Goal: Task Accomplishment & Management: Use online tool/utility

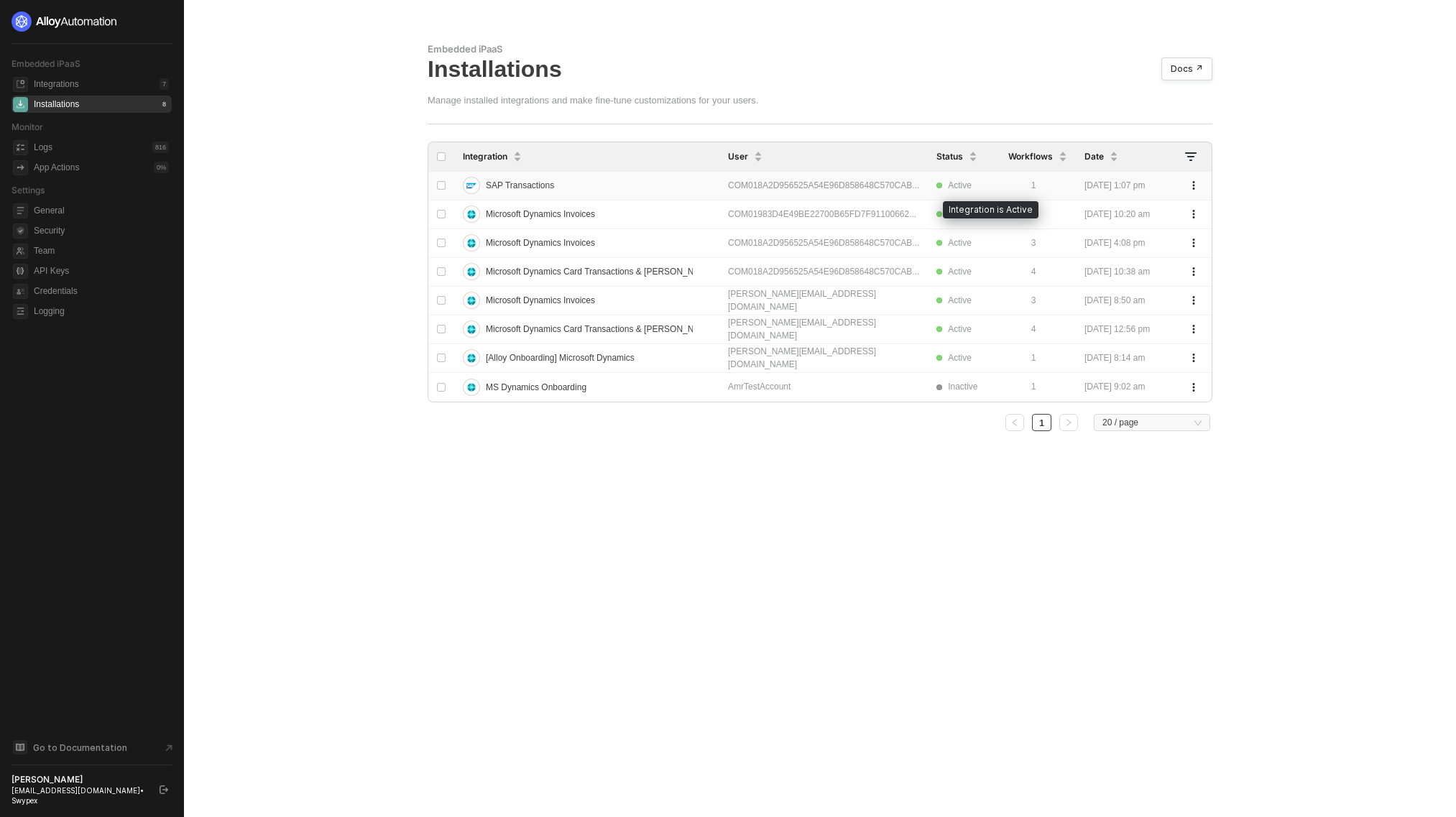
click at [961, 187] on span "Active" at bounding box center [963, 185] width 54 height 14
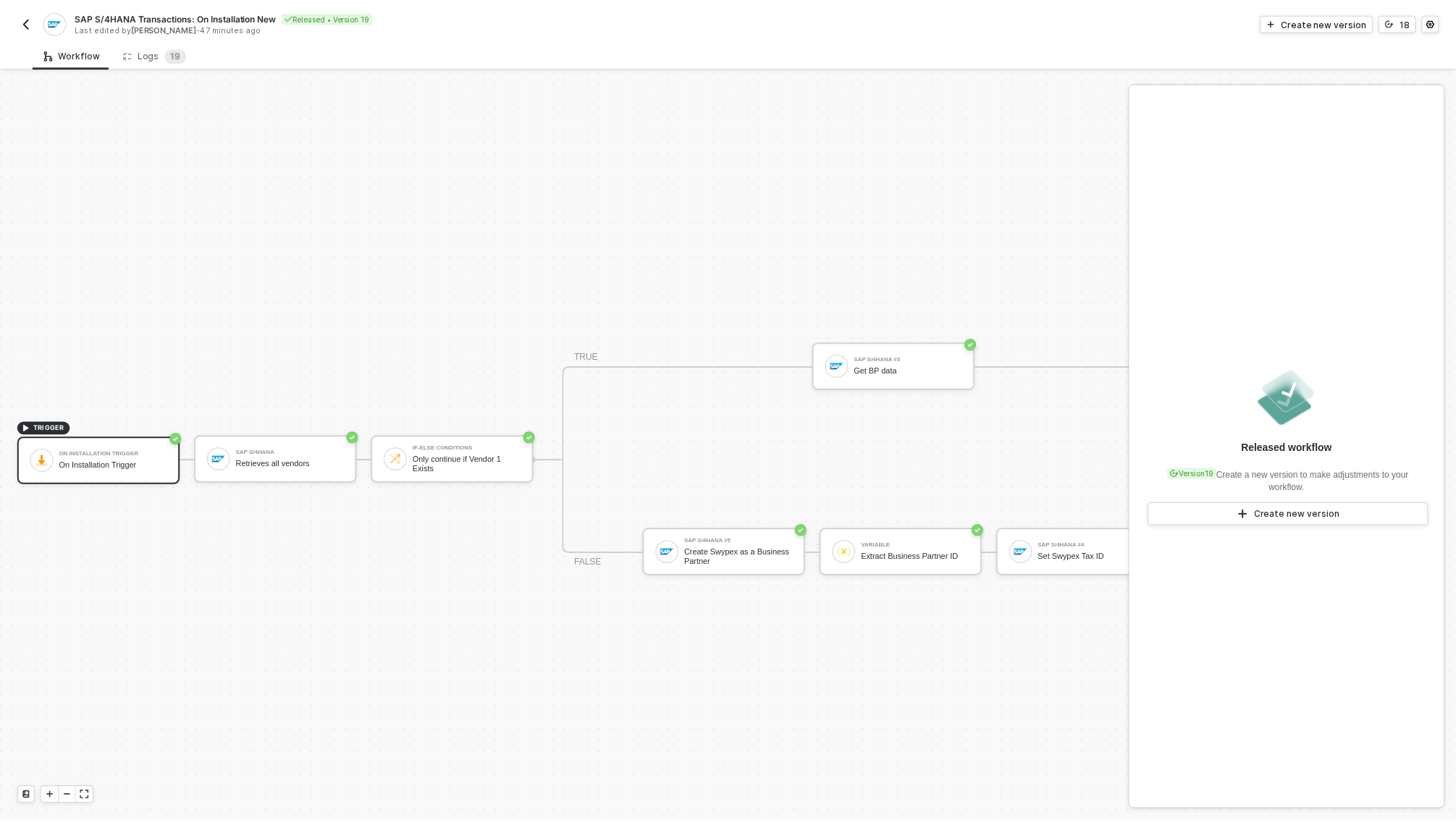
scroll to position [38, 0]
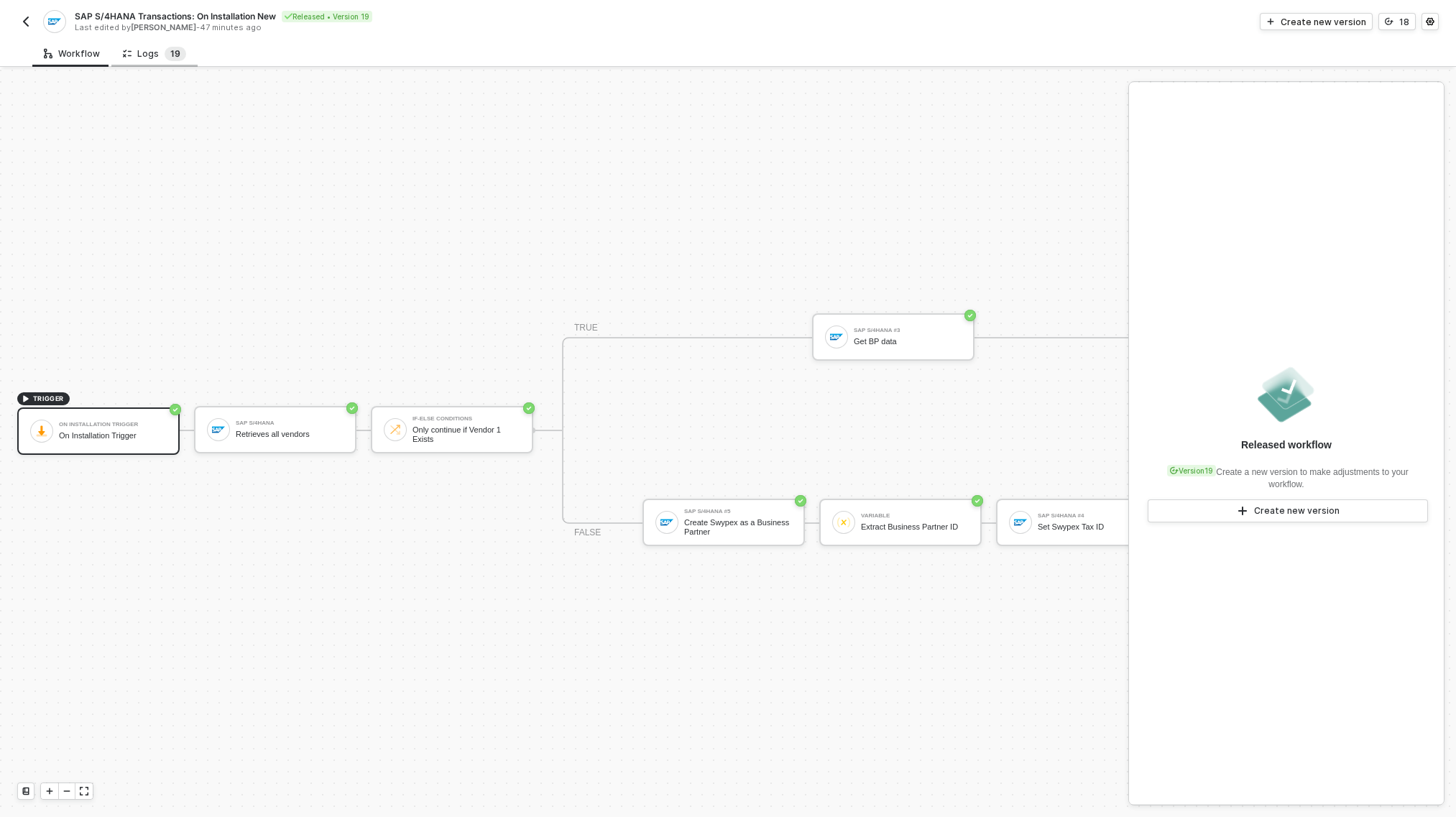
click at [165, 50] on sup "1 9" at bounding box center [175, 54] width 22 height 15
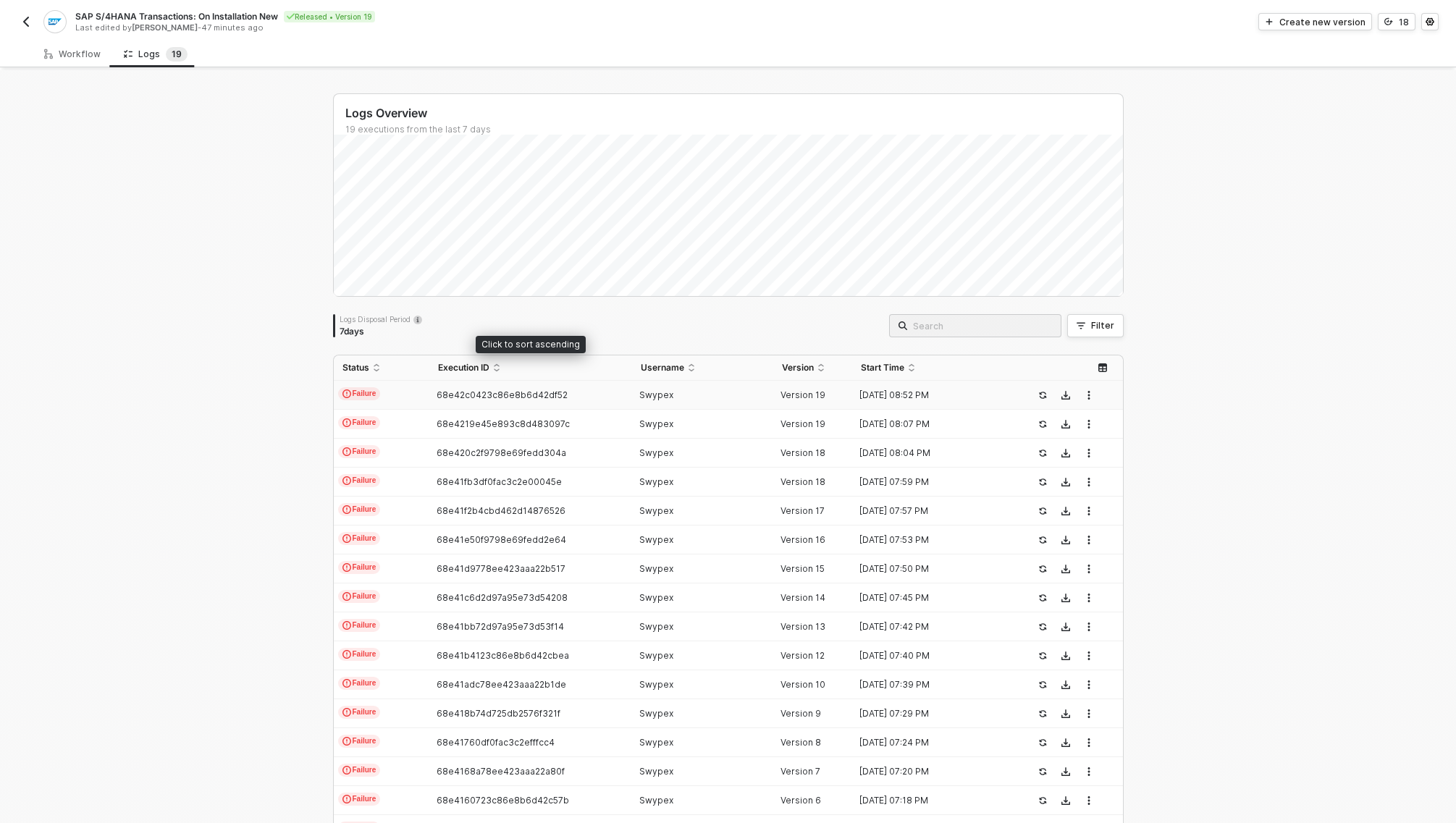
click at [519, 389] on td "68e42c0423c86e8b6d42df52" at bounding box center [531, 395] width 203 height 29
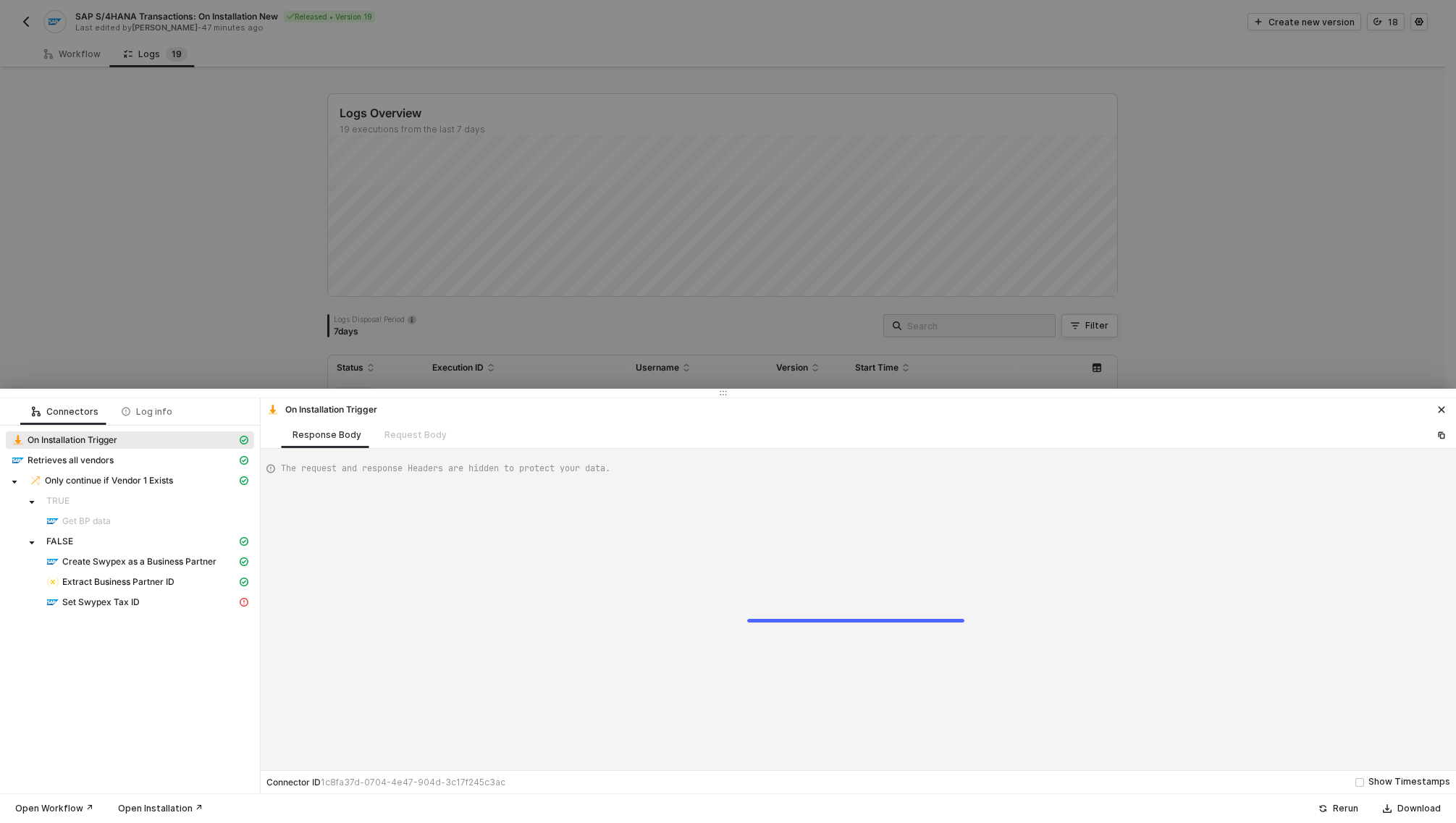
scroll to position [39, 0]
click at [153, 598] on div "Set Swypex Tax ID" at bounding box center [142, 603] width 191 height 13
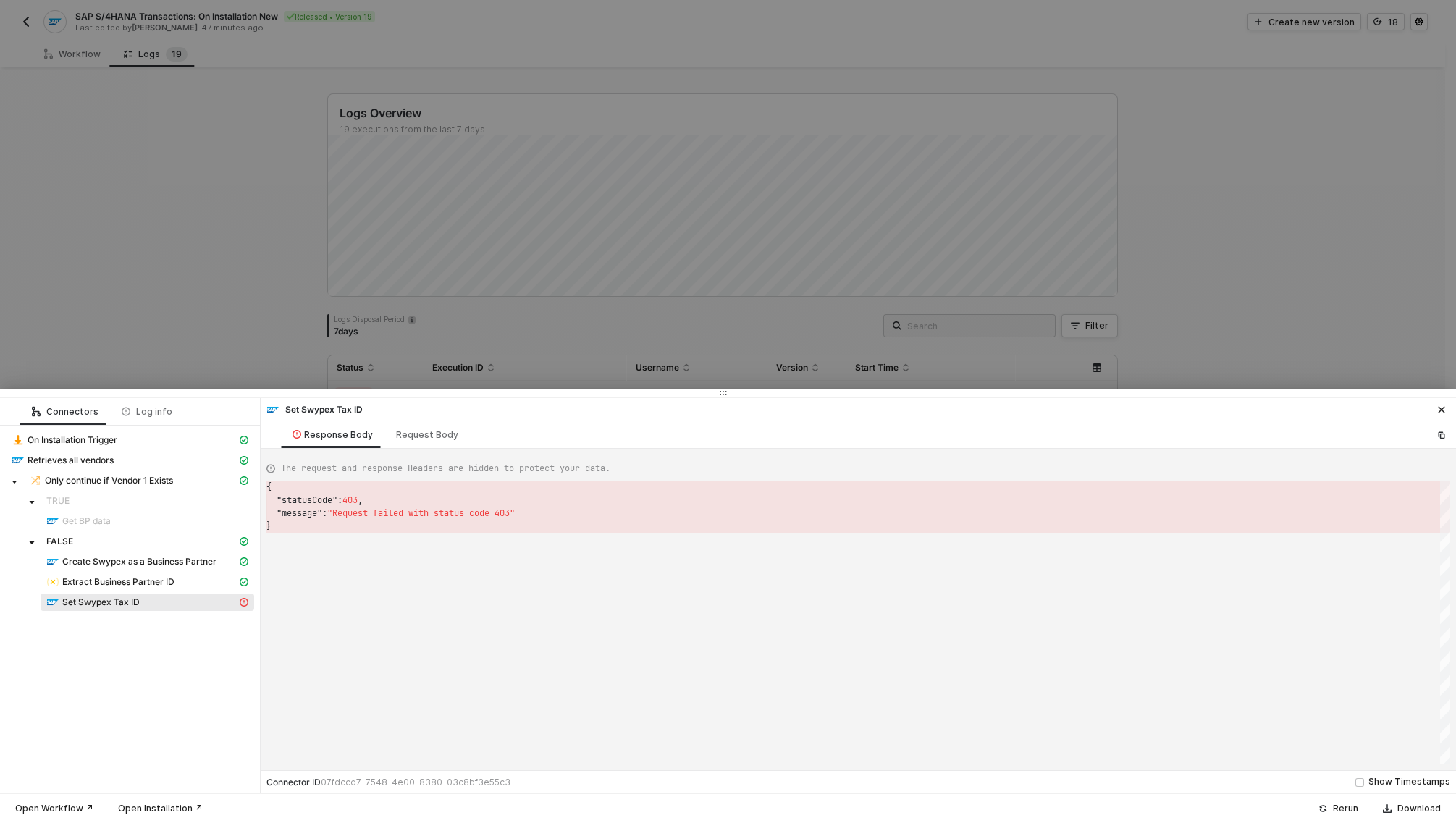
click at [404, 420] on div "Set Swypex Tax ID Response Body Request Body" at bounding box center [858, 424] width 1195 height 51
click at [416, 437] on div "Request Body" at bounding box center [427, 435] width 62 height 11
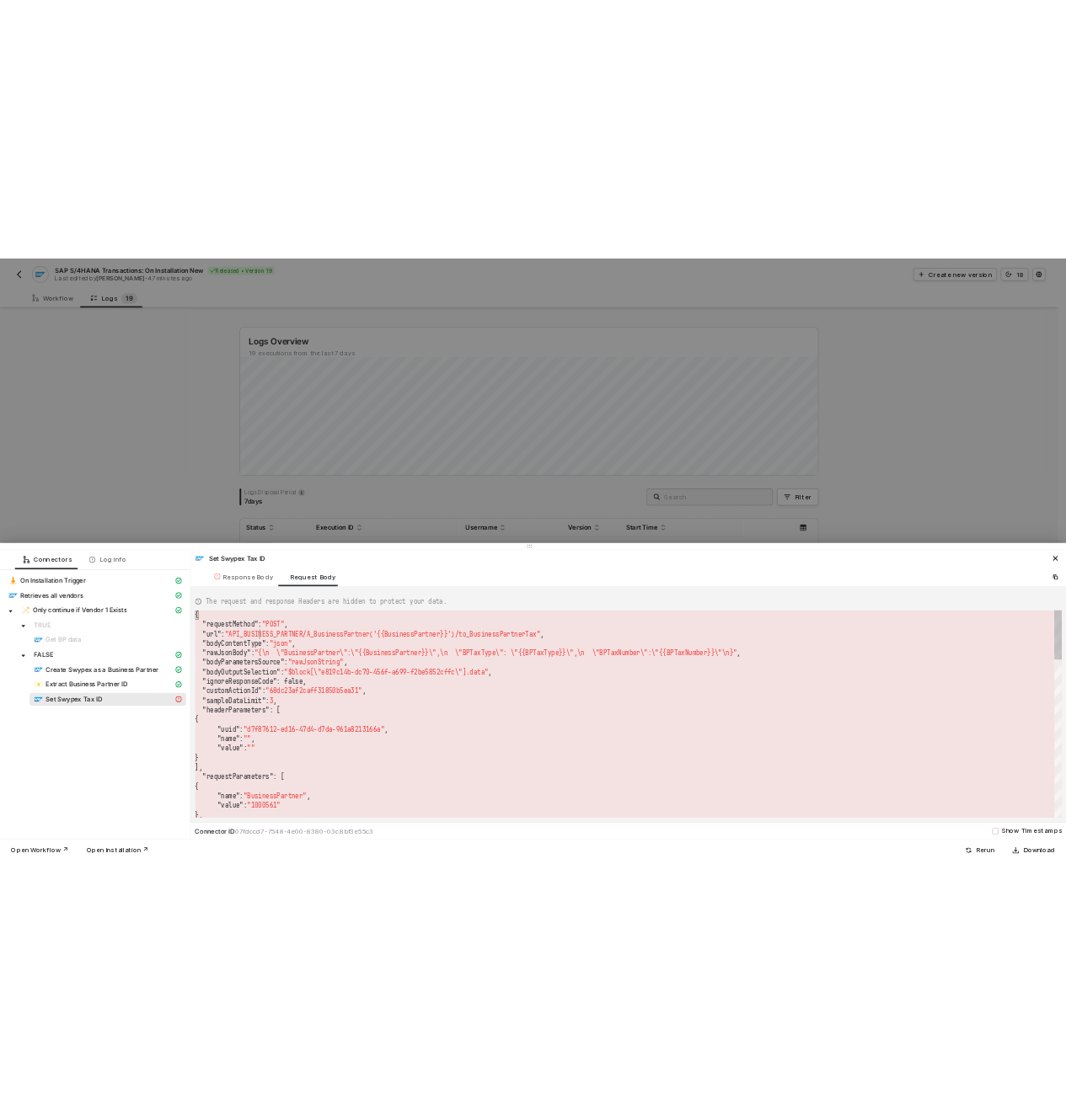
scroll to position [30, 103]
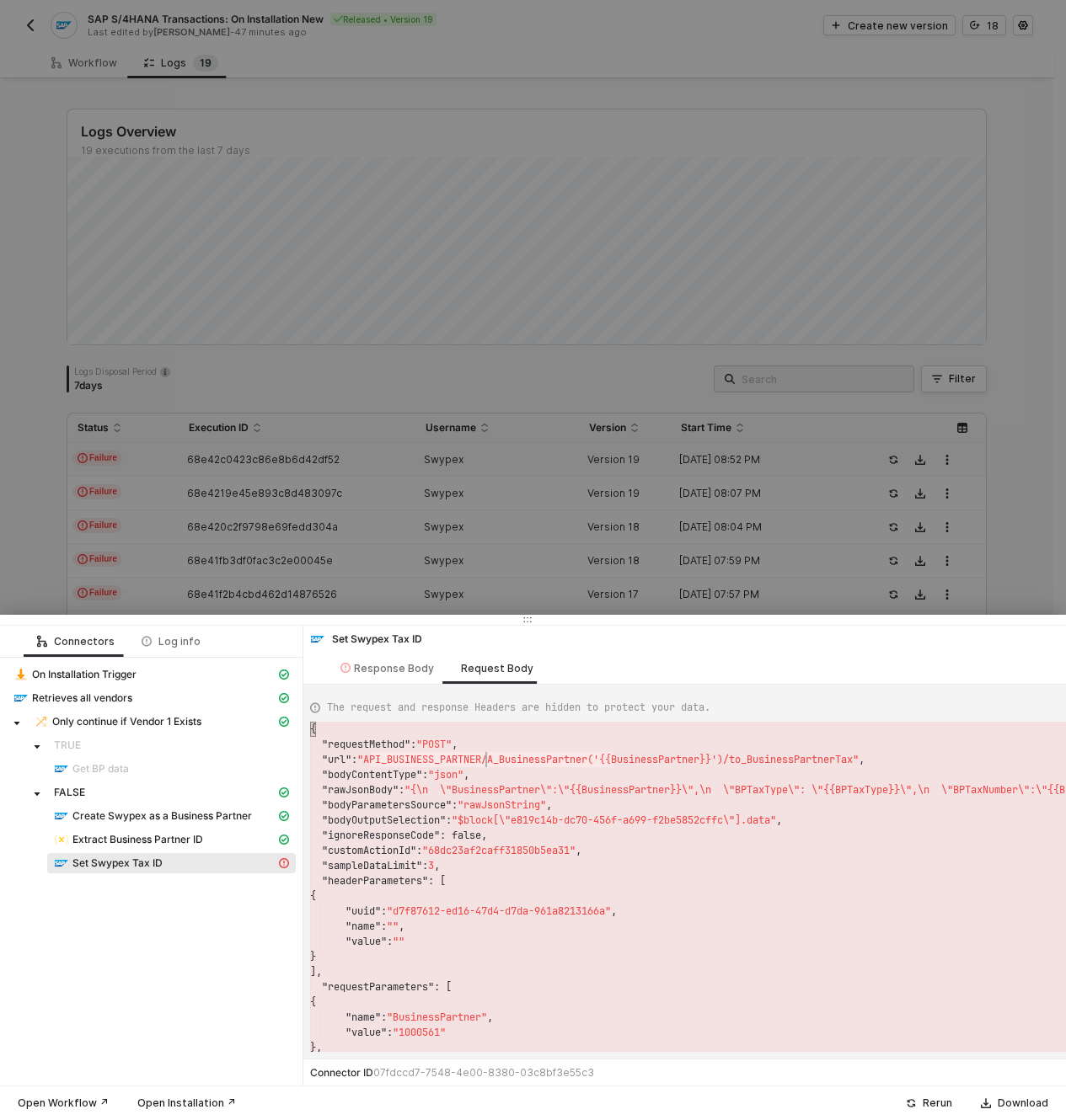
click at [488, 763] on span ""API_BUSINESS_PARTNER/A_BusinessPartner('{{Busines" at bounding box center [504, 759] width 295 height 13
click at [512, 762] on span ""API_BUSINESS_PARTNER/A_BusinessPartner('{{Busines" at bounding box center [504, 759] width 295 height 13
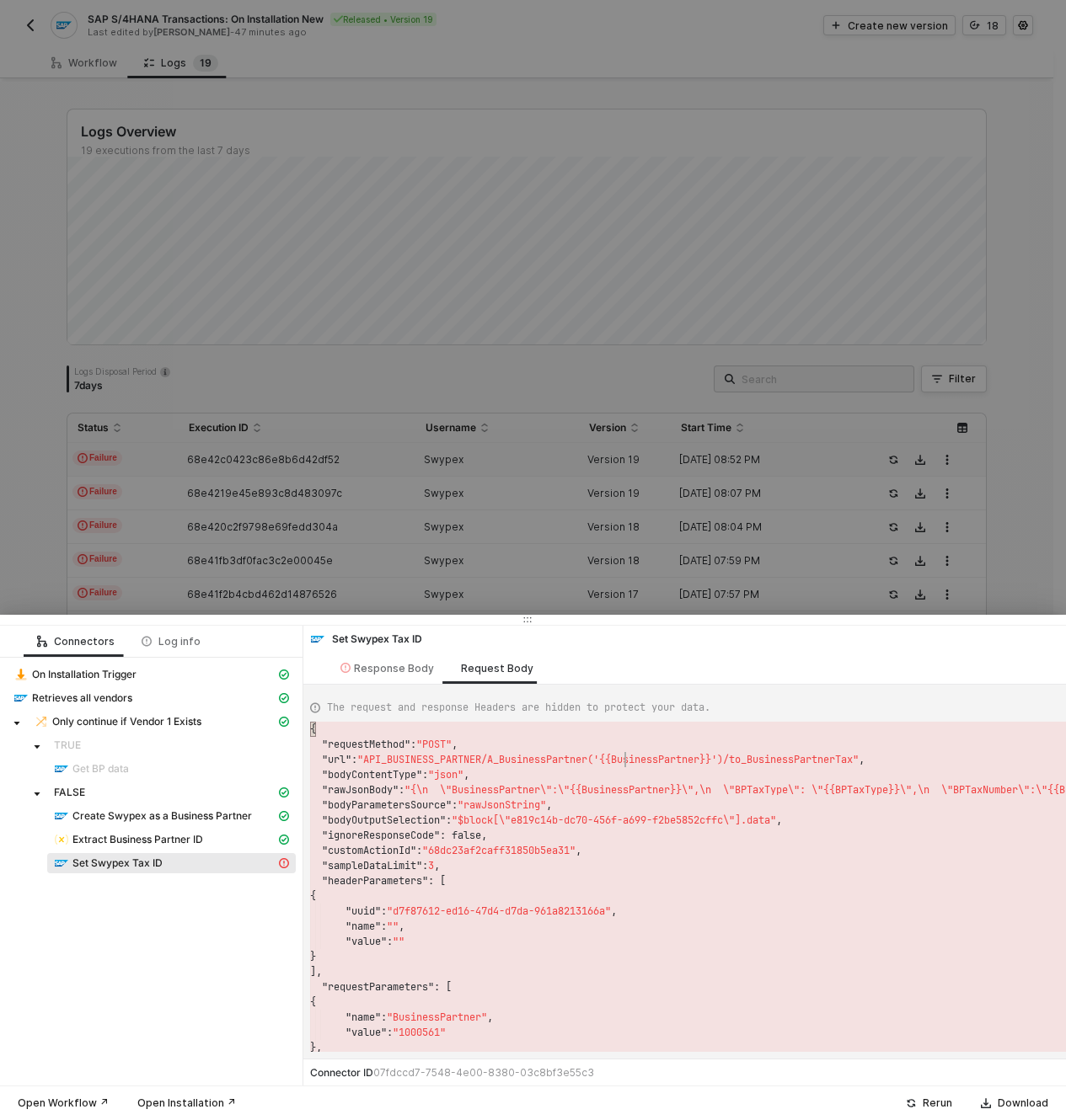
scroll to position [30, 322]
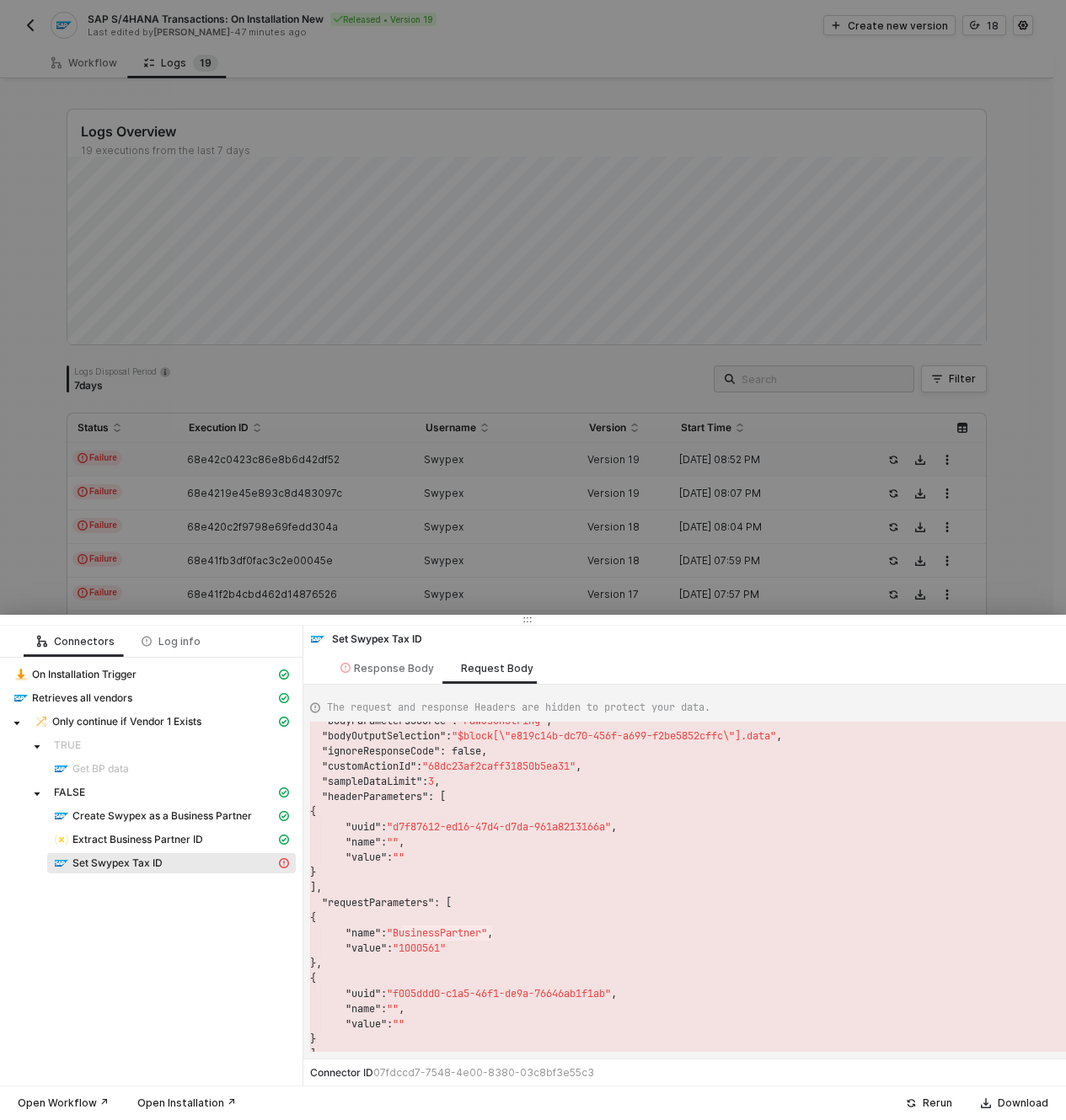
click at [424, 949] on span ""1000561"" at bounding box center [420, 949] width 53 height 13
click at [143, 815] on span "Create Swypex as a Business Partner" at bounding box center [162, 816] width 180 height 13
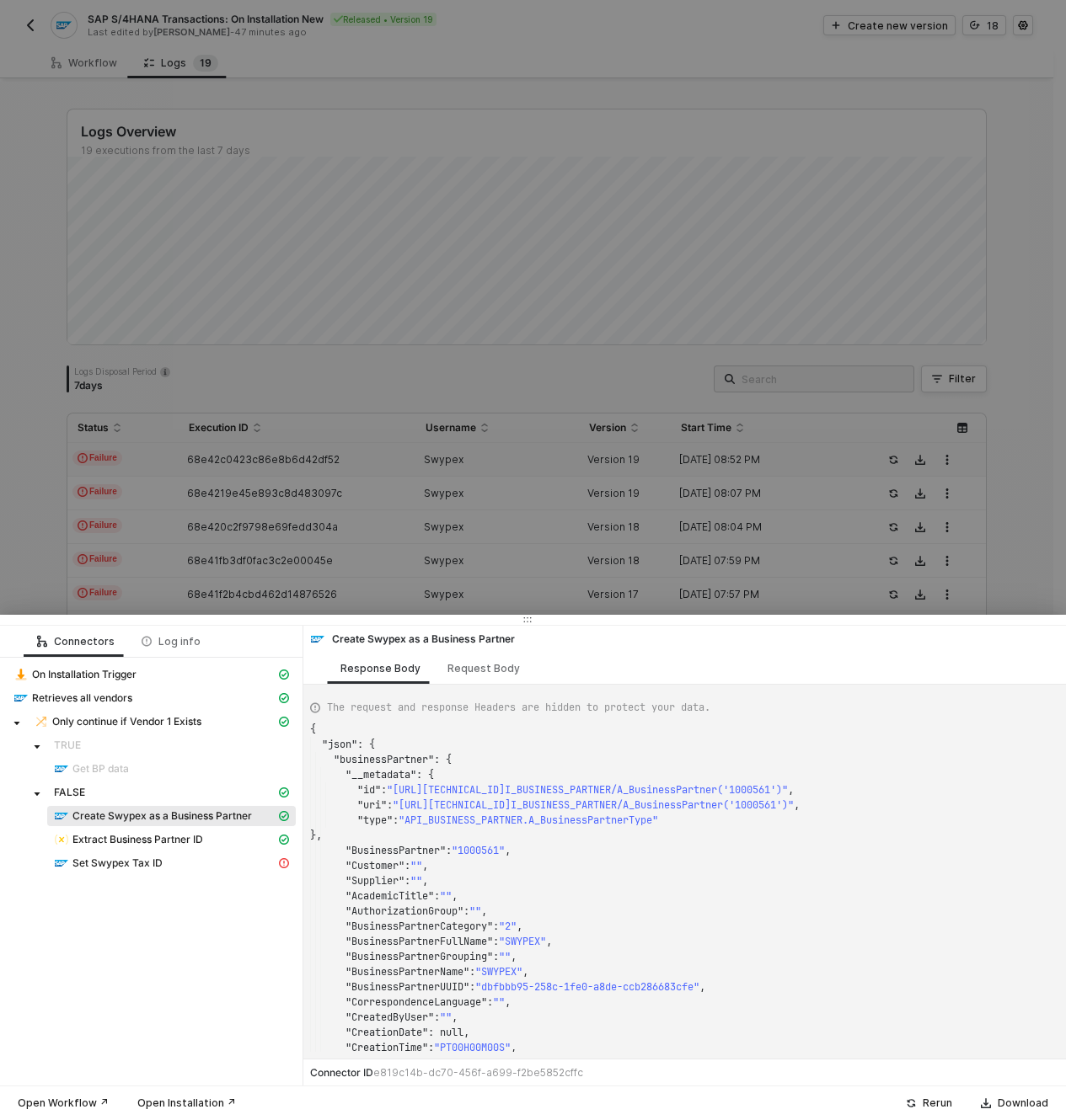
scroll to position [151, 0]
click at [484, 848] on span ""1000561"" at bounding box center [478, 851] width 53 height 13
click at [162, 844] on span "Extract Business Partner ID" at bounding box center [137, 839] width 130 height 13
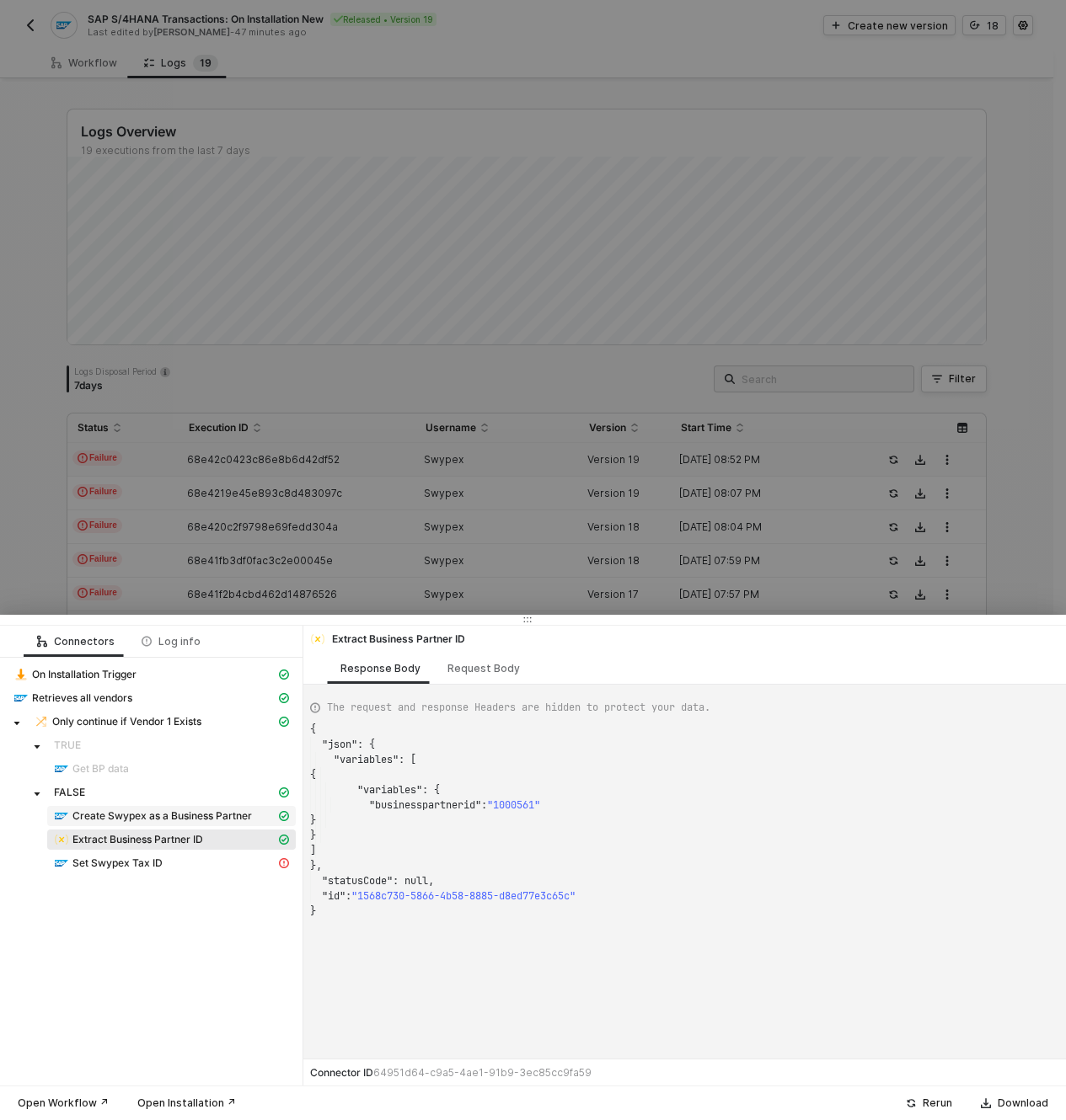
click at [156, 823] on div "Create Swypex as a Business Partner" at bounding box center [165, 816] width 222 height 15
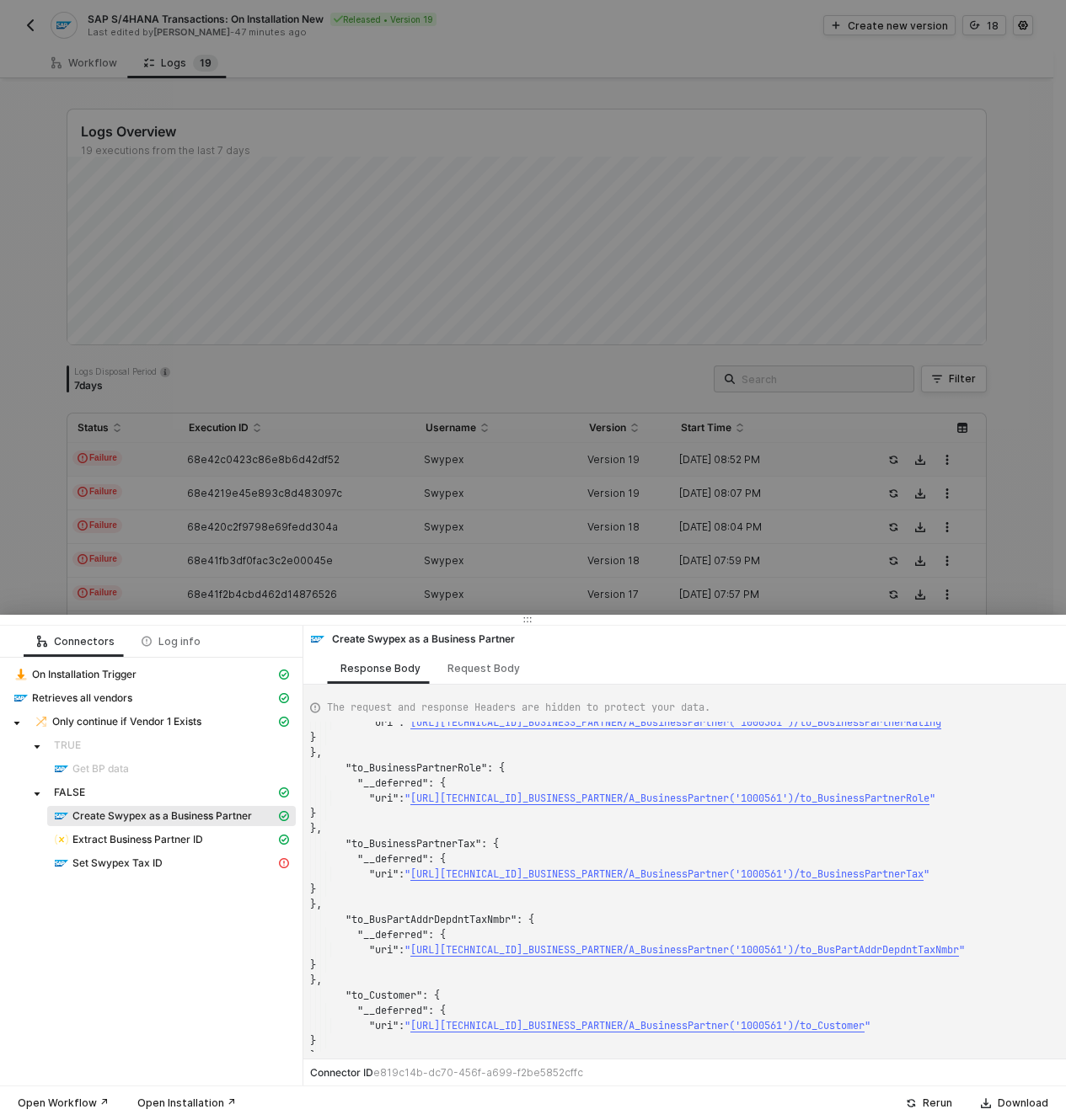
click at [429, 843] on span ""to_BusinessPartnerTax"" at bounding box center [413, 844] width 136 height 13
click at [172, 842] on span "Extract Business Partner ID" at bounding box center [137, 839] width 130 height 13
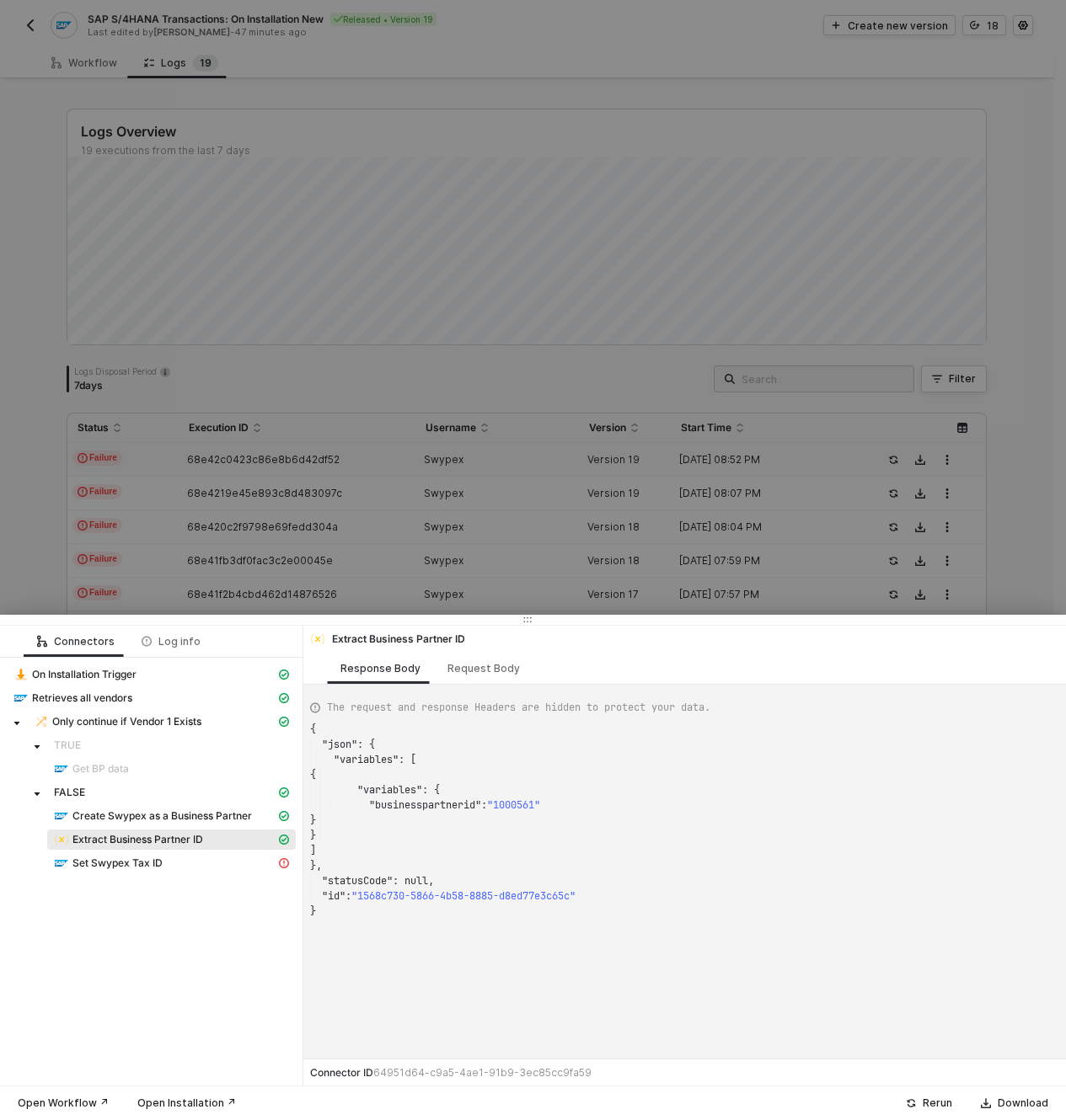
scroll to position [151, 0]
click at [180, 861] on div "Set Swypex Tax ID" at bounding box center [165, 863] width 222 height 15
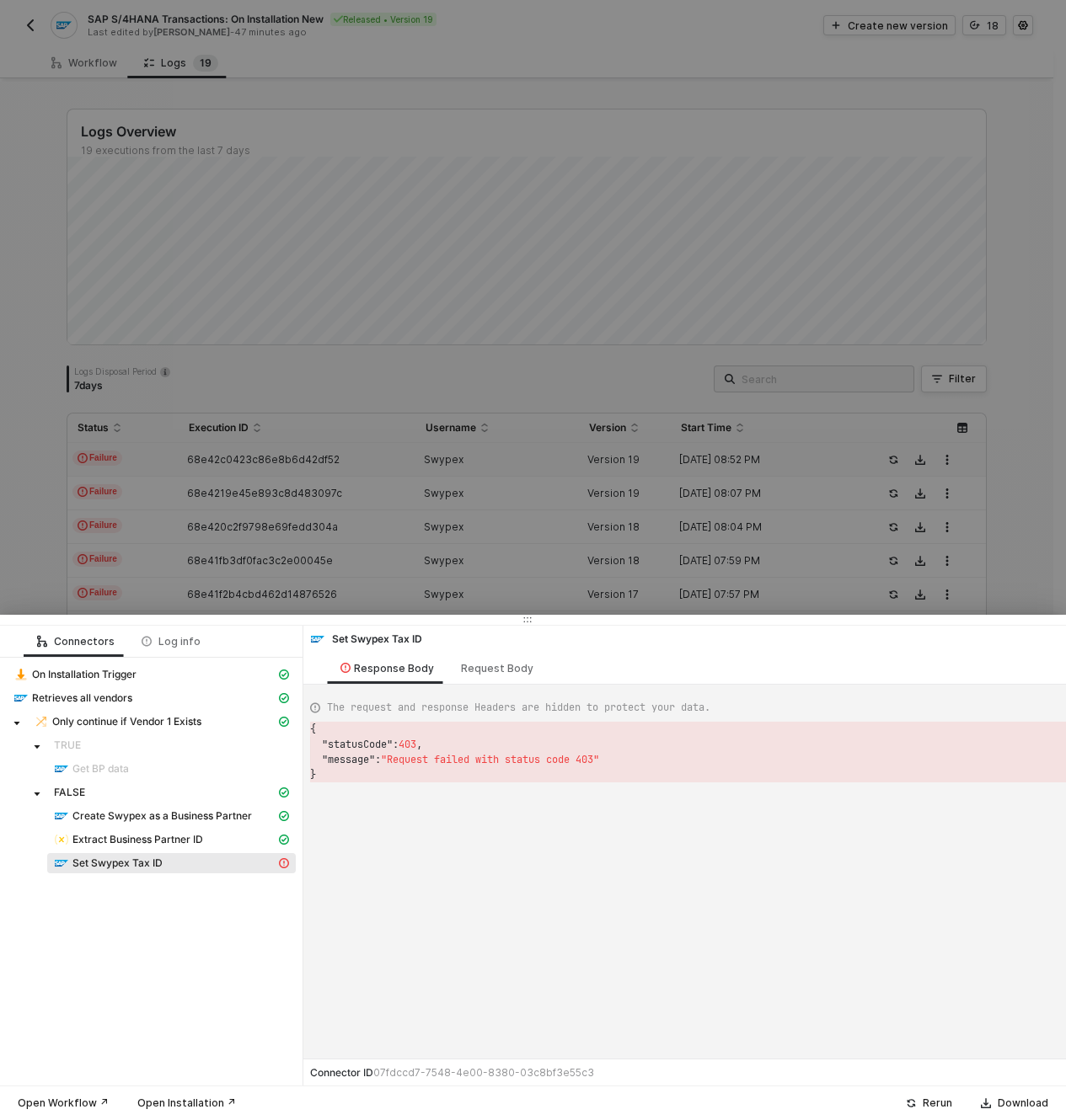
scroll to position [46, 0]
click at [472, 671] on div "Request Body" at bounding box center [497, 669] width 72 height 13
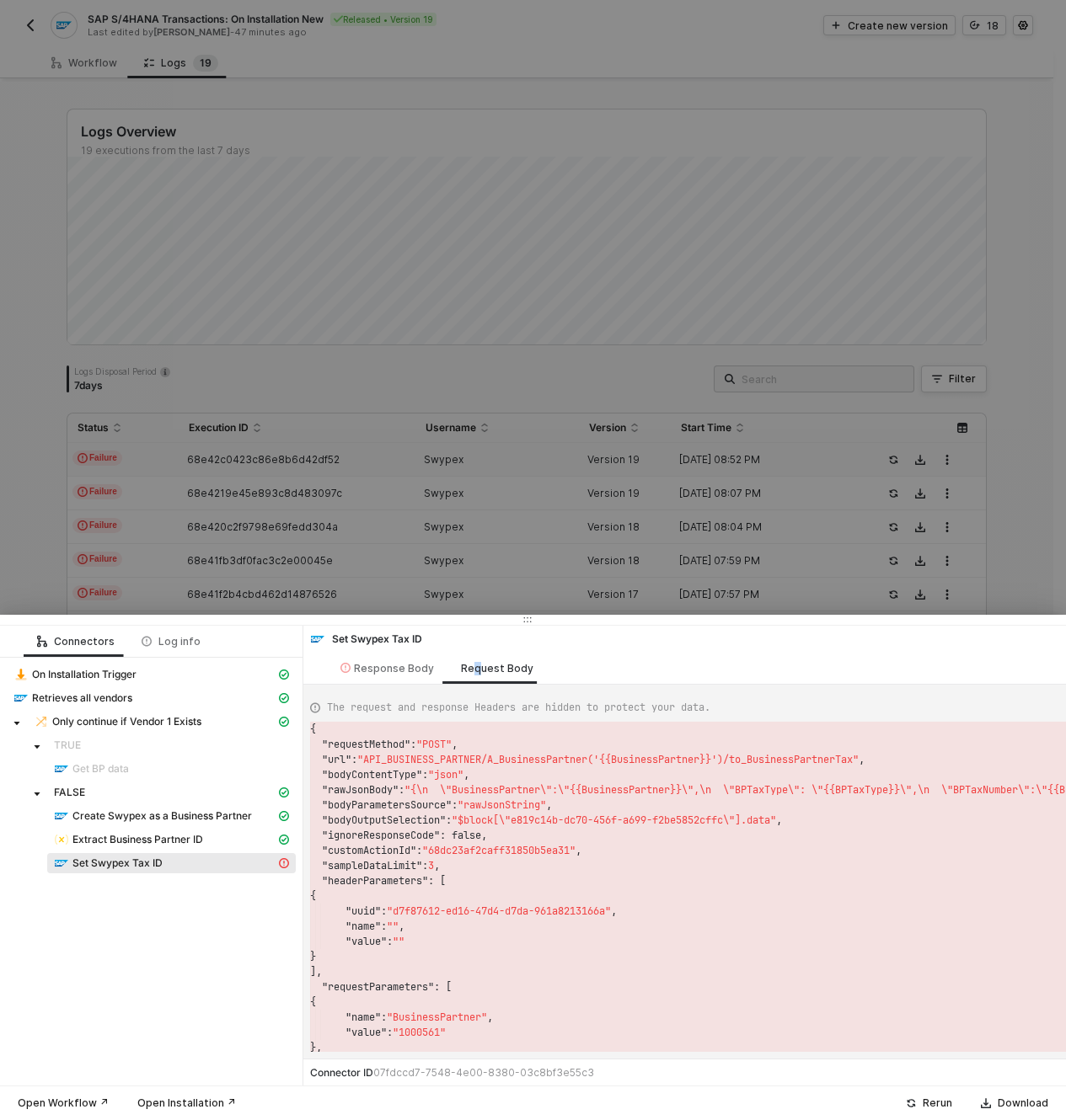
scroll to position [121, 0]
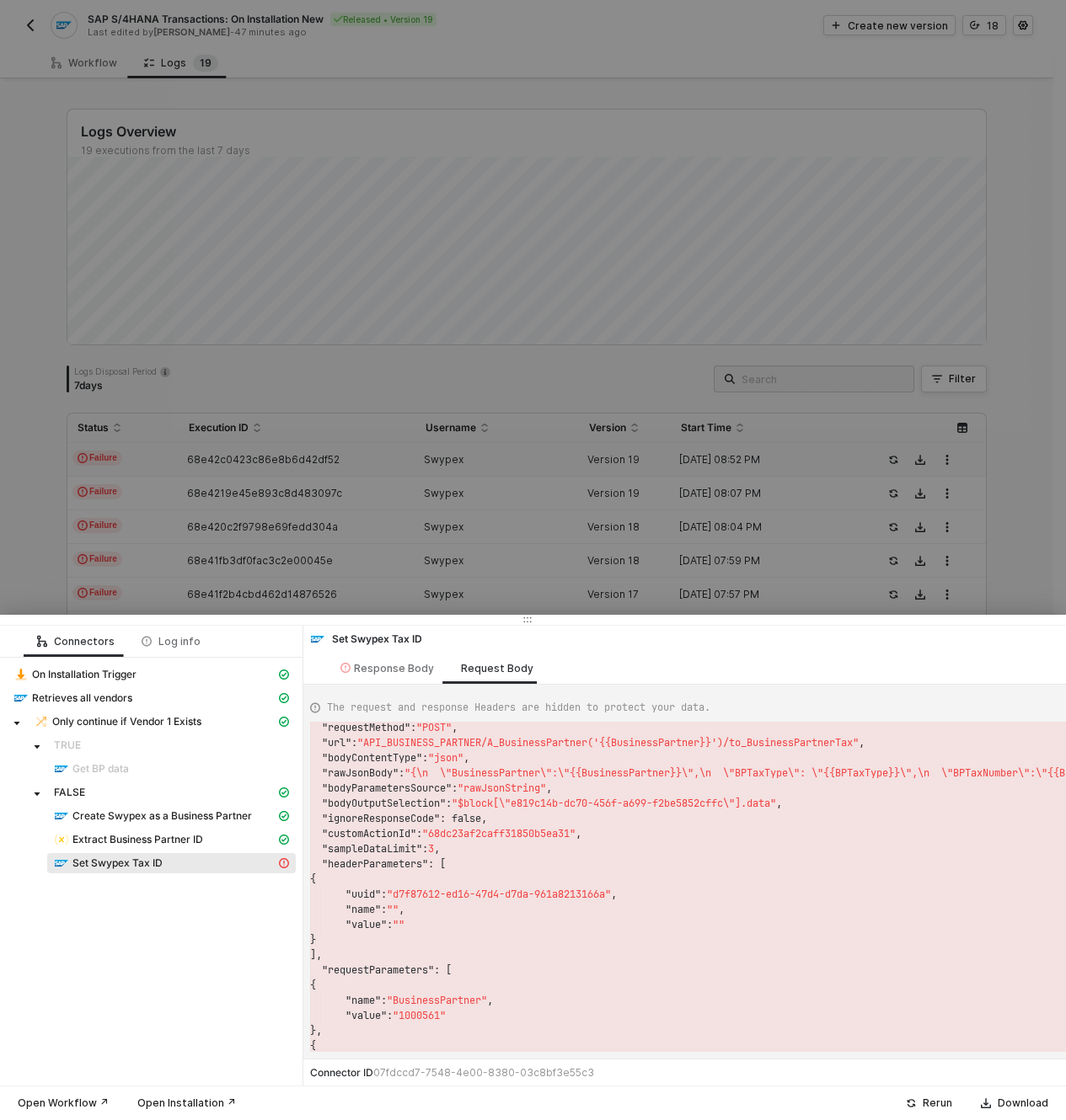
click at [427, 957] on span ""1000561"" at bounding box center [420, 1015] width 53 height 13
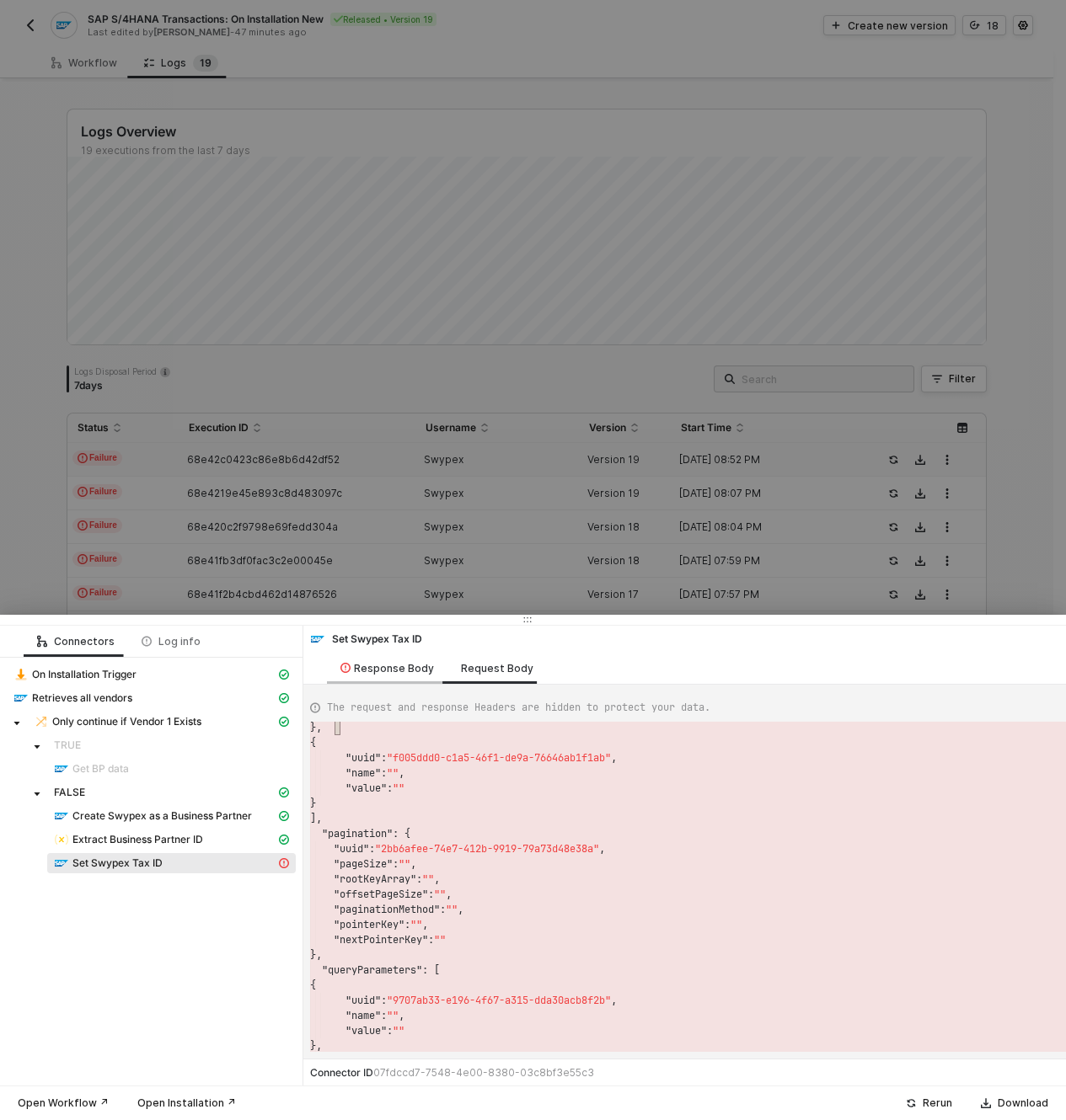
click at [350, 672] on div "Response Body" at bounding box center [387, 669] width 93 height 13
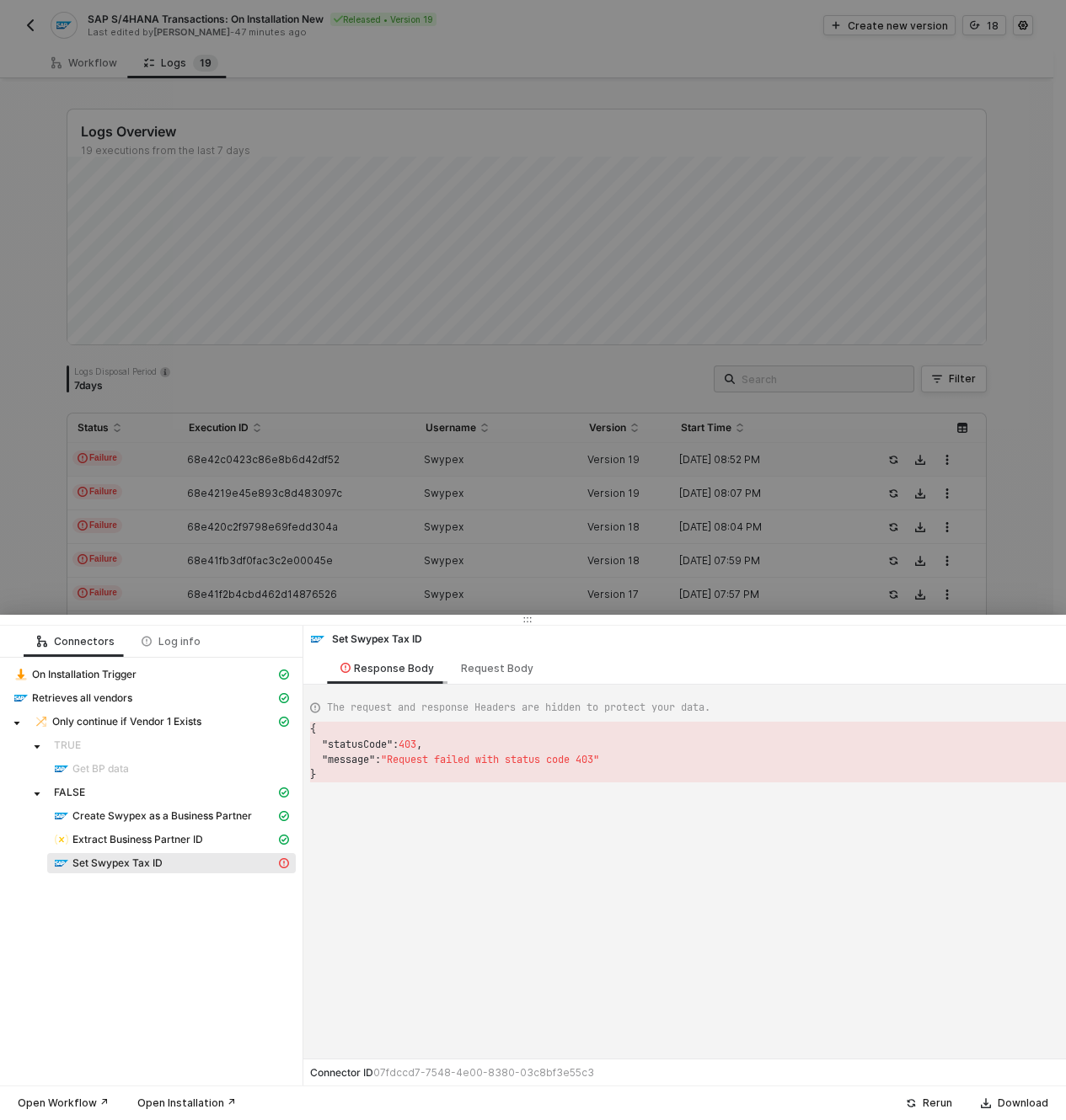
scroll to position [46, 0]
click at [492, 672] on div "Request Body" at bounding box center [497, 669] width 72 height 13
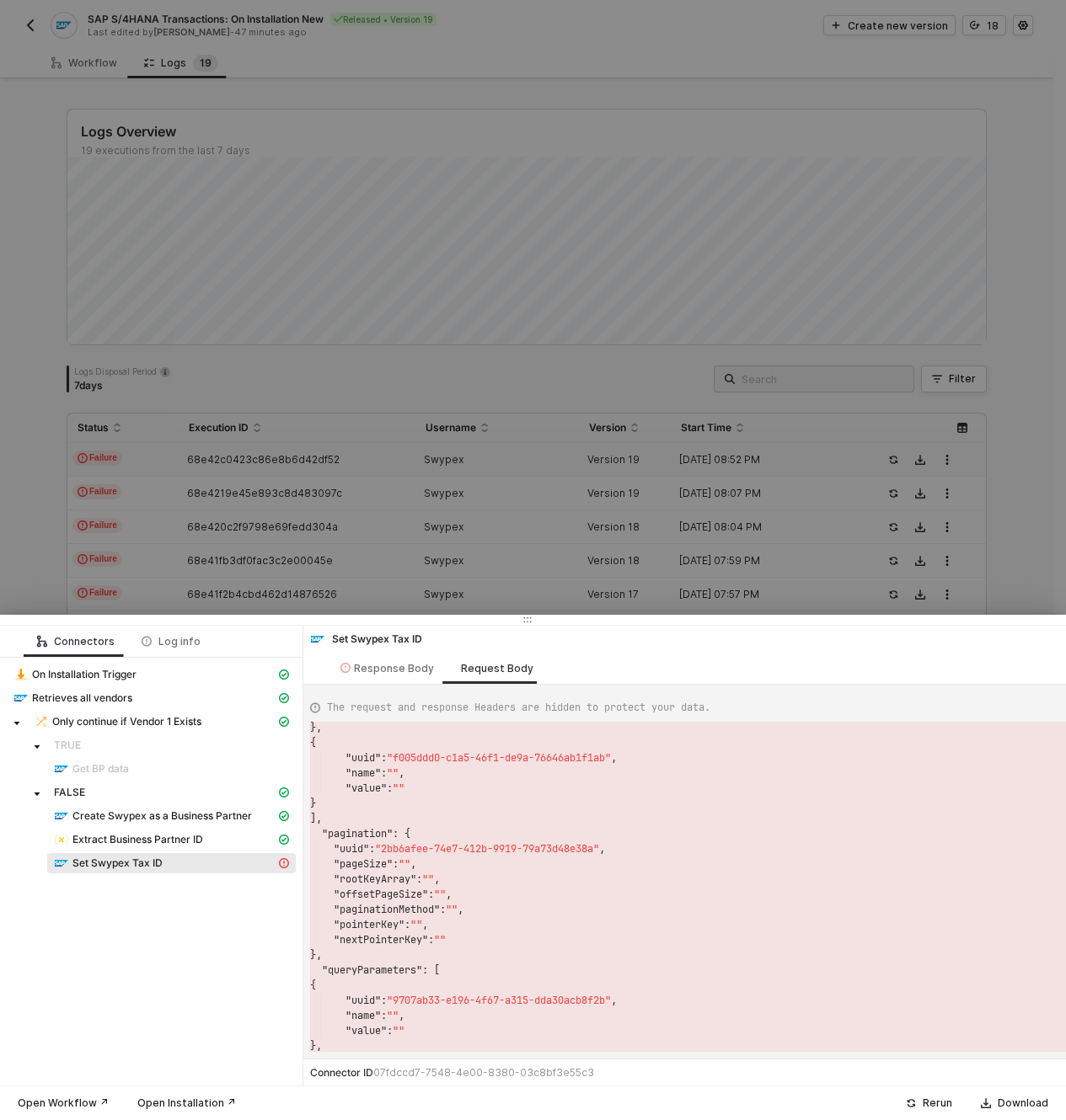
click at [522, 775] on div ""name" : "" ," at bounding box center [837, 774] width 1053 height 15
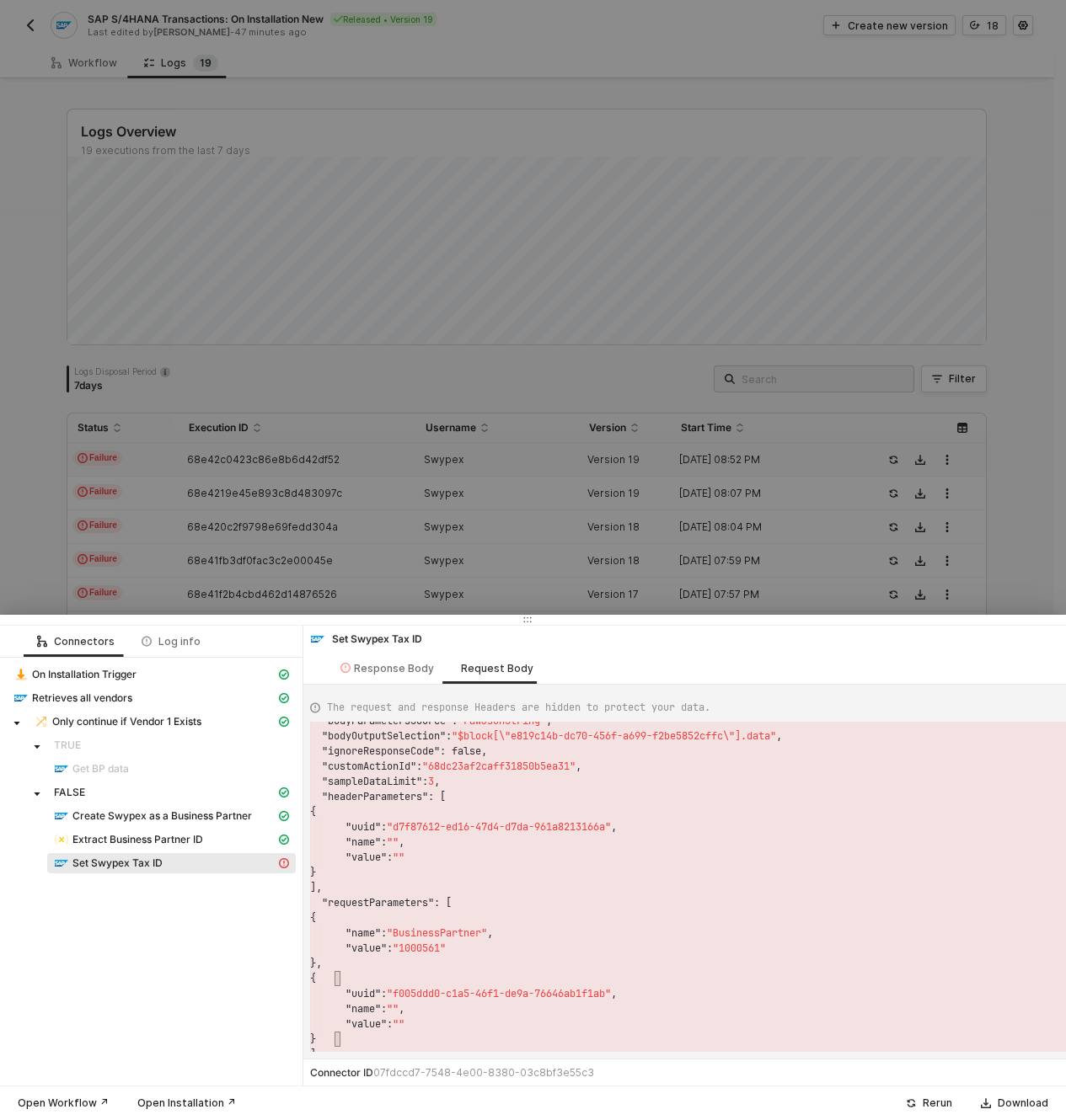
click at [189, 860] on div "Set Swypex Tax ID" at bounding box center [165, 863] width 222 height 15
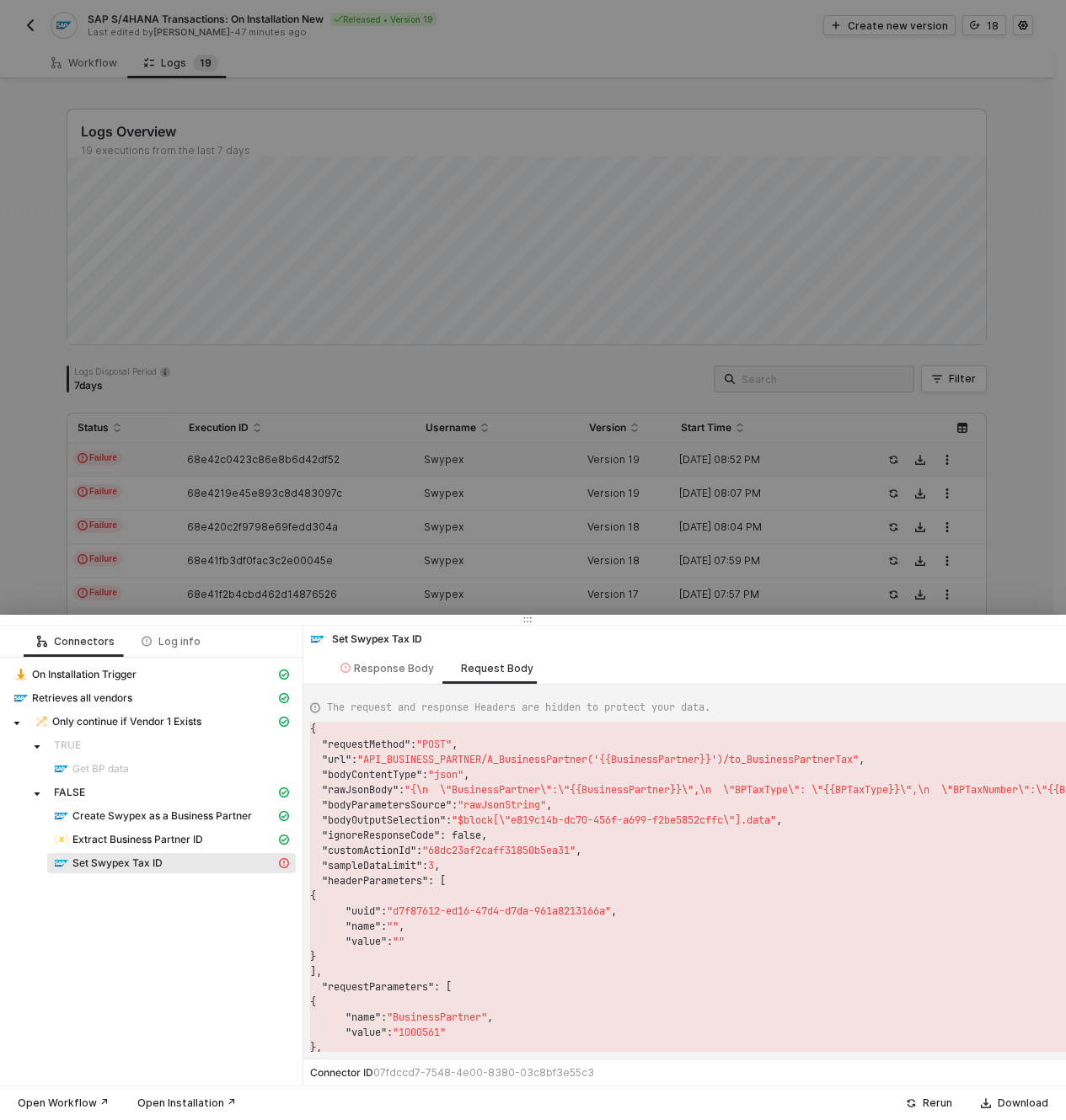
click at [444, 759] on span ""API_BUSINESS_PARTNER/A_BusinessPartner('{{Busines" at bounding box center [504, 759] width 295 height 13
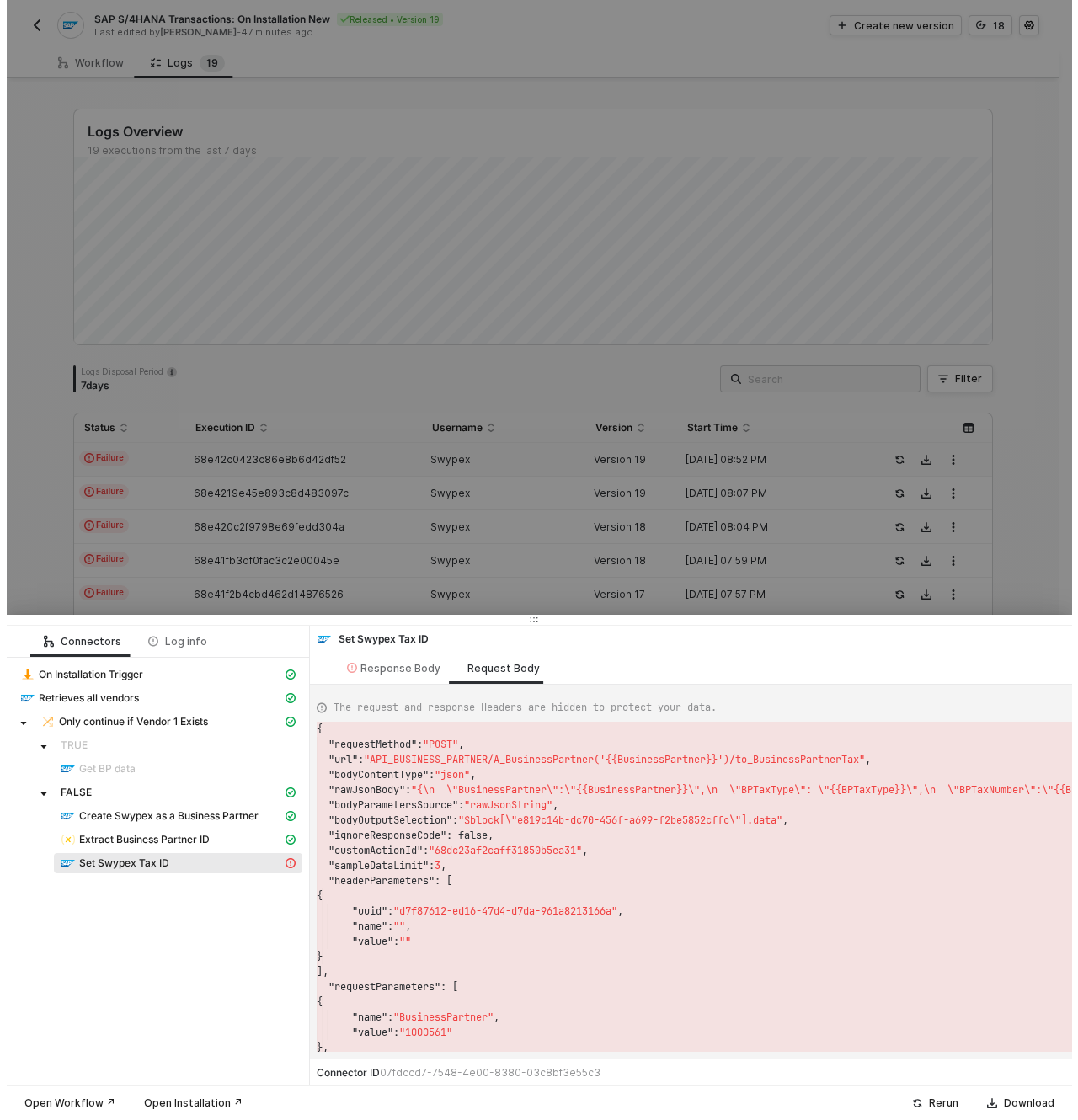
scroll to position [30, 133]
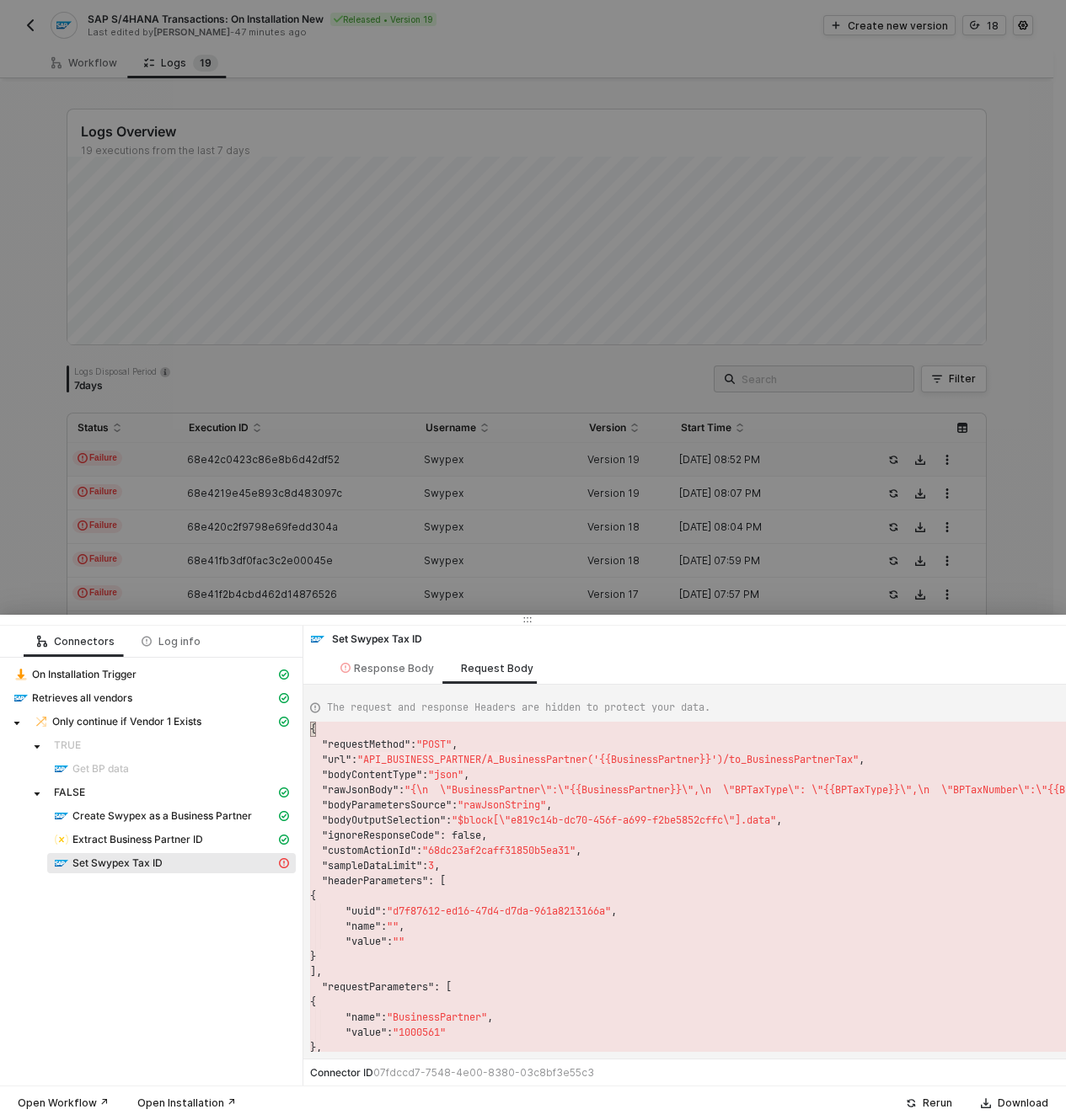
click at [851, 417] on div at bounding box center [533, 560] width 1066 height 1120
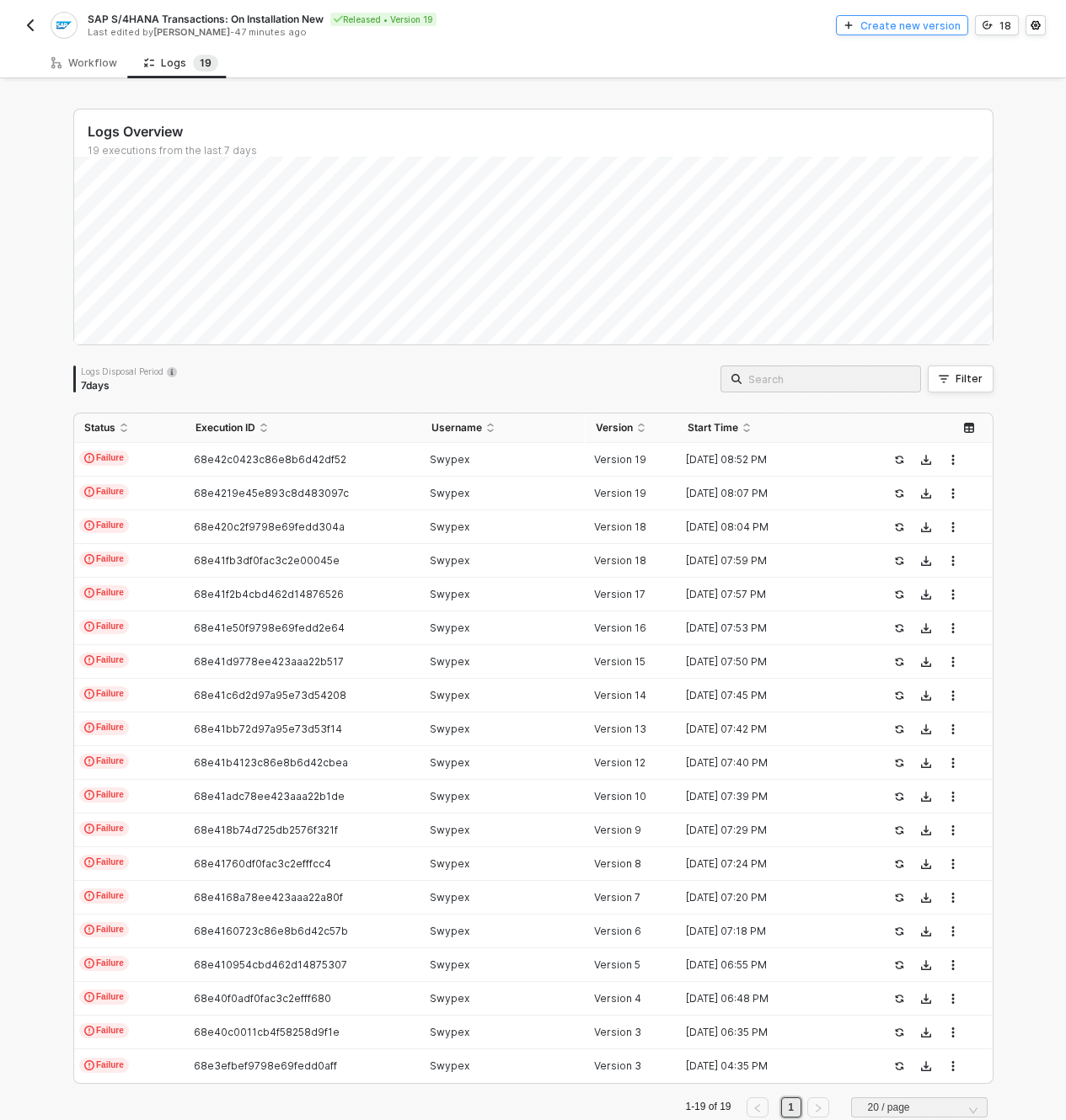
click at [892, 24] on div "Create new version" at bounding box center [910, 25] width 100 height 14
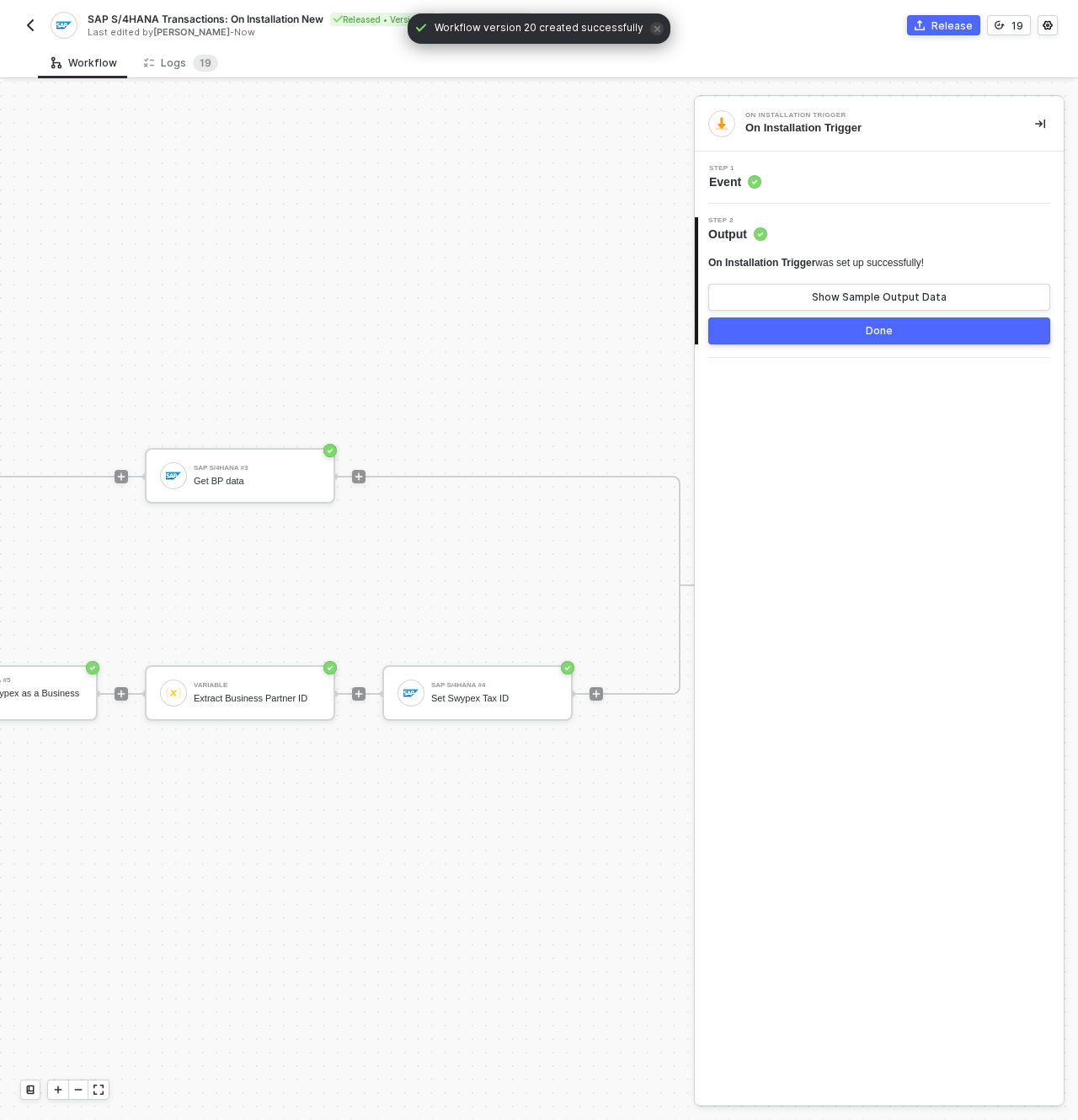
scroll to position [44, 957]
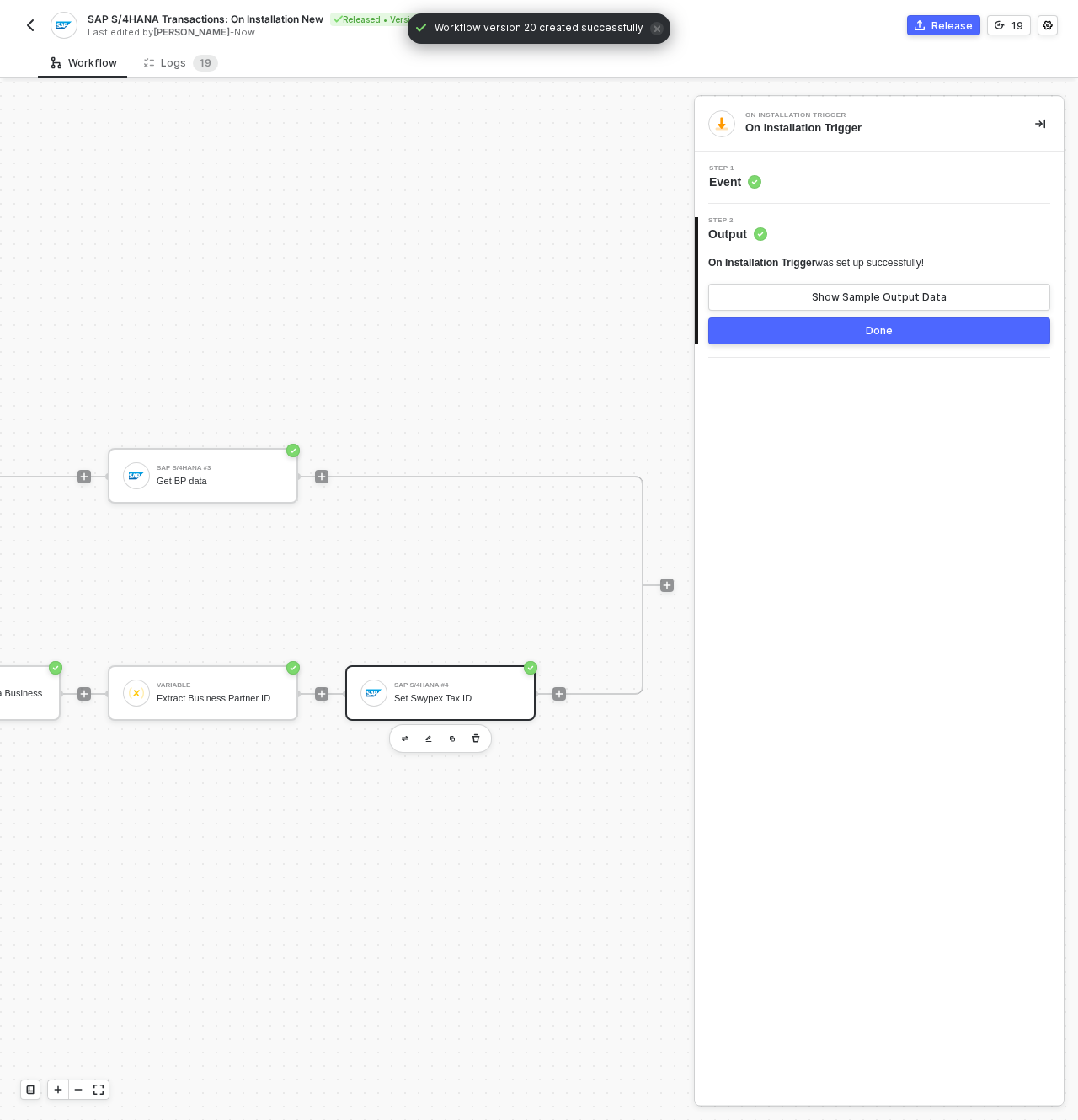
click at [439, 698] on div "SAP S/4HANA #4 Set Swypex Tax ID" at bounding box center [441, 693] width 190 height 55
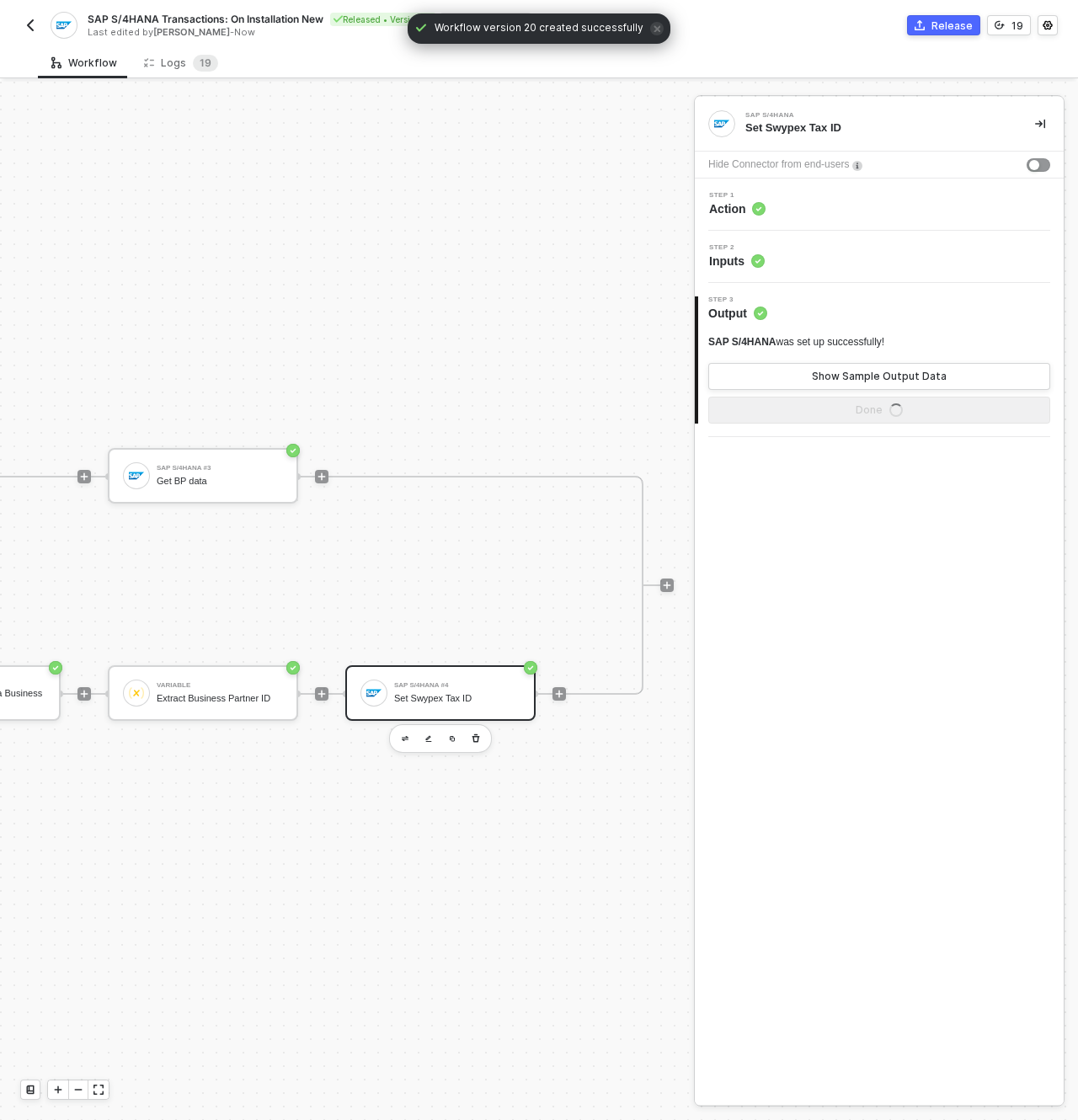
click at [760, 263] on circle at bounding box center [758, 261] width 13 height 13
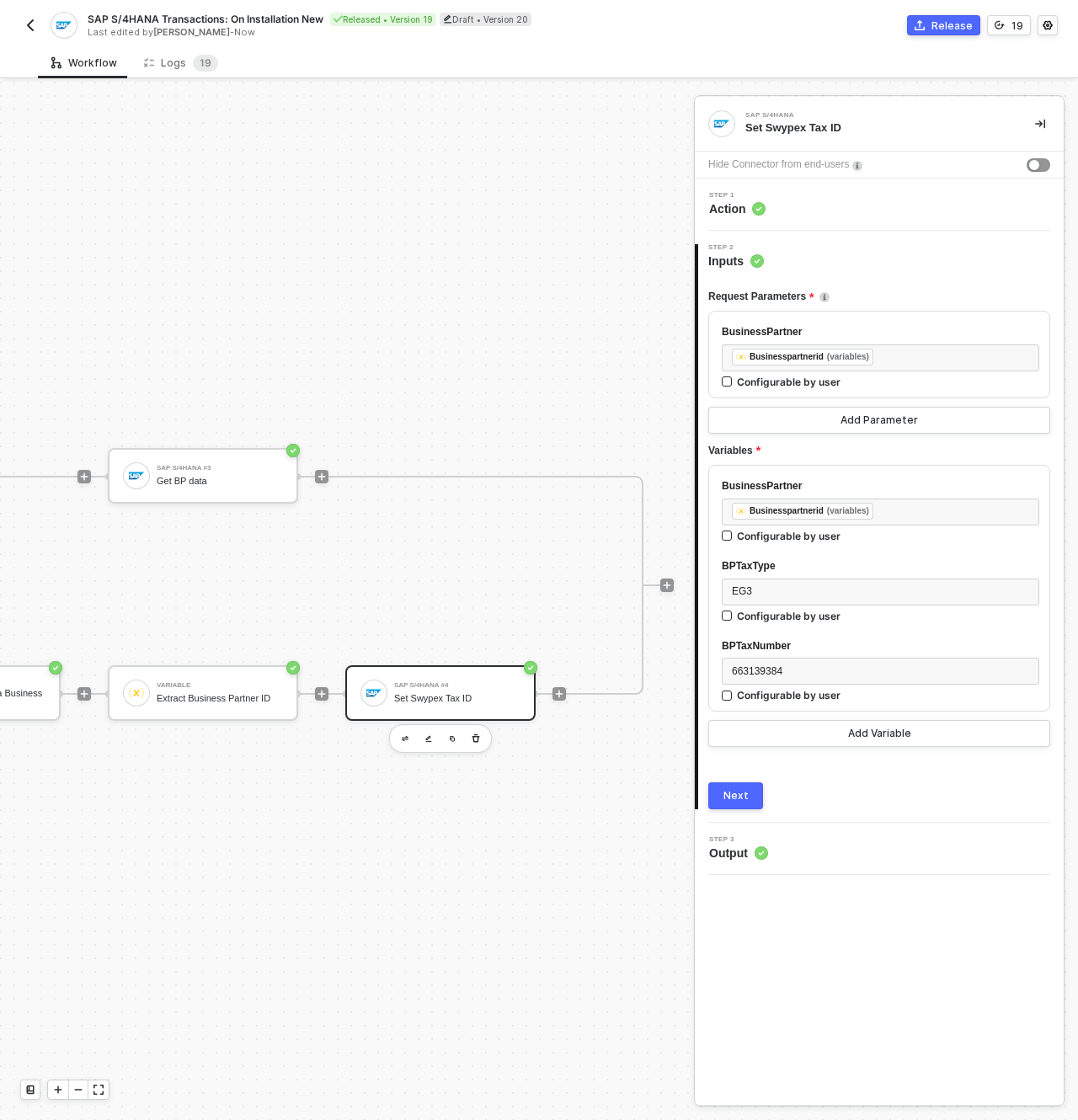
click at [755, 205] on circle at bounding box center [758, 208] width 12 height 12
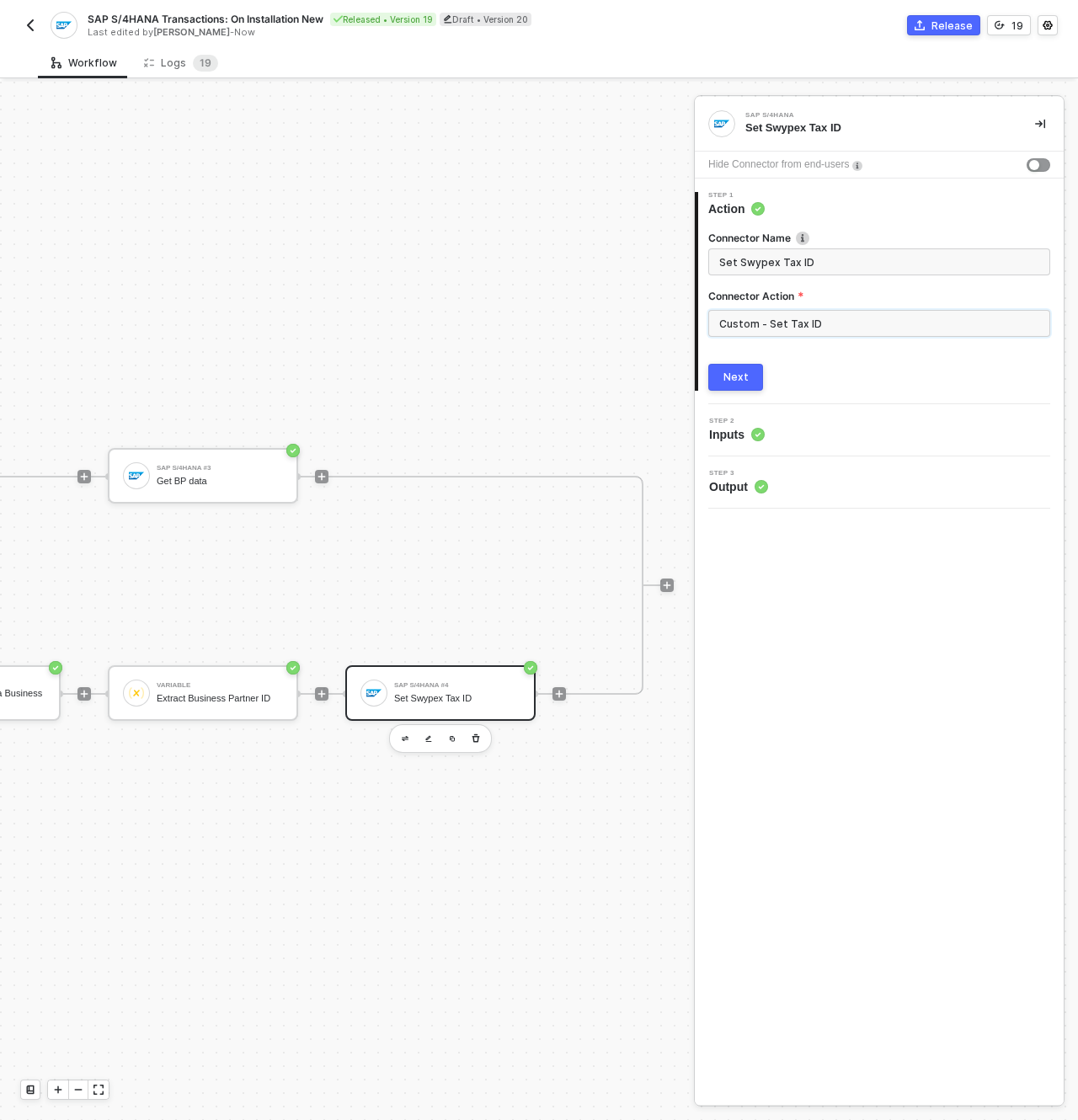
click at [813, 314] on input "Custom - Set Tax ID" at bounding box center [878, 324] width 342 height 27
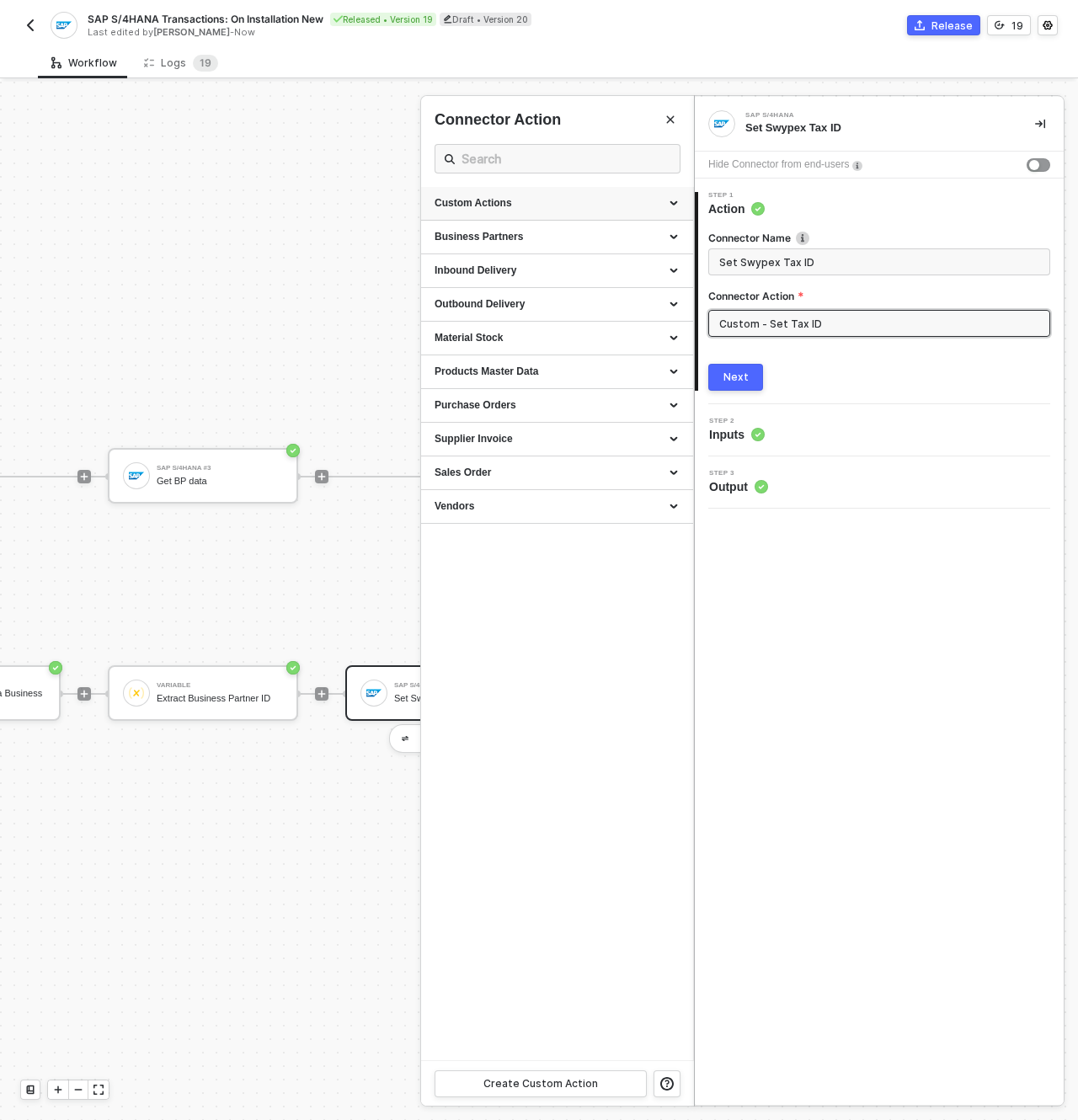
click at [532, 208] on div "Custom Actions" at bounding box center [558, 203] width 245 height 14
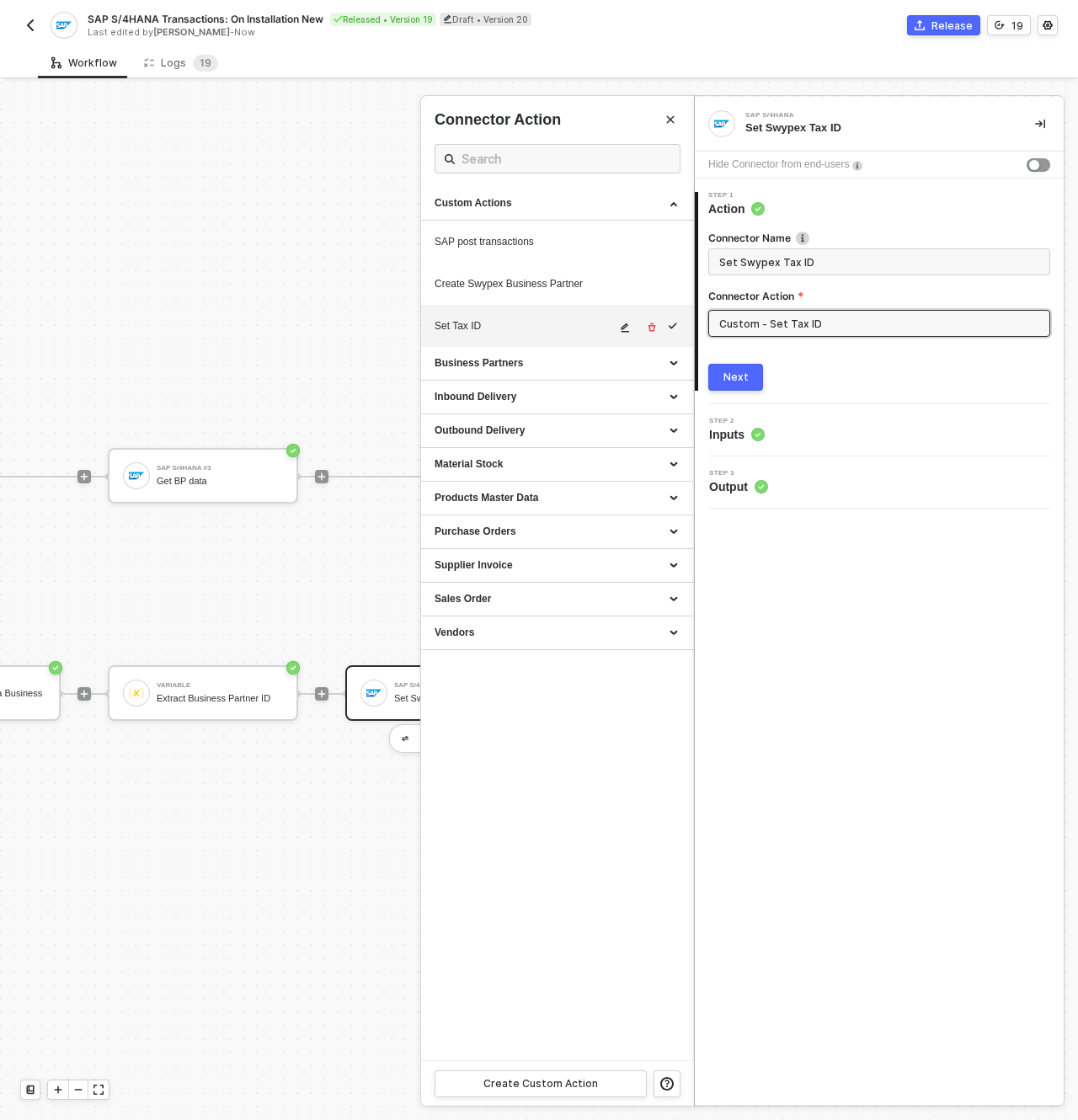
click at [625, 328] on icon "icon-edit" at bounding box center [625, 327] width 10 height 10
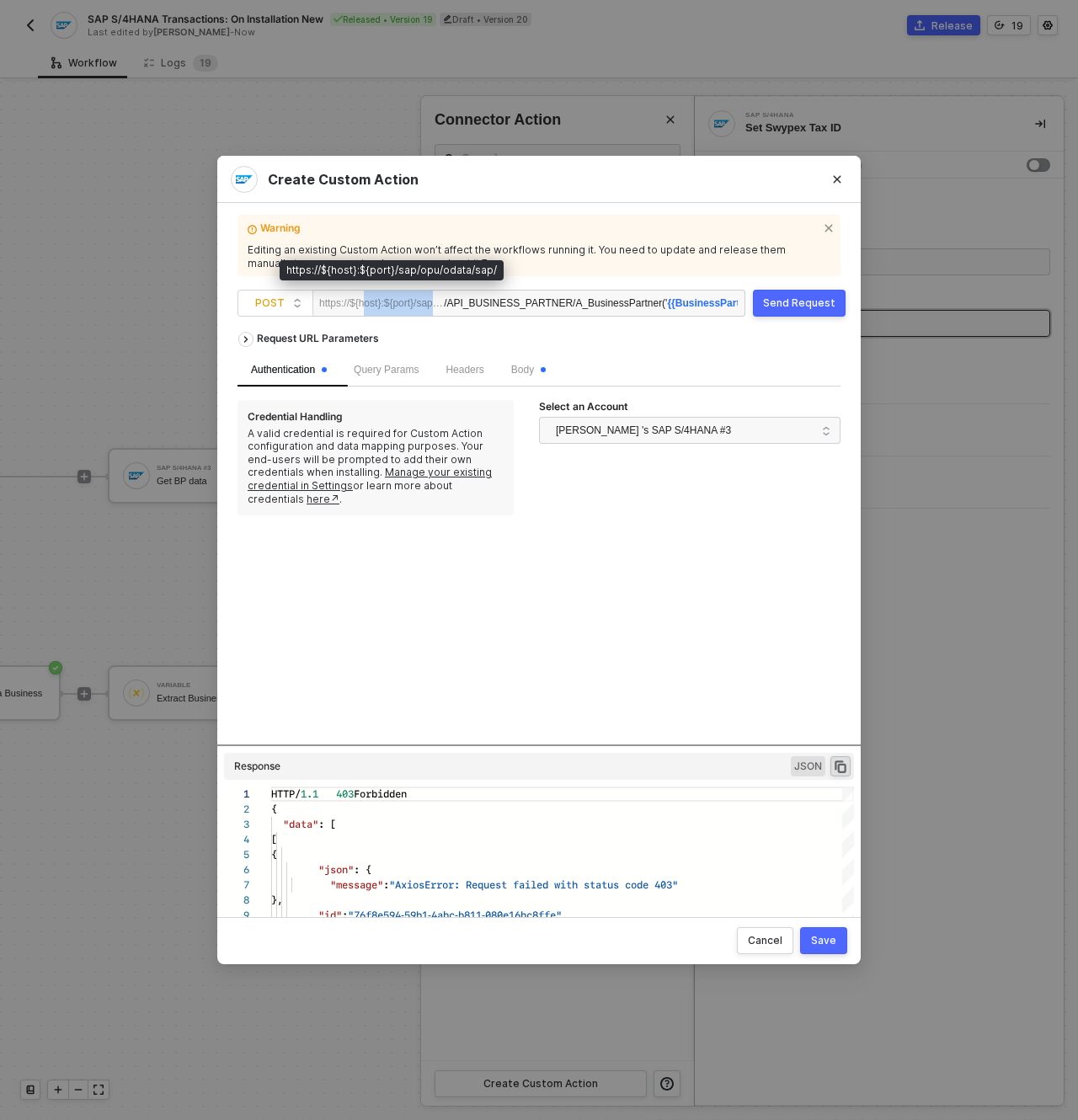
drag, startPoint x: 446, startPoint y: 297, endPoint x: 368, endPoint y: 305, distance: 78.4
click at [366, 305] on div "https://${host}:${port}/sap/opu/odata/sap/" at bounding box center [381, 303] width 125 height 26
click at [408, 308] on div "https://${host}:${port}/sap/opu/odata/sap/" at bounding box center [381, 303] width 125 height 26
drag, startPoint x: 390, startPoint y: 304, endPoint x: 407, endPoint y: 305, distance: 17.0
click at [407, 305] on div "https://${host}:${port}/sap/opu/odata/sap/" at bounding box center [381, 303] width 125 height 26
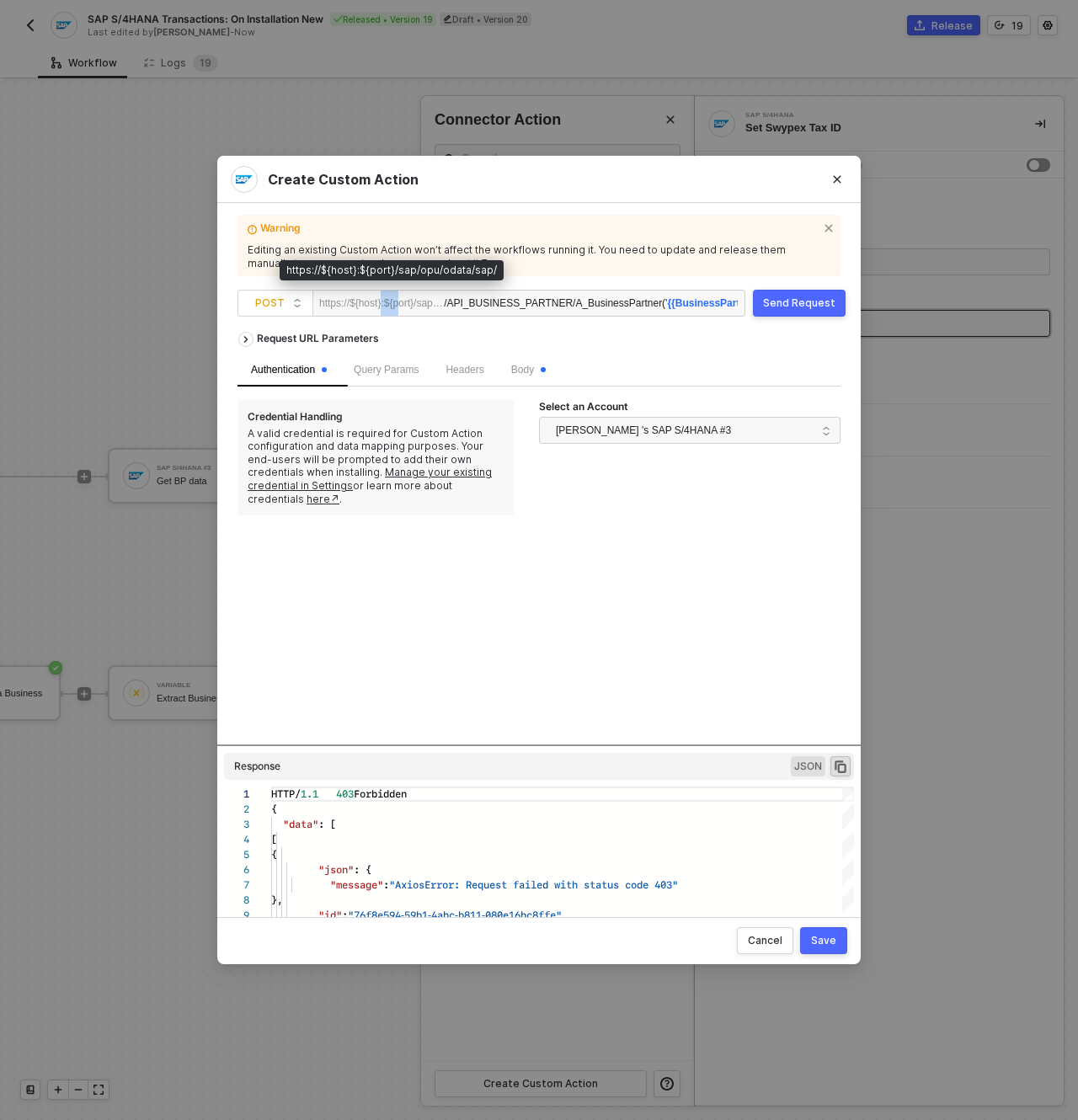
click at [411, 305] on div "https://${host}:${port}/sap/opu/odata/sap/" at bounding box center [381, 303] width 125 height 26
click at [456, 307] on div "/API_BUSINESS_PARTNER/A_BusinessPartner(' {{BusinessPartner}} ')/to_BusinessPar…" at bounding box center [591, 304] width 294 height 27
click at [514, 305] on div "API_BUSINESS_PARTNER/A_BusinessPartner(' {{BusinessPartner}} ')/to_BusinessPart…" at bounding box center [591, 304] width 293 height 27
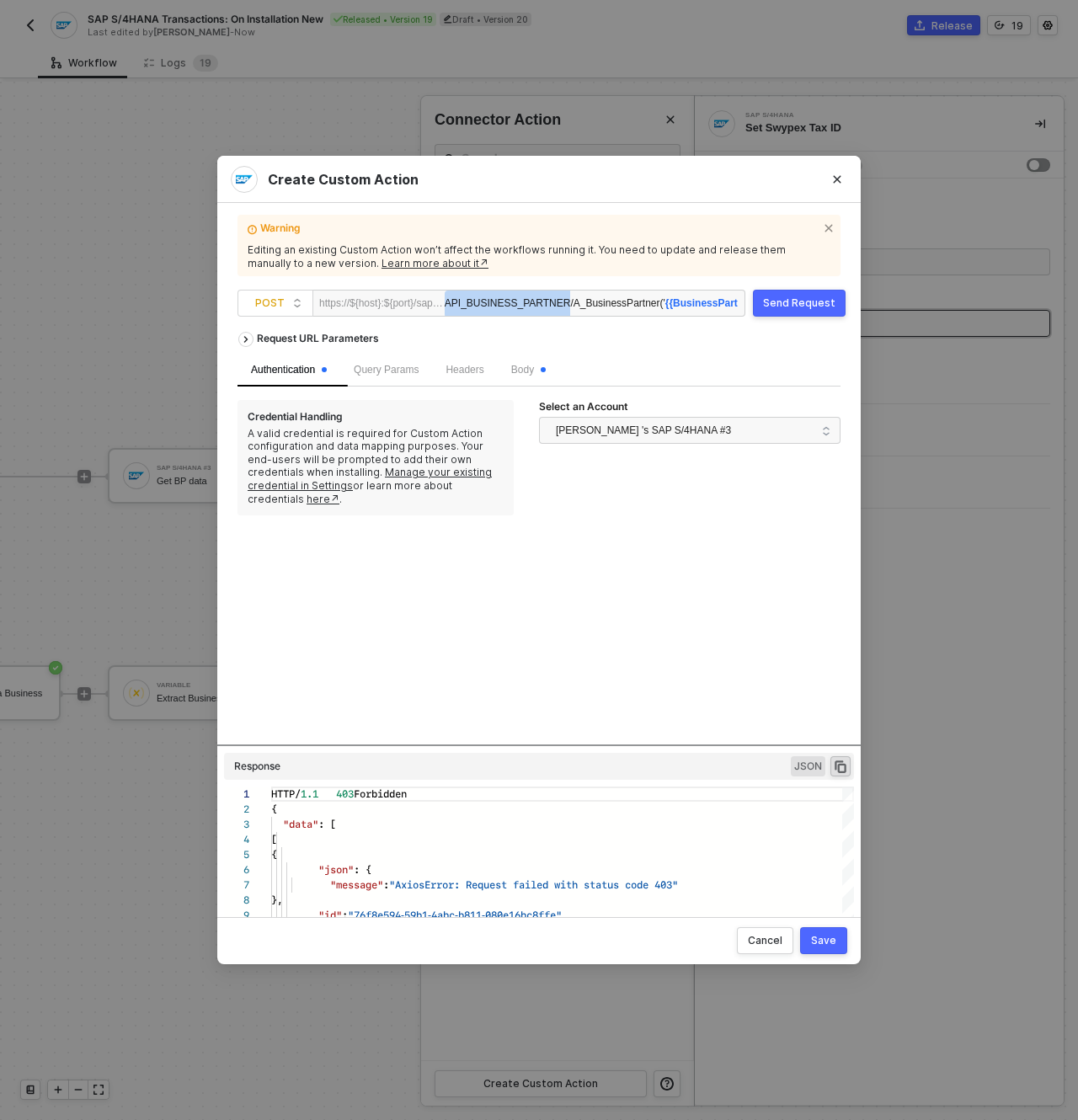
click at [514, 305] on div "API_BUSINESS_PARTNER/A_BusinessPartner(' {{BusinessPartner}} ')/to_BusinessPart…" at bounding box center [591, 304] width 293 height 27
click at [606, 304] on div "API_BUSINESS_PARTNER/A_BusinessPartner(' {{BusinessPartner}} ')/to_BusinessPart…" at bounding box center [591, 304] width 293 height 27
click at [535, 305] on div "API_BUSINESS_PARTNER/A_BusinessPartner(' {{BusinessPartner}} ')/to_BusinessPart…" at bounding box center [591, 304] width 293 height 27
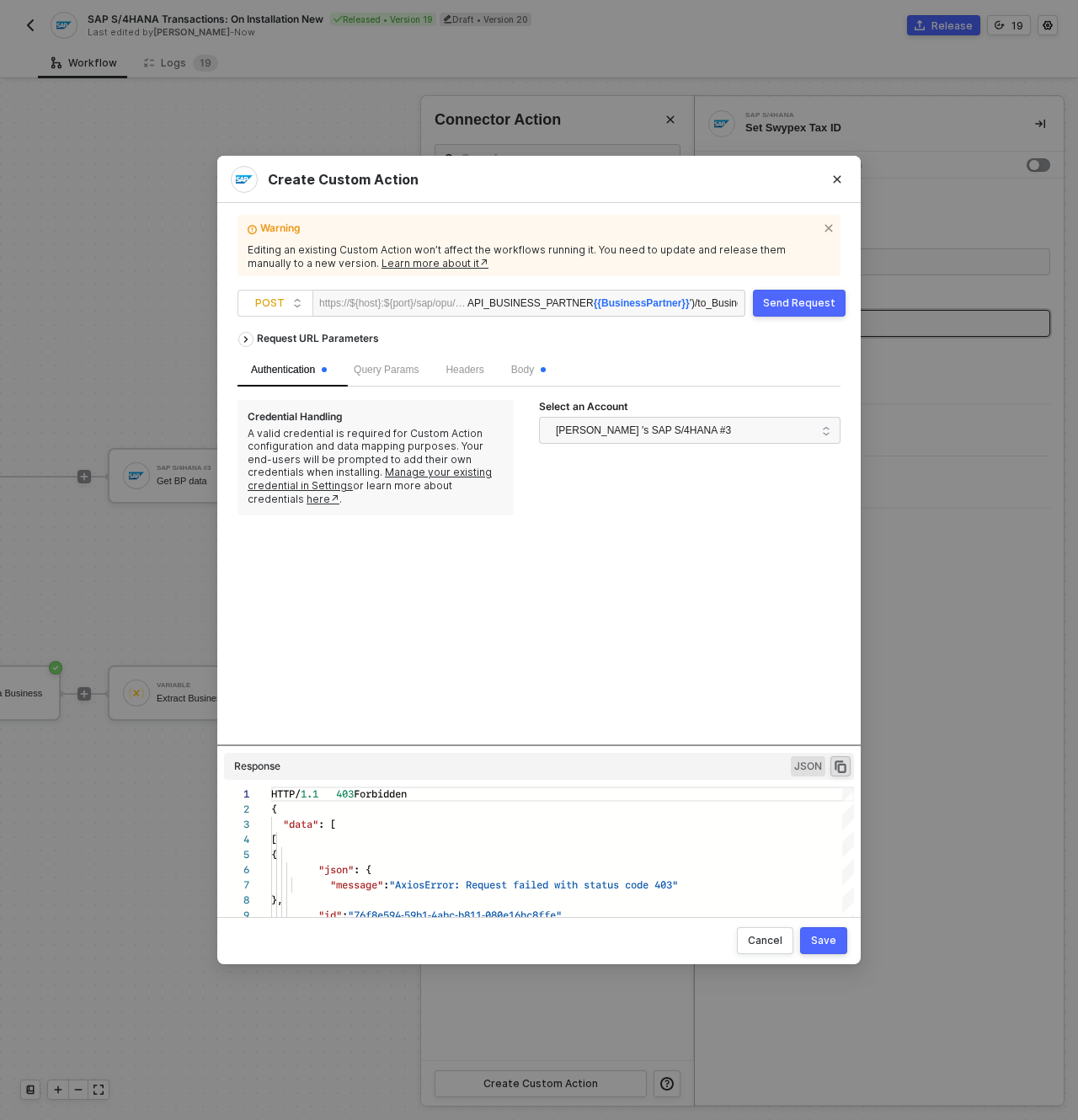
scroll to position [0, 84]
click at [499, 303] on div "API_BUSINESS_PARTNER {{BusinessPartner}} ')/to_BusinessPartnerTax" at bounding box center [602, 304] width 270 height 27
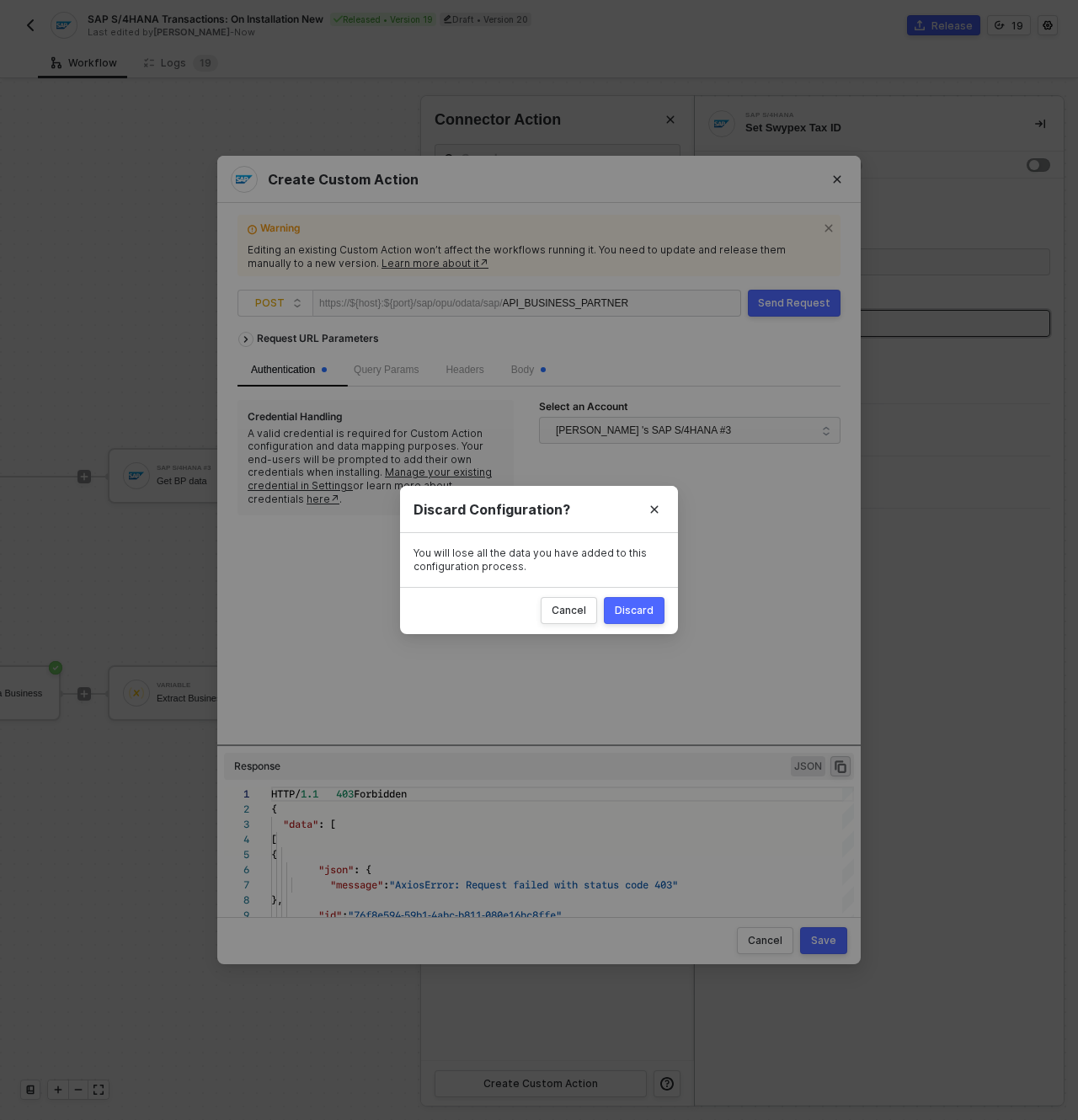
click at [642, 612] on div "Discard" at bounding box center [634, 611] width 39 height 13
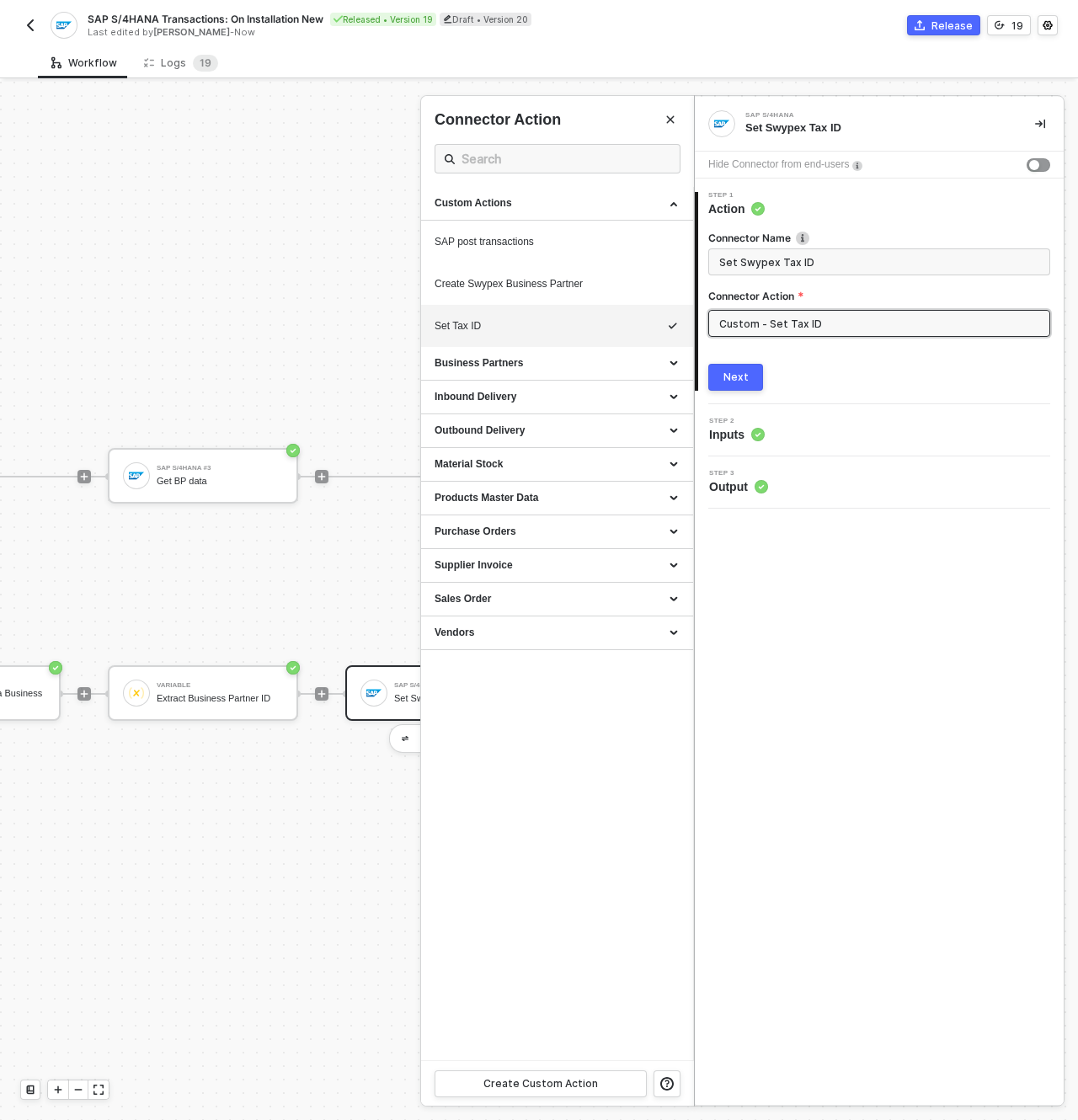
click at [794, 333] on input "Custom - Set Tax ID" at bounding box center [878, 324] width 342 height 27
click at [769, 319] on input "Custom - Set Tax ID" at bounding box center [878, 324] width 342 height 27
click at [887, 299] on label "Connector Action" at bounding box center [878, 296] width 342 height 14
click at [836, 334] on input "Custom - Set Tax ID" at bounding box center [878, 324] width 342 height 27
click at [835, 267] on input "Set Swypex Tax ID" at bounding box center [877, 262] width 317 height 18
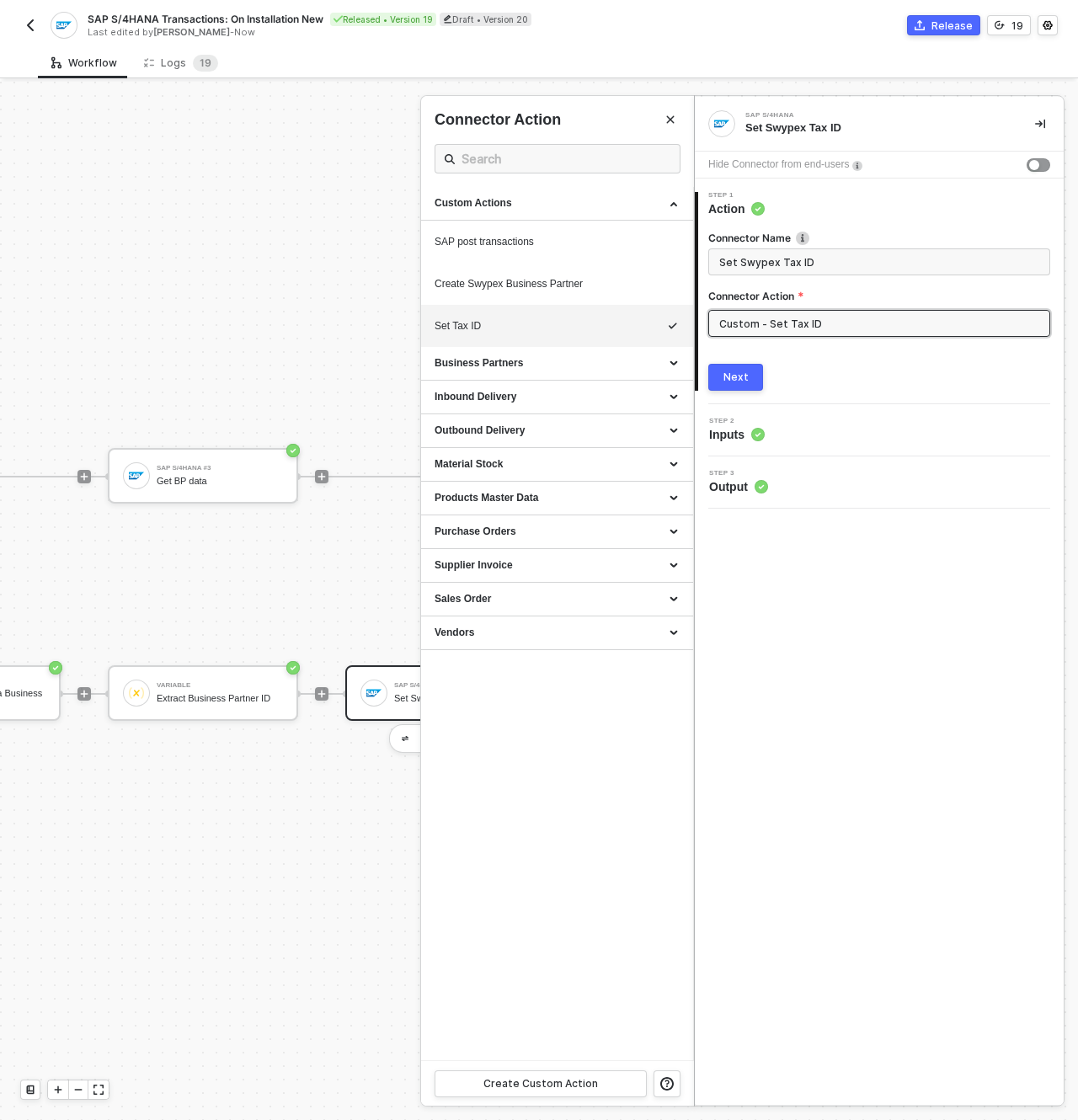
click at [817, 334] on input "Custom - Set Tax ID" at bounding box center [878, 324] width 342 height 27
click at [817, 330] on input "Custom - Set Tax ID" at bounding box center [878, 324] width 342 height 27
click at [746, 375] on div "Next" at bounding box center [735, 377] width 26 height 13
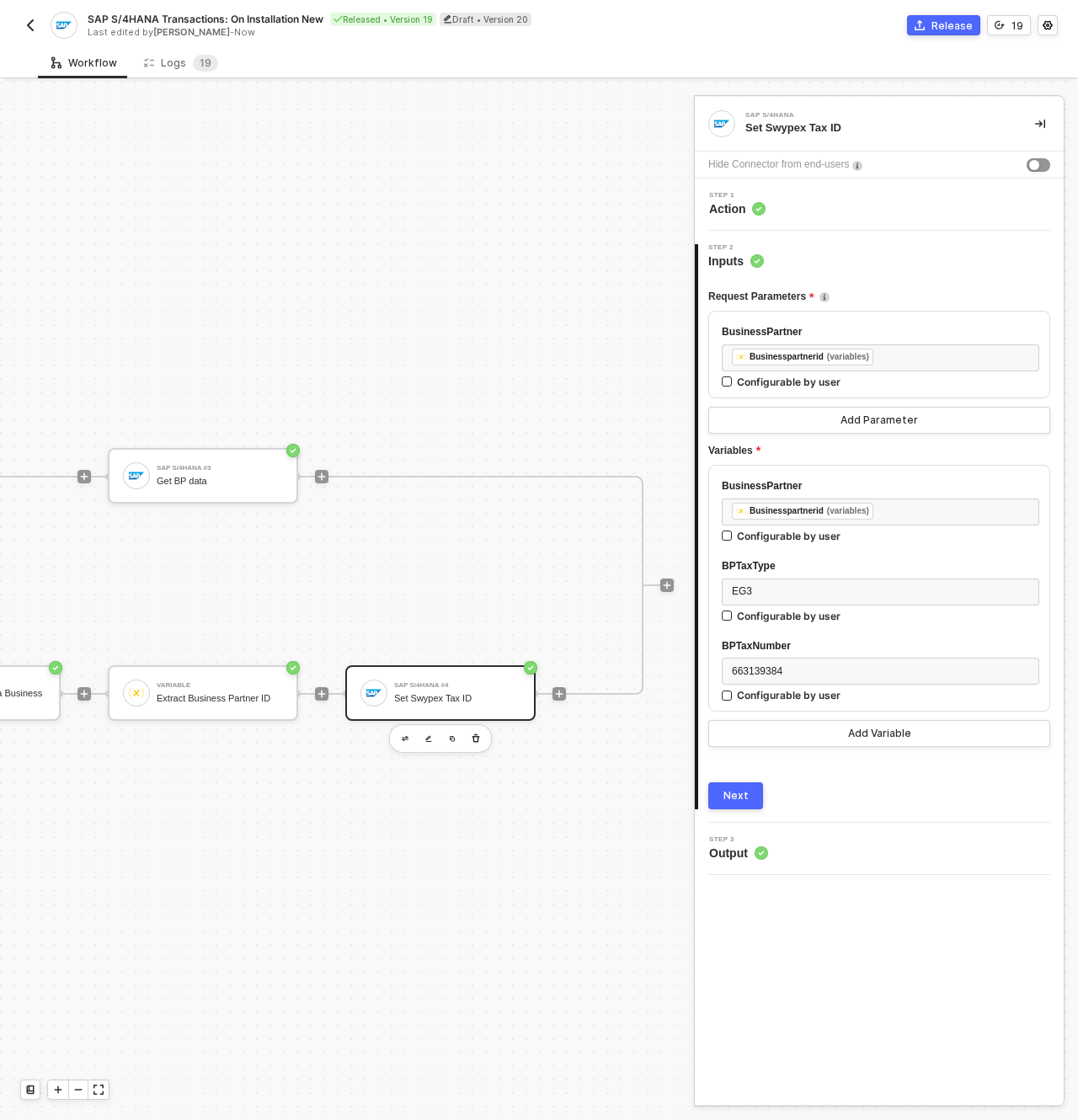
click at [816, 254] on div "Step 2 Inputs" at bounding box center [881, 257] width 365 height 26
click at [791, 218] on div "Step 1 Action" at bounding box center [879, 205] width 369 height 52
click at [761, 206] on circle at bounding box center [758, 208] width 13 height 13
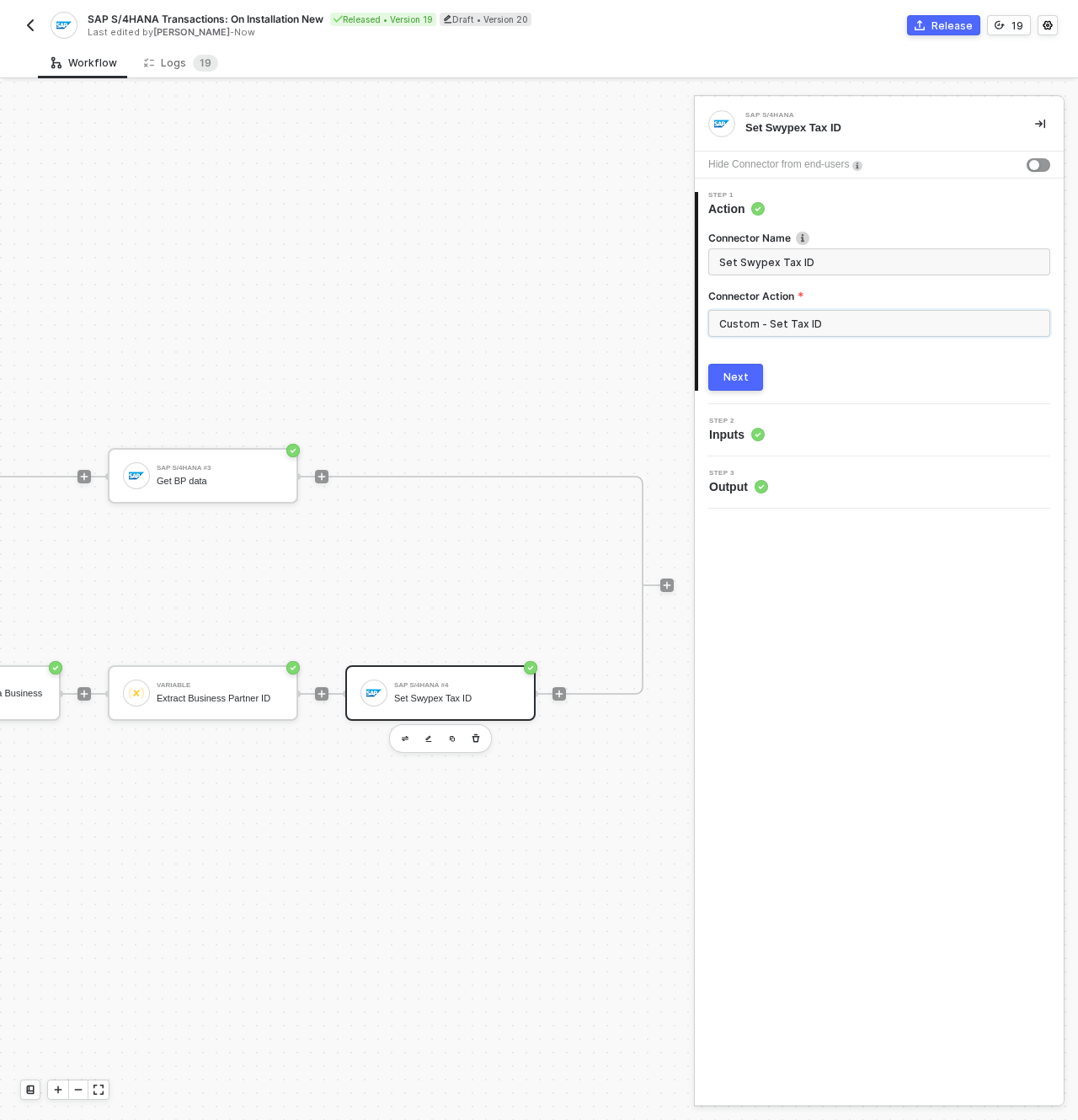
click at [780, 323] on input "Custom - Set Tax ID" at bounding box center [878, 324] width 342 height 27
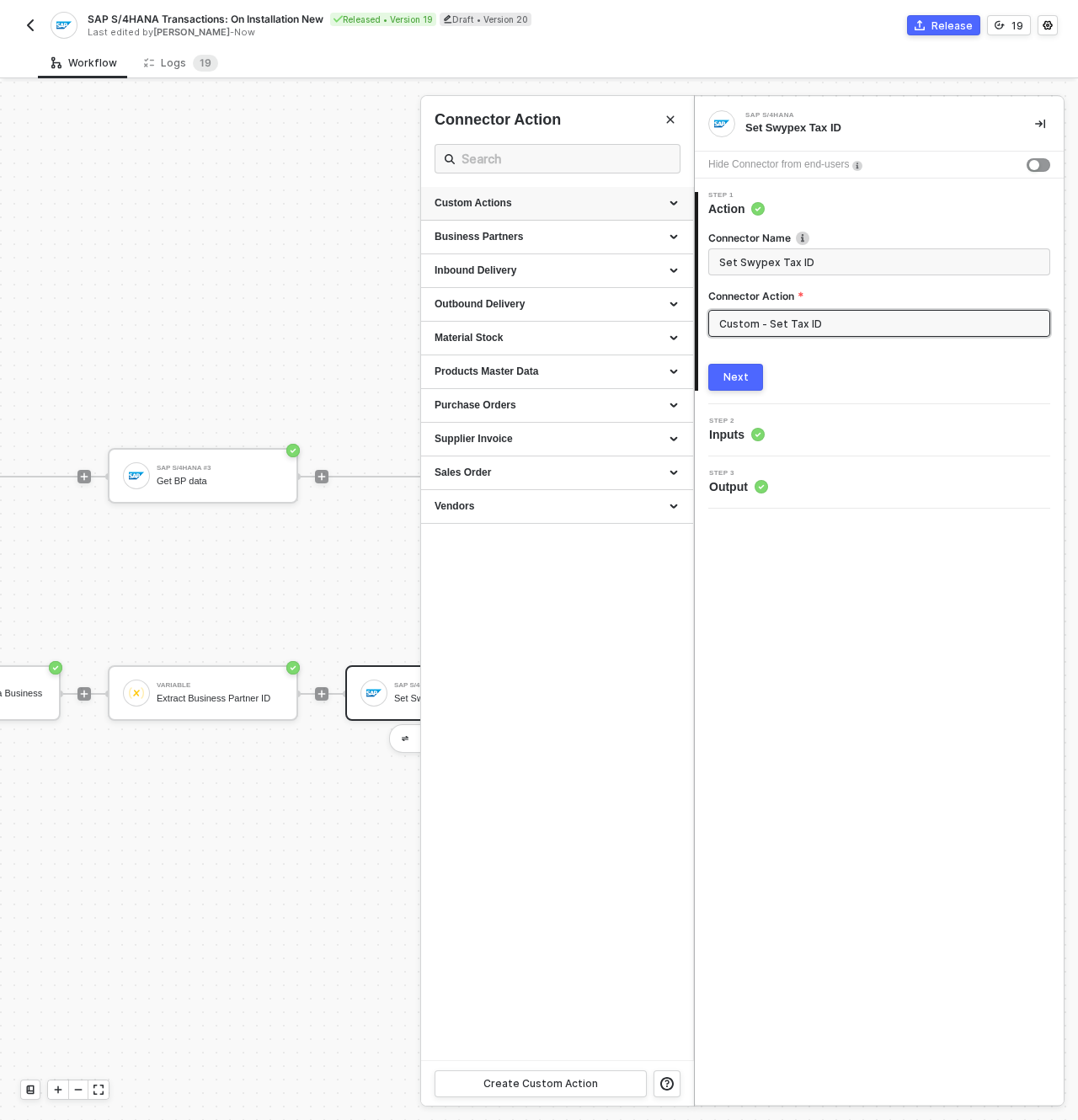
click at [517, 210] on div "Custom Actions" at bounding box center [558, 203] width 245 height 14
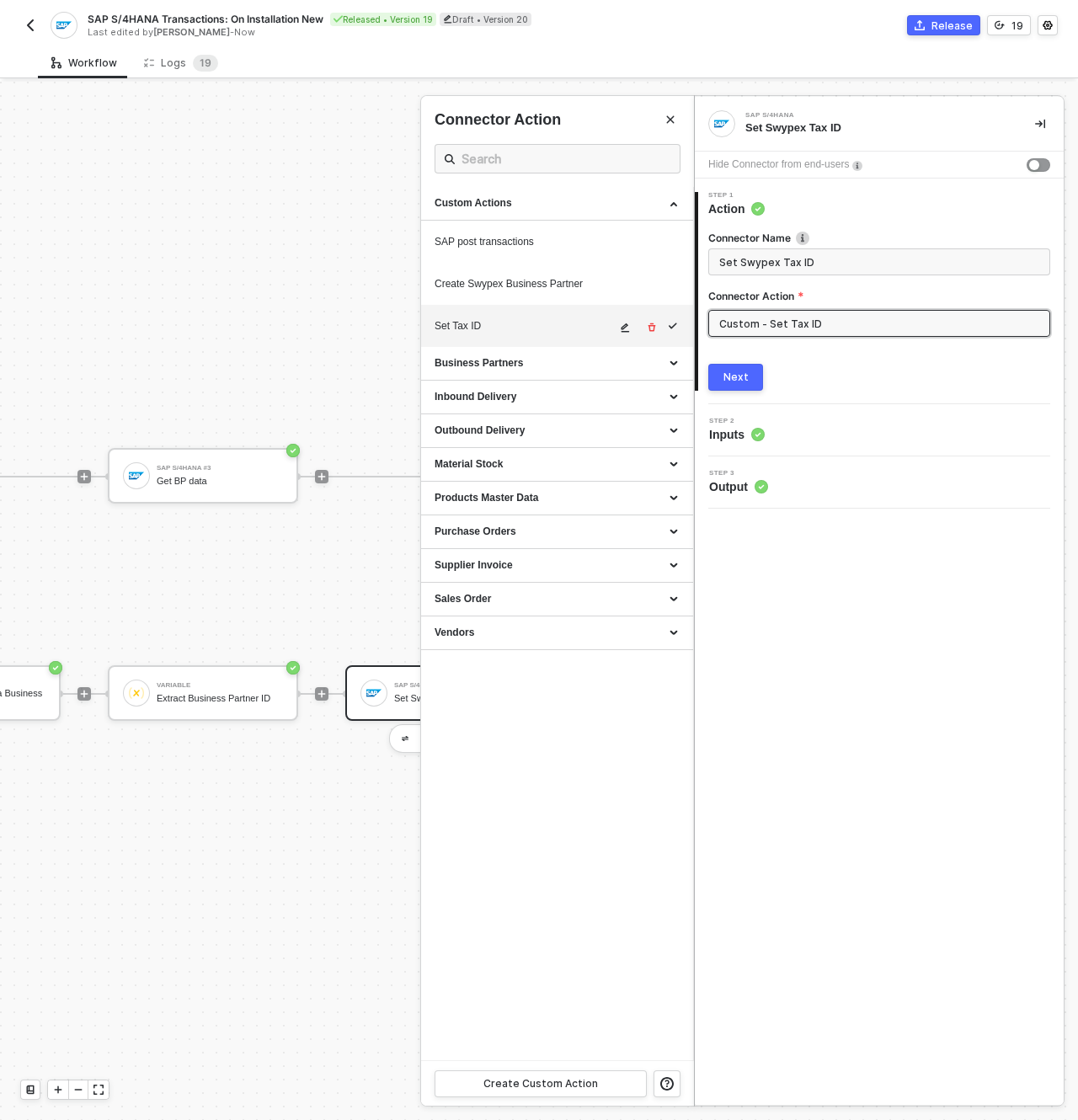
click at [515, 315] on div "Set Tax ID" at bounding box center [558, 325] width 245 height 24
click at [628, 325] on icon "icon-edit" at bounding box center [625, 327] width 10 height 10
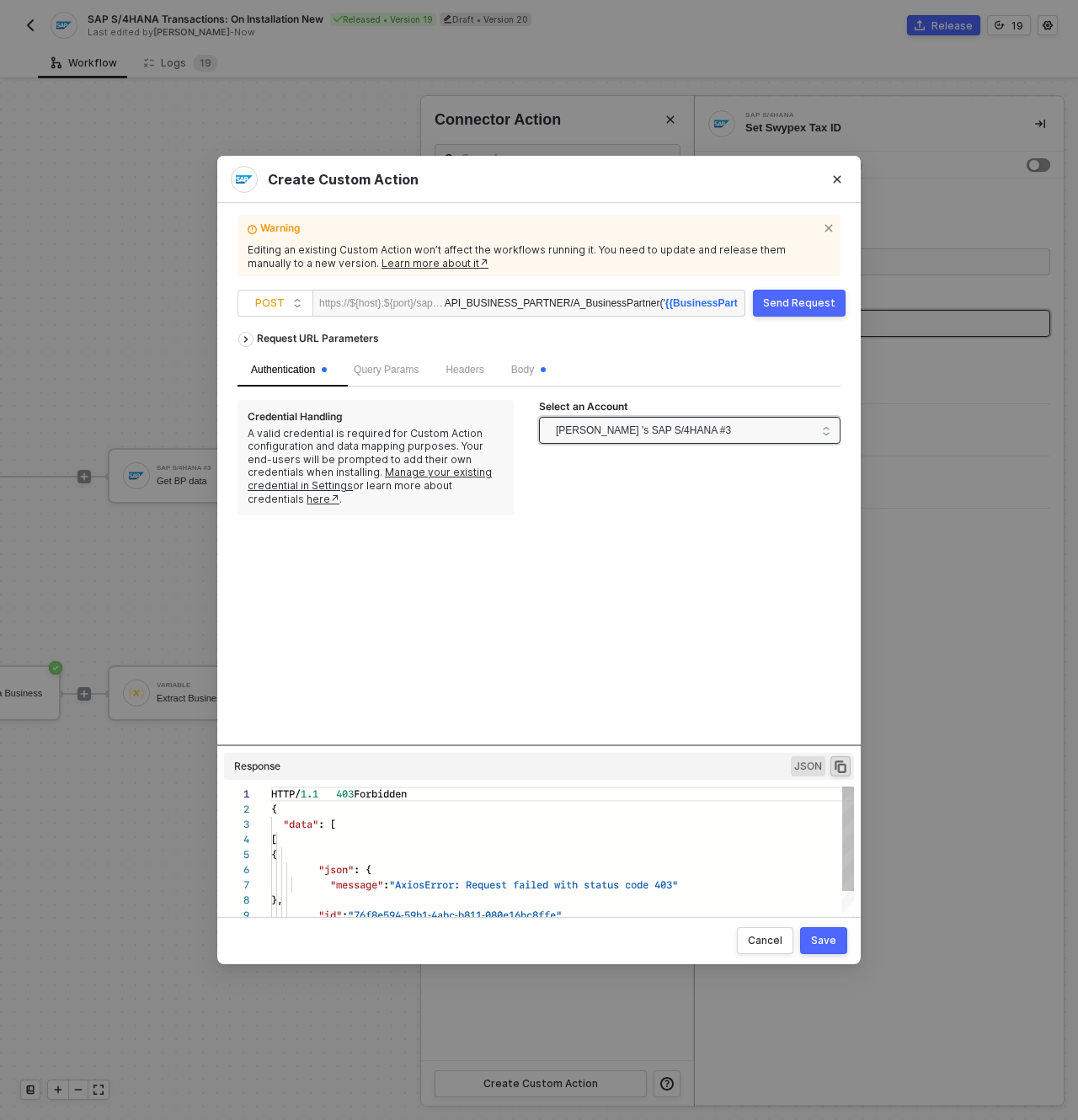
scroll to position [151, 0]
click at [632, 309] on div "API_BUSINESS_PARTNER/A_BusinessPartner(' {{BusinessPartner}} ')/to_BusinessPart…" at bounding box center [591, 304] width 293 height 27
click at [646, 303] on div "API_BUSINESS_PARTNER/A_BusinessPartner(' {{BusinessPartner}} ')/to_BusinessPart…" at bounding box center [591, 304] width 293 height 27
click at [671, 438] on span "[PERSON_NAME] 's SAP S/4HANA #3" at bounding box center [643, 430] width 175 height 26
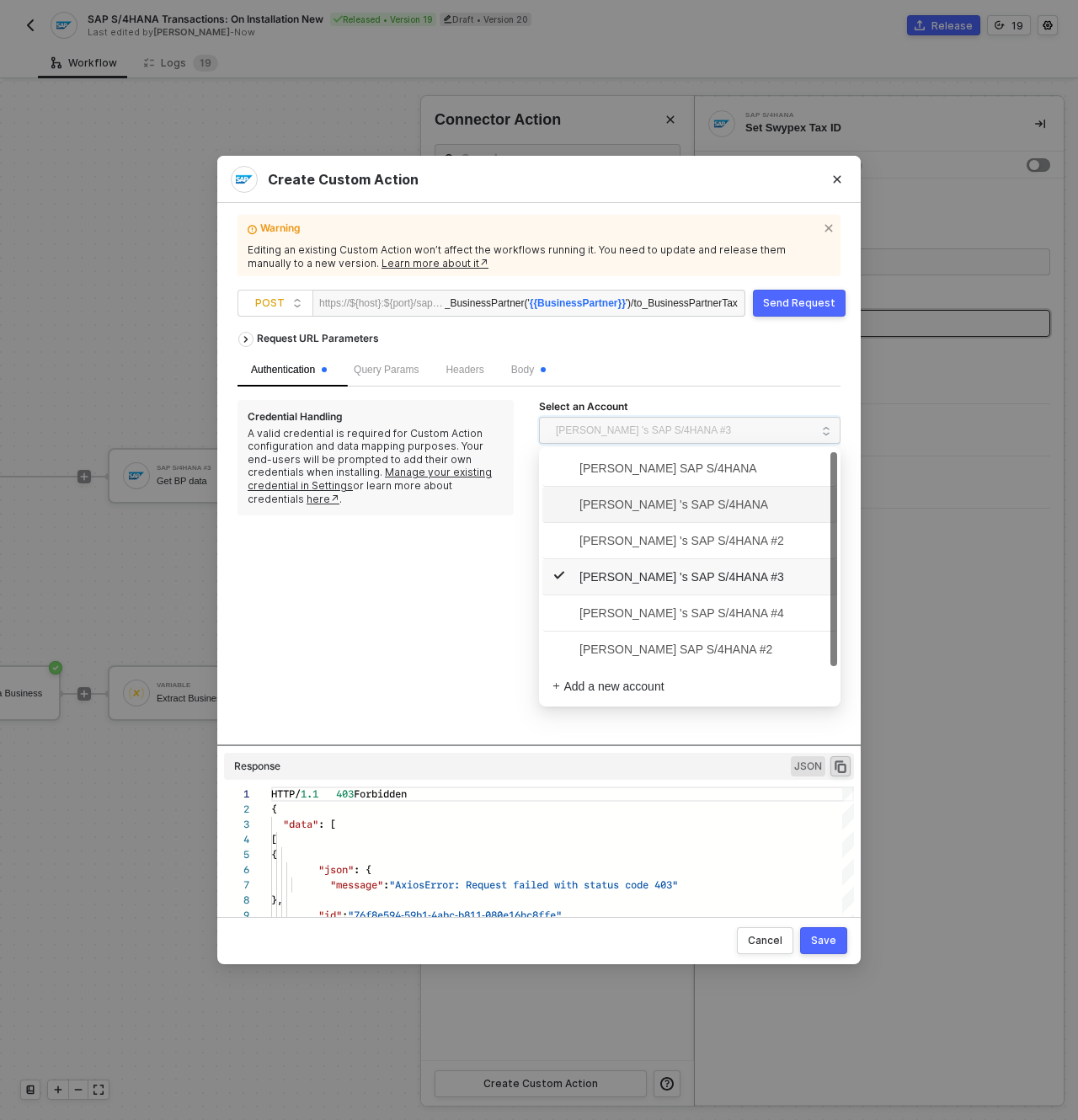
scroll to position [2, 0]
click at [461, 538] on div "Request URL Parameters Authentication Query Params Headers Body Credential Hand…" at bounding box center [539, 534] width 603 height 422
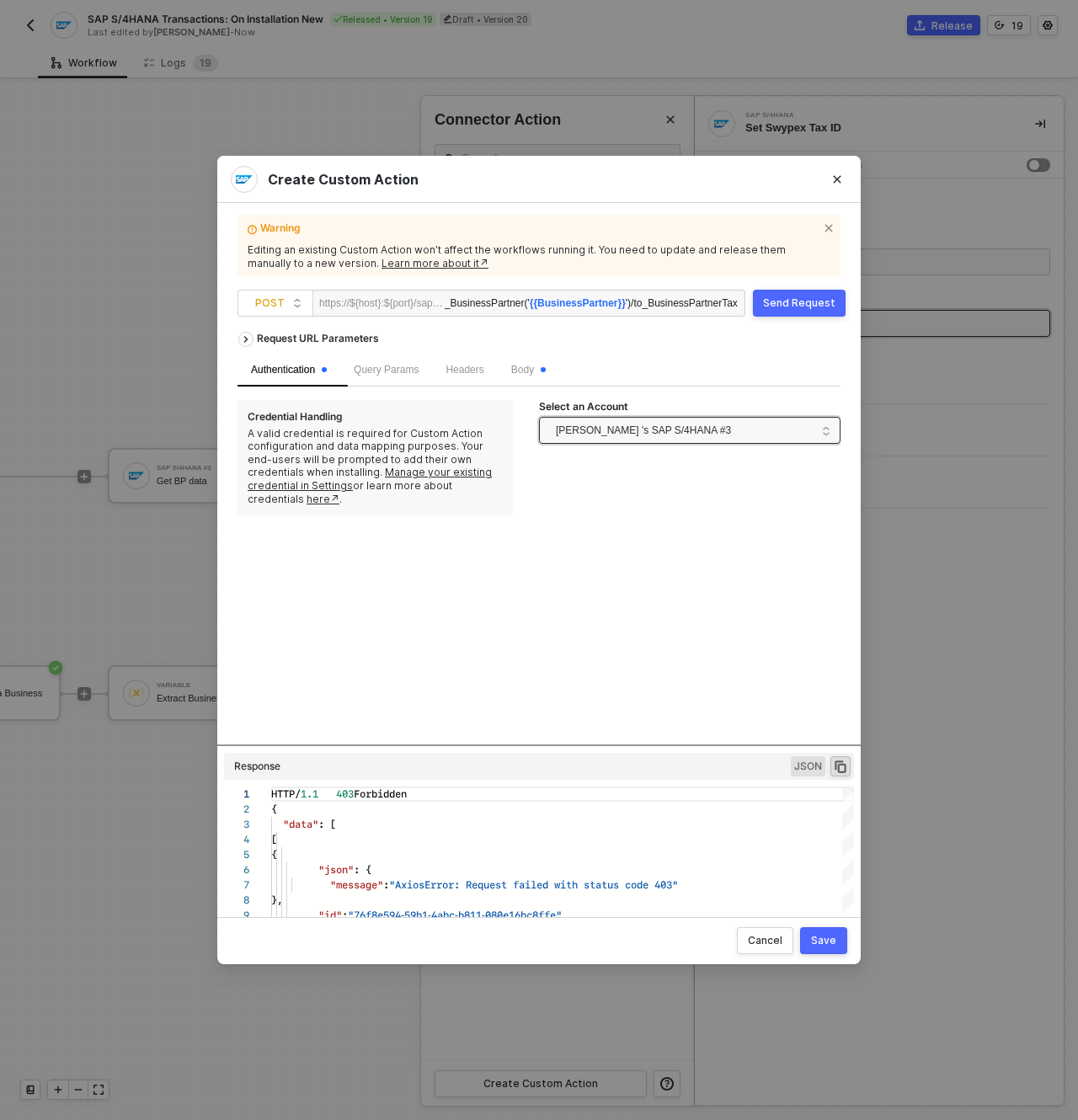
click at [656, 431] on span "[PERSON_NAME] 's SAP S/4HANA #3" at bounding box center [643, 430] width 175 height 26
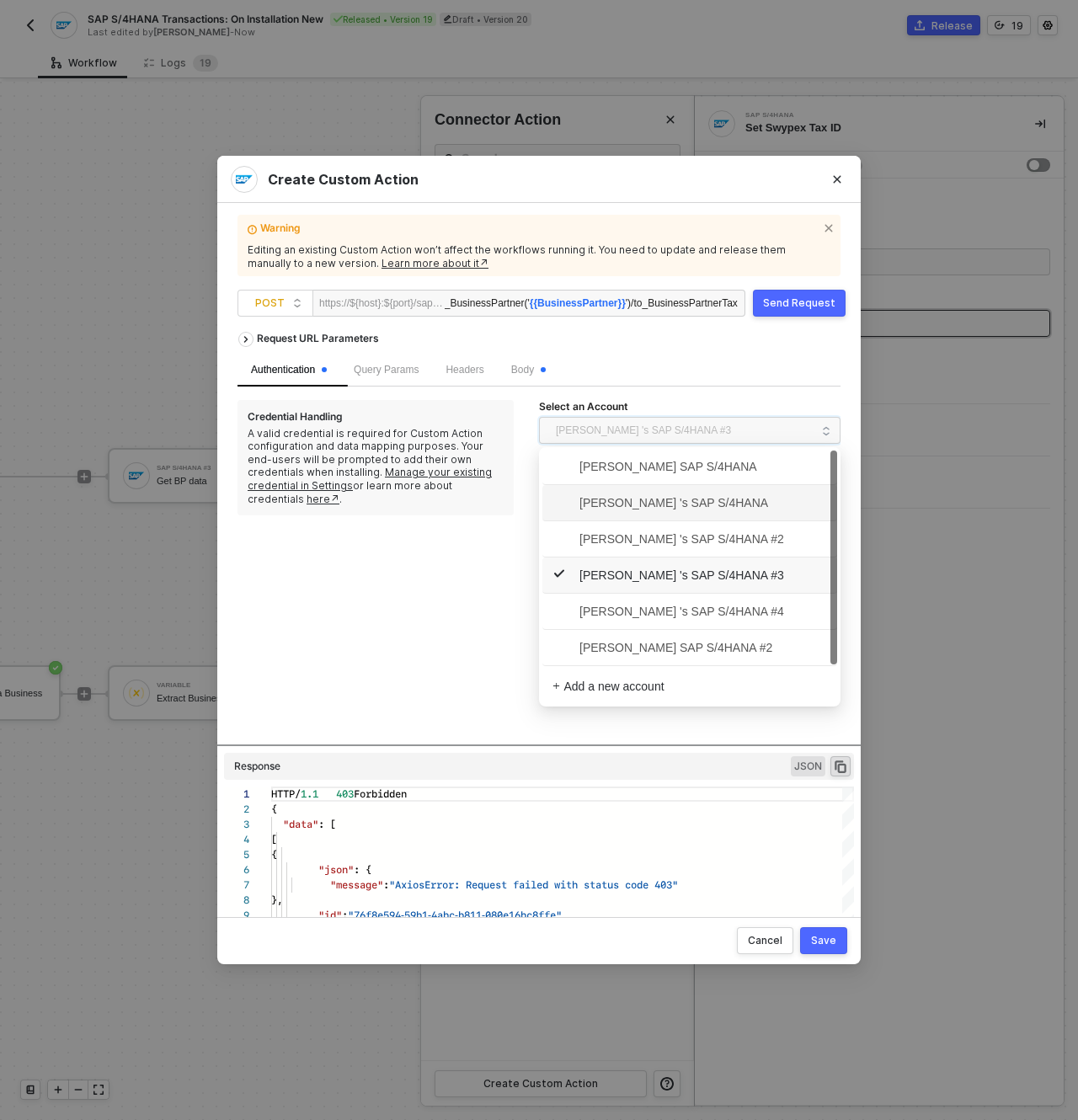
scroll to position [0, 0]
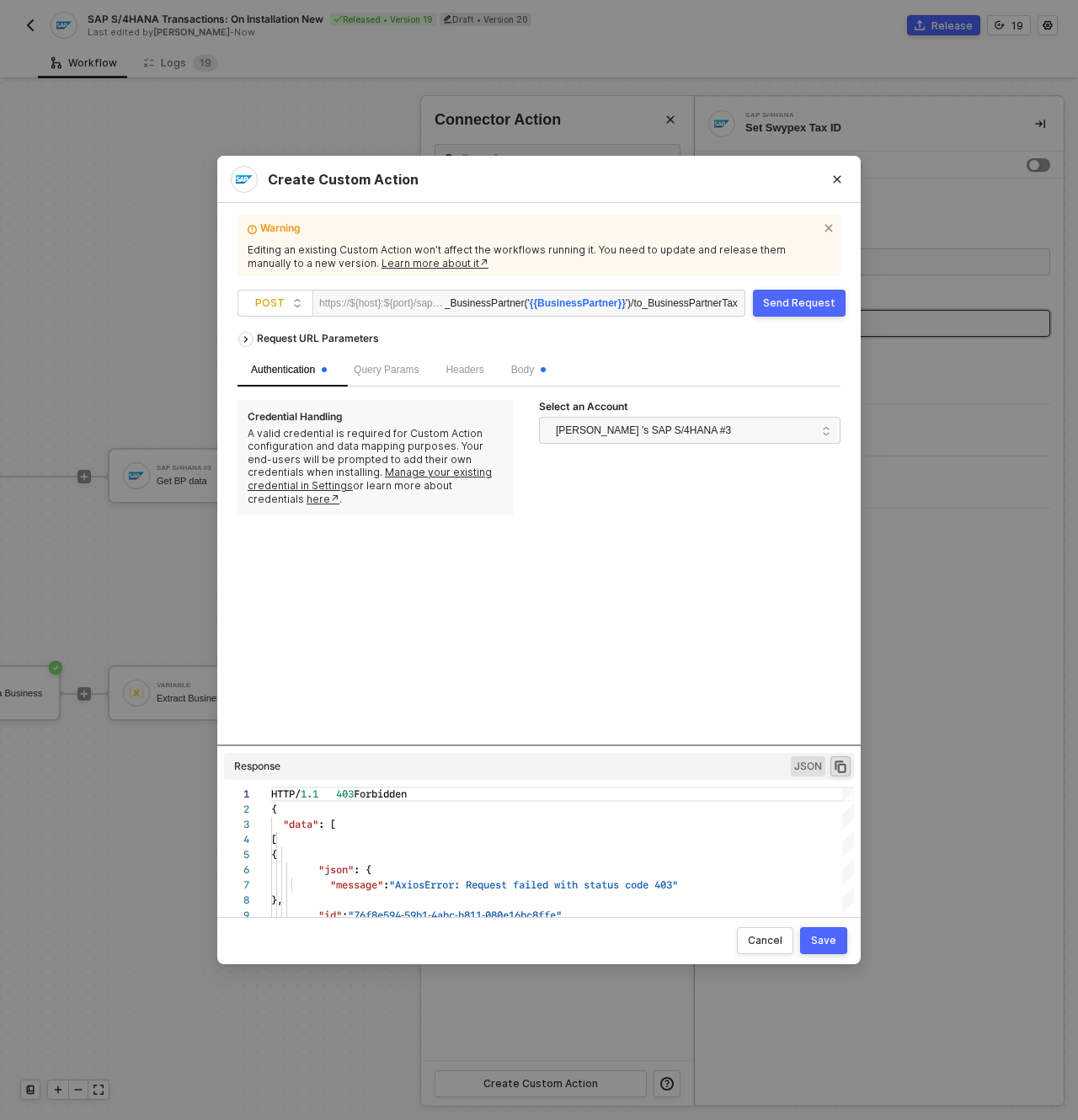
click at [457, 593] on div "Request URL Parameters Authentication Query Params Headers Body Credential Hand…" at bounding box center [539, 534] width 603 height 422
click at [398, 369] on span "Query Params" at bounding box center [386, 369] width 65 height 11
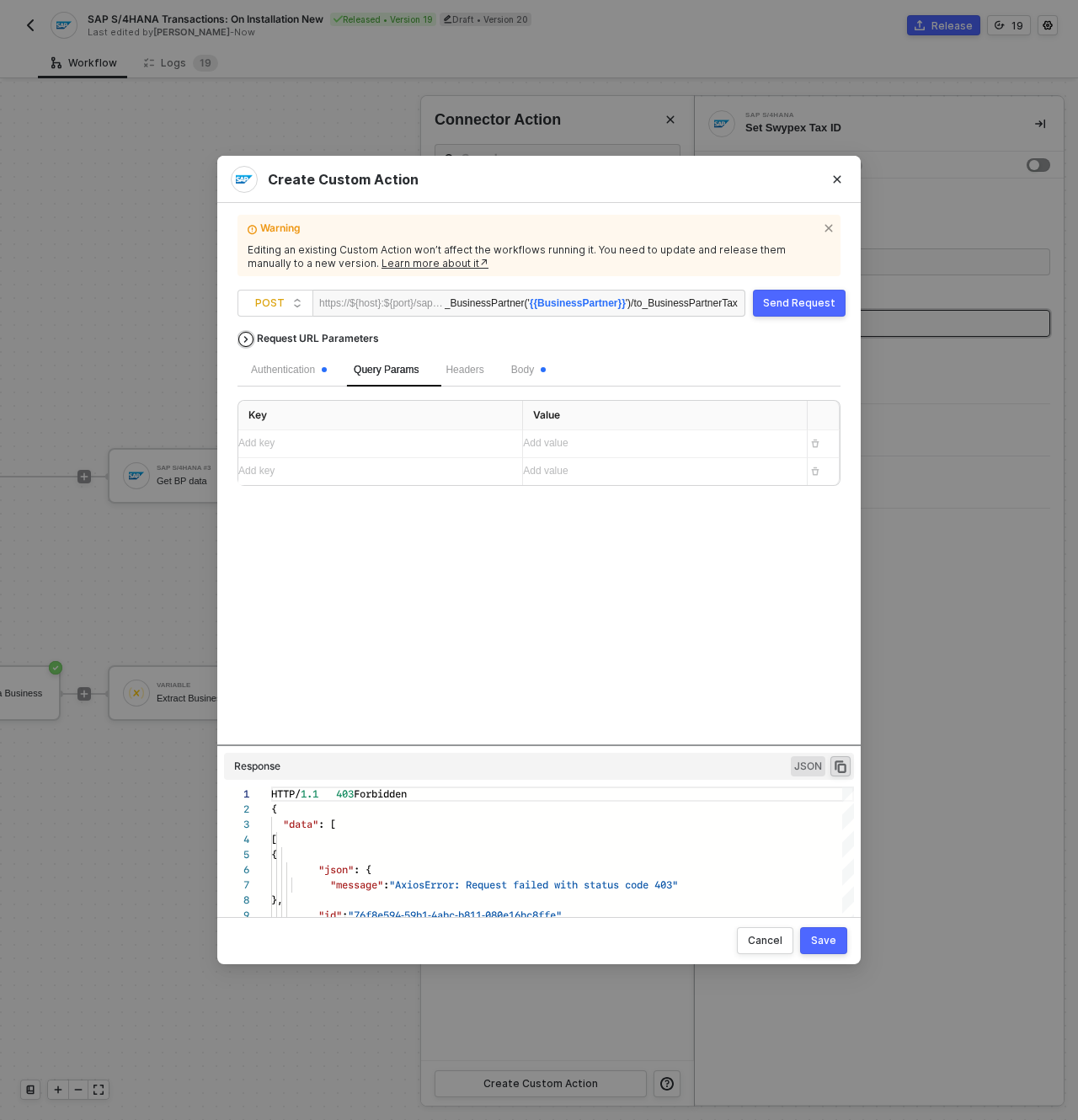
click at [303, 335] on div "Request URL Parameters" at bounding box center [318, 339] width 139 height 30
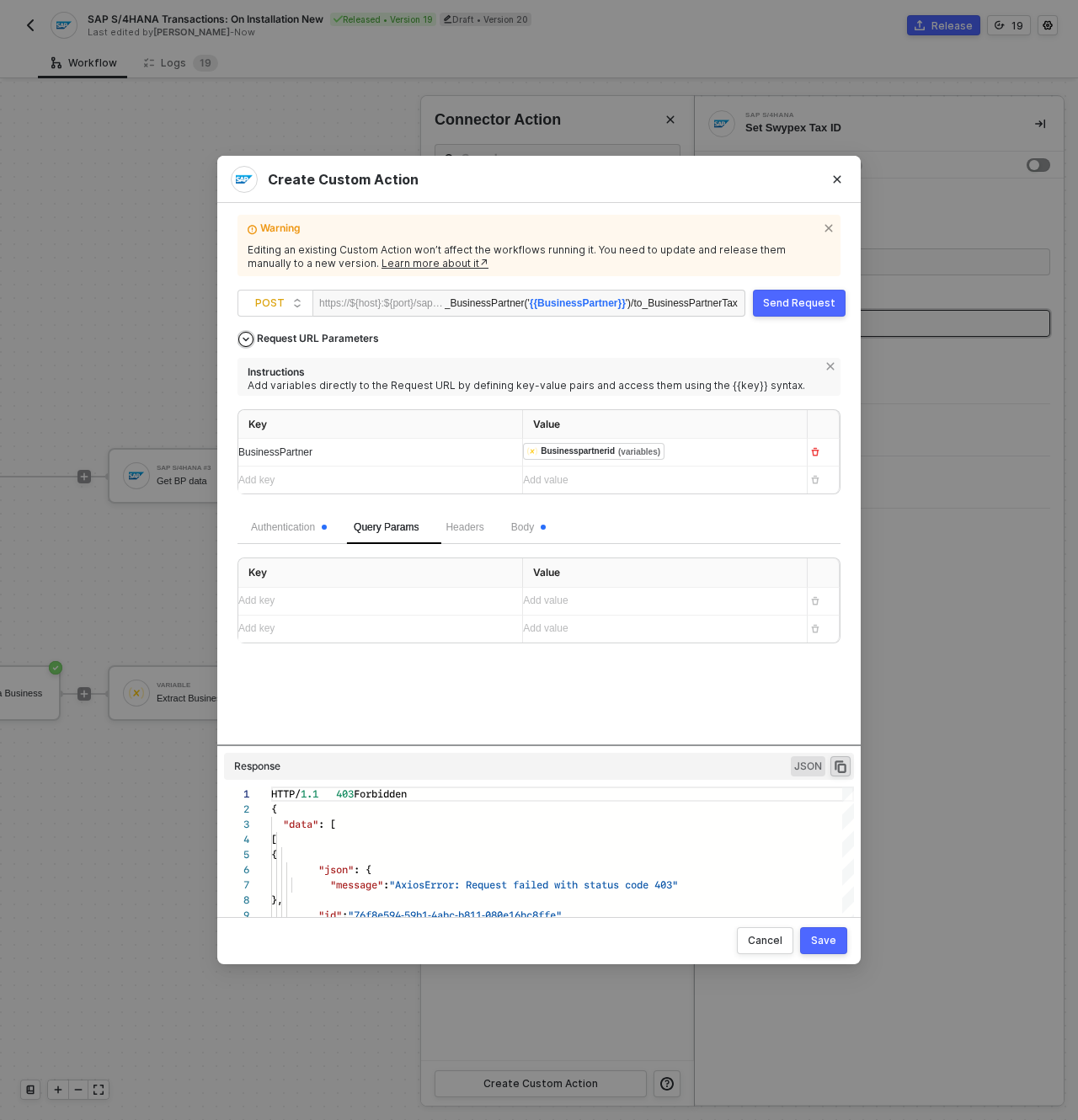
click at [269, 341] on div "Request URL Parameters" at bounding box center [318, 339] width 139 height 30
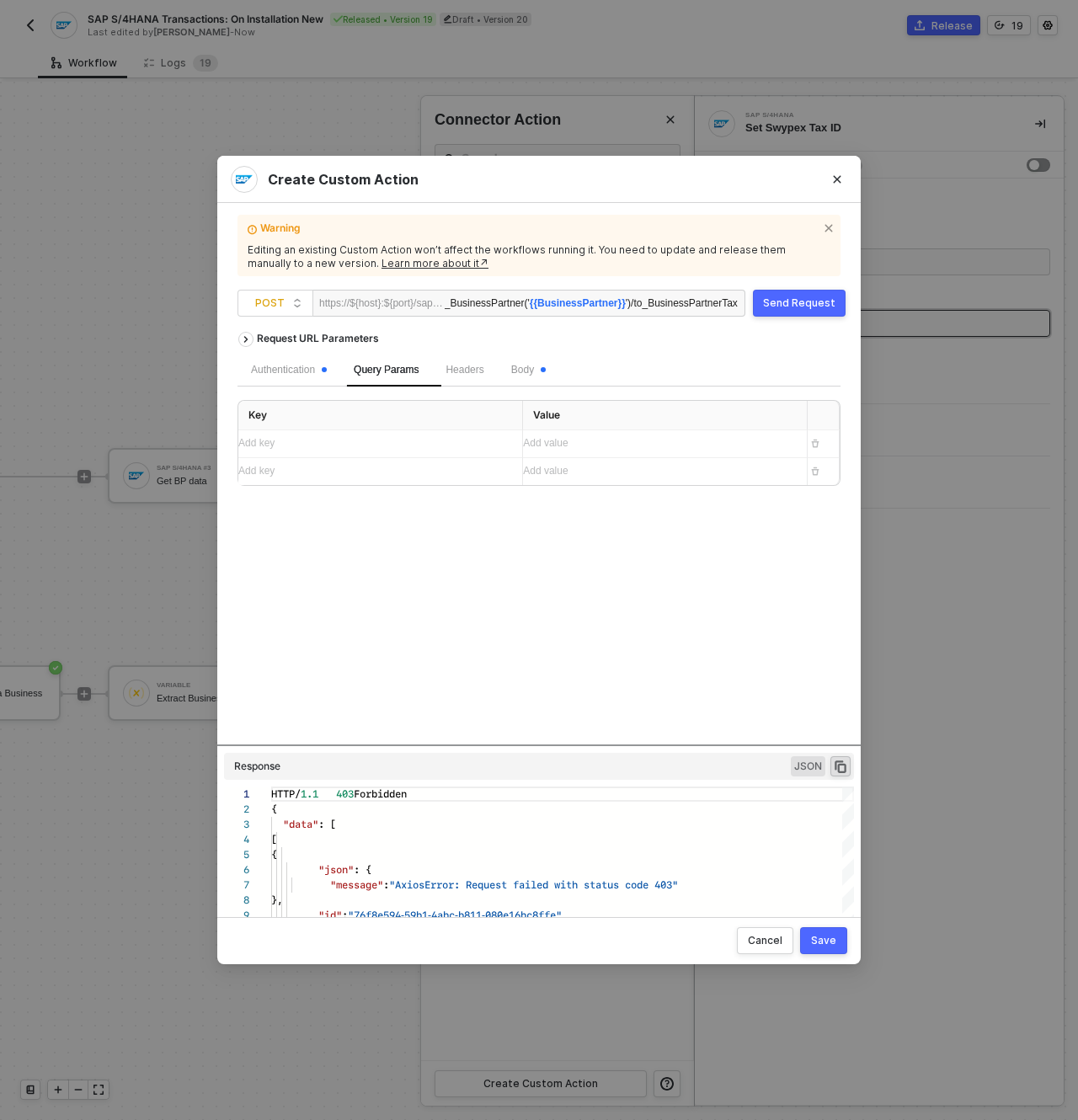
click at [519, 365] on div "Body" at bounding box center [528, 370] width 62 height 33
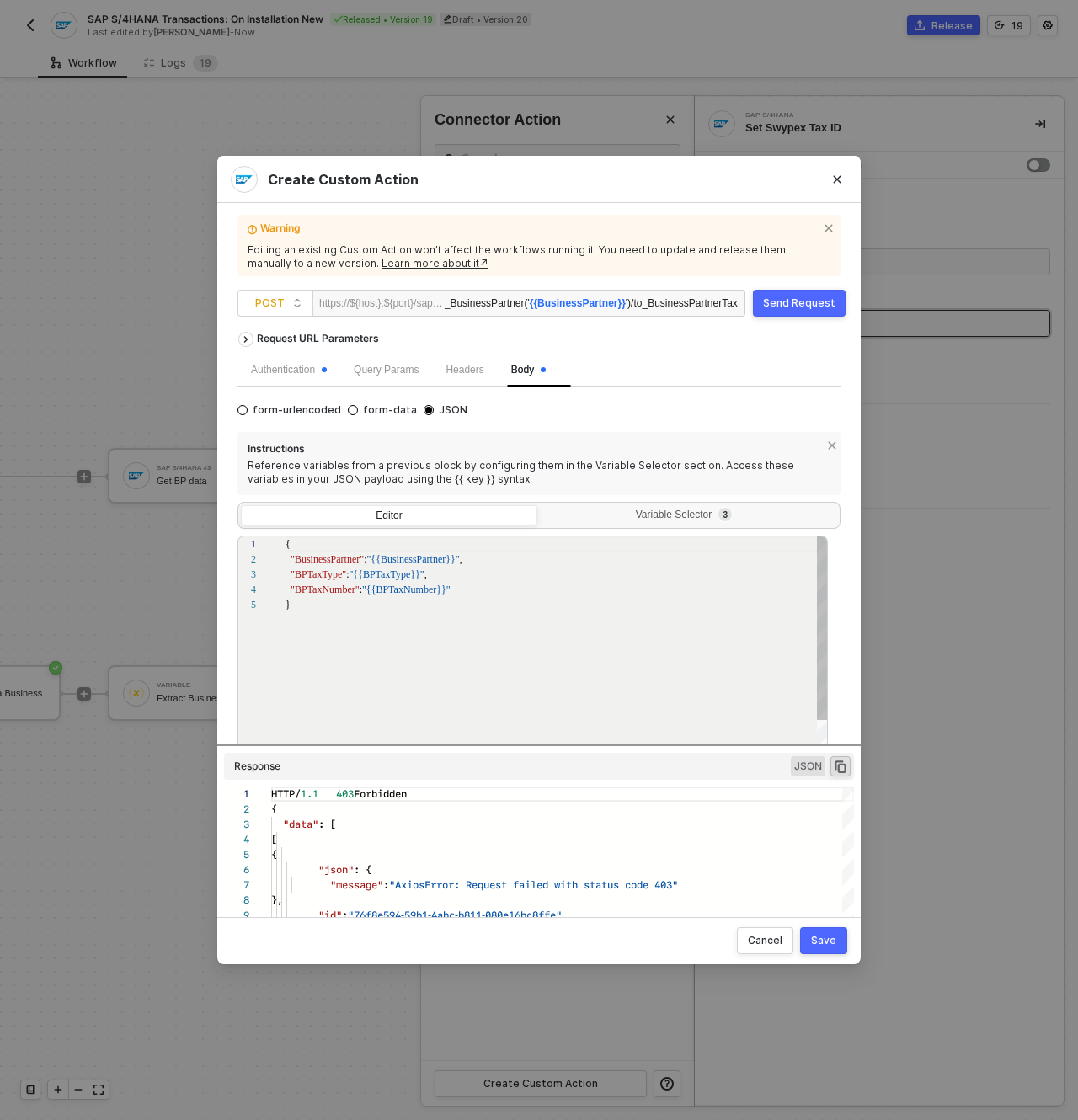
scroll to position [61, 0]
click at [275, 370] on div "Authentication" at bounding box center [289, 370] width 76 height 16
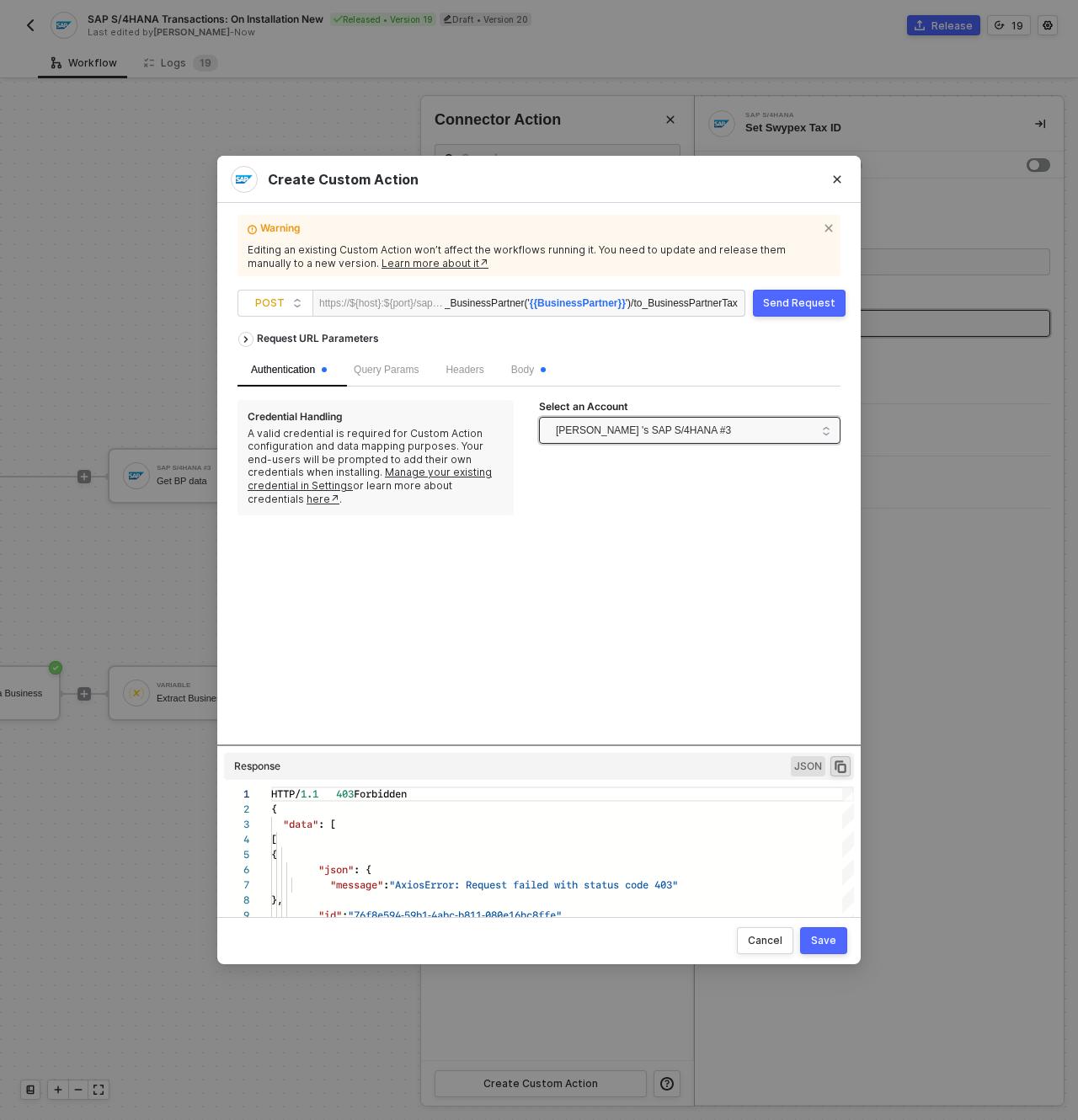
drag, startPoint x: 636, startPoint y: 413, endPoint x: 639, endPoint y: 425, distance: 12.4
click at [636, 413] on label "Select an Account" at bounding box center [589, 406] width 100 height 13
click at [636, 418] on input "Select an Account" at bounding box center [690, 430] width 282 height 26
click at [640, 427] on span "Nadeem Bakr 's SAP S/4HANA #3" at bounding box center [643, 430] width 175 height 26
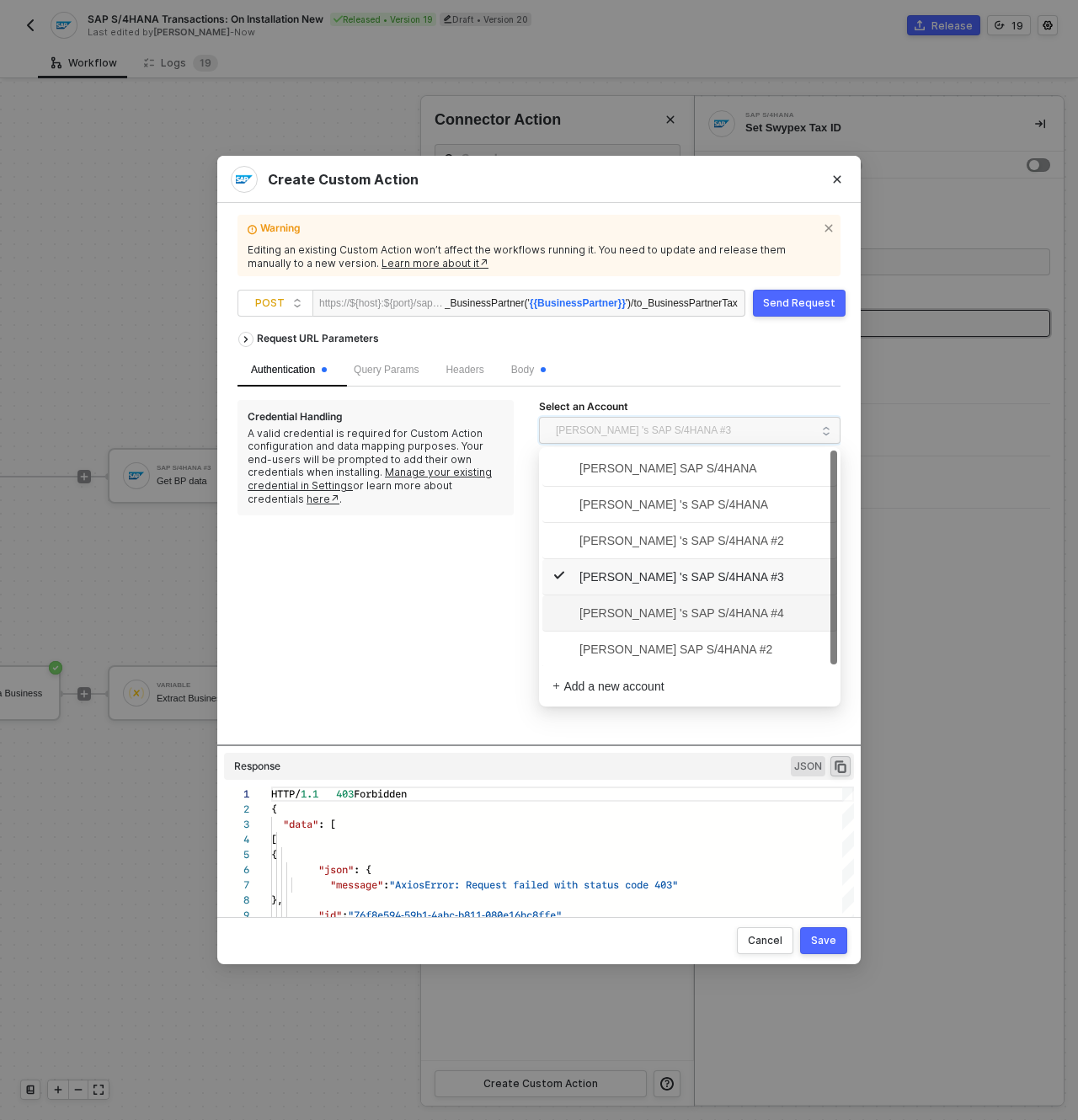
click at [702, 617] on span "Nadeem Bakr 's SAP S/4HANA #4" at bounding box center [668, 613] width 231 height 18
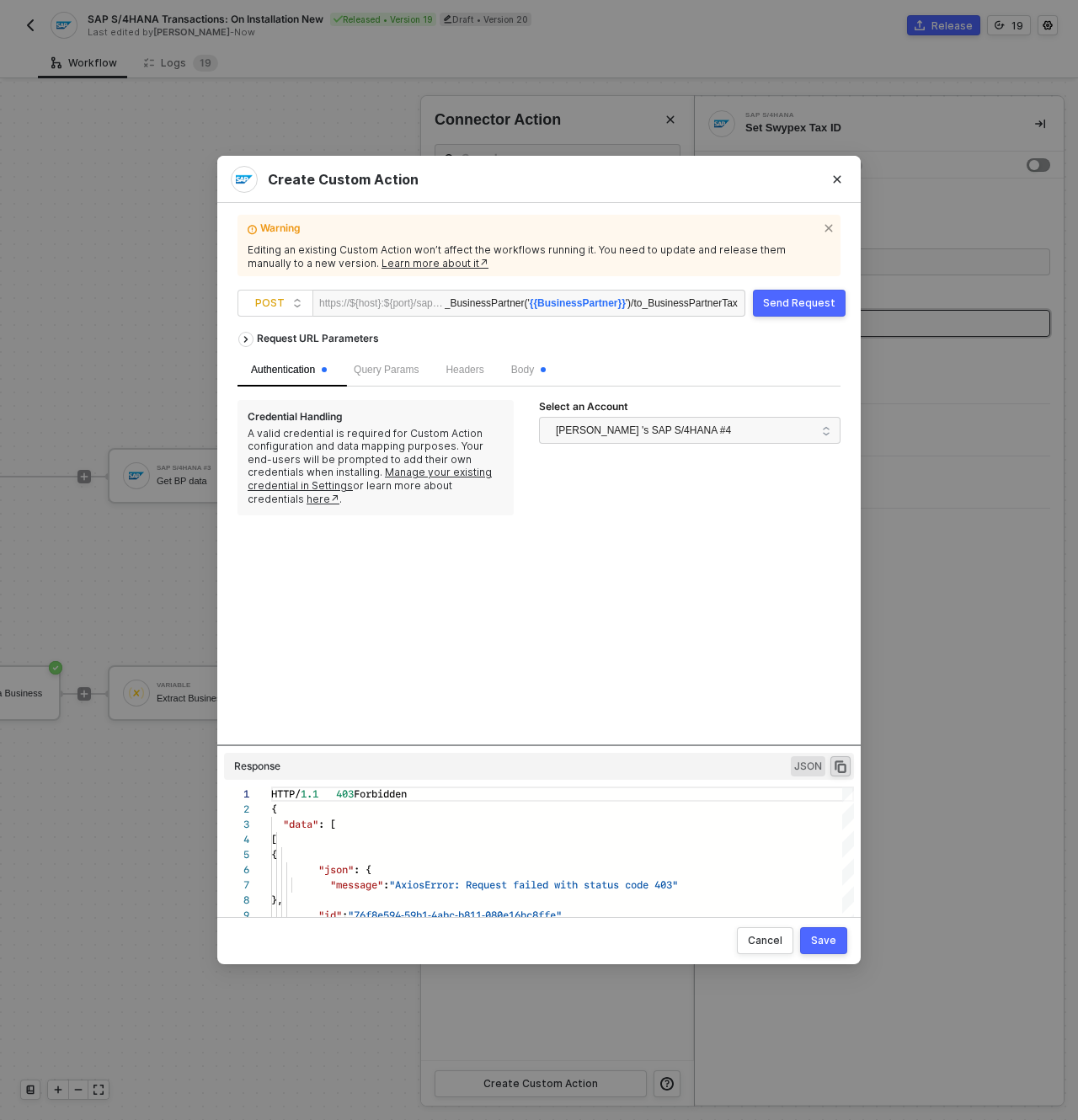
click at [738, 364] on div "Authentication Query Params Headers Body" at bounding box center [539, 370] width 603 height 33
click at [787, 292] on button "Send Request" at bounding box center [798, 304] width 92 height 27
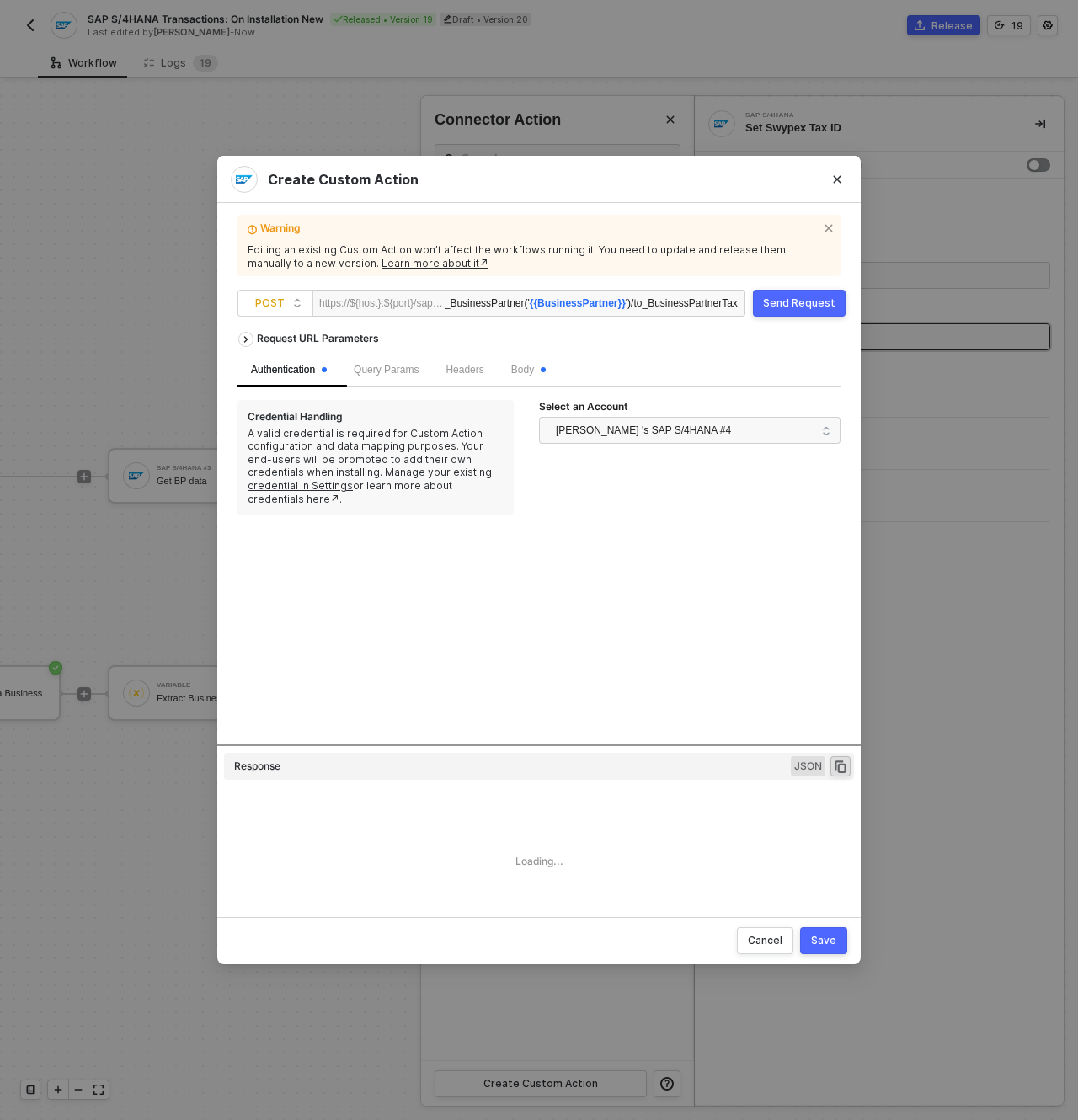
scroll to position [151, 0]
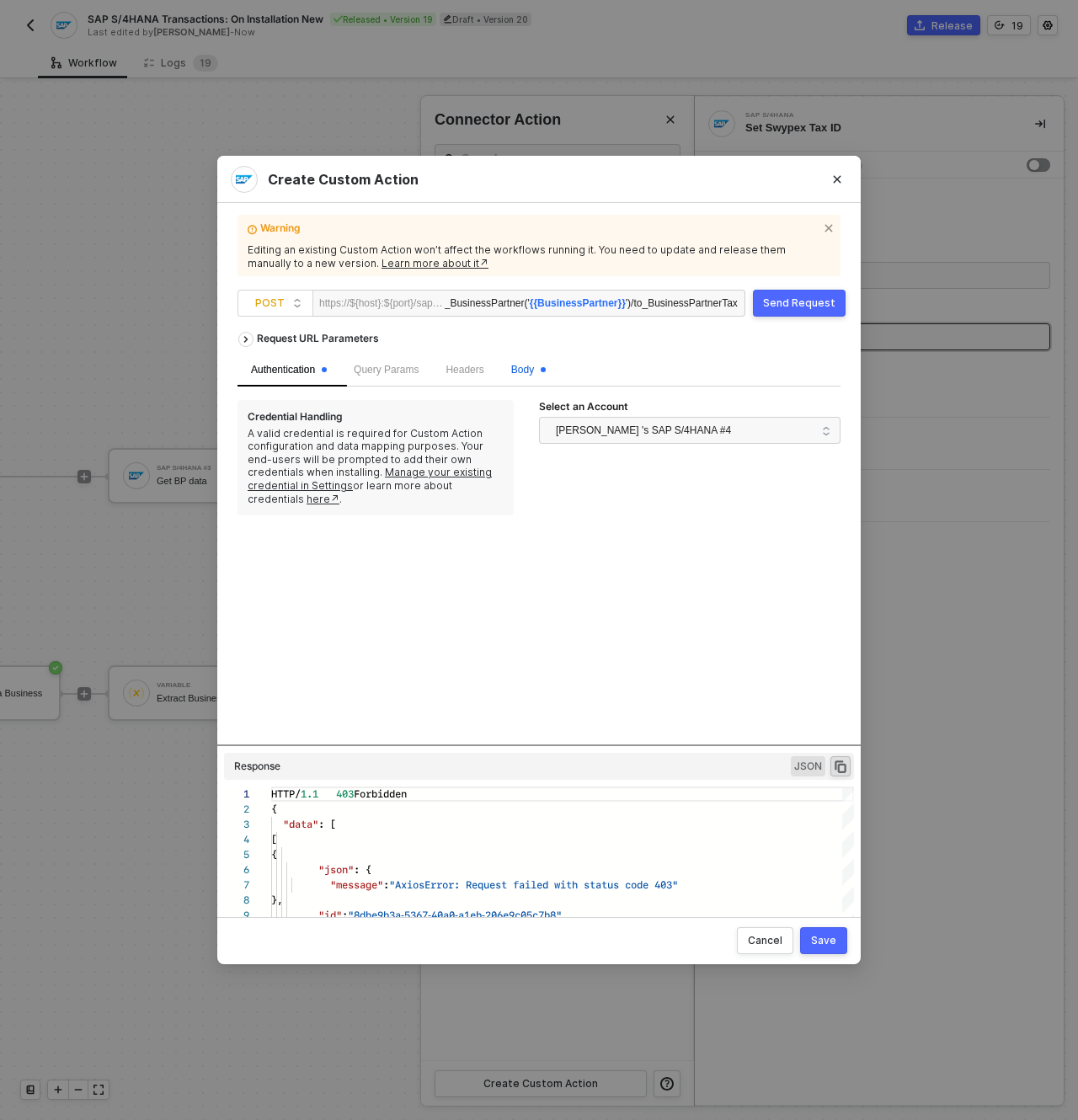
click at [546, 368] on span "Body" at bounding box center [528, 369] width 34 height 11
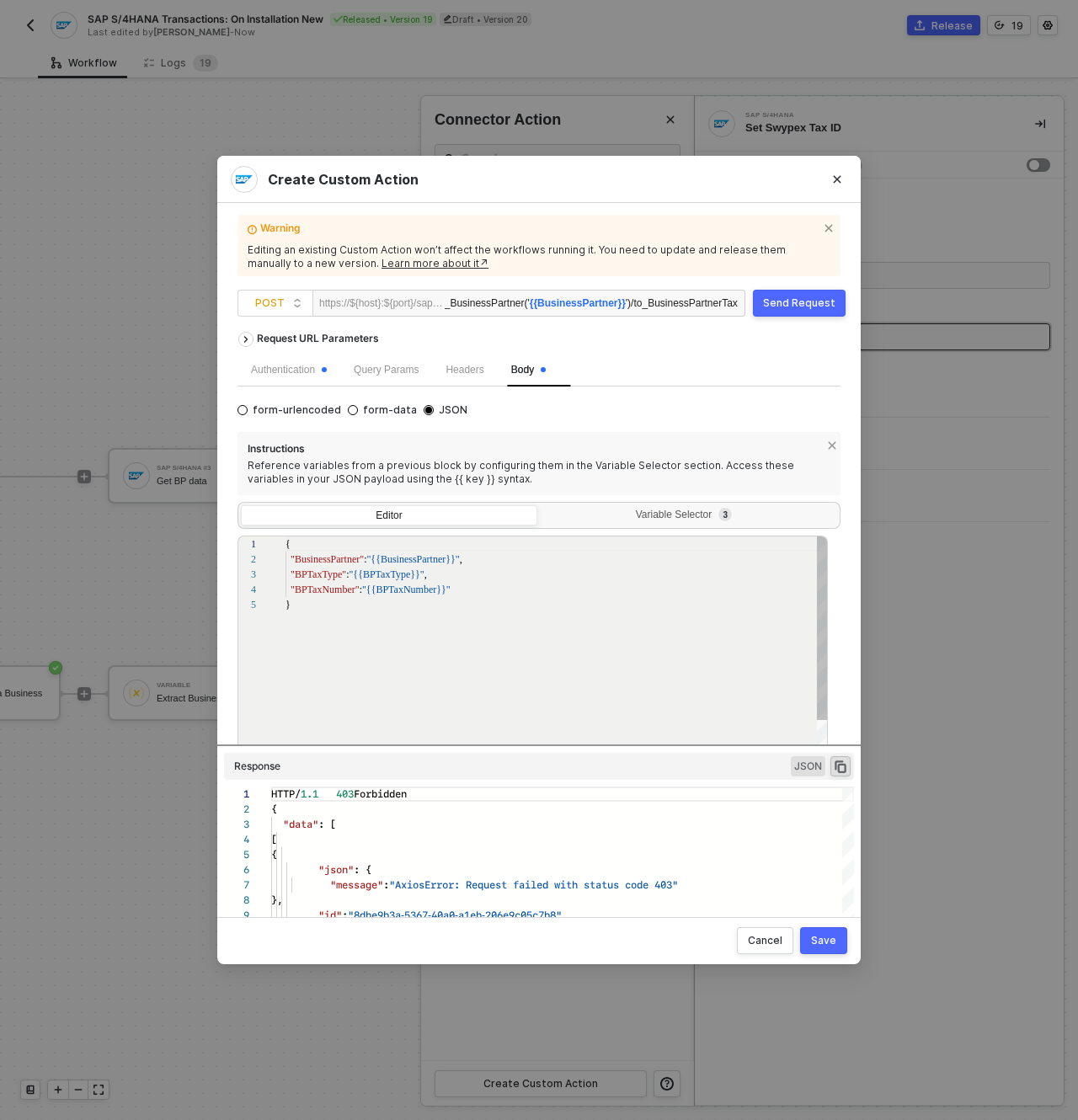
scroll to position [61, 0]
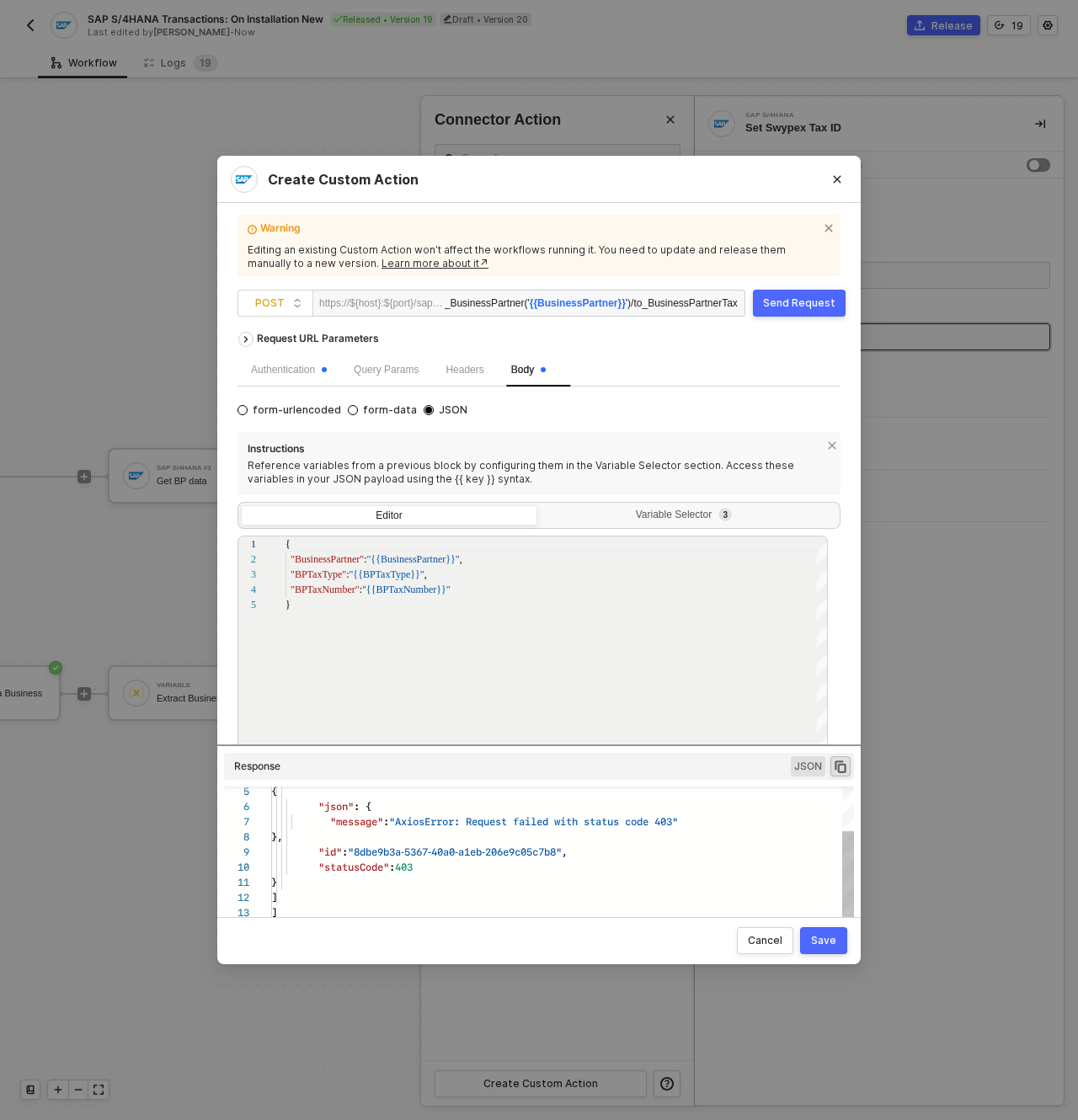
click at [568, 856] on span "," at bounding box center [564, 852] width 6 height 16
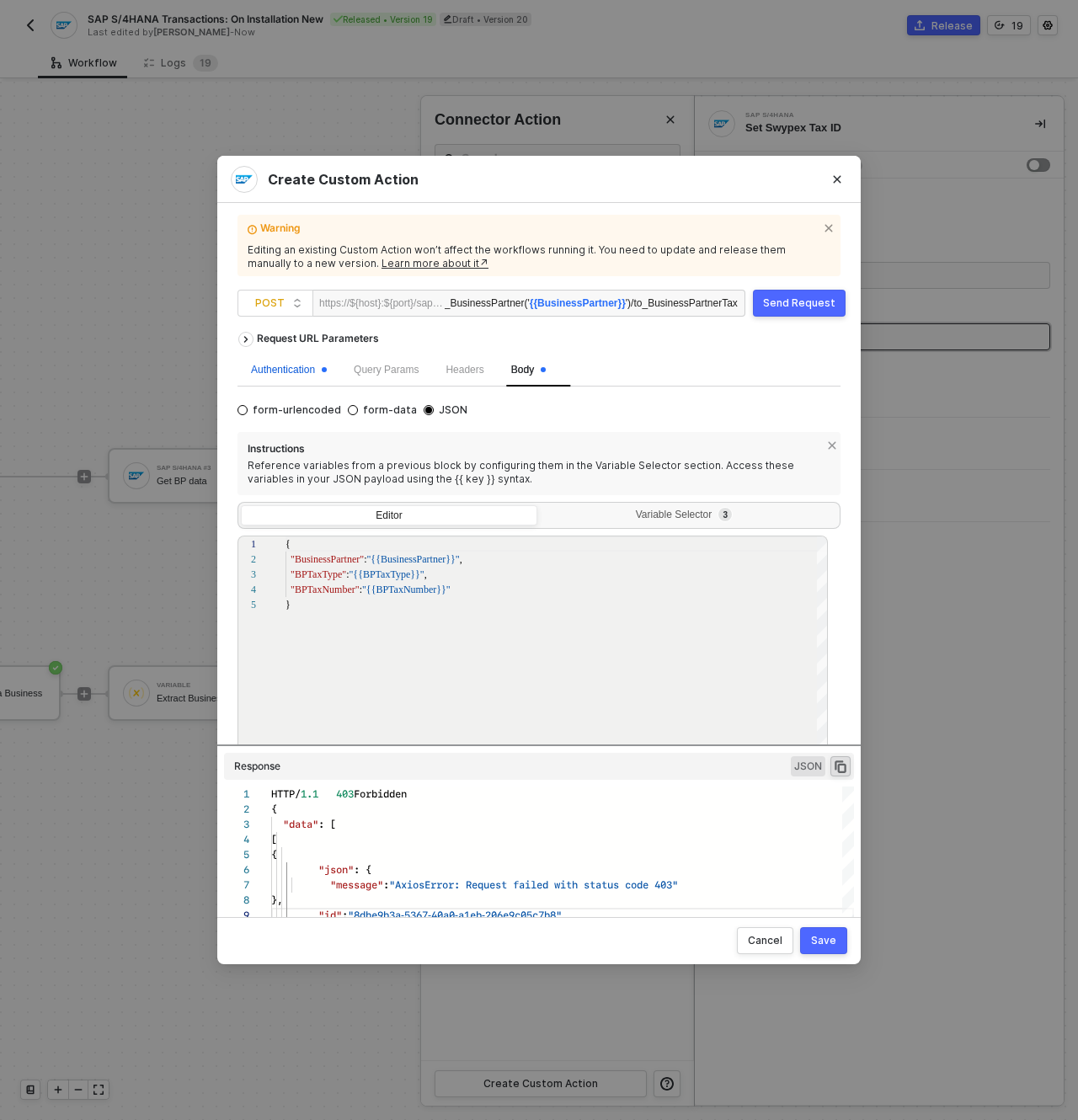
click at [308, 367] on div "Authentication" at bounding box center [289, 370] width 76 height 16
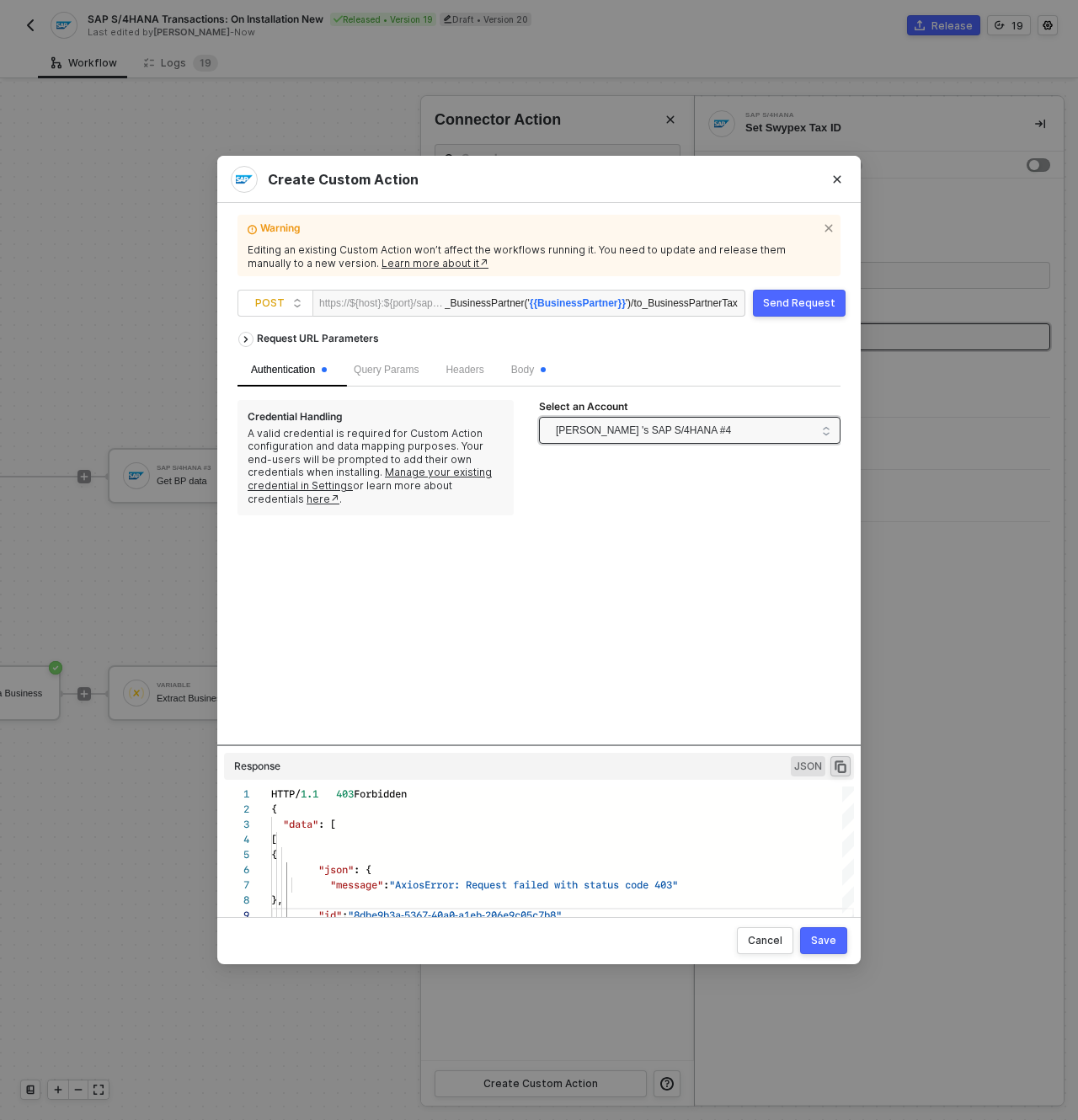
click at [705, 432] on span "Nadeem Bakr 's SAP S/4HANA #4" at bounding box center [643, 430] width 175 height 26
click at [442, 624] on div "Request URL Parameters Authentication Query Params Headers Body Credential Hand…" at bounding box center [539, 534] width 603 height 422
click at [712, 429] on span "Nadeem Bakr 's SAP S/4HANA #4" at bounding box center [643, 430] width 175 height 26
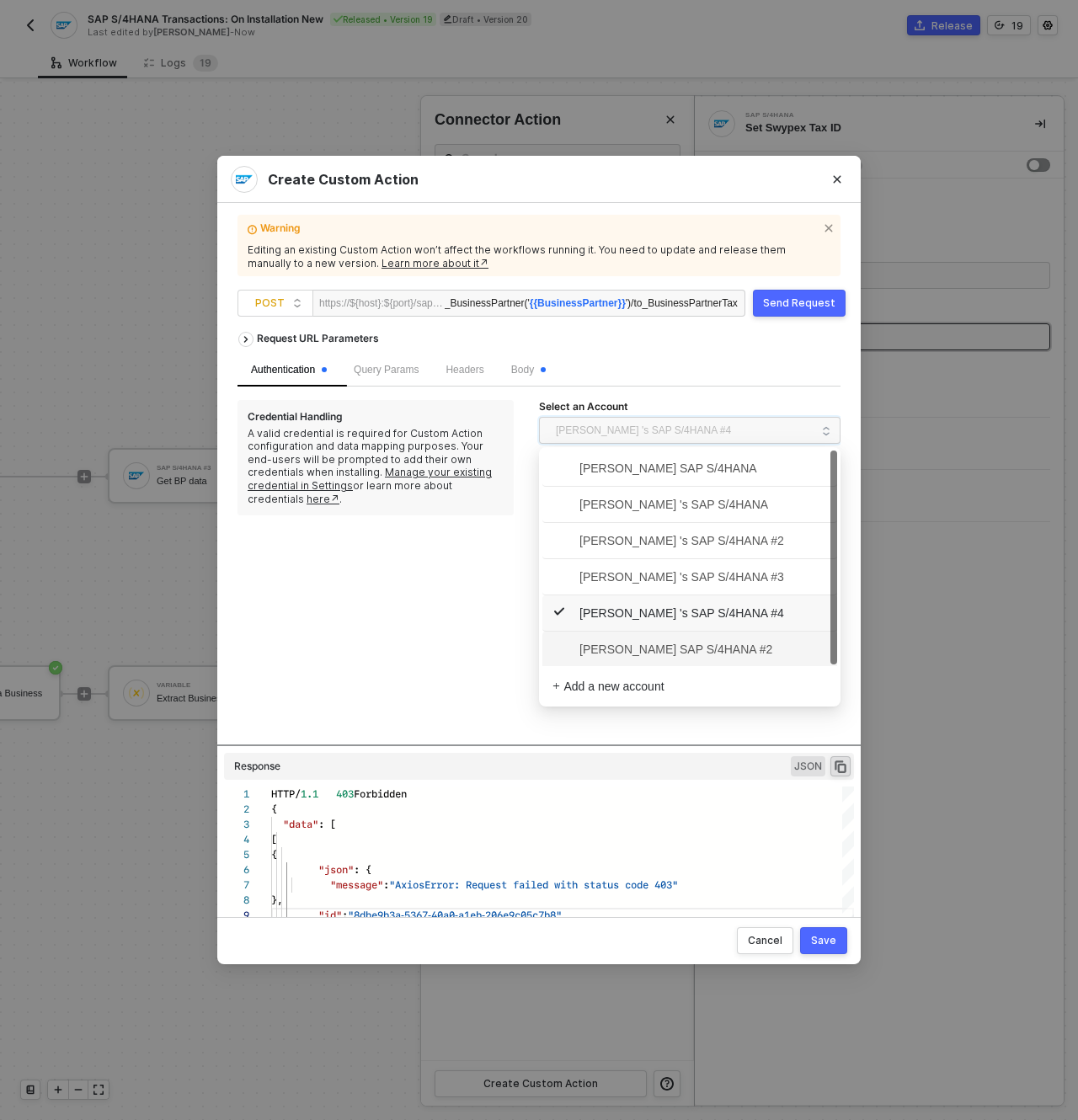
click at [711, 646] on span "Ahmad Mokhtar's SAP S/4HANA #2" at bounding box center [662, 649] width 220 height 18
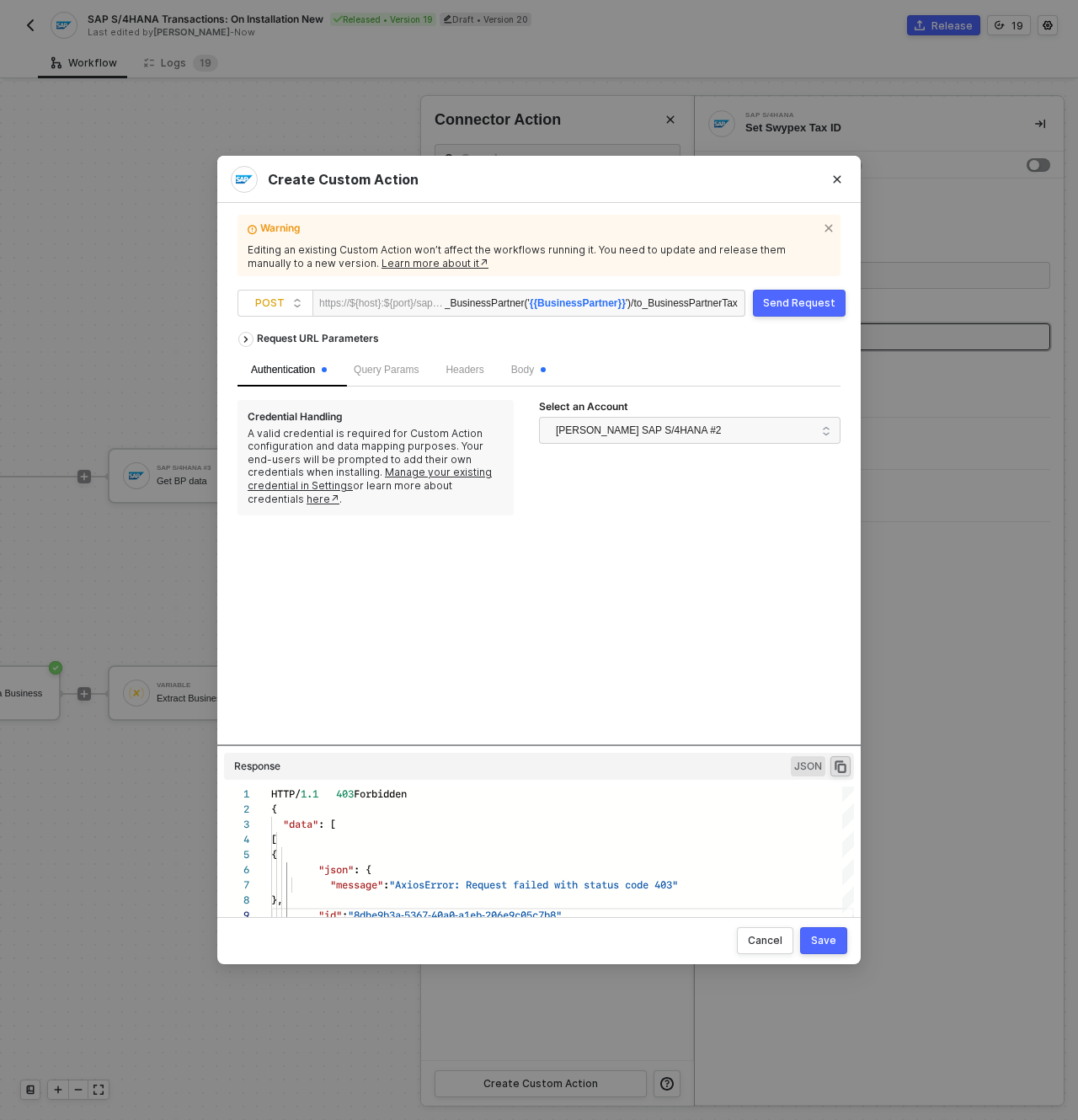
click at [783, 311] on button "Send Request" at bounding box center [798, 304] width 92 height 27
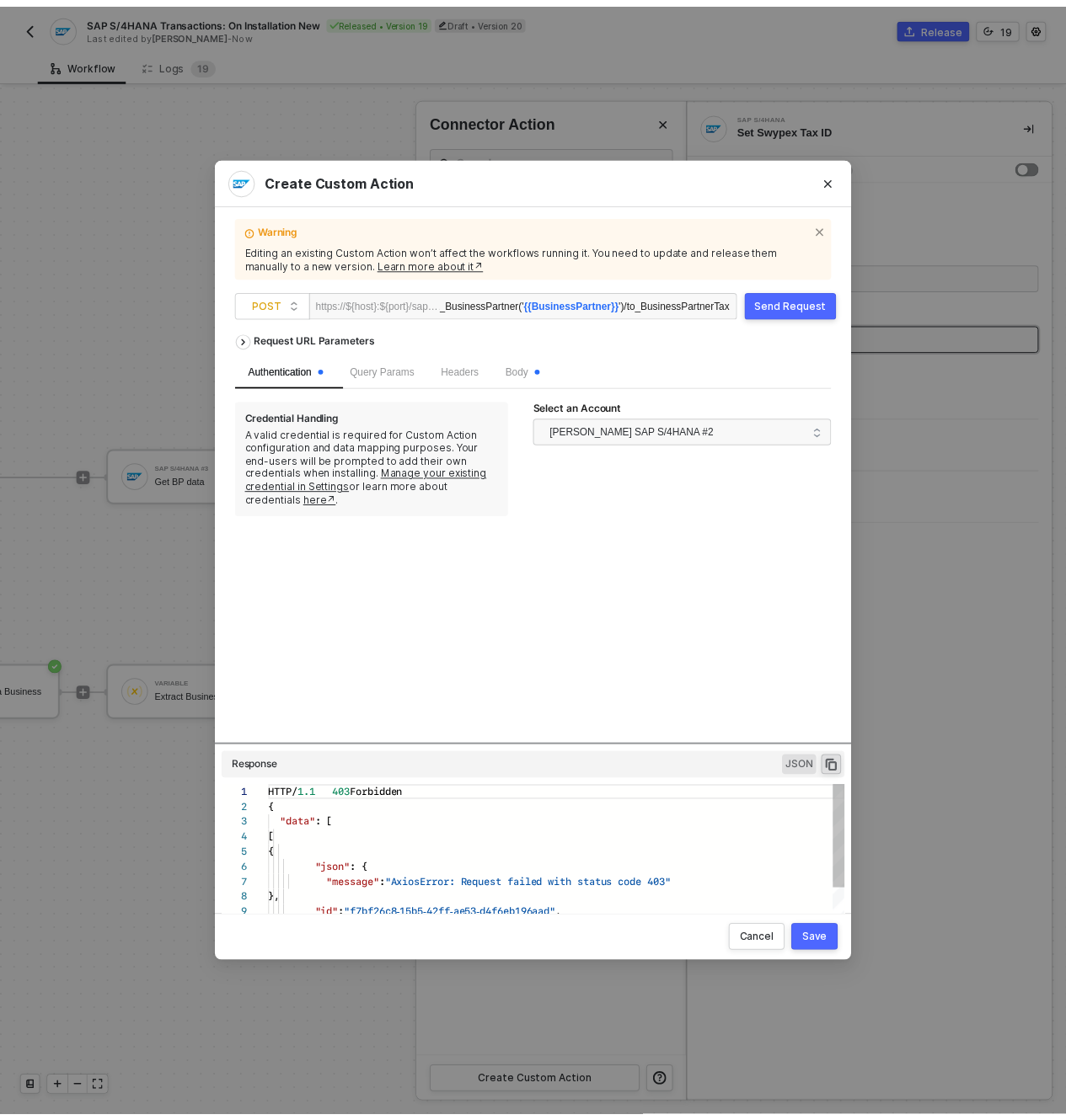
scroll to position [151, 0]
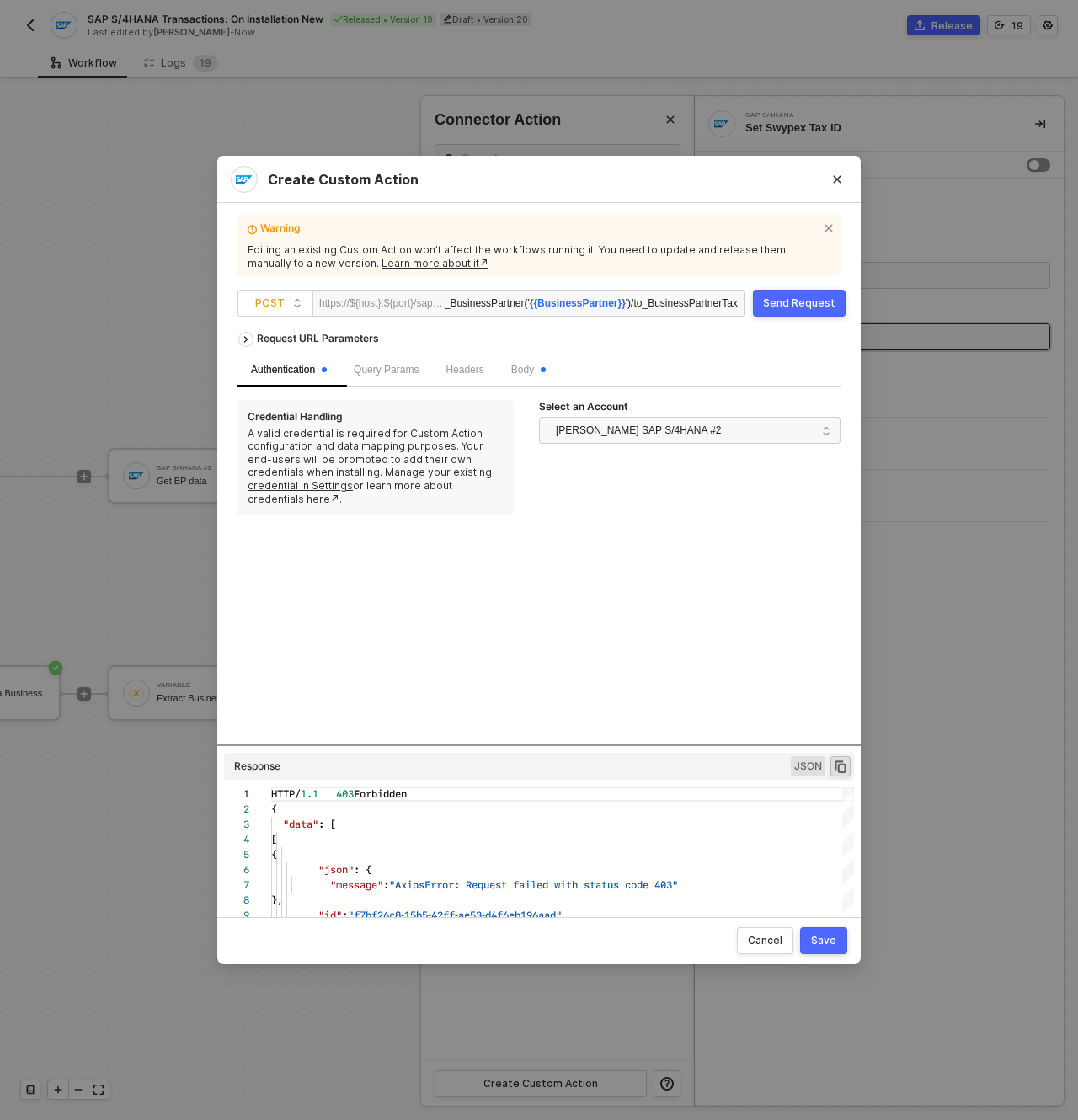
click at [559, 305] on span "{{BusinessPartner}}" at bounding box center [578, 303] width 96 height 11
click at [593, 304] on span "{{BusinessPartner}}" at bounding box center [578, 303] width 96 height 11
click at [832, 177] on button "Close" at bounding box center [837, 179] width 27 height 27
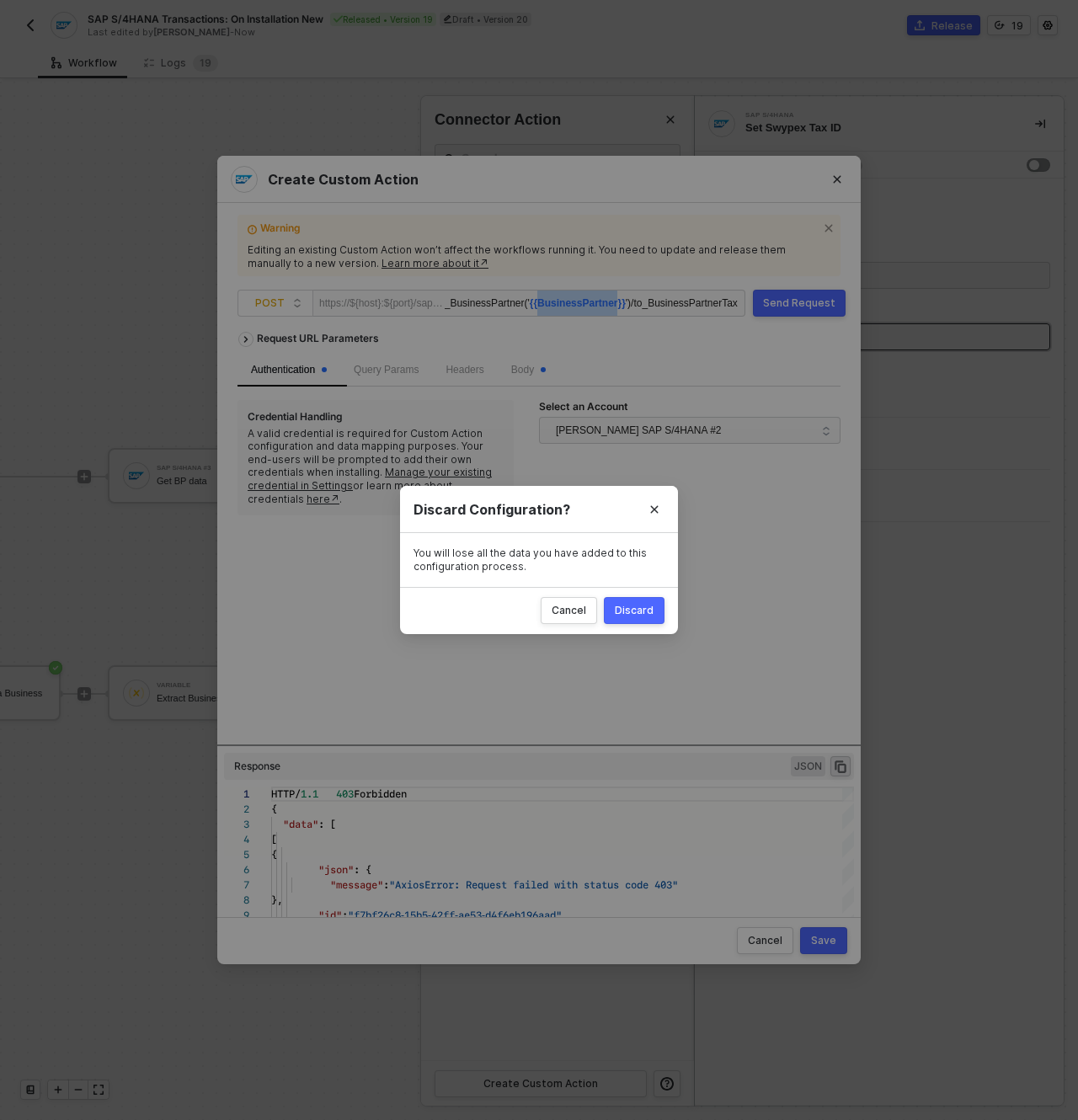
click at [636, 615] on div "Discard" at bounding box center [634, 611] width 39 height 13
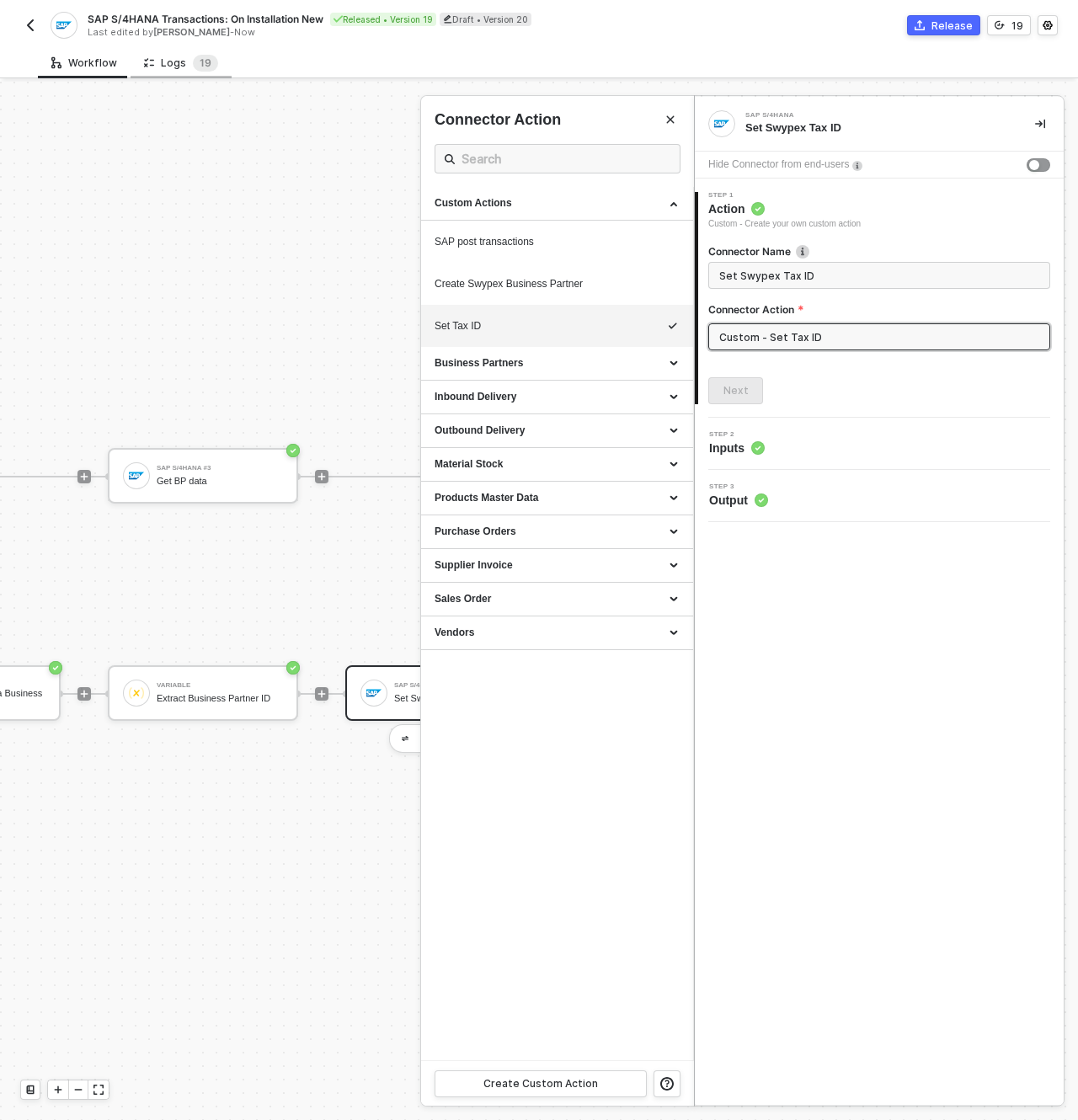
drag, startPoint x: 184, startPoint y: 74, endPoint x: 206, endPoint y: 91, distance: 27.8
click at [184, 74] on div "Logs 1 9" at bounding box center [181, 63] width 101 height 31
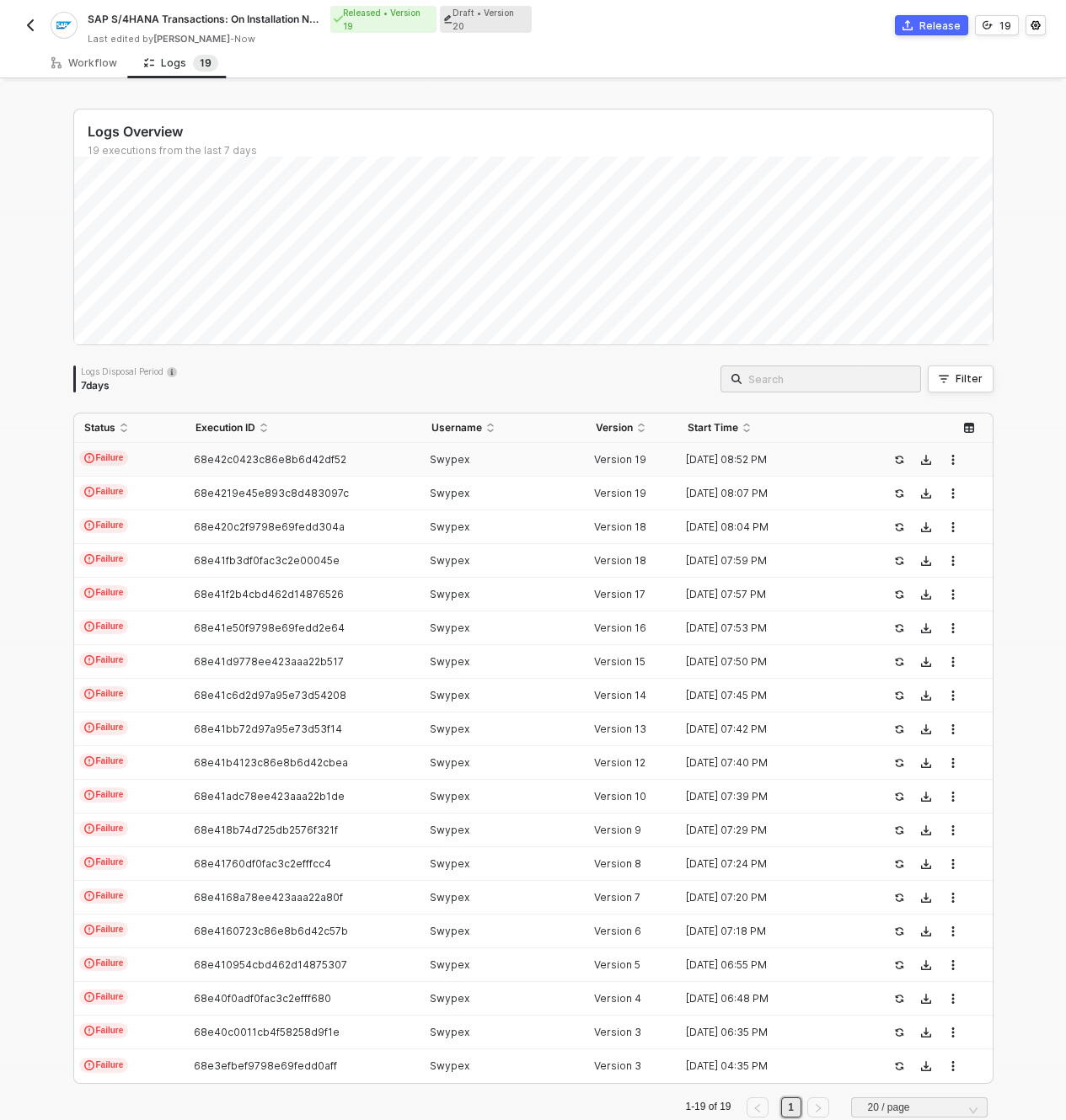
click at [476, 466] on div "Swypex" at bounding box center [497, 460] width 150 height 13
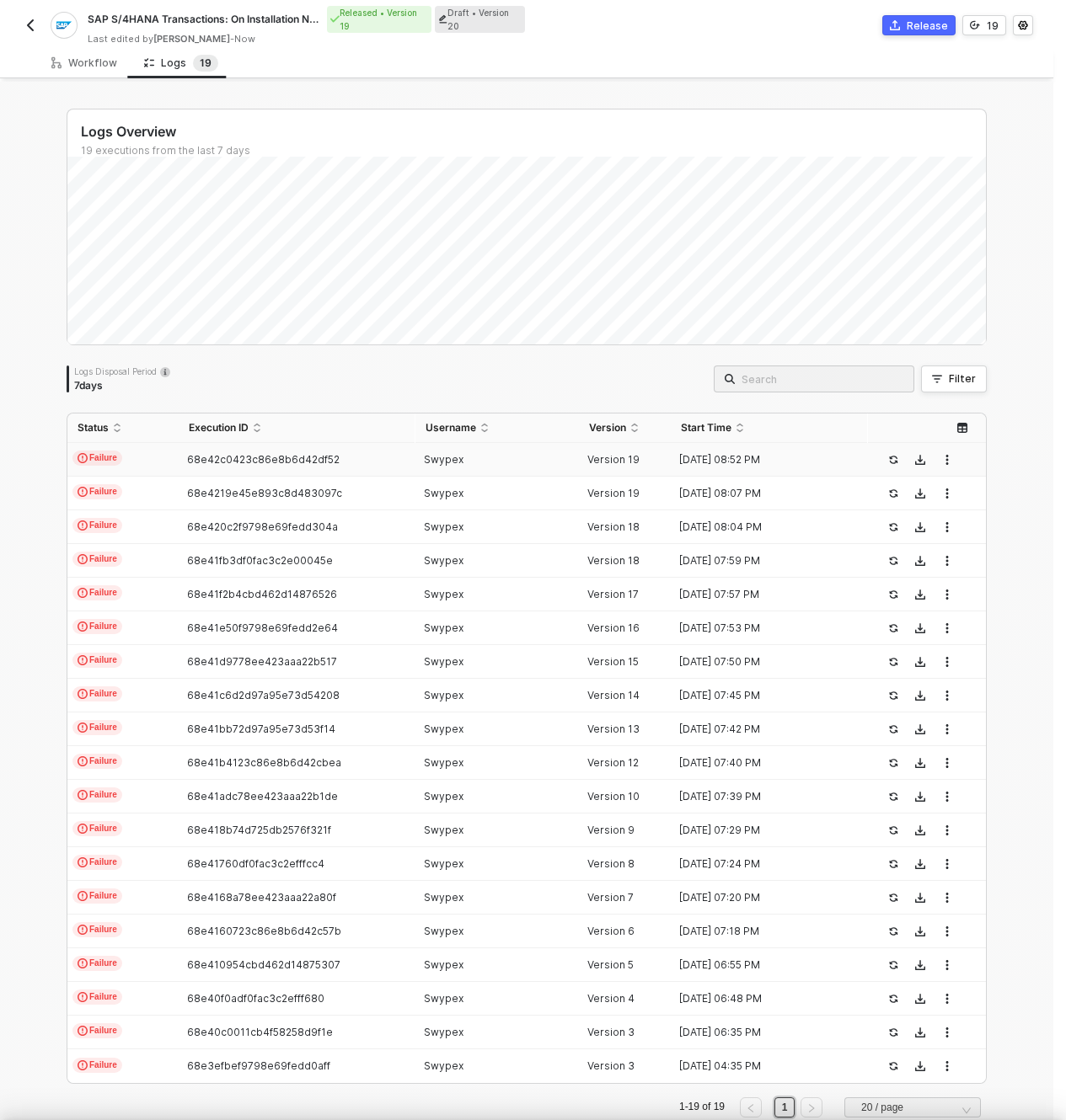
scroll to position [46, 0]
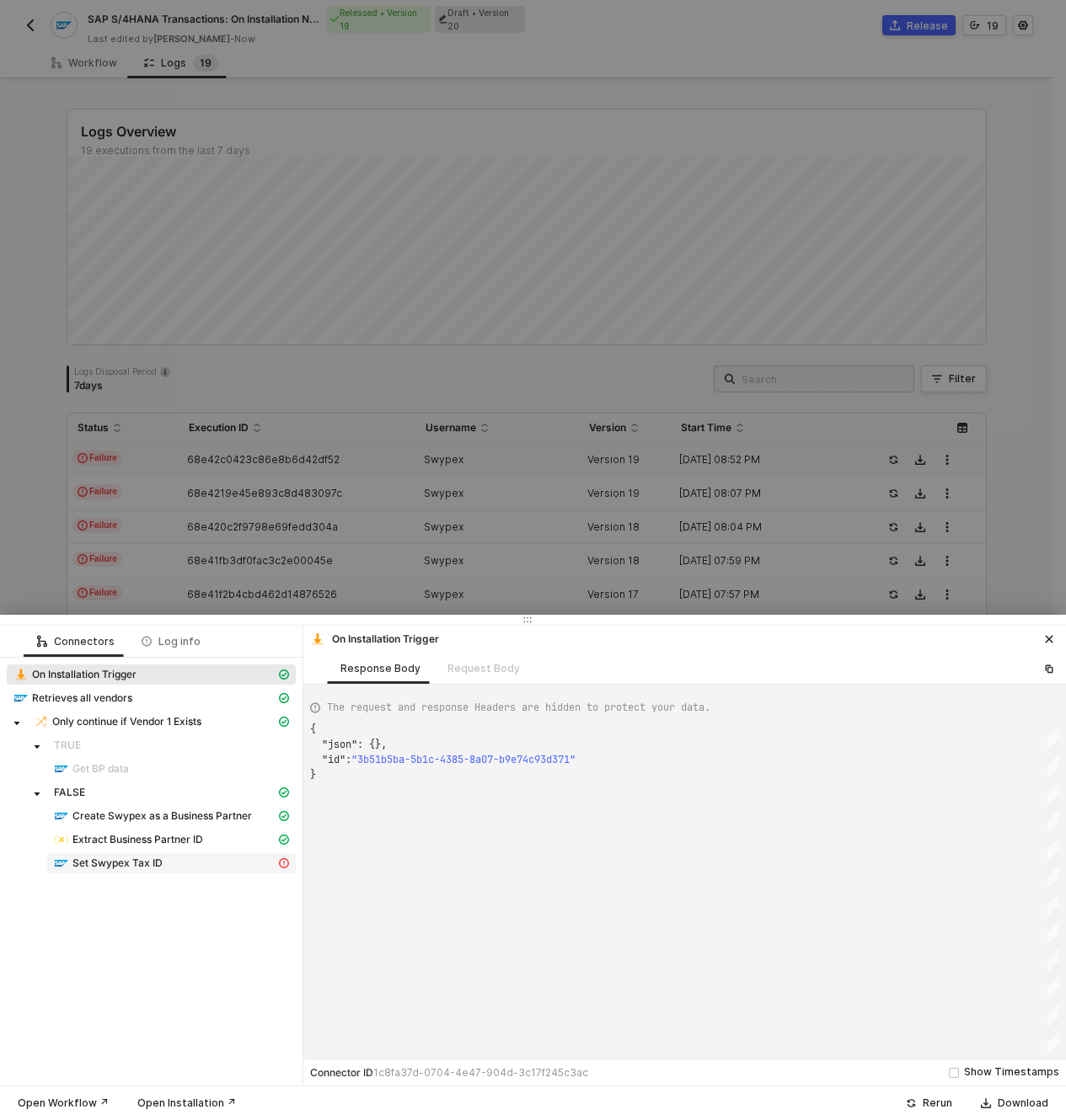
click at [176, 866] on div "Set Swypex Tax ID" at bounding box center [165, 863] width 222 height 15
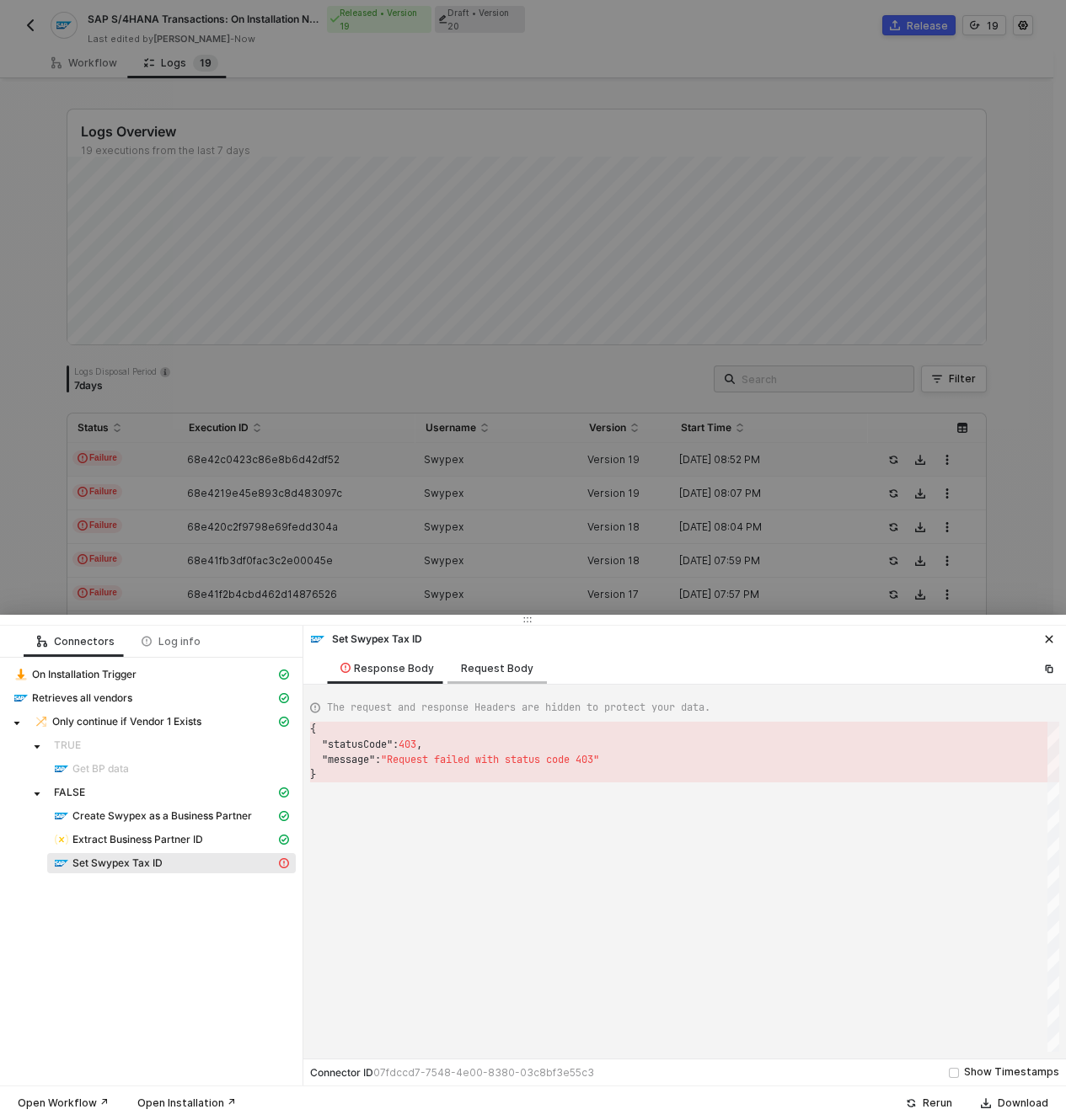
click at [506, 658] on div "Request Body" at bounding box center [497, 668] width 99 height 31
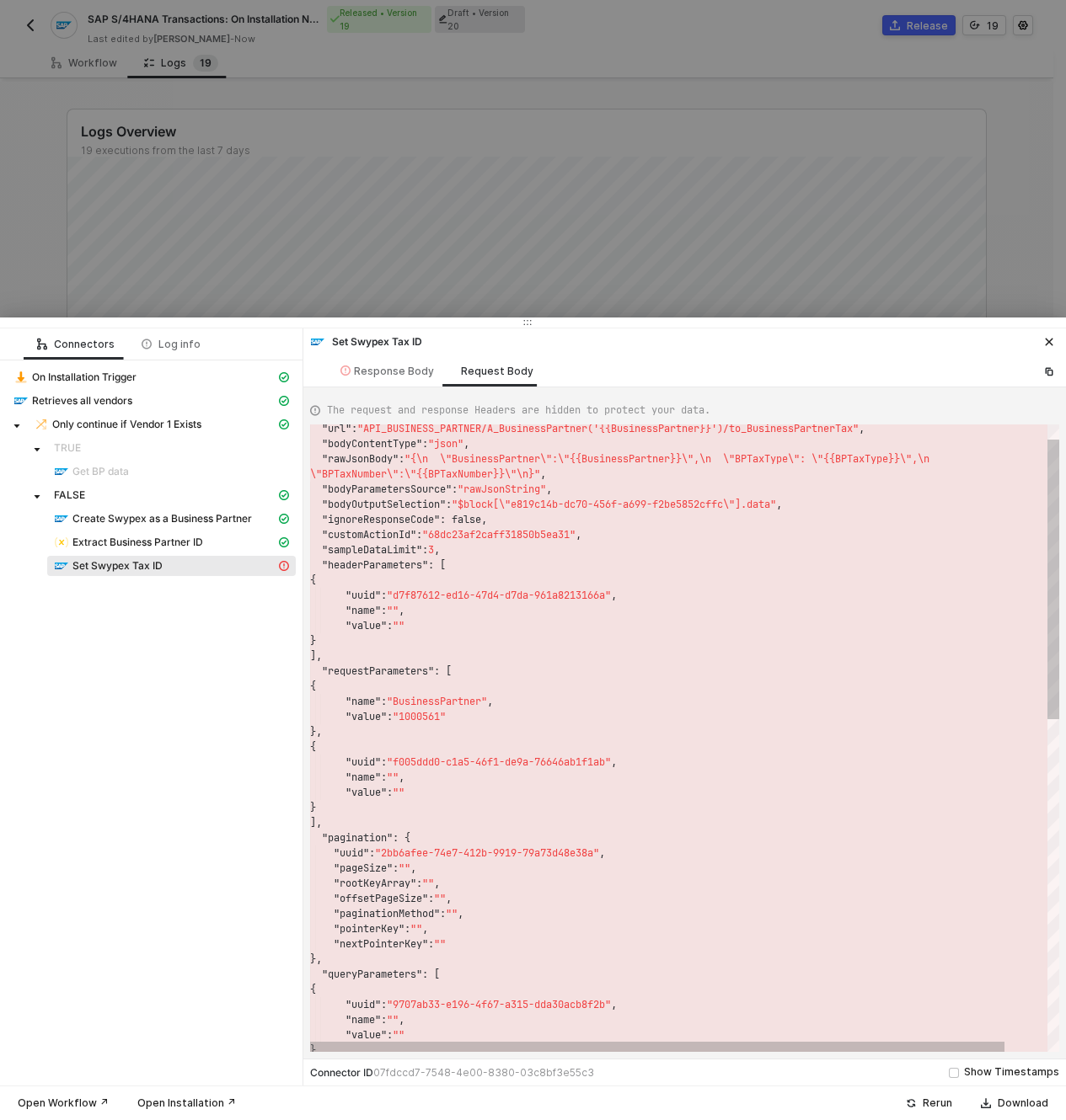
drag, startPoint x: 591, startPoint y: 620, endPoint x: 642, endPoint y: 318, distance: 306.3
click at [642, 318] on div at bounding box center [533, 323] width 1066 height 10
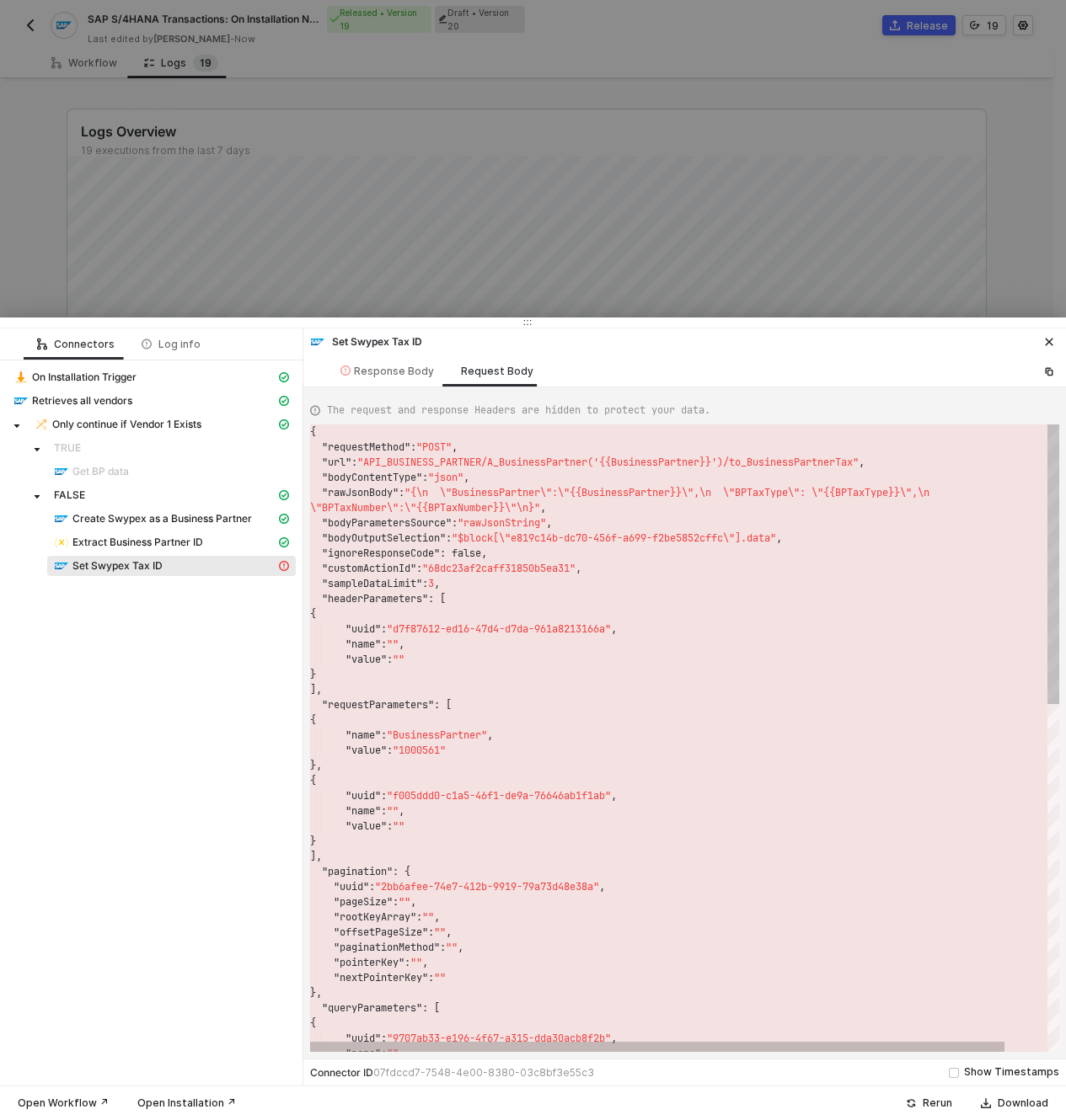
click at [444, 491] on span ""{\n \"BusinessPartner\":\"{{BusinessPartner}}\"," at bounding box center [552, 493] width 295 height 13
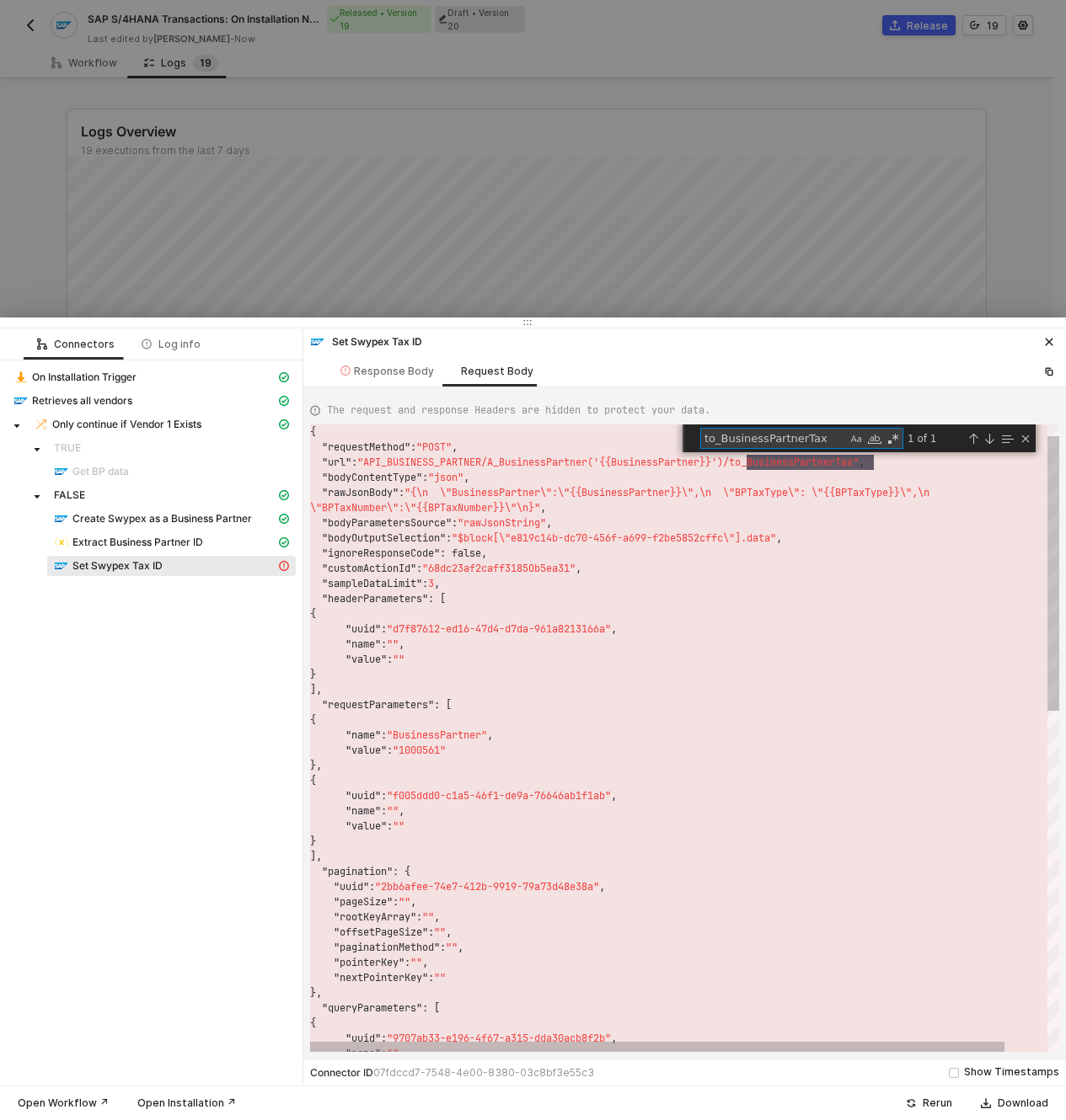
scroll to position [30, 564]
paste textarea "PI_BUSINESS_PARTNER/A_BusinessPartner"
type textarea "PI_BUSINESS_PARTNER/A_BusinessPartner"
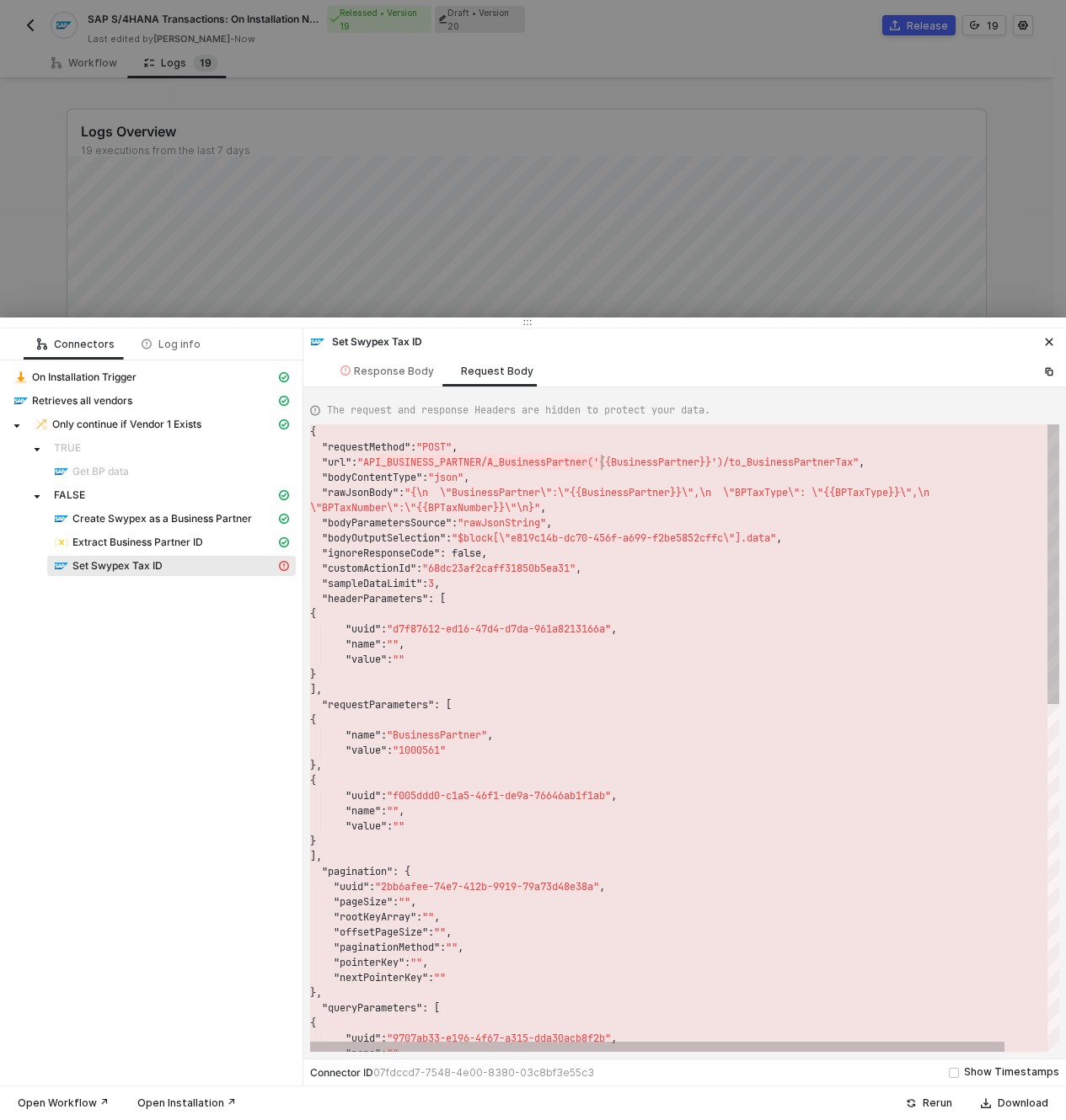
click at [663, 470] on div ""bodyContentType" : "json" ," at bounding box center [707, 478] width 795 height 15
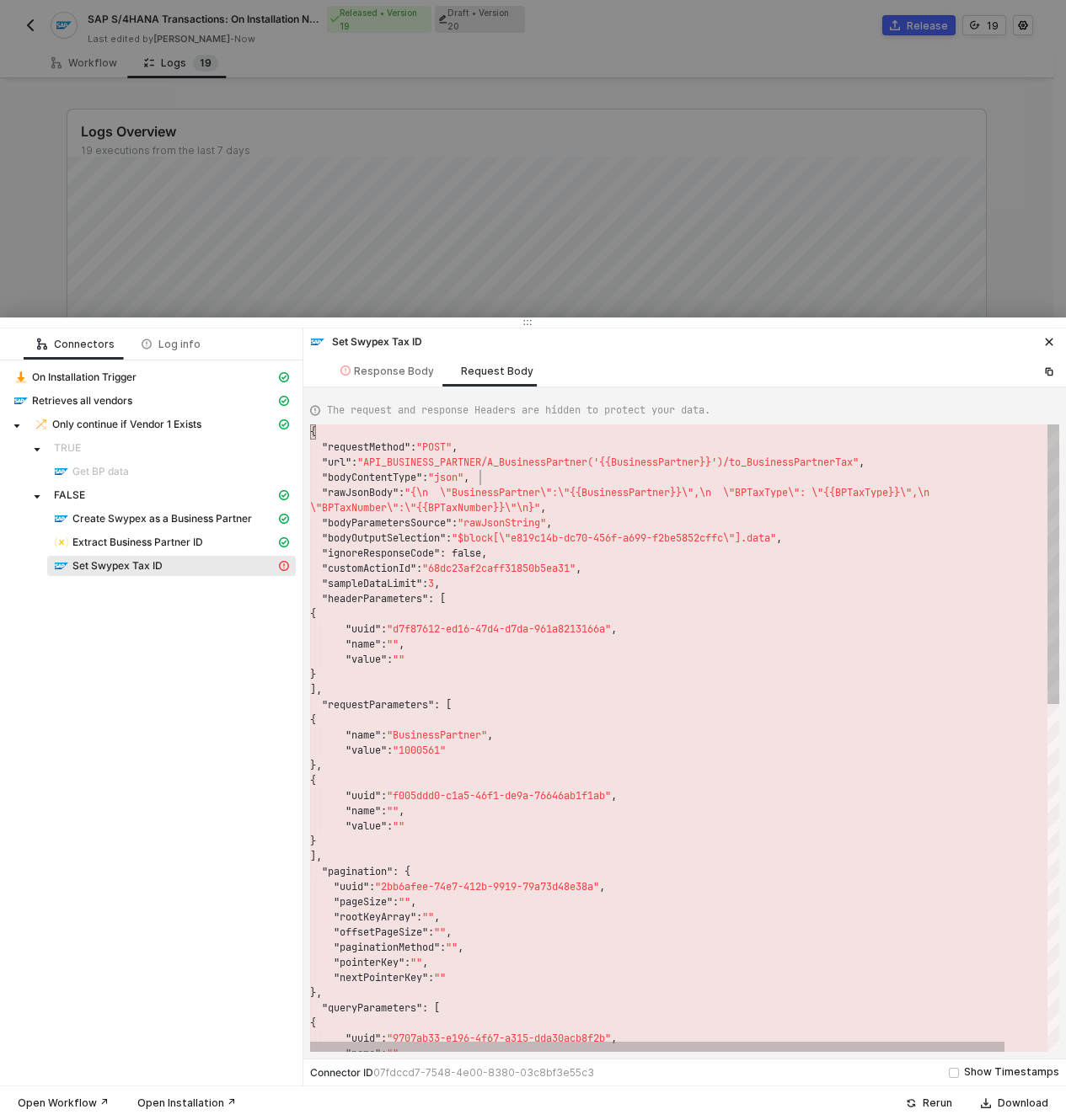
click at [540, 767] on div "}," at bounding box center [707, 766] width 795 height 15
click at [438, 739] on span ""BusinessPartner"" at bounding box center [436, 736] width 100 height 13
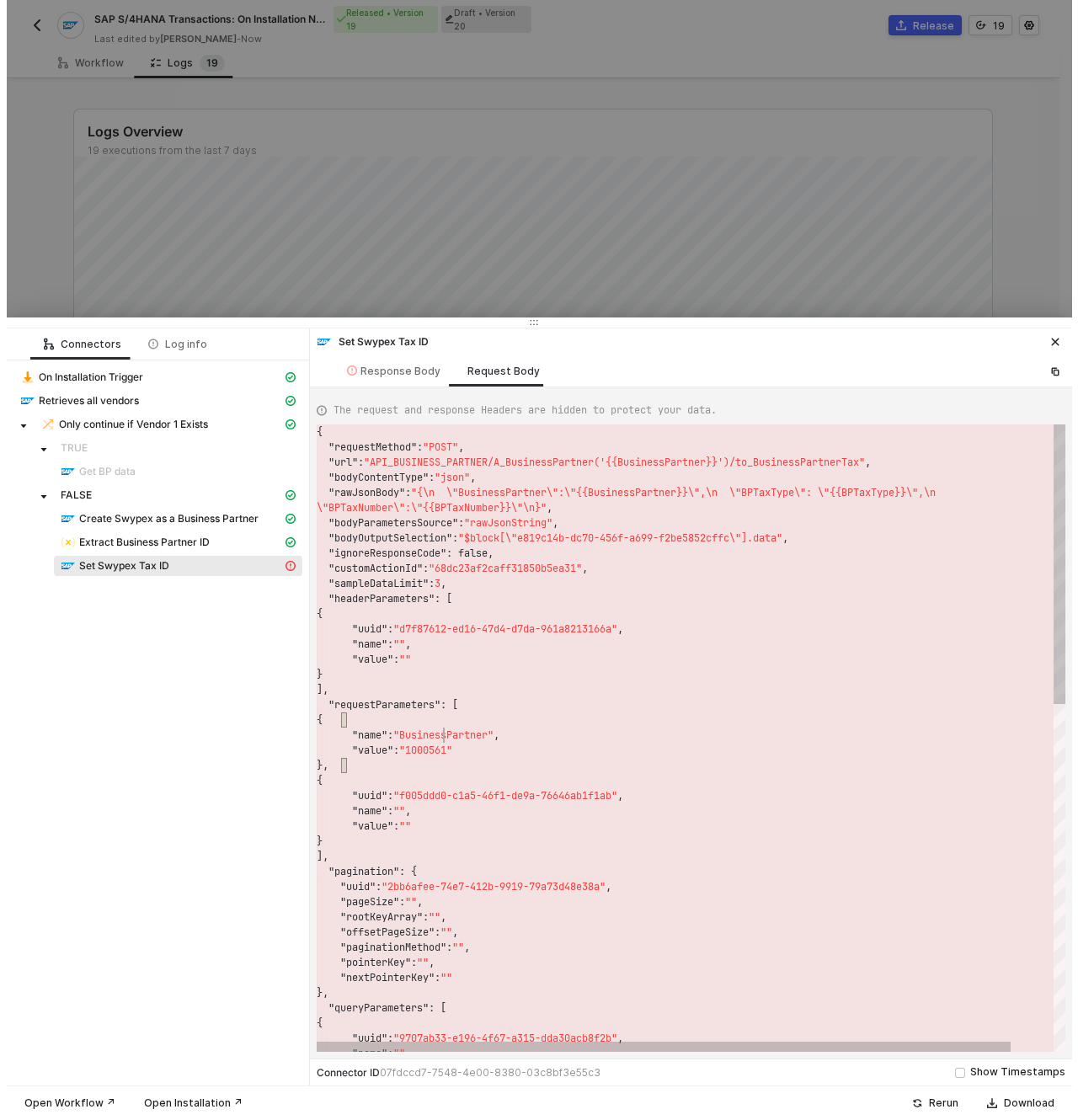
scroll to position [0, 182]
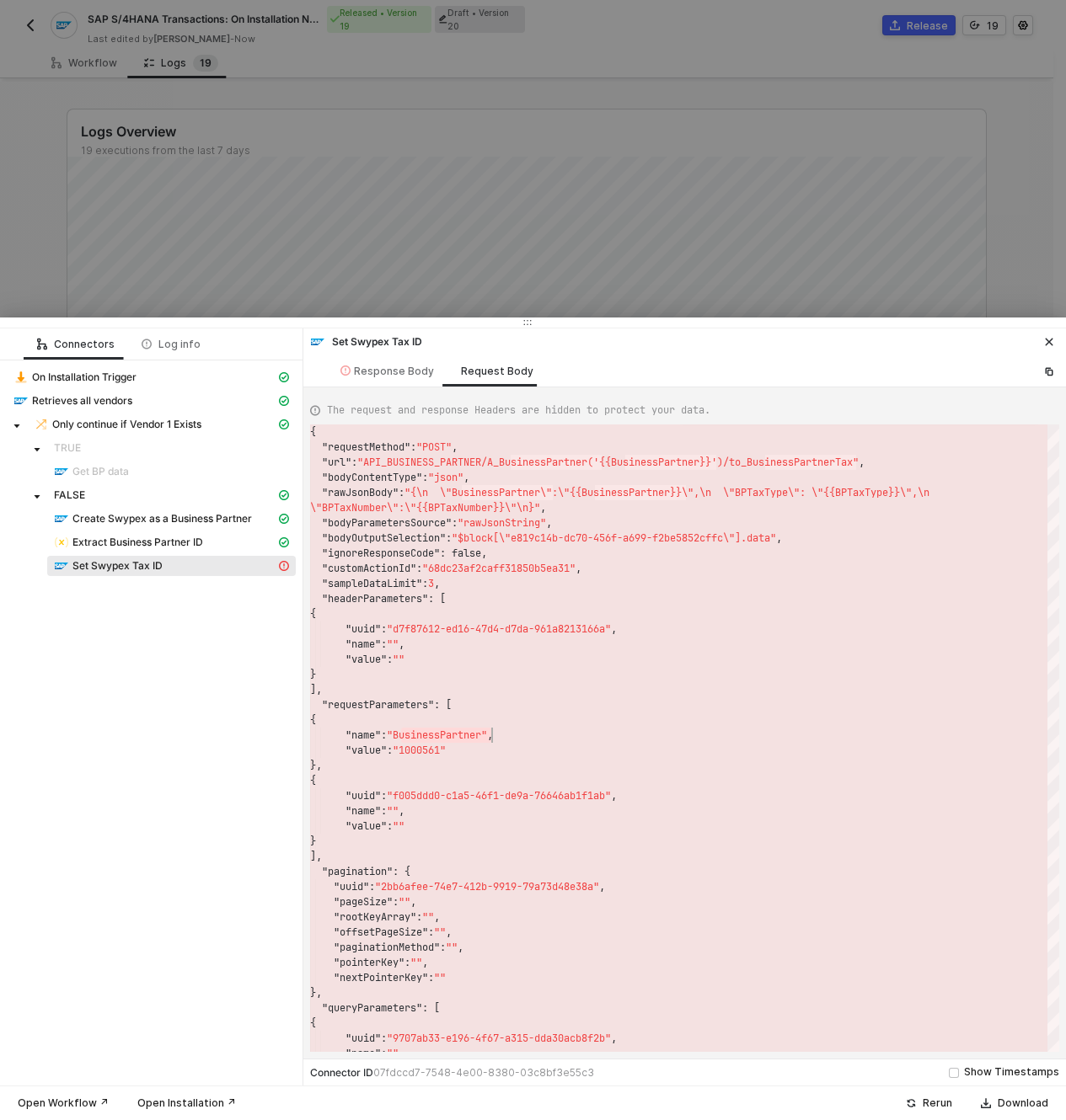
click at [1052, 336] on button "button" at bounding box center [1048, 342] width 20 height 20
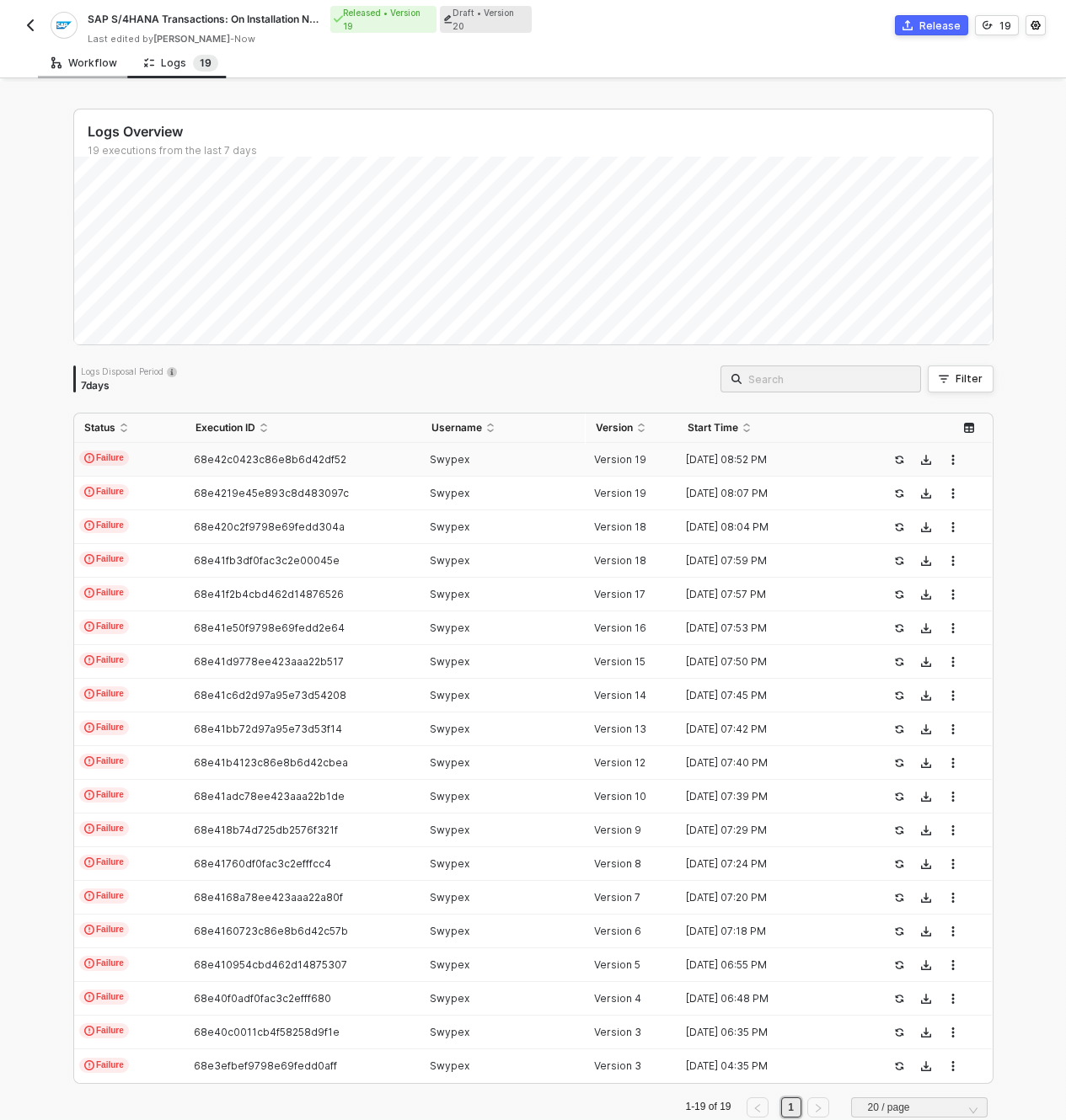
click at [77, 58] on div "Workflow" at bounding box center [84, 63] width 66 height 13
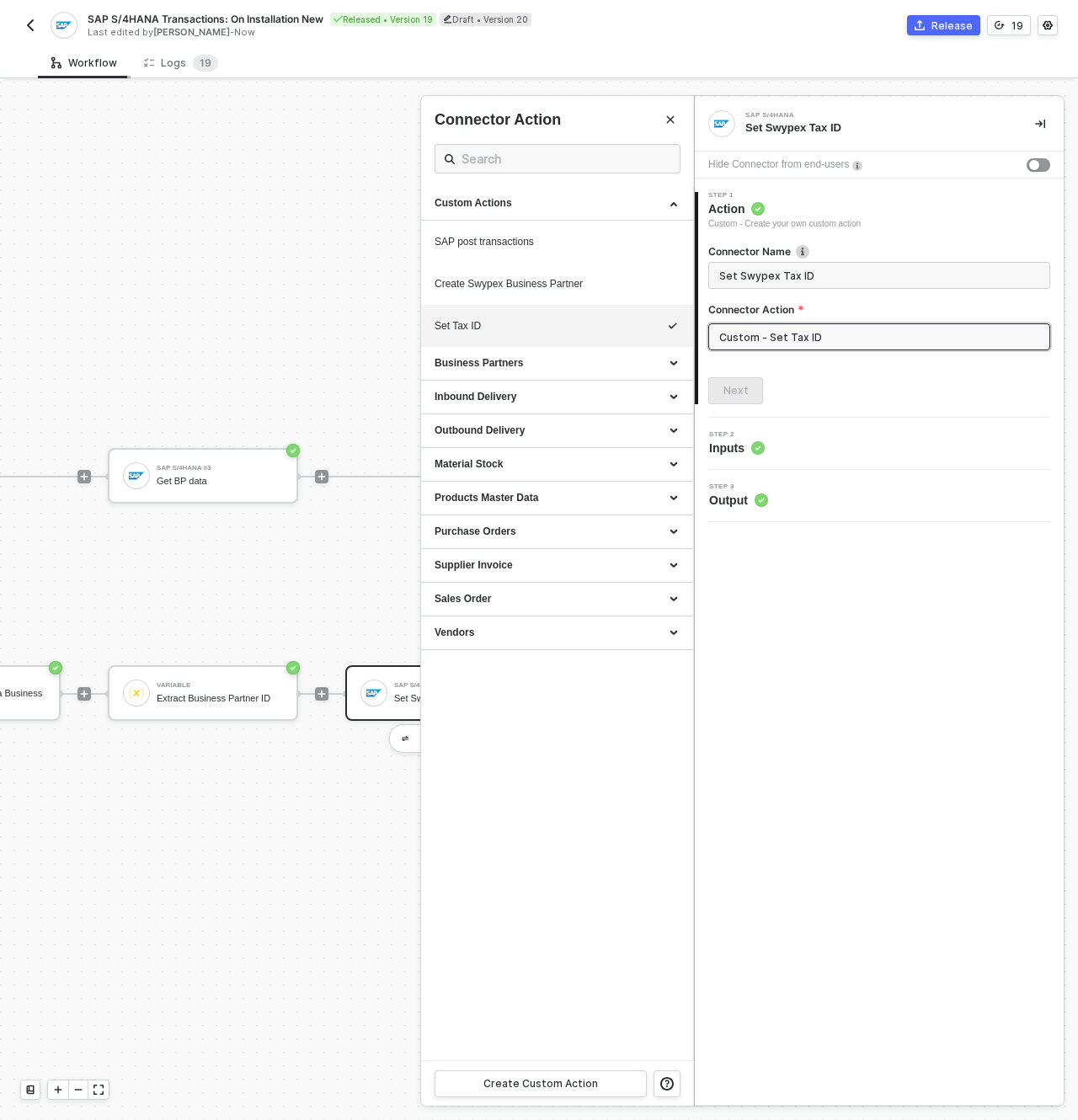
scroll to position [44, 957]
click at [620, 326] on icon "icon-edit" at bounding box center [625, 327] width 10 height 10
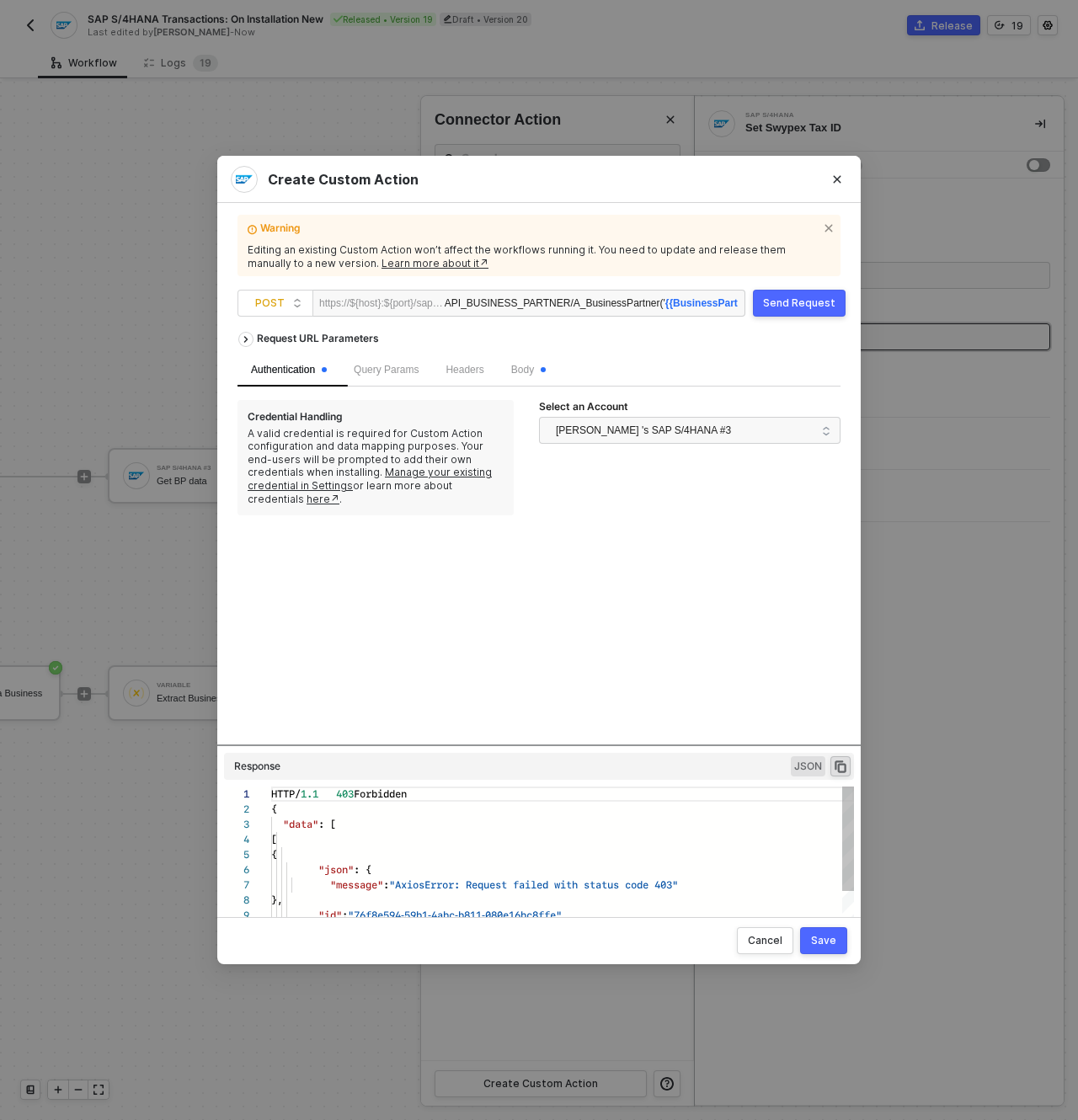
scroll to position [151, 0]
click at [242, 340] on icon "icon-arrow-right" at bounding box center [245, 339] width 13 height 7
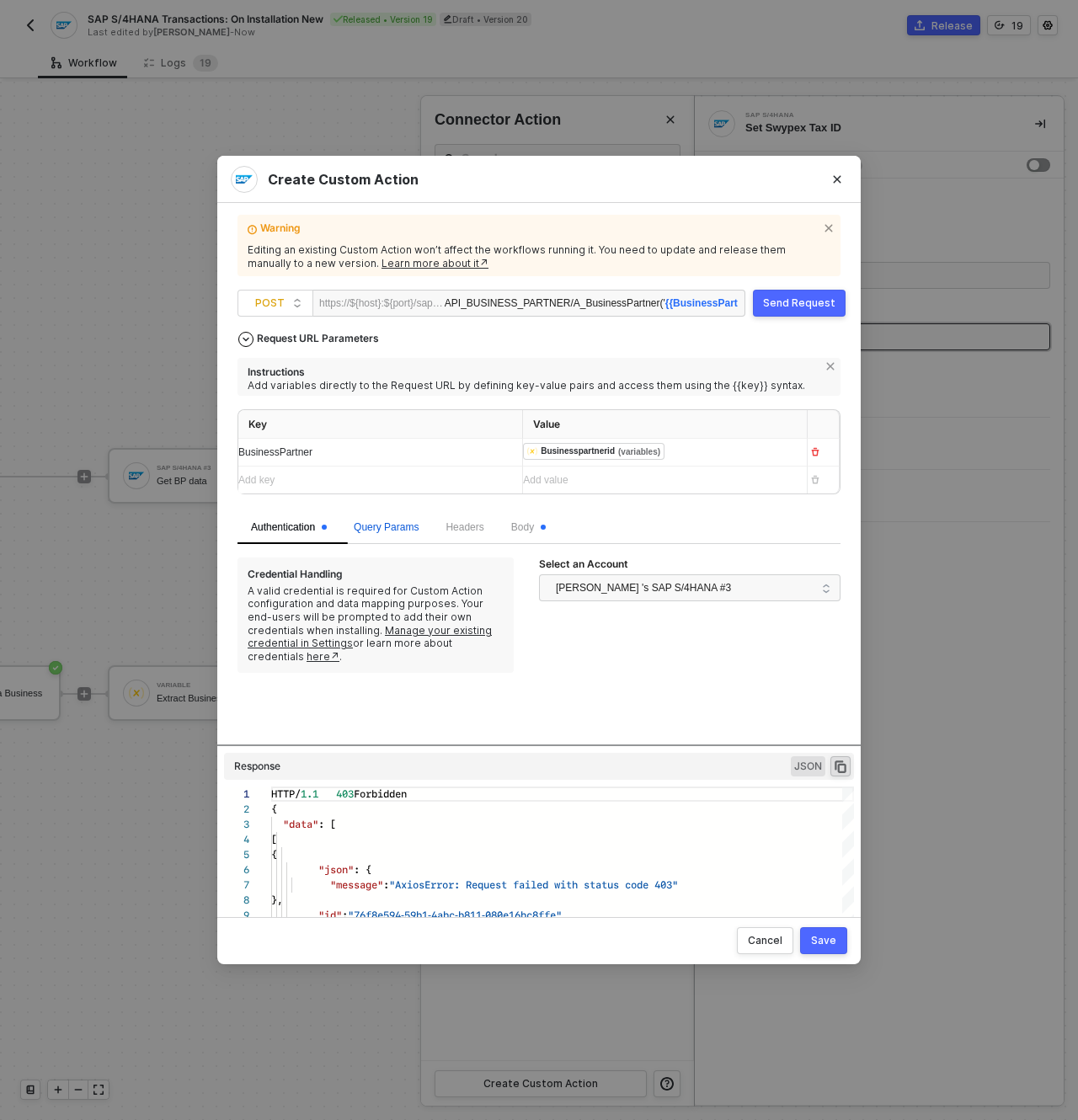
click at [381, 530] on span "Query Params" at bounding box center [386, 527] width 65 height 11
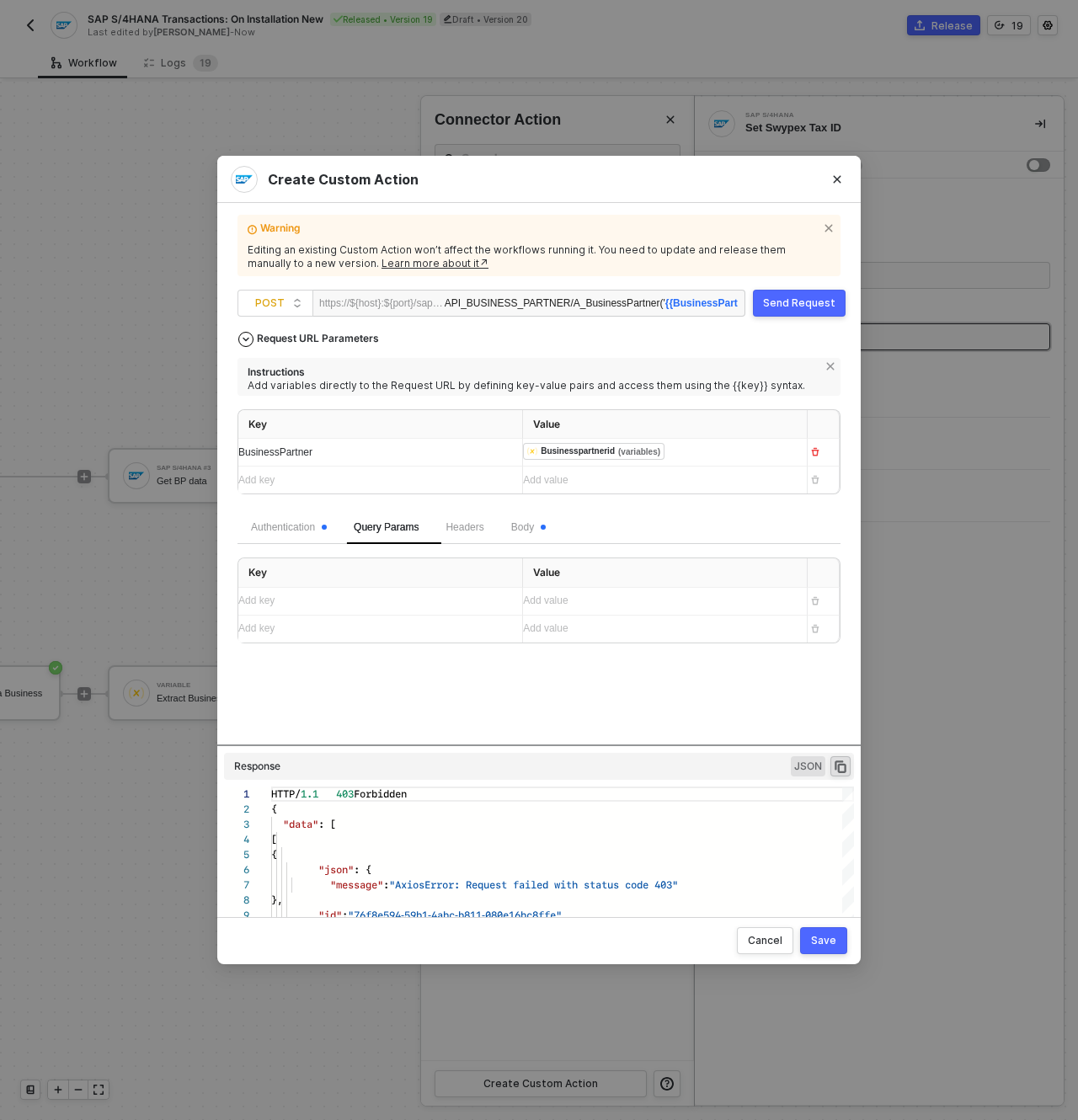
click at [803, 627] on td "Add value ﻿" at bounding box center [665, 629] width 284 height 27
click at [621, 624] on div "Add value ﻿" at bounding box center [658, 628] width 270 height 16
click at [301, 627] on div "Add key ﻿" at bounding box center [365, 628] width 253 height 16
drag, startPoint x: 324, startPoint y: 637, endPoint x: 200, endPoint y: 636, distance: 124.0
click at [239, 636] on div "Add key ﻿" at bounding box center [365, 628] width 253 height 16
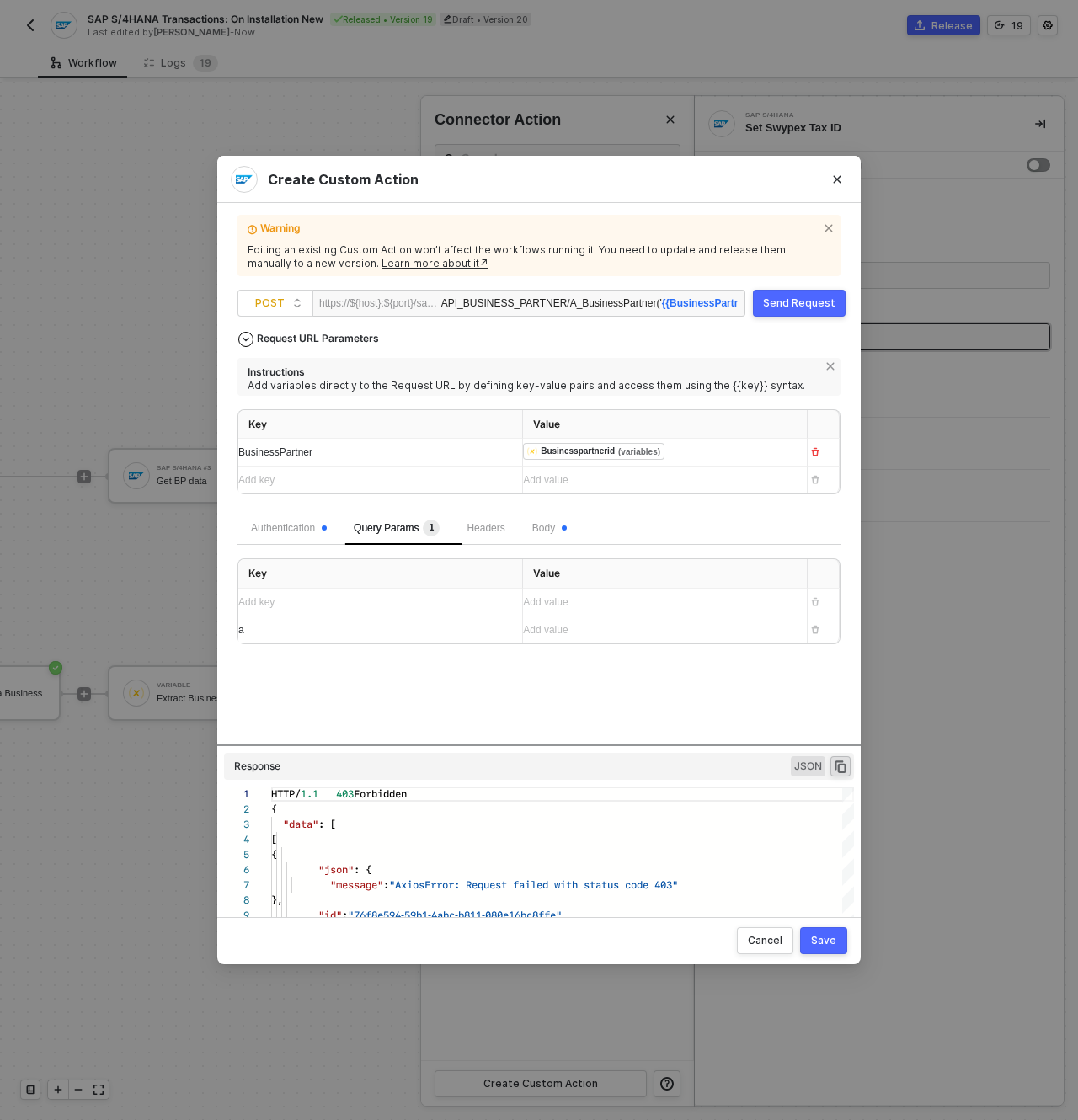
click at [617, 638] on div "Add value ﻿" at bounding box center [658, 630] width 270 height 16
click at [487, 609] on div "Add key ﻿" at bounding box center [365, 602] width 253 height 16
click at [579, 599] on div "Add value ﻿" at bounding box center [650, 602] width 253 height 16
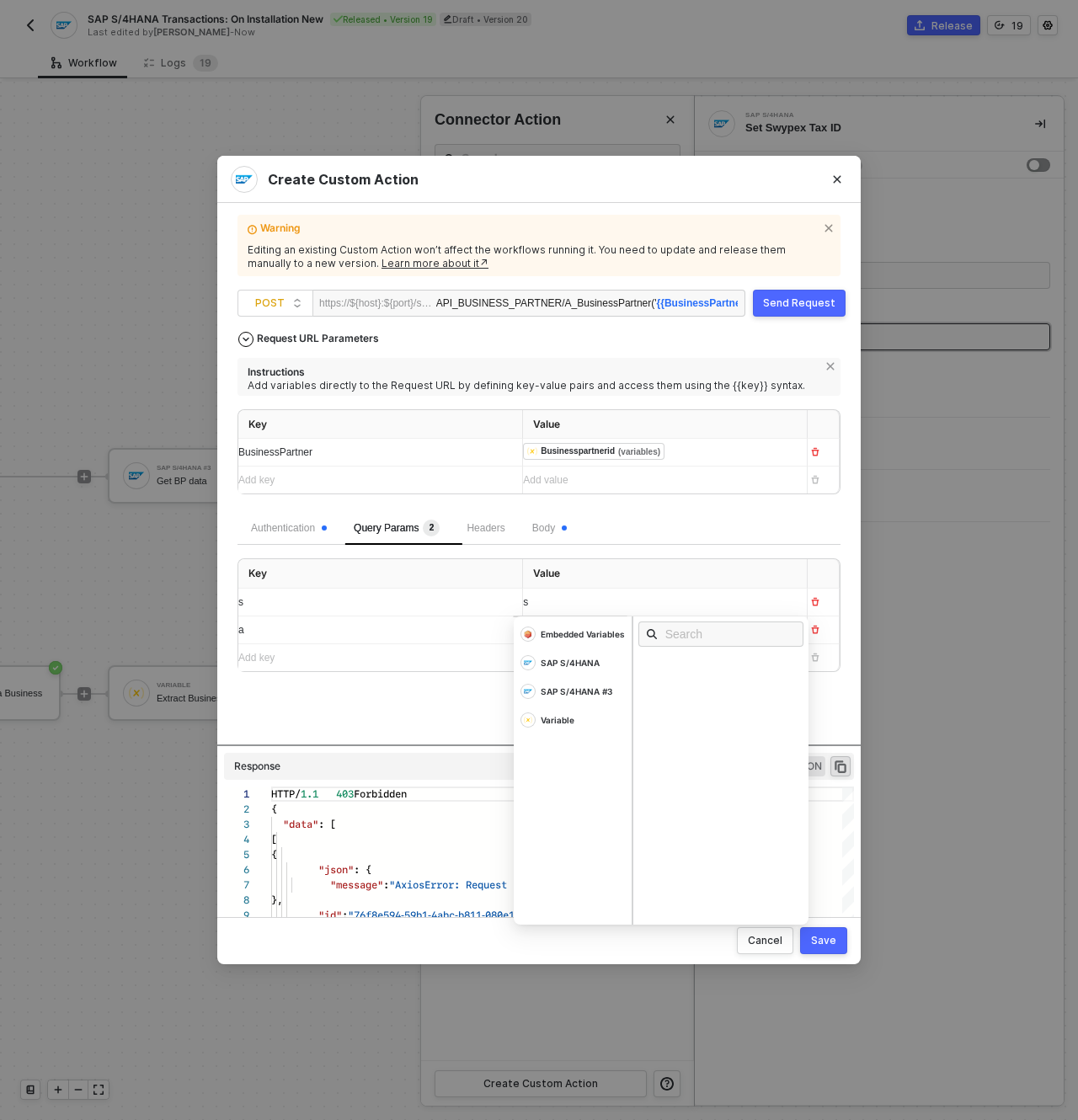
click at [365, 695] on div "Request URL Parameters Instructions Add variables directly to the Request URL b…" at bounding box center [539, 534] width 603 height 422
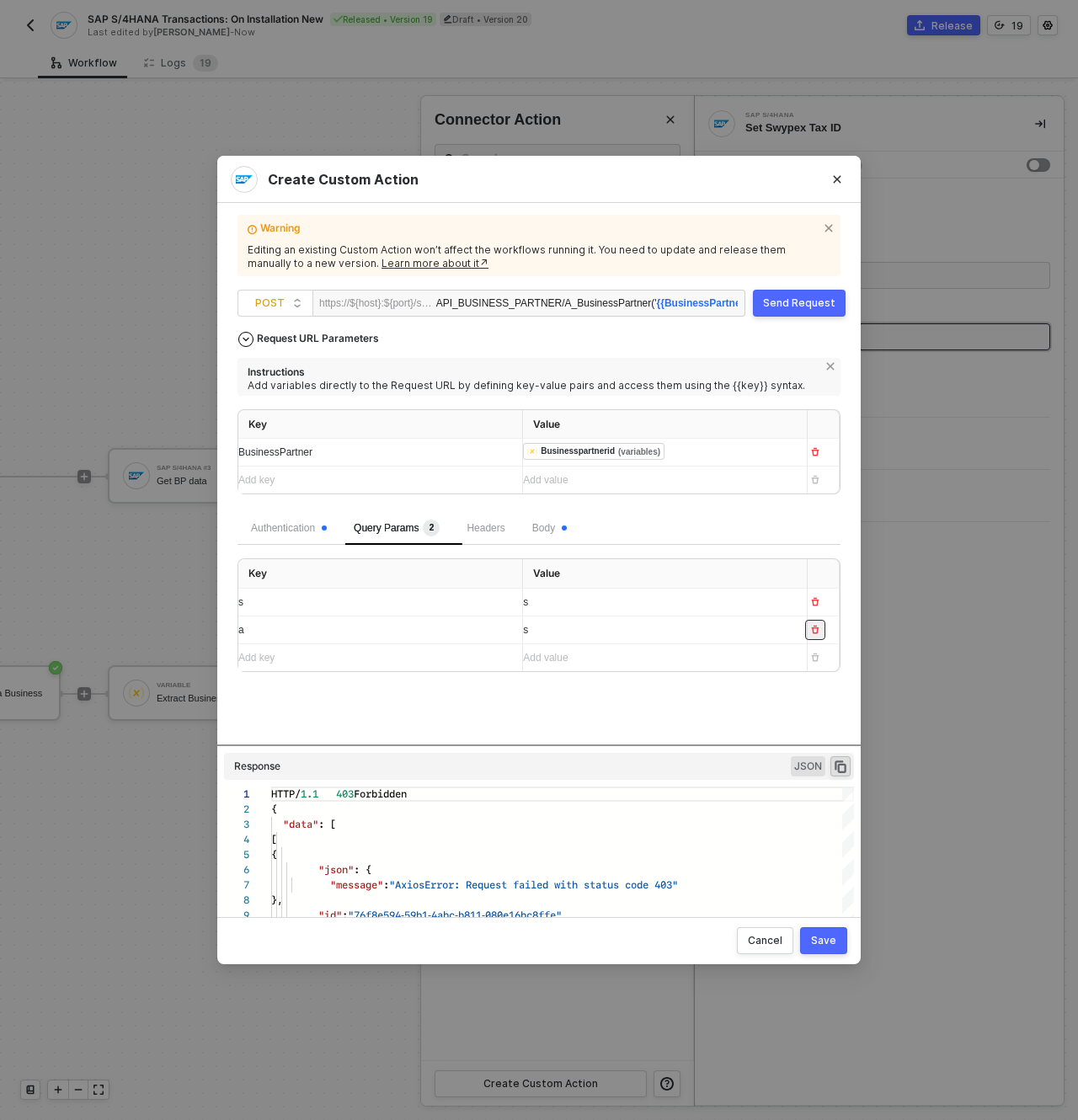
click at [818, 636] on button "button" at bounding box center [814, 630] width 20 height 20
click at [817, 606] on icon "button" at bounding box center [815, 602] width 8 height 9
click at [608, 657] on div "Request URL Parameters Instructions Add variables directly to the Request URL b…" at bounding box center [539, 534] width 603 height 422
click at [305, 476] on div "Add key ﻿" at bounding box center [374, 481] width 270 height 16
click at [817, 481] on icon "button" at bounding box center [815, 480] width 8 height 9
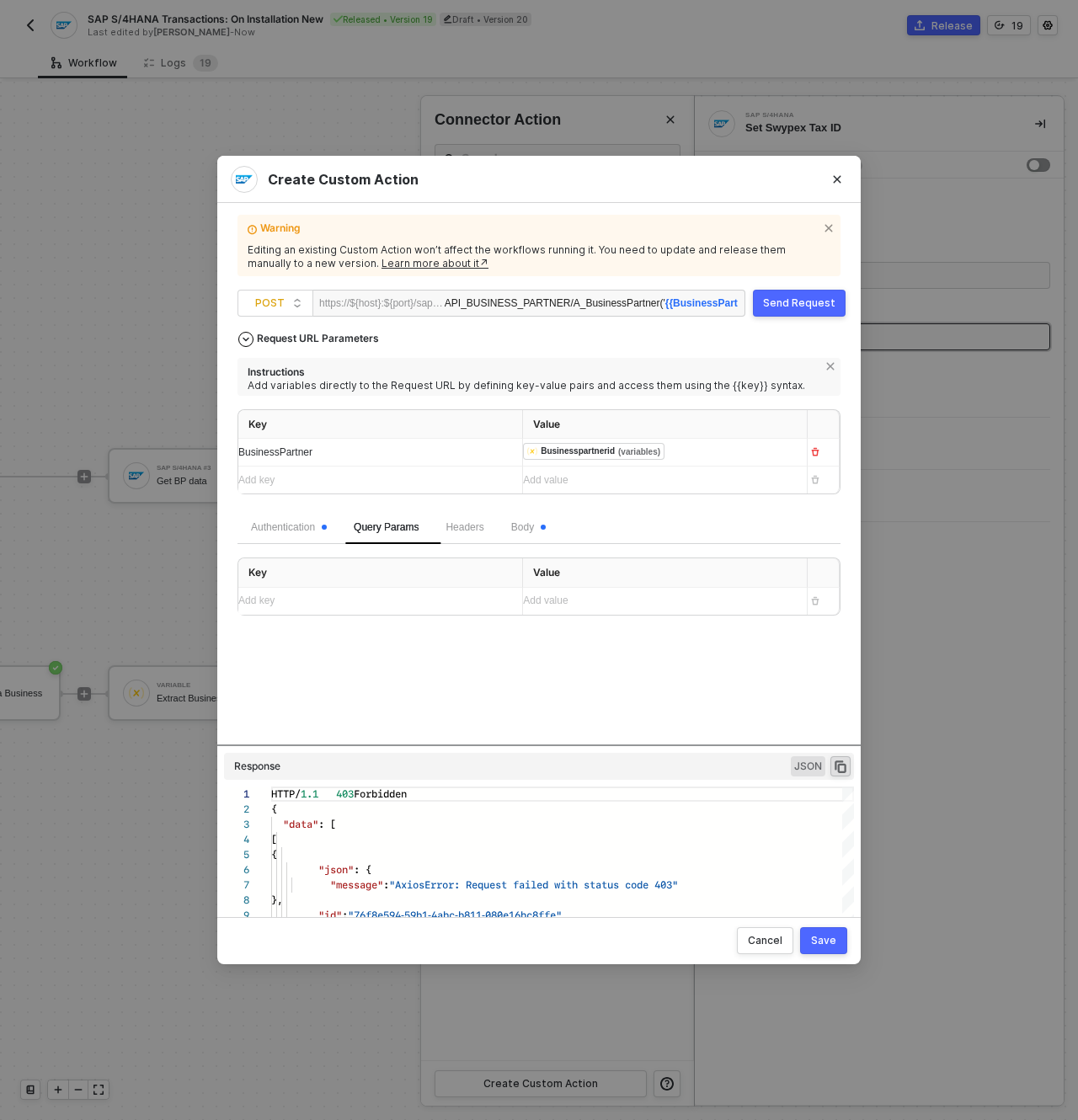
click at [369, 477] on div "Add key ﻿" at bounding box center [374, 481] width 270 height 16
click at [574, 481] on div "Add value ﻿" at bounding box center [658, 481] width 270 height 16
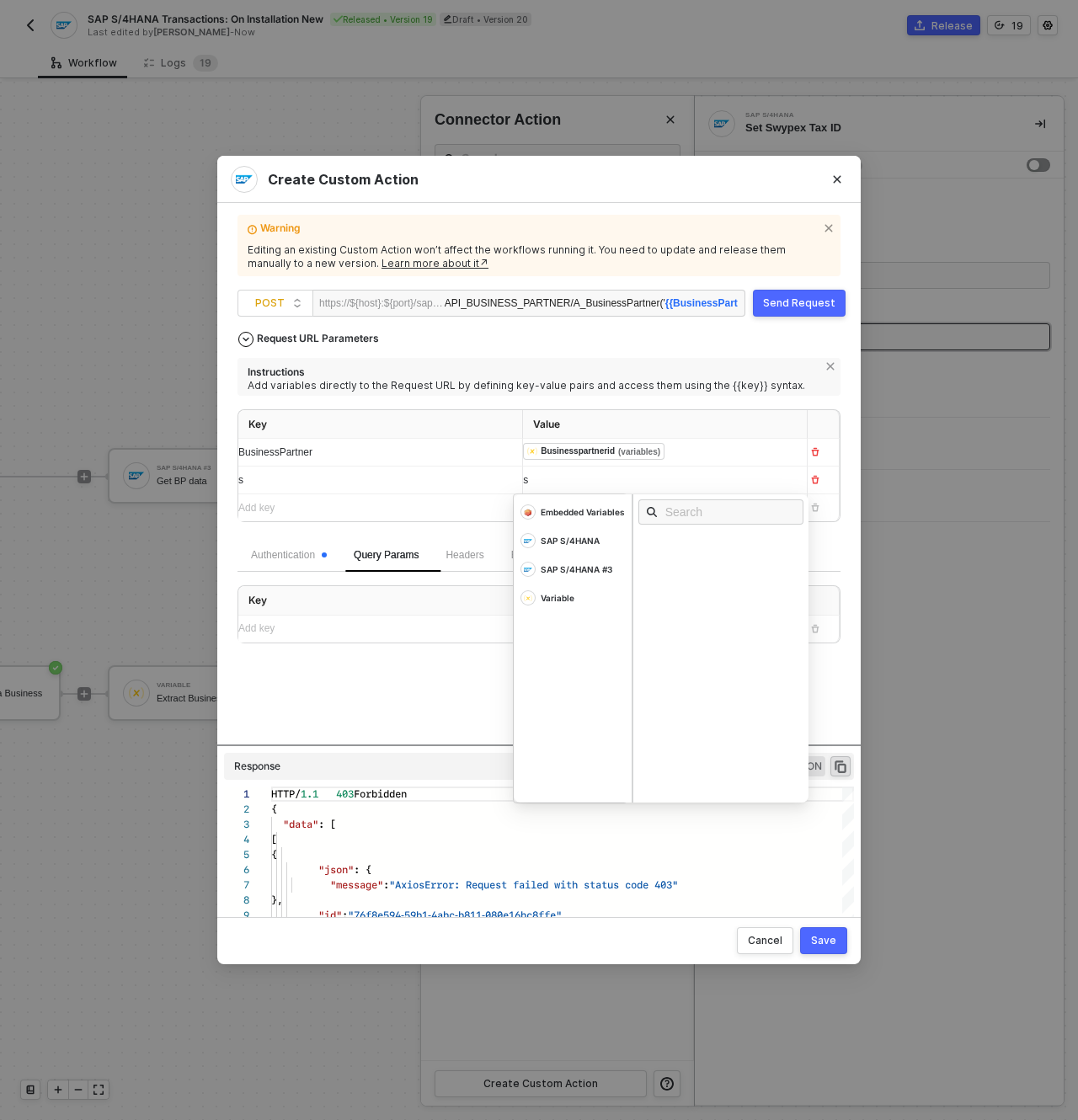
click at [370, 505] on div "Add key ﻿" at bounding box center [374, 508] width 270 height 16
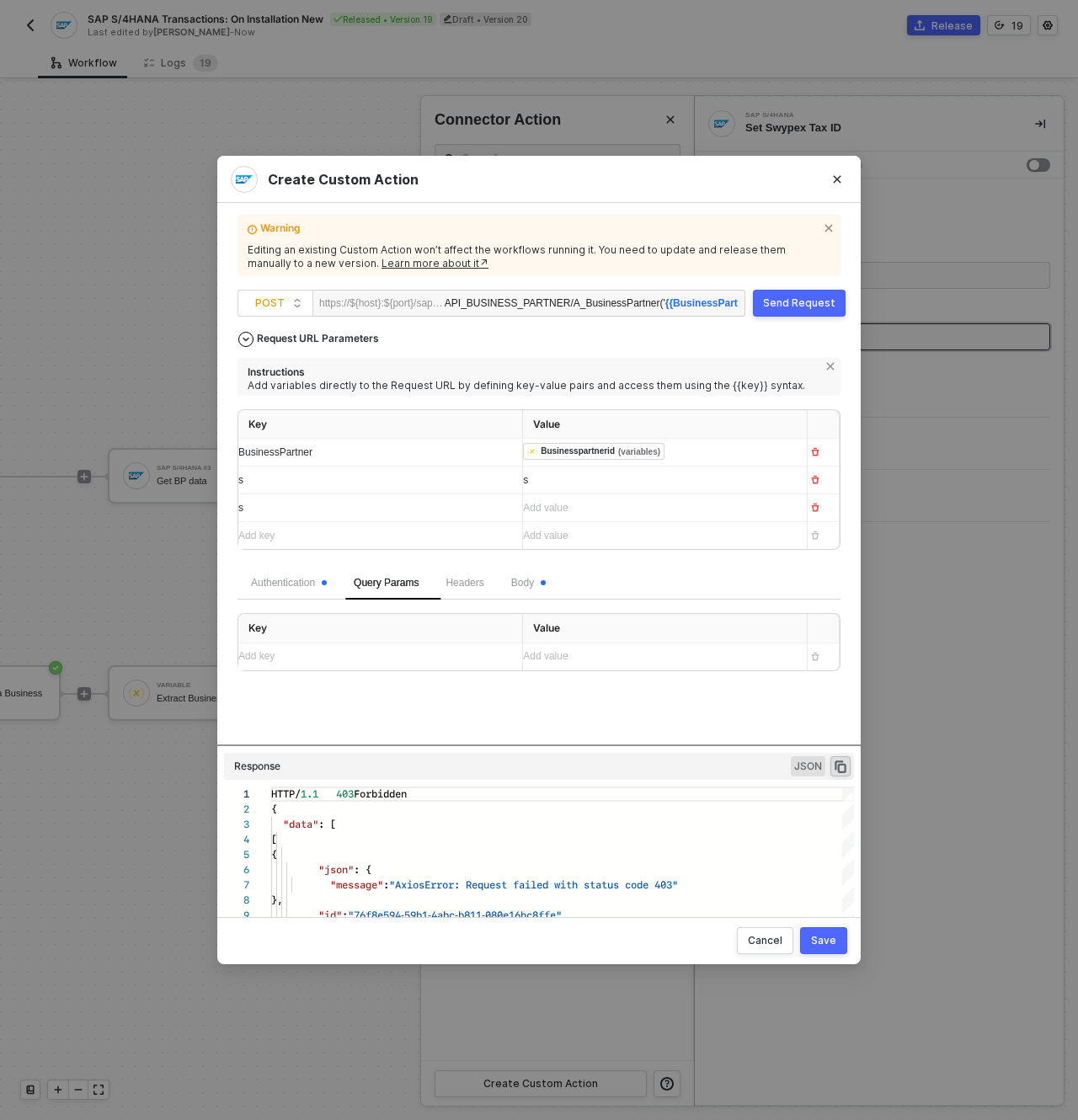
click at [587, 514] on div "Add value ﻿" at bounding box center [650, 508] width 253 height 16
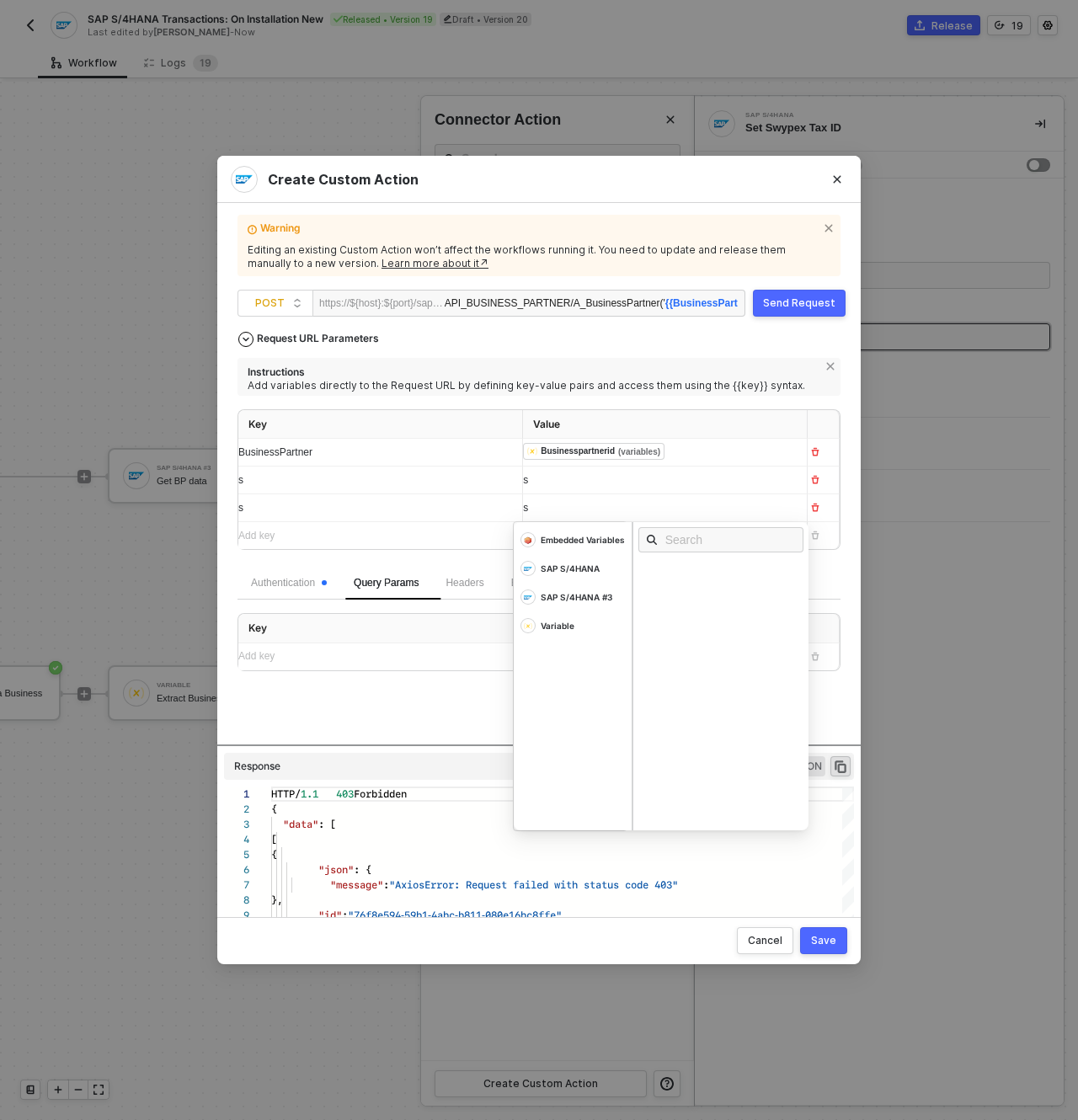
click at [728, 481] on div "s" at bounding box center [658, 481] width 270 height 16
click at [818, 481] on icon "button" at bounding box center [815, 480] width 10 height 10
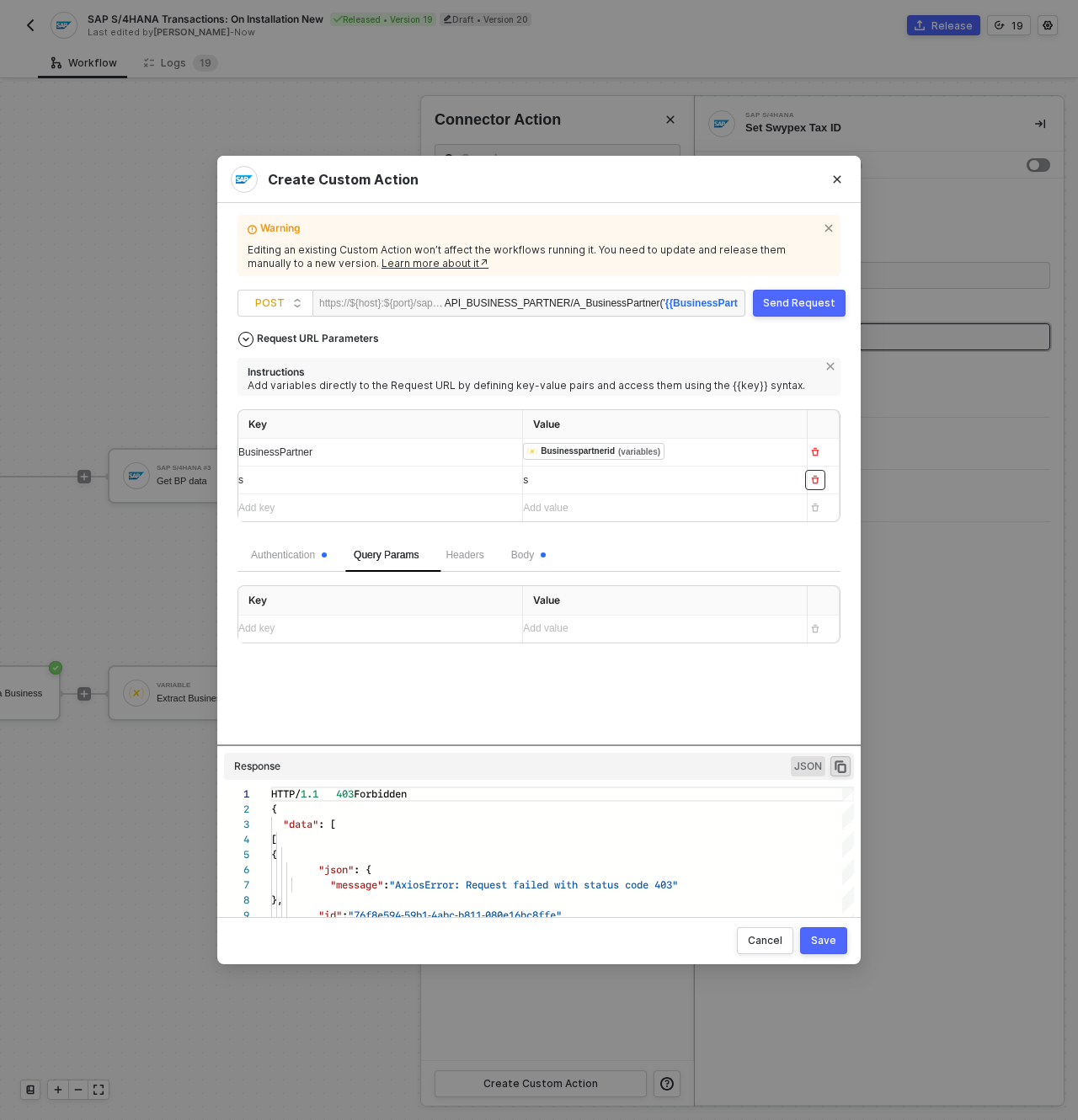
click at [816, 481] on icon "button" at bounding box center [815, 480] width 10 height 10
click at [538, 529] on span "Body" at bounding box center [528, 527] width 34 height 11
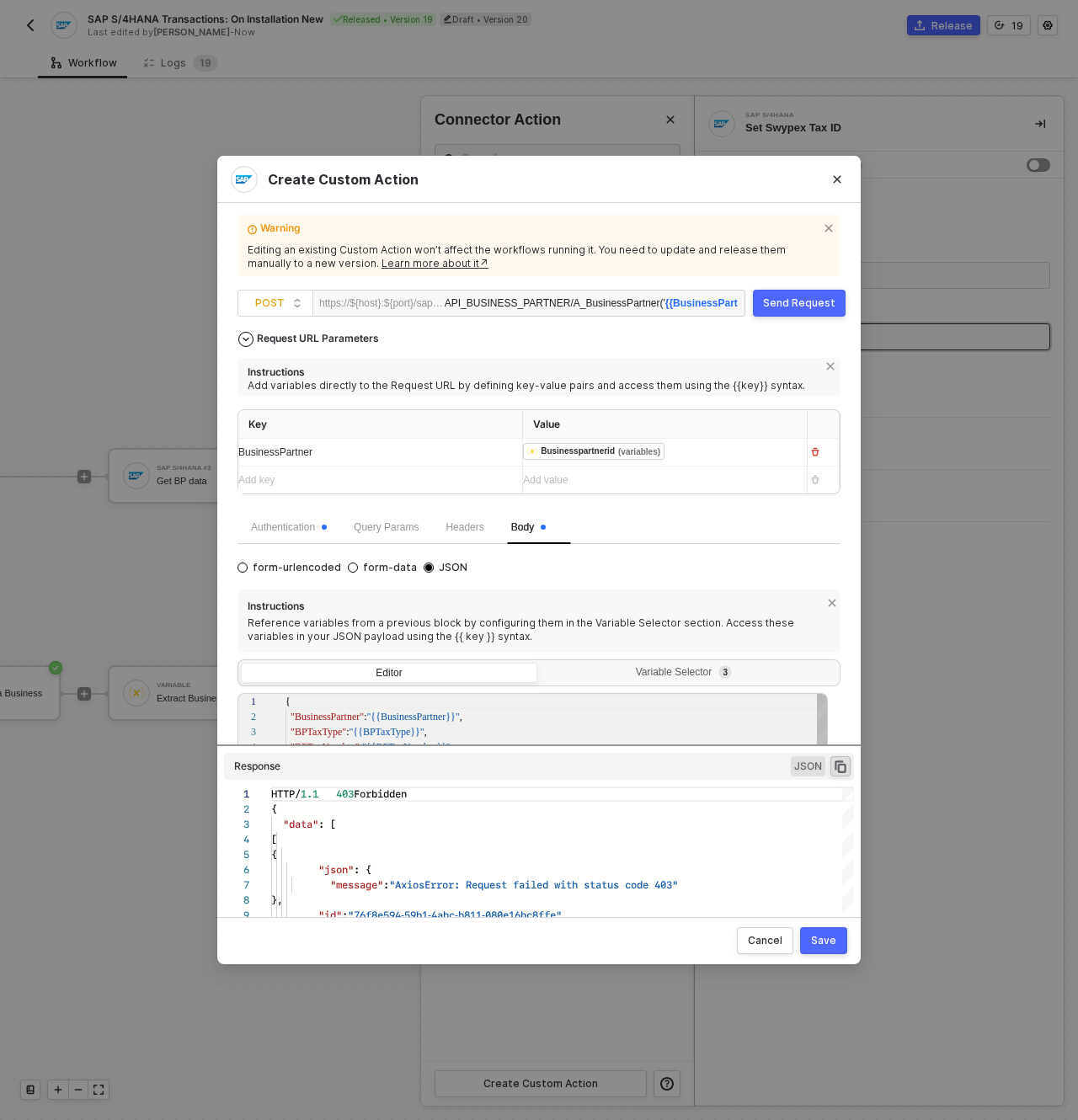
scroll to position [61, 0]
click at [284, 529] on div "Authentication" at bounding box center [289, 527] width 76 height 16
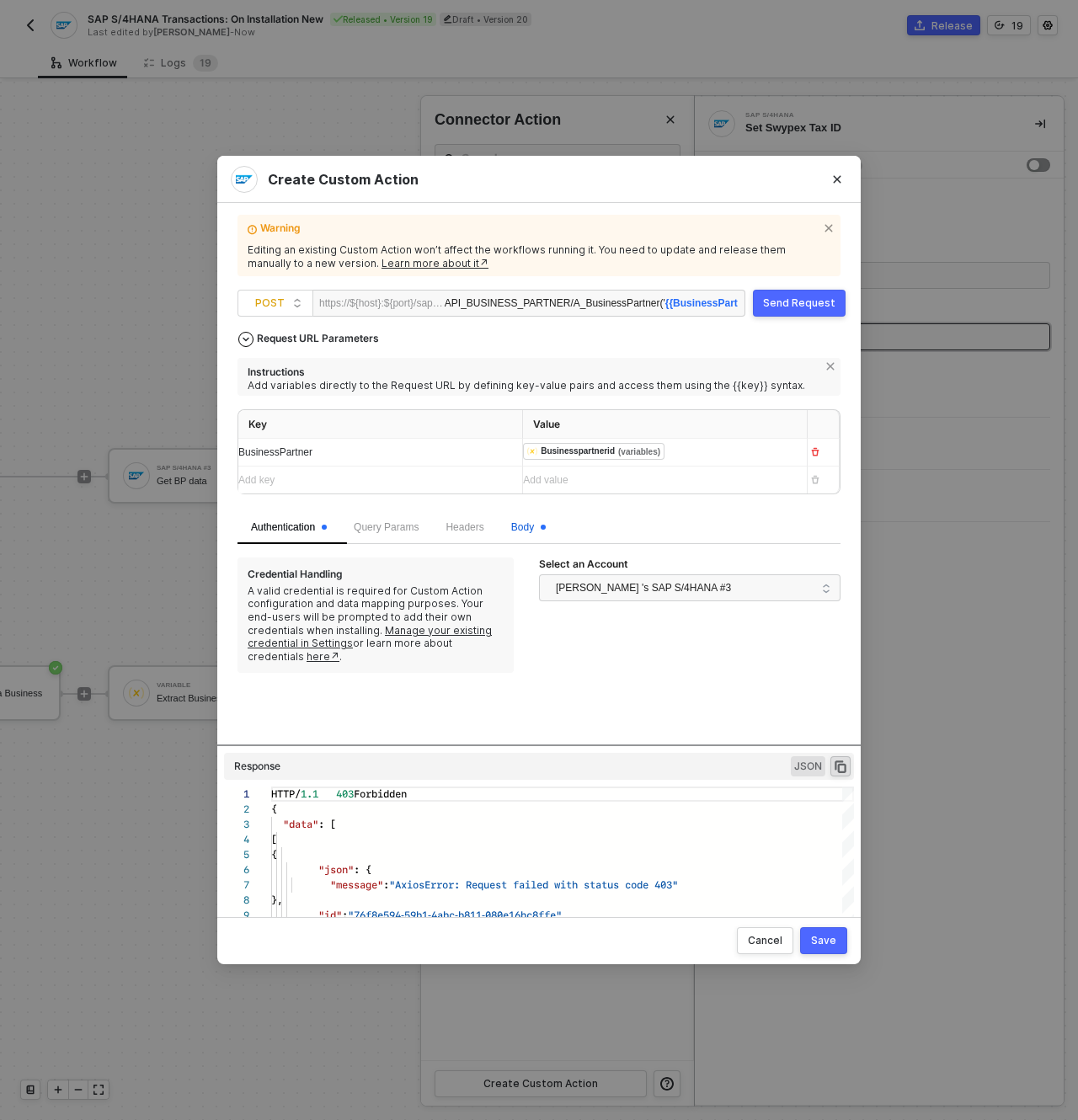
click at [546, 527] on span "Body" at bounding box center [528, 527] width 34 height 11
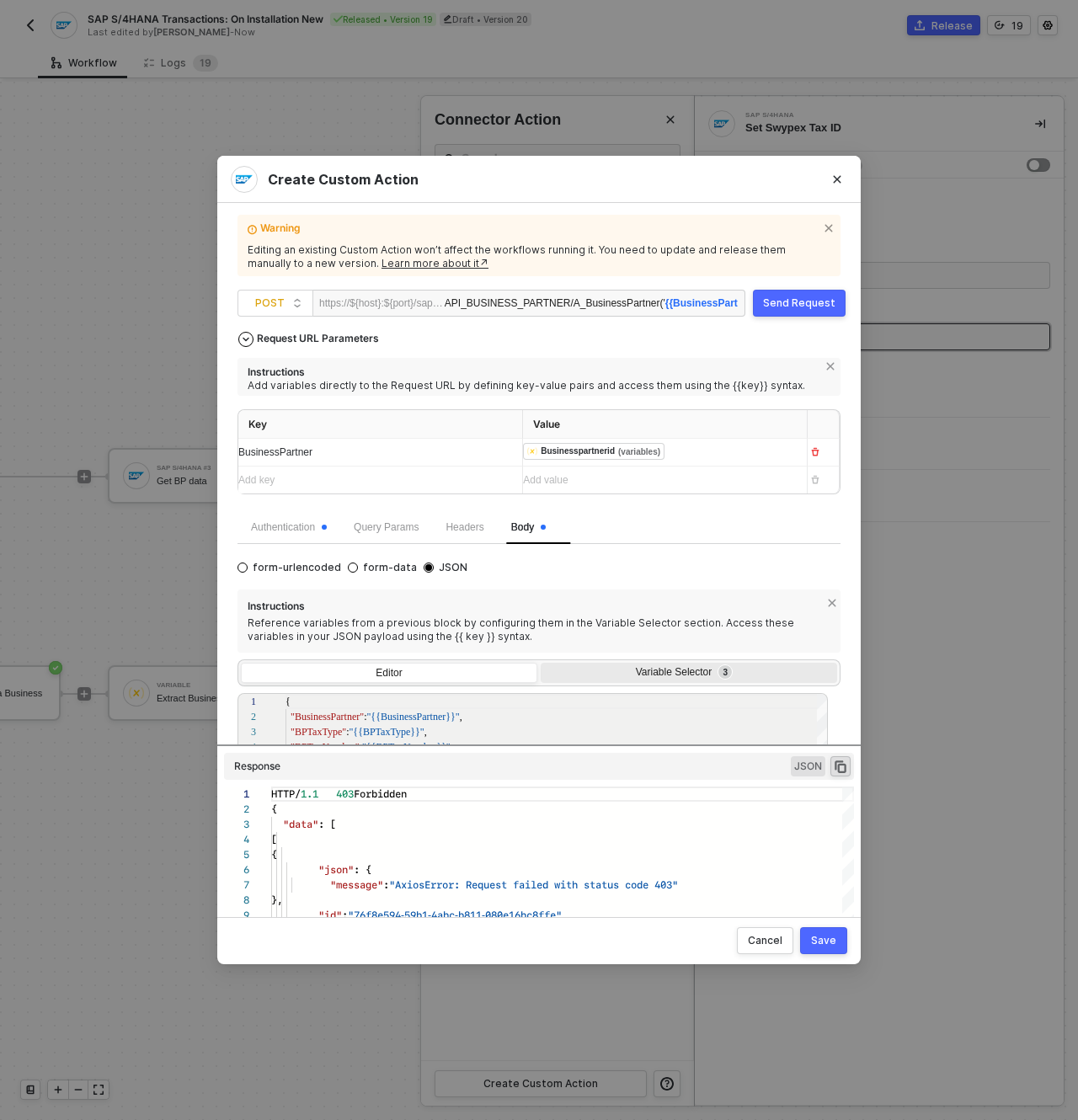
click at [611, 681] on div "Variable Selector 3" at bounding box center [689, 675] width 297 height 24
click at [540, 663] on input "Variable Selector 3" at bounding box center [540, 663] width 0 height 0
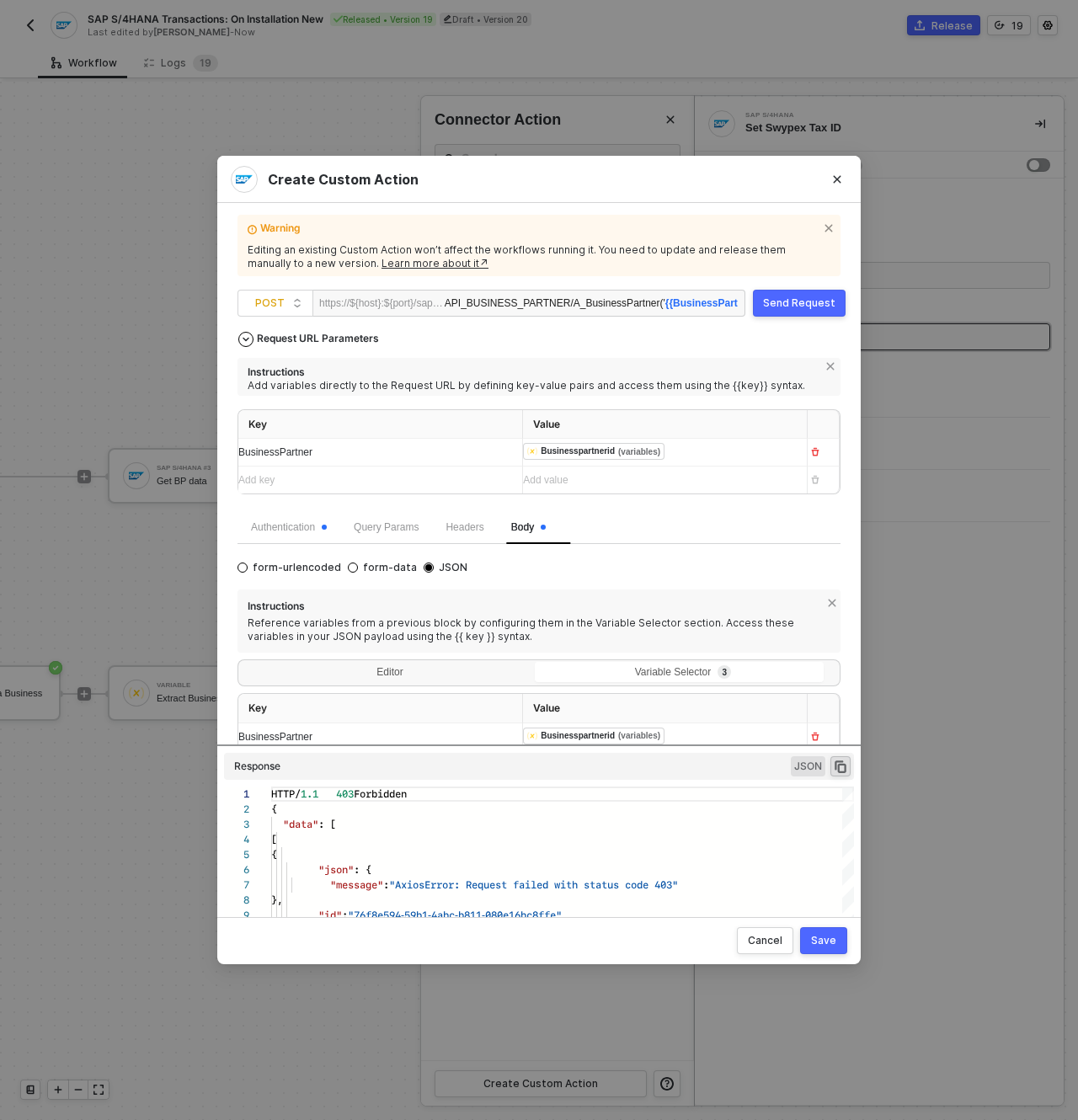
scroll to position [119, 0]
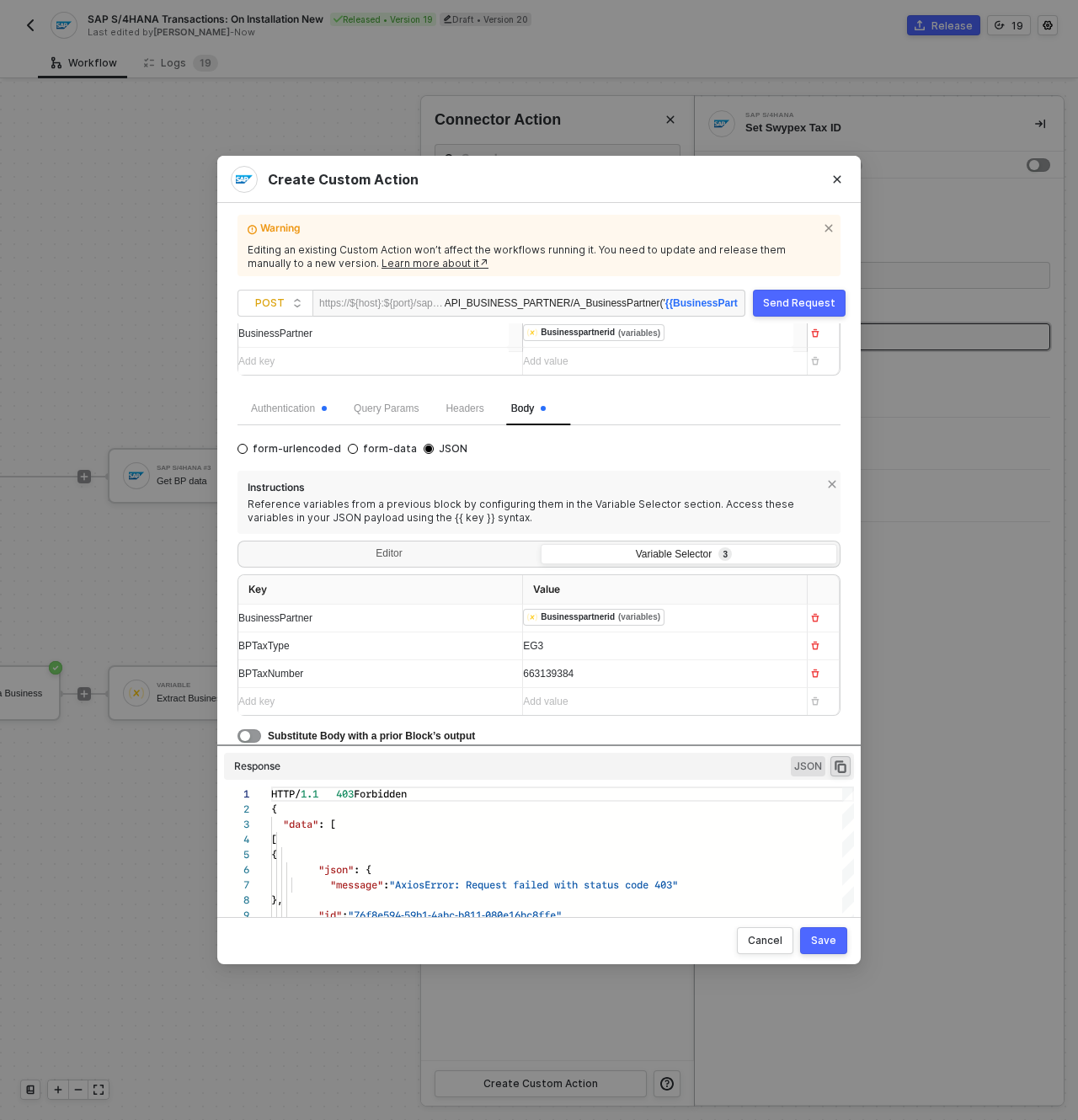
click at [575, 701] on div "Add value ﻿" at bounding box center [658, 701] width 270 height 16
click at [391, 721] on div "Instructions Reference variables from a previous block by configuring them in t…" at bounding box center [539, 608] width 603 height 274
drag, startPoint x: 824, startPoint y: 943, endPoint x: 749, endPoint y: 431, distance: 517.5
click at [744, 475] on div "Create Custom Action Warning Editing an existing Custom Action won’t affect the…" at bounding box center [539, 560] width 643 height 809
click at [783, 306] on div "Send Request" at bounding box center [799, 304] width 72 height 13
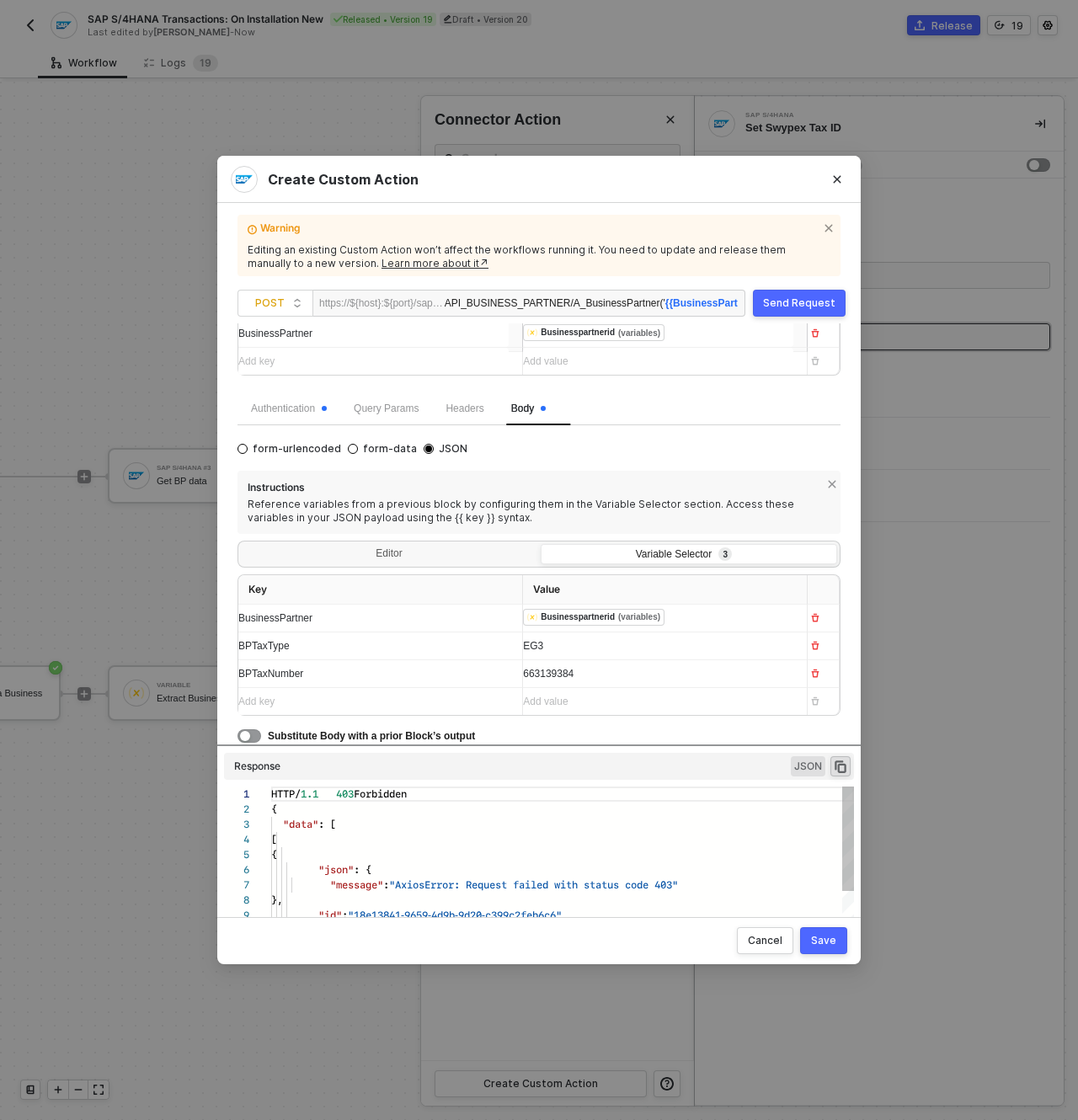
scroll to position [151, 0]
click at [827, 940] on div "Save" at bounding box center [823, 941] width 26 height 13
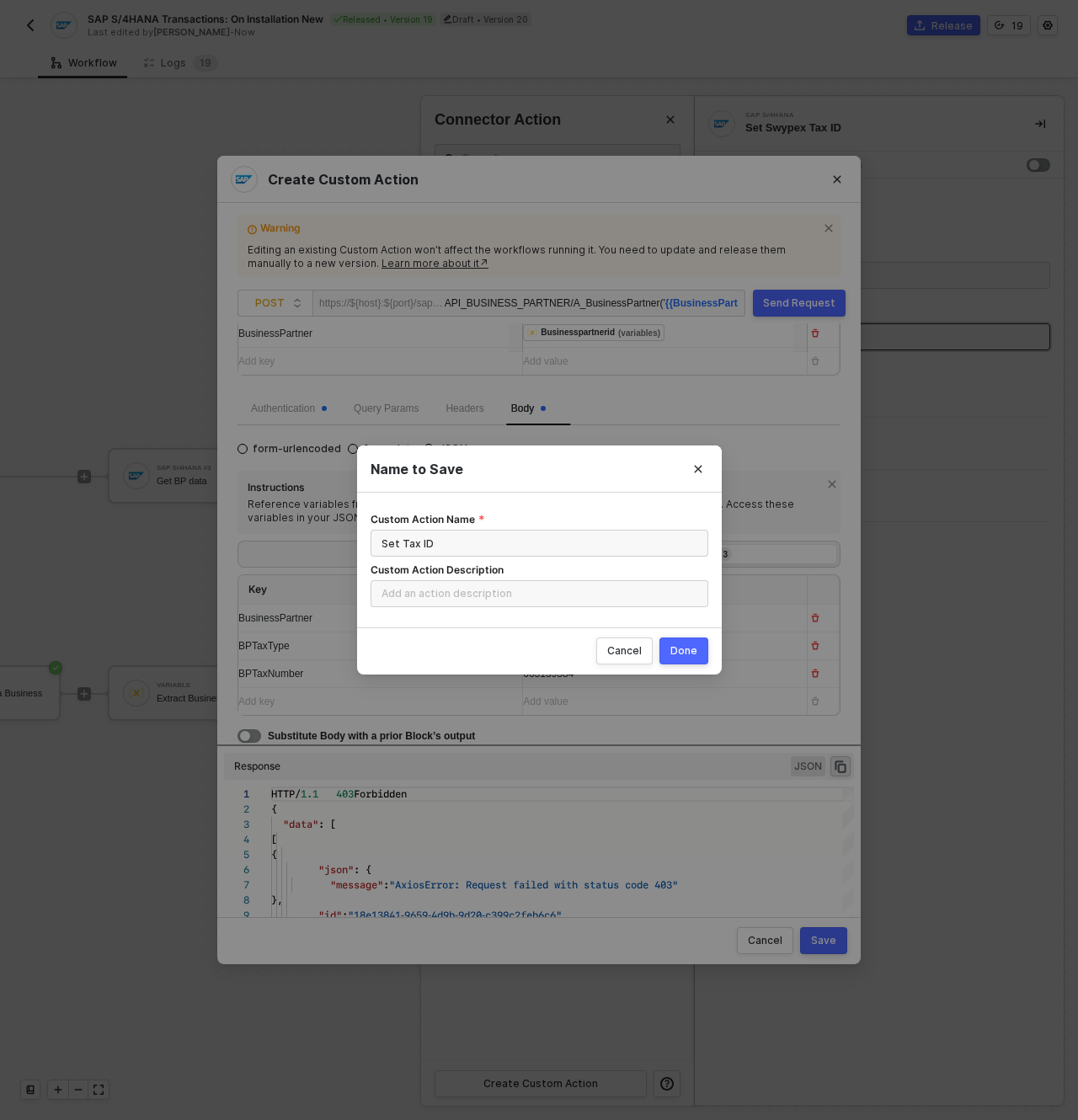
click at [678, 657] on div "Done" at bounding box center [684, 651] width 27 height 13
radio input "true"
radio input "false"
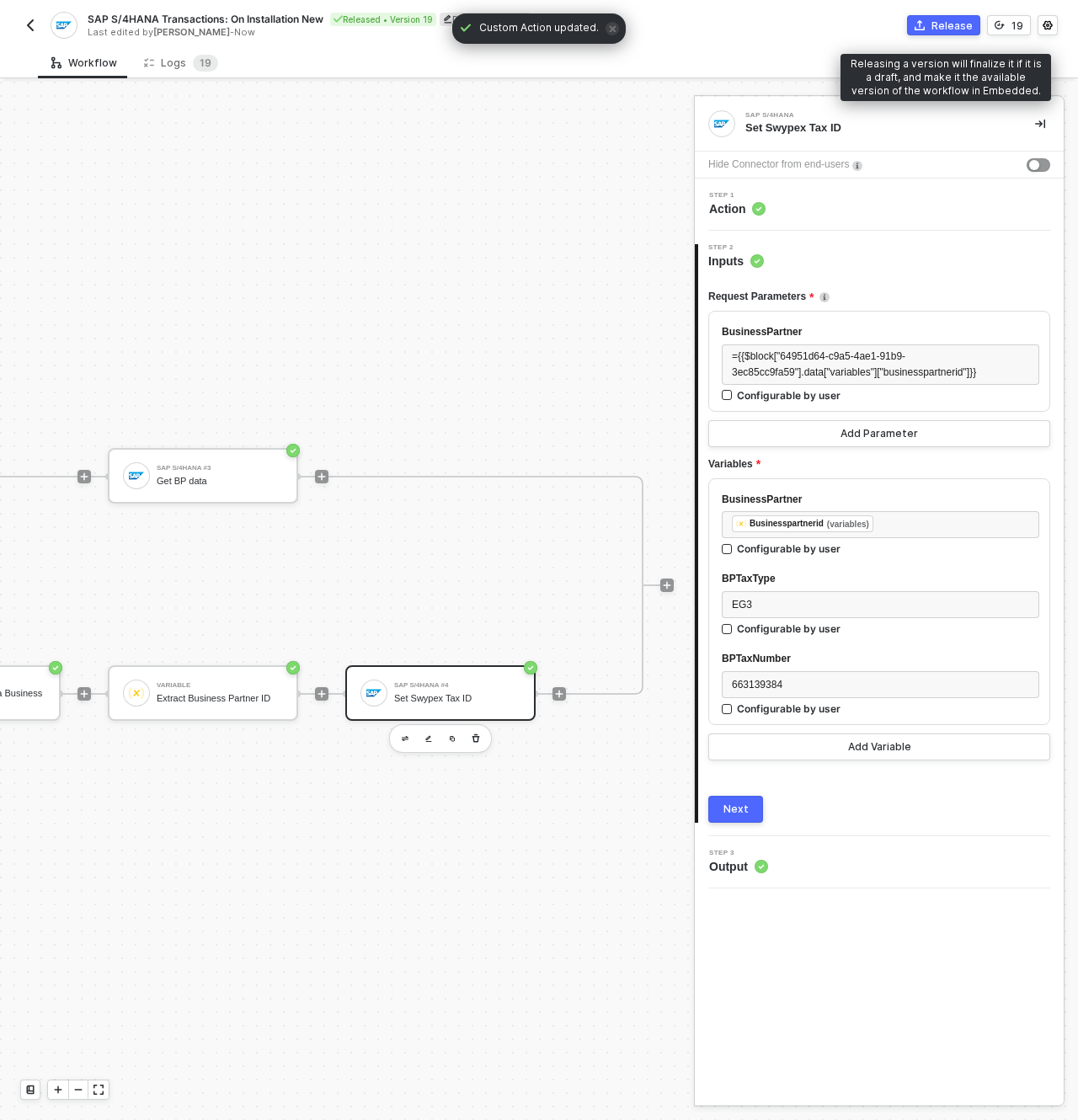
click at [948, 34] on button "Release" at bounding box center [943, 25] width 73 height 20
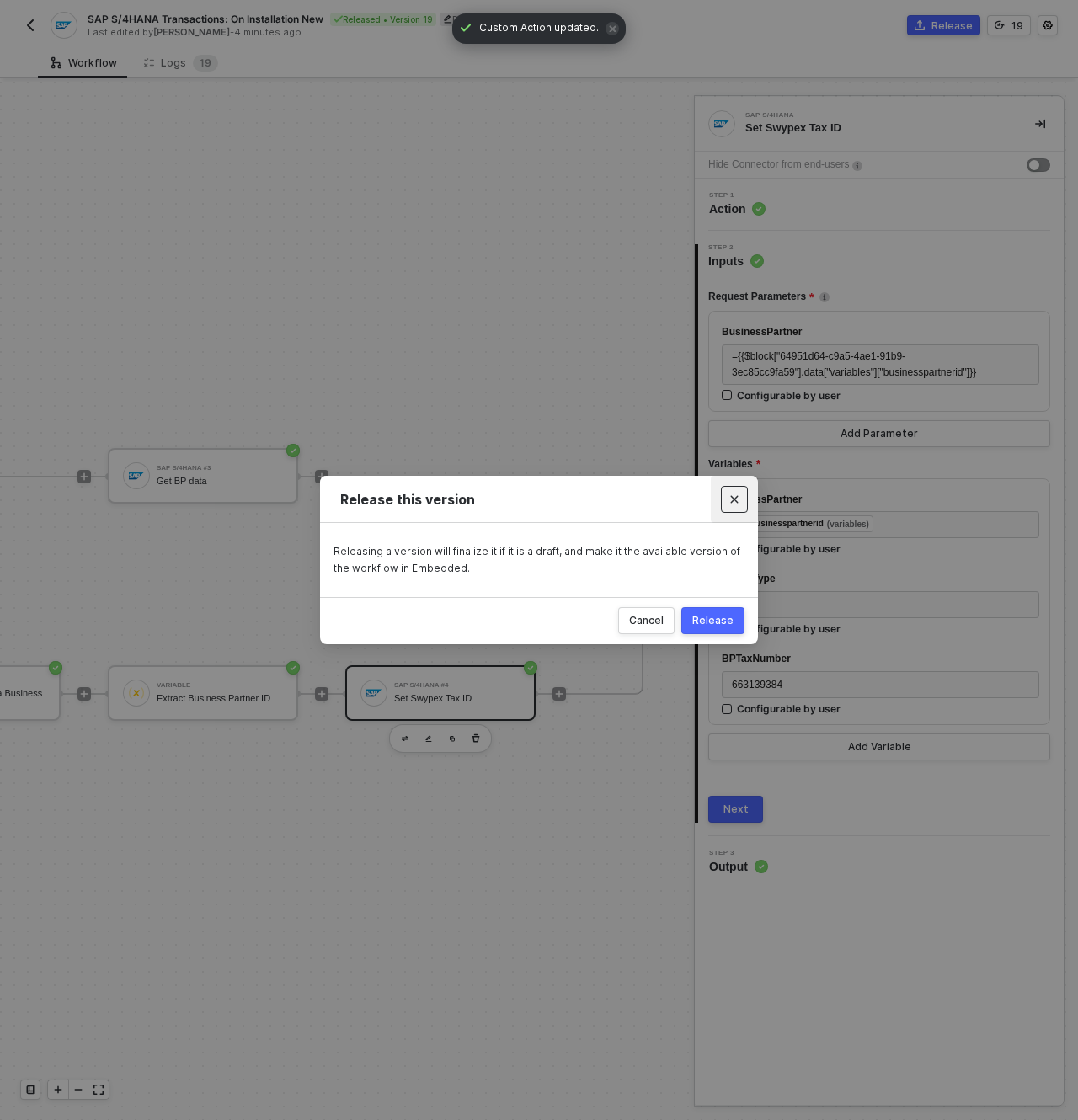
click at [736, 496] on icon "Close" at bounding box center [735, 500] width 10 height 10
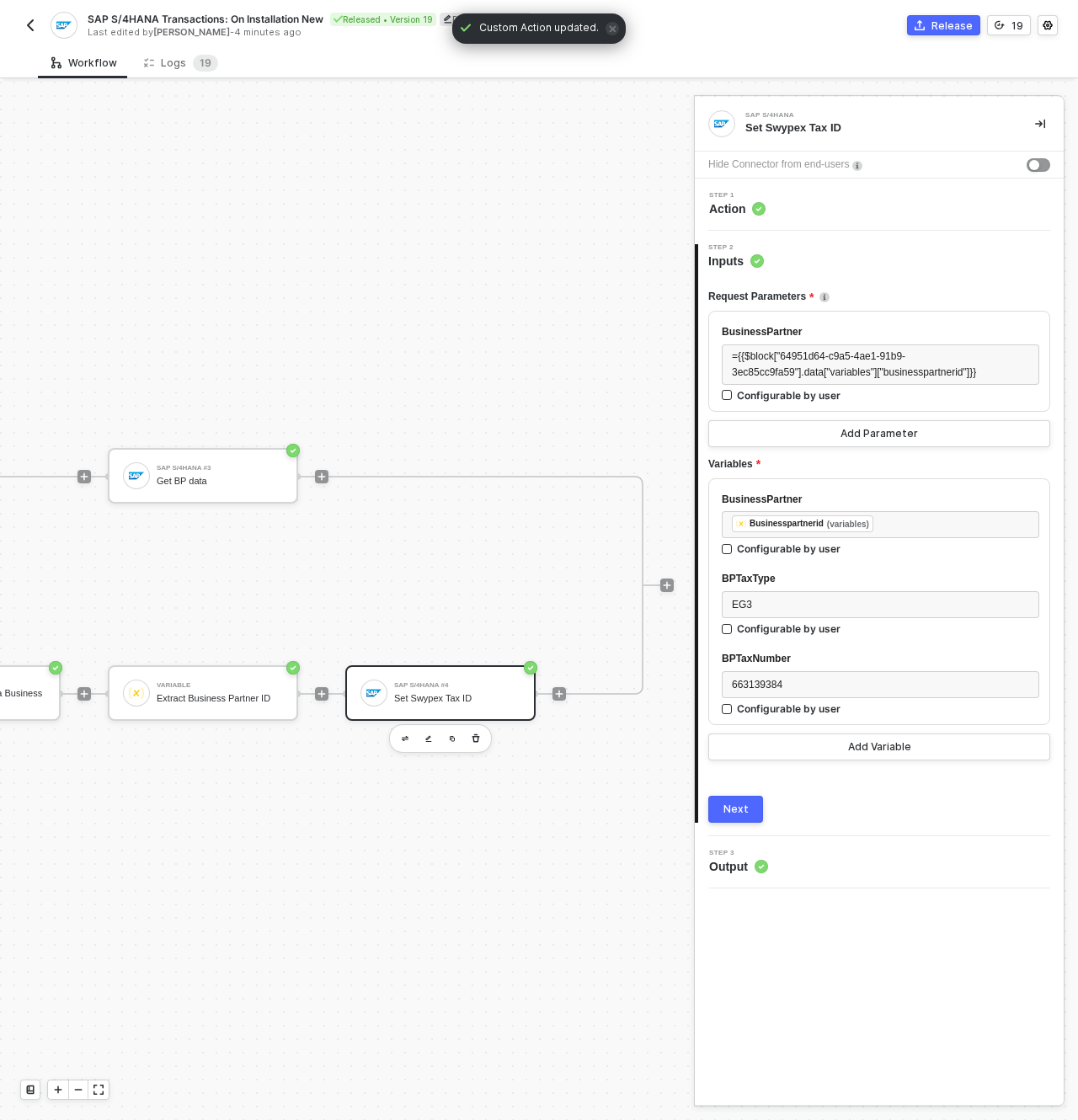
click at [762, 823] on button "Next" at bounding box center [735, 810] width 55 height 27
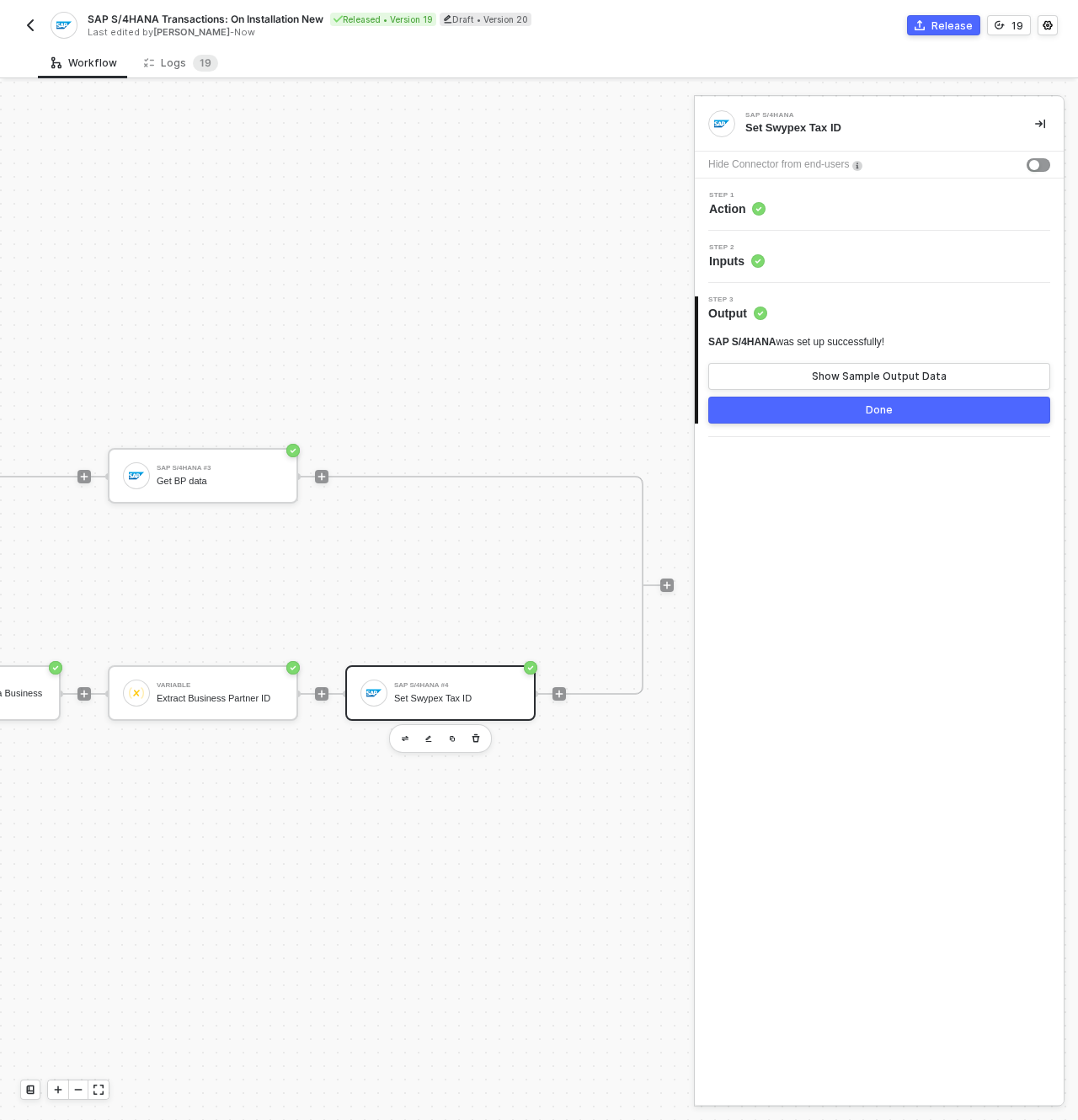
click at [807, 206] on div "Step 1 Action" at bounding box center [881, 205] width 364 height 26
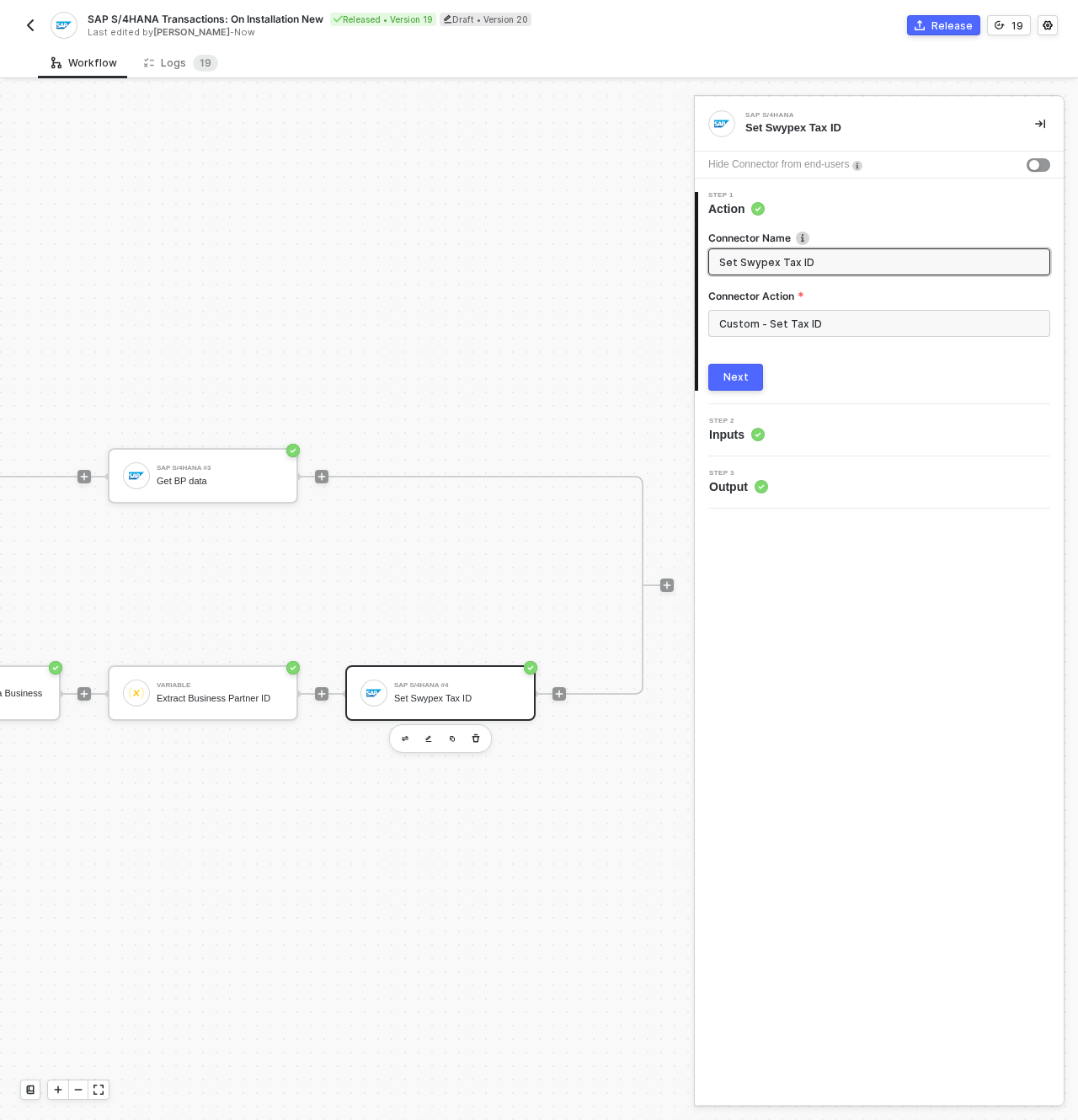
click at [815, 447] on div "2 Step 2 Inputs" at bounding box center [879, 430] width 369 height 52
click at [818, 442] on div "2 Step 2 Inputs" at bounding box center [879, 430] width 369 height 52
click at [817, 442] on div "Step 2 Inputs" at bounding box center [881, 430] width 364 height 26
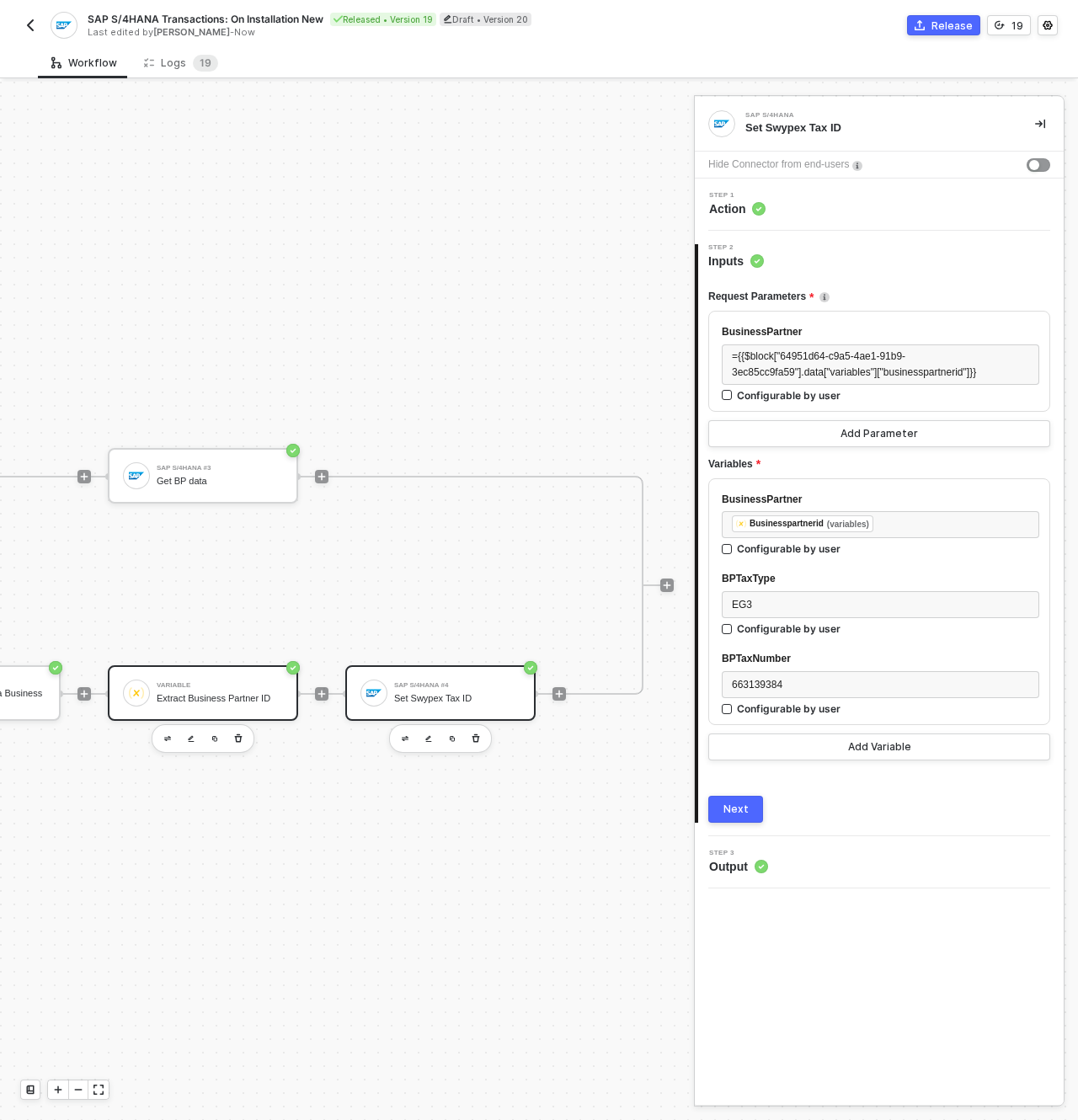
click at [231, 682] on div "Variable" at bounding box center [220, 685] width 127 height 7
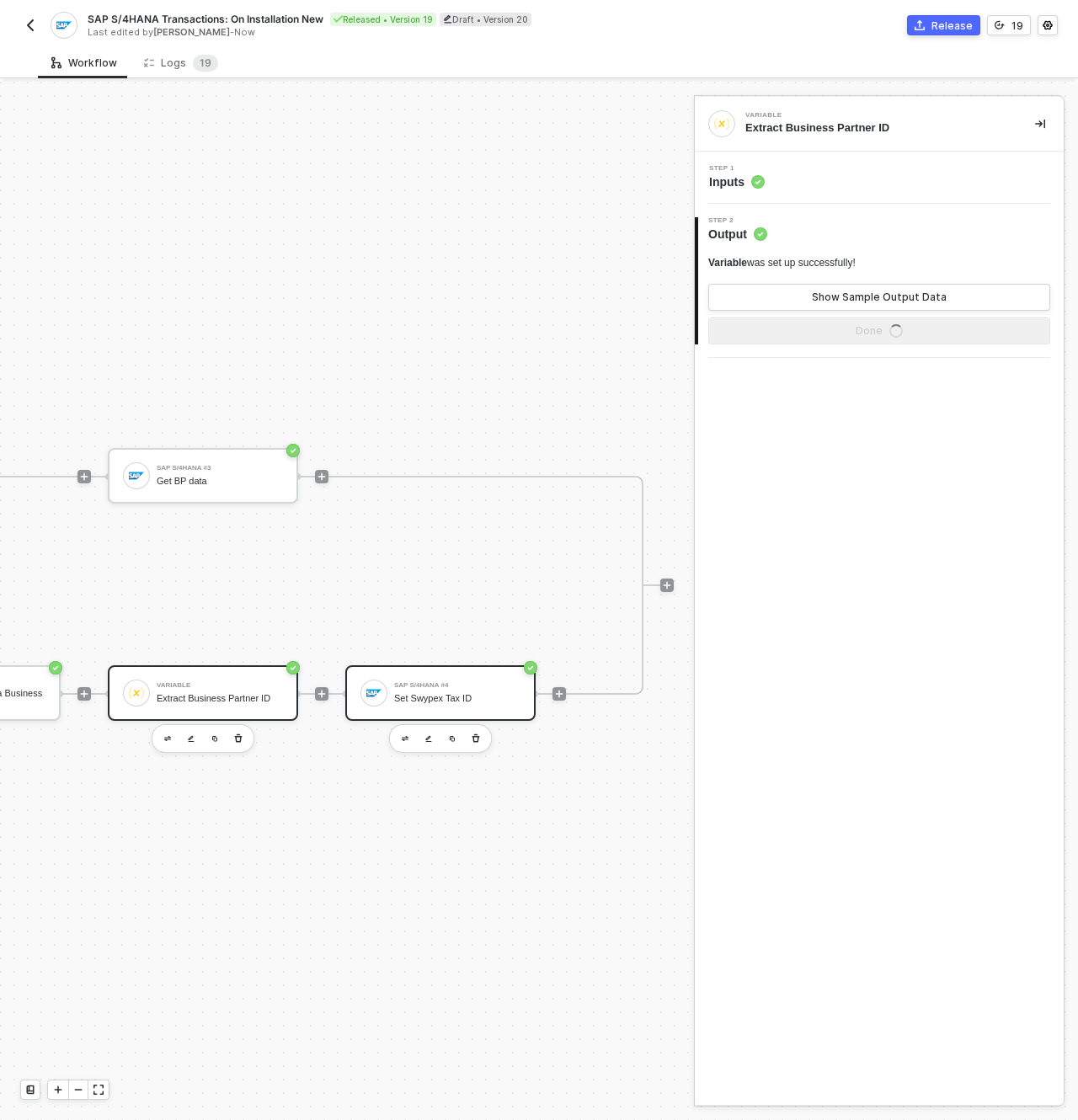
click at [446, 694] on div "Set Swypex Tax ID" at bounding box center [457, 699] width 127 height 11
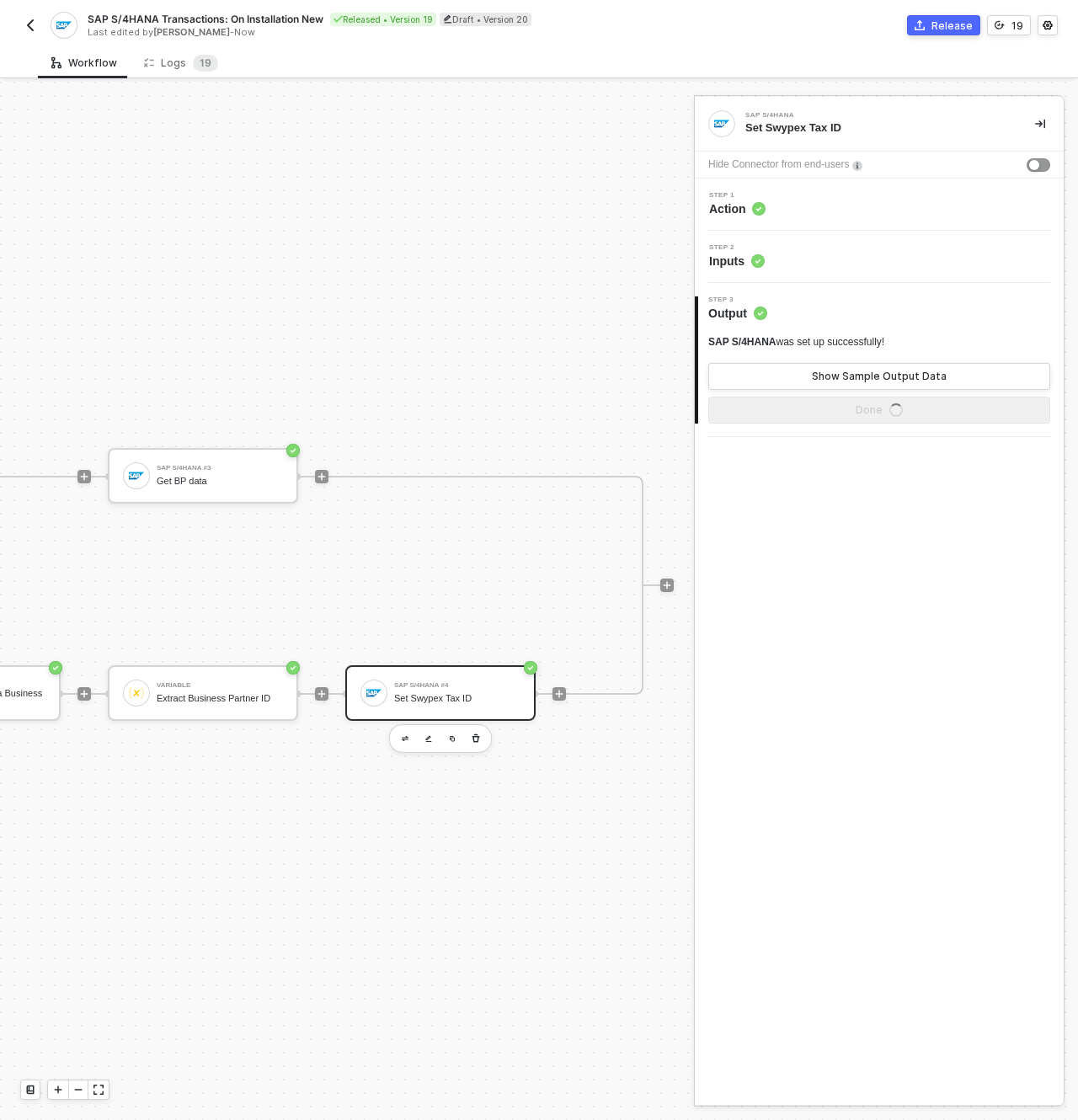
click at [811, 267] on div "Step 2 Inputs" at bounding box center [881, 257] width 364 height 26
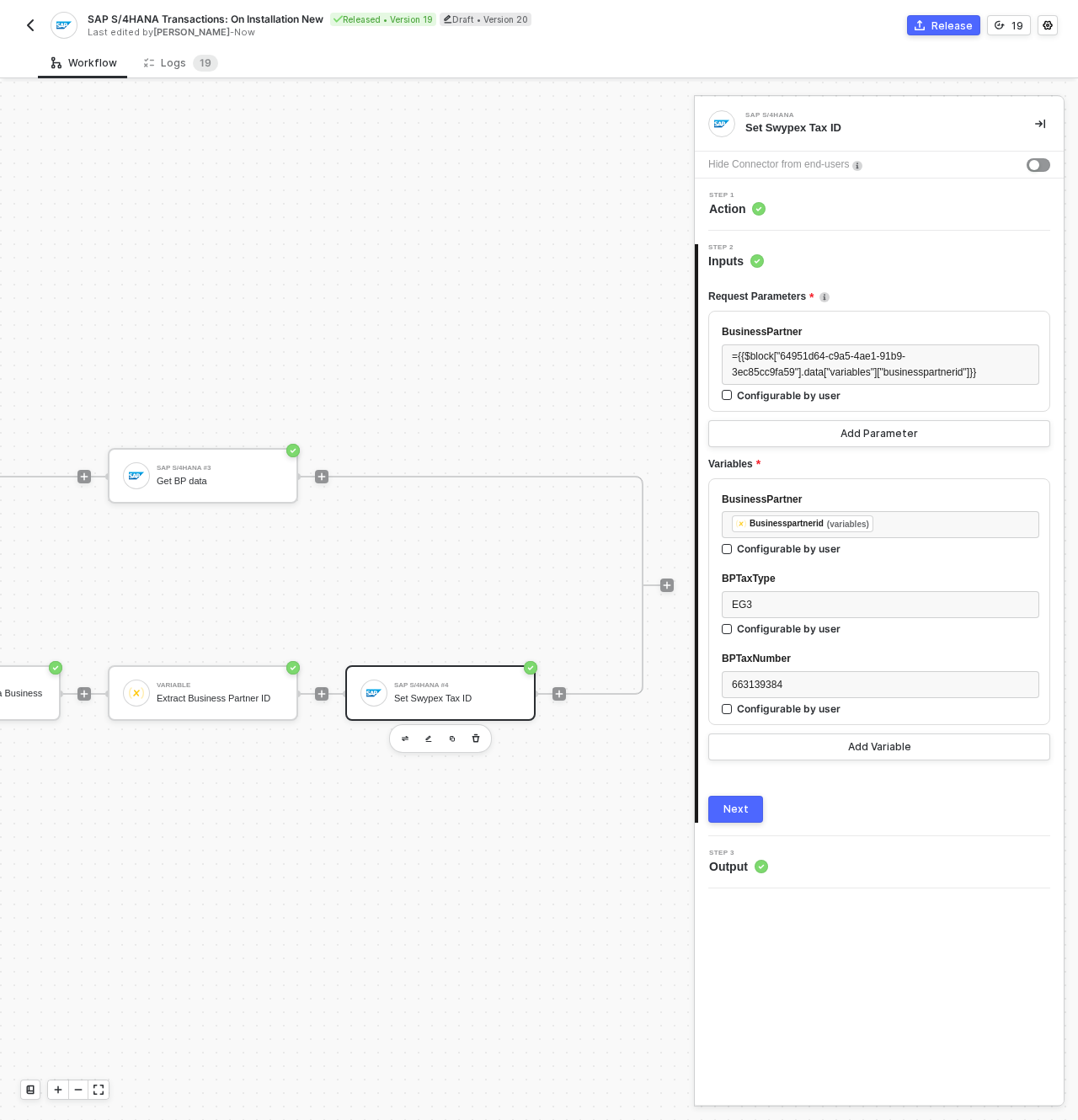
click at [872, 267] on div "Step 2 Inputs" at bounding box center [881, 257] width 365 height 26
click at [767, 213] on div "Step 1 Action" at bounding box center [881, 205] width 364 height 26
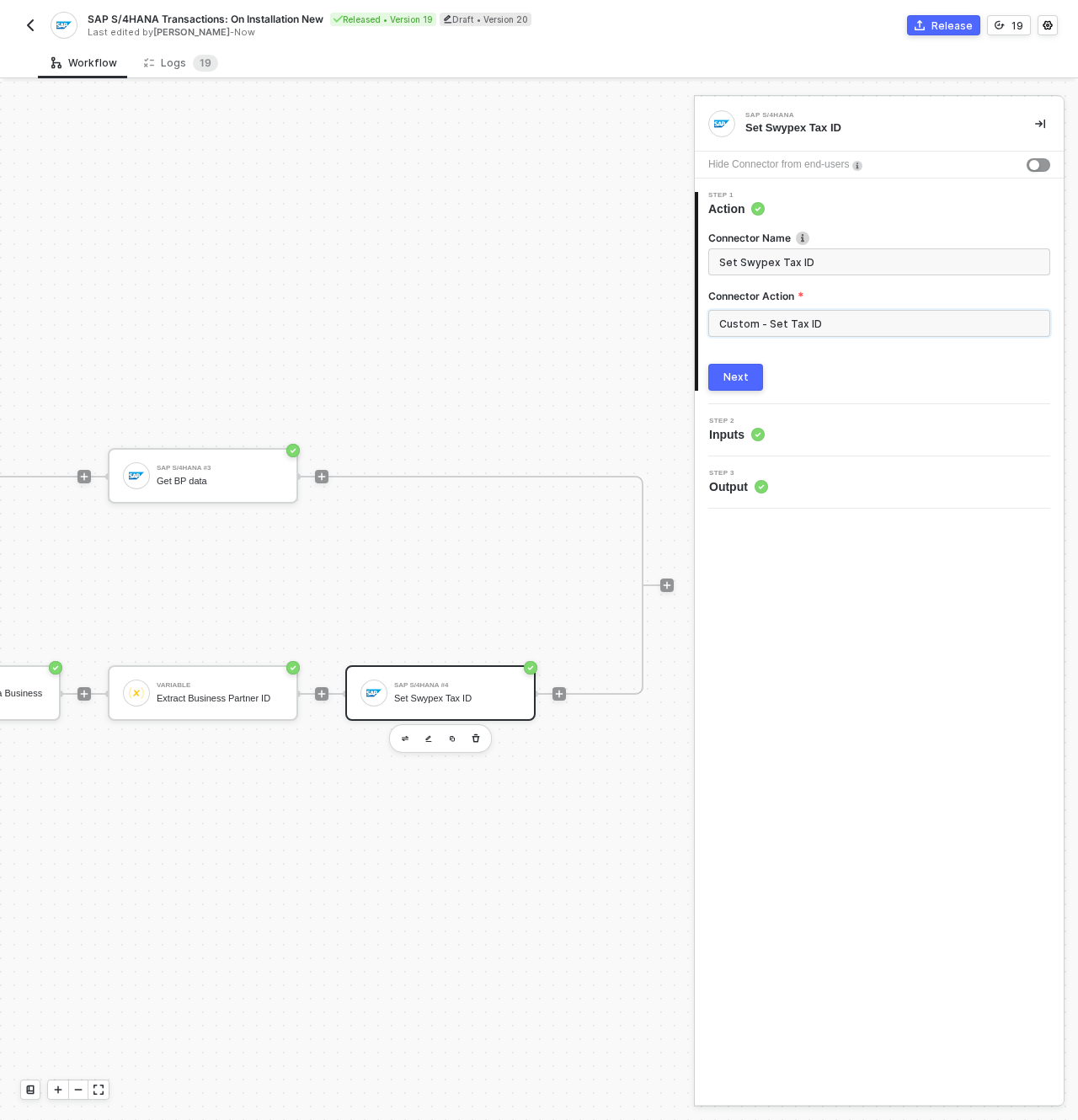
click at [787, 324] on input "Custom - Set Tax ID" at bounding box center [878, 324] width 342 height 27
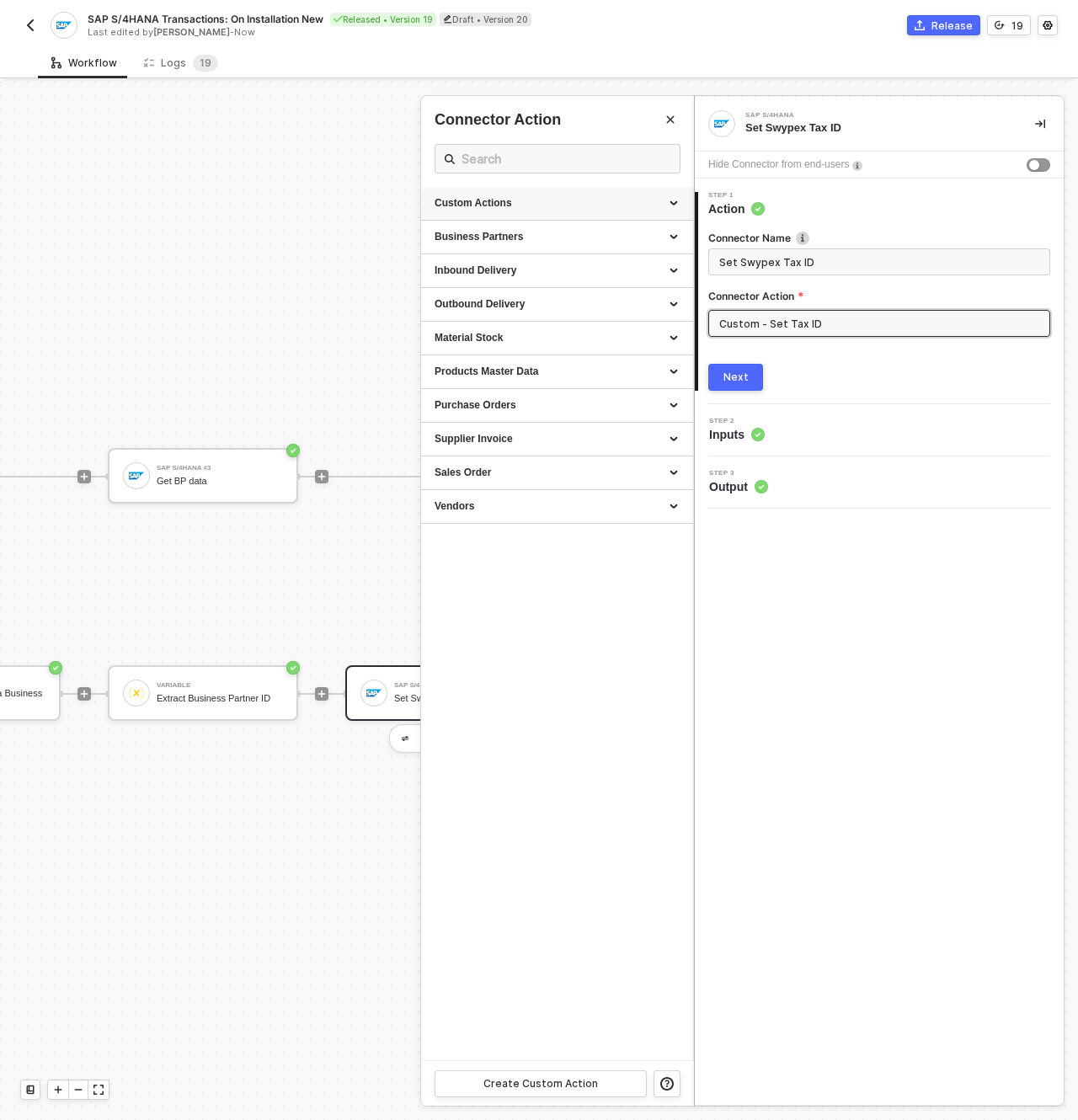
click at [591, 206] on div "Custom Actions" at bounding box center [558, 203] width 245 height 14
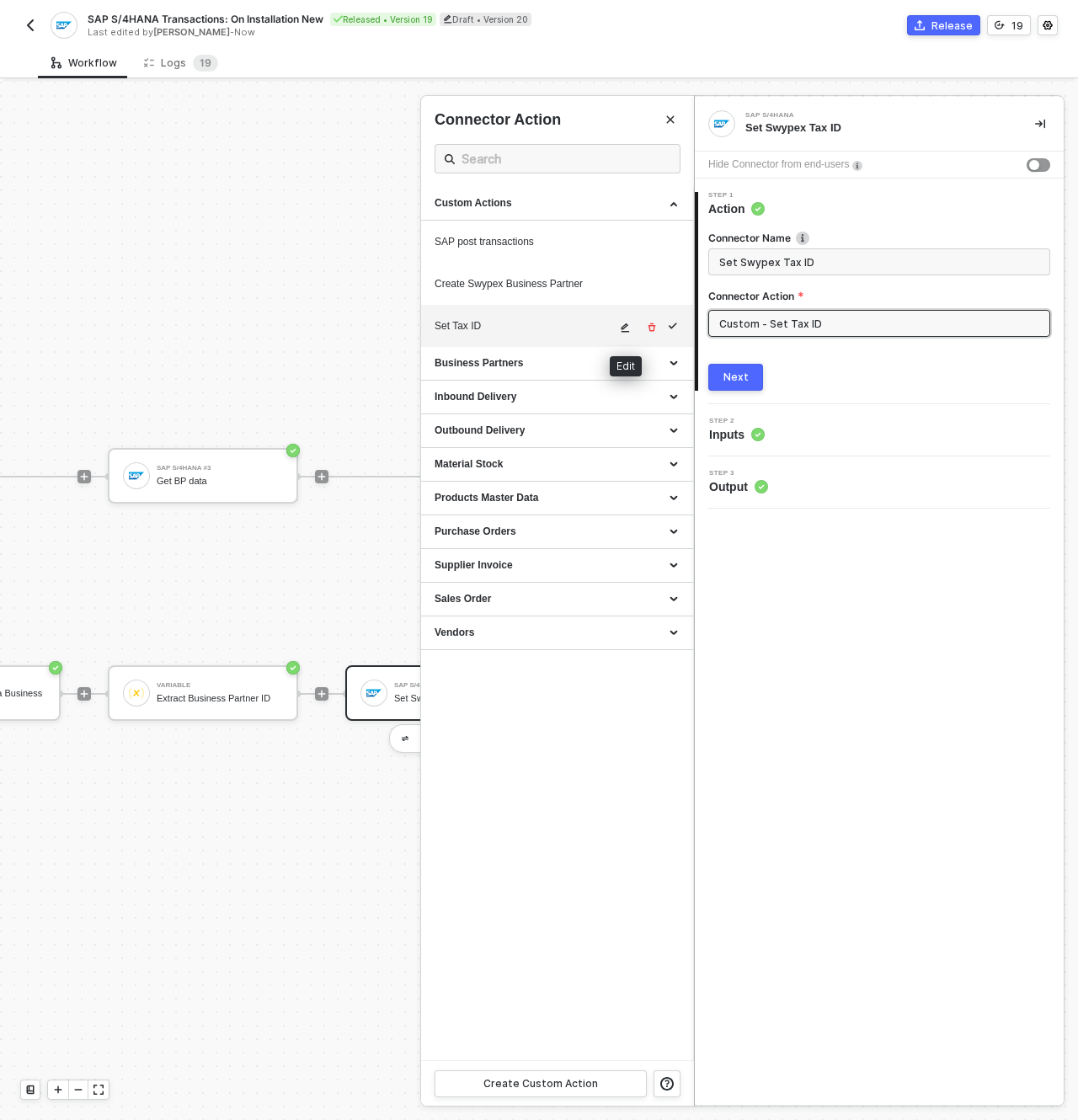
click at [617, 327] on button "button" at bounding box center [625, 327] width 20 height 20
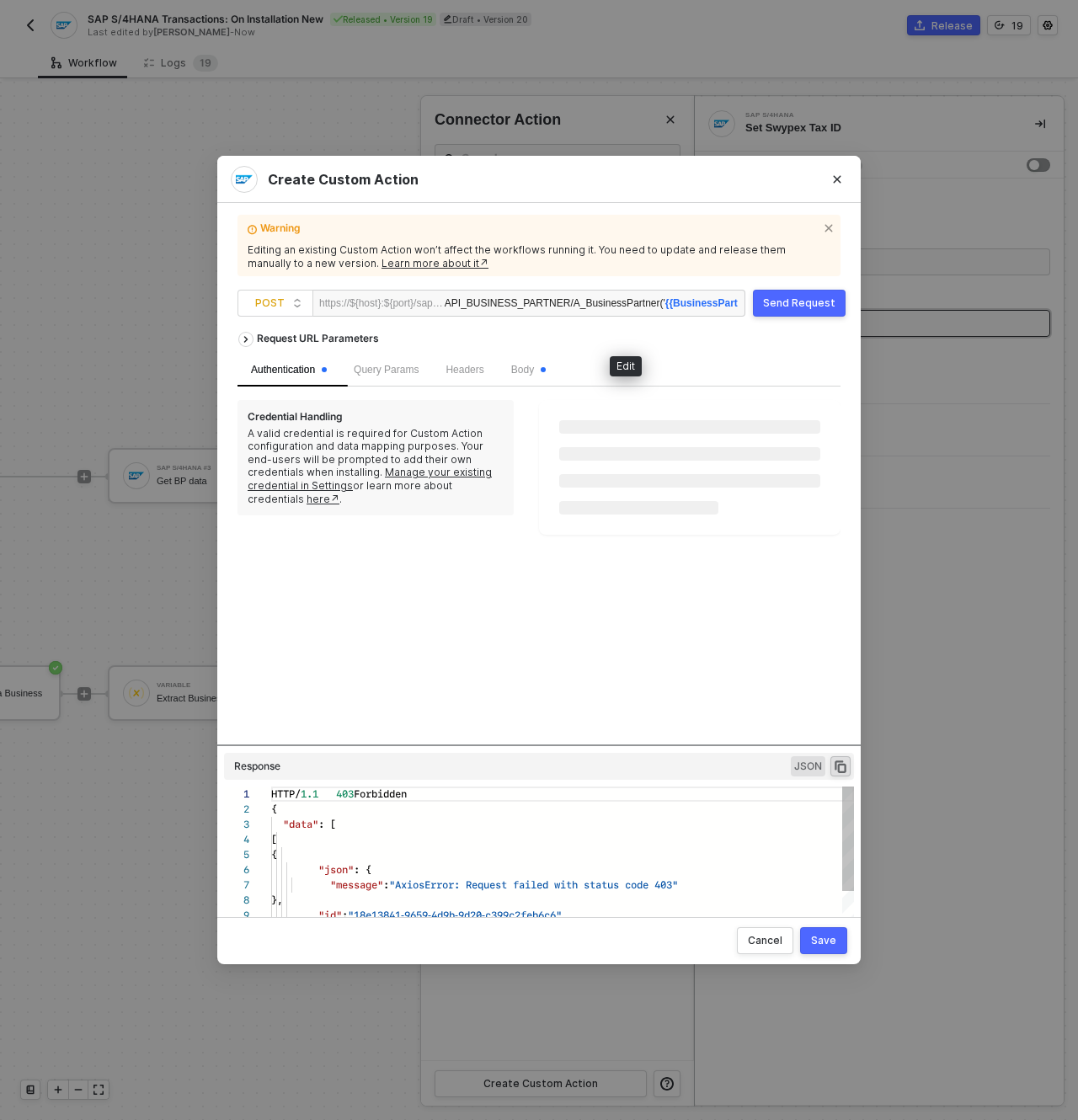
scroll to position [151, 0]
click at [250, 339] on icon "icon-arrow-right" at bounding box center [245, 339] width 13 height 7
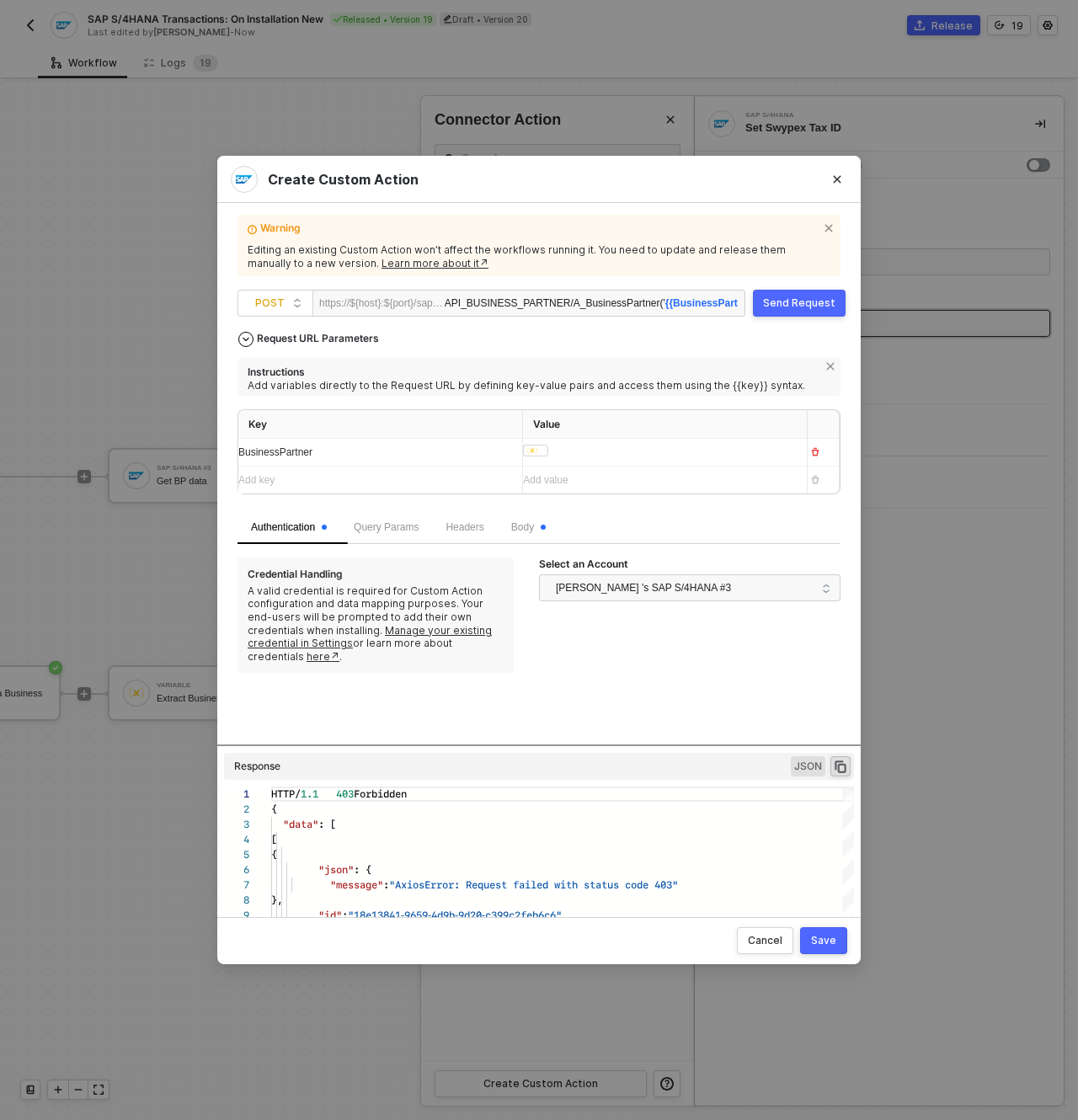
click at [557, 448] on div "﻿ ﻿ ﻿" at bounding box center [650, 452] width 253 height 16
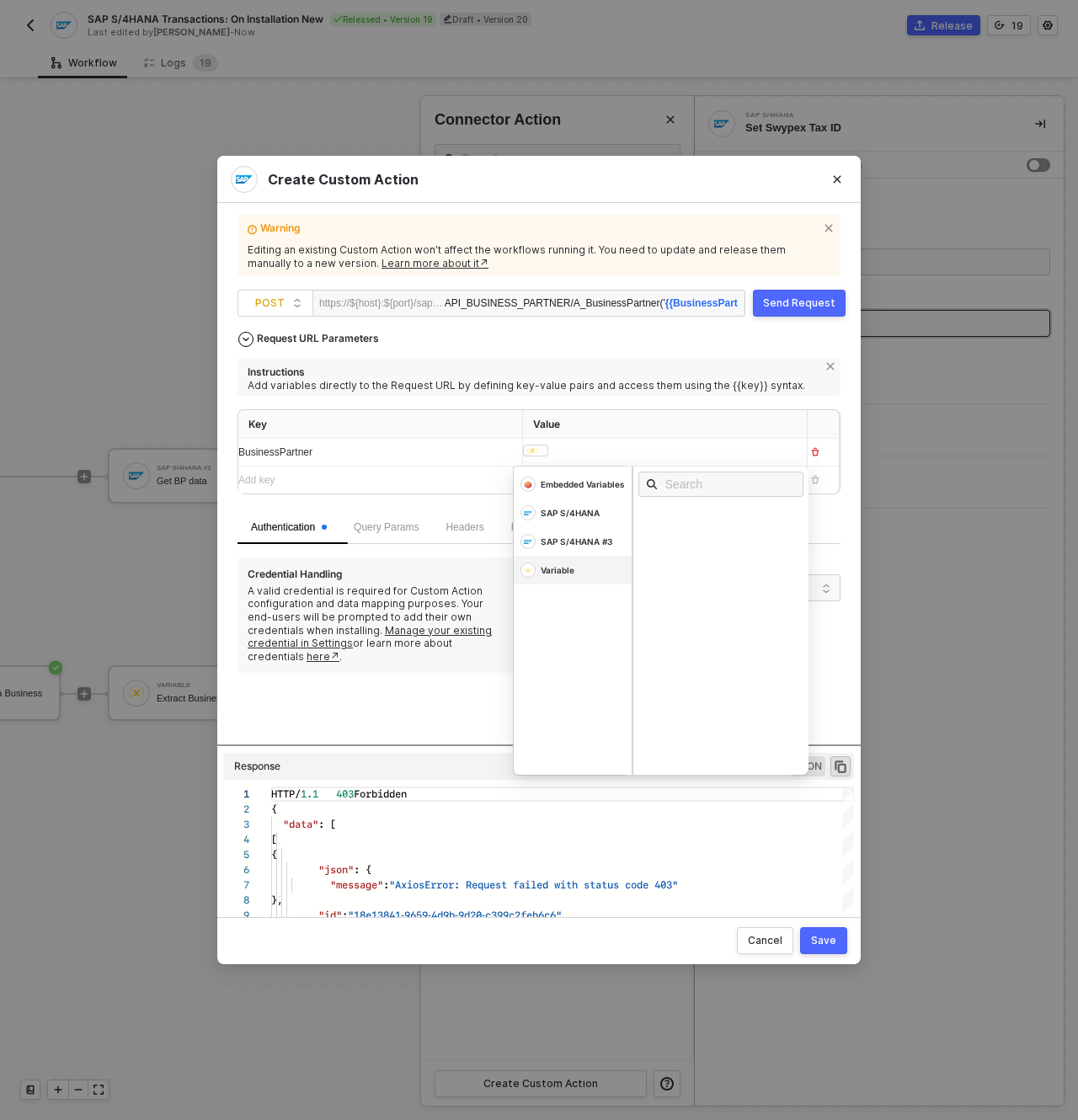
click at [569, 572] on div "Variable" at bounding box center [557, 570] width 33 height 11
click at [702, 534] on div "Businesspartnerid" at bounding box center [693, 538] width 89 height 11
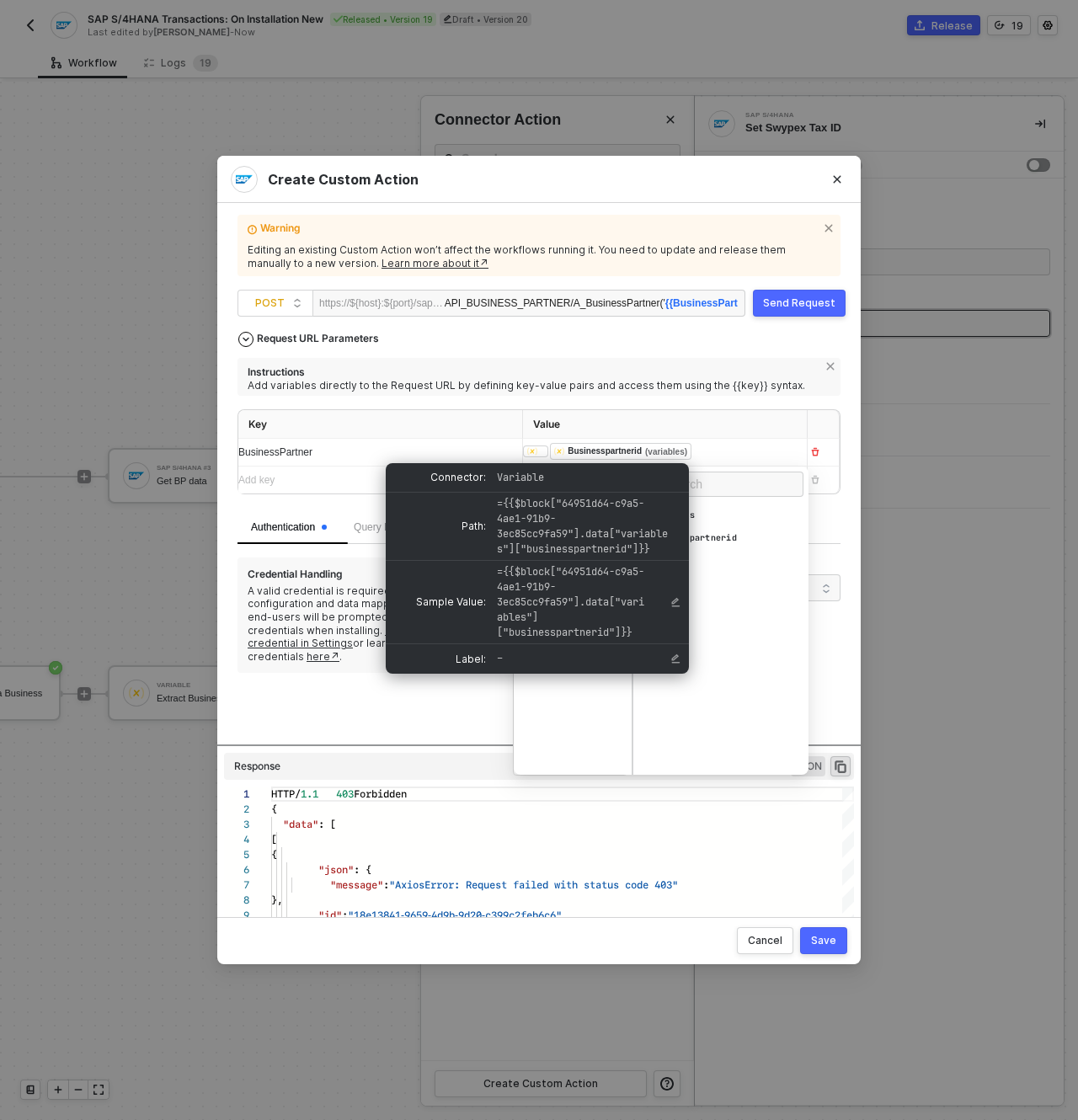
click at [550, 453] on span at bounding box center [537, 453] width 27 height 11
click at [635, 453] on div "﻿ ﻿ ﻿" at bounding box center [650, 453] width 253 height 18
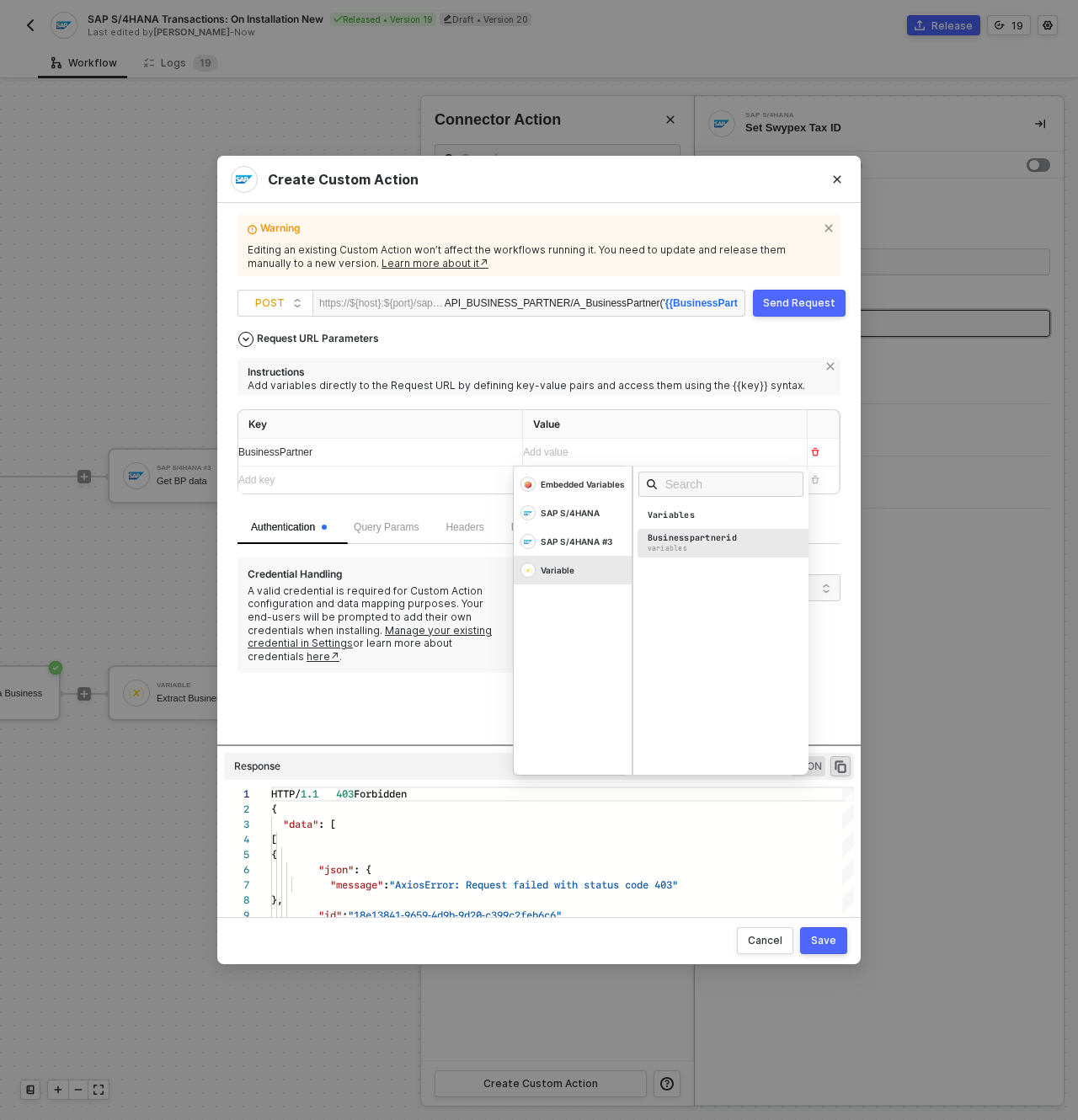
click at [695, 549] on div "Businesspartnerid variables" at bounding box center [725, 542] width 176 height 28
click at [718, 405] on span "Instructions Add variables directly to the Request URL by defining key-value pa…" at bounding box center [539, 434] width 603 height 153
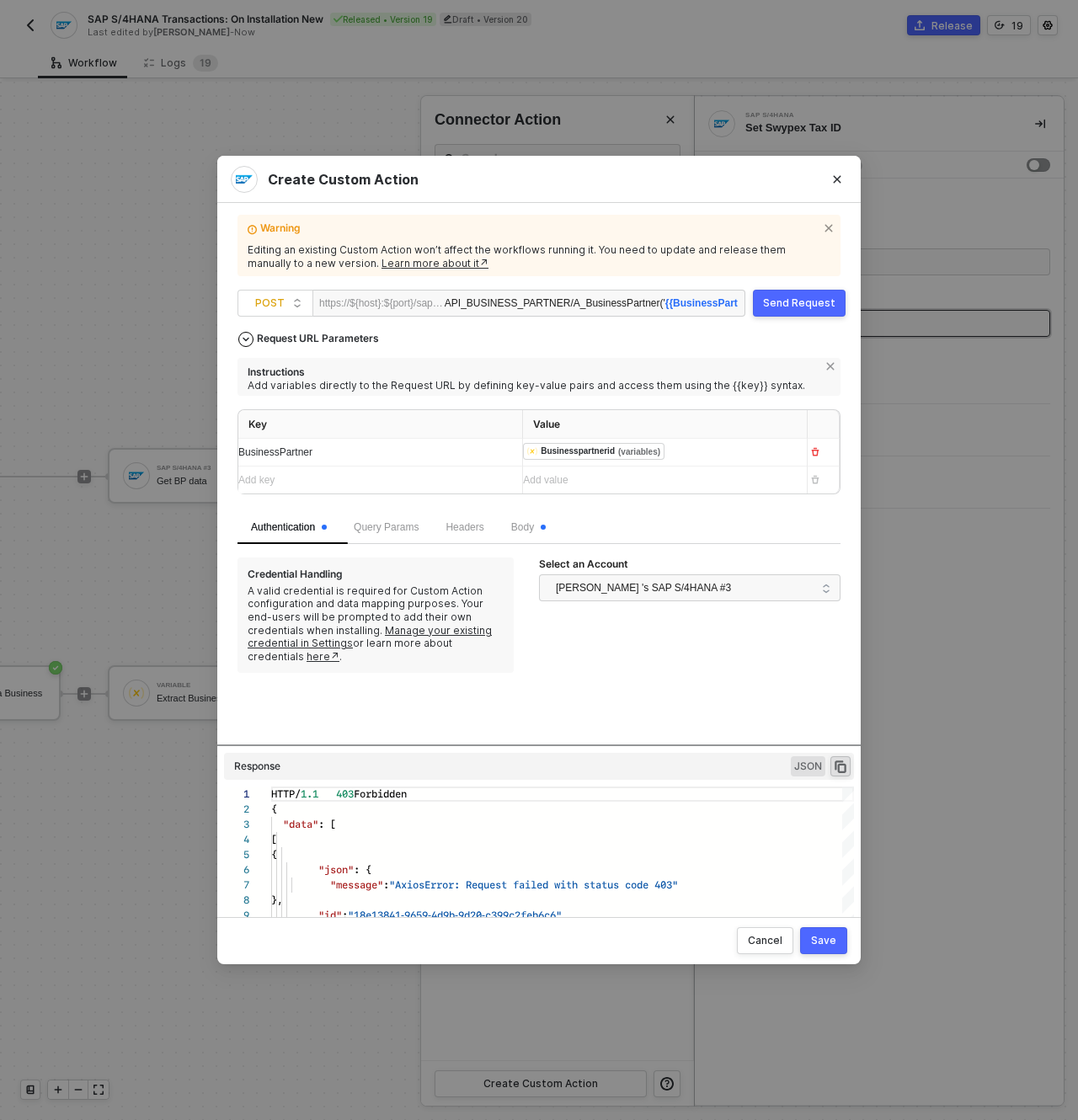
click at [837, 943] on button "Save" at bounding box center [824, 941] width 48 height 27
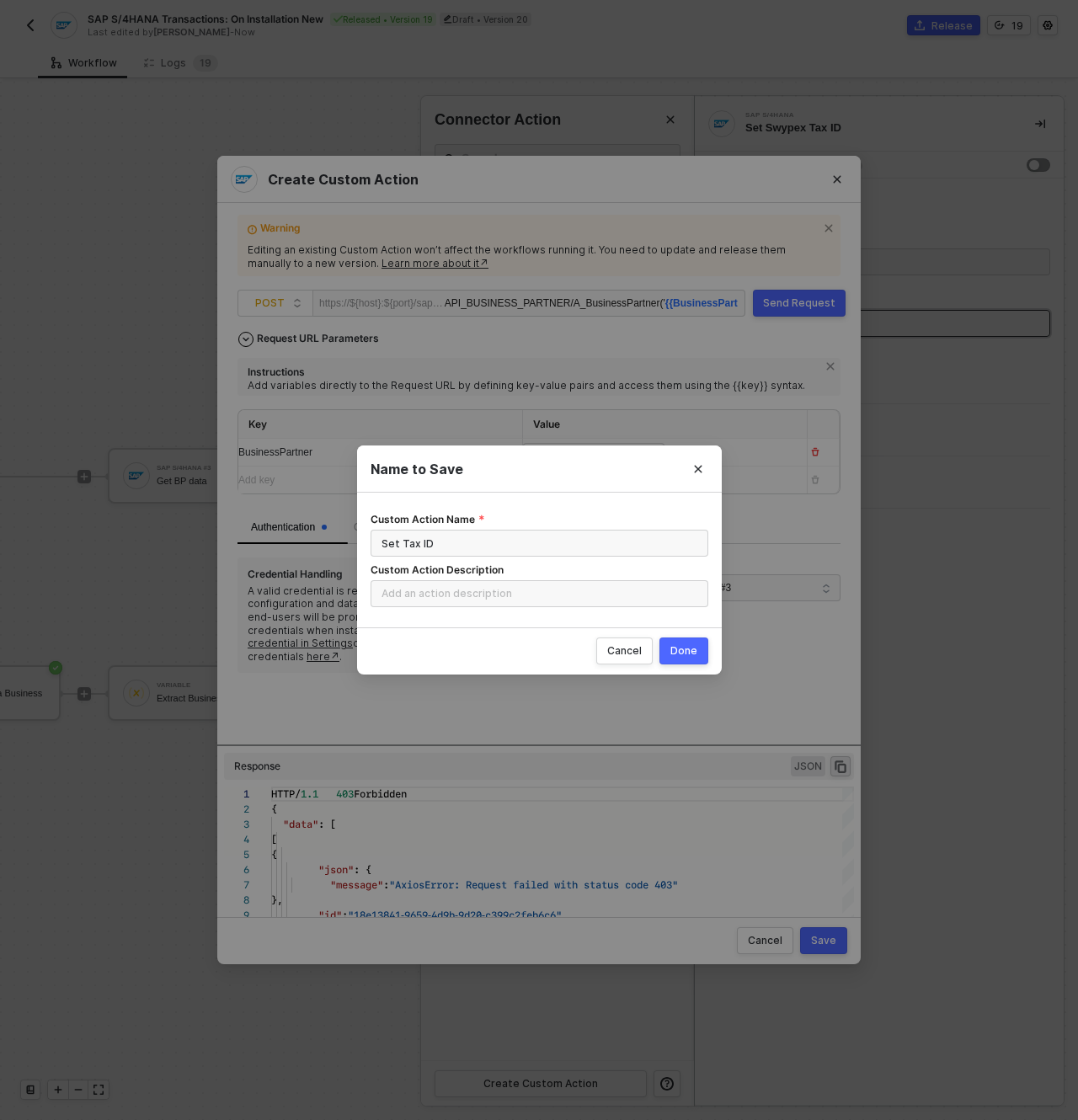
click at [699, 651] on button "Done" at bounding box center [683, 651] width 49 height 27
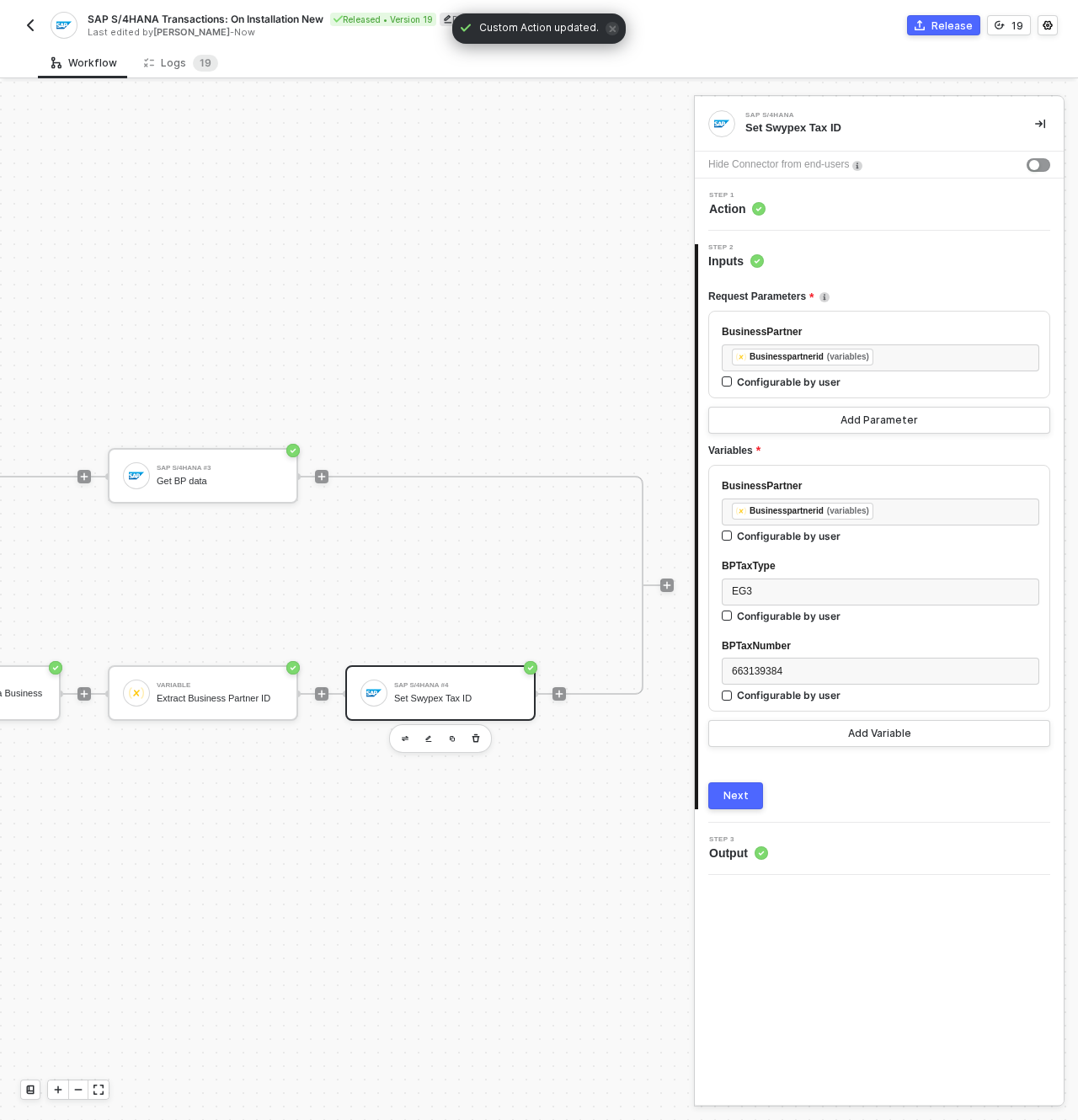
drag, startPoint x: 745, startPoint y: 777, endPoint x: 750, endPoint y: 785, distance: 9.4
click at [750, 785] on div "Request Parameters BusinessPartner ﻿ ﻿ Businesspartnerid (variables) ﻿ Configur…" at bounding box center [878, 539] width 342 height 540
click at [751, 786] on button "Next" at bounding box center [735, 796] width 55 height 27
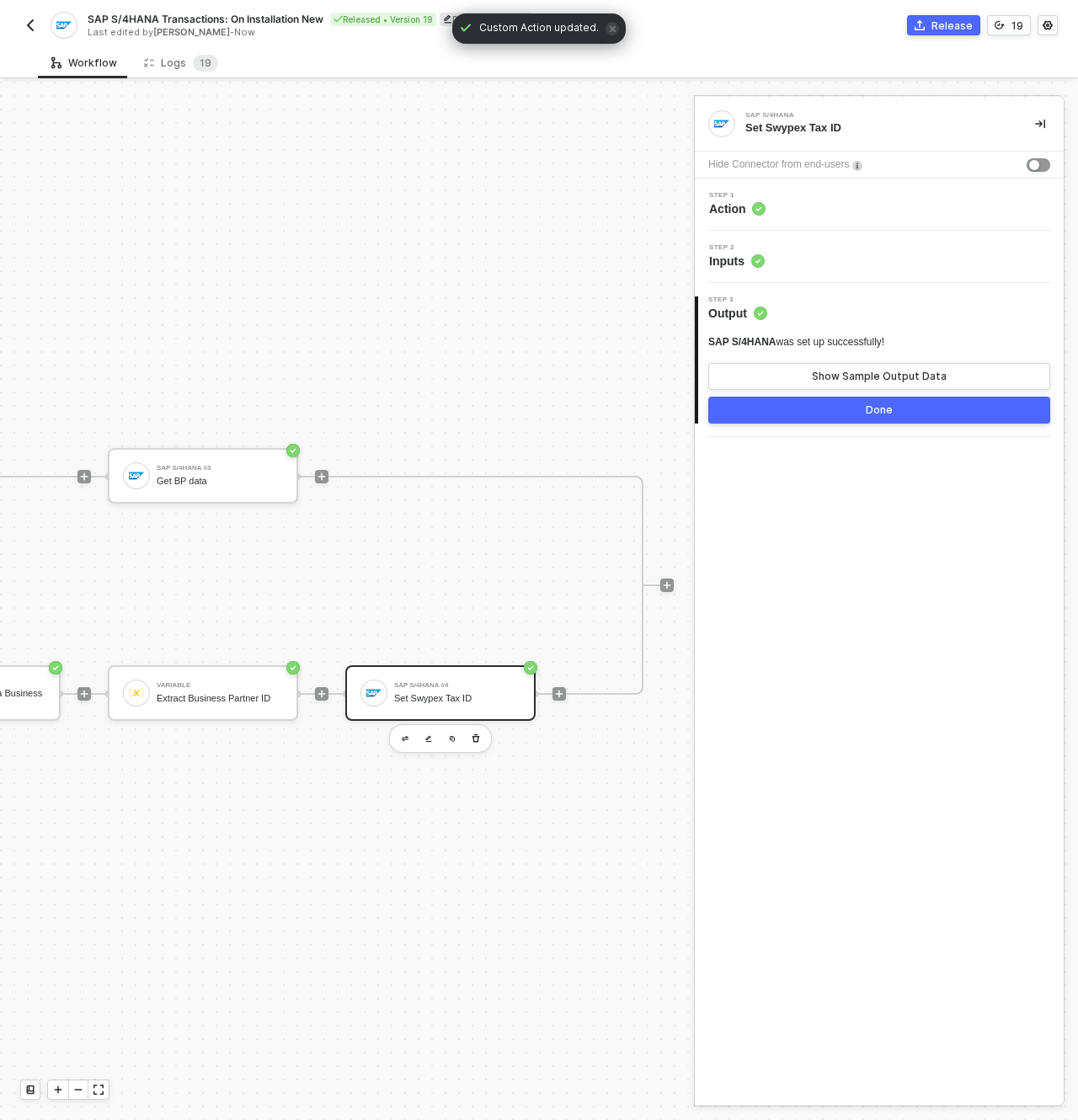
click at [840, 412] on button "Done" at bounding box center [878, 410] width 342 height 27
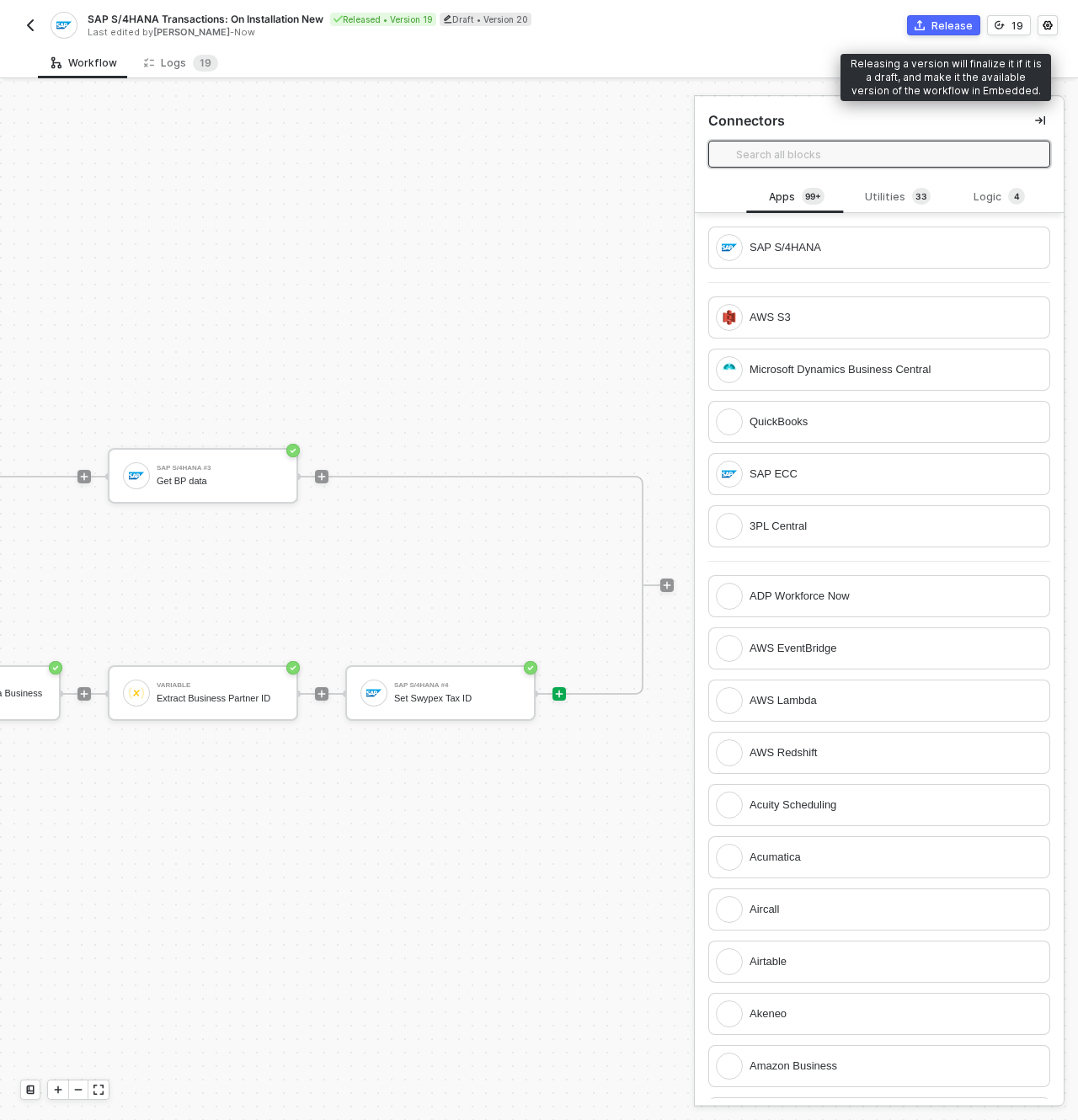
click at [940, 25] on div "Release" at bounding box center [951, 25] width 41 height 14
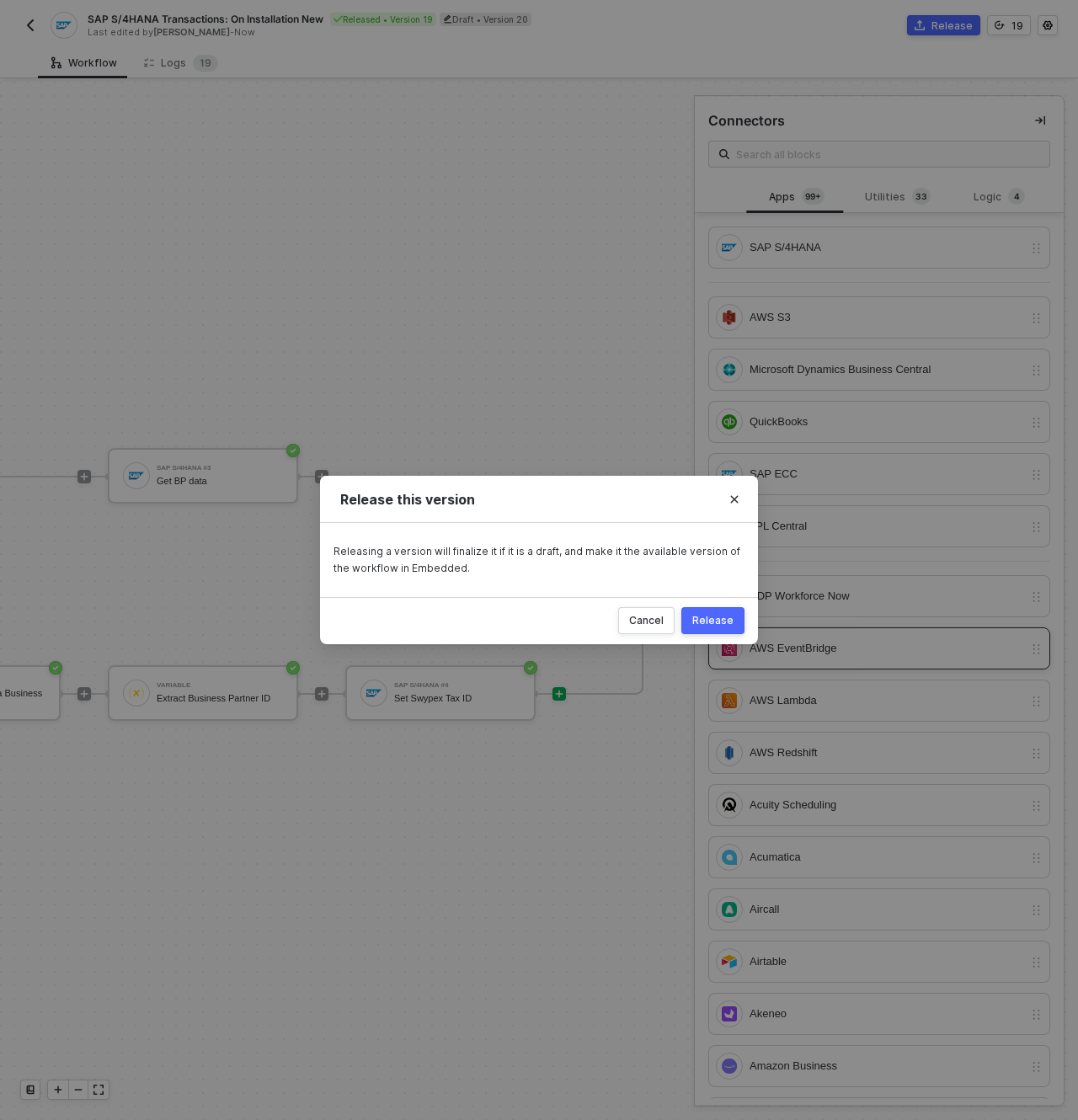
click at [713, 630] on button "Release" at bounding box center [713, 620] width 63 height 27
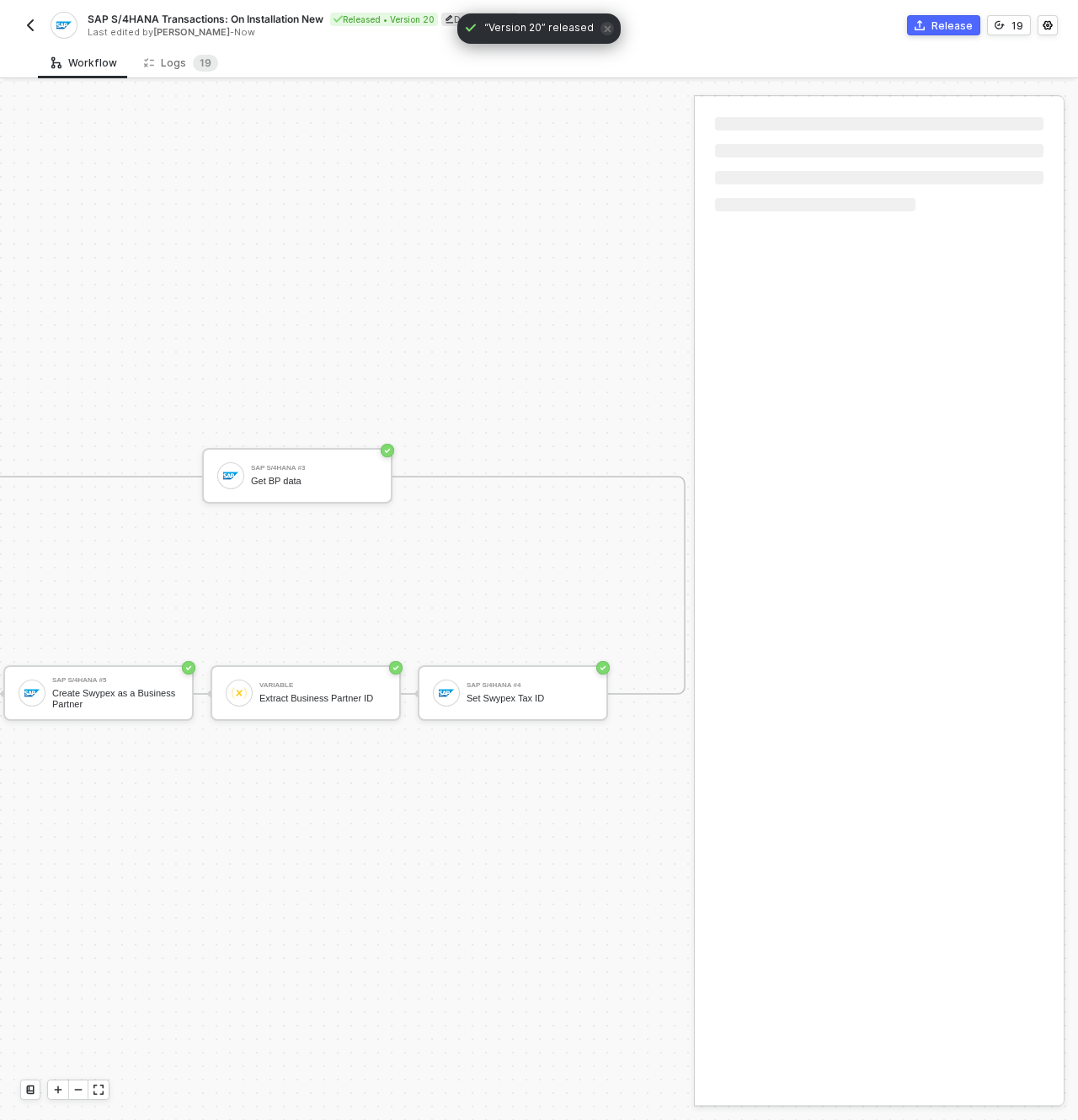
scroll to position [44, 762]
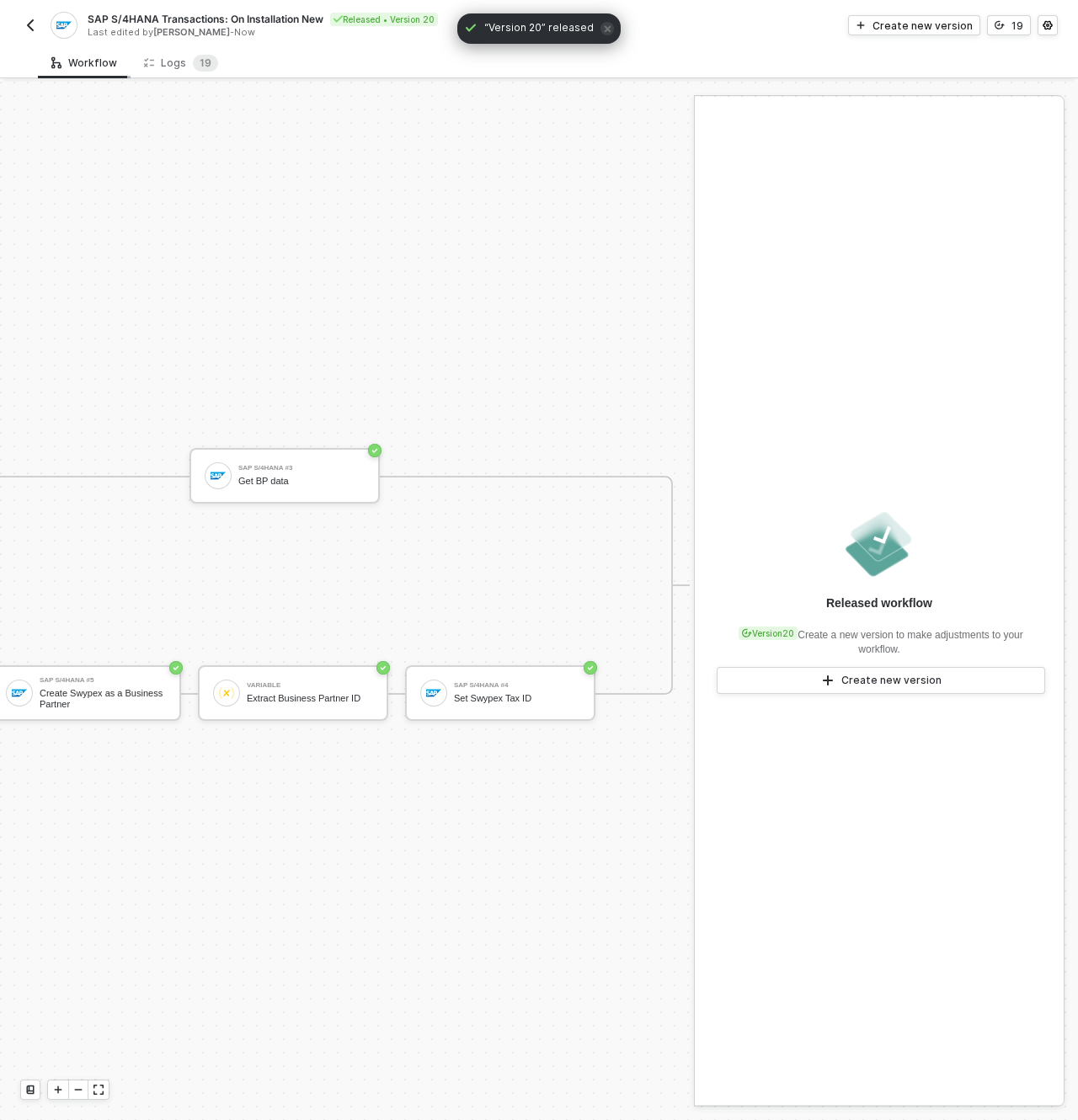
click at [69, 59] on div "Workflow" at bounding box center [84, 63] width 66 height 13
click at [26, 20] on img "button" at bounding box center [30, 25] width 13 height 13
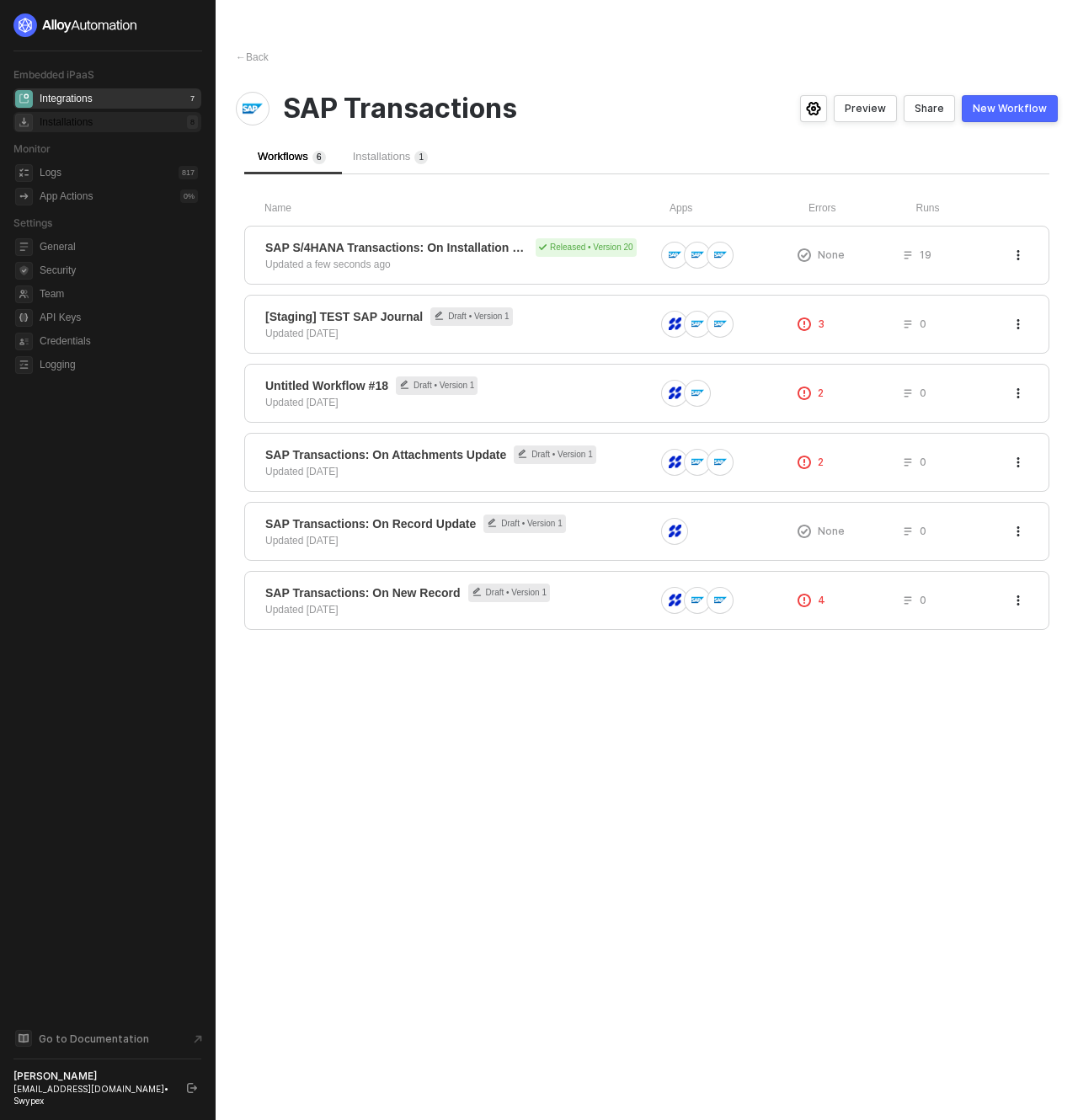
click at [92, 122] on div "Installations" at bounding box center [67, 122] width 53 height 14
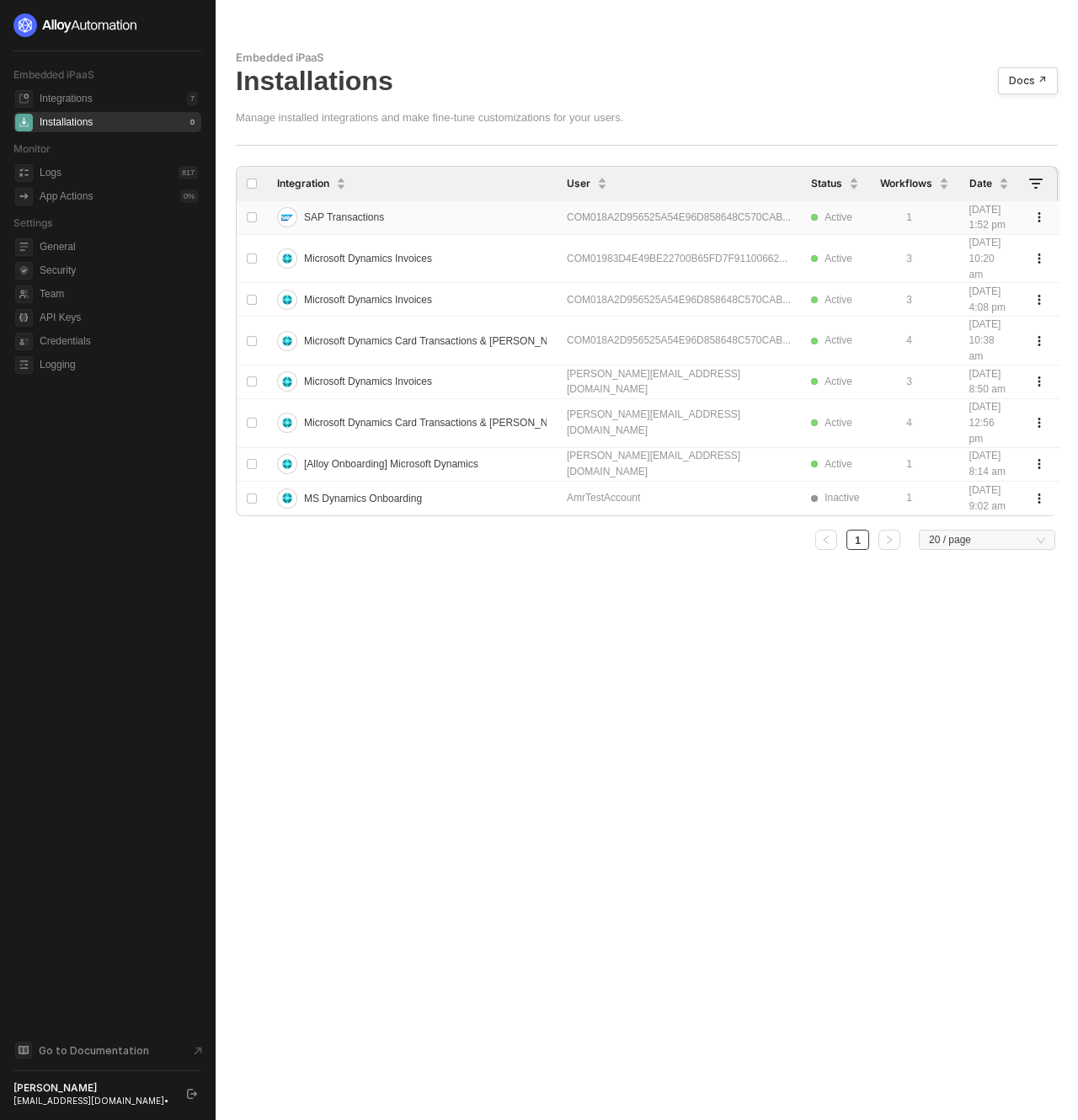
click at [609, 223] on div "COM018A2D956525A54E96D858648C570CAB..." at bounding box center [678, 217] width 224 height 16
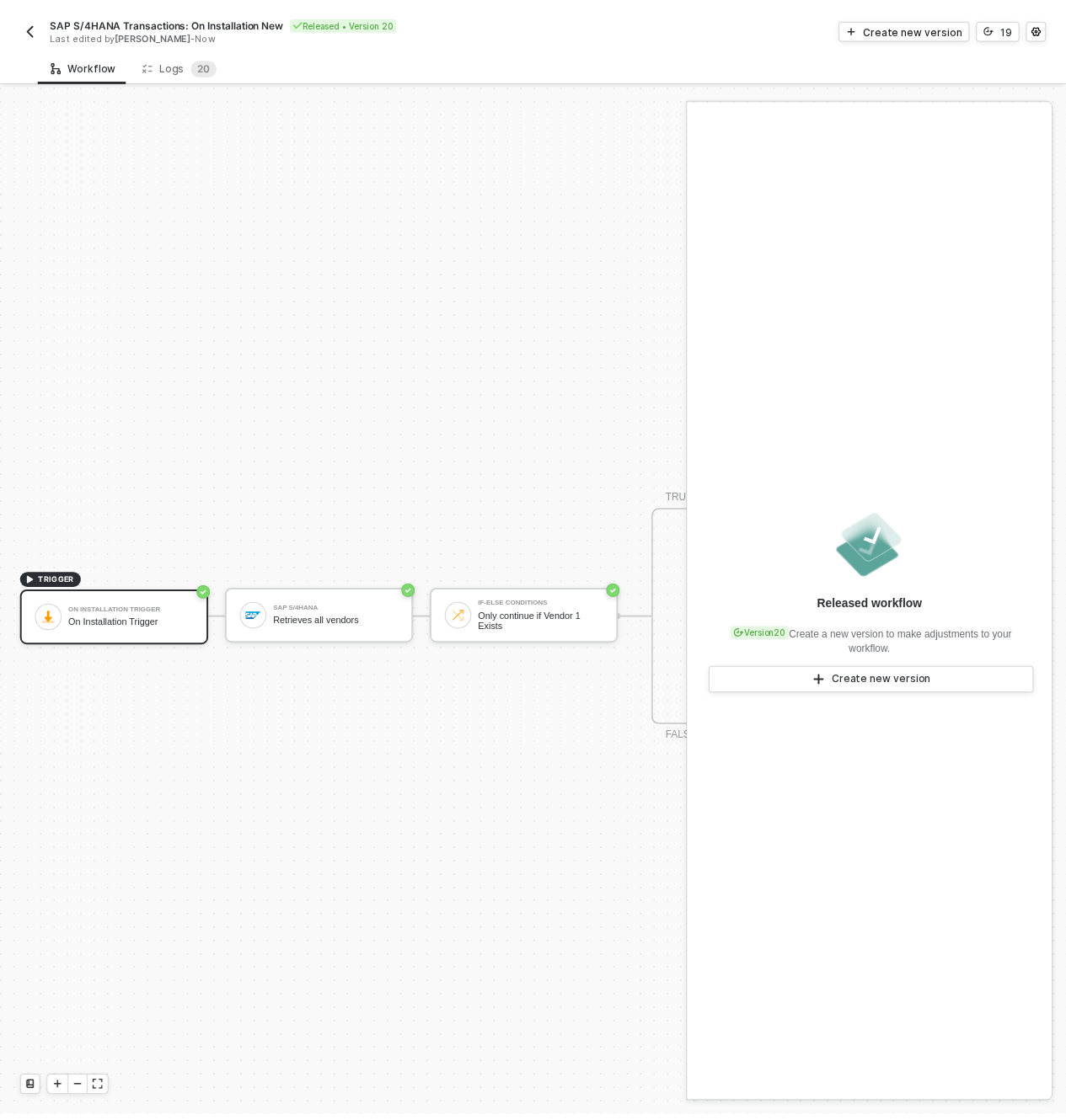
scroll to position [44, 0]
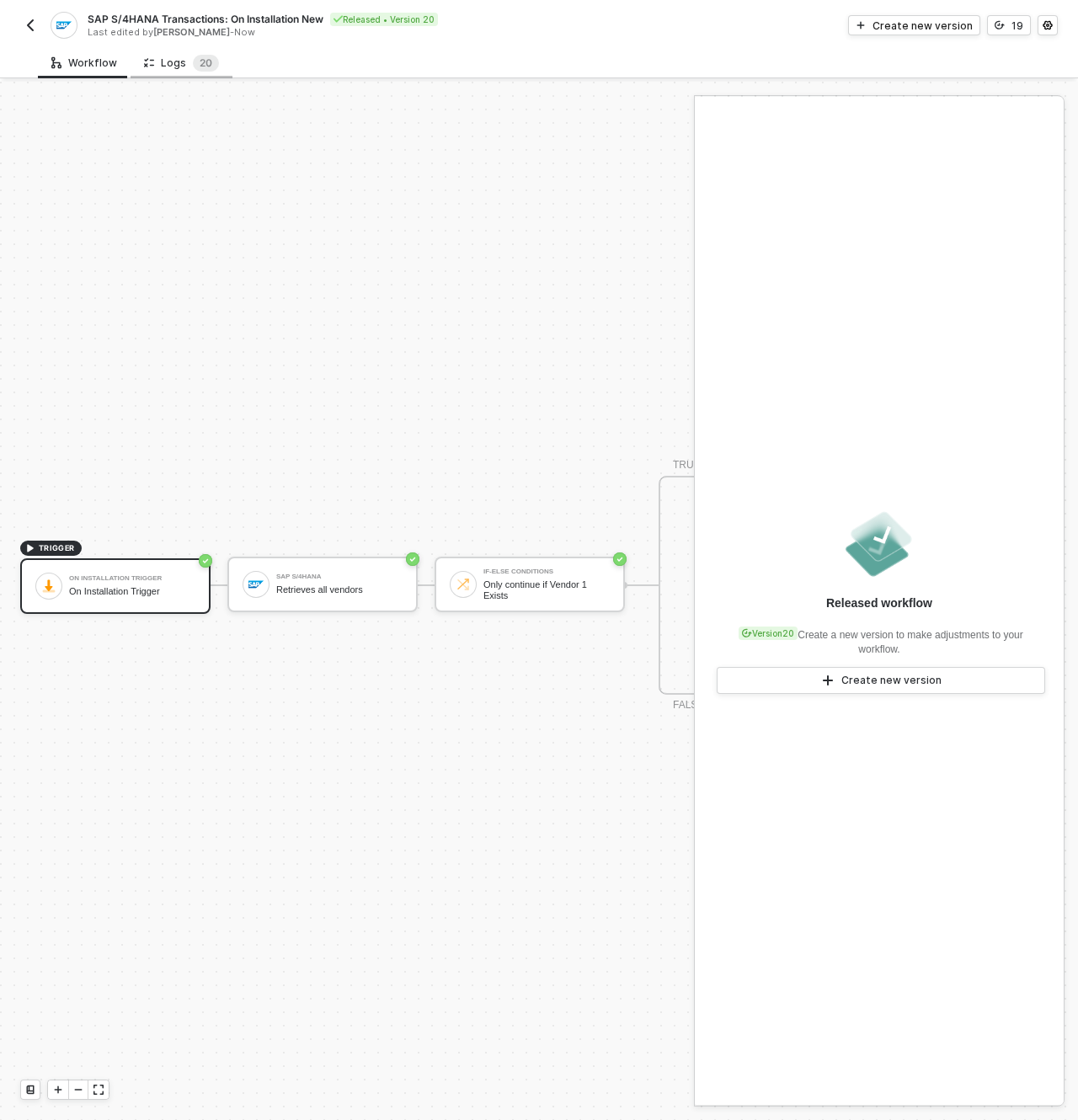
click at [176, 62] on div "Logs 2 0" at bounding box center [181, 64] width 75 height 17
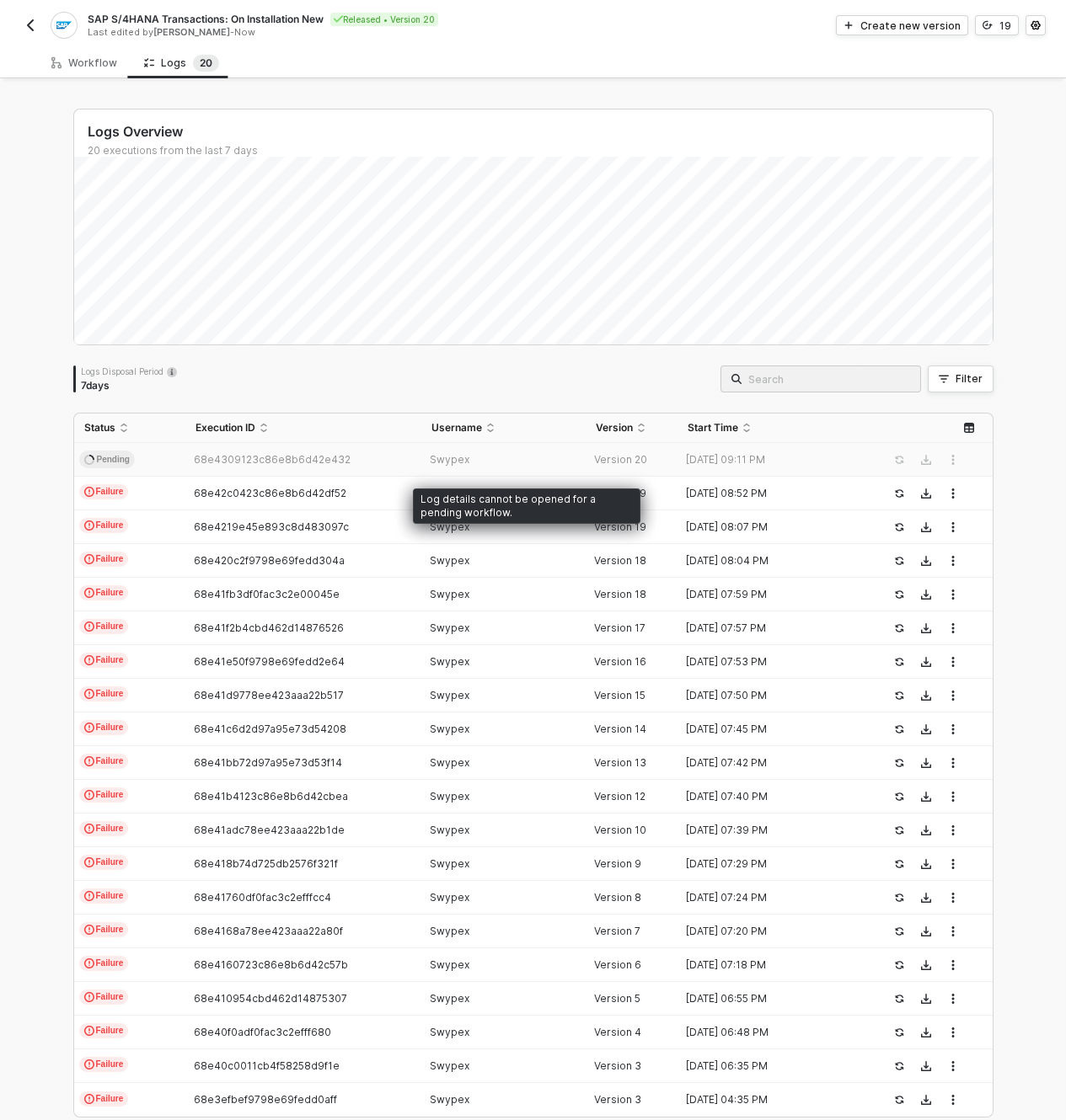
click at [368, 458] on div "68e4309123c86e8b6d42e432" at bounding box center [297, 460] width 223 height 13
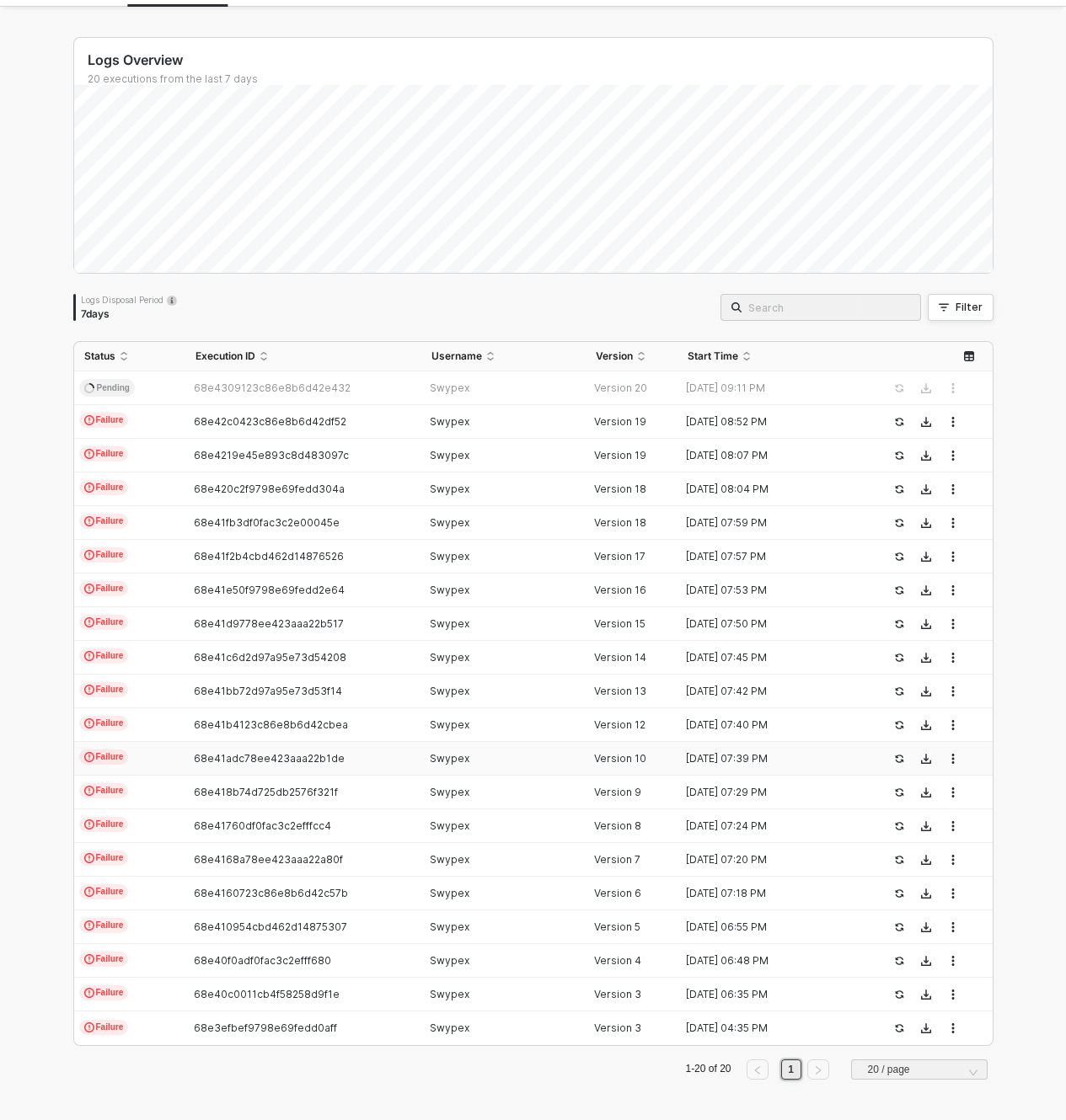
scroll to position [0, 0]
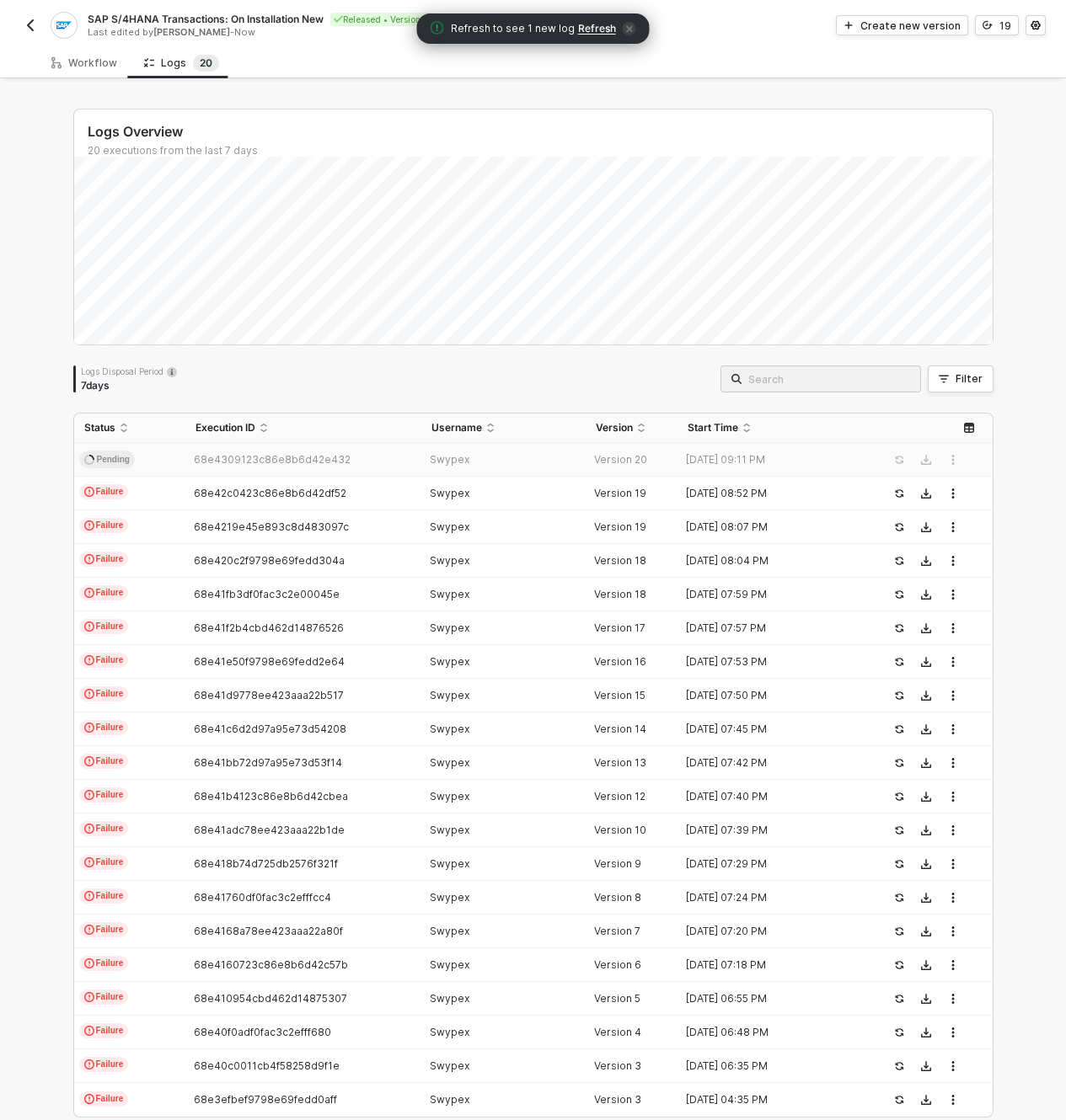
click at [214, 463] on span "68e4309123c86e8b6d42e432" at bounding box center [272, 459] width 157 height 12
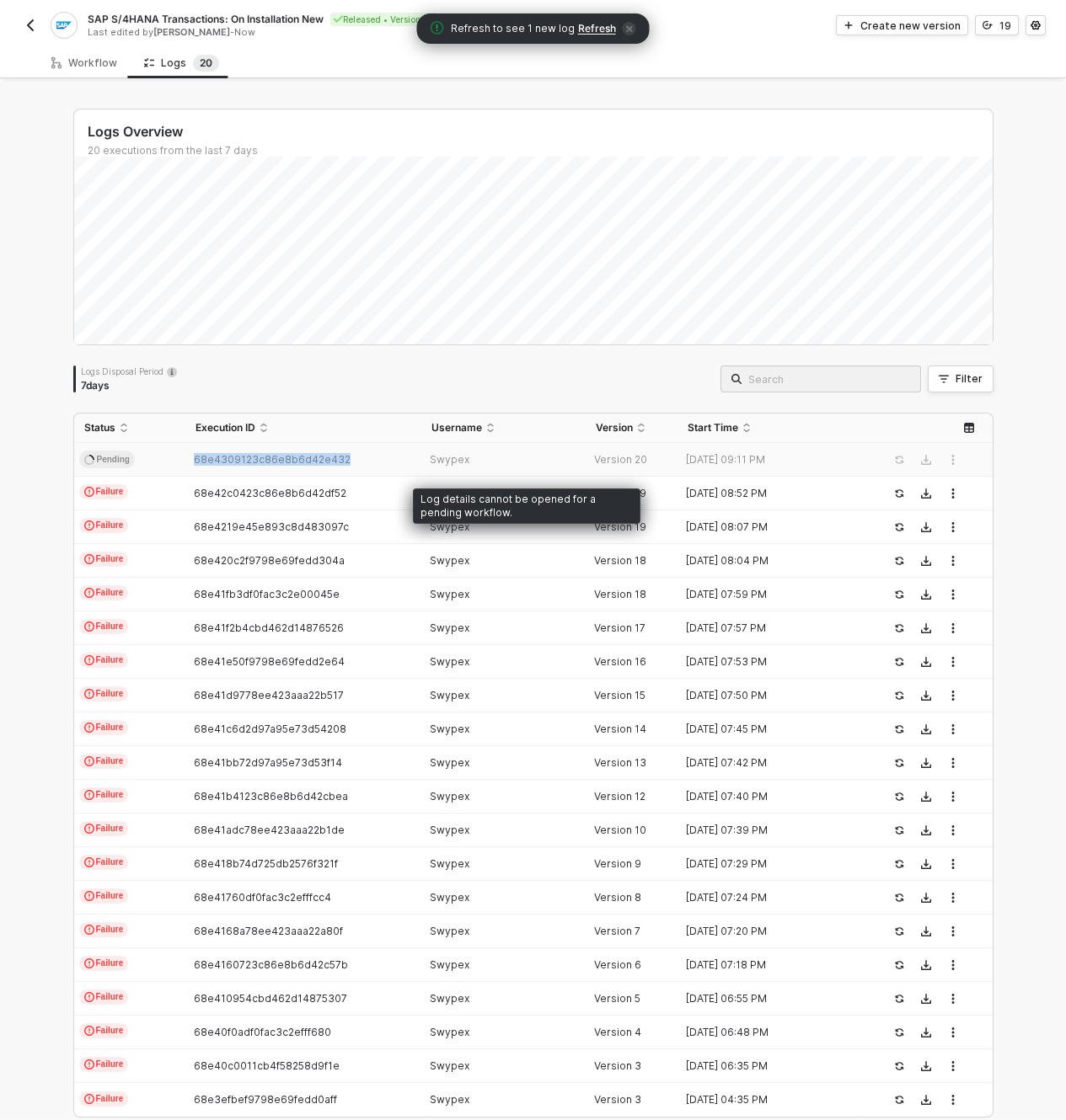
click at [214, 463] on span "68e4309123c86e8b6d42e432" at bounding box center [272, 459] width 157 height 12
click at [955, 393] on div "Logs Overview 20 executions from the last 7 days Thu 2 Success 0 Failure 0 Logs…" at bounding box center [533, 637] width 920 height 1056
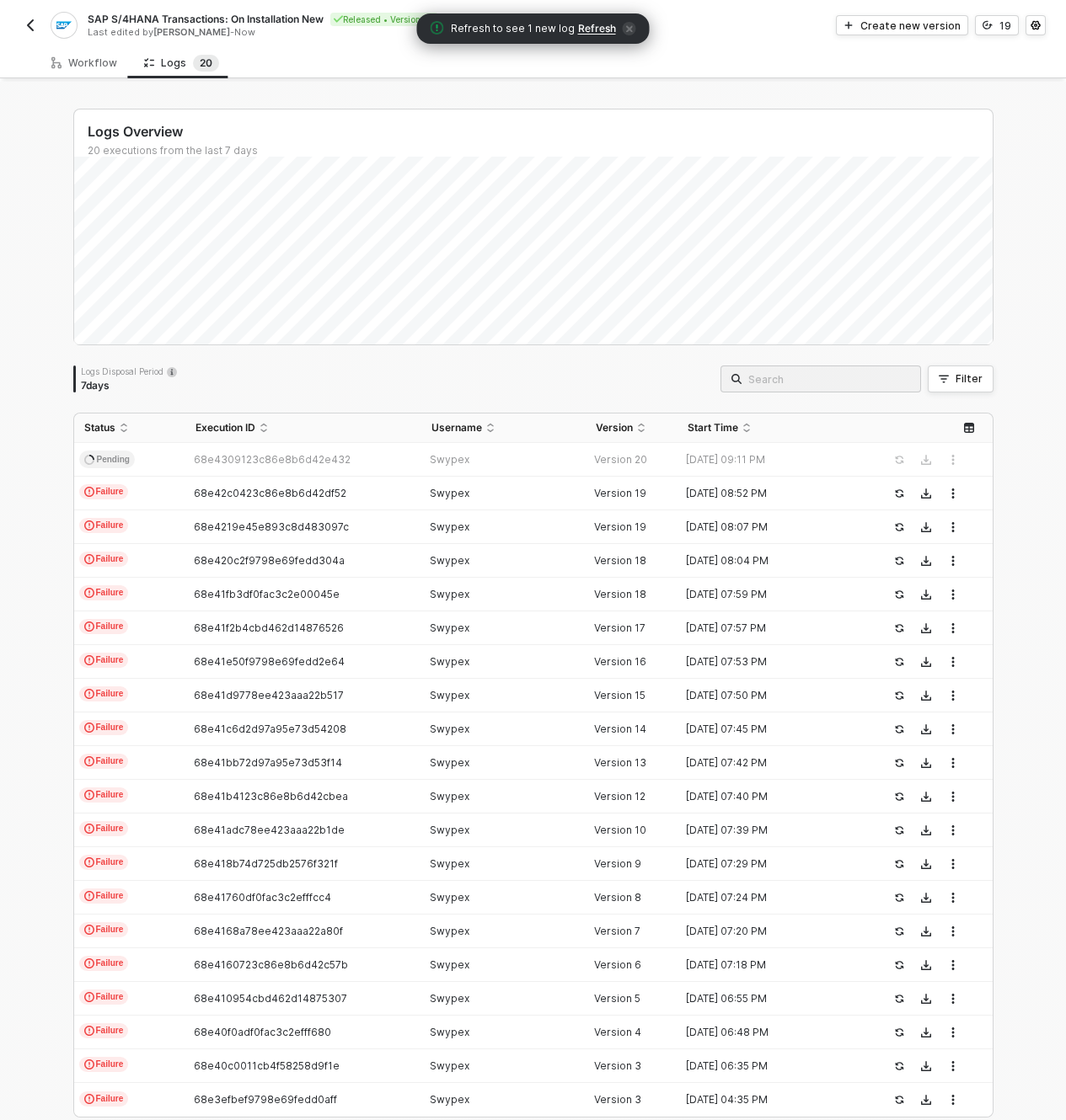
click at [589, 29] on span "Refresh" at bounding box center [597, 29] width 38 height 13
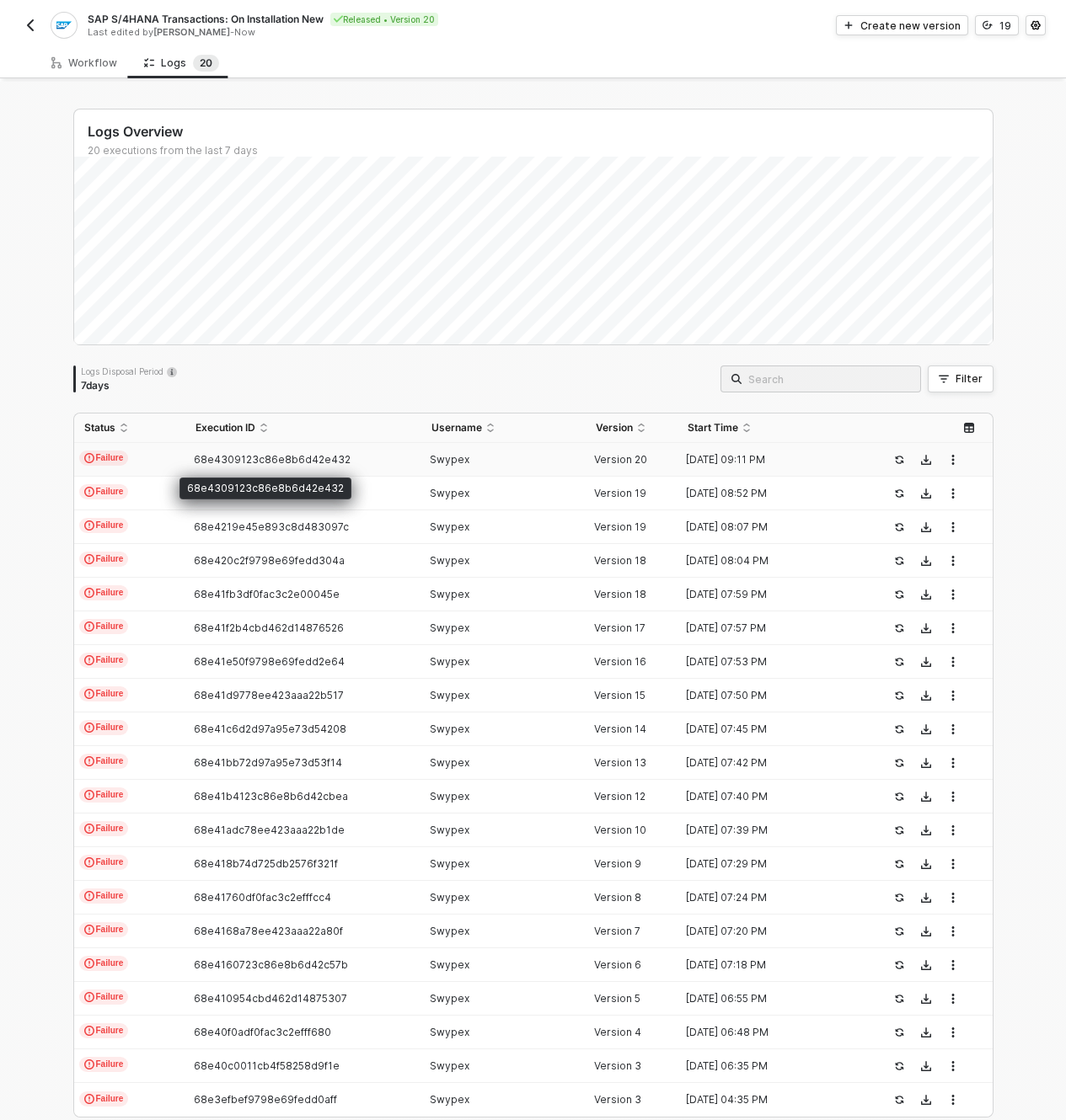
click at [259, 465] on div "68e4309123c86e8b6d42e432" at bounding box center [297, 460] width 223 height 13
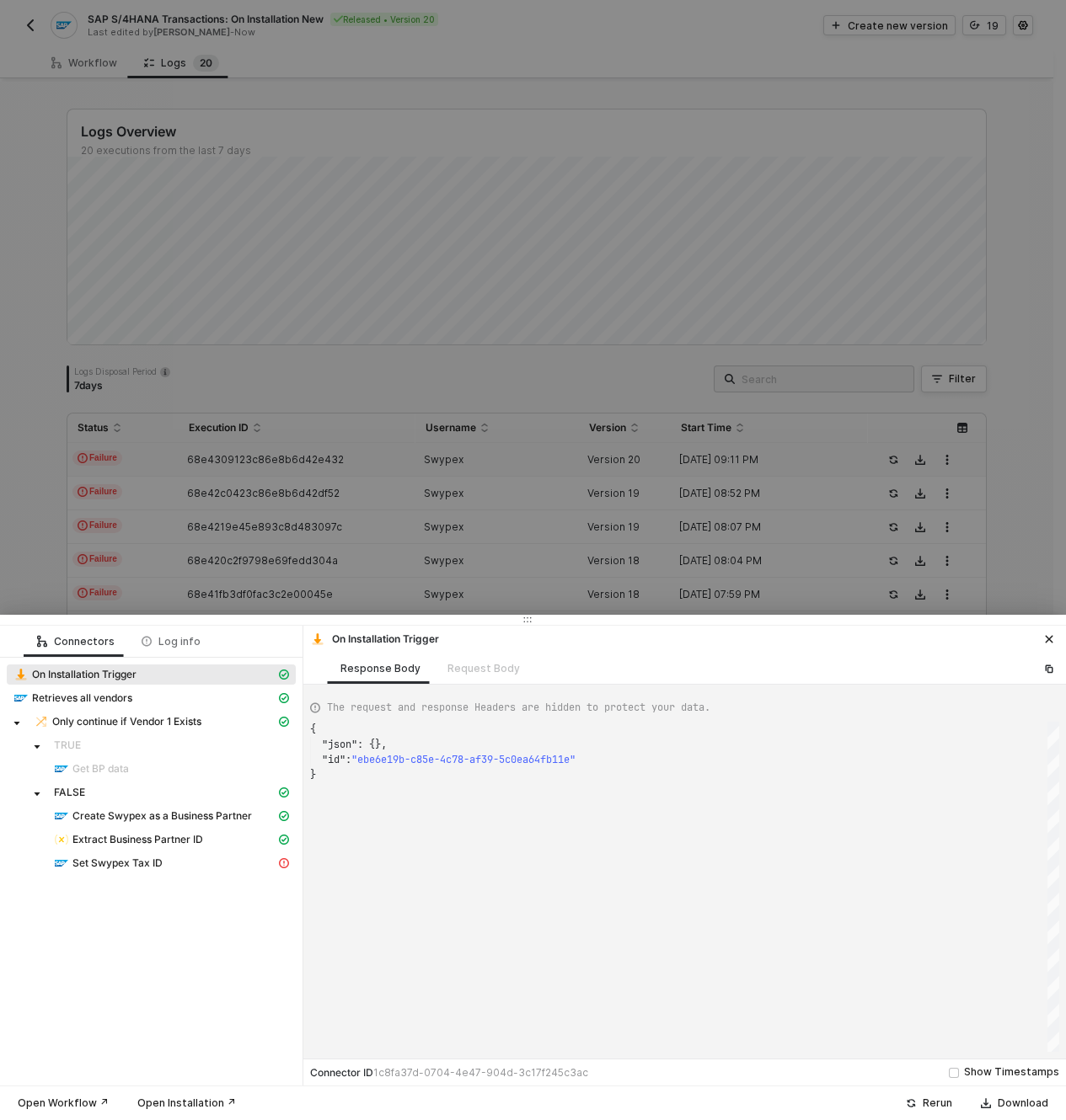
scroll to position [46, 0]
click at [221, 878] on div "On Installation Trigger Retrieves all vendors Only continue if Vendor 1 Exists …" at bounding box center [151, 770] width 303 height 226
click at [225, 867] on div "Set Swypex Tax ID" at bounding box center [165, 863] width 222 height 15
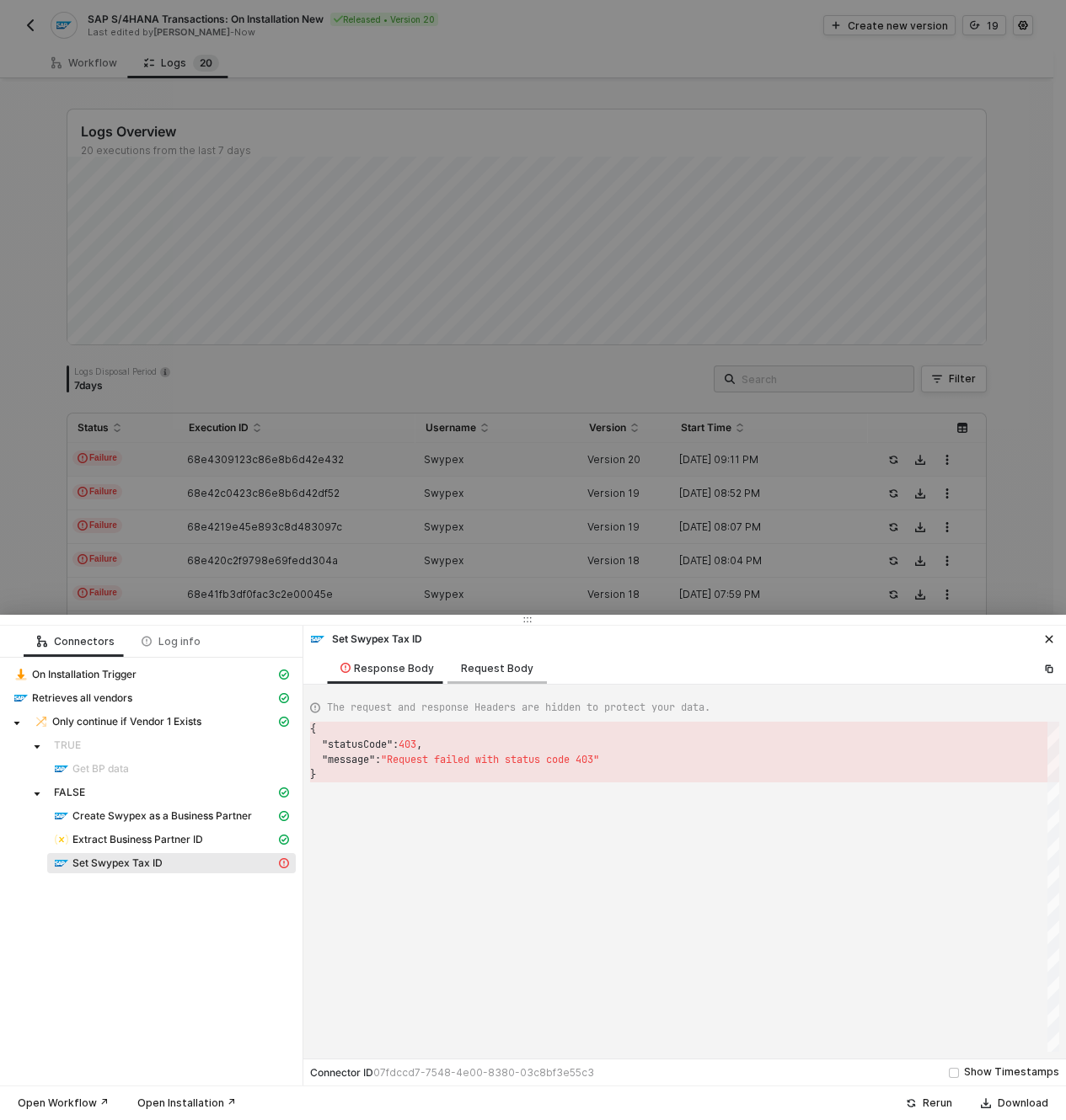
click at [499, 672] on div "Request Body" at bounding box center [497, 669] width 72 height 13
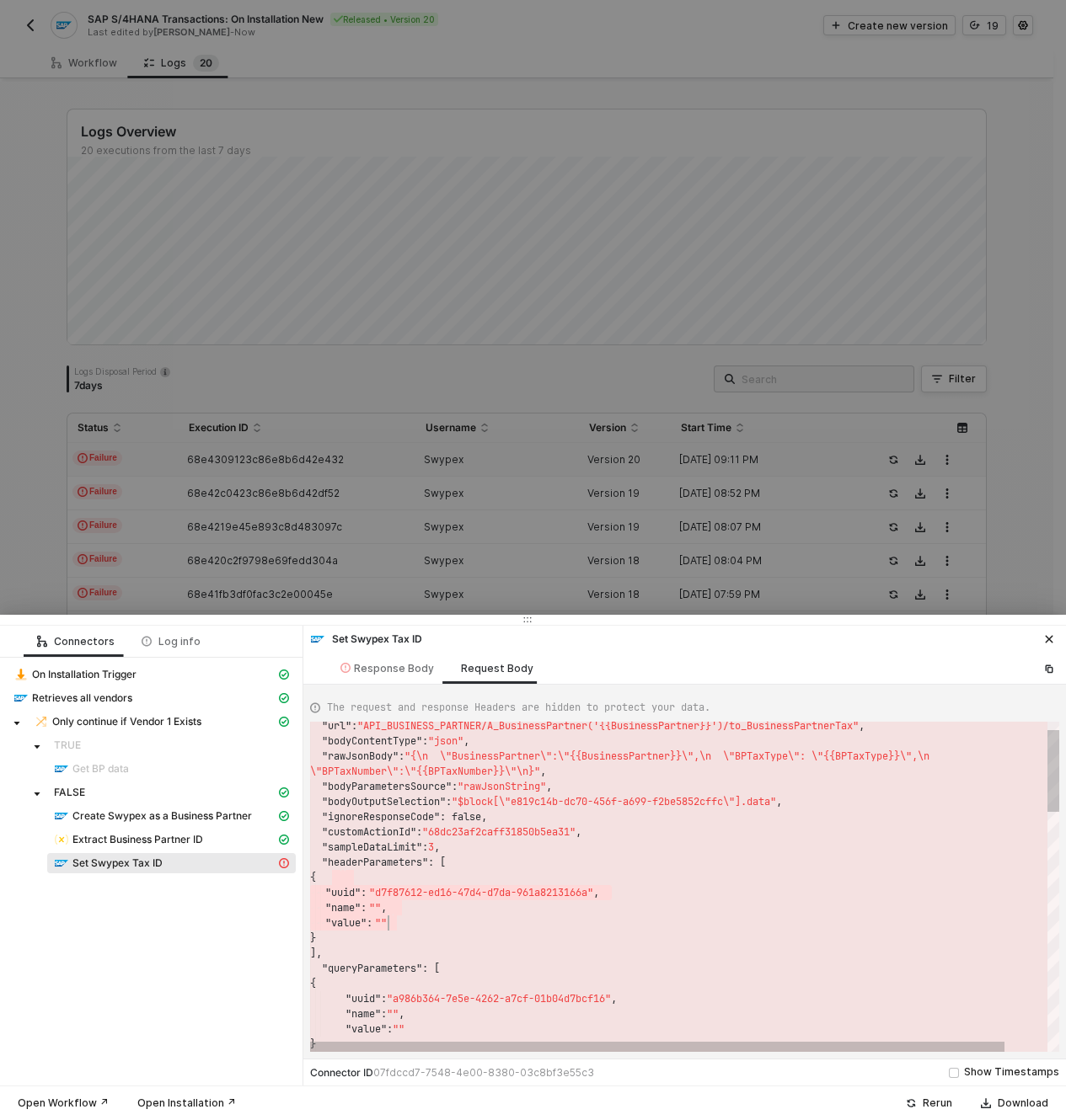
drag, startPoint x: 510, startPoint y: 902, endPoint x: 521, endPoint y: 917, distance: 18.6
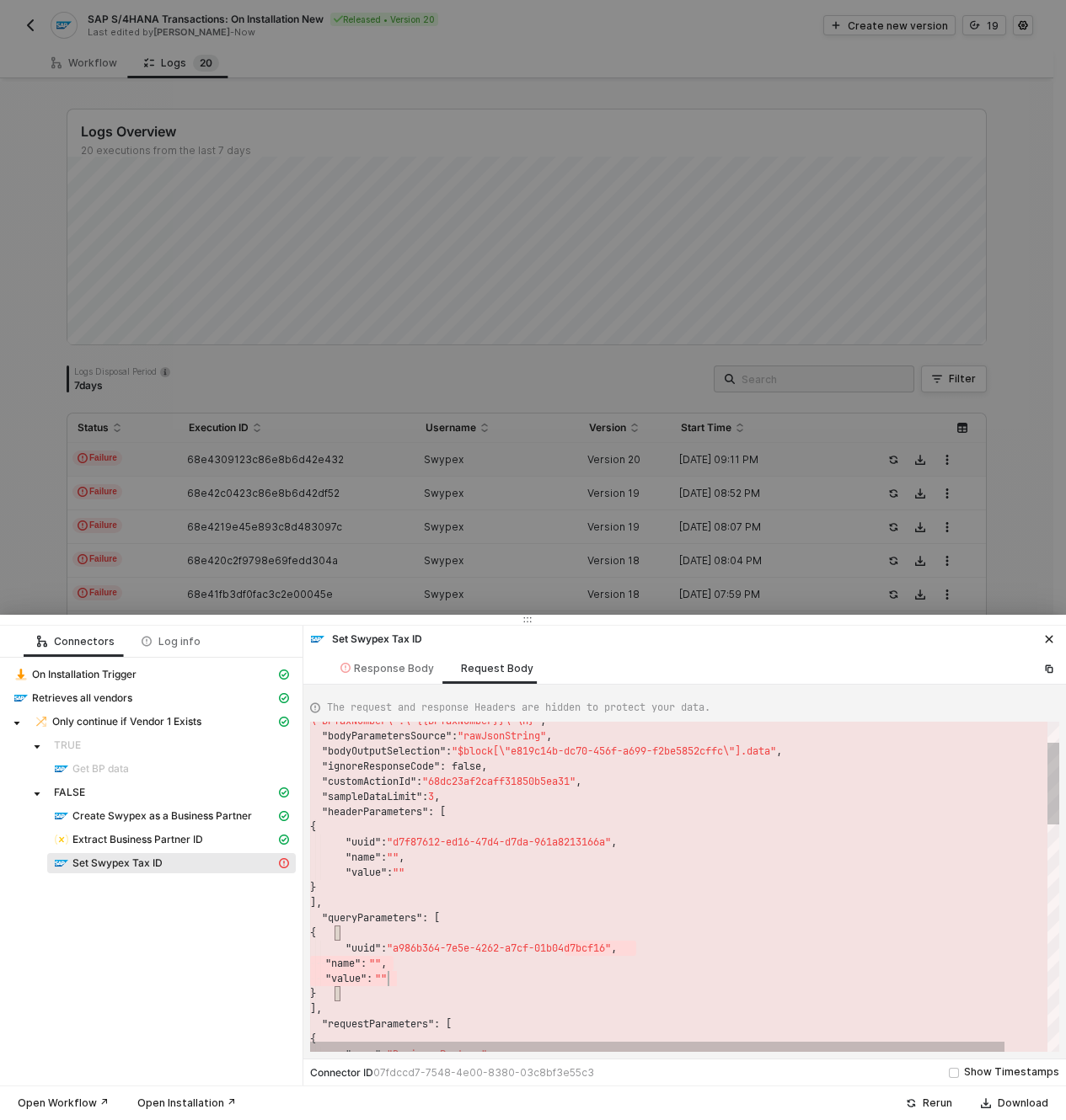
scroll to position [0, 78]
drag, startPoint x: 563, startPoint y: 943, endPoint x: 592, endPoint y: 960, distance: 33.6
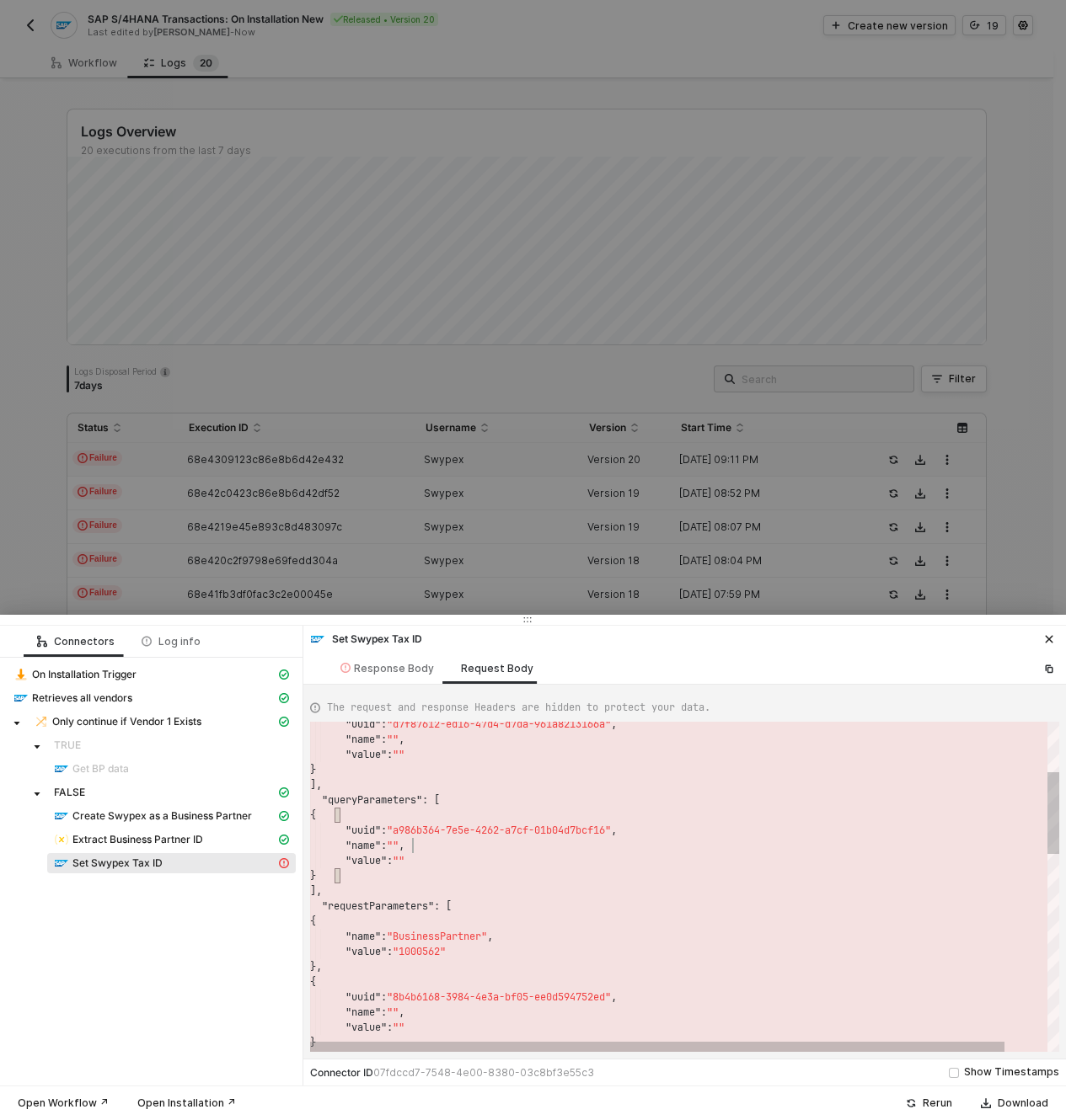
scroll to position [107, 121]
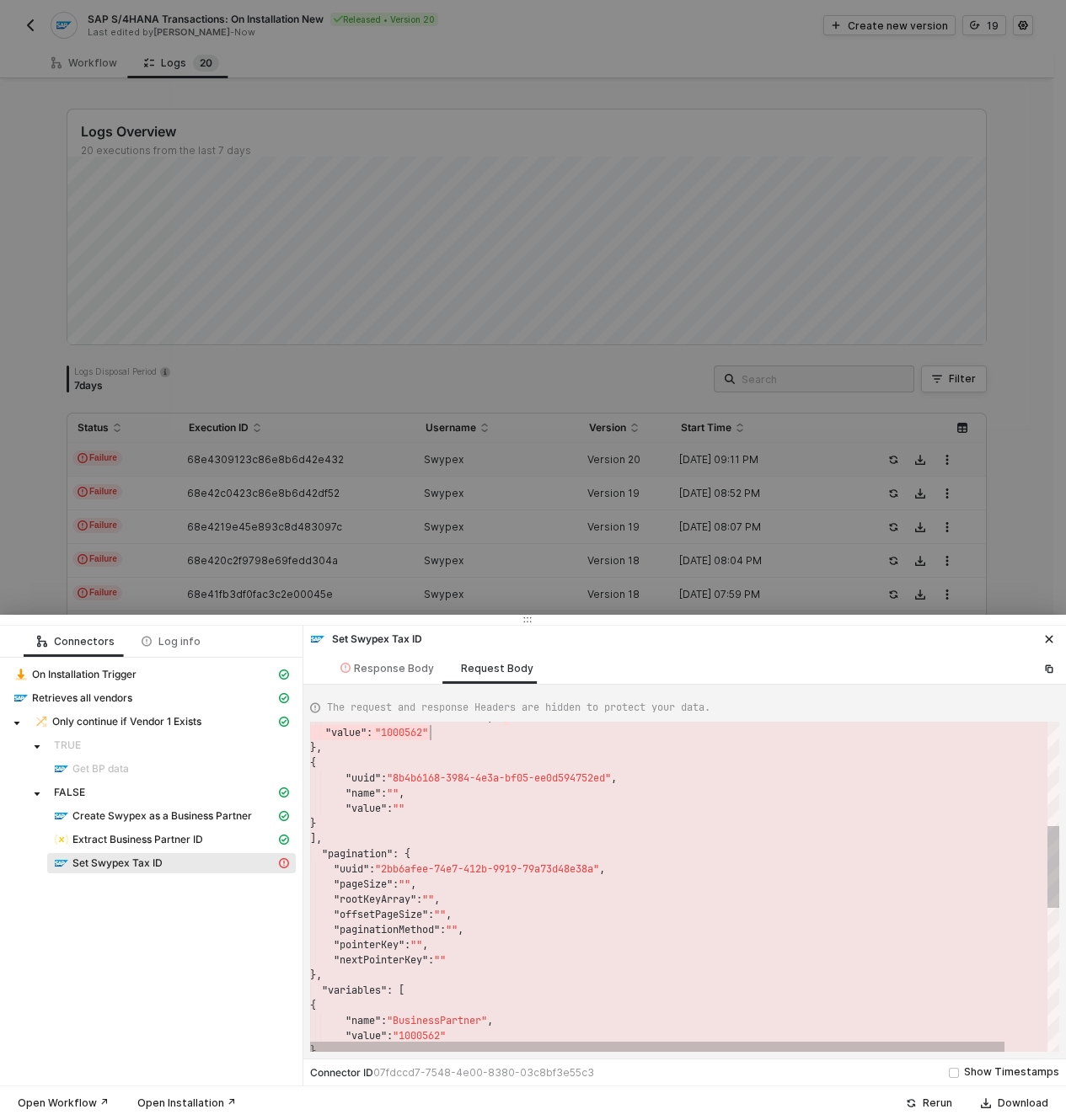
drag, startPoint x: 569, startPoint y: 873, endPoint x: 574, endPoint y: 915, distance: 42.3
click at [569, 873] on span ""2bb6afee-74e7-412b-9919-79a73d48e38a"" at bounding box center [486, 869] width 224 height 13
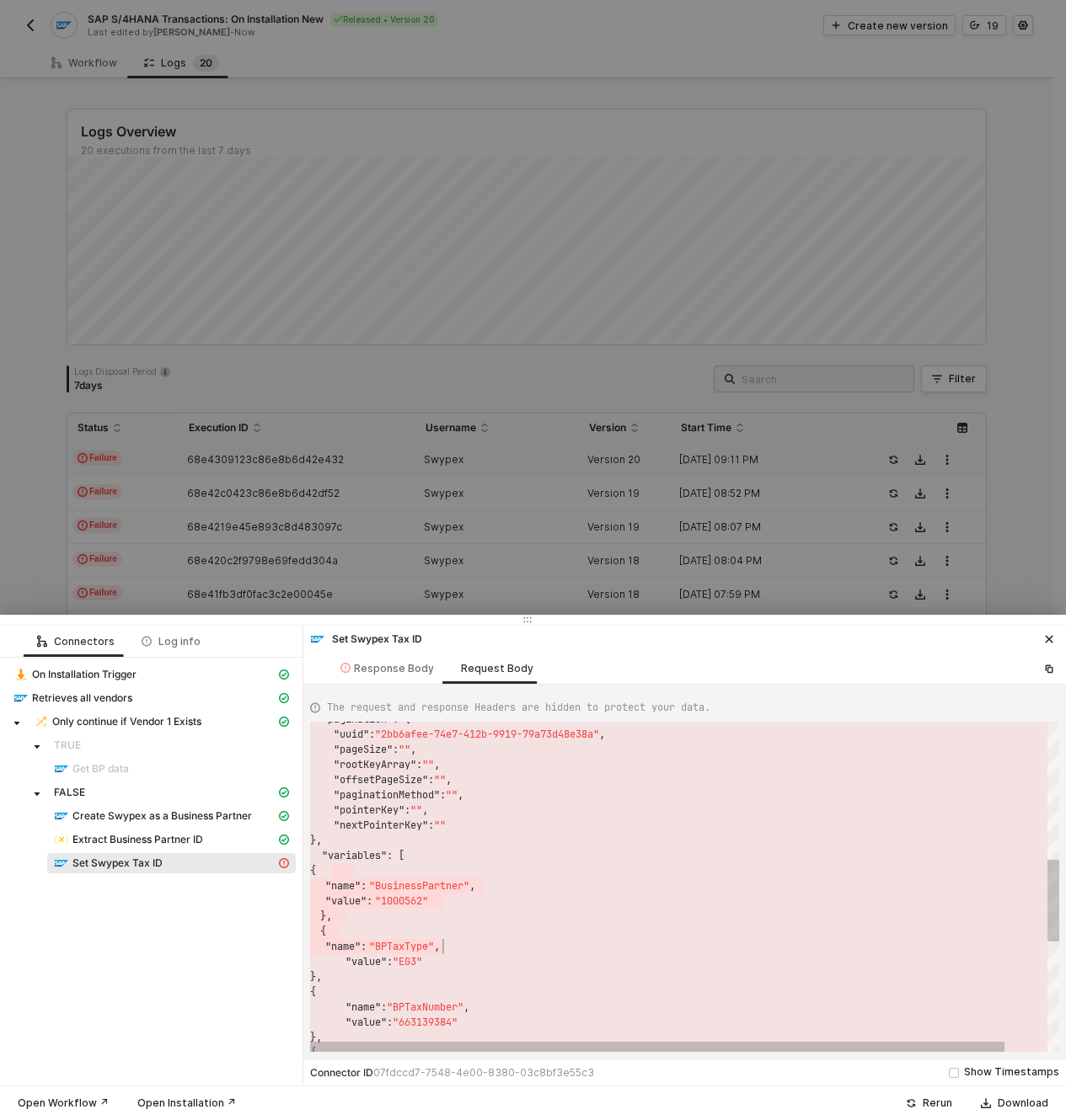
click at [501, 959] on div ""pagination" : { "uuid" : "2bb6afee-74e7-412b-9919-79a73d48e38a" , "pageSize" :…" at bounding box center [707, 830] width 795 height 1329
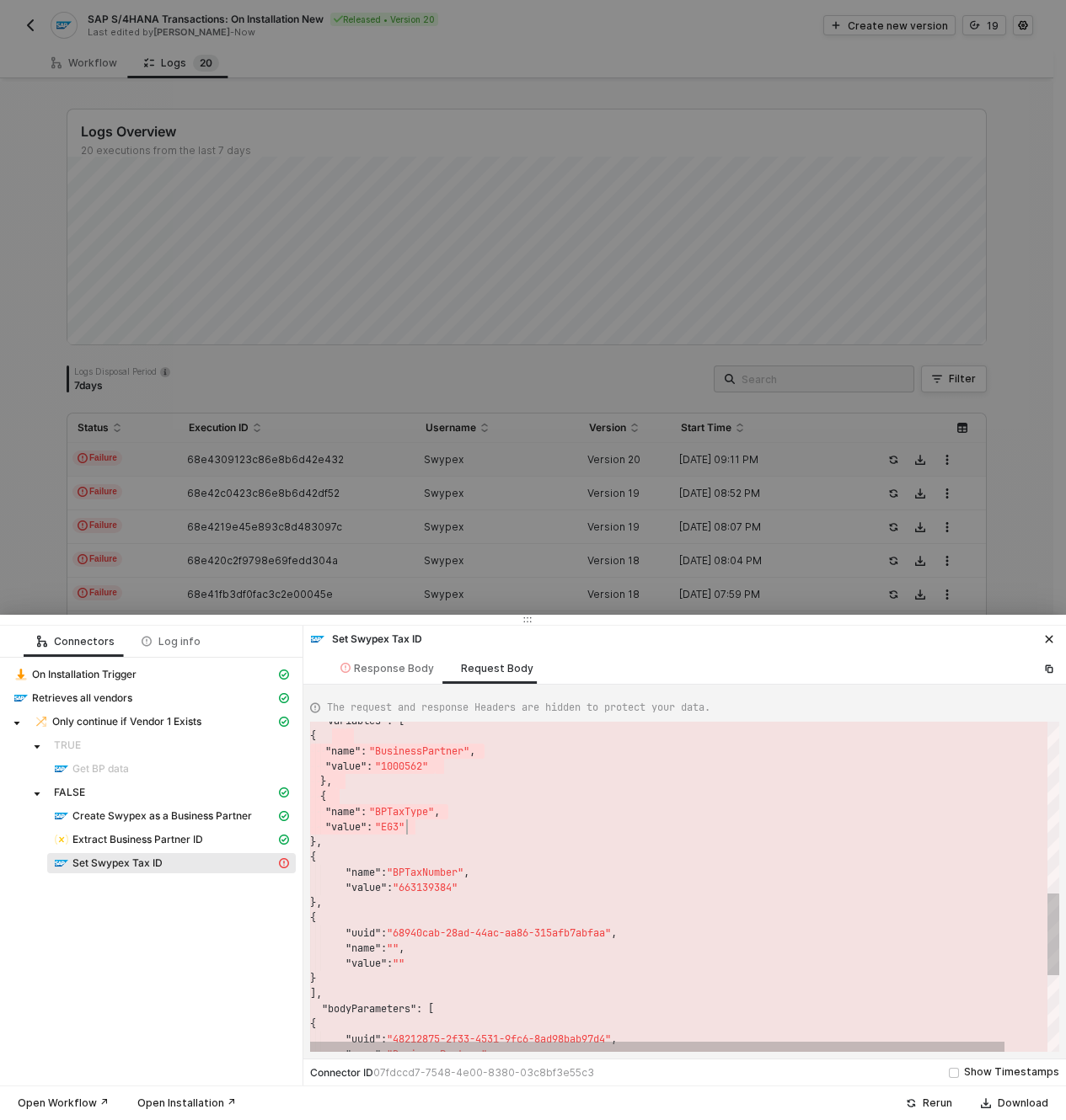
click at [514, 958] on div ""value" : """ at bounding box center [707, 964] width 795 height 15
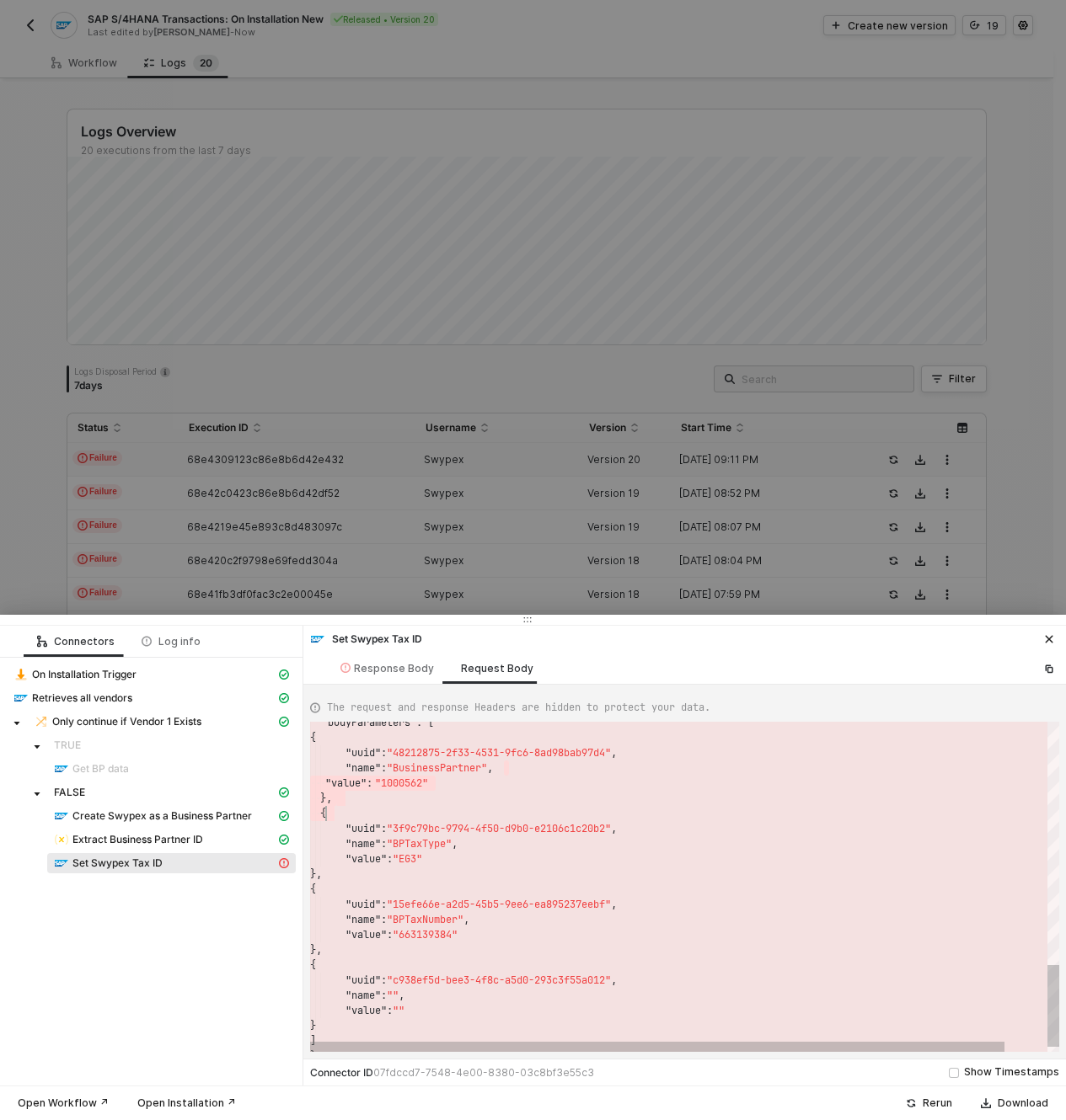
click at [543, 892] on div ""bodyParameters" : [ { "uuid" : "48212875-2f33-4531-9fc6-8ad98bab97d4" , "name"…" at bounding box center [707, 409] width 795 height 1329
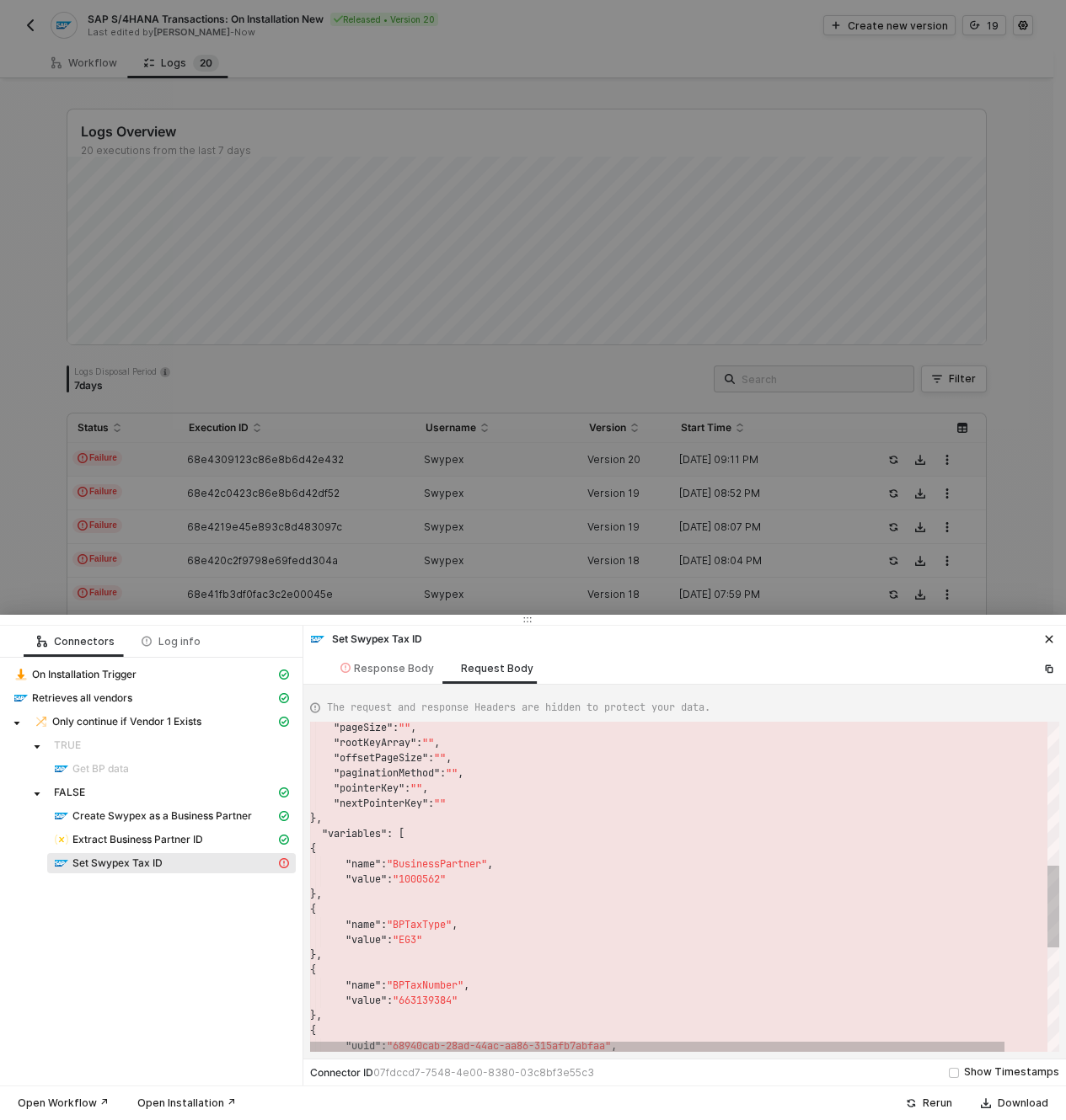
click at [414, 847] on div "{" at bounding box center [707, 849] width 795 height 15
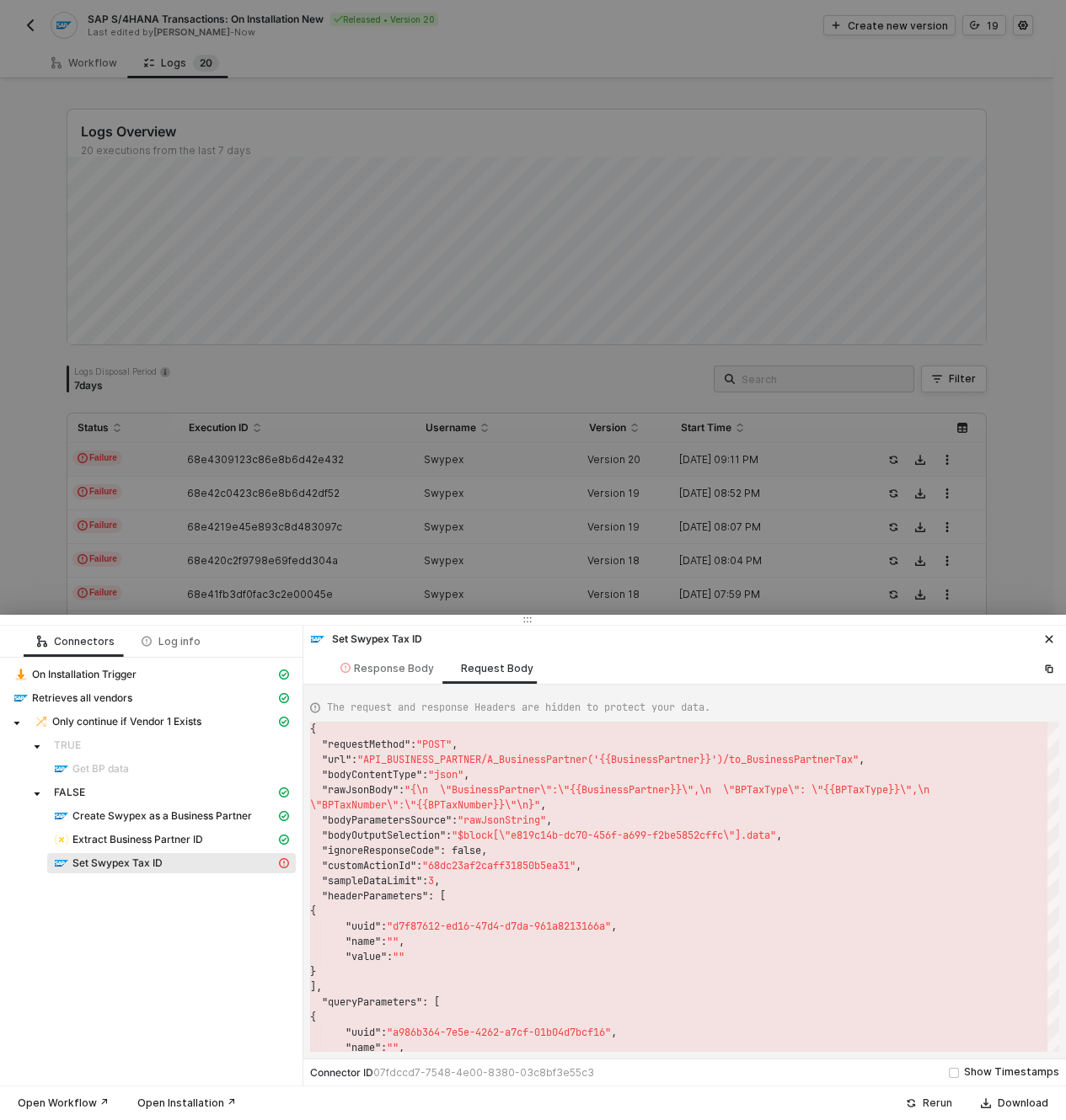
click at [907, 1102] on button "Rerun" at bounding box center [929, 1103] width 69 height 20
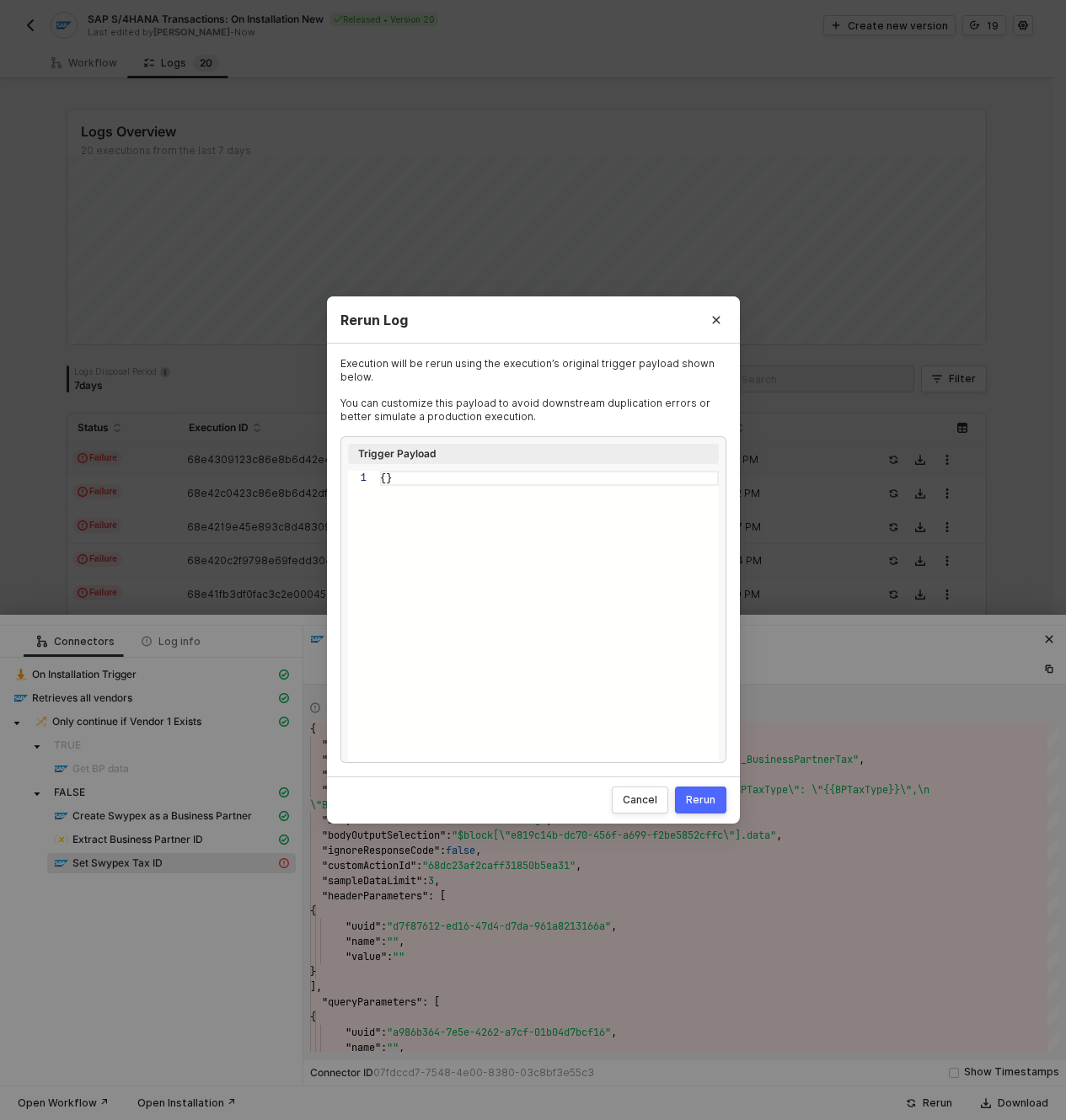
click at [702, 804] on div "Rerun" at bounding box center [701, 800] width 30 height 13
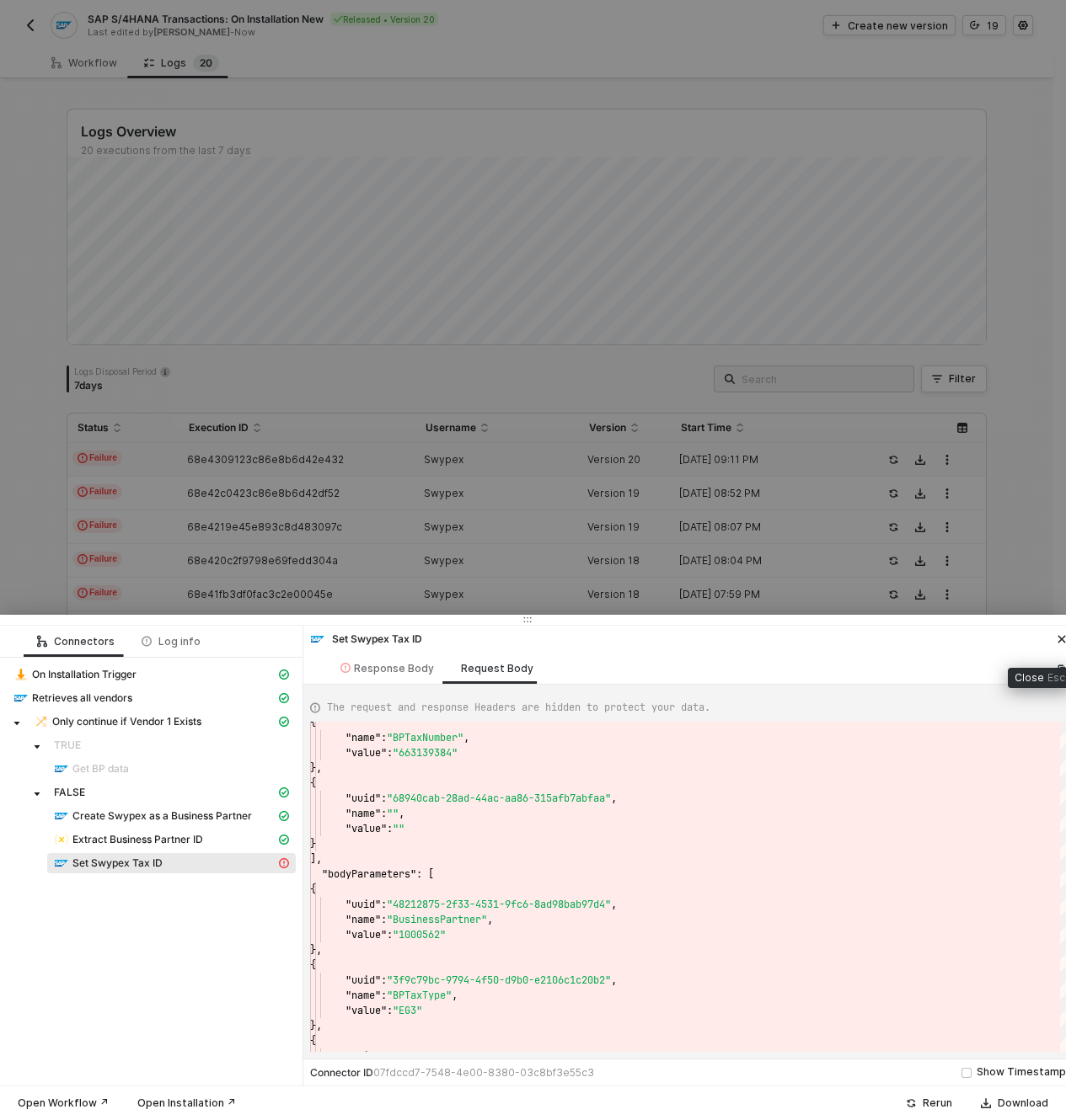
click at [1056, 627] on div "Set Swypex Tax ID" at bounding box center [691, 638] width 775 height 24
click at [1064, 640] on icon "icon-close" at bounding box center [1061, 639] width 10 height 10
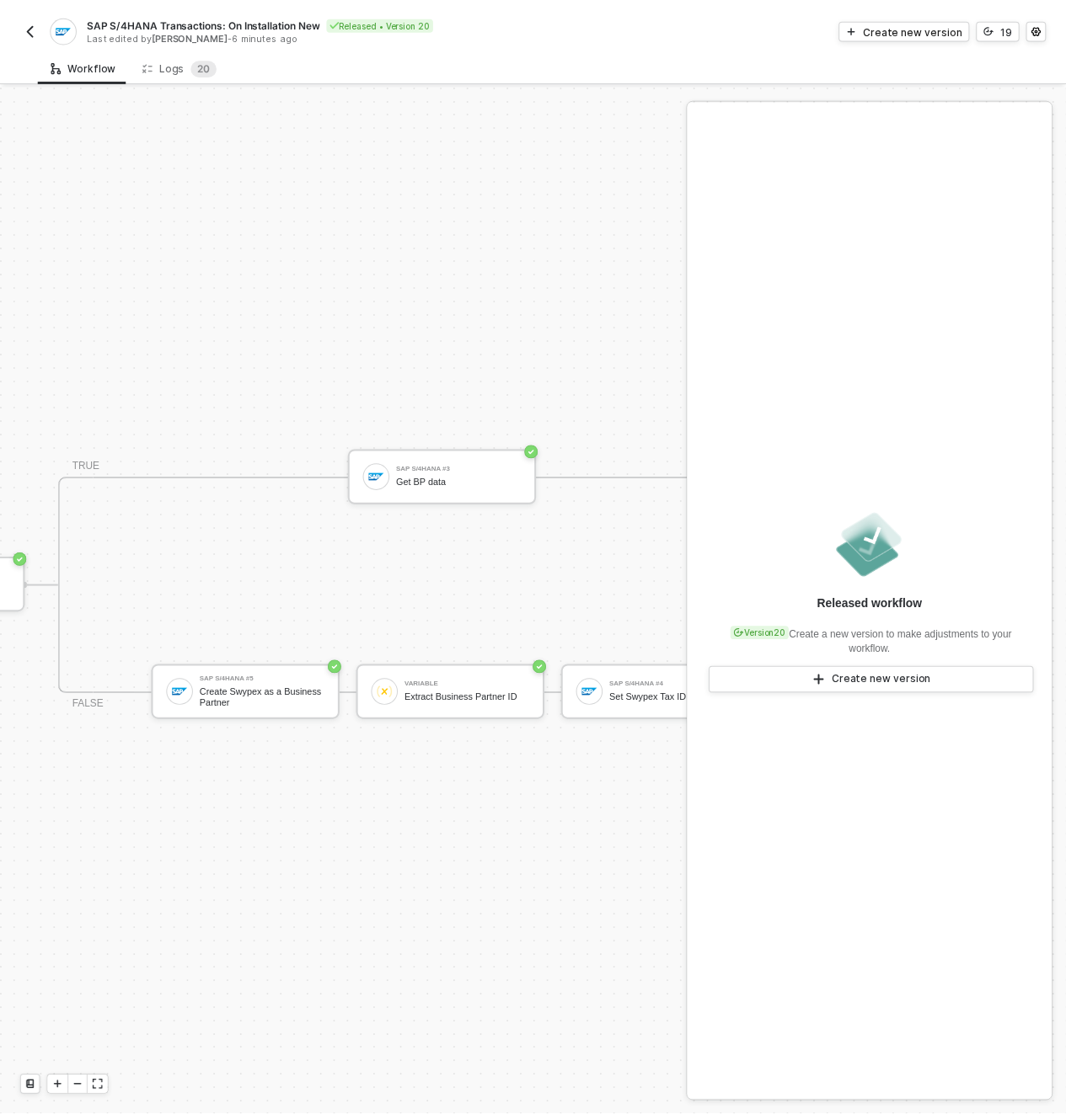
scroll to position [44, 780]
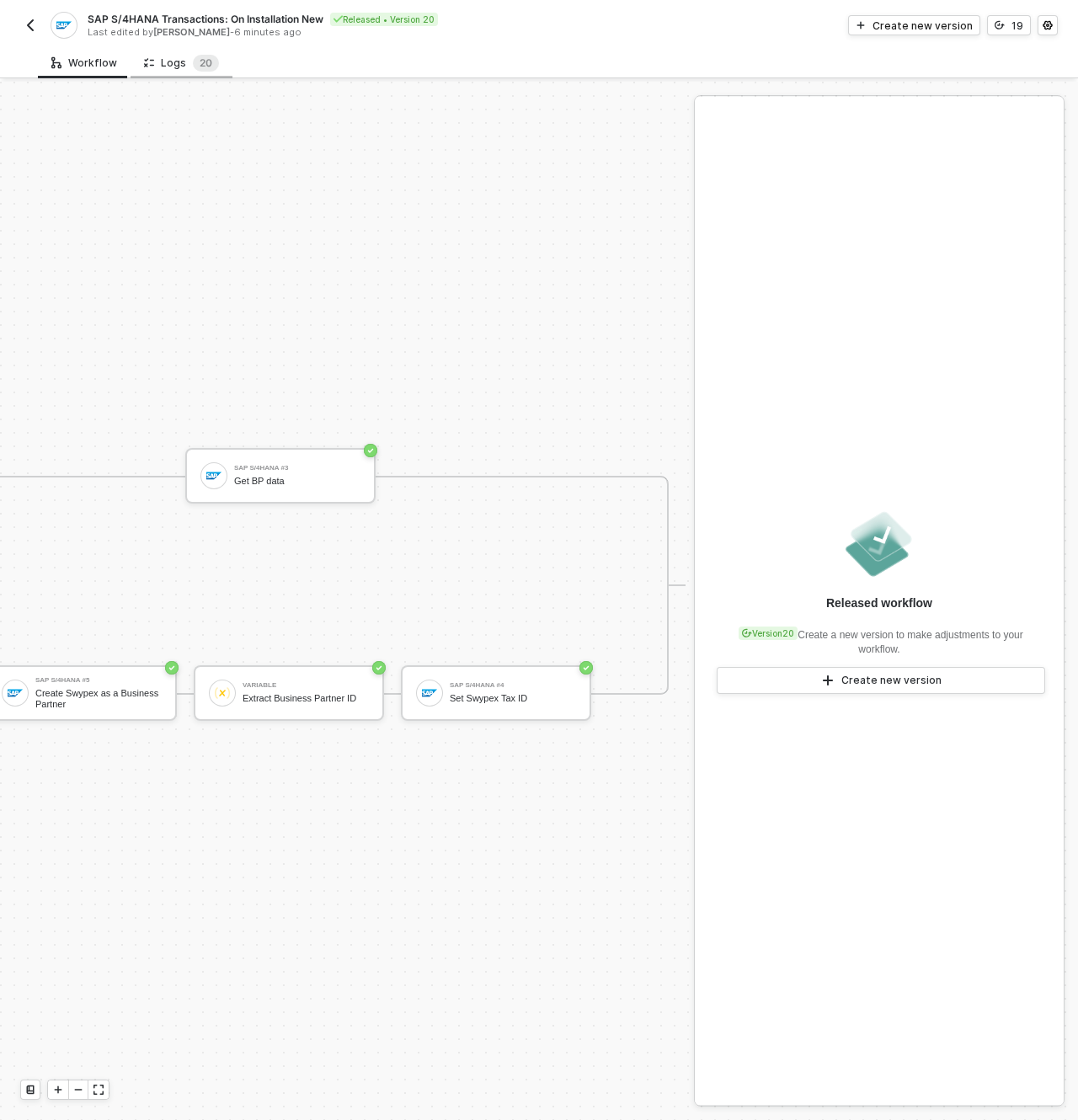
click at [166, 59] on div "Logs 2 0" at bounding box center [181, 64] width 75 height 17
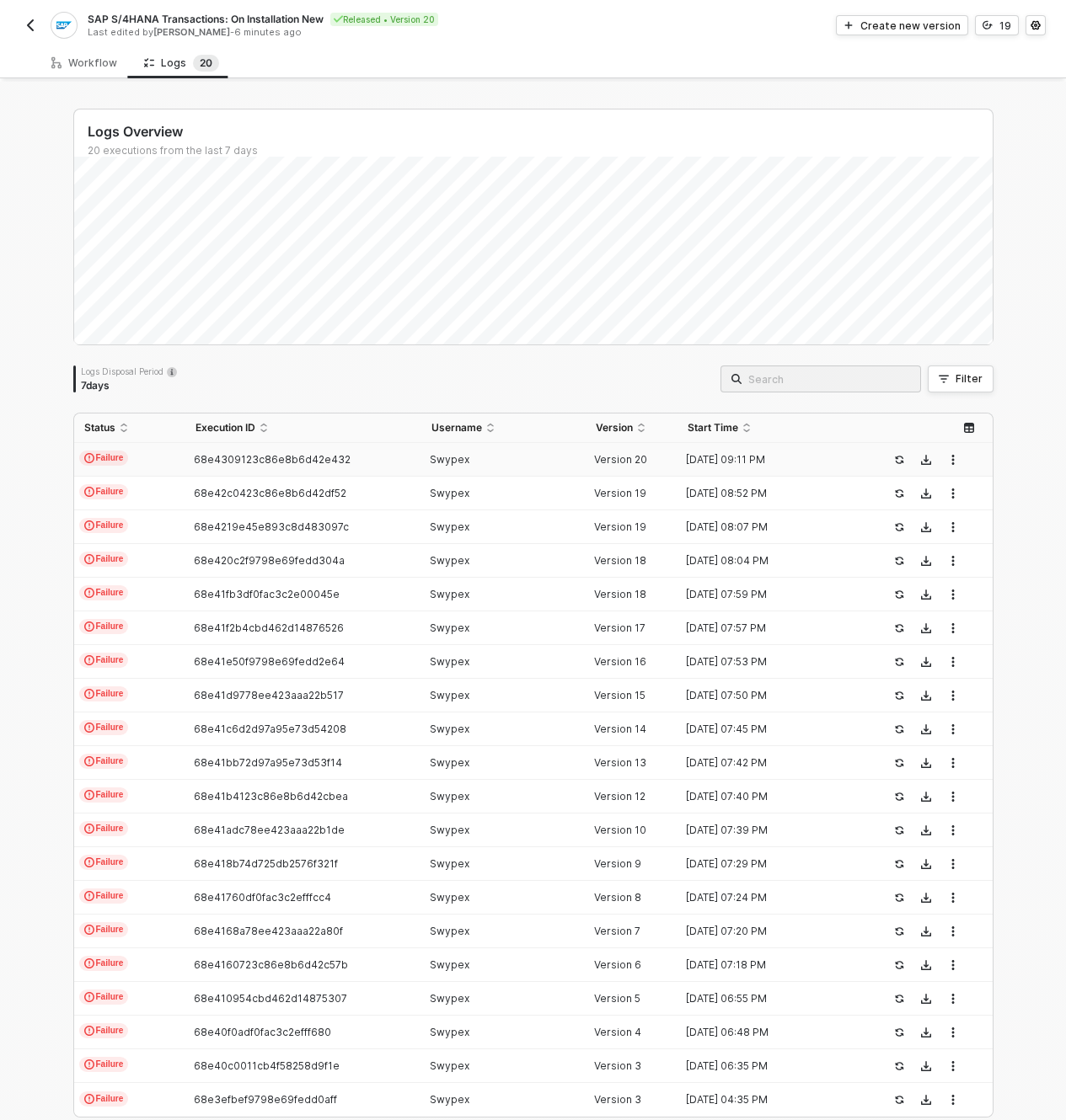
click at [527, 465] on div "Swypex" at bounding box center [497, 460] width 150 height 13
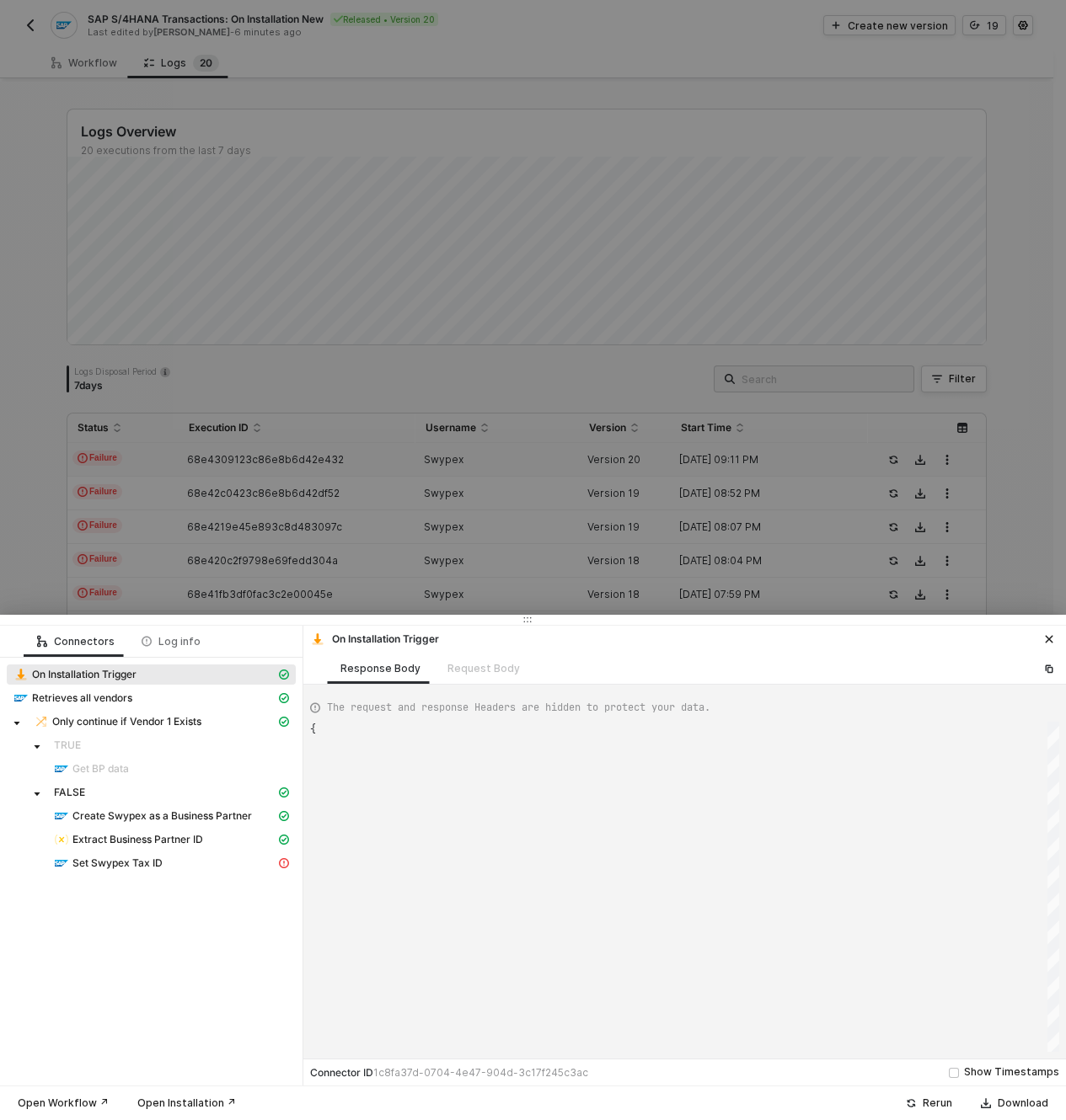
scroll to position [46, 0]
click at [184, 870] on div "Set Swypex Tax ID" at bounding box center [165, 863] width 222 height 15
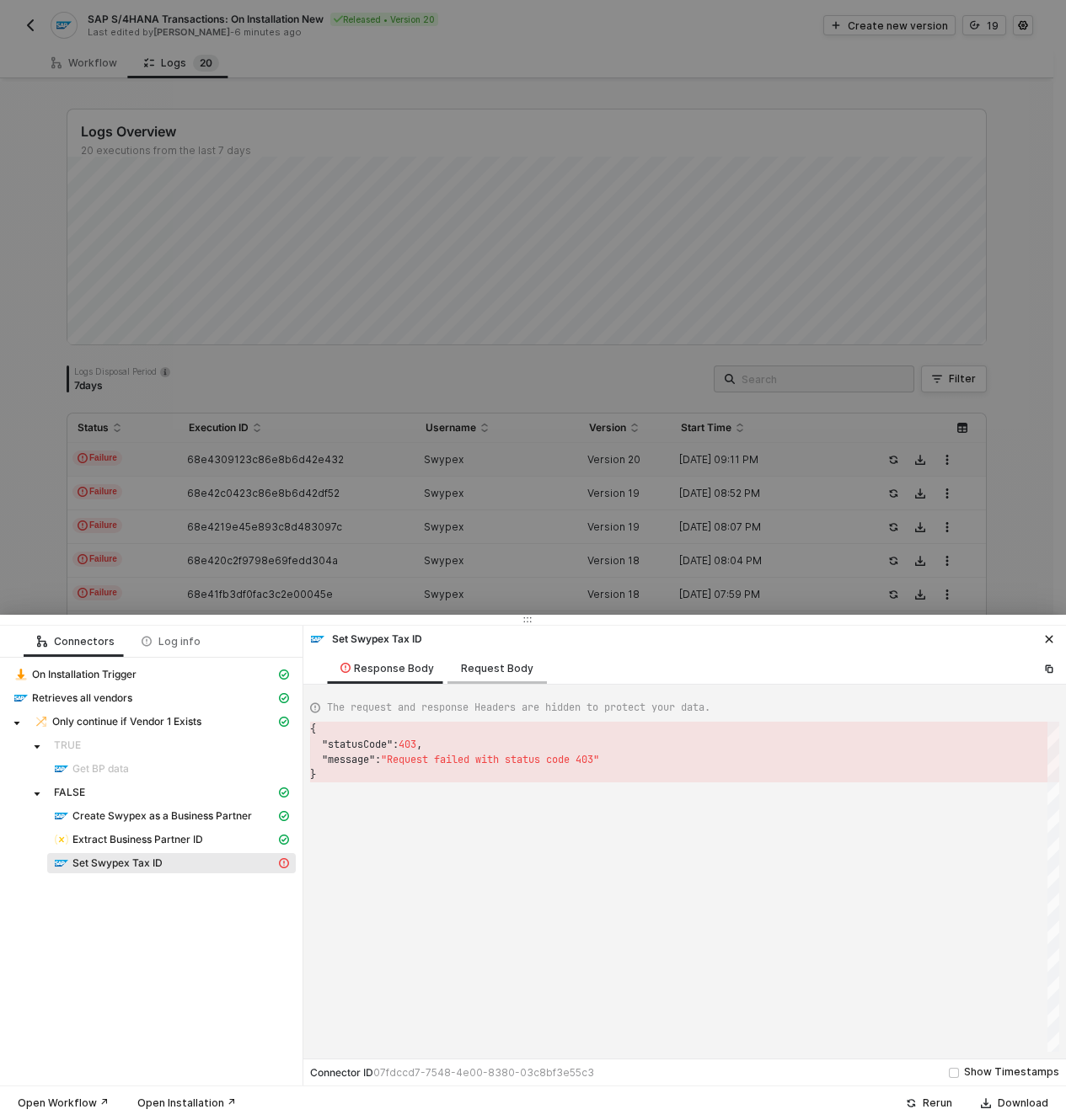
click at [478, 680] on div "Request Body" at bounding box center [497, 668] width 99 height 31
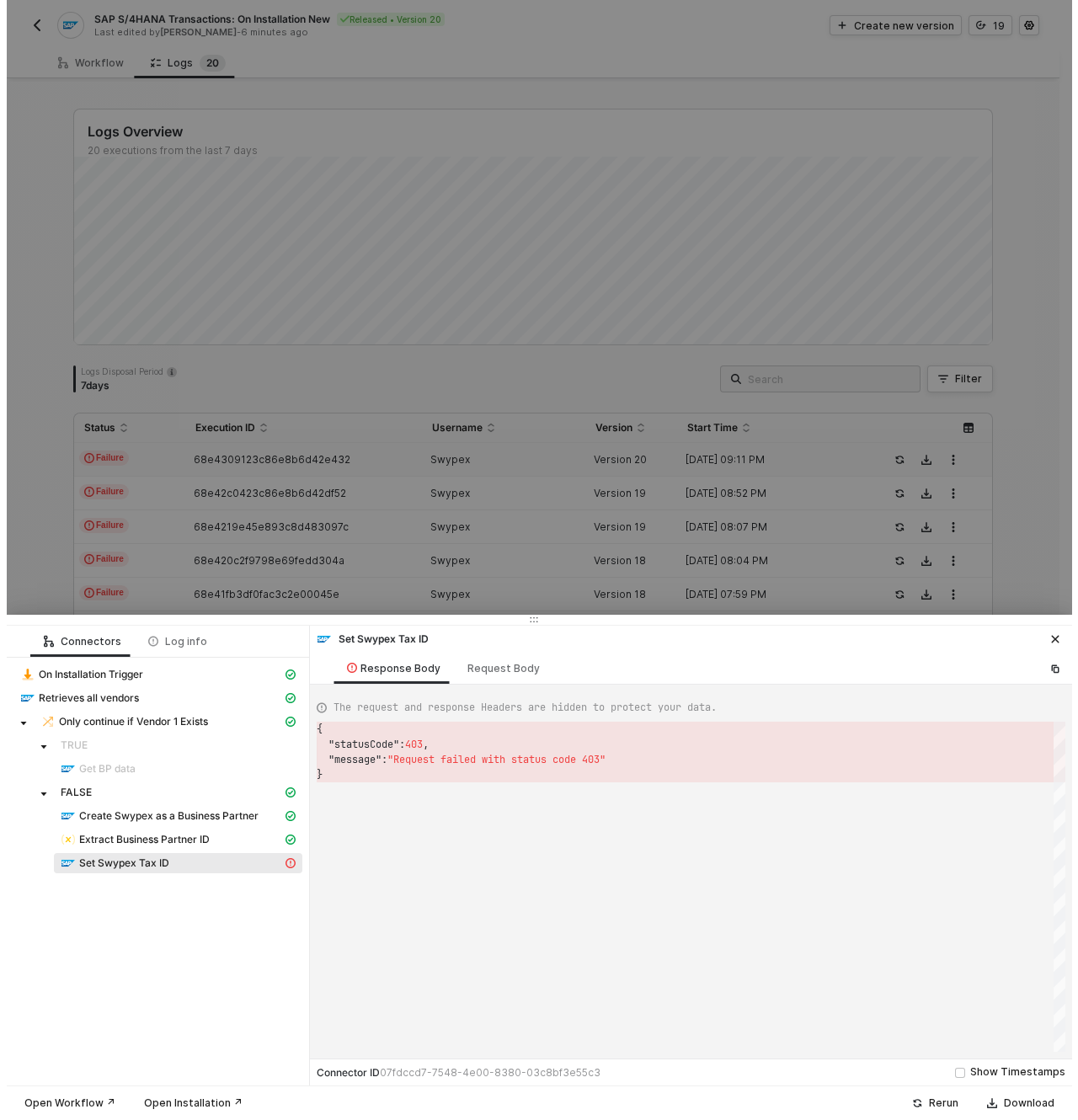
scroll to position [121, 0]
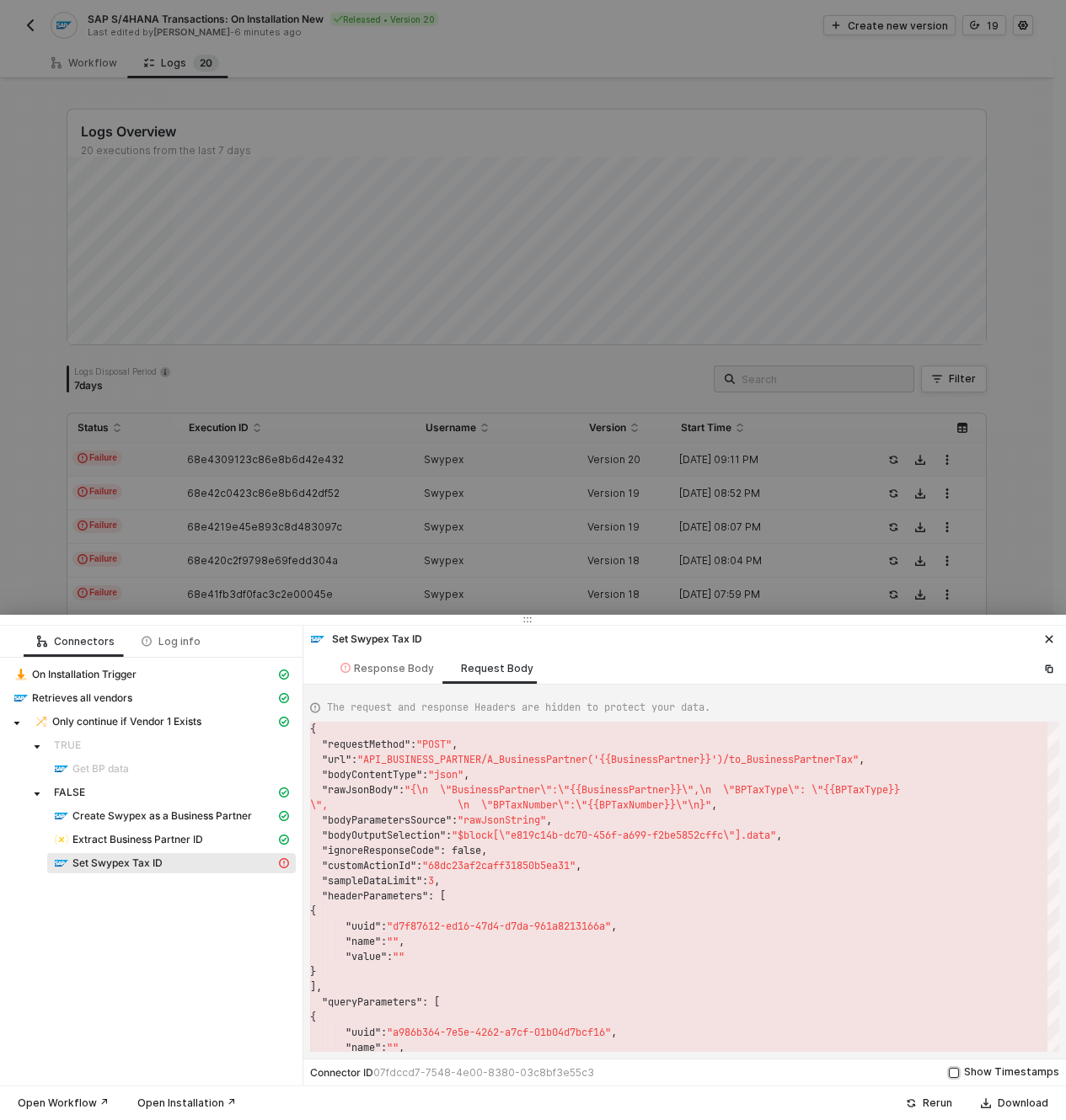
click at [1001, 1069] on div "Show Timestamps" at bounding box center [1012, 1072] width 95 height 16
click at [958, 1069] on input "Show Timestamps" at bounding box center [954, 1072] width 10 height 10
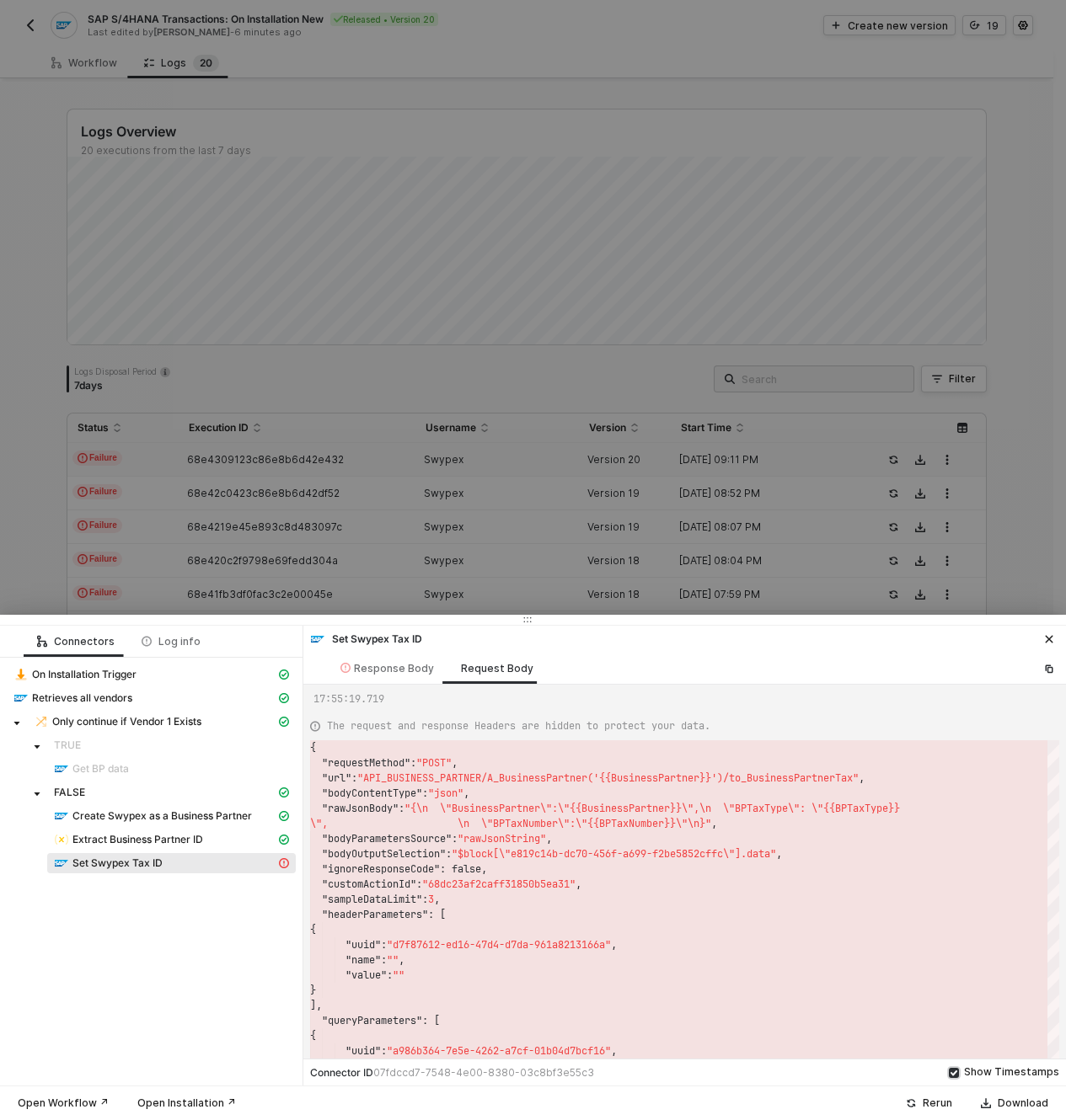
click at [1001, 1069] on div "Show Timestamps" at bounding box center [1012, 1072] width 95 height 16
click at [958, 1069] on input "Show Timestamps" at bounding box center [954, 1072] width 10 height 10
checkbox input "false"
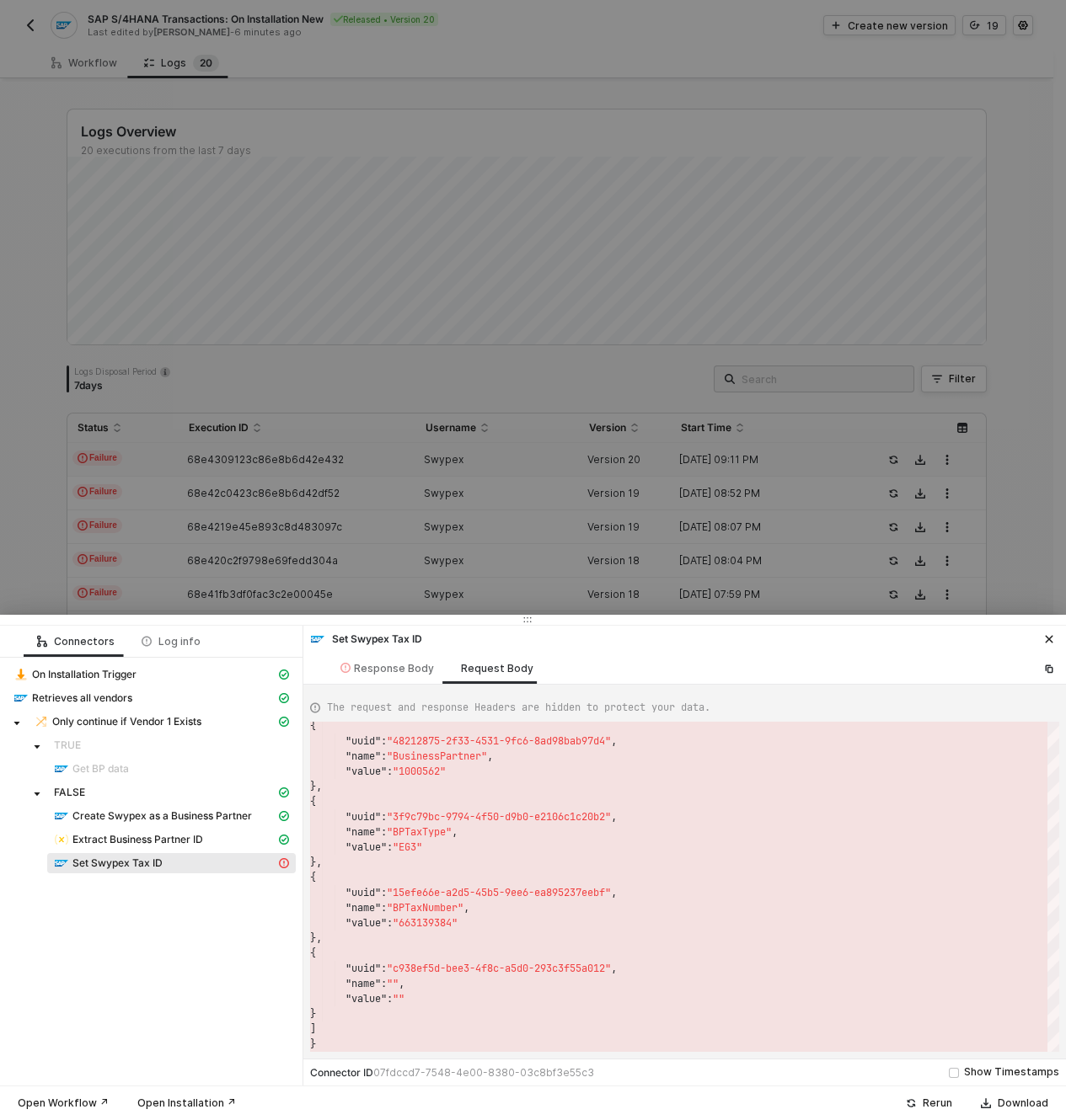
click at [536, 1080] on div "Connector ID 07fdccd7-7548-4e00-8380-03c8bf3e55c3 Show Timestamps" at bounding box center [684, 1072] width 762 height 27
click at [540, 1073] on span "07fdccd7-7548-4e00-8380-03c8bf3e55c3" at bounding box center [484, 1072] width 221 height 12
click at [172, 640] on div "Log info" at bounding box center [171, 641] width 59 height 13
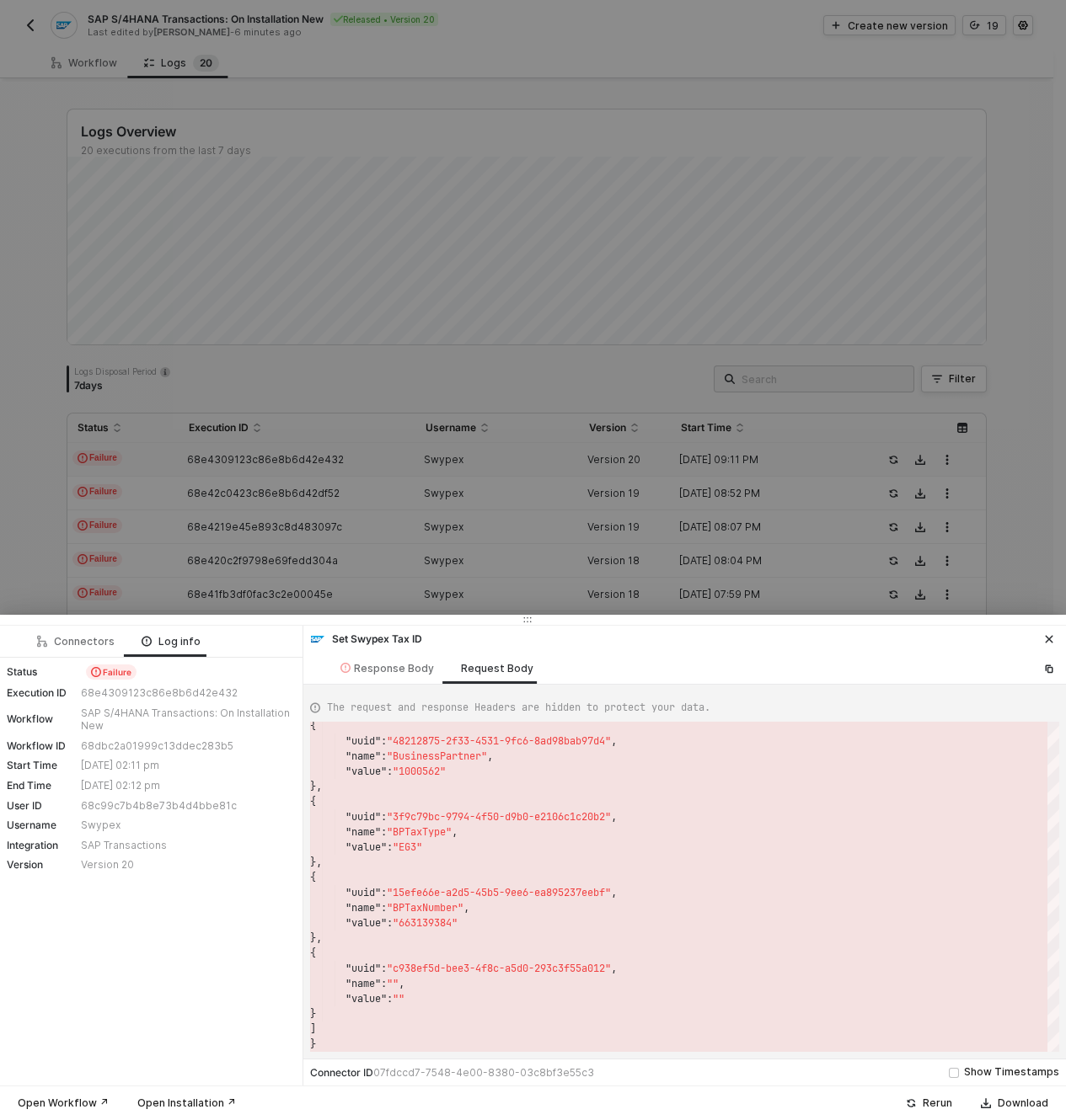
drag, startPoint x: 1052, startPoint y: 638, endPoint x: 973, endPoint y: 424, distance: 228.1
click at [1052, 638] on icon "icon-close" at bounding box center [1050, 639] width 8 height 8
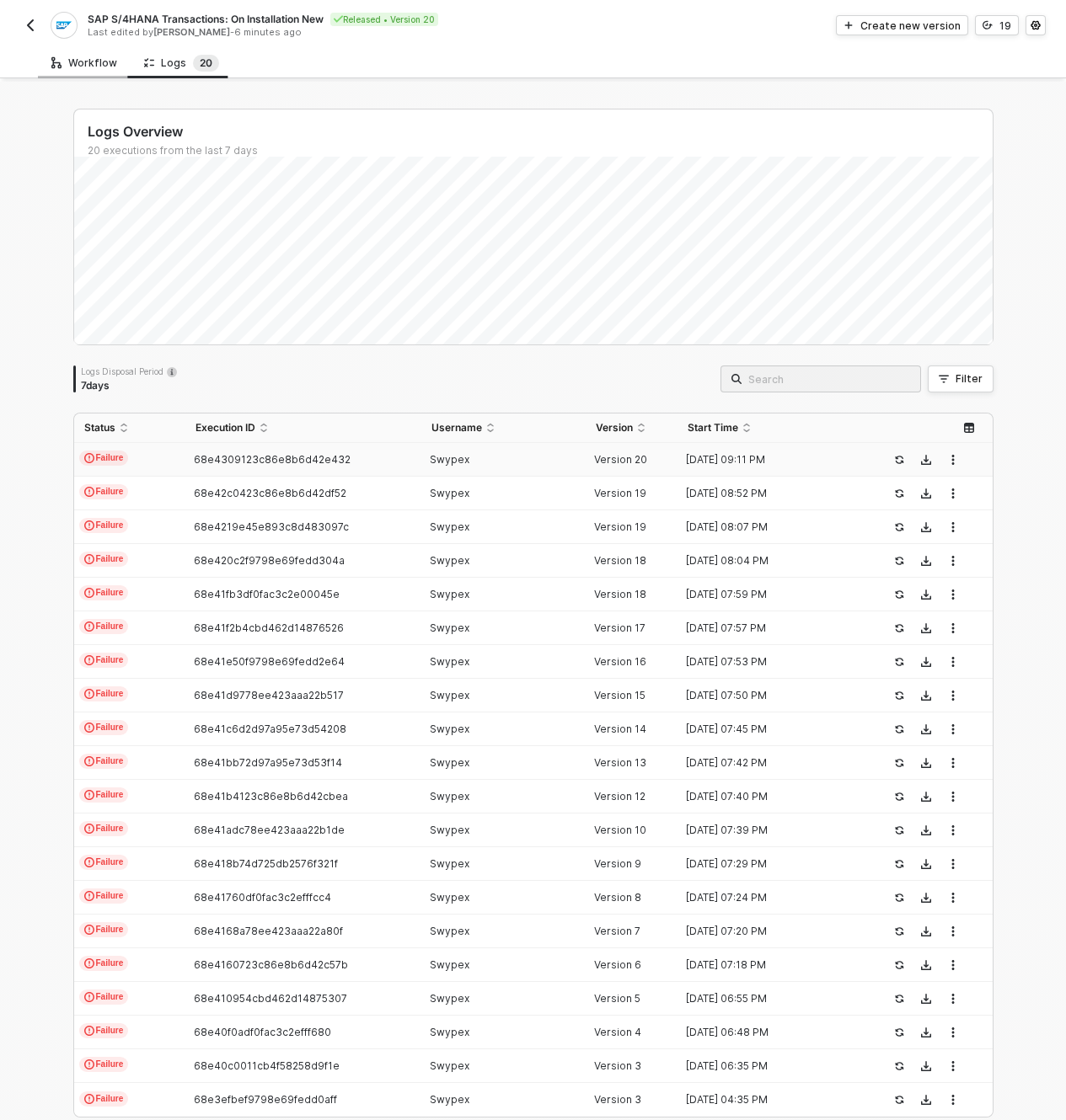
click at [107, 66] on div "Workflow" at bounding box center [84, 63] width 66 height 13
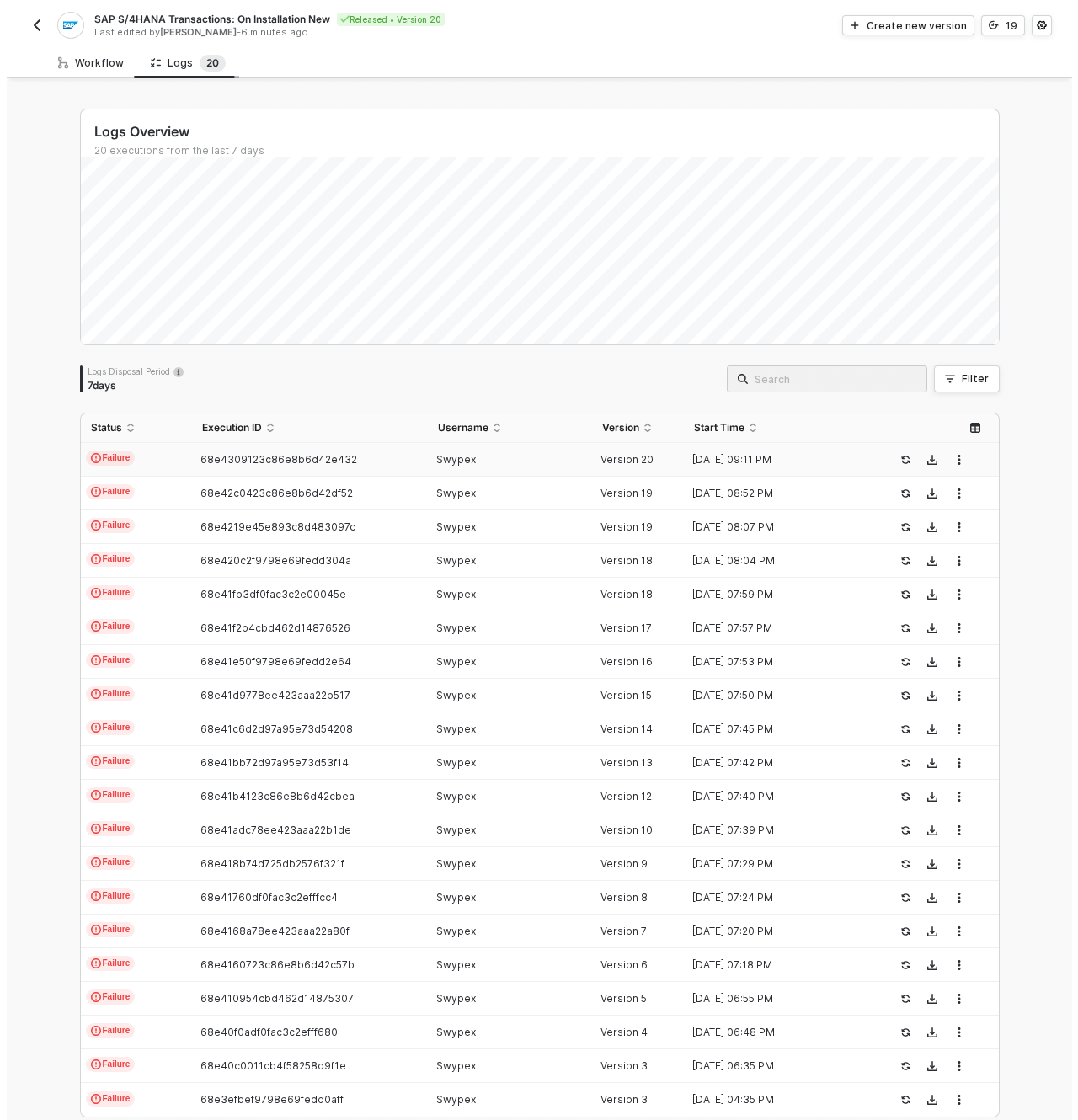
scroll to position [44, 779]
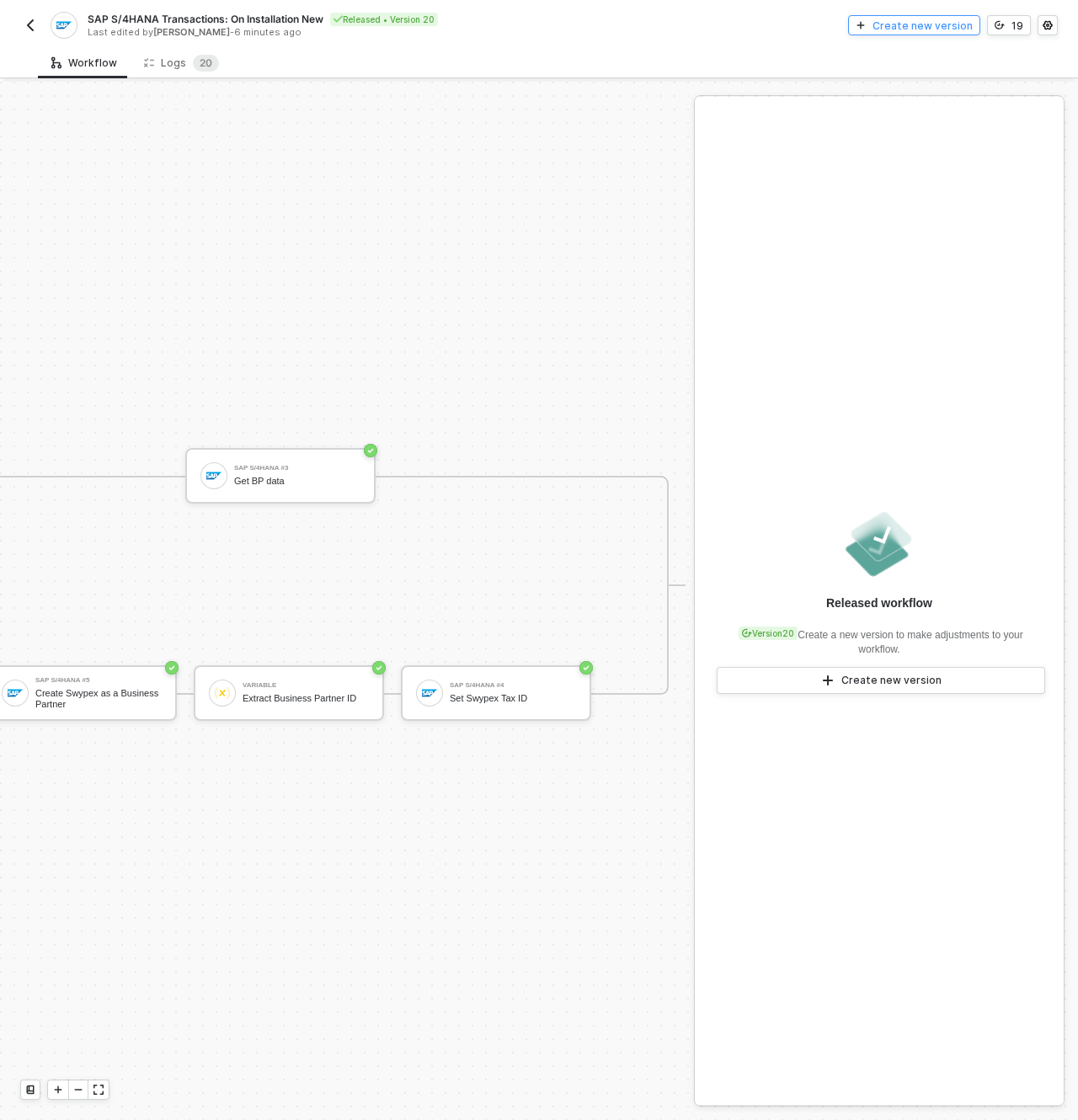
click at [910, 29] on div "Create new version" at bounding box center [922, 25] width 100 height 14
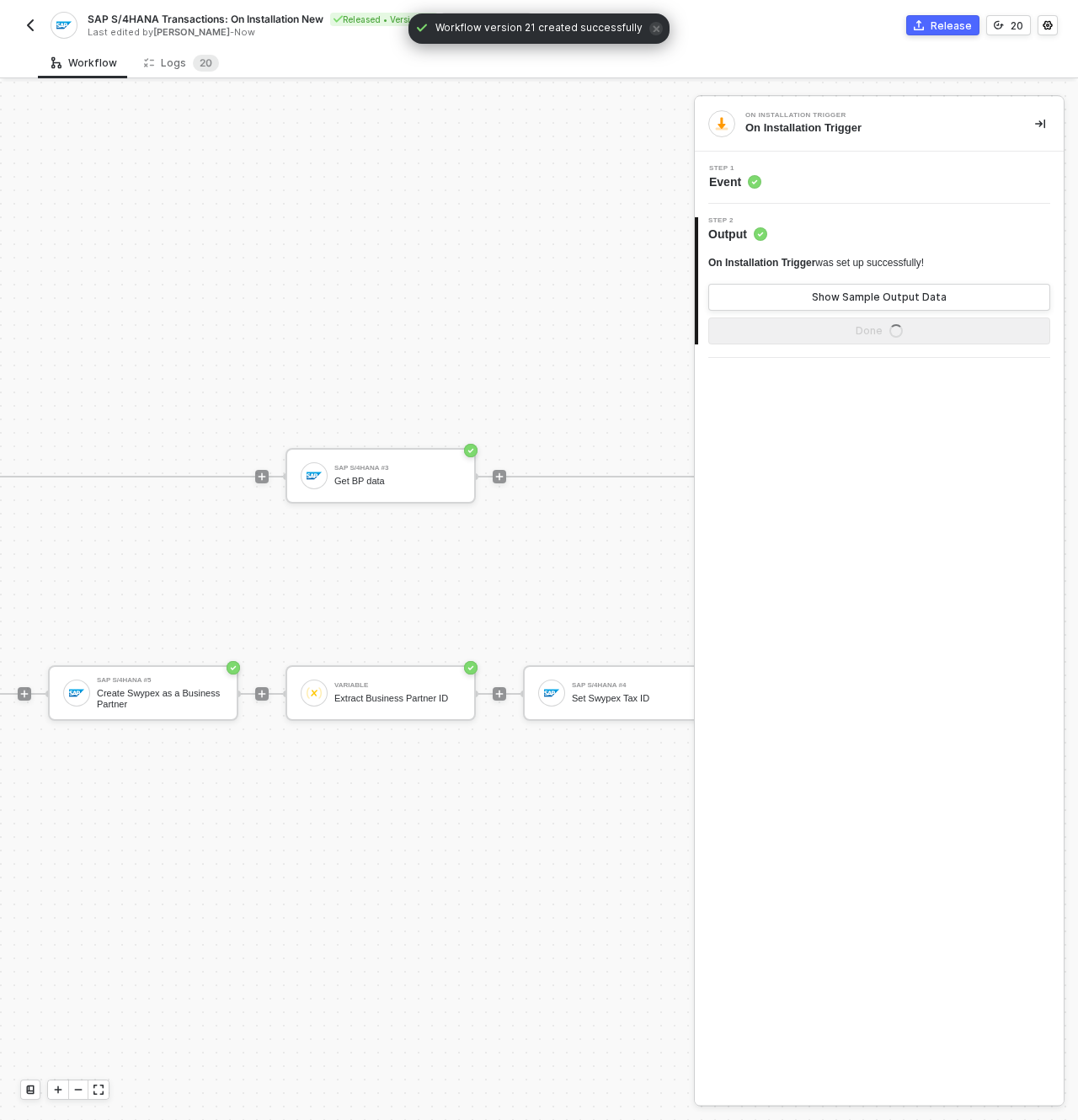
scroll to position [44, 1054]
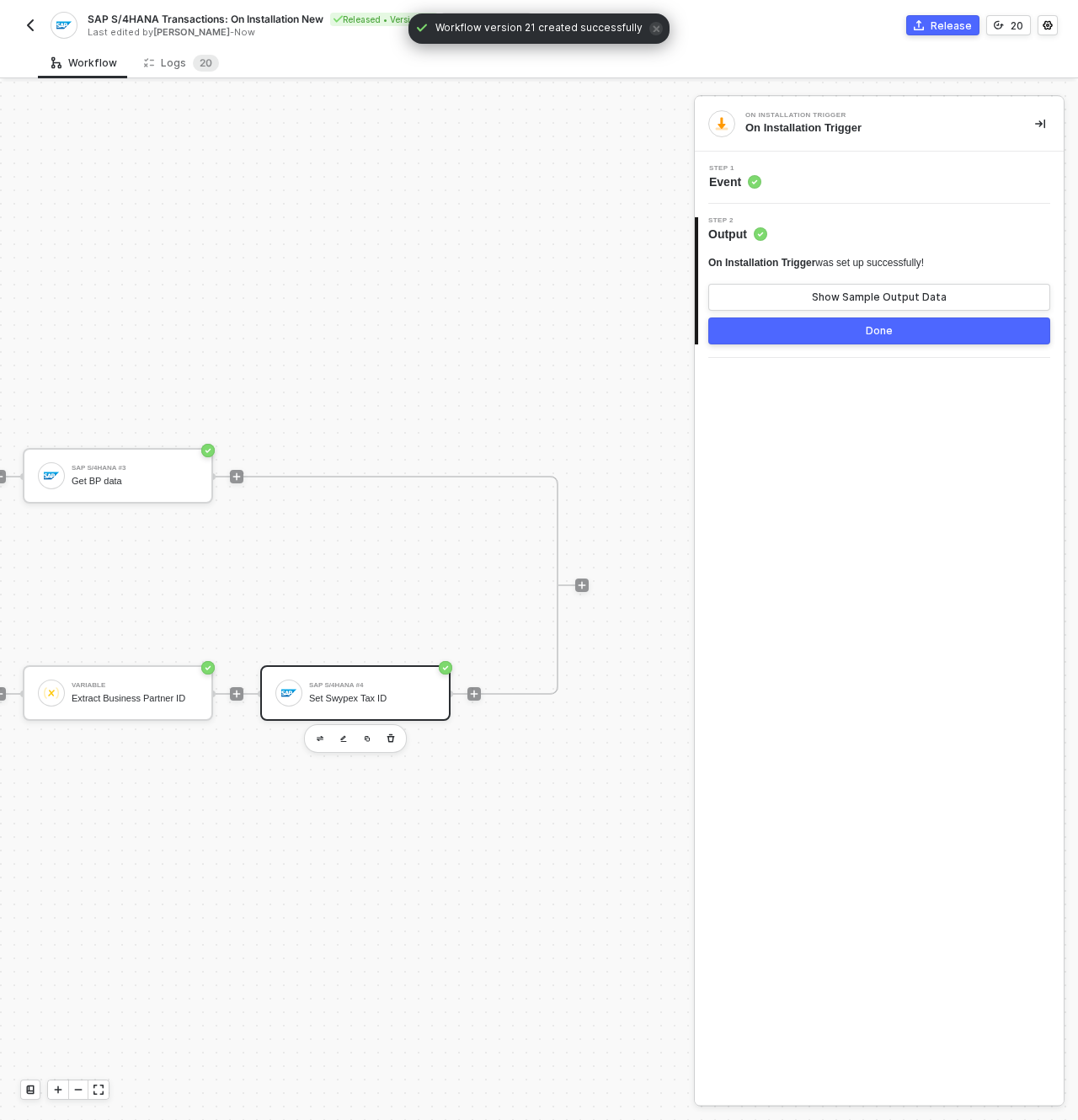
click at [374, 665] on div "SAP S/4HANA #4 Set Swypex Tax ID" at bounding box center [356, 693] width 190 height 55
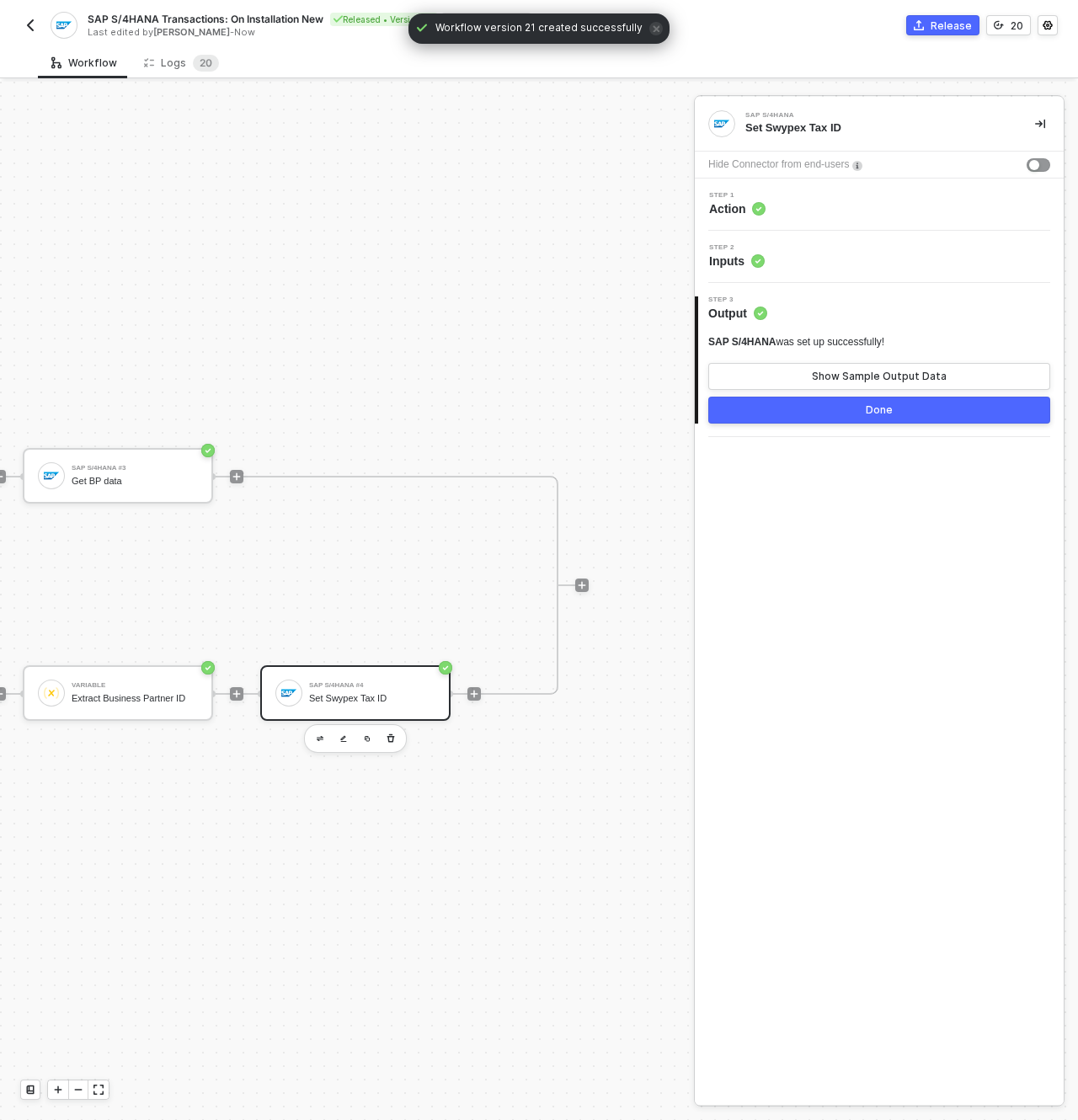
click at [813, 214] on div "Step 1 Action" at bounding box center [881, 205] width 364 height 26
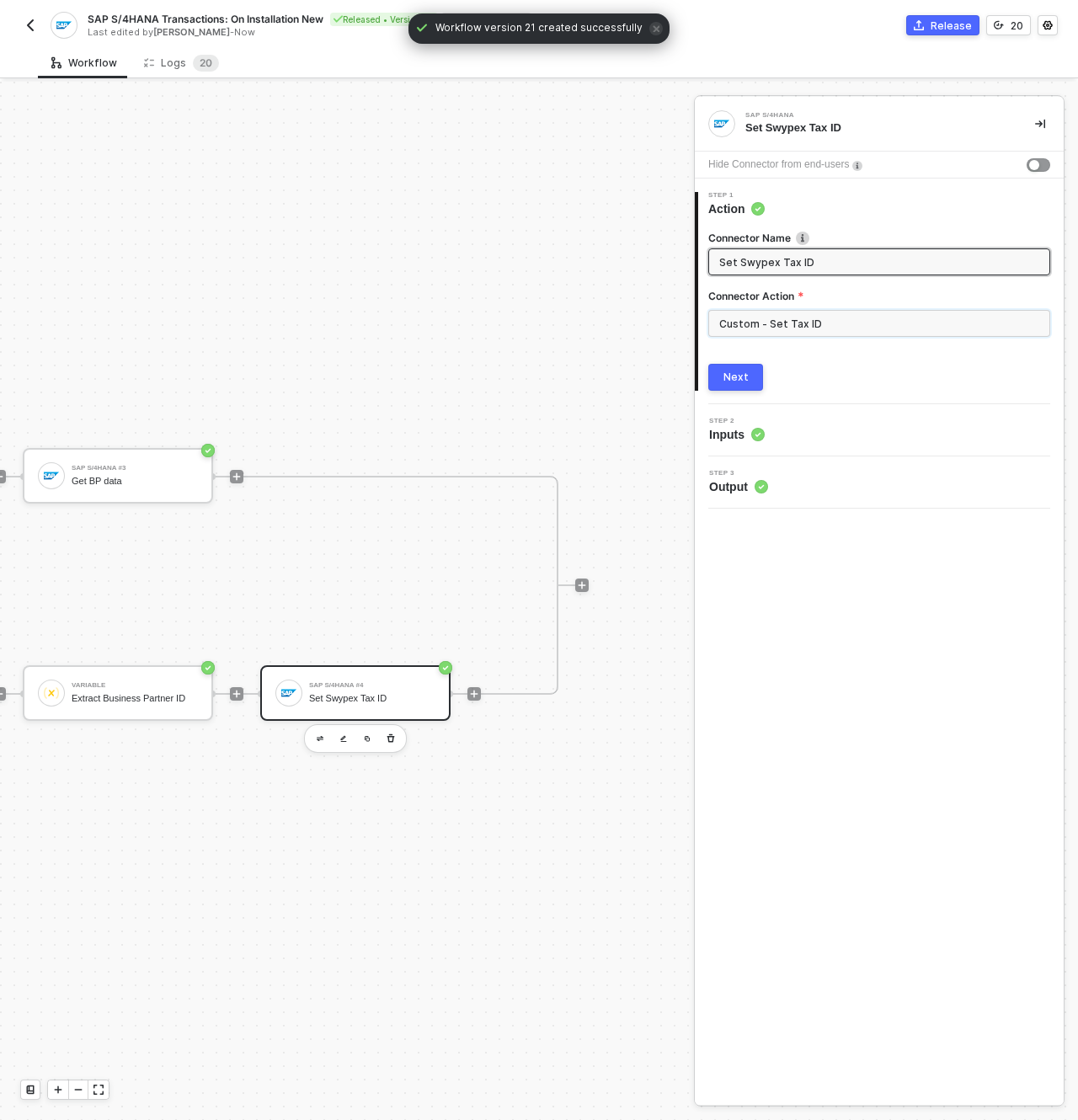
click at [774, 334] on input "Custom - Set Tax ID" at bounding box center [878, 324] width 342 height 27
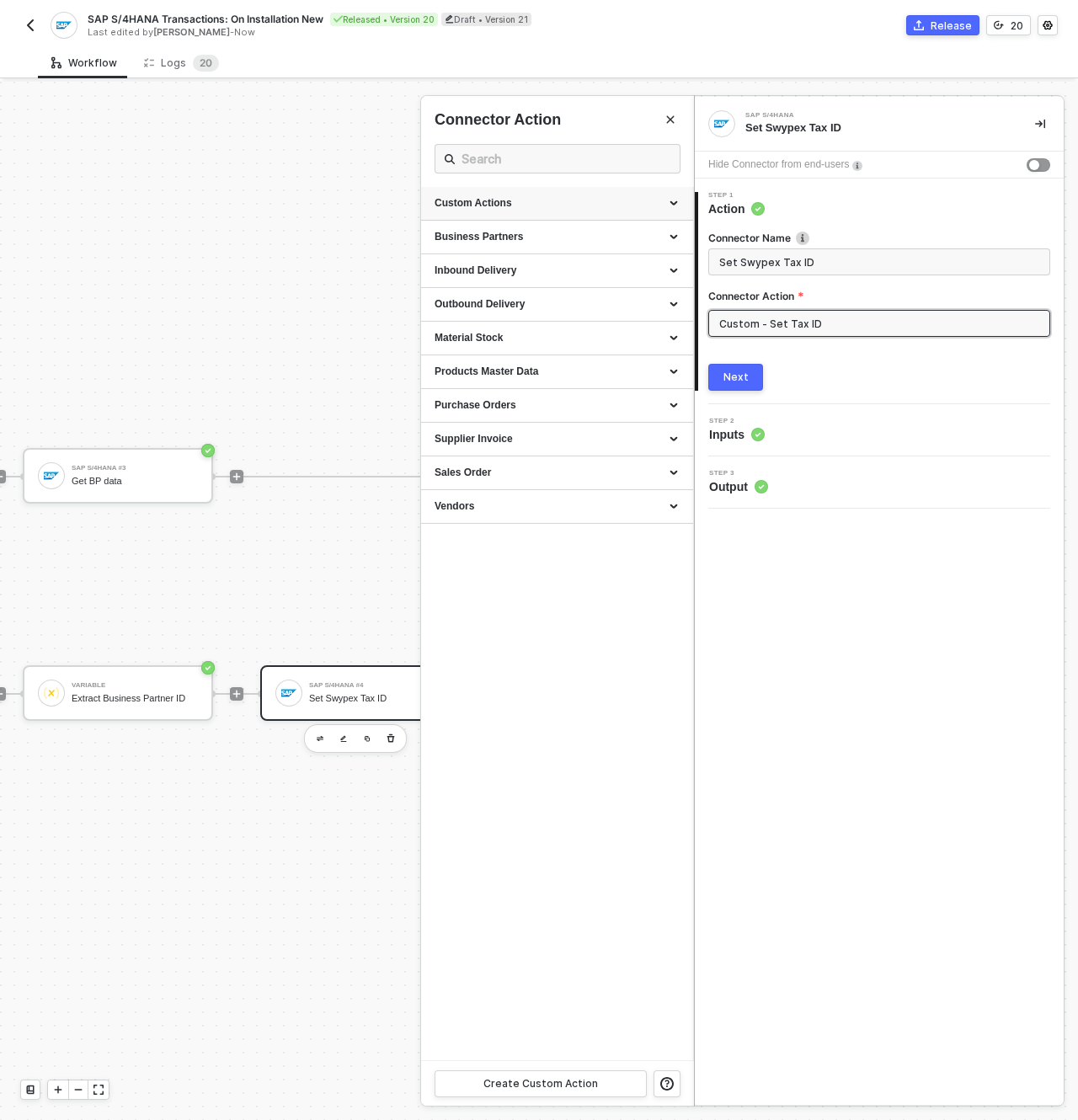
click at [603, 206] on div "Custom Actions" at bounding box center [558, 203] width 245 height 14
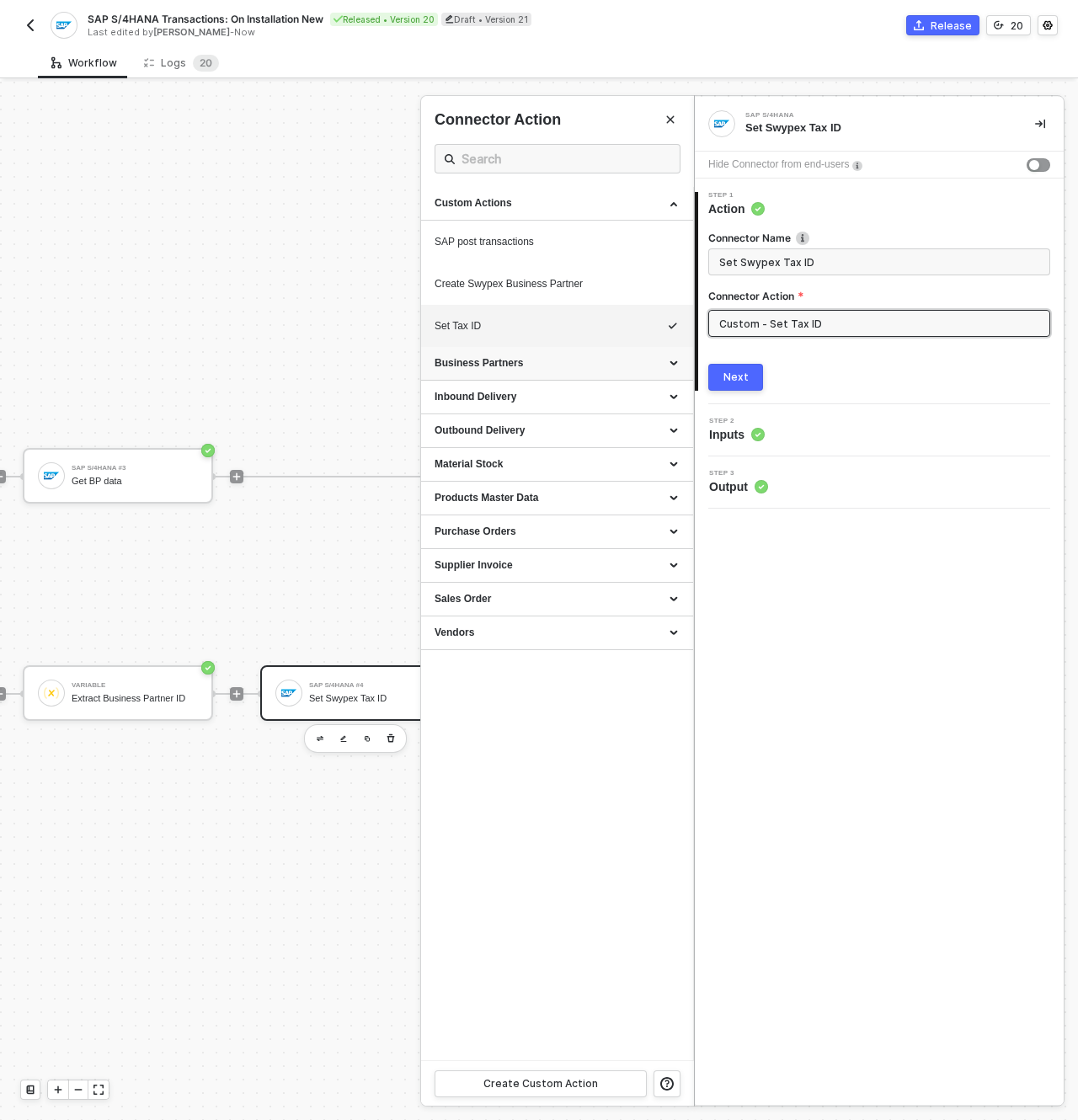
click at [601, 364] on div "Business Partners" at bounding box center [558, 363] width 245 height 14
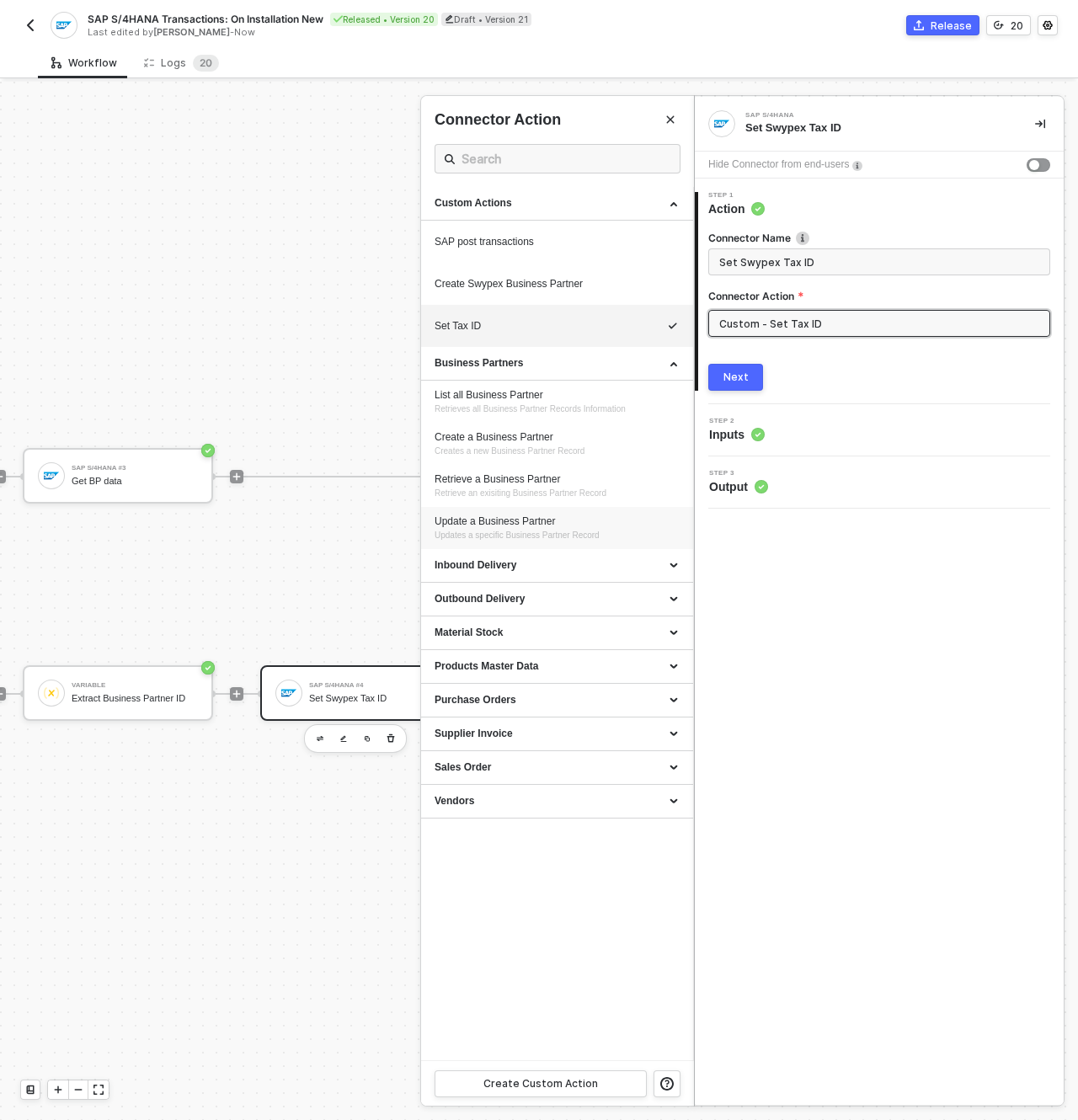
click at [606, 527] on div "Update a Business Partner" at bounding box center [558, 521] width 245 height 14
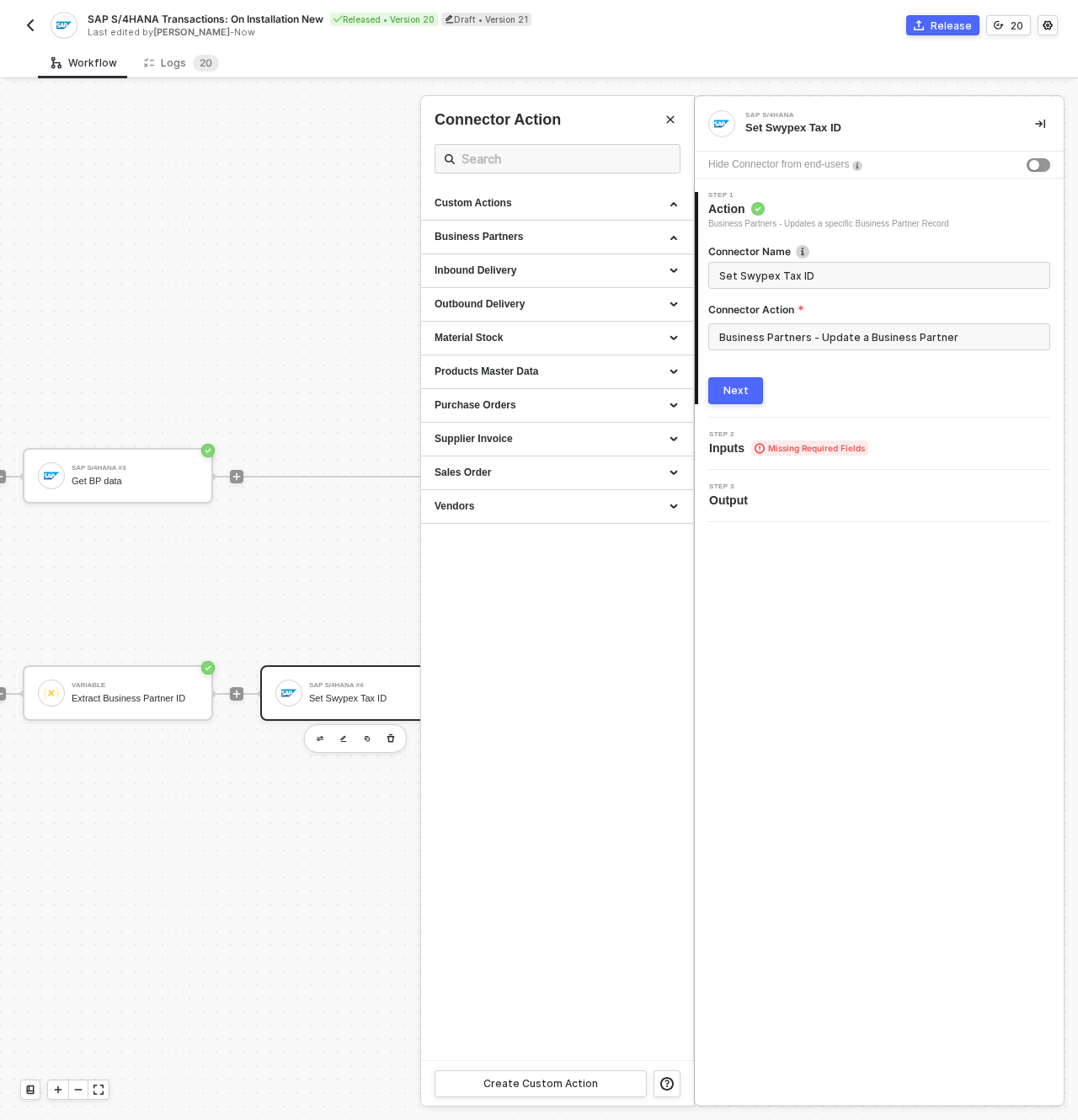
type input "Business Partners - Update a Business Partner"
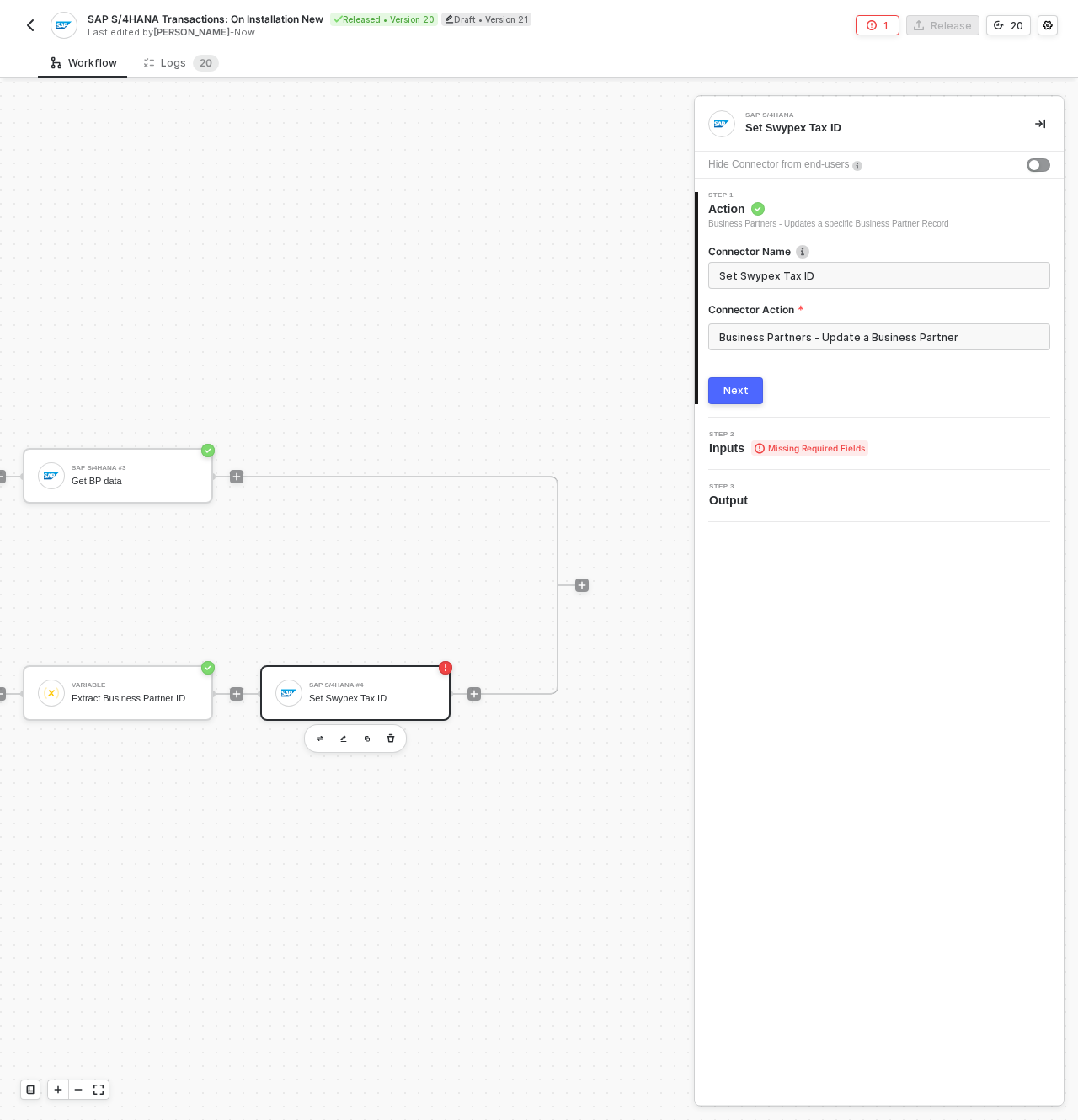
click at [755, 387] on button "Next" at bounding box center [735, 391] width 55 height 27
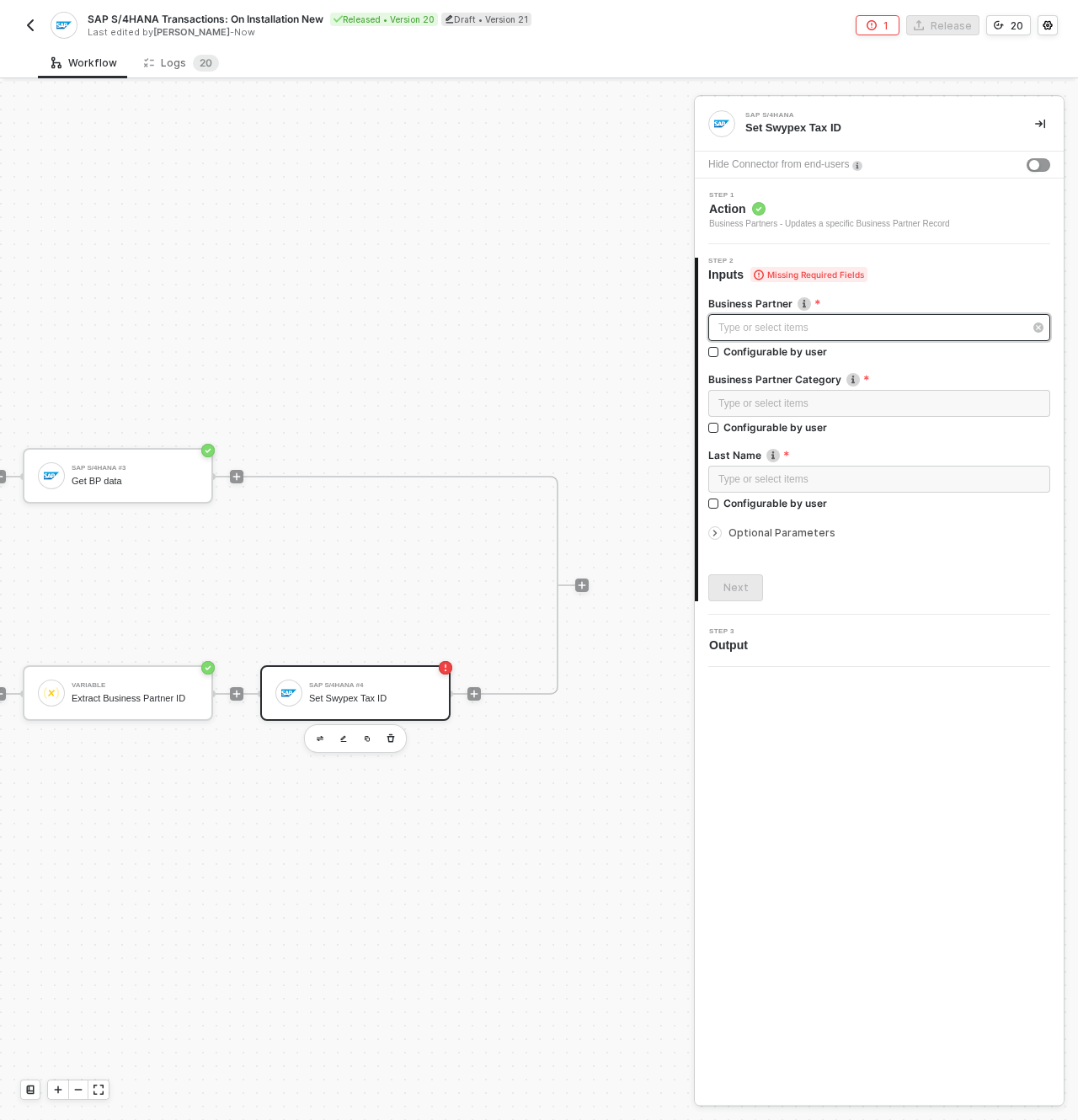
click at [830, 324] on div "Type or select items ﻿" at bounding box center [871, 327] width 304 height 16
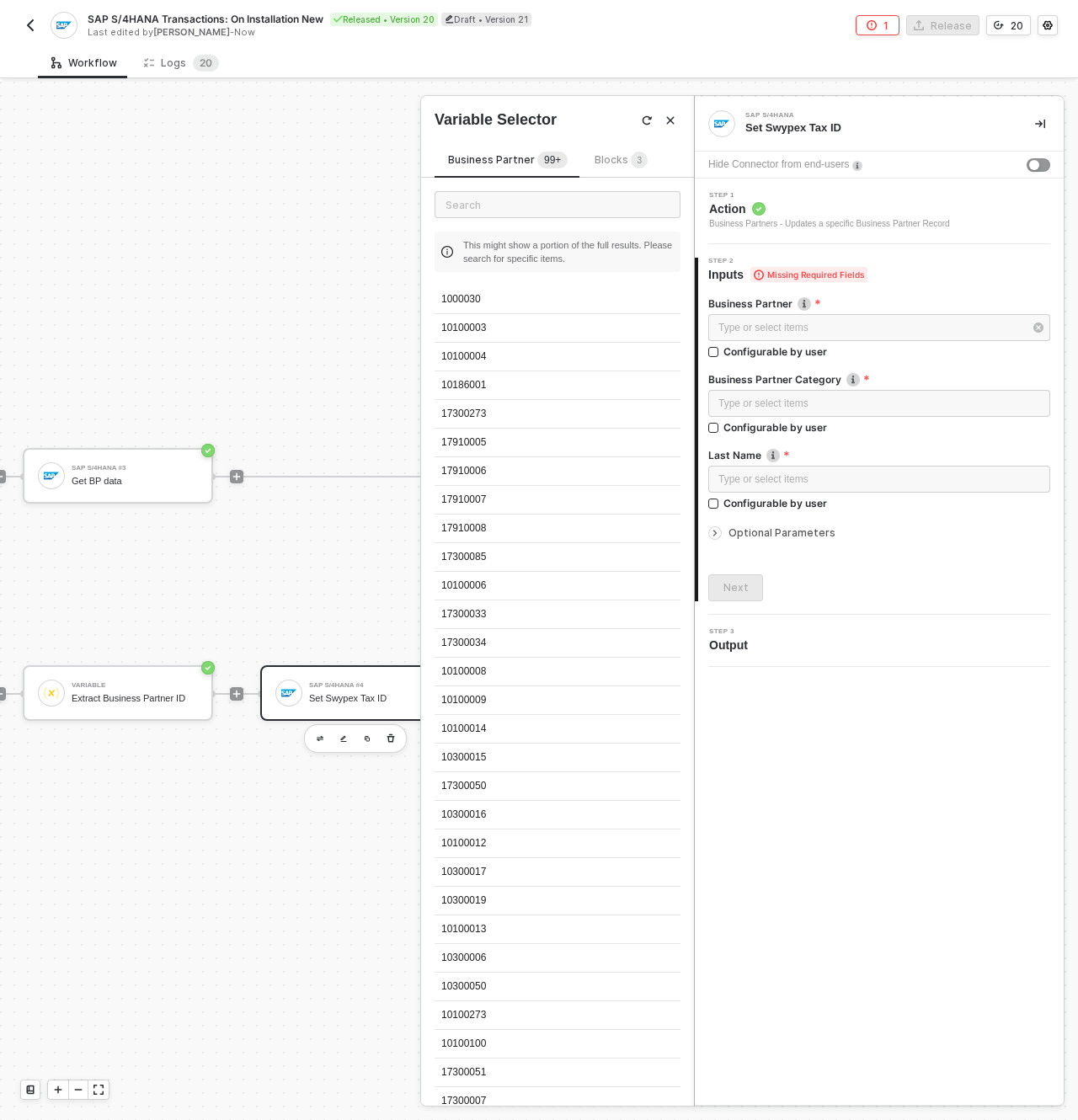
click at [953, 271] on div "Step 2 Inputs Missing Required Fields" at bounding box center [881, 270] width 365 height 26
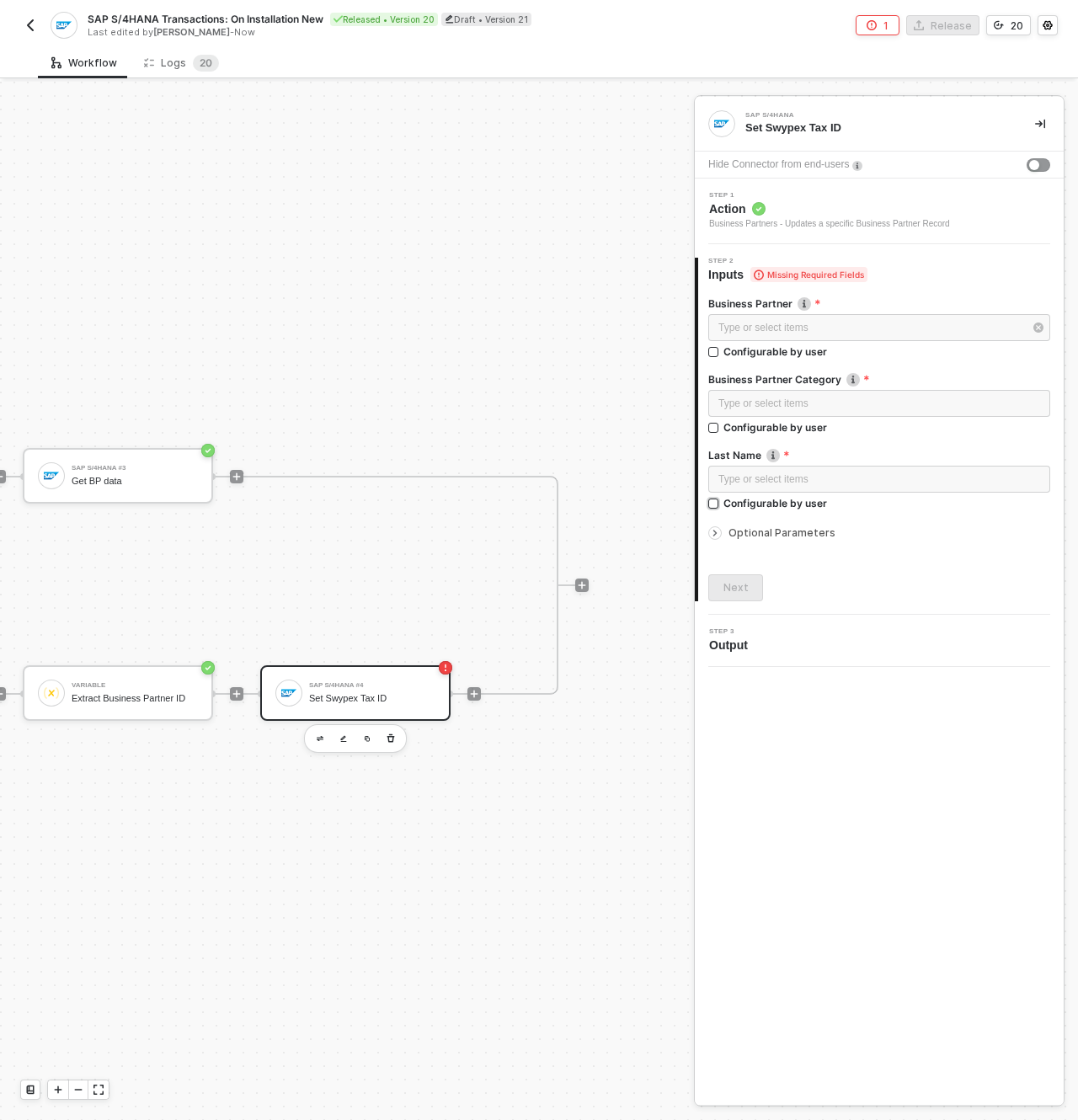
click at [756, 525] on div "Optional Parameters" at bounding box center [878, 533] width 342 height 18
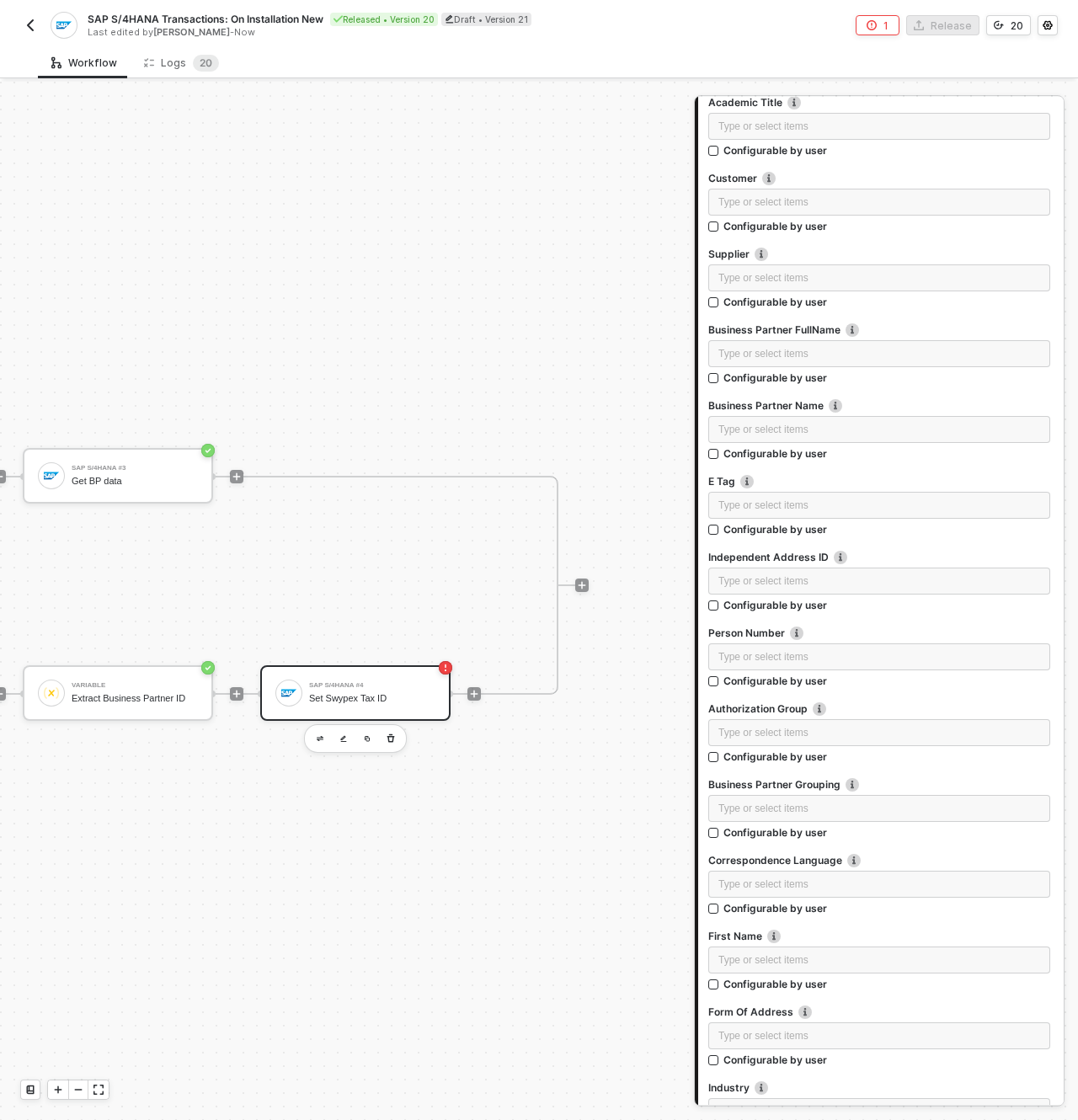
scroll to position [0, 0]
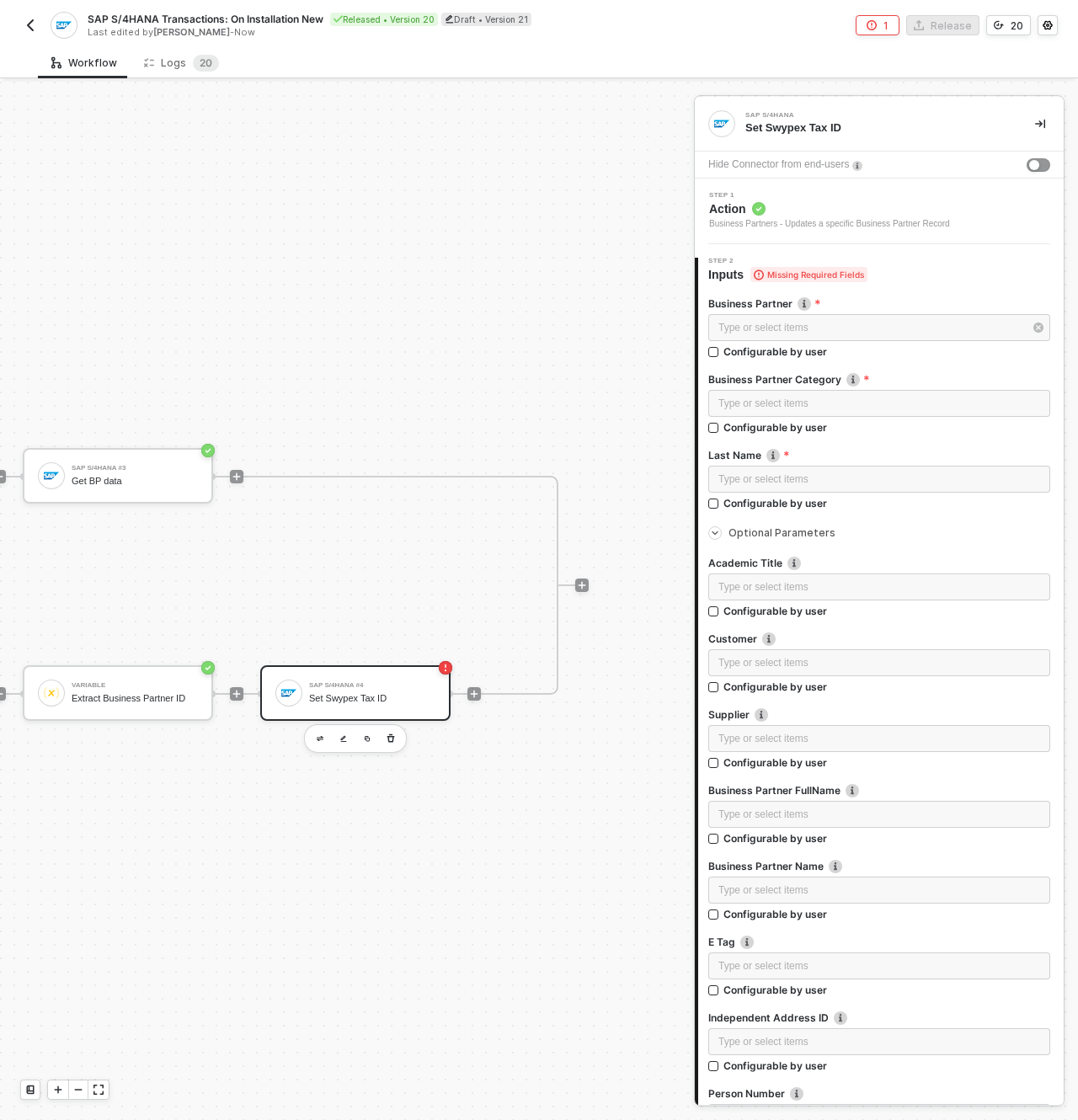
click at [377, 665] on div "SAP S/4HANA #4 Set Swypex Tax ID" at bounding box center [356, 693] width 190 height 55
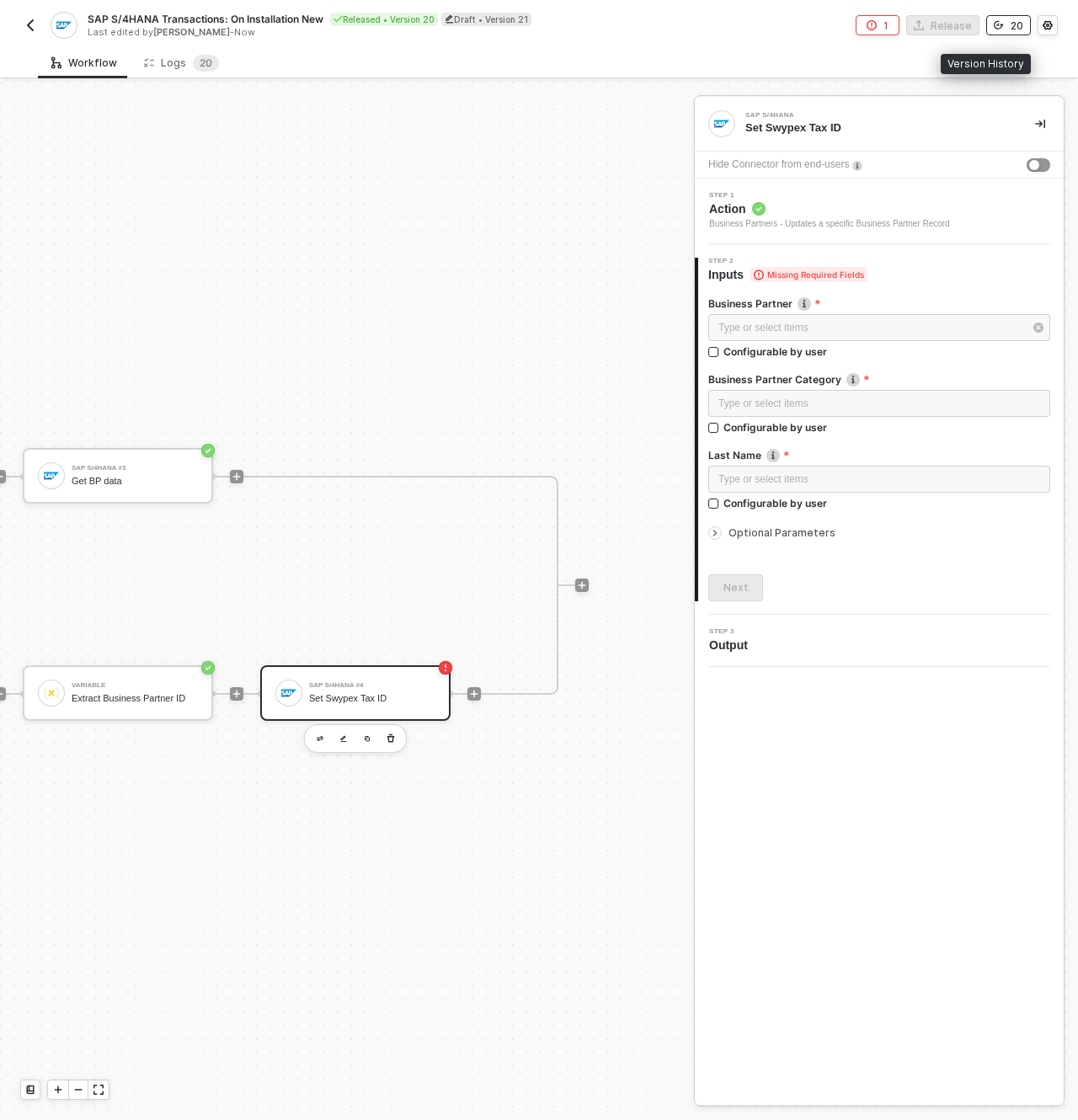
click at [1013, 21] on div "20" at bounding box center [1016, 25] width 12 height 14
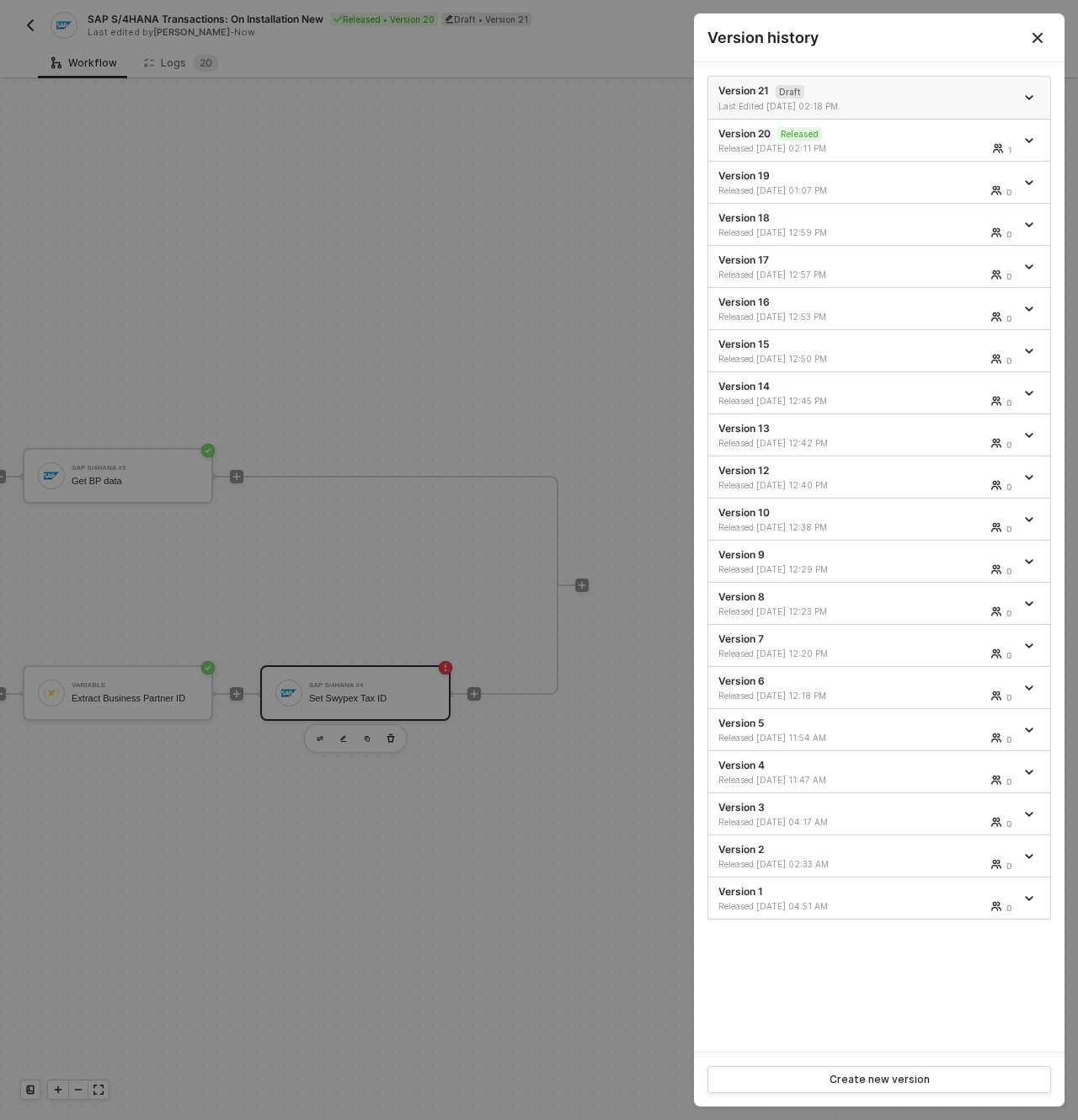
click at [1036, 99] on span "icon-arrow-down" at bounding box center [1030, 97] width 11 height 9
click at [1031, 96] on icon "icon-arrow-down" at bounding box center [1029, 98] width 7 height 4
click at [940, 191] on div "Delete" at bounding box center [970, 191] width 105 height 16
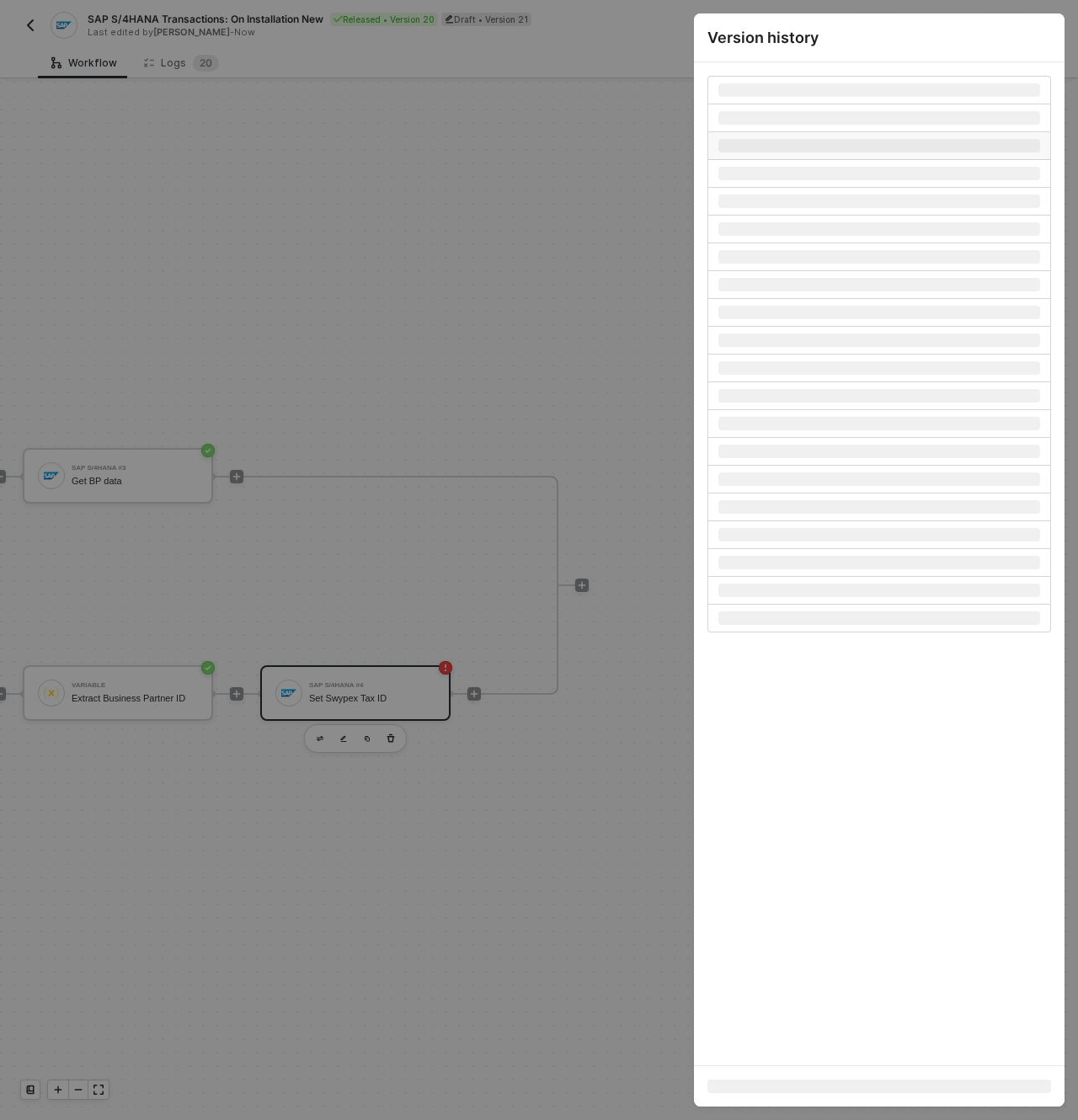
scroll to position [44, 762]
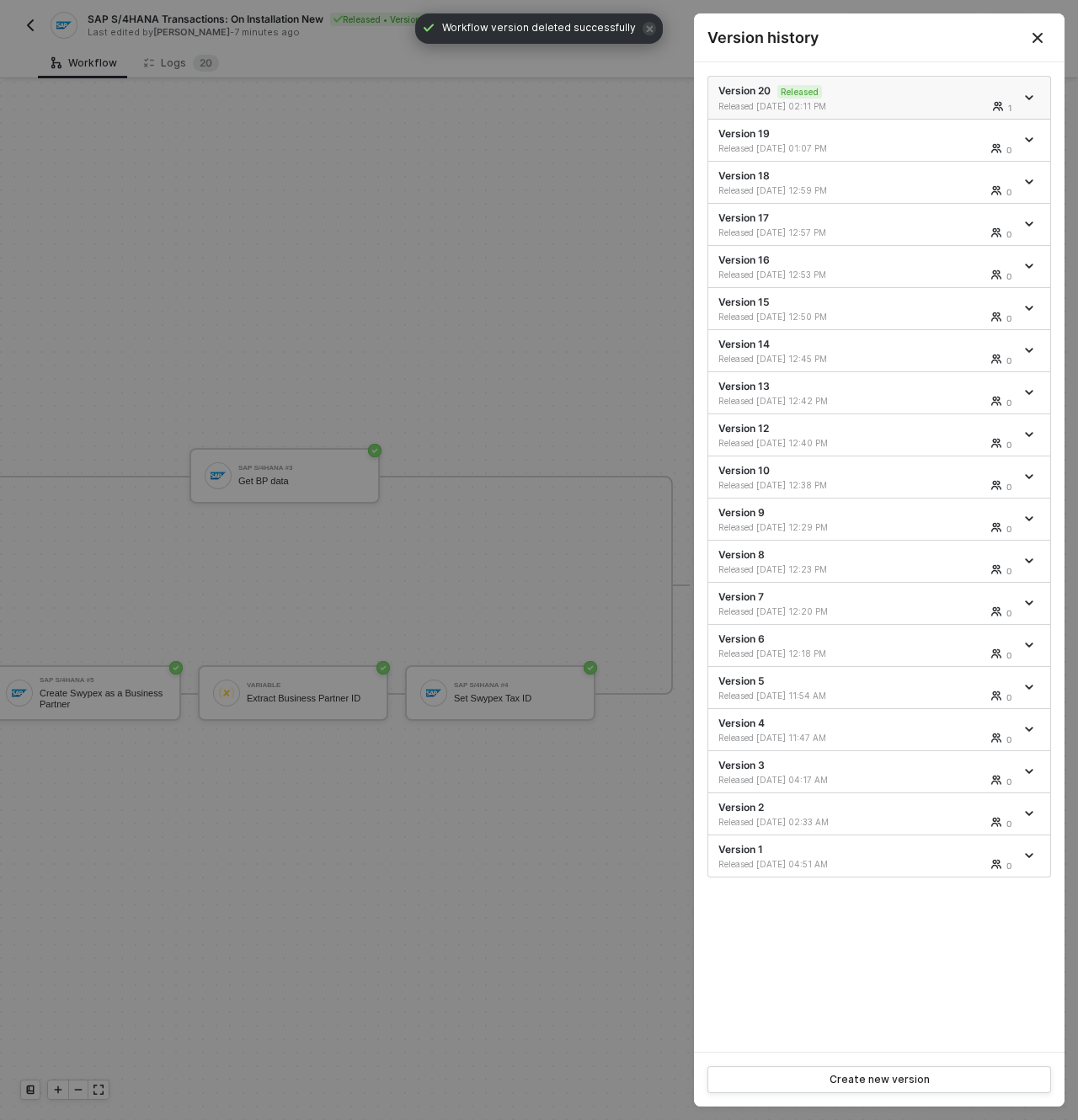
click at [892, 108] on div "Released 10/06/2025 02:11 PM 1" at bounding box center [867, 106] width 297 height 11
click at [1048, 32] on button "Close" at bounding box center [1037, 37] width 54 height 48
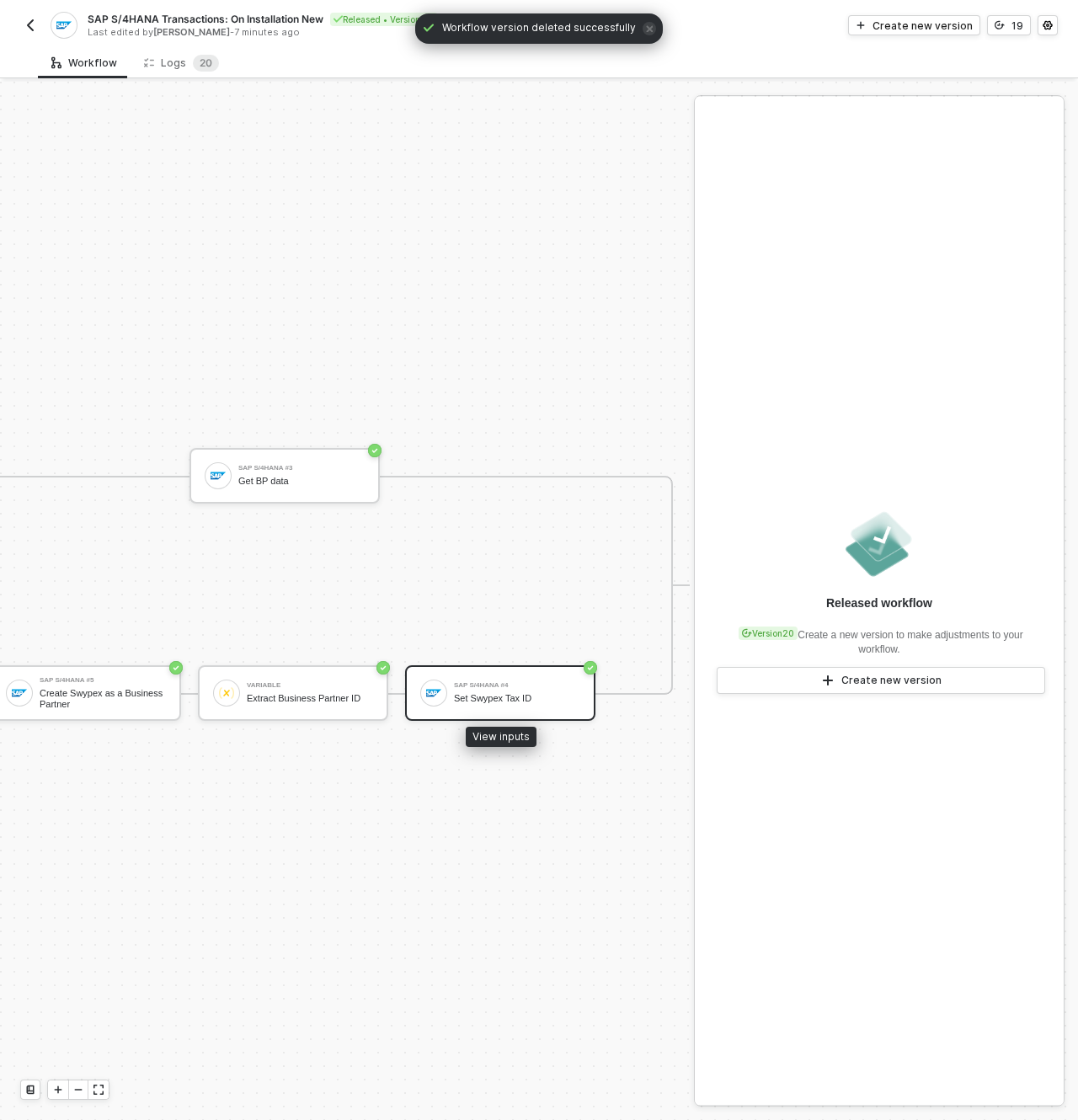
click at [502, 678] on div "SAP S/4HANA #4 Set Swypex Tax ID" at bounding box center [517, 694] width 127 height 32
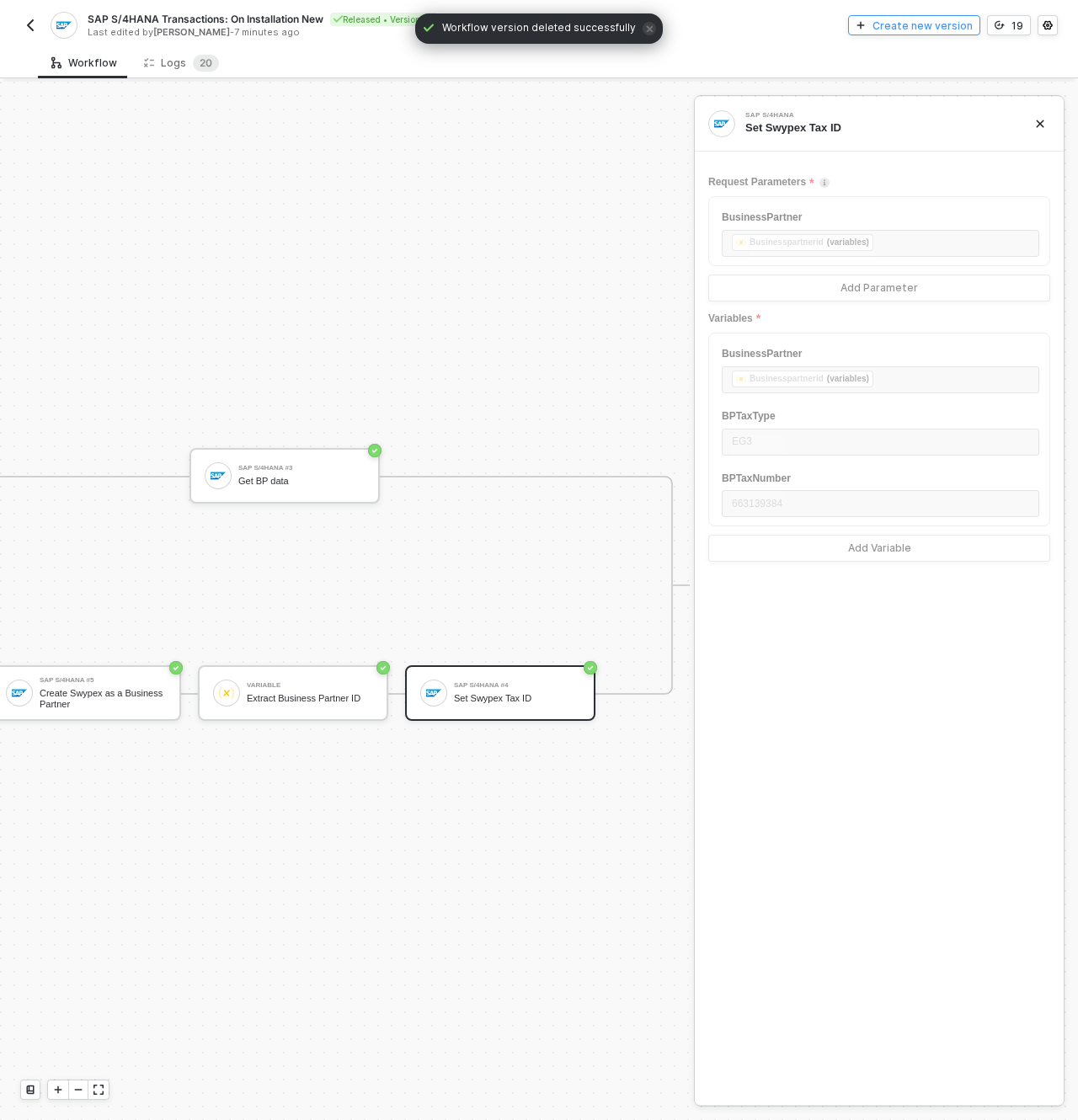
click at [903, 33] on button "Create new version" at bounding box center [913, 25] width 132 height 20
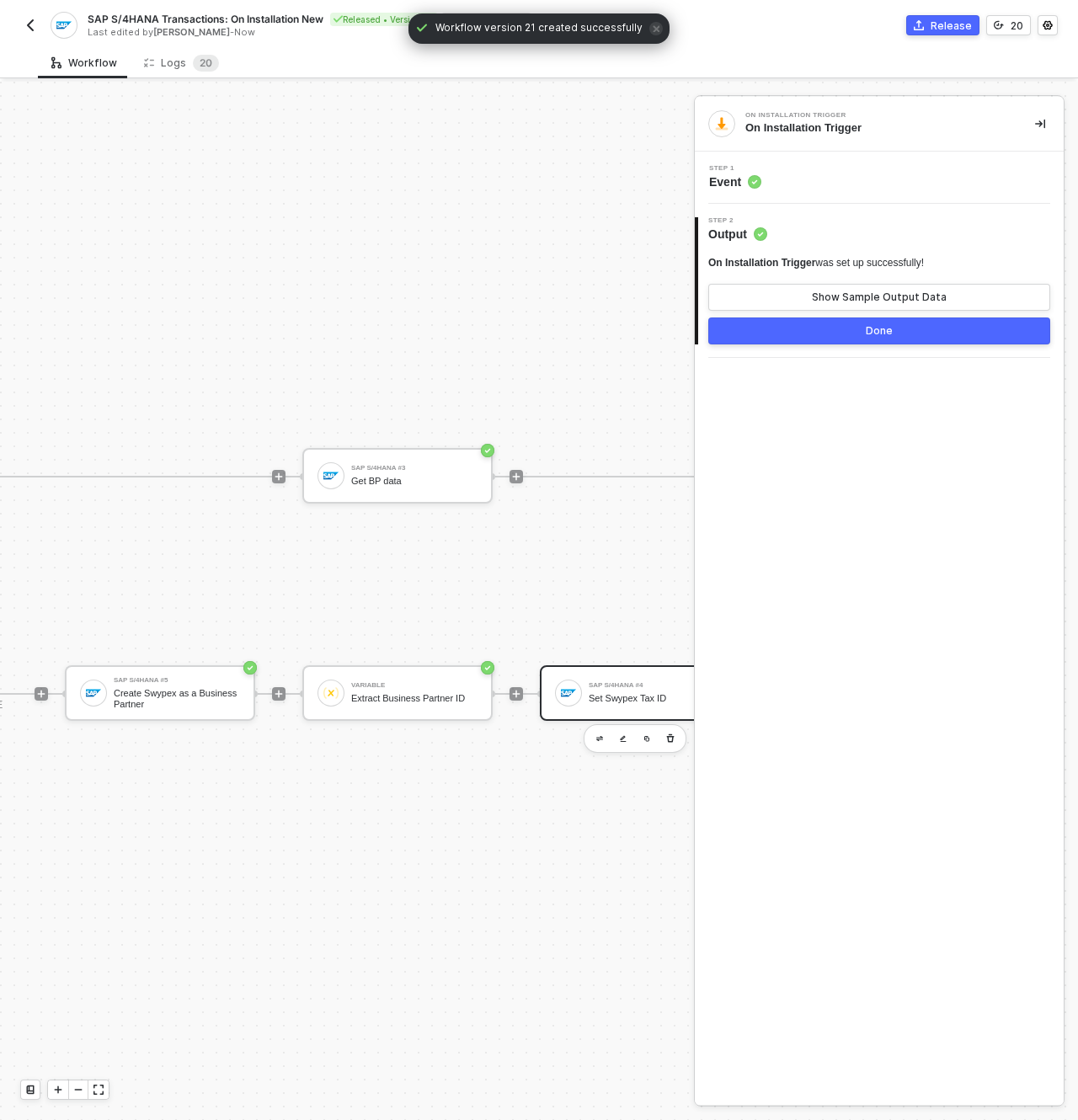
click at [652, 678] on div "SAP S/4HANA #4 Set Swypex Tax ID" at bounding box center [652, 694] width 127 height 32
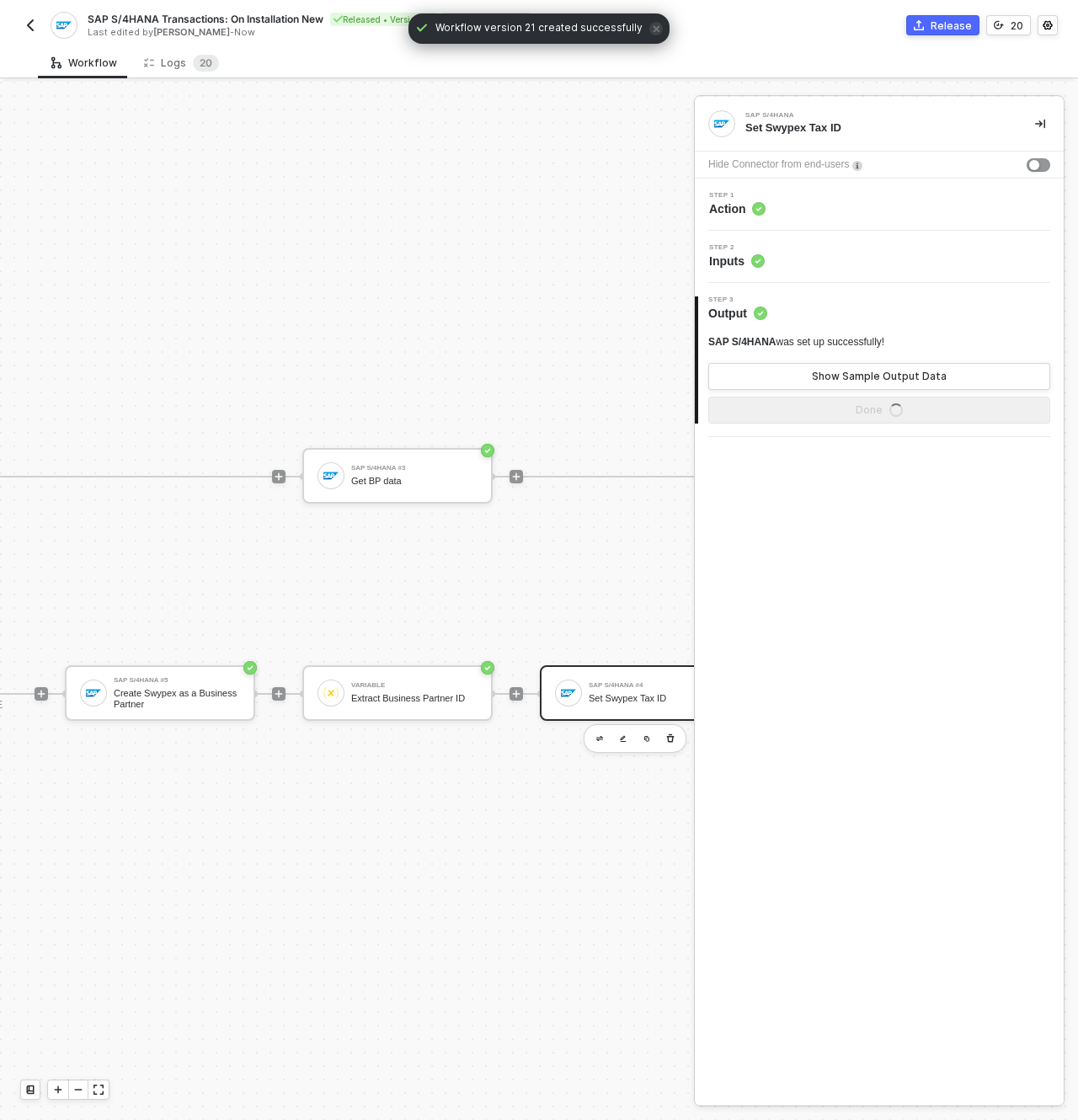
click at [811, 204] on div "Step 1 Action" at bounding box center [881, 205] width 364 height 26
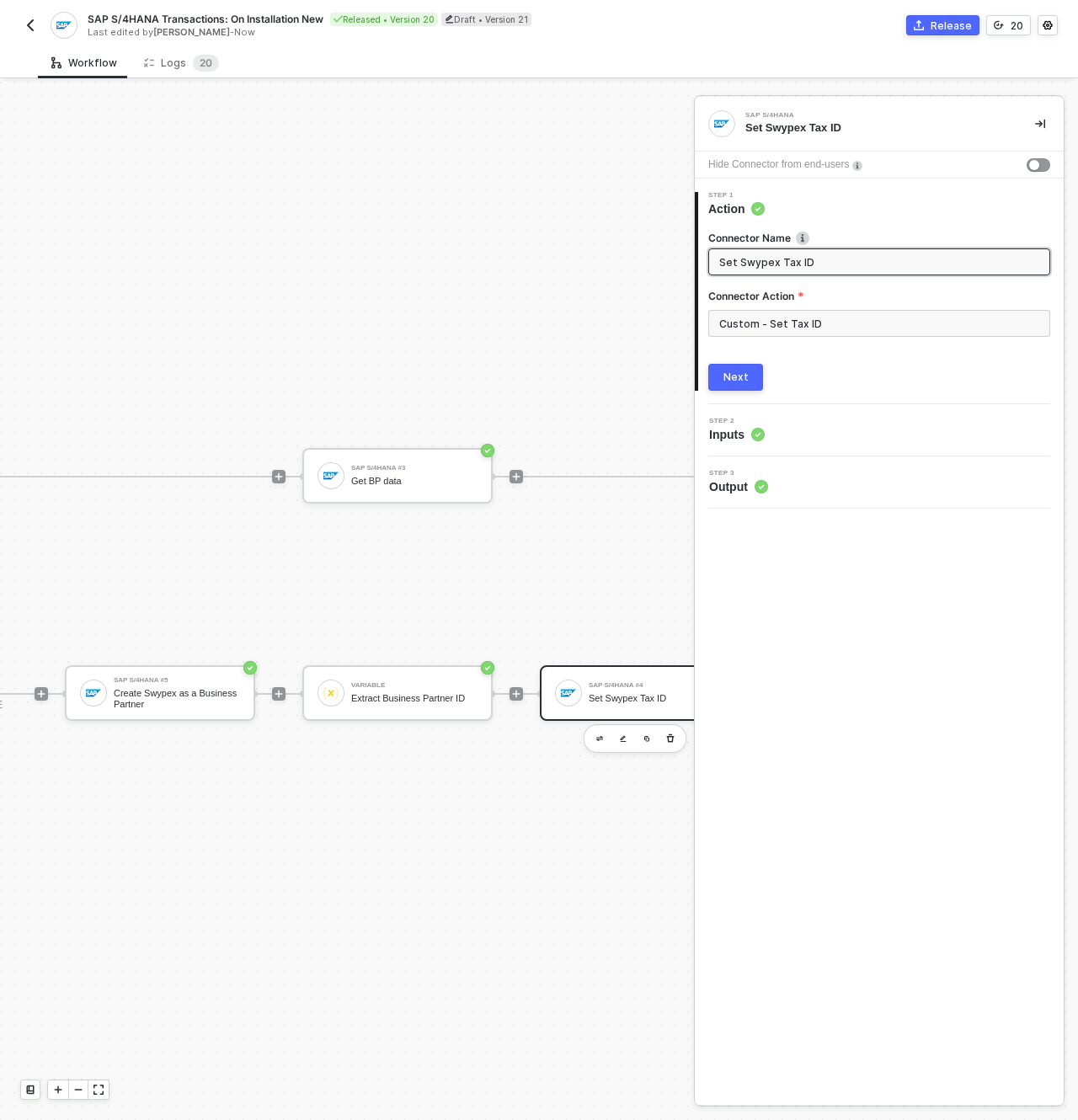
click at [780, 305] on div "Connector Action" at bounding box center [878, 300] width 342 height 21
click at [774, 334] on input "Custom - Set Tax ID" at bounding box center [878, 324] width 342 height 27
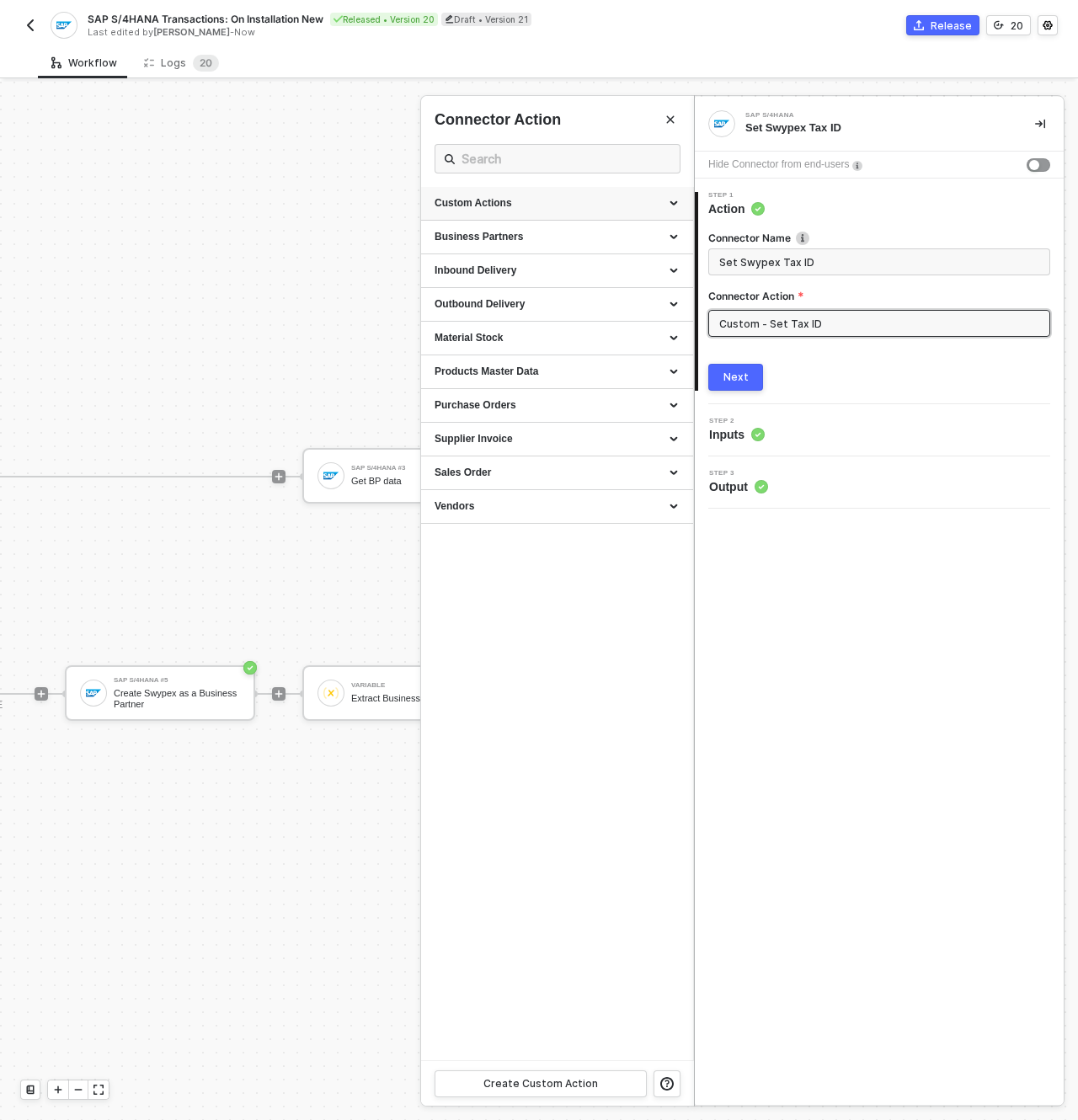
click at [555, 206] on div "Custom Actions" at bounding box center [558, 203] width 245 height 14
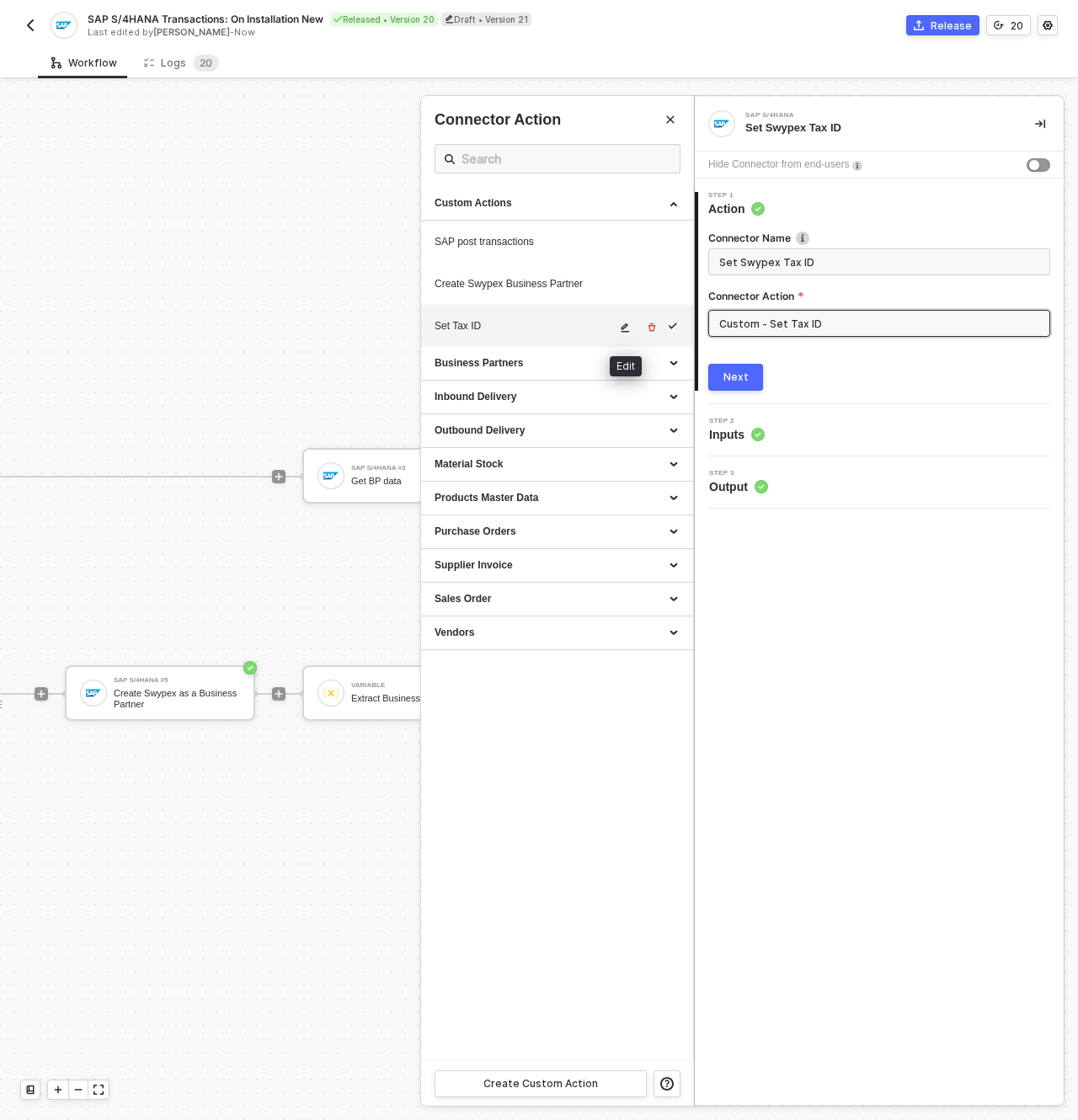
click at [617, 330] on button "button" at bounding box center [625, 327] width 20 height 20
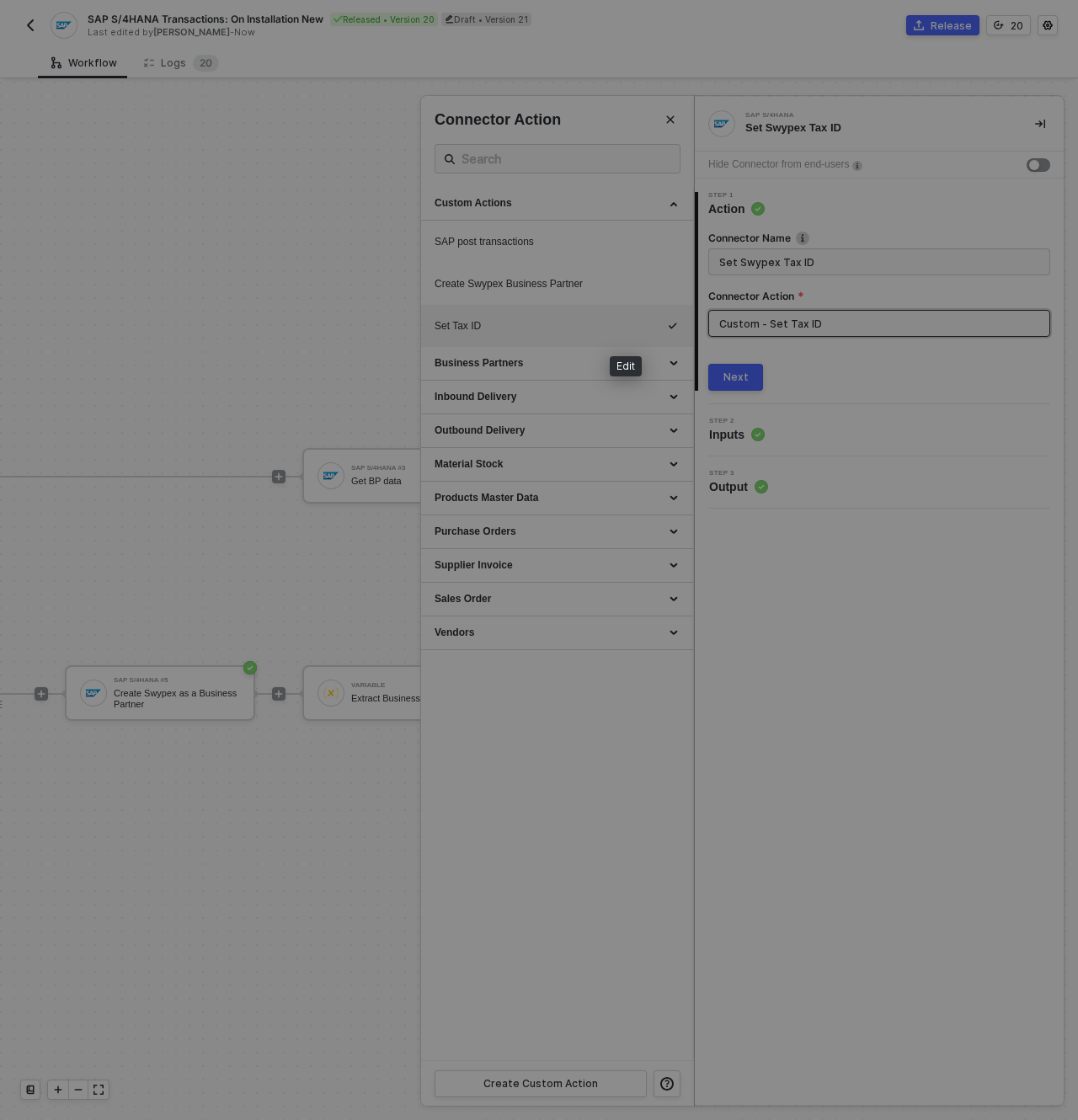
scroll to position [151, 0]
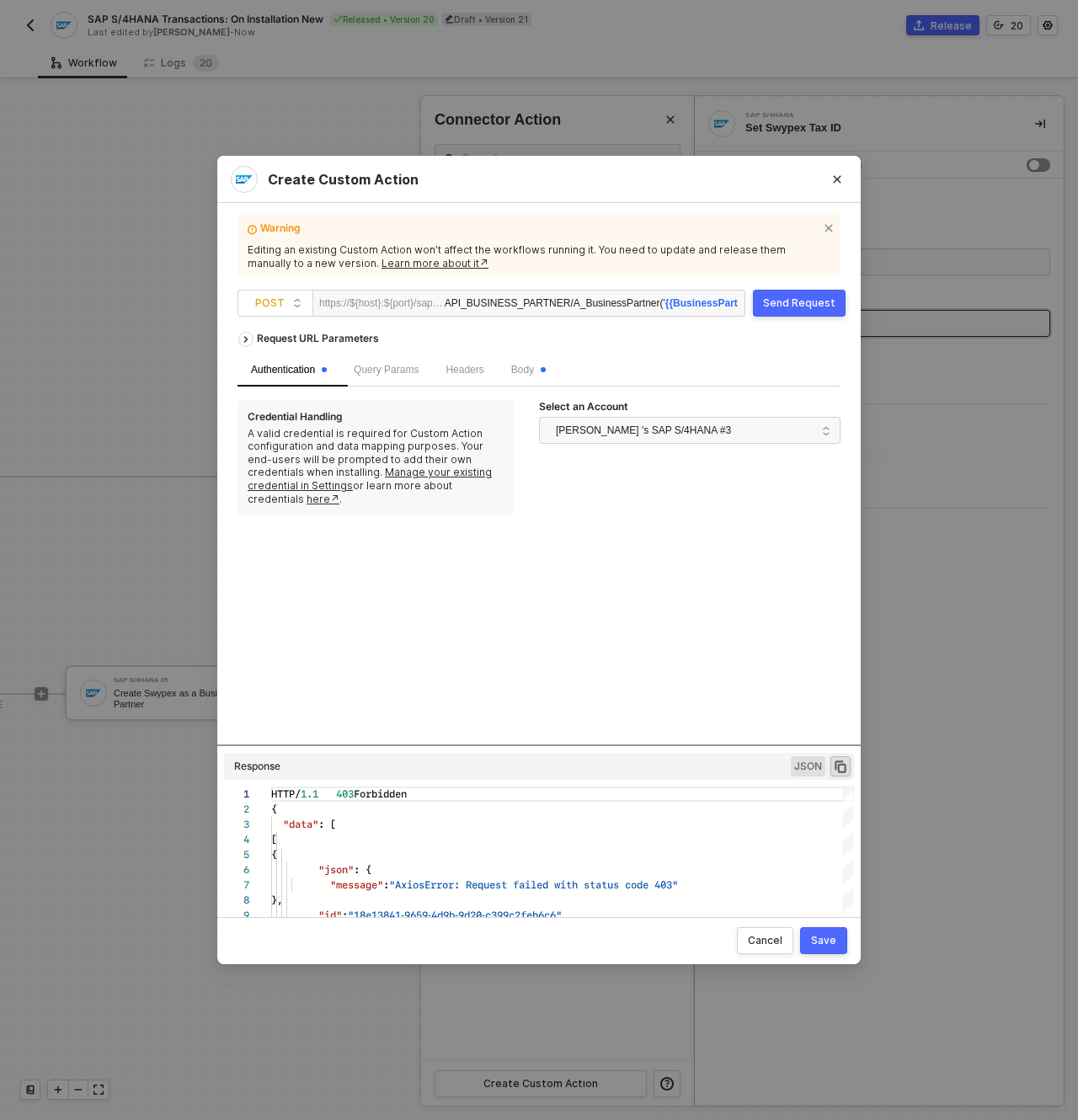
click at [778, 305] on div "Send Request" at bounding box center [799, 304] width 72 height 13
click at [617, 438] on span "[PERSON_NAME] 's SAP S/4HANA #3" at bounding box center [643, 430] width 175 height 26
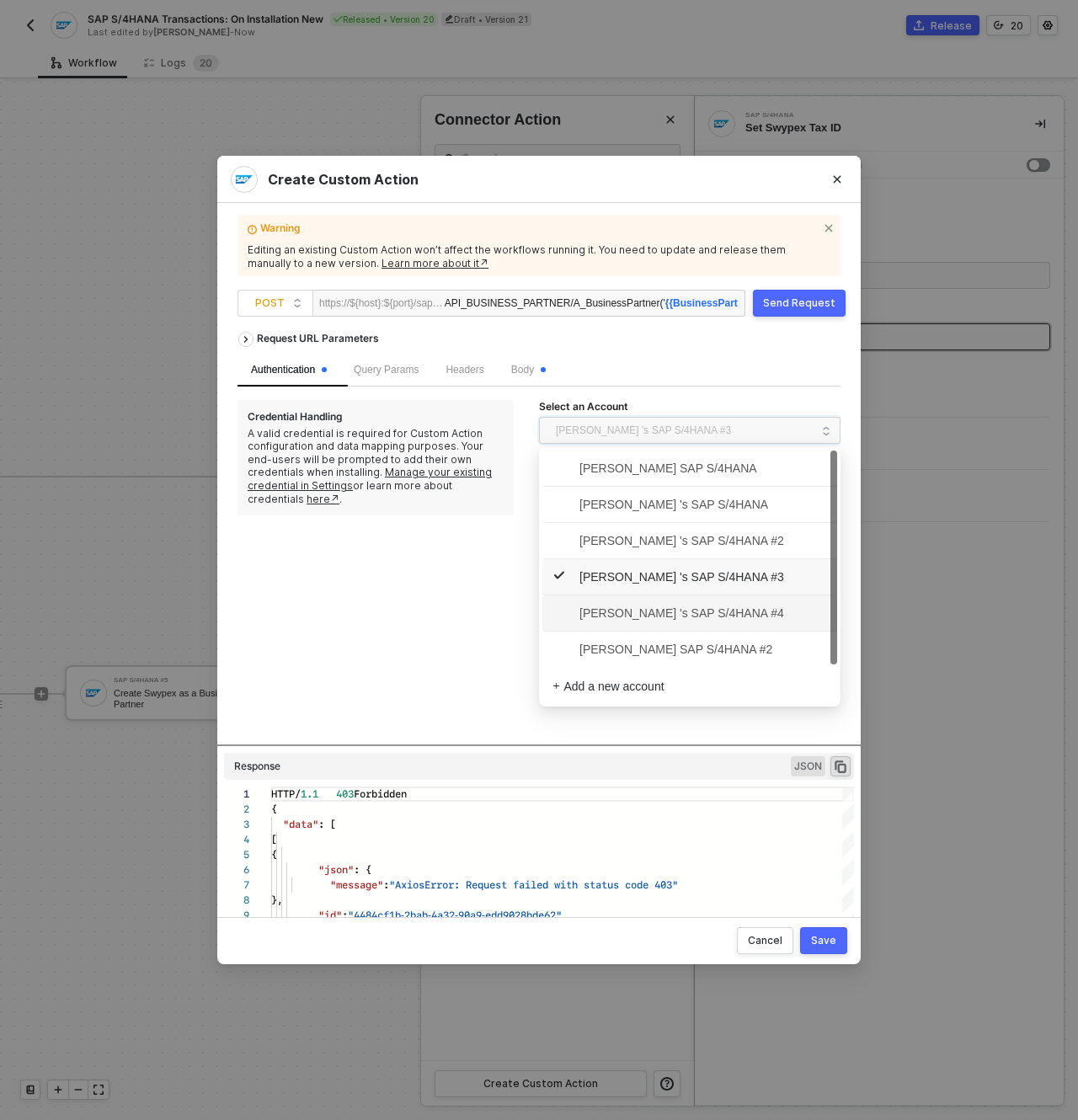
click at [686, 623] on span "Nadeem Bakr 's SAP S/4HANA #4" at bounding box center [690, 613] width 275 height 27
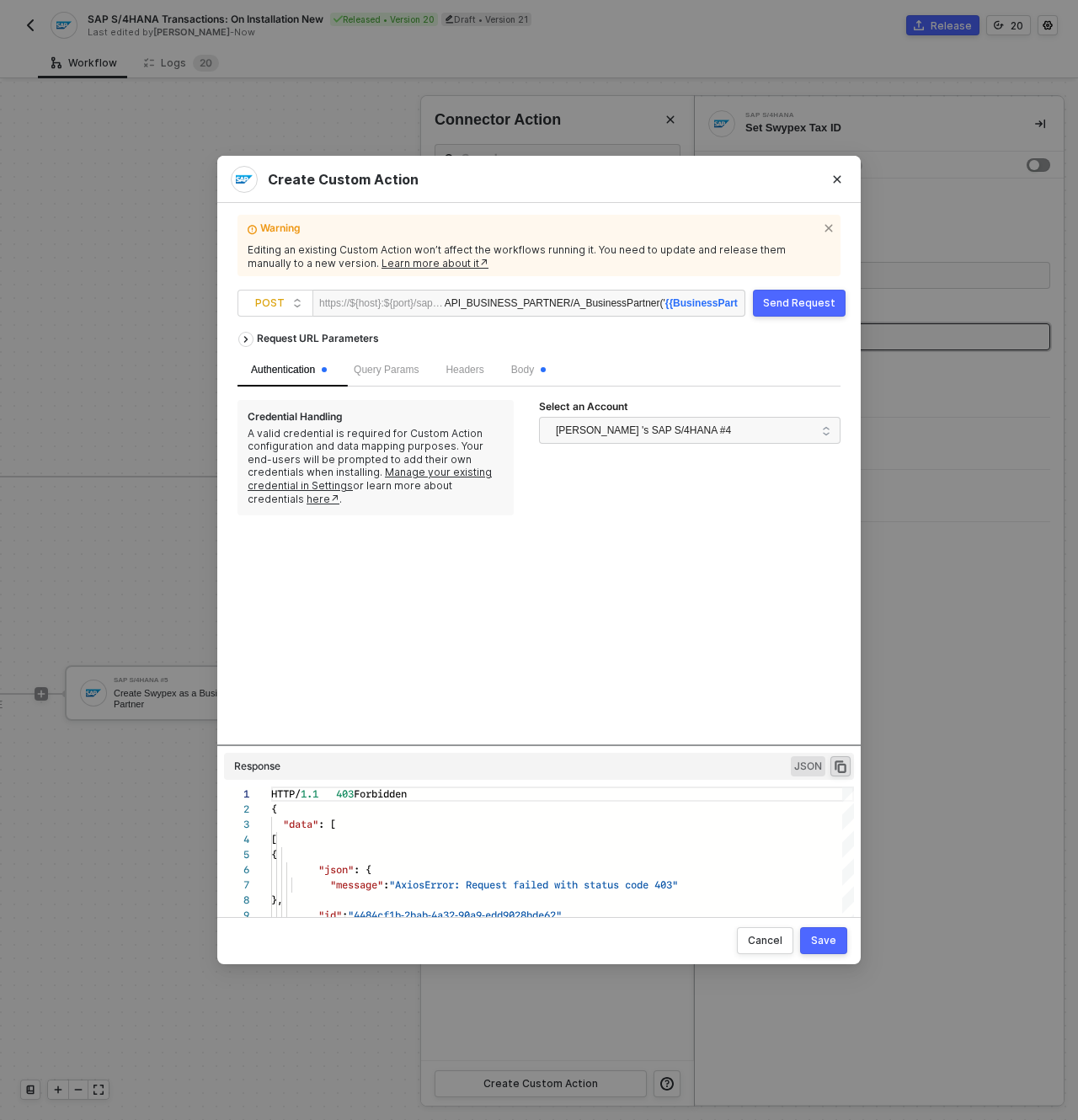
click at [795, 308] on div "Send Request" at bounding box center [799, 304] width 72 height 13
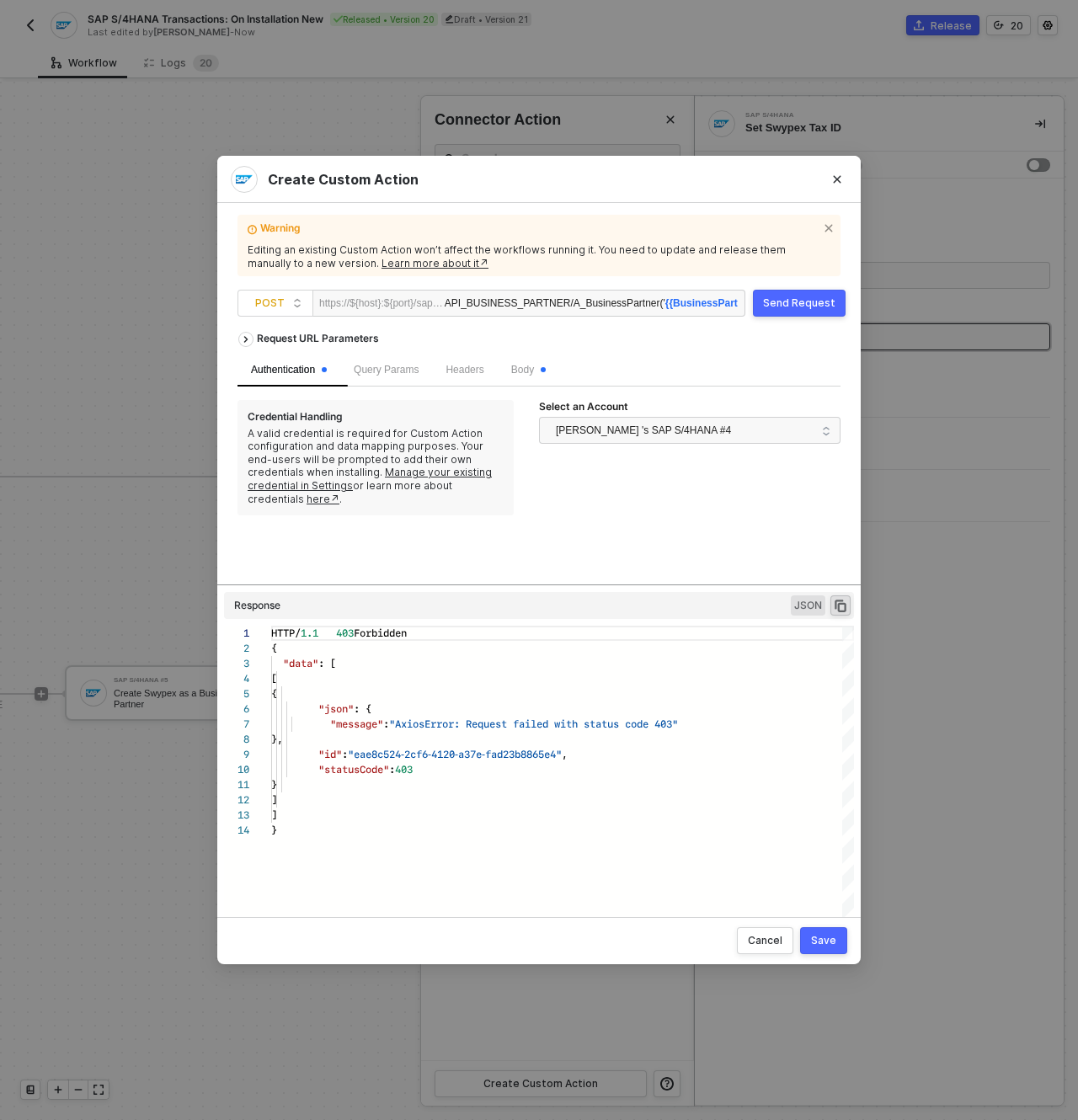
drag, startPoint x: 811, startPoint y: 746, endPoint x: 828, endPoint y: 654, distance: 93.6
click at [828, 655] on div "Request URL Parameters Authentication Query Params Headers Body Credential Hand…" at bounding box center [539, 613] width 603 height 580
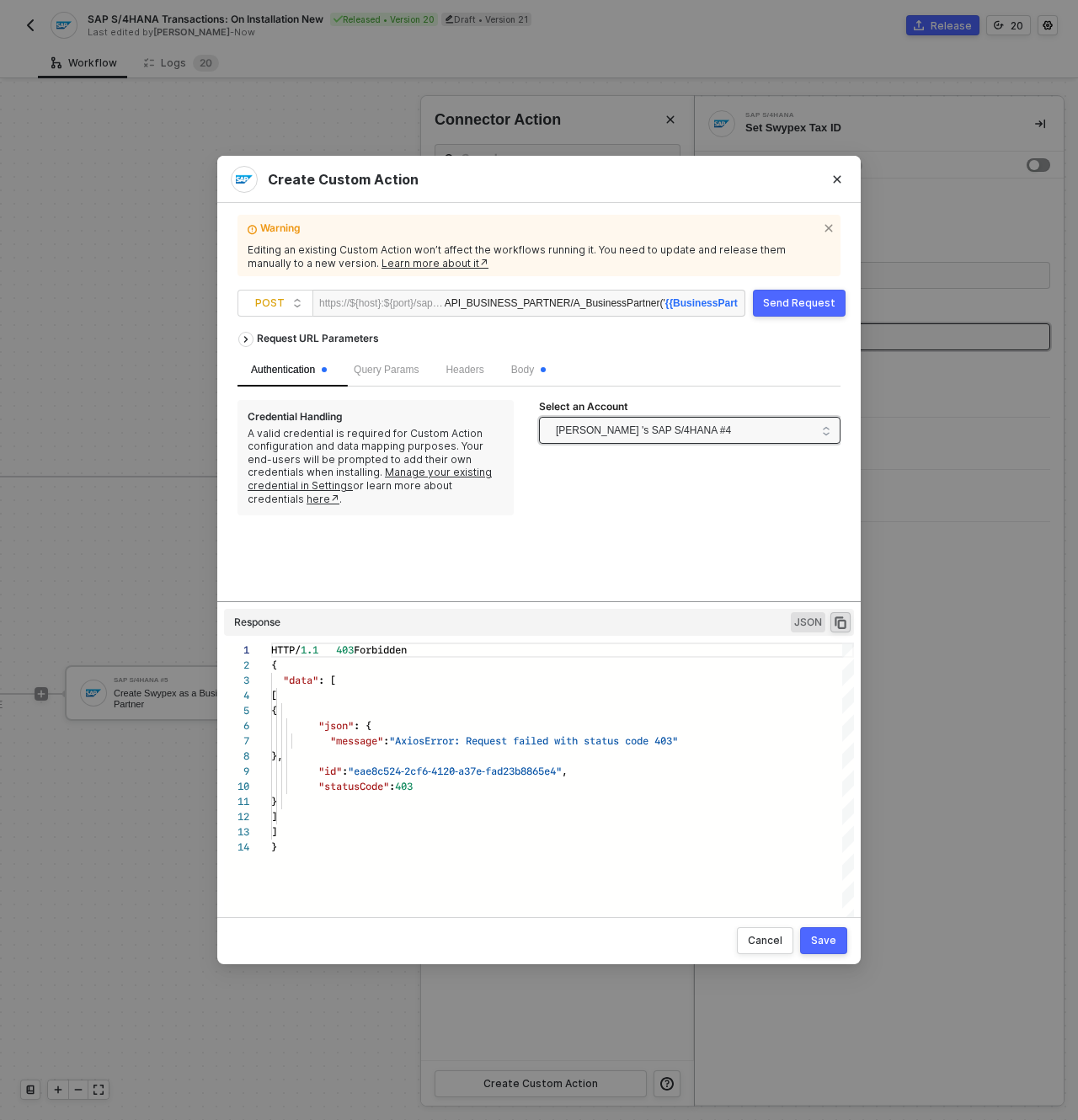
click at [708, 435] on span "Nadeem Bakr 's SAP S/4HANA #4" at bounding box center [643, 430] width 175 height 26
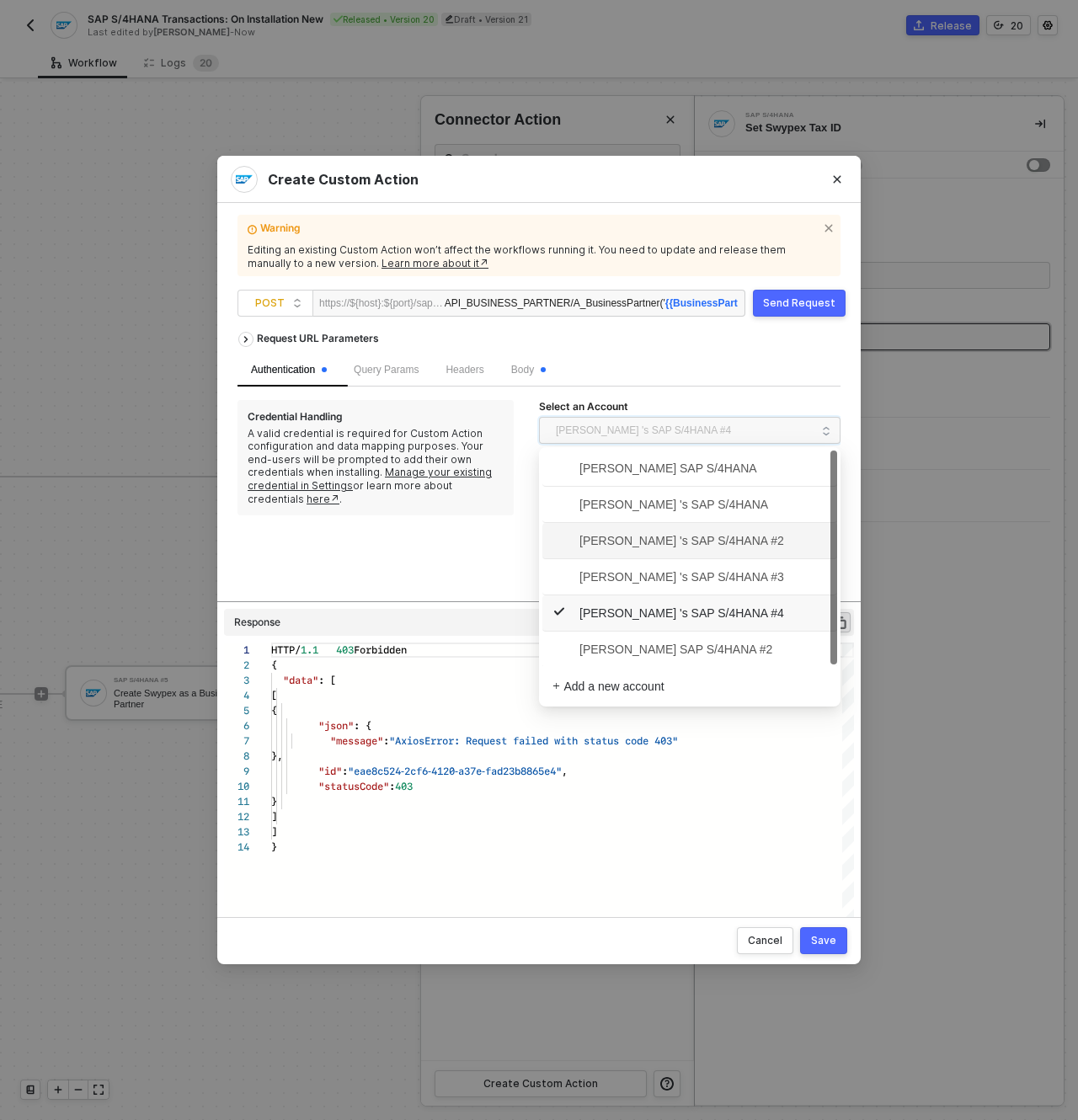
click at [696, 534] on span "Nadeem Bakr 's SAP S/4HANA #2" at bounding box center [668, 540] width 231 height 18
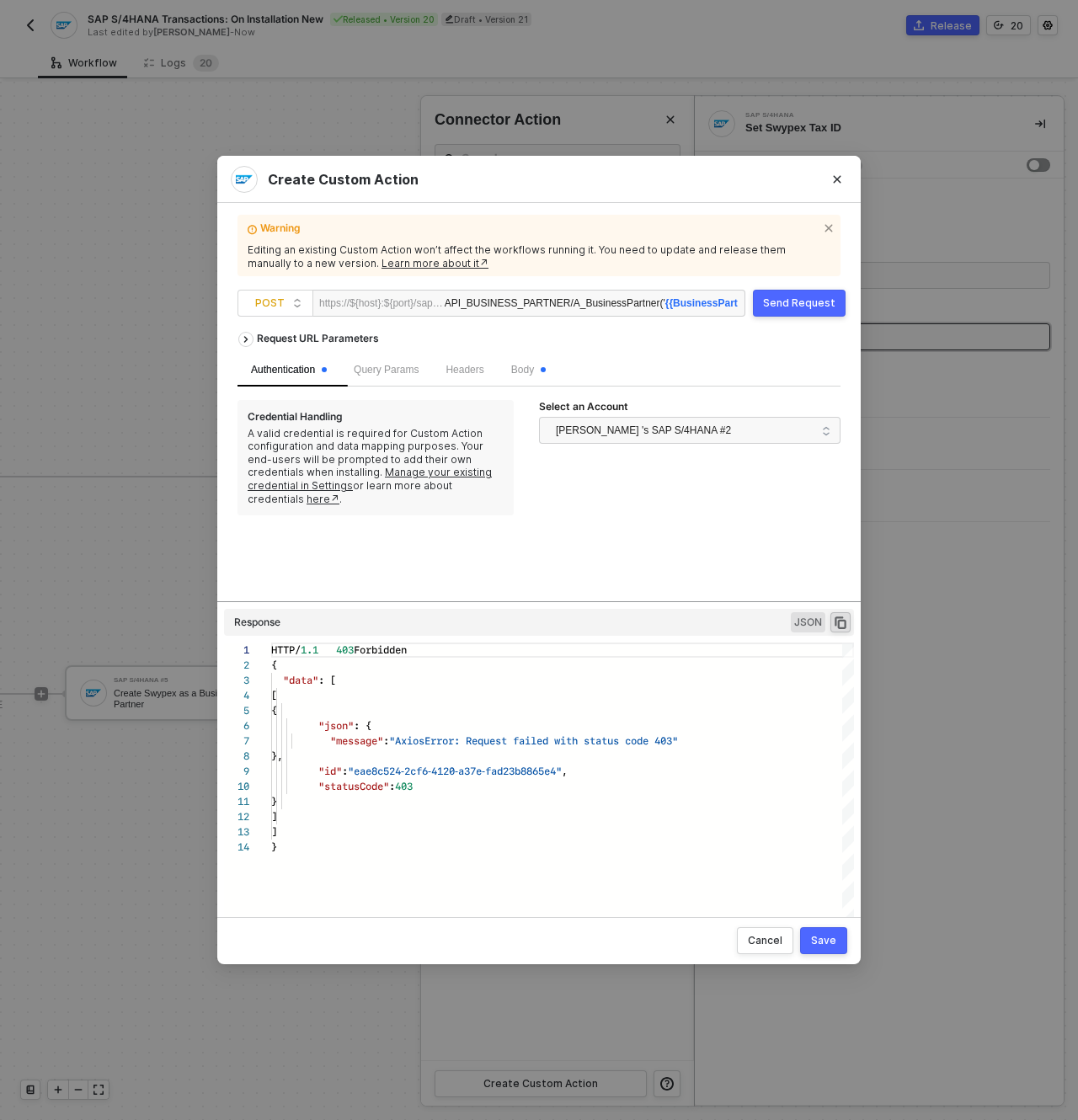
click at [777, 305] on div "Send Request" at bounding box center [799, 304] width 72 height 13
click at [723, 436] on span "Nadeem Bakr 's SAP S/4HANA #2" at bounding box center [685, 430] width 260 height 27
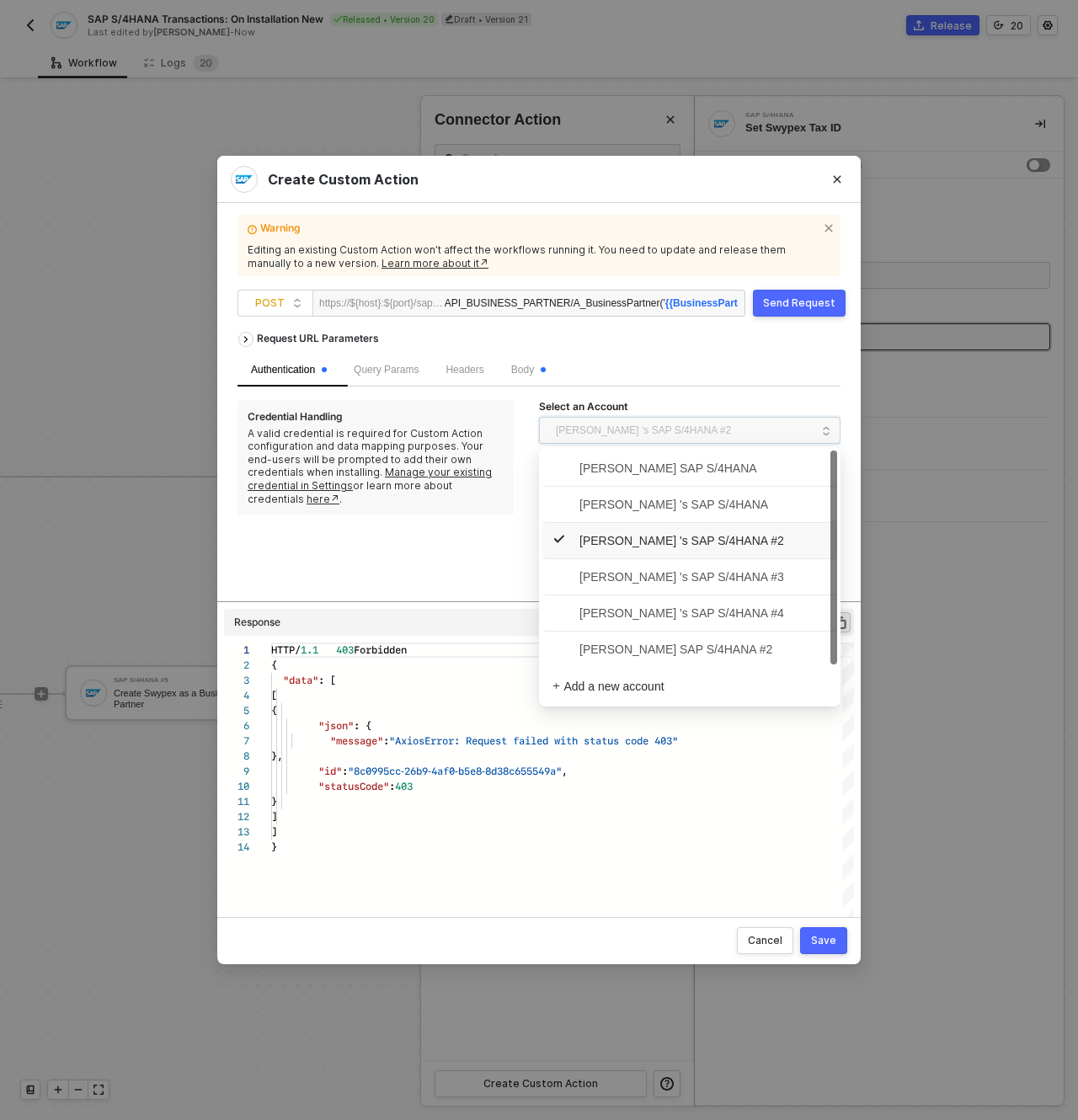
click at [466, 440] on div "A valid credential is required for Custom Action configuration and data mapping…" at bounding box center [375, 466] width 256 height 79
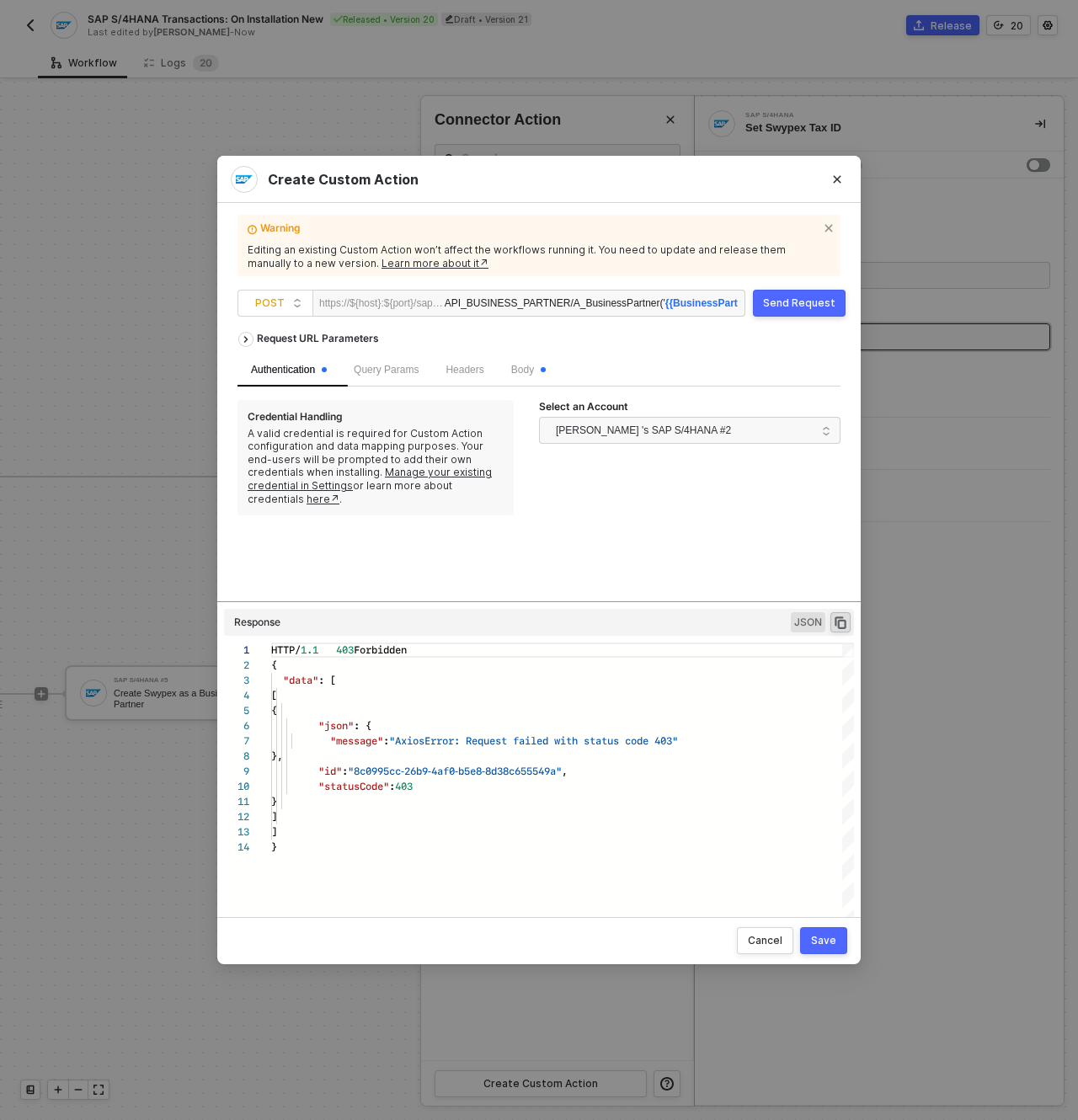
click at [714, 449] on div "Nadeem Bakr 's SAP S/4HANA #2" at bounding box center [690, 433] width 302 height 33
click at [732, 431] on span "Nadeem Bakr 's SAP S/4HANA #2" at bounding box center [685, 430] width 260 height 27
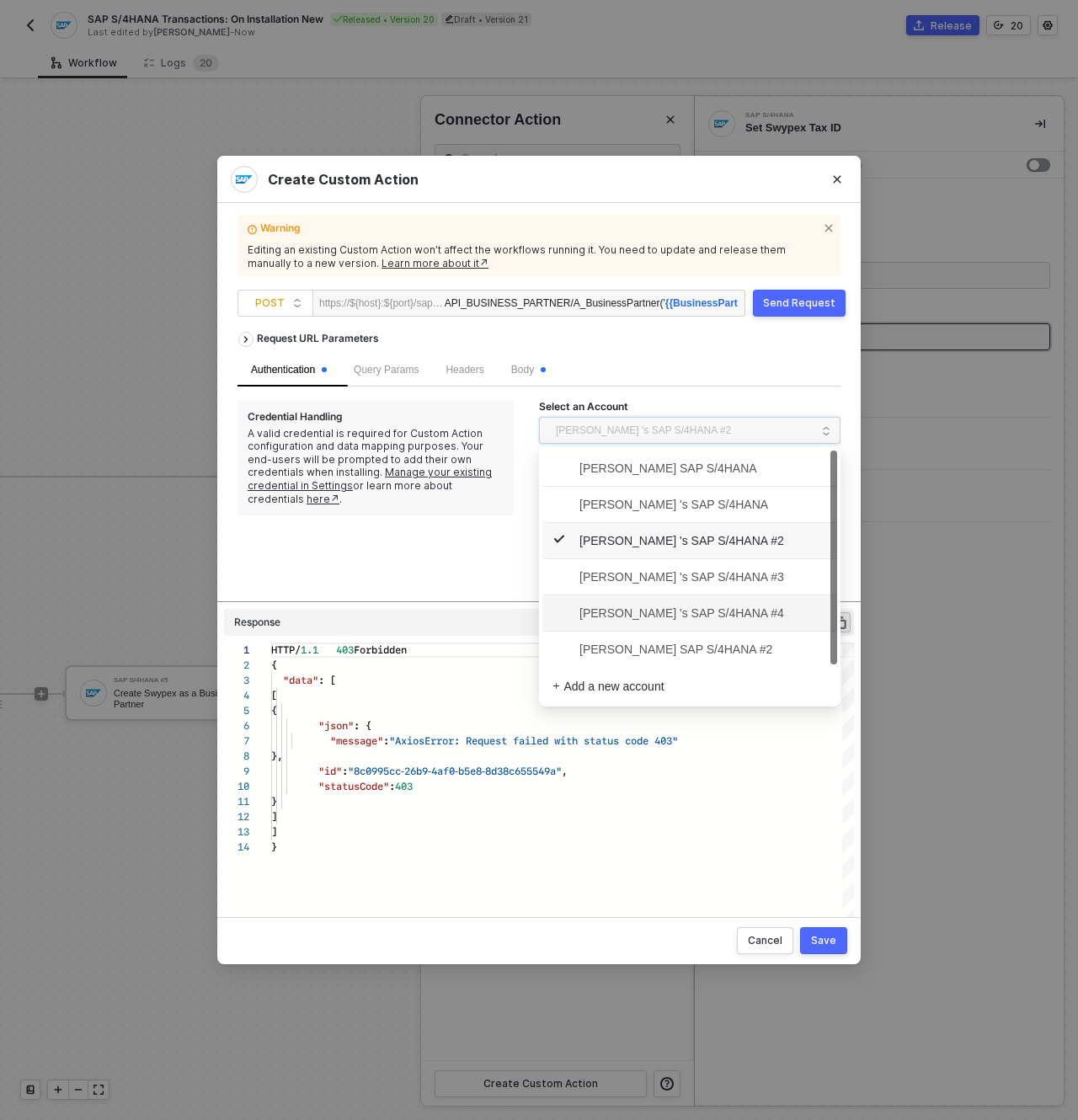
click at [752, 619] on span "Nadeem Bakr 's SAP S/4HANA #4" at bounding box center [668, 613] width 231 height 18
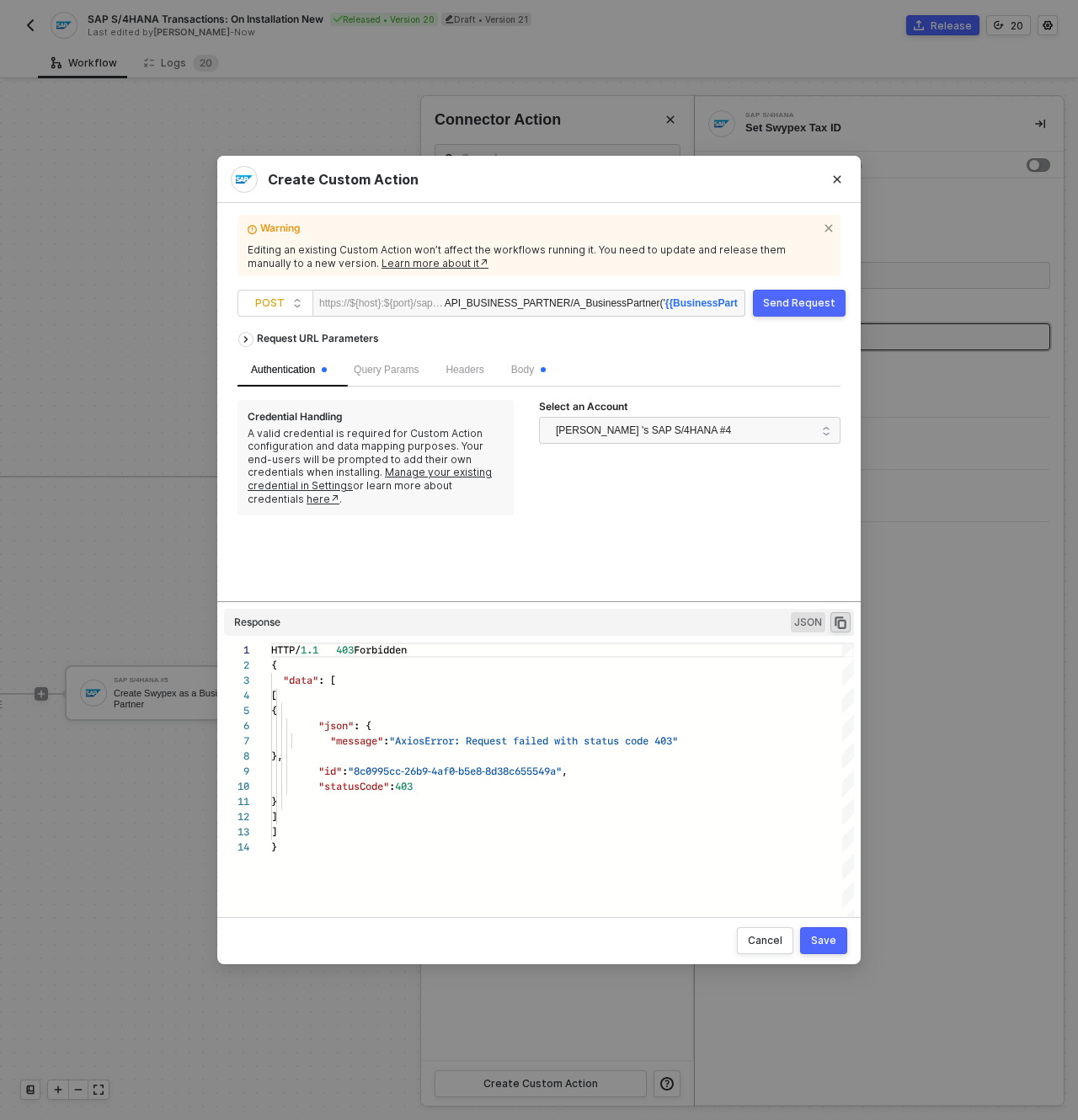
click at [811, 286] on div "Warning Editing an existing Custom Action won’t affect the workflows running it…" at bounding box center [539, 560] width 603 height 674
click at [809, 305] on div "Send Request" at bounding box center [799, 304] width 72 height 13
click at [802, 301] on div "Send Request" at bounding box center [799, 304] width 72 height 13
click at [832, 171] on button "Close" at bounding box center [837, 179] width 27 height 27
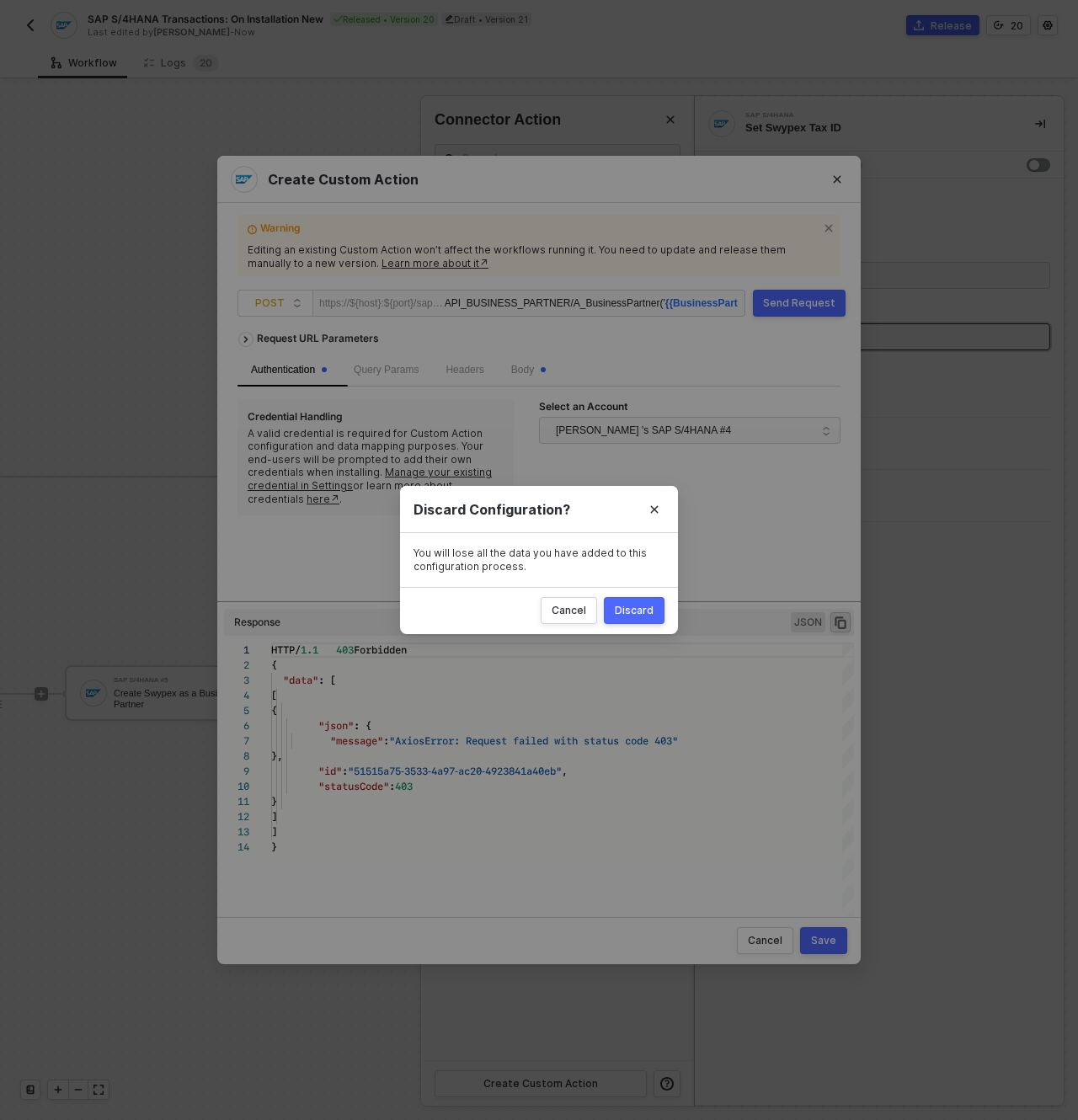
click at [622, 610] on div "Discard" at bounding box center [634, 611] width 39 height 13
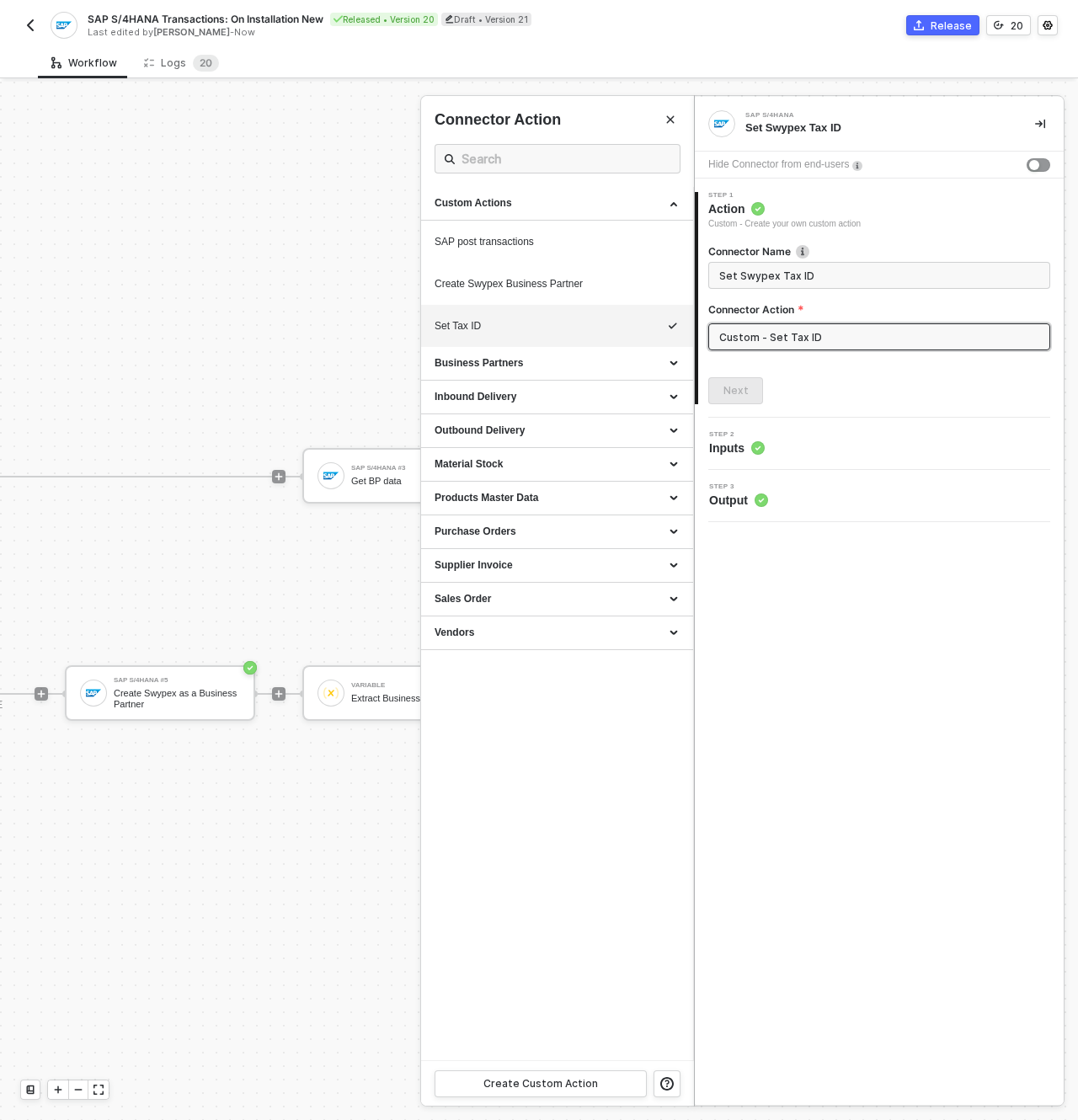
click at [752, 443] on icon at bounding box center [758, 448] width 13 height 13
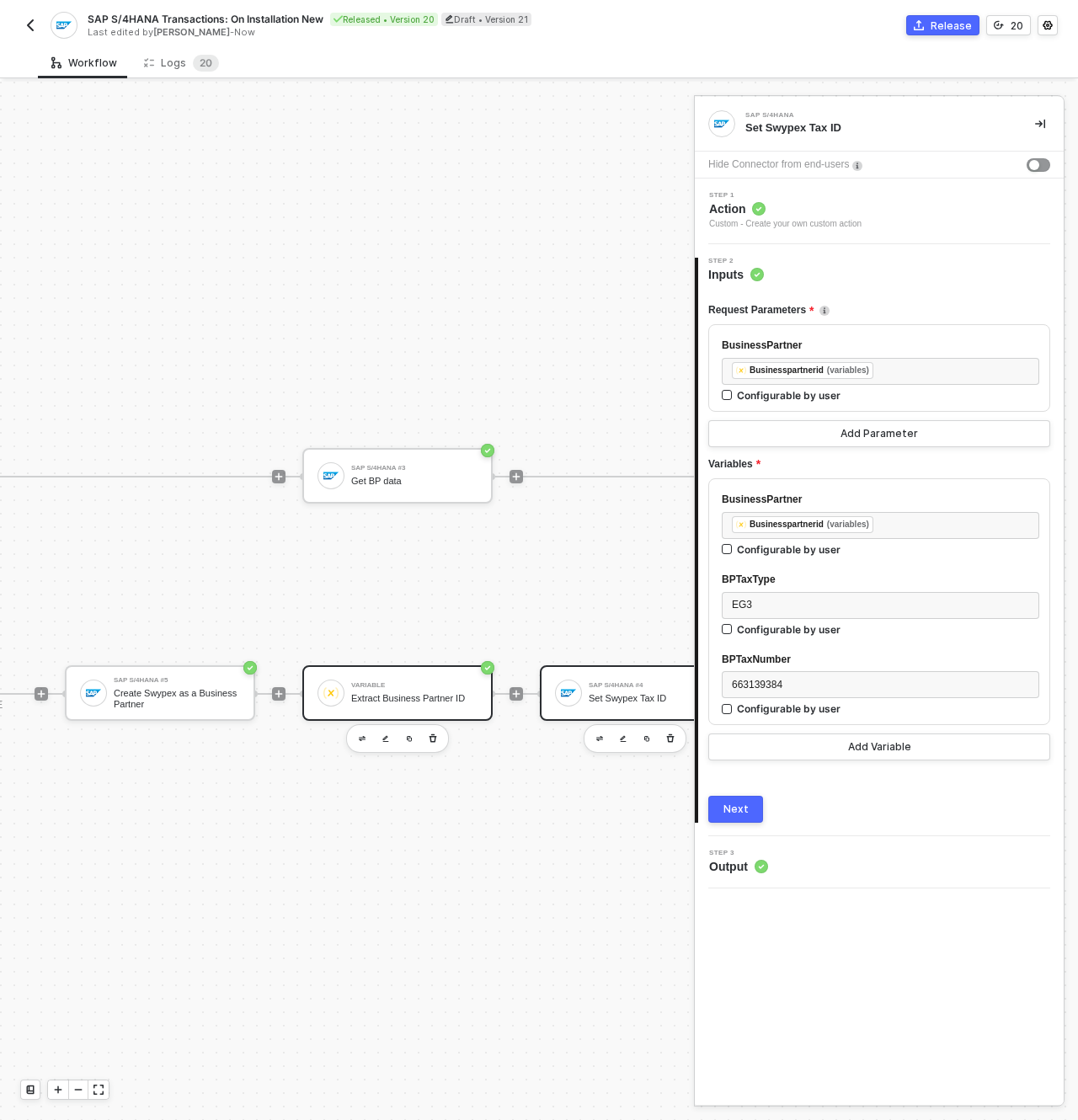
click at [393, 678] on div "Variable Extract Business Partner ID" at bounding box center [414, 694] width 127 height 32
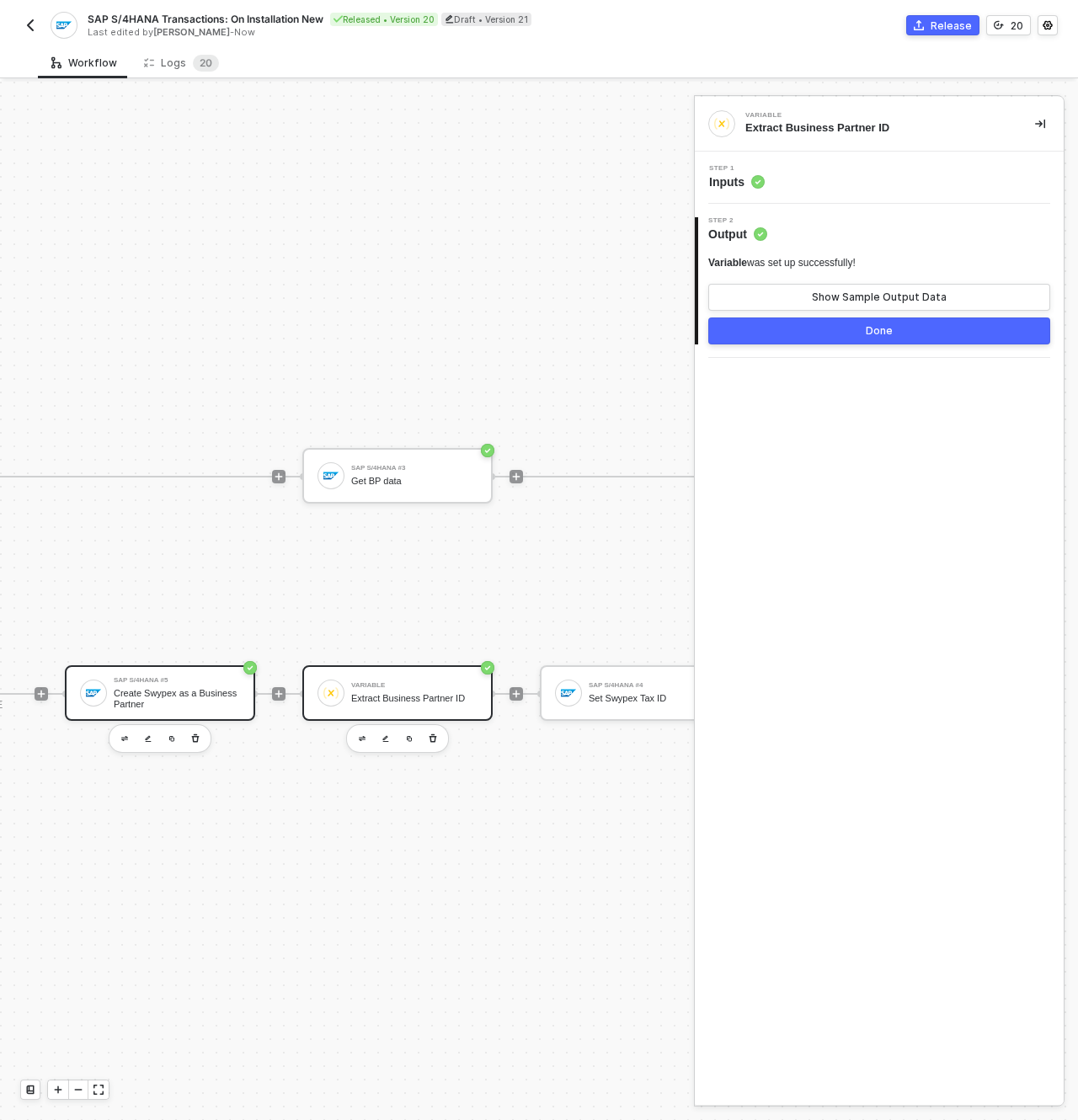
click at [164, 678] on div "SAP S/4HANA #5" at bounding box center [177, 680] width 127 height 7
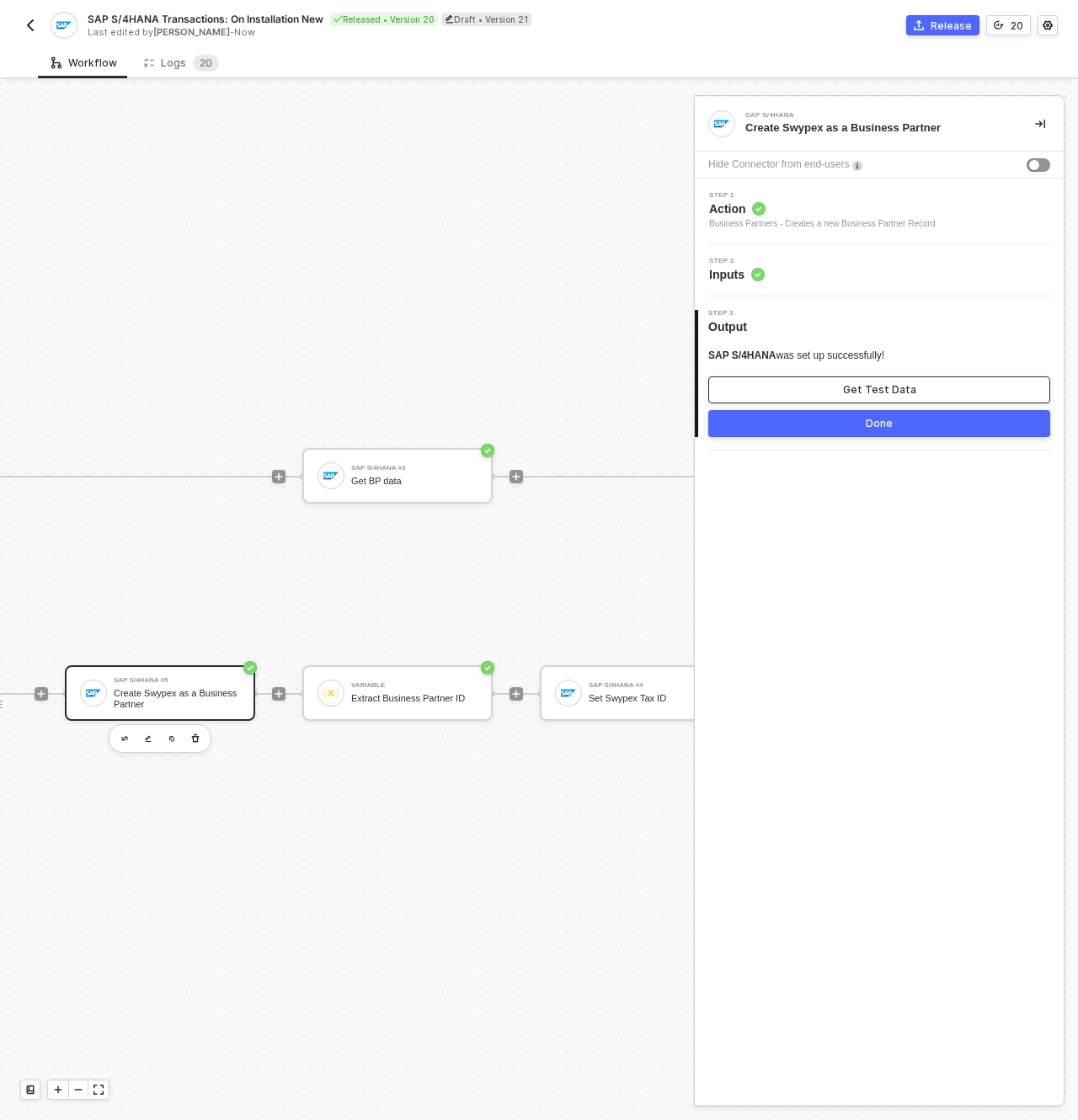
click at [848, 387] on div "Get Test Data" at bounding box center [879, 390] width 73 height 13
click at [870, 391] on div "Show Sample Output Data" at bounding box center [879, 390] width 135 height 13
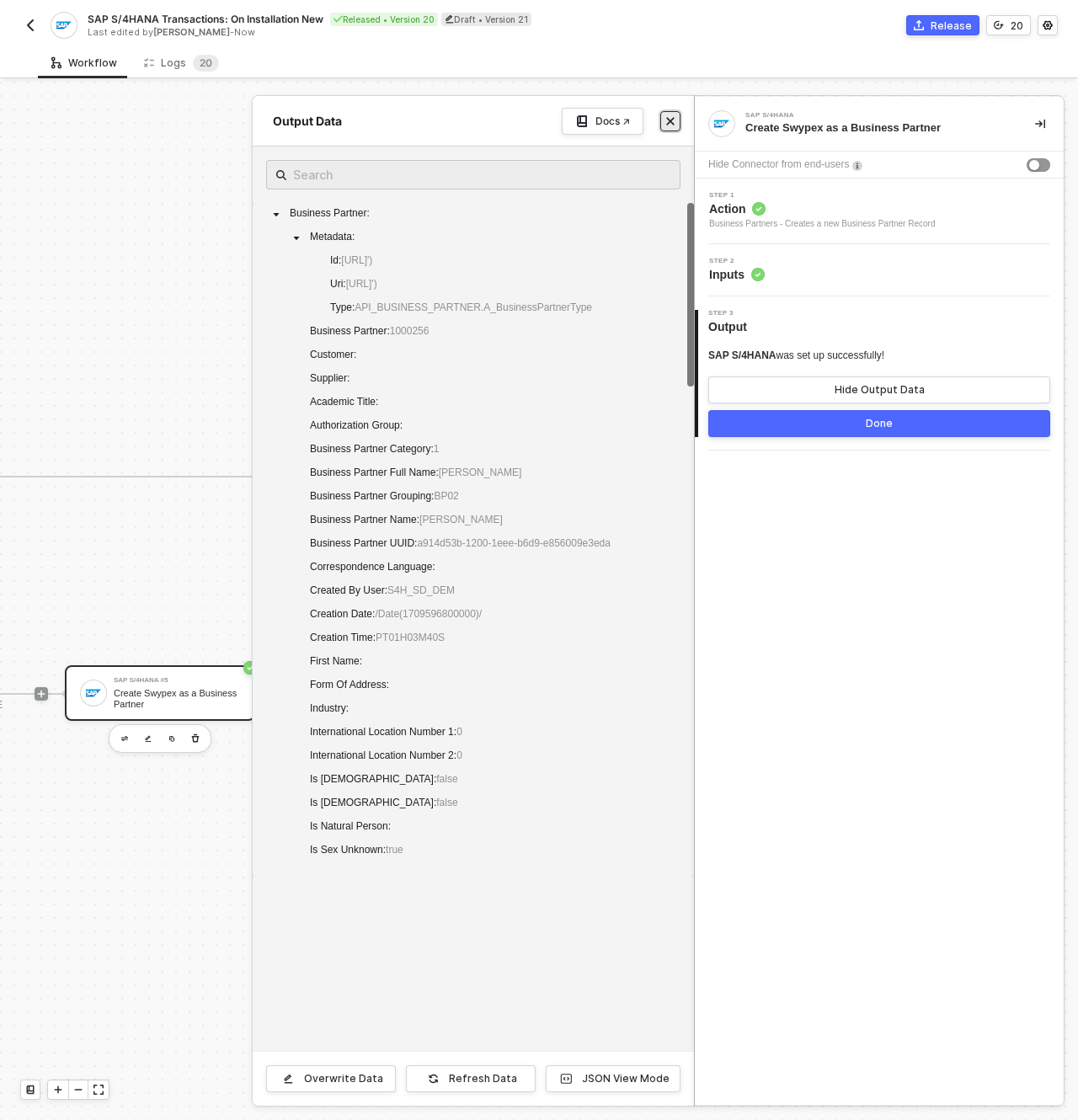
click at [666, 123] on icon "icon-close" at bounding box center [670, 121] width 10 height 10
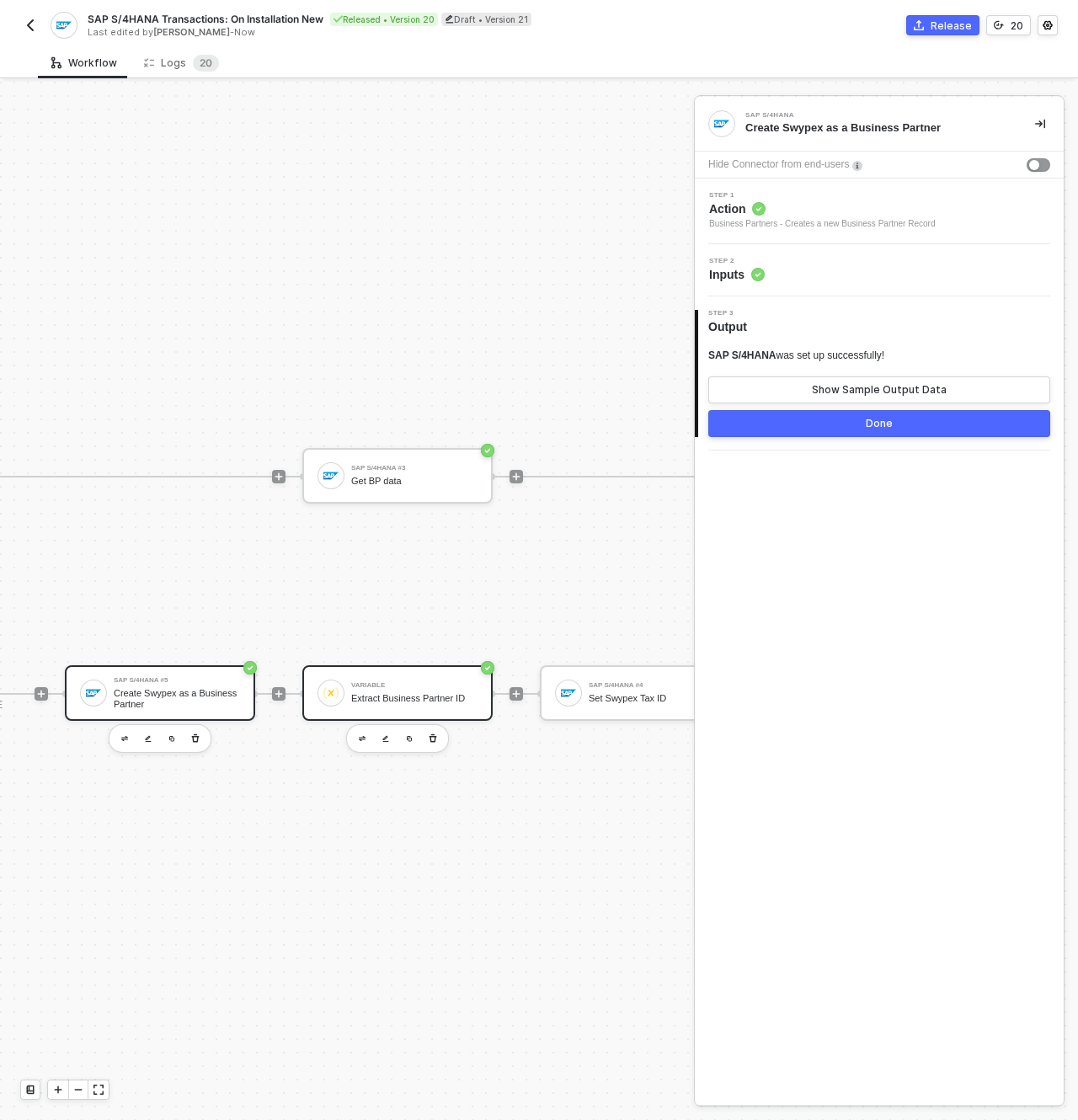
click at [426, 682] on div "Variable" at bounding box center [414, 685] width 127 height 7
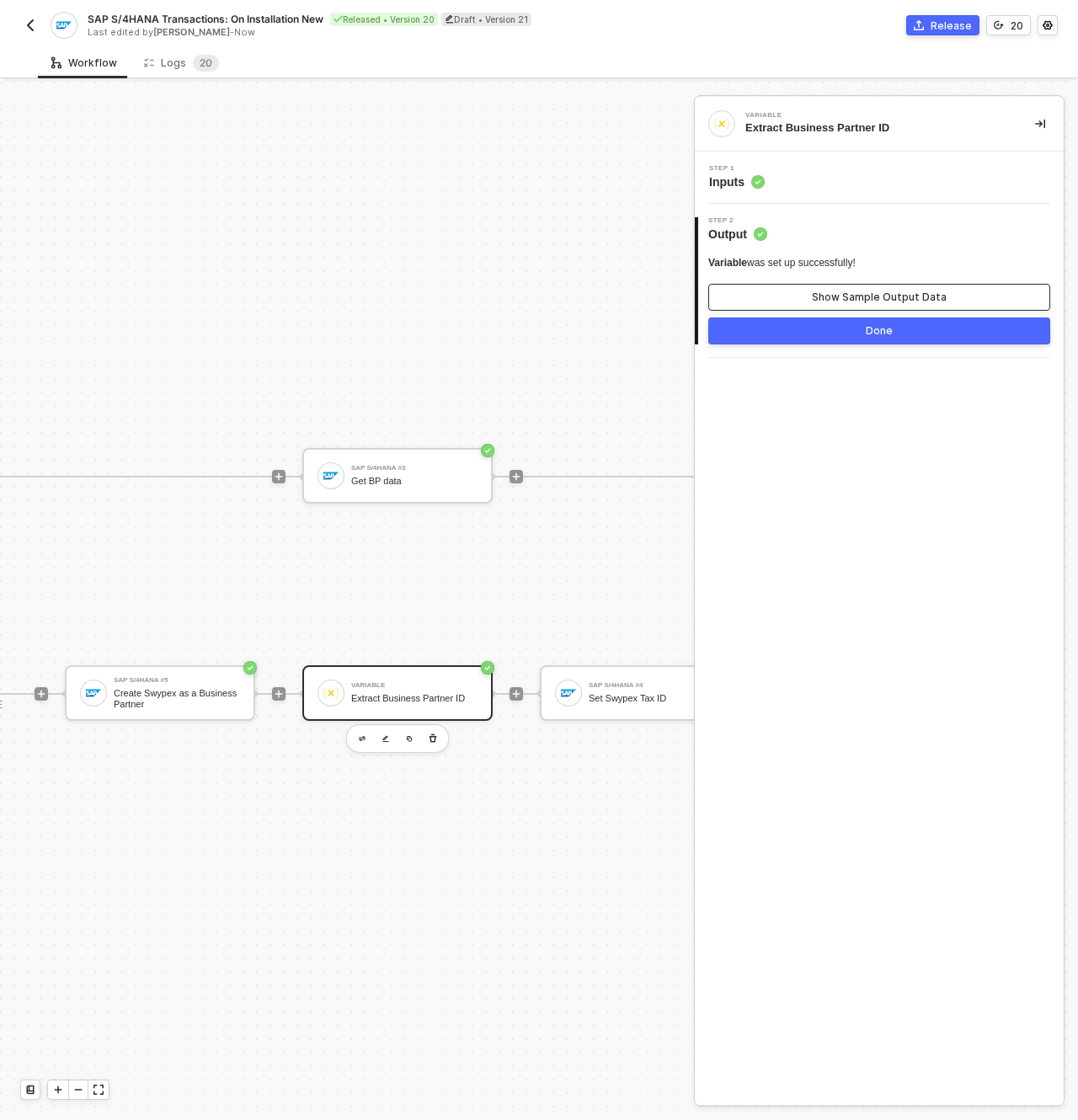
click at [935, 297] on div "Show Sample Output Data" at bounding box center [879, 297] width 135 height 13
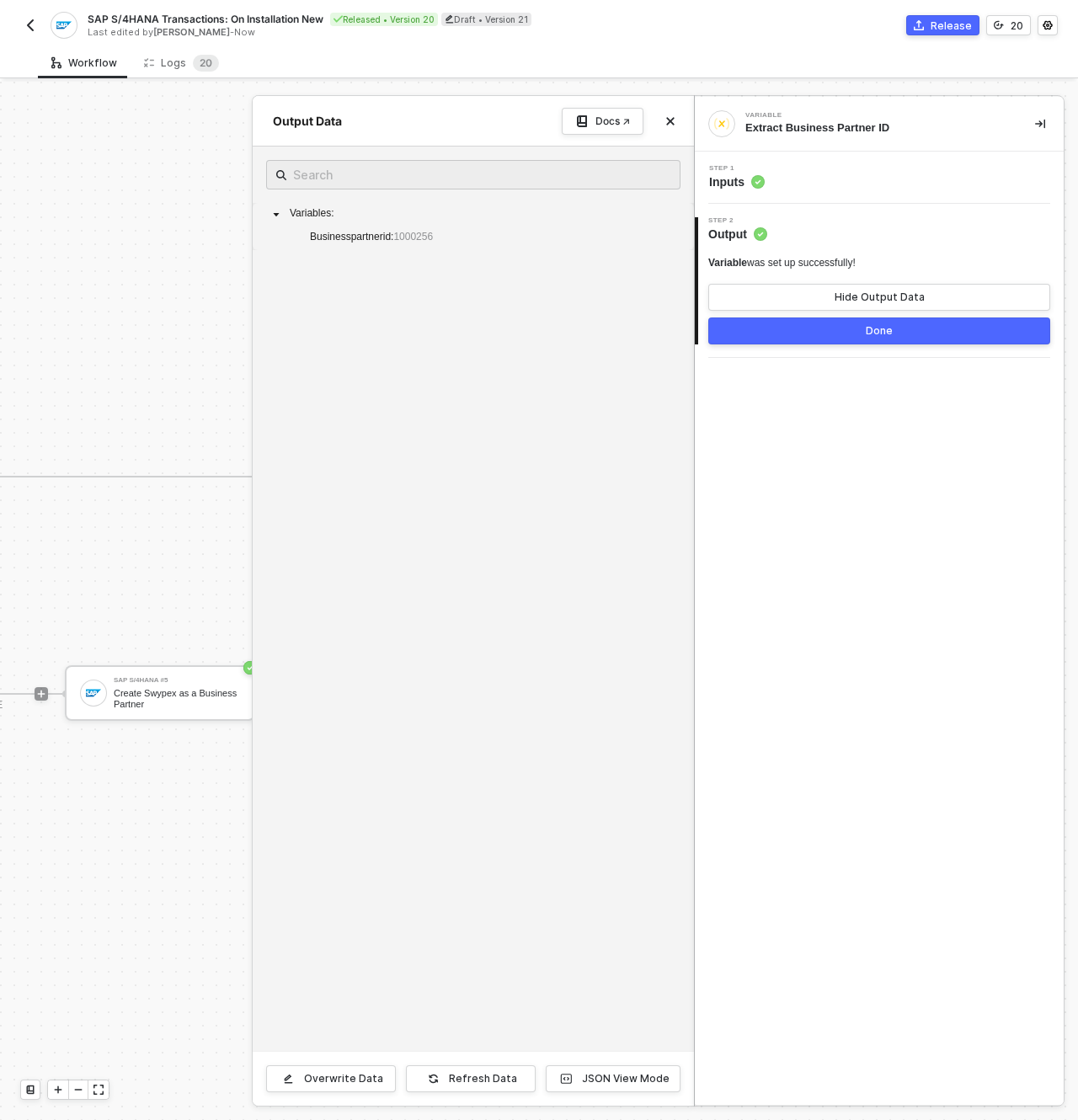
click at [786, 335] on button "Done" at bounding box center [878, 331] width 342 height 27
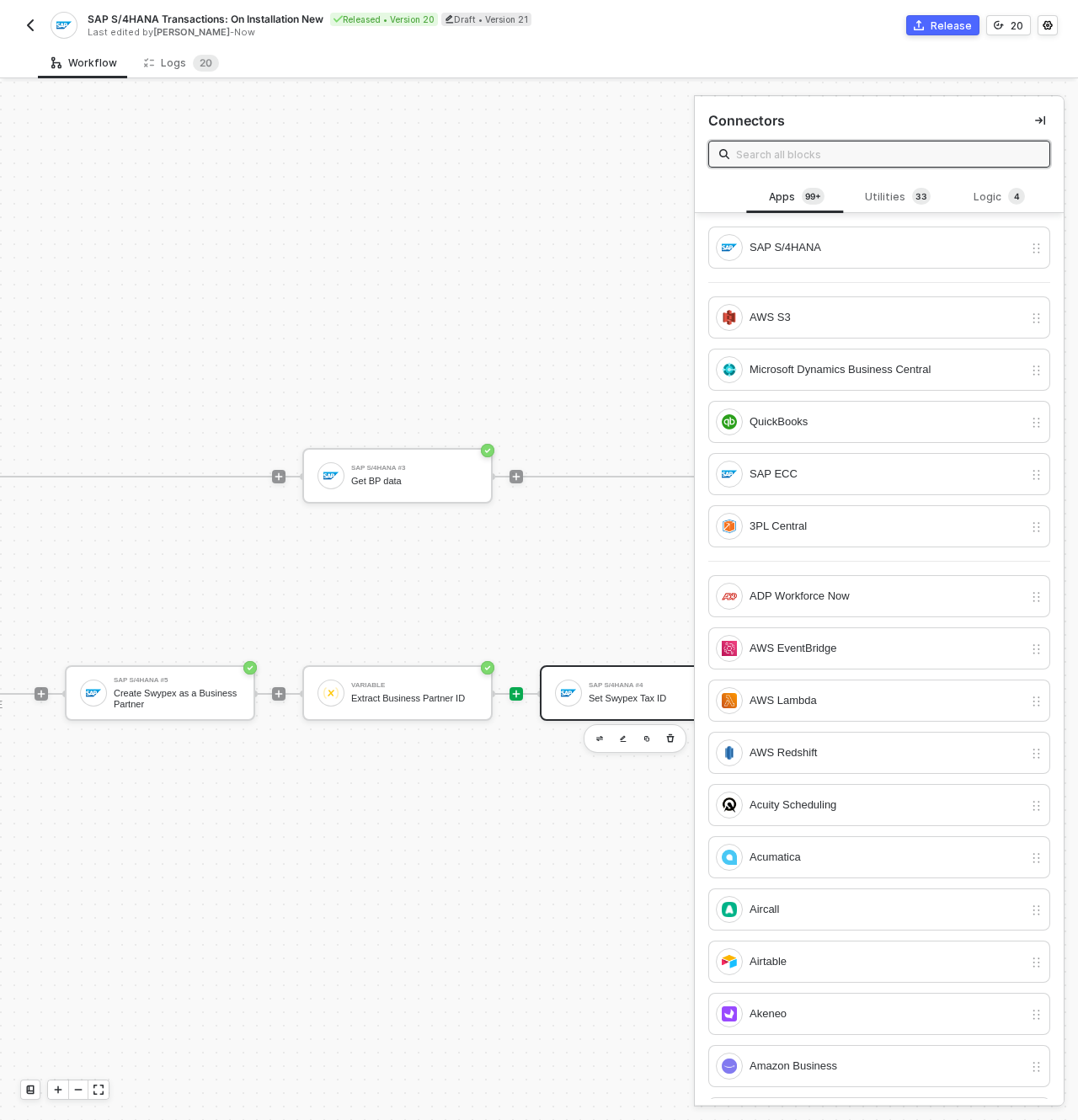
click at [613, 678] on div "SAP S/4HANA #4 Set Swypex Tax ID" at bounding box center [652, 694] width 127 height 32
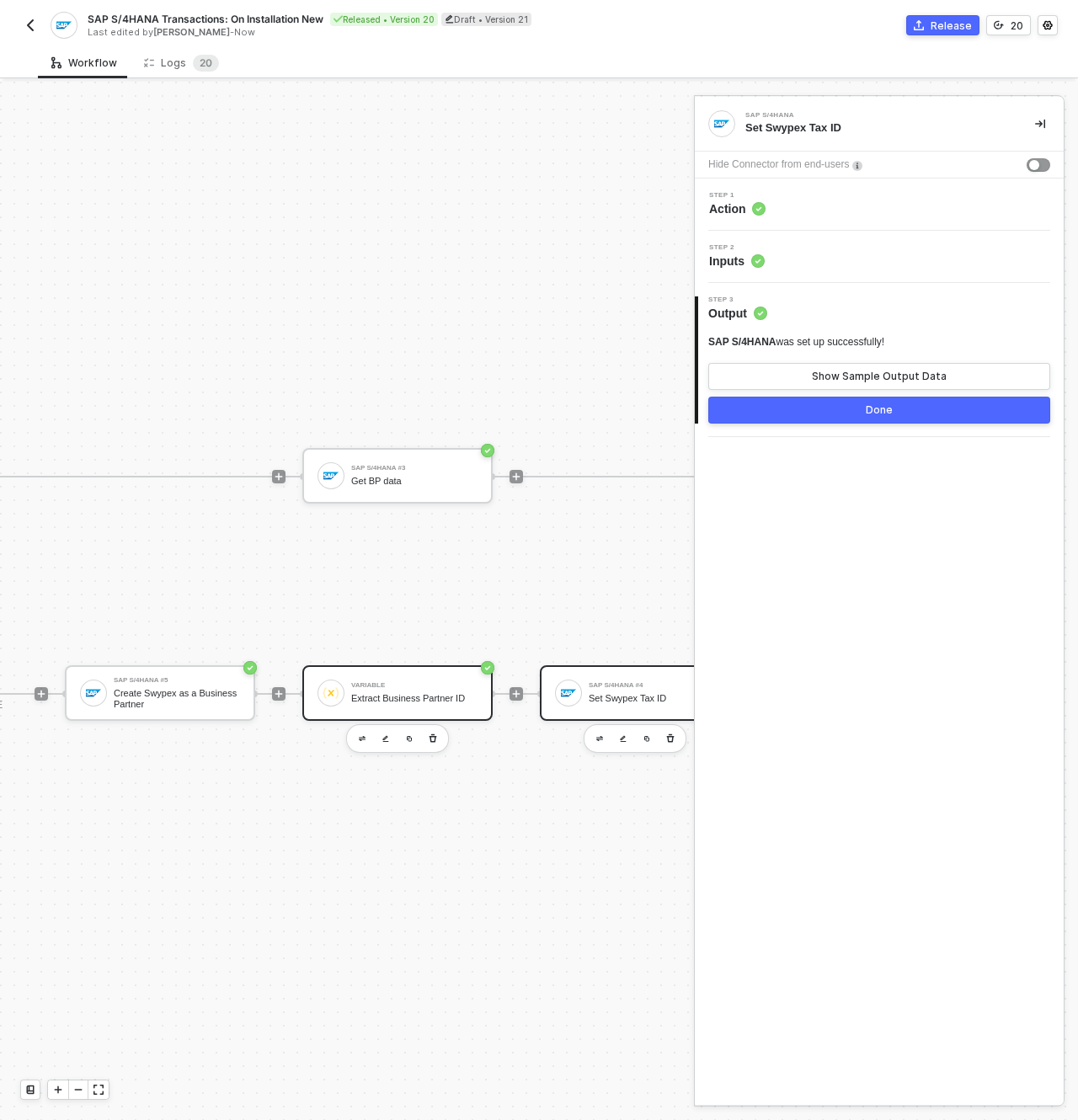
click at [451, 678] on div "Variable Extract Business Partner ID" at bounding box center [414, 694] width 127 height 32
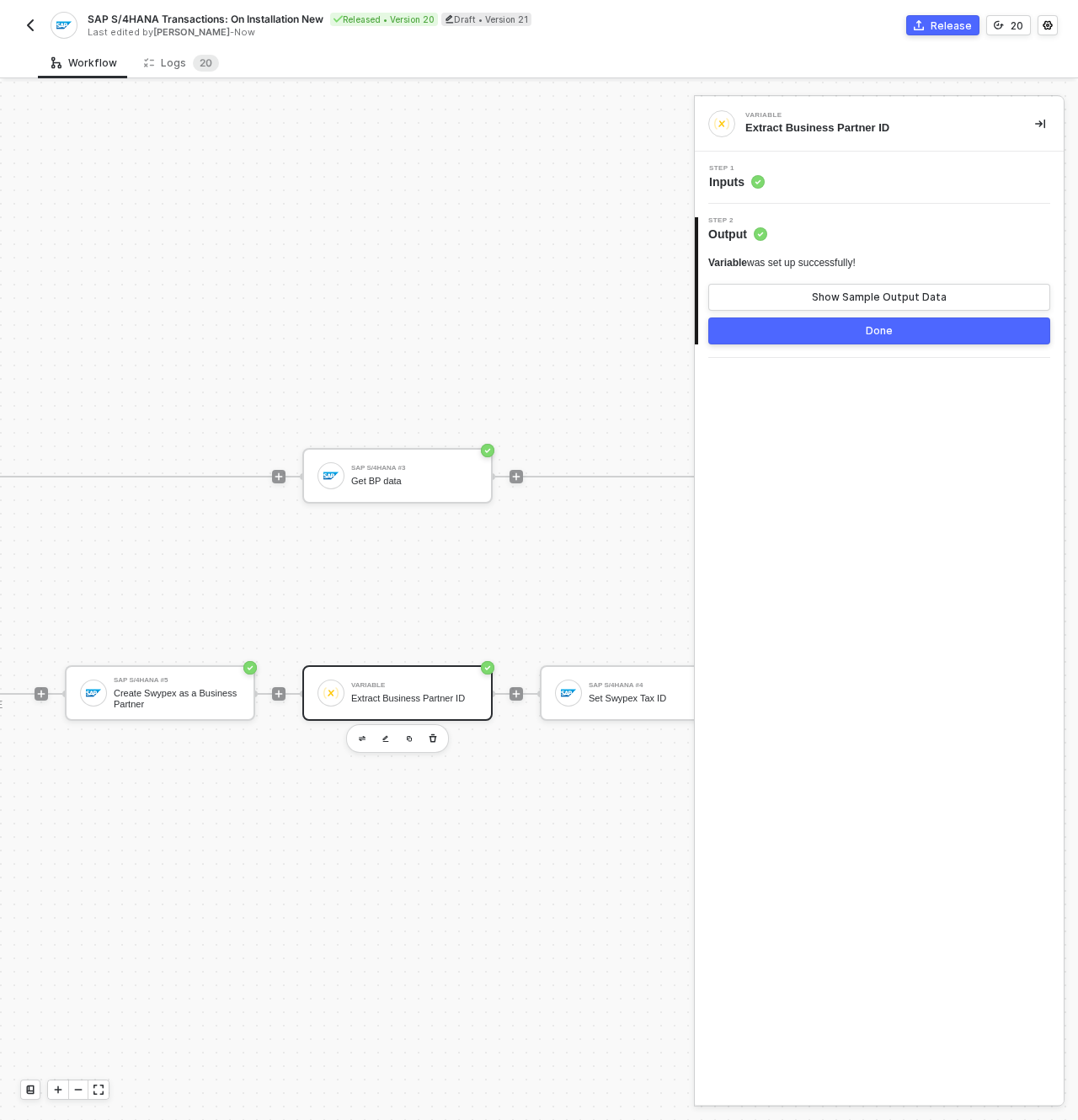
click at [892, 339] on button "Done" at bounding box center [878, 331] width 342 height 27
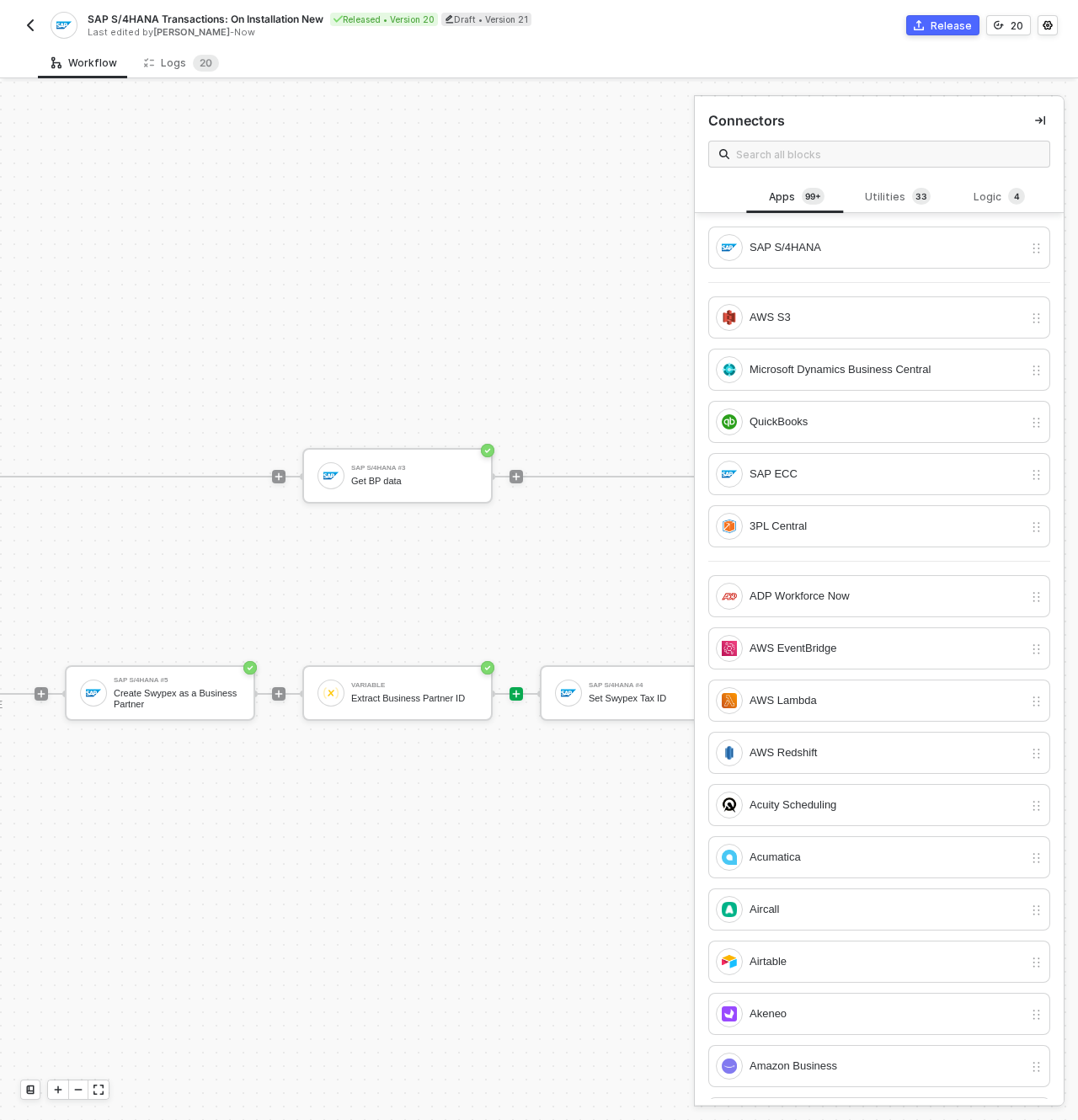
drag, startPoint x: 595, startPoint y: 679, endPoint x: 643, endPoint y: 642, distance: 60.6
click at [595, 679] on div "SAP S/4HANA #4 Set Swypex Tax ID" at bounding box center [652, 694] width 127 height 32
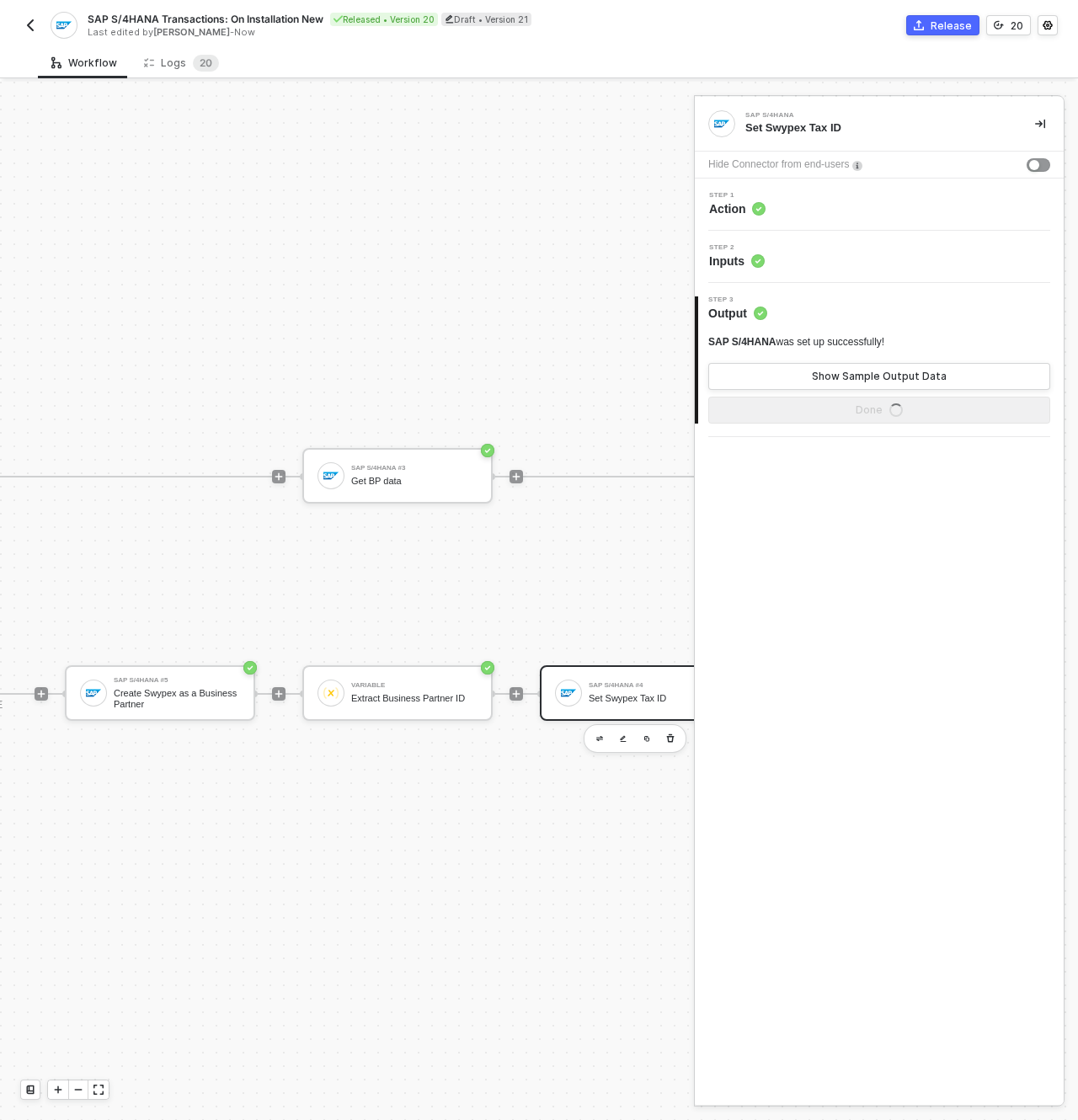
click at [828, 263] on div "Step 2 Inputs" at bounding box center [881, 257] width 364 height 26
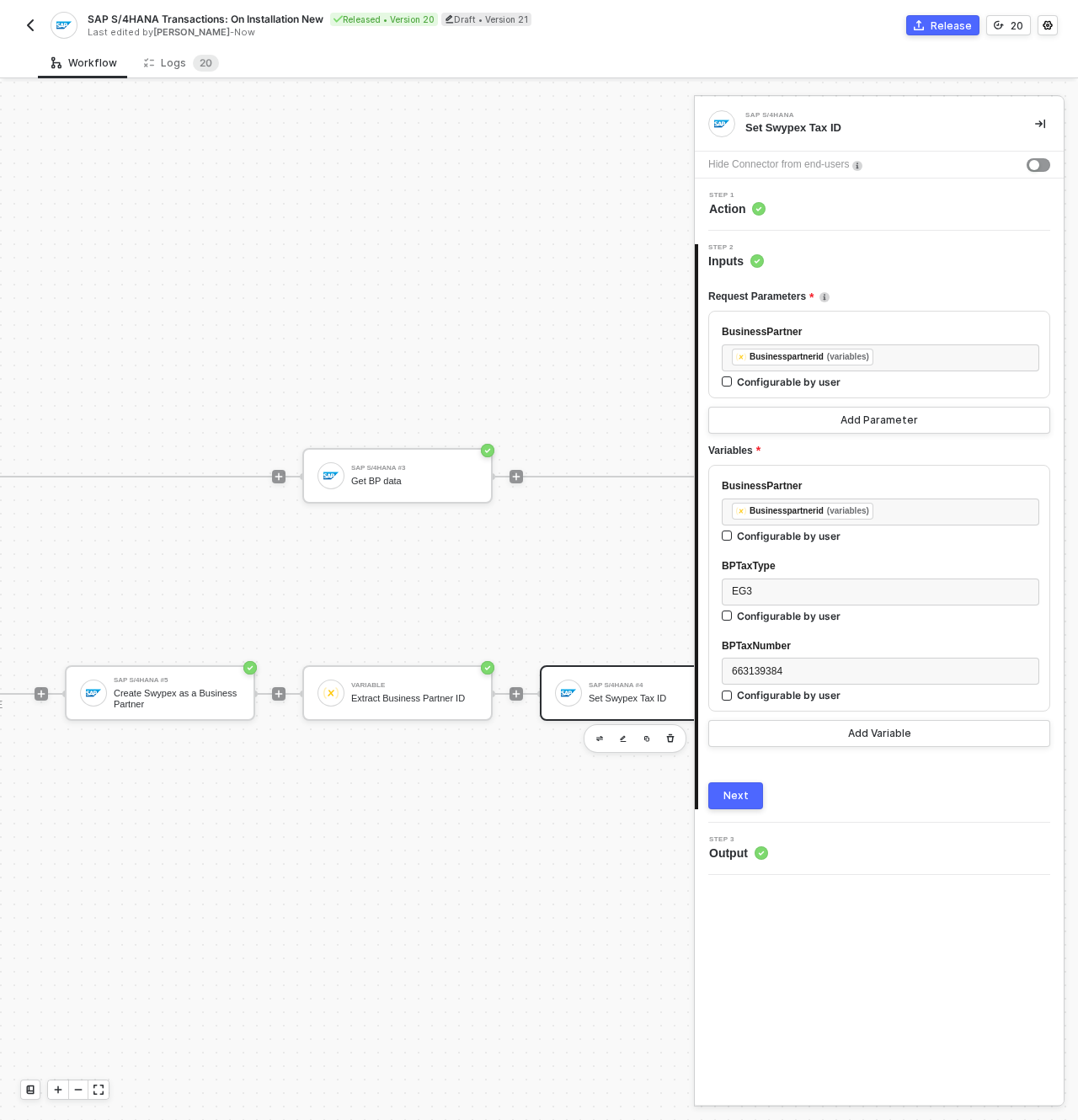
click at [739, 216] on span "Action" at bounding box center [736, 209] width 56 height 17
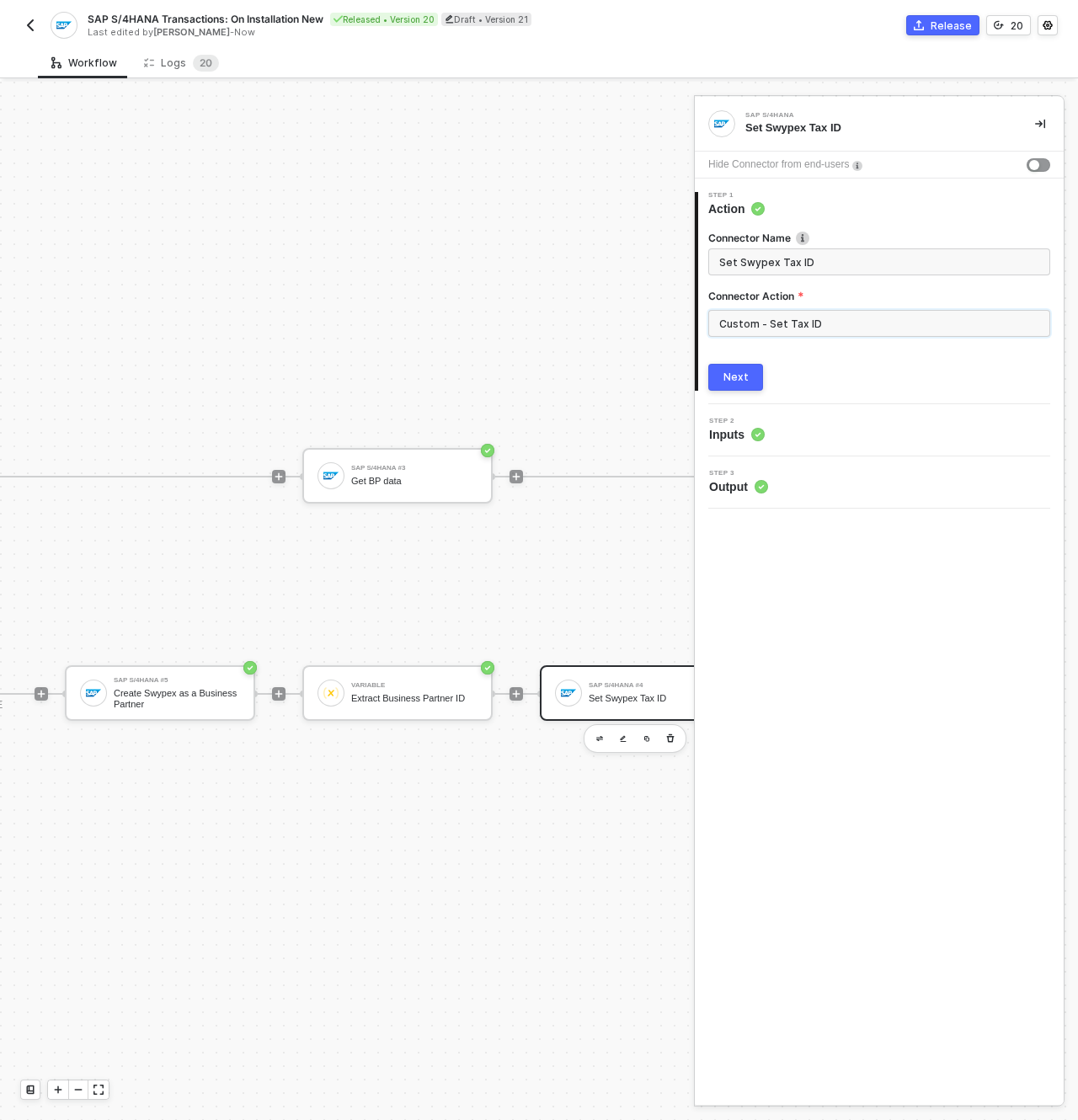
click at [784, 320] on input "Custom - Set Tax ID" at bounding box center [878, 324] width 342 height 27
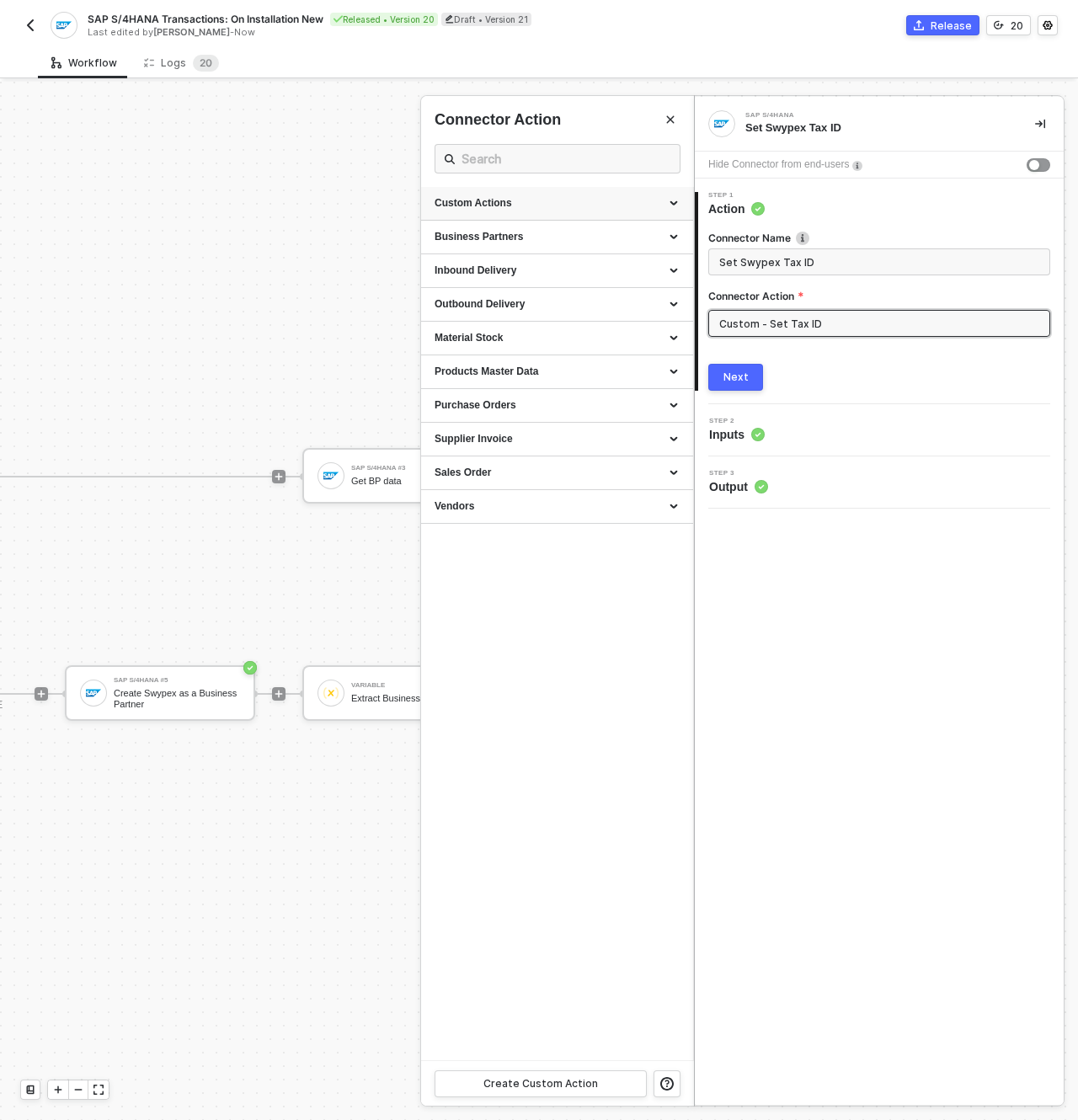
click at [548, 202] on div "Custom Actions" at bounding box center [558, 203] width 245 height 14
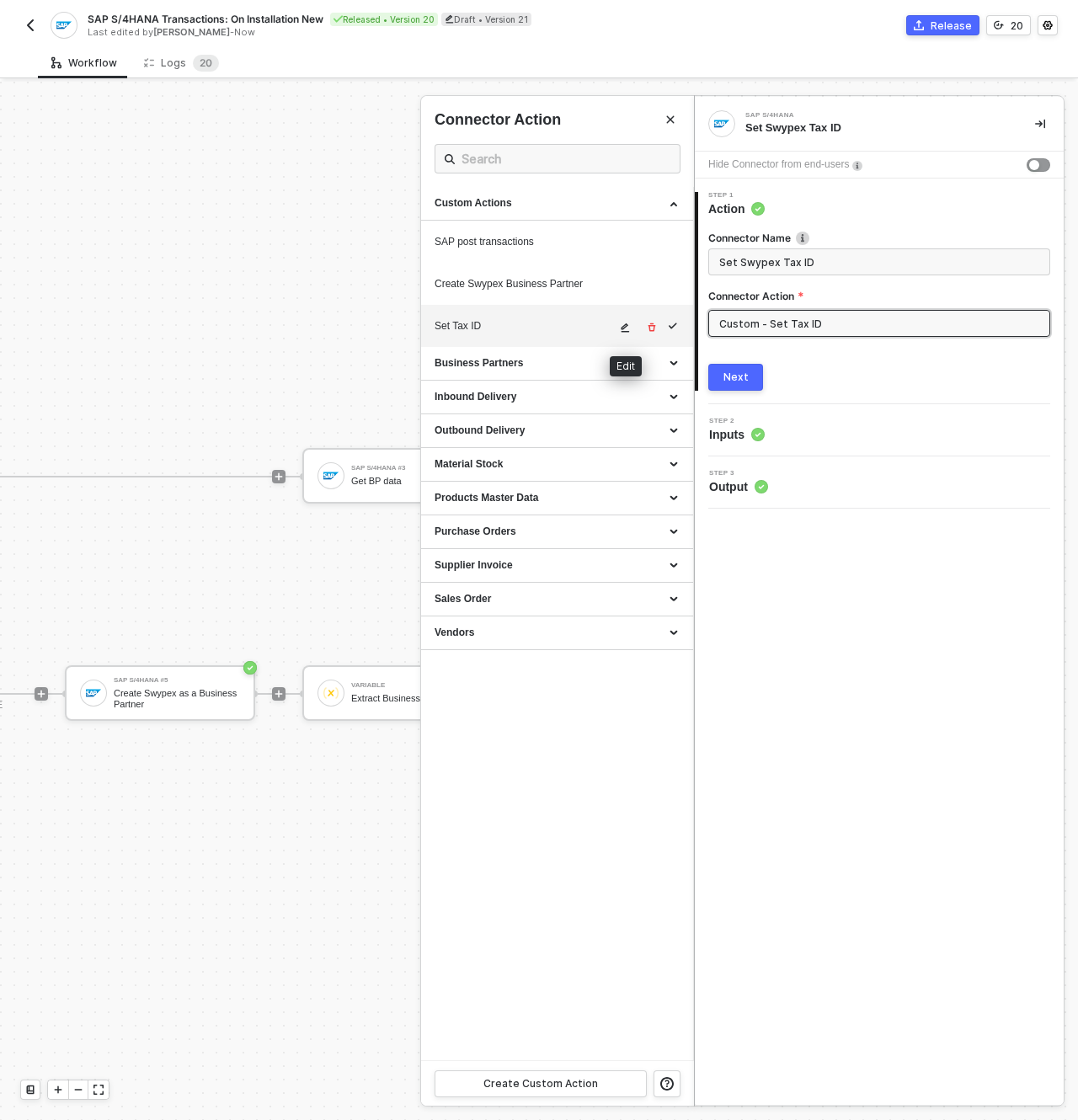
click at [627, 327] on icon "icon-edit" at bounding box center [625, 327] width 10 height 10
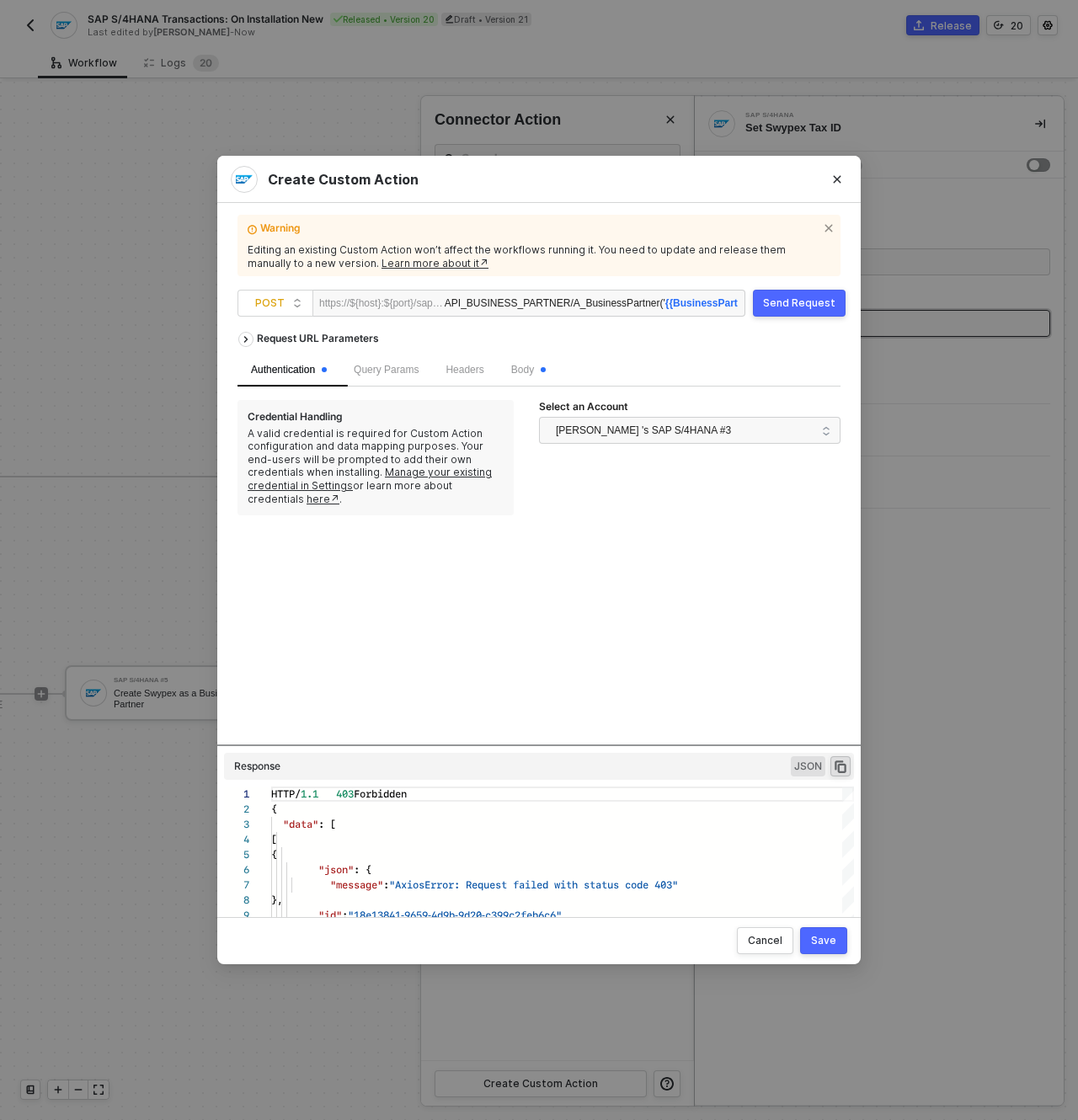
drag, startPoint x: 788, startPoint y: 305, endPoint x: 786, endPoint y: 338, distance: 33.1
click at [789, 305] on div "Send Request" at bounding box center [799, 304] width 72 height 13
click at [615, 743] on div "Request URL Parameters Authentication Query Params Headers Body Credential Hand…" at bounding box center [539, 534] width 603 height 422
drag, startPoint x: 609, startPoint y: 747, endPoint x: 609, endPoint y: 737, distance: 10.0
click at [609, 737] on div "Request URL Parameters Authentication Query Params Headers Body Credential Hand…" at bounding box center [539, 613] width 603 height 579
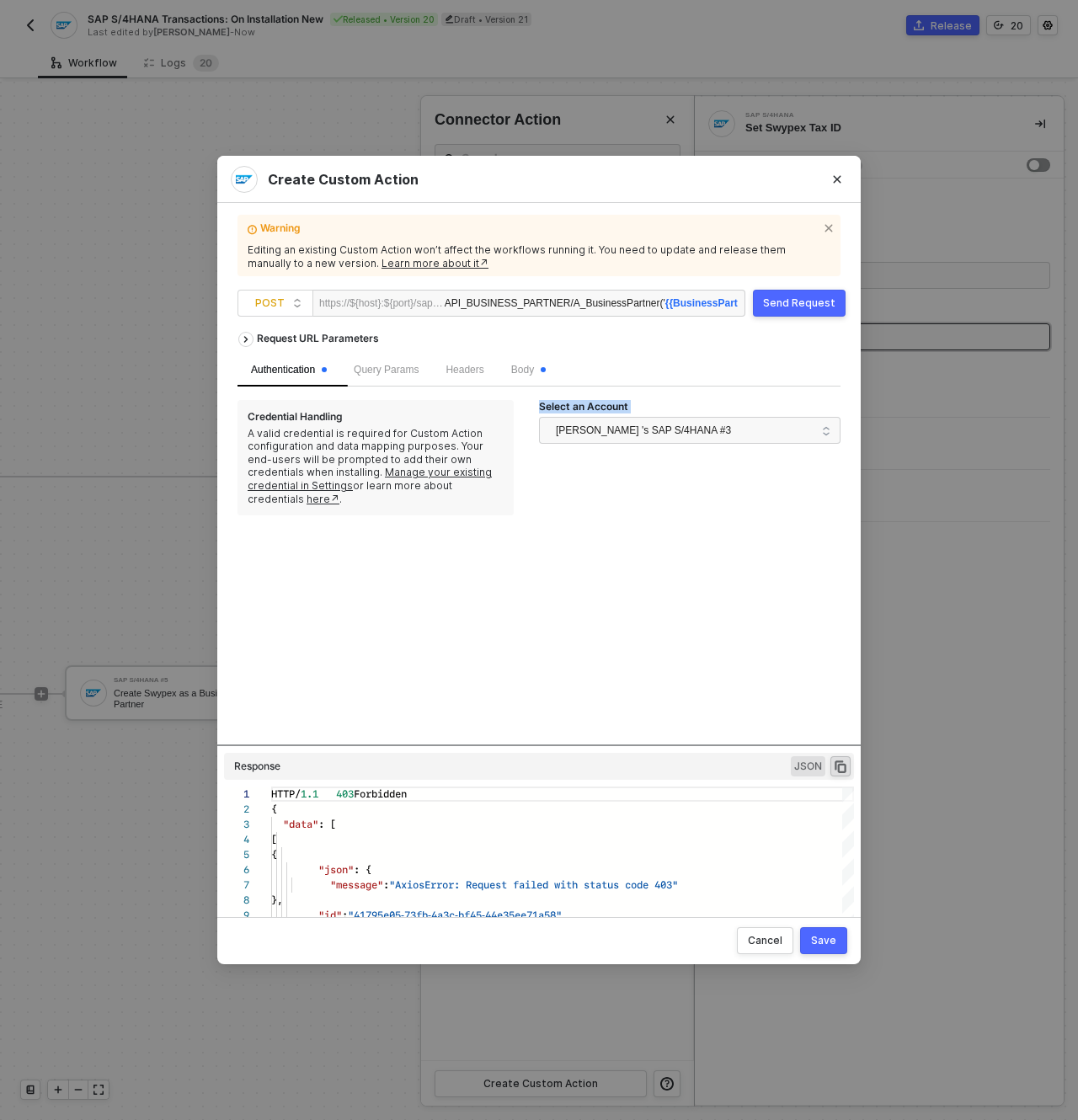
click at [795, 299] on div "Send Request" at bounding box center [799, 304] width 72 height 13
click at [663, 430] on span "[PERSON_NAME] 's SAP S/4HANA #3" at bounding box center [643, 430] width 175 height 26
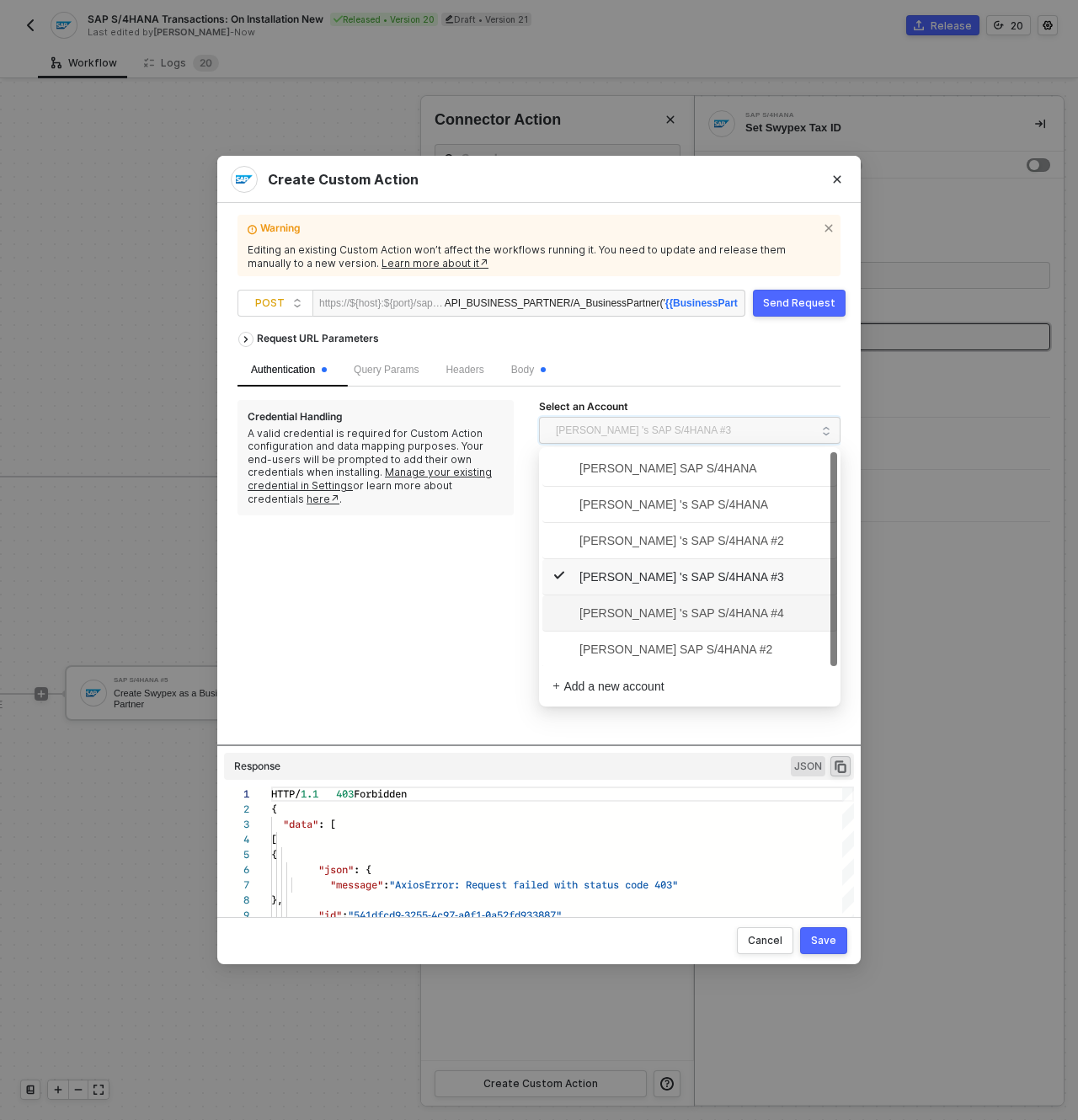
scroll to position [2, 0]
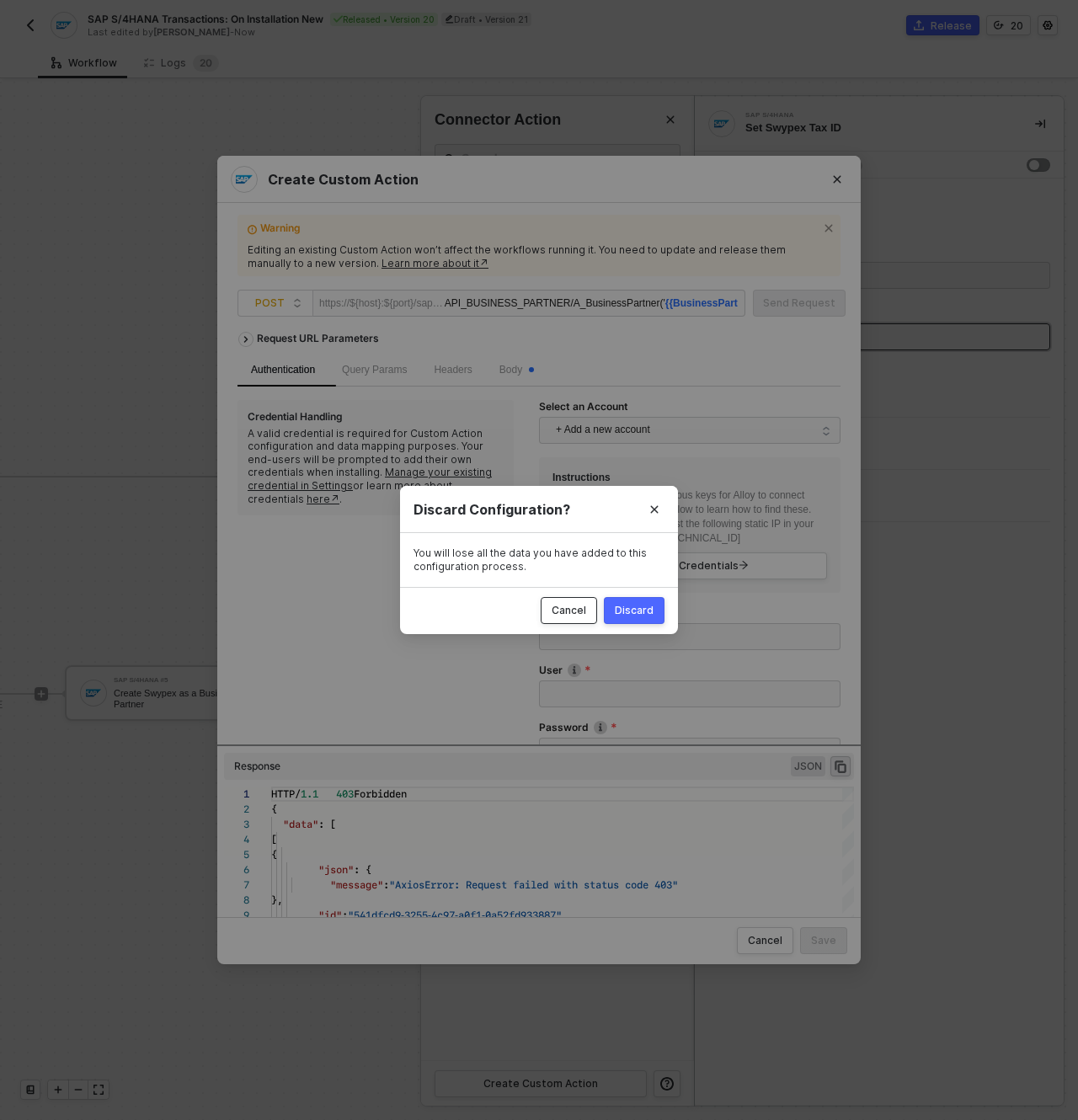
click at [576, 609] on div "Cancel" at bounding box center [569, 611] width 34 height 13
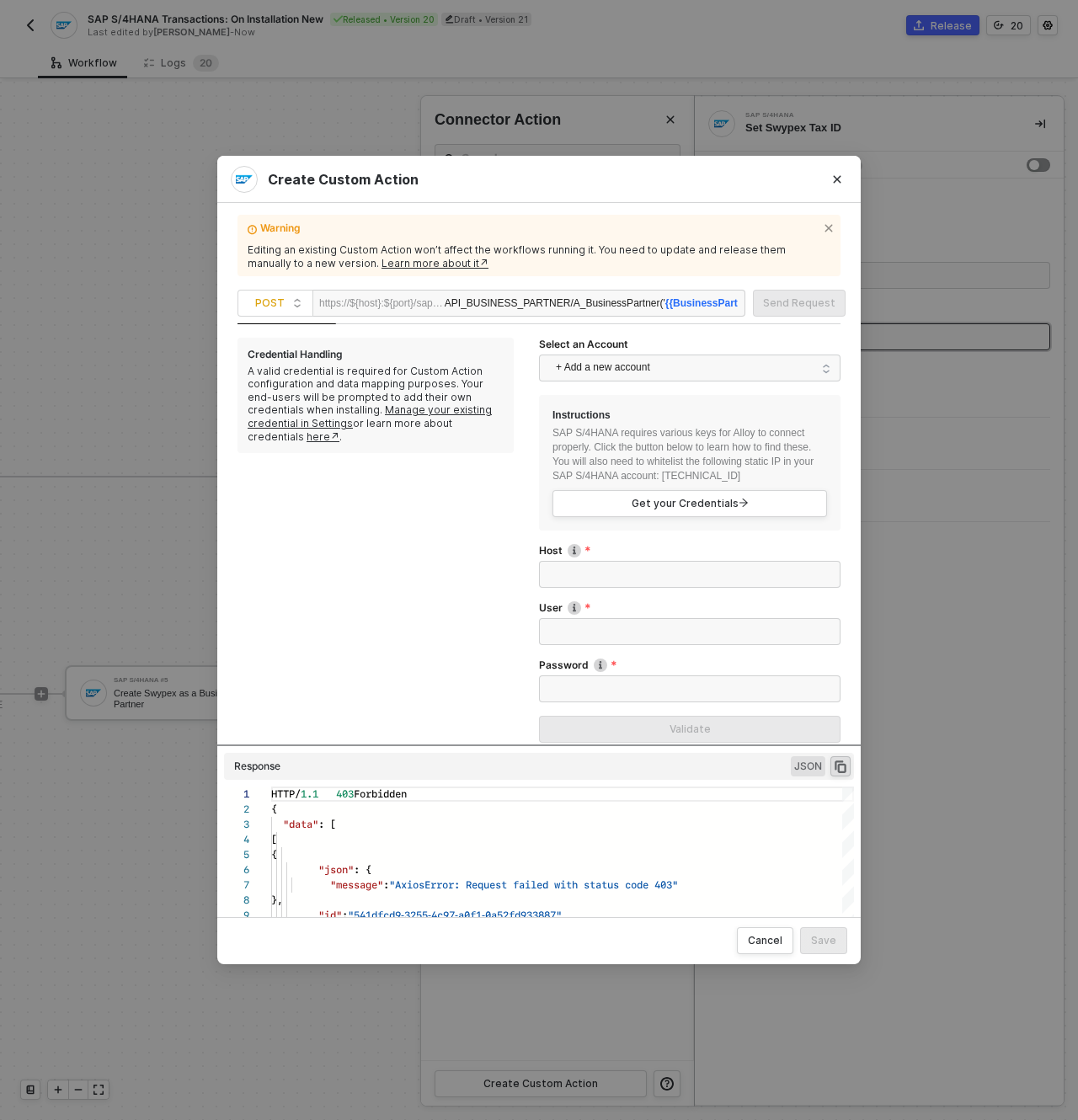
scroll to position [63, 0]
click at [652, 569] on input "Host" at bounding box center [690, 574] width 302 height 27
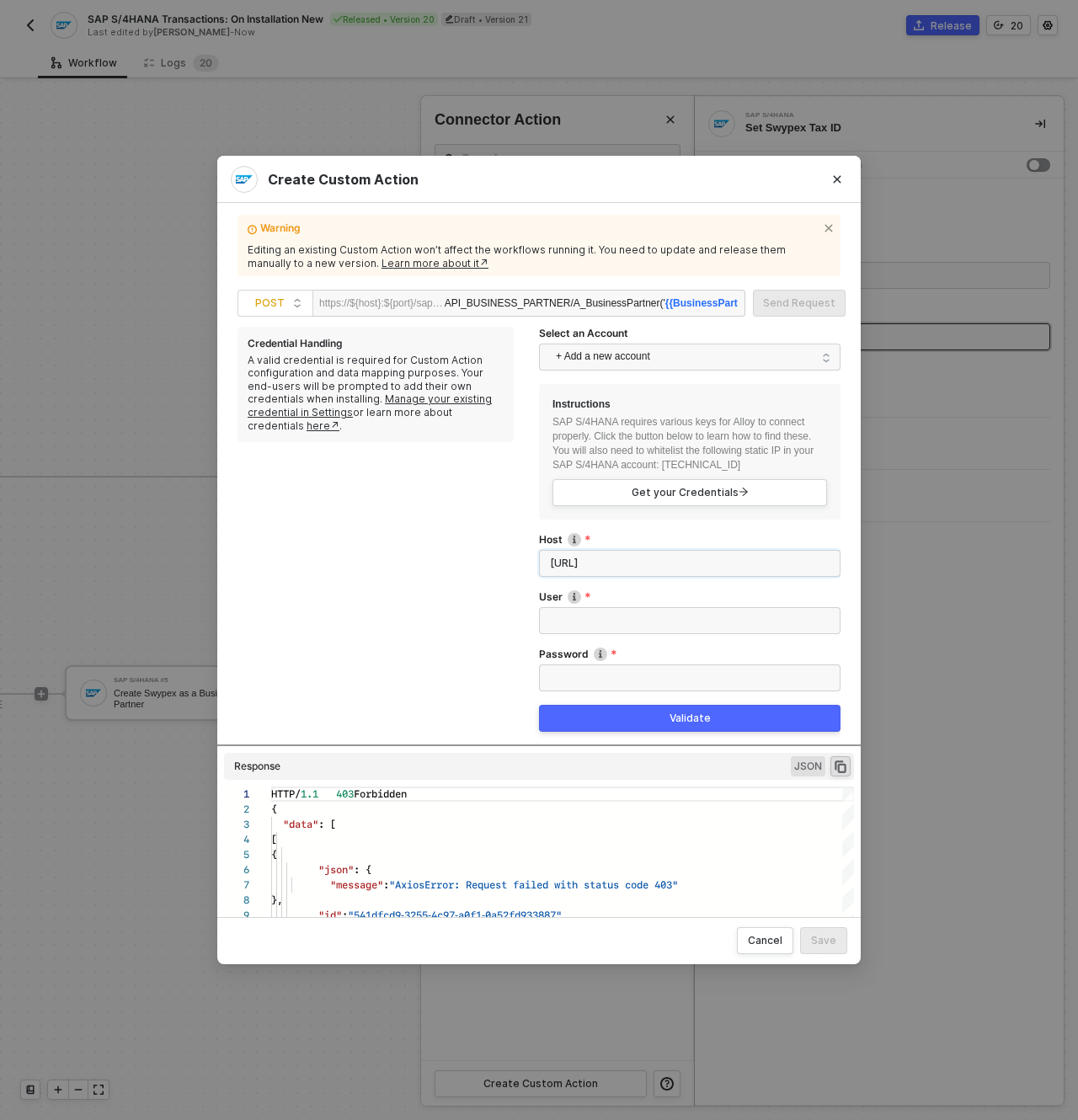
drag, startPoint x: 584, startPoint y: 560, endPoint x: 484, endPoint y: 559, distance: 100.0
click at [539, 559] on input "https://3" at bounding box center [690, 563] width 302 height 27
paste input "4.196.139.243:44301/"
type input "https://34.196.139.243:44301/"
type input "BPINST"
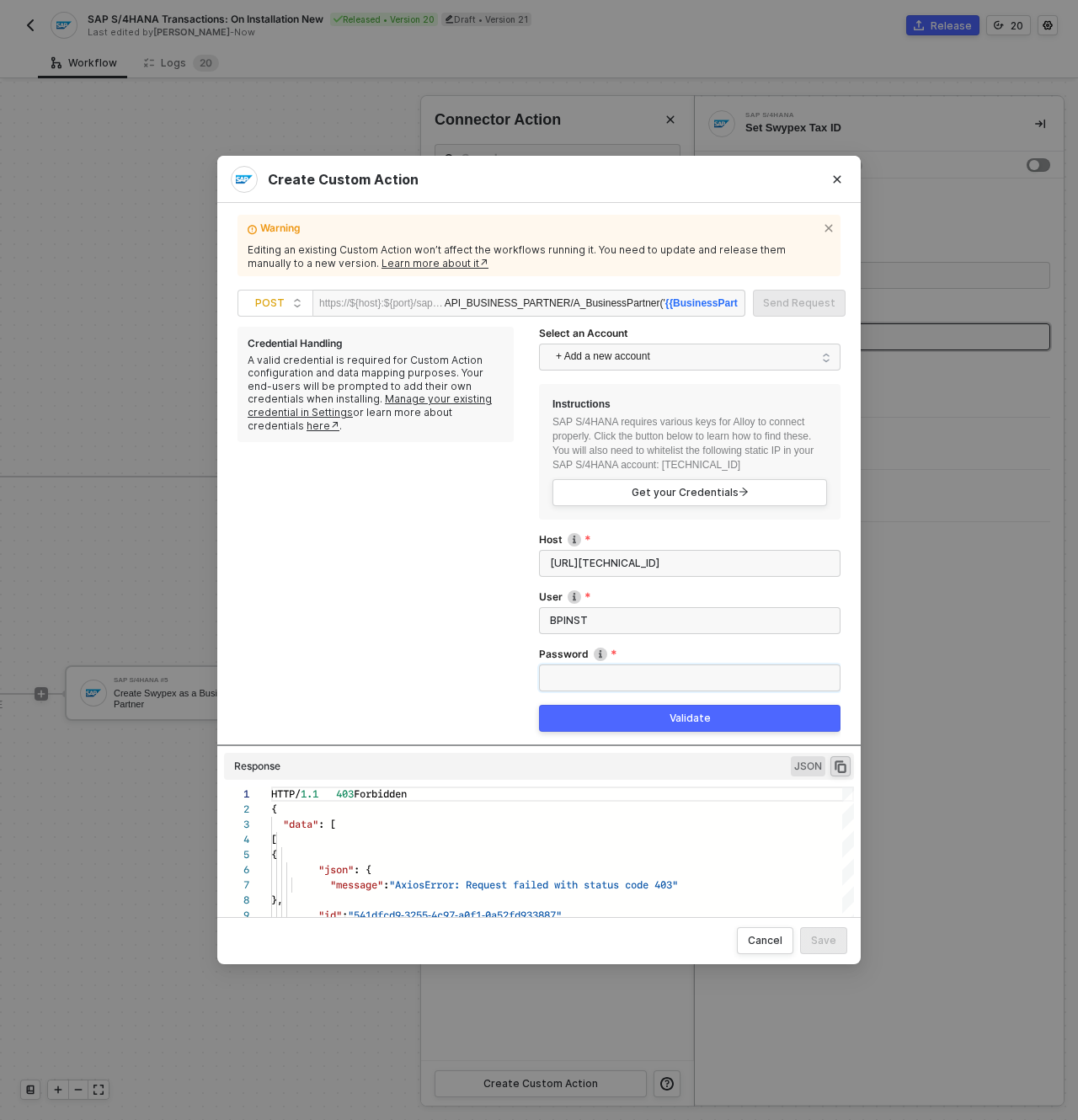
type input "S"
type input "Welcome1"
click at [711, 716] on button "Validate" at bounding box center [690, 718] width 302 height 27
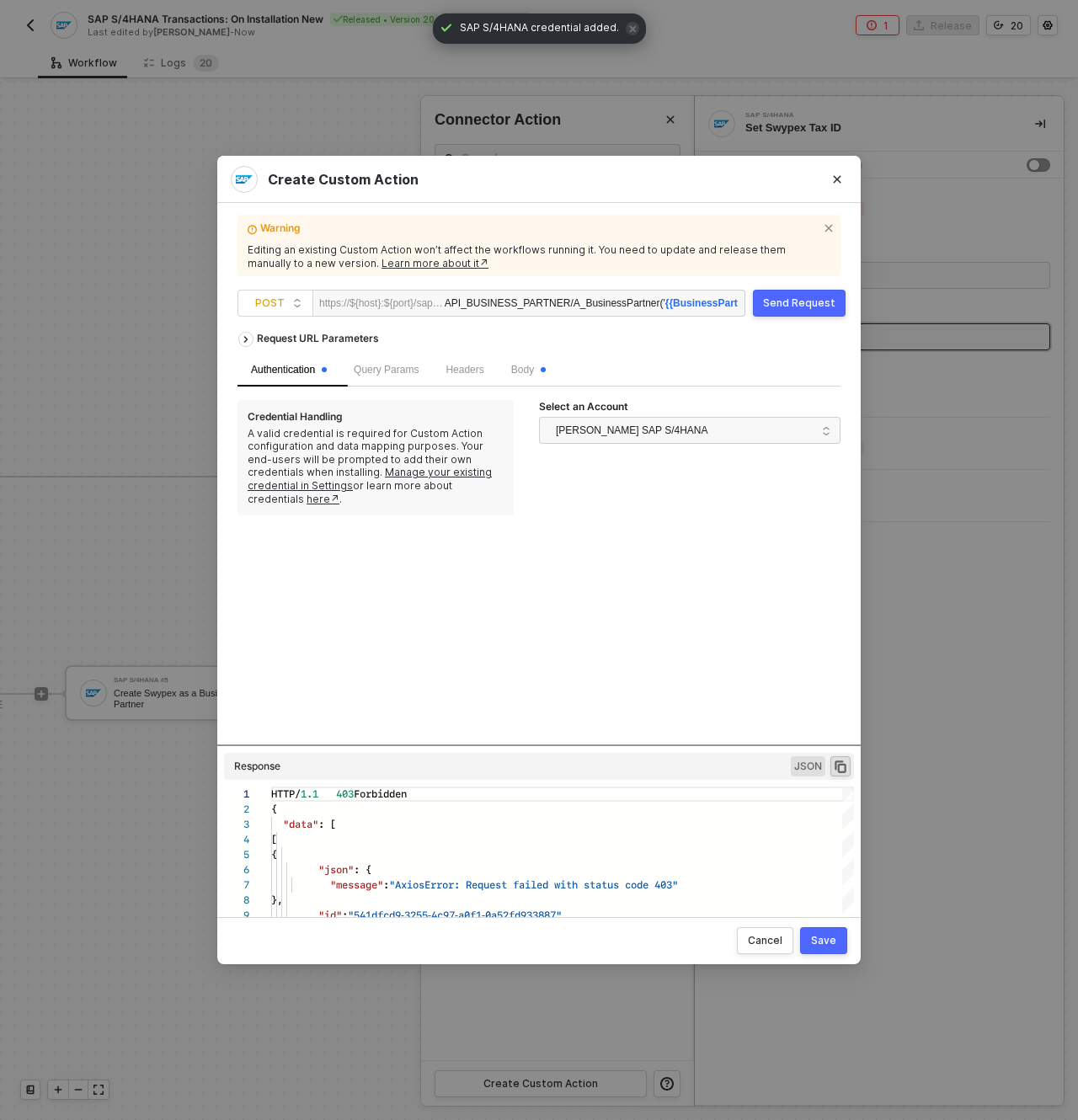
scroll to position [0, 0]
click at [700, 510] on div "Request URL Parameters Authentication Query Params Headers Body Credential Hand…" at bounding box center [539, 534] width 603 height 422
click at [786, 303] on div "Send Request" at bounding box center [799, 304] width 72 height 13
click at [803, 317] on div "Warning Editing an existing Custom Action won’t affect the workflows running it…" at bounding box center [539, 560] width 603 height 674
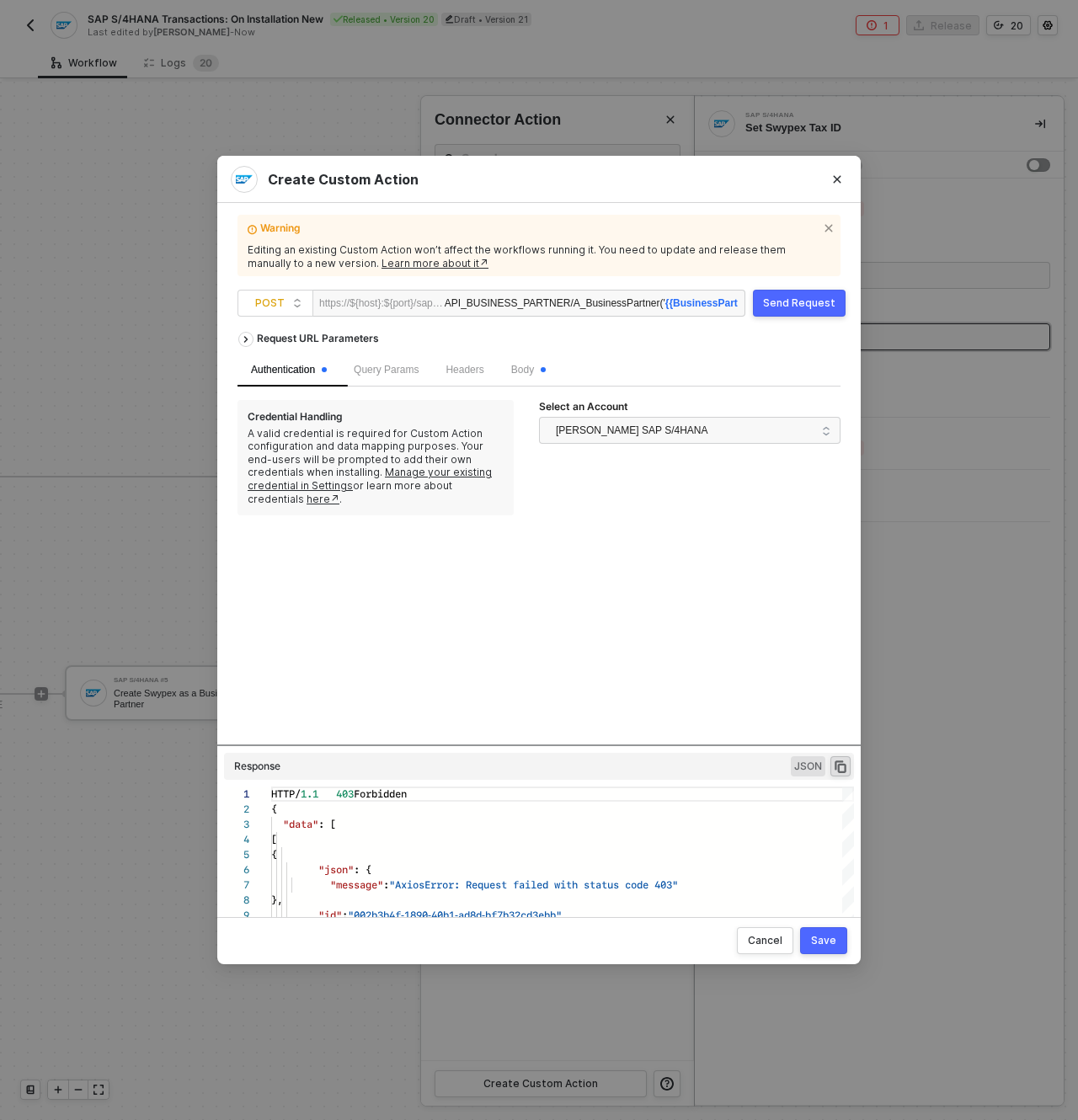
click at [803, 308] on div "Send Request" at bounding box center [799, 304] width 72 height 13
click at [837, 307] on button "Send Request" at bounding box center [798, 304] width 92 height 27
drag, startPoint x: 789, startPoint y: 309, endPoint x: 842, endPoint y: 324, distance: 55.1
click at [789, 307] on div "Send Request" at bounding box center [799, 304] width 72 height 13
click at [794, 309] on div "Send Request" at bounding box center [799, 304] width 72 height 13
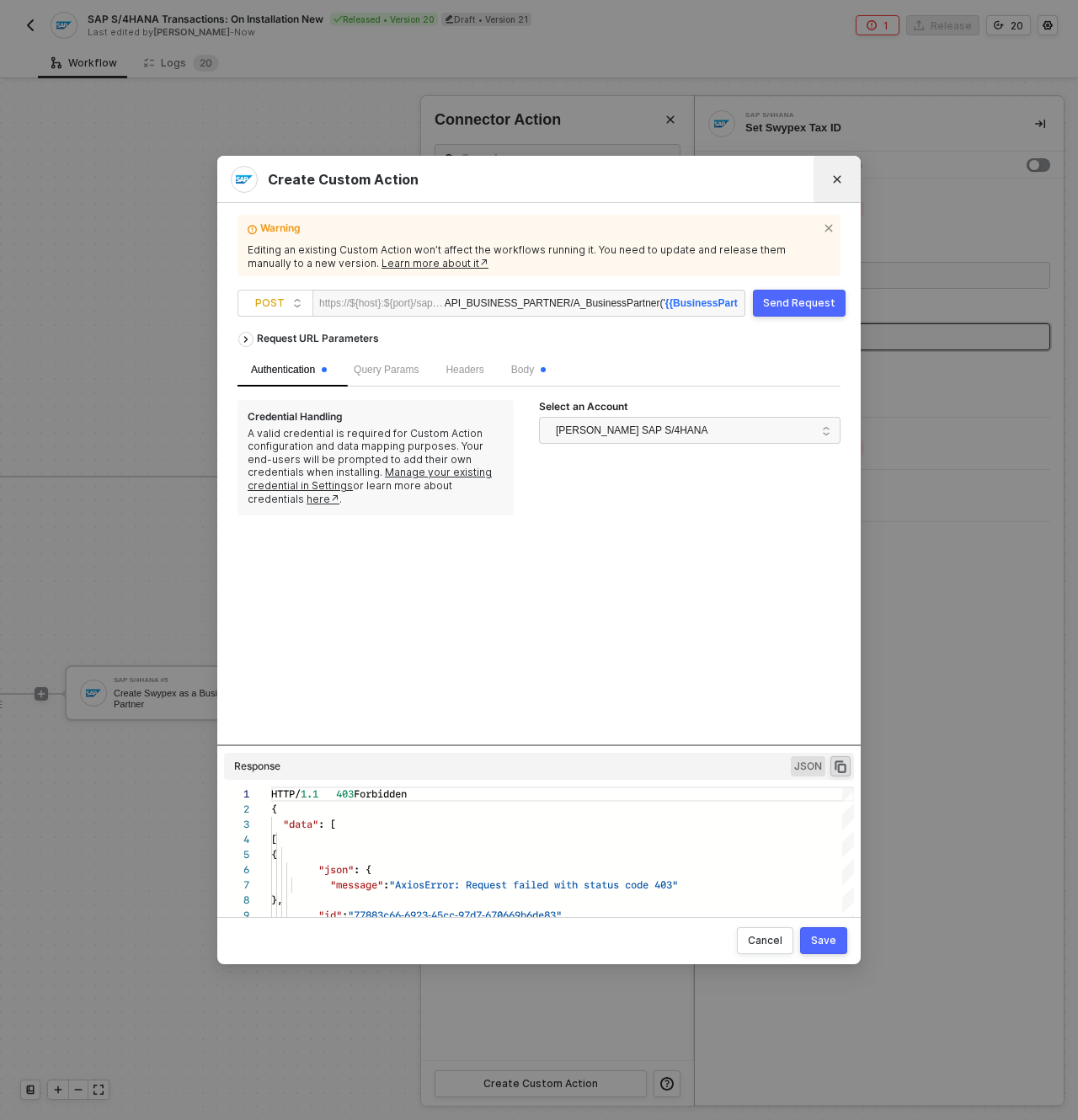
click at [839, 179] on icon "Close" at bounding box center [837, 180] width 8 height 8
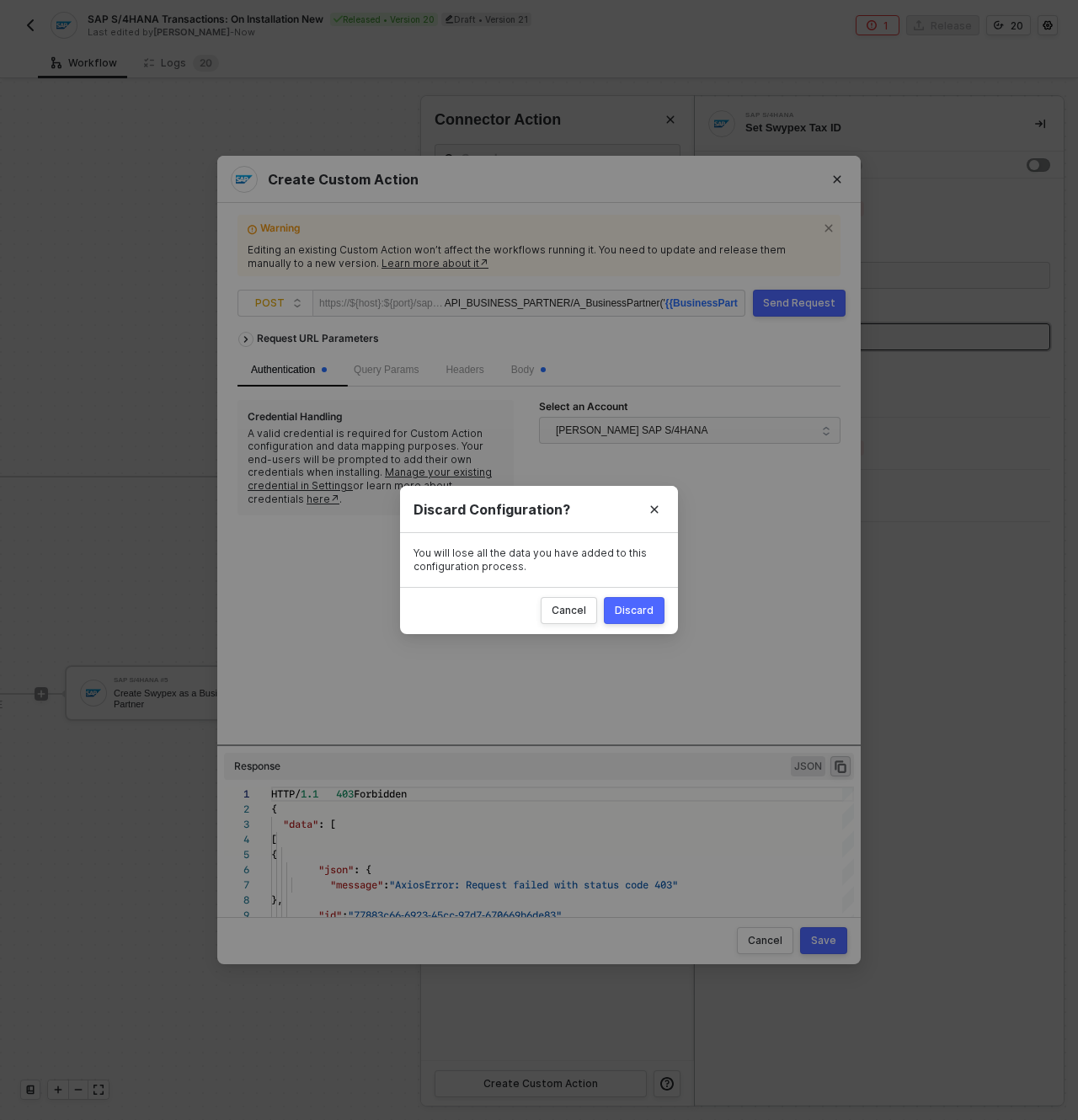
click at [643, 605] on div "Discard" at bounding box center [634, 611] width 39 height 13
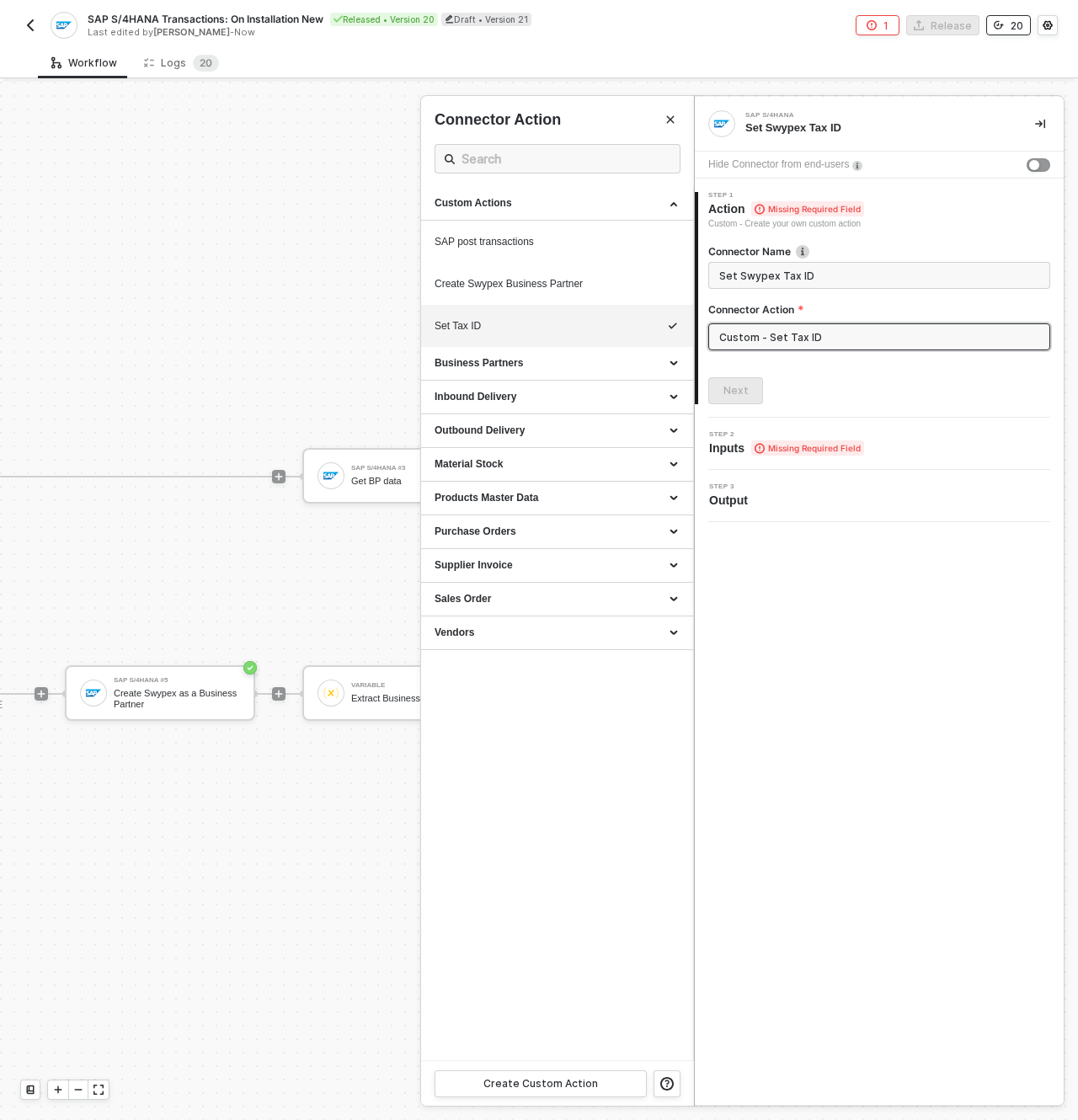
click at [1020, 28] on div "20" at bounding box center [1016, 25] width 12 height 14
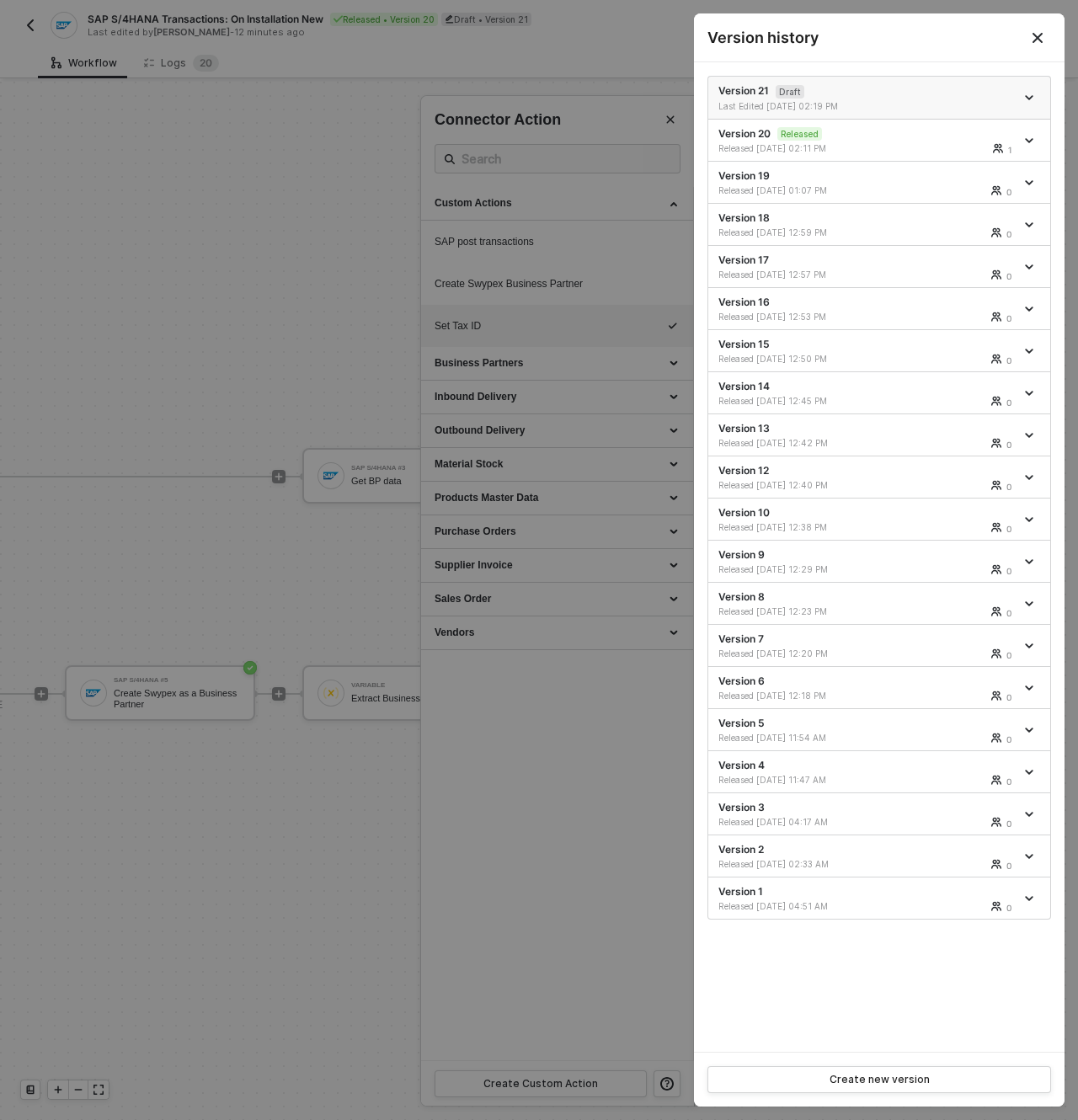
click at [1030, 93] on icon "icon-arrow-down" at bounding box center [1029, 97] width 9 height 9
click at [964, 185] on div "Delete" at bounding box center [970, 191] width 105 height 16
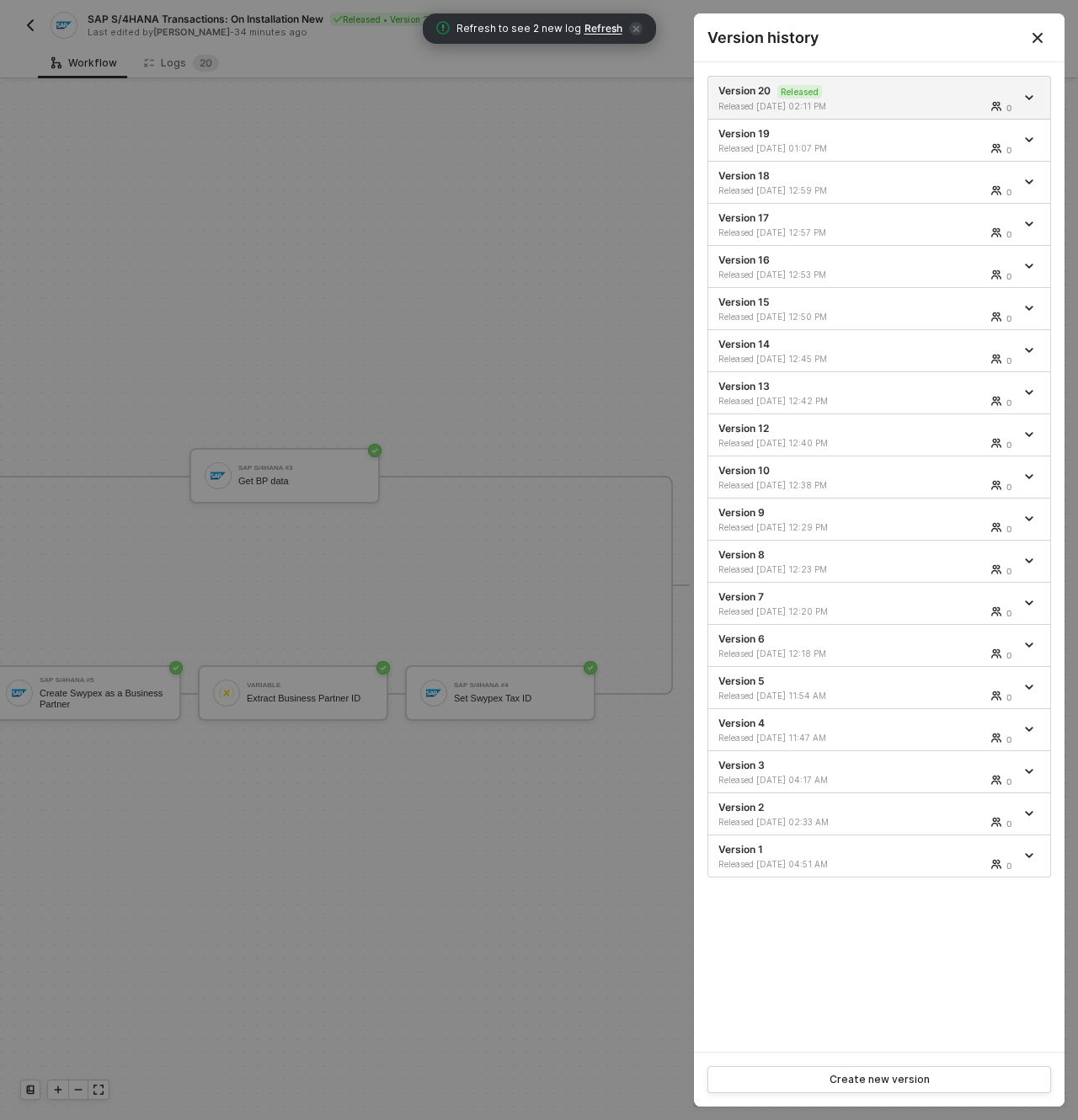
click at [1038, 40] on icon "Close" at bounding box center [1038, 38] width 13 height 13
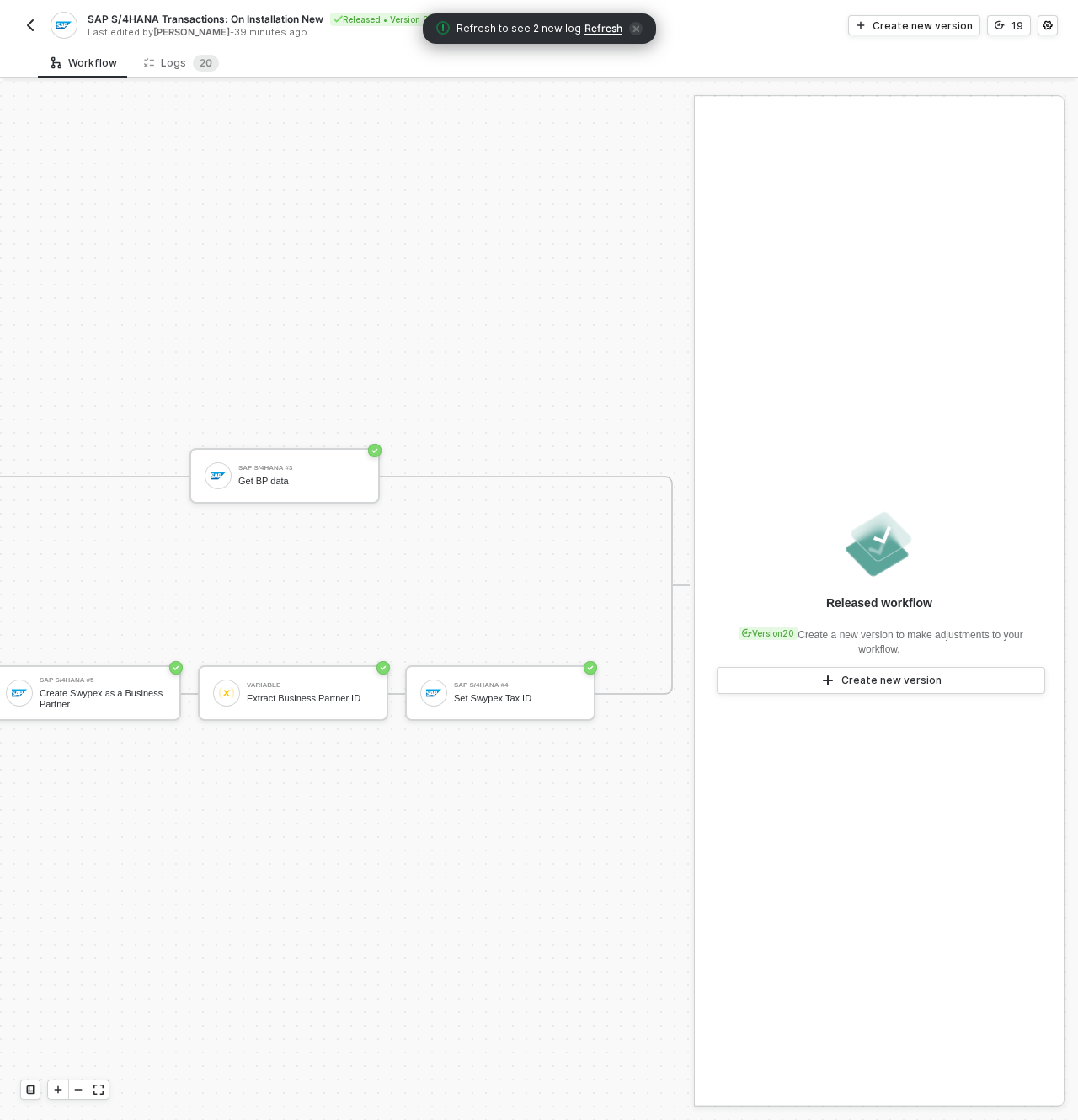
click at [605, 32] on span "Refresh" at bounding box center [603, 29] width 38 height 13
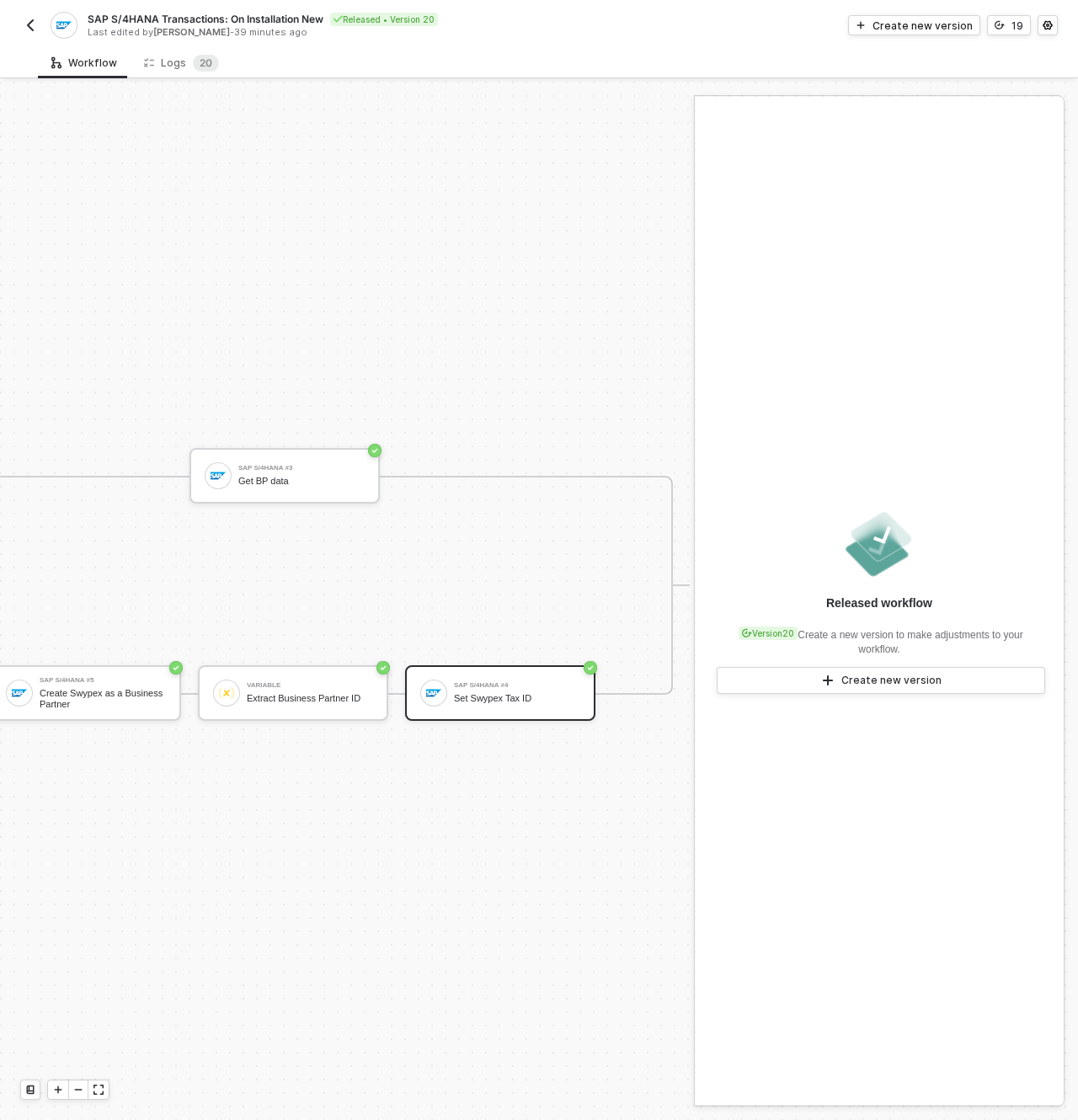
click at [530, 678] on div "SAP S/4HANA #4 Set Swypex Tax ID" at bounding box center [517, 694] width 127 height 32
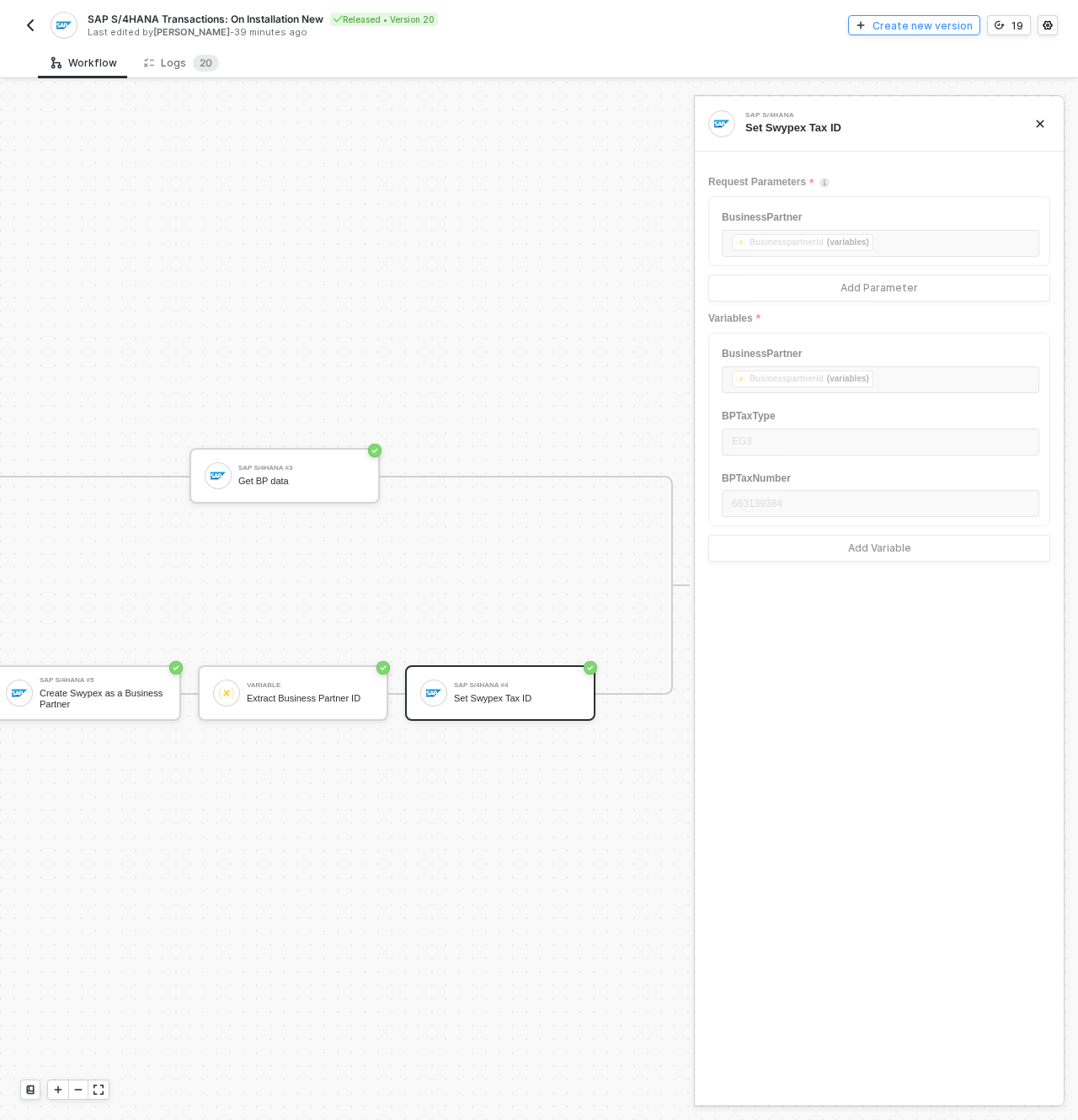
click at [935, 24] on div "Create new version" at bounding box center [922, 25] width 100 height 14
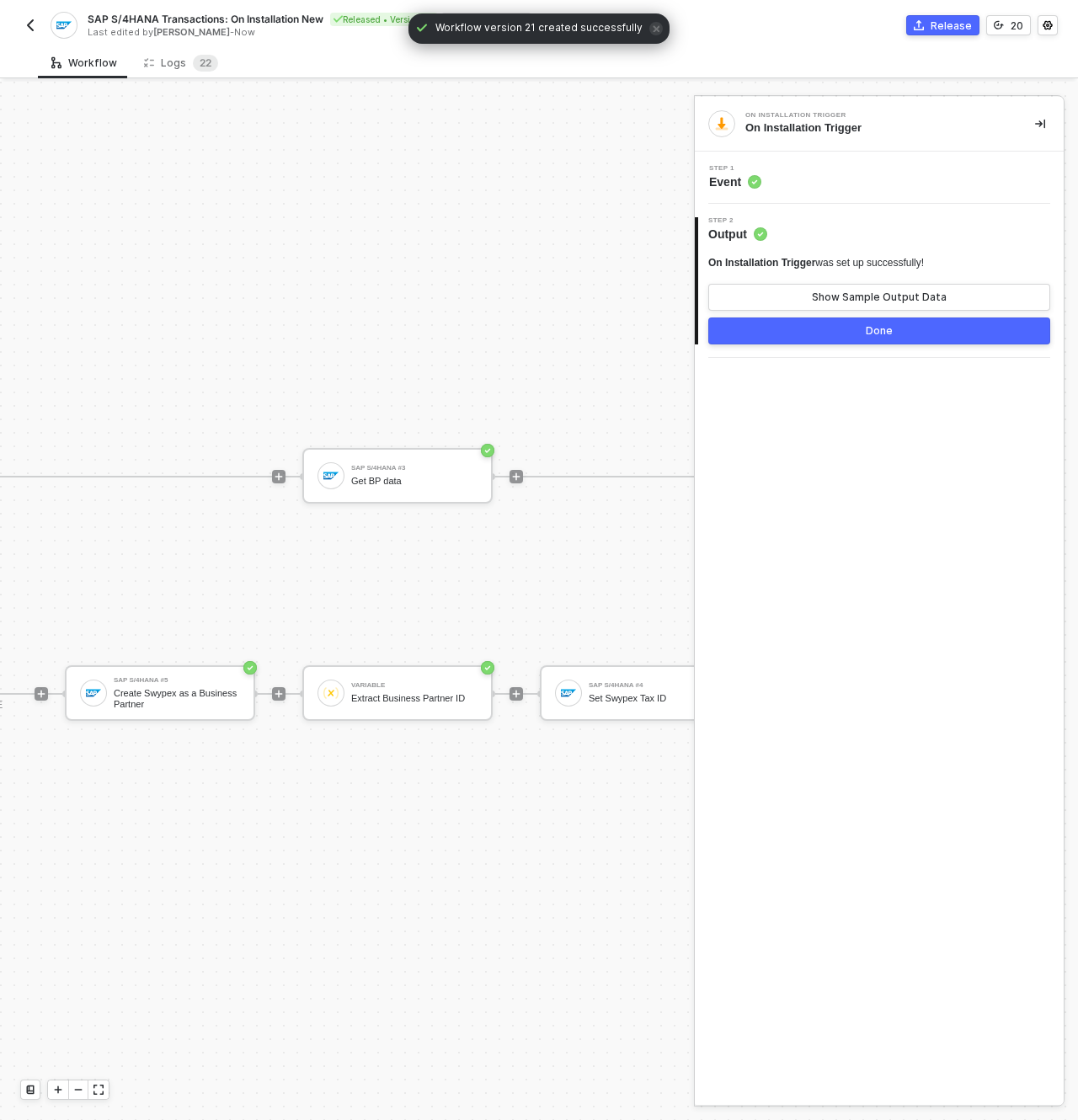
click at [838, 188] on div "Step 1 Event" at bounding box center [881, 178] width 364 height 26
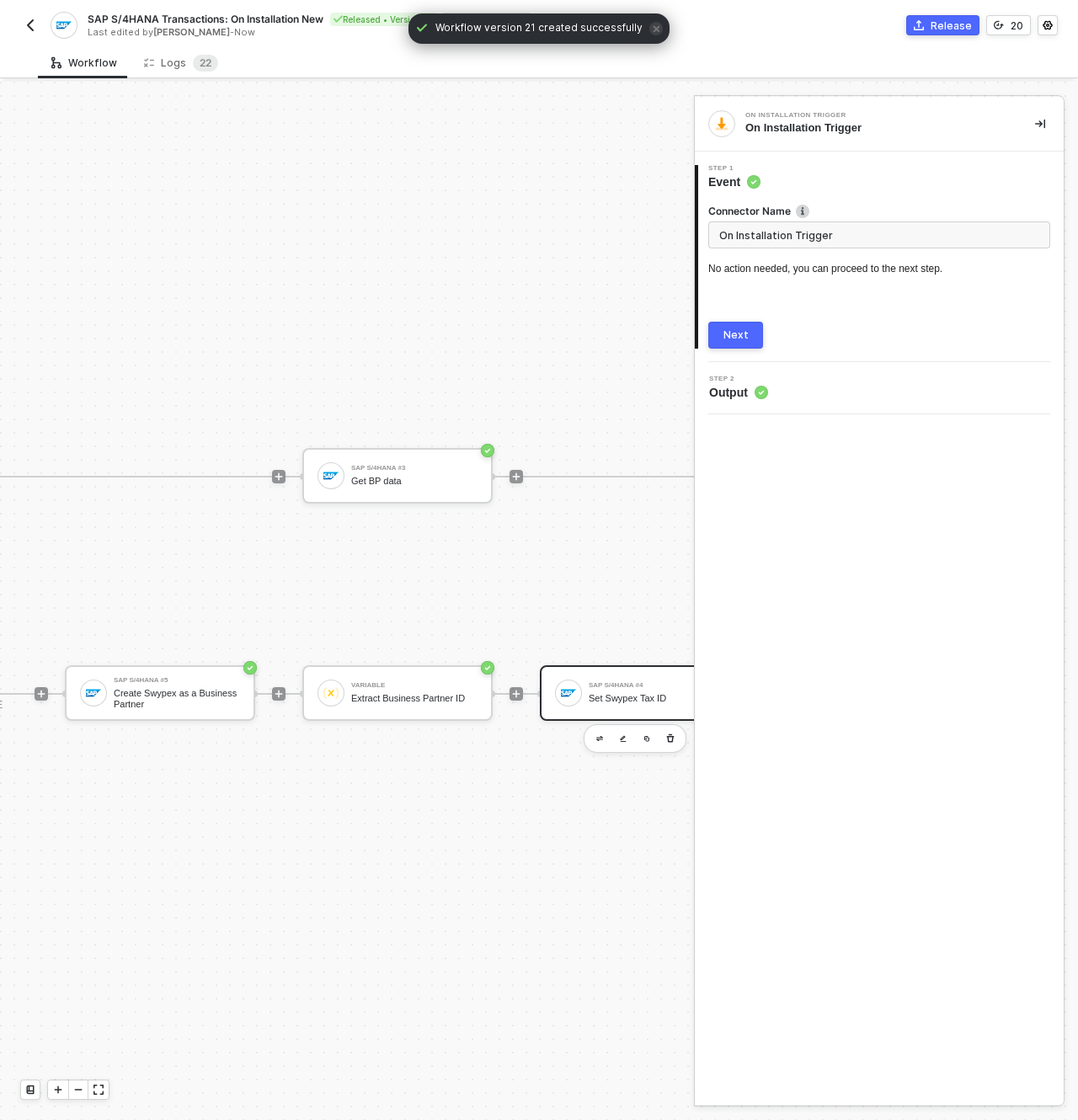
click at [630, 682] on div "SAP S/4HANA #4" at bounding box center [652, 685] width 127 height 7
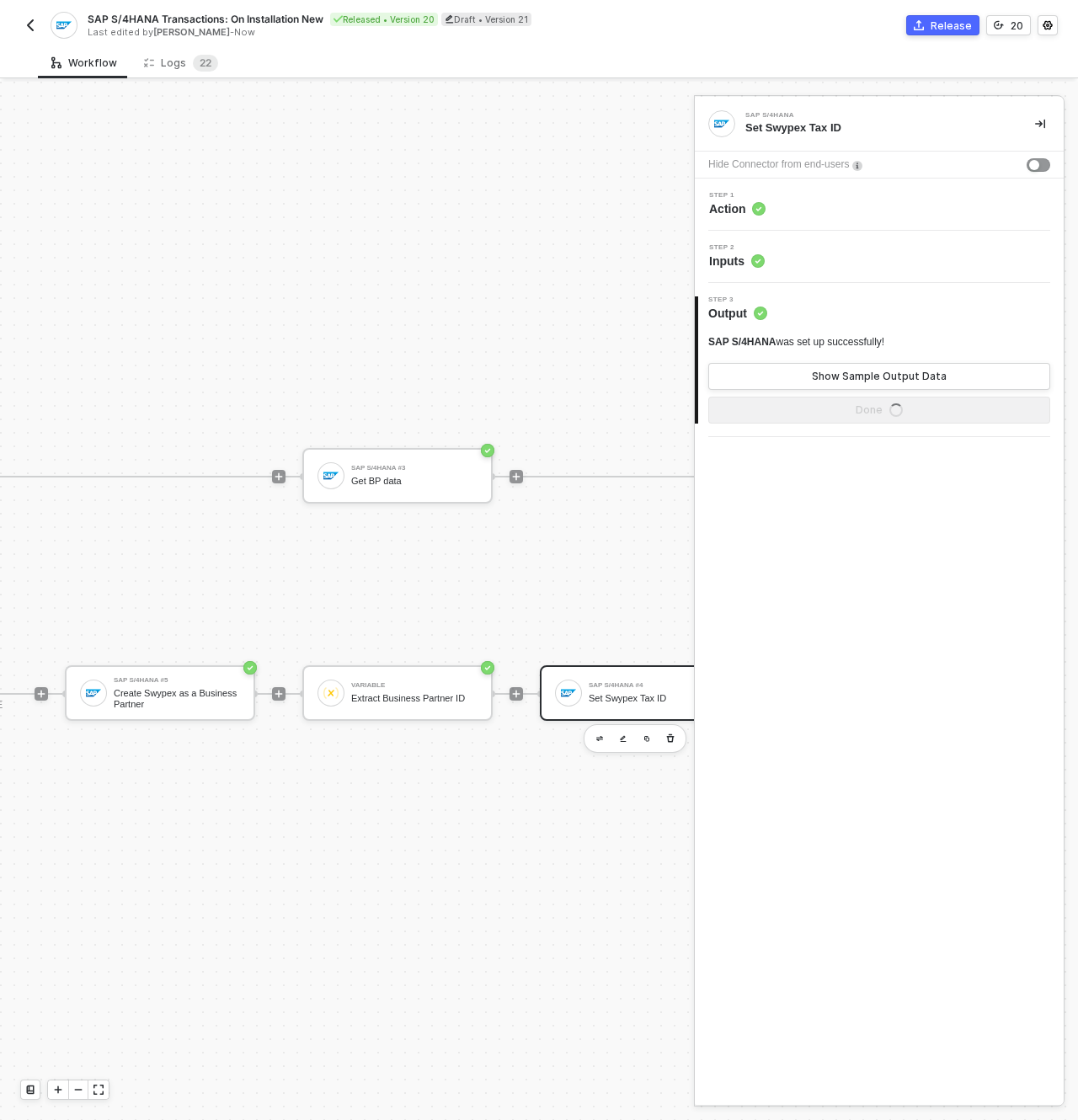
click at [793, 218] on div "Step 1 Action" at bounding box center [879, 205] width 369 height 52
click at [748, 209] on span "Action" at bounding box center [736, 209] width 56 height 17
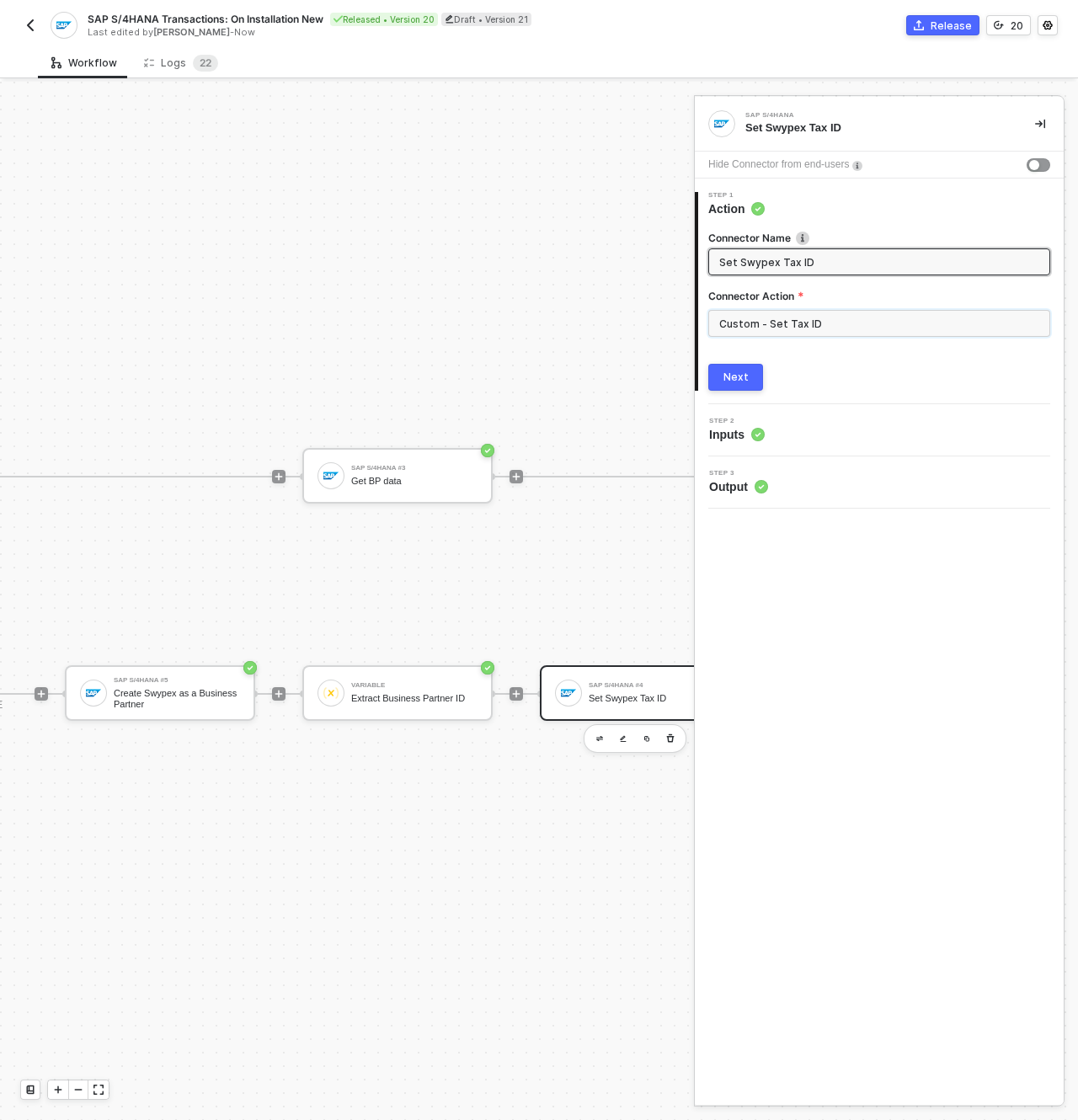
click at [788, 317] on input "Custom - Set Tax ID" at bounding box center [878, 324] width 342 height 27
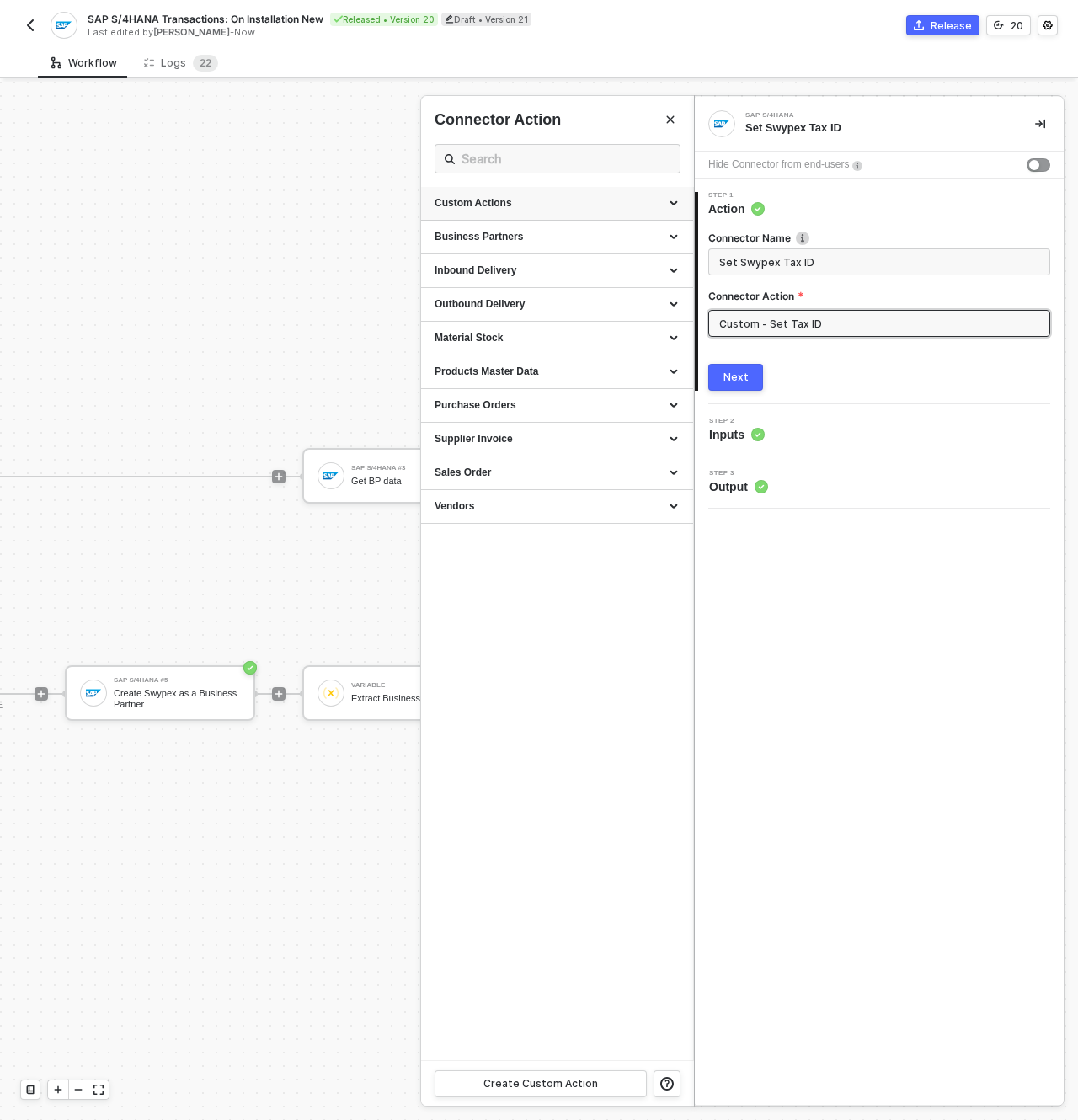
click at [521, 210] on div "Custom Actions" at bounding box center [558, 203] width 245 height 14
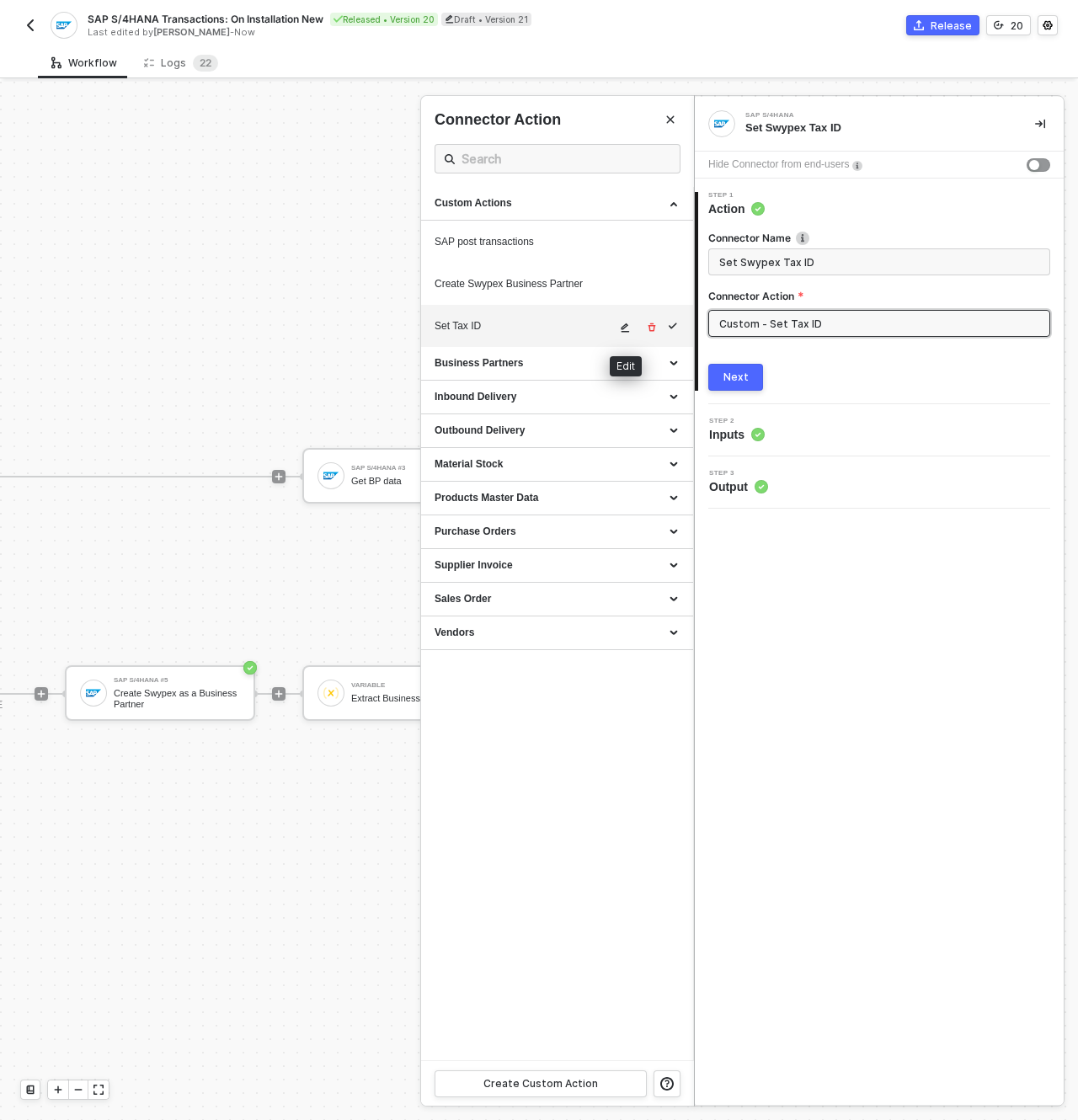
click at [624, 327] on icon "icon-edit" at bounding box center [625, 328] width 9 height 10
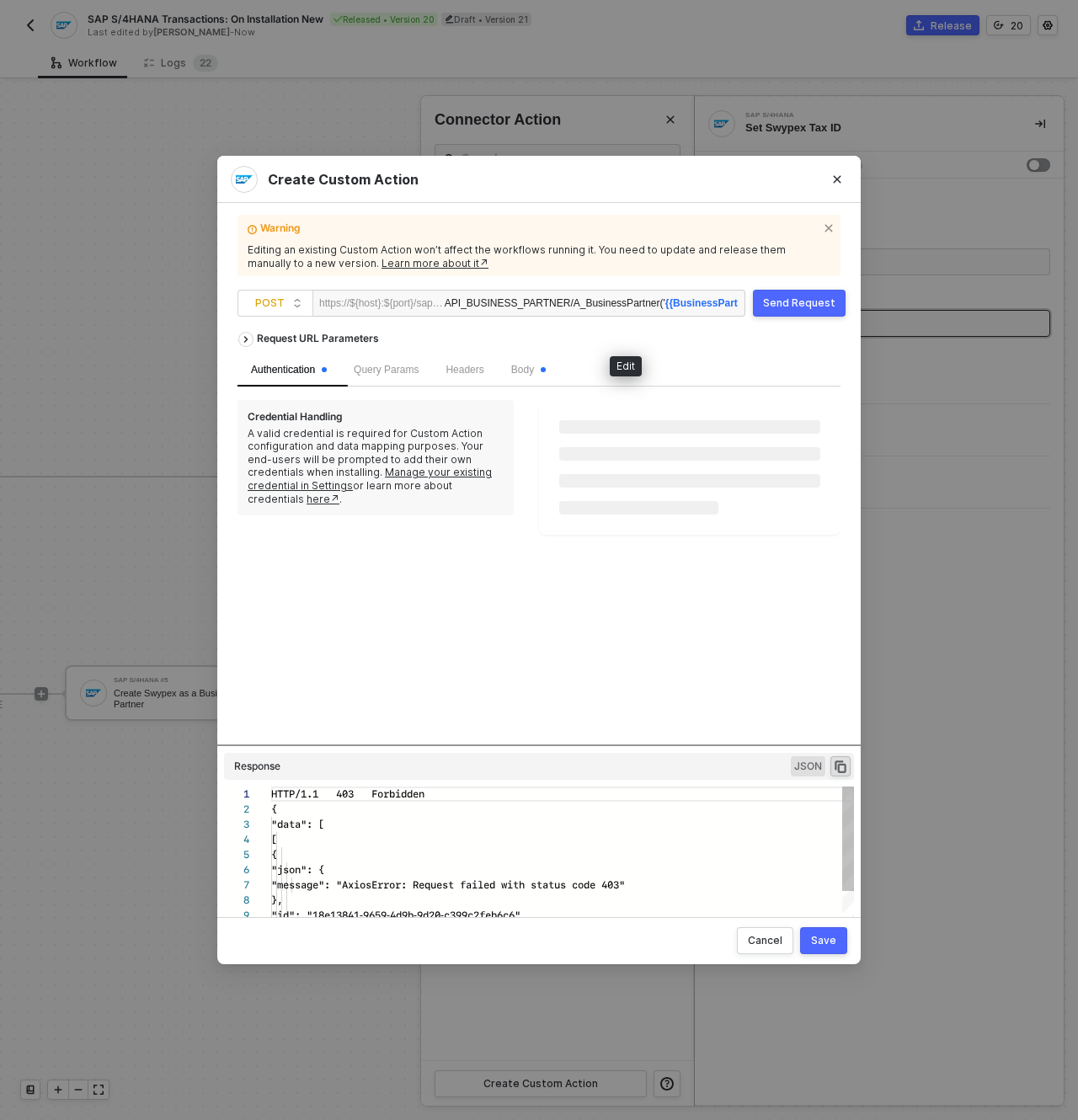
scroll to position [151, 0]
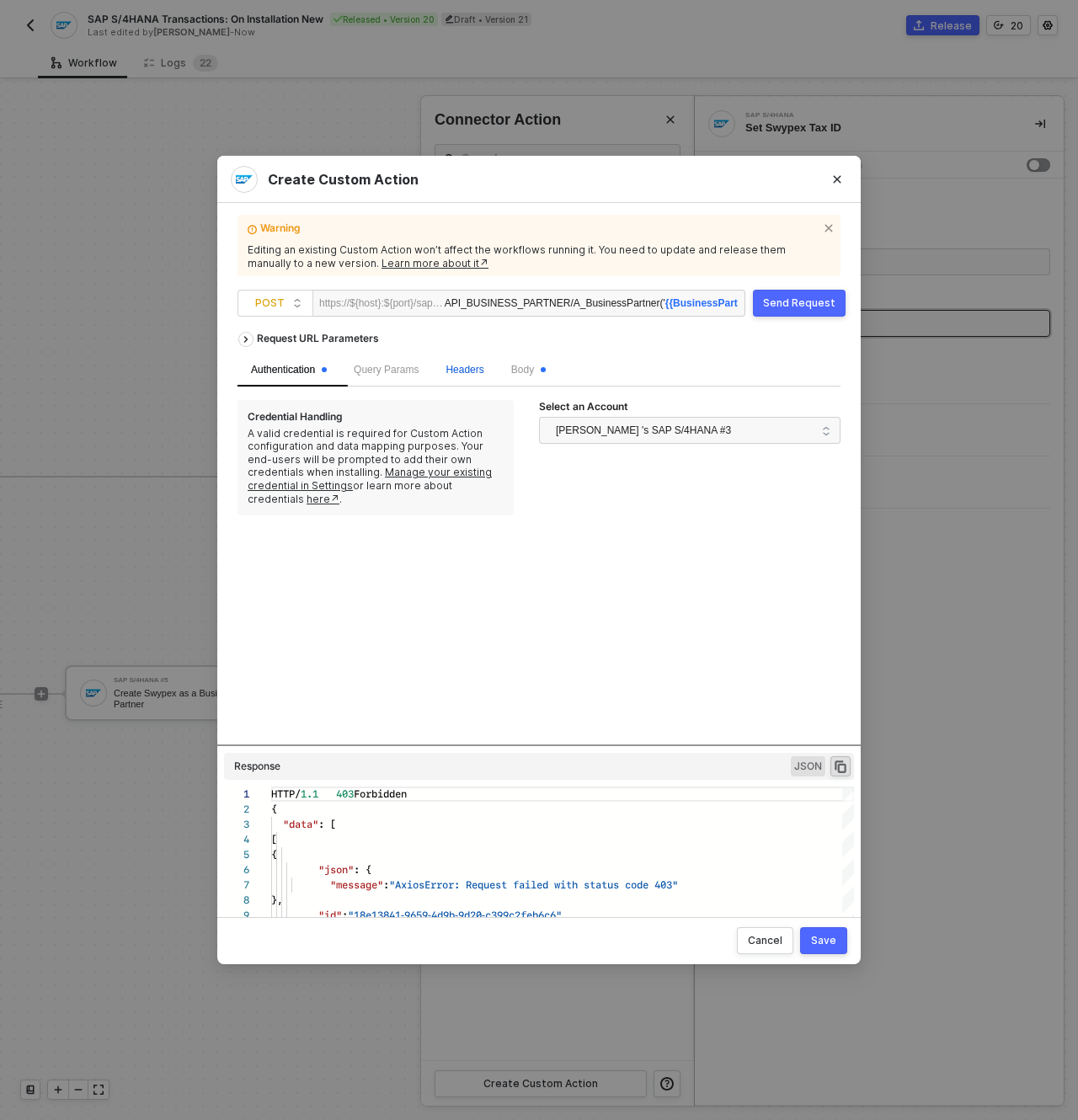
click at [462, 370] on span "Headers" at bounding box center [464, 369] width 38 height 11
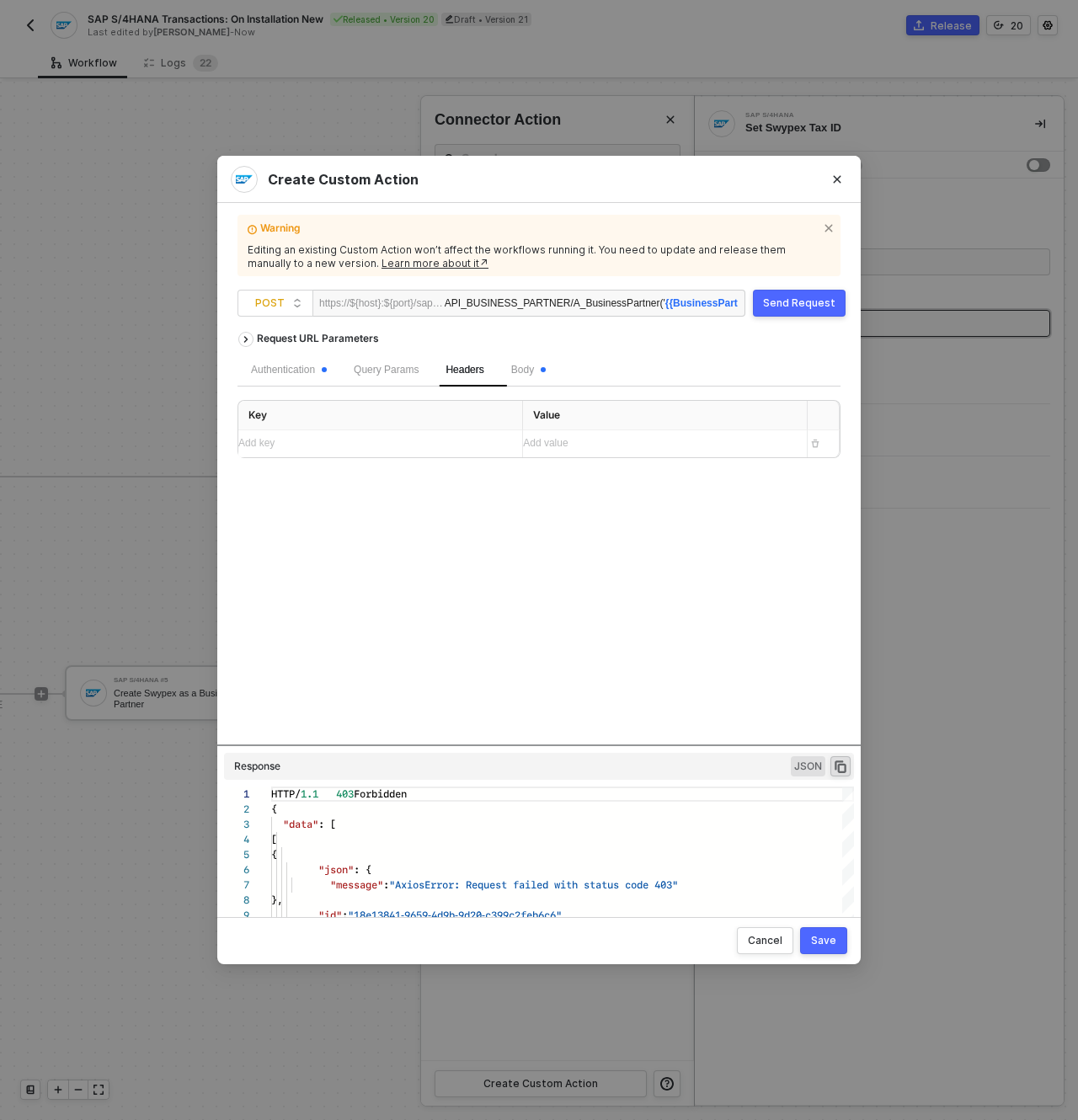
click at [437, 448] on div "Add key ﻿" at bounding box center [365, 443] width 253 height 16
click at [598, 439] on div "Add value ﻿" at bounding box center [658, 443] width 270 height 16
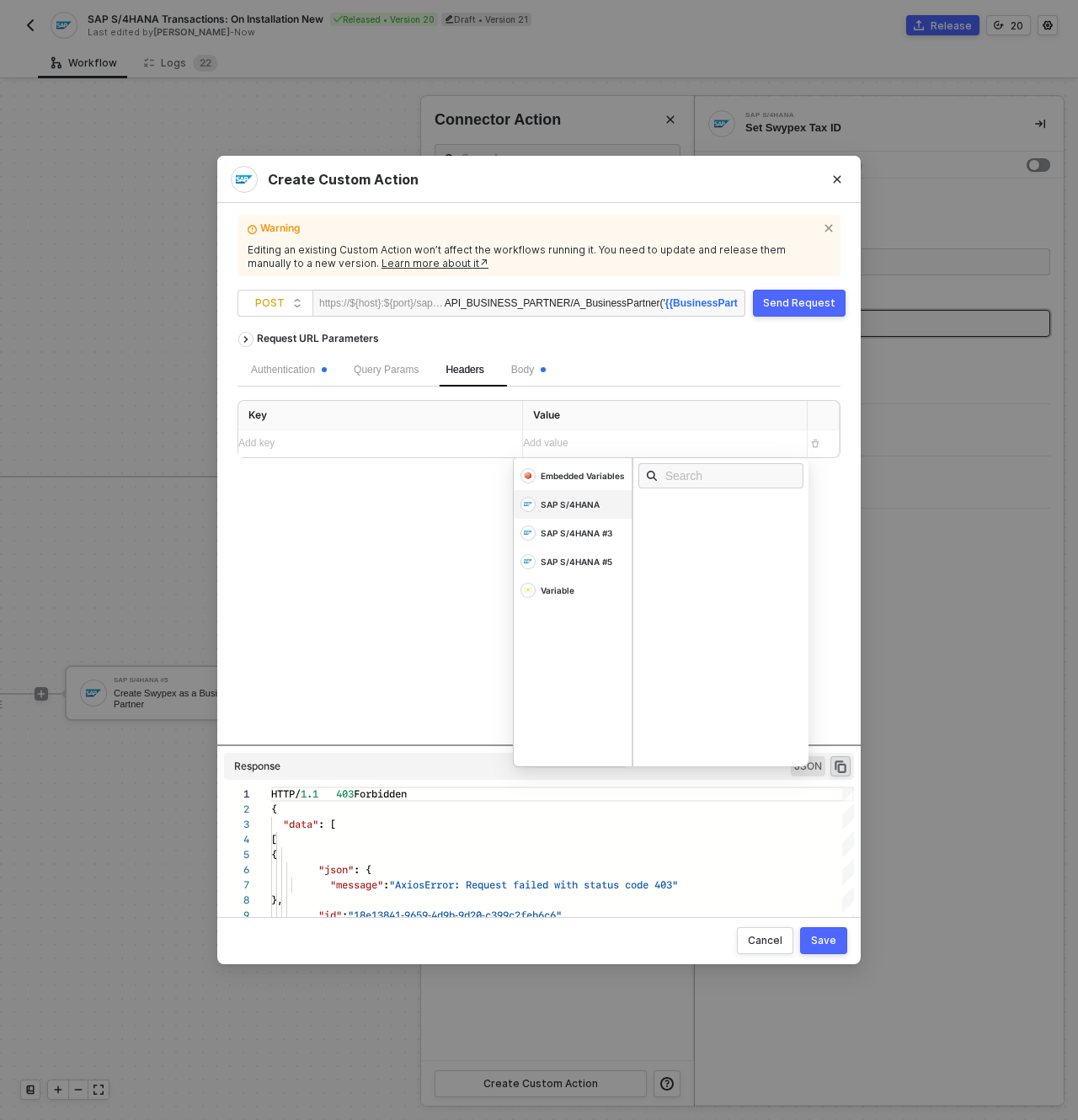
click at [612, 503] on div "SAP S/4HANA" at bounding box center [573, 504] width 118 height 29
click at [575, 474] on div "Embedded Variables" at bounding box center [582, 476] width 85 height 11
click at [571, 586] on div "Variable" at bounding box center [557, 590] width 33 height 11
click at [696, 506] on div "Variables" at bounding box center [725, 506] width 176 height 18
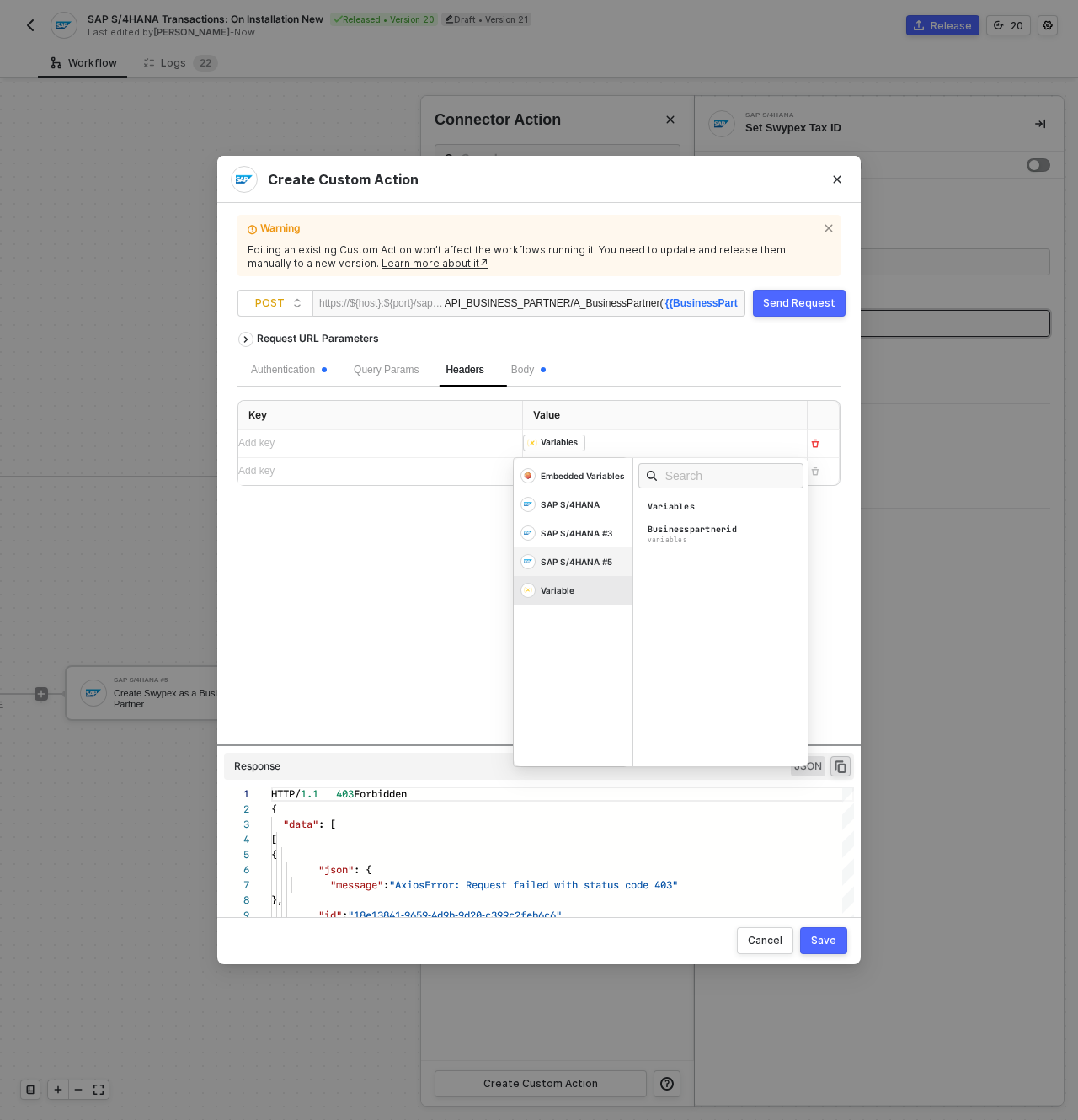
click at [592, 560] on div "SAP S/4HANA #5" at bounding box center [576, 561] width 71 height 11
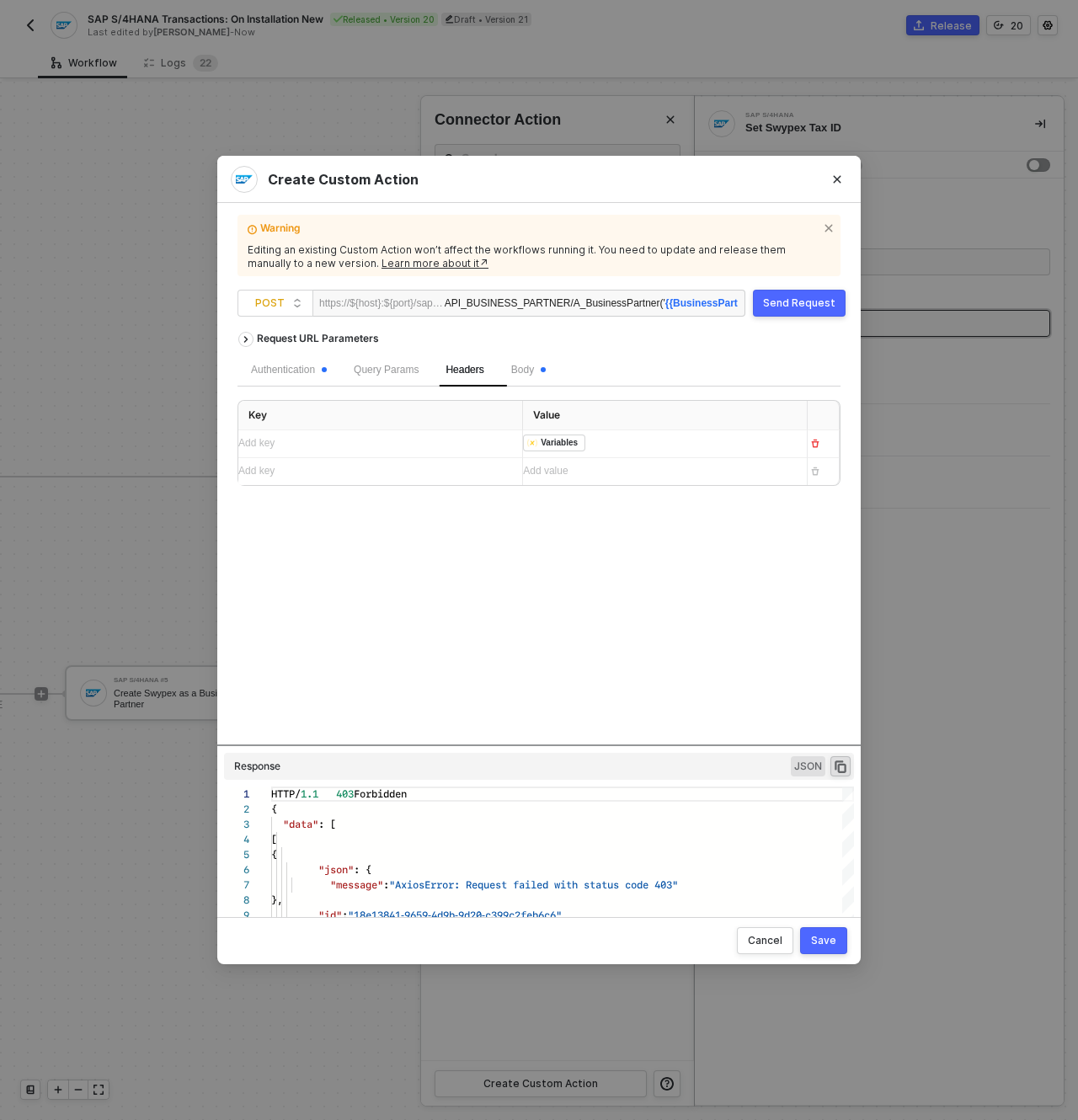
click at [421, 577] on div "Request URL Parameters Authentication Query Params Headers Body Key Value Add k…" at bounding box center [539, 534] width 603 height 422
click at [816, 444] on icon "button" at bounding box center [815, 443] width 10 height 10
click at [297, 303] on span "POST" at bounding box center [279, 303] width 48 height 26
click at [319, 596] on div "Request URL Parameters Authentication Query Params Headers Body Key Value Add k…" at bounding box center [539, 534] width 603 height 422
click at [285, 370] on div "Authentication" at bounding box center [289, 370] width 76 height 16
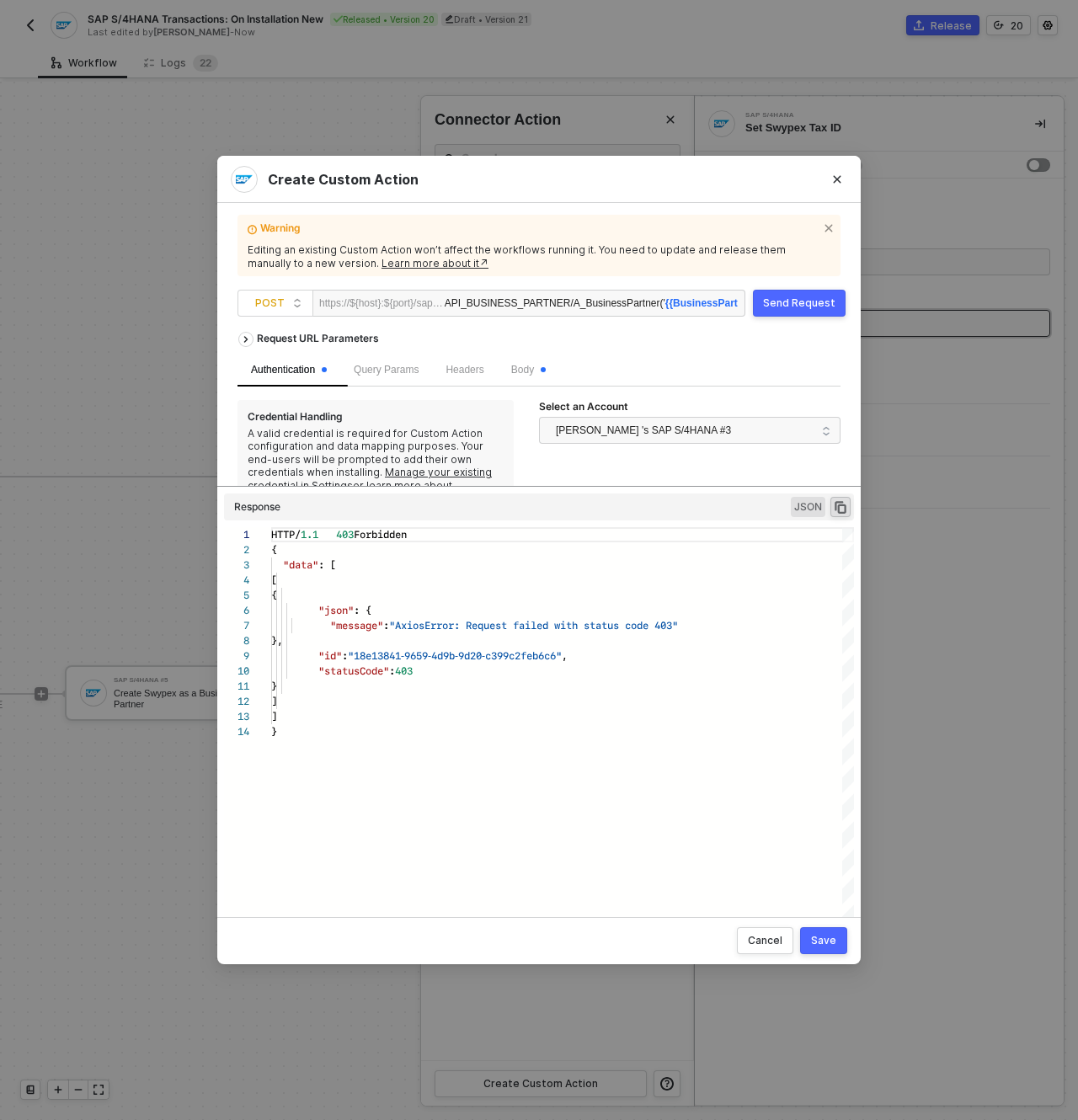
drag, startPoint x: 661, startPoint y: 744, endPoint x: 702, endPoint y: 535, distance: 213.0
click at [702, 535] on div "Request URL Parameters Authentication Query Params Headers Body Credential Hand…" at bounding box center [539, 613] width 603 height 580
click at [778, 939] on div "Cancel" at bounding box center [765, 941] width 34 height 13
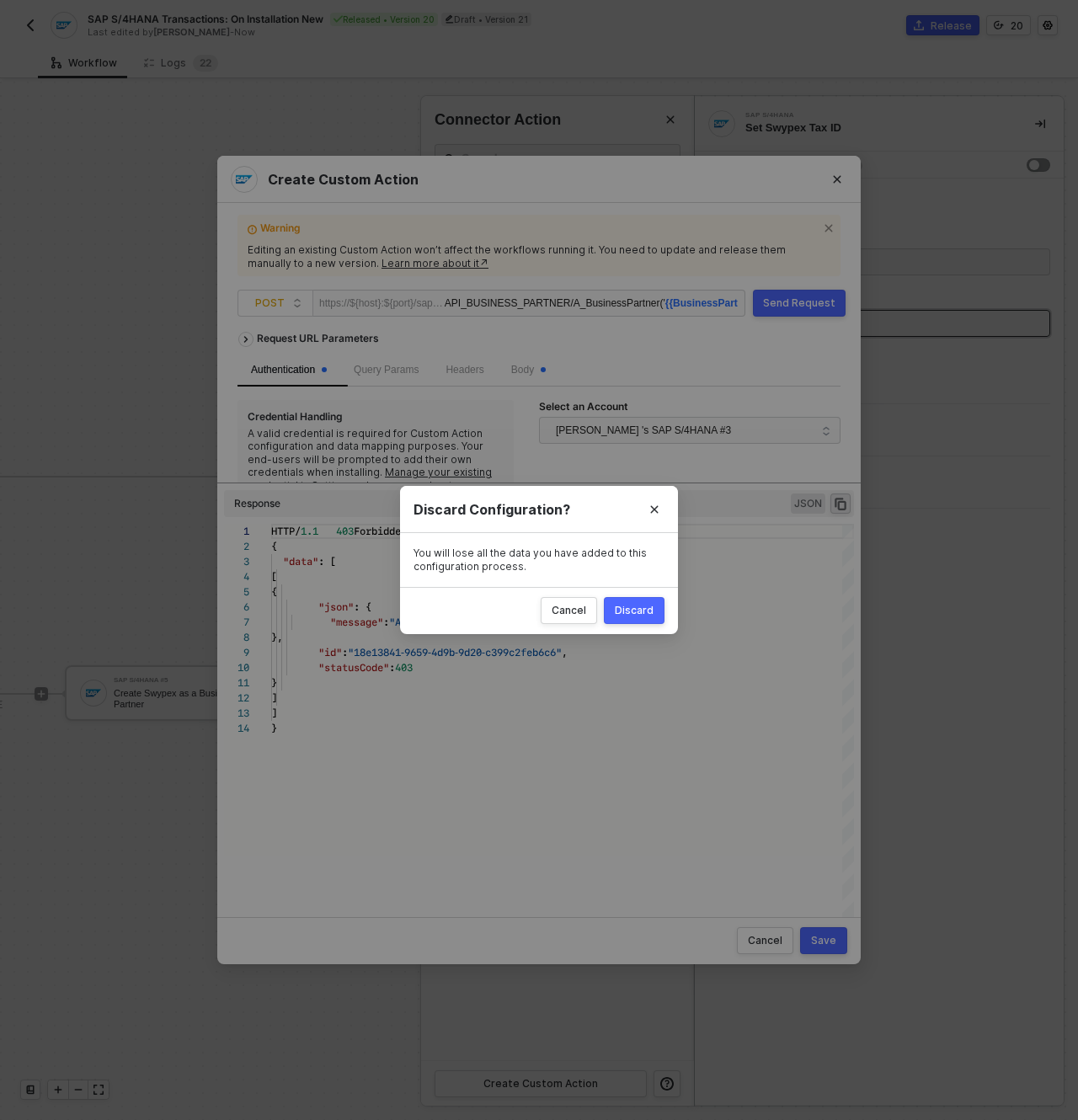
click at [629, 620] on button "Discard" at bounding box center [635, 611] width 61 height 27
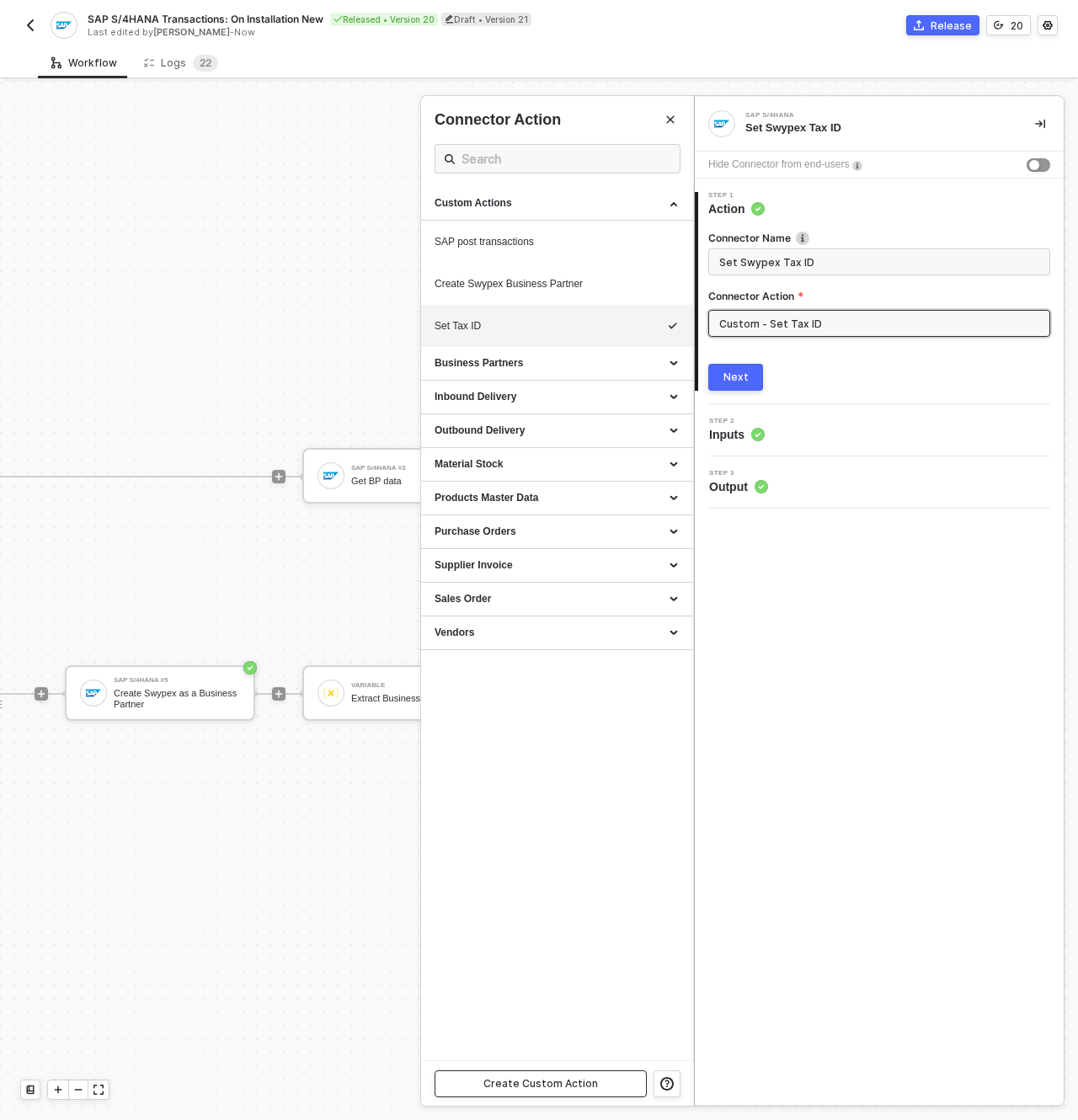
click at [559, 1090] on div "Create Custom Action" at bounding box center [540, 1084] width 114 height 13
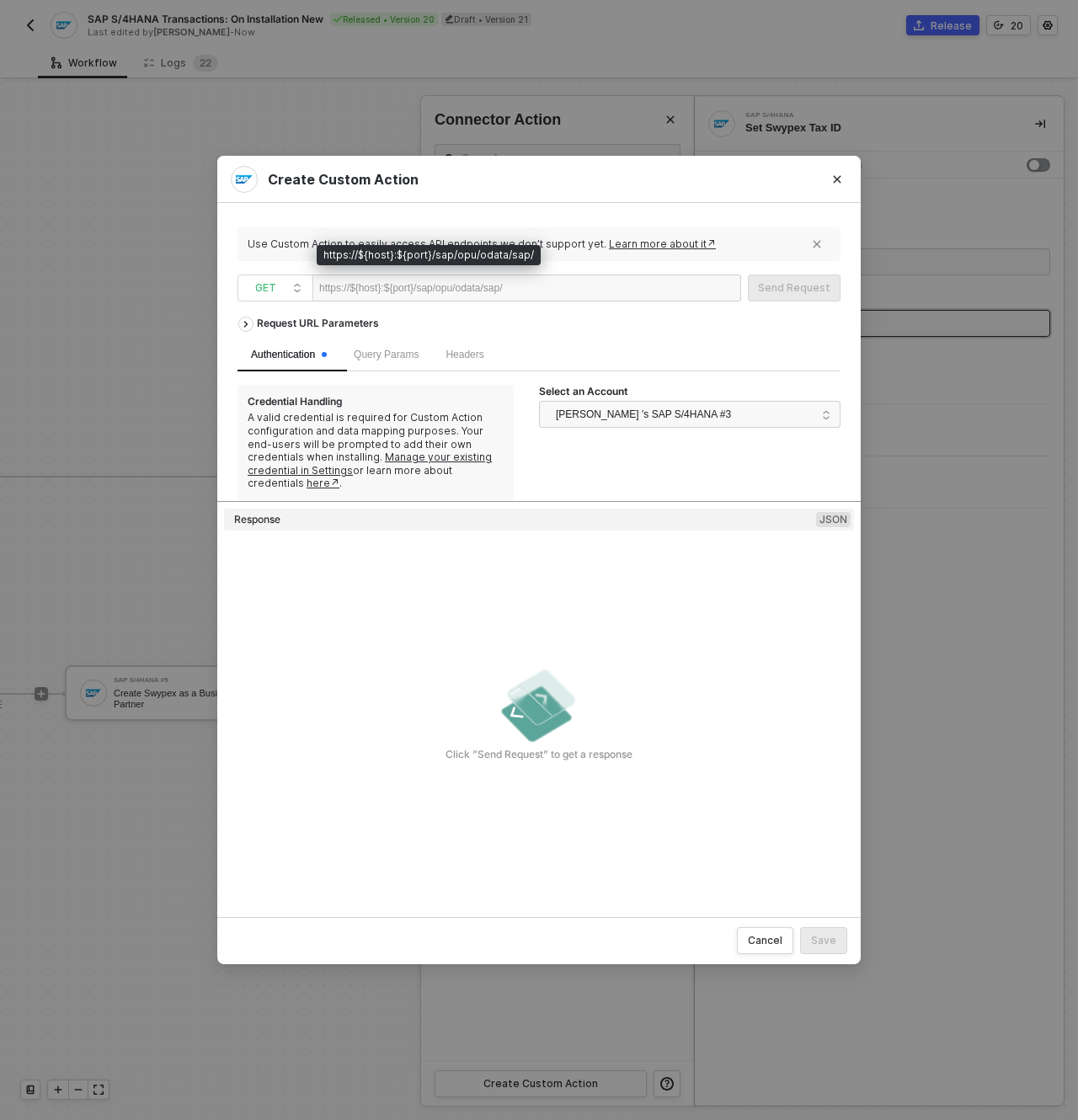
click at [502, 293] on div "https://${host}:${port}/sap/opu/odata/sap/" at bounding box center [410, 287] width 184 height 26
click at [400, 357] on span "Query Params" at bounding box center [386, 354] width 65 height 11
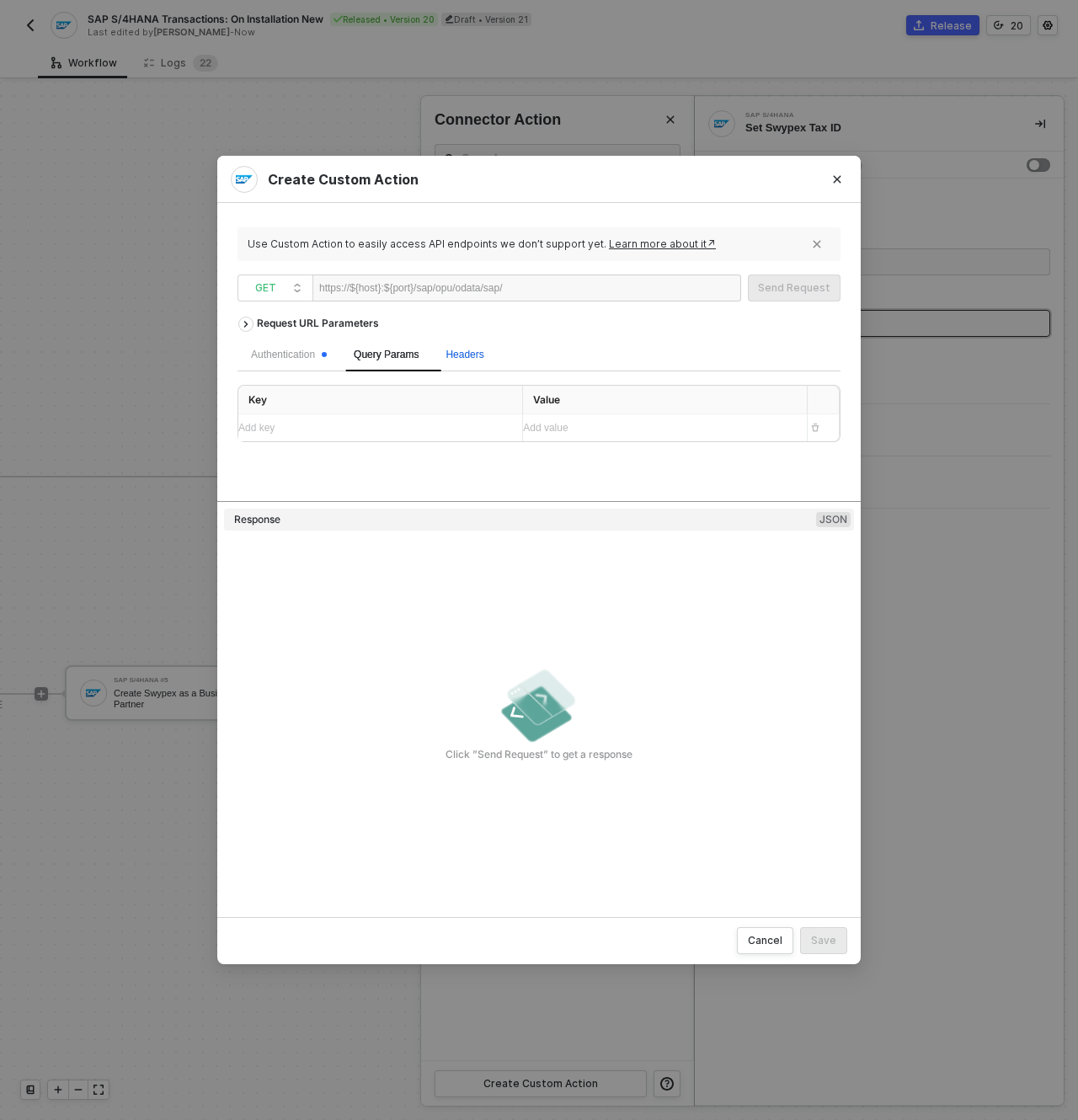
click at [473, 357] on span "Headers" at bounding box center [464, 354] width 38 height 11
click at [386, 357] on span "Query Params" at bounding box center [386, 354] width 65 height 11
click at [304, 352] on div "Authentication" at bounding box center [289, 355] width 76 height 16
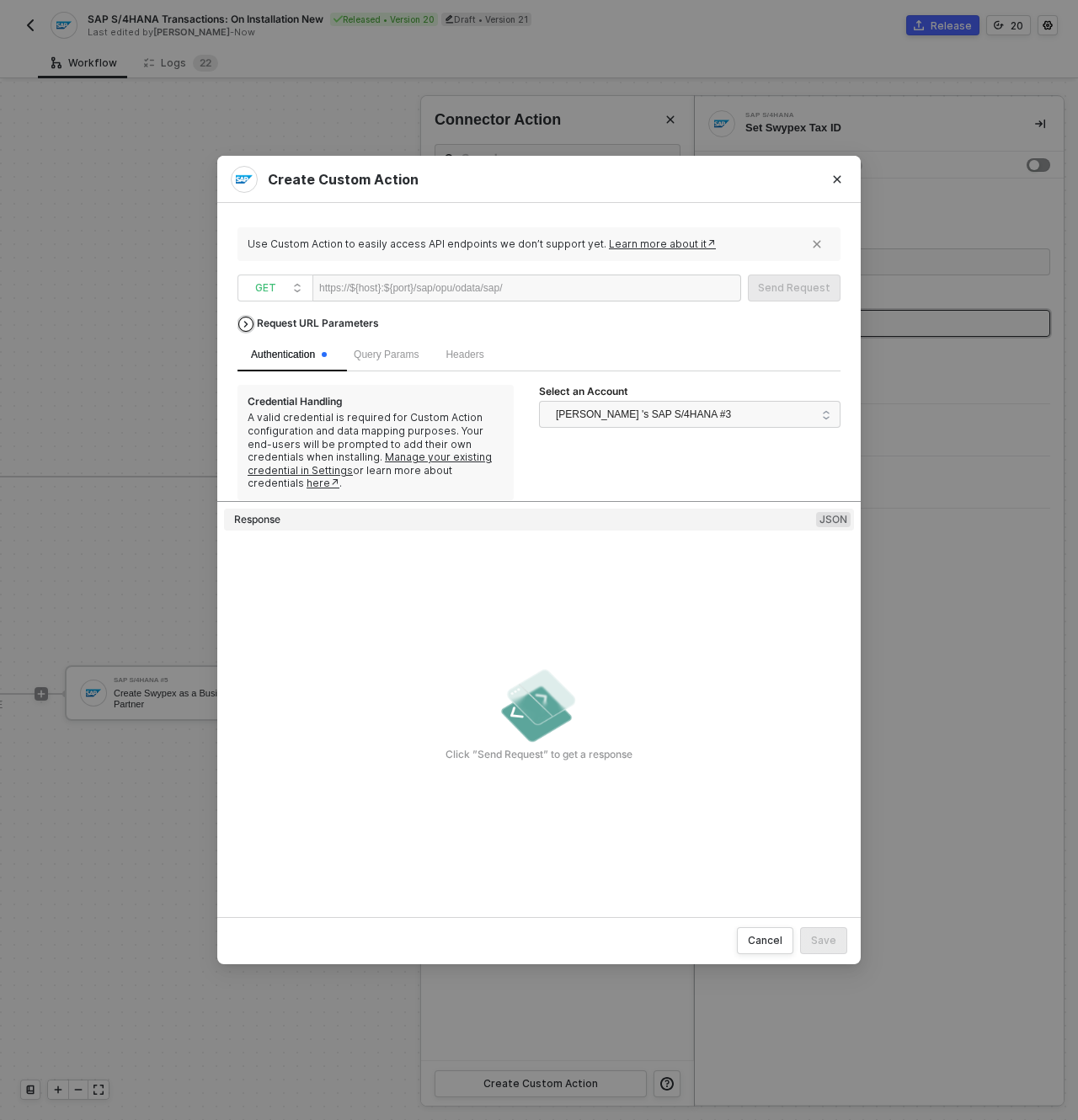
click at [295, 326] on div "Request URL Parameters" at bounding box center [318, 324] width 139 height 30
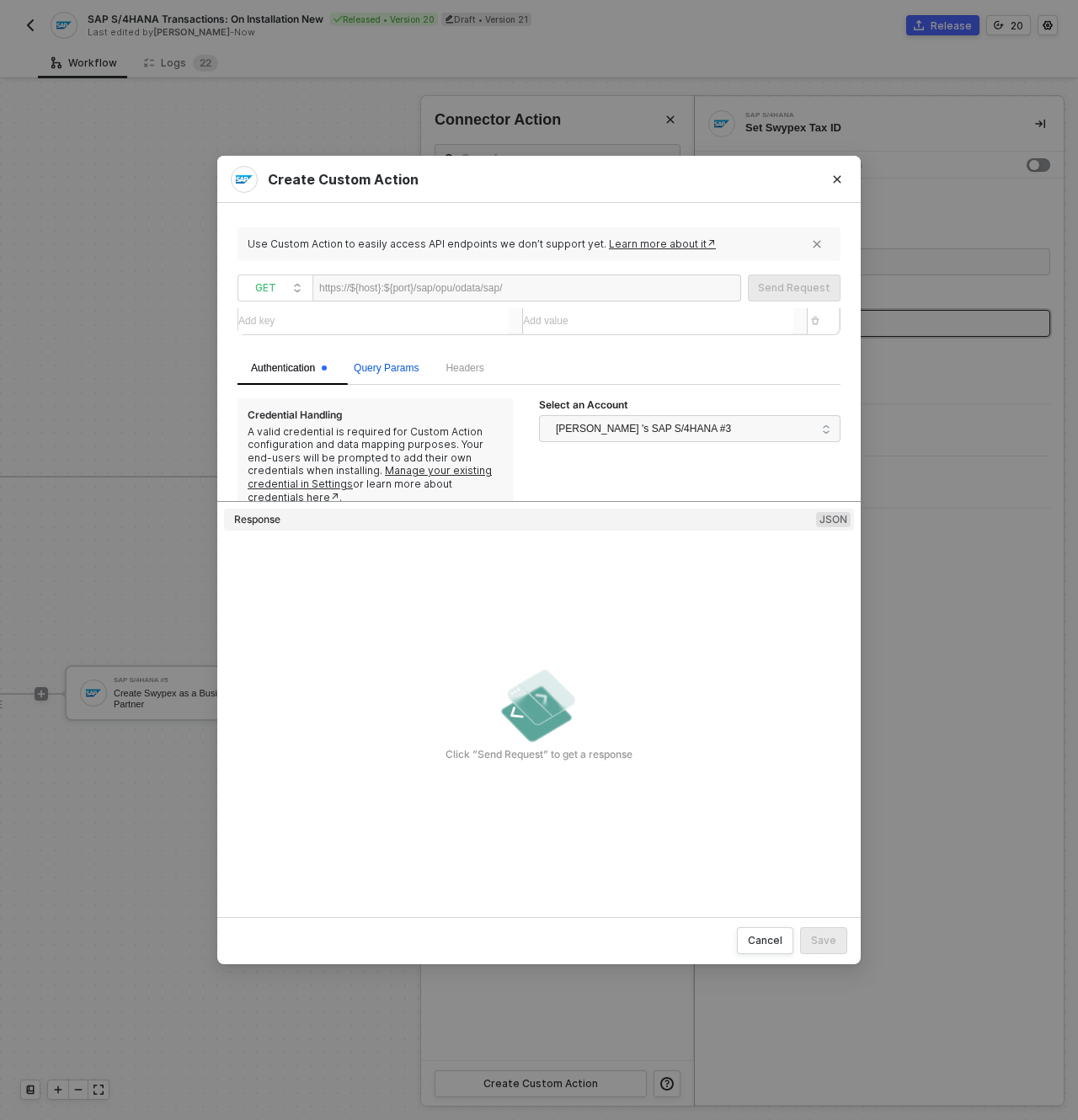
drag, startPoint x: 396, startPoint y: 368, endPoint x: 419, endPoint y: 369, distance: 23.0
click at [396, 368] on span "Query Params" at bounding box center [386, 368] width 65 height 11
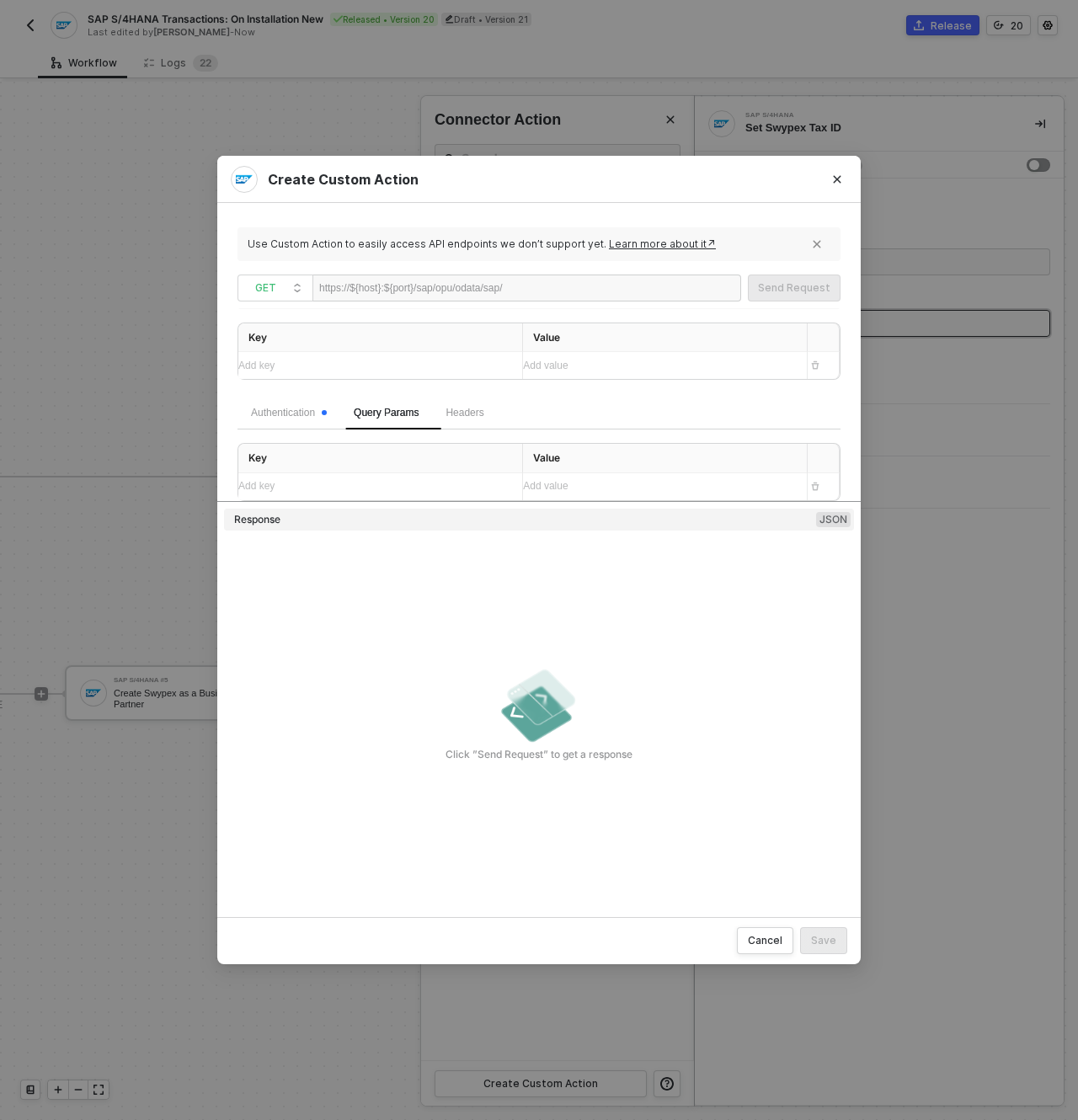
click at [473, 369] on div "Add key ﻿" at bounding box center [374, 365] width 270 height 16
click at [483, 415] on span "Headers" at bounding box center [464, 413] width 38 height 11
click at [642, 246] on link "Learn more about it↗" at bounding box center [662, 244] width 107 height 12
click at [766, 939] on div "Cancel" at bounding box center [765, 941] width 34 height 13
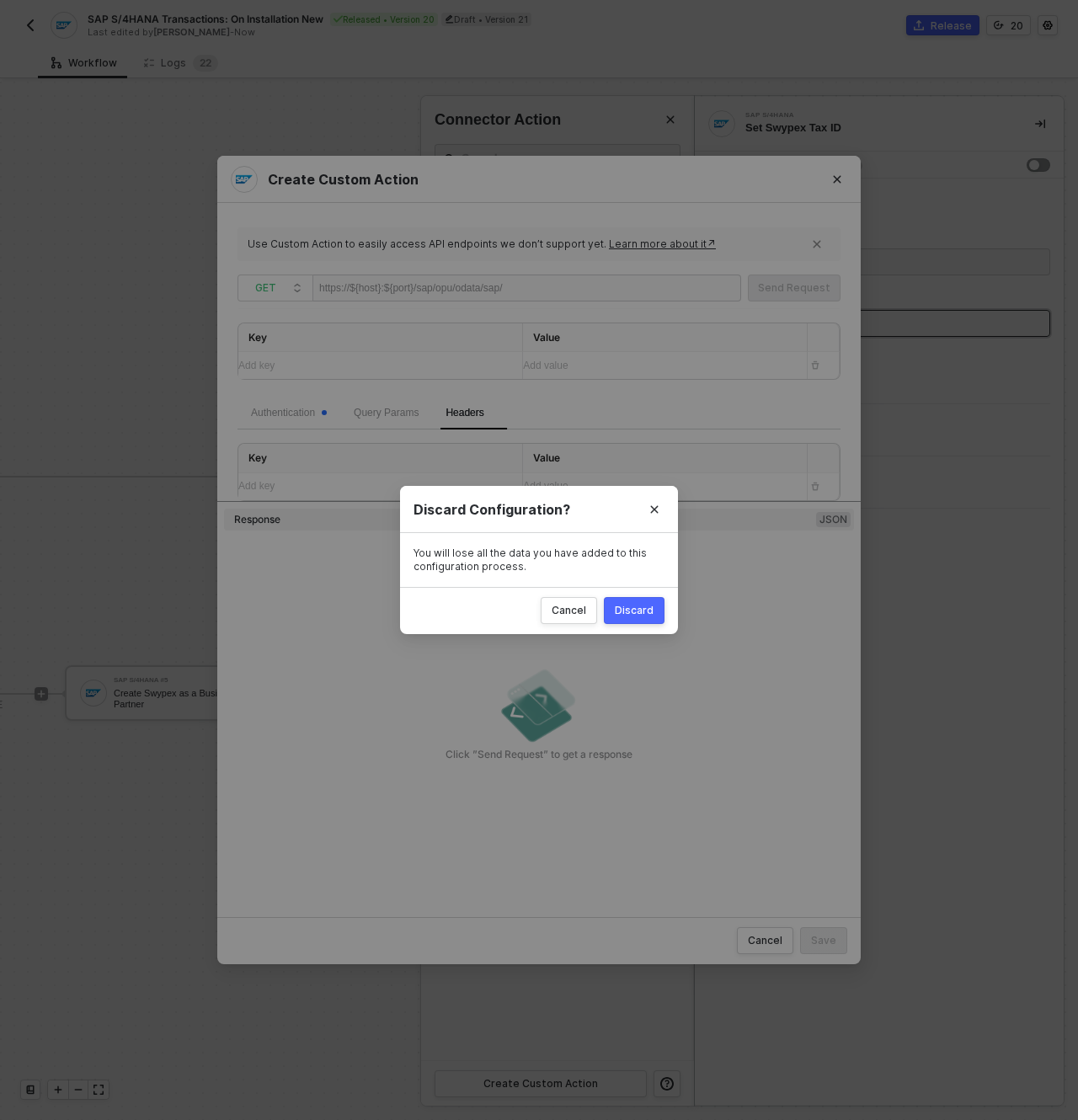
click at [633, 606] on div "Discard" at bounding box center [634, 611] width 39 height 13
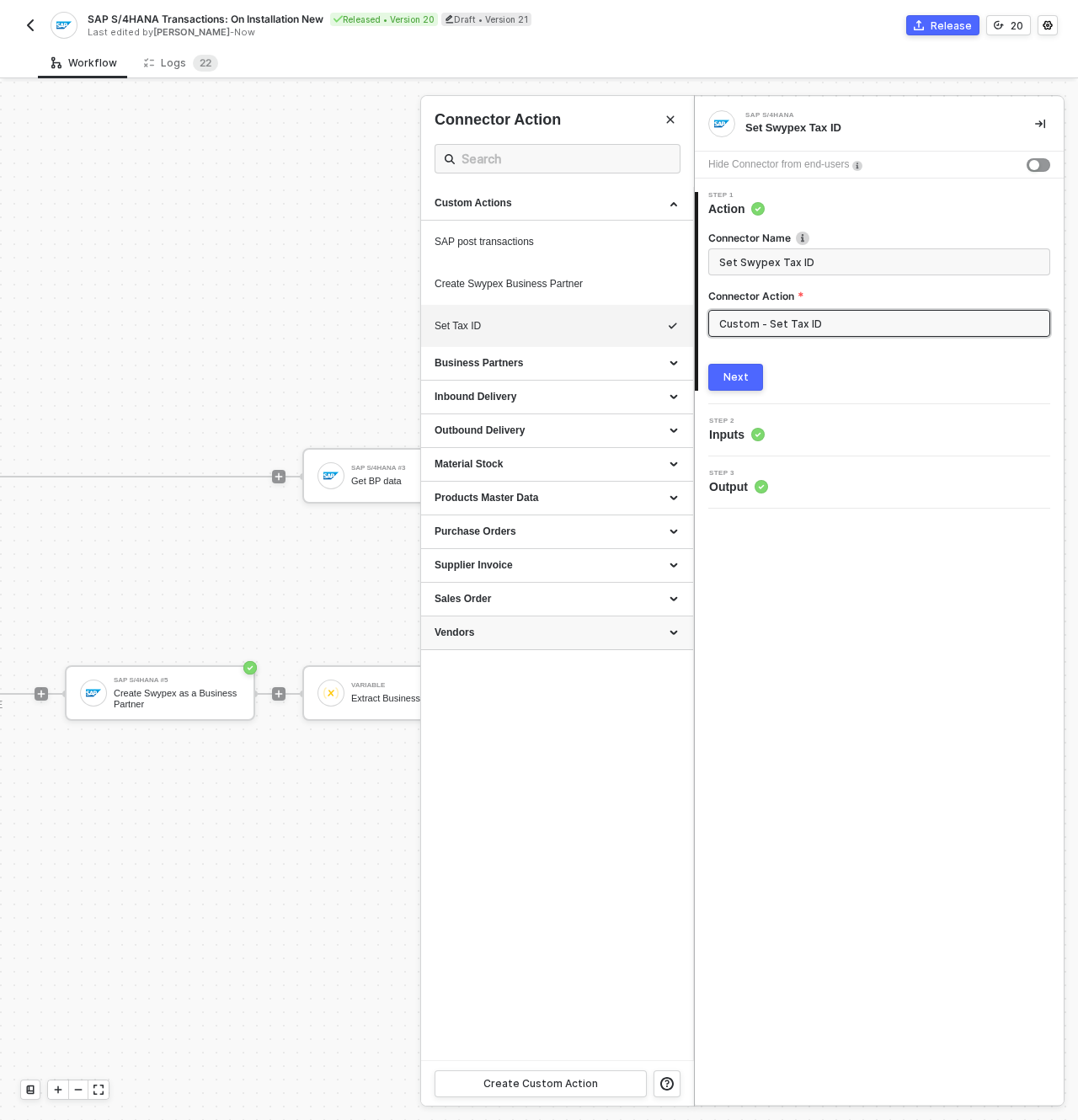
click at [531, 634] on div "Vendors" at bounding box center [558, 633] width 245 height 14
click at [565, 596] on div "Sales Order" at bounding box center [558, 599] width 245 height 14
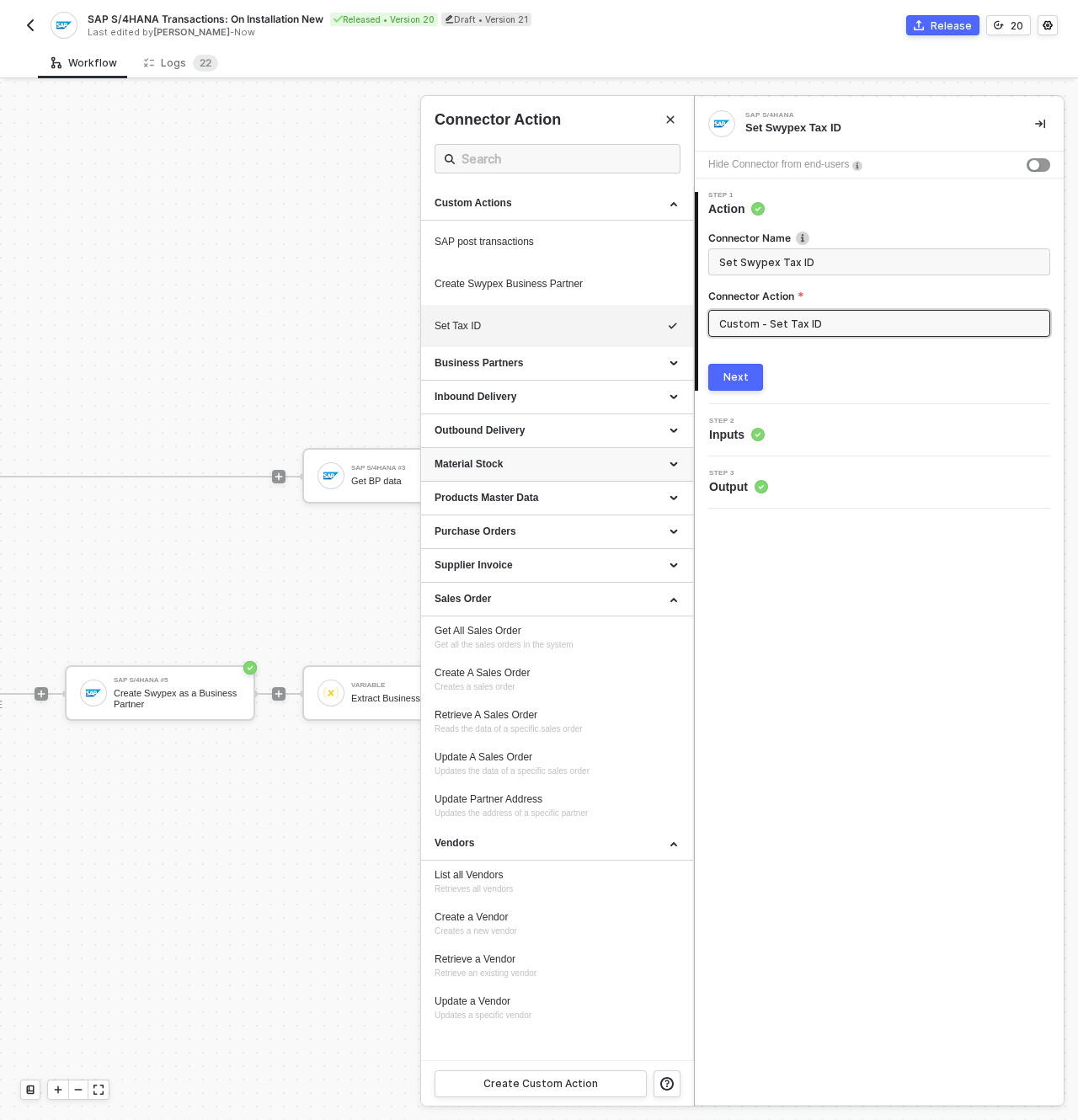
click at [576, 466] on div "Material Stock" at bounding box center [558, 464] width 245 height 14
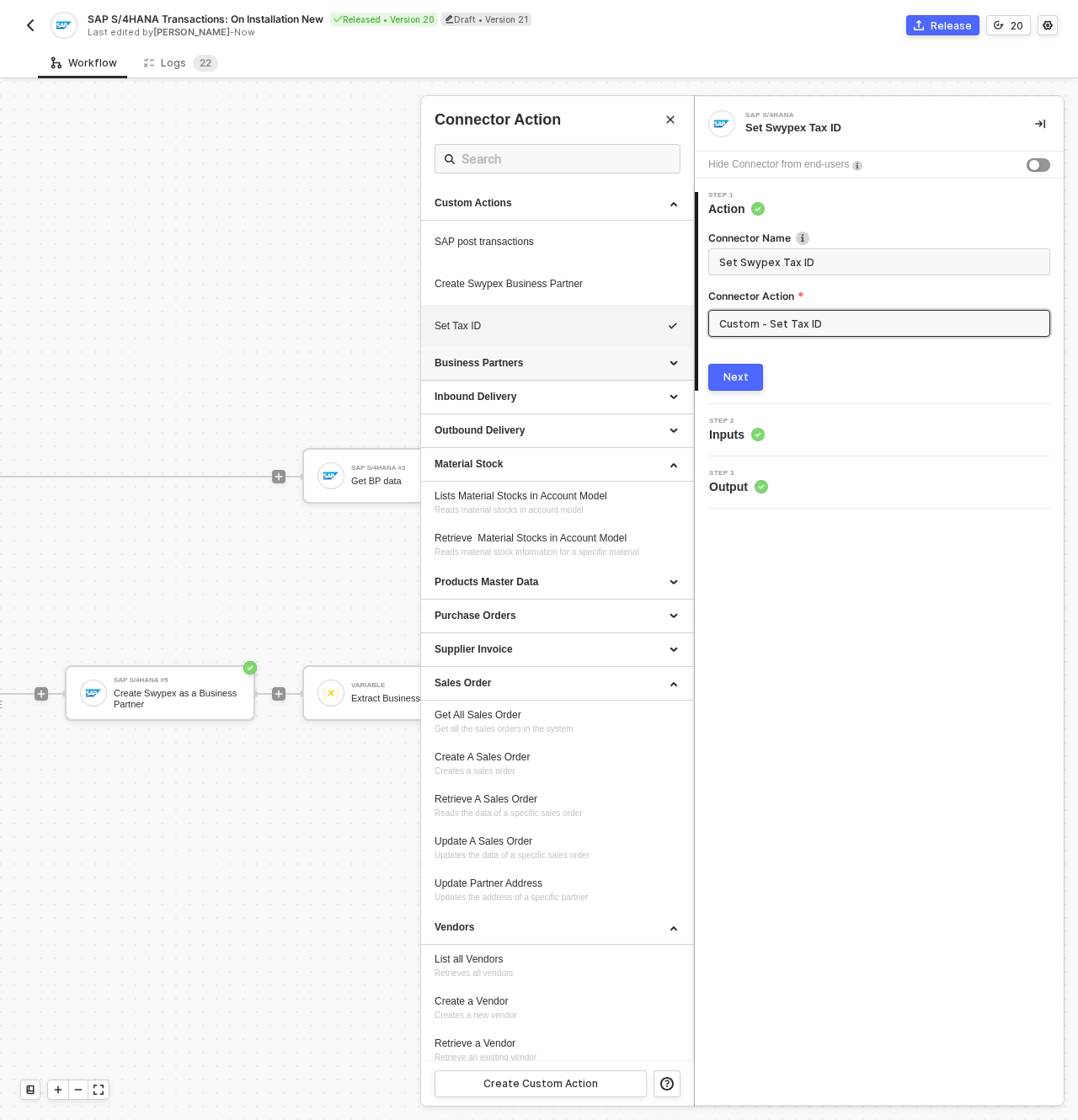
click at [566, 370] on div "Business Partners" at bounding box center [558, 363] width 245 height 14
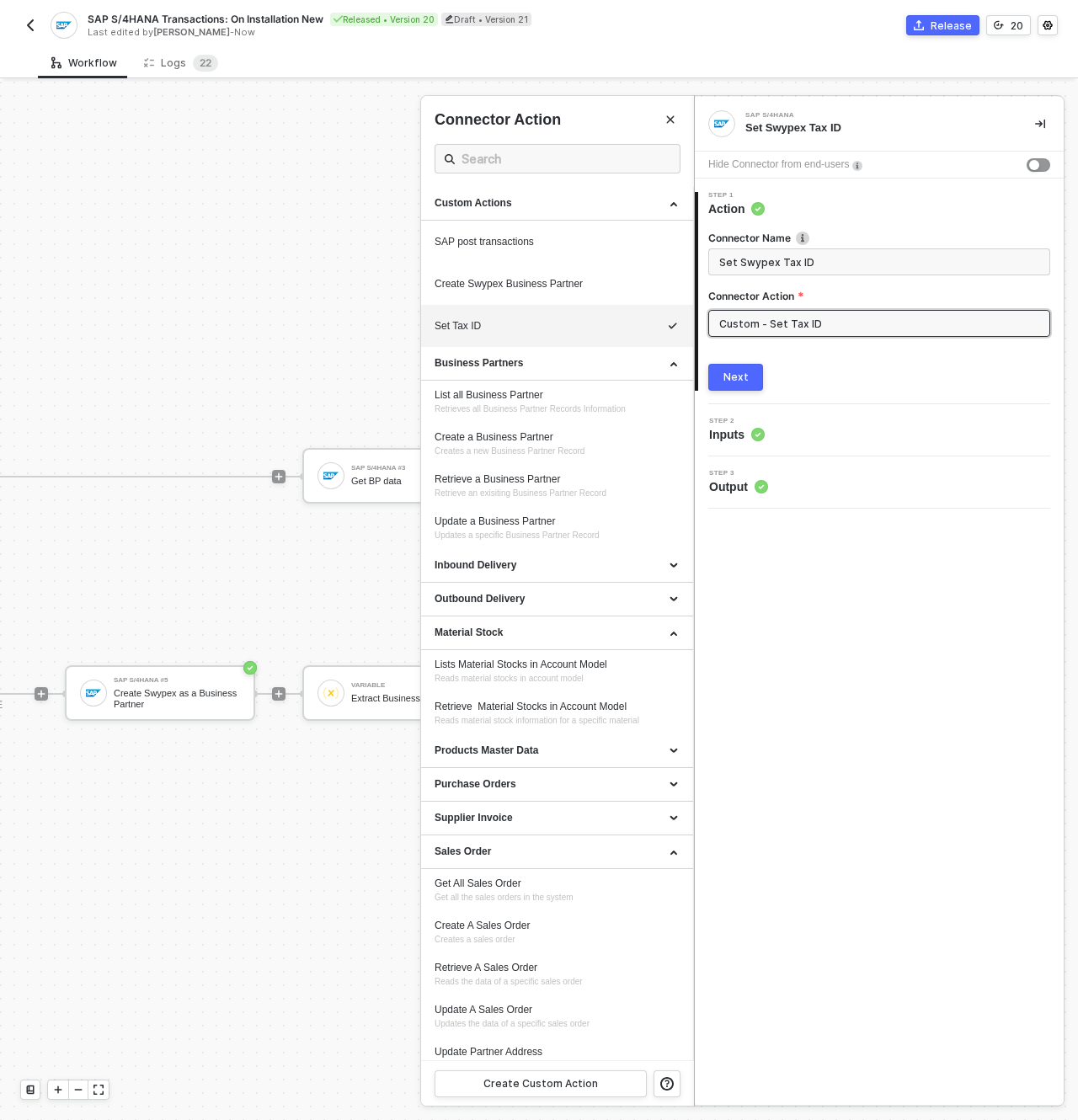
click at [852, 605] on div "SAP S/4HANA Set Swypex Tax ID Hide Connector from end-users 1 Step 1 Action Con…" at bounding box center [879, 601] width 369 height 1009
click at [320, 591] on div at bounding box center [539, 600] width 1078 height 1038
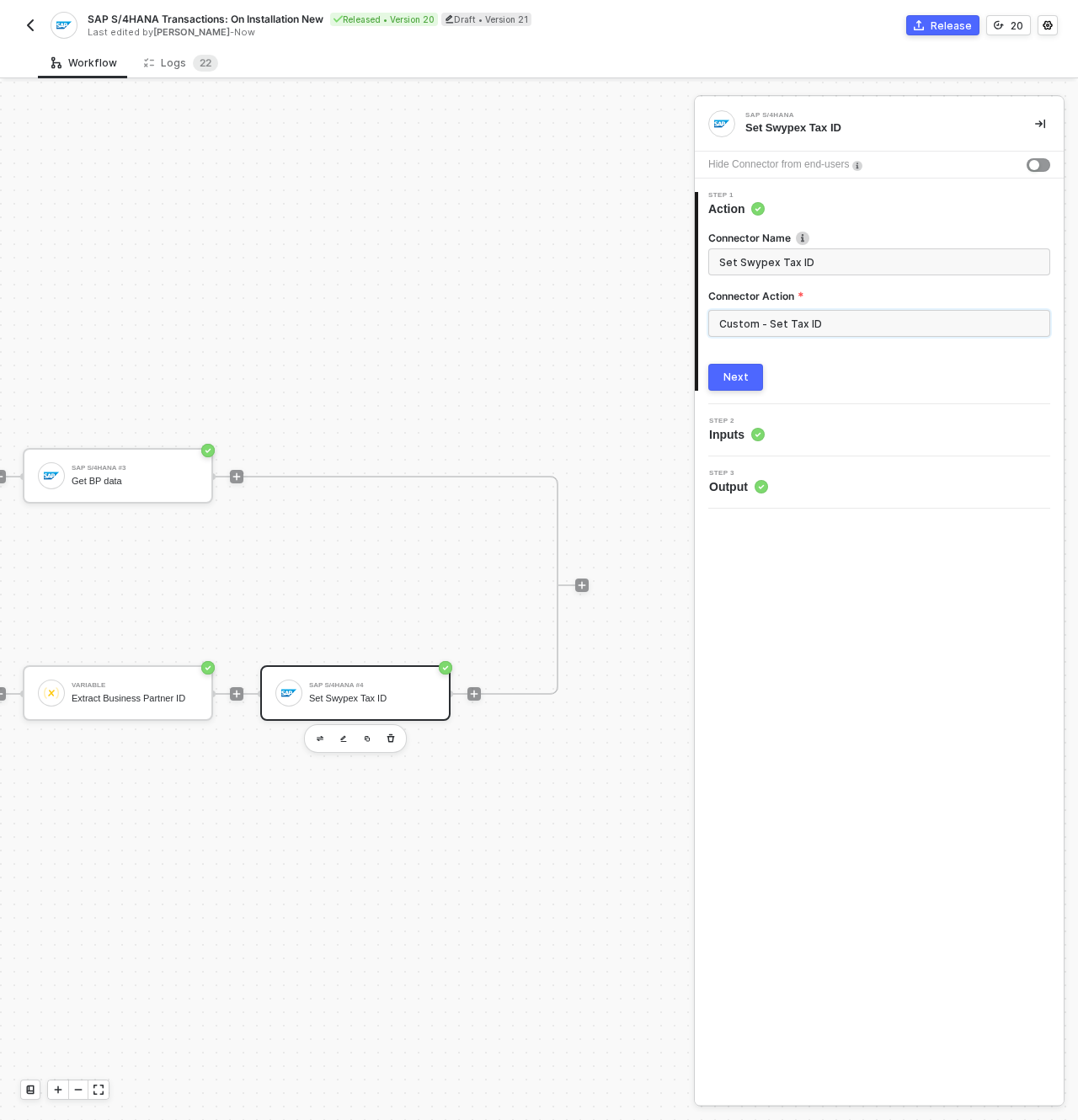
scroll to position [44, 1054]
click at [577, 580] on icon "icon-play" at bounding box center [581, 585] width 10 height 10
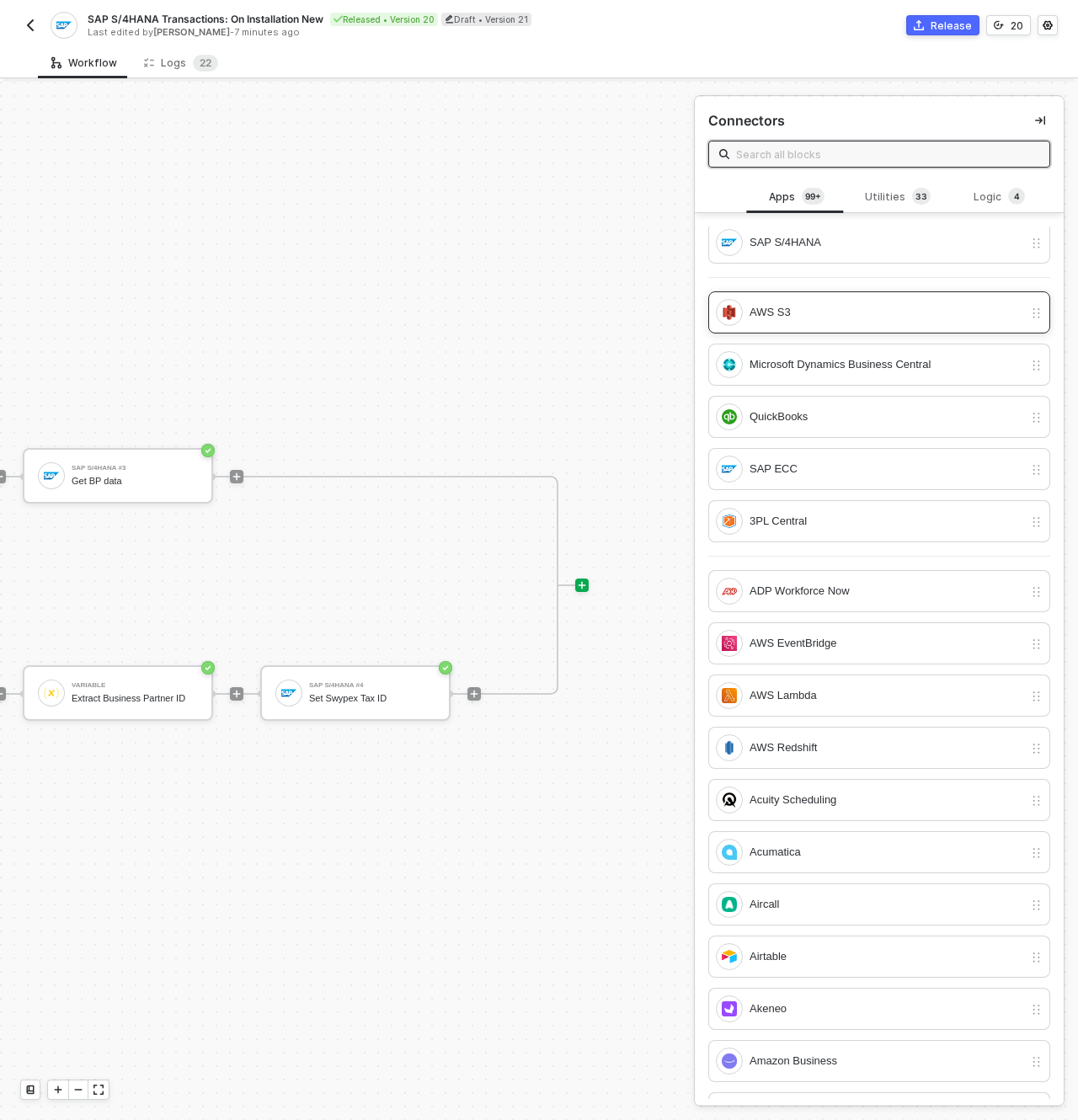
scroll to position [0, 0]
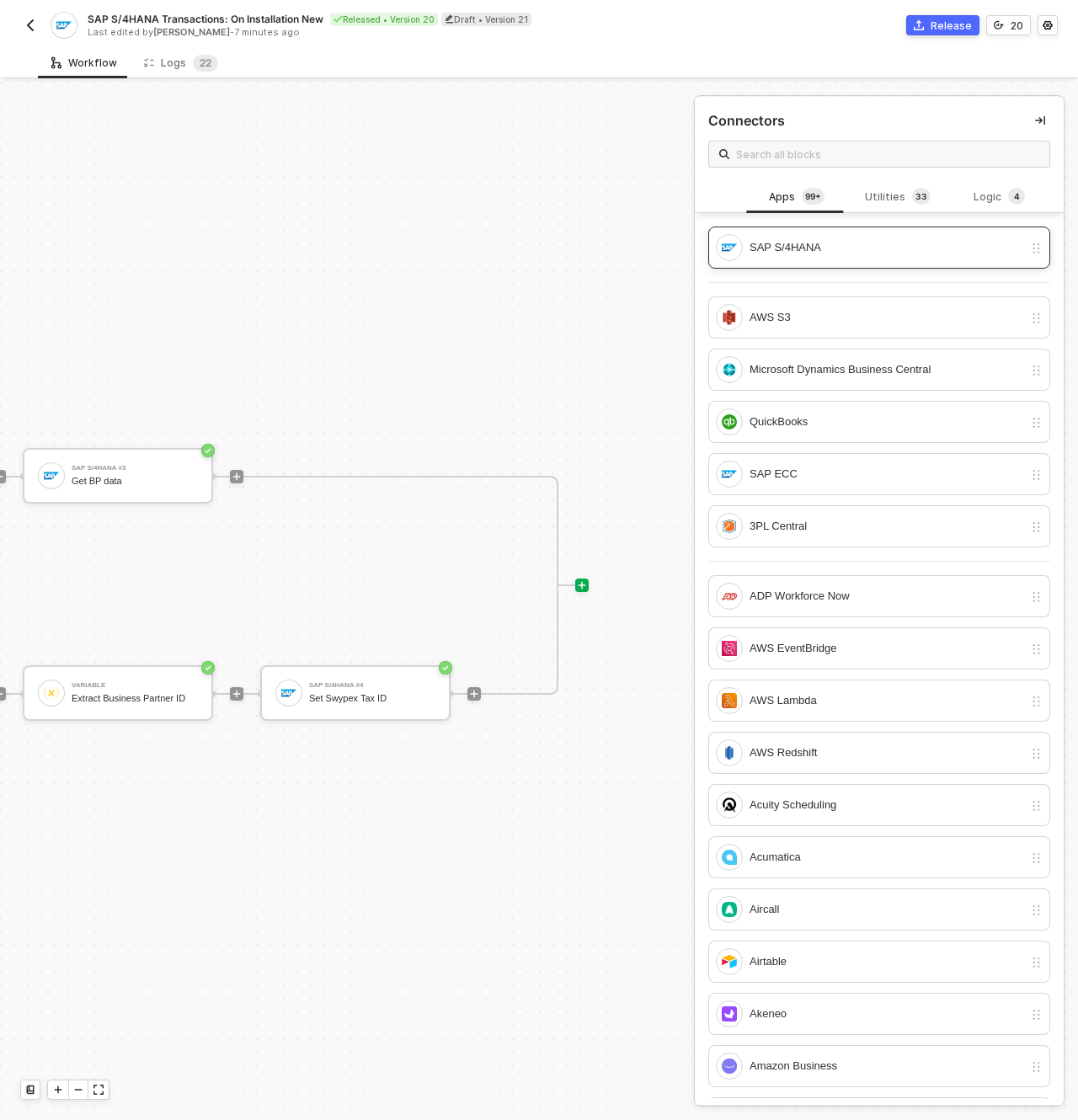
click at [845, 259] on div "SAP S/4HANA" at bounding box center [869, 247] width 307 height 27
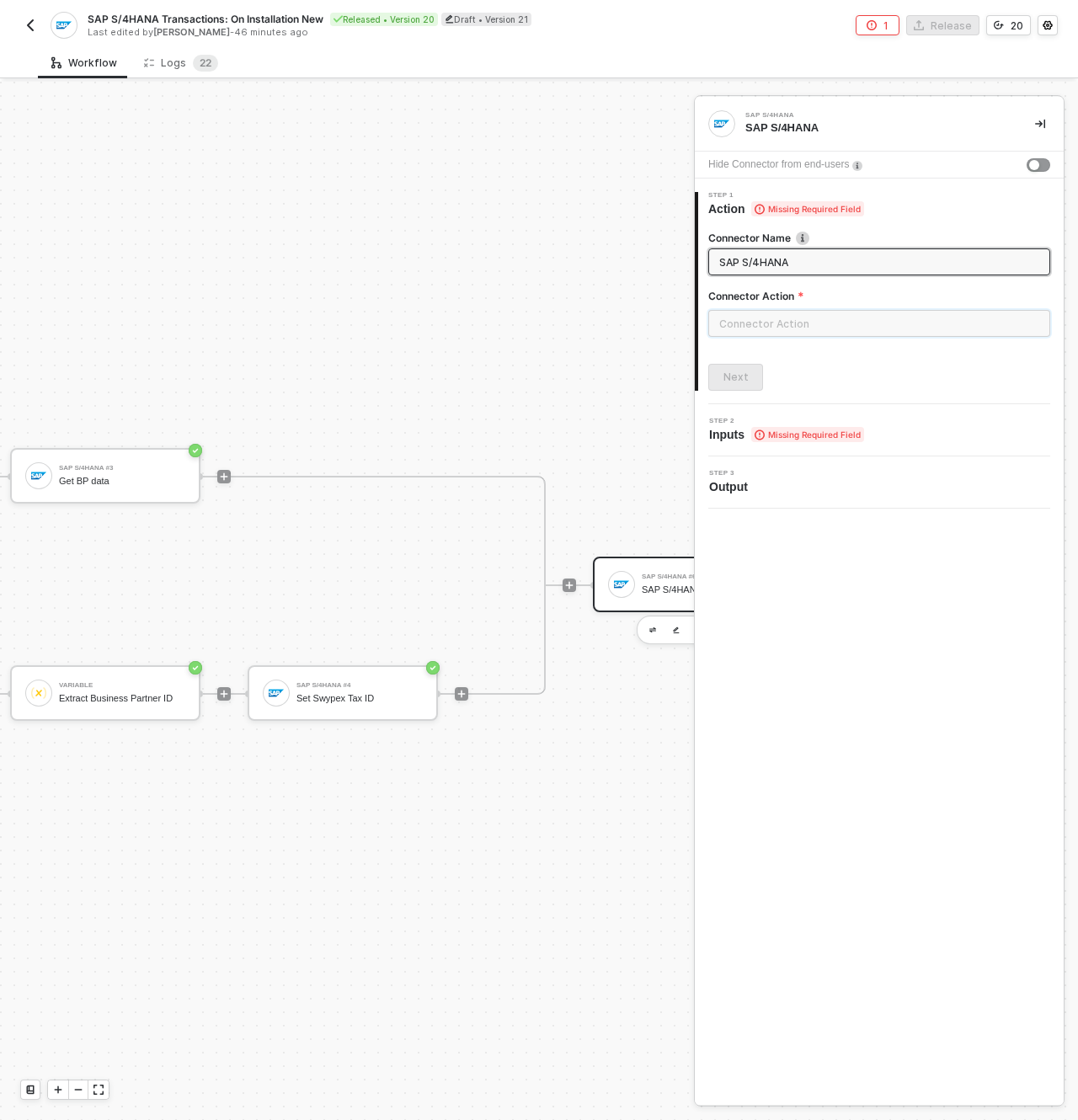
click at [761, 326] on input "text" at bounding box center [878, 324] width 342 height 27
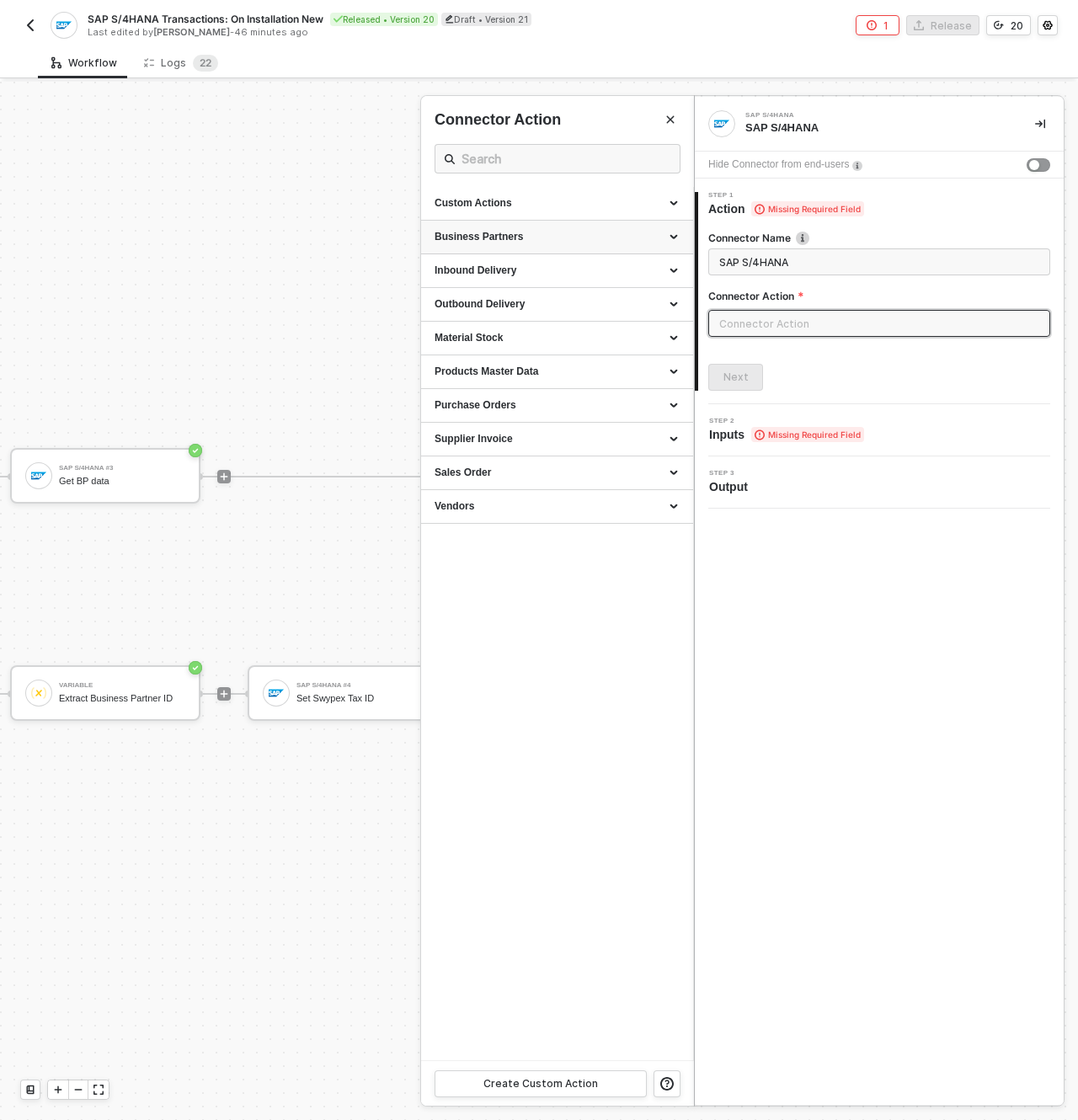
click at [543, 240] on div "Business Partners" at bounding box center [558, 237] width 245 height 14
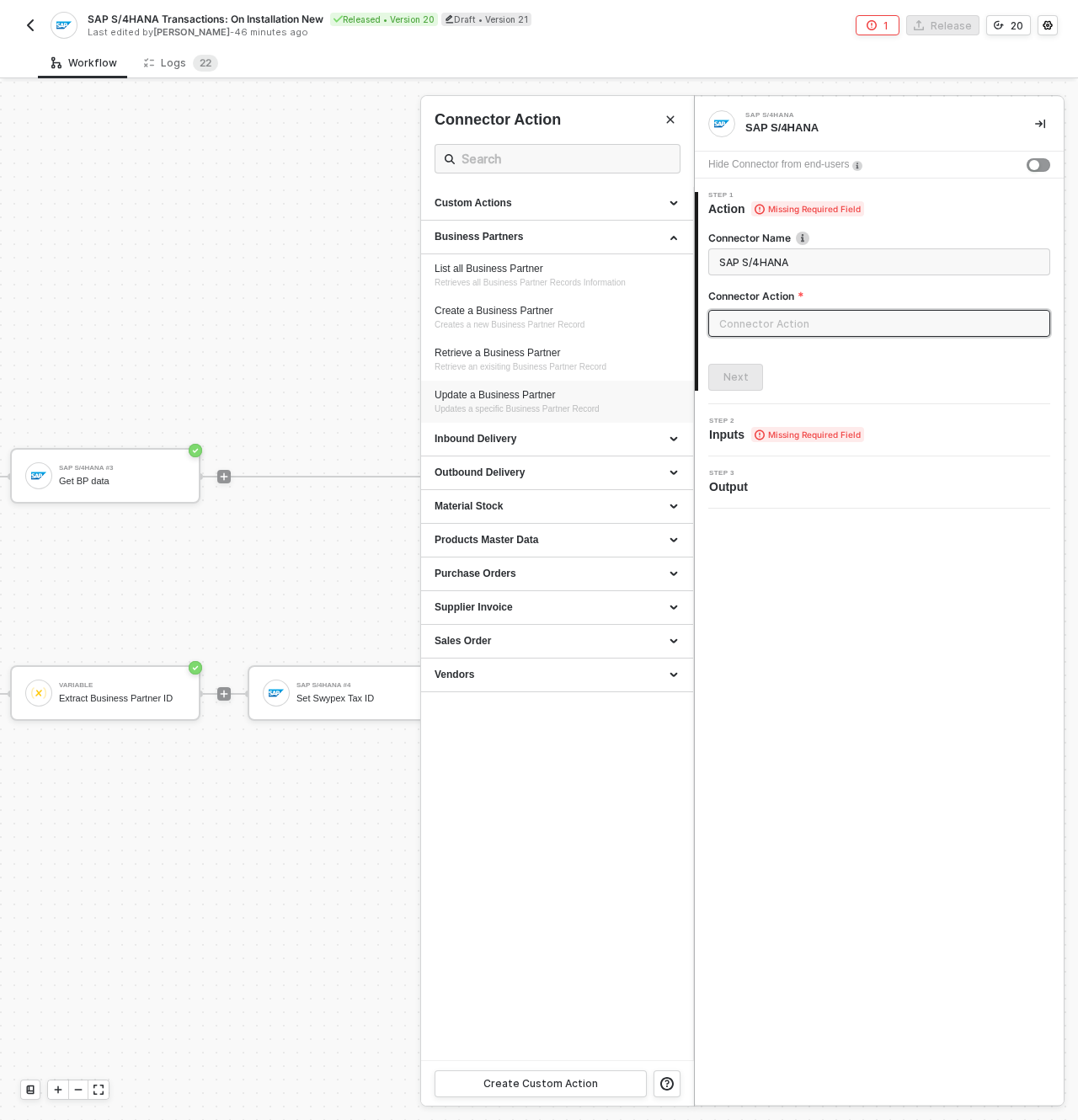
click at [591, 398] on div "Update a Business Partner" at bounding box center [558, 395] width 245 height 14
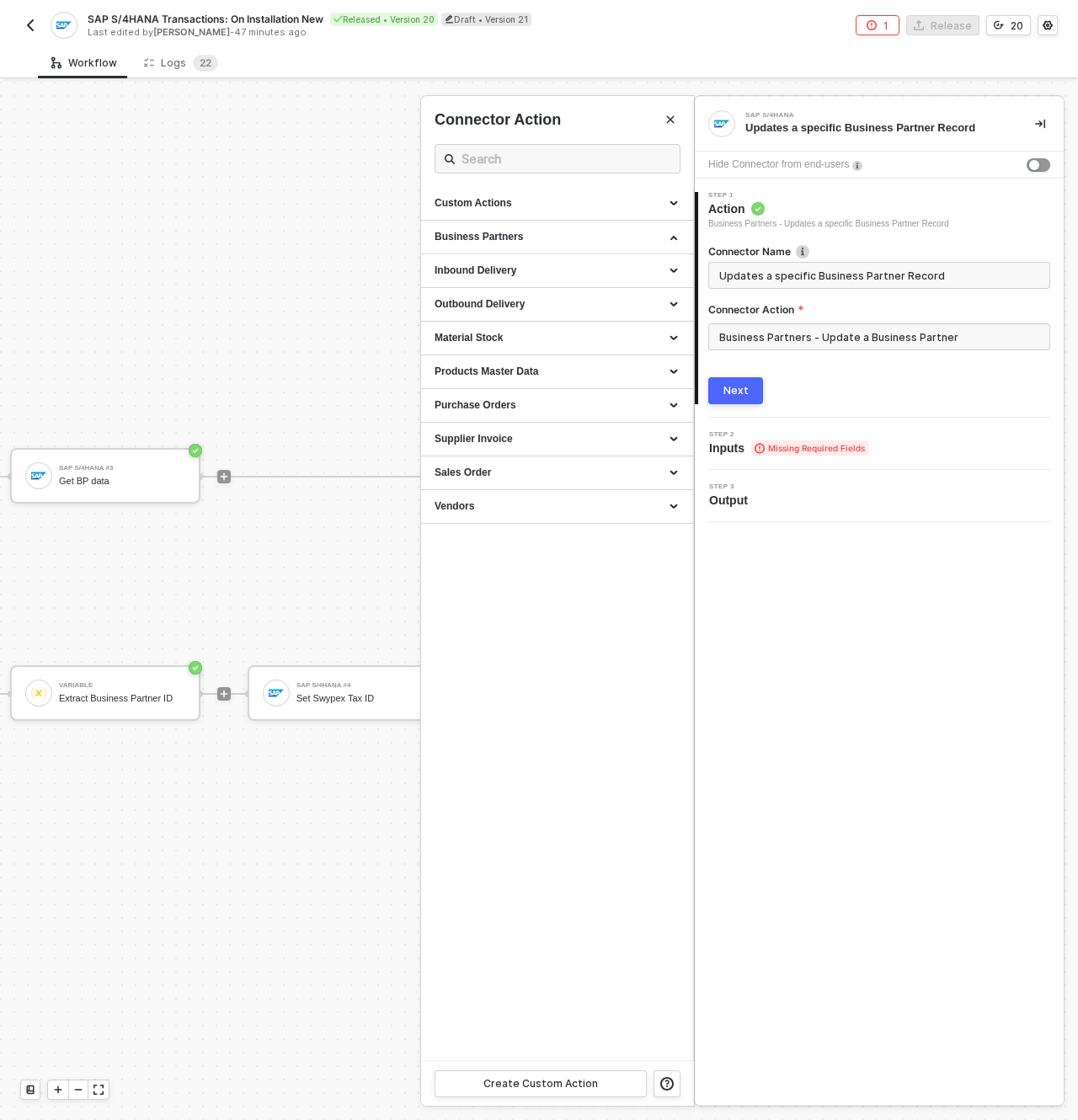
type input "Updates a specific Business Partner Record"
type input "Business Partners - Update a Business Partner"
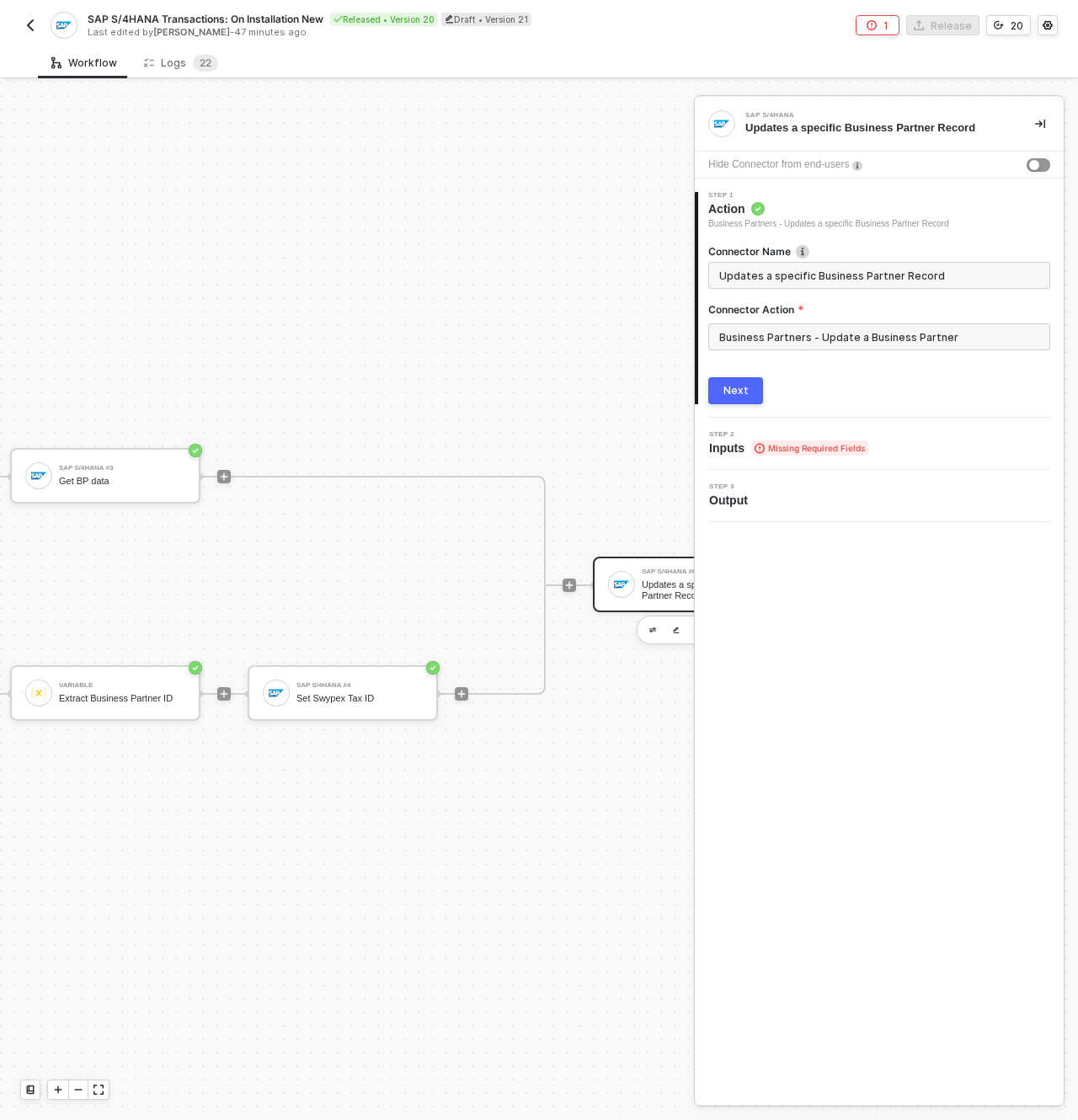
click at [647, 569] on div "SAP S/4HANA #6" at bounding box center [705, 572] width 127 height 7
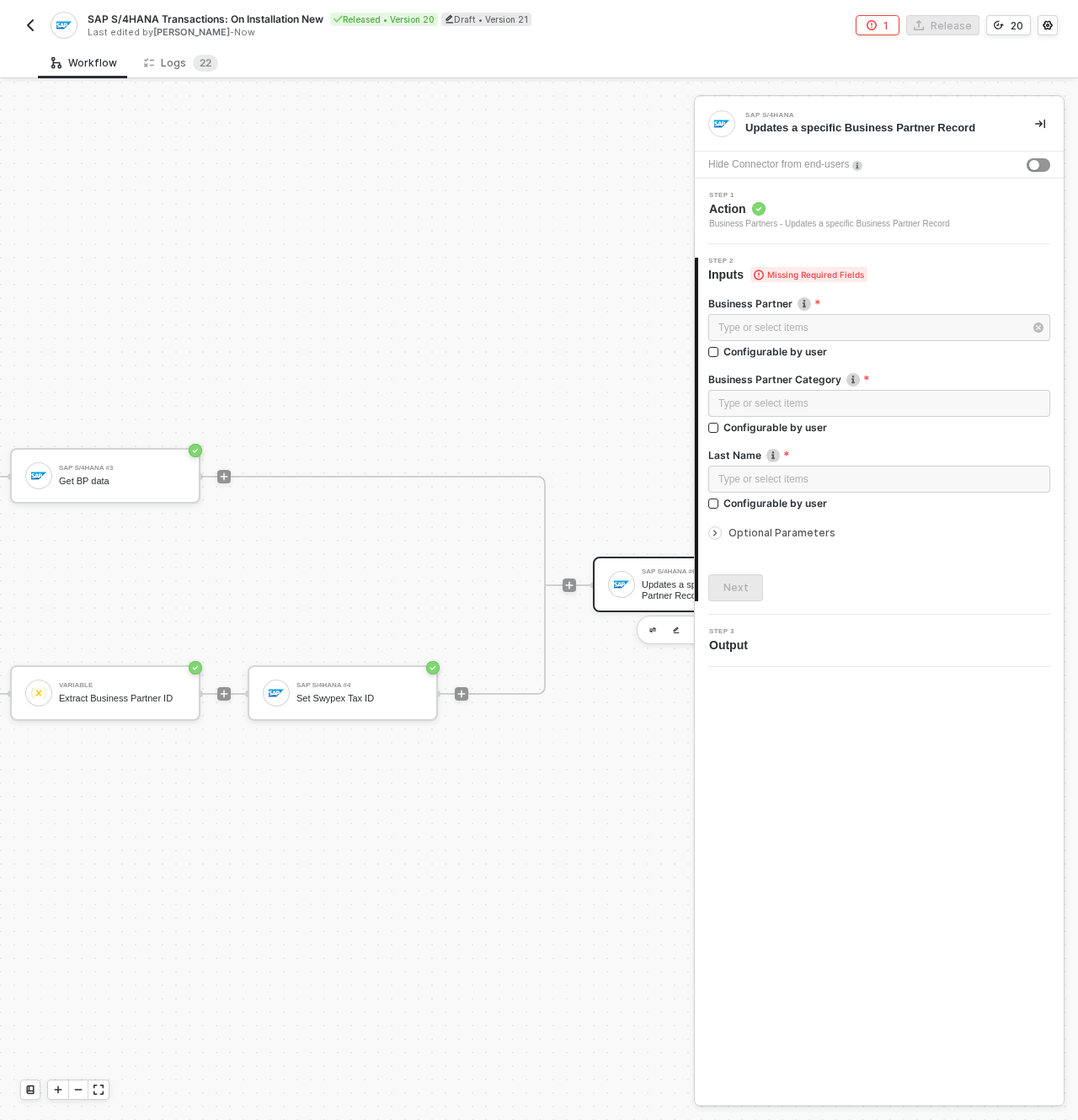
click at [791, 537] on span "Optional Parameters" at bounding box center [782, 532] width 107 height 12
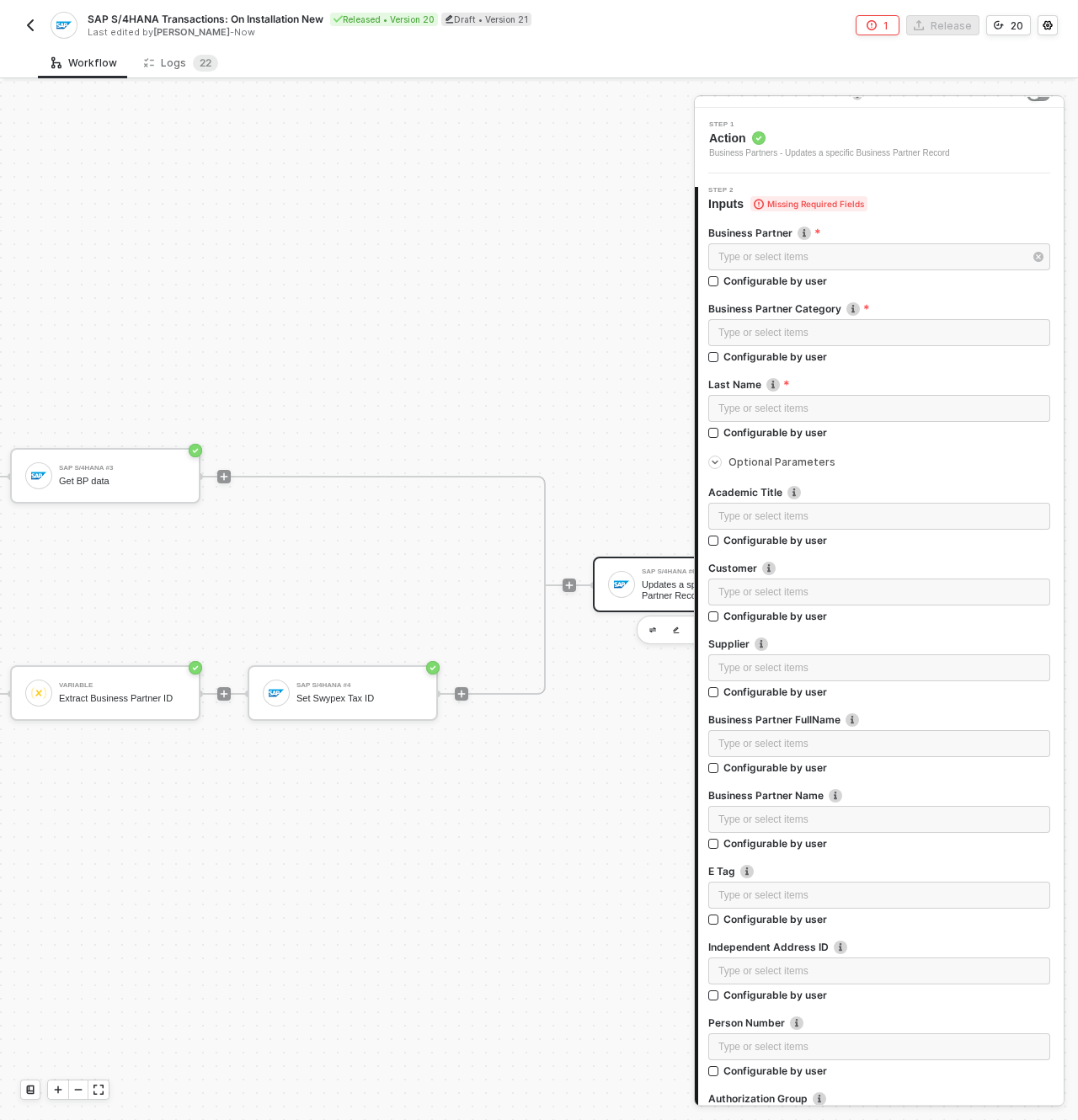
scroll to position [114, 0]
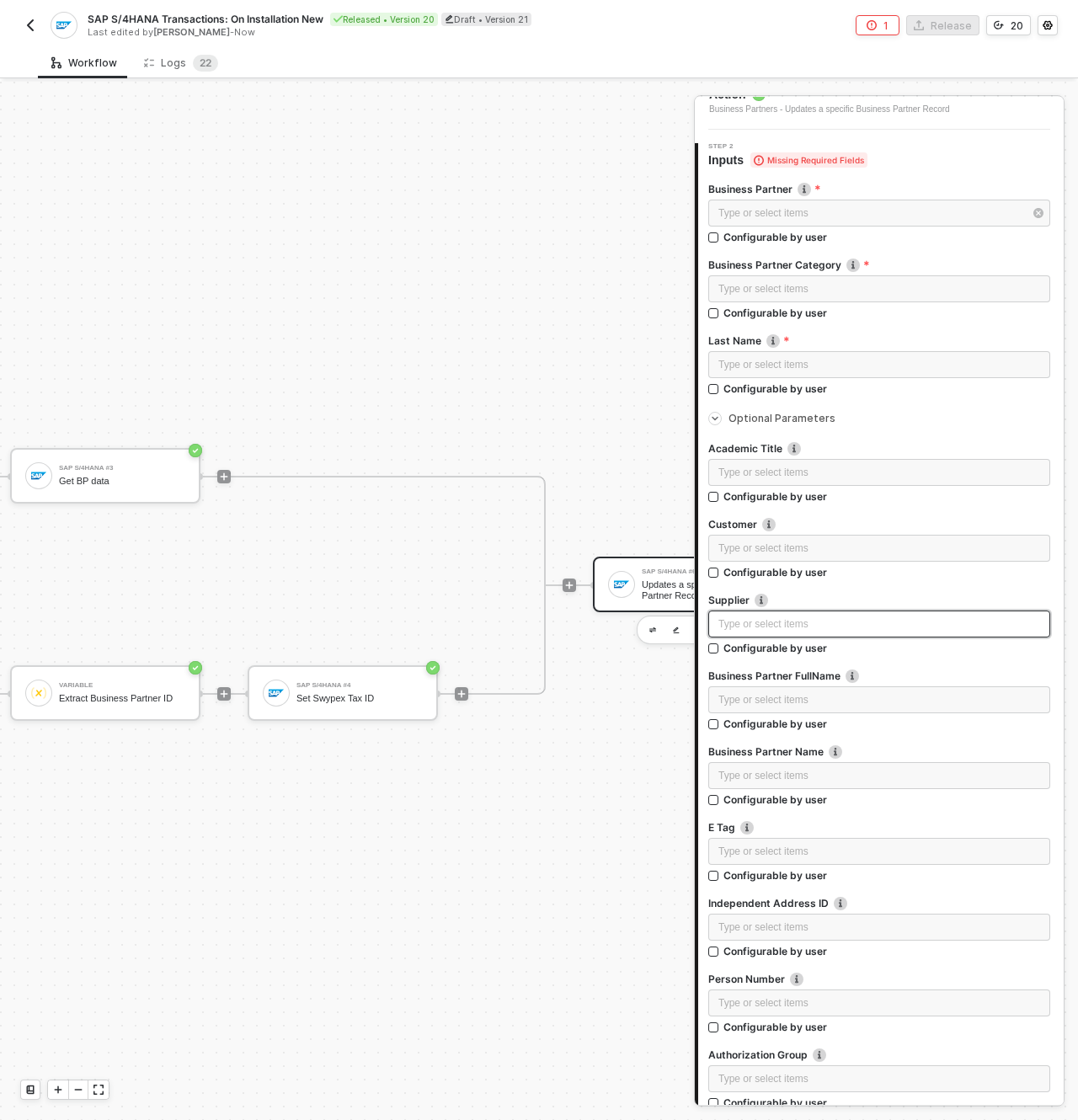
click at [815, 620] on div "Type or select items ﻿" at bounding box center [879, 624] width 322 height 16
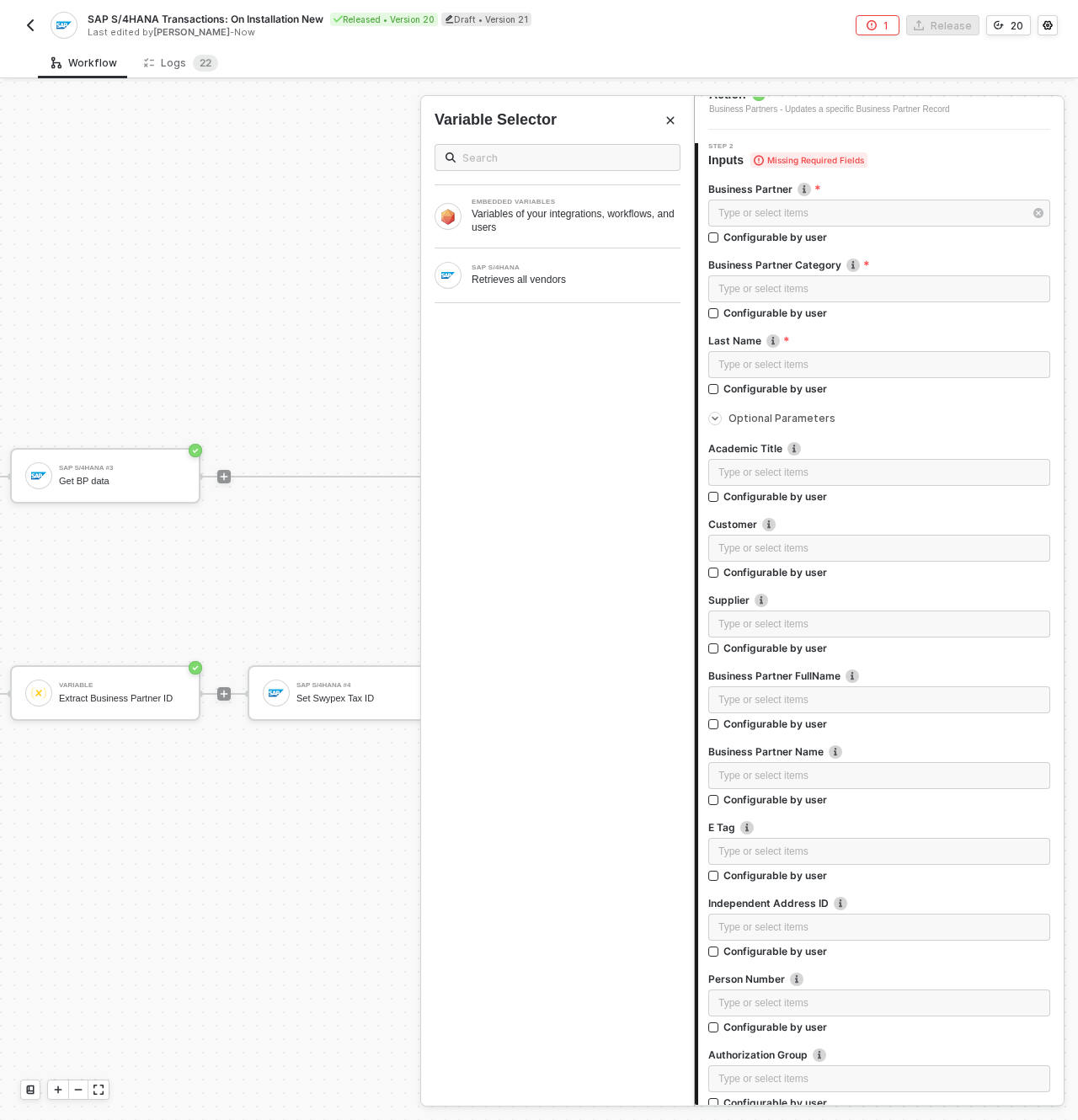
click at [869, 588] on div at bounding box center [878, 589] width 342 height 7
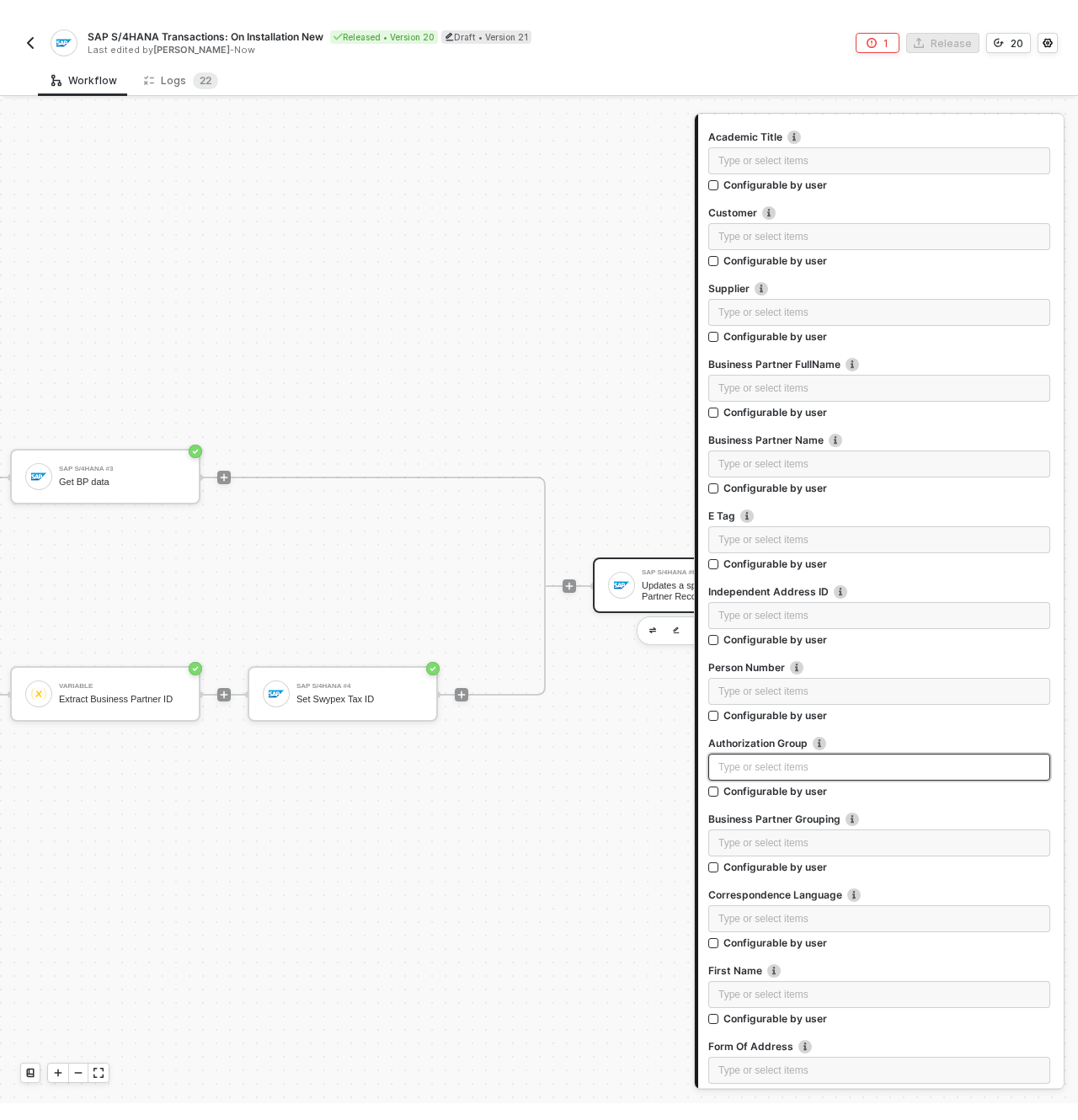
scroll to position [0, 0]
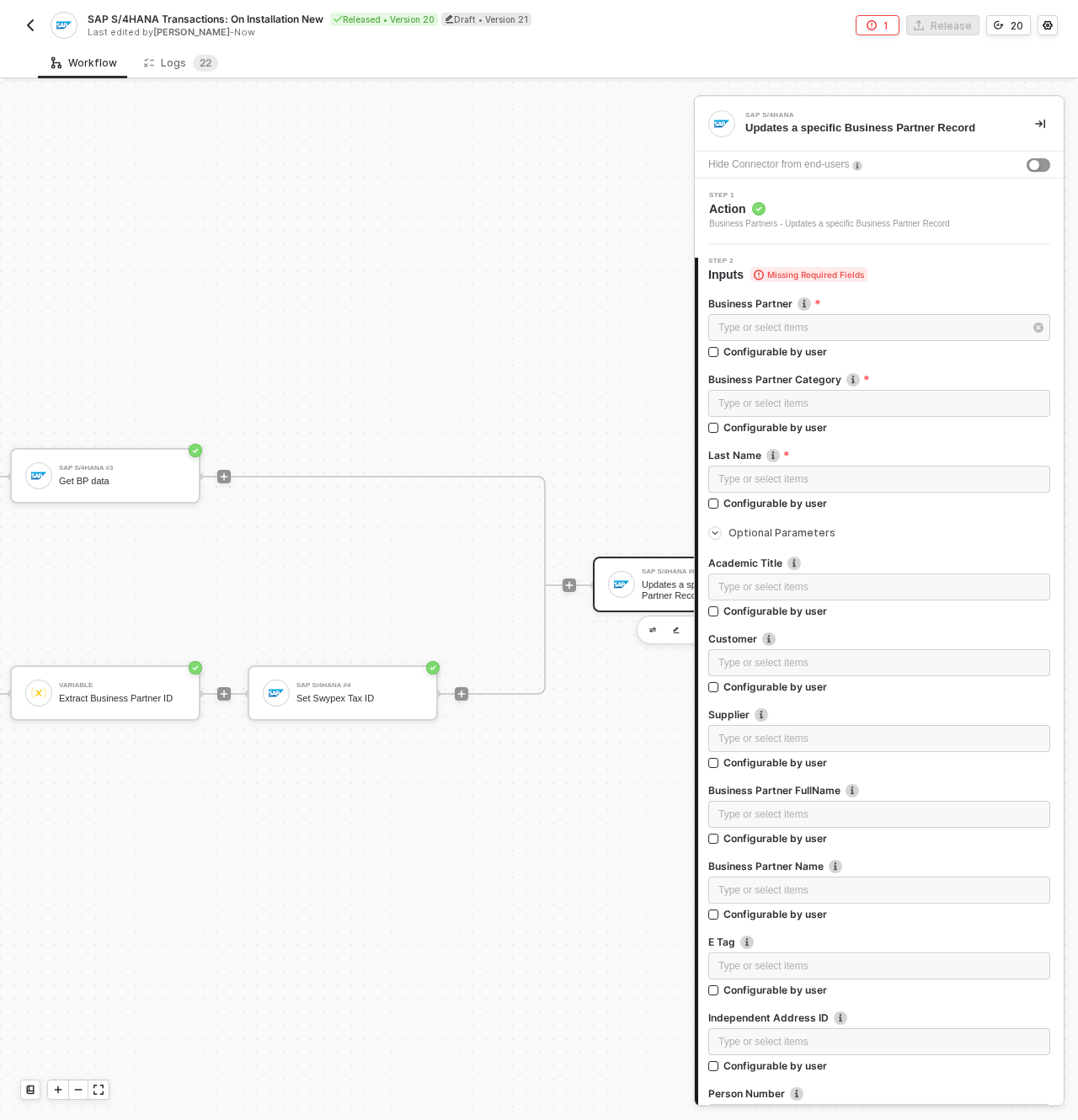
click at [638, 569] on div "SAP S/4HANA #6 Updates a specific Business Partner Record" at bounding box center [701, 585] width 133 height 32
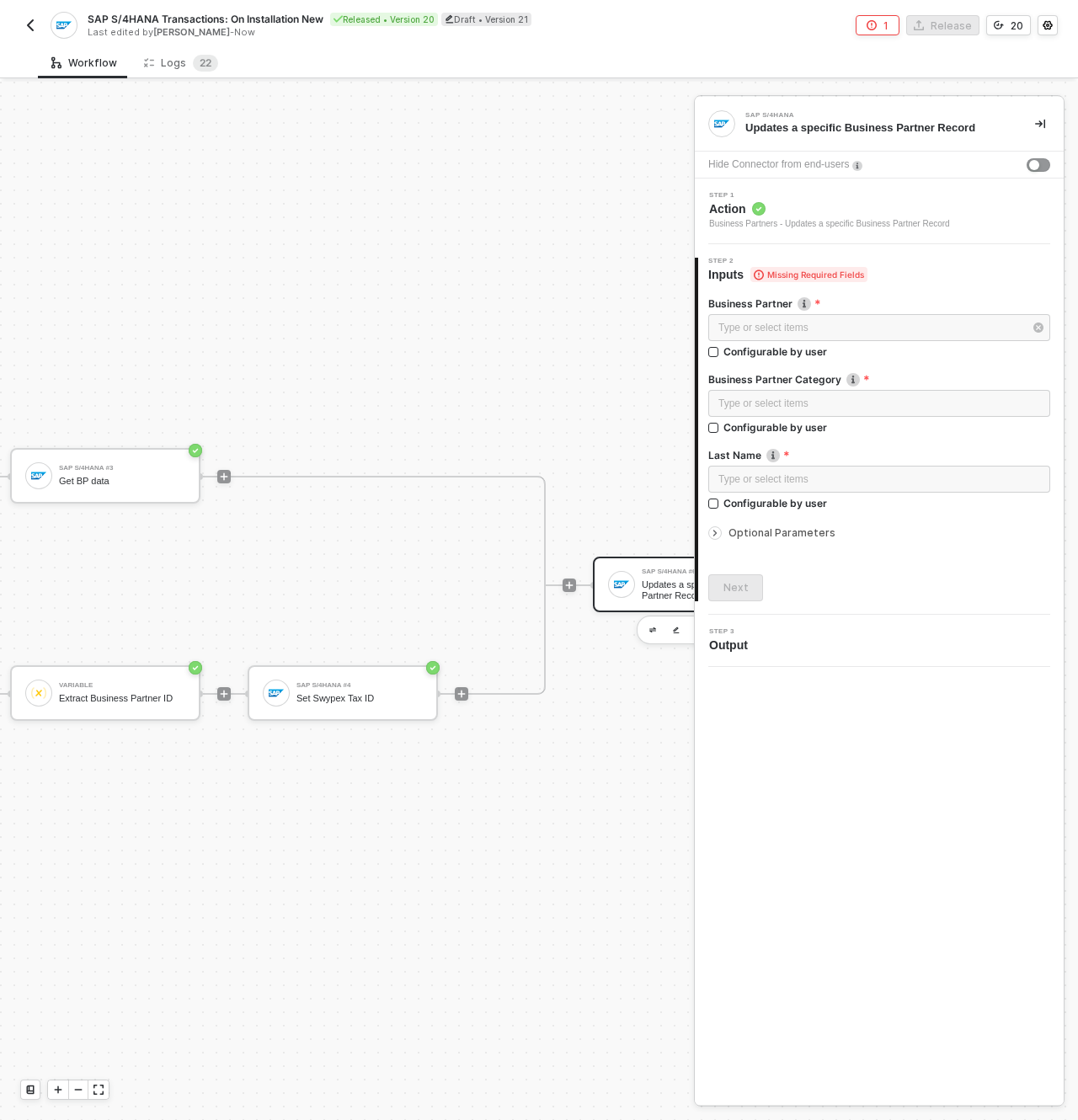
scroll to position [44, 1292]
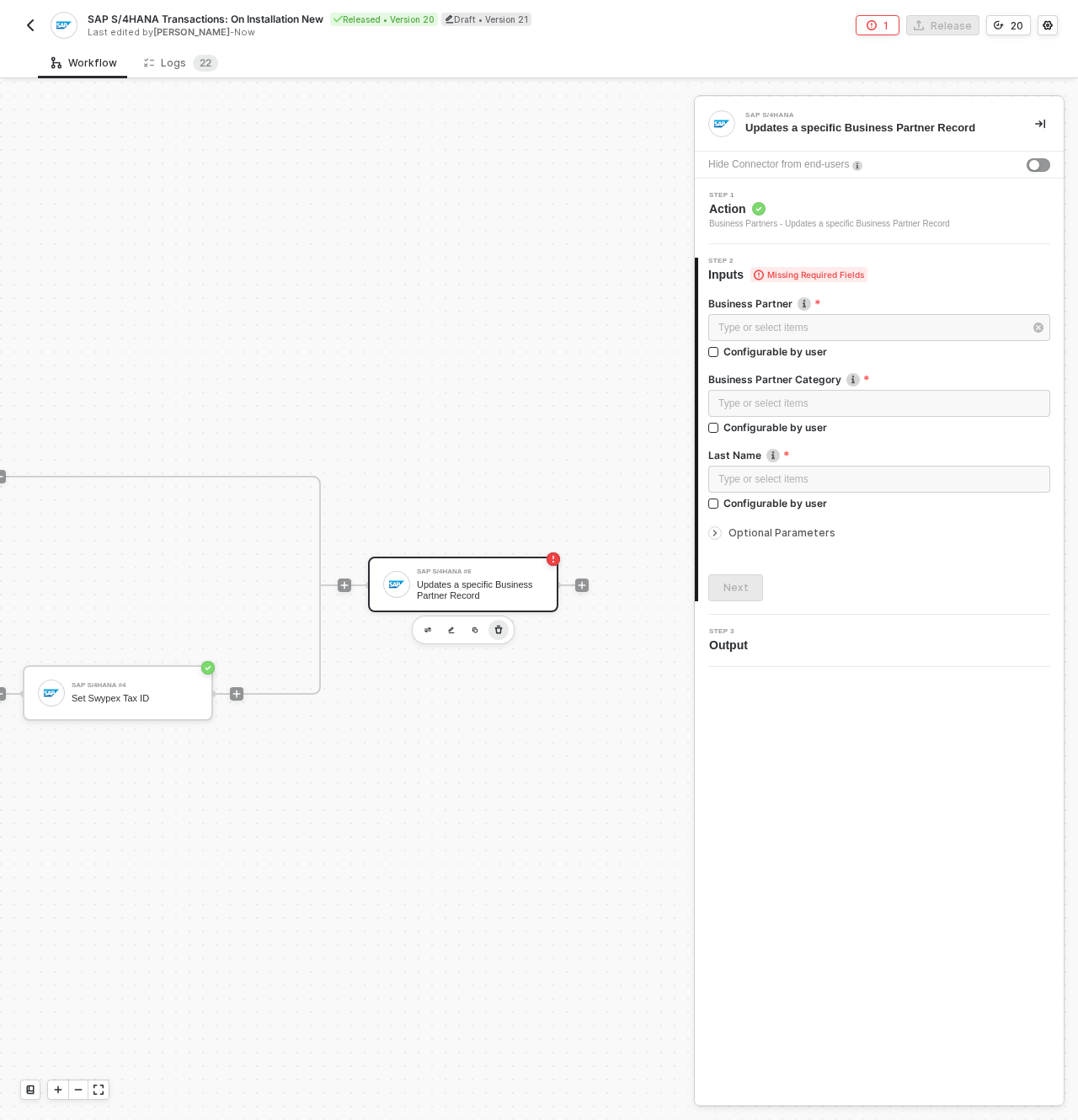
click at [494, 623] on icon "button" at bounding box center [499, 630] width 10 height 13
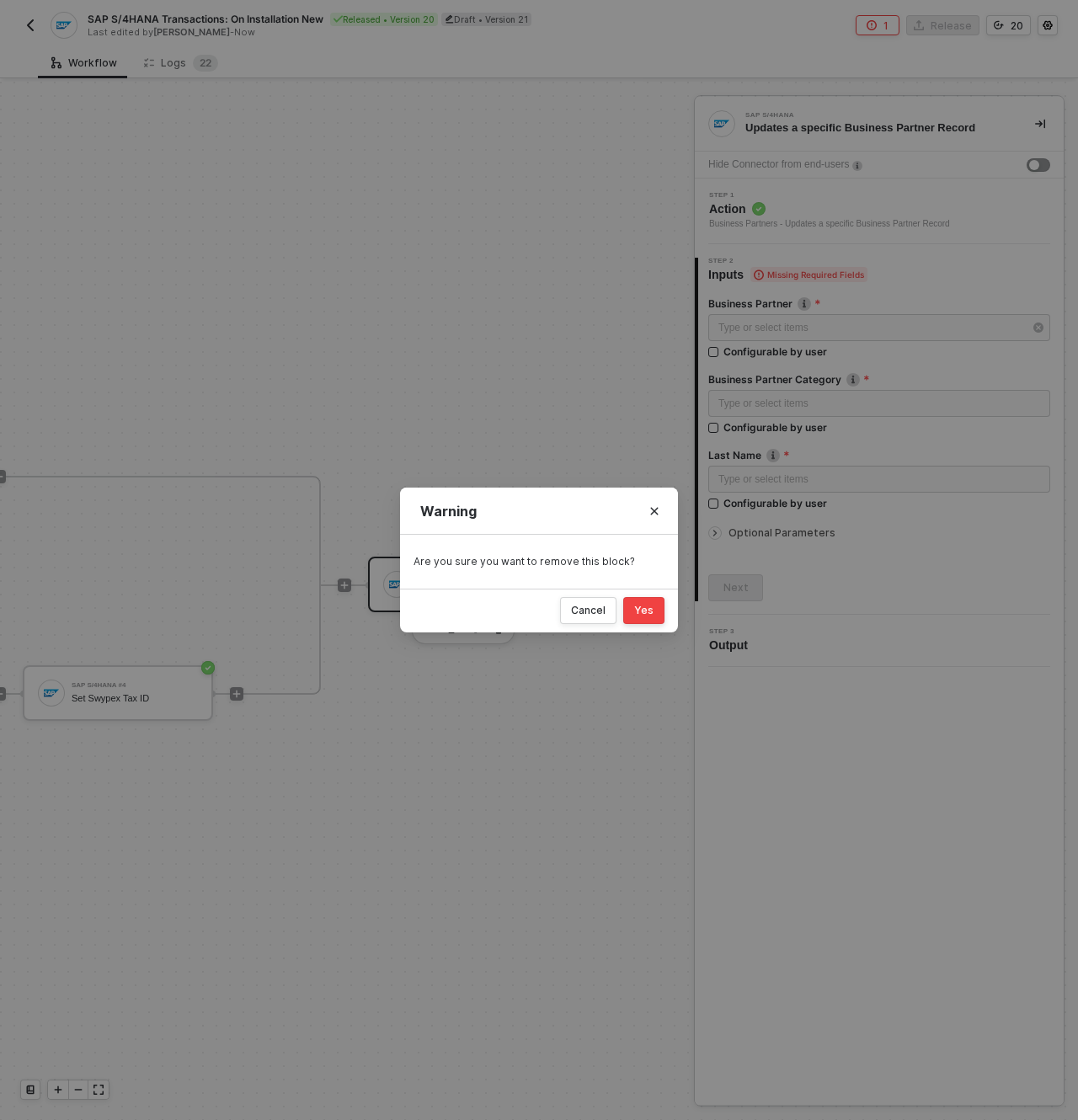
click at [652, 605] on div "Yes" at bounding box center [644, 611] width 19 height 13
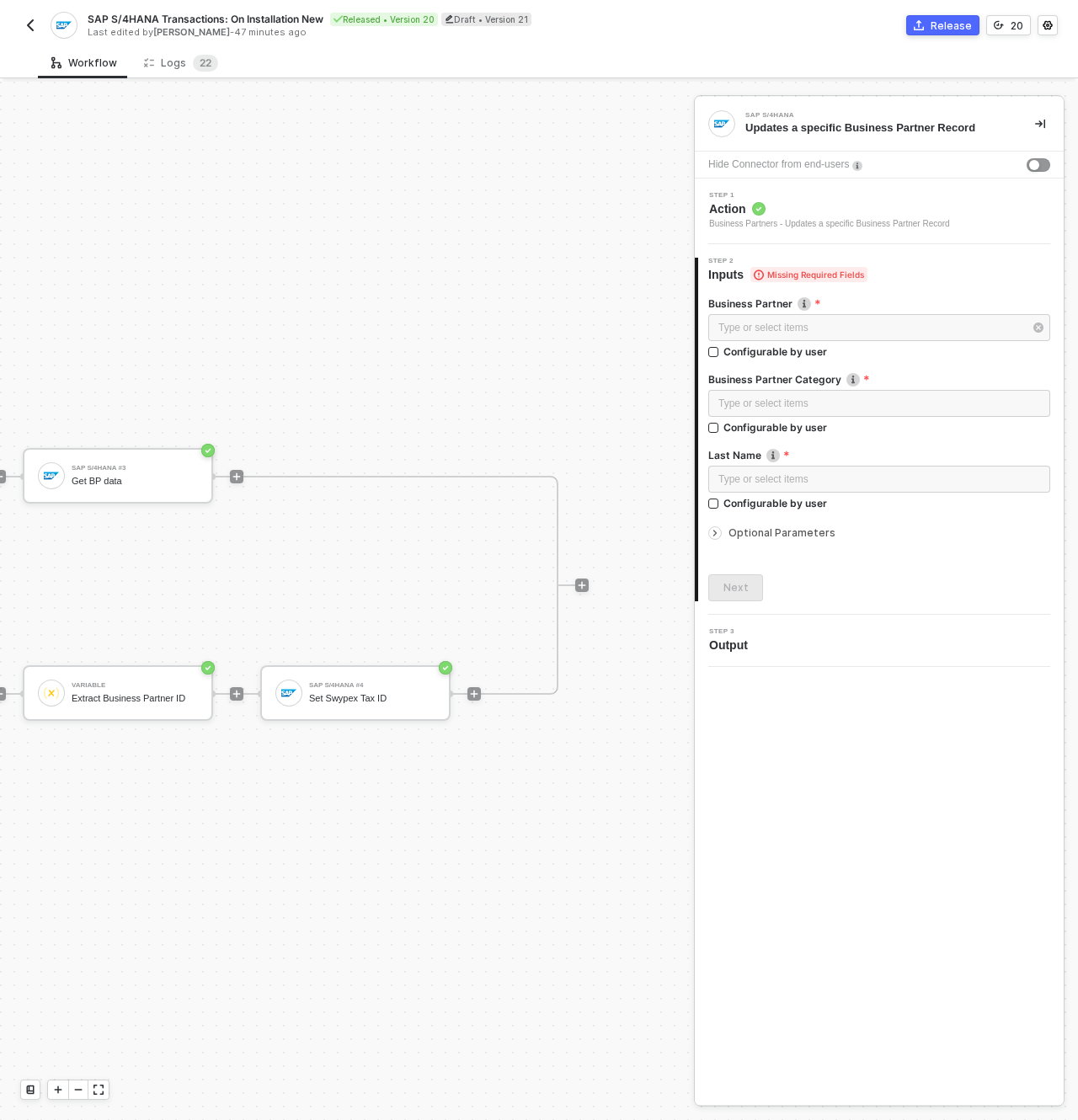
scroll to position [44, 1054]
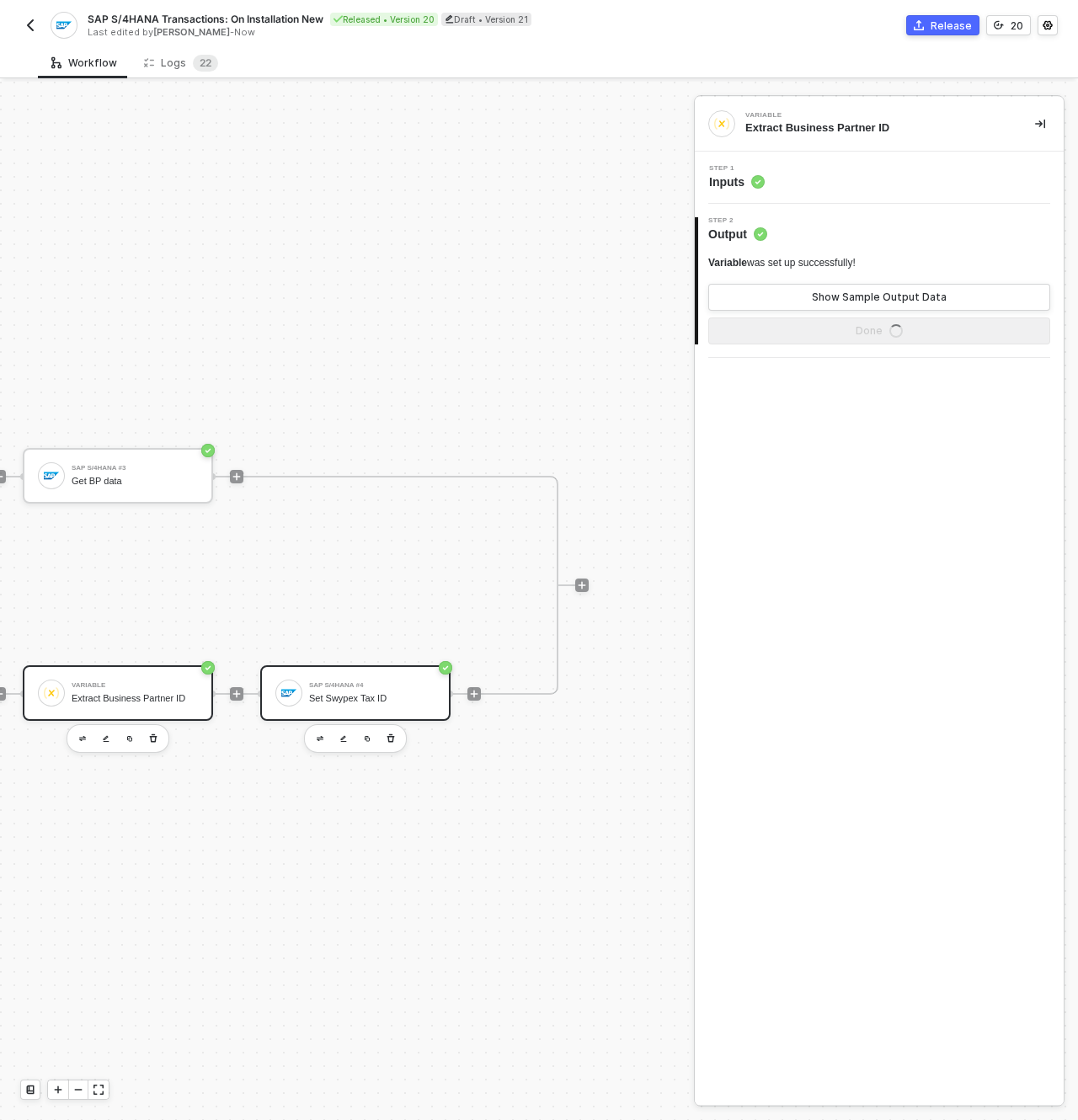
click at [385, 694] on div "Set Swypex Tax ID" at bounding box center [372, 699] width 127 height 11
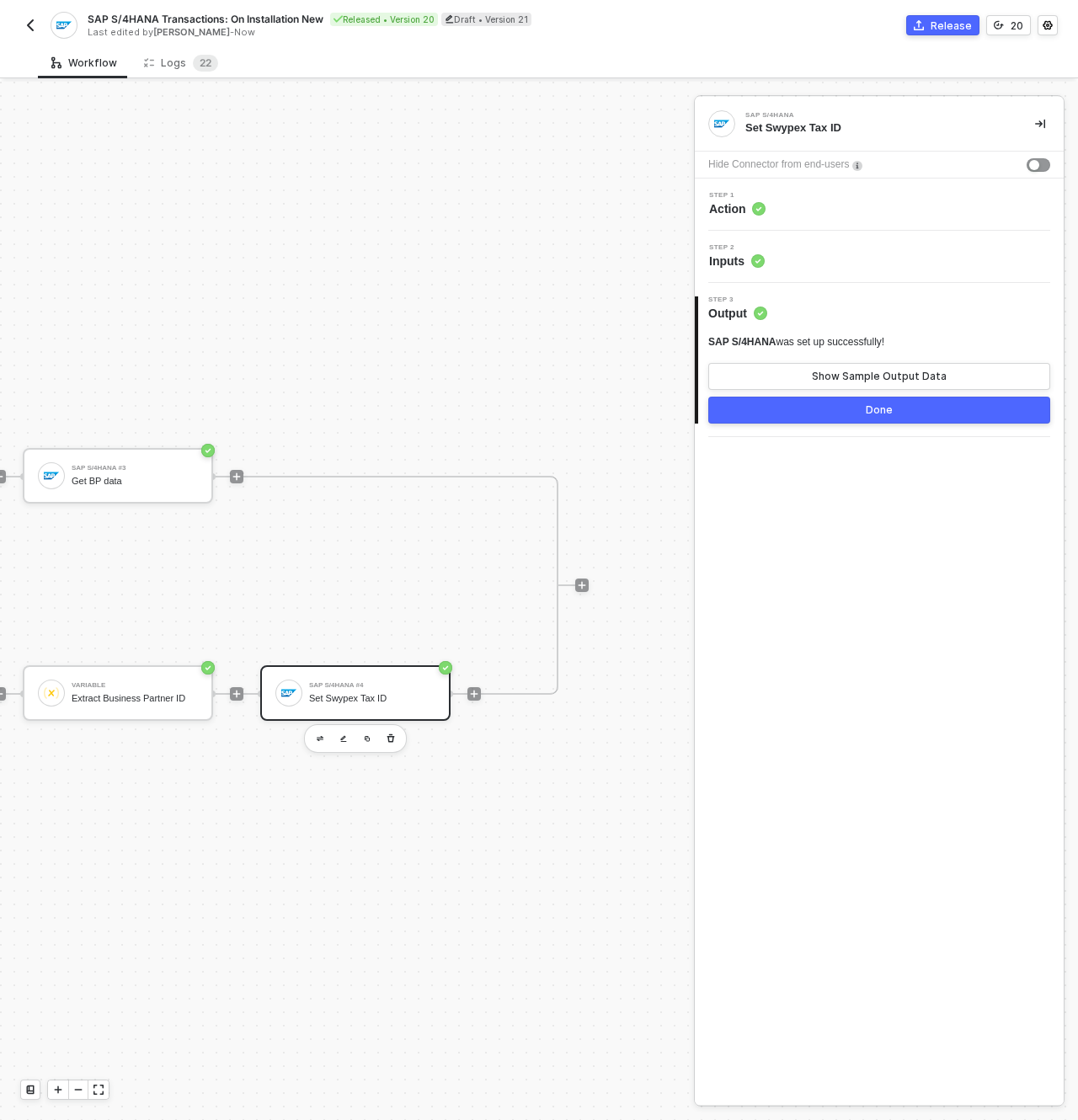
click at [781, 220] on div "Step 1 Action" at bounding box center [879, 205] width 369 height 52
click at [762, 199] on div "Step 1 Action" at bounding box center [736, 205] width 56 height 26
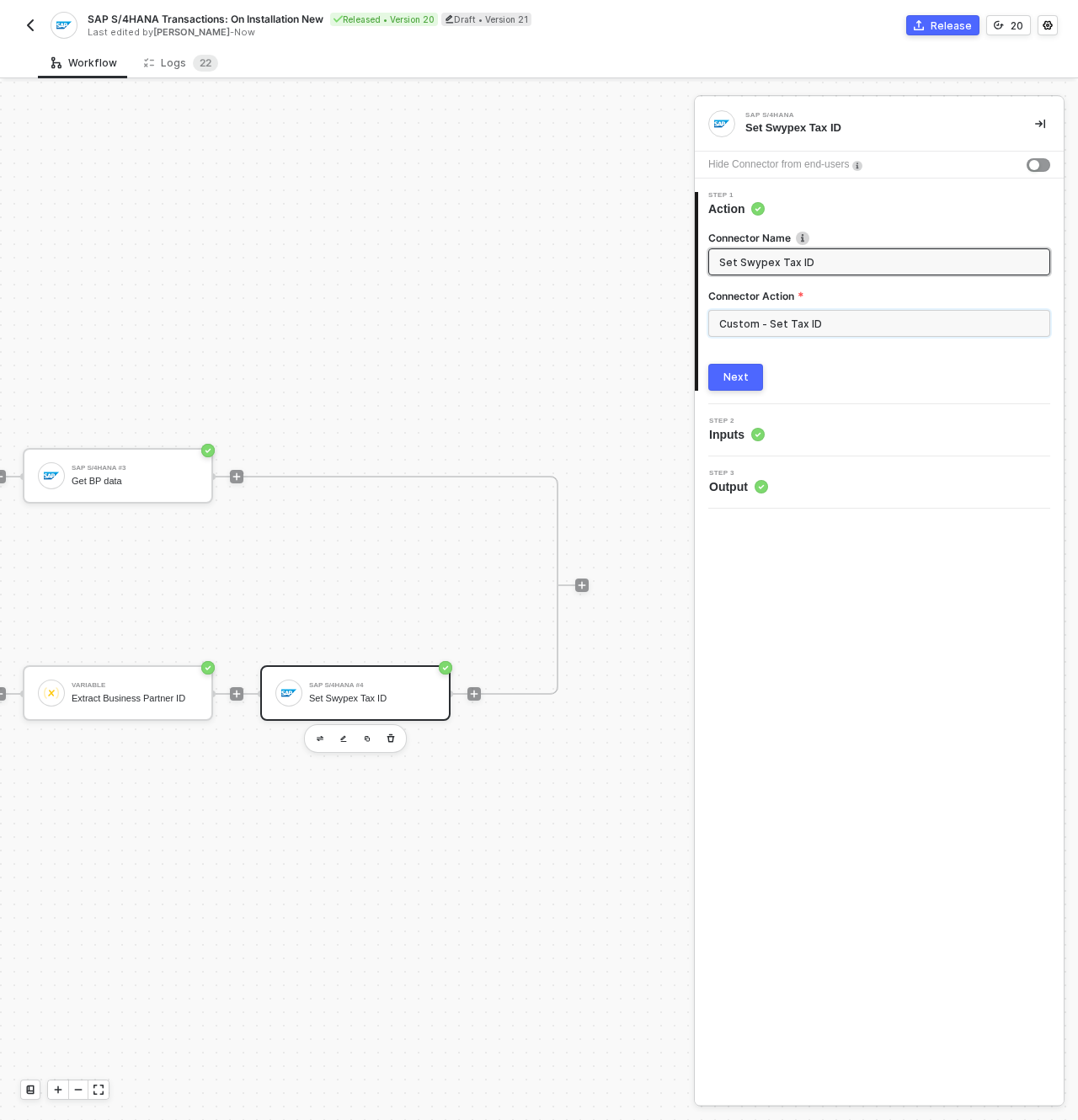
click at [780, 327] on input "Custom - Set Tax ID" at bounding box center [878, 324] width 342 height 27
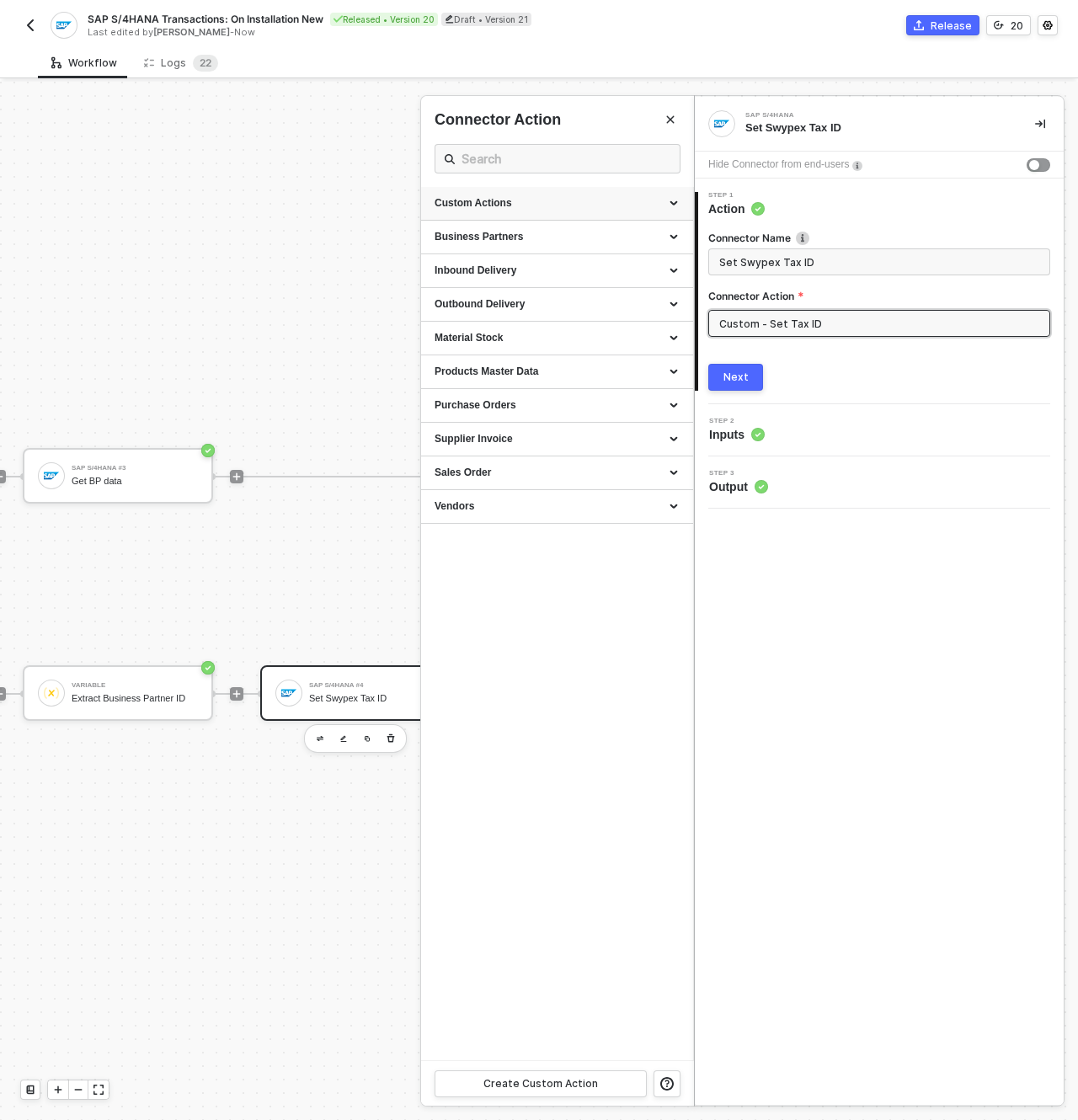
click at [624, 203] on div "Custom Actions" at bounding box center [558, 203] width 245 height 14
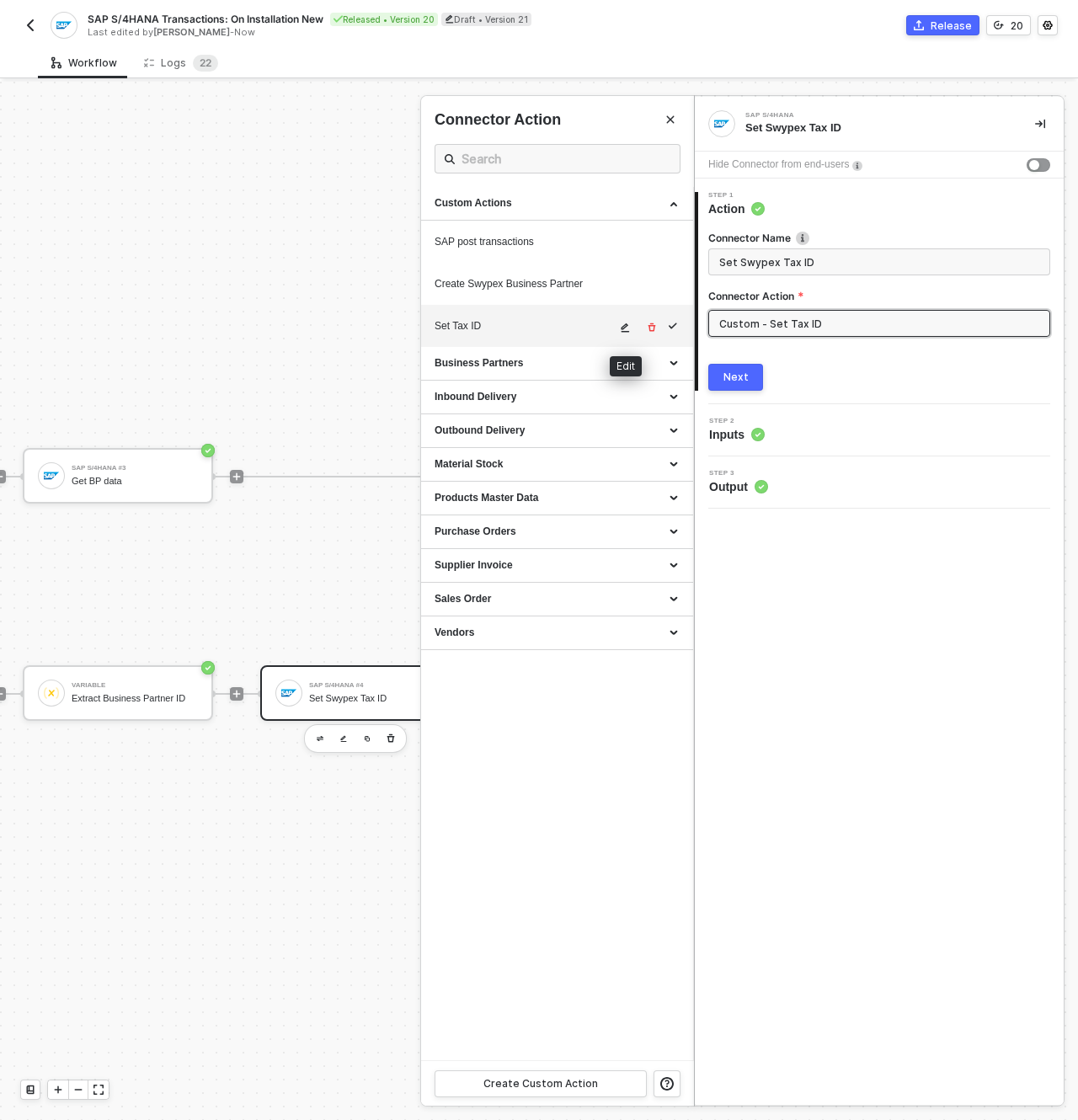
click at [628, 326] on icon "icon-edit" at bounding box center [625, 327] width 10 height 10
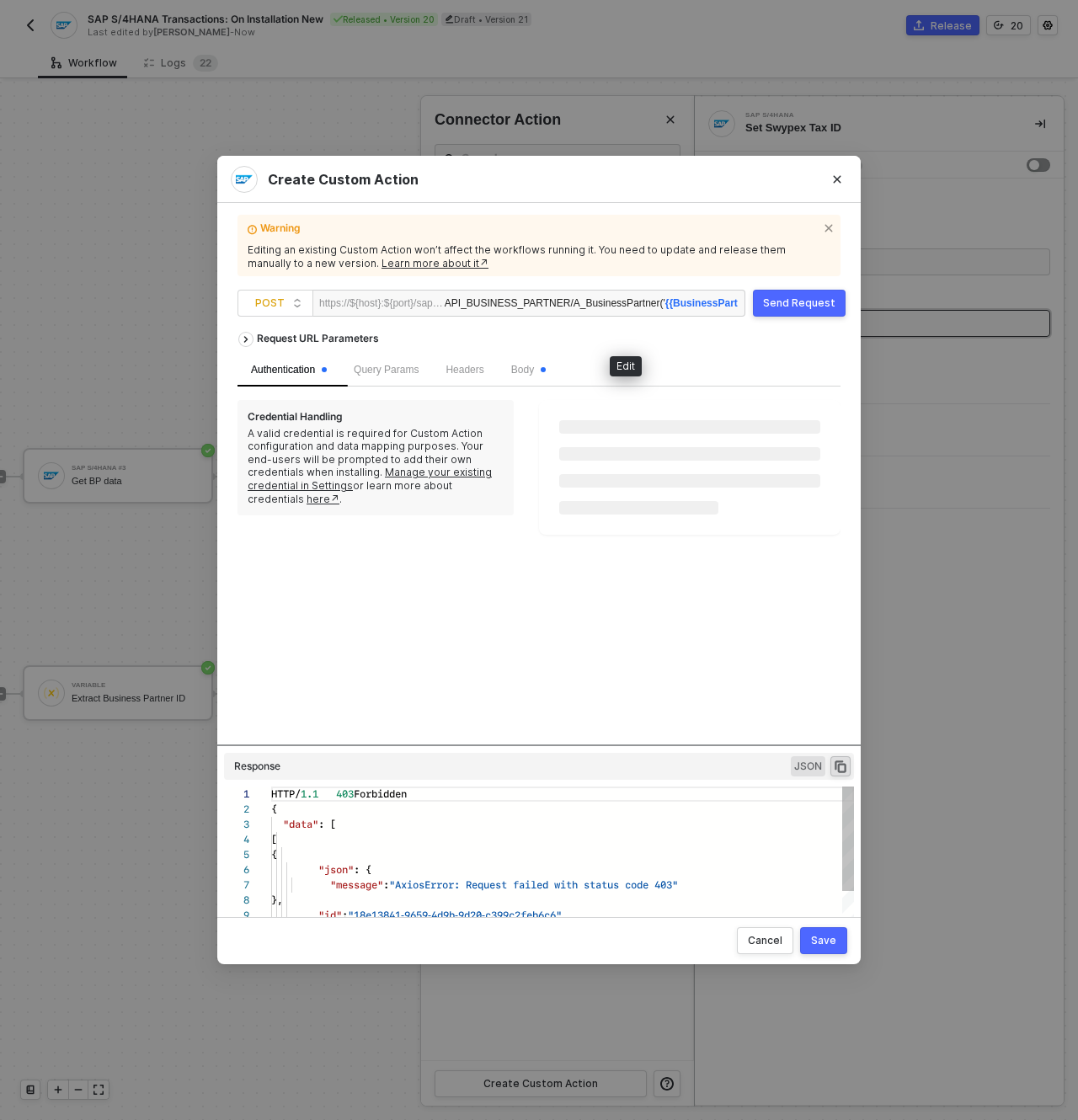
scroll to position [151, 0]
click at [478, 365] on span "Headers" at bounding box center [464, 369] width 38 height 11
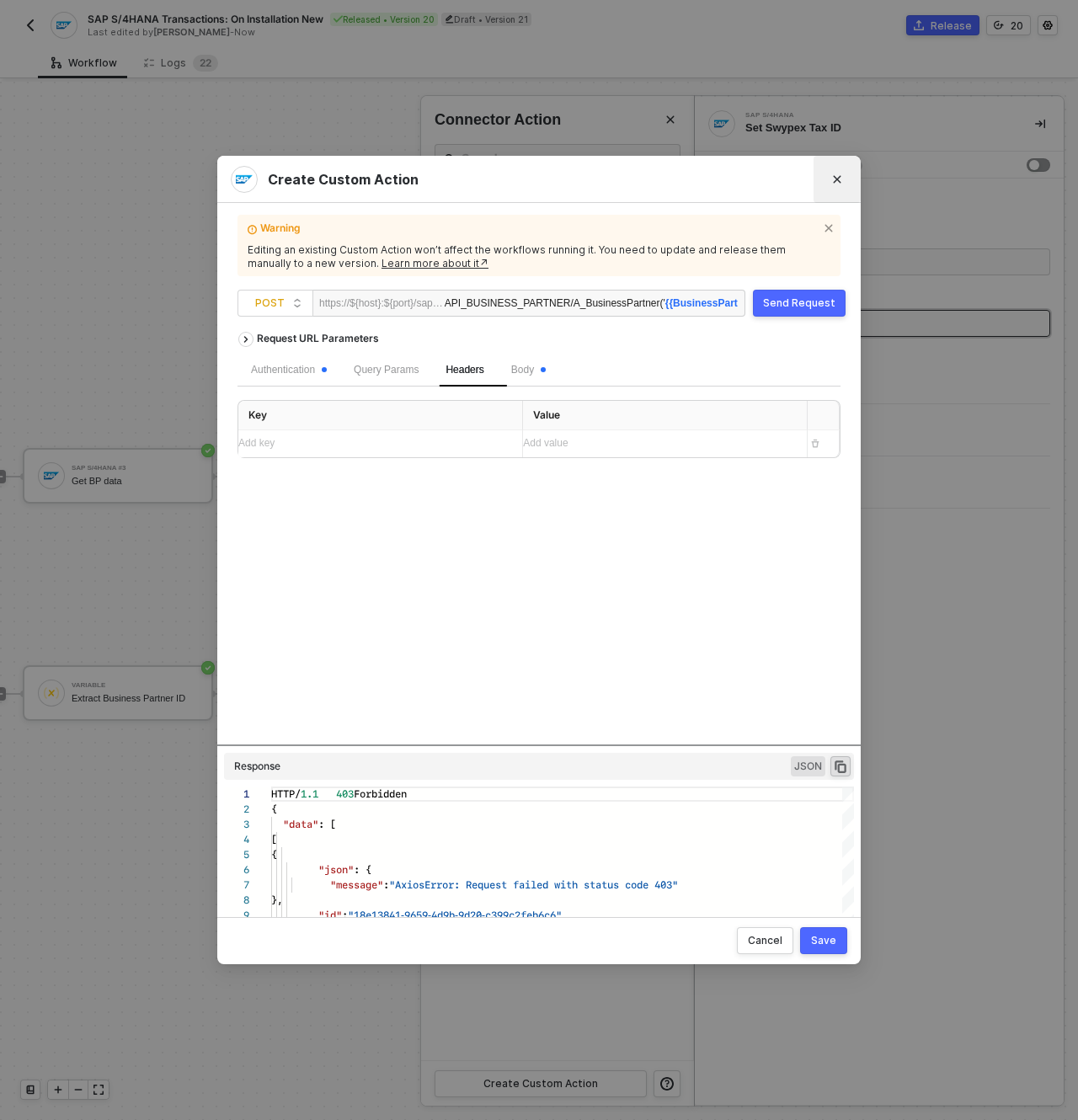
click at [834, 173] on button "Close" at bounding box center [837, 179] width 27 height 27
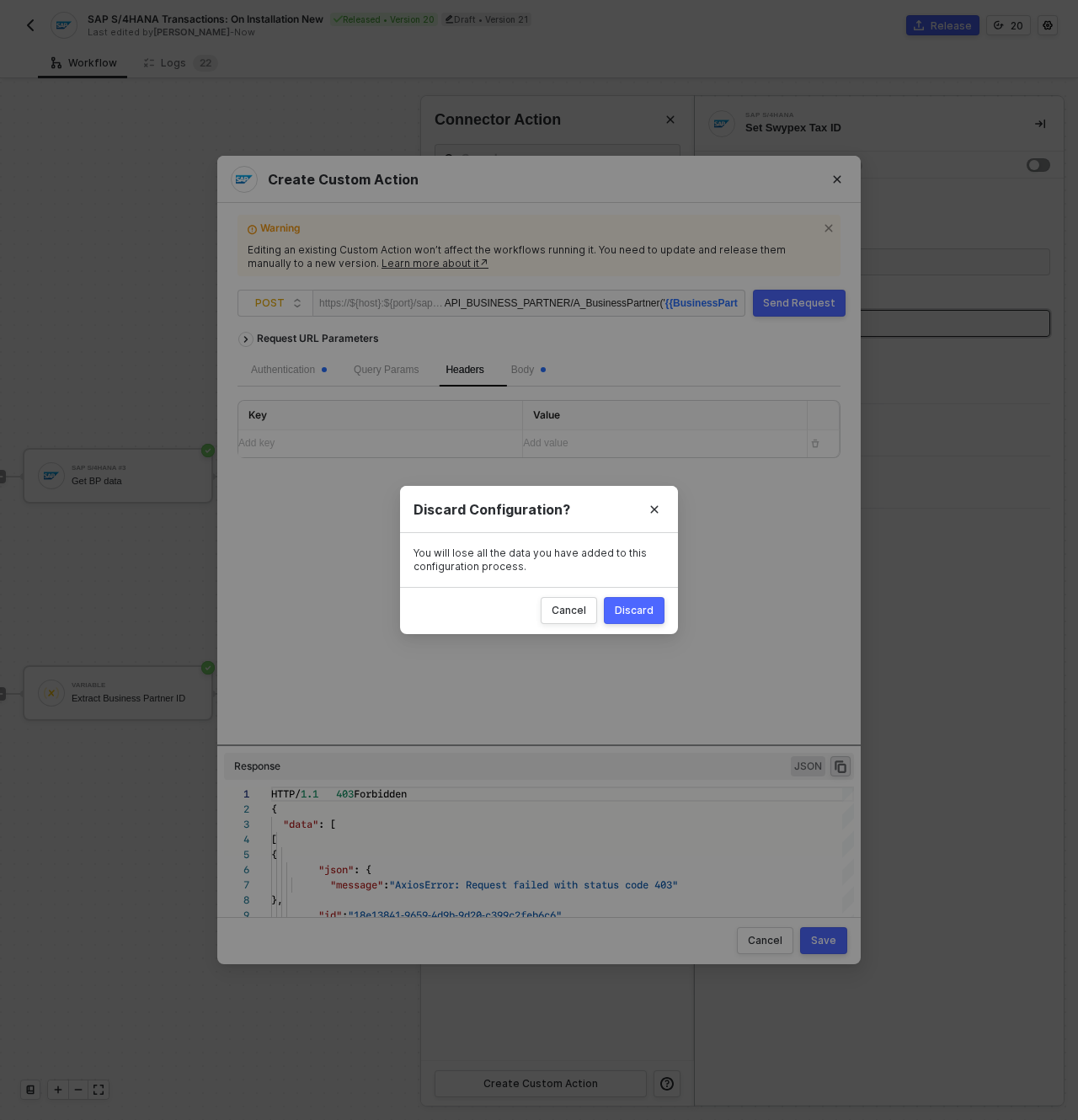
click at [642, 613] on div "Discard" at bounding box center [634, 611] width 39 height 13
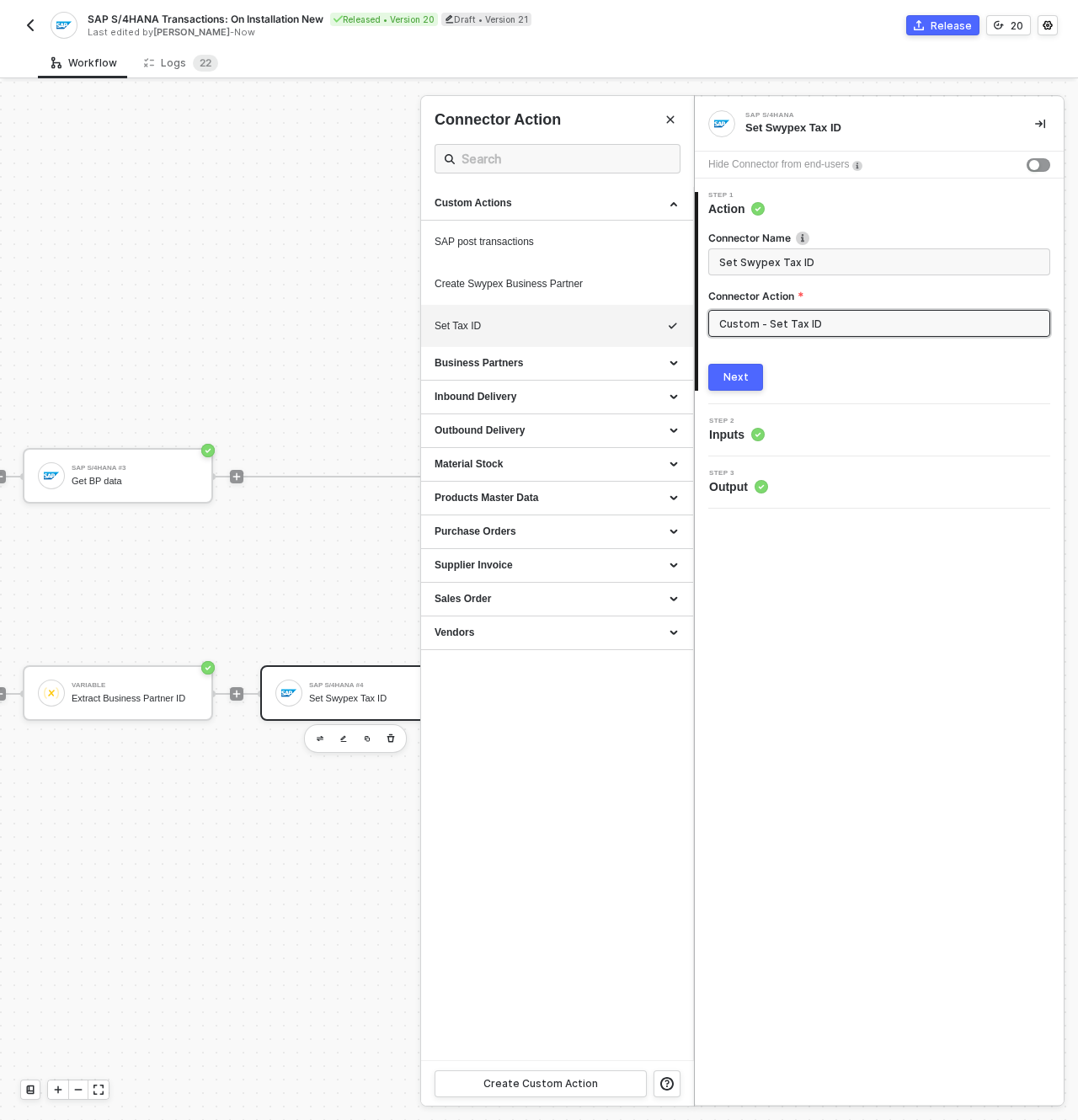
click at [315, 304] on div at bounding box center [539, 600] width 1078 height 1038
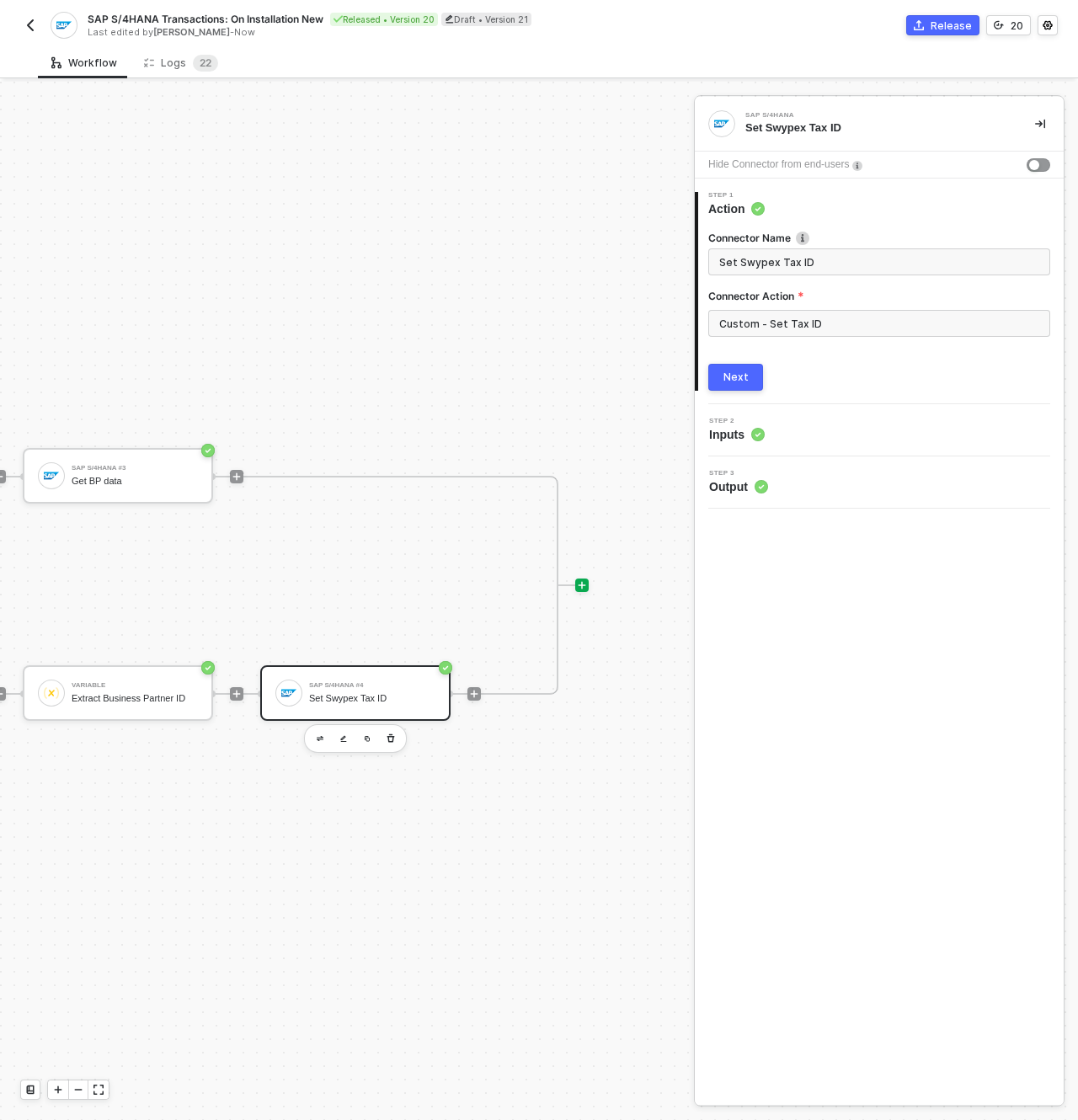
click at [577, 580] on icon "icon-play" at bounding box center [581, 585] width 10 height 10
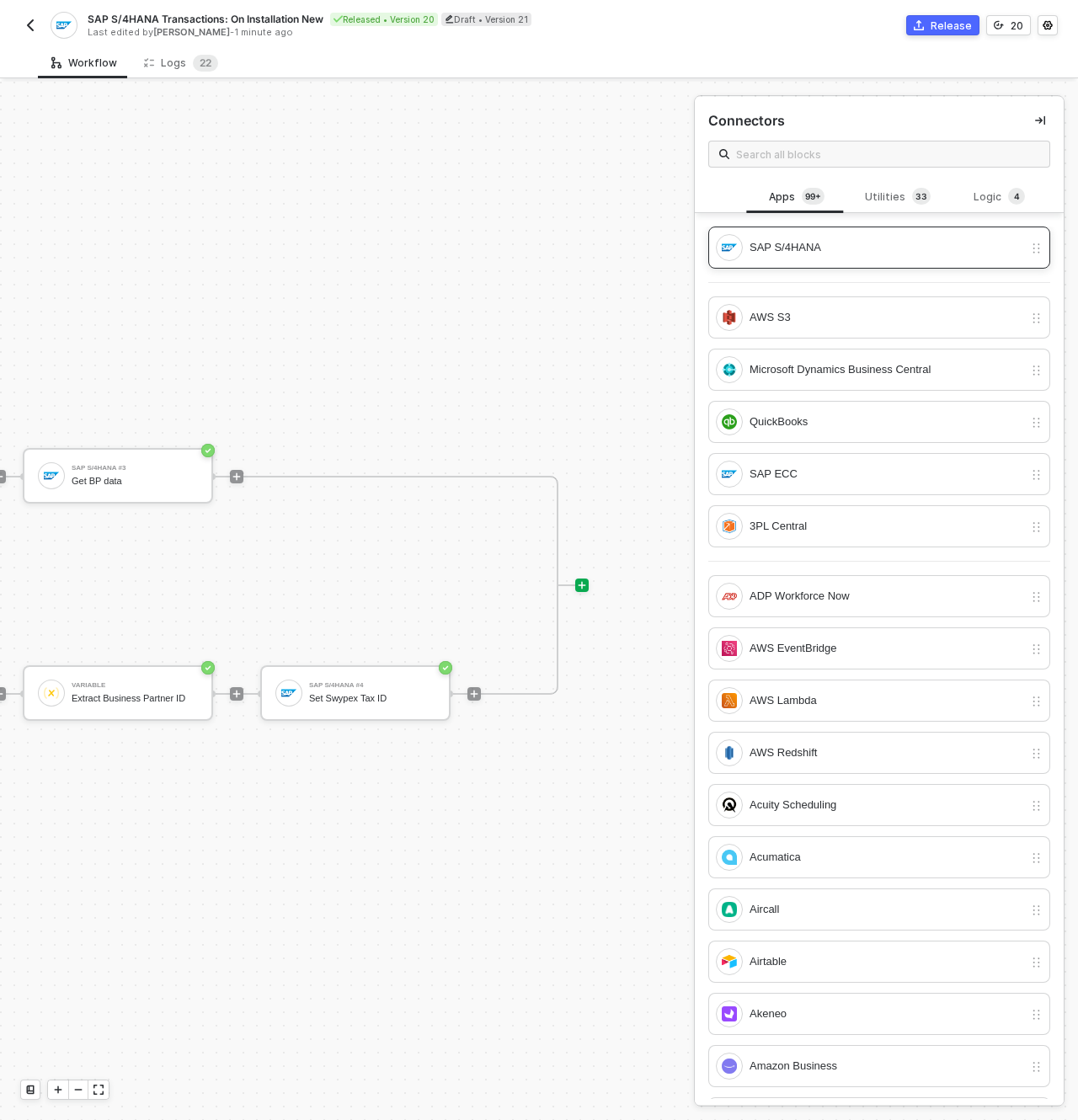
click at [822, 245] on div "SAP S/4HANA" at bounding box center [887, 247] width 274 height 18
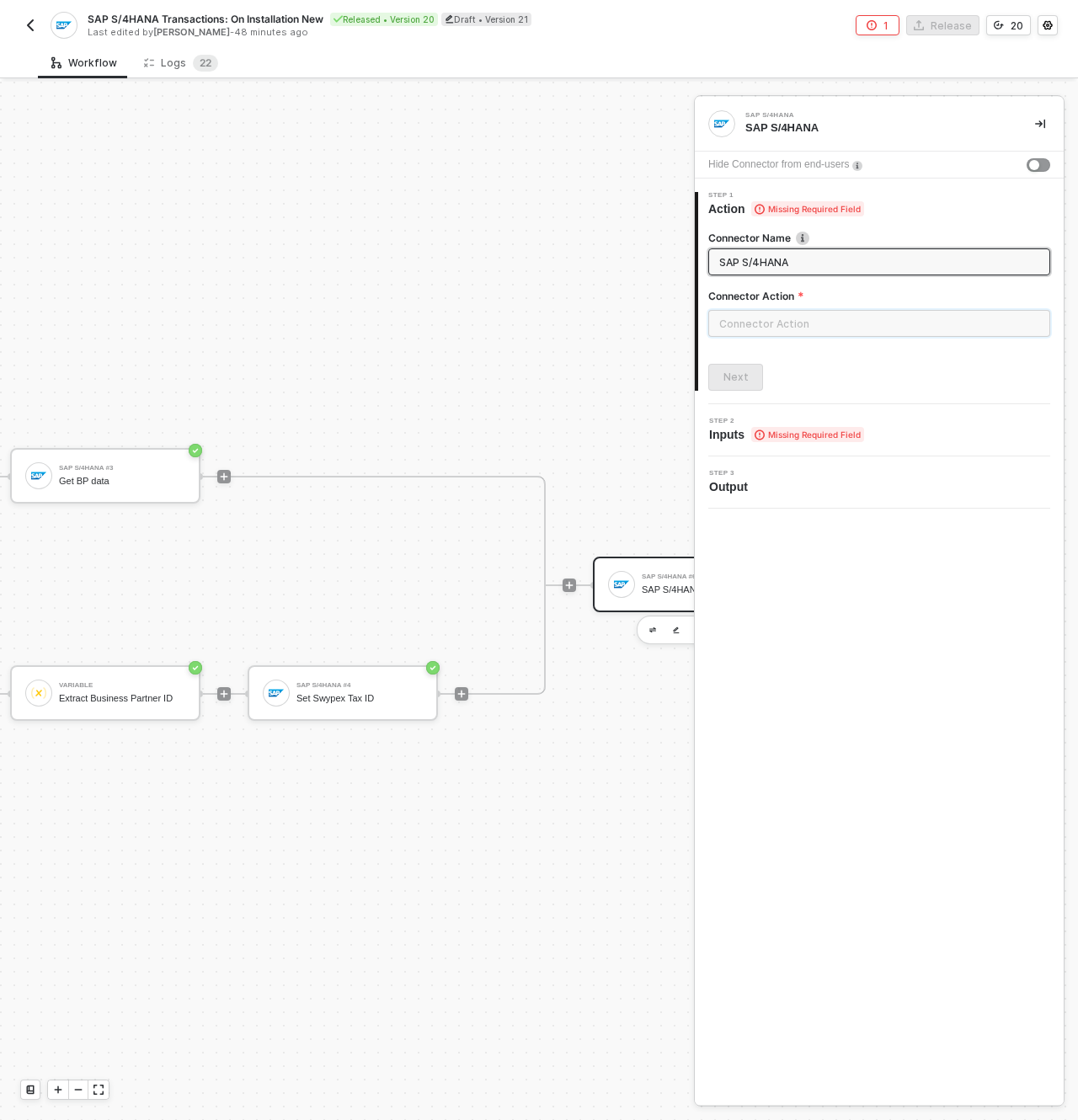
click at [759, 329] on input "text" at bounding box center [878, 324] width 342 height 27
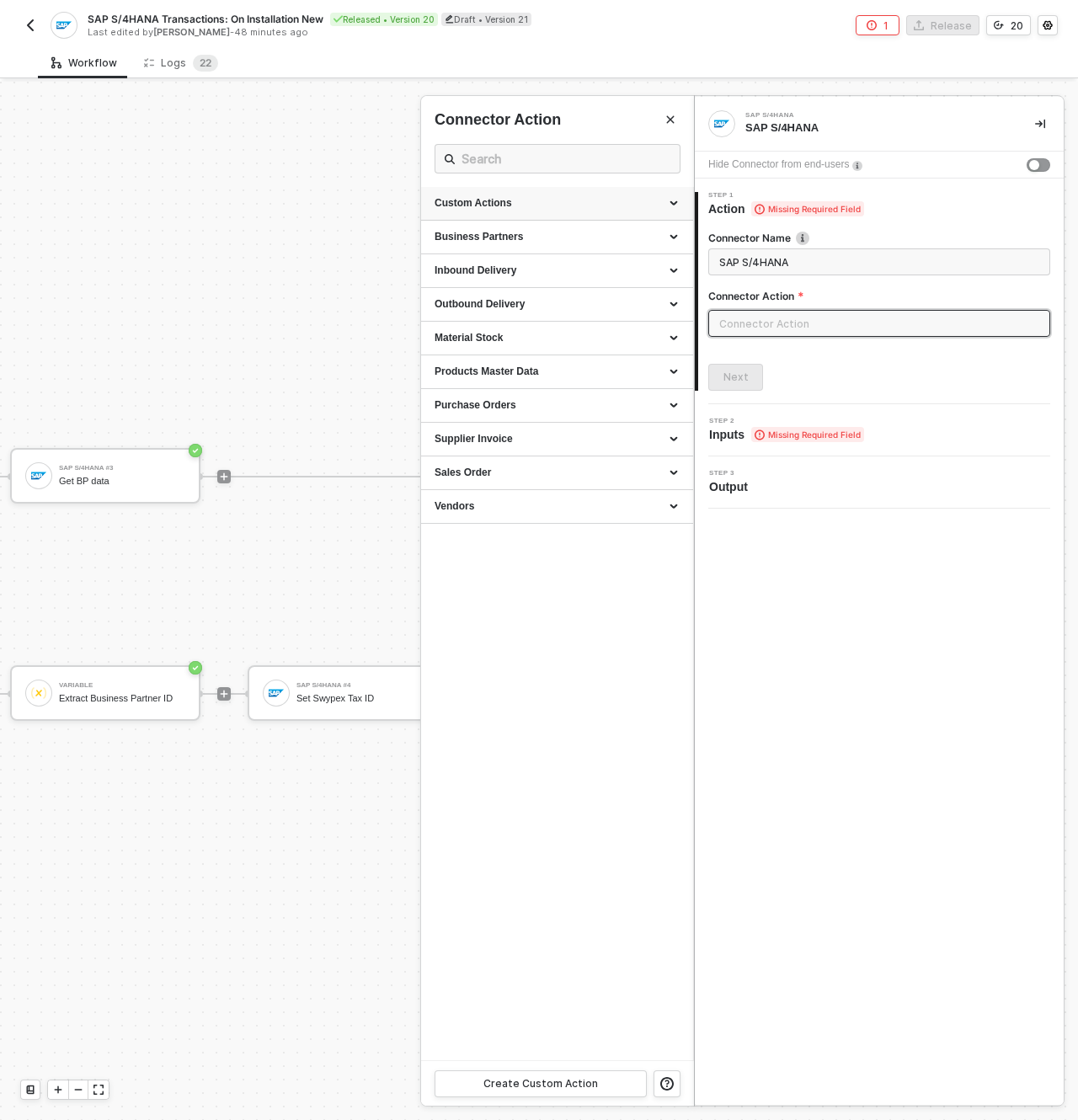
click at [531, 206] on div "Custom Actions" at bounding box center [558, 203] width 245 height 14
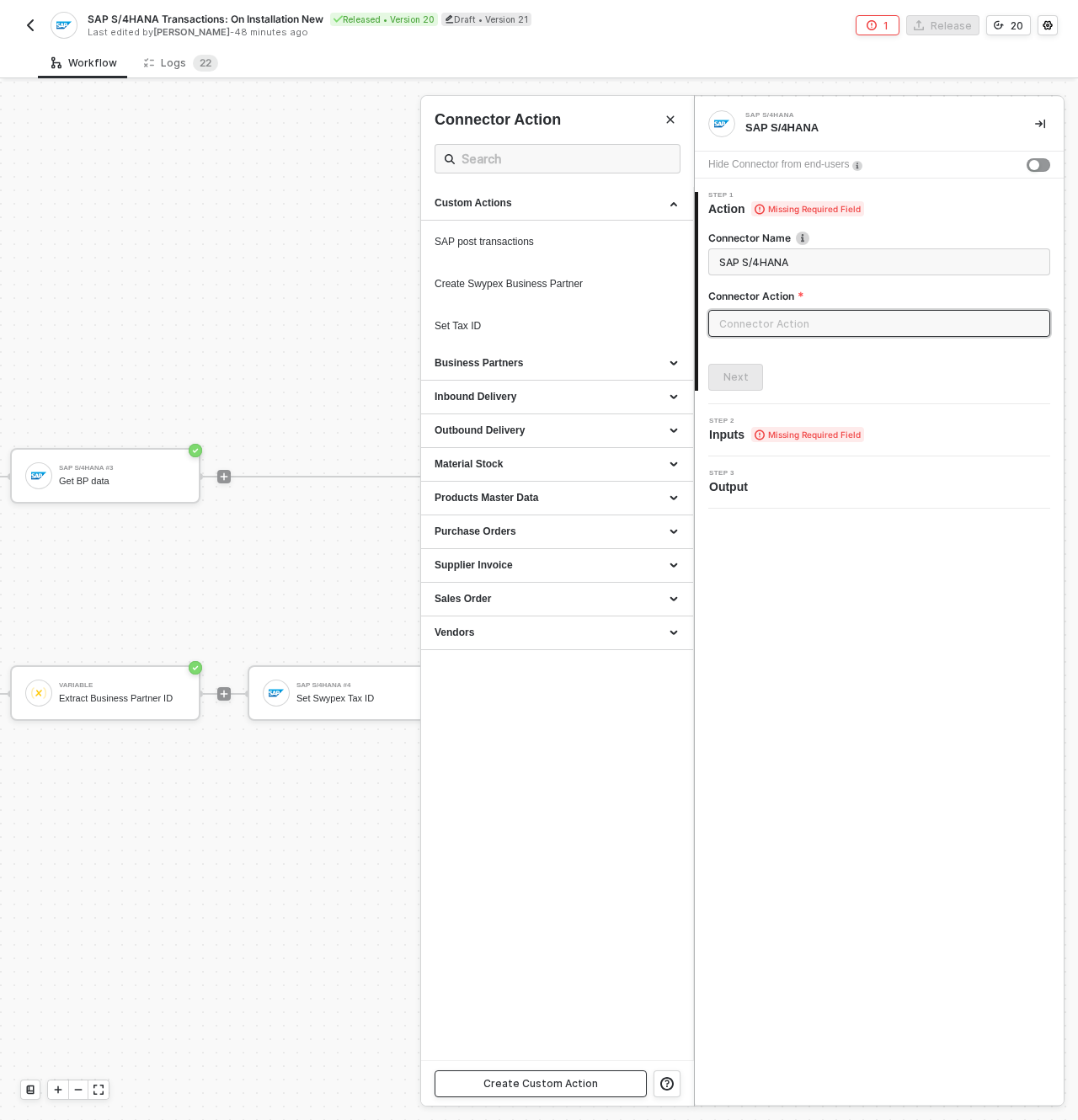
click at [563, 1083] on div "Create Custom Action" at bounding box center [540, 1084] width 114 height 13
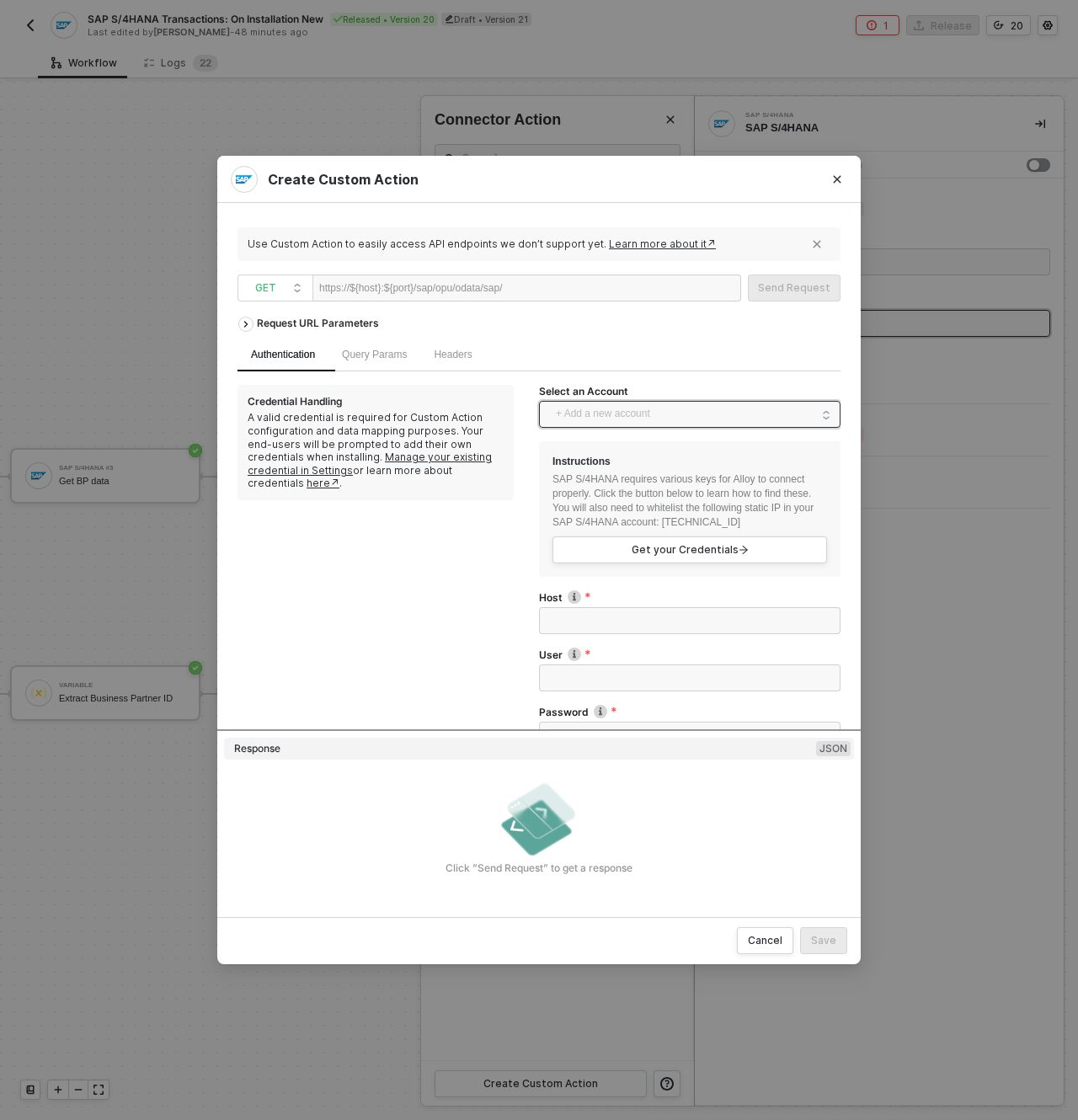
click at [652, 416] on span "+ Add a new account" at bounding box center [693, 414] width 275 height 27
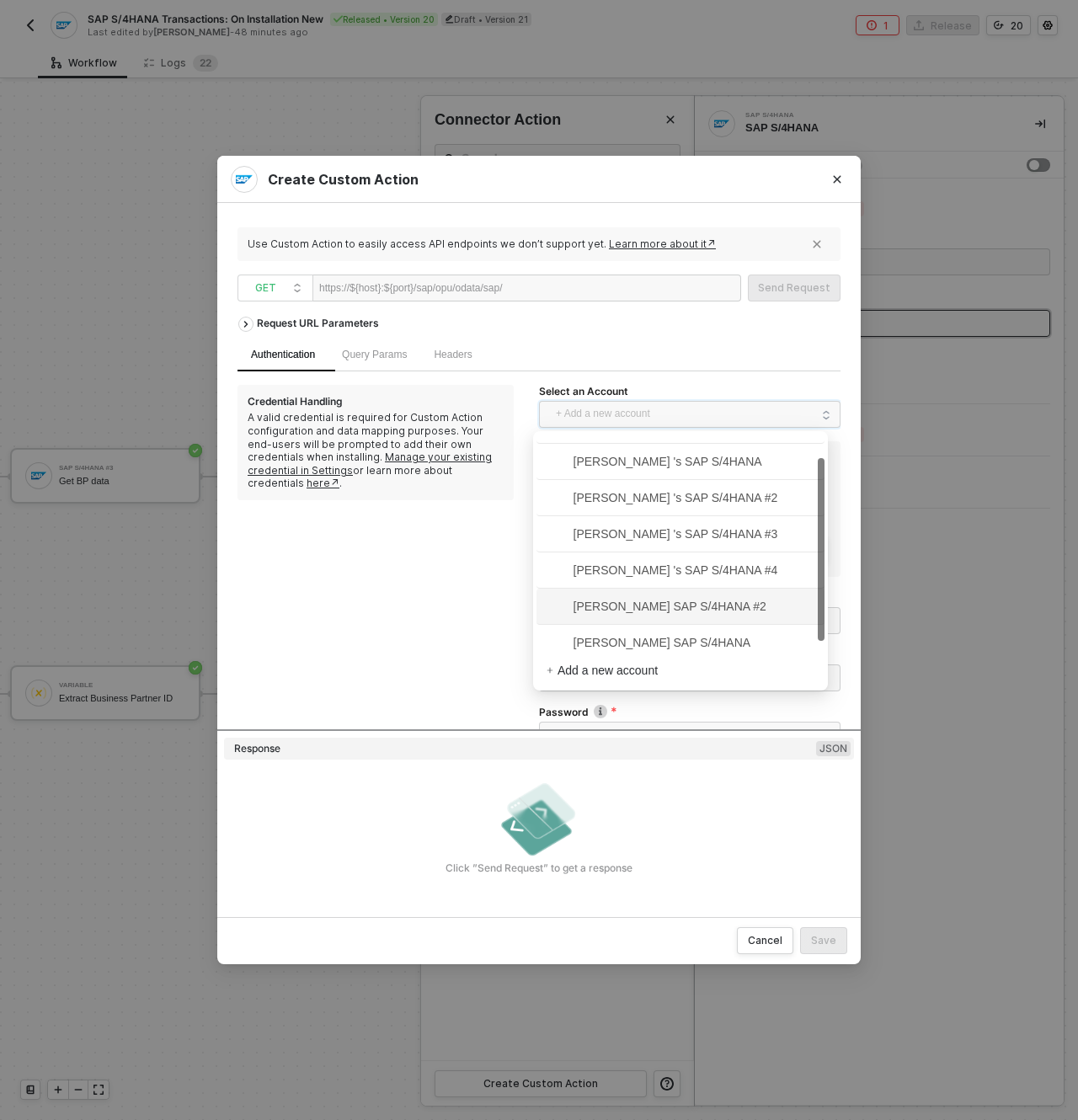
scroll to position [38, 0]
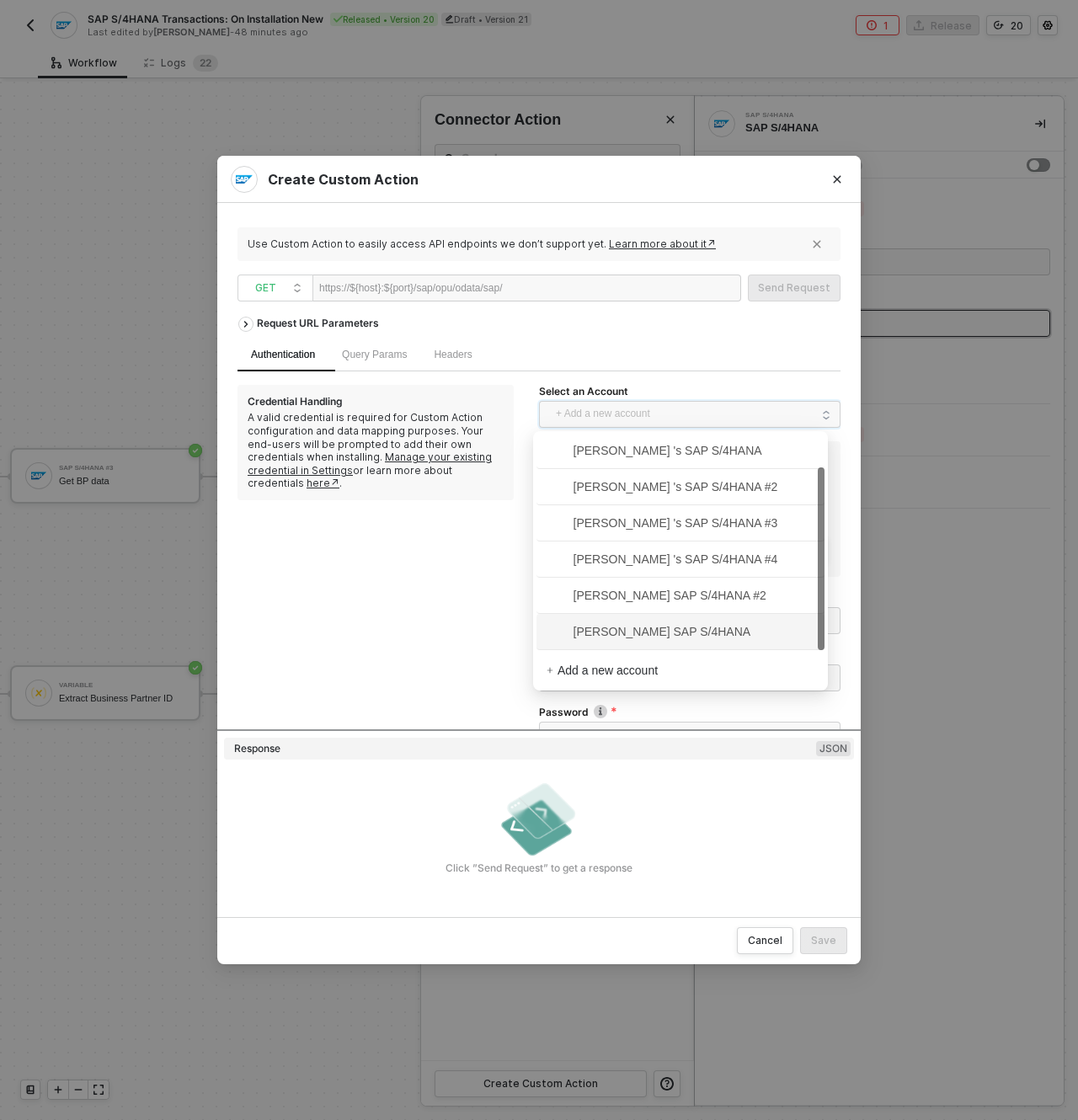
click at [684, 631] on span "Sasan Hezarkhani's SAP S/4HANA" at bounding box center [649, 631] width 205 height 18
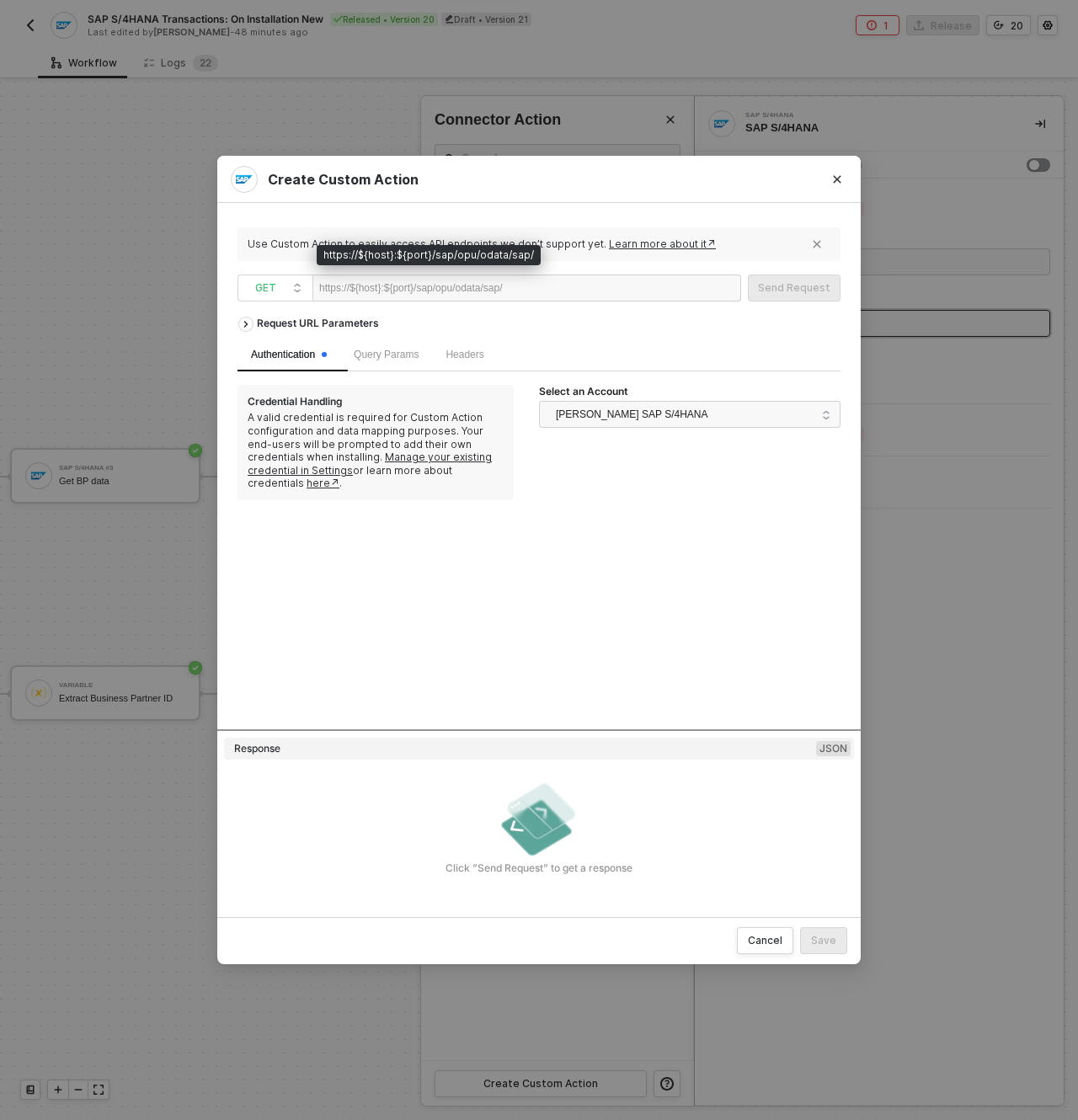
click at [559, 289] on div at bounding box center [554, 288] width 104 height 27
paste div
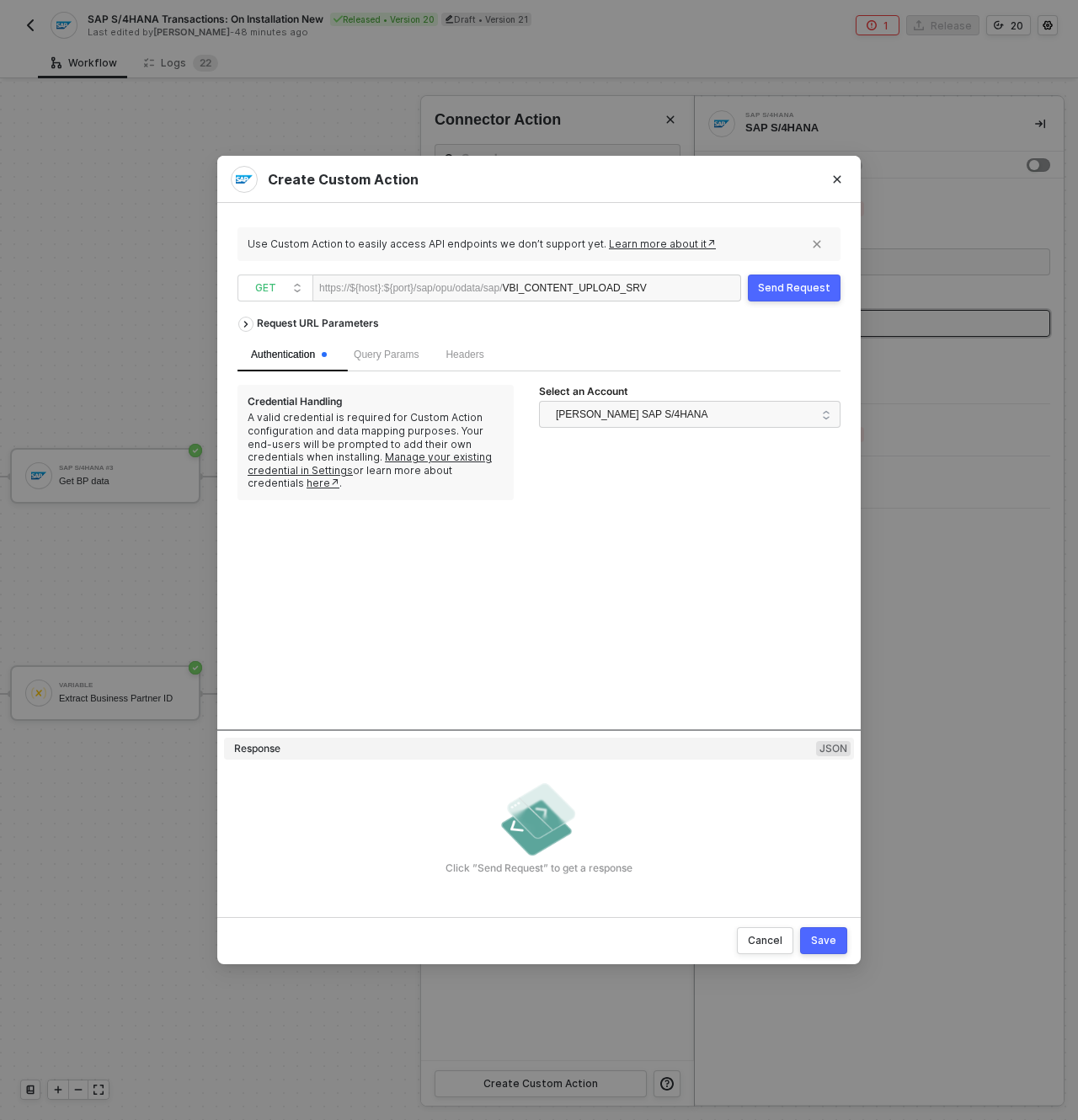
click at [701, 353] on div "Authentication Query Params Headers" at bounding box center [539, 355] width 603 height 33
click at [289, 297] on span "GET" at bounding box center [279, 287] width 48 height 26
drag, startPoint x: 618, startPoint y: 354, endPoint x: 746, endPoint y: 315, distance: 133.8
click at [619, 354] on div "Authentication Query Params Headers" at bounding box center [539, 355] width 603 height 33
click at [791, 293] on div "Send Request" at bounding box center [794, 288] width 72 height 13
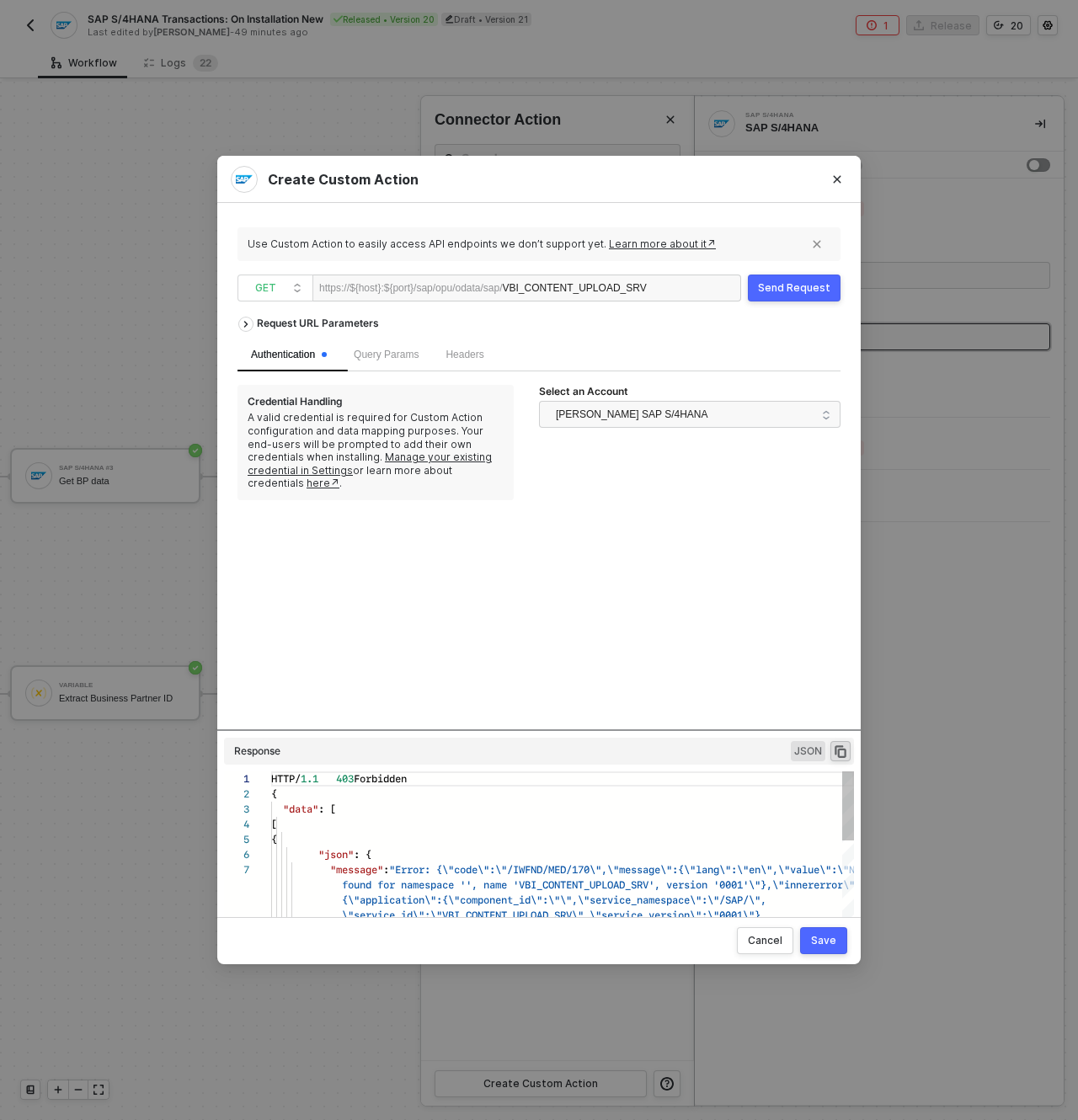
scroll to position [91, 0]
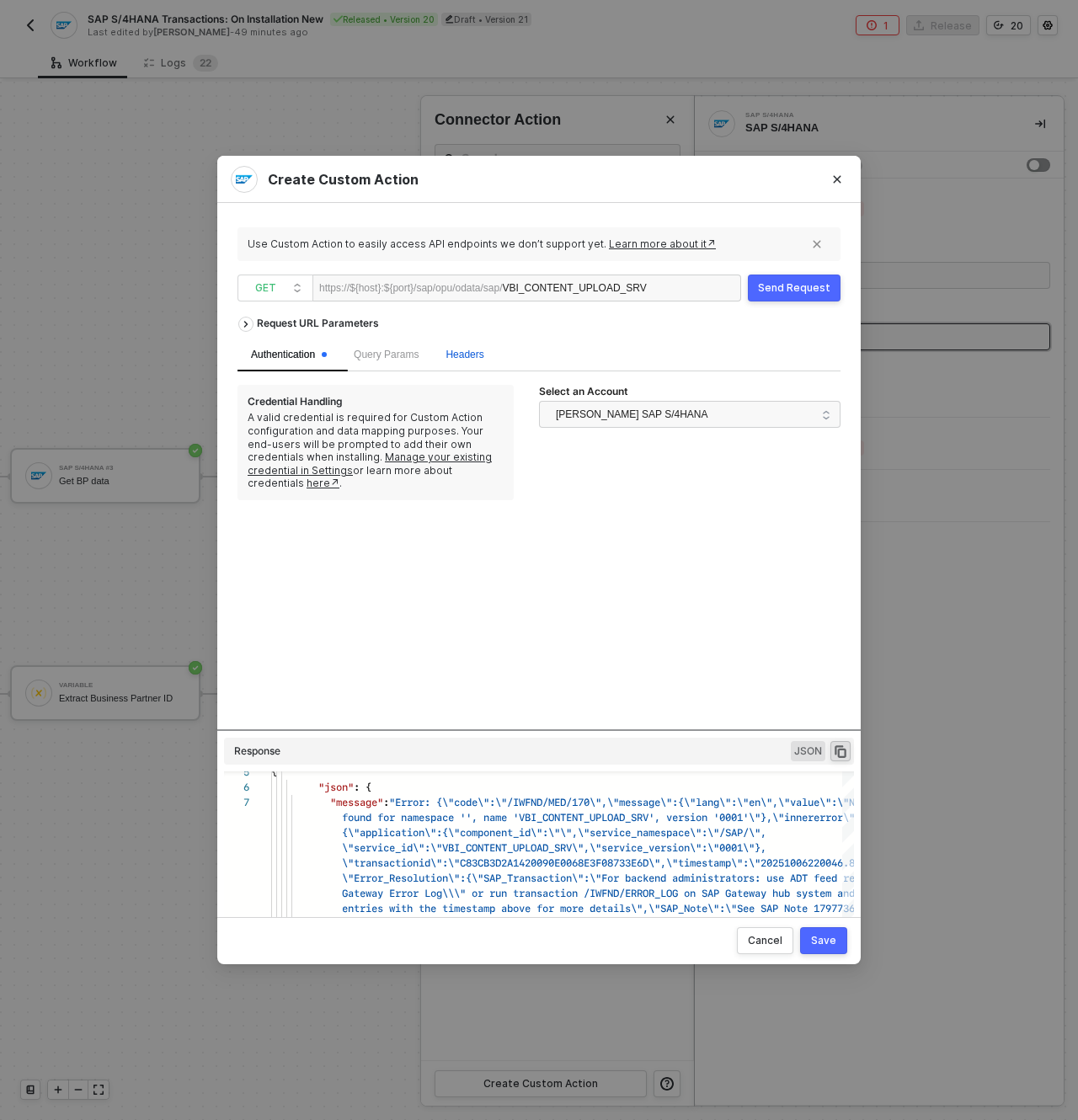
click at [483, 356] on span "Headers" at bounding box center [464, 354] width 38 height 11
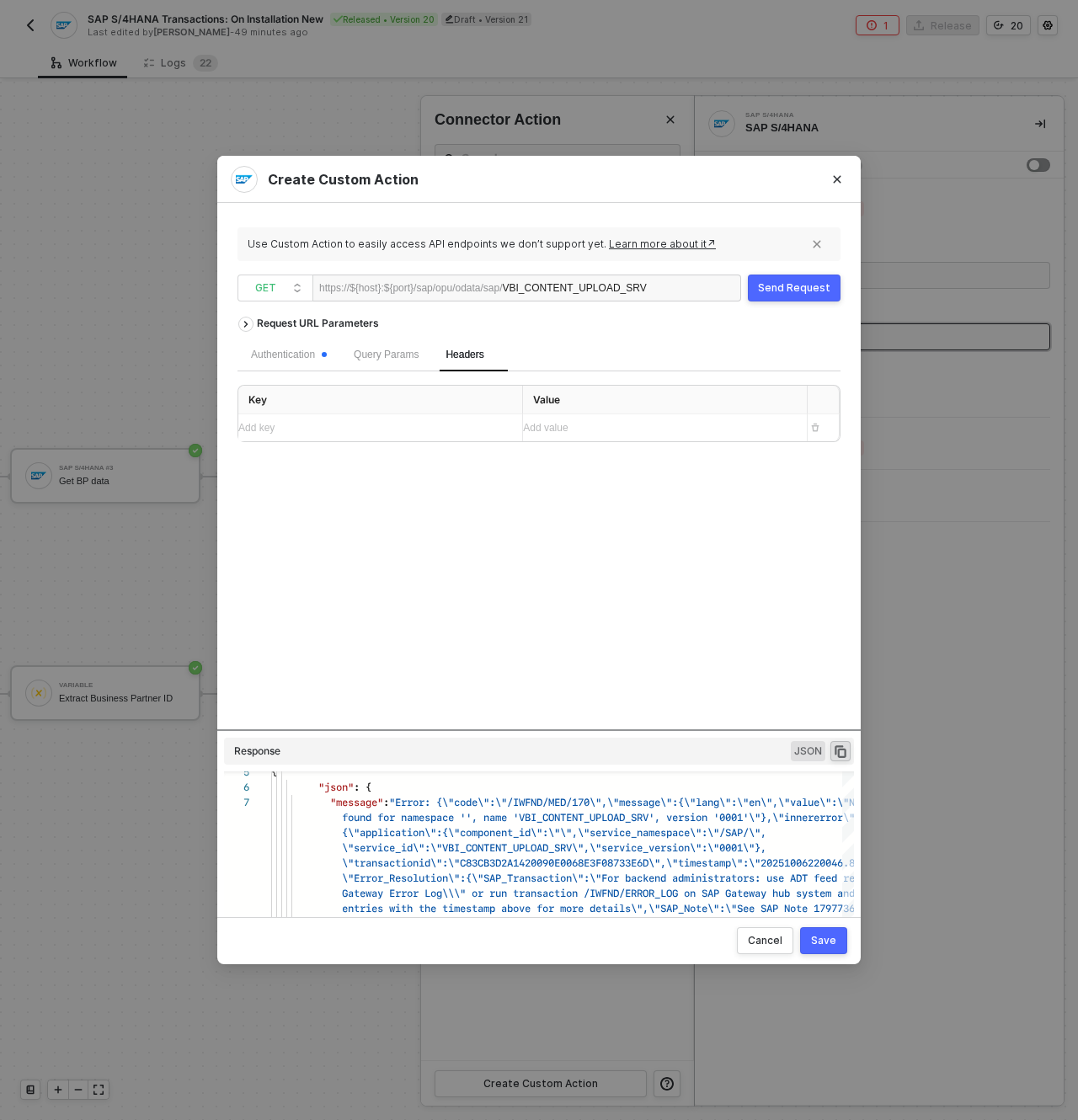
click at [392, 440] on div "Add key ﻿" at bounding box center [374, 428] width 270 height 27
click at [620, 431] on div "Add value ﻿" at bounding box center [650, 429] width 253 height 16
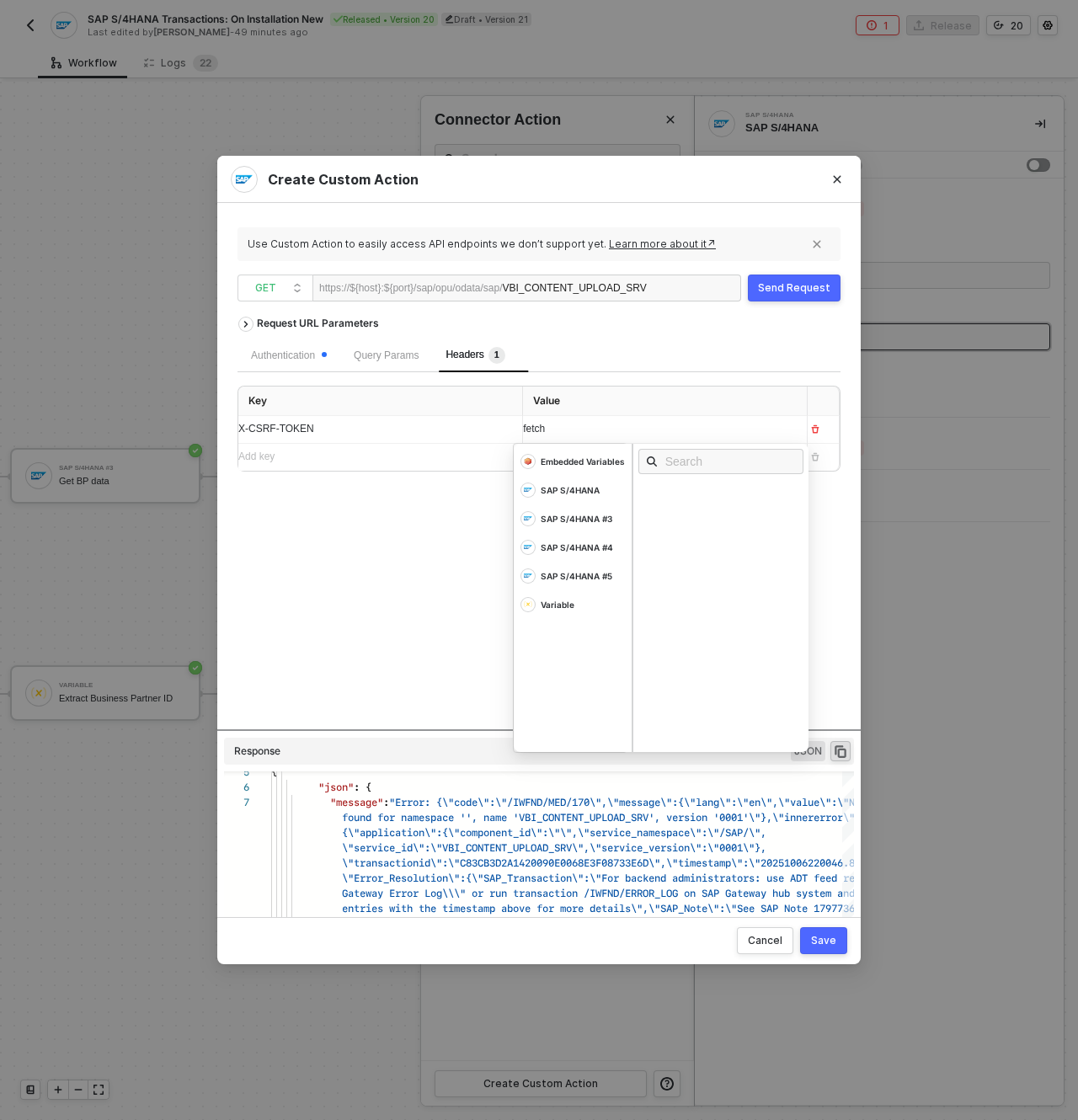
click at [435, 560] on div "Request URL Parameters Authentication Query Params Headers 1 Key Value X-CSRF-T…" at bounding box center [539, 519] width 603 height 422
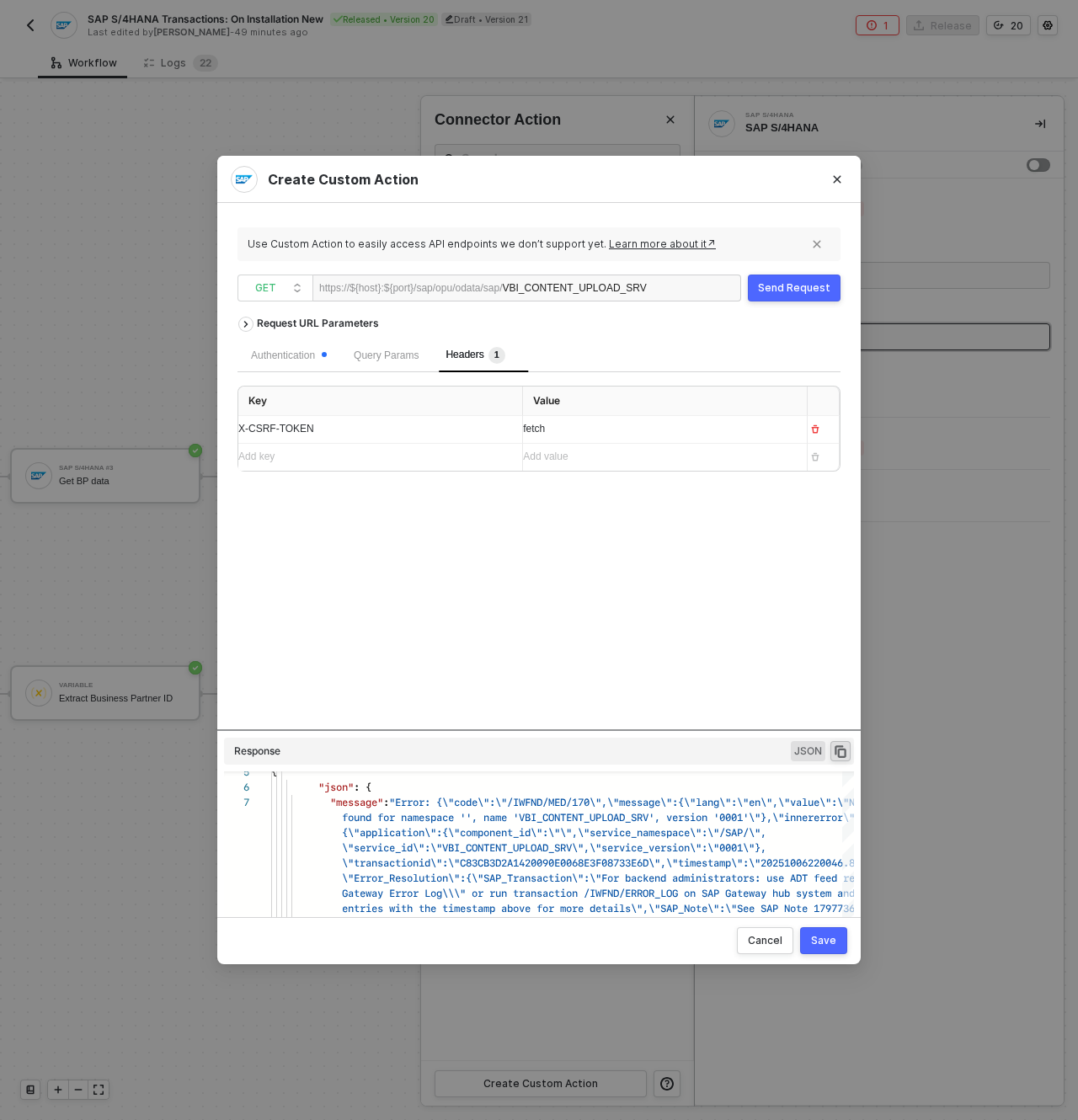
click at [776, 292] on div "Send Request" at bounding box center [794, 288] width 72 height 13
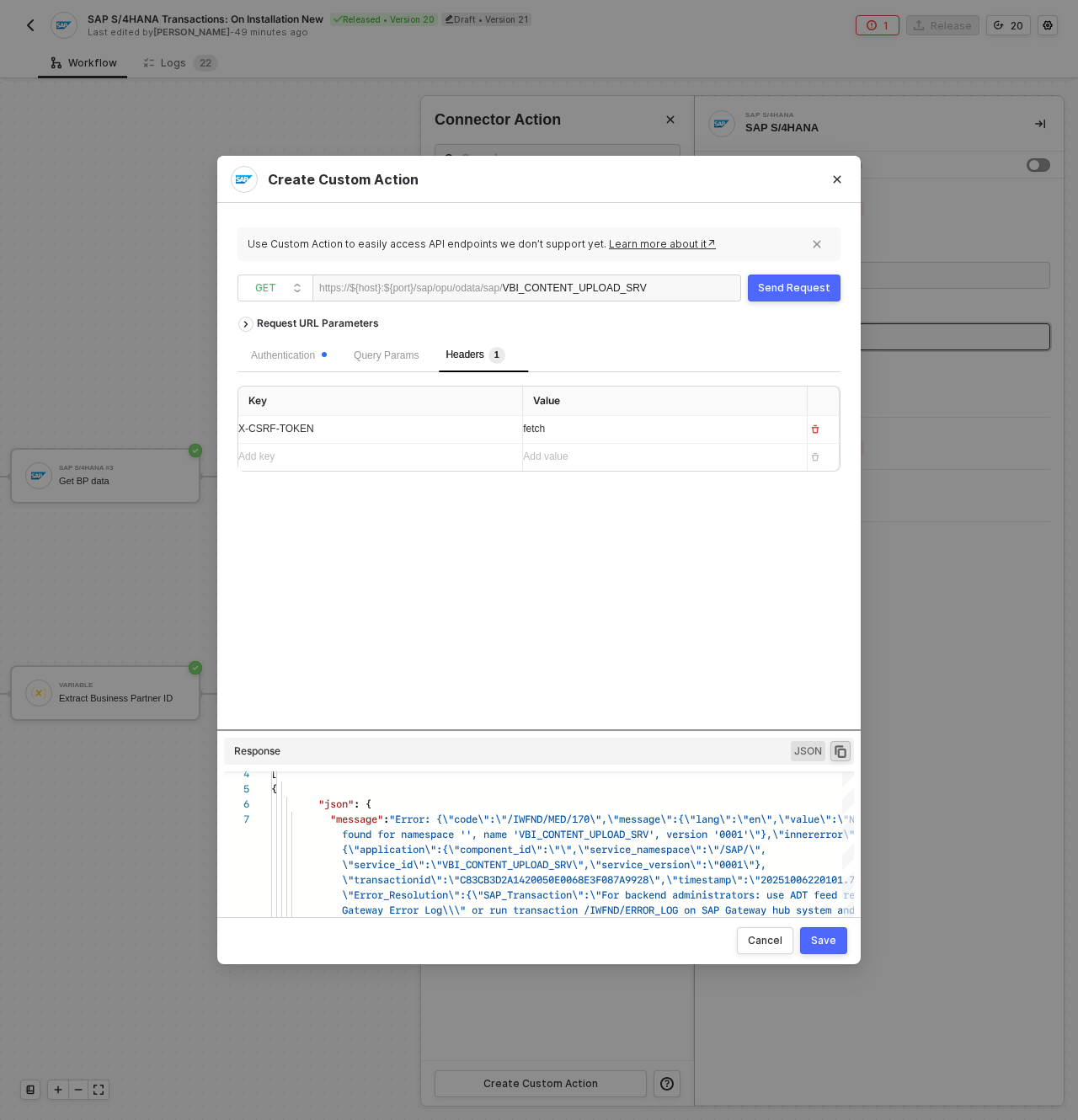
click at [608, 290] on div "VBI_CONTENT_UPLOAD_SRV" at bounding box center [574, 288] width 144 height 27
click at [696, 296] on div "https://${host}:${port}/sap/opu/odata/sap/ VBI_CONTENT_UPLOAD_SRV" at bounding box center [526, 288] width 429 height 27
click at [695, 290] on div "https://${host}:${port}/sap/opu/odata/sap/ VBI_CONTENT_UPLOAD_SRV" at bounding box center [526, 288] width 429 height 27
click at [681, 285] on div "https://${host}:${port}/sap/opu/odata/sap/ VBI_CONTENT_UPLOAD_SRV" at bounding box center [526, 288] width 429 height 27
click at [647, 284] on div "VBI_CONTENT_UPLOAD_SRV" at bounding box center [574, 288] width 144 height 27
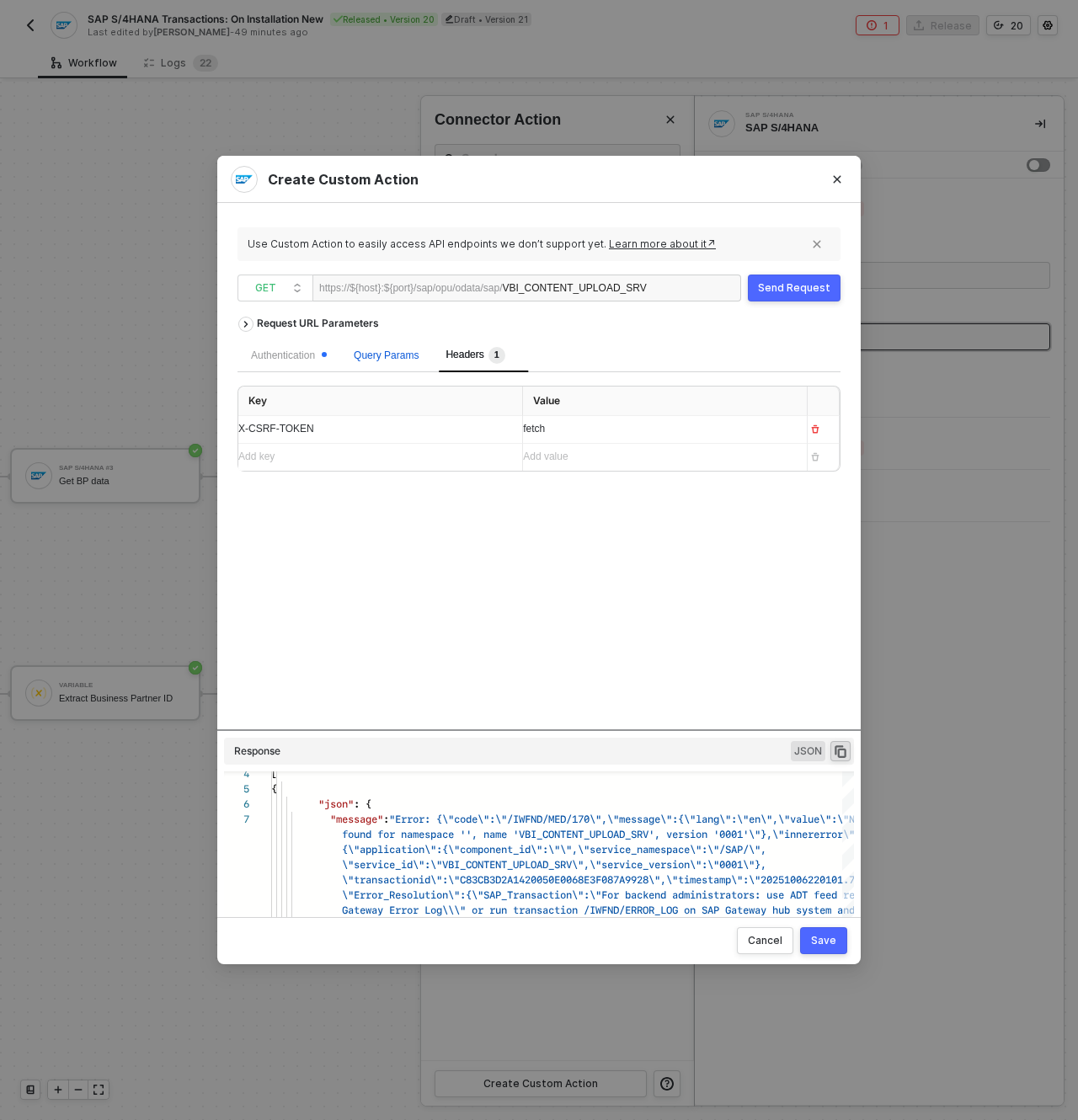
click at [388, 354] on span "Query Params" at bounding box center [386, 355] width 65 height 11
click at [365, 424] on div "Add key ﻿" at bounding box center [365, 429] width 253 height 16
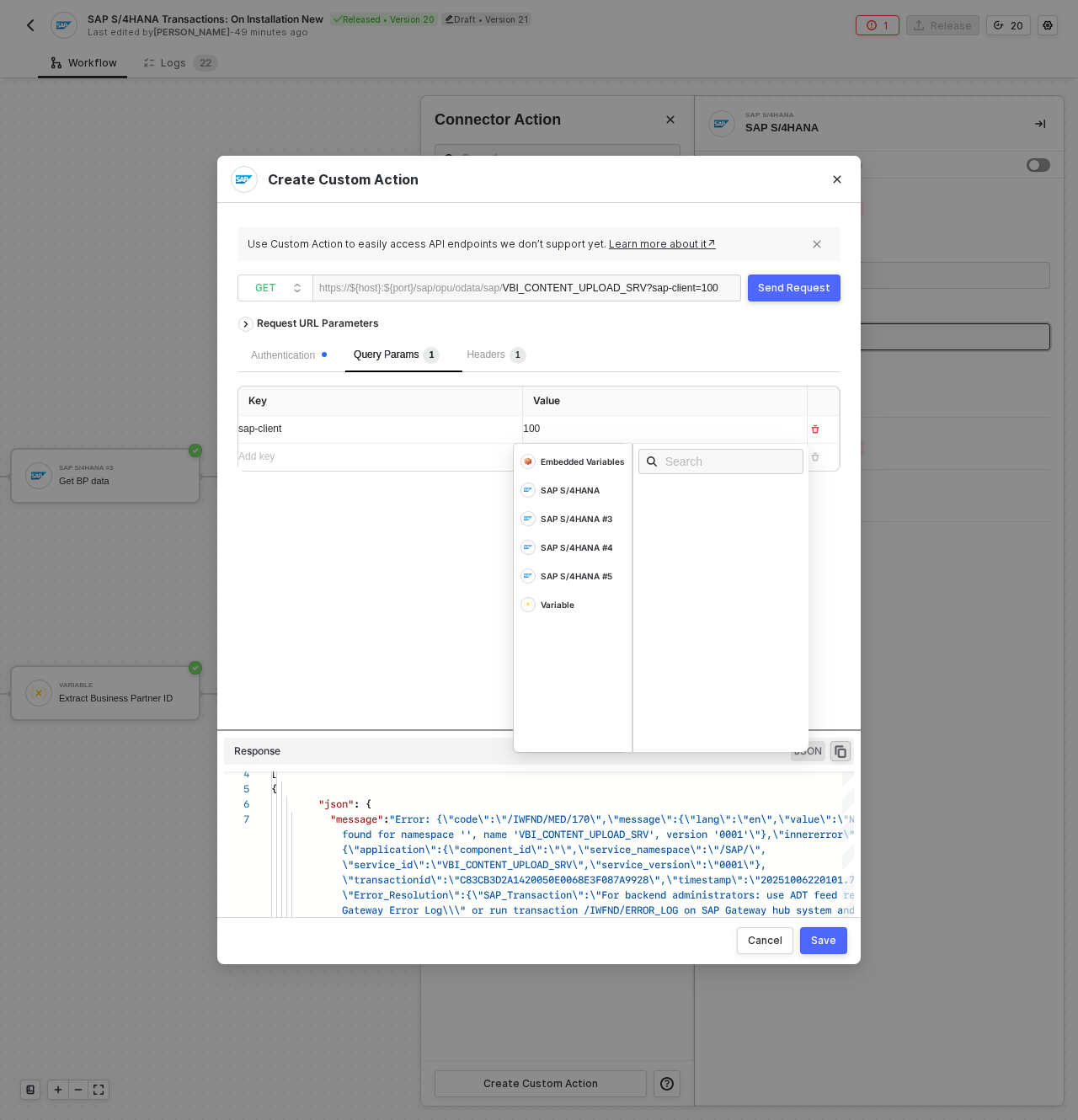
click at [338, 530] on div "Request URL Parameters Authentication Query Params 1 Headers 1 Key Value sap-cl…" at bounding box center [539, 519] width 603 height 422
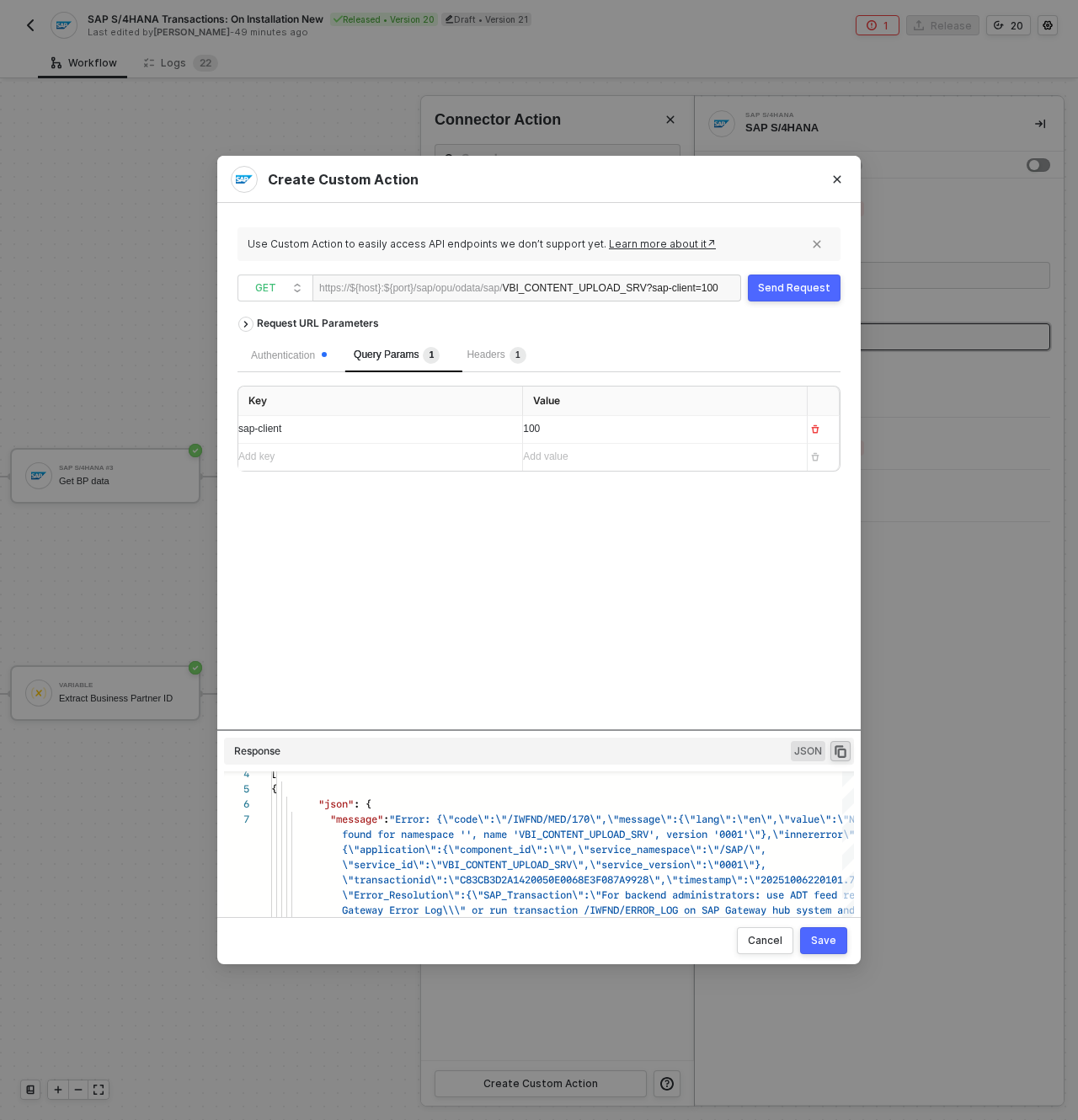
click at [765, 282] on button "Send Request" at bounding box center [794, 288] width 92 height 27
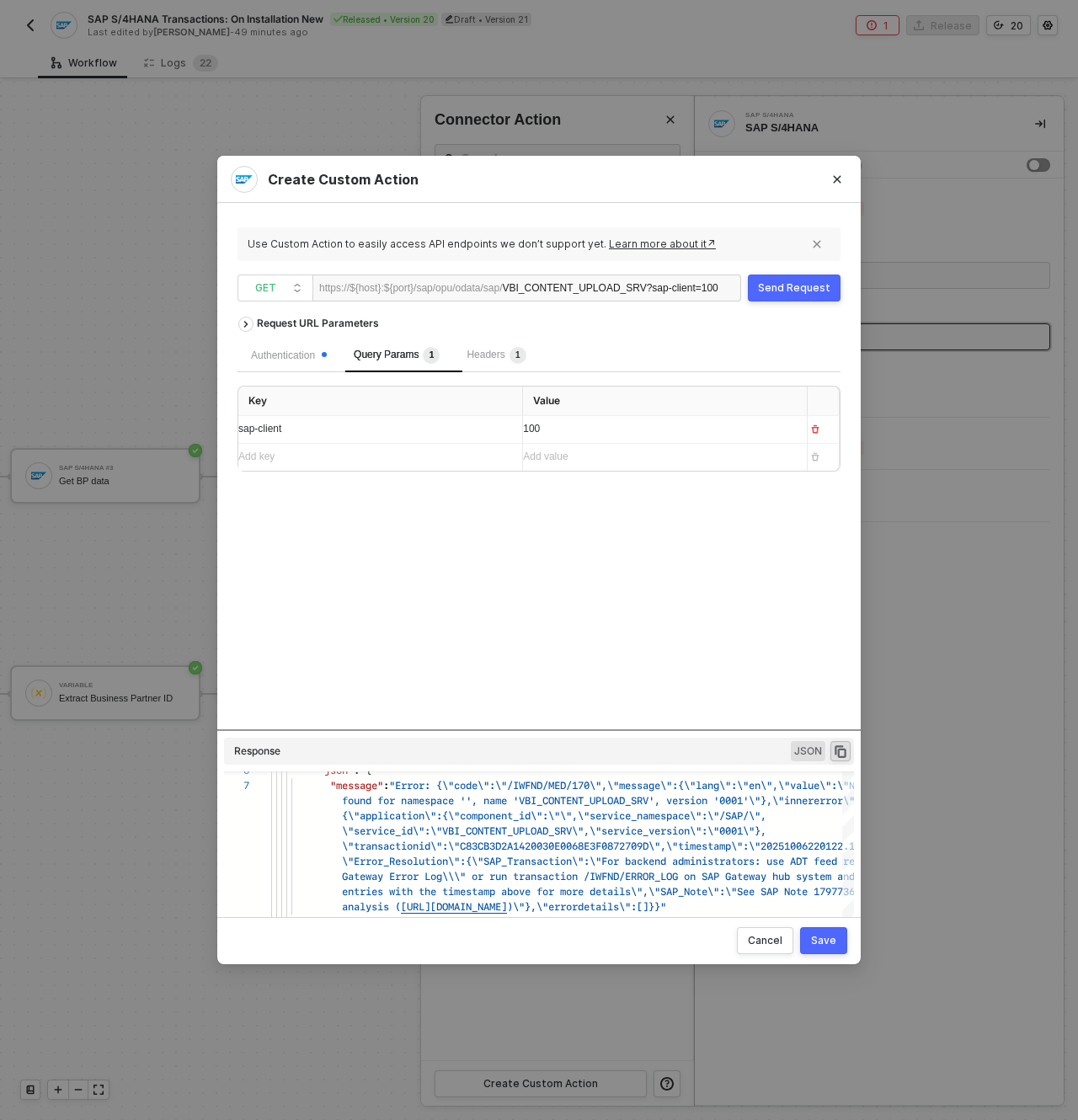
click at [632, 285] on div "VBI_CONTENT_UPLOAD_SRV ?sap-client=100" at bounding box center [610, 288] width 216 height 27
click at [693, 535] on div "Request URL Parameters Authentication Query Params 1 Headers 1 Key Value sap-cl…" at bounding box center [539, 519] width 603 height 422
click at [819, 429] on icon "button" at bounding box center [815, 429] width 10 height 10
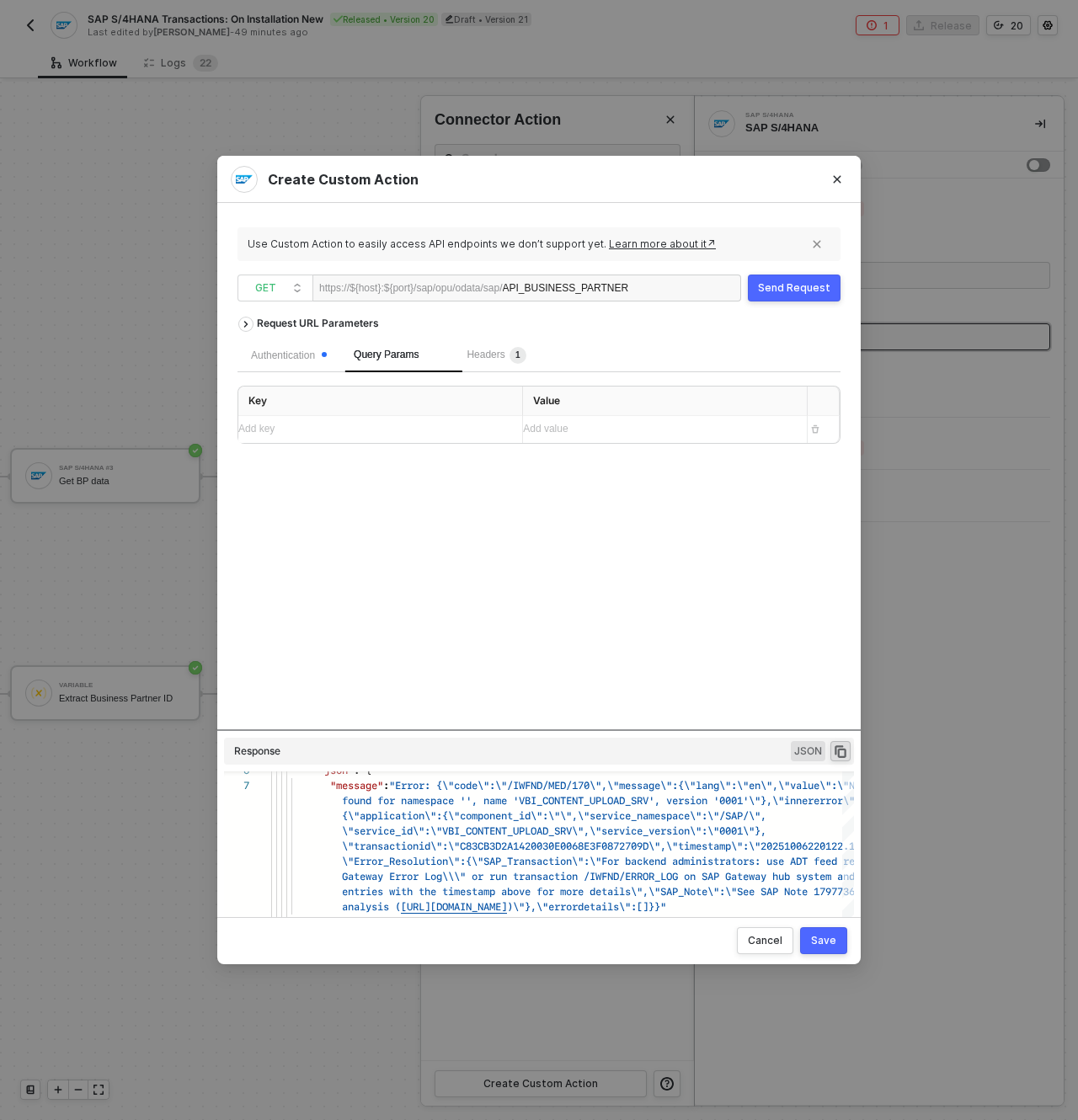
click at [707, 515] on div "Request URL Parameters Authentication Query Params 1 Headers 1 Key Value Add ke…" at bounding box center [539, 519] width 603 height 422
click at [814, 280] on button "Send Request" at bounding box center [794, 288] width 92 height 27
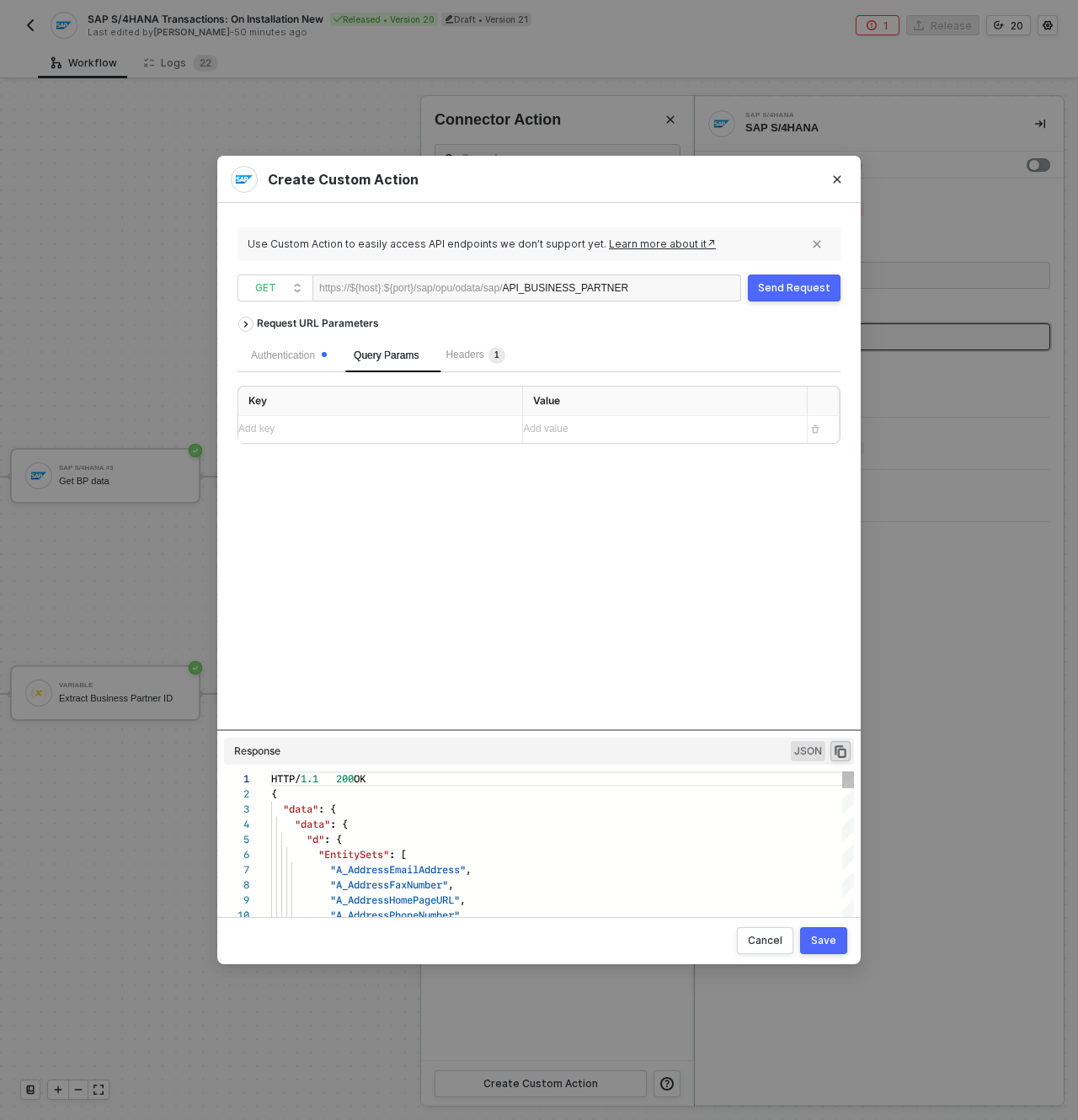
scroll to position [151, 0]
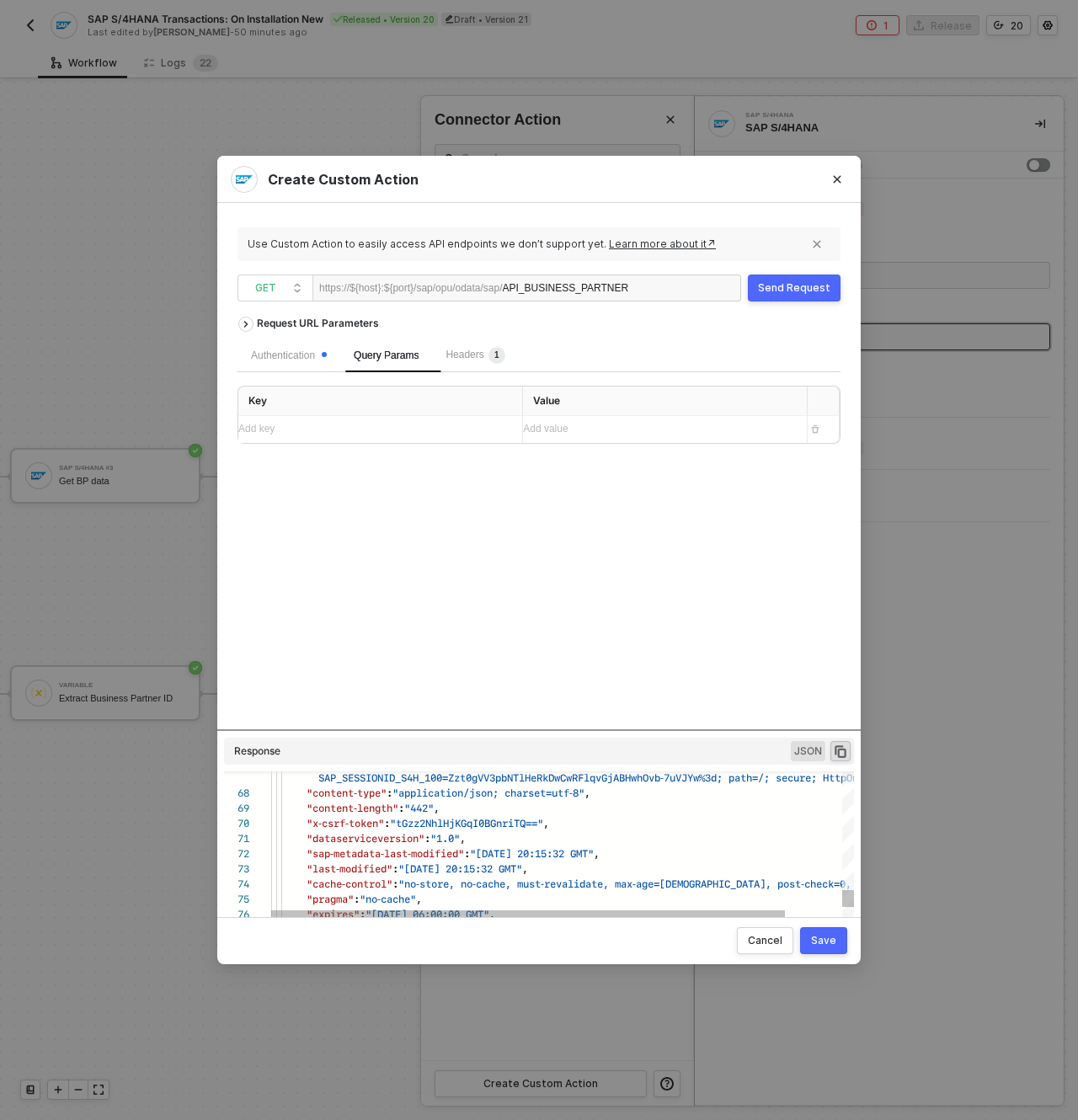
click at [470, 826] on span ""tGzz2NhlHjKGqI0BGnriTQ=="" at bounding box center [466, 823] width 153 height 16
click at [522, 870] on span ""[DATE] 20:15:32 GMT"" at bounding box center [461, 869] width 124 height 16
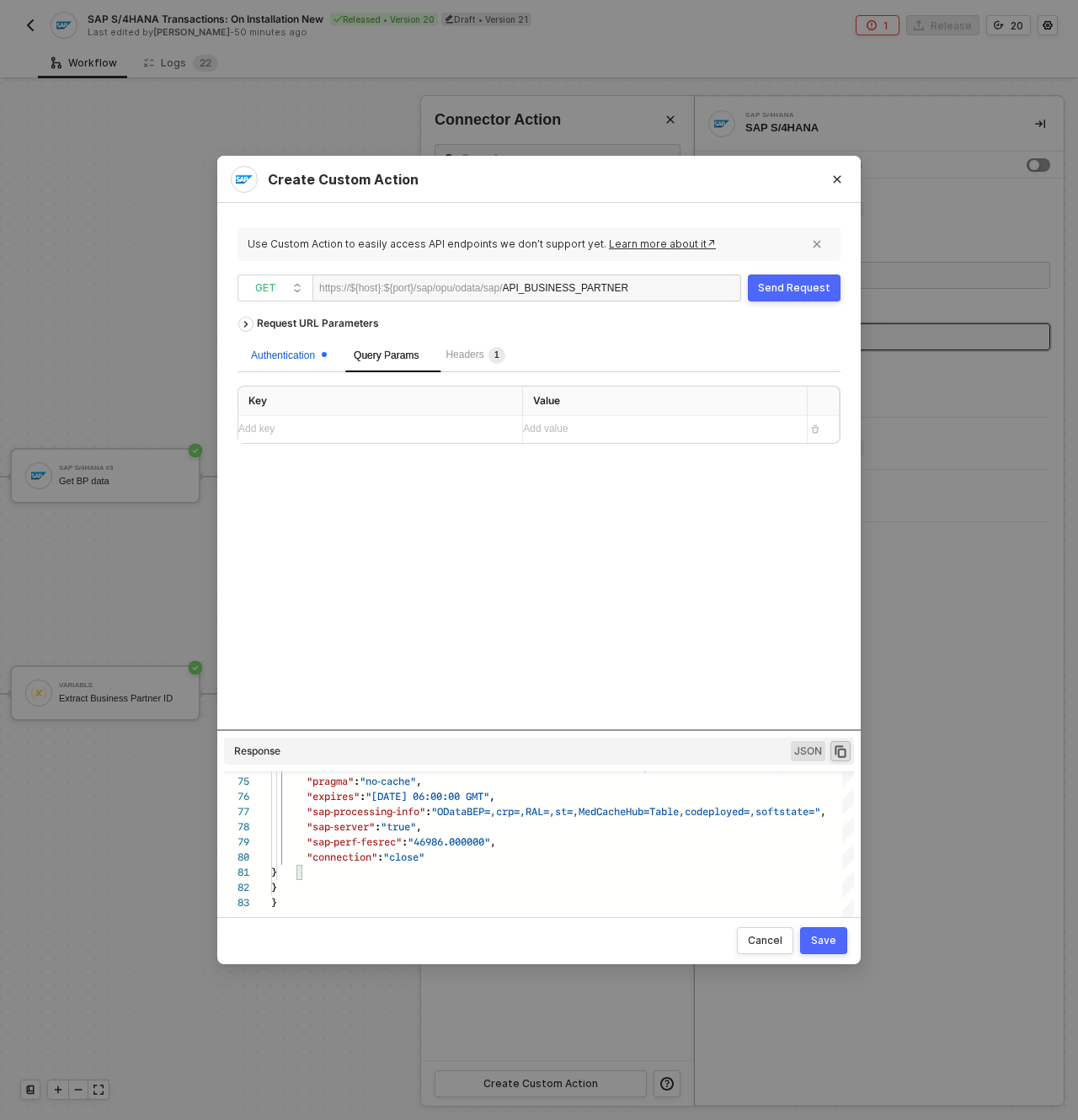
click at [300, 358] on div "Authentication" at bounding box center [289, 356] width 76 height 16
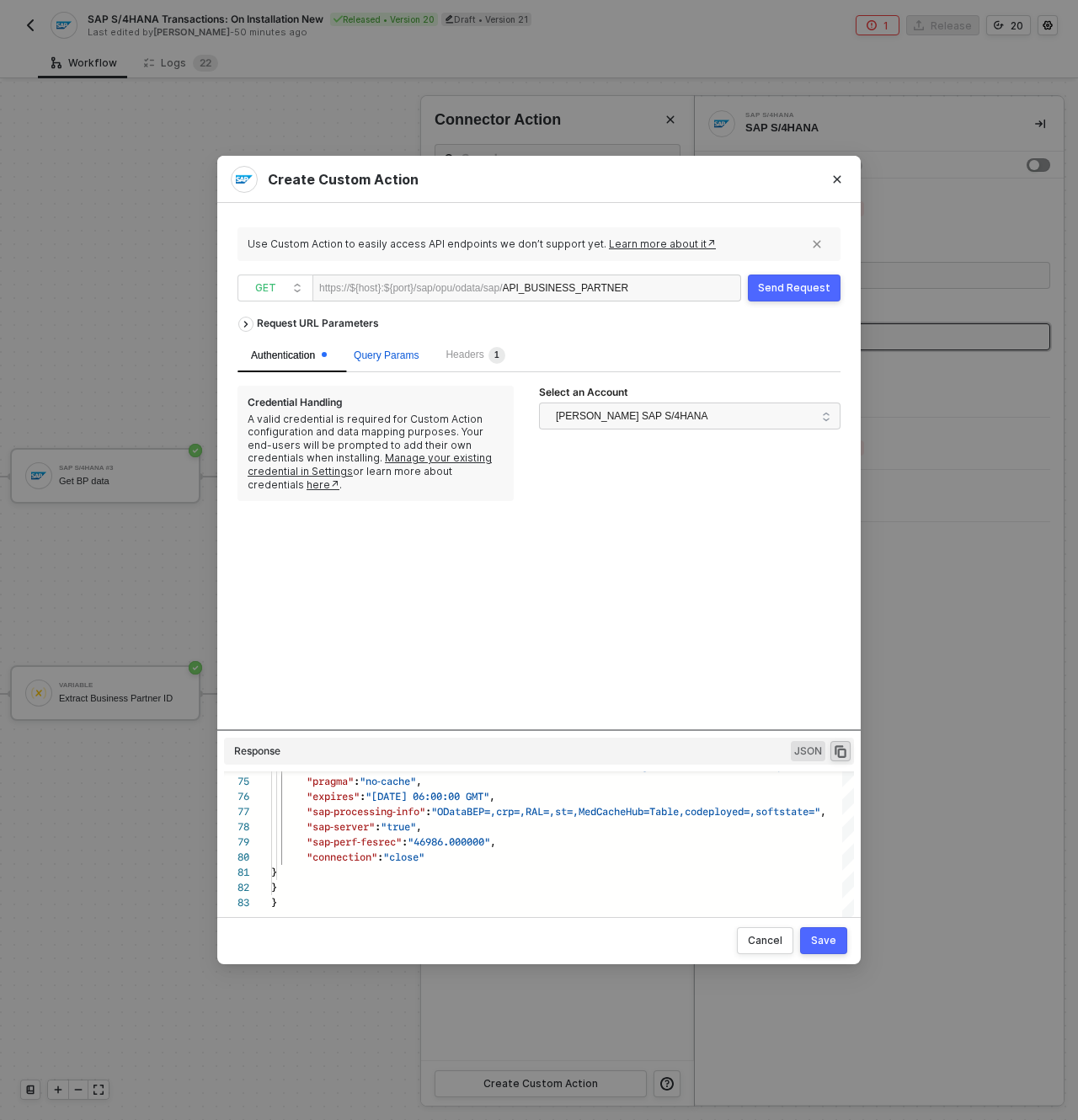
click at [393, 356] on span "Query Params" at bounding box center [386, 355] width 65 height 11
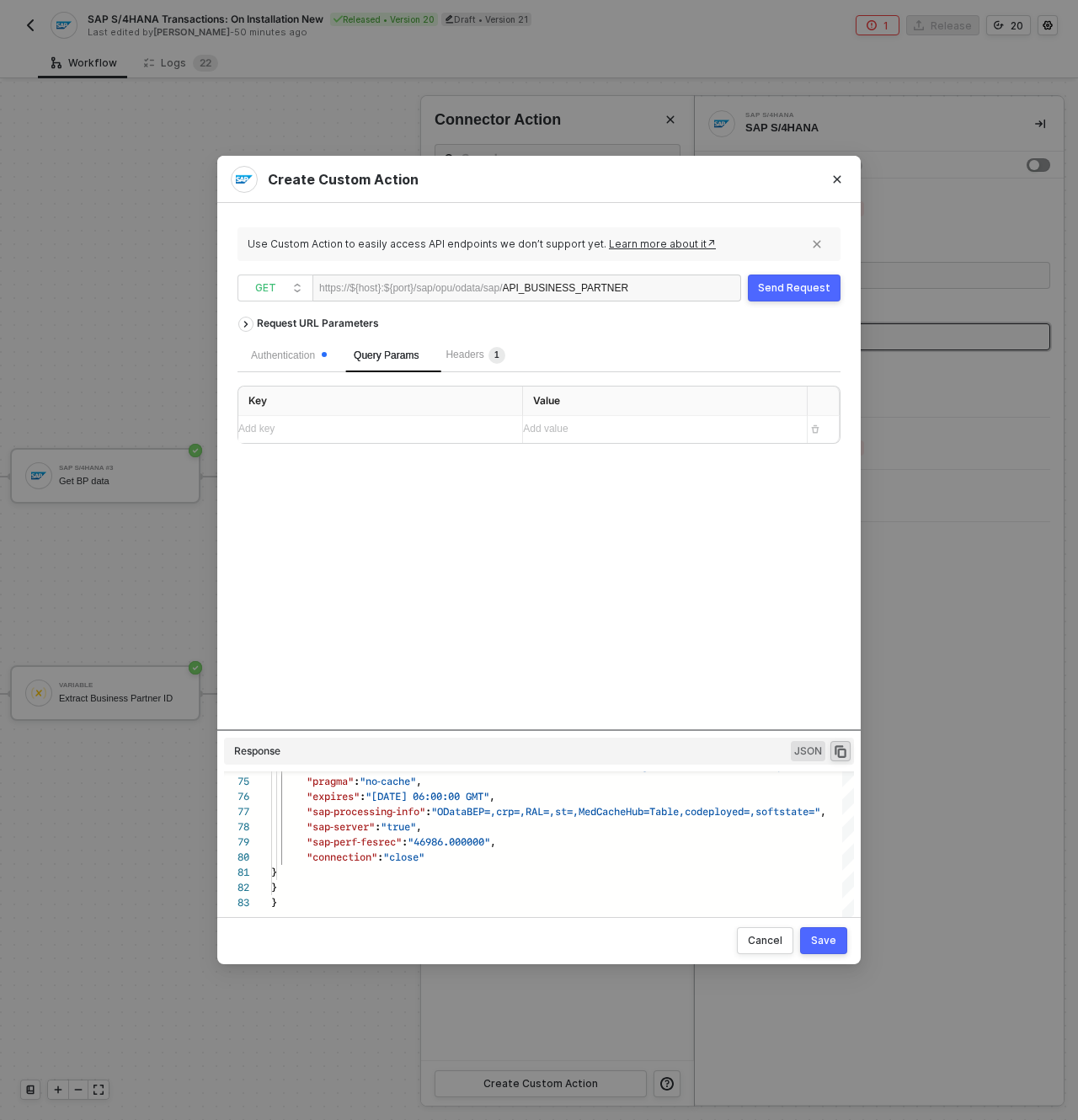
click at [833, 937] on div "Save" at bounding box center [823, 941] width 26 height 13
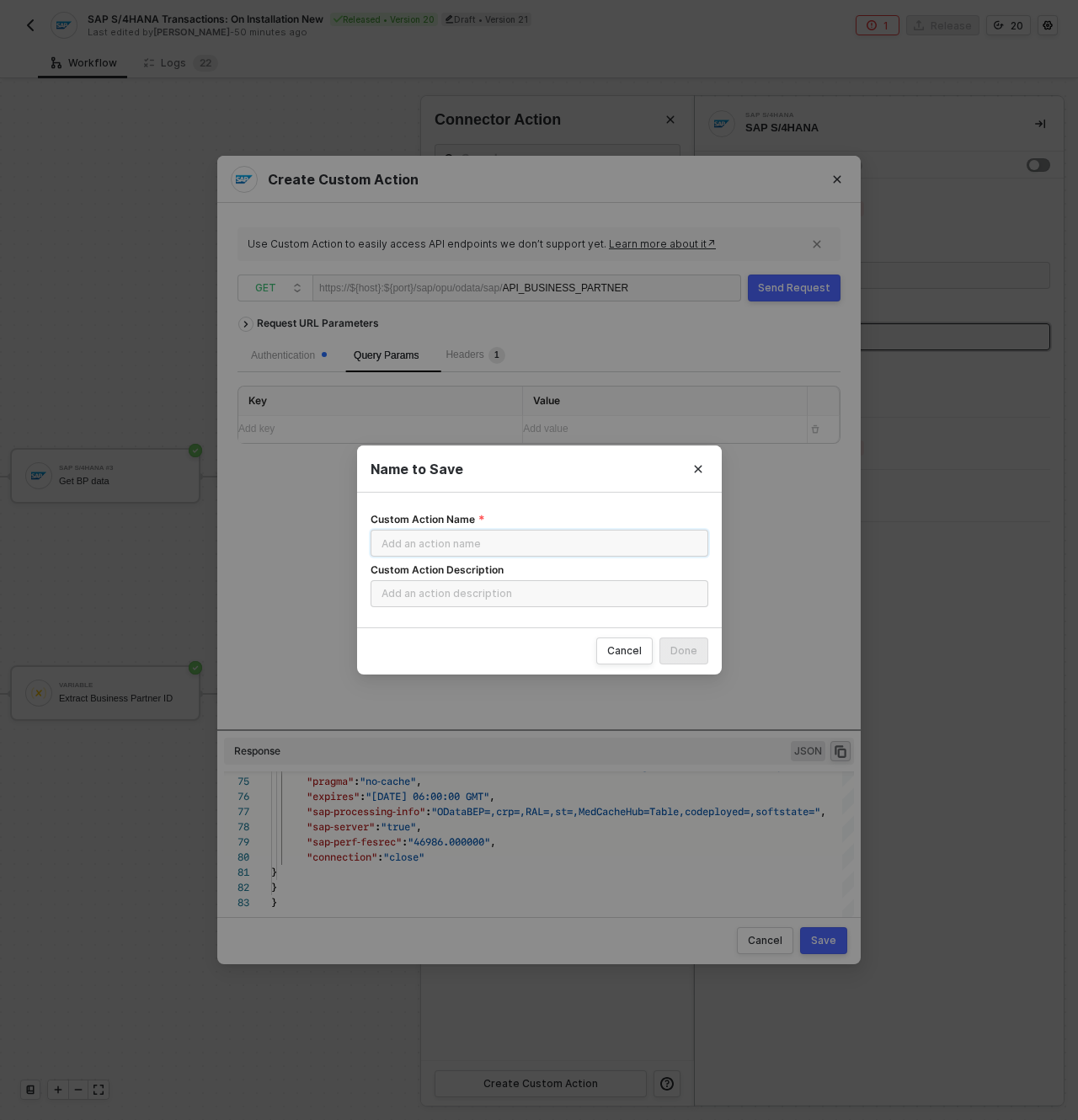
click at [479, 541] on input "Custom Action Name" at bounding box center [539, 543] width 338 height 27
type input "Fetch SAP CSRF"
click at [691, 657] on div "Done" at bounding box center [684, 651] width 27 height 13
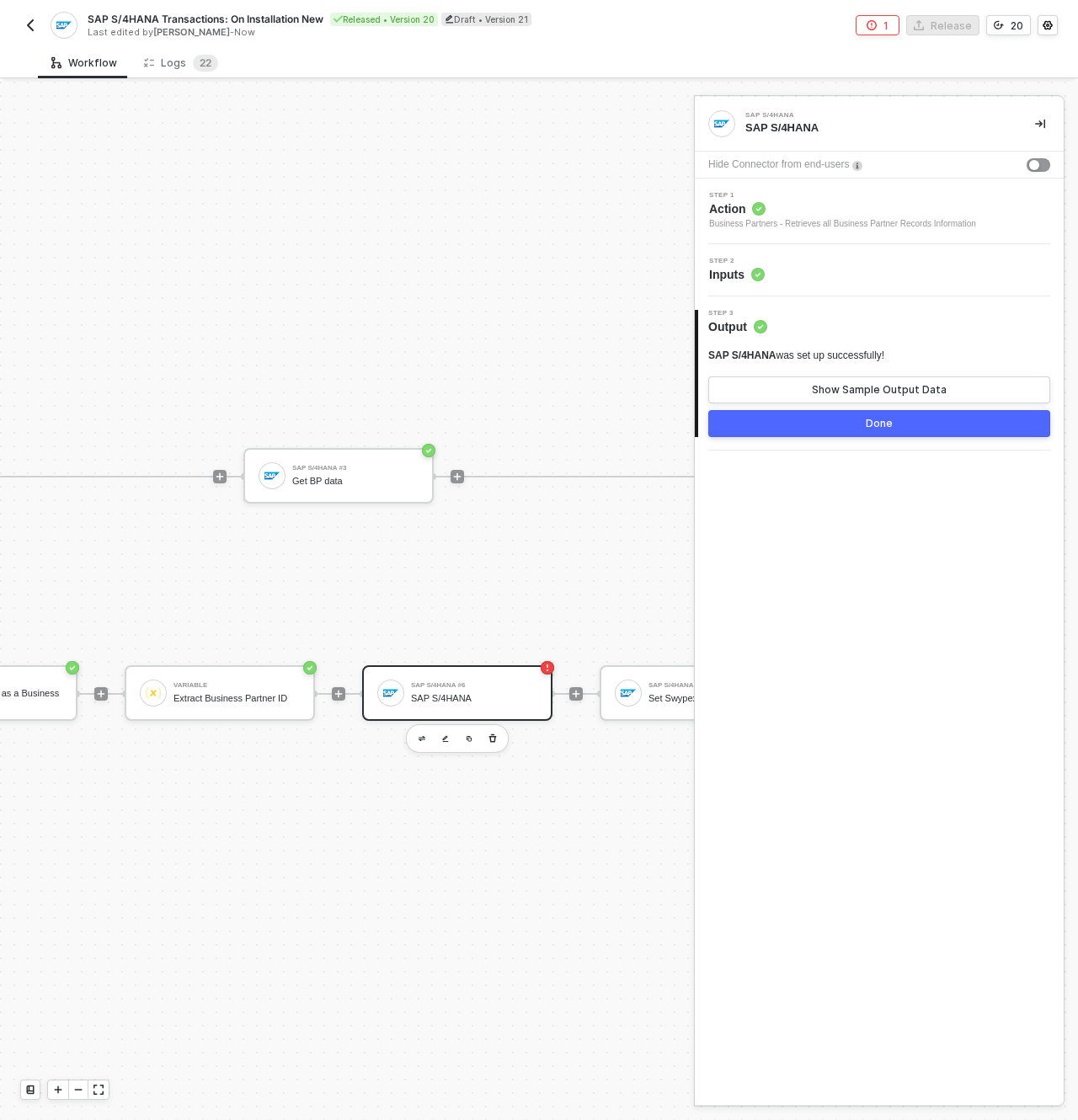
scroll to position [44, 1054]
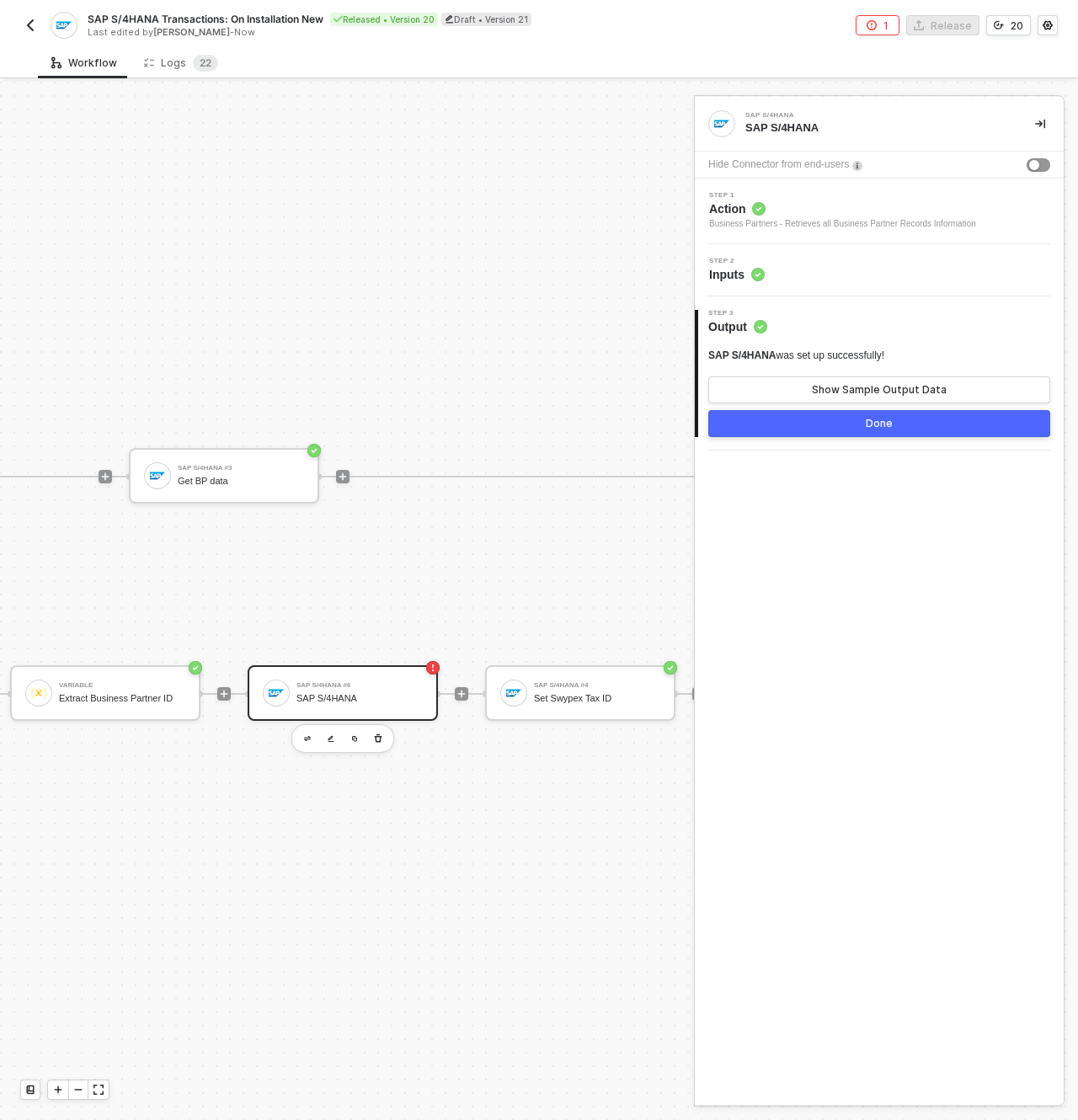
click at [813, 224] on div "Business Partners - Retrieves all Business Partner Records Information" at bounding box center [842, 224] width 267 height 13
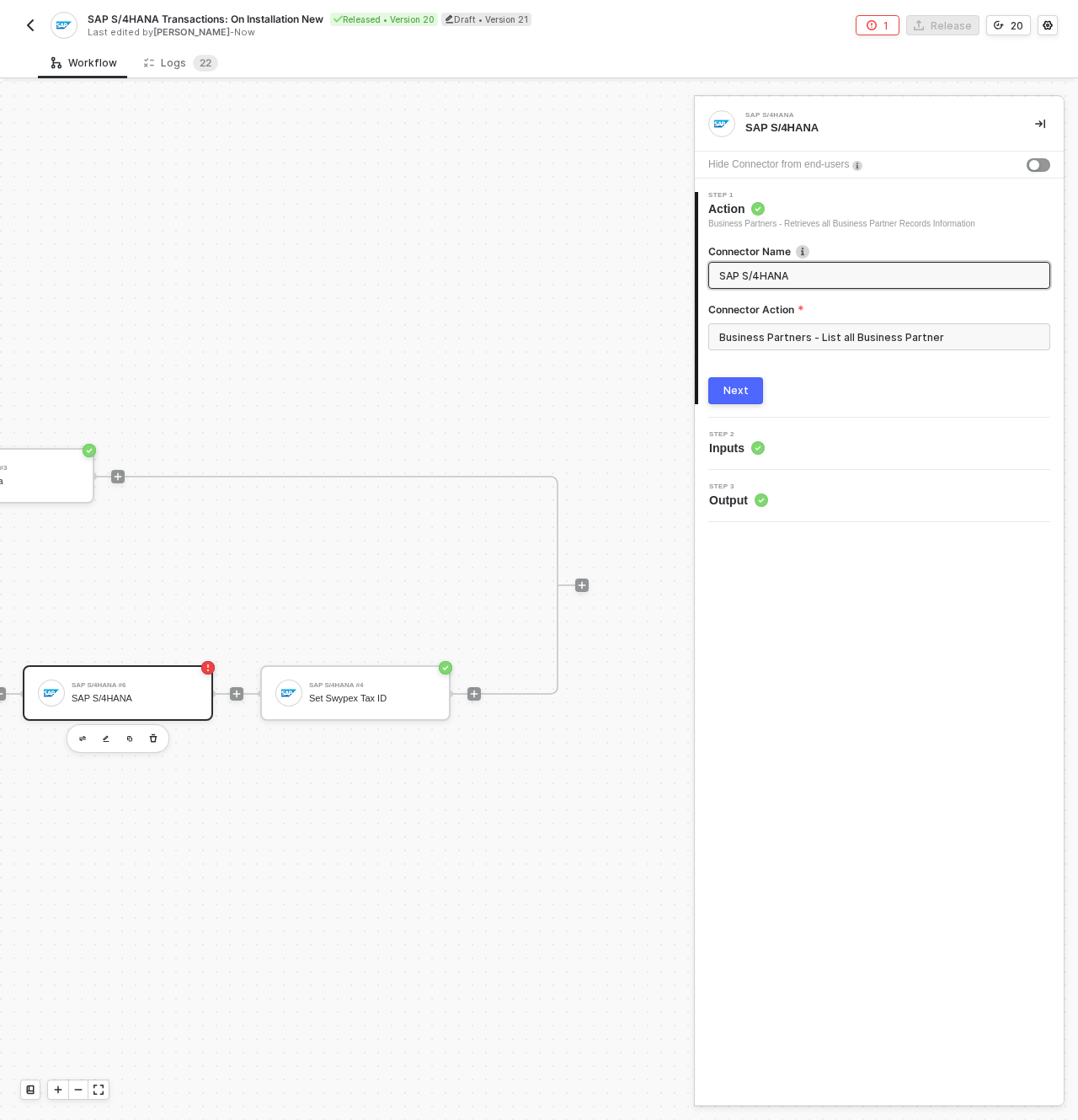
scroll to position [44, 1178]
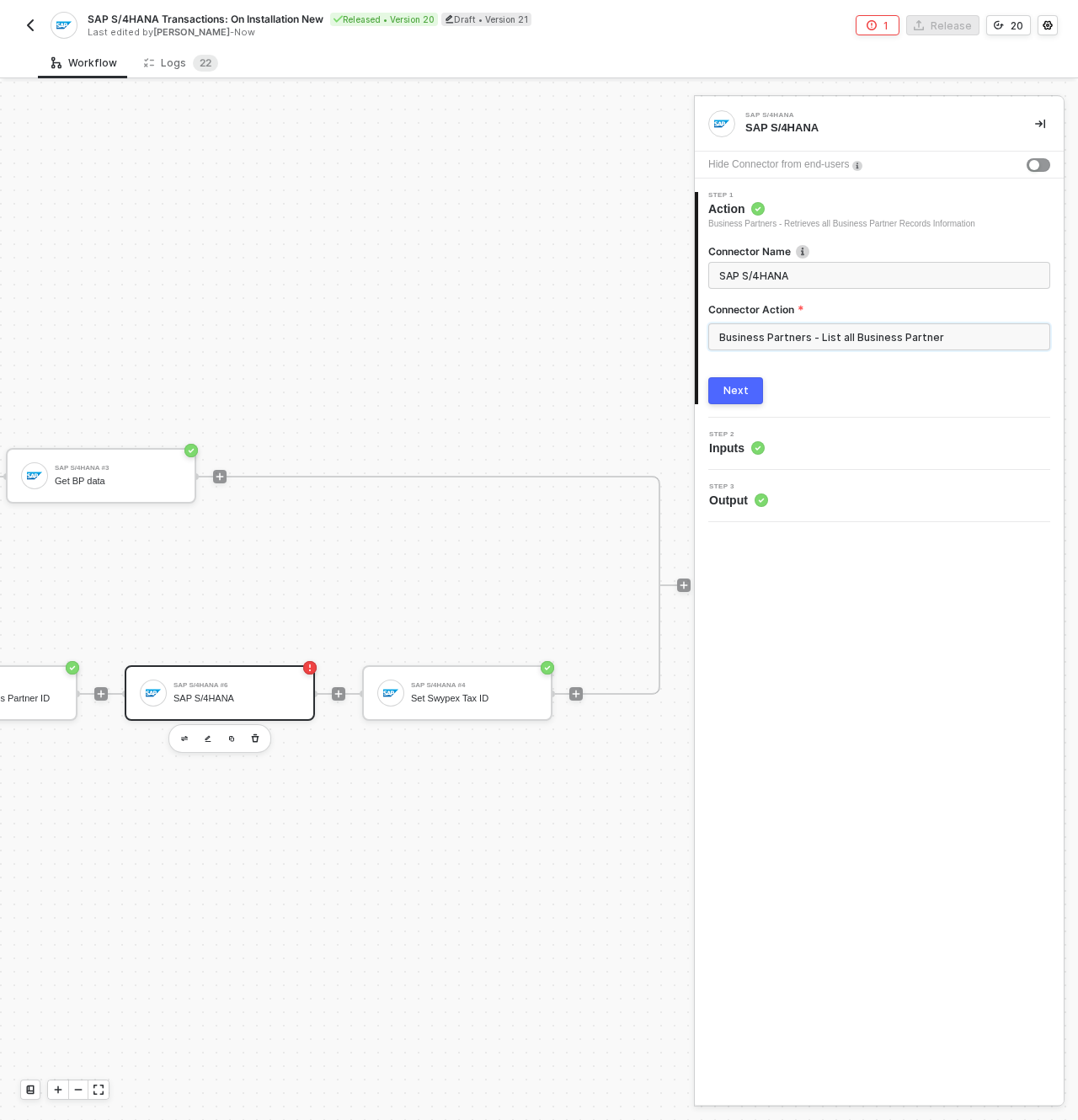
click at [720, 339] on input "Business Partners - List all Business Partner" at bounding box center [878, 337] width 342 height 27
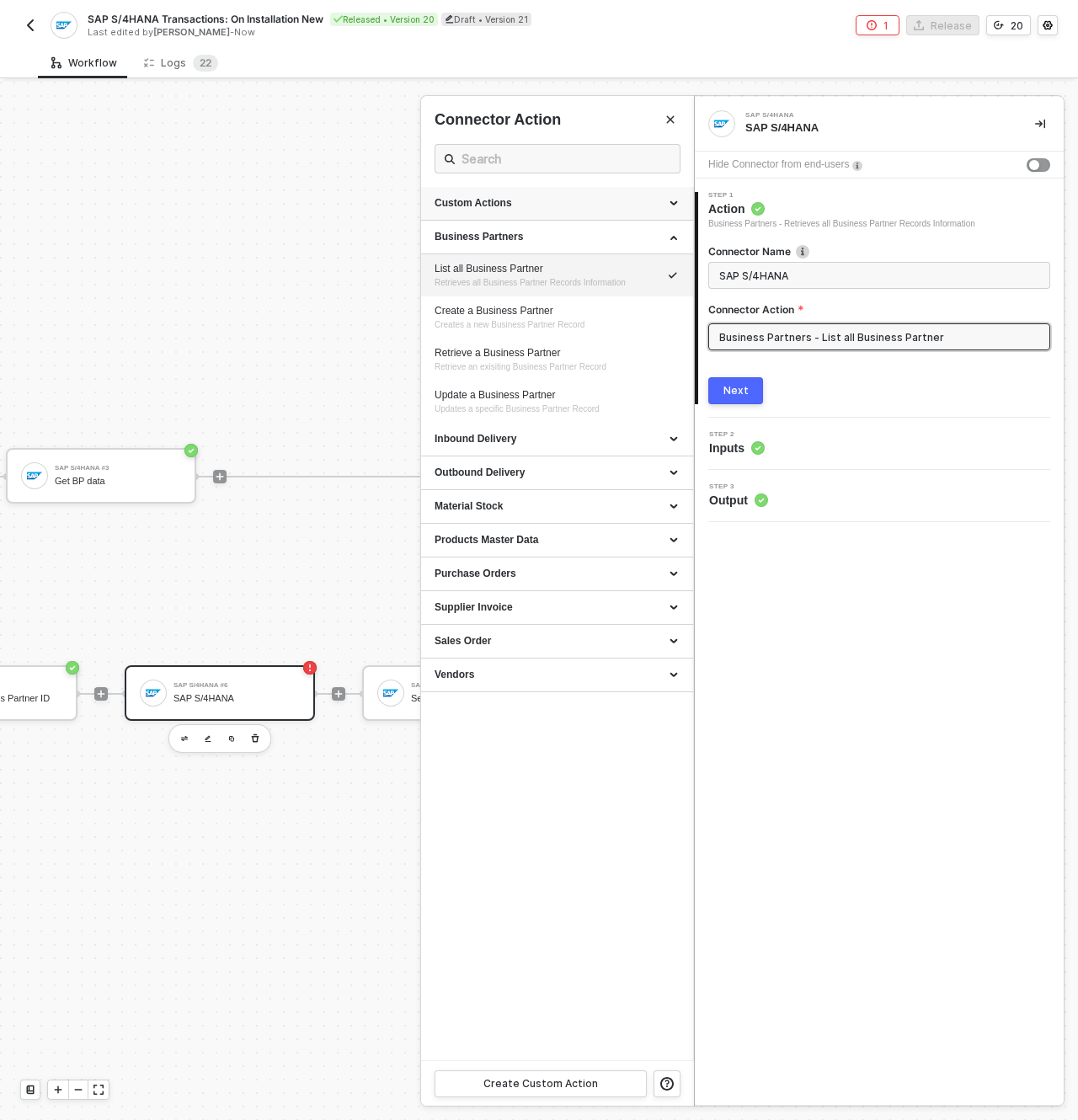
click at [578, 211] on div "Custom Actions" at bounding box center [558, 204] width 272 height 33
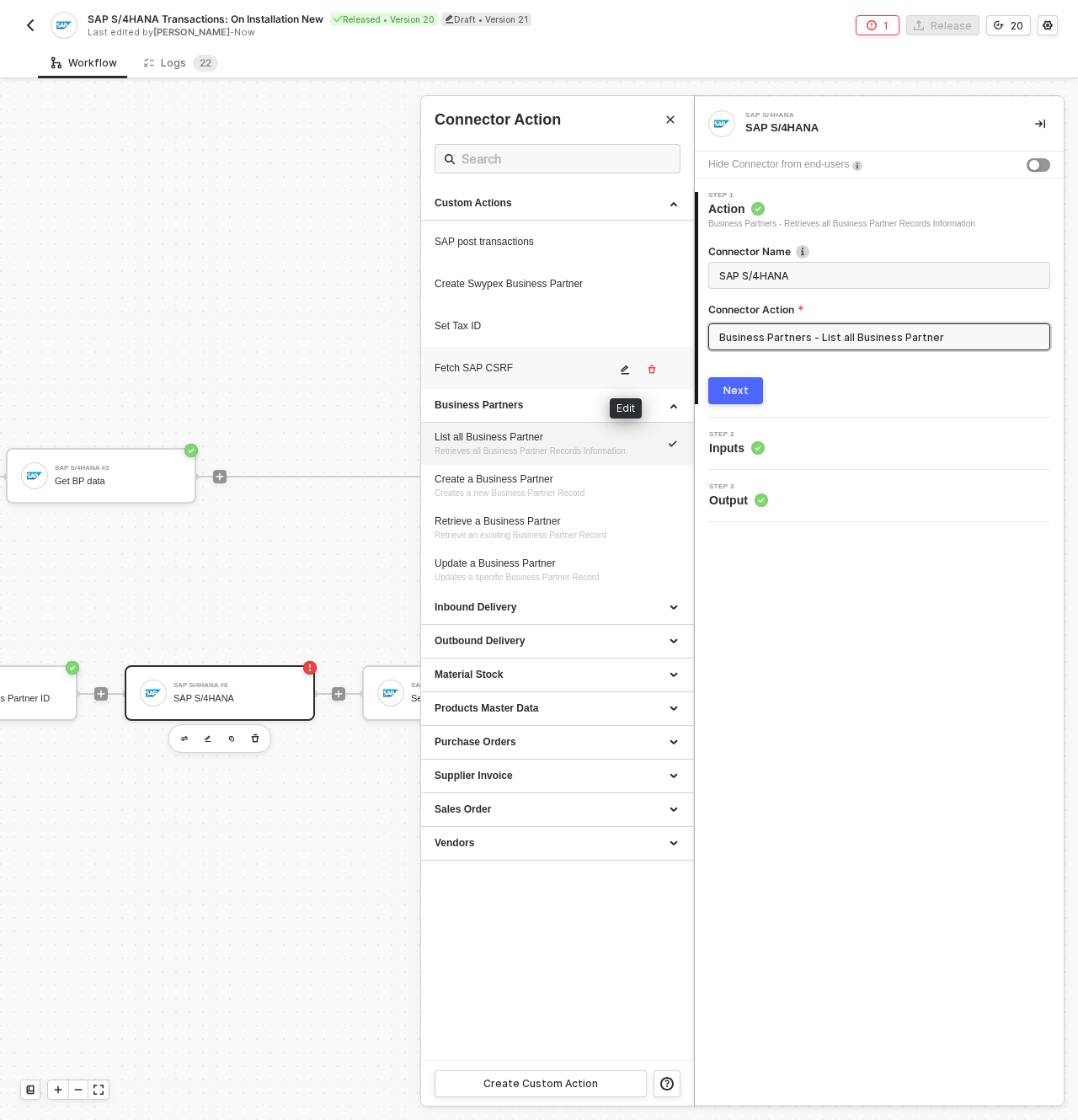
click at [582, 370] on div "Fetch SAP CSRF" at bounding box center [525, 368] width 181 height 14
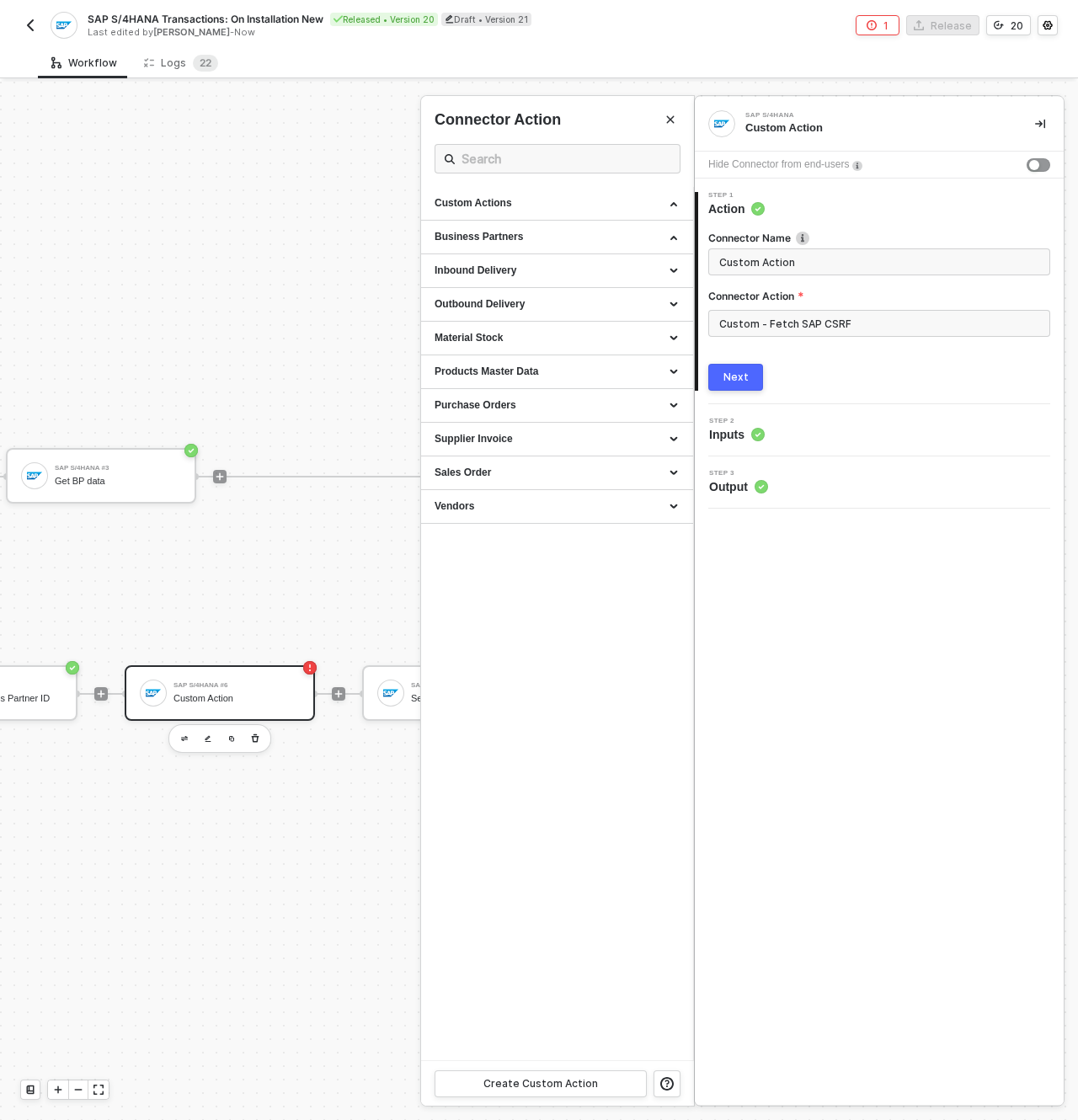
type input "Custom Action"
type input "Custom - Fetch SAP CSRF"
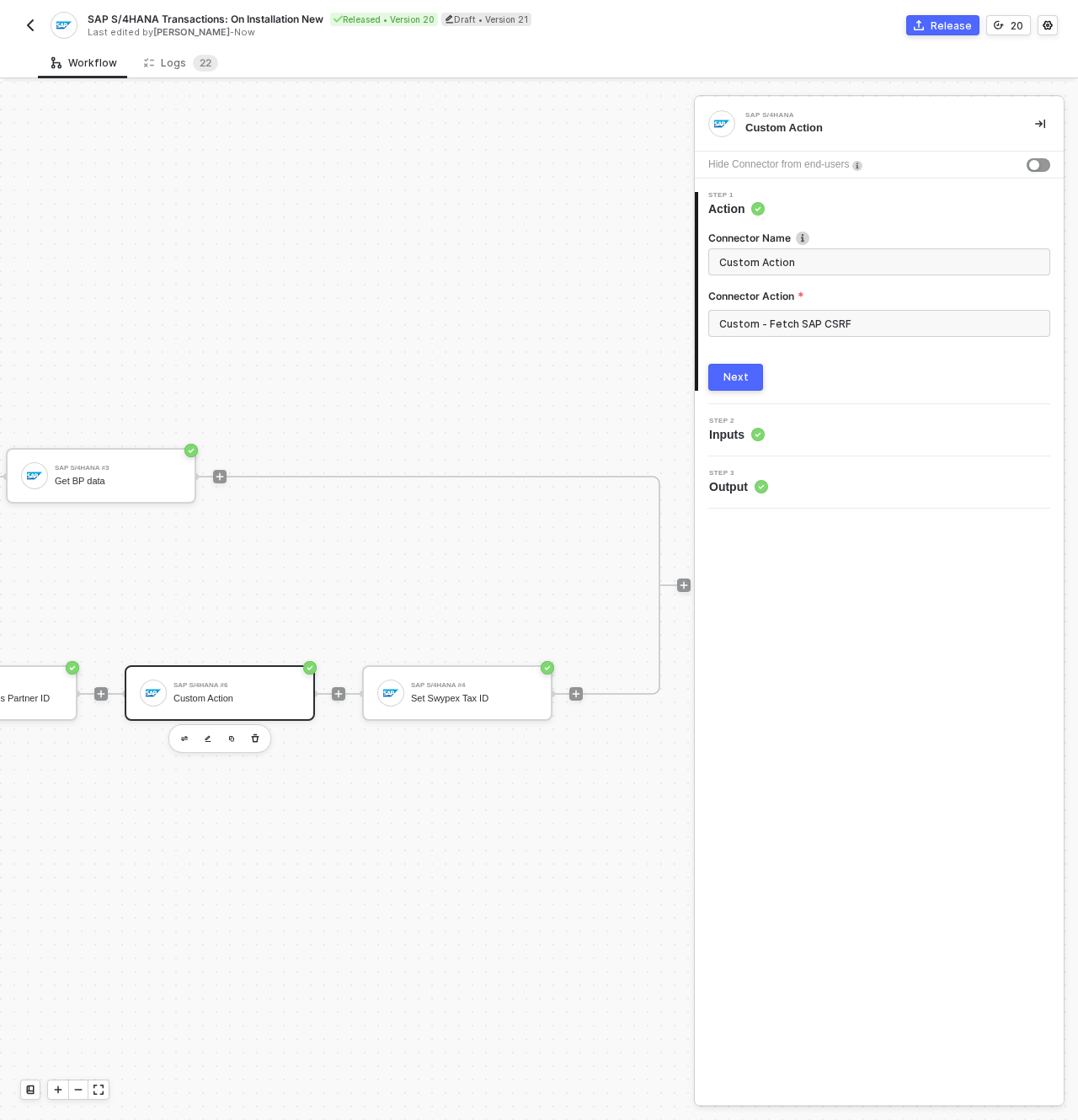
click at [743, 378] on div "Next" at bounding box center [735, 377] width 26 height 13
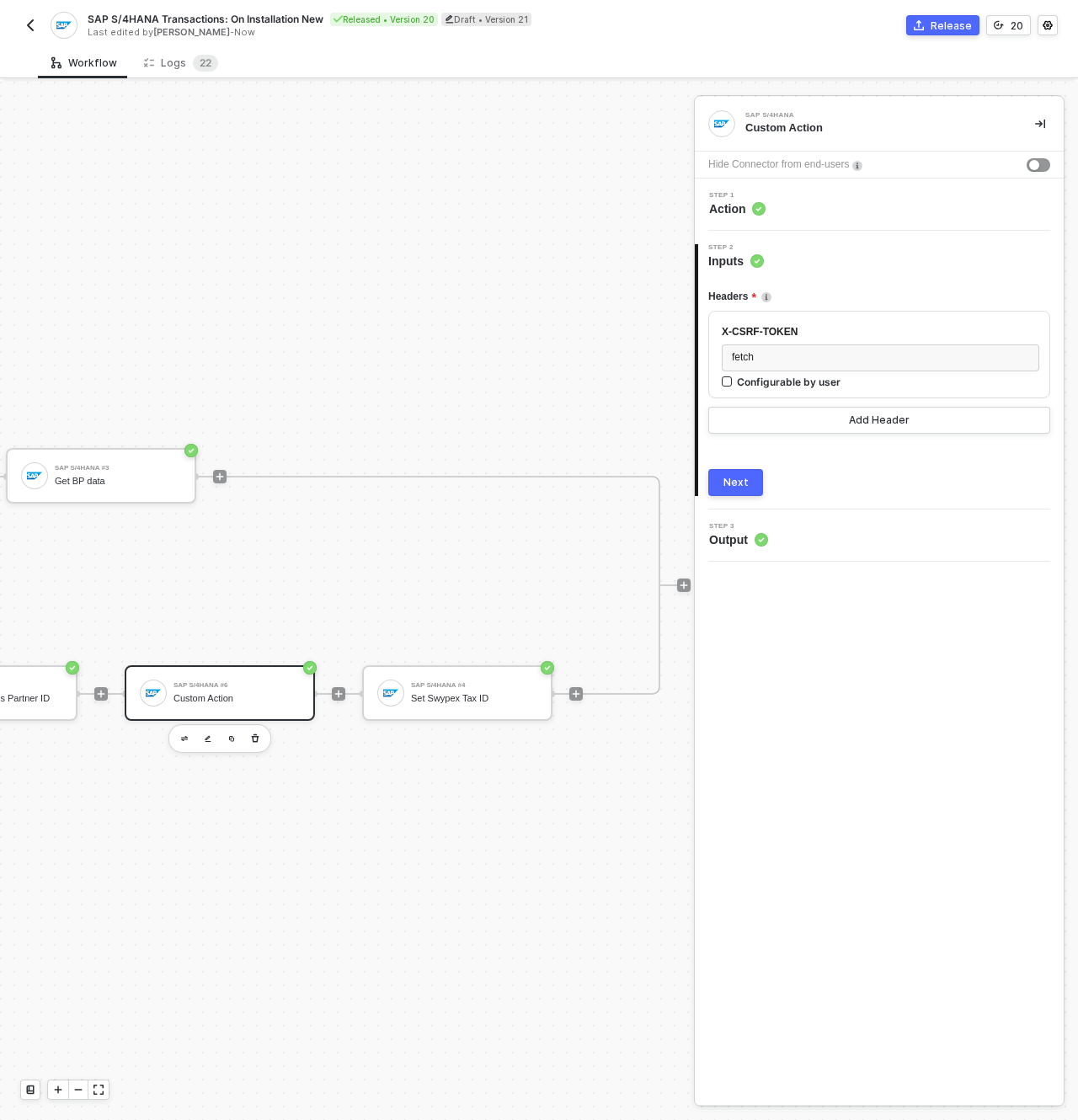
click at [759, 483] on button "Next" at bounding box center [735, 482] width 55 height 27
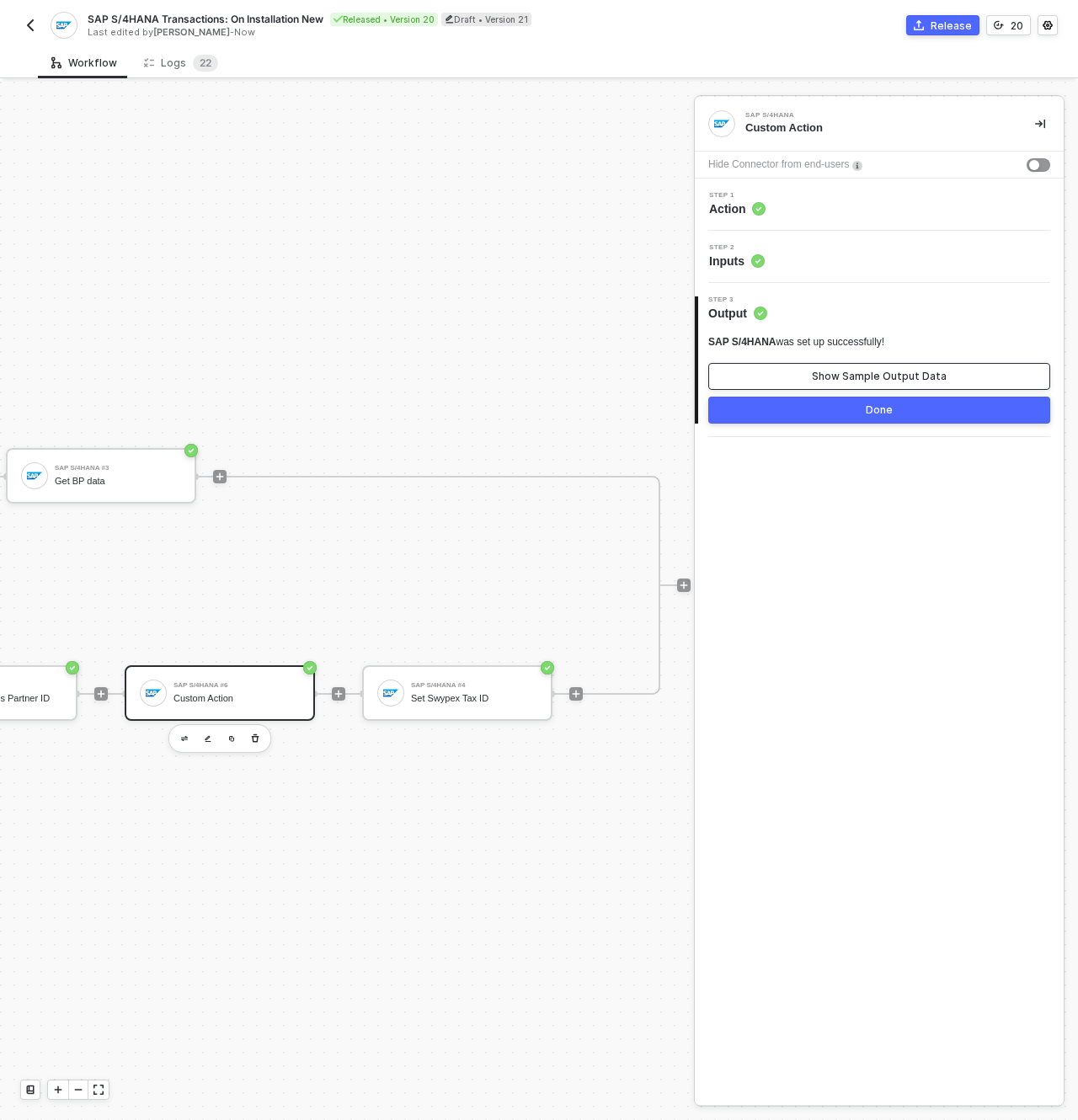
click at [848, 377] on div "Show Sample Output Data" at bounding box center [879, 377] width 135 height 13
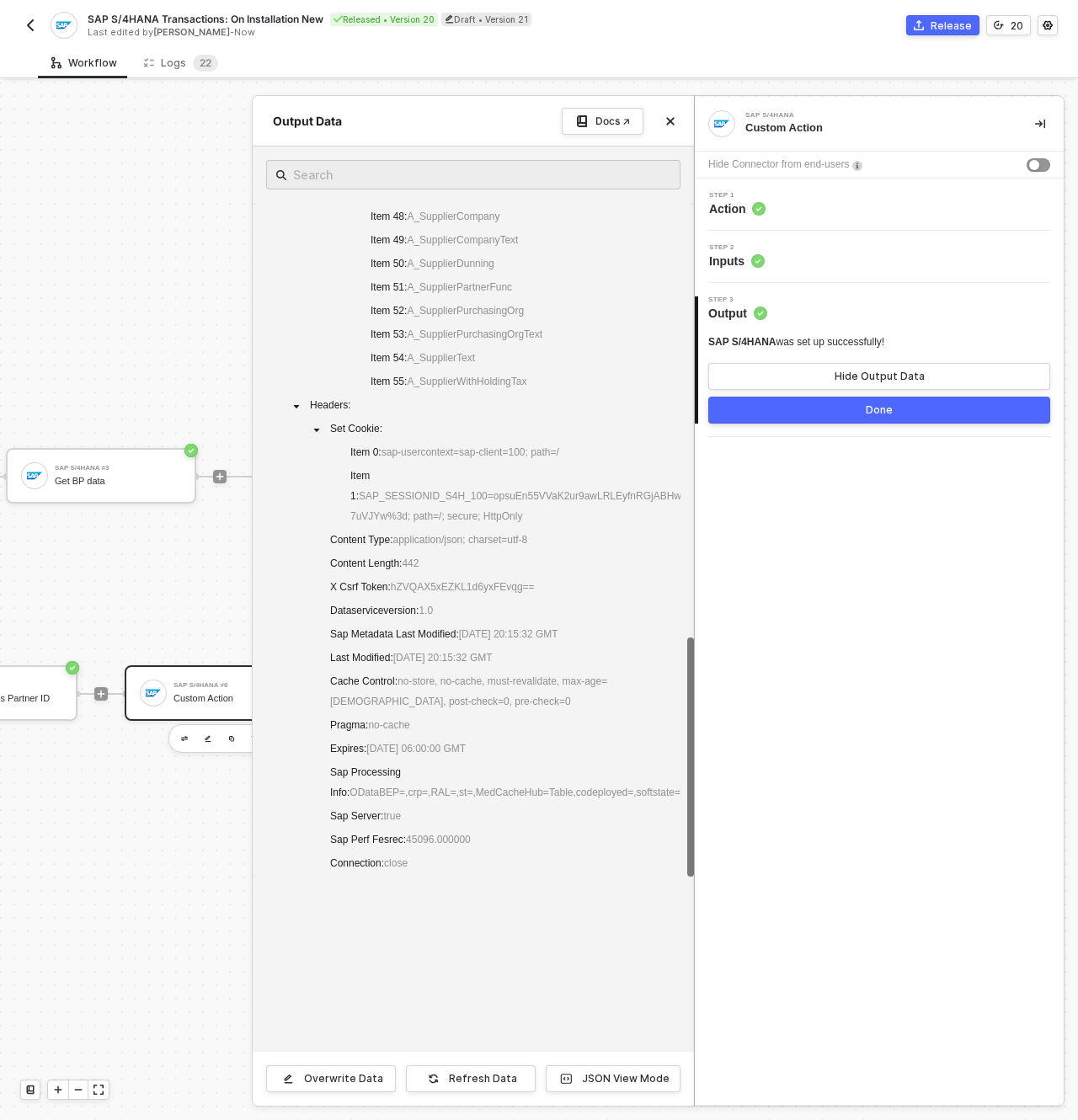
scroll to position [1223, 0]
click at [216, 920] on div at bounding box center [539, 600] width 1078 height 1038
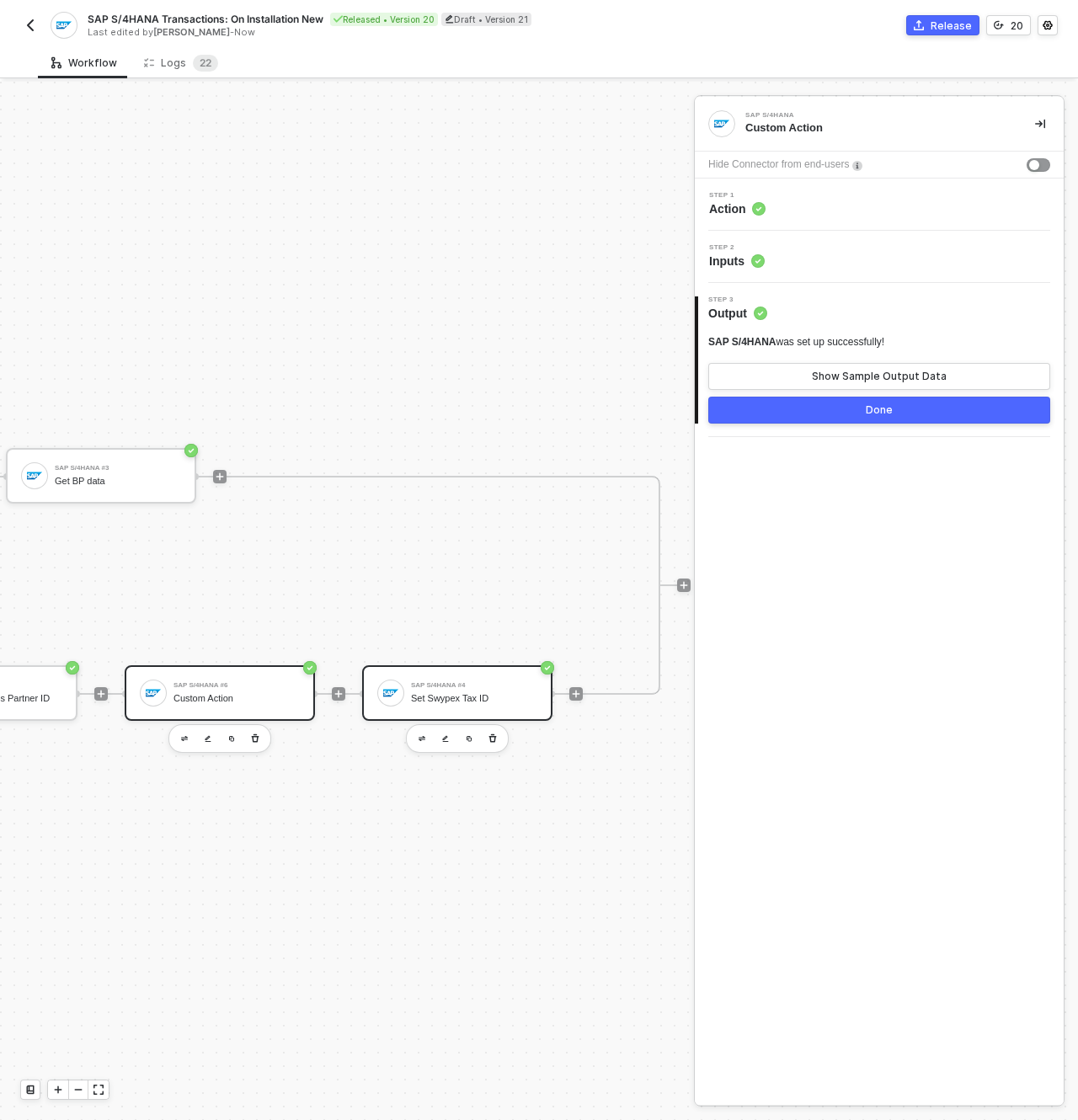
click at [455, 694] on div "Set Swypex Tax ID" at bounding box center [474, 699] width 127 height 11
click at [767, 259] on div "Step 2 Inputs" at bounding box center [881, 257] width 364 height 26
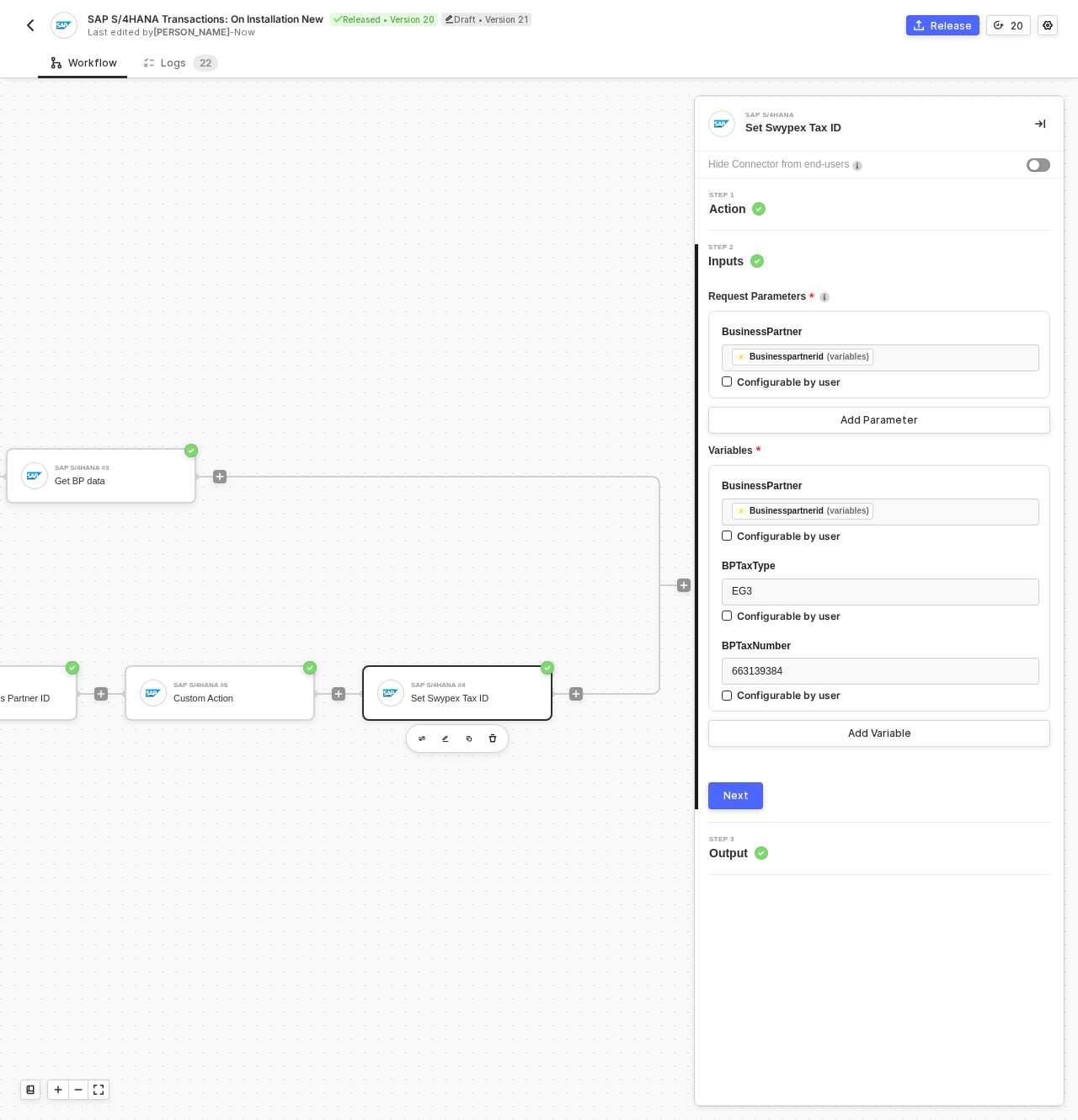
click at [789, 216] on div "Step 1 Action" at bounding box center [881, 205] width 364 height 26
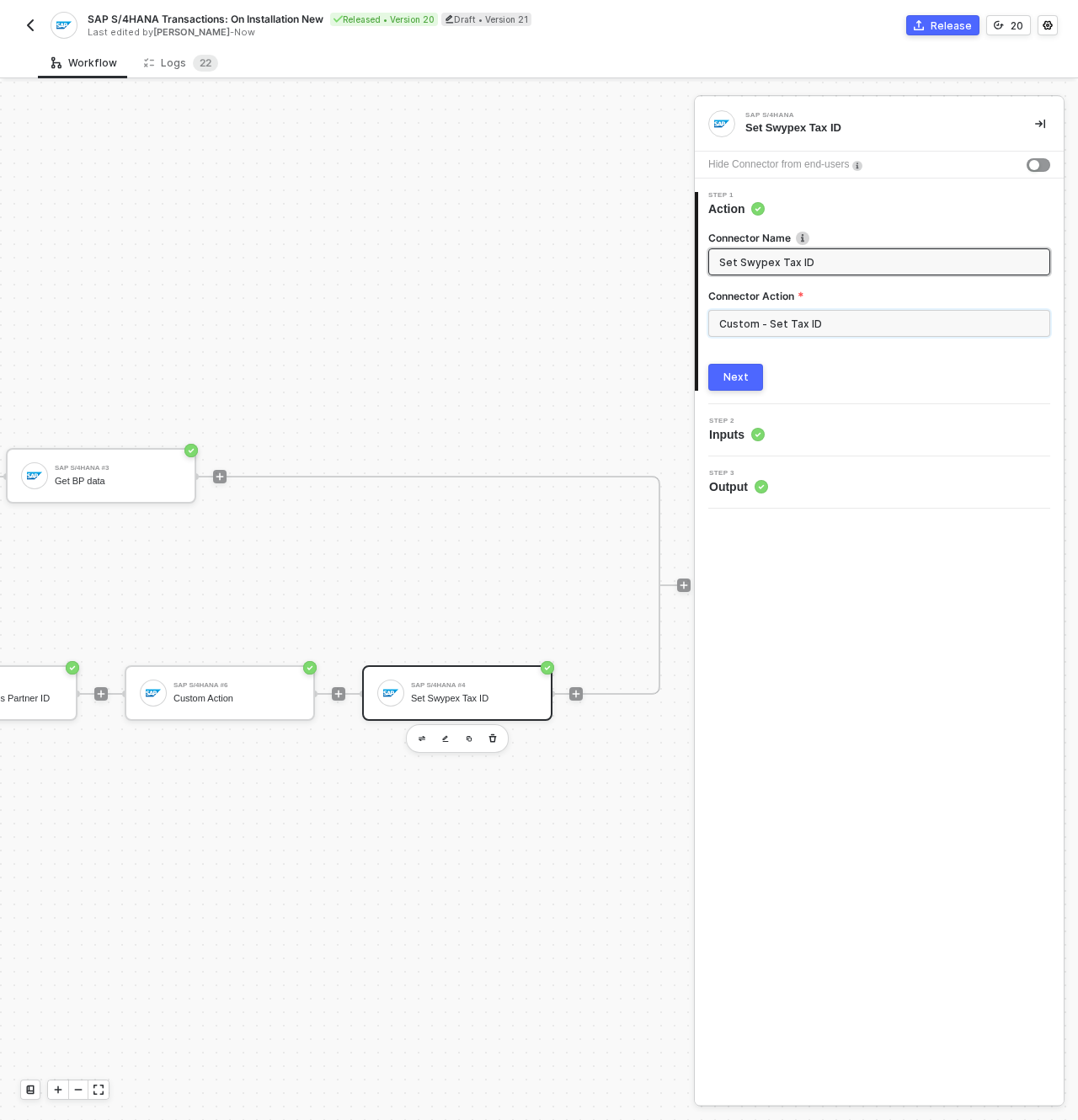
click at [797, 314] on input "Custom - Set Tax ID" at bounding box center [878, 324] width 342 height 27
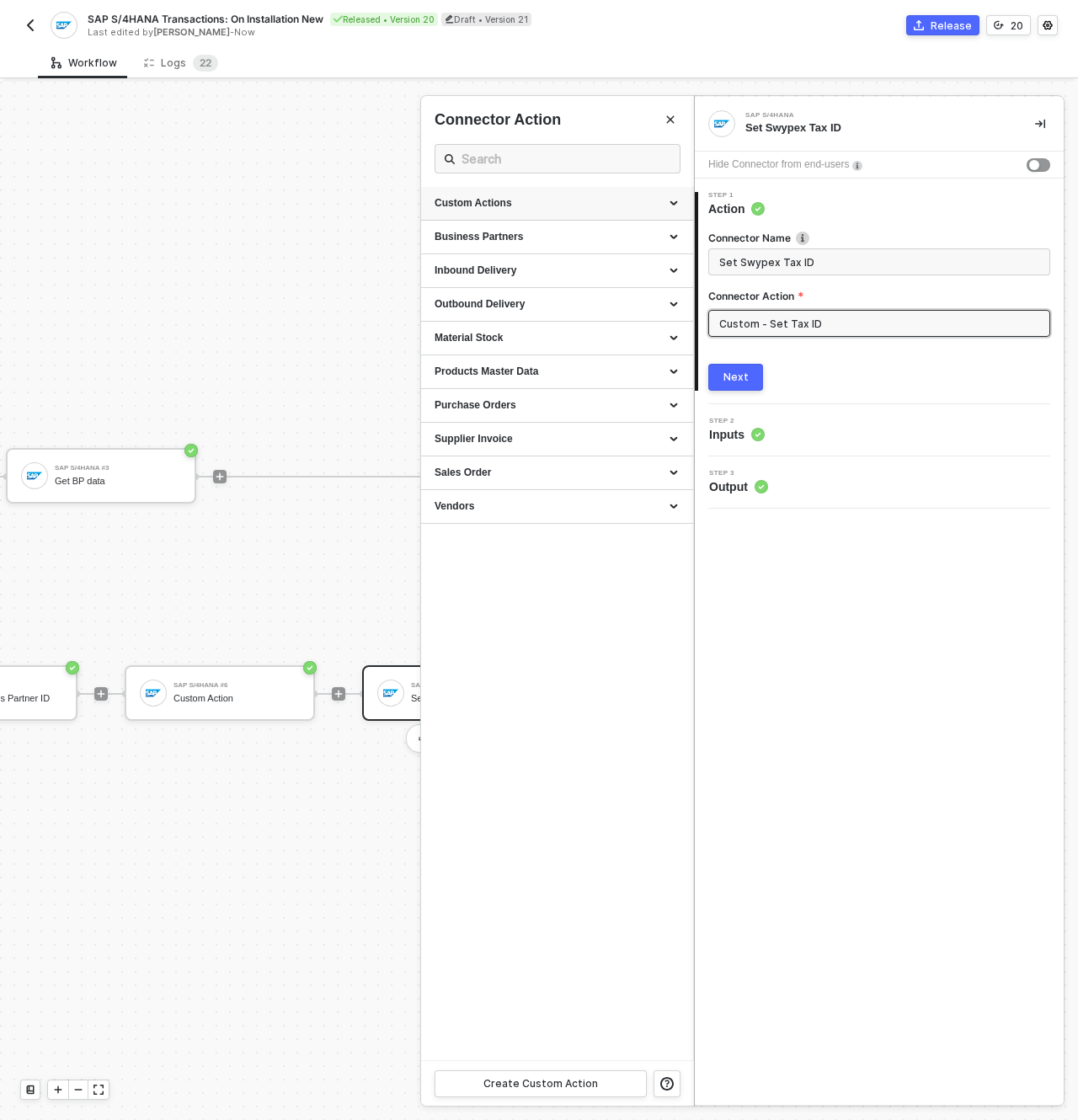
click at [554, 205] on div "Custom Actions" at bounding box center [558, 203] width 245 height 14
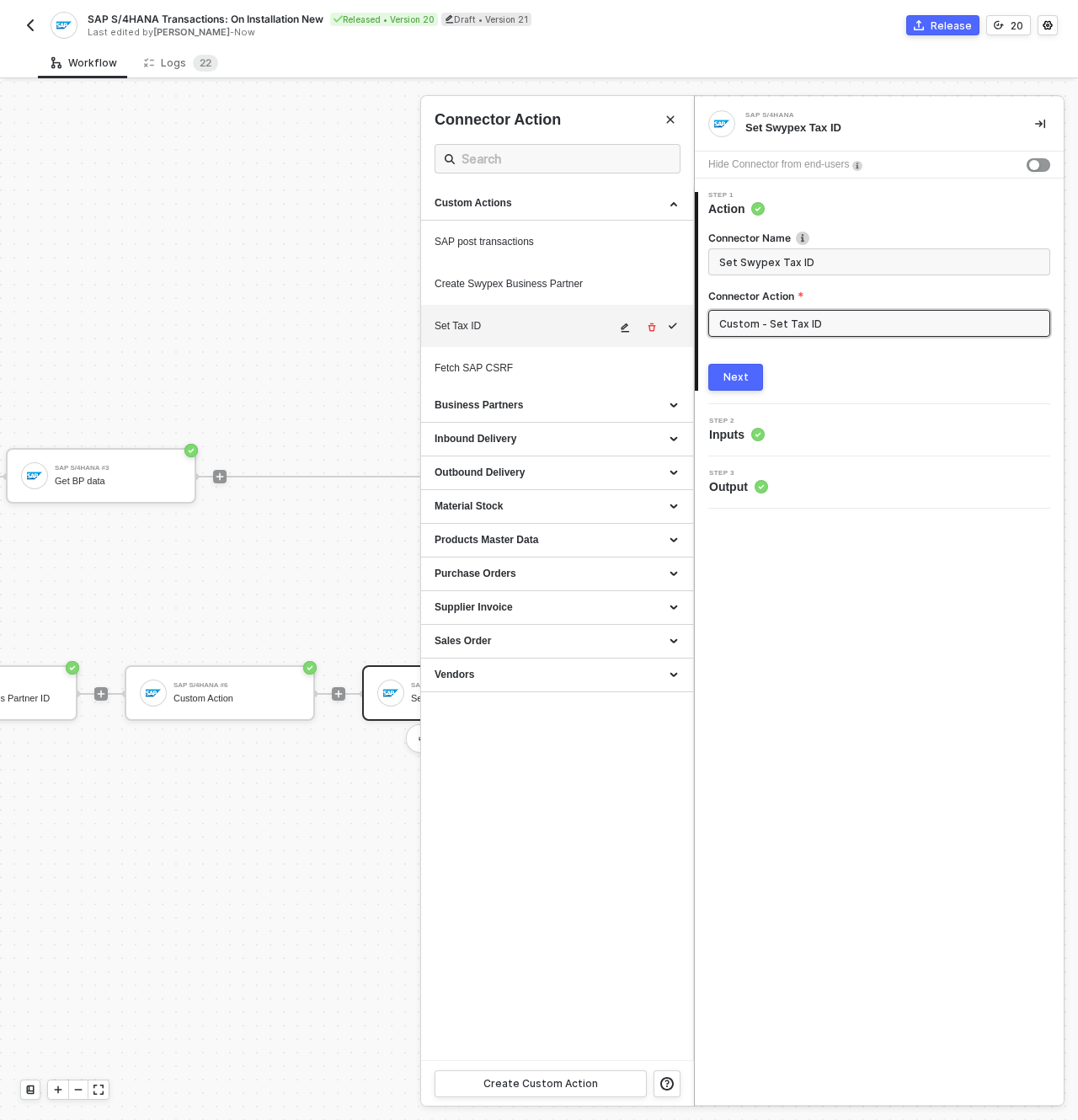
click at [622, 325] on icon "icon-edit" at bounding box center [625, 327] width 10 height 10
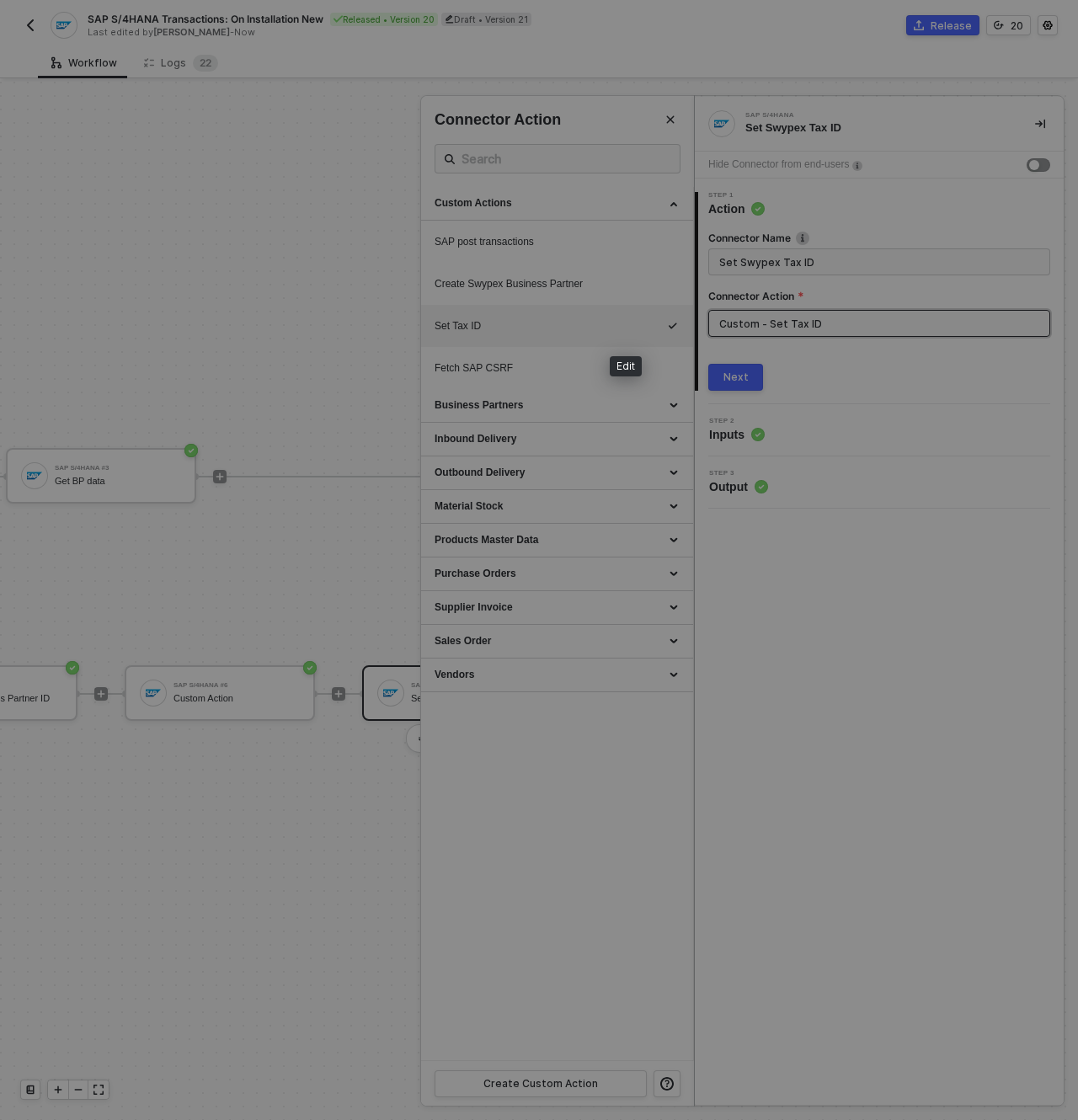
scroll to position [151, 0]
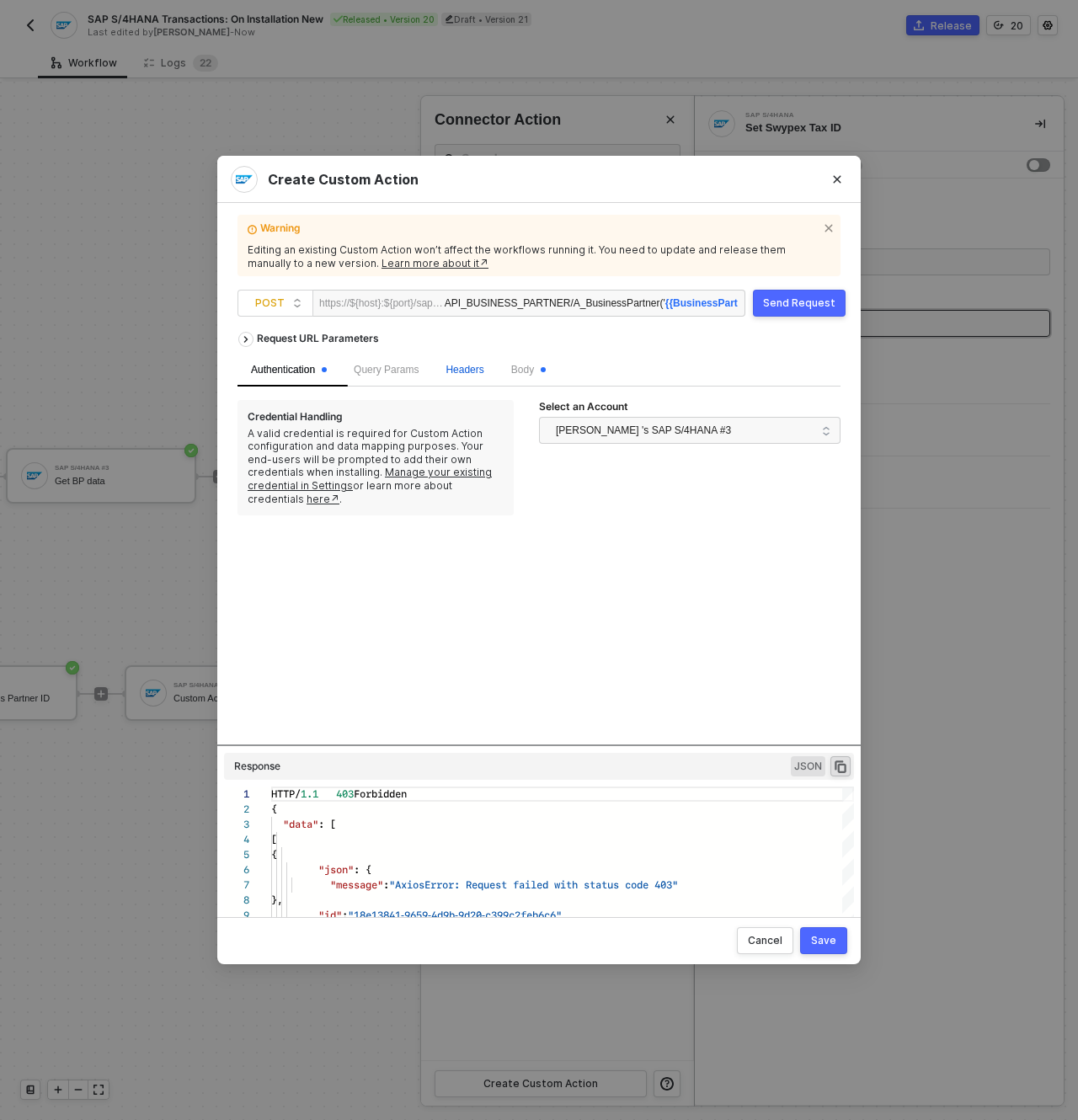
click at [470, 372] on span "Headers" at bounding box center [464, 369] width 38 height 11
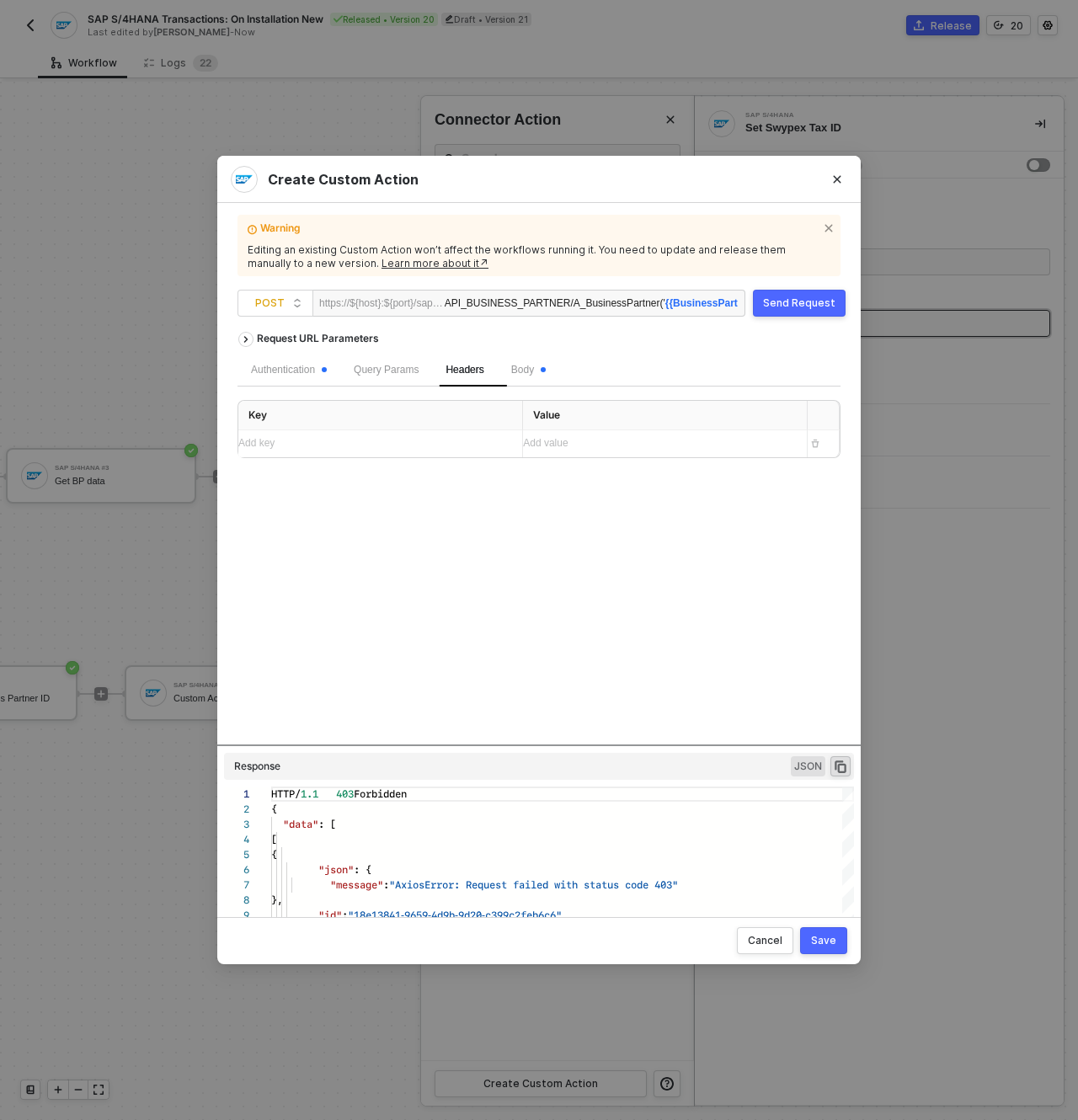
click at [378, 451] on div "Add key ﻿" at bounding box center [374, 443] width 270 height 16
click at [550, 446] on div "Add value ﻿" at bounding box center [658, 444] width 270 height 16
click at [378, 595] on div "Request URL Parameters Authentication Query Params Headers 1 Body Key Value x-c…" at bounding box center [539, 534] width 603 height 422
click at [758, 946] on div "Cancel" at bounding box center [765, 941] width 34 height 13
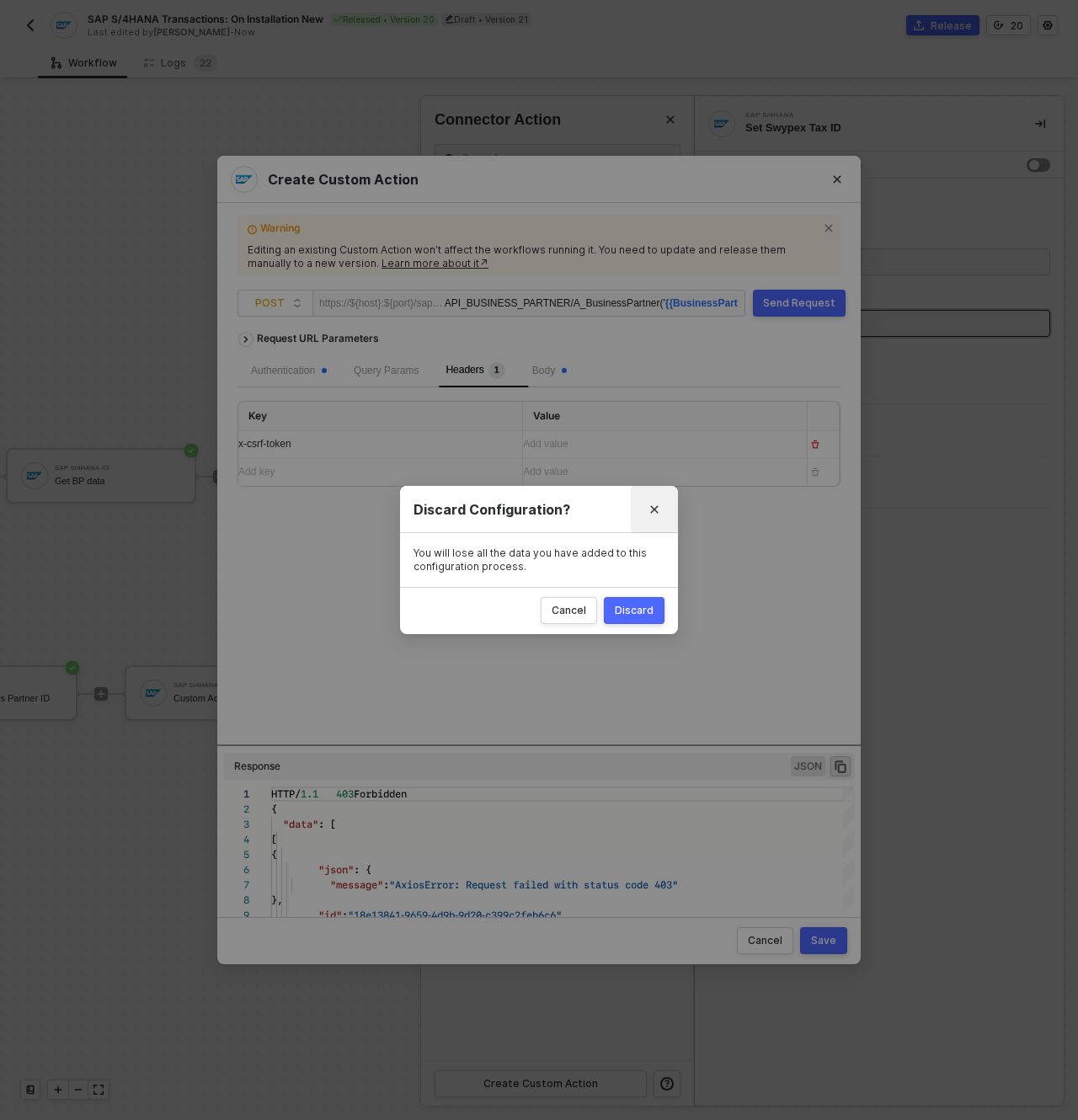
click at [656, 506] on icon "Close" at bounding box center [654, 509] width 10 height 10
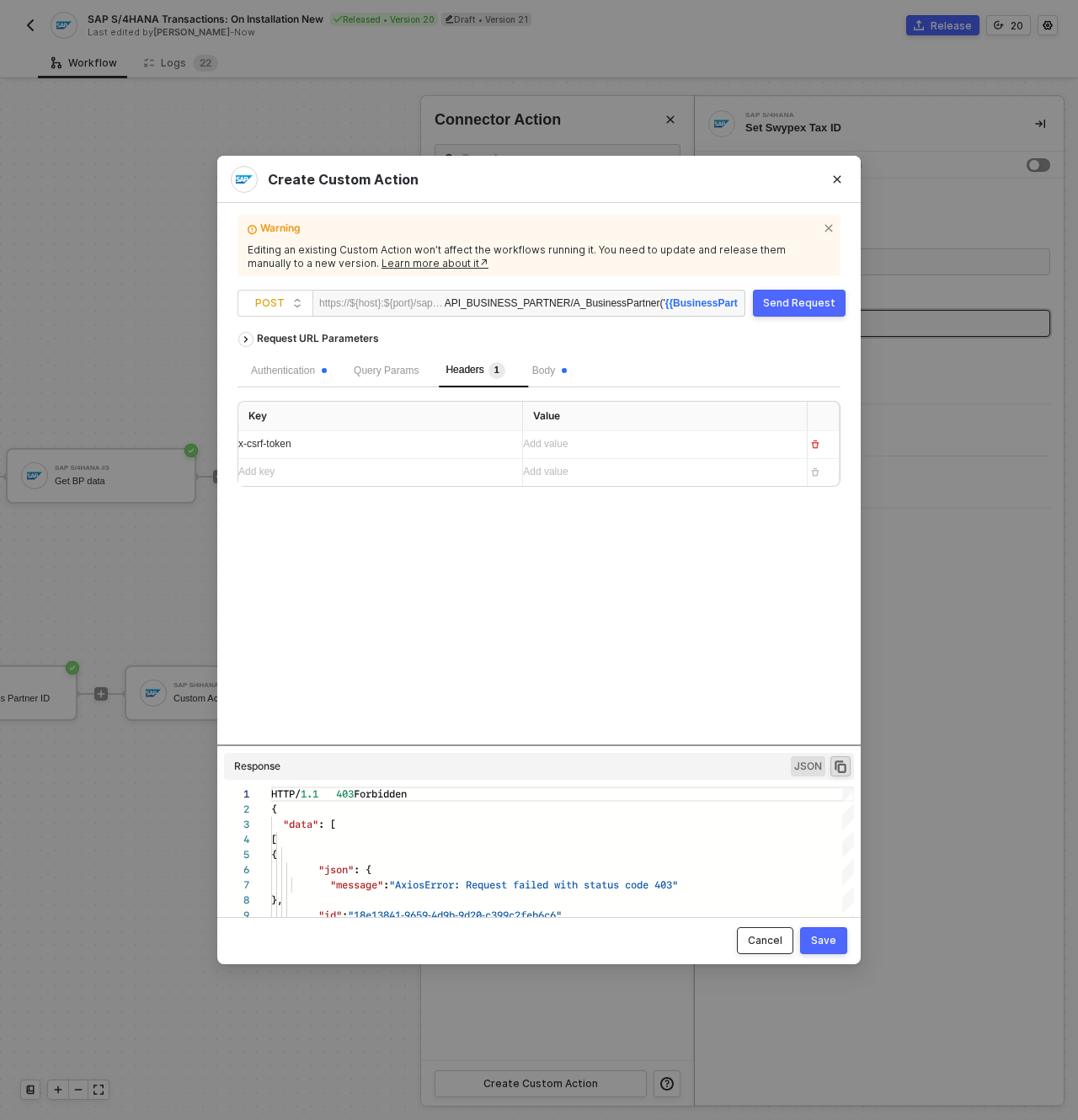
click at [762, 943] on div "Cancel" at bounding box center [765, 941] width 34 height 13
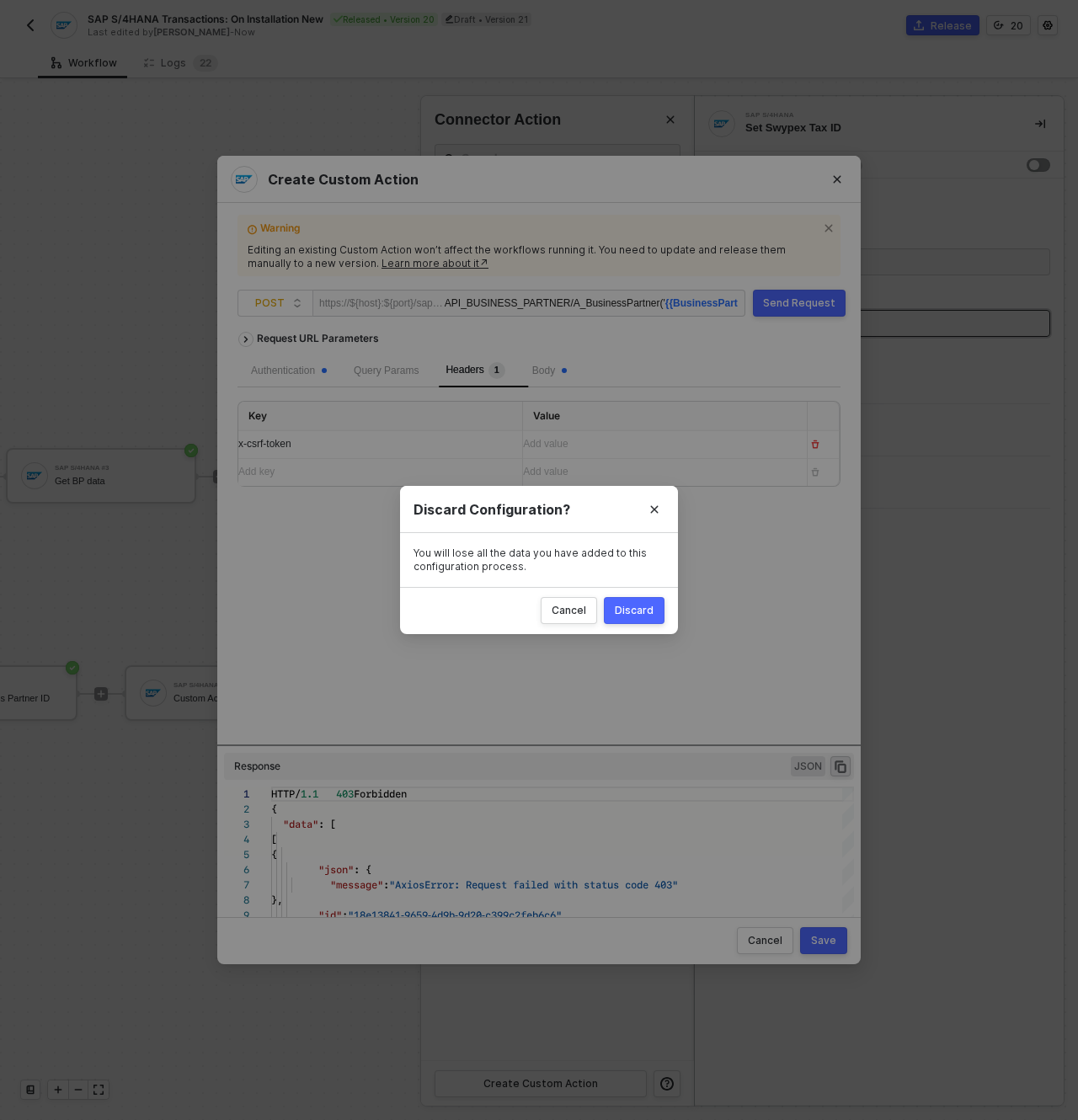
click at [645, 618] on button "Discard" at bounding box center [635, 611] width 61 height 27
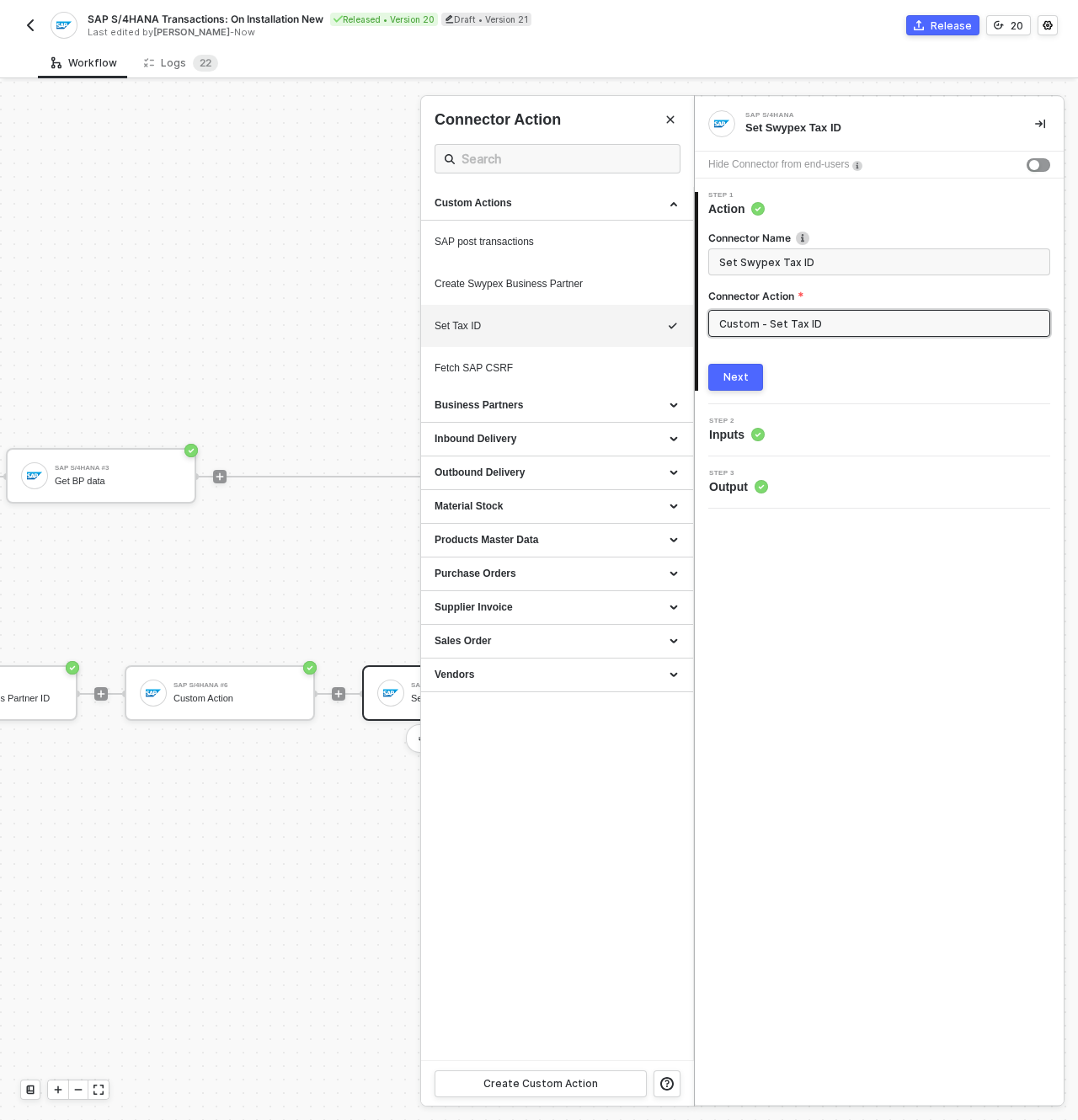
click at [297, 756] on div at bounding box center [539, 600] width 1078 height 1038
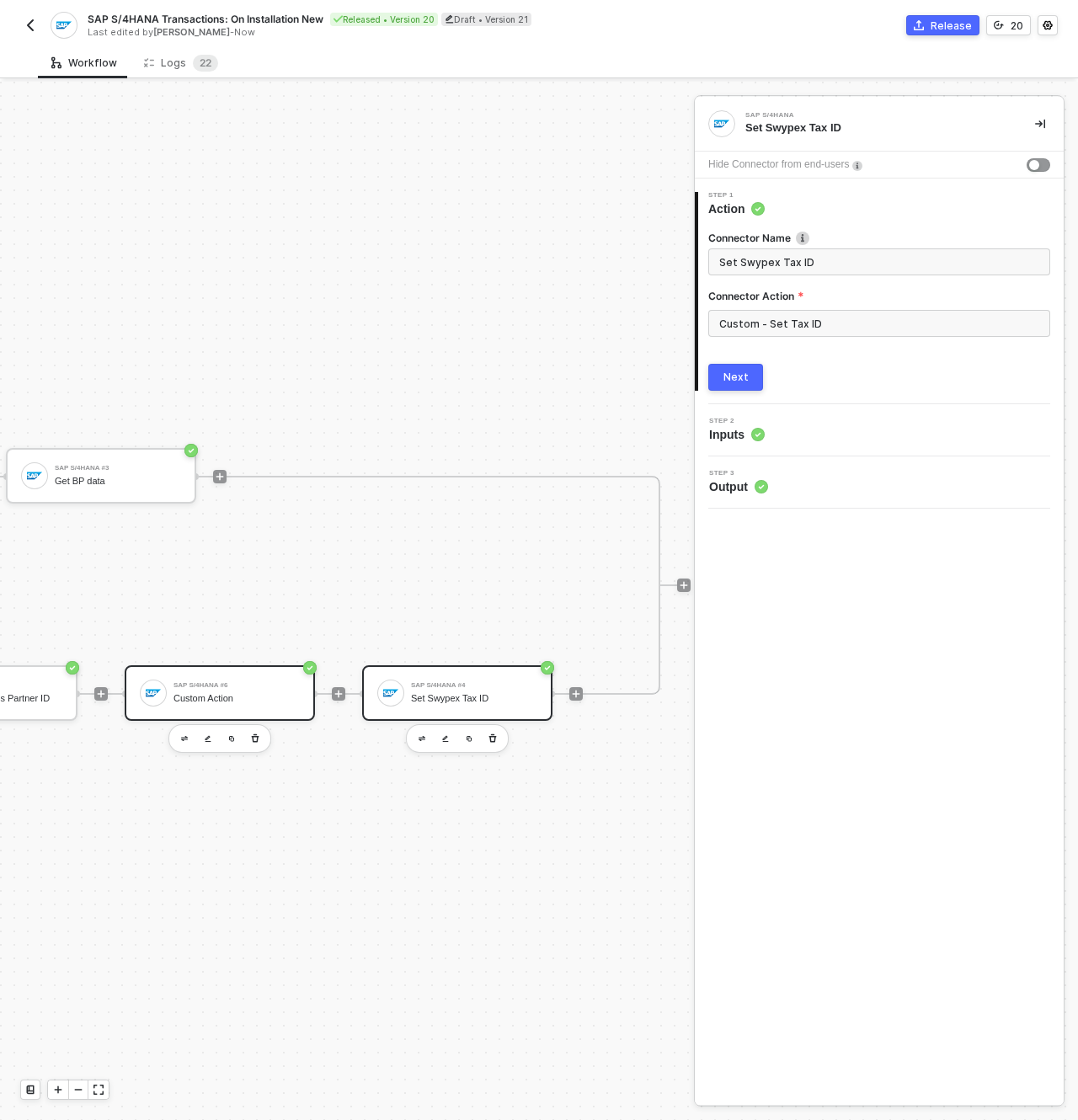
click at [274, 694] on div "Custom Action" at bounding box center [236, 699] width 127 height 11
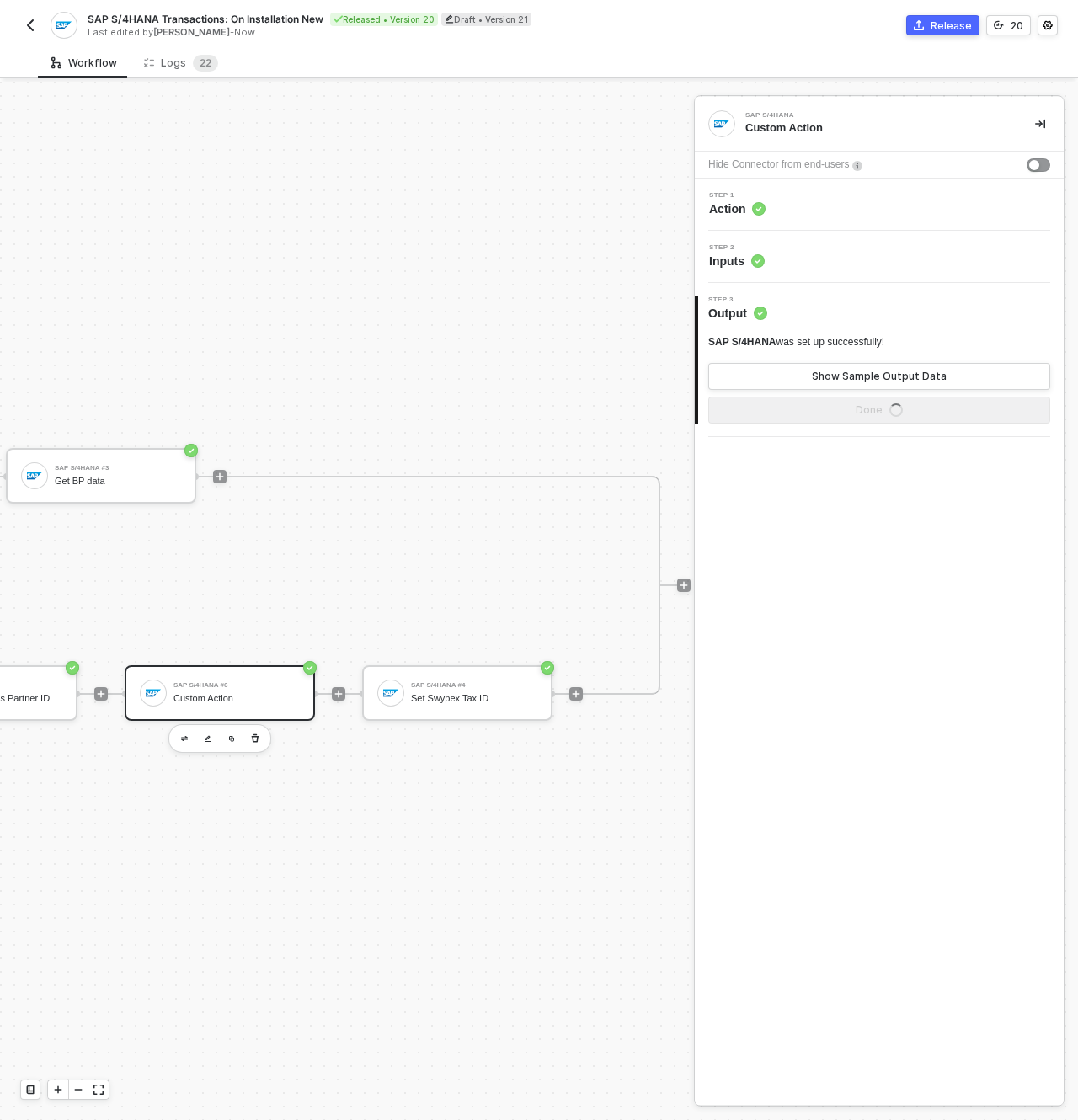
click at [786, 211] on div "Step 1 Action" at bounding box center [881, 205] width 364 height 26
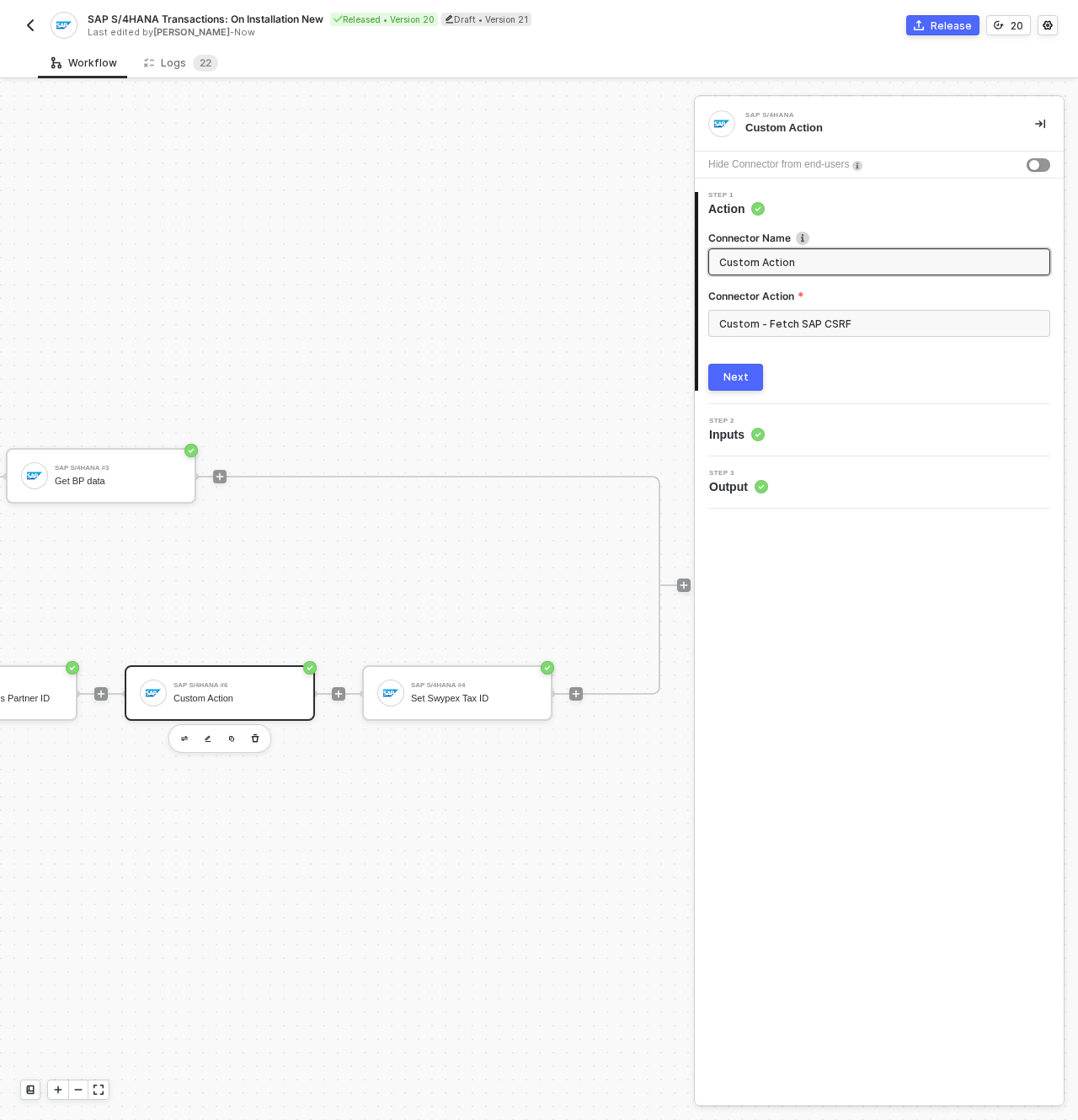
click at [798, 264] on input "Custom Action" at bounding box center [877, 262] width 317 height 18
type input "SAP CSRF"
click at [897, 235] on label "Connector Name" at bounding box center [878, 238] width 342 height 14
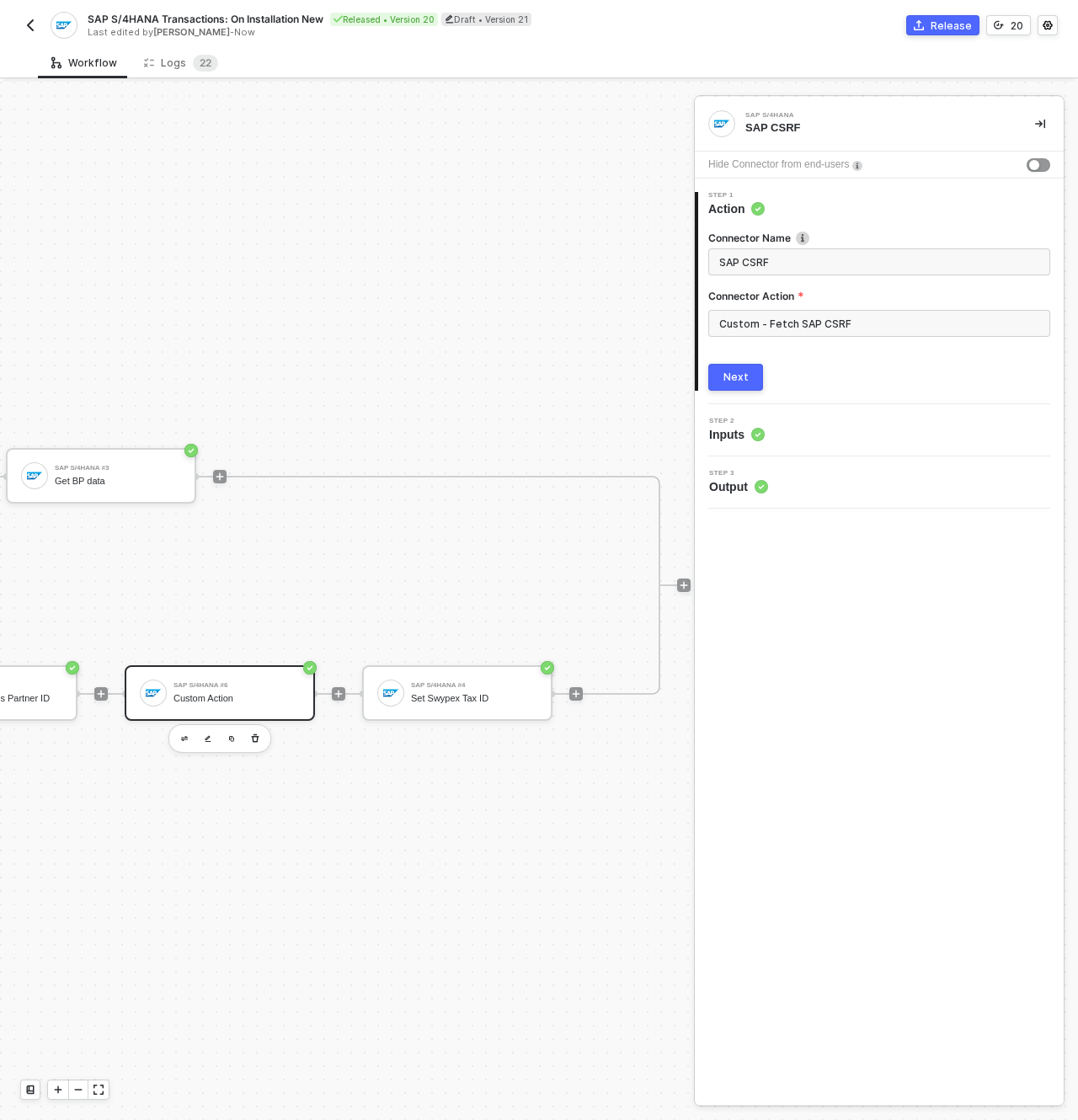
click at [729, 375] on div "Next" at bounding box center [735, 377] width 26 height 13
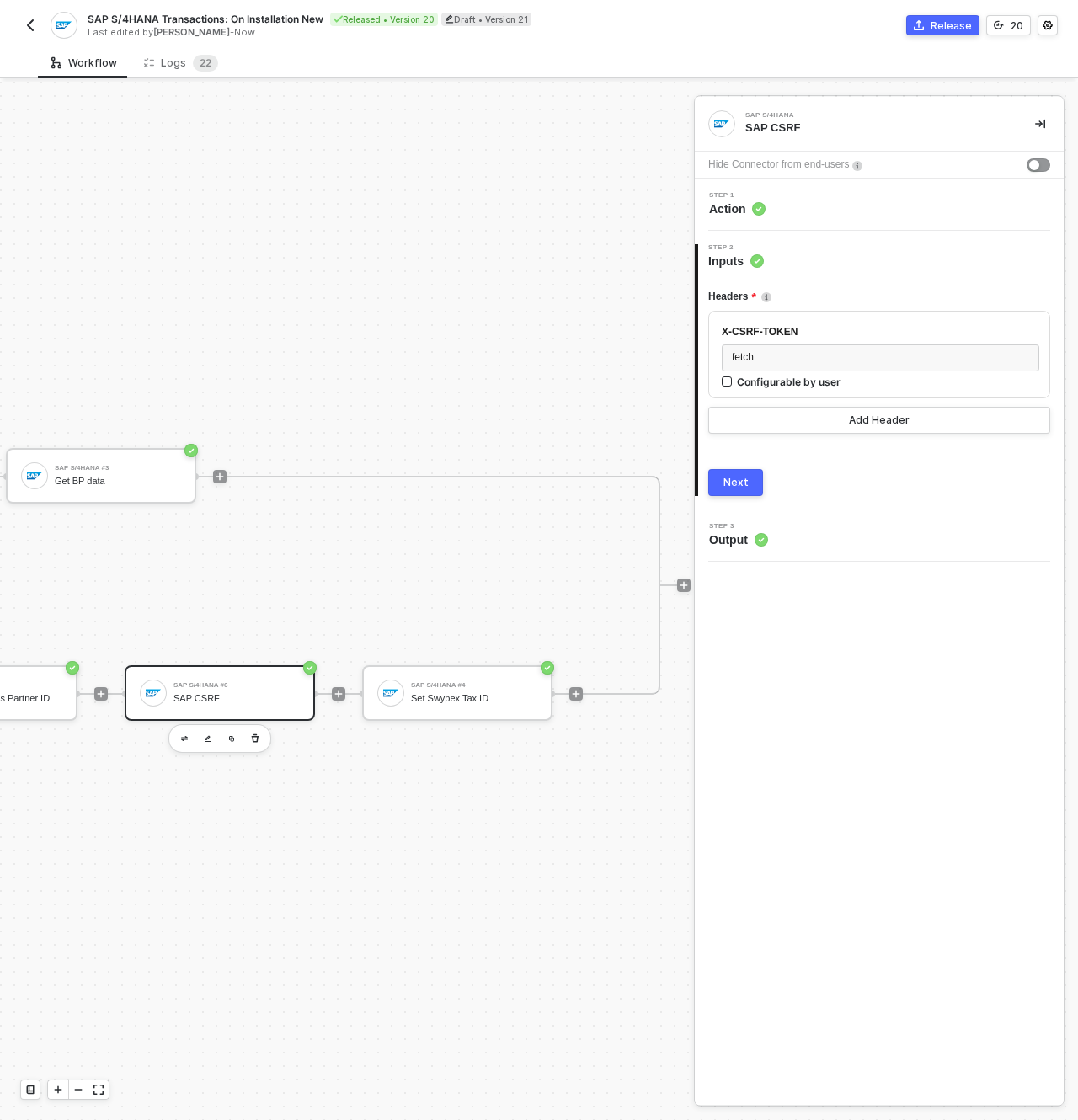
click at [771, 485] on div "Next" at bounding box center [878, 482] width 342 height 27
click at [758, 481] on button "Next" at bounding box center [735, 482] width 55 height 27
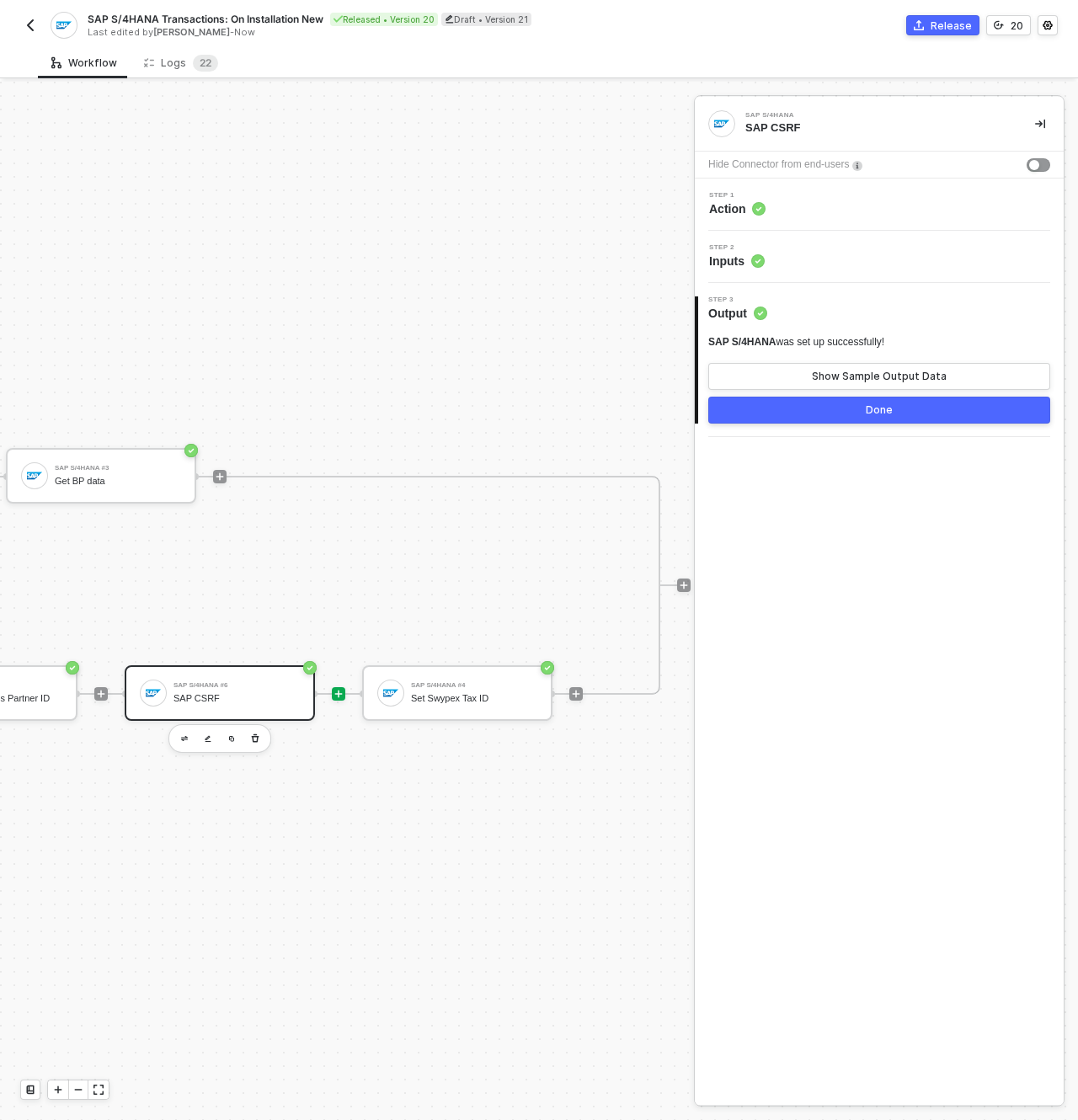
click at [333, 687] on div at bounding box center [339, 694] width 13 height 13
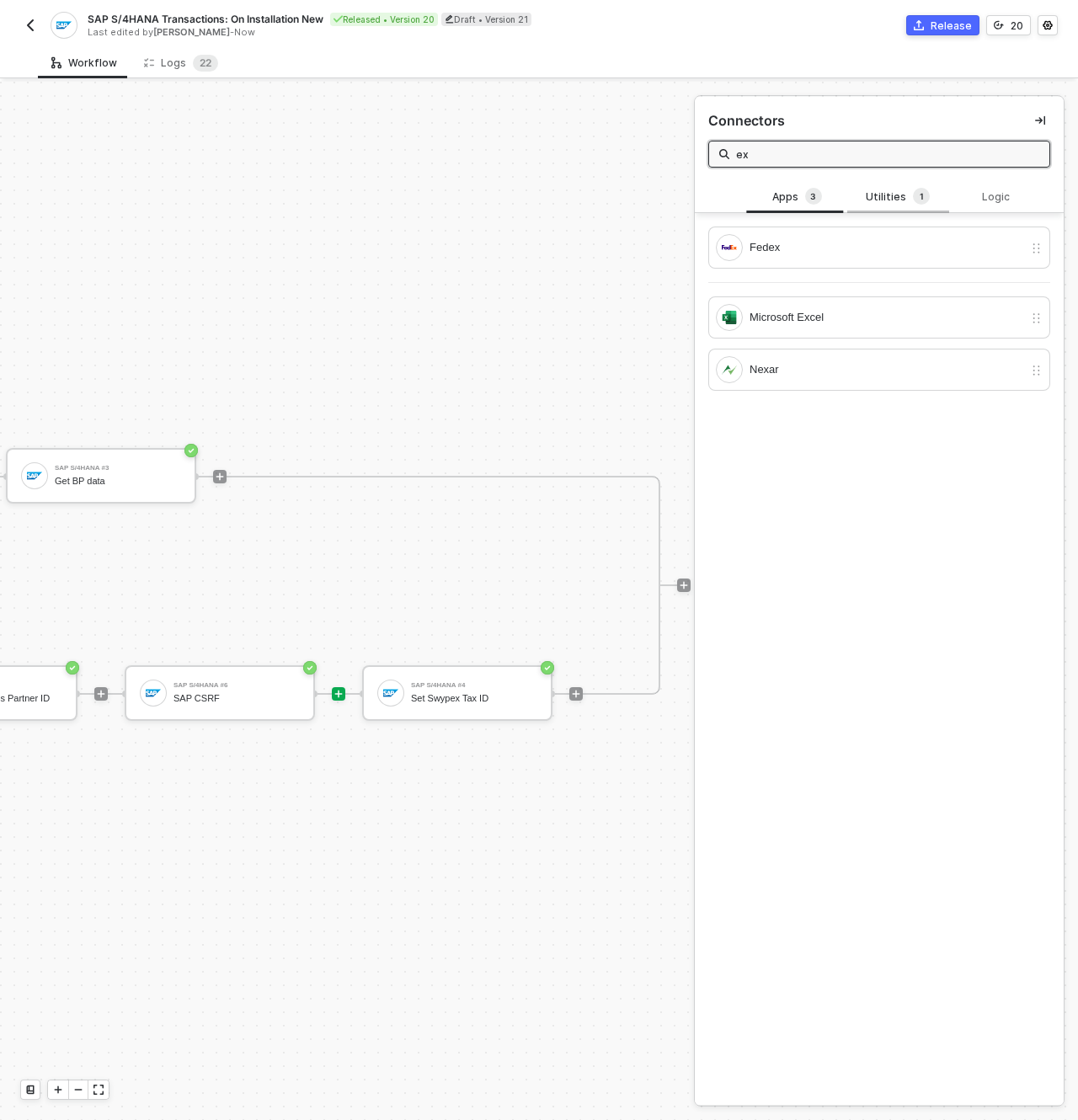
click at [920, 197] on span "1" at bounding box center [922, 196] width 4 height 13
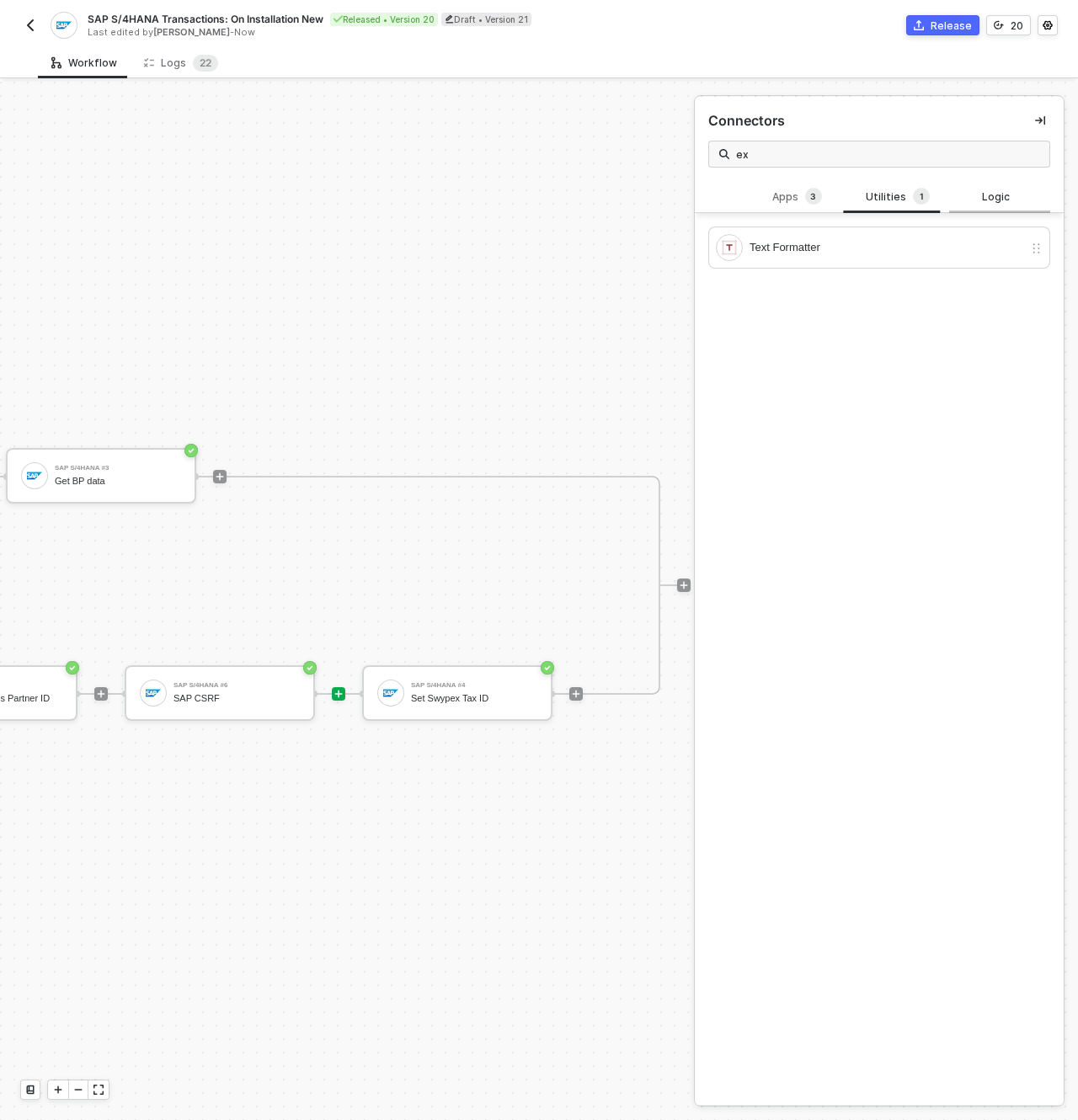
click at [994, 194] on div "Logic" at bounding box center [1000, 197] width 74 height 13
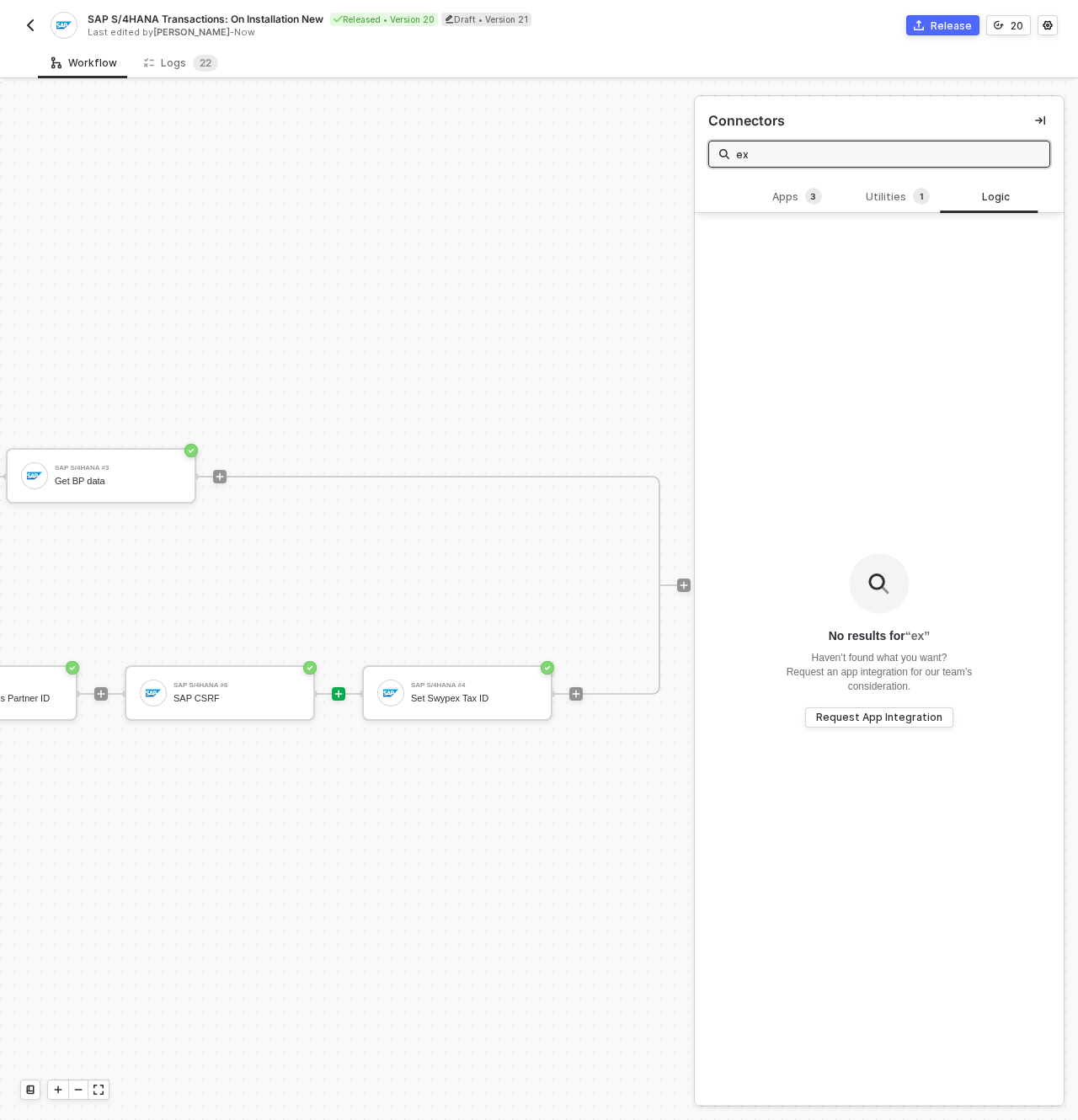
click at [776, 149] on input "ex" at bounding box center [888, 153] width 304 height 18
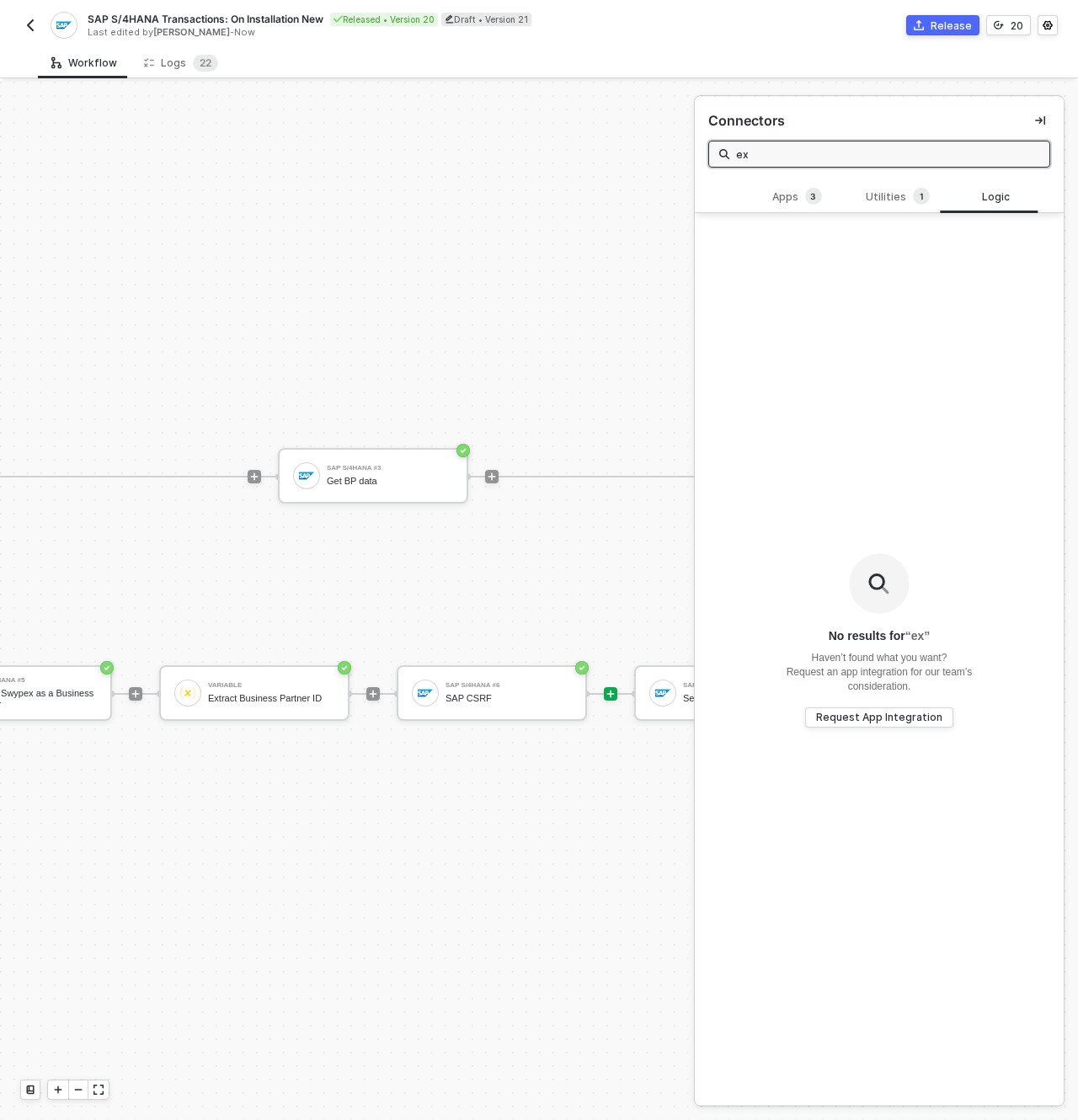
scroll to position [44, 901]
click at [758, 147] on input "ex" at bounding box center [888, 153] width 304 height 18
type input "variable"
click at [919, 200] on span "2" at bounding box center [921, 196] width 5 height 13
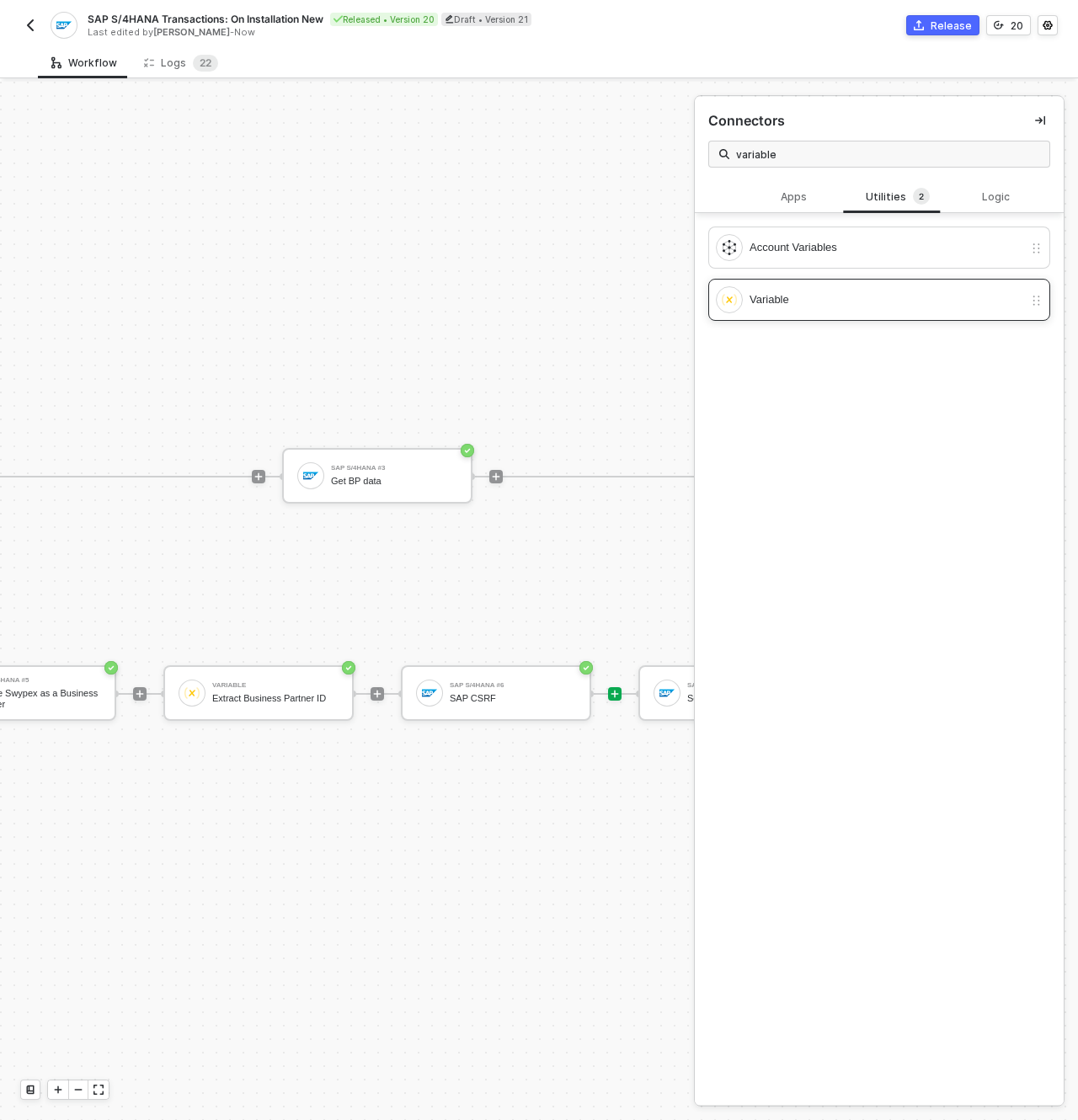
click at [862, 304] on div "Variable" at bounding box center [887, 299] width 274 height 18
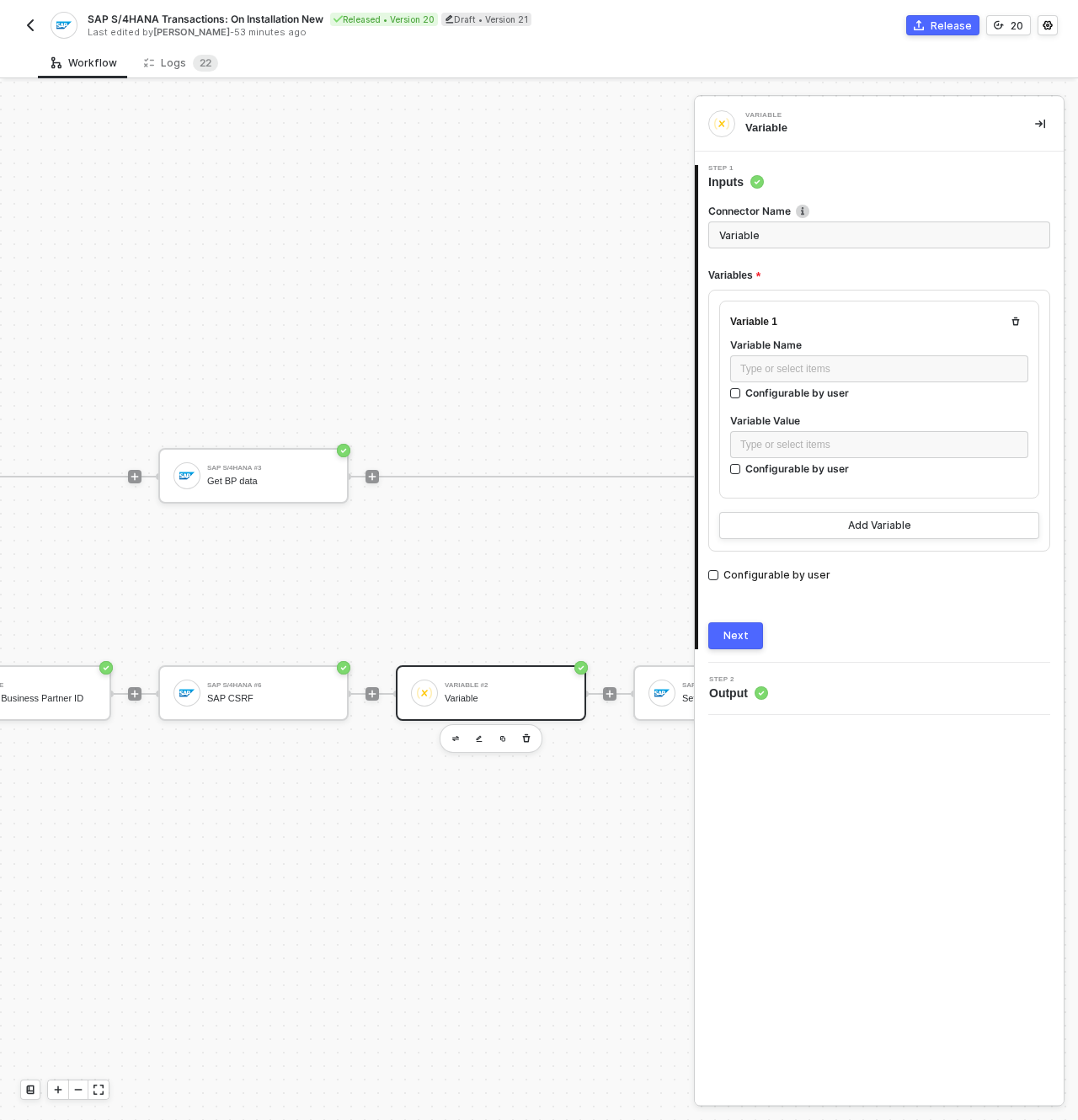
scroll to position [44, 1353]
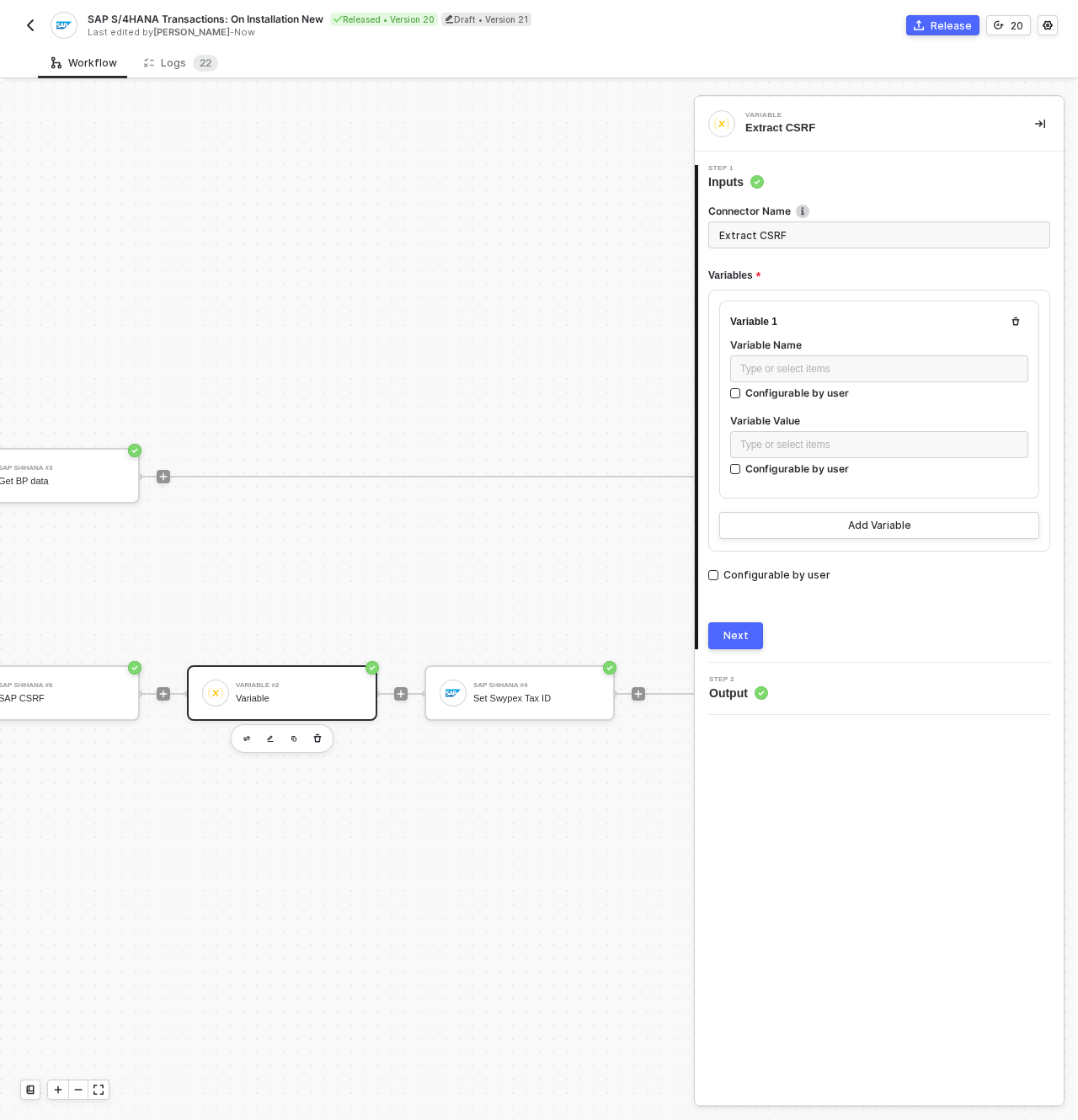
type input "Extract CSRF"
click at [935, 189] on div "Step 1 Inputs" at bounding box center [881, 178] width 365 height 26
click at [810, 364] on div "Type or select items ﻿" at bounding box center [879, 369] width 278 height 16
click at [804, 462] on div "Configurable by user" at bounding box center [796, 468] width 104 height 14
click at [742, 464] on input "Configurable by user" at bounding box center [735, 470] width 11 height 11
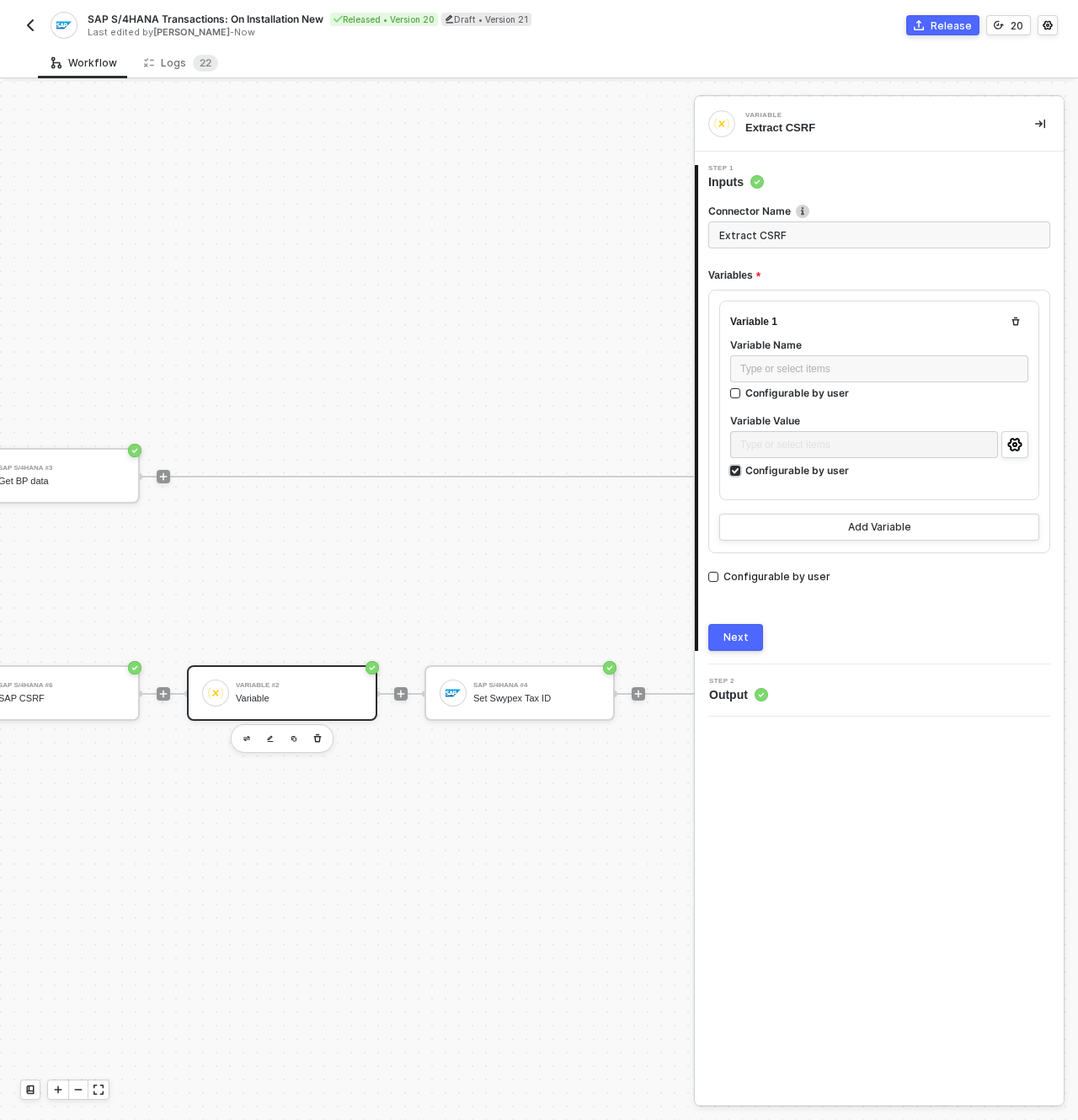
click at [774, 470] on div "Configurable by user" at bounding box center [796, 470] width 104 height 14
click at [742, 470] on input "Configurable by user" at bounding box center [735, 472] width 11 height 11
checkbox input "false"
click at [795, 452] on div "Type or select items ﻿" at bounding box center [863, 444] width 267 height 27
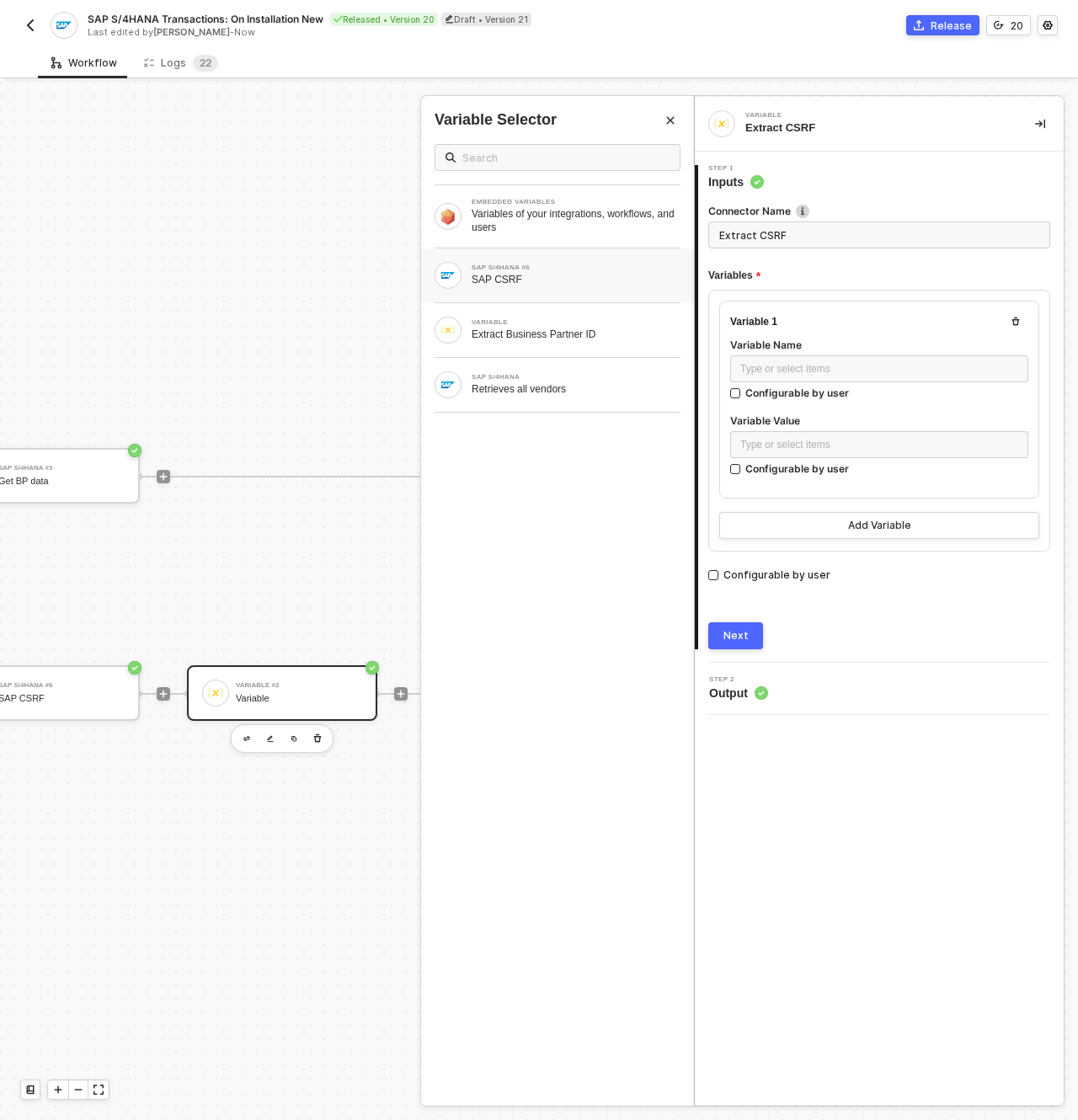
click at [557, 286] on div "SAP S/4HANA #6 SAP CSRF" at bounding box center [558, 275] width 245 height 27
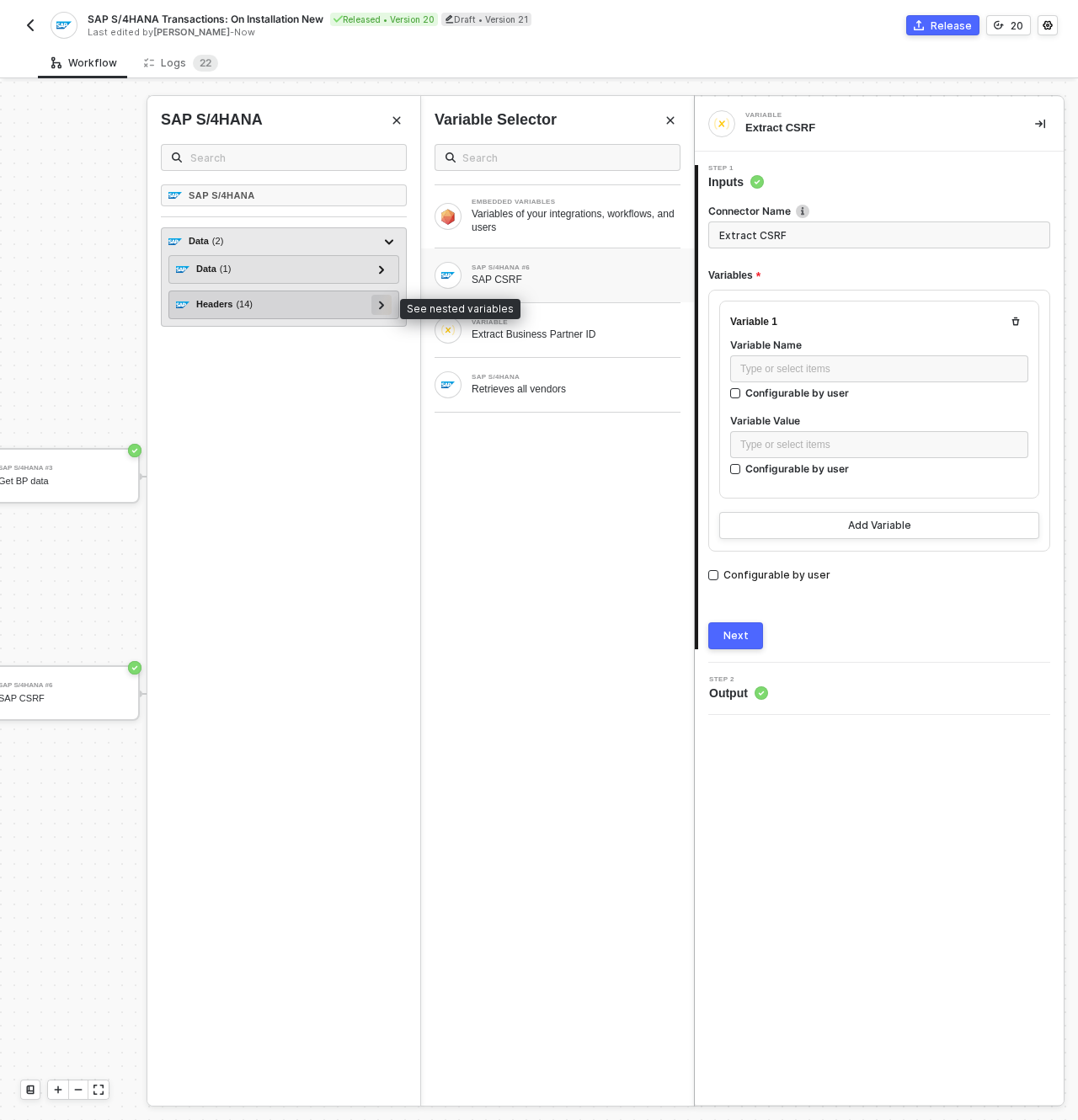
click at [379, 305] on icon at bounding box center [382, 305] width 6 height 9
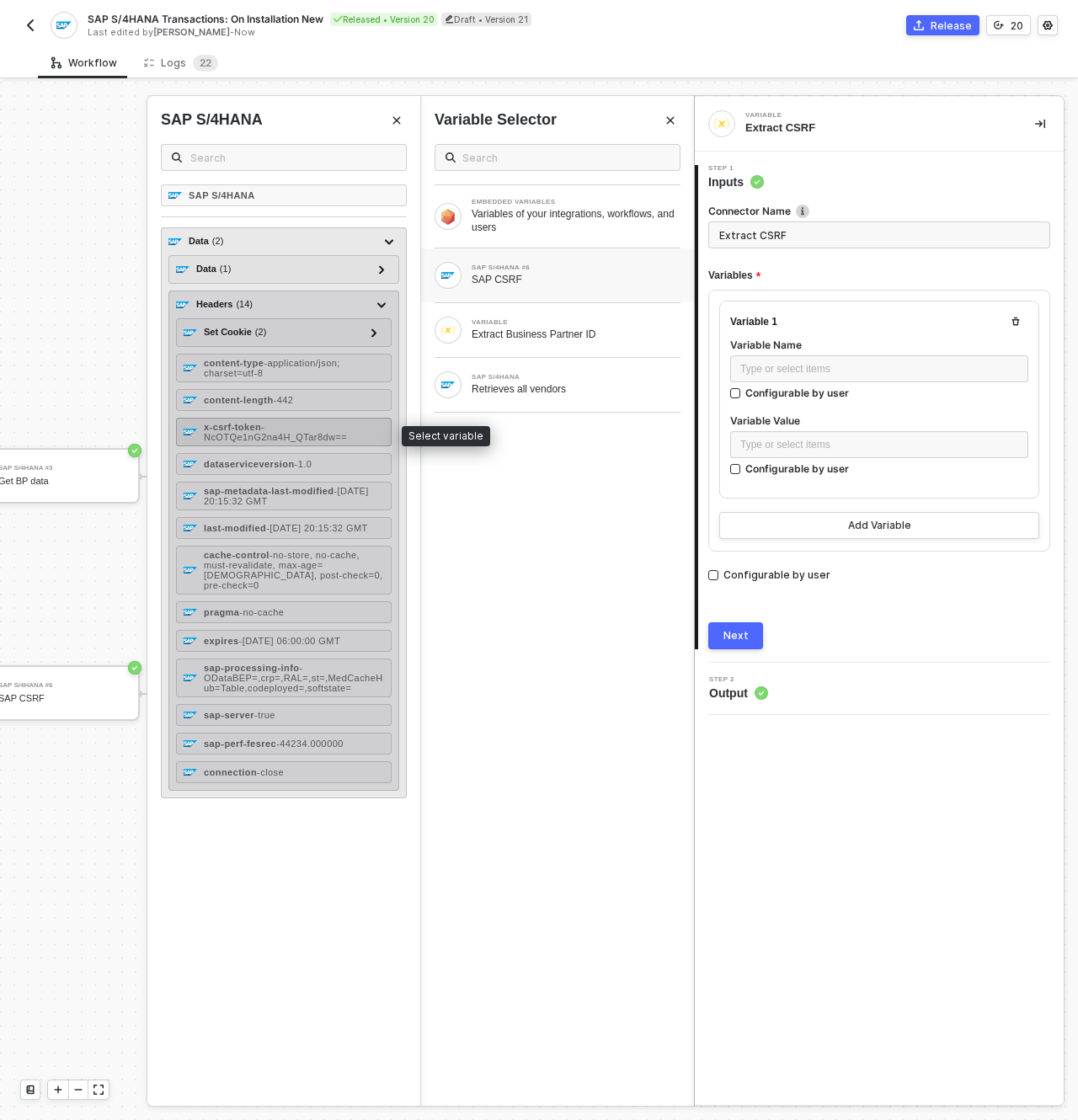
click at [340, 435] on span "- NcOTQe1nG2na4H_QTar8dw==" at bounding box center [275, 431] width 143 height 20
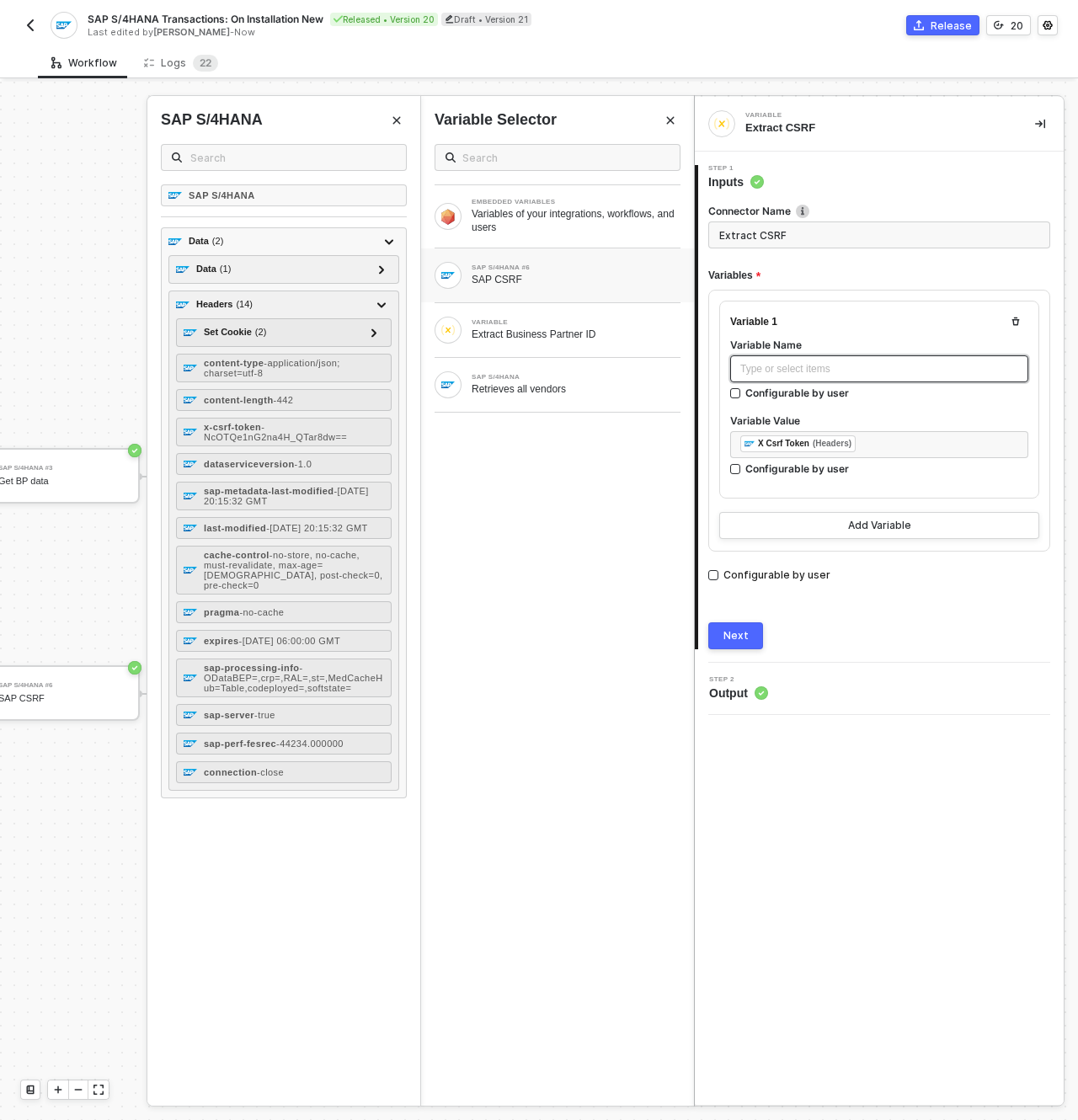
click at [812, 367] on div "Type or select items ﻿" at bounding box center [879, 369] width 278 height 16
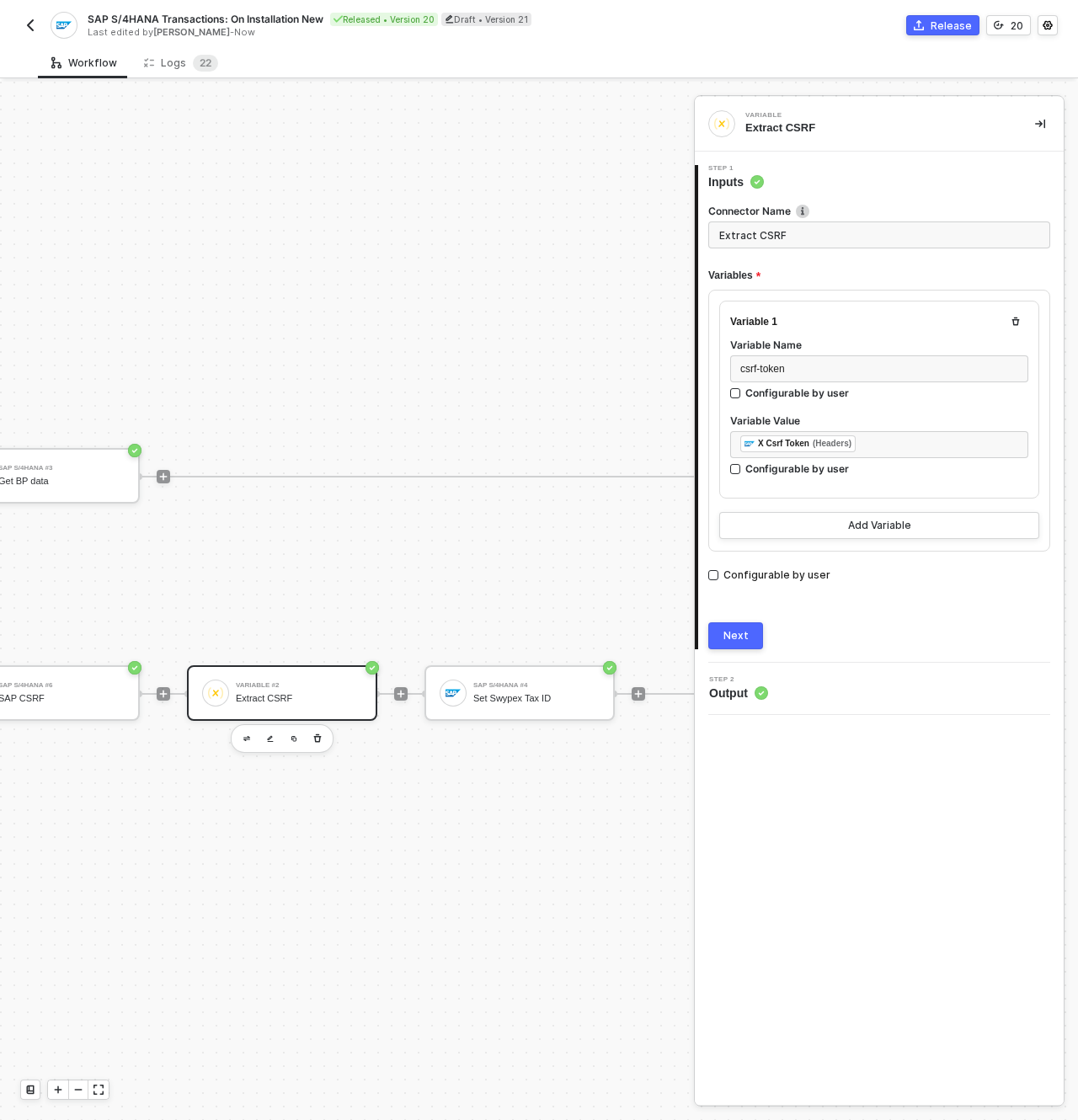
click at [912, 636] on div "Next" at bounding box center [878, 636] width 342 height 27
click at [738, 638] on div "Next" at bounding box center [735, 636] width 26 height 13
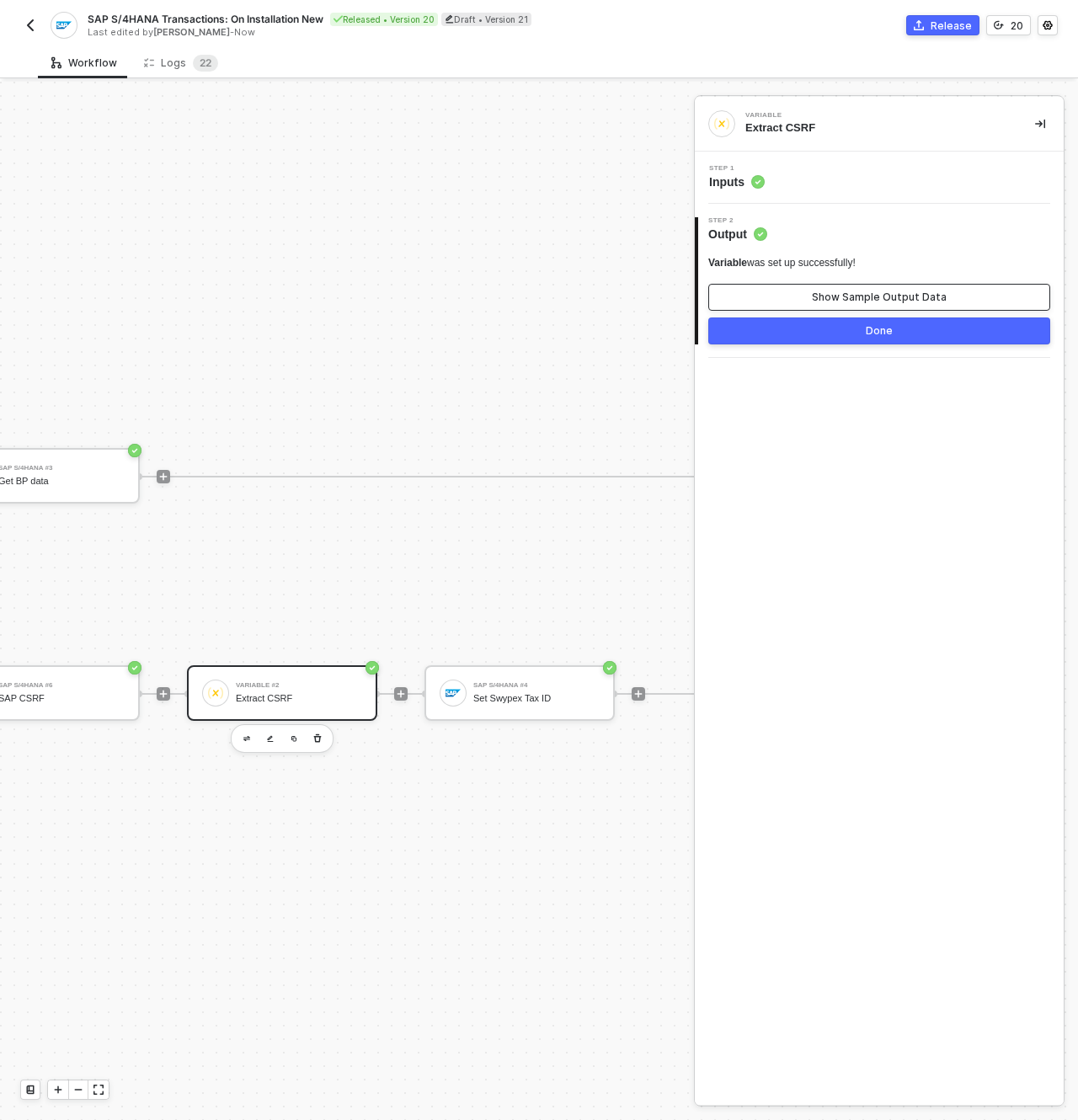
click at [914, 305] on button "Show Sample Output Data" at bounding box center [878, 297] width 342 height 27
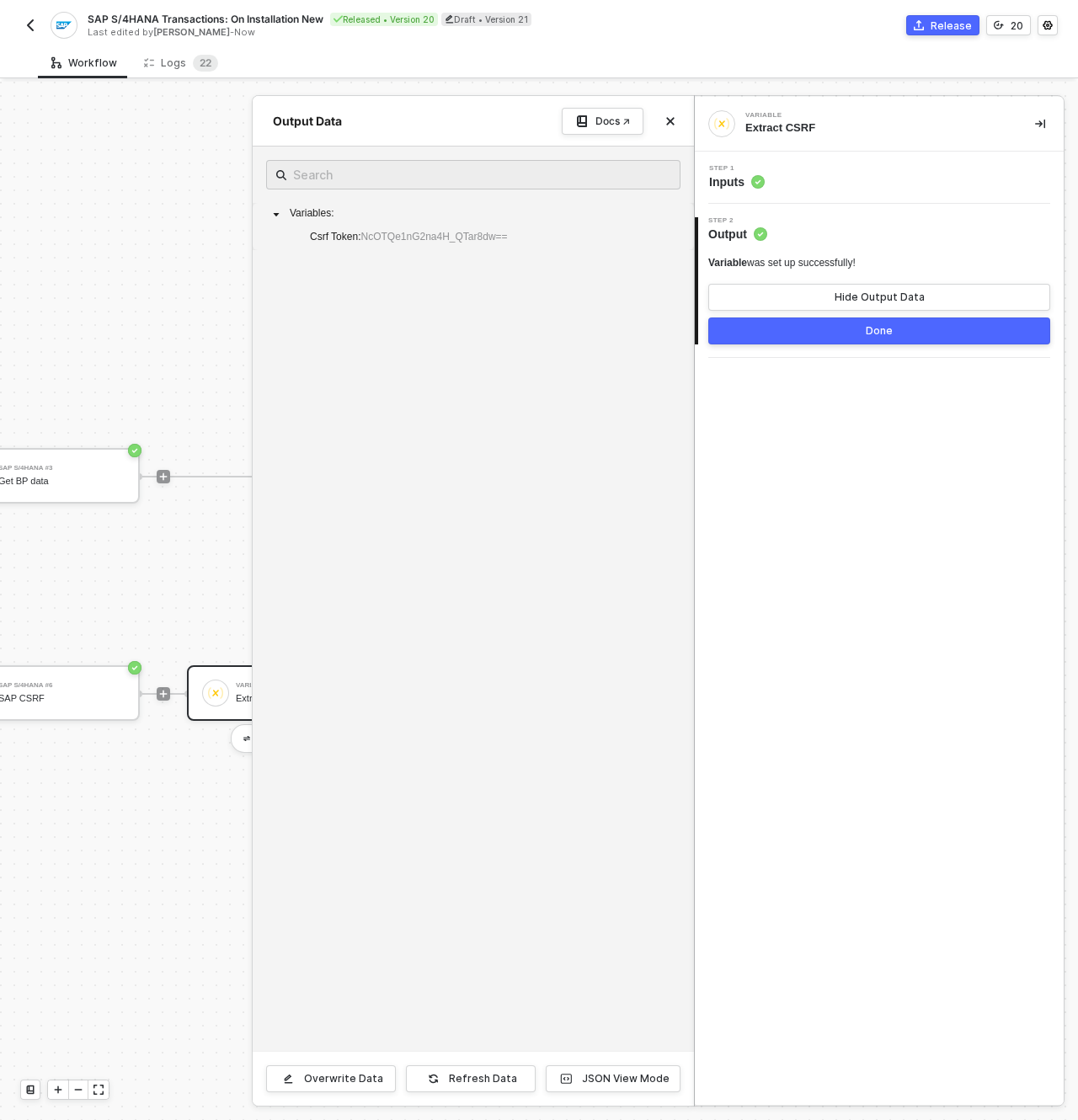
click at [837, 331] on button "Done" at bounding box center [878, 331] width 342 height 27
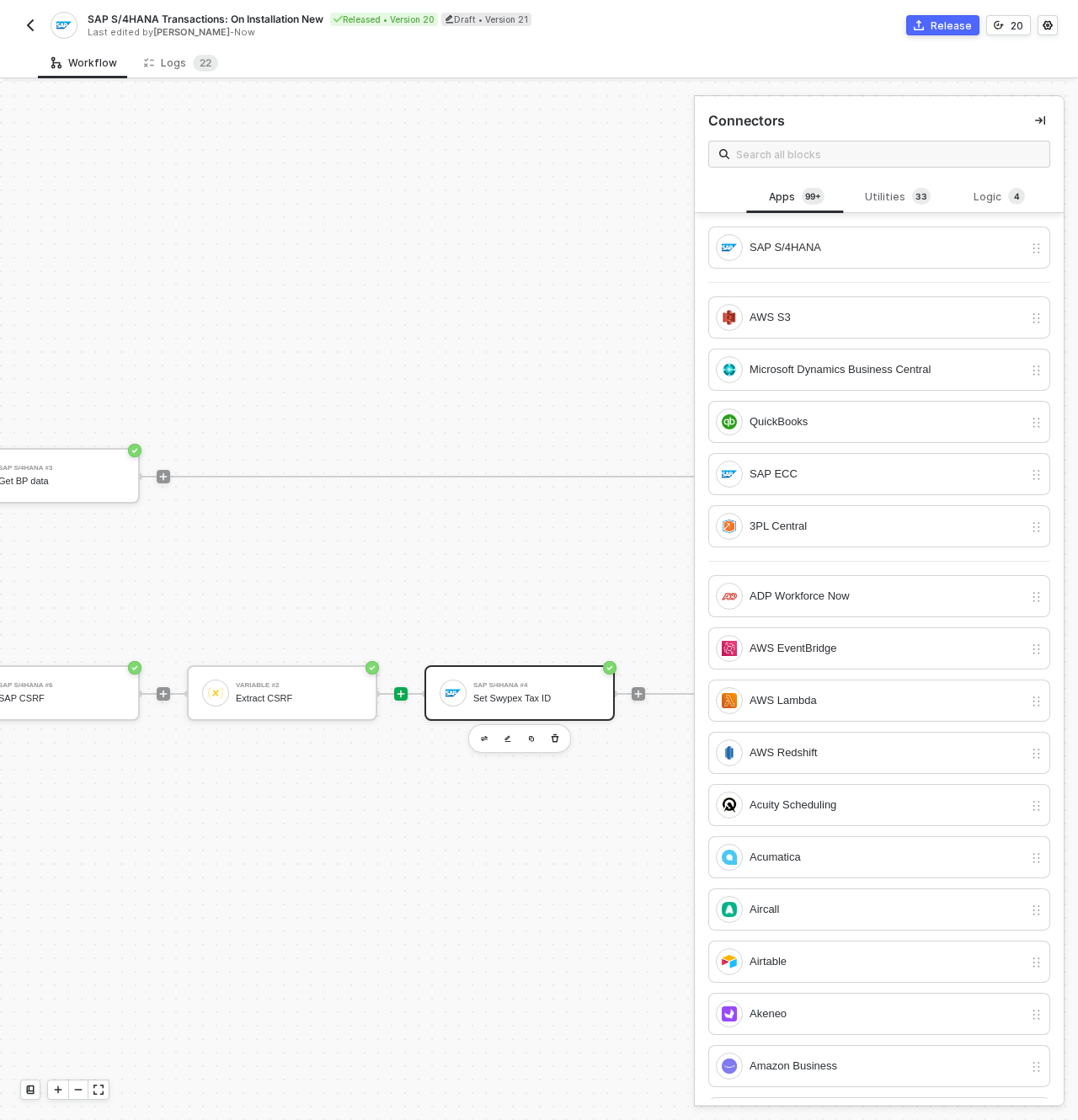
click at [507, 694] on div "Set Swypex Tax ID" at bounding box center [536, 699] width 127 height 11
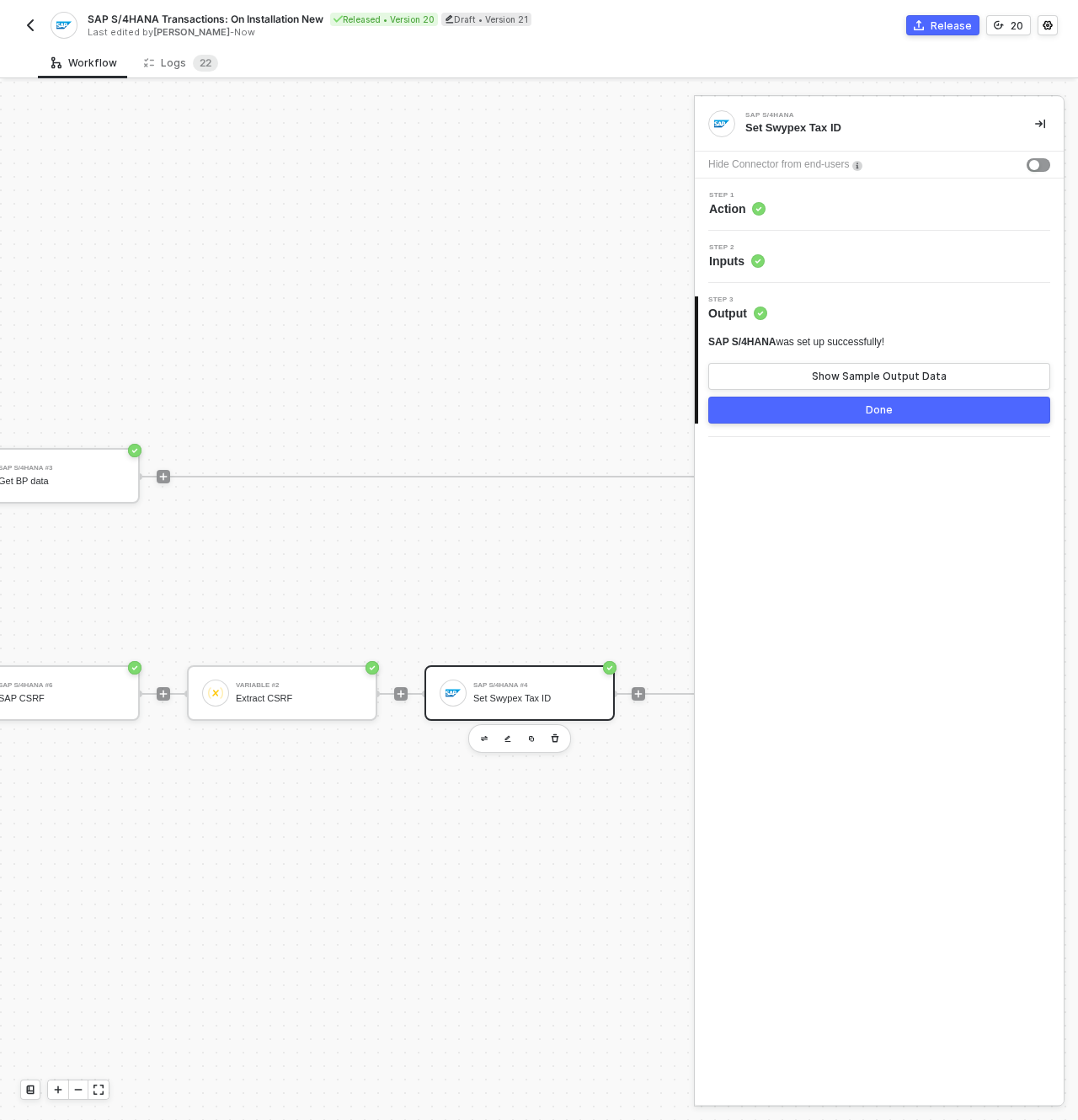
click at [767, 208] on div "Step 1 Action" at bounding box center [881, 205] width 364 height 26
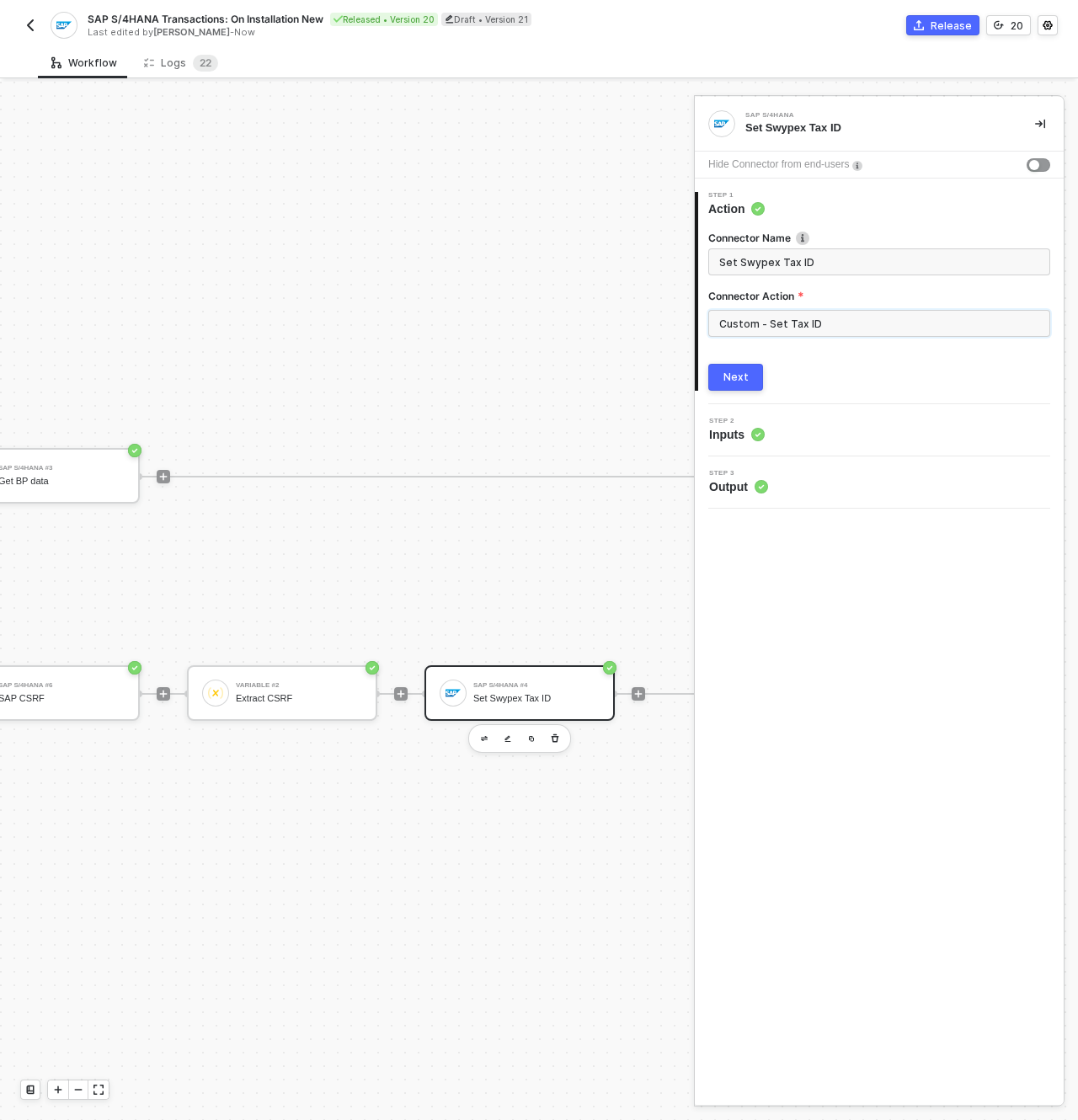
click at [790, 310] on input "Custom - Set Tax ID" at bounding box center [878, 324] width 342 height 27
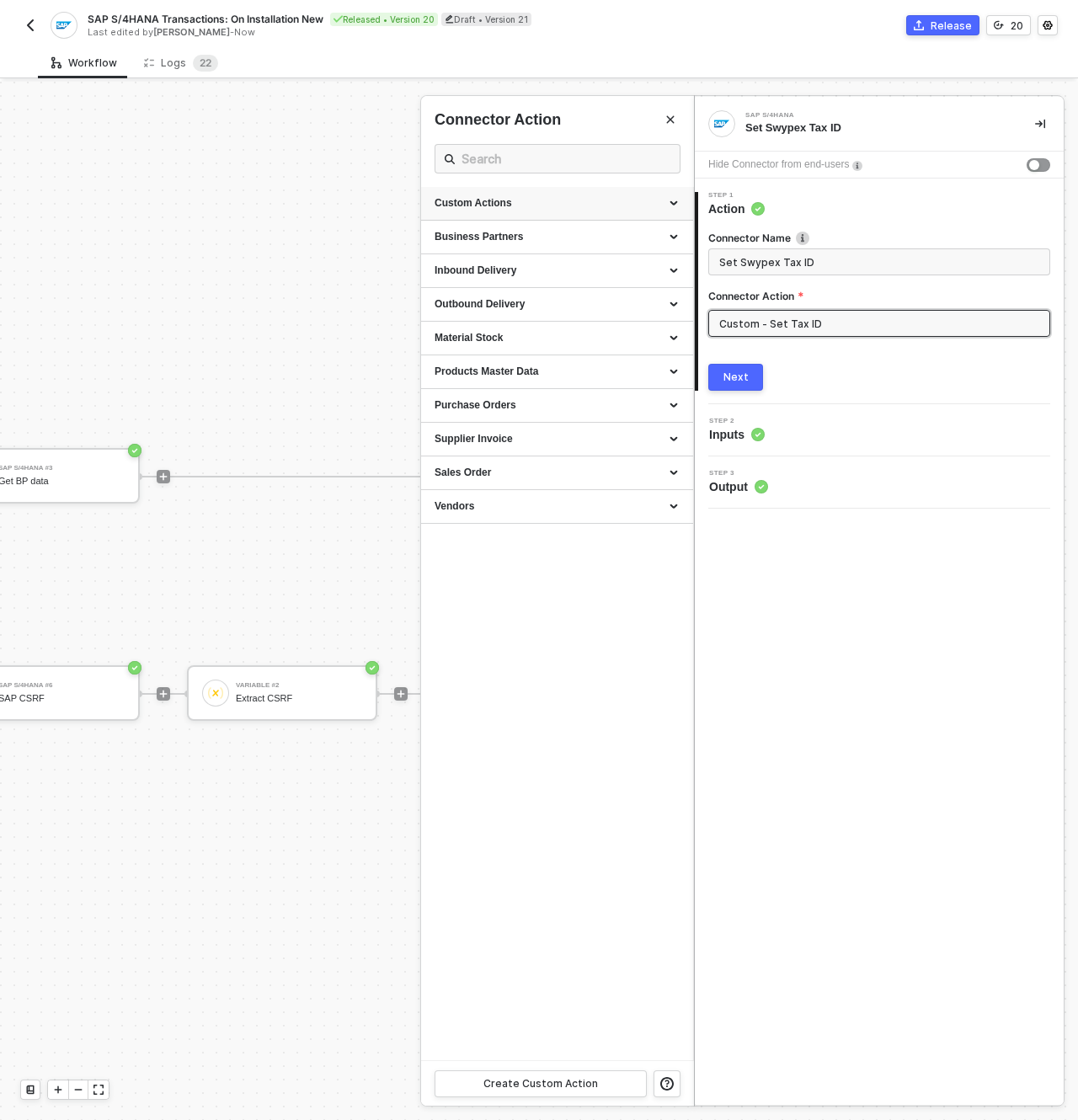
click at [518, 206] on div "Custom Actions" at bounding box center [558, 203] width 245 height 14
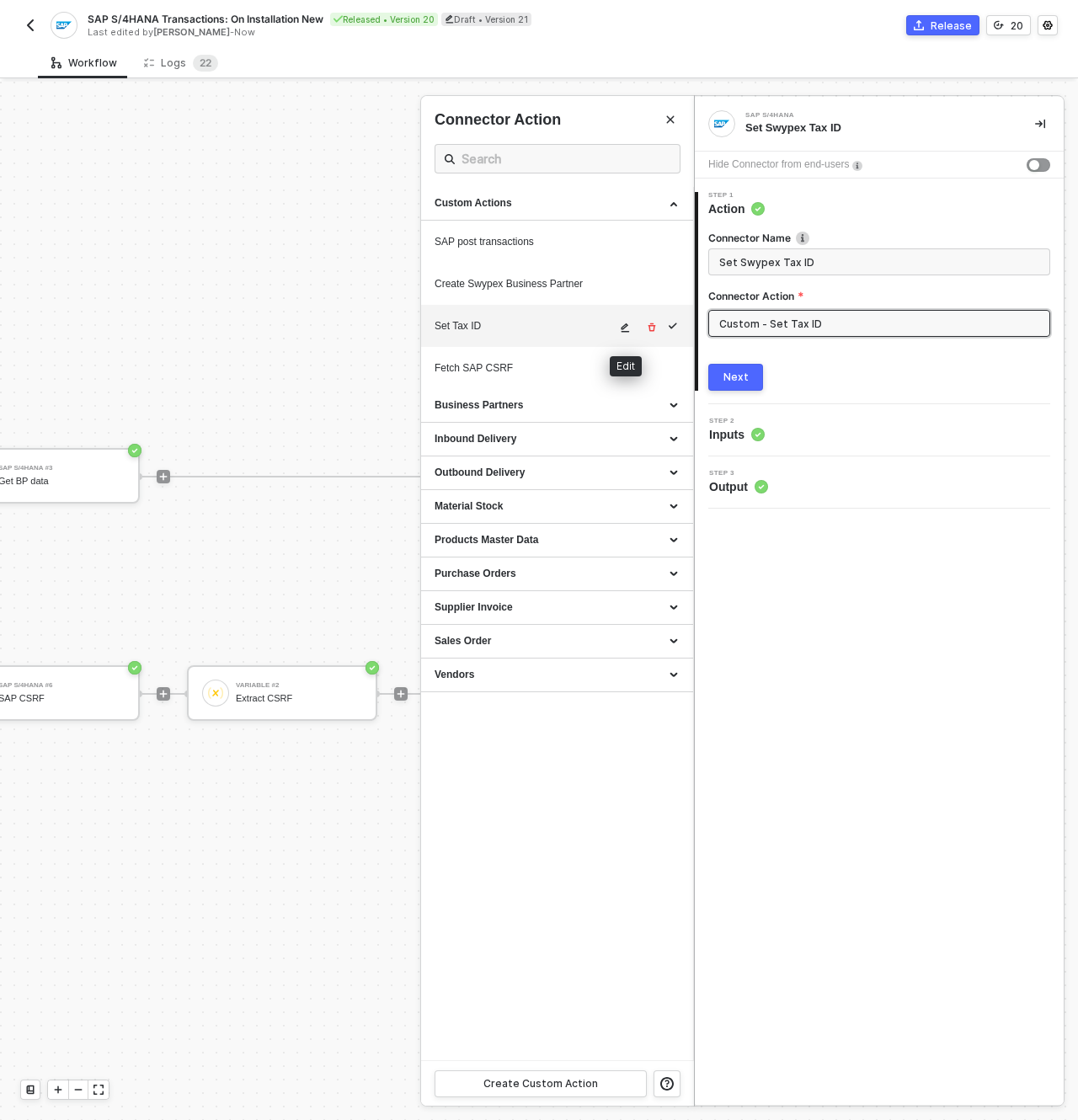
click at [630, 324] on span "icon-edit" at bounding box center [626, 327] width 11 height 10
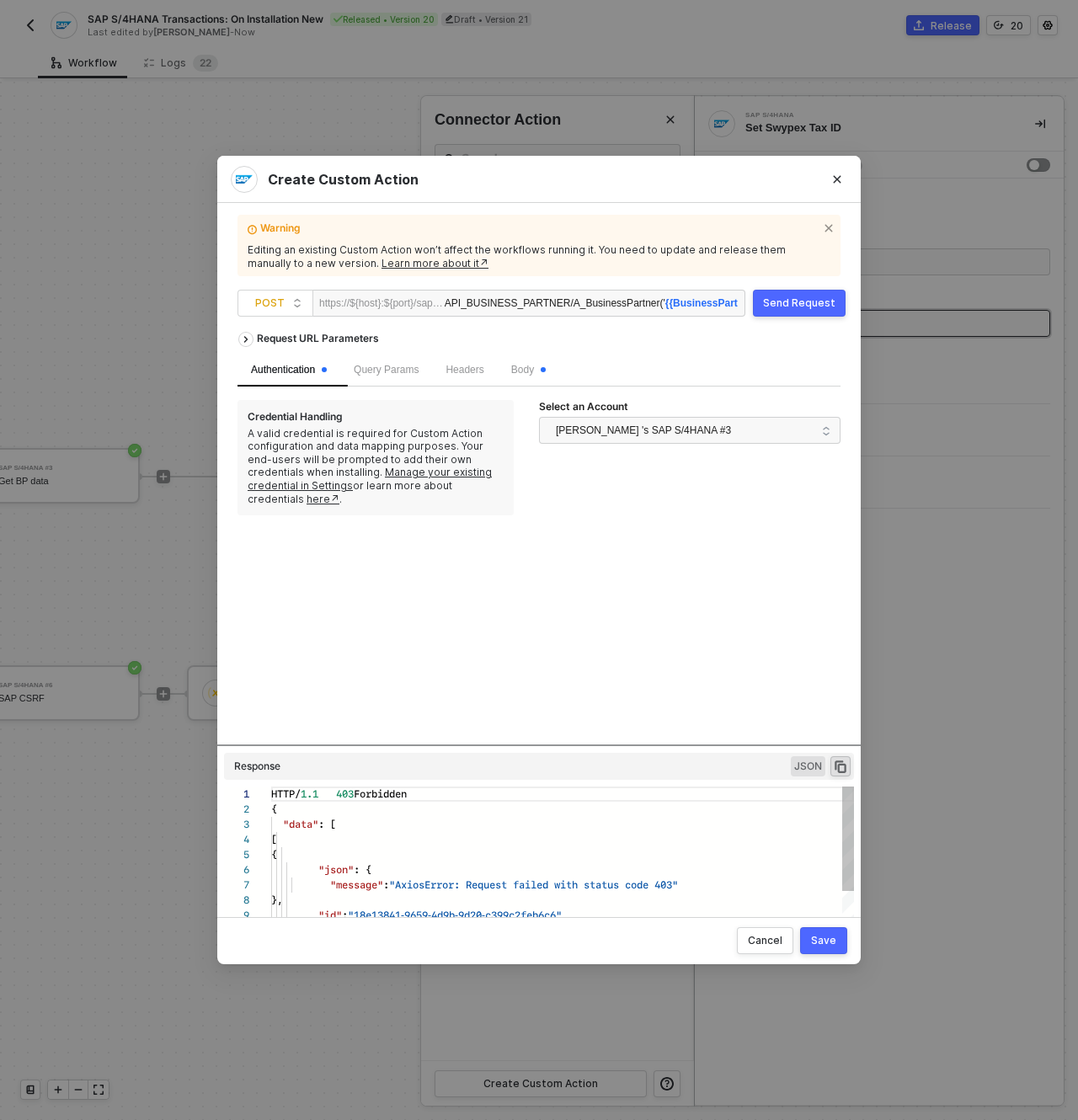
scroll to position [151, 0]
click at [465, 367] on span "Headers" at bounding box center [464, 369] width 38 height 11
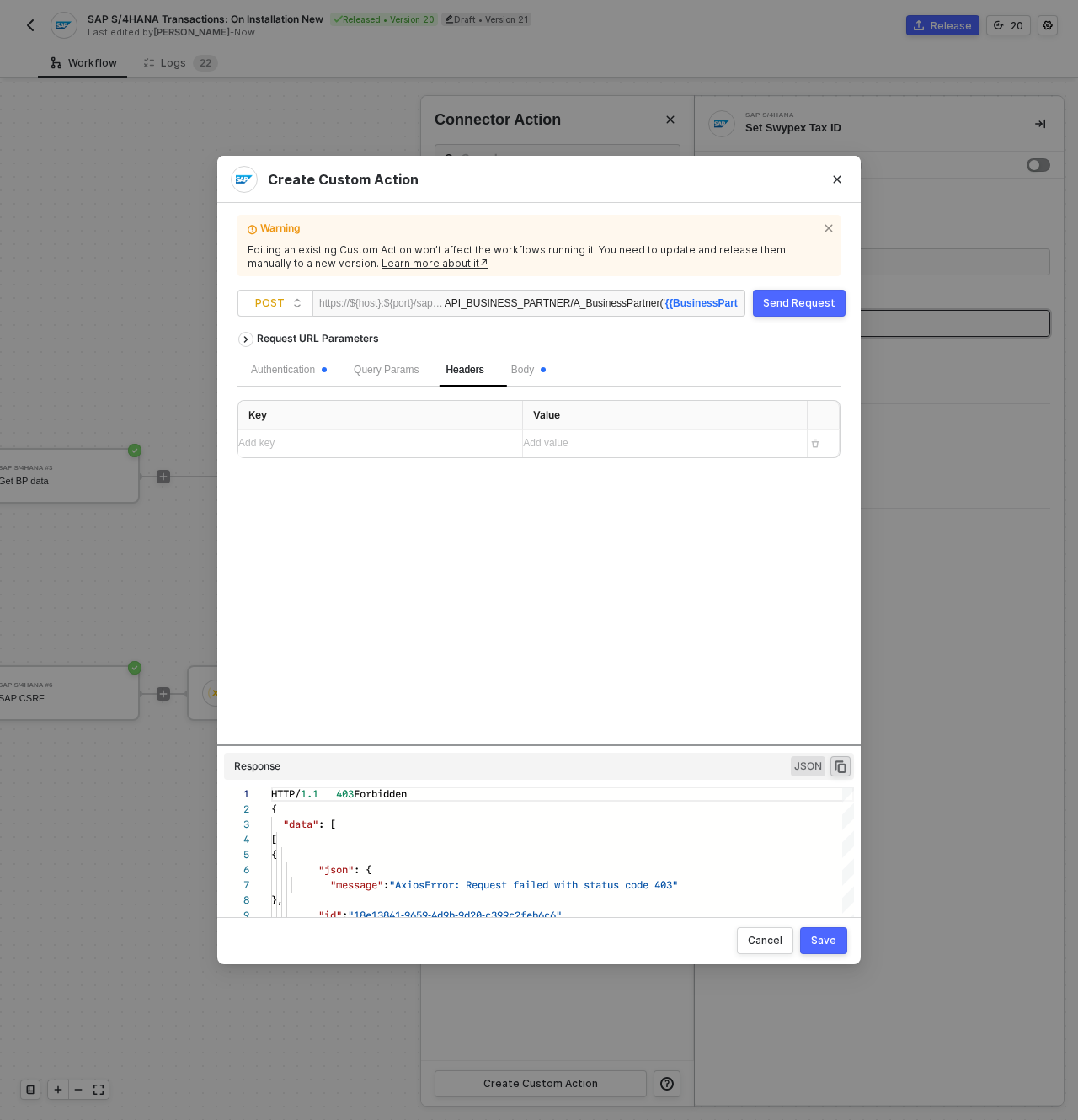
click at [399, 452] on div "Add key ﻿" at bounding box center [374, 443] width 270 height 27
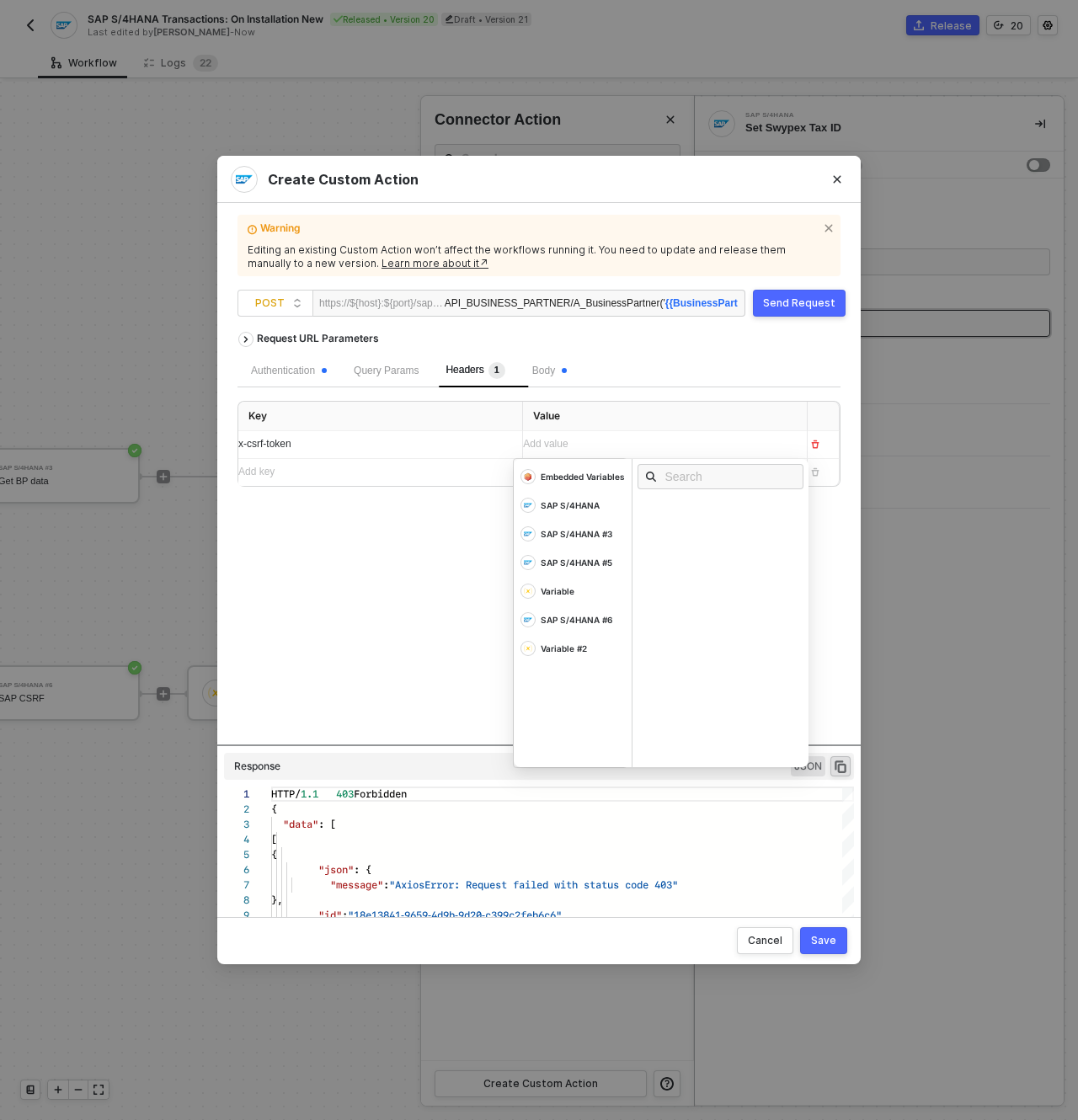
click at [602, 446] on div "Add value ﻿" at bounding box center [650, 444] width 253 height 16
click at [583, 650] on div "Variable #2" at bounding box center [563, 648] width 47 height 11
click at [689, 536] on div "Csrf Token" at bounding box center [675, 530] width 53 height 11
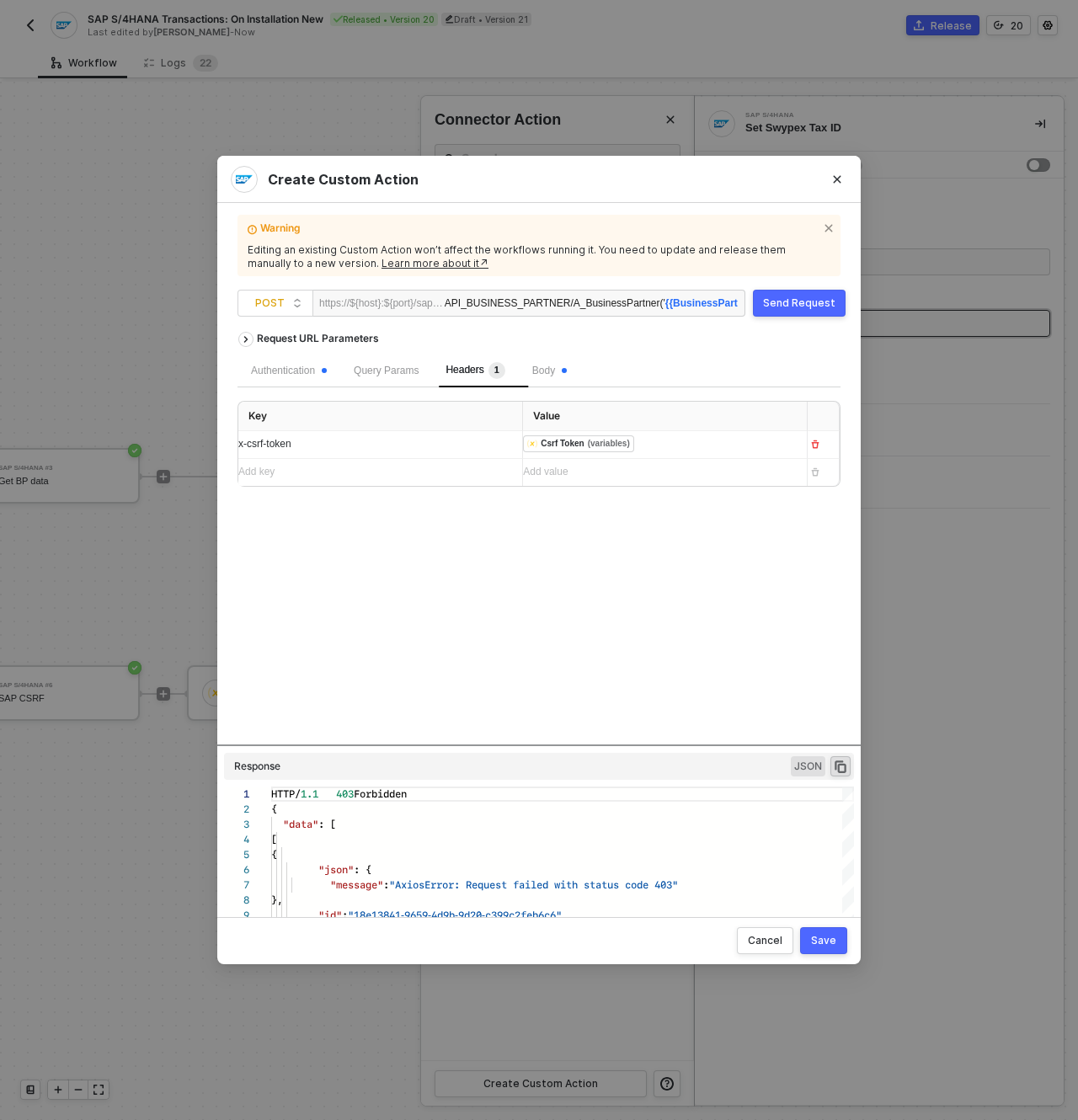
click at [386, 620] on div "Request URL Parameters Authentication Query Params Headers 1 Body Key Value x-c…" at bounding box center [539, 534] width 603 height 422
click at [837, 937] on button "Save" at bounding box center [824, 941] width 48 height 27
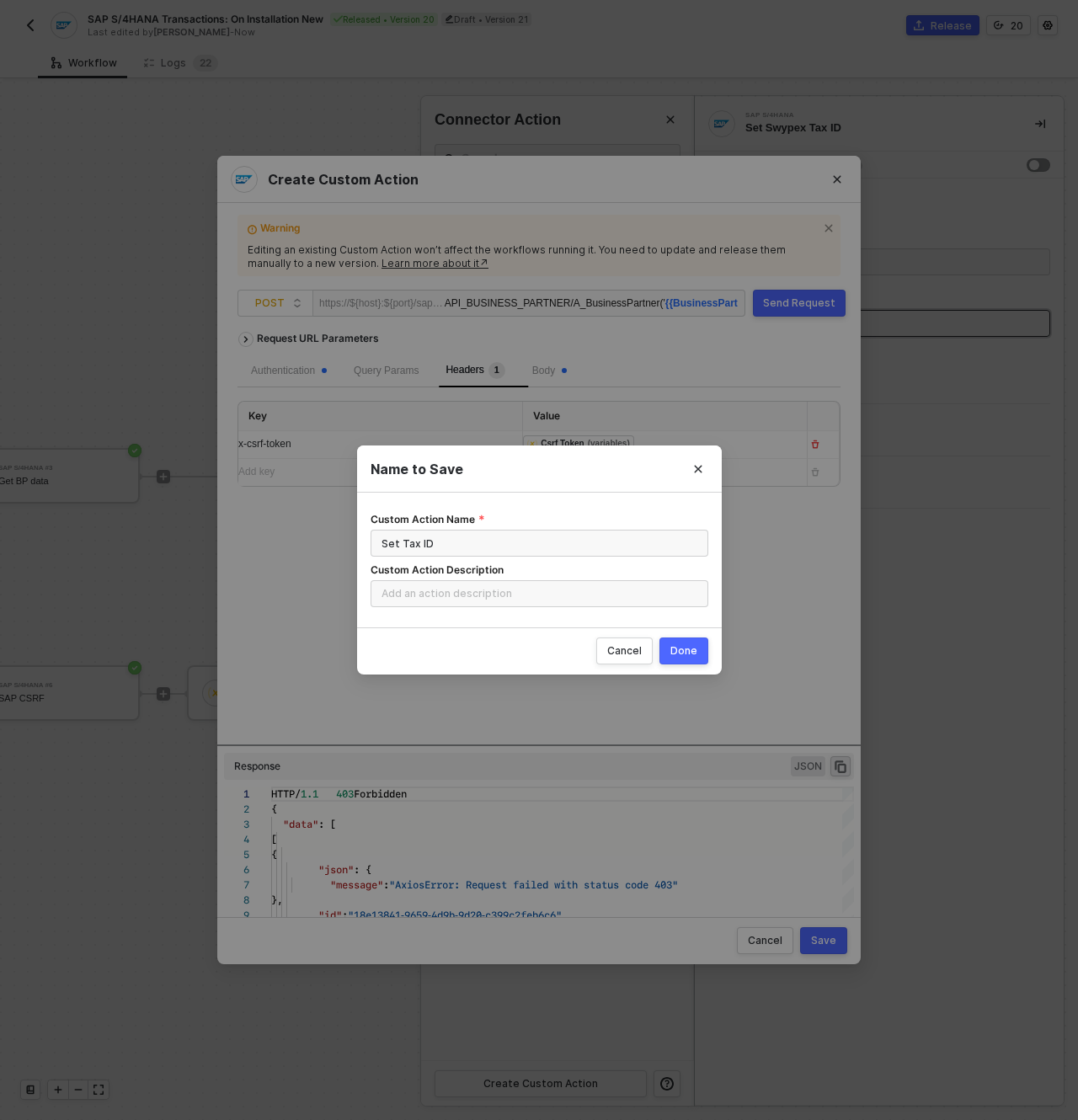
drag, startPoint x: 675, startPoint y: 649, endPoint x: 698, endPoint y: 641, distance: 24.4
click at [699, 640] on button "Done" at bounding box center [683, 651] width 49 height 27
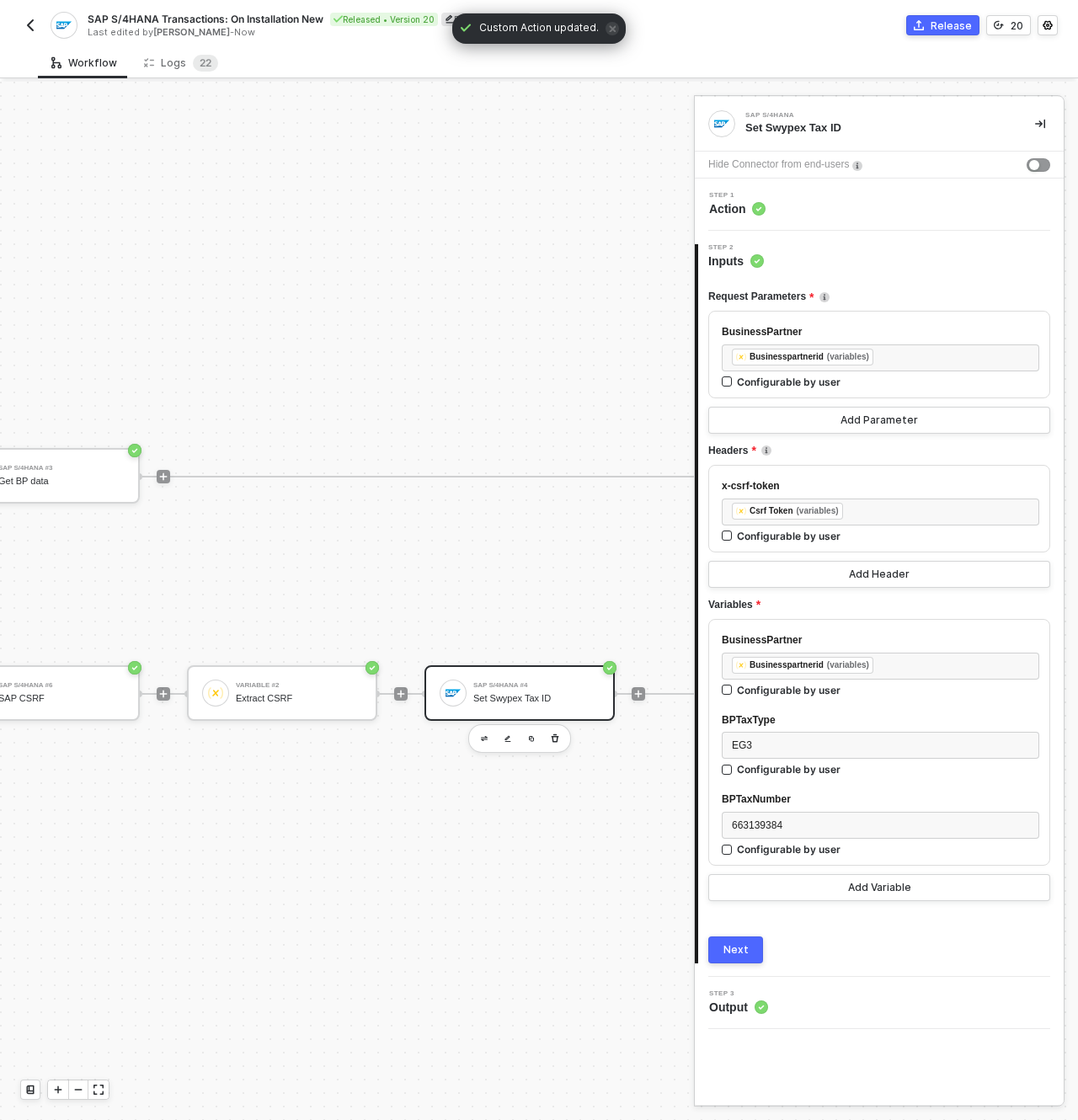
click at [940, 16] on button "Release" at bounding box center [942, 25] width 73 height 20
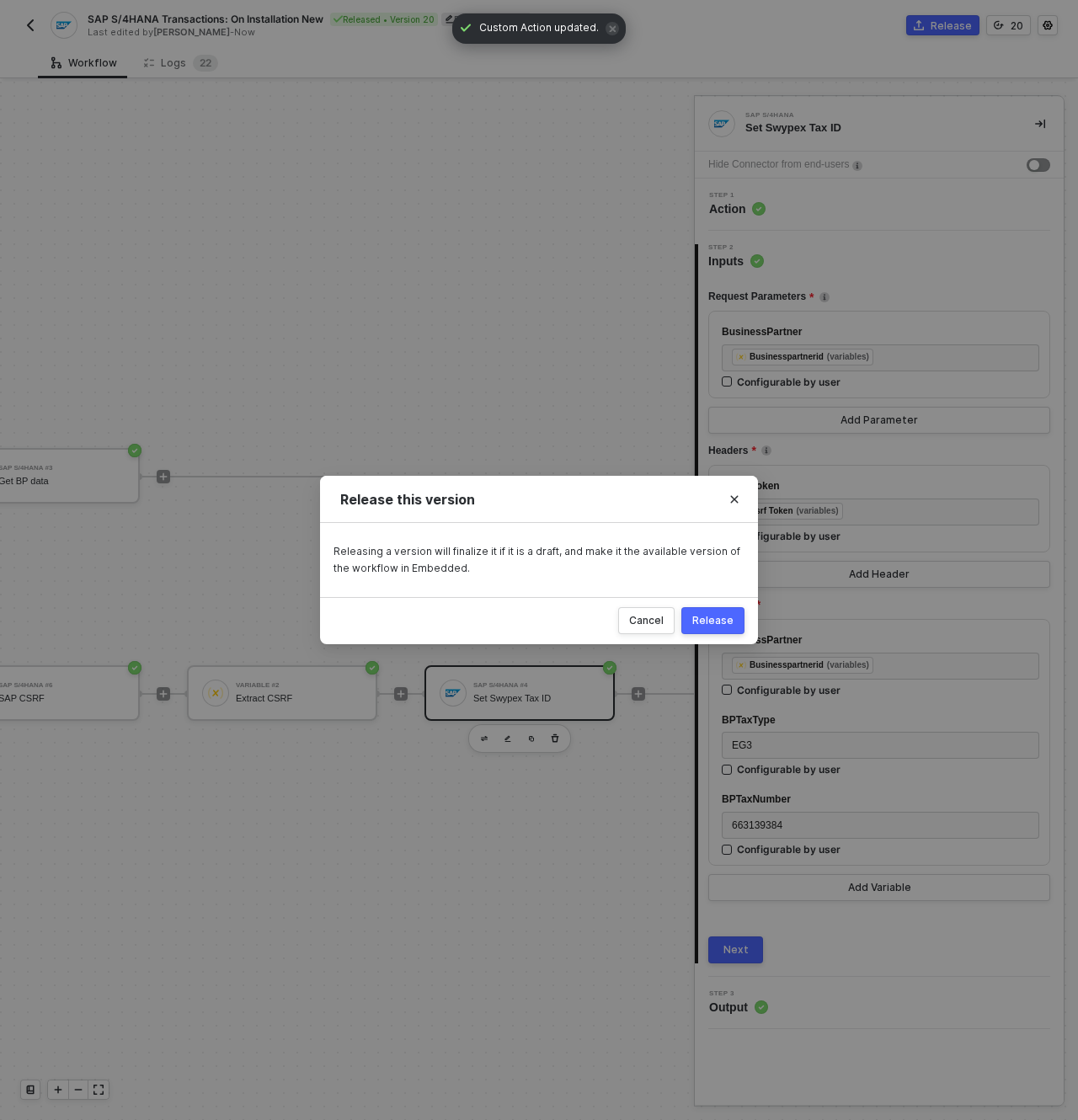
click at [704, 613] on button "Release" at bounding box center [713, 620] width 63 height 27
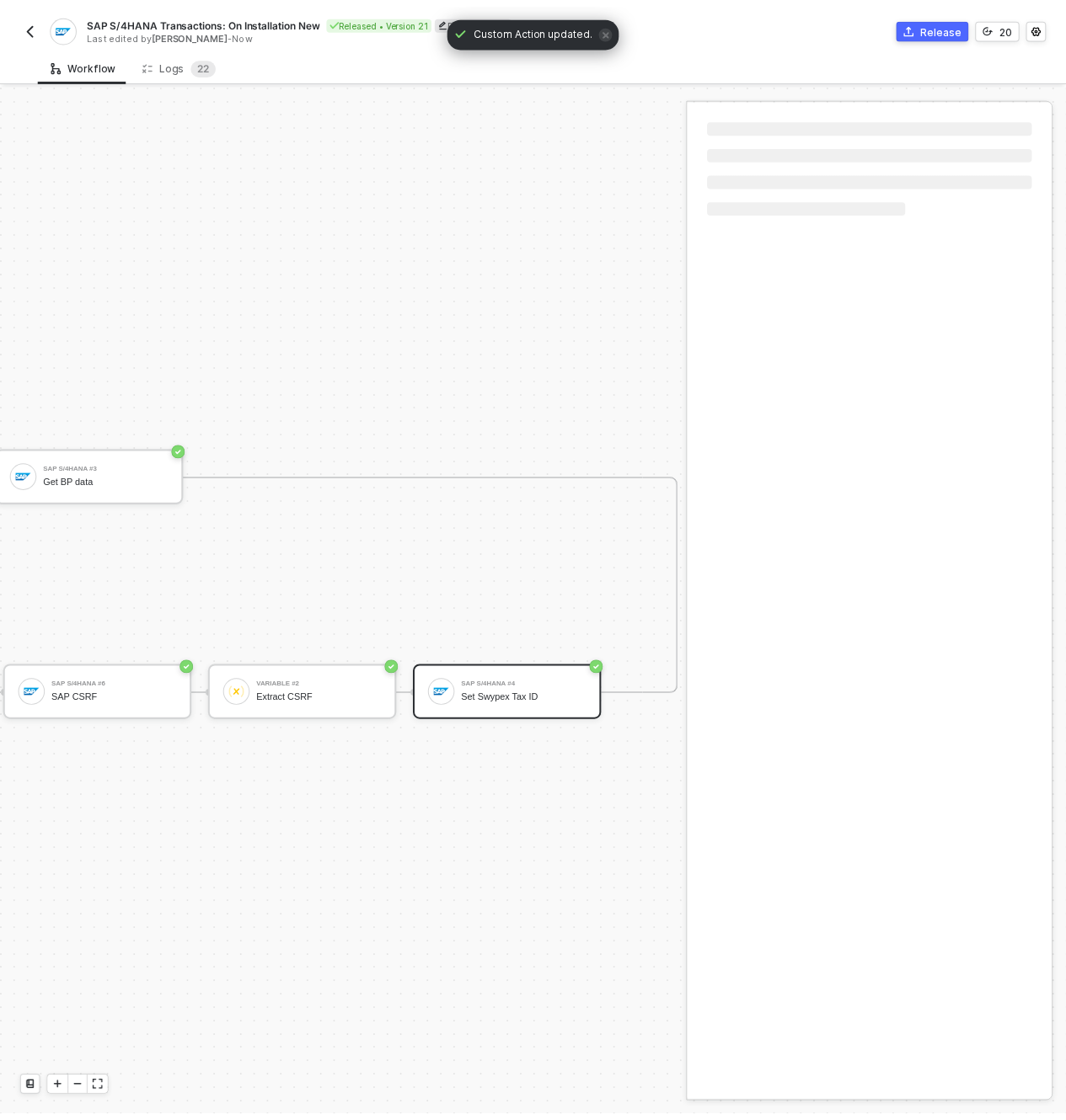
scroll to position [44, 1177]
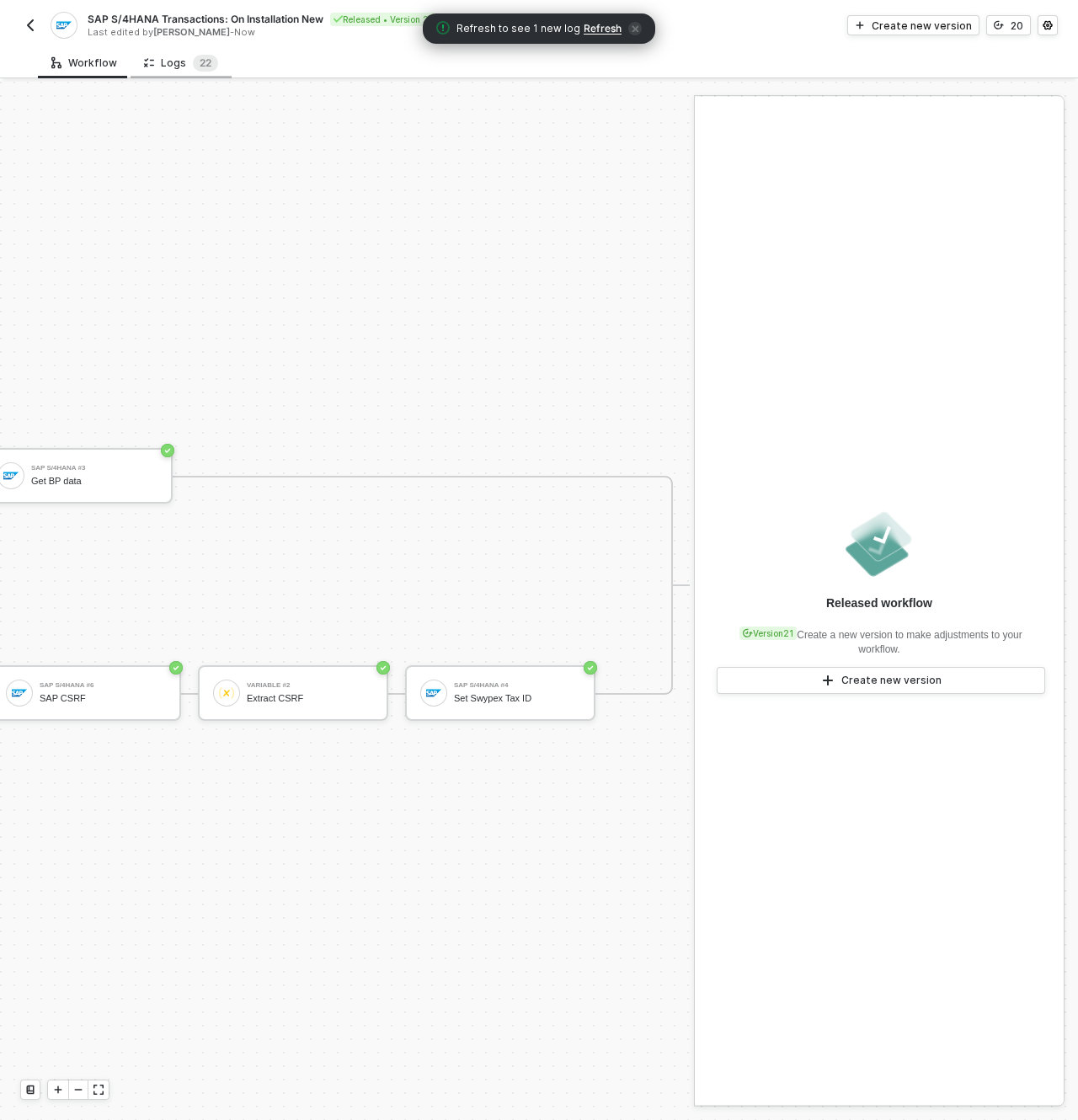
click at [186, 62] on div "Logs 2 2" at bounding box center [181, 64] width 74 height 17
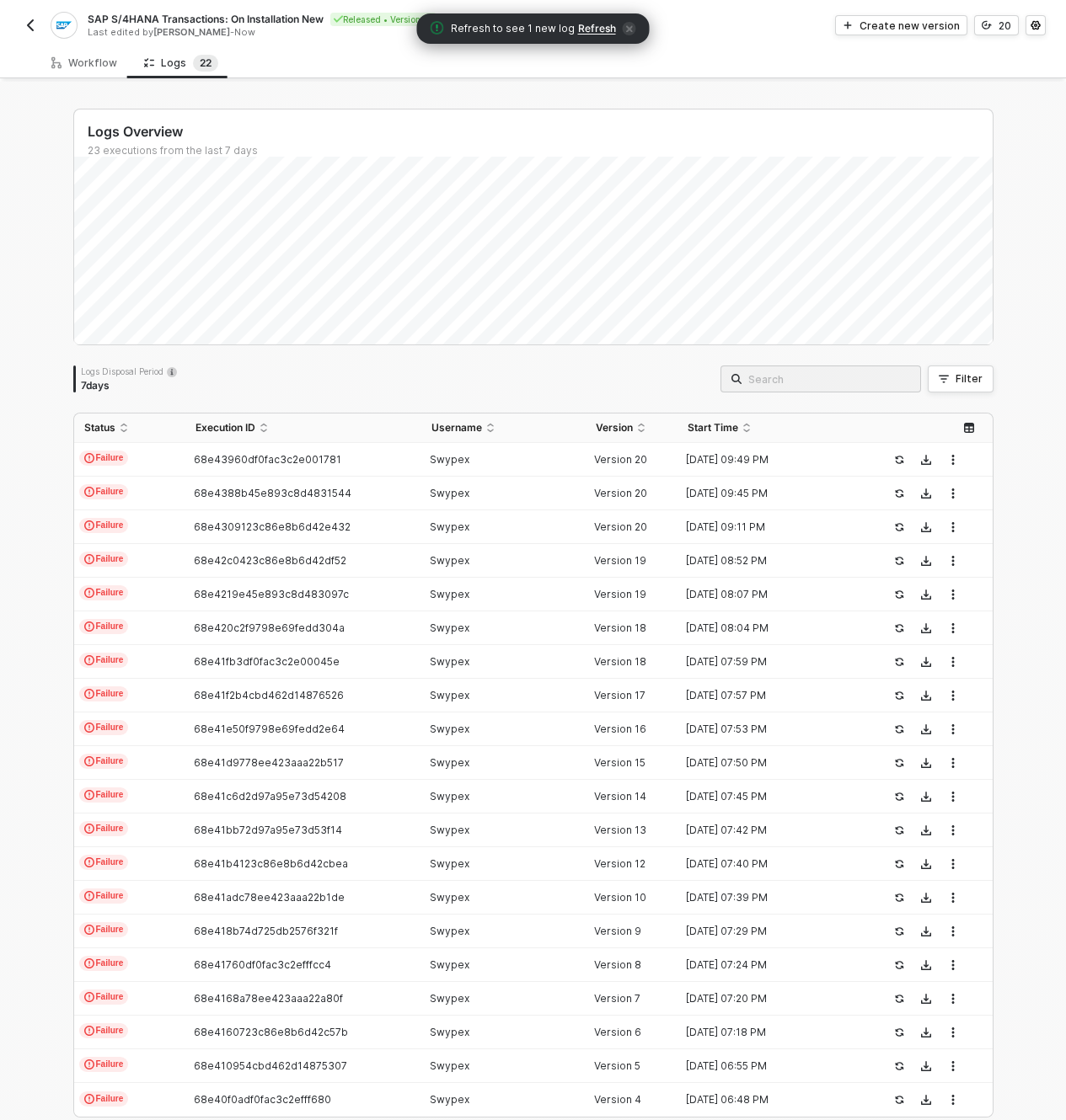
click at [594, 18] on div "Refresh to see 1 new log Refresh" at bounding box center [533, 29] width 232 height 30
click at [602, 32] on span "Refresh" at bounding box center [597, 29] width 38 height 13
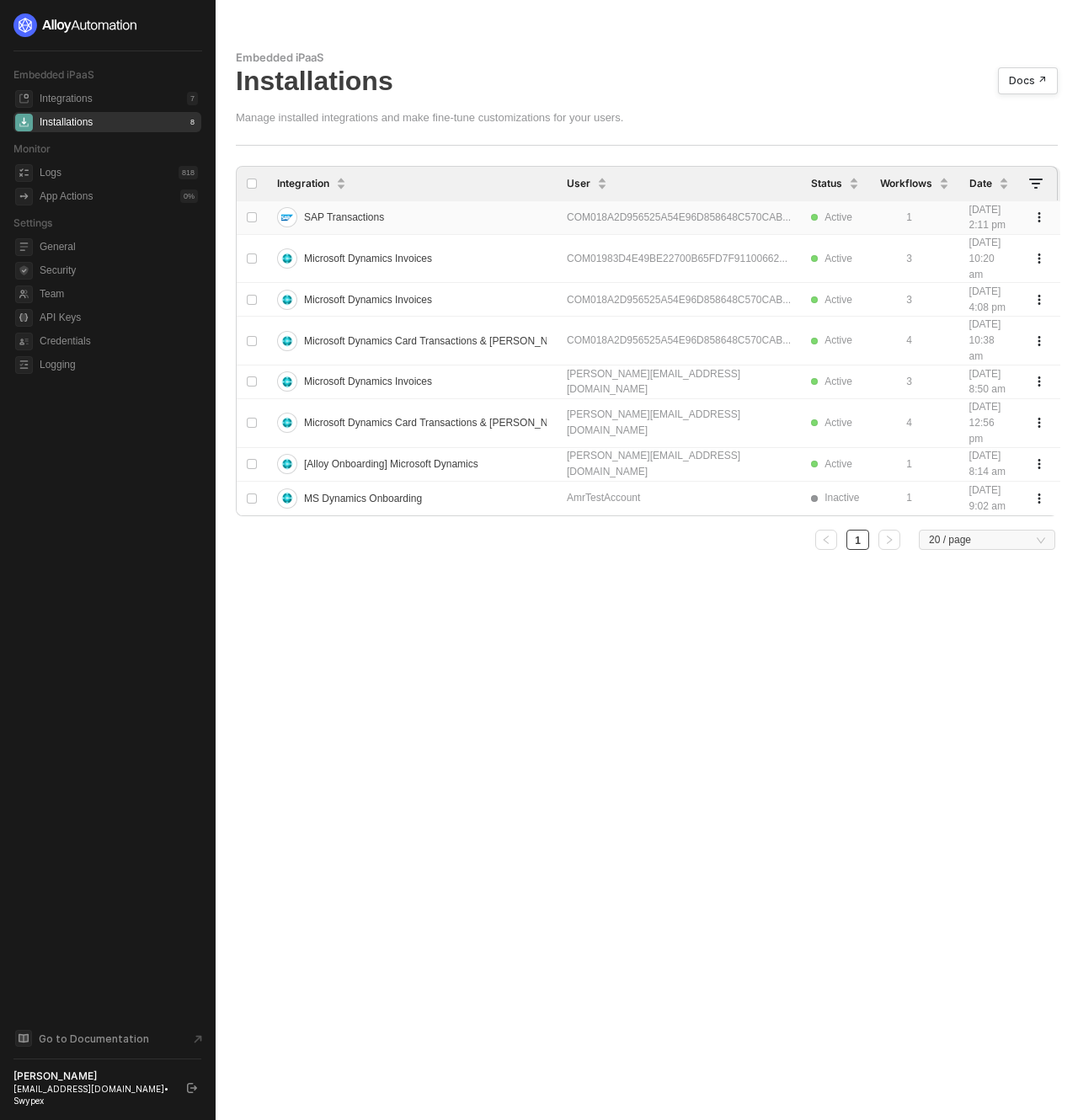
click at [373, 231] on span "SAP Transactions" at bounding box center [344, 217] width 80 height 27
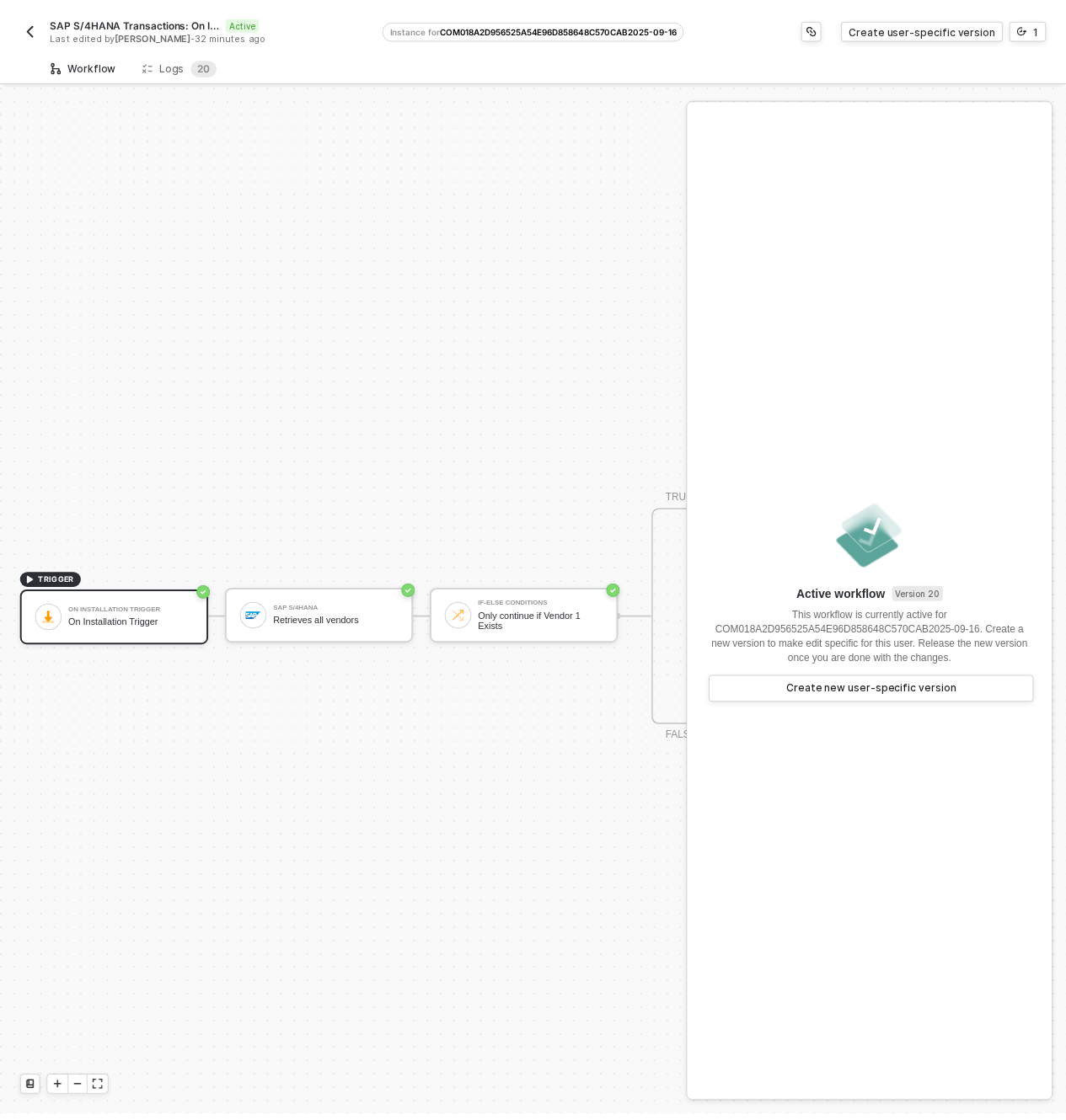
scroll to position [44, 0]
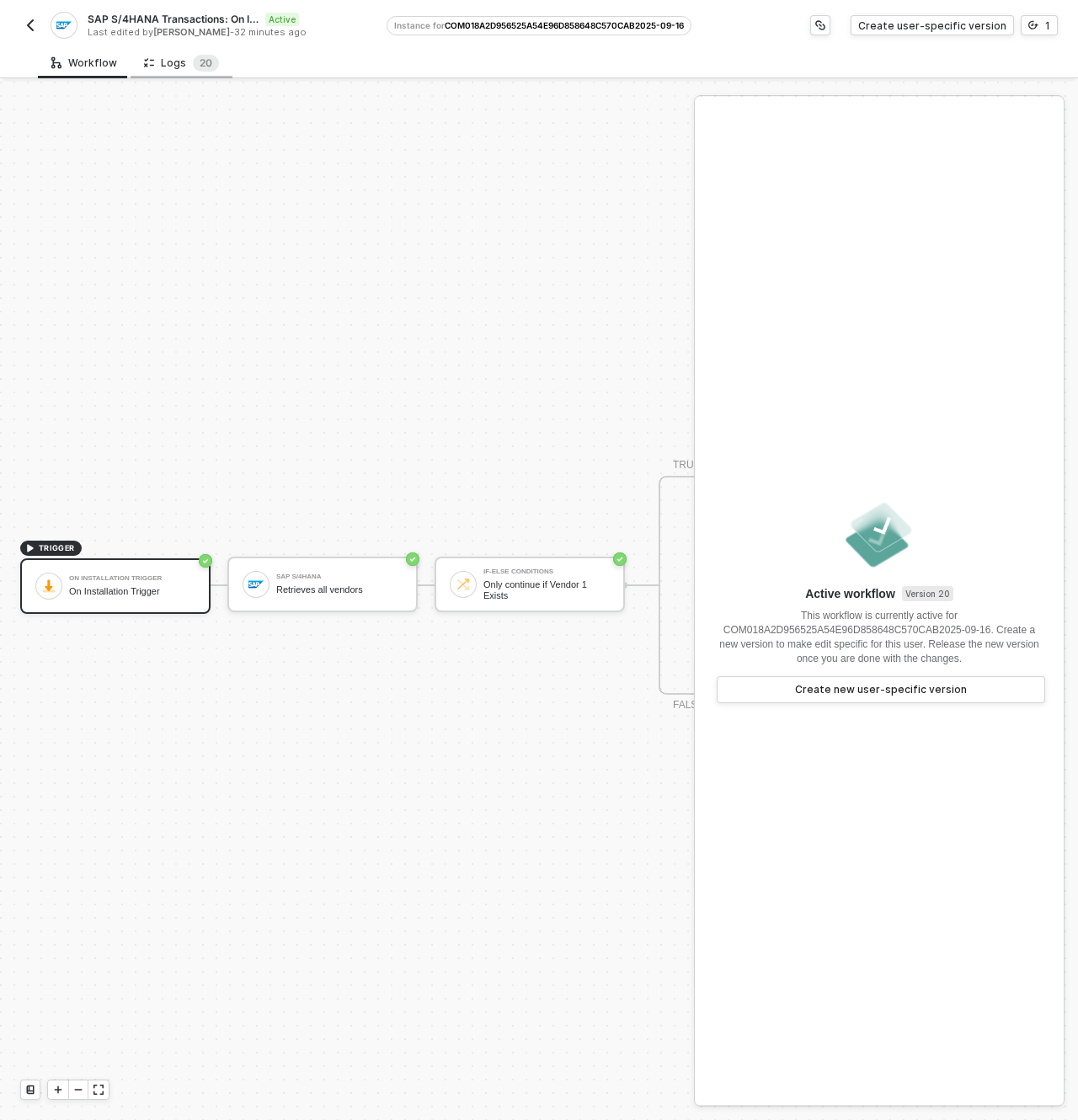
click at [167, 58] on div "Logs 2 0" at bounding box center [181, 64] width 75 height 17
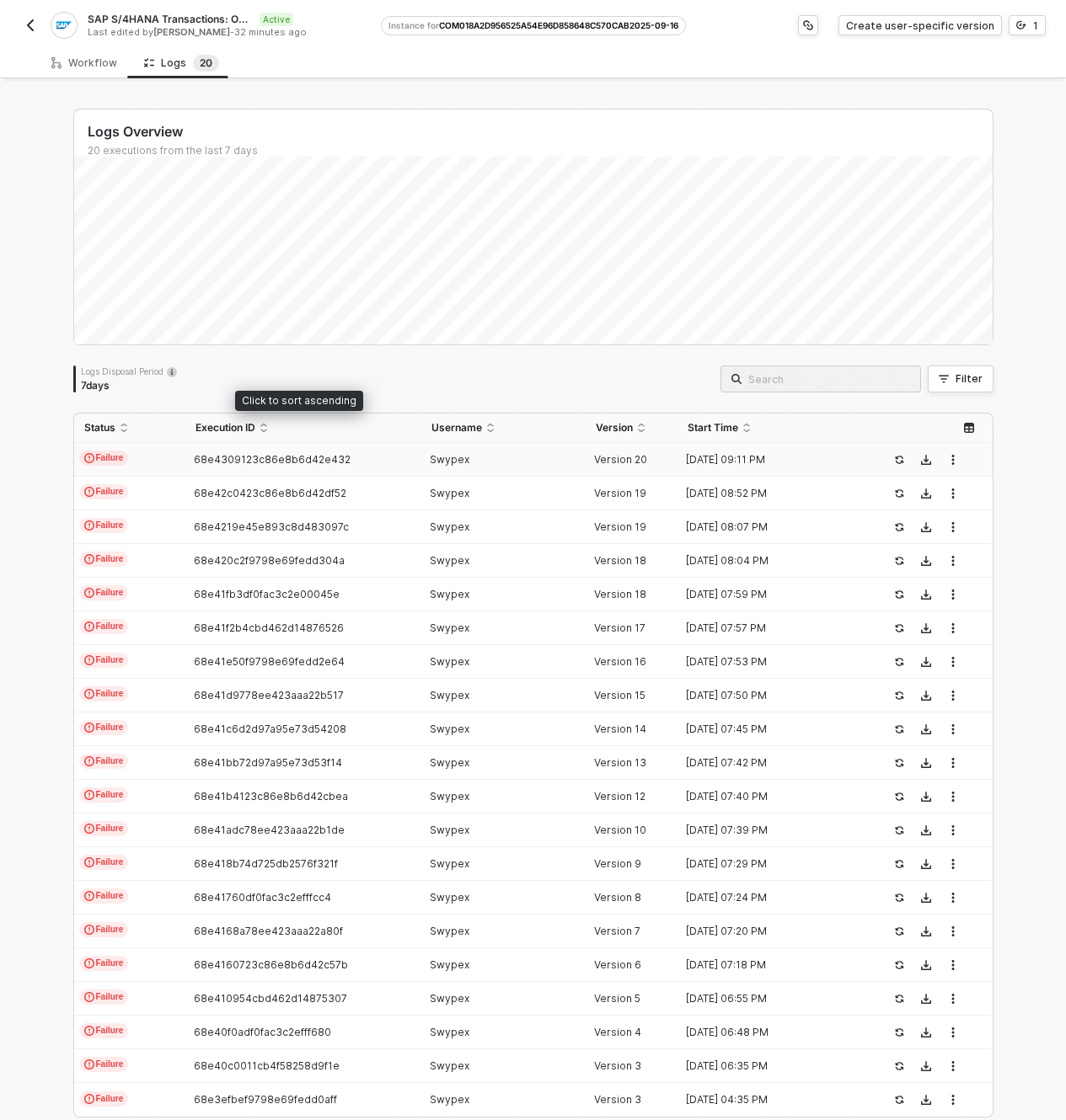
click at [316, 460] on span "68e4309123c86e8b6d42e432" at bounding box center [272, 459] width 157 height 12
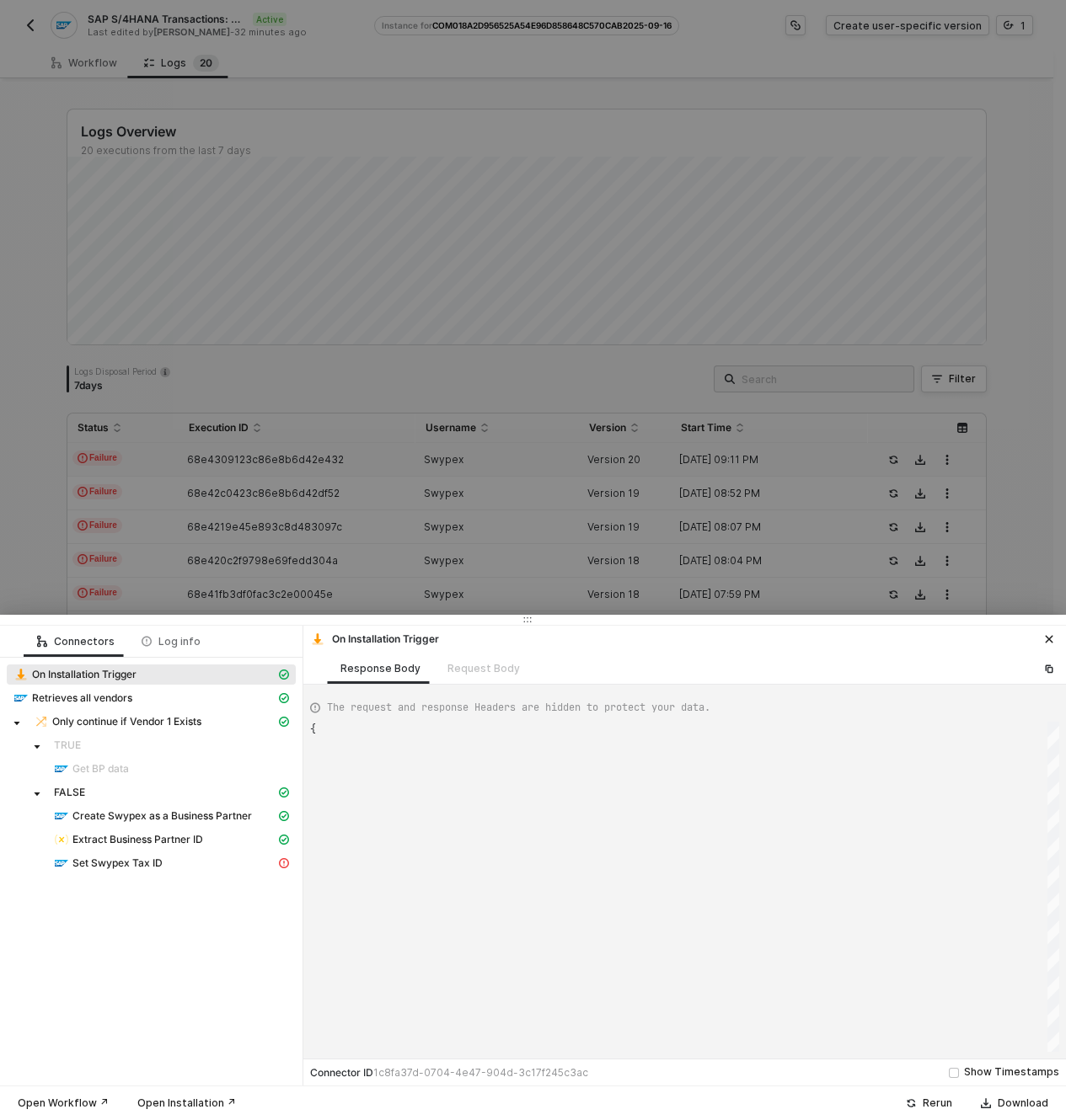
scroll to position [46, 0]
click at [180, 819] on span "Create Swypex as a Business Partner" at bounding box center [162, 816] width 180 height 13
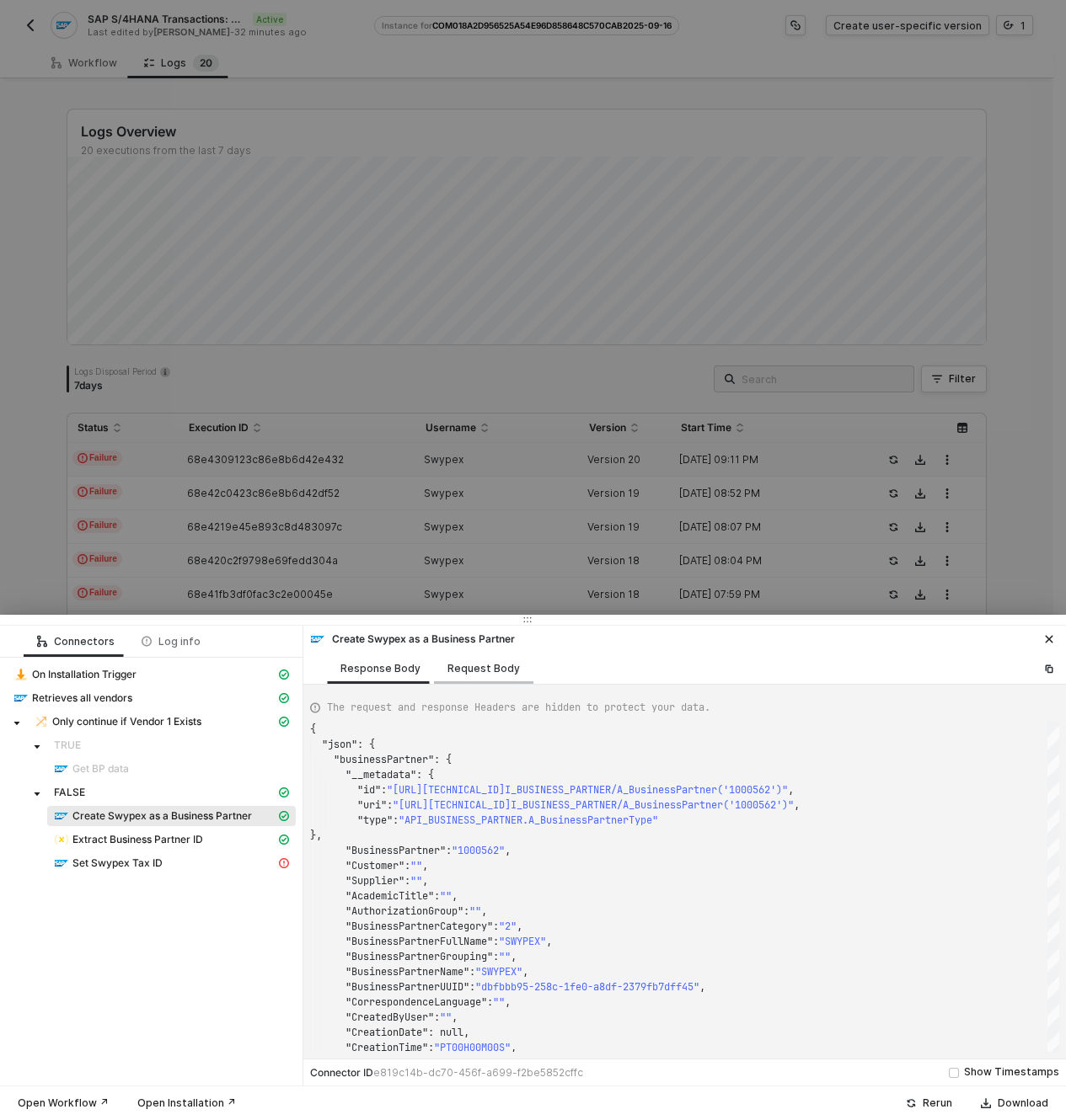
click at [475, 671] on div "Request Body" at bounding box center [484, 669] width 72 height 13
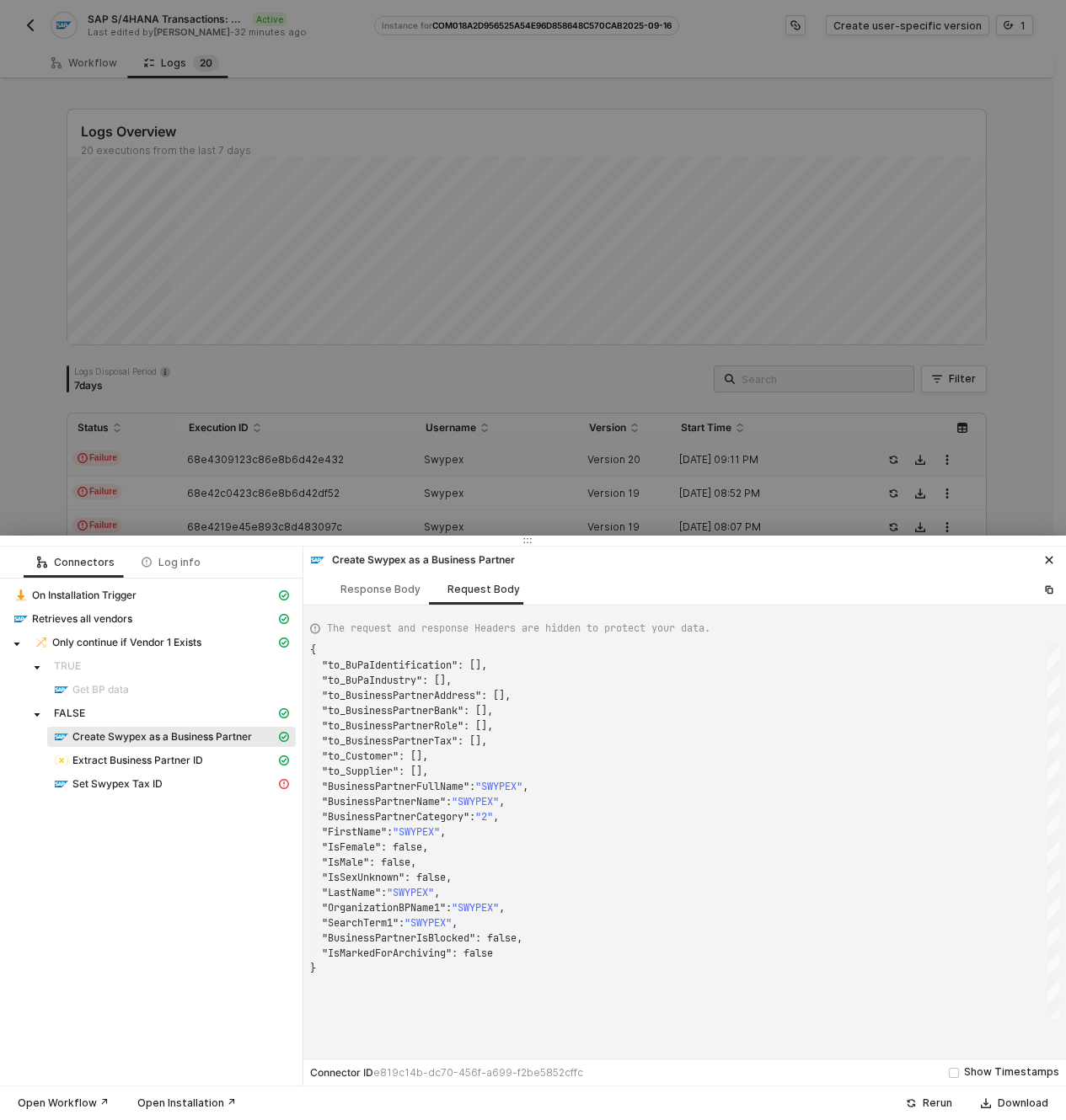
drag, startPoint x: 515, startPoint y: 619, endPoint x: 519, endPoint y: 462, distance: 157.1
click at [519, 536] on div at bounding box center [533, 540] width 1066 height 10
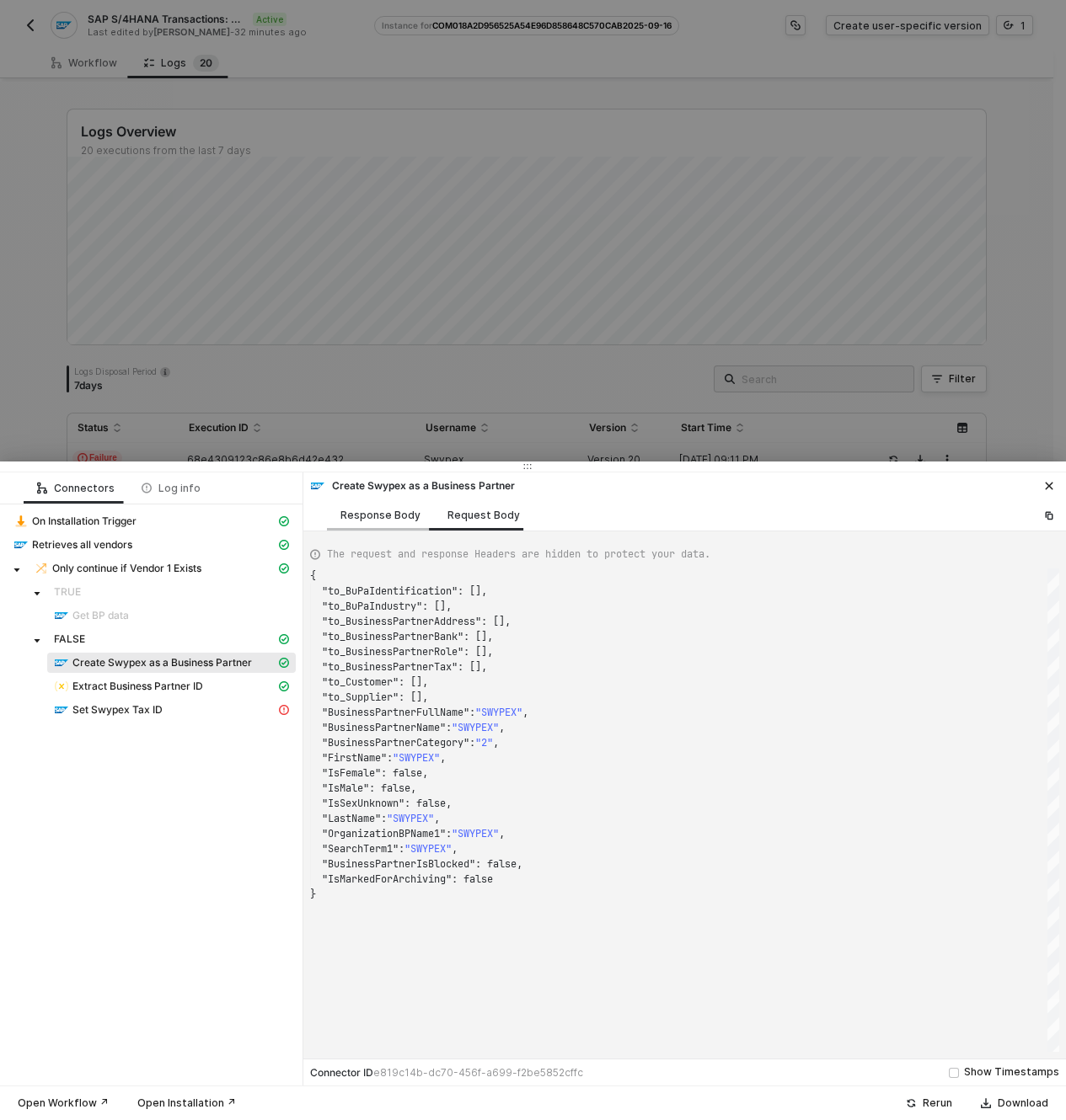
click at [384, 521] on div "Response Body" at bounding box center [381, 516] width 80 height 13
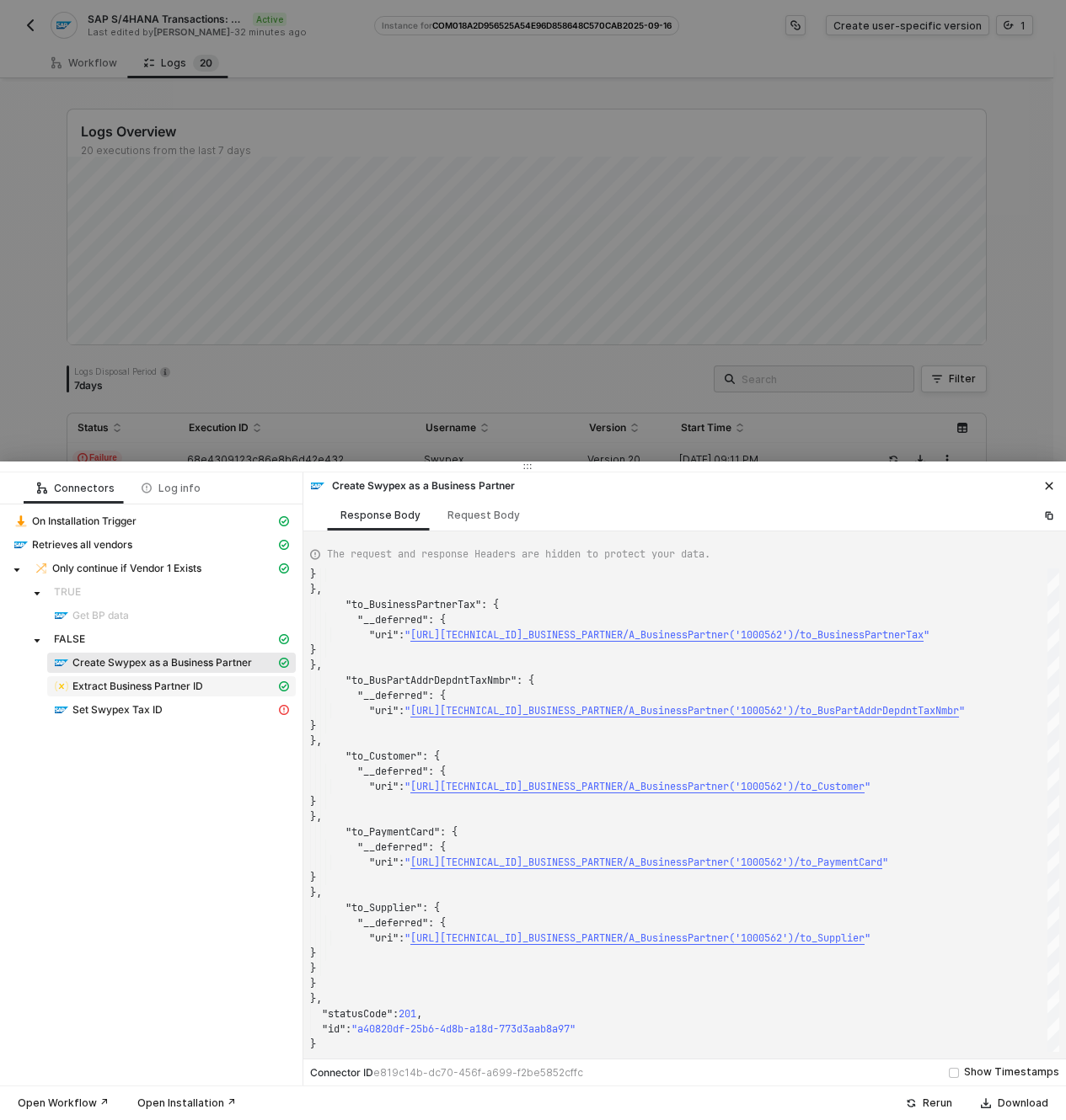
click at [160, 691] on span "Extract Business Partner ID" at bounding box center [137, 686] width 130 height 13
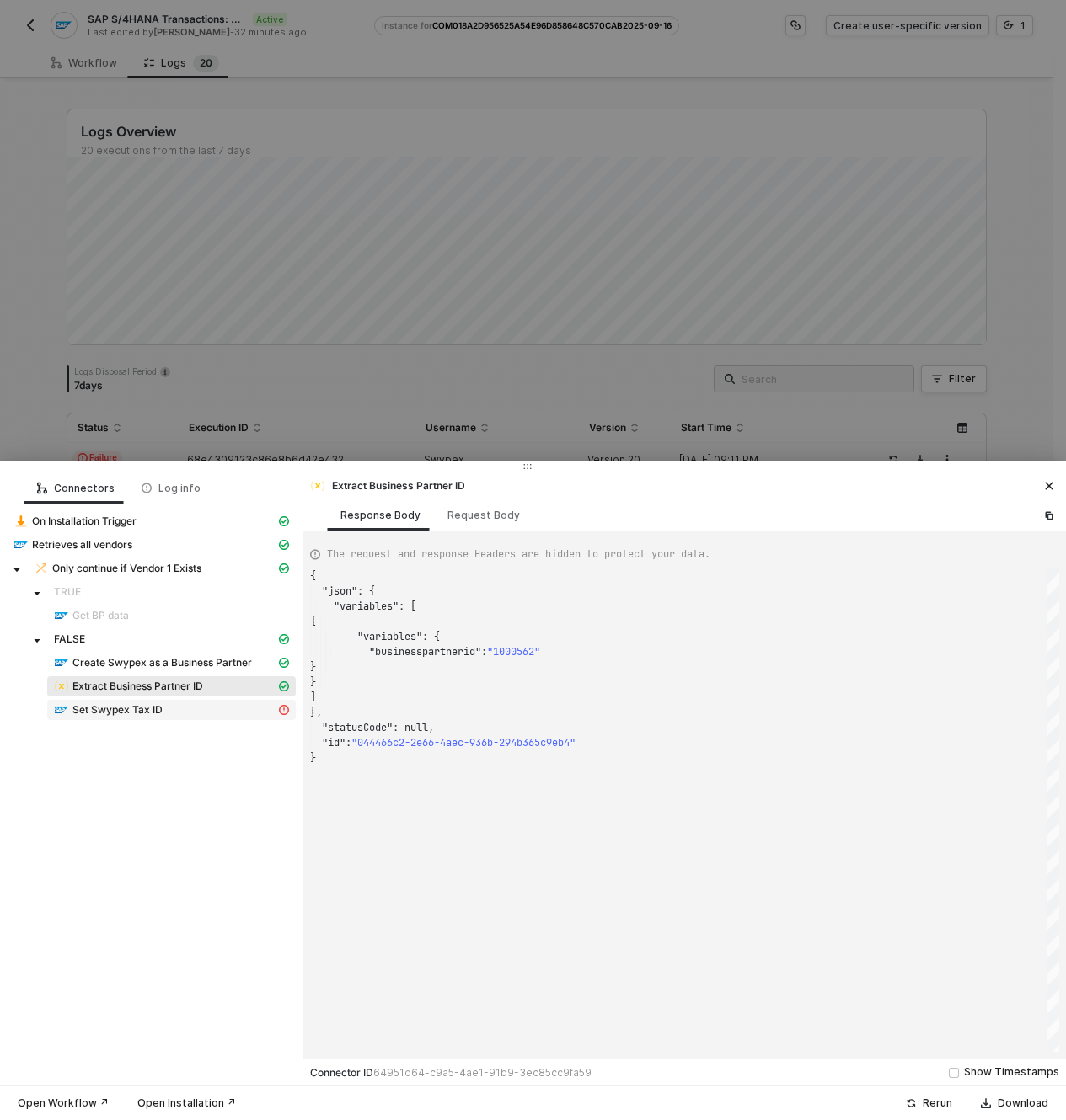
click at [168, 708] on div "Set Swypex Tax ID" at bounding box center [165, 710] width 222 height 15
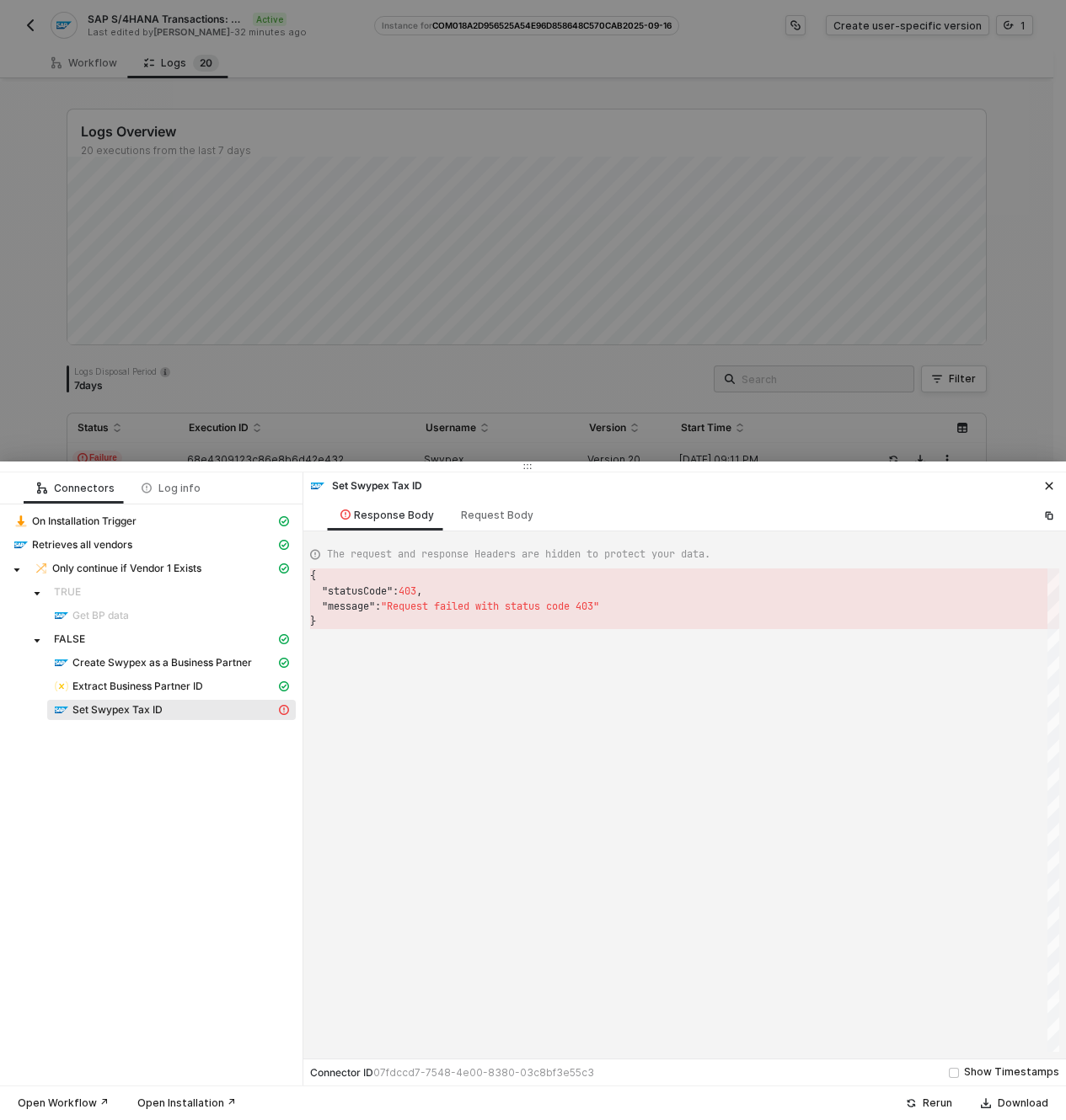
scroll to position [46, 0]
click at [1045, 483] on icon "icon-close" at bounding box center [1049, 485] width 10 height 10
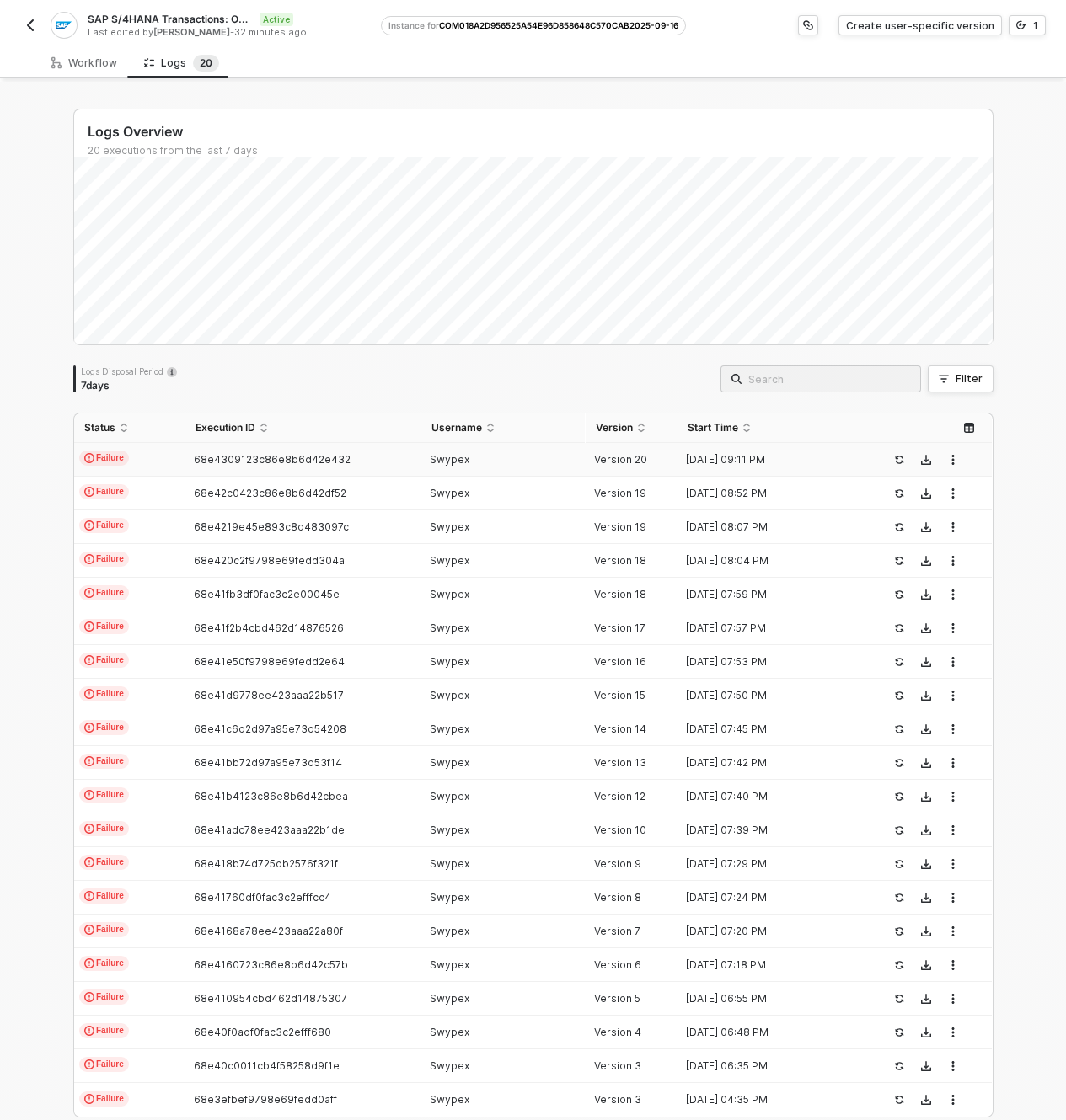
click at [34, 26] on img "button" at bounding box center [30, 25] width 13 height 13
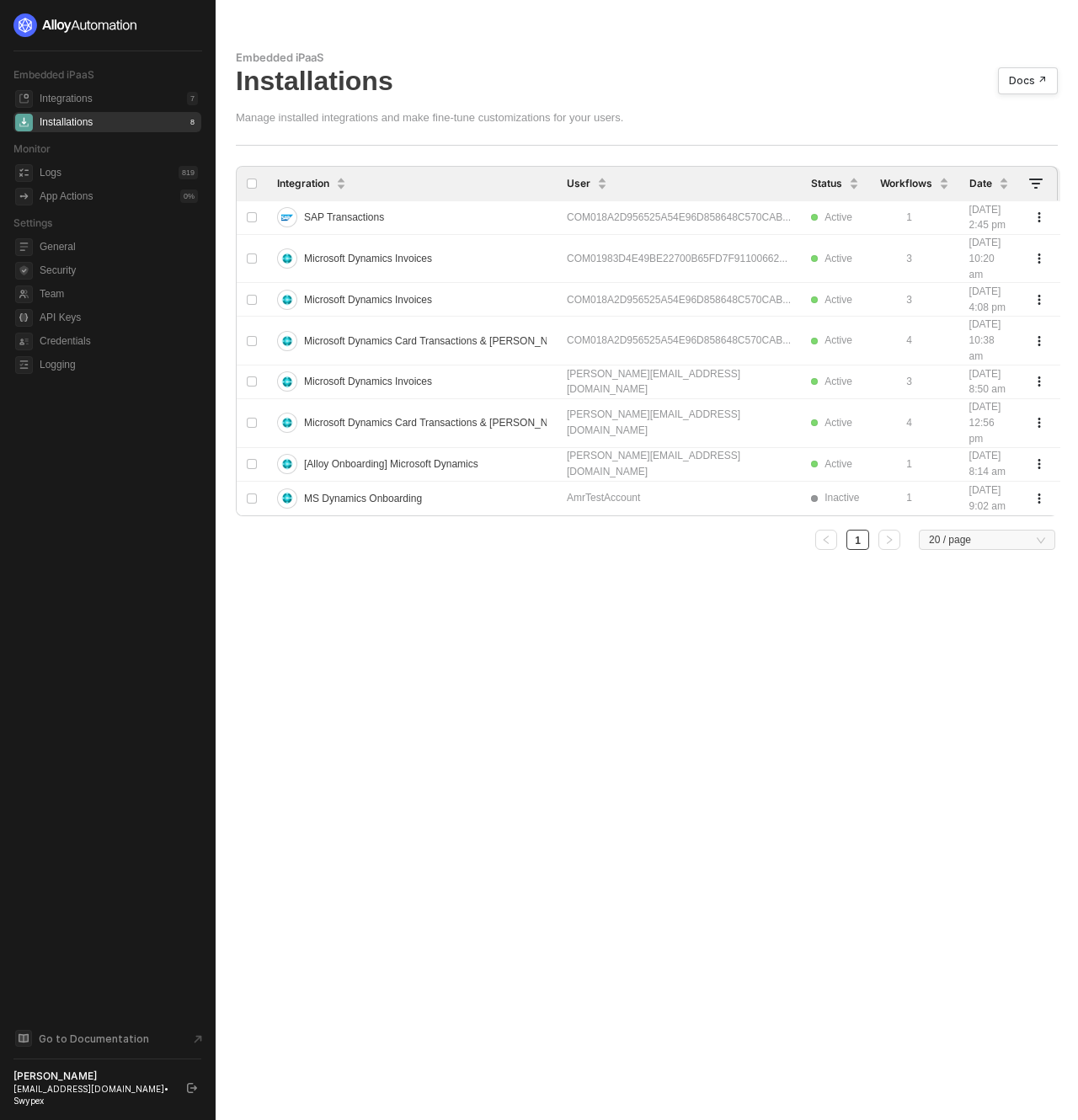
drag, startPoint x: 406, startPoint y: 180, endPoint x: 504, endPoint y: 69, distance: 148.1
click at [504, 69] on div "Embedded iPaaS Installations Docs ↗ Manage installed integrations and make fine…" at bounding box center [647, 306] width 822 height 513
click at [444, 224] on div "SAP Transactions" at bounding box center [411, 217] width 269 height 27
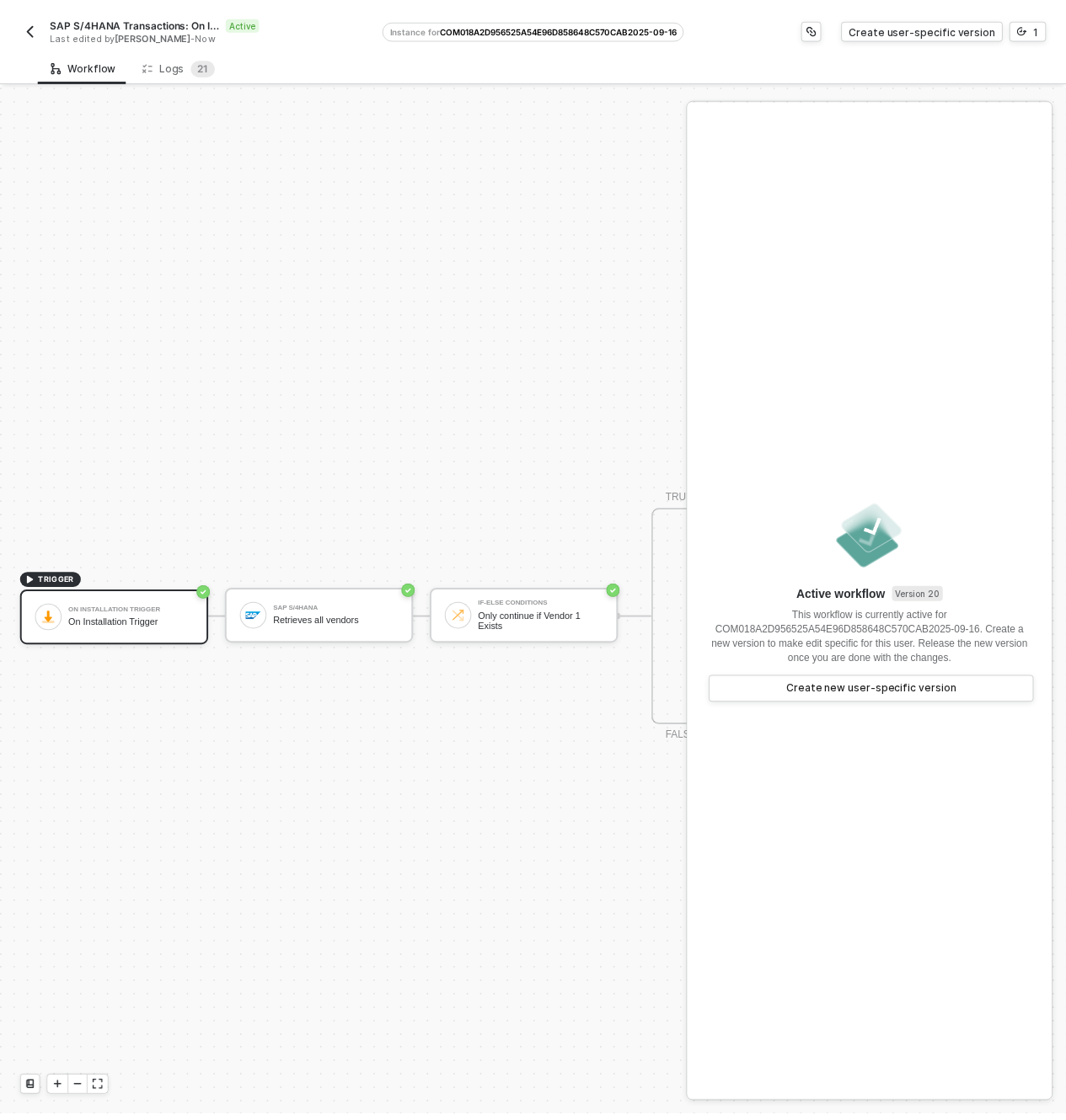
scroll to position [44, 0]
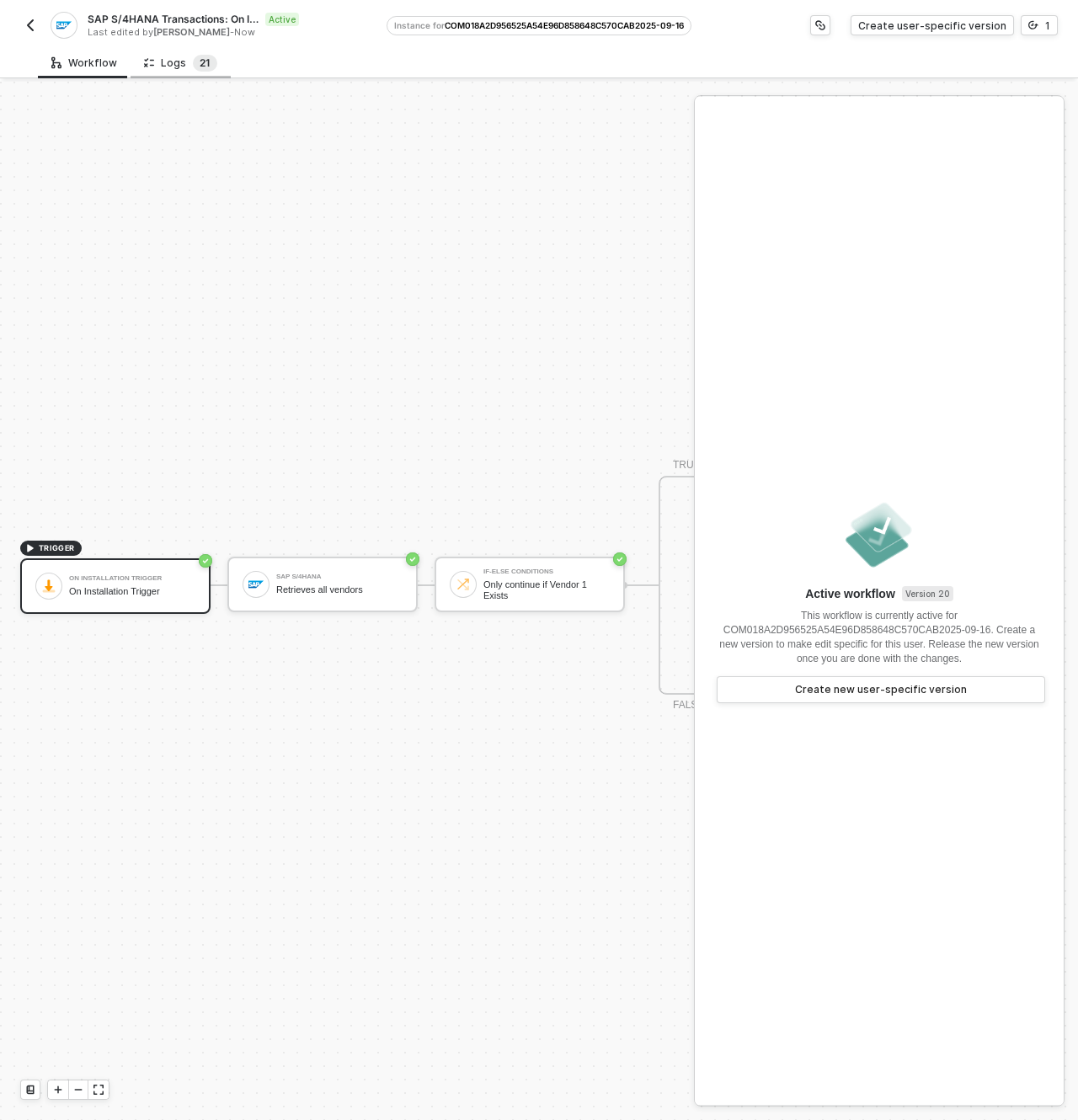
click at [200, 56] on span "2" at bounding box center [203, 64] width 6 height 17
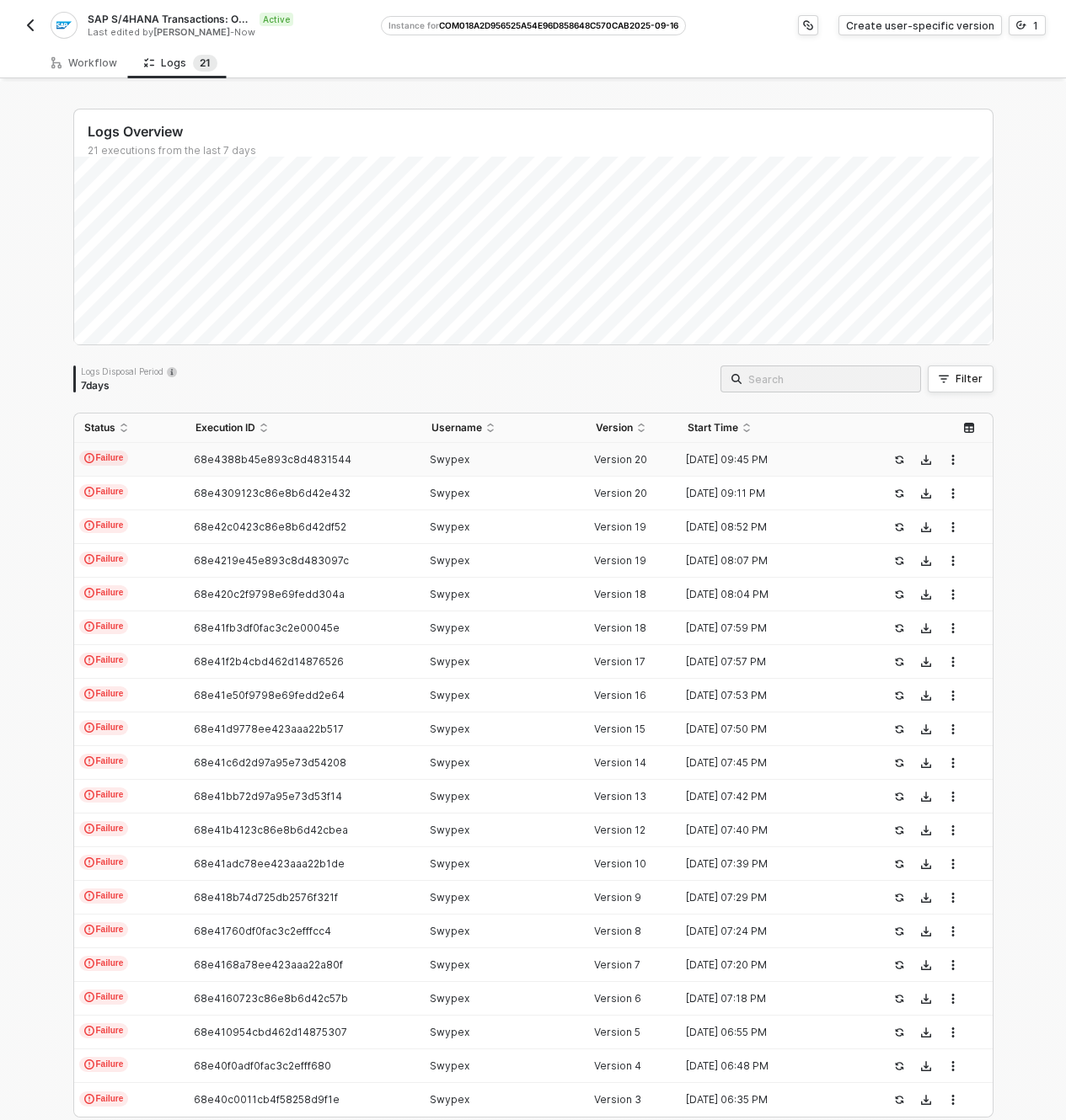
click at [464, 458] on div "Swypex" at bounding box center [497, 460] width 150 height 13
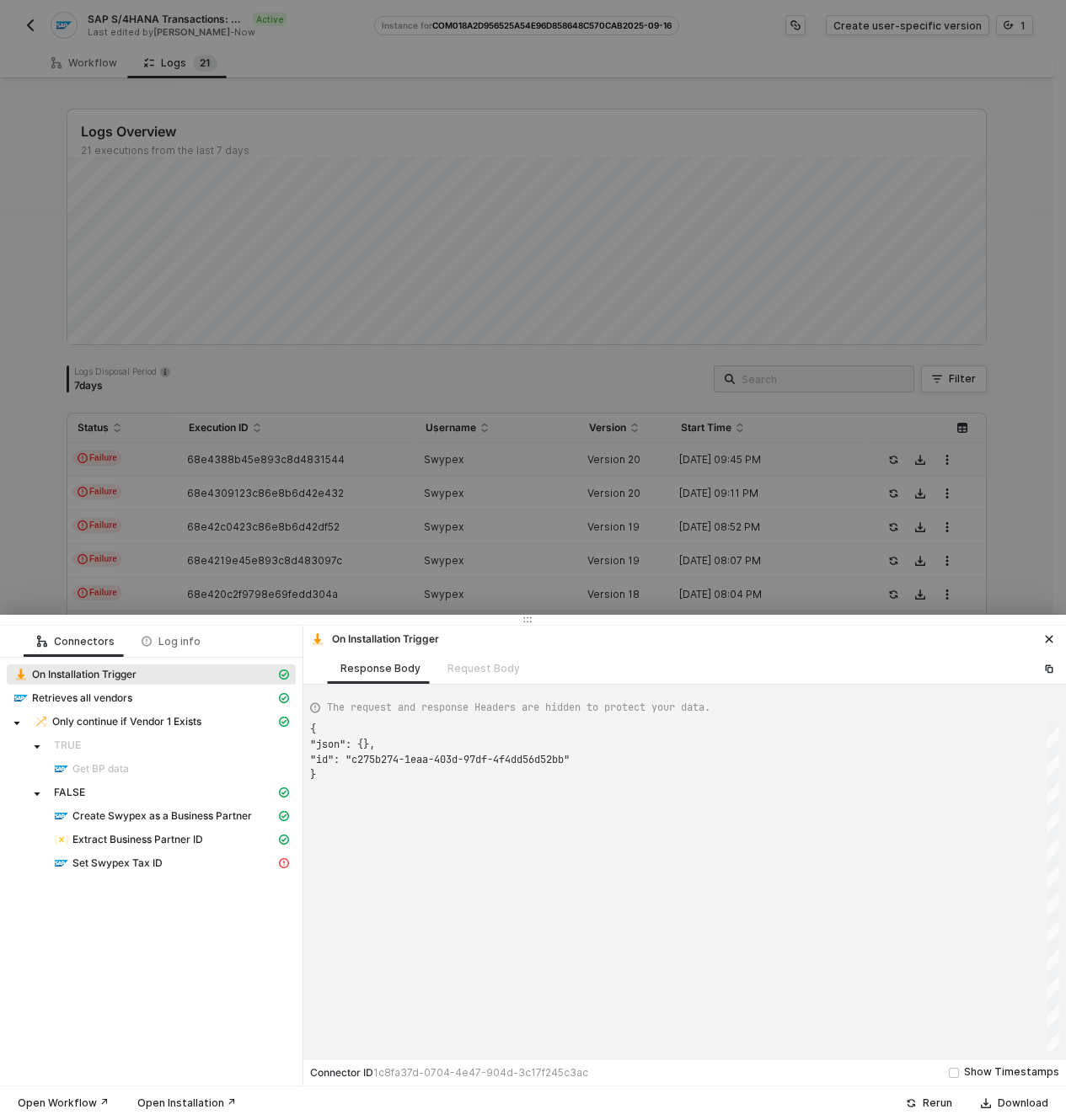
scroll to position [46, 0]
click at [188, 860] on div "Set Swypex Tax ID" at bounding box center [165, 863] width 222 height 15
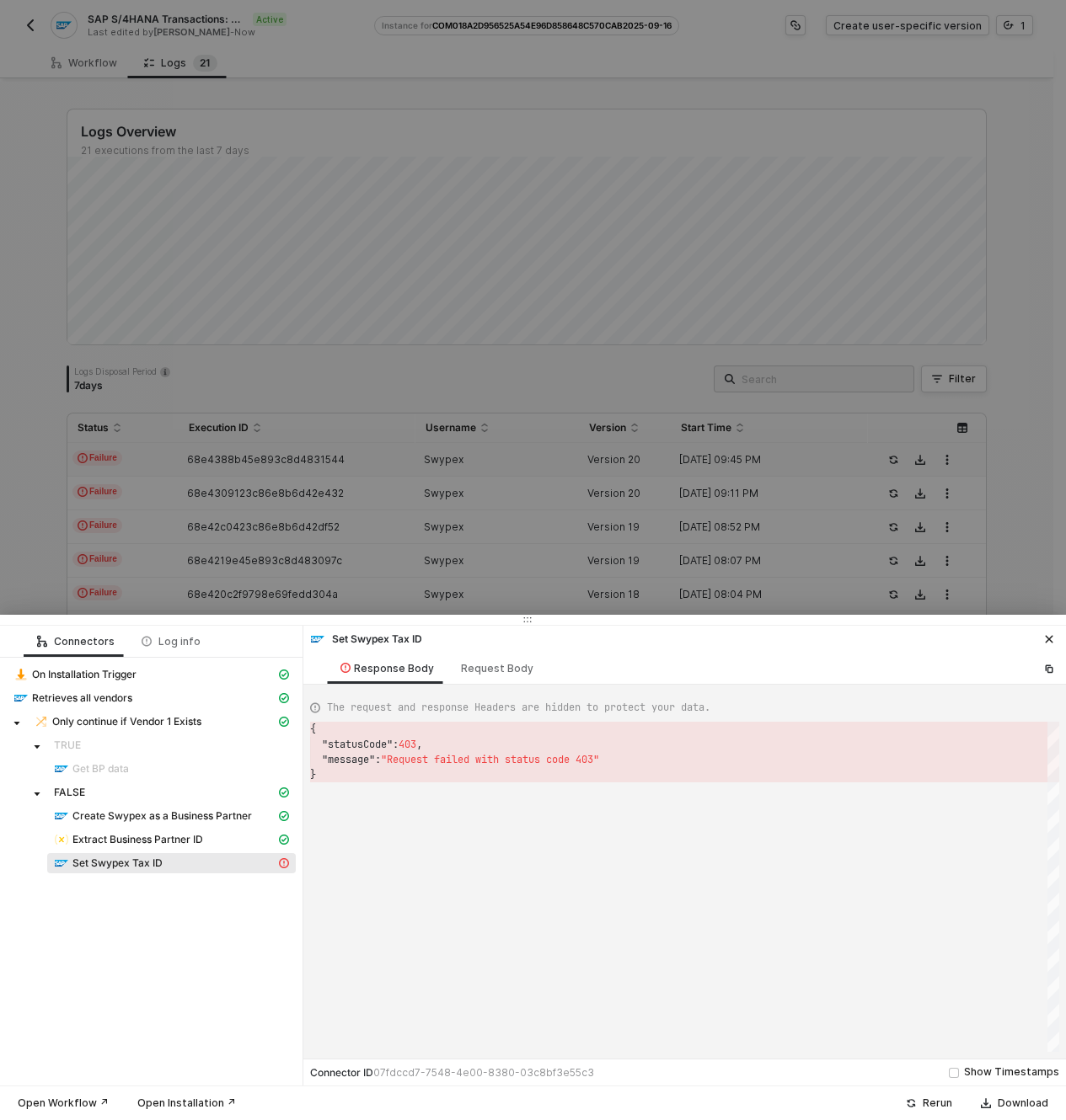
click at [474, 676] on div "Request Body" at bounding box center [497, 668] width 99 height 31
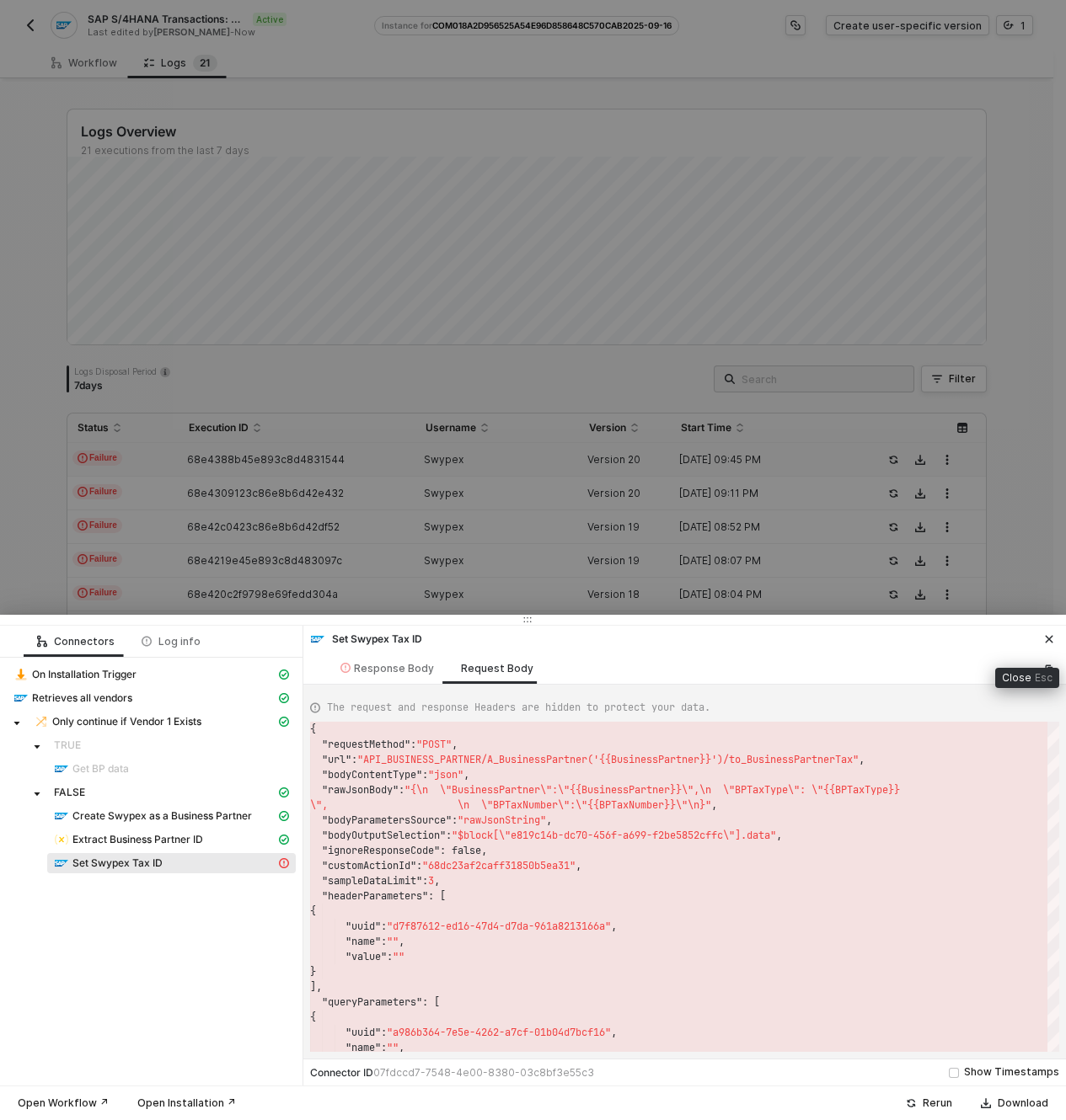
click at [1054, 639] on button "button" at bounding box center [1048, 639] width 20 height 20
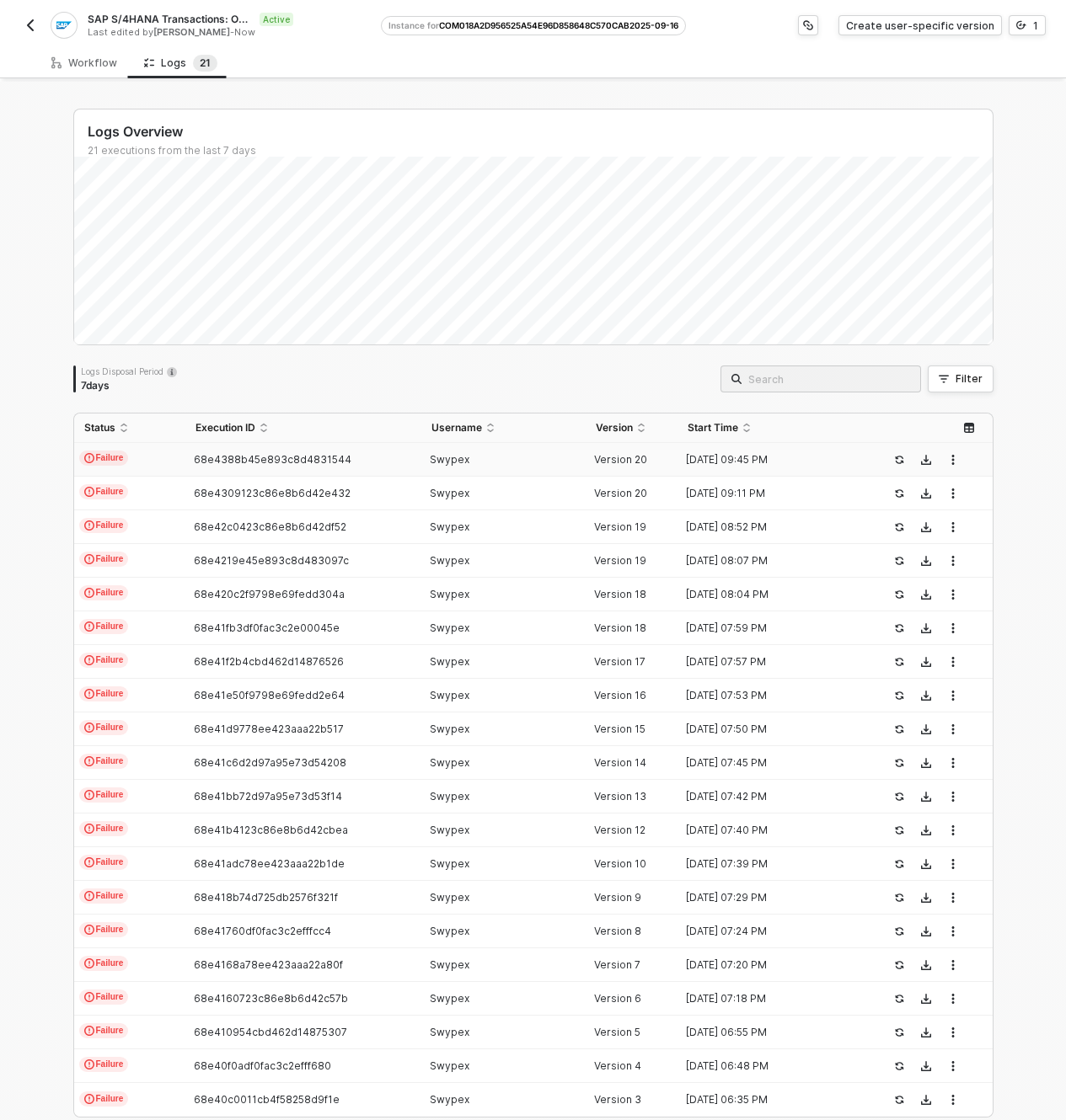
click at [37, 29] on button "button" at bounding box center [30, 25] width 20 height 20
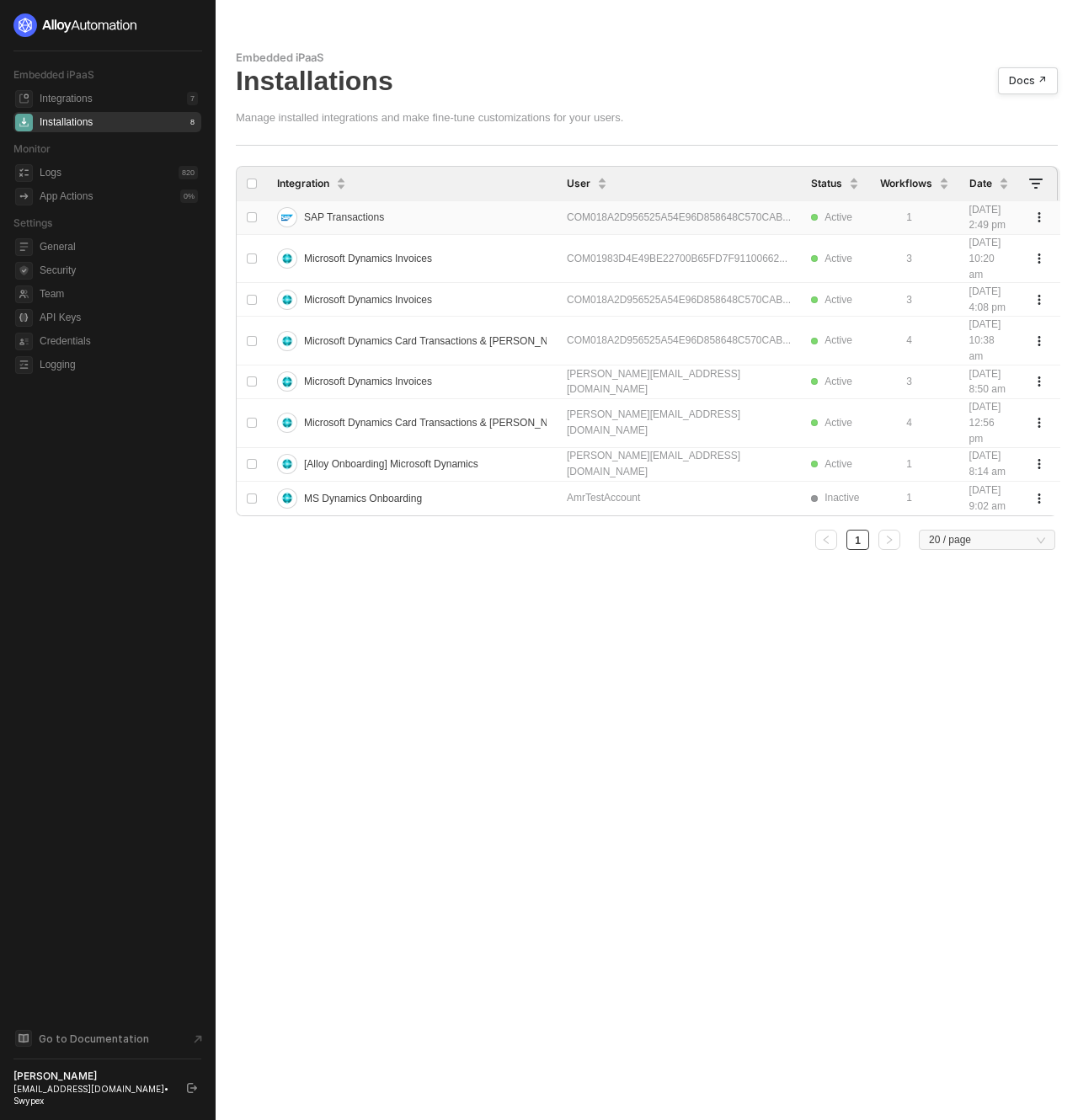
click at [481, 223] on div "SAP Transactions" at bounding box center [411, 217] width 269 height 27
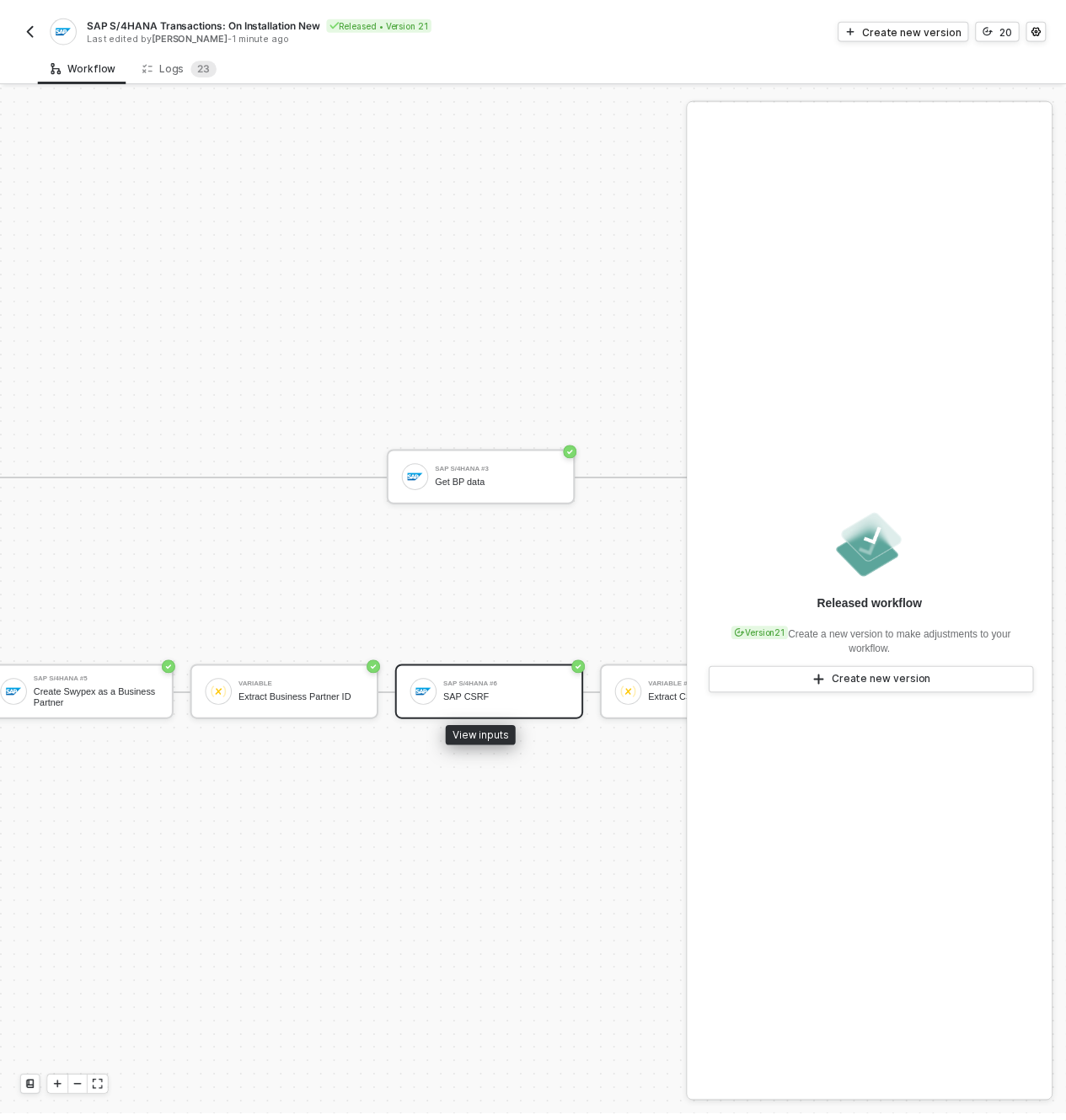
scroll to position [44, 951]
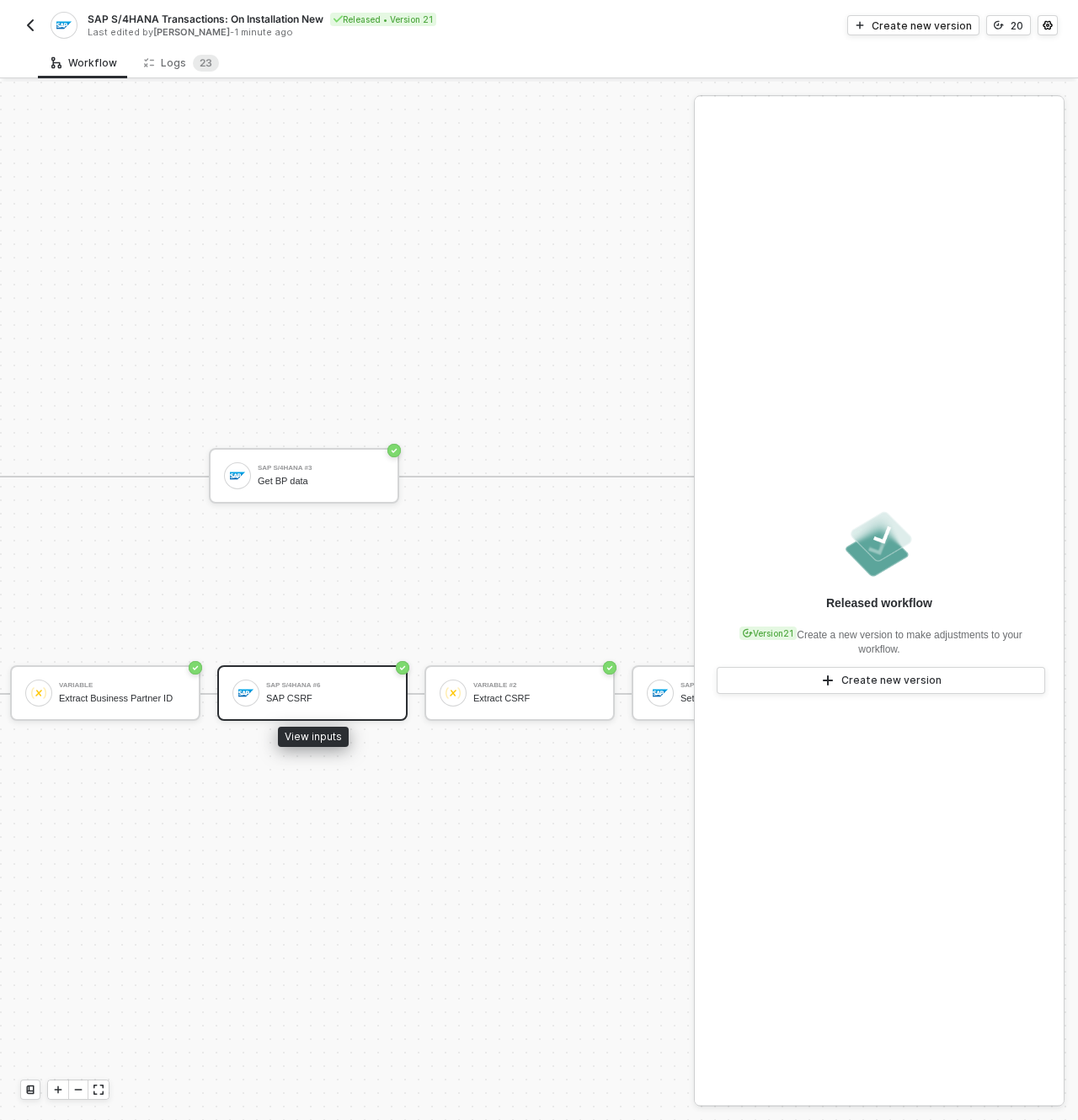
click at [311, 694] on div "SAP CSRF" at bounding box center [329, 699] width 127 height 11
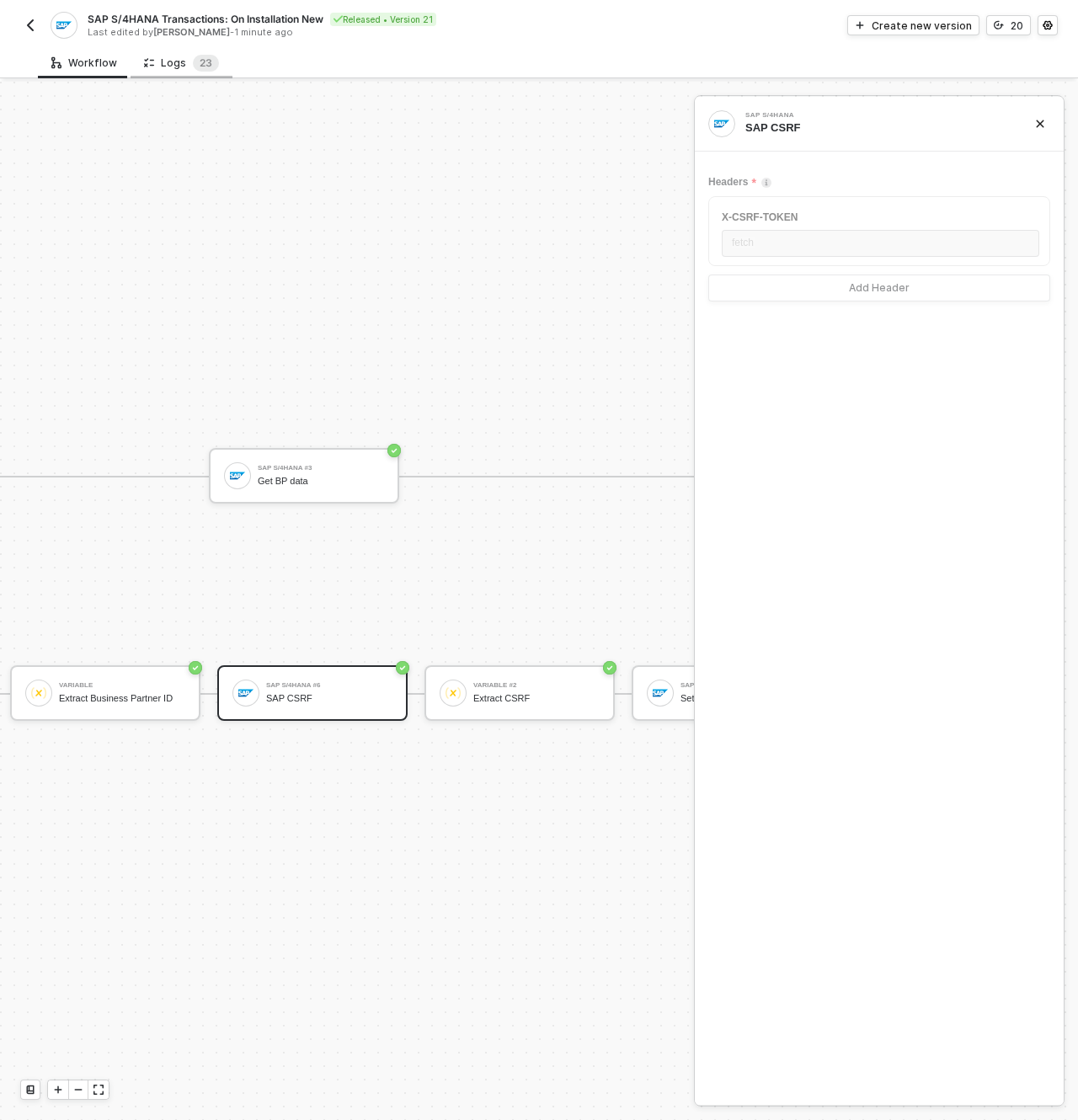
click at [207, 71] on div "Logs 2 3" at bounding box center [181, 63] width 102 height 31
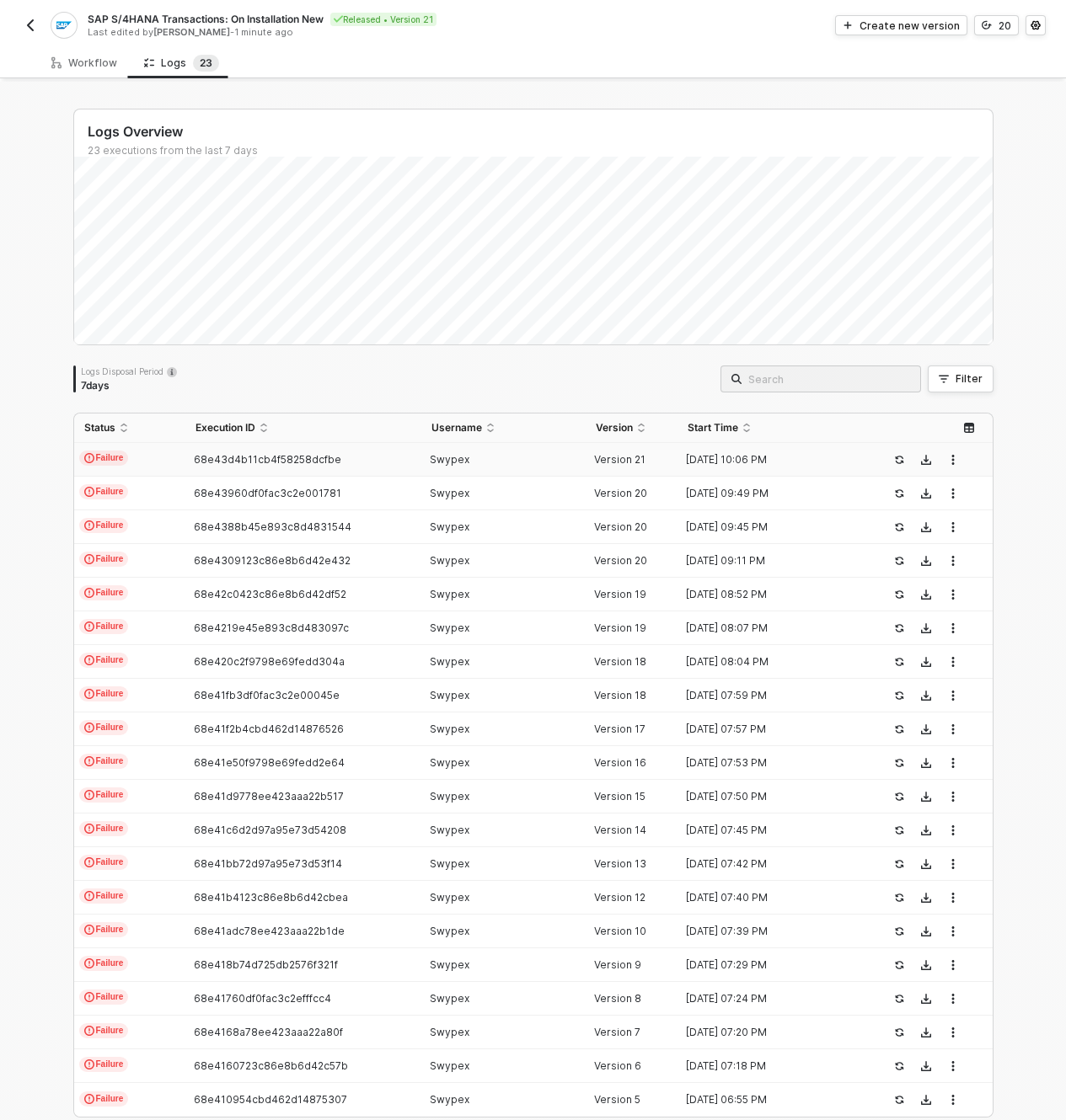
click at [306, 463] on span "68e43d4b11cb4f58258dcfbe" at bounding box center [267, 459] width 148 height 12
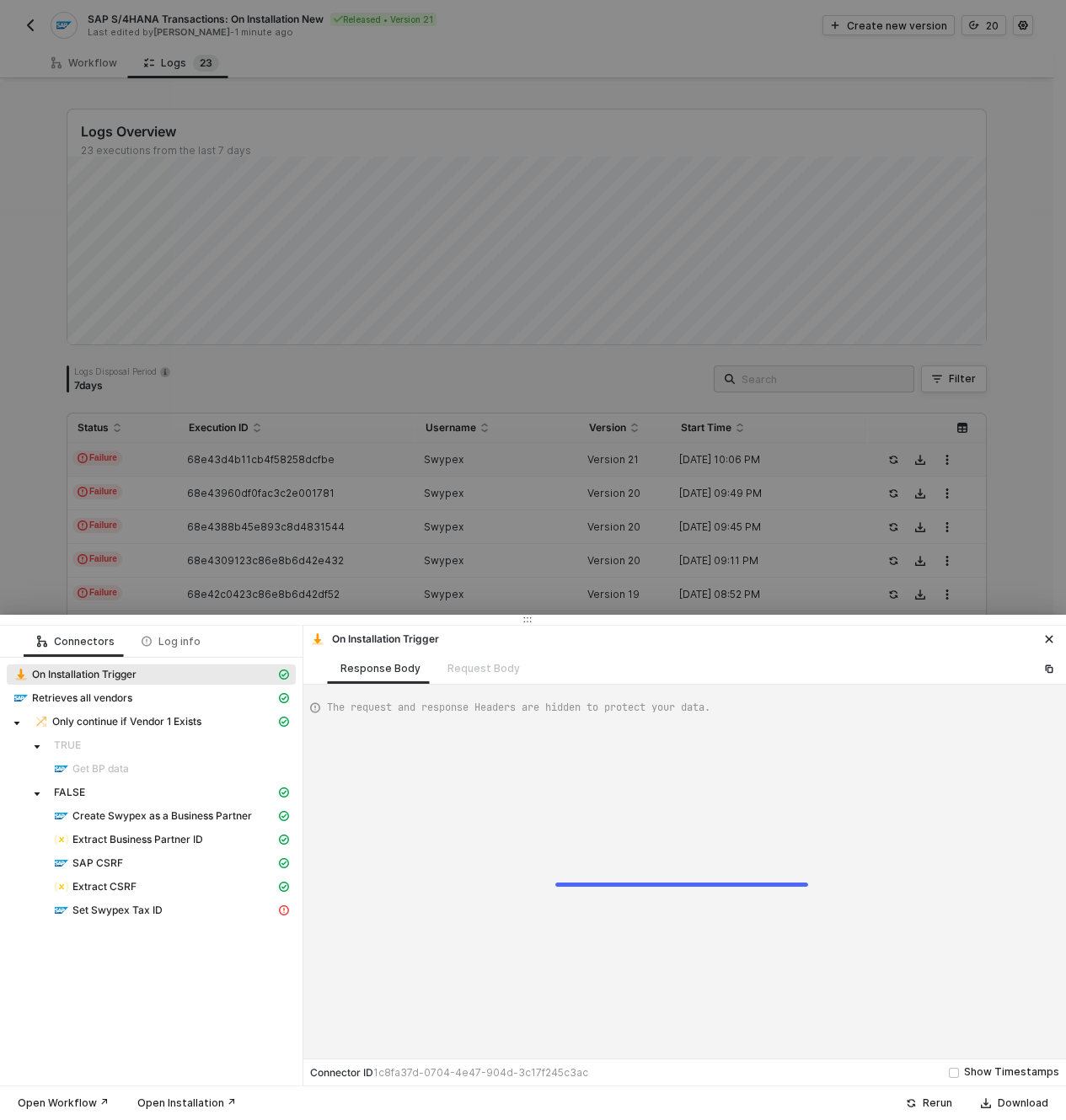
scroll to position [46, 0]
click at [114, 864] on span "SAP CSRF" at bounding box center [97, 863] width 50 height 13
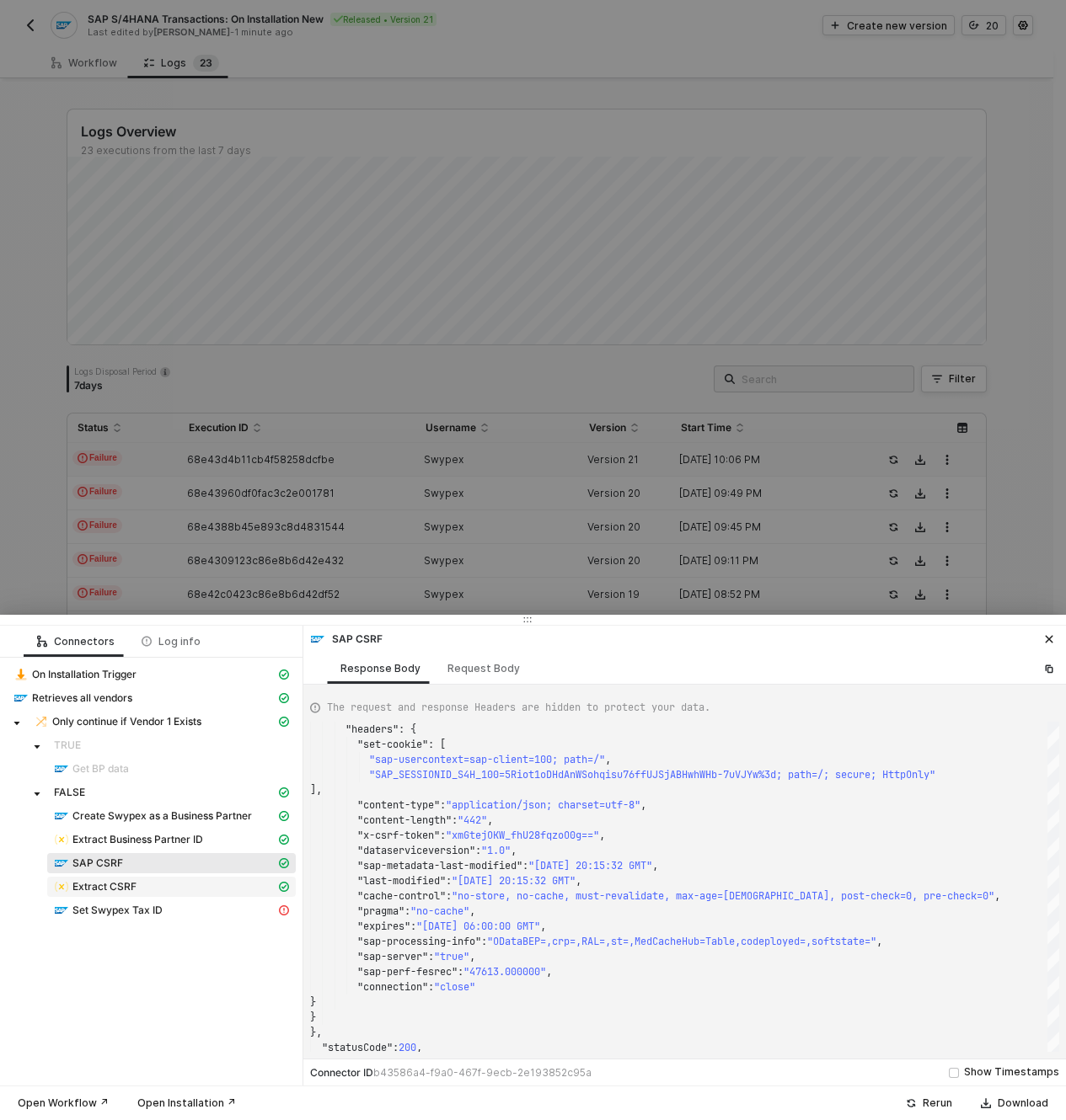
click at [164, 882] on div "Extract CSRF" at bounding box center [165, 887] width 222 height 15
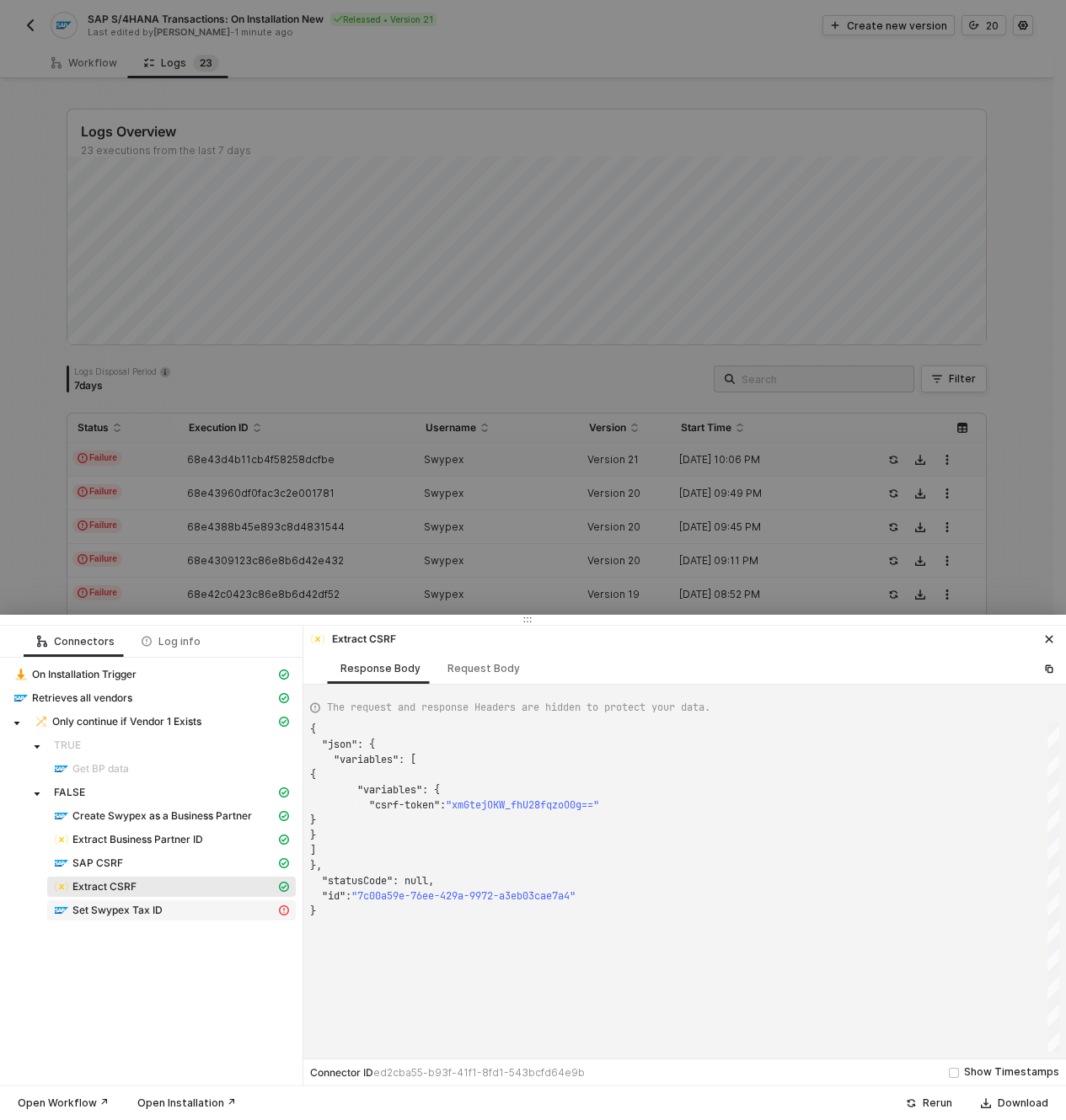
click at [209, 906] on div "Set Swypex Tax ID" at bounding box center [165, 911] width 222 height 15
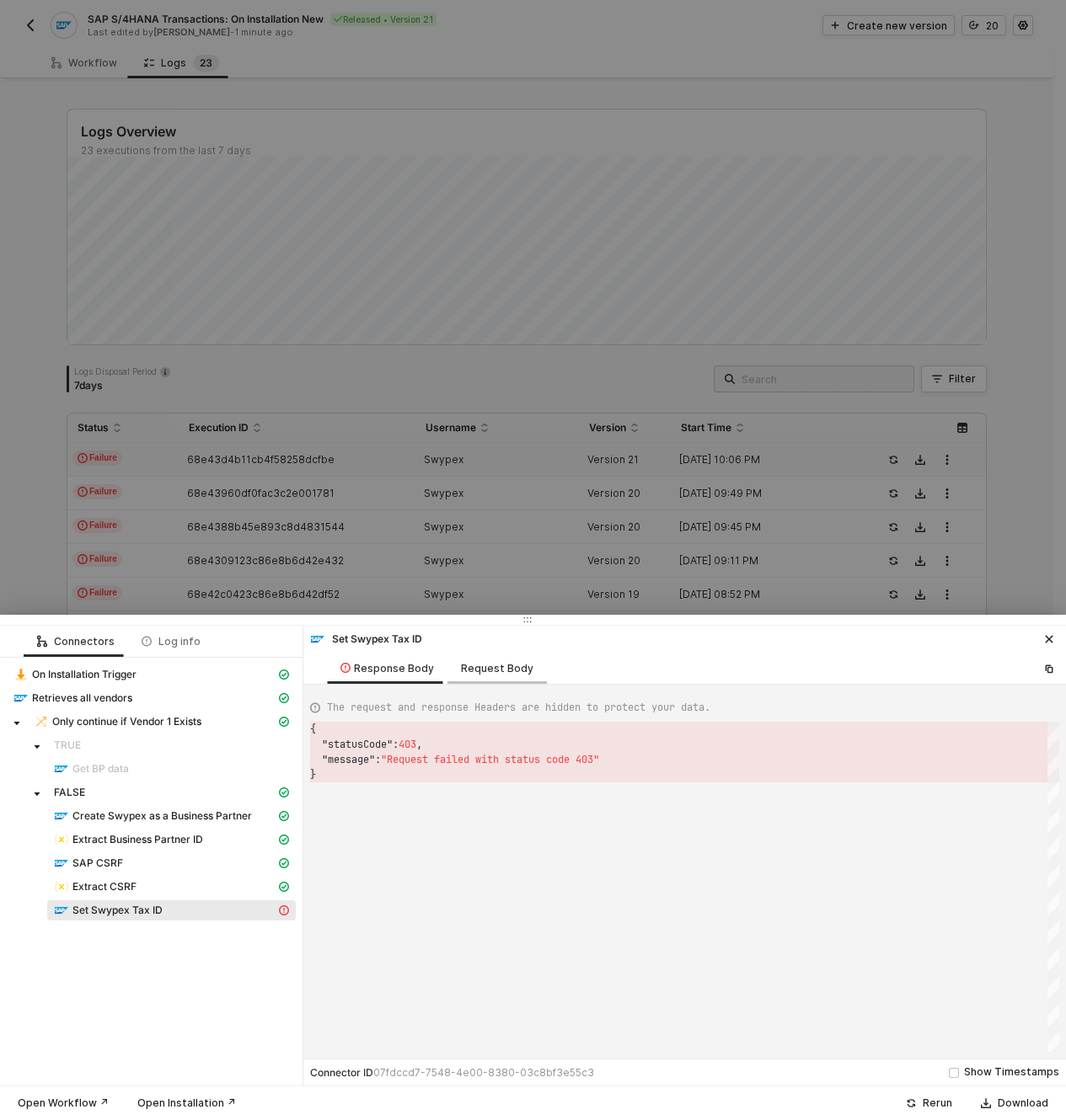
click at [507, 661] on div "Request Body" at bounding box center [497, 668] width 99 height 31
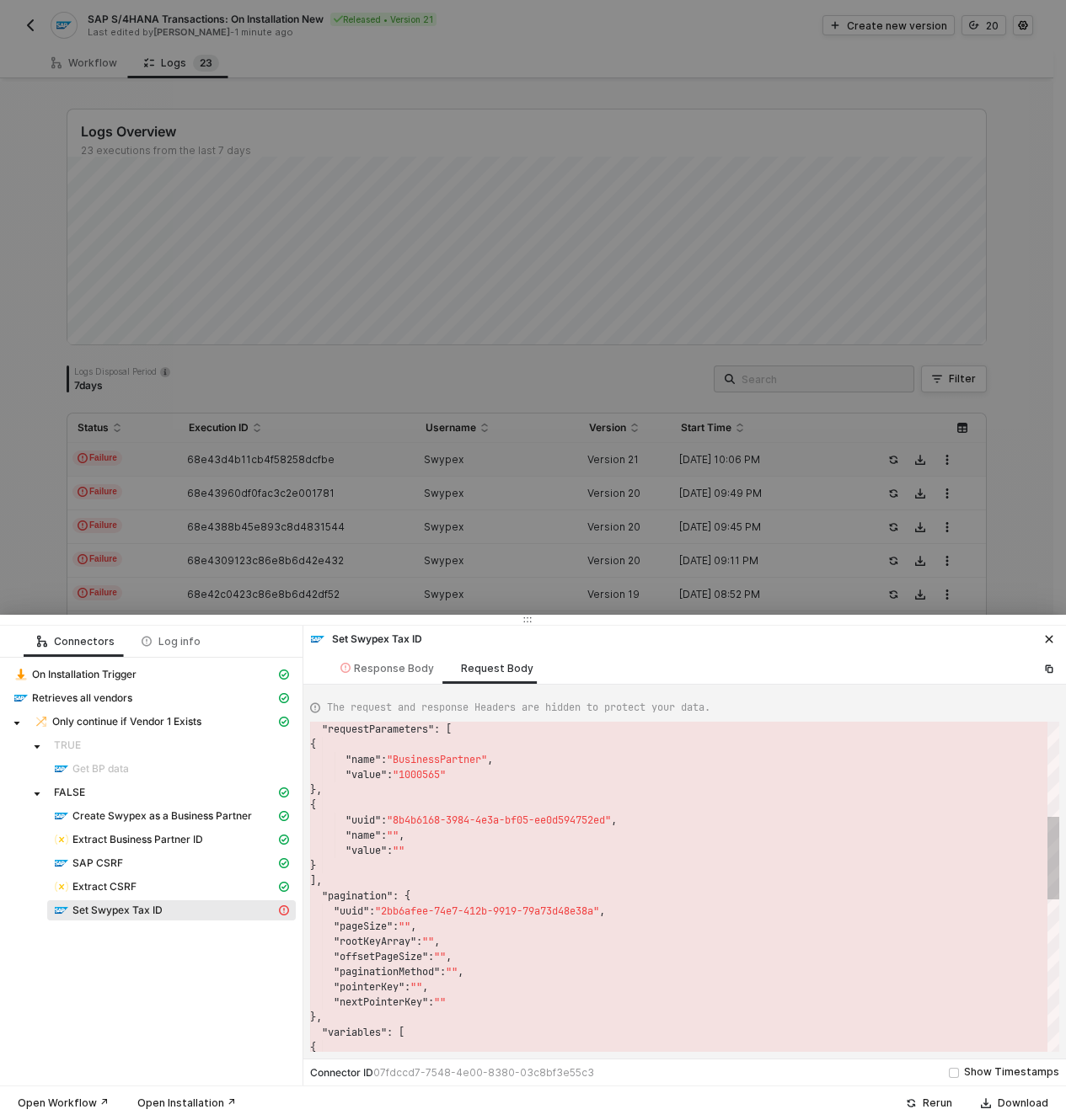
scroll to position [121, 0]
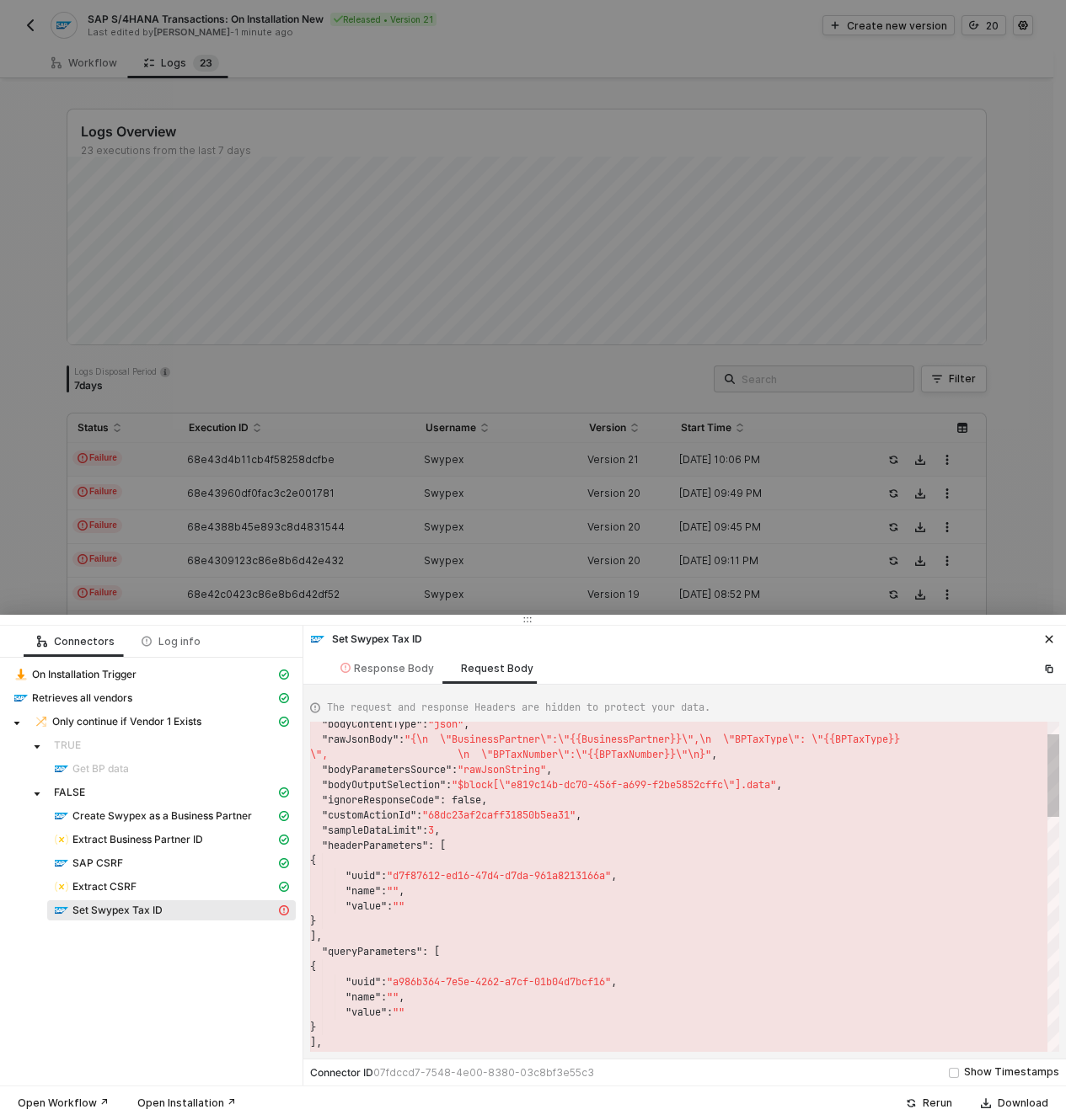
click at [474, 877] on span ""d7f87612-ed16-47d4-d7da-961a8213166a"" at bounding box center [498, 876] width 224 height 13
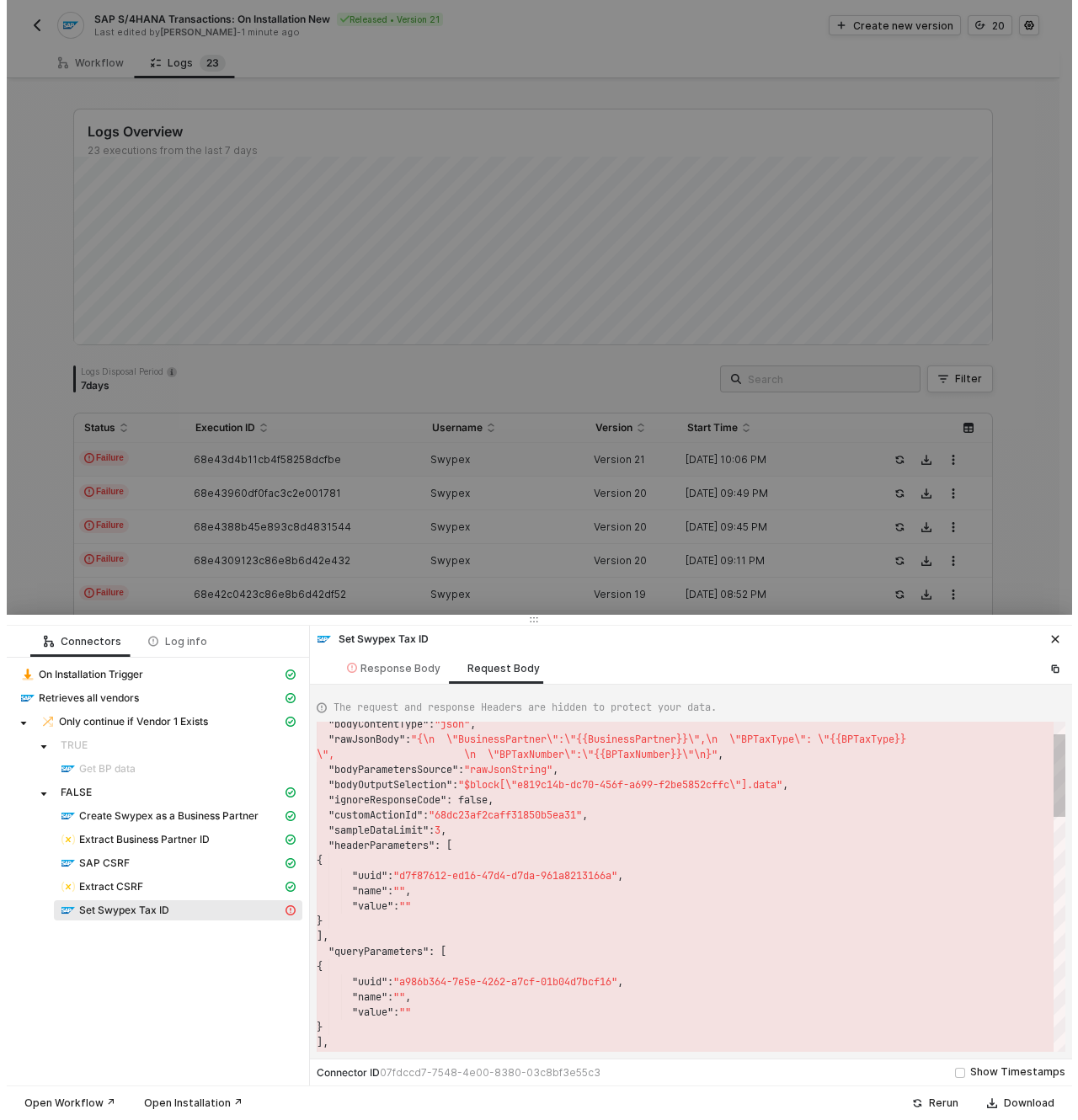
scroll to position [46, 164]
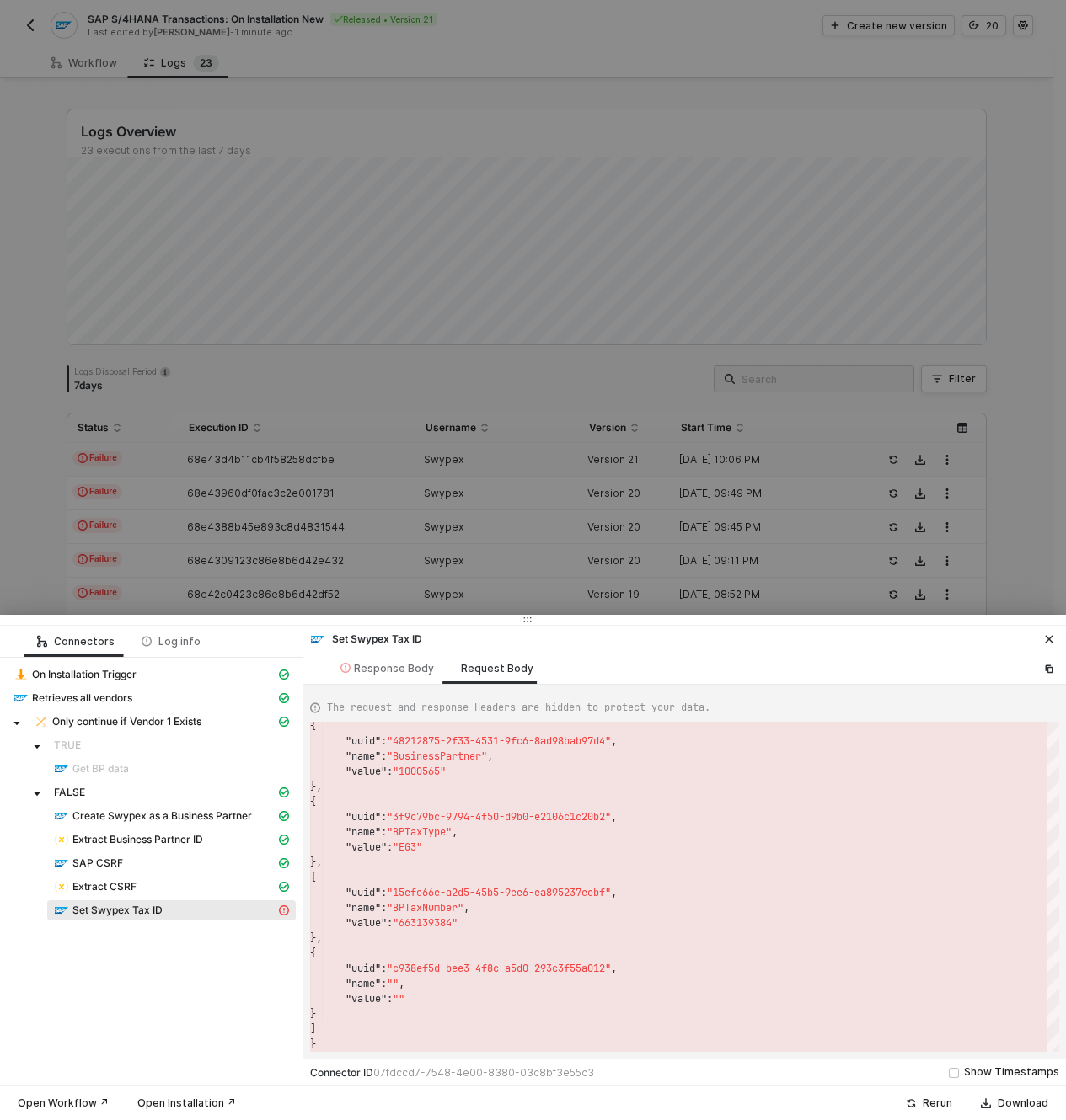
click at [1053, 637] on icon "icon-close" at bounding box center [1050, 639] width 8 height 8
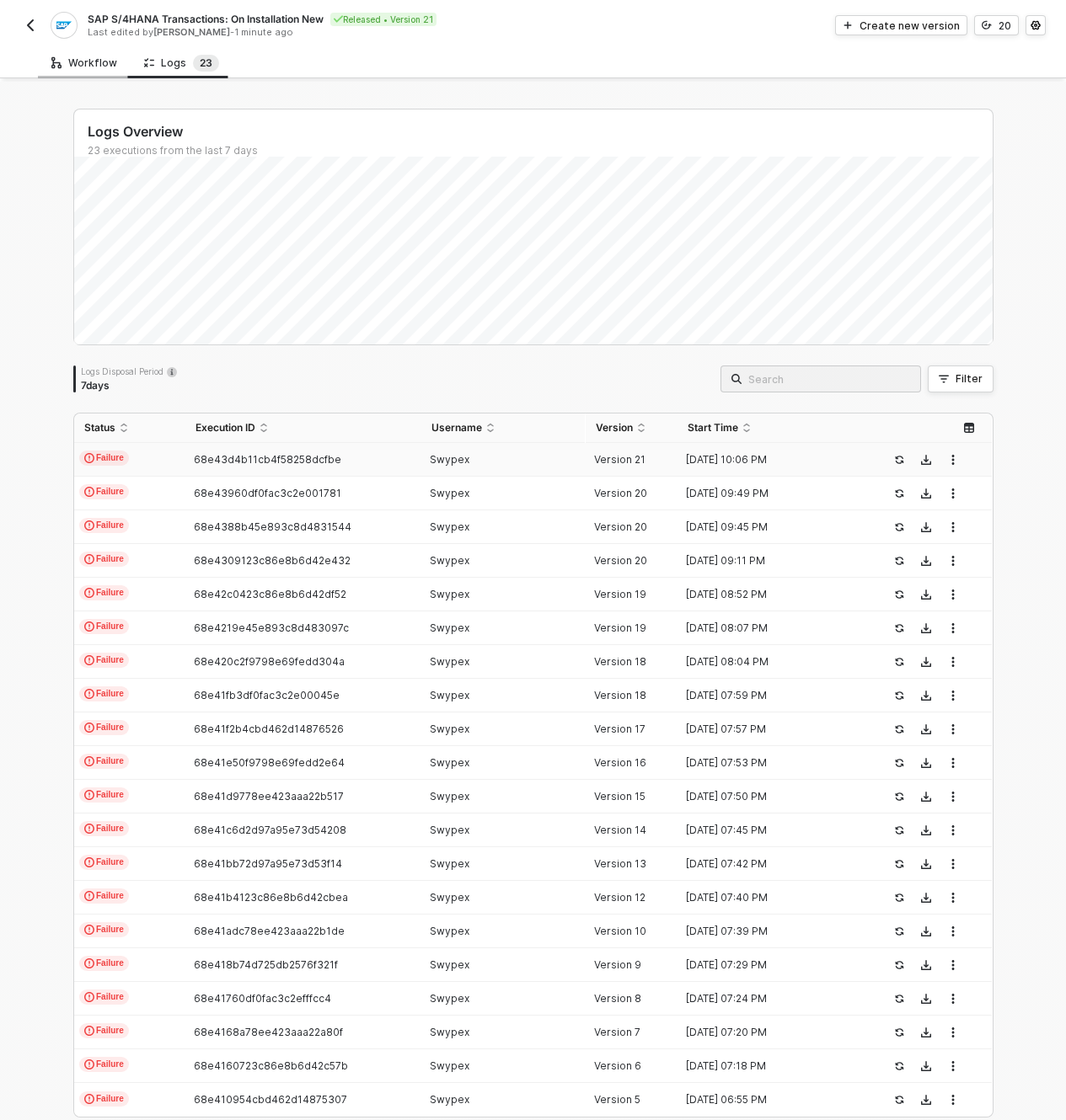
click at [93, 61] on div "Workflow" at bounding box center [84, 63] width 66 height 13
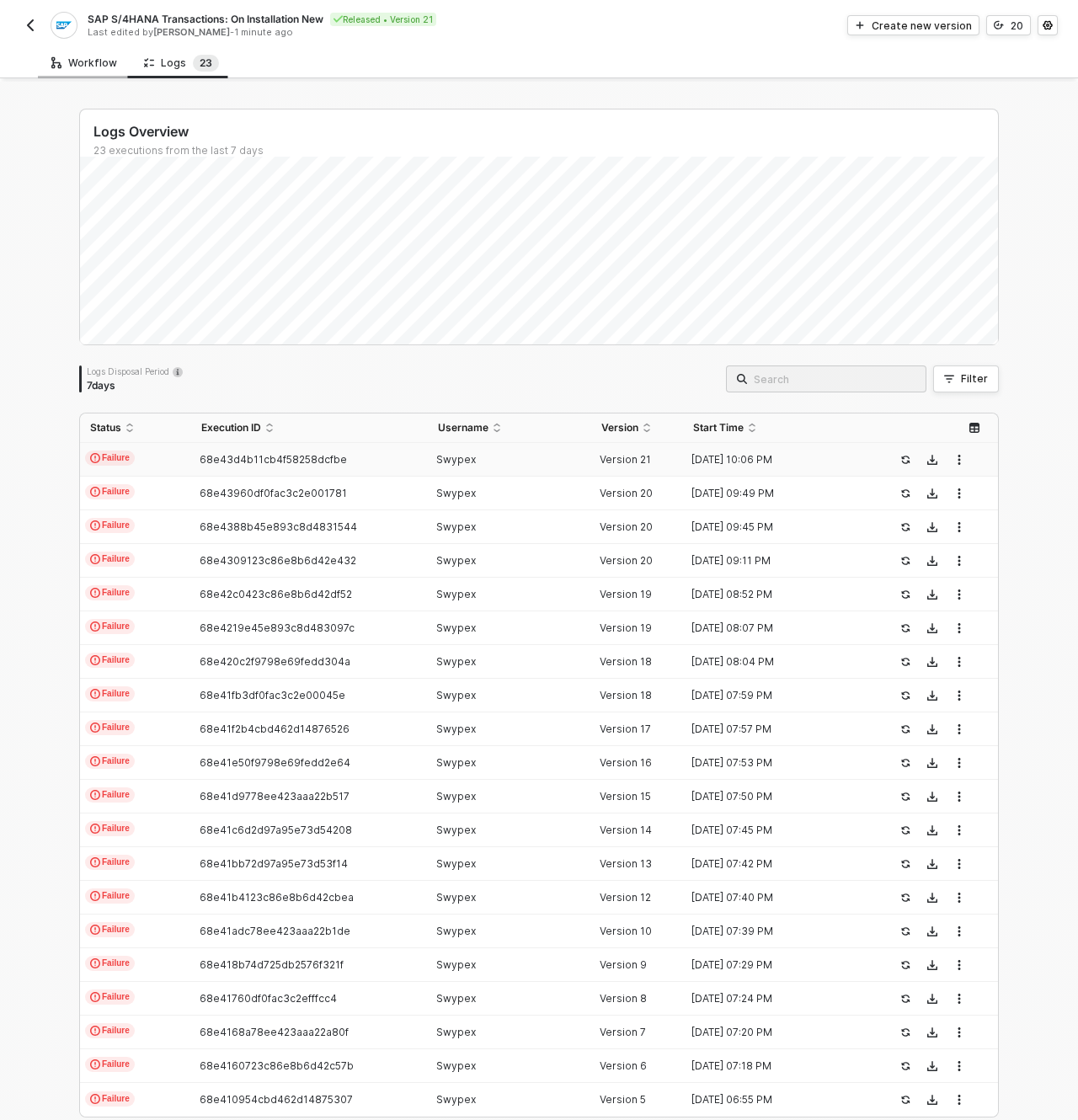
scroll to position [44, 951]
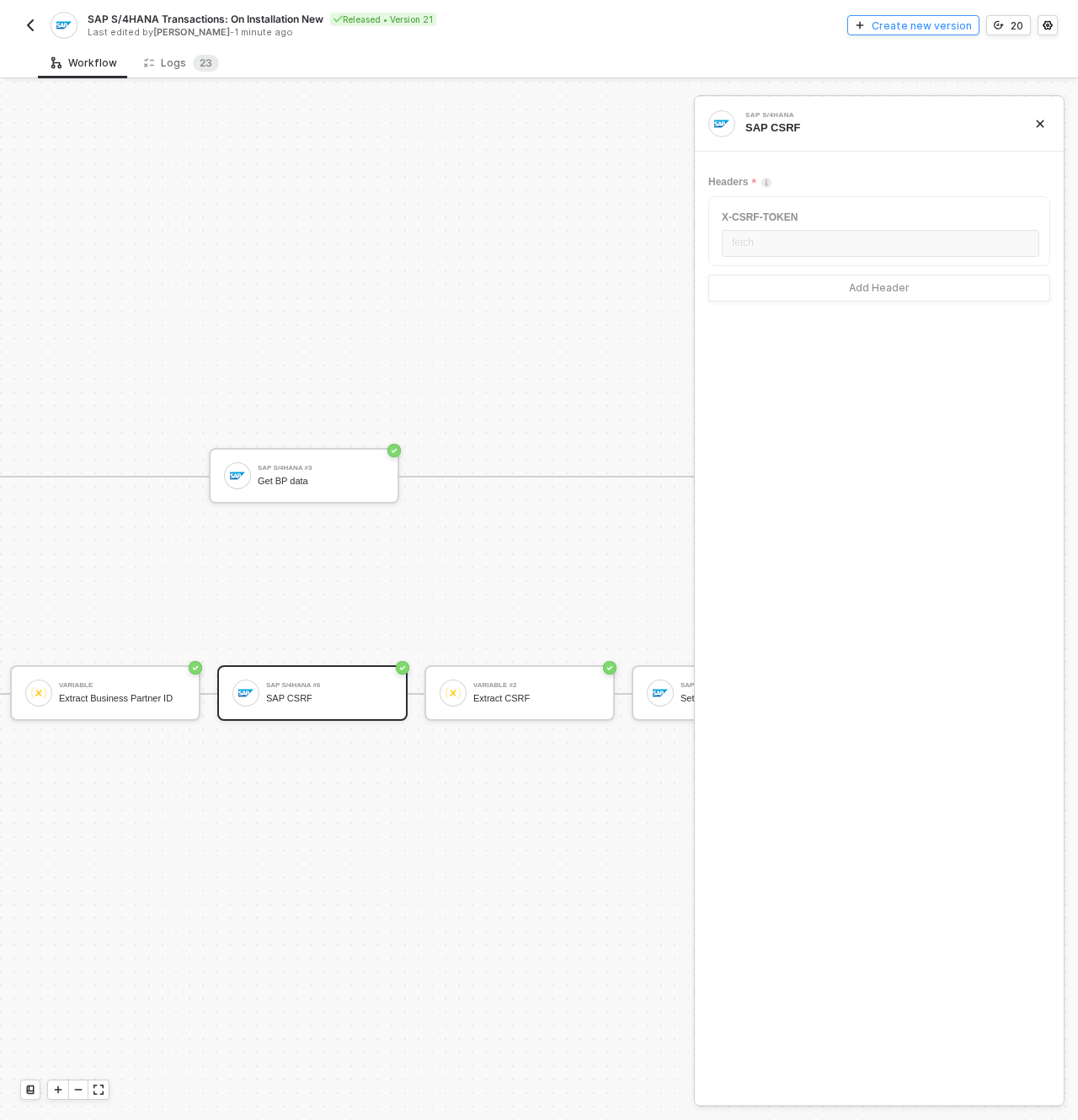
click at [911, 27] on div "Create new version" at bounding box center [921, 25] width 100 height 14
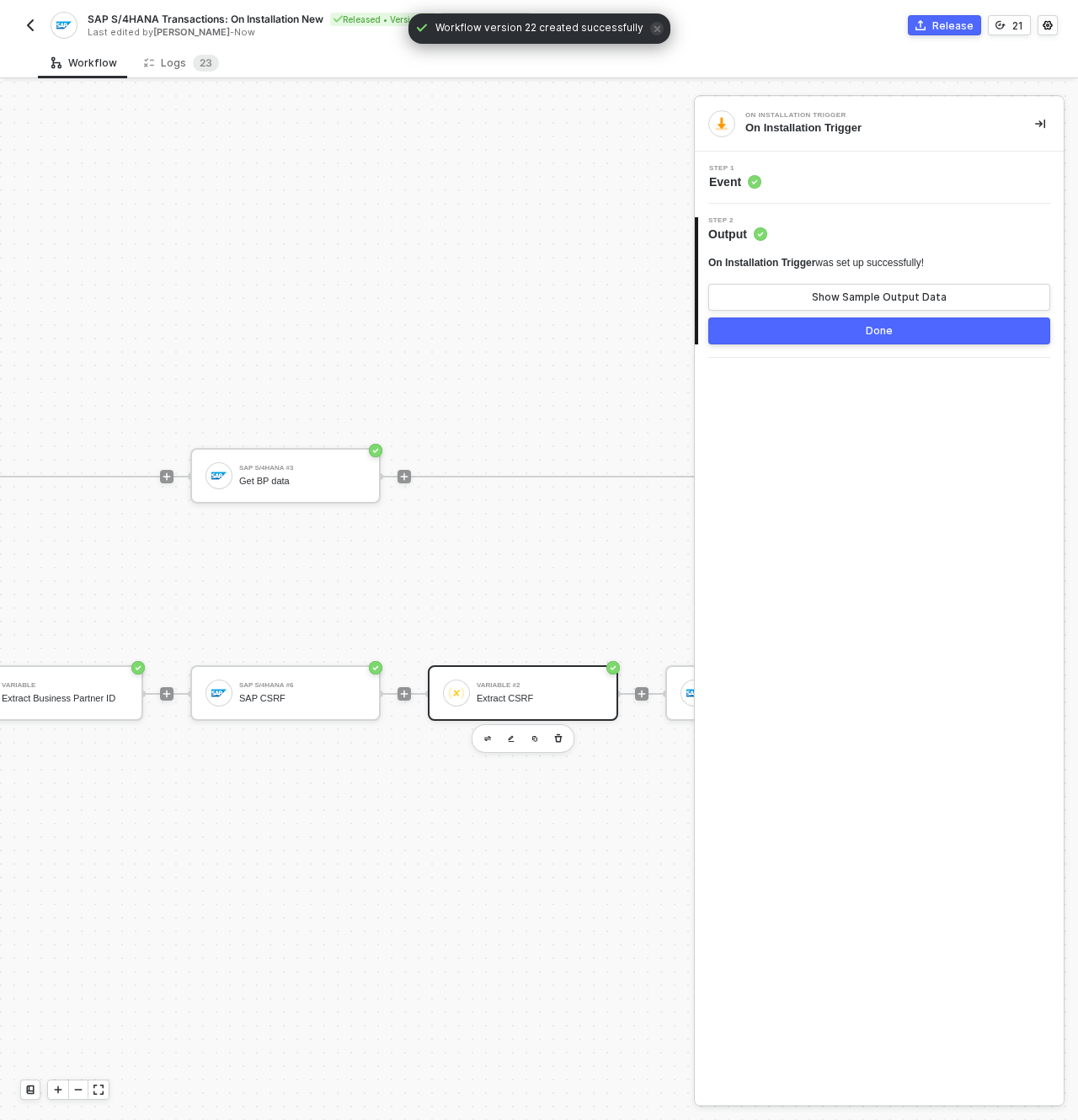
scroll to position [44, 1354]
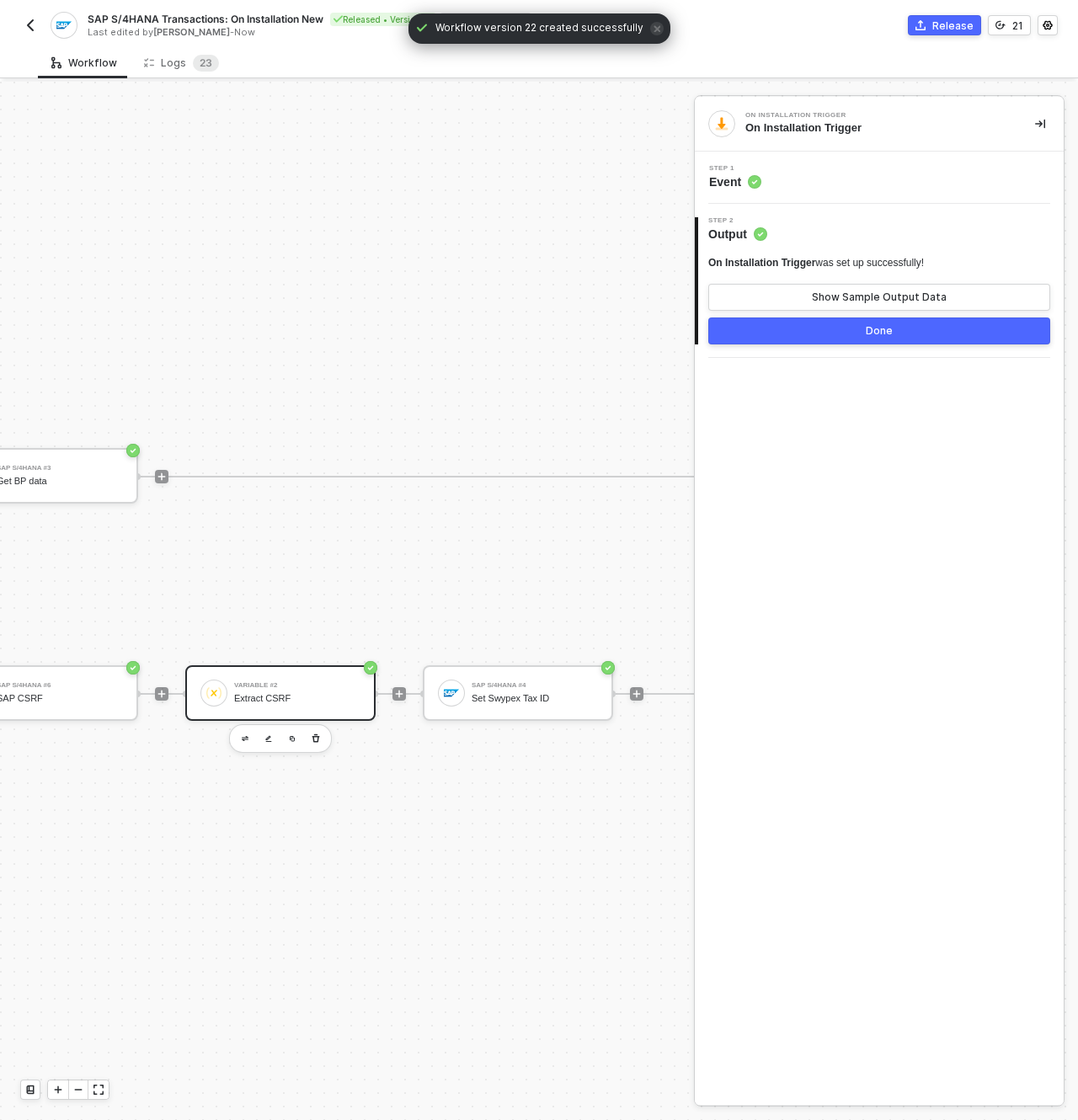
click at [509, 682] on div "SAP S/4HANA #4" at bounding box center [535, 685] width 127 height 7
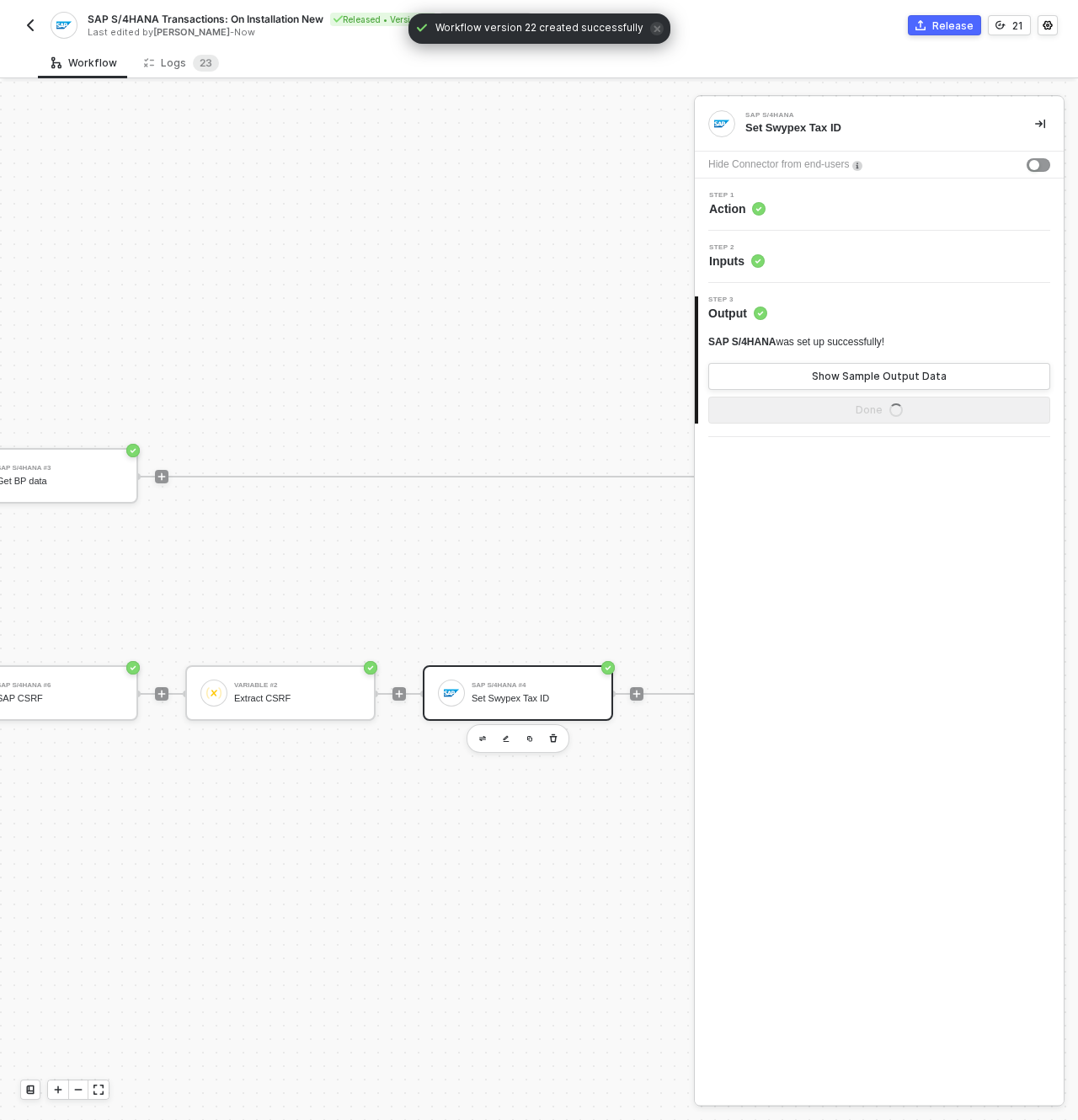
click at [789, 208] on div "Step 1 Action" at bounding box center [881, 205] width 364 height 26
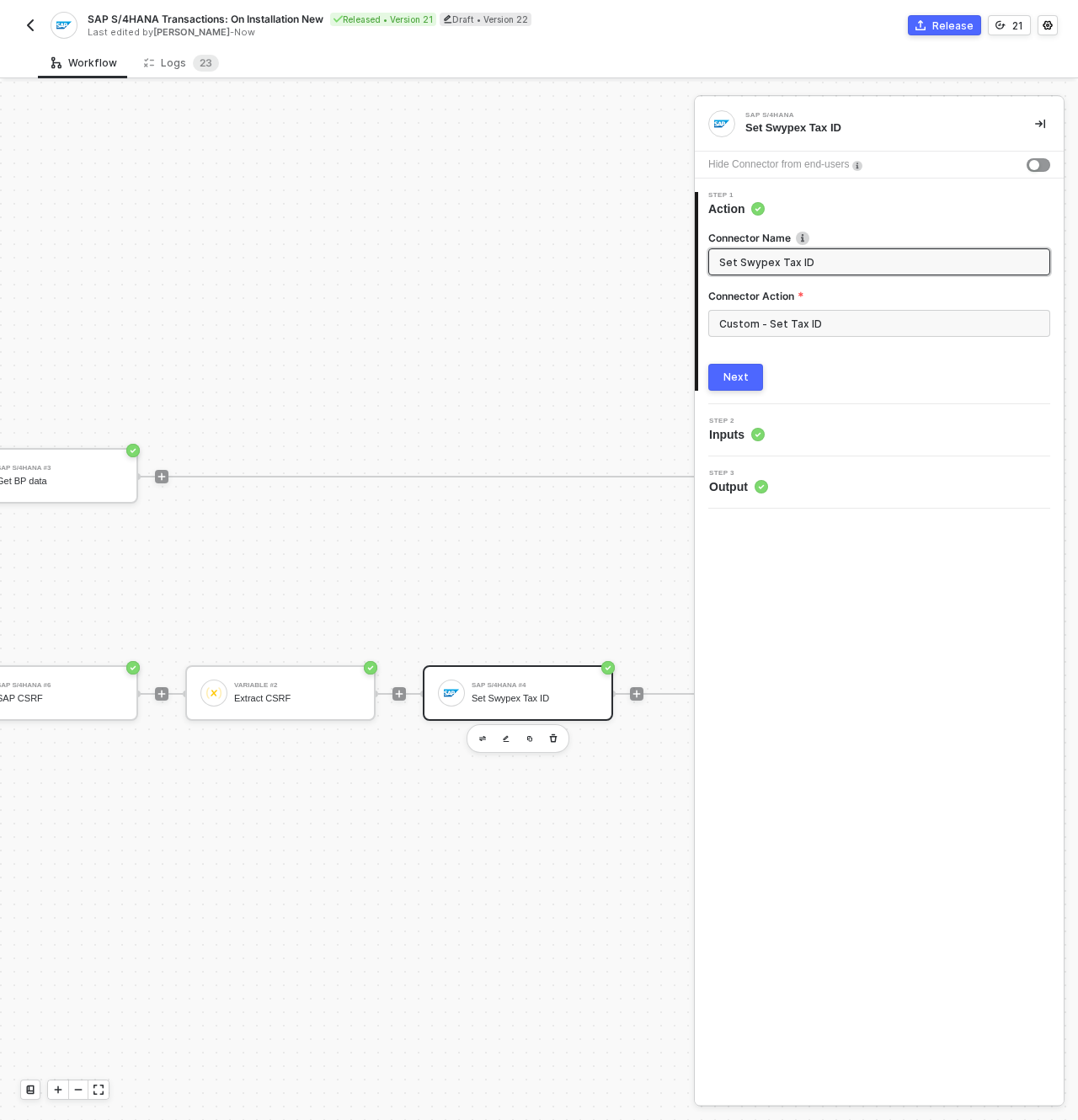
click at [747, 387] on button "Next" at bounding box center [735, 377] width 55 height 27
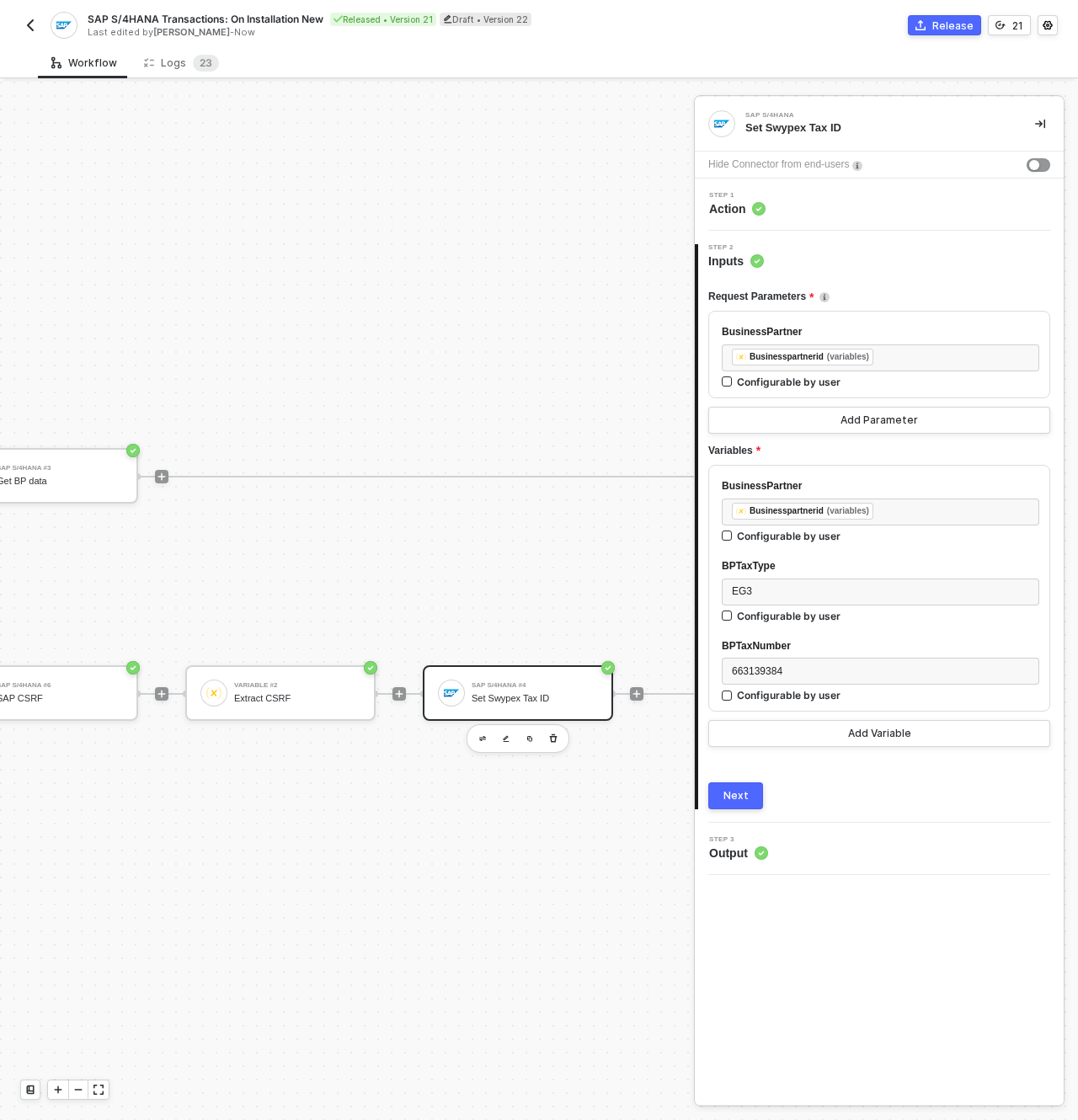
click at [808, 224] on div "Step 1 Action" at bounding box center [879, 205] width 369 height 52
click at [762, 206] on circle at bounding box center [758, 208] width 13 height 13
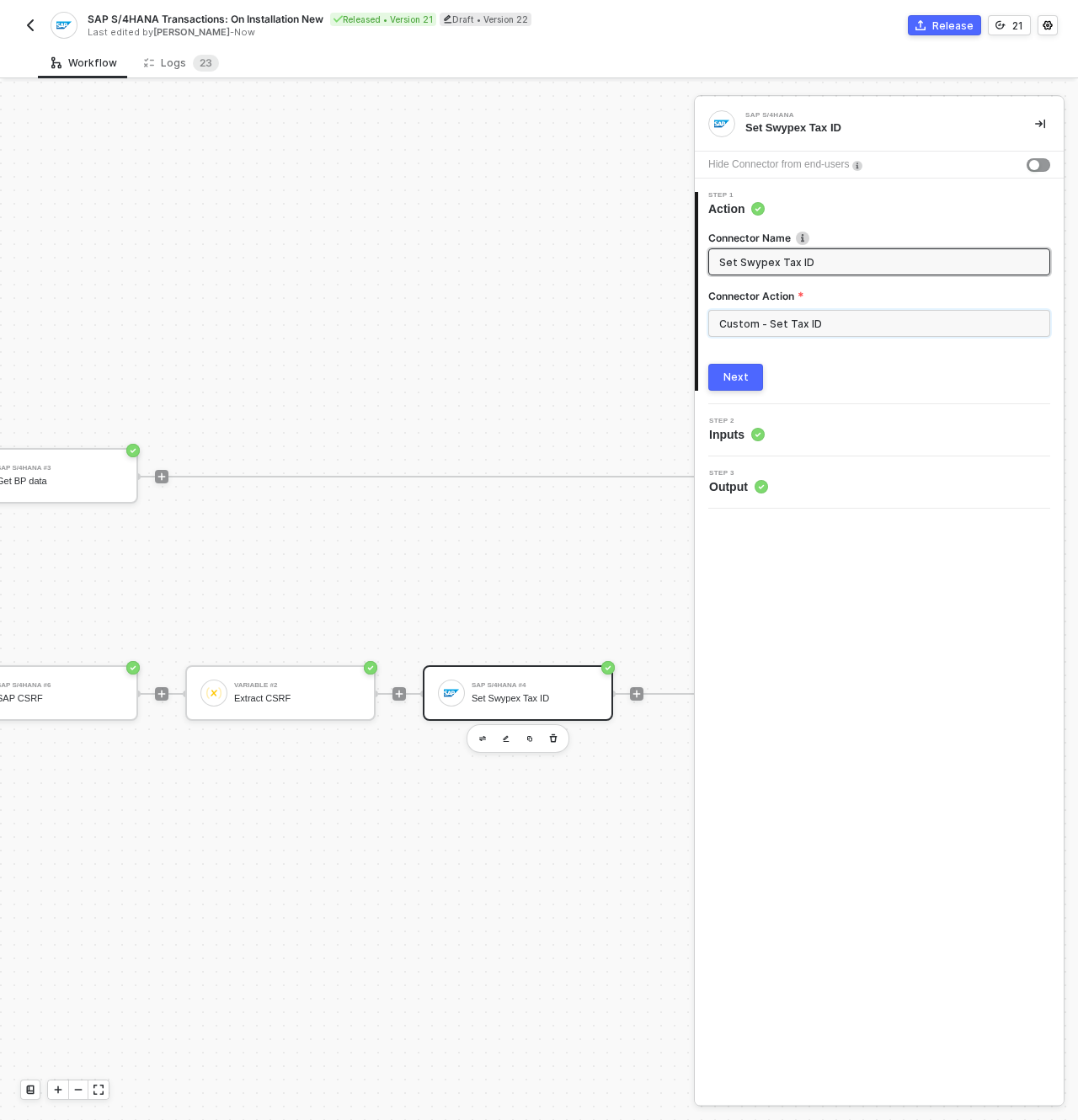
click at [797, 330] on input "Custom - Set Tax ID" at bounding box center [878, 324] width 342 height 27
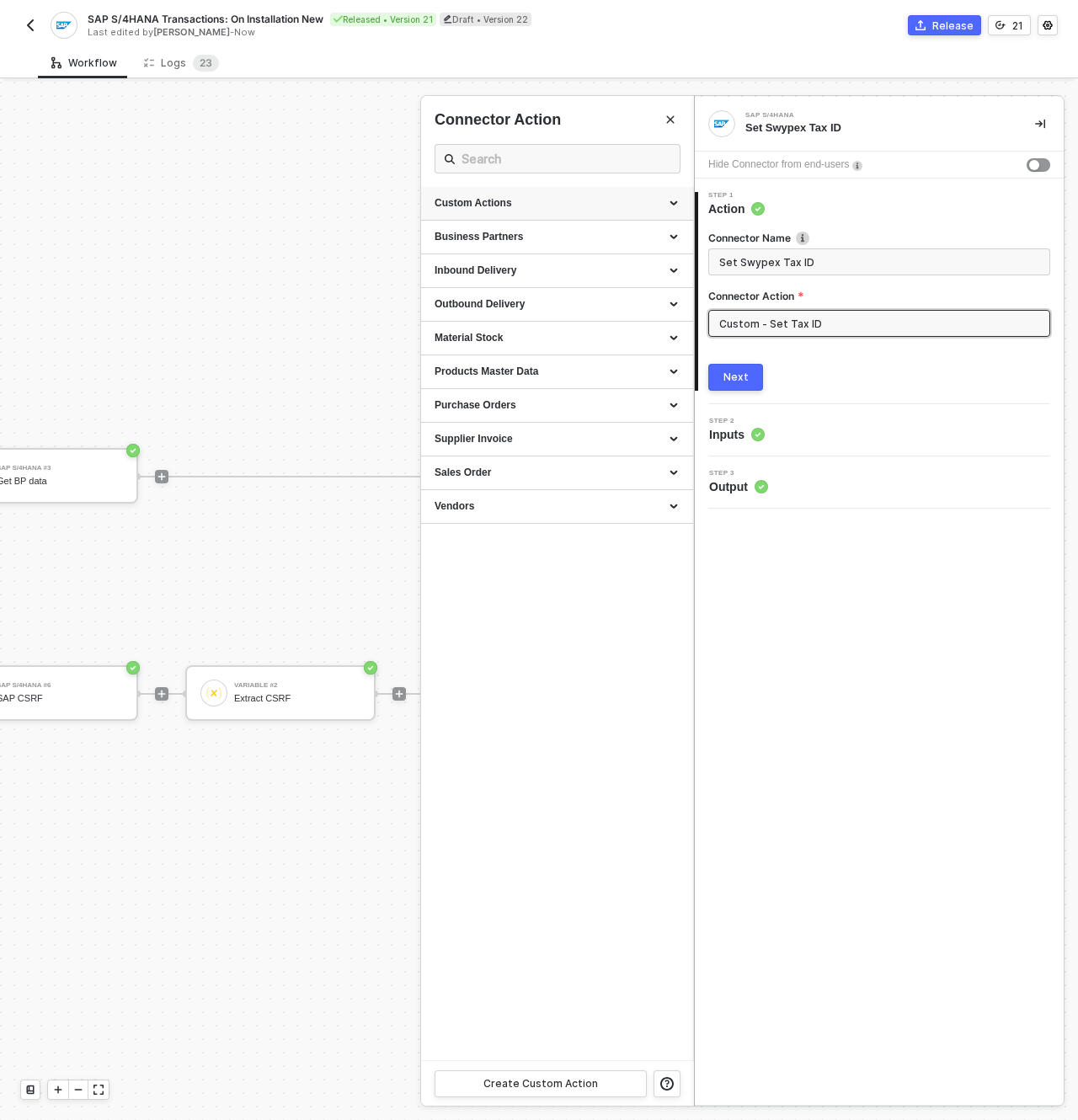
click at [605, 206] on div "Custom Actions" at bounding box center [558, 203] width 245 height 14
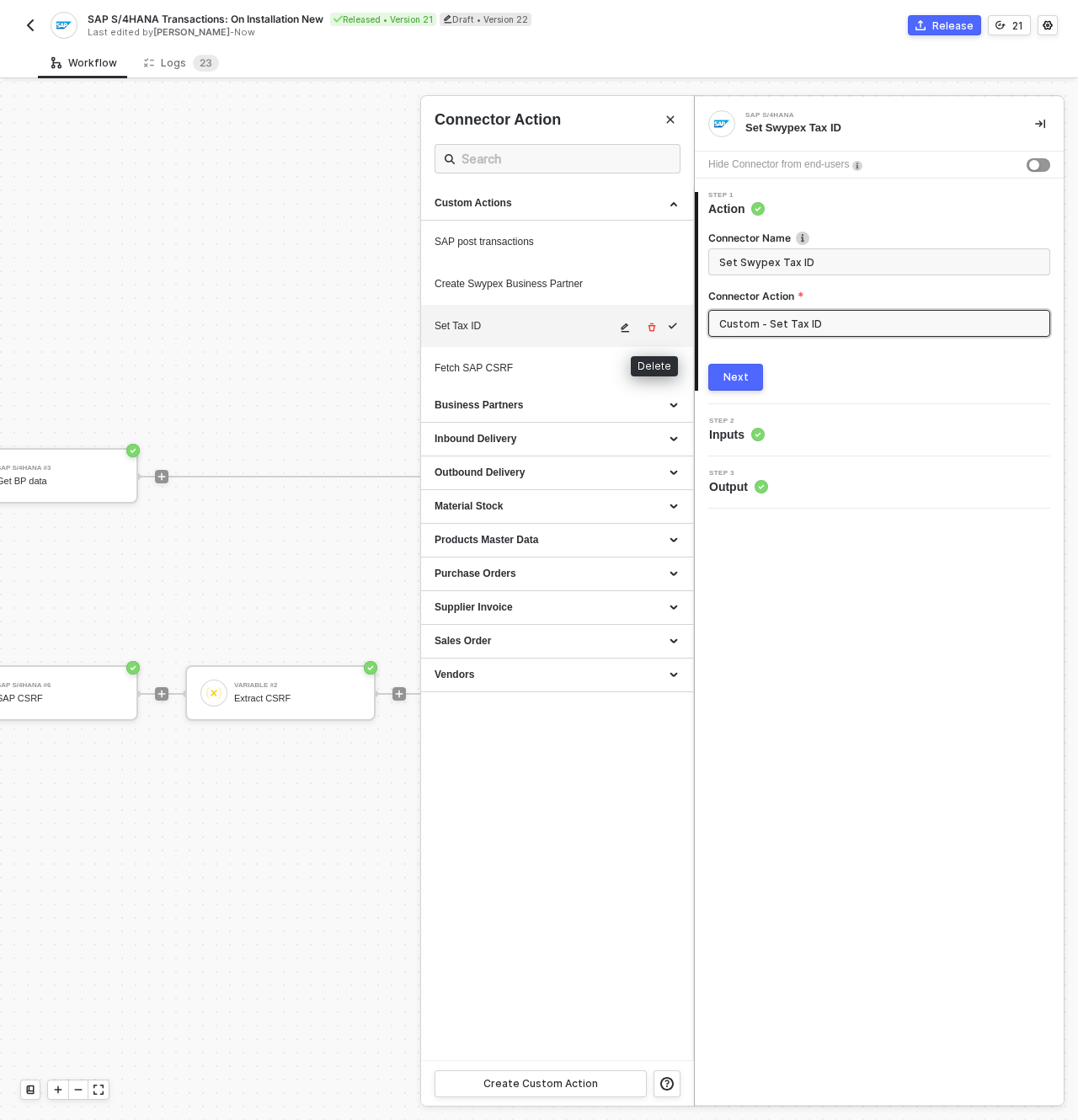
click at [626, 326] on icon "icon-edit" at bounding box center [625, 328] width 9 height 10
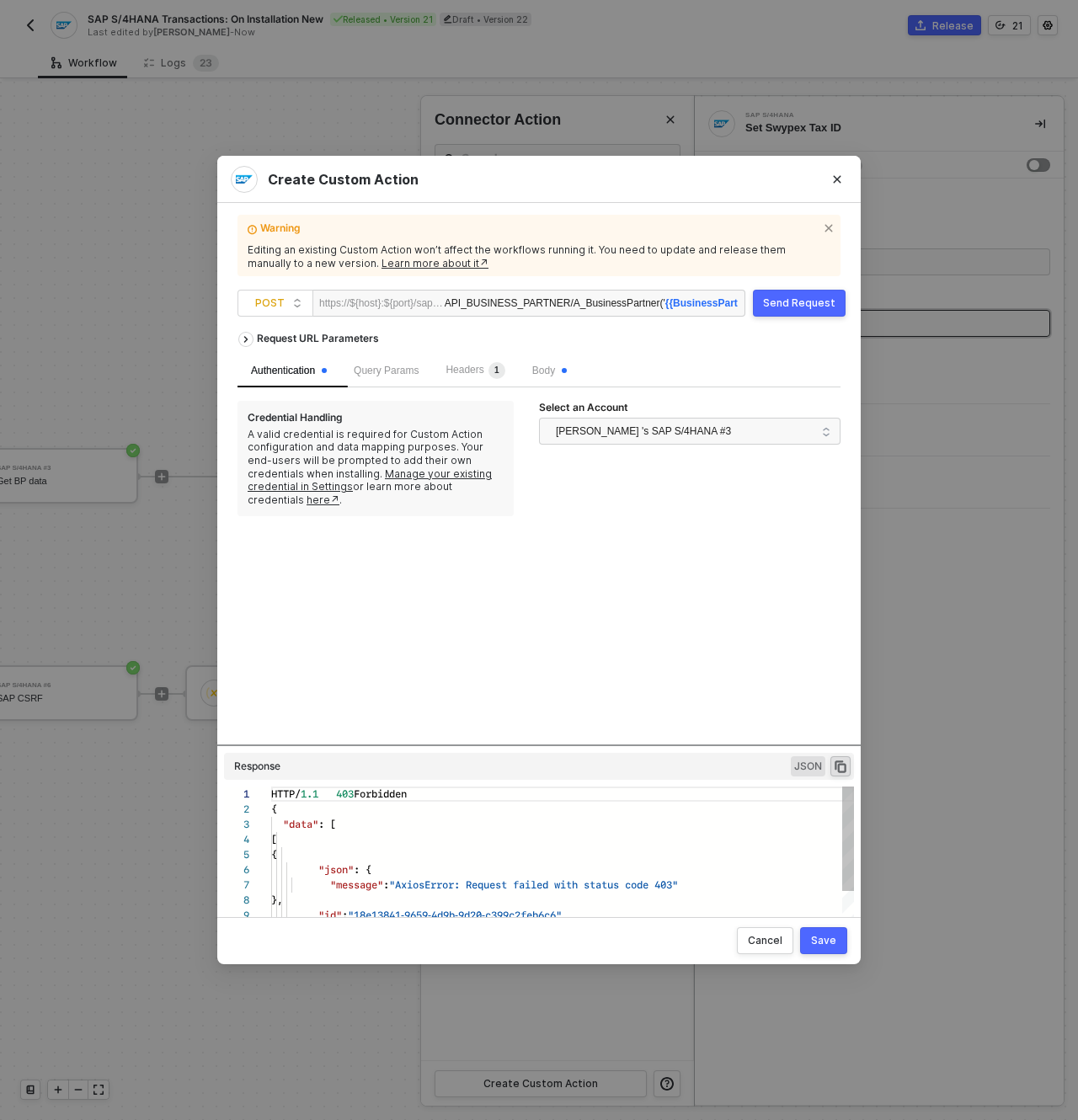
scroll to position [151, 0]
click at [461, 364] on div "Headers 1" at bounding box center [475, 371] width 59 height 17
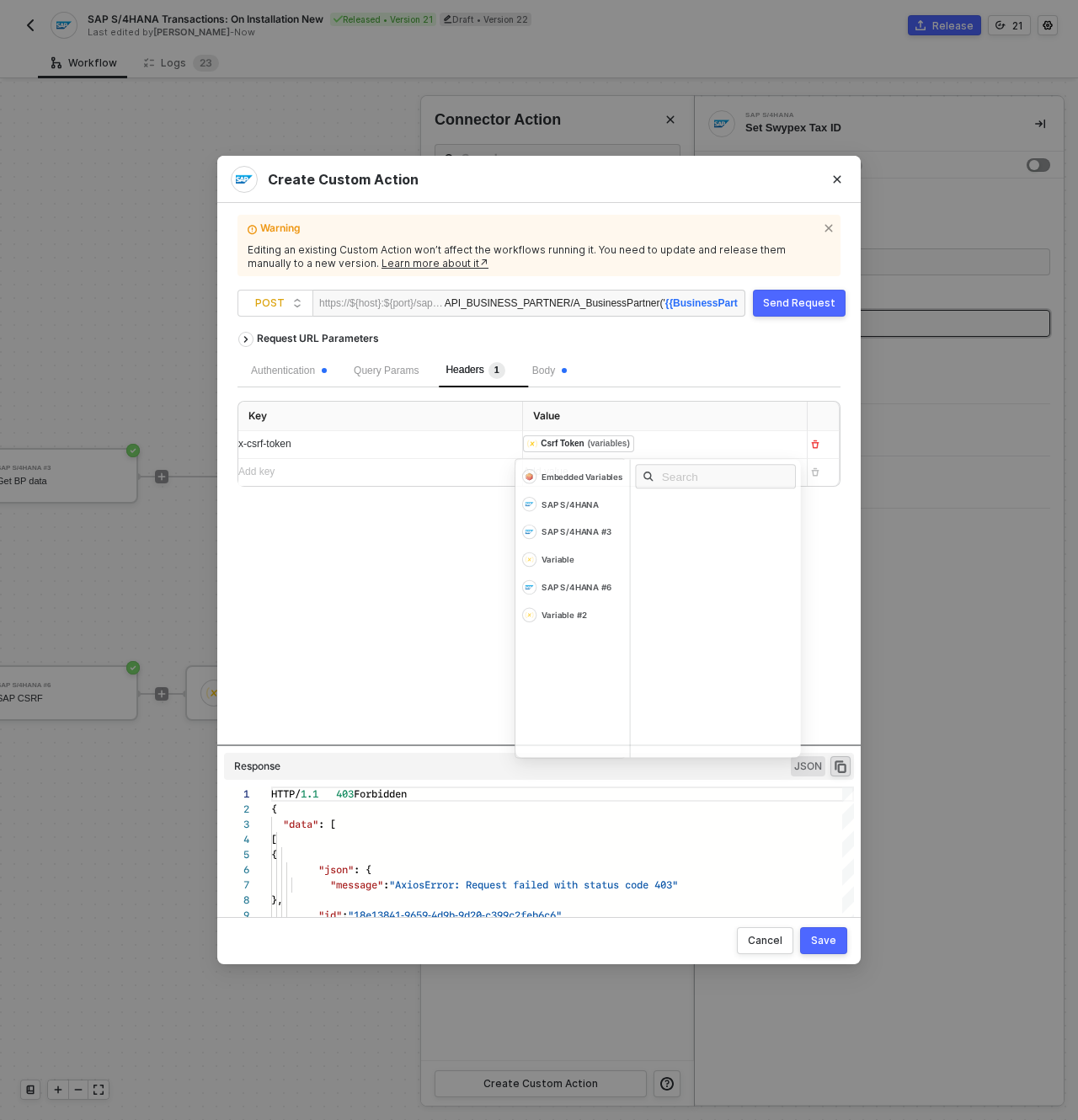
click at [699, 444] on div "﻿ ﻿ Csrf Token (variables) ﻿" at bounding box center [650, 444] width 253 height 18
click at [432, 588] on div "Request URL Parameters Authentication Query Params Headers 1 Body Key Value x-c…" at bounding box center [539, 534] width 603 height 422
click at [435, 475] on div "Add key ﻿" at bounding box center [374, 472] width 270 height 16
click at [567, 375] on span "Body" at bounding box center [549, 370] width 34 height 11
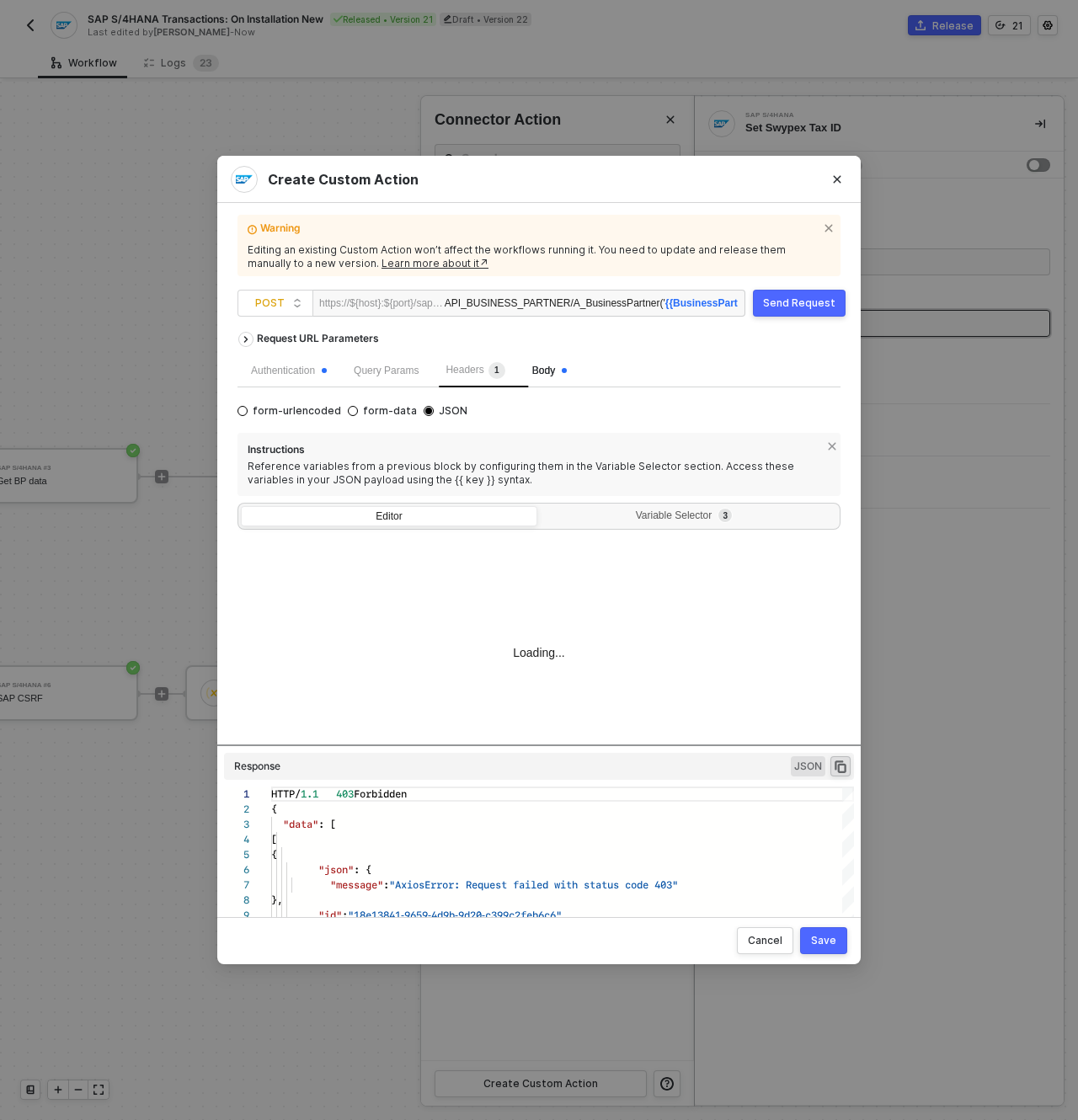
scroll to position [61, 0]
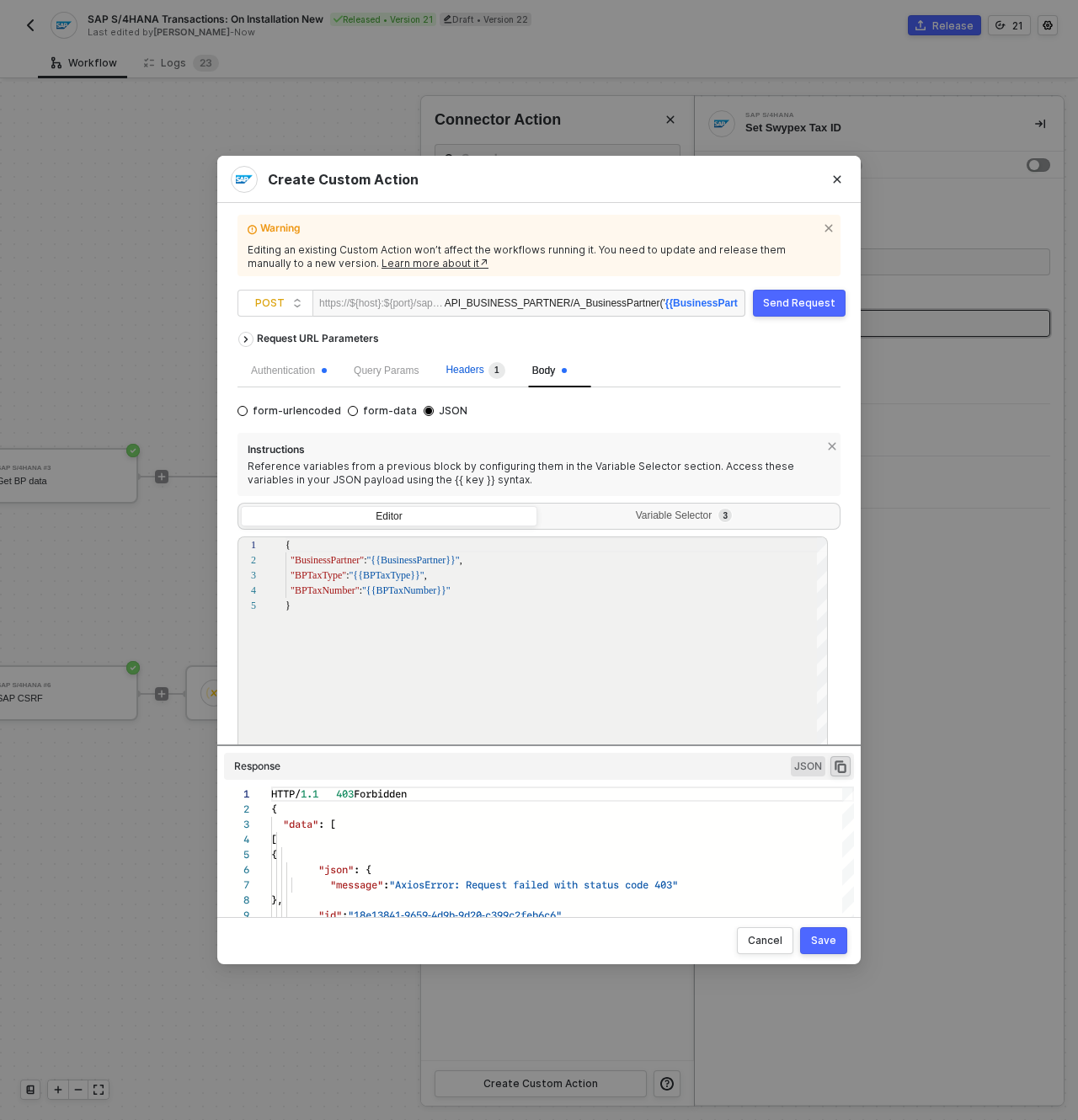
click at [468, 365] on span "Headers 1" at bounding box center [475, 369] width 59 height 11
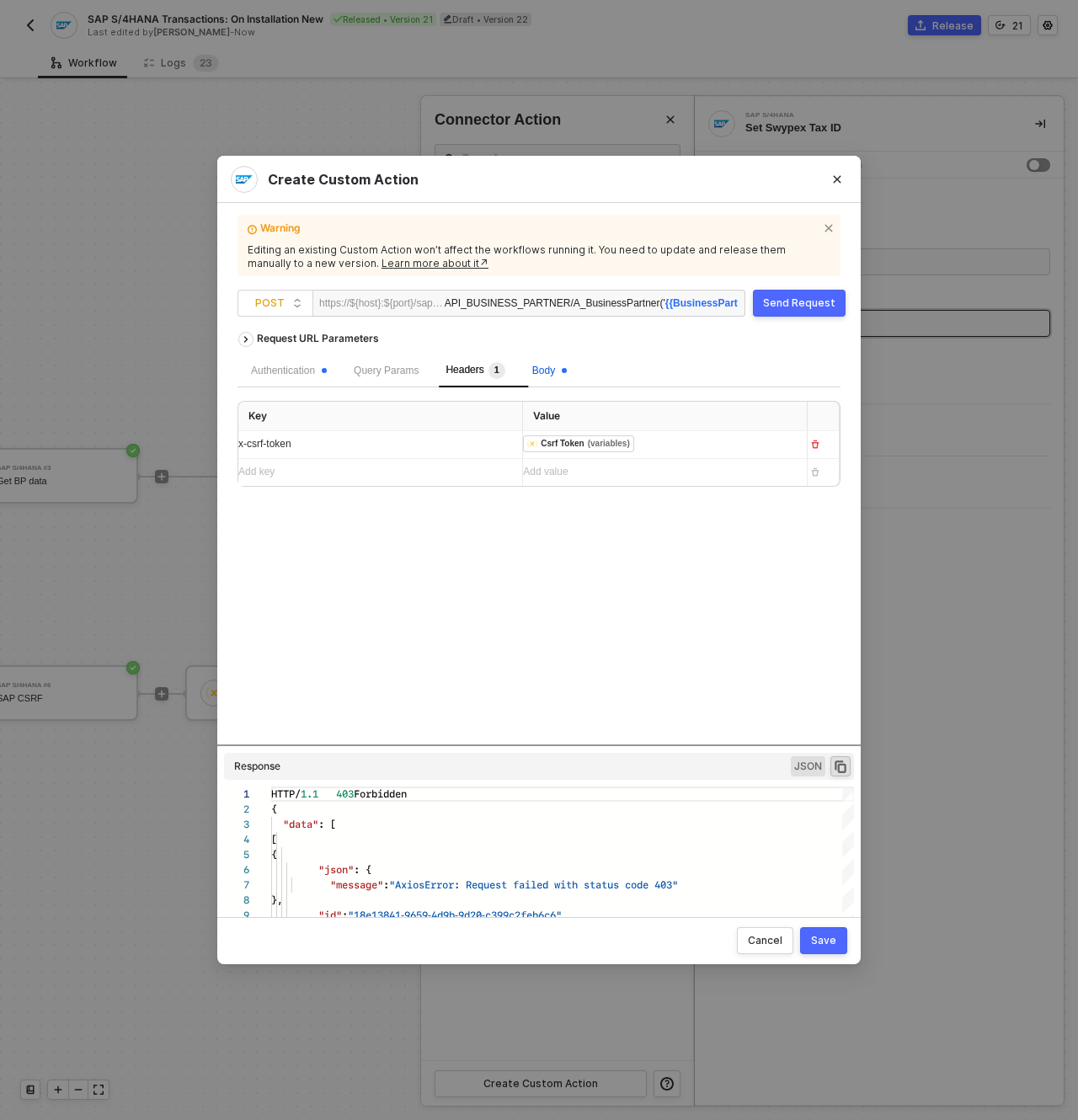
click at [559, 370] on span "Body" at bounding box center [549, 370] width 34 height 11
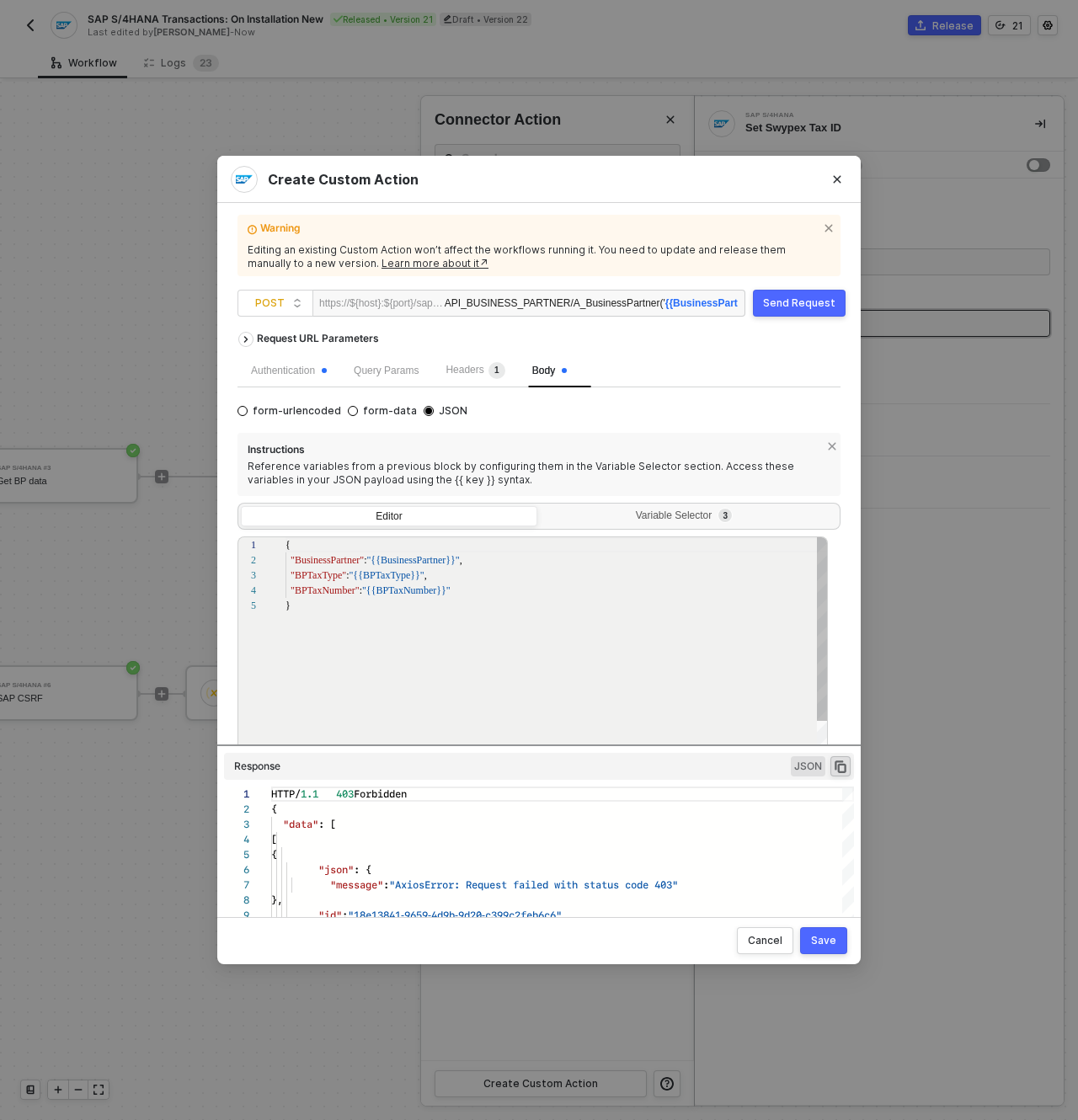
click at [488, 613] on div "}" at bounding box center [557, 606] width 543 height 15
click at [503, 584] on div ""BPTaxNumber" : "{{BPTaxNumber}}"" at bounding box center [557, 591] width 543 height 15
click at [818, 943] on div "Save" at bounding box center [823, 941] width 26 height 13
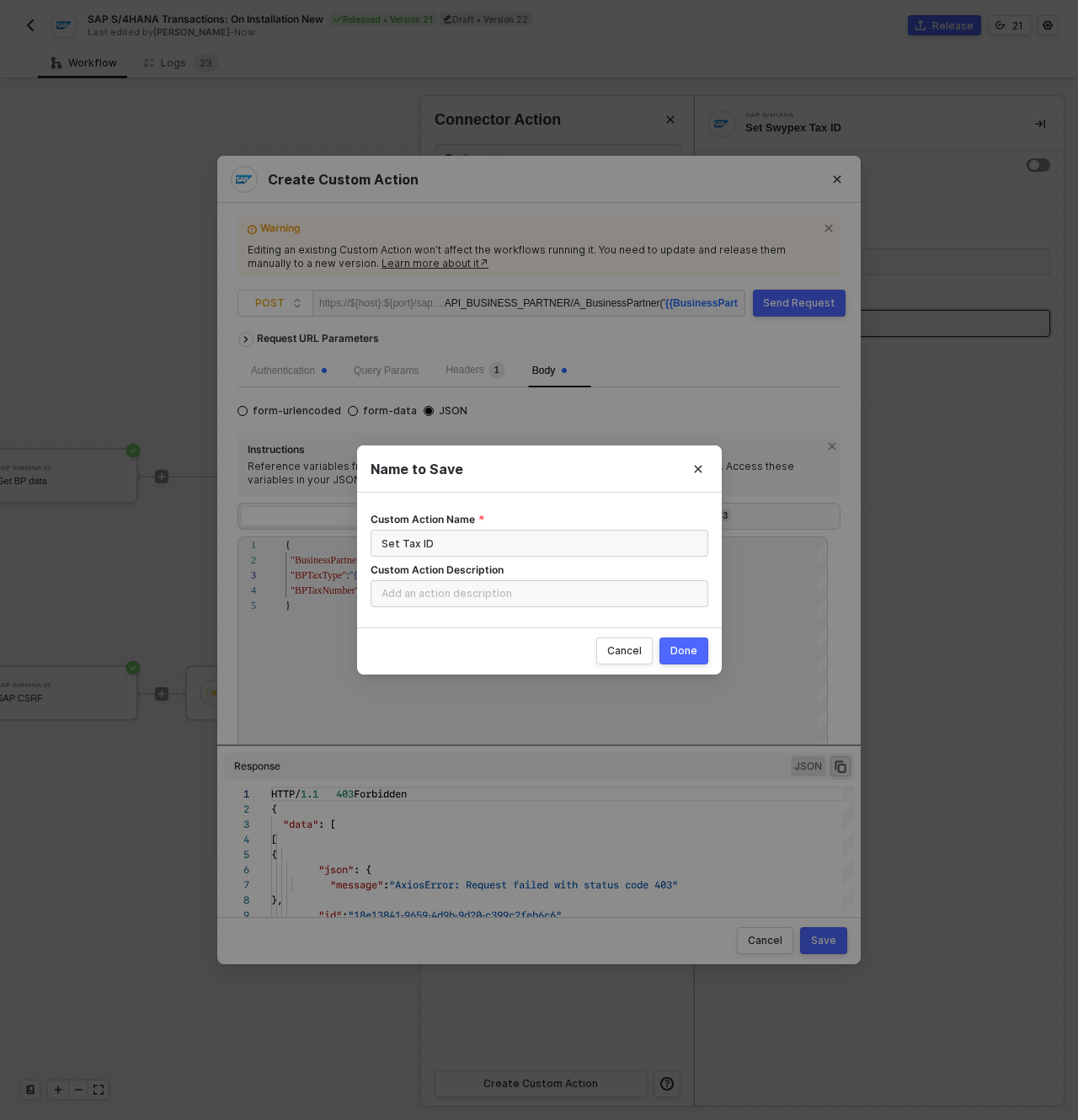
click at [684, 660] on button "Done" at bounding box center [683, 651] width 49 height 27
radio input "true"
radio input "false"
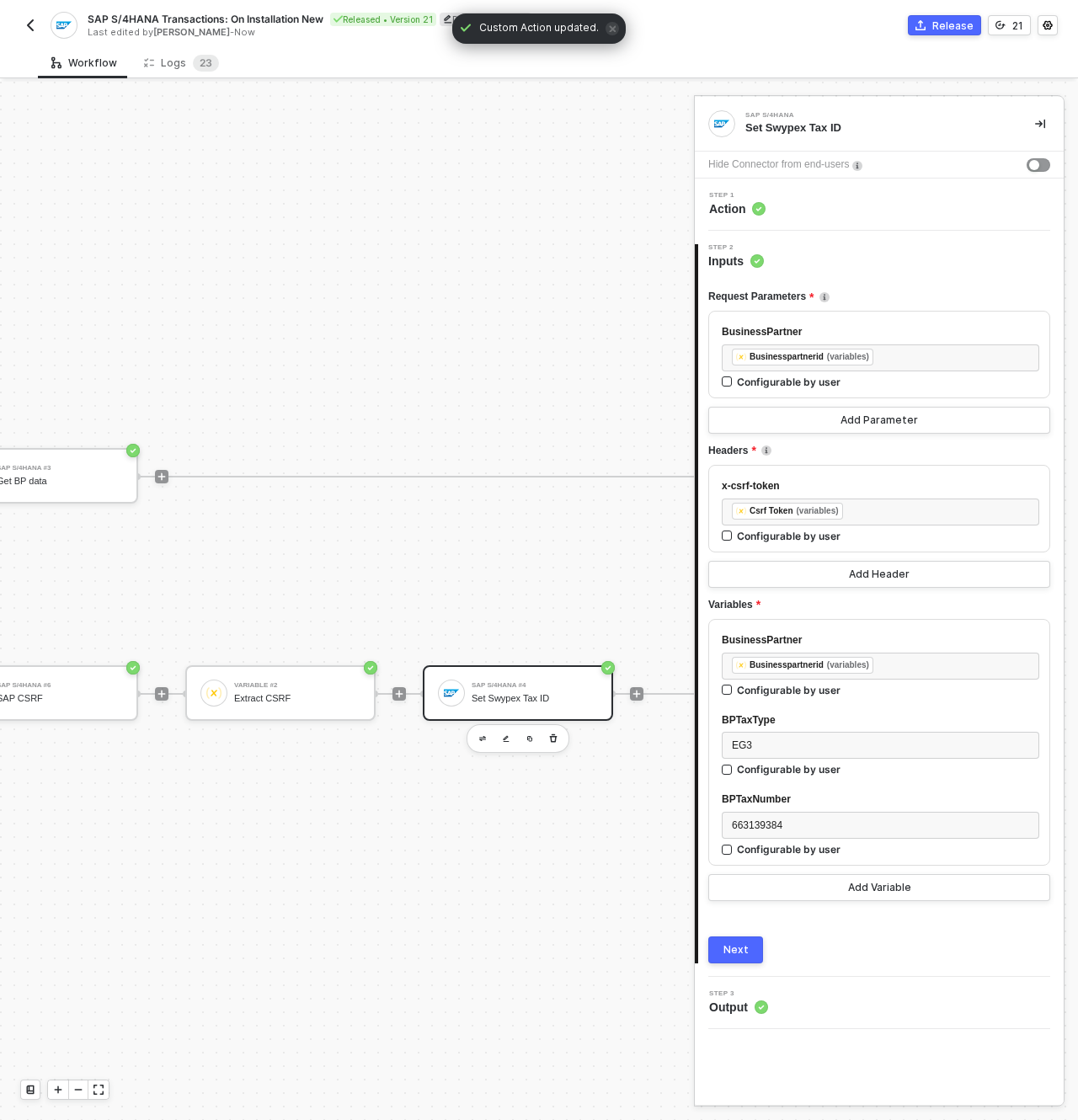
click at [755, 945] on button "Next" at bounding box center [735, 950] width 55 height 27
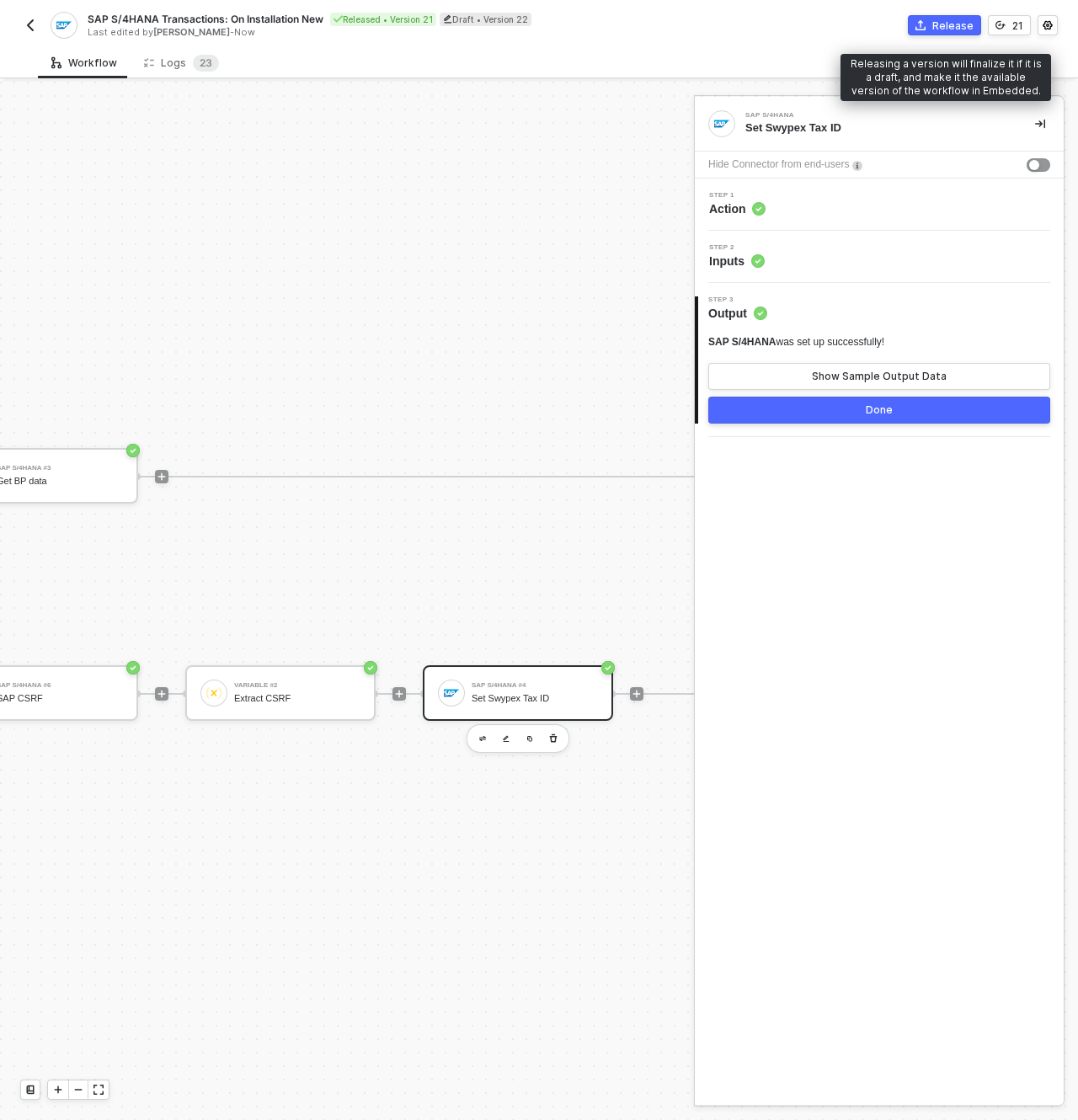
click at [931, 25] on button "Release" at bounding box center [944, 25] width 73 height 20
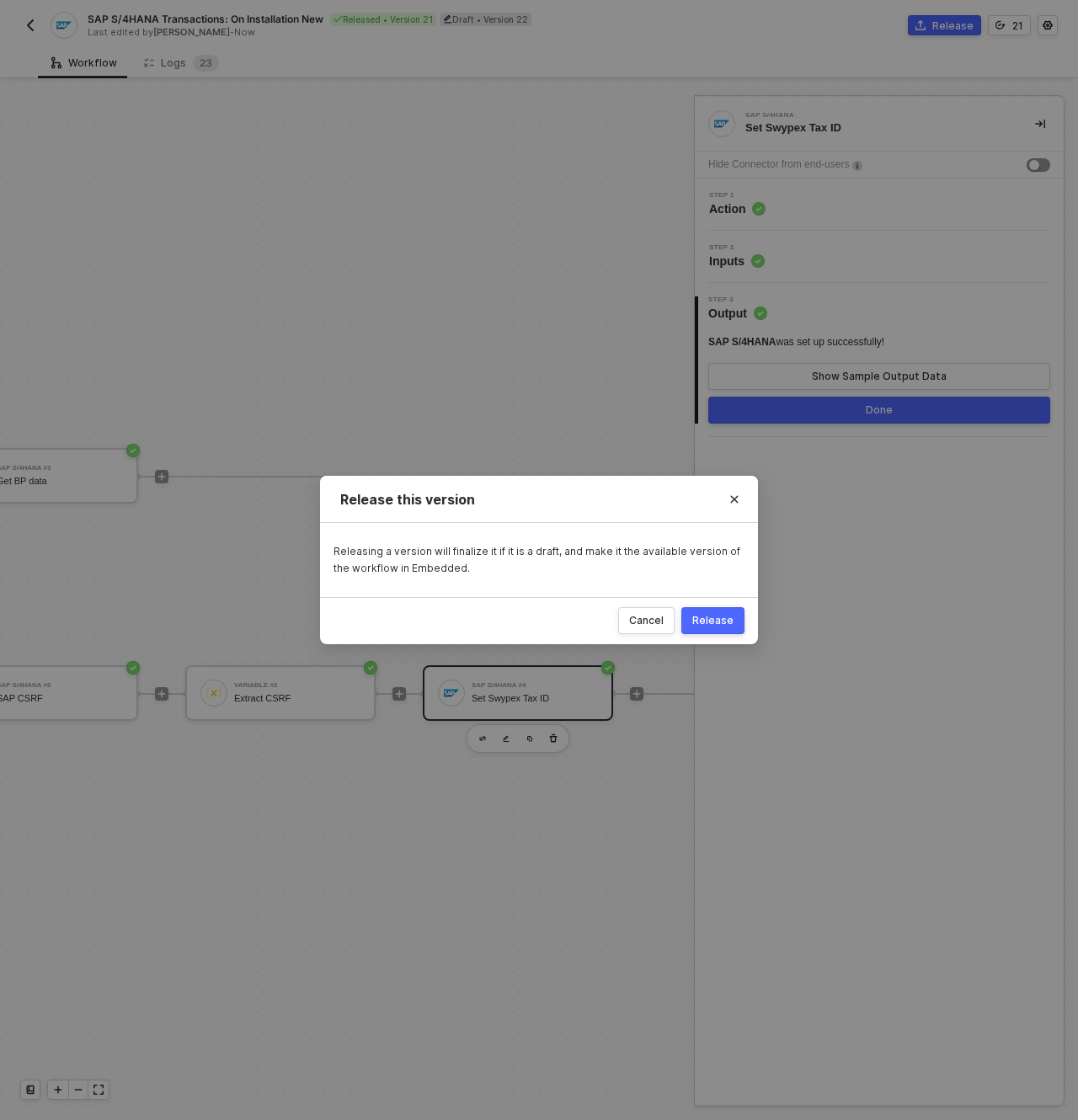
click at [715, 616] on div "Release" at bounding box center [713, 620] width 41 height 13
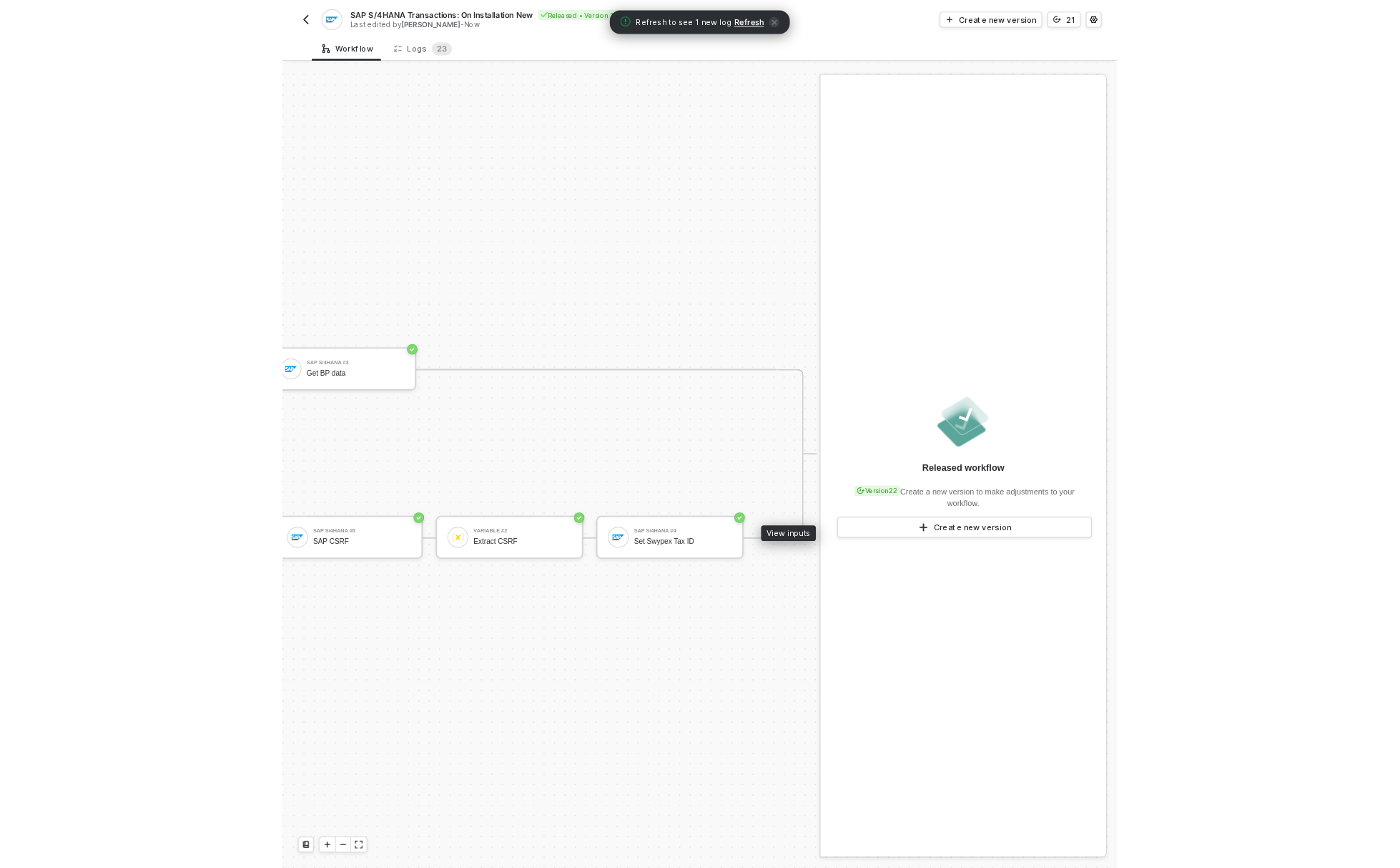
scroll to position [37, 518]
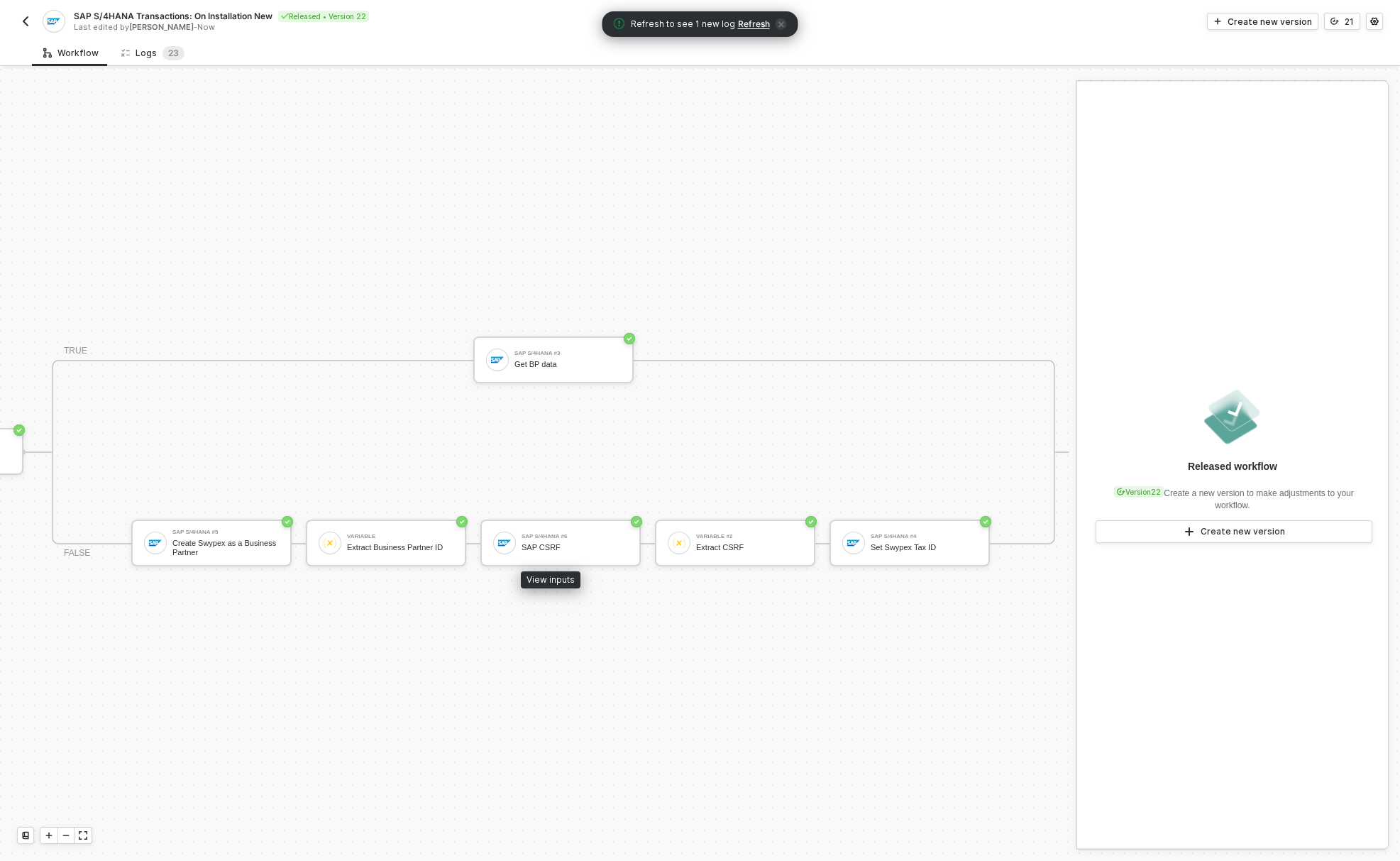
click at [133, 48] on div "Logs 2 3" at bounding box center [152, 54] width 63 height 14
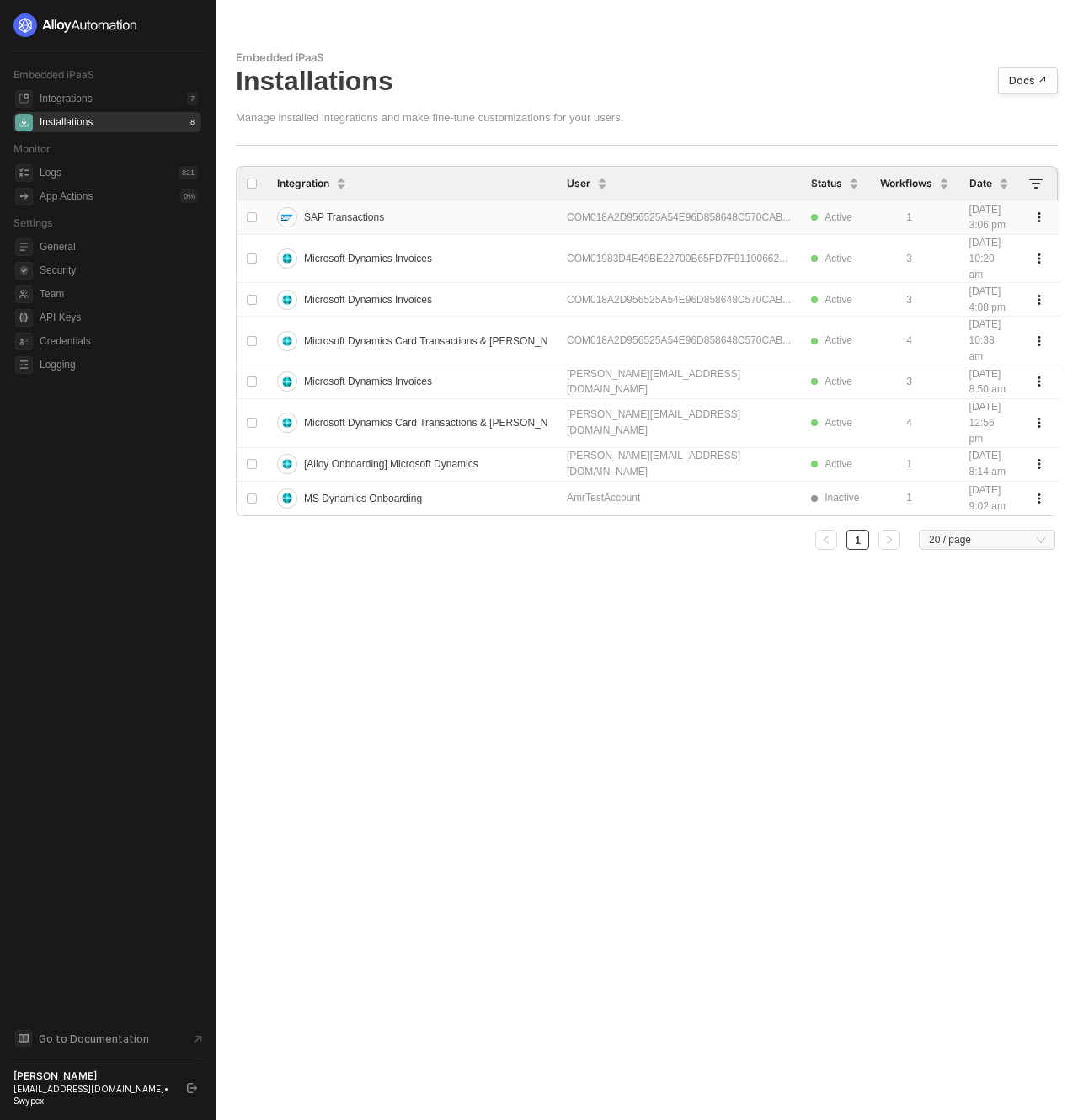
click at [524, 216] on td "SAP Transactions" at bounding box center [412, 218] width 290 height 33
click at [670, 226] on div "COM018A2D956525A54E96D858648C570CAB..." at bounding box center [678, 217] width 224 height 16
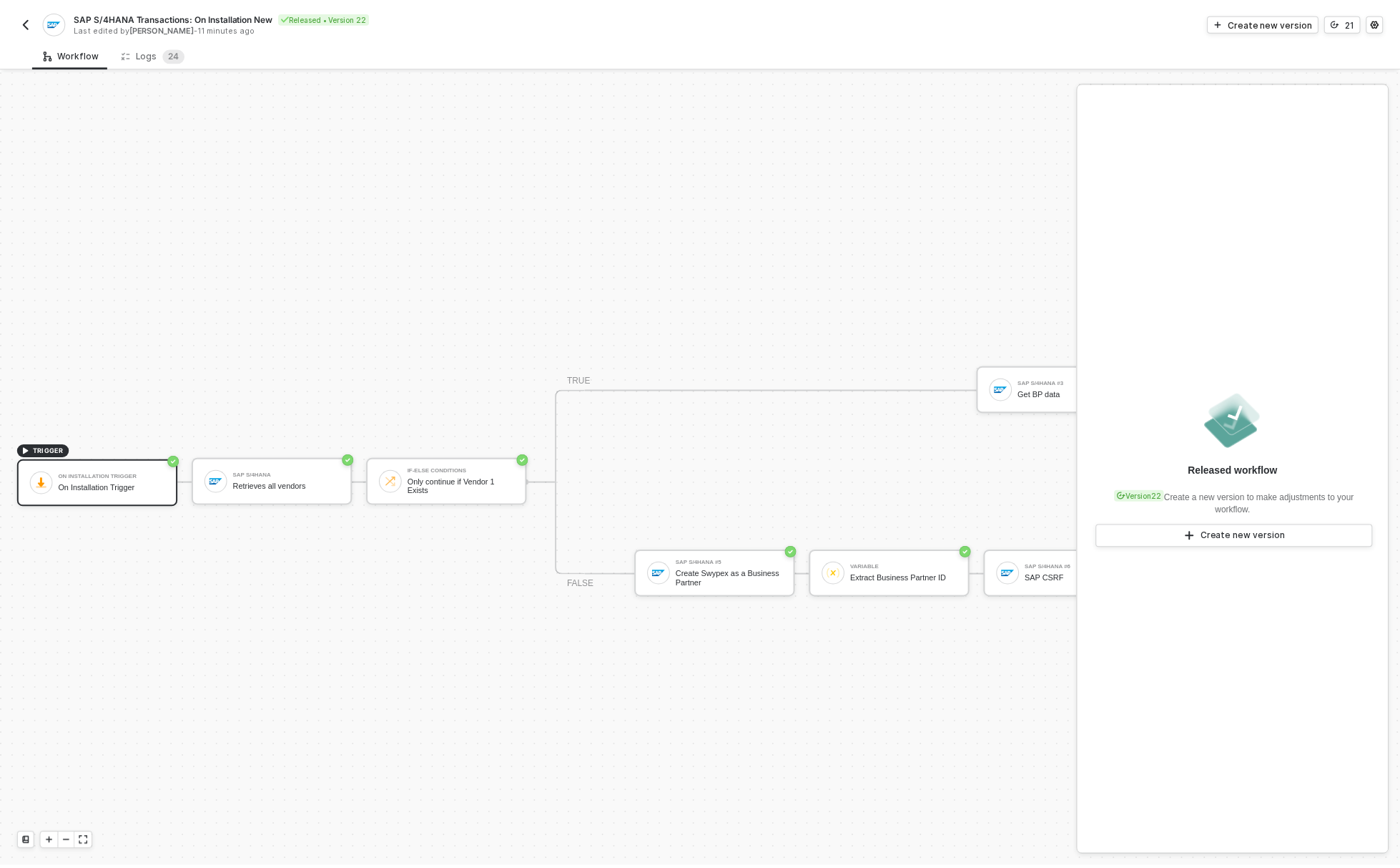
scroll to position [37, 0]
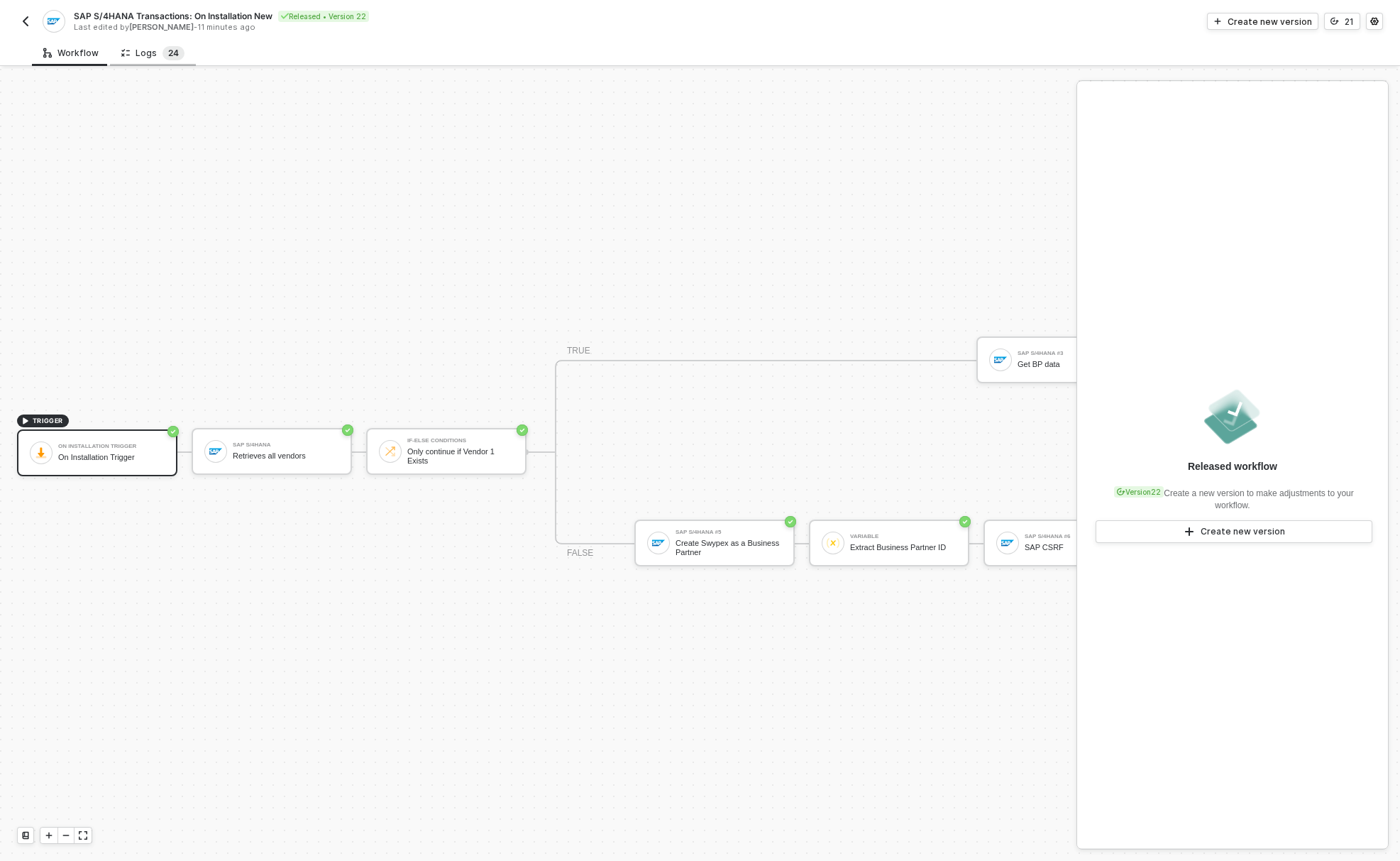
click at [163, 54] on sup "2 4" at bounding box center [173, 54] width 22 height 14
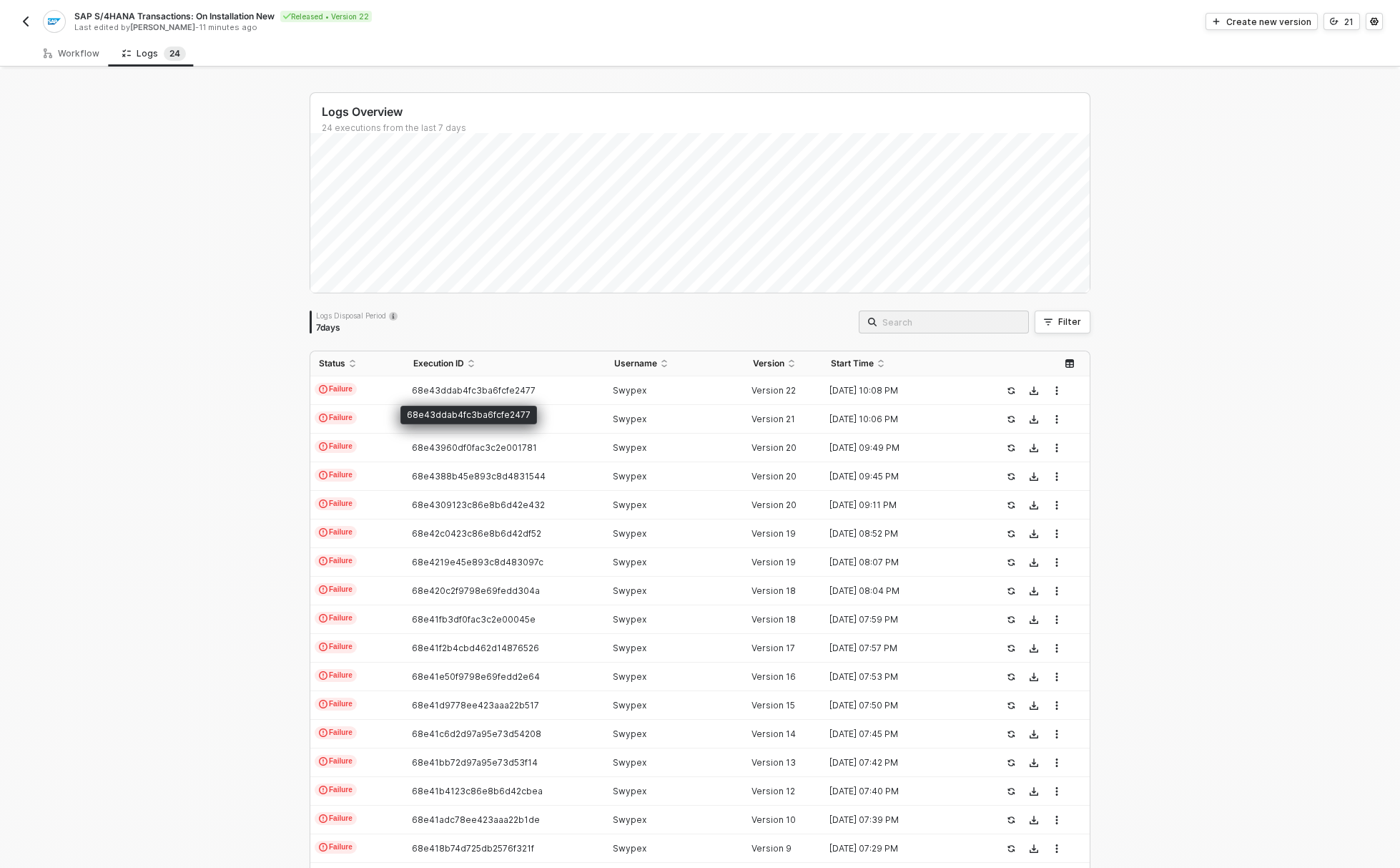
click at [458, 394] on span "68e43ddab4fc3ba6fcfe2477" at bounding box center [473, 390] width 124 height 11
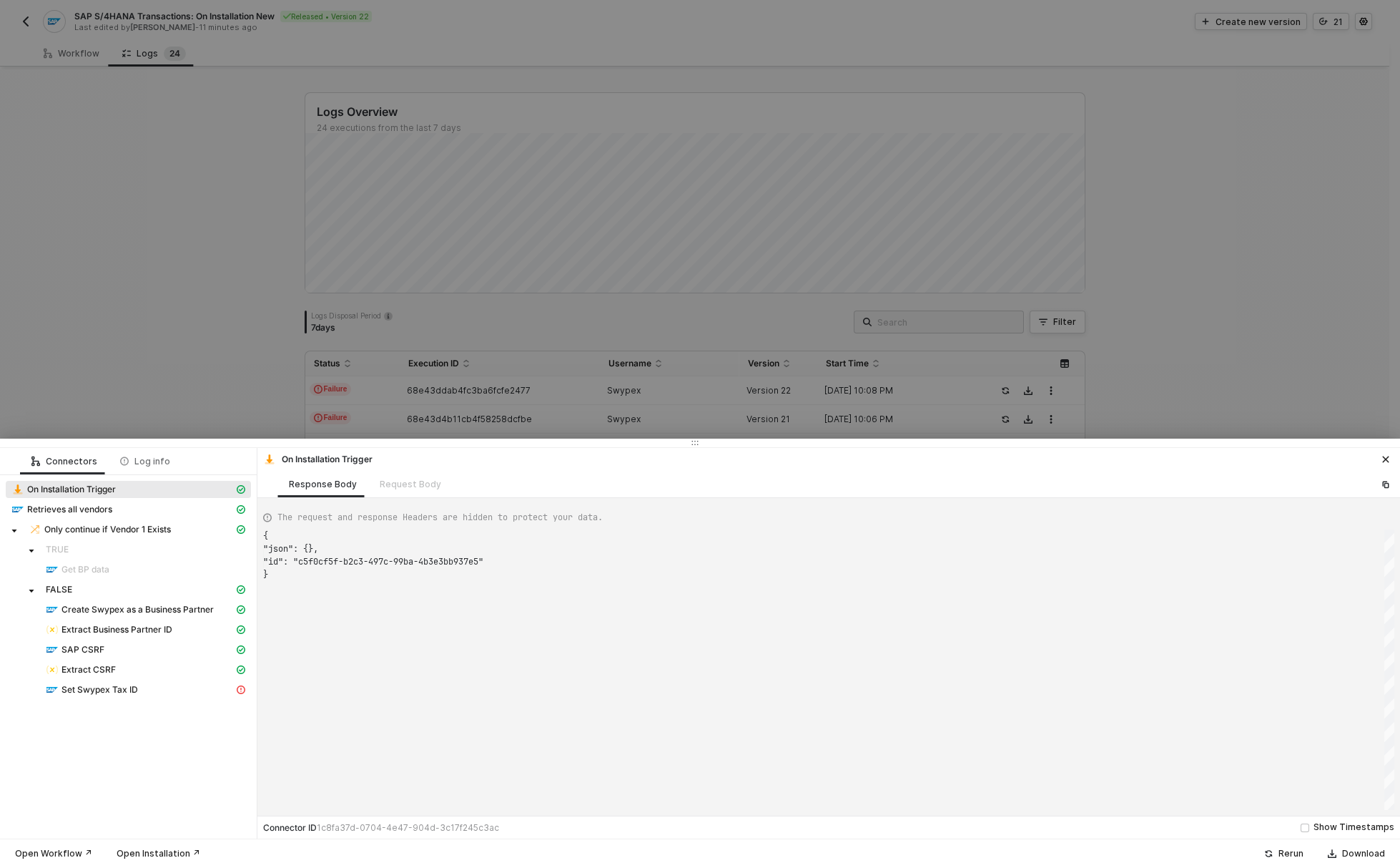
scroll to position [39, 0]
click at [133, 694] on span "Set Swypex Tax ID" at bounding box center [145, 689] width 211 height 17
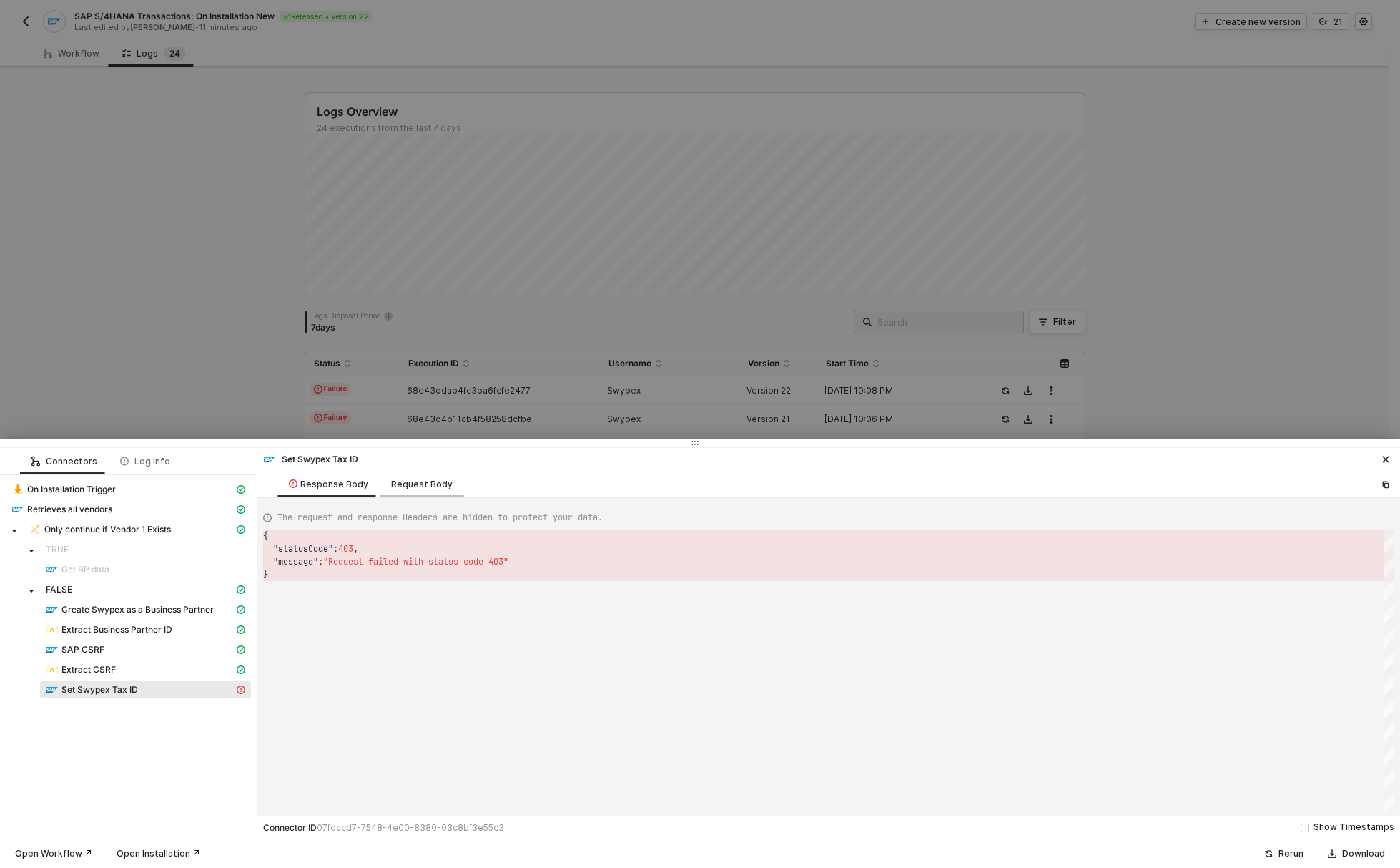
click at [404, 490] on div "Request Body" at bounding box center [422, 483] width 84 height 27
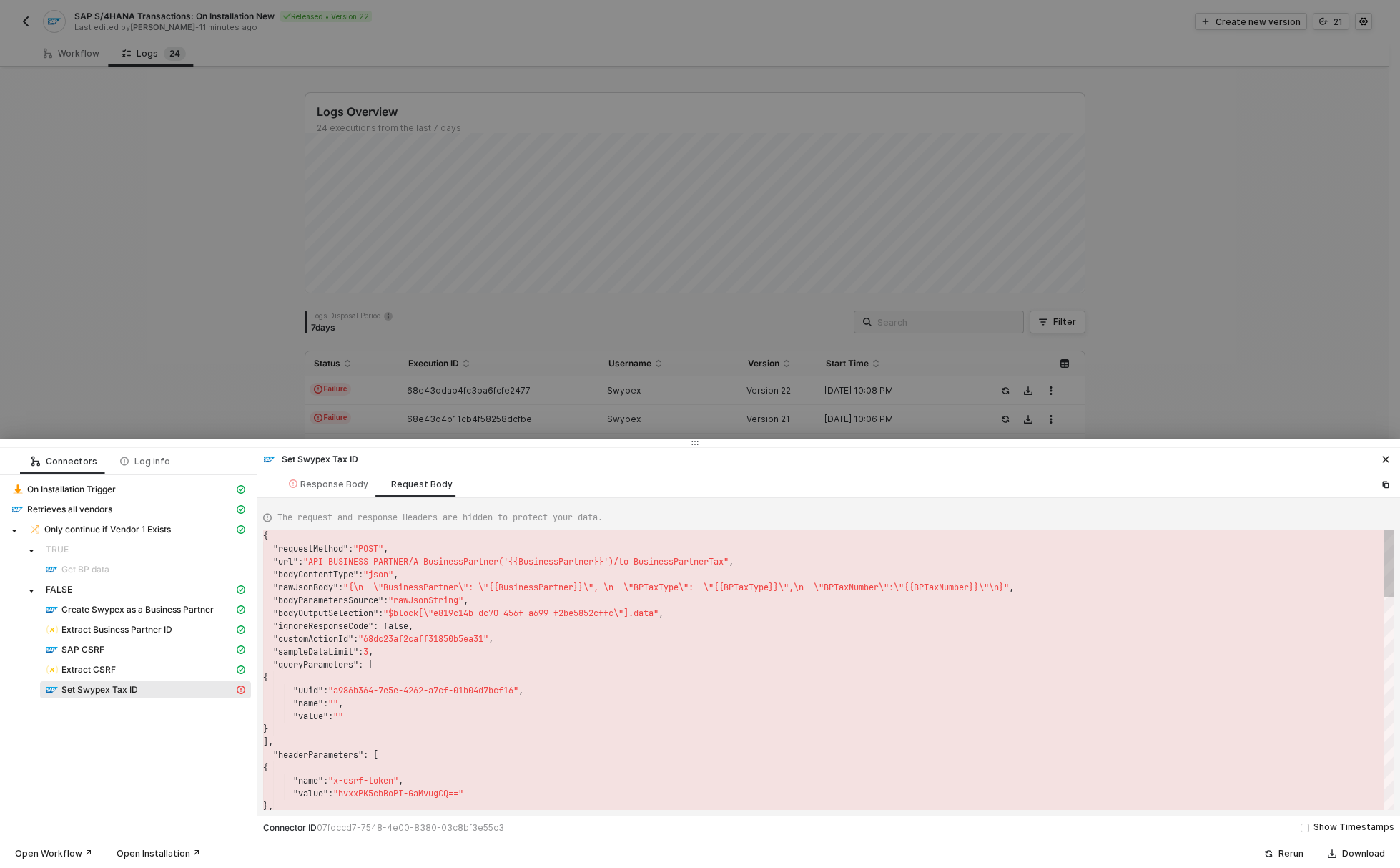
scroll to position [103, 0]
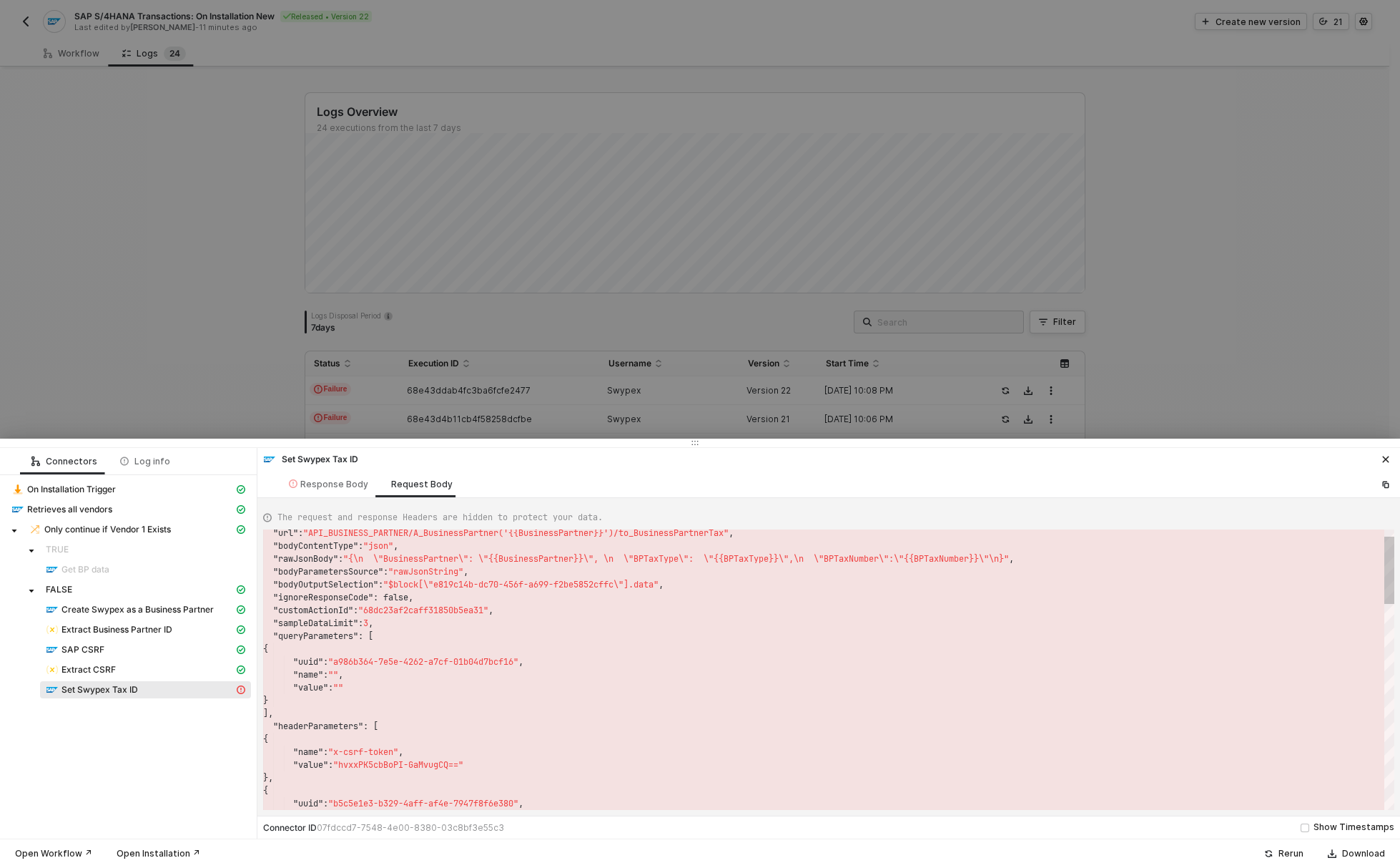
click at [397, 739] on div "{" at bounding box center [829, 739] width 1131 height 13
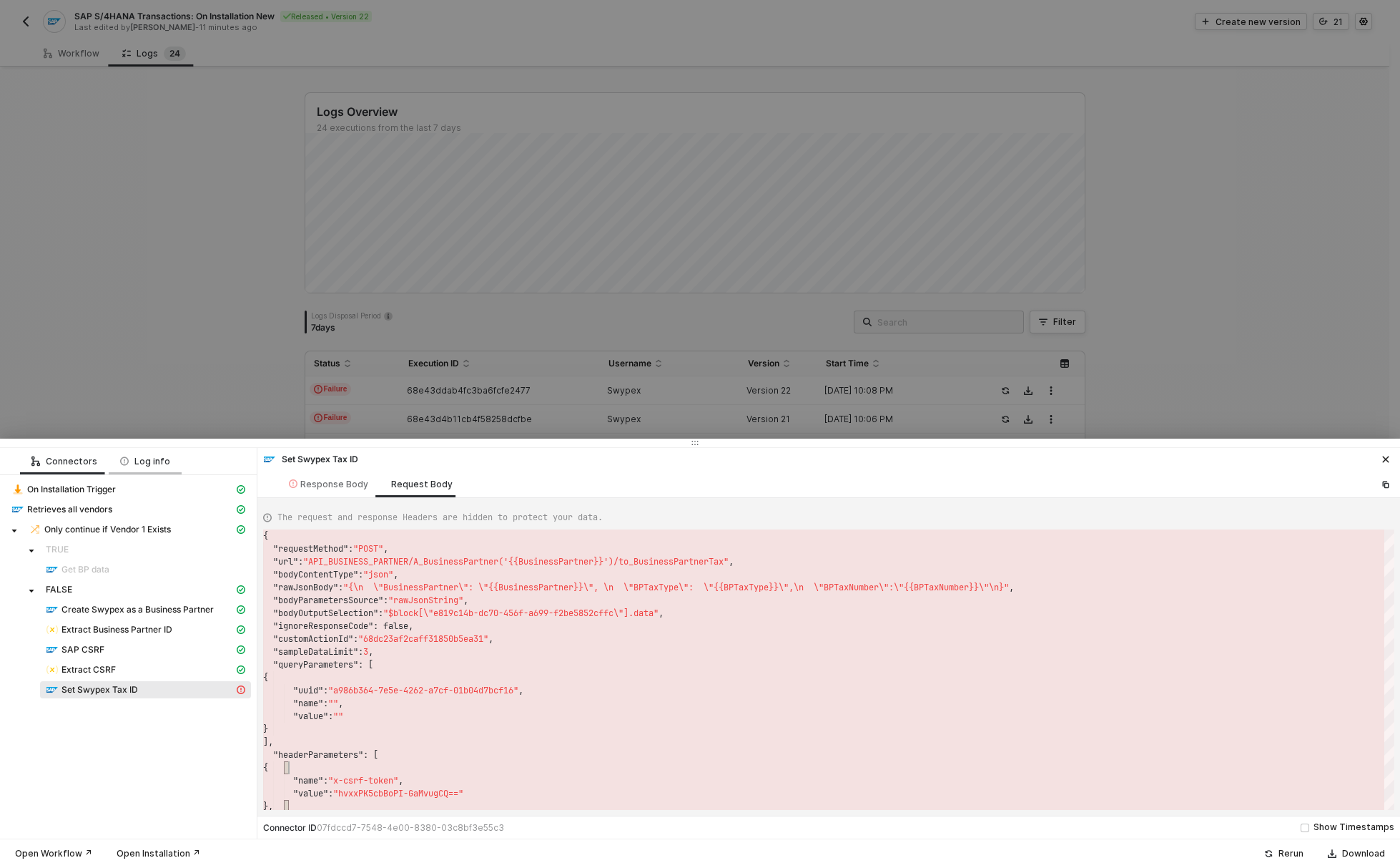
click at [134, 459] on div "Log info" at bounding box center [145, 461] width 50 height 11
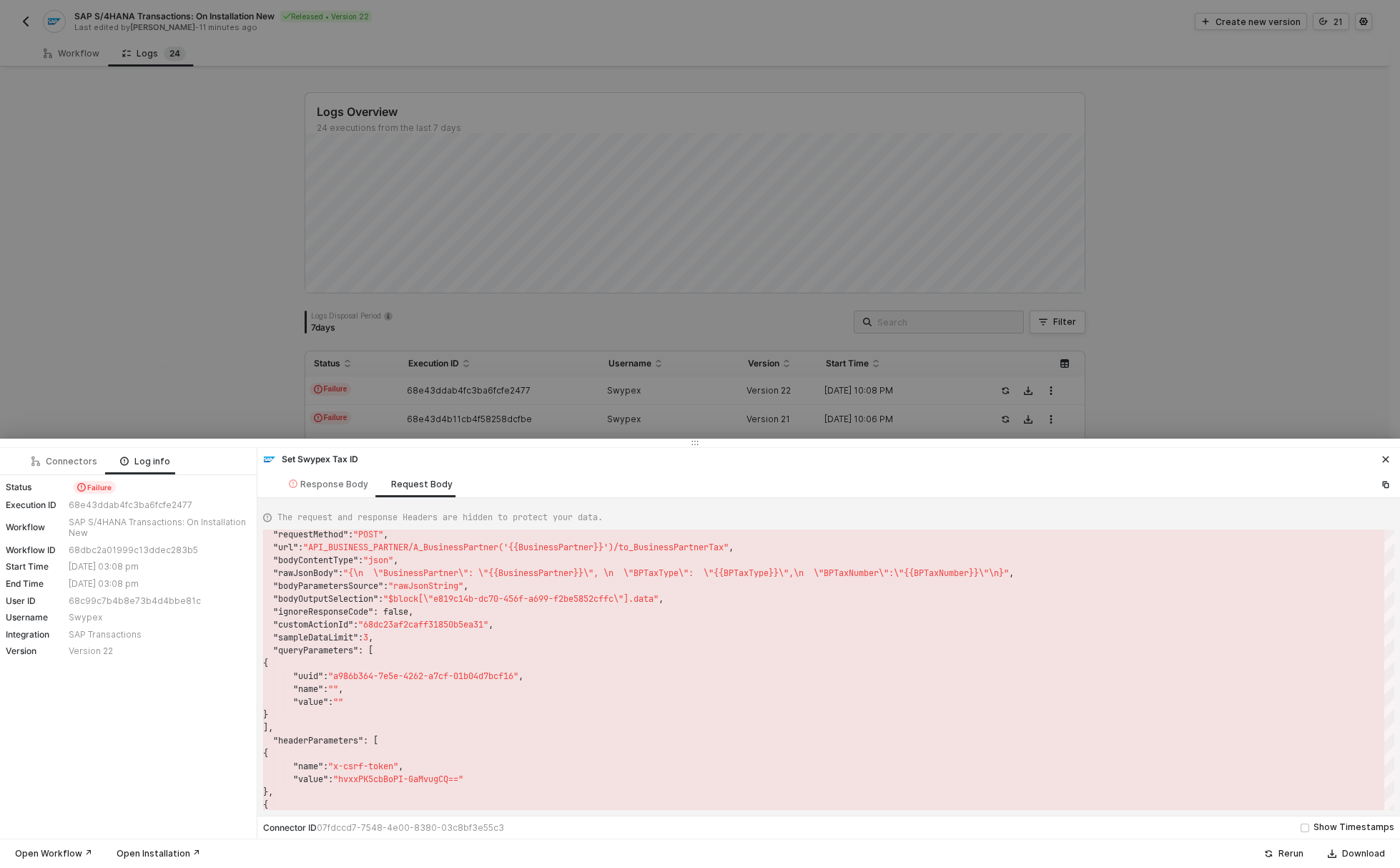
drag, startPoint x: 1383, startPoint y: 453, endPoint x: 569, endPoint y: 190, distance: 855.4
click at [1383, 453] on button "button" at bounding box center [1385, 459] width 17 height 17
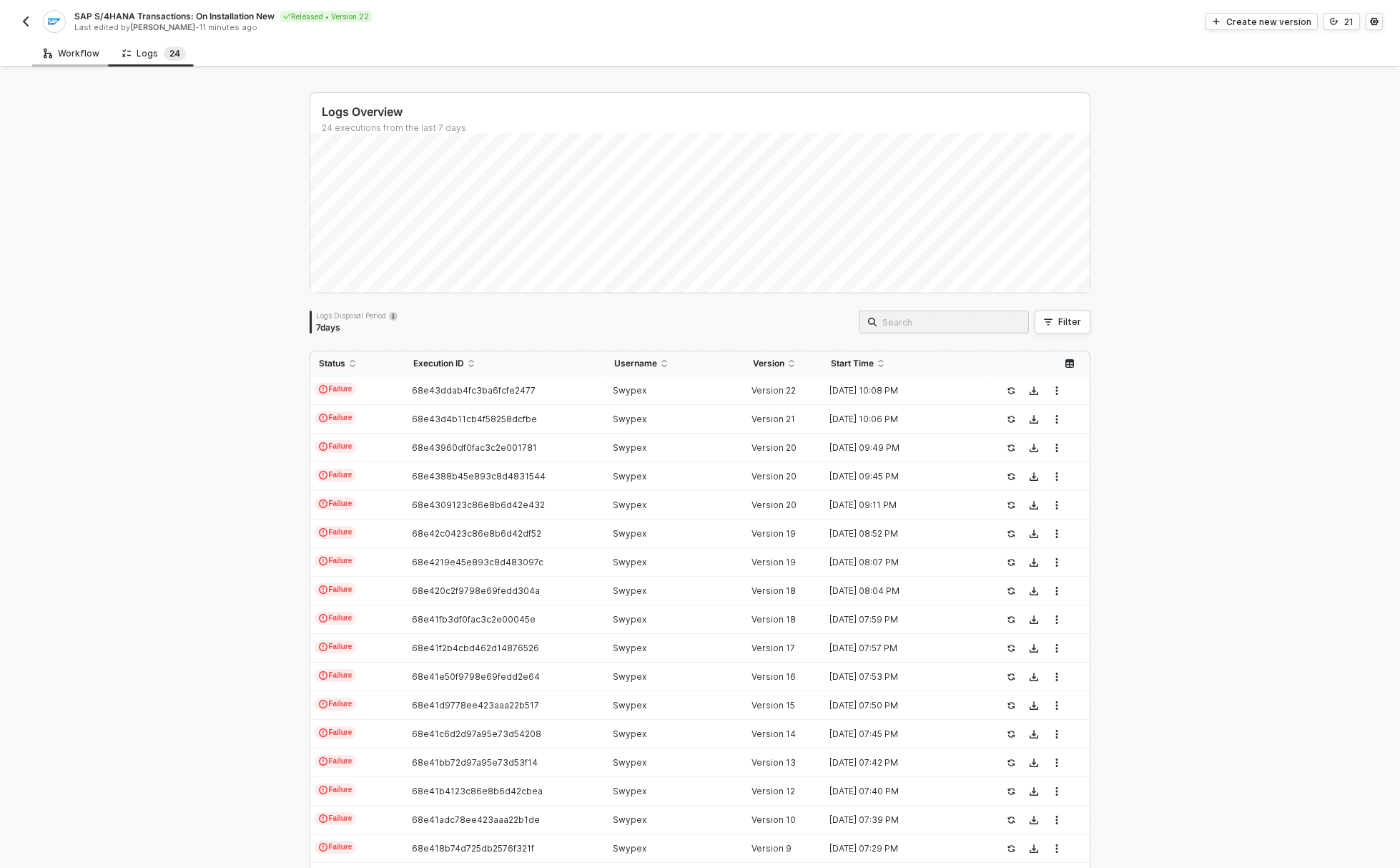
click at [71, 52] on div "Workflow" at bounding box center [71, 53] width 56 height 11
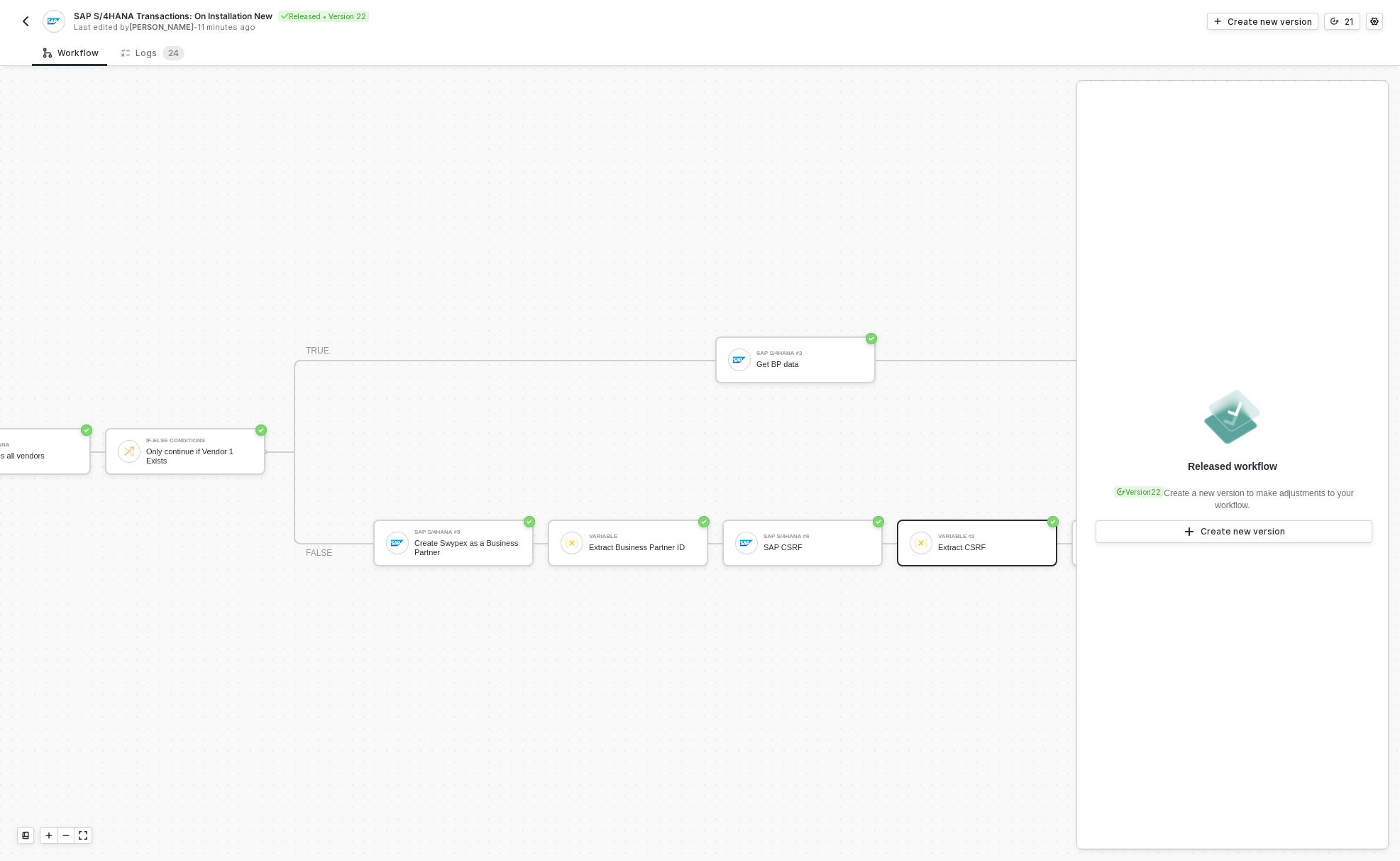
scroll to position [37, 514]
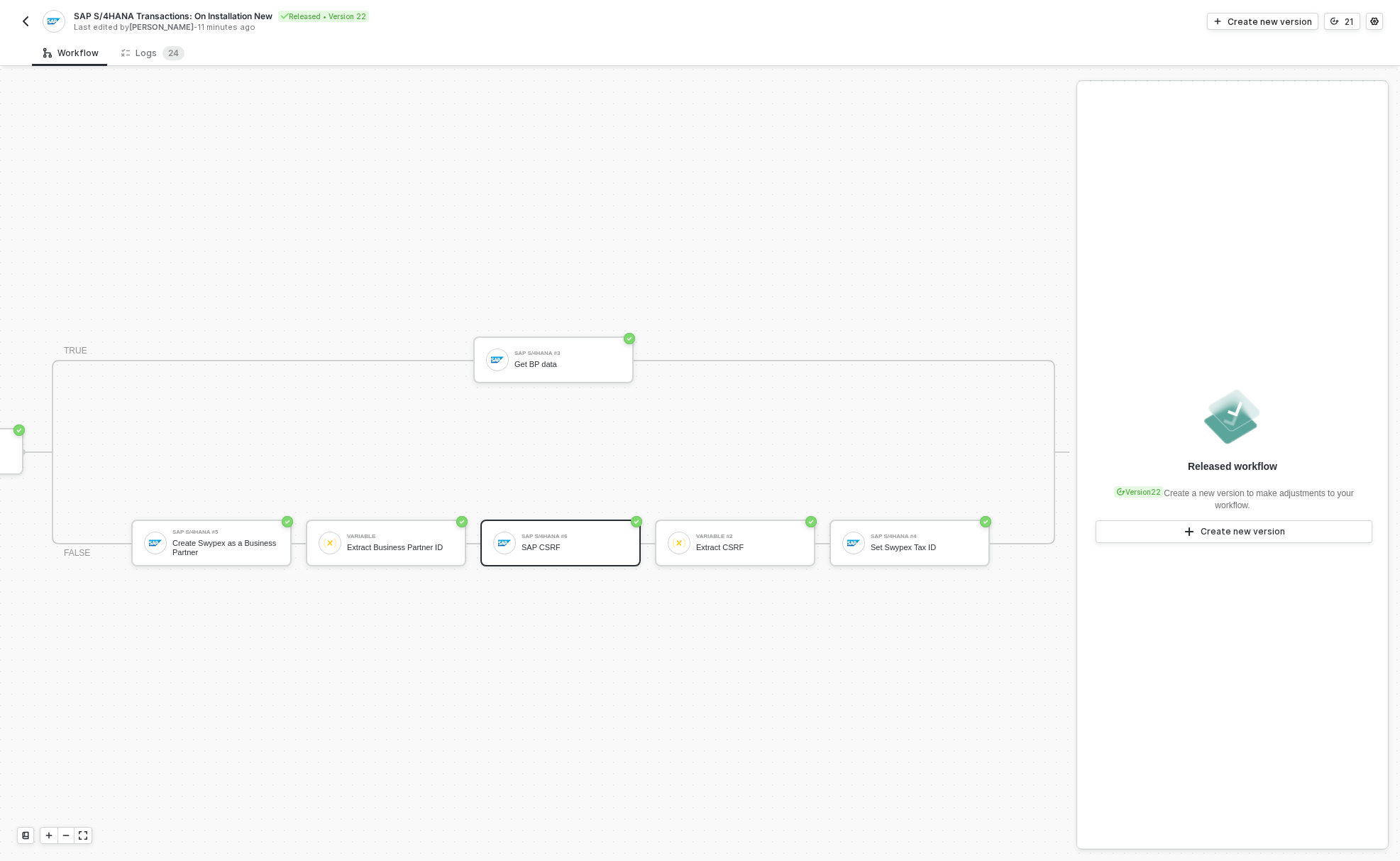
click at [572, 529] on div "SAP S/4HANA #6 SAP CSRF" at bounding box center [575, 543] width 107 height 27
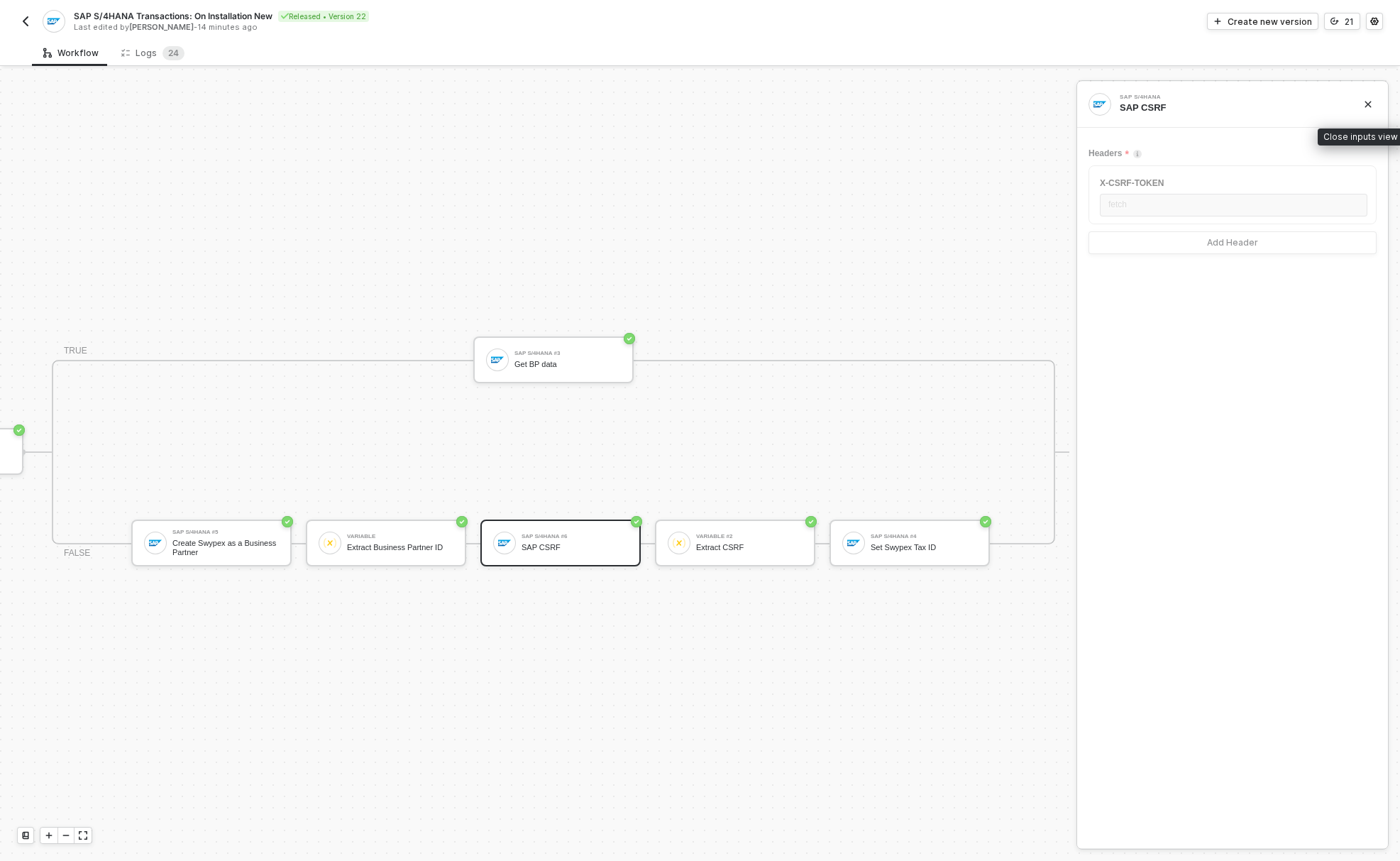
click at [1366, 107] on icon "icon-close" at bounding box center [1368, 105] width 6 height 6
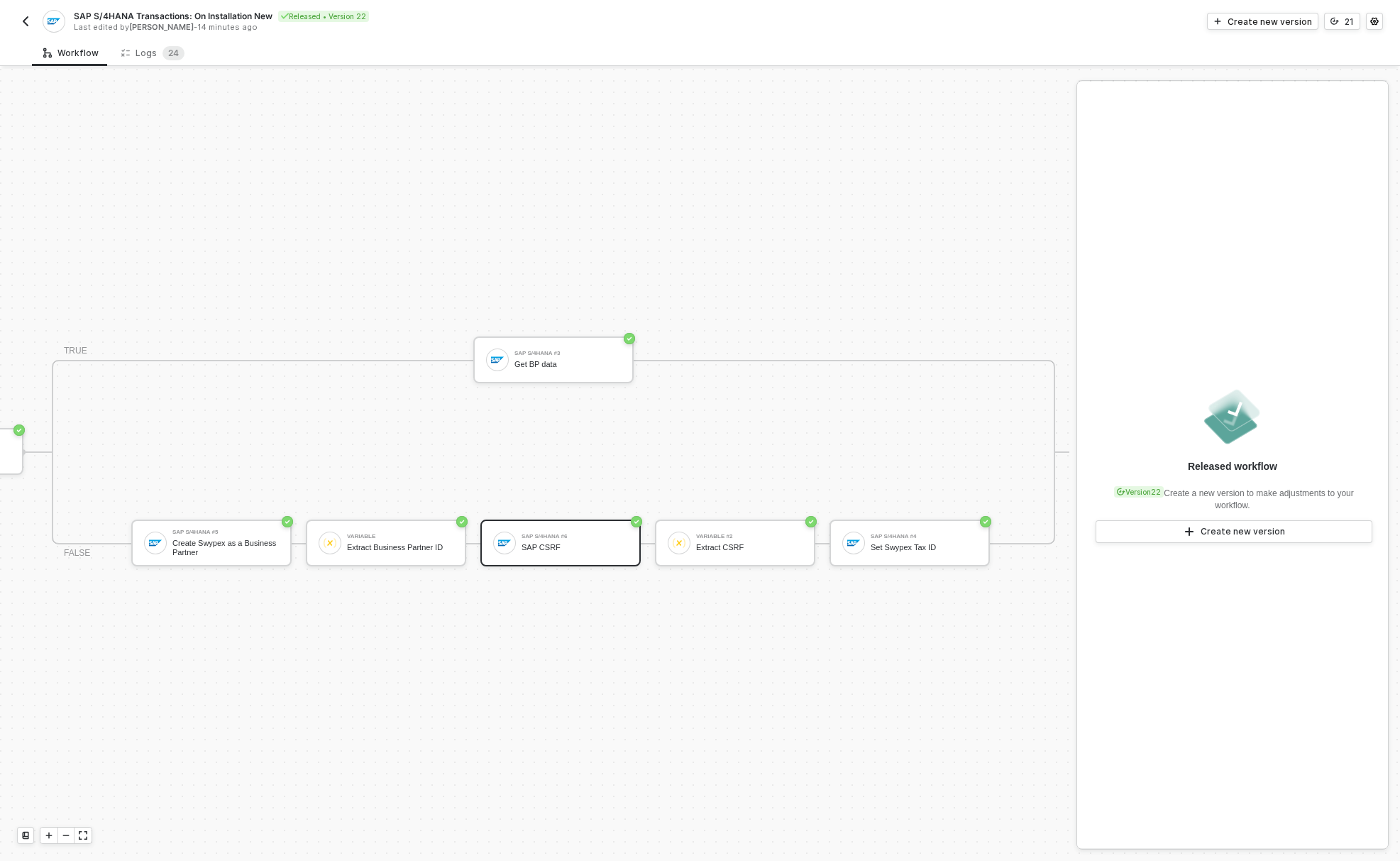
click at [525, 543] on div "SAP CSRF" at bounding box center [575, 548] width 107 height 10
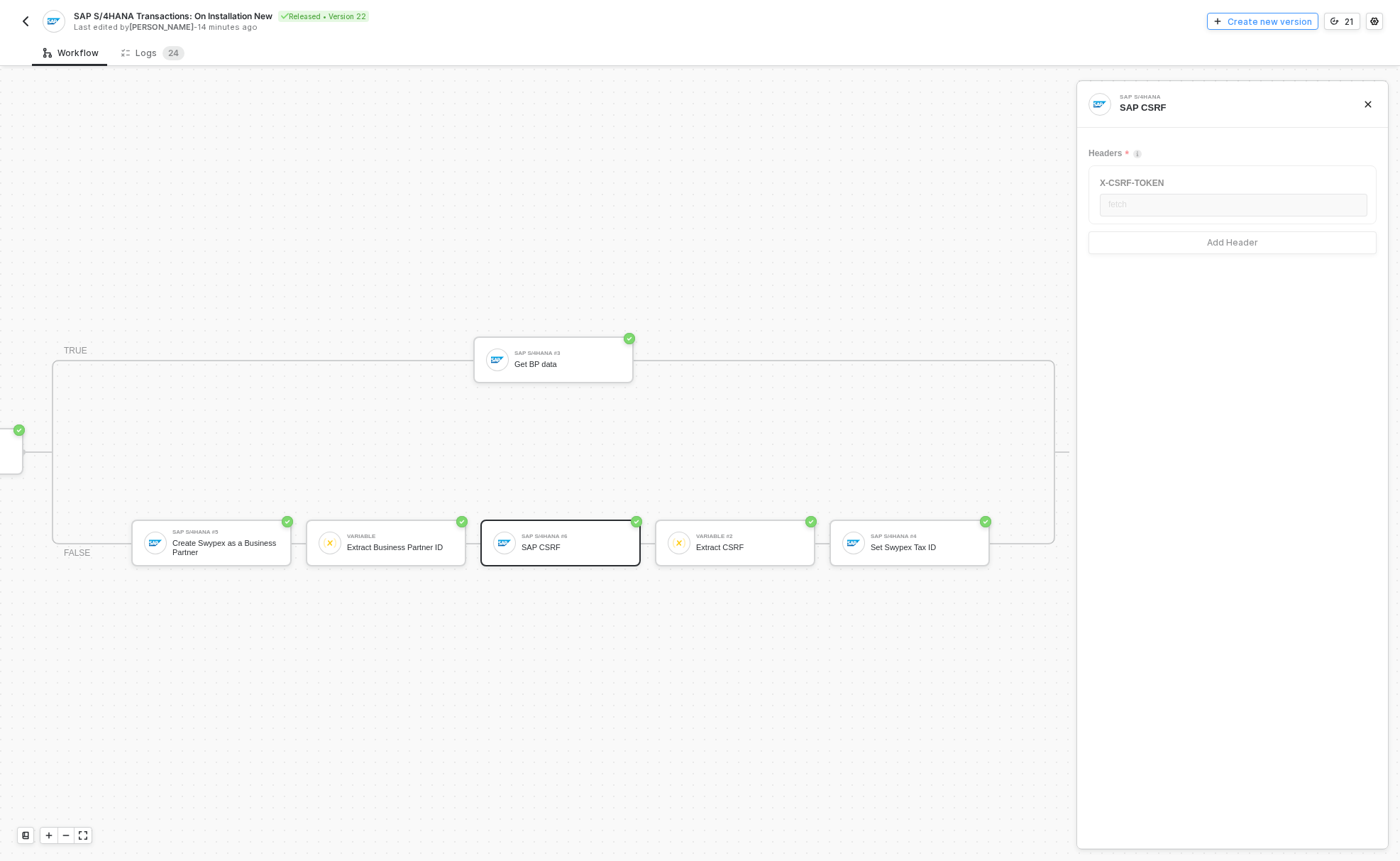
click at [1247, 14] on div "SAP S/4HANA Transactions: On Installation New Released • Version 22 Last edited…" at bounding box center [700, 20] width 1366 height 40
click at [1229, 22] on button "Create new version" at bounding box center [1262, 21] width 111 height 17
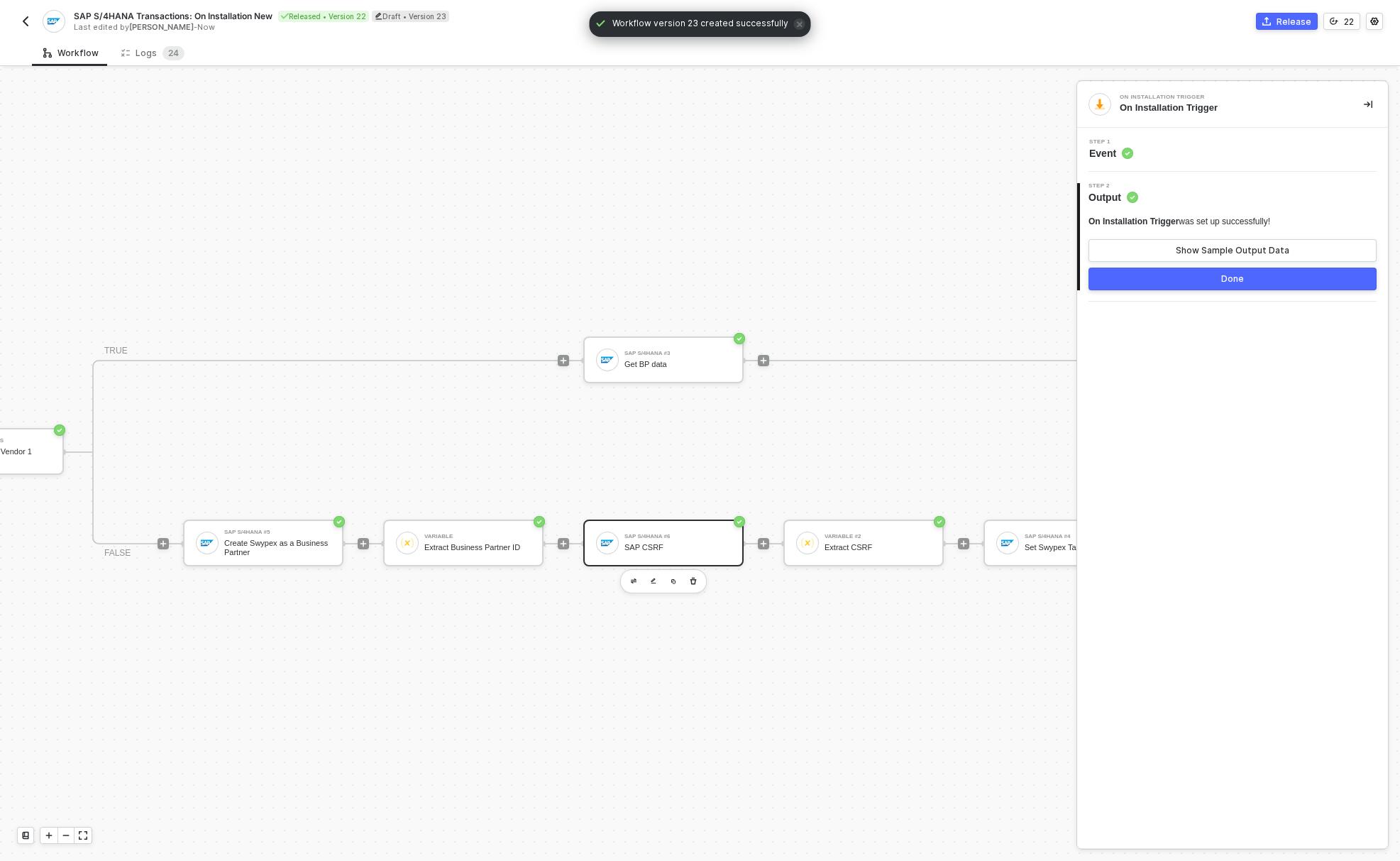
click at [681, 543] on div "SAP CSRF" at bounding box center [677, 548] width 107 height 10
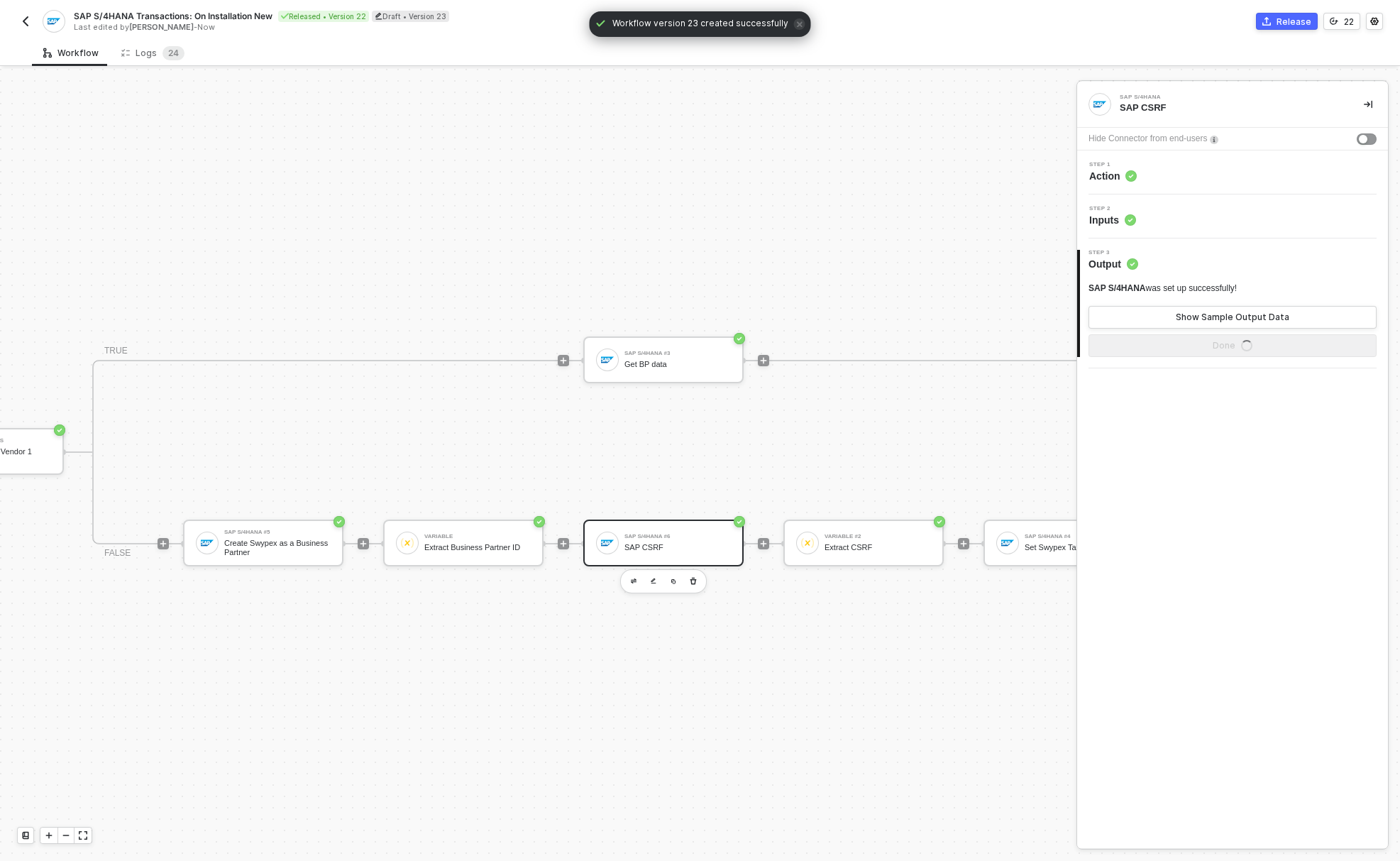
click at [1145, 180] on div "Step 1 Action" at bounding box center [1233, 172] width 307 height 22
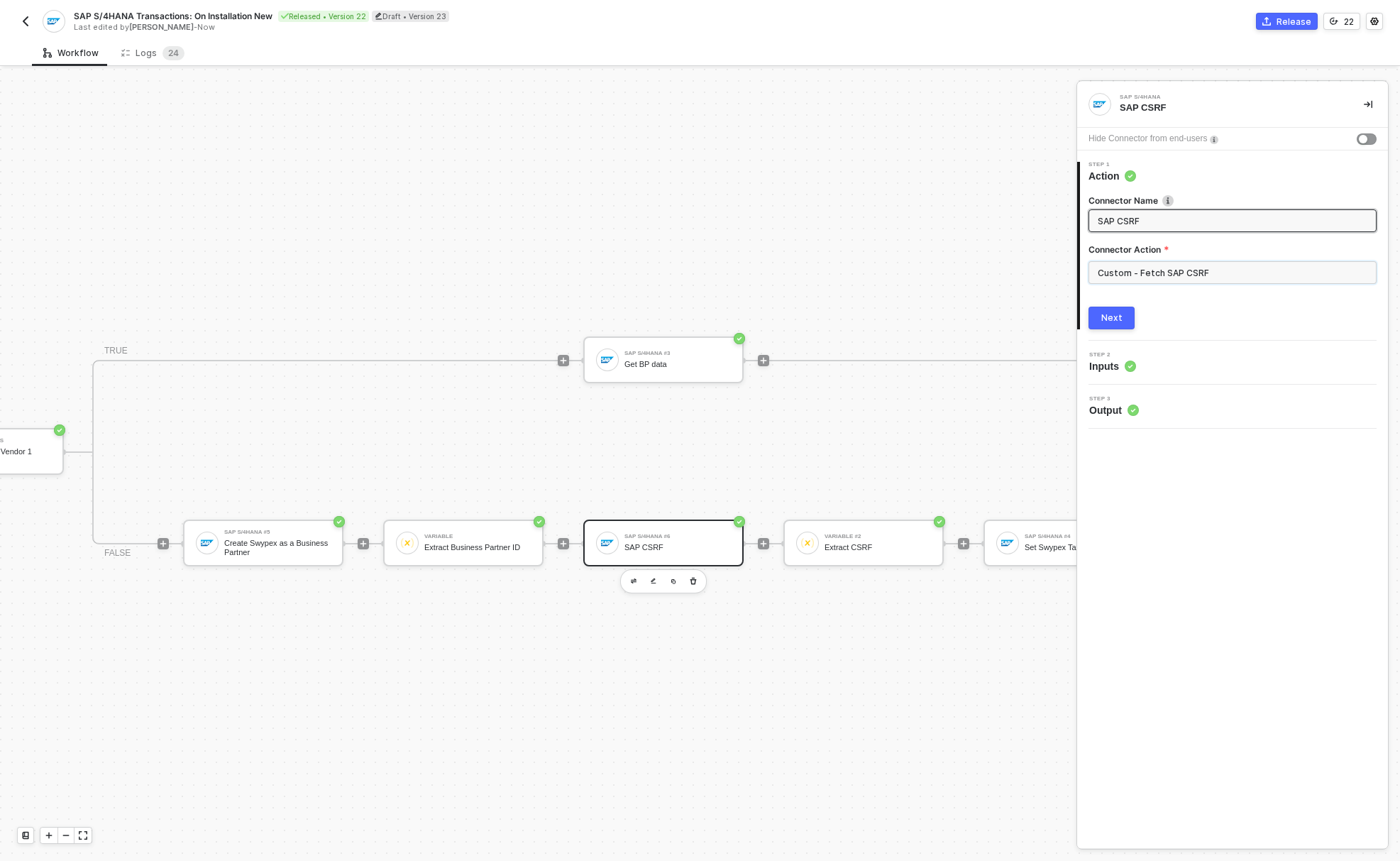
click at [1160, 263] on input "Custom - Fetch SAP CSRF" at bounding box center [1232, 273] width 288 height 22
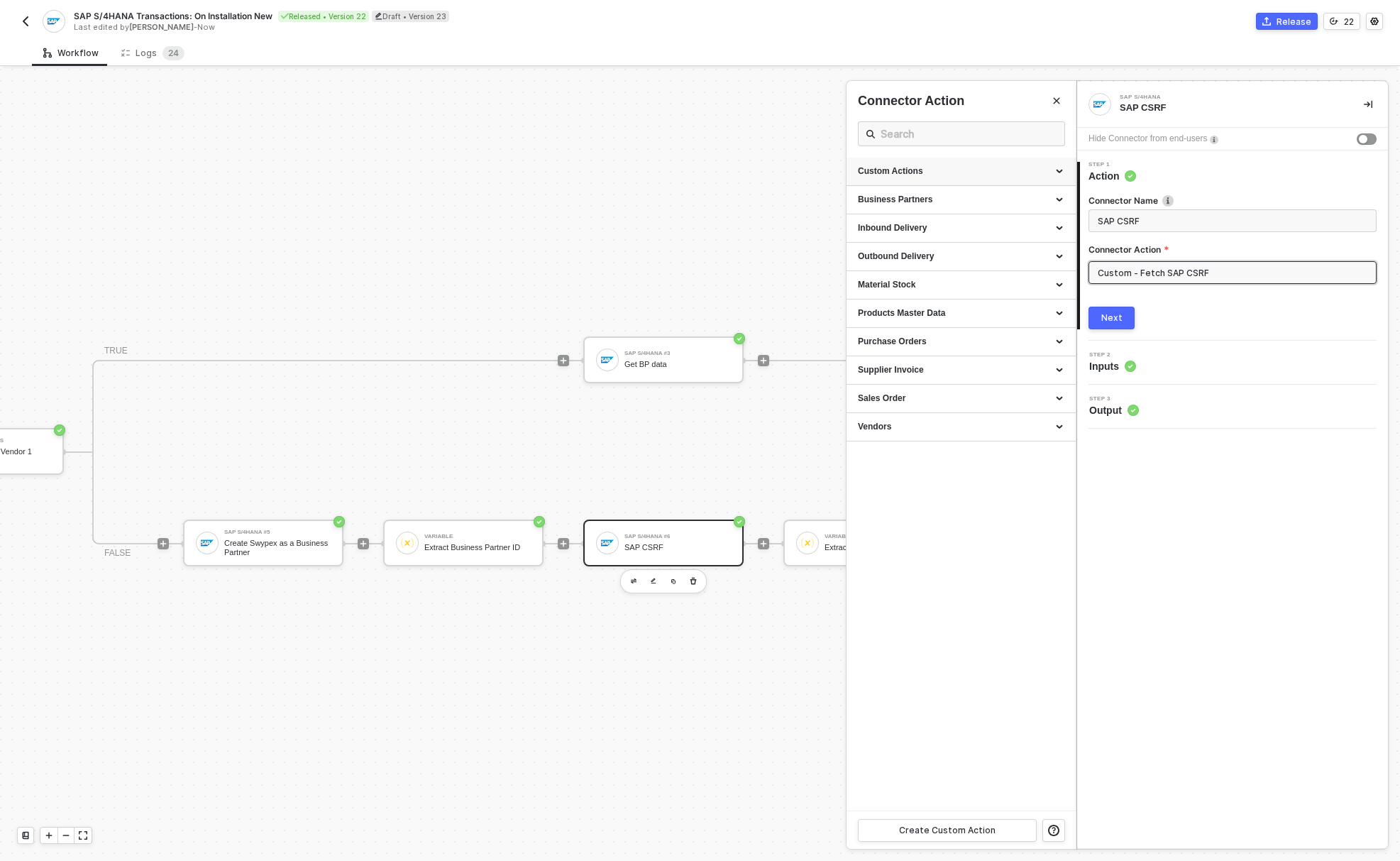
click at [914, 172] on div "Custom Actions" at bounding box center [961, 171] width 207 height 12
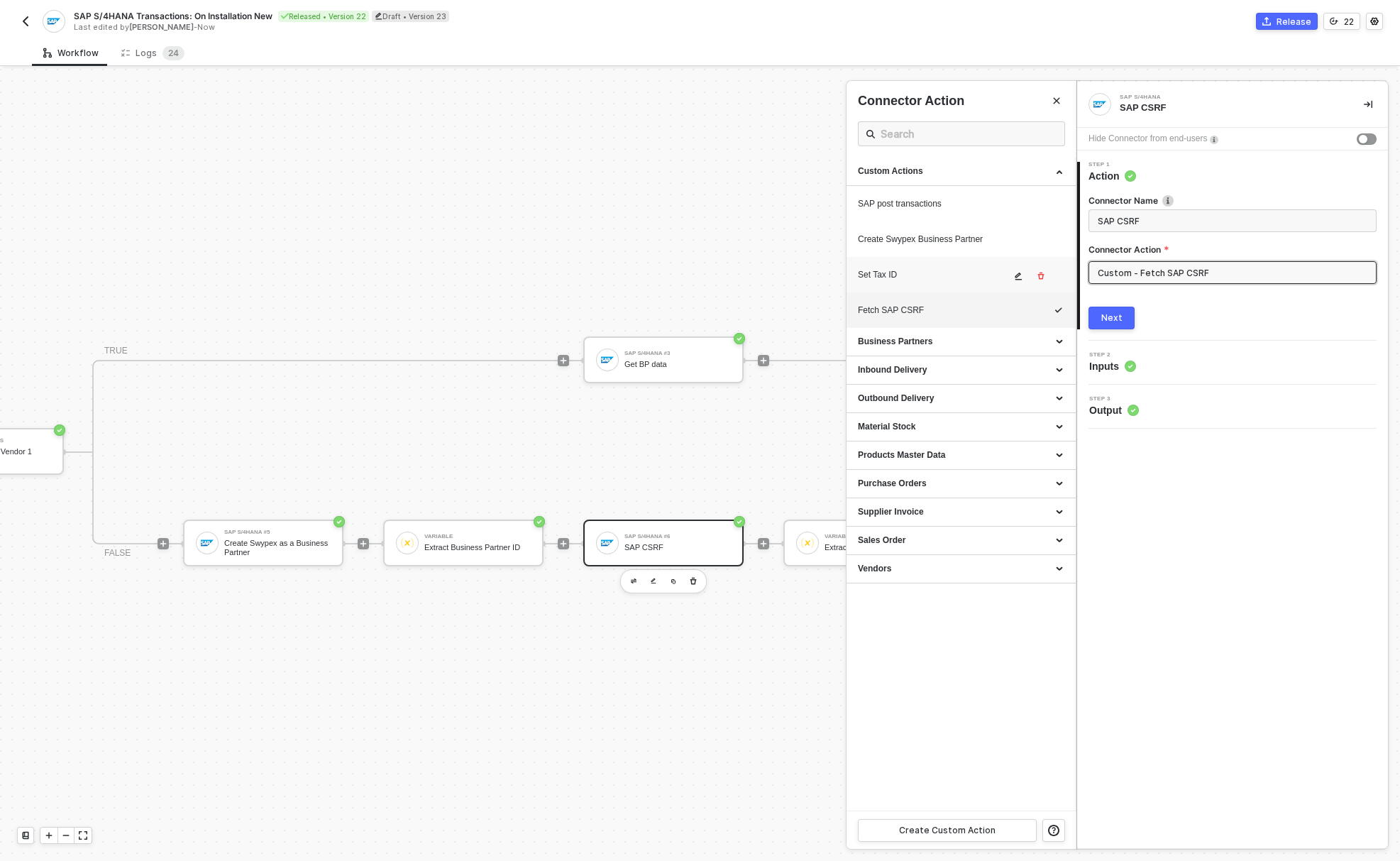
click at [928, 277] on div "Set Tax ID" at bounding box center [934, 274] width 152 height 12
type input "Custom - Set Tax ID"
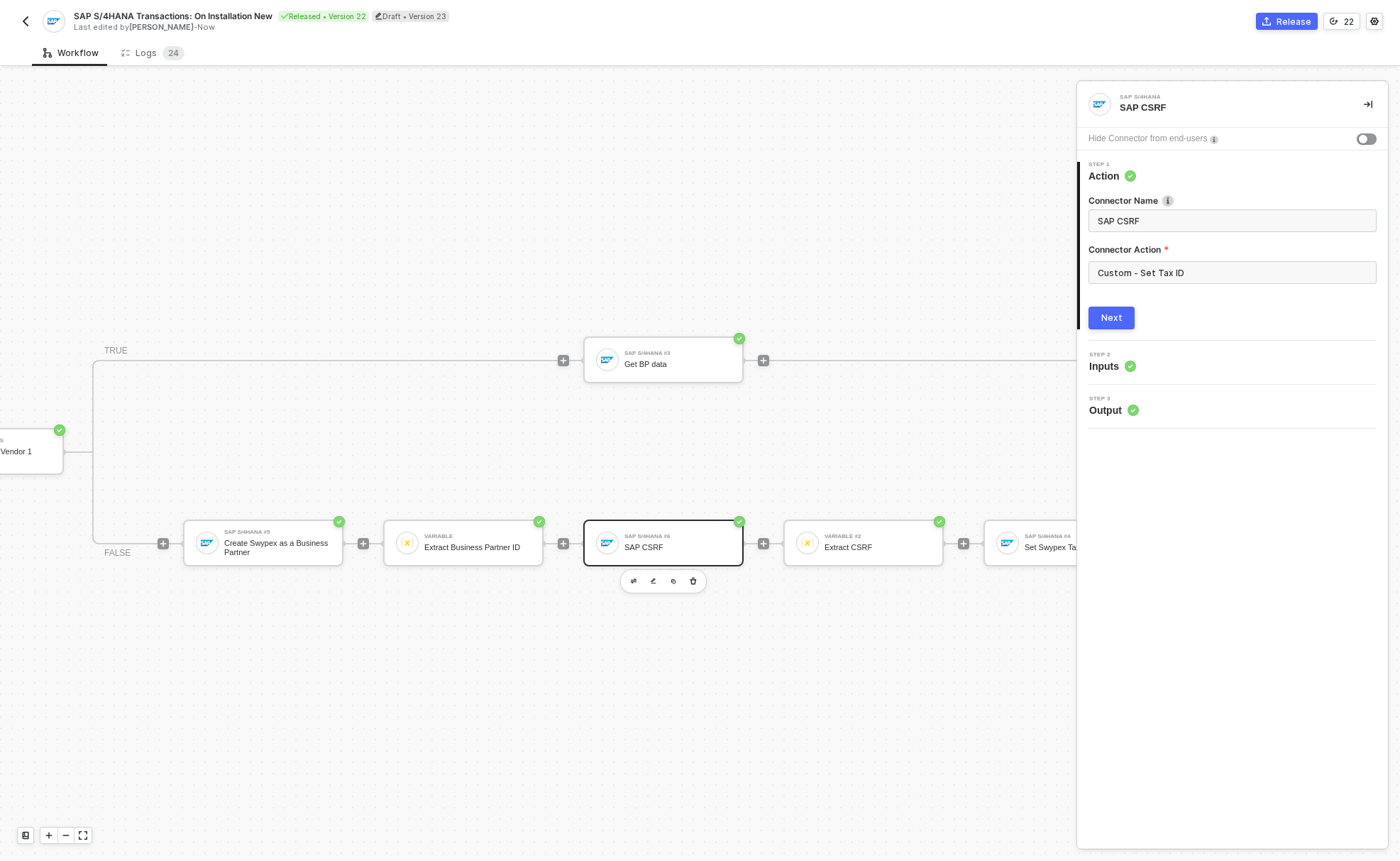
click at [1123, 312] on button "Next" at bounding box center [1112, 317] width 46 height 22
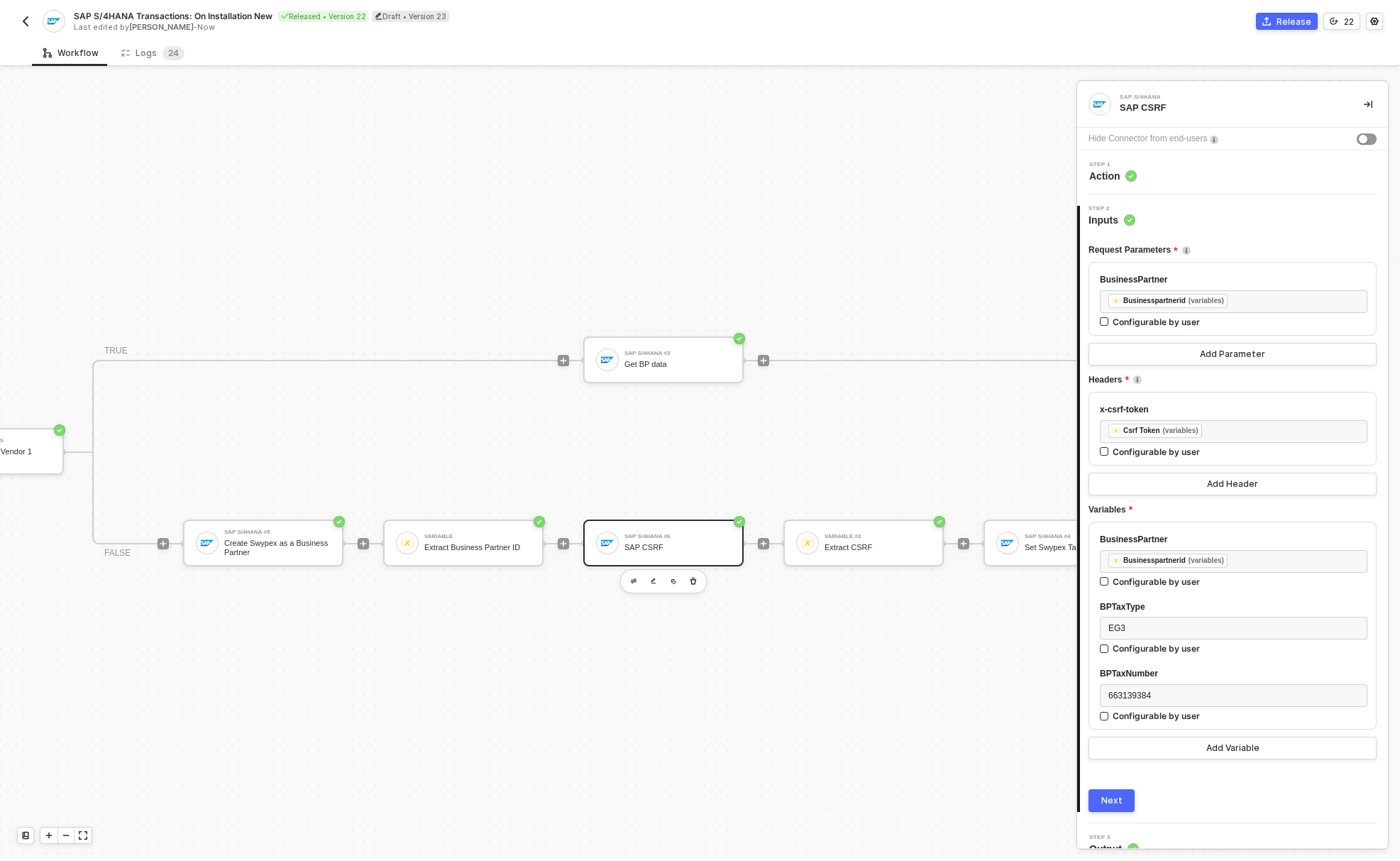
click at [1131, 188] on div "Step 1 Action" at bounding box center [1233, 172] width 311 height 44
click at [1132, 174] on circle at bounding box center [1131, 176] width 11 height 11
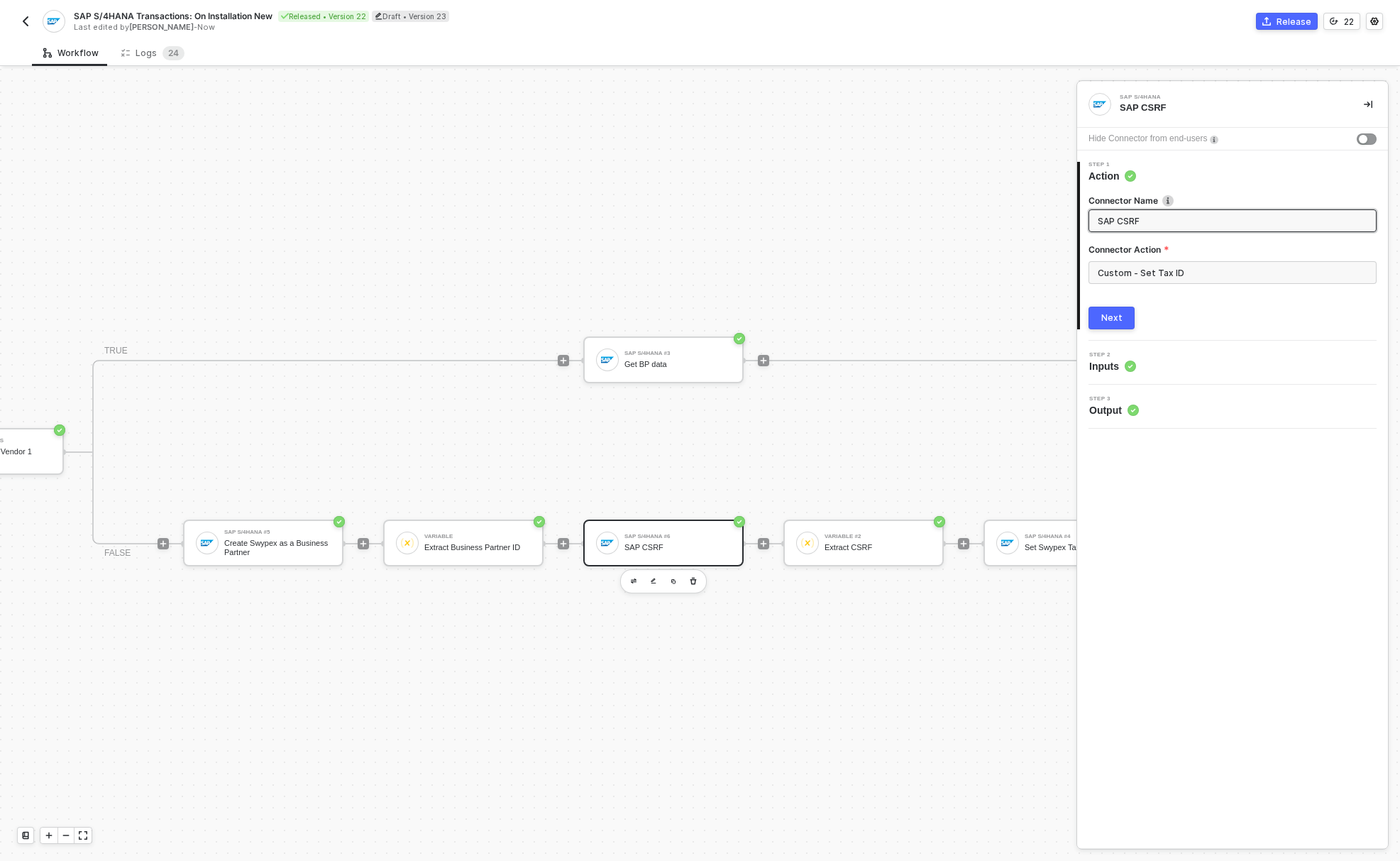
click at [1124, 314] on button "Next" at bounding box center [1112, 317] width 46 height 22
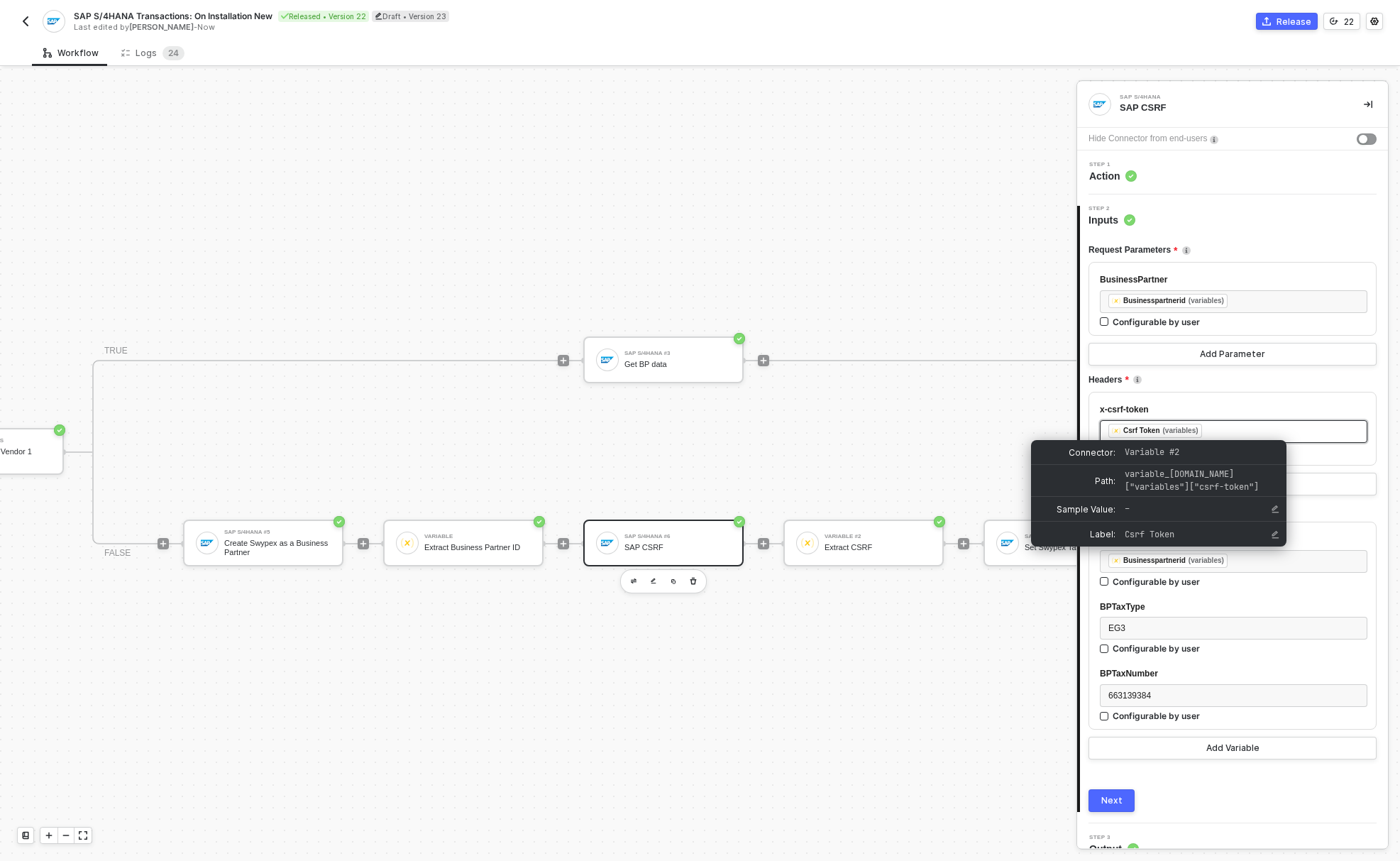
click at [1223, 431] on div "﻿ ﻿ Csrf Token (variables) ﻿" at bounding box center [1233, 430] width 250 height 15
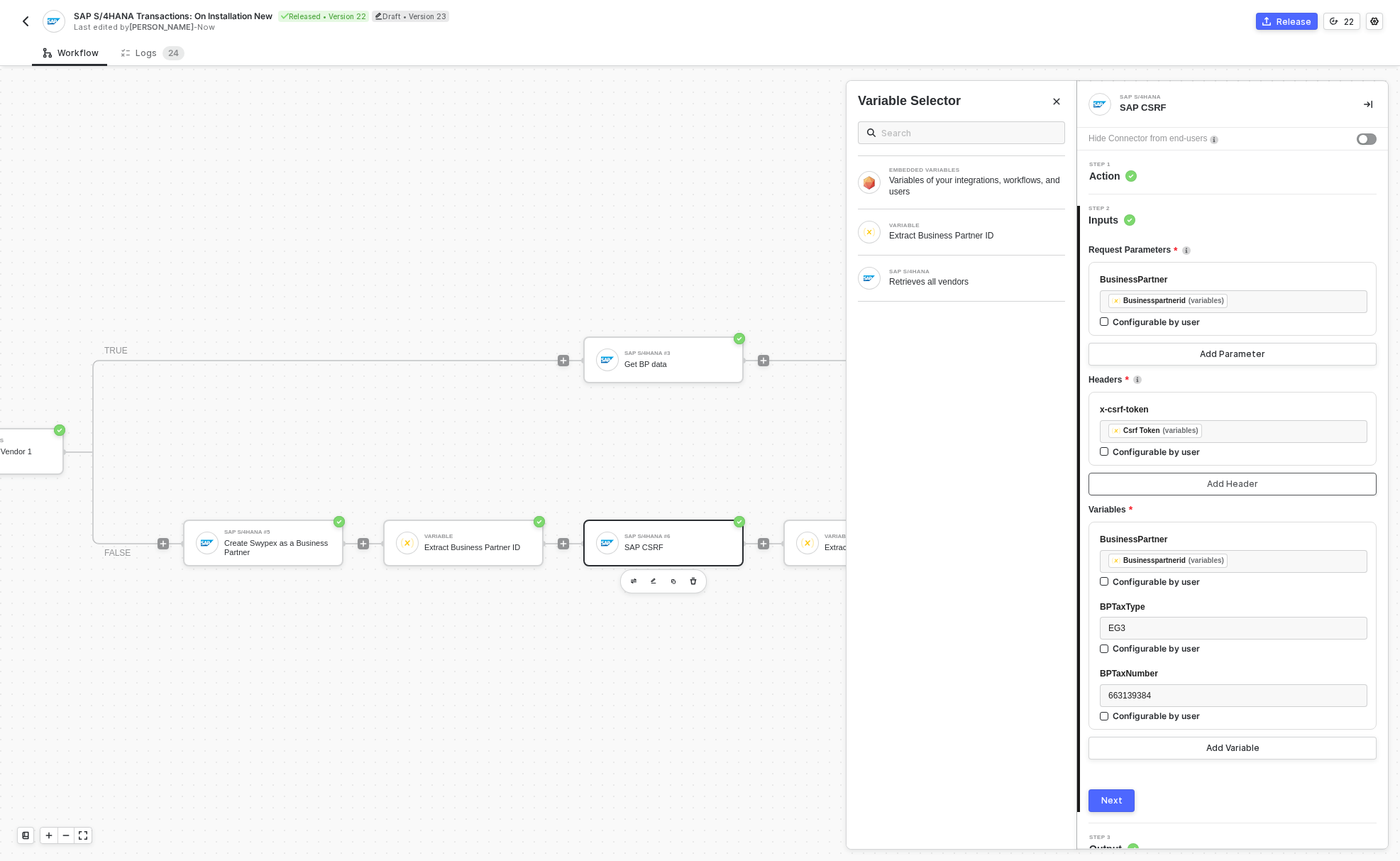
click at [1163, 480] on button "Add Header" at bounding box center [1232, 484] width 288 height 22
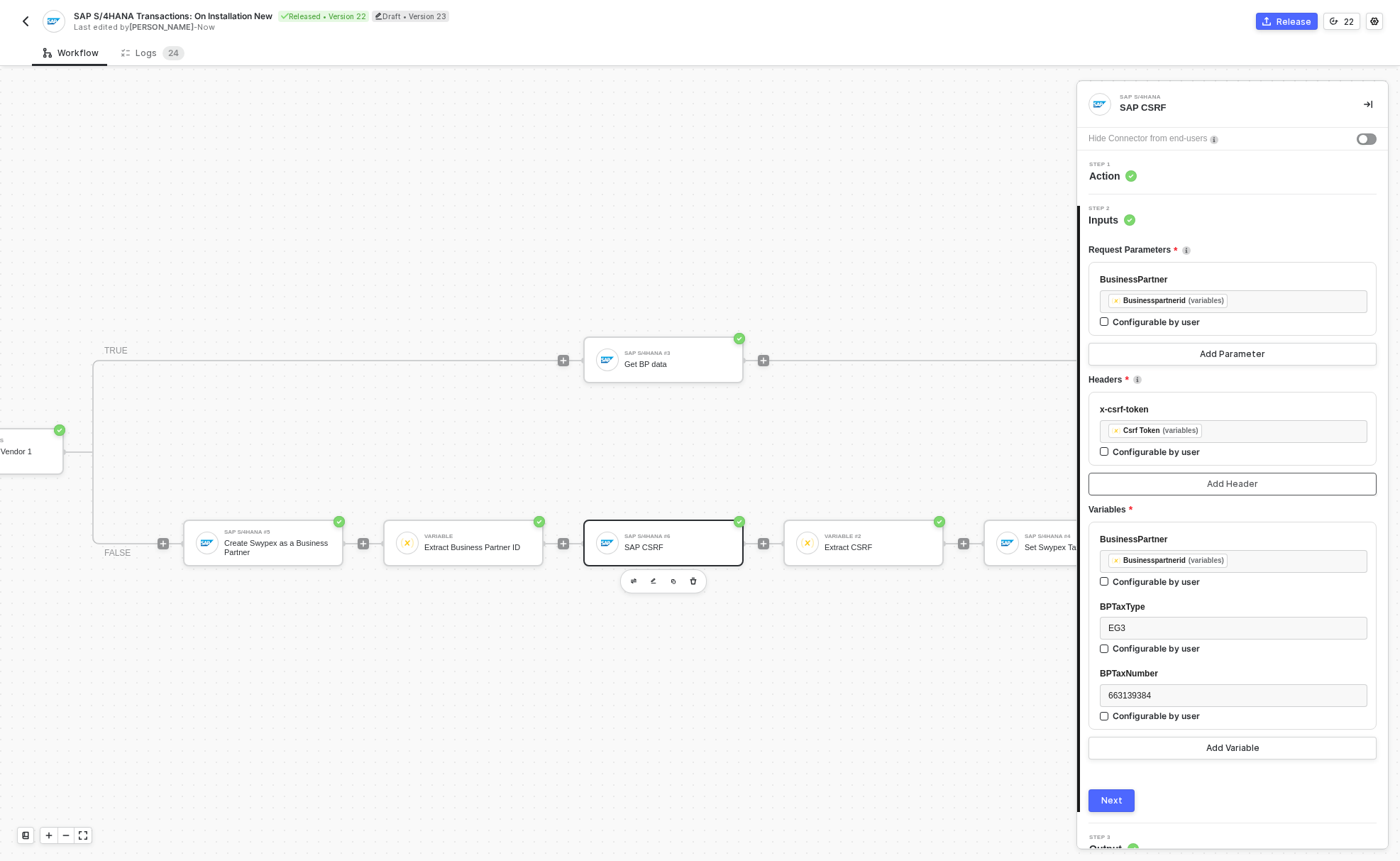
click at [1185, 491] on button "Add Header" at bounding box center [1232, 484] width 288 height 22
click at [1190, 481] on button "Add Header" at bounding box center [1232, 484] width 288 height 22
click at [1235, 415] on div "x-csrf-token" at bounding box center [1233, 410] width 268 height 14
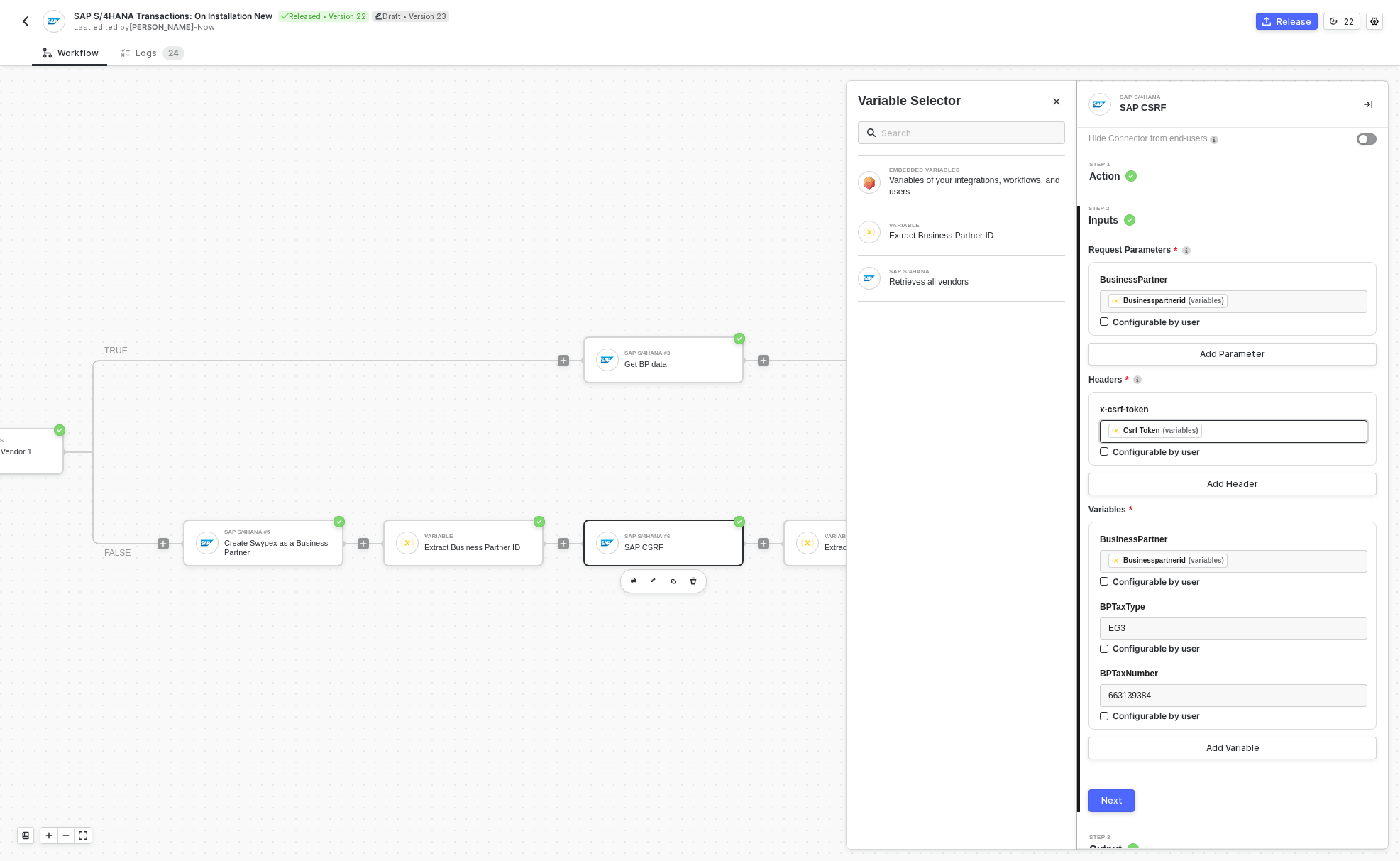
click at [1228, 429] on div "﻿ ﻿ Csrf Token (variables) ﻿" at bounding box center [1233, 430] width 250 height 15
click at [1233, 428] on div "﻿ ﻿ Csrf Token (variables) ﻿" at bounding box center [1233, 430] width 250 height 15
click at [1215, 405] on div "x-csrf-token" at bounding box center [1233, 410] width 268 height 14
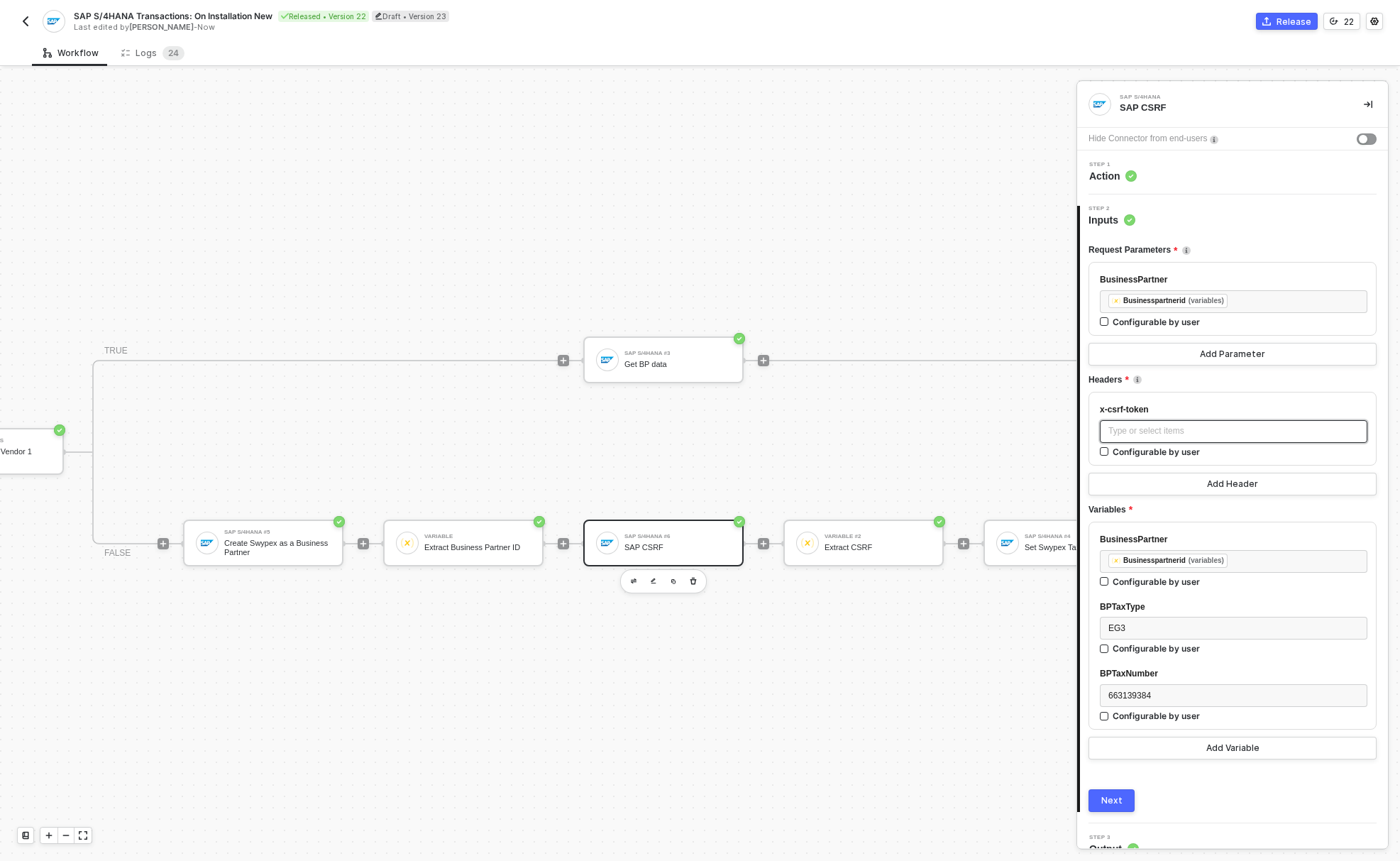
click at [1175, 436] on div "Type or select items ﻿" at bounding box center [1233, 430] width 250 height 14
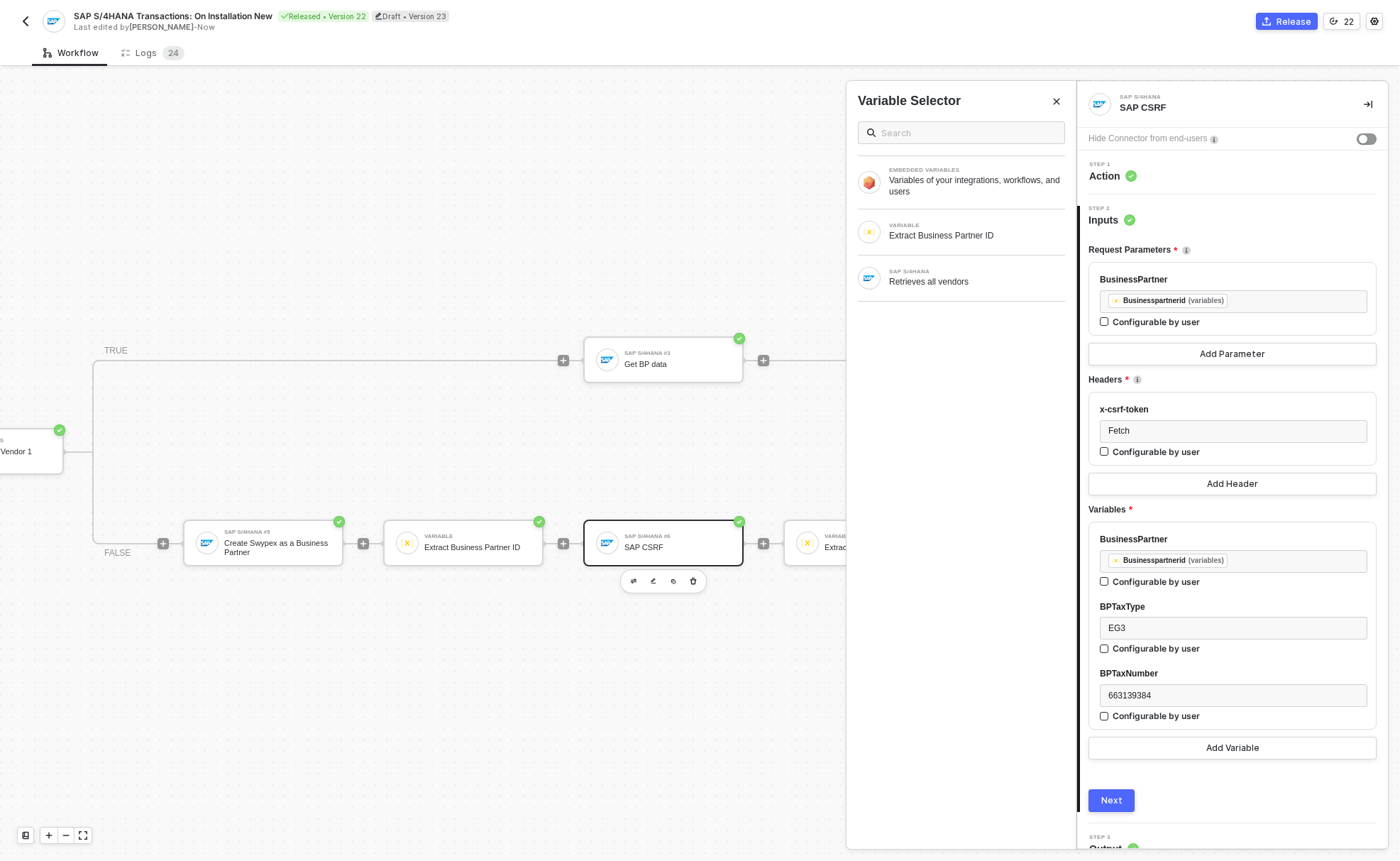
click at [1245, 374] on div "Headers" at bounding box center [1232, 379] width 288 height 23
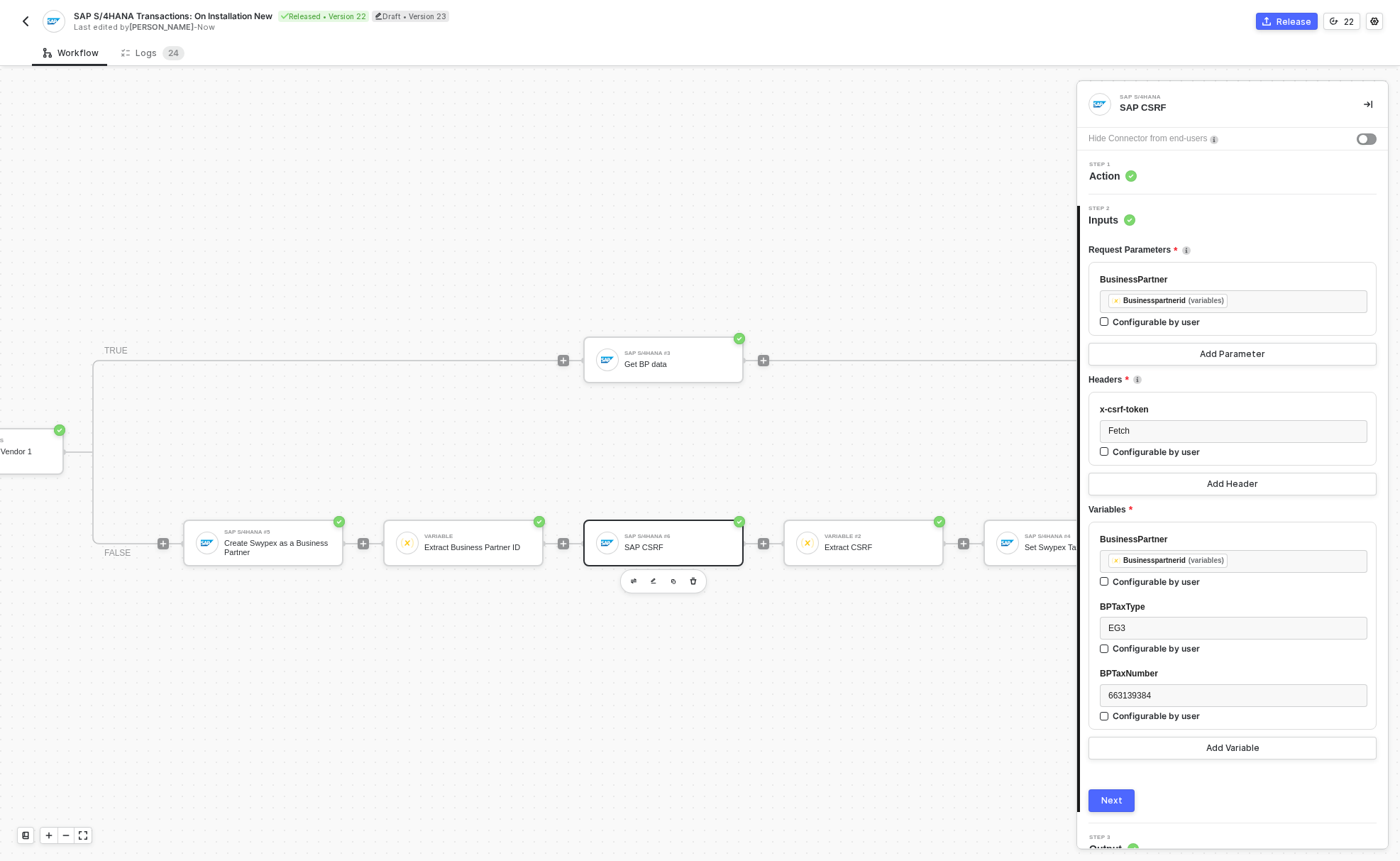
click at [1122, 805] on button "Next" at bounding box center [1112, 800] width 46 height 22
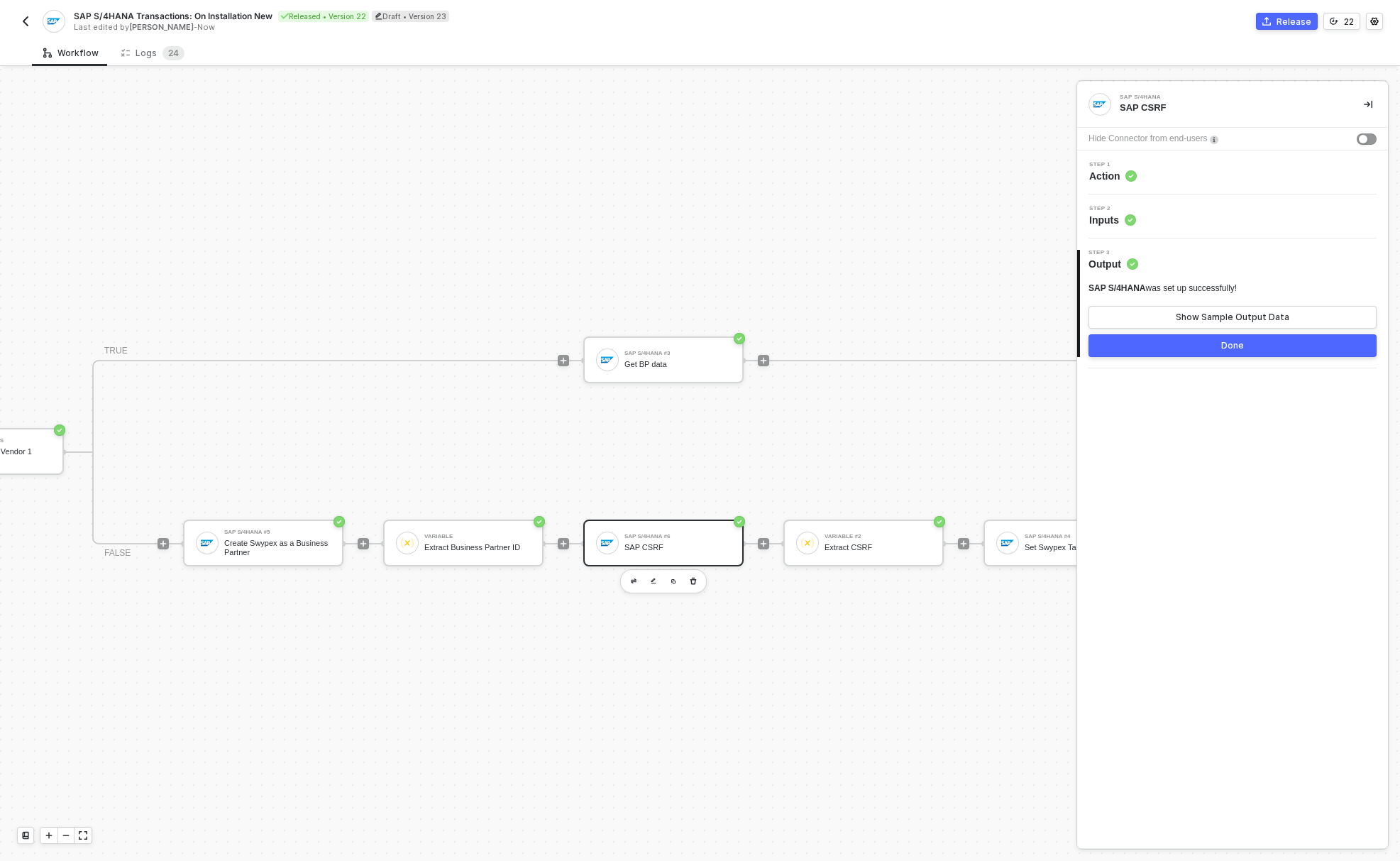
click at [1276, 25] on button "Release" at bounding box center [1286, 21] width 62 height 17
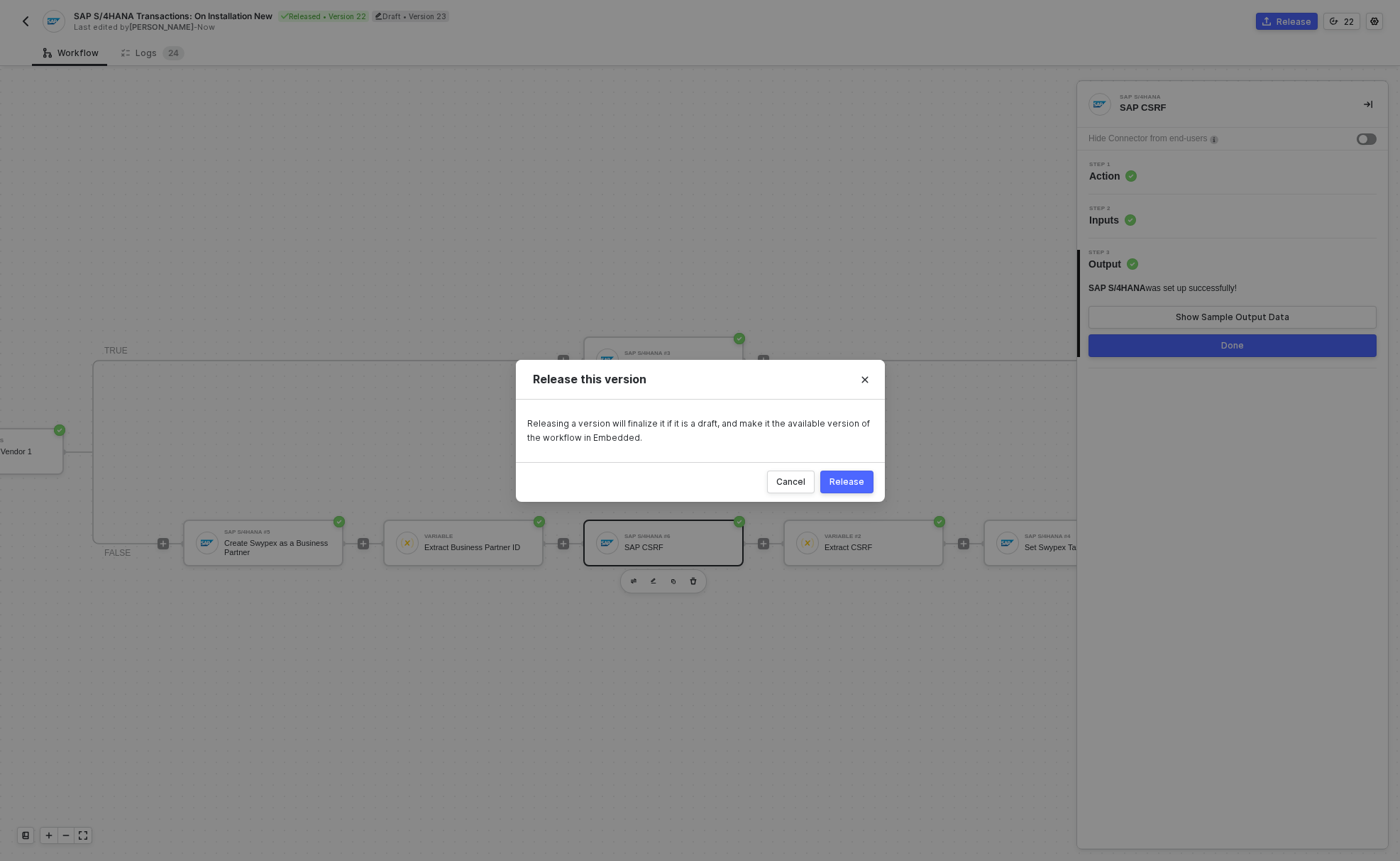
click at [859, 486] on div "Release" at bounding box center [846, 482] width 34 height 11
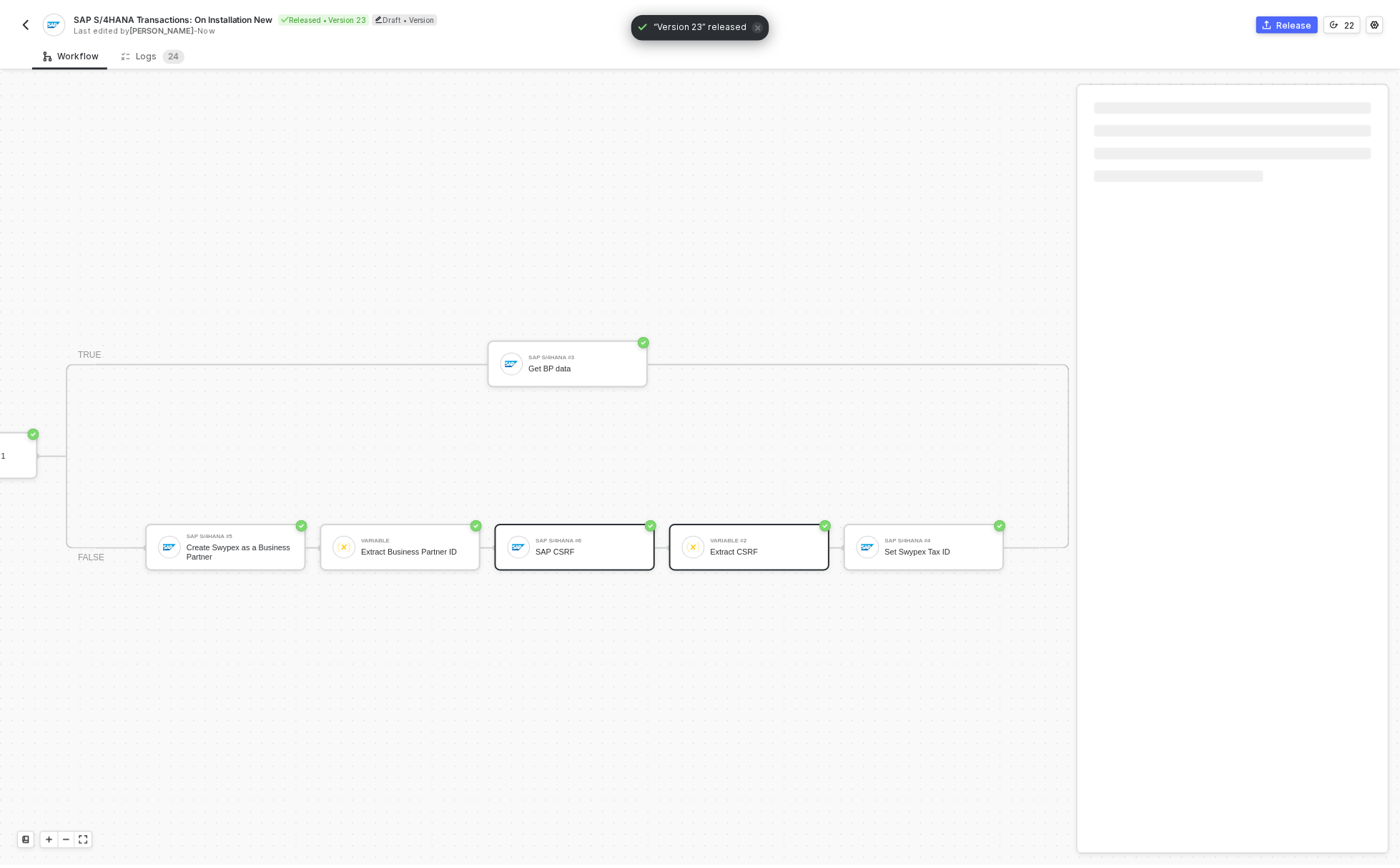
scroll to position [37, 503]
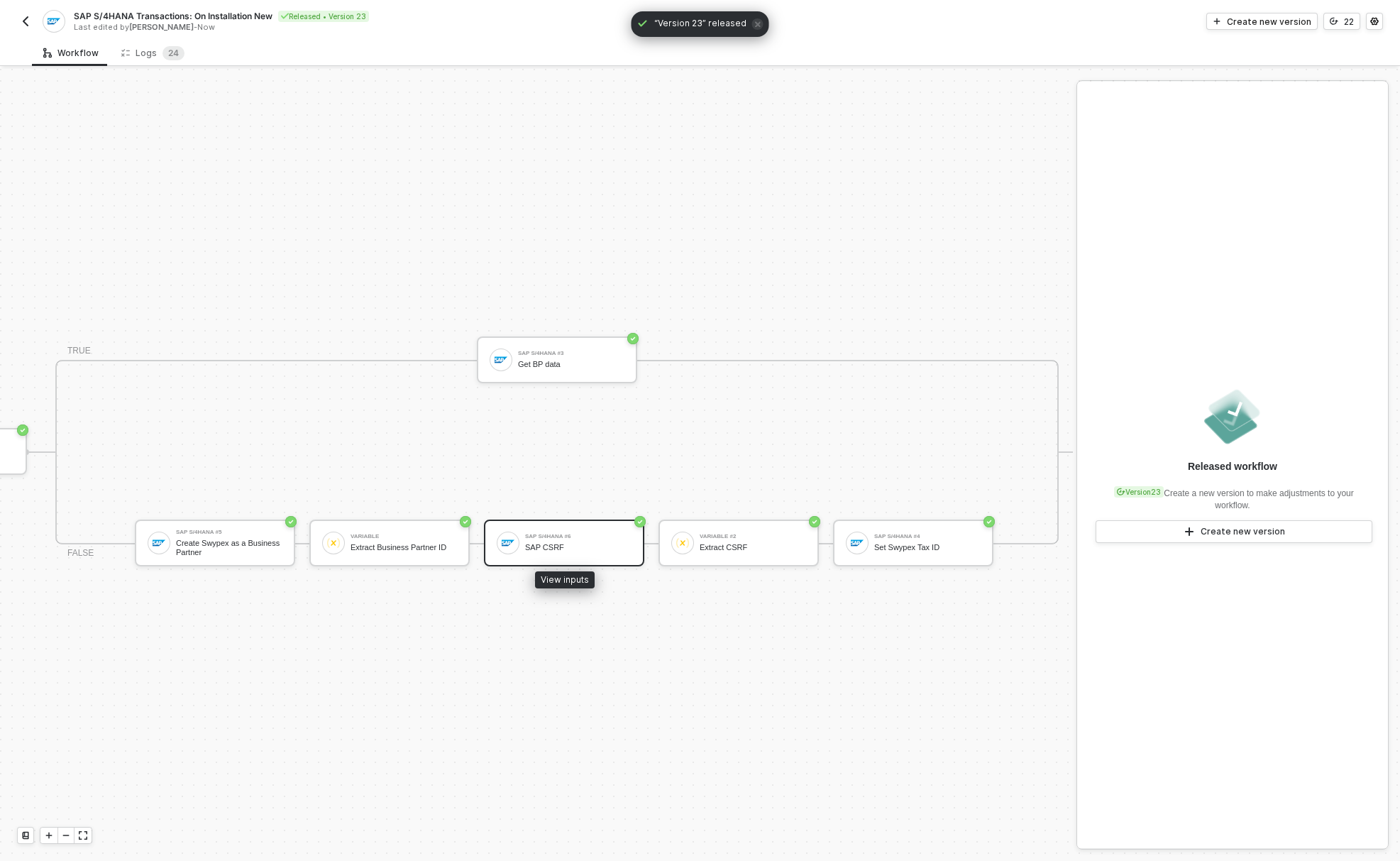
click at [559, 543] on div "SAP CSRF" at bounding box center [578, 548] width 107 height 10
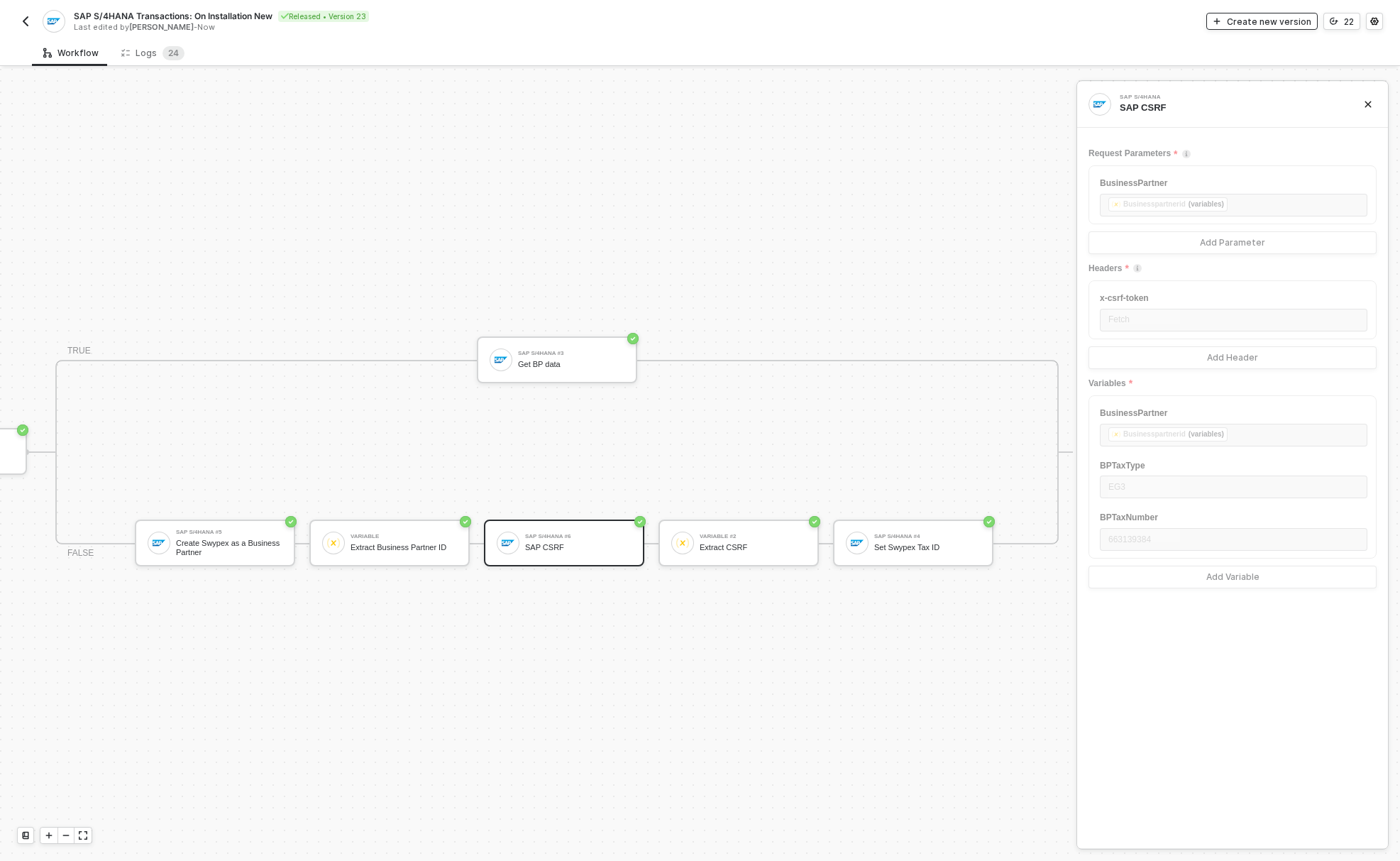
drag, startPoint x: 1262, startPoint y: 22, endPoint x: 437, endPoint y: 10, distance: 825.1
click at [437, 10] on div "SAP S/4HANA Transactions: On Installation New Released • Version 23 Last edited…" at bounding box center [700, 20] width 1366 height 40
click at [168, 51] on span "2" at bounding box center [171, 52] width 5 height 10
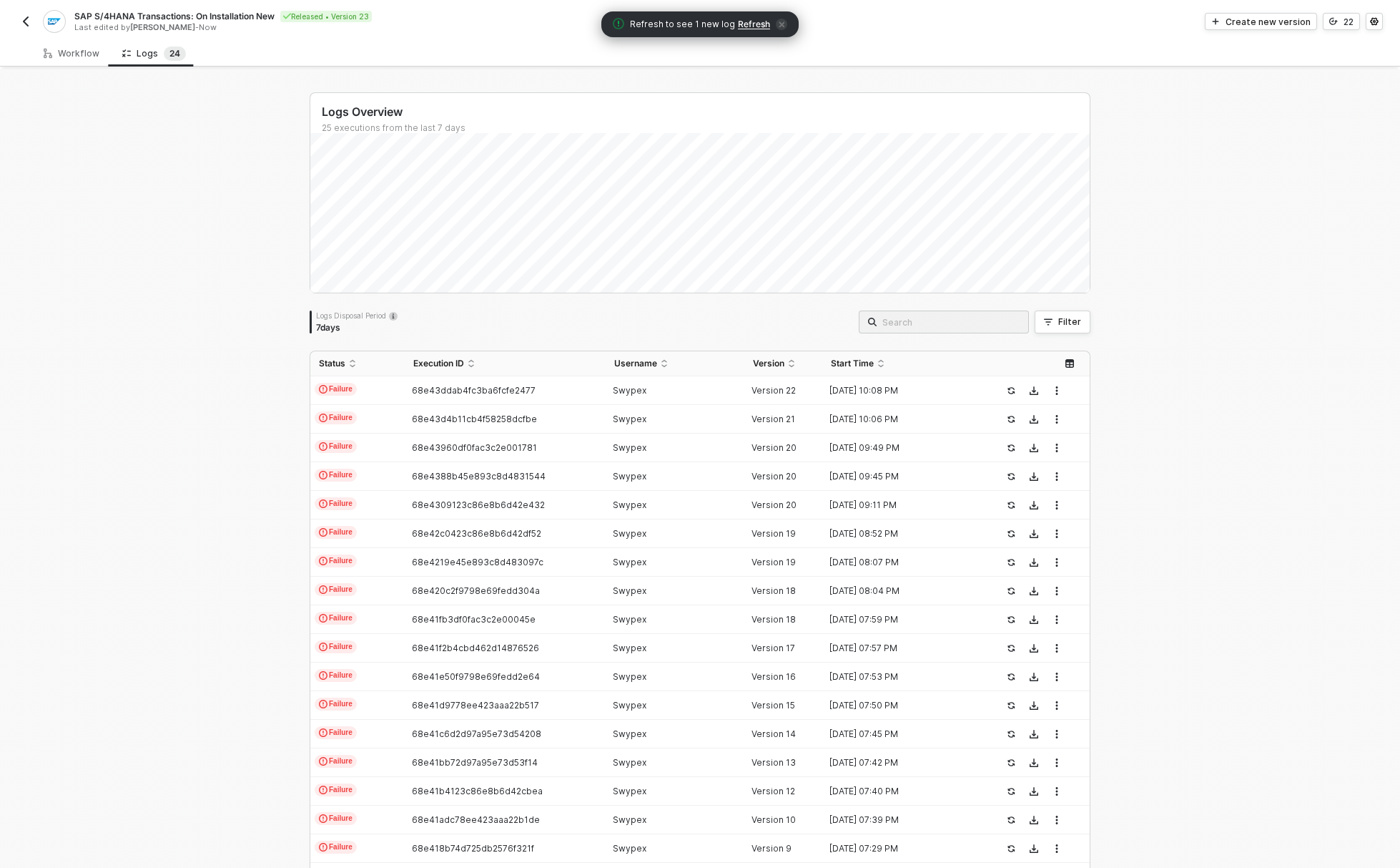
click at [745, 29] on span "Refresh" at bounding box center [755, 24] width 32 height 11
click at [563, 393] on div "68e4418cc7b07cc8afb86eb3" at bounding box center [499, 390] width 189 height 11
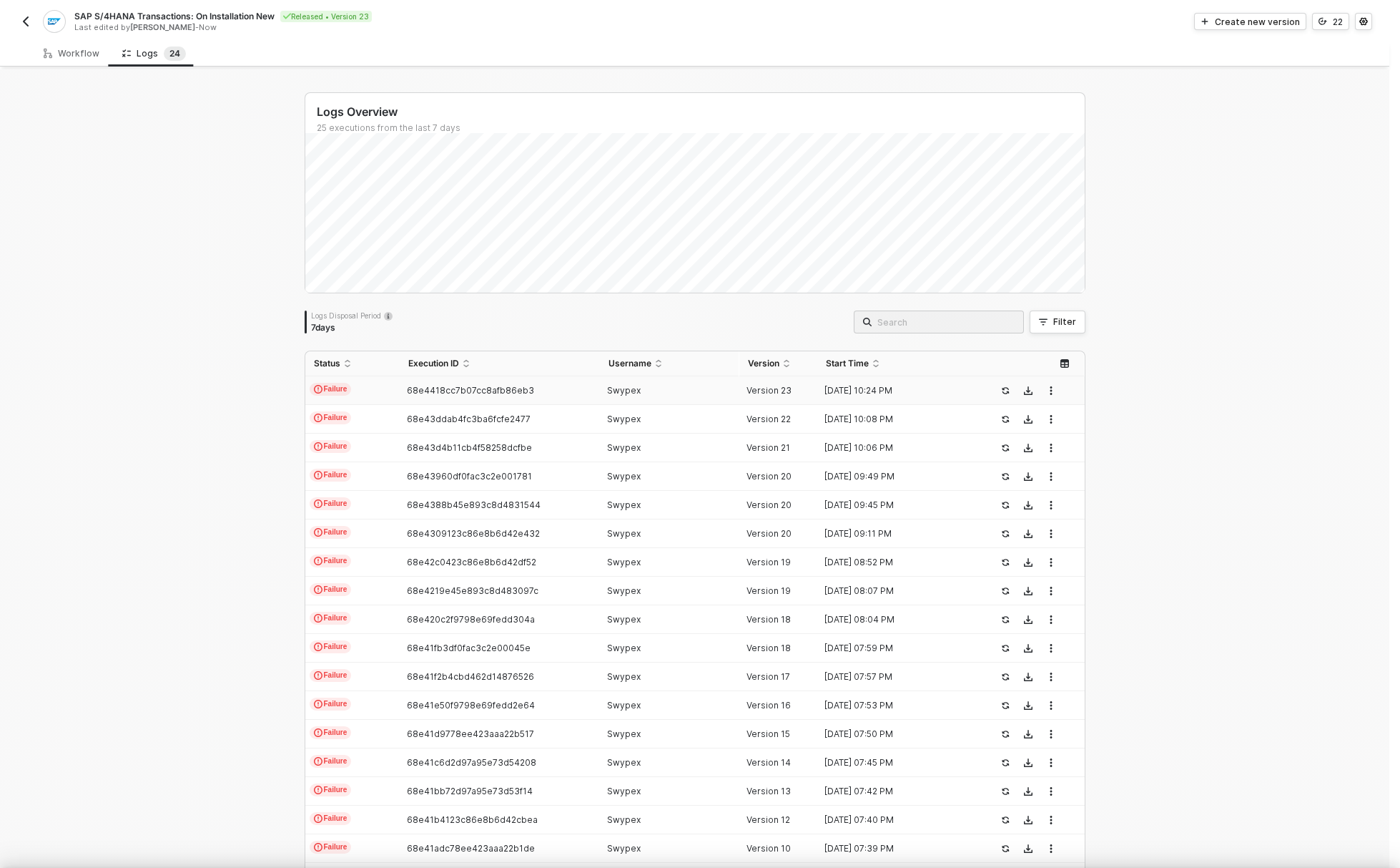
scroll to position [39, 0]
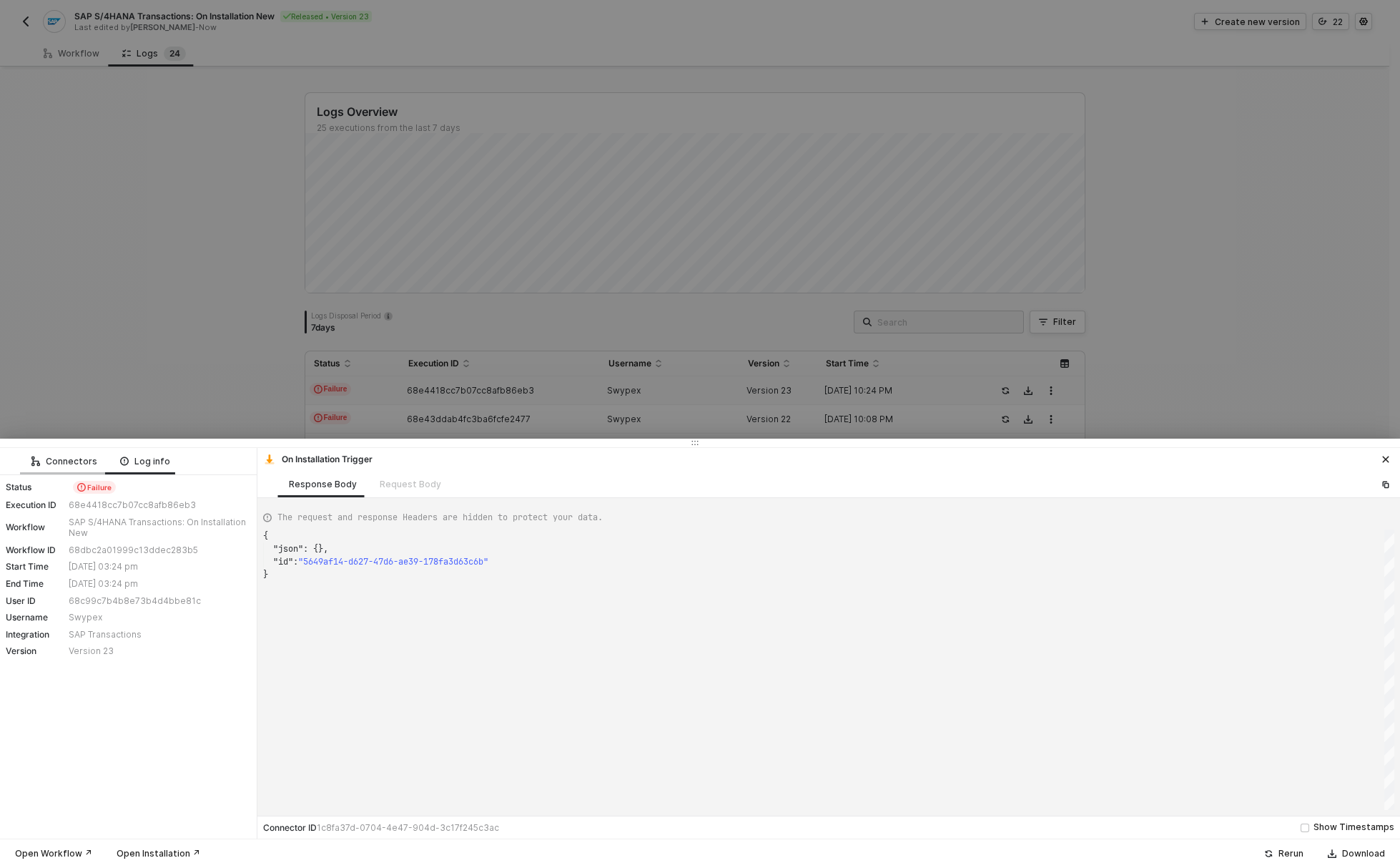
click at [67, 465] on div "Connectors" at bounding box center [64, 461] width 65 height 11
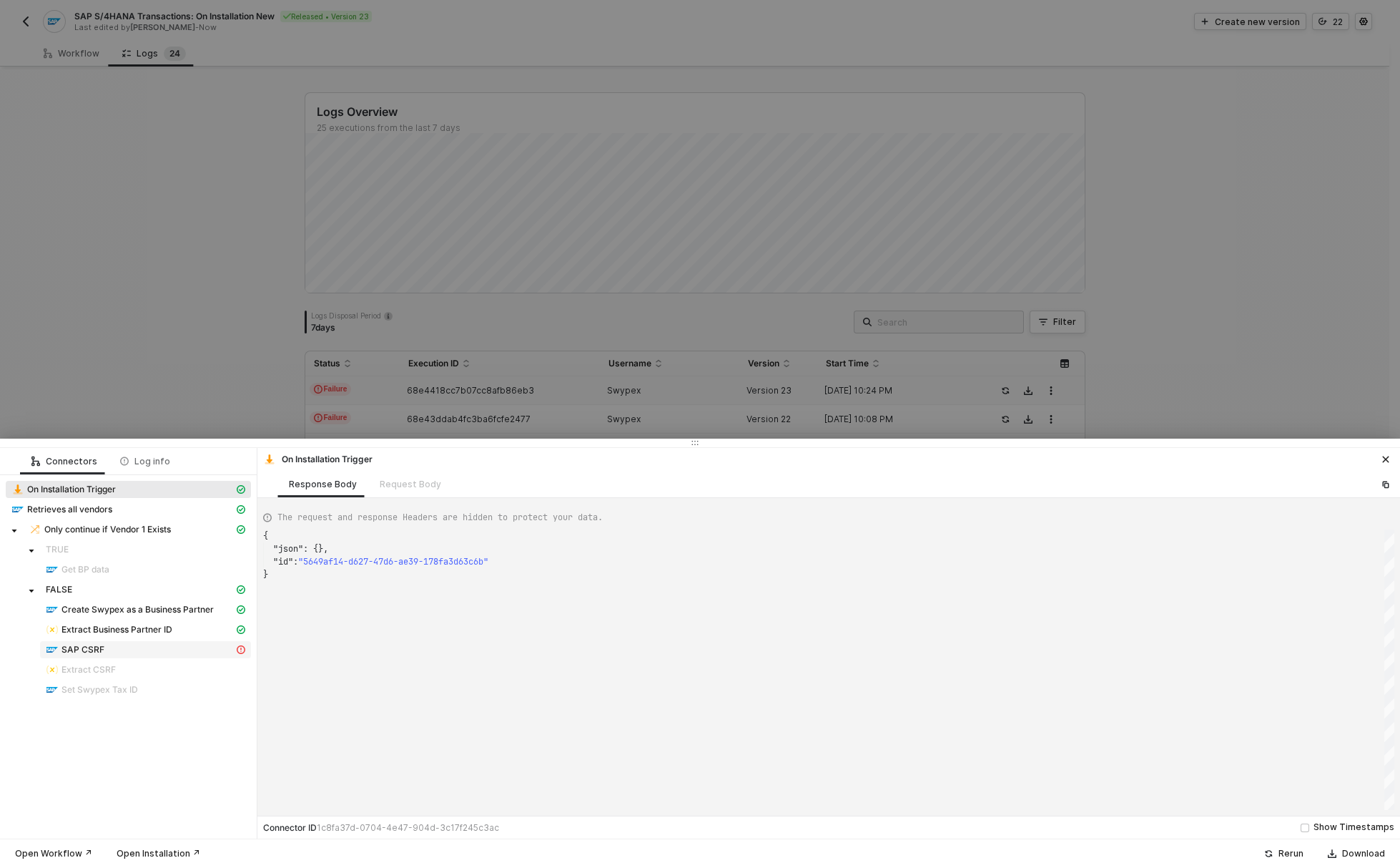
click at [145, 647] on div "SAP CSRF" at bounding box center [140, 650] width 188 height 13
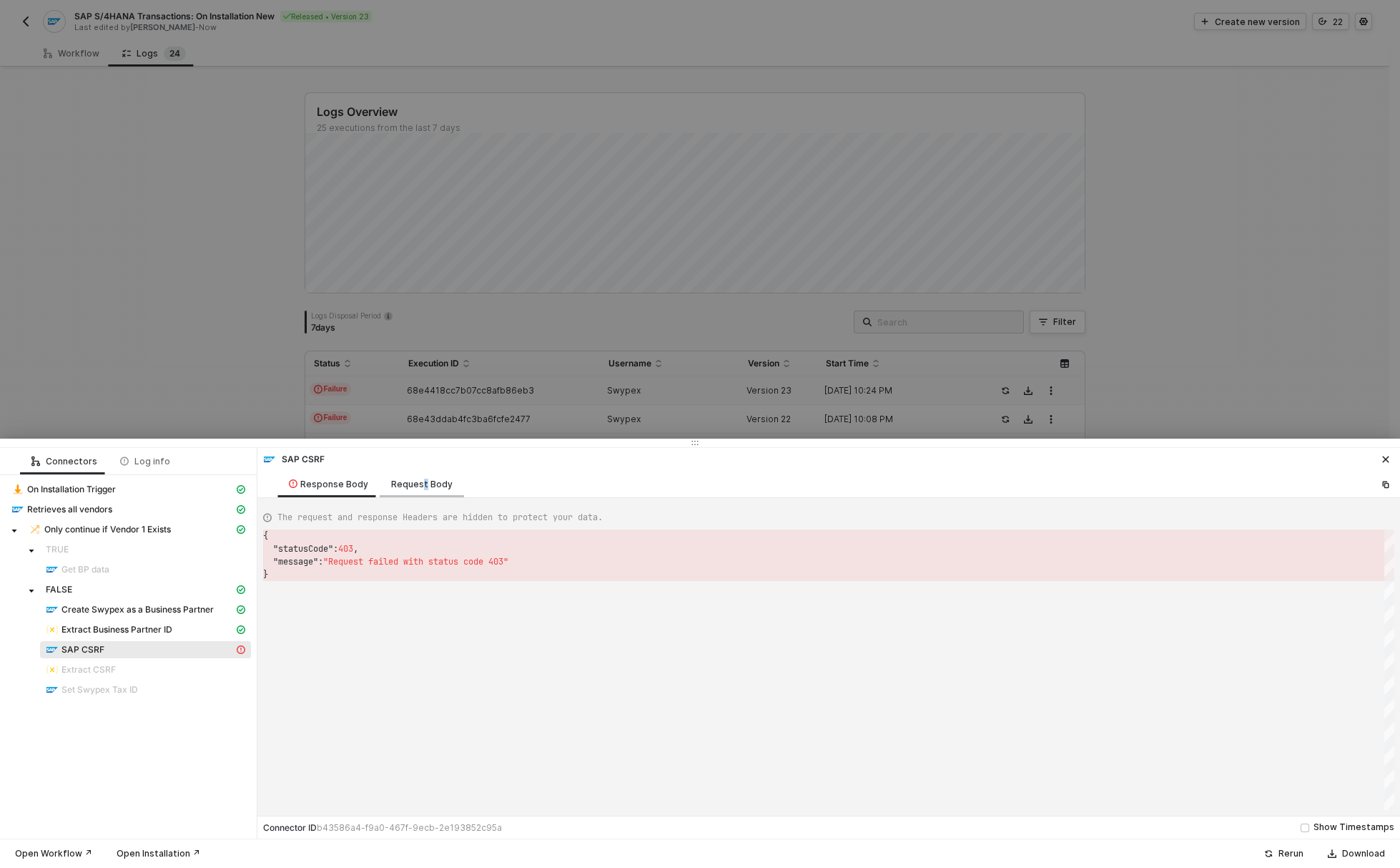
click at [420, 482] on div "Request Body" at bounding box center [422, 484] width 61 height 11
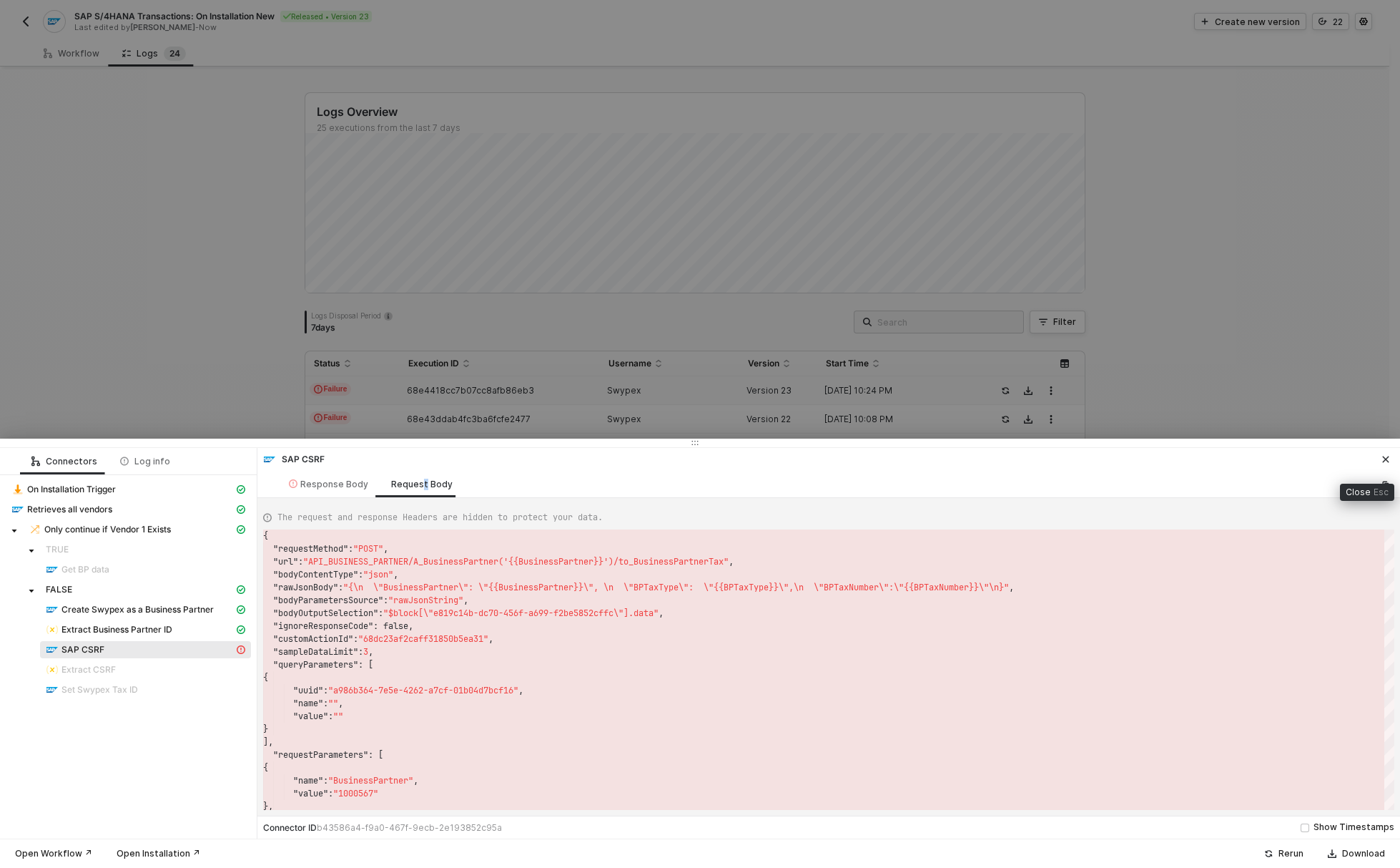
click at [1389, 455] on icon "icon-close" at bounding box center [1385, 459] width 9 height 9
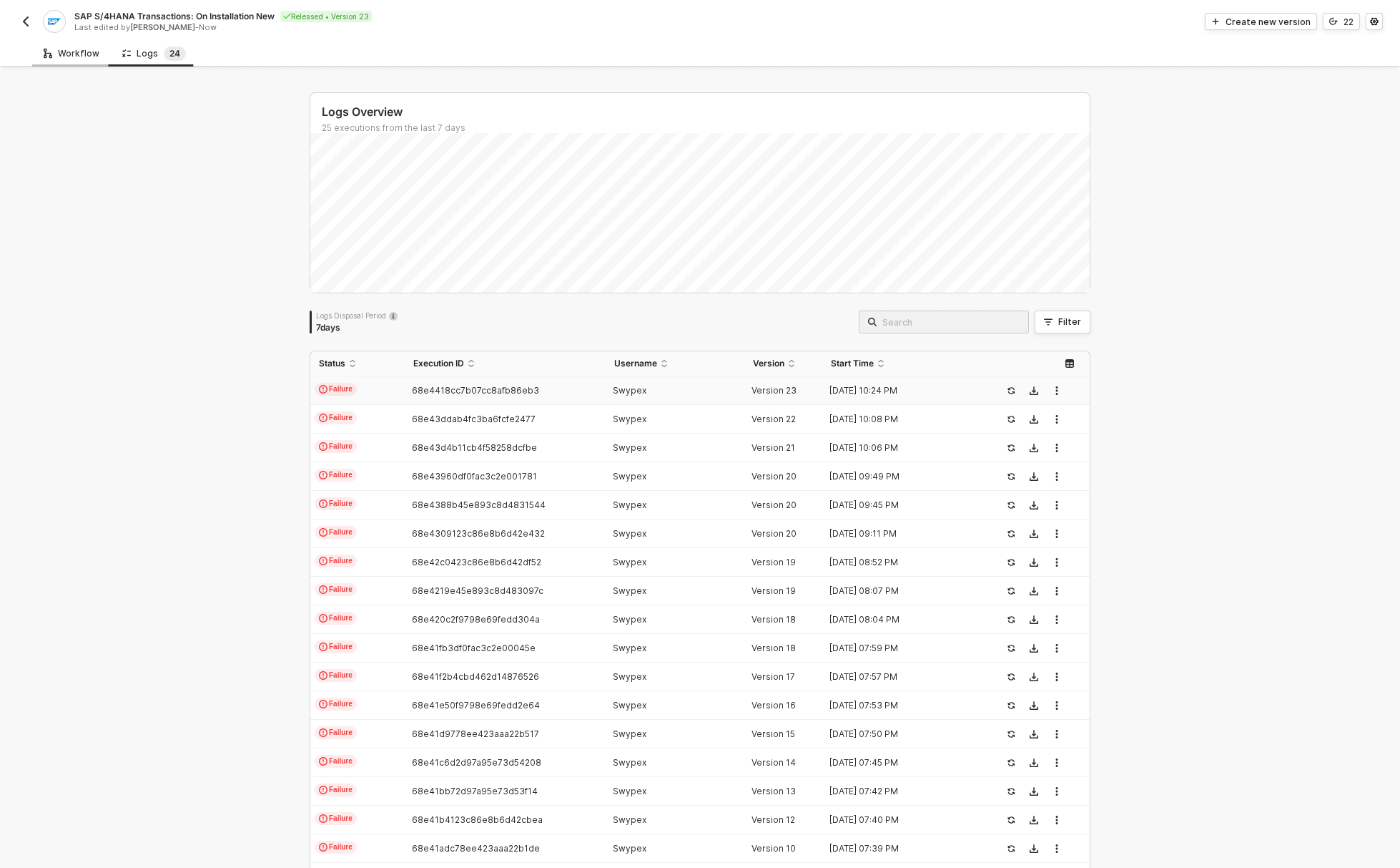
click at [84, 50] on div "Workflow" at bounding box center [71, 53] width 56 height 11
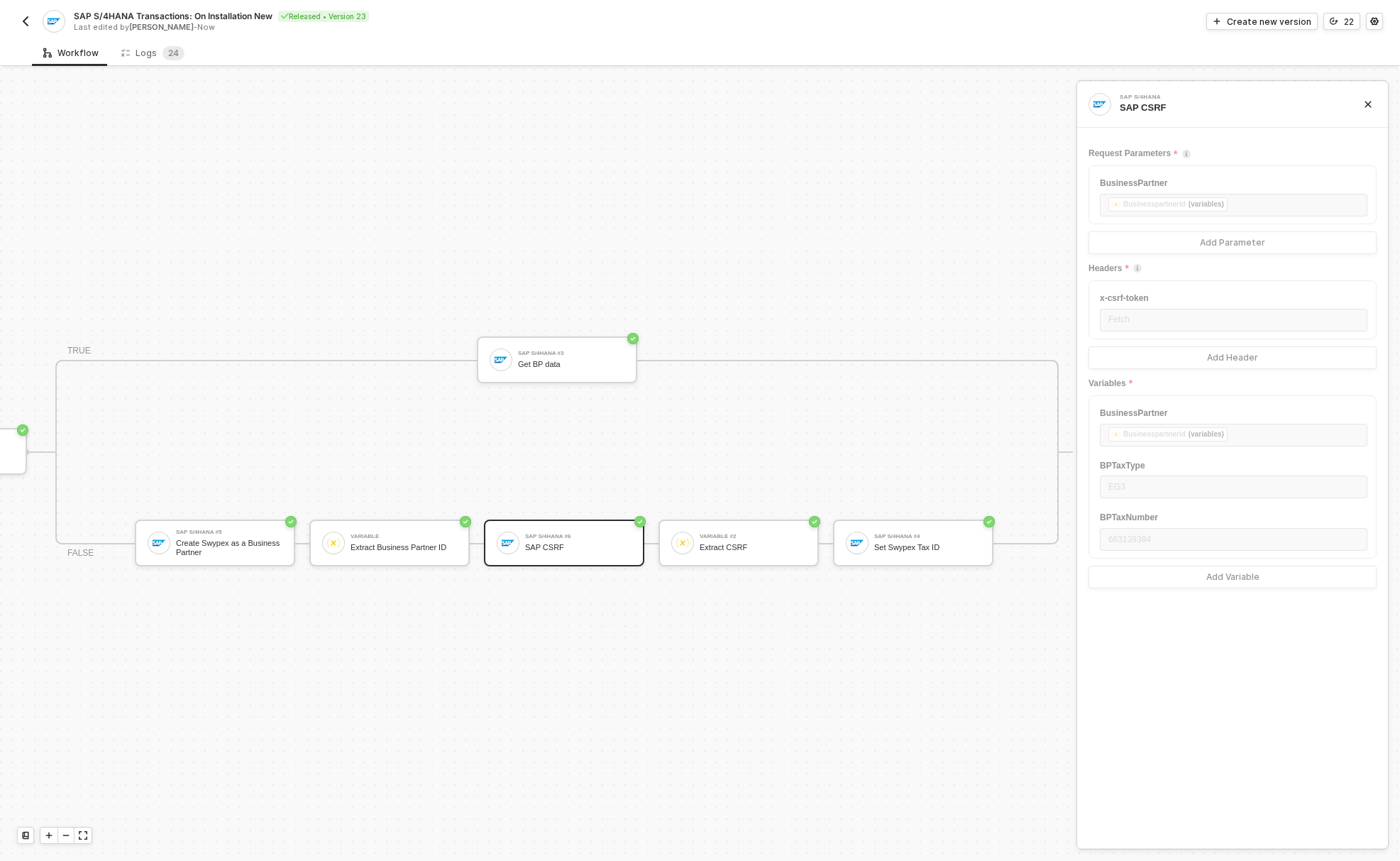
scroll to position [37, 499]
click at [578, 543] on div "SAP CSRF" at bounding box center [578, 548] width 107 height 10
click at [1257, 22] on div "Create new version" at bounding box center [1269, 21] width 84 height 12
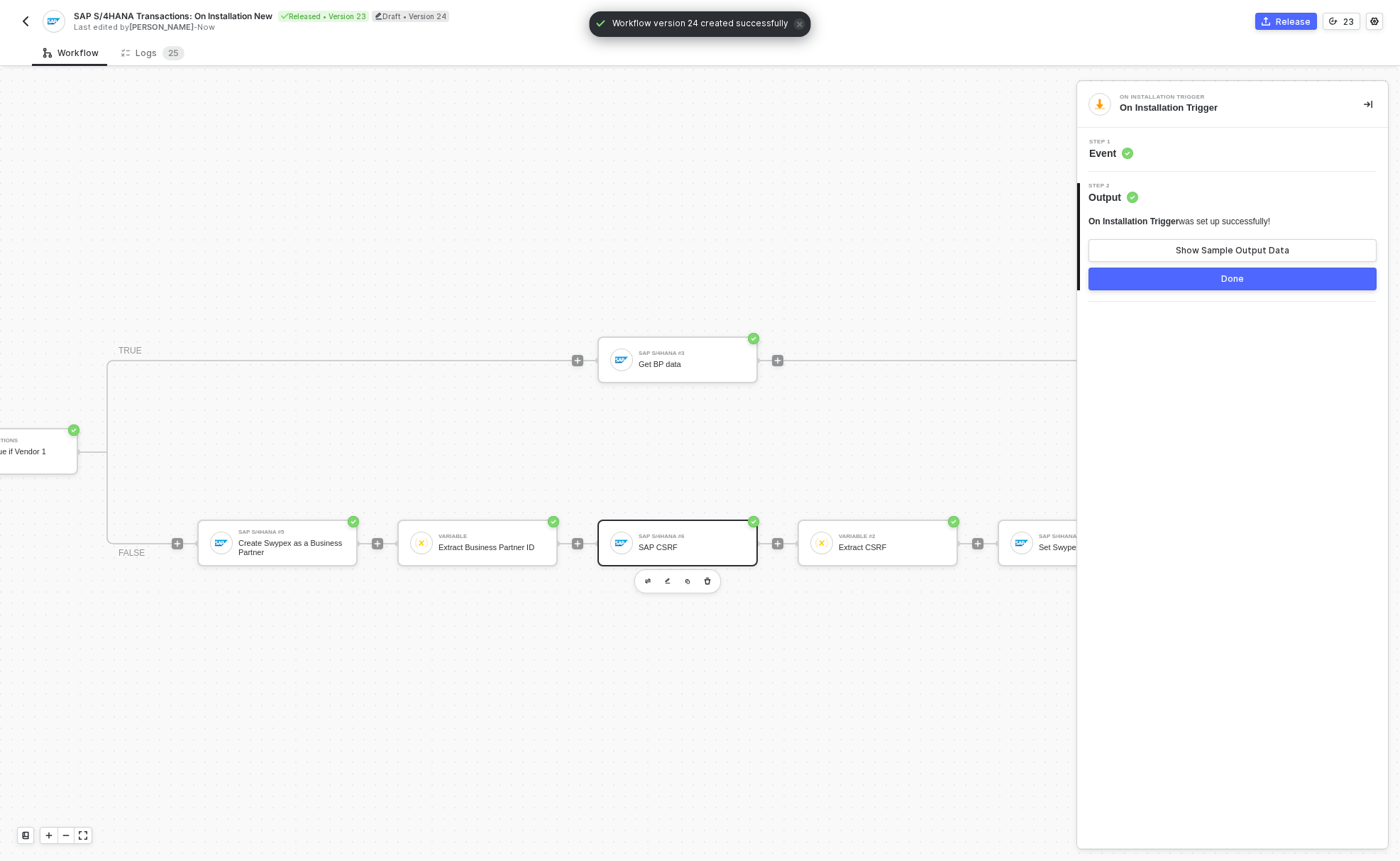
click at [698, 543] on div "SAP CSRF" at bounding box center [692, 548] width 107 height 10
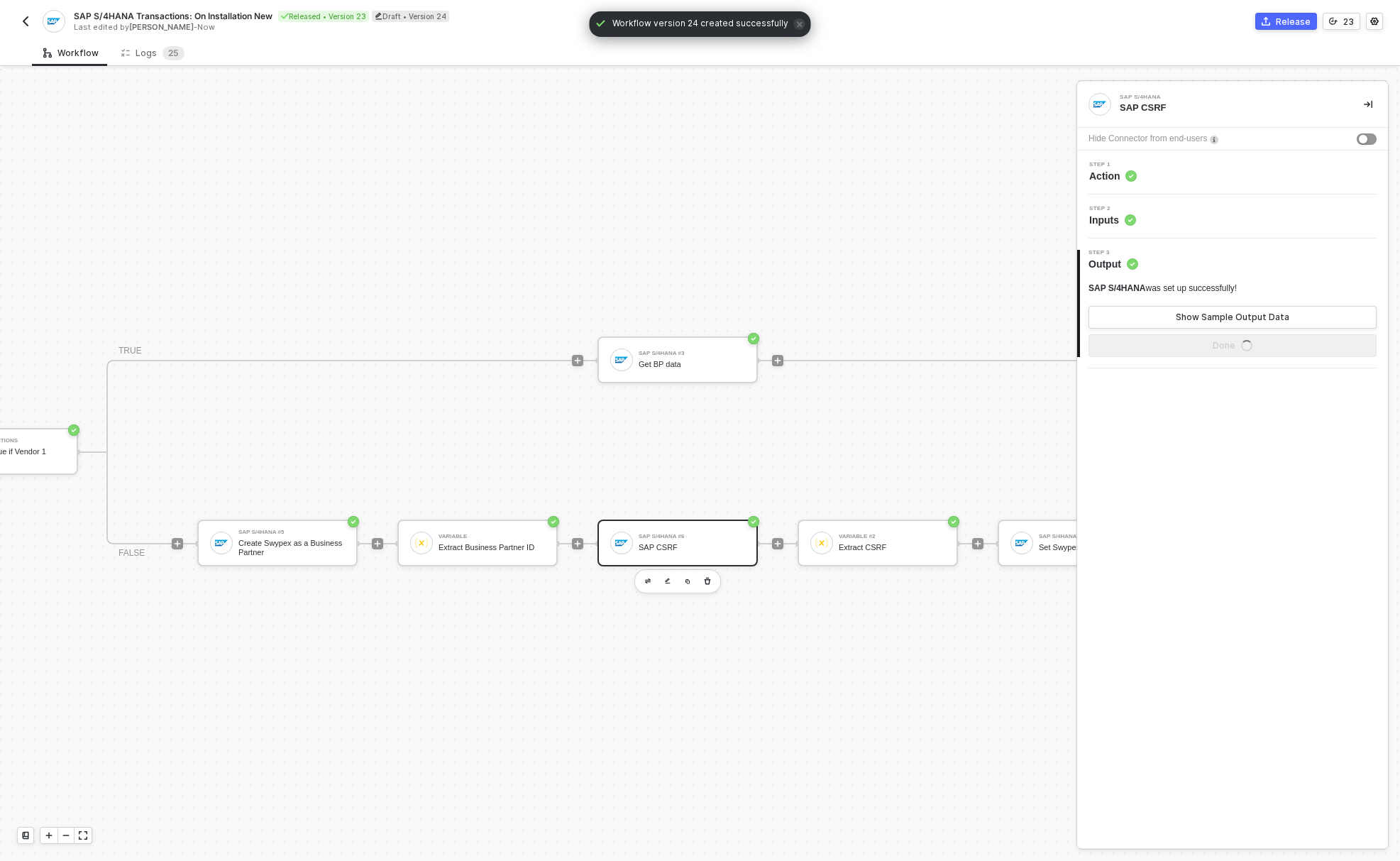
click at [1118, 176] on span "Action" at bounding box center [1112, 176] width 47 height 14
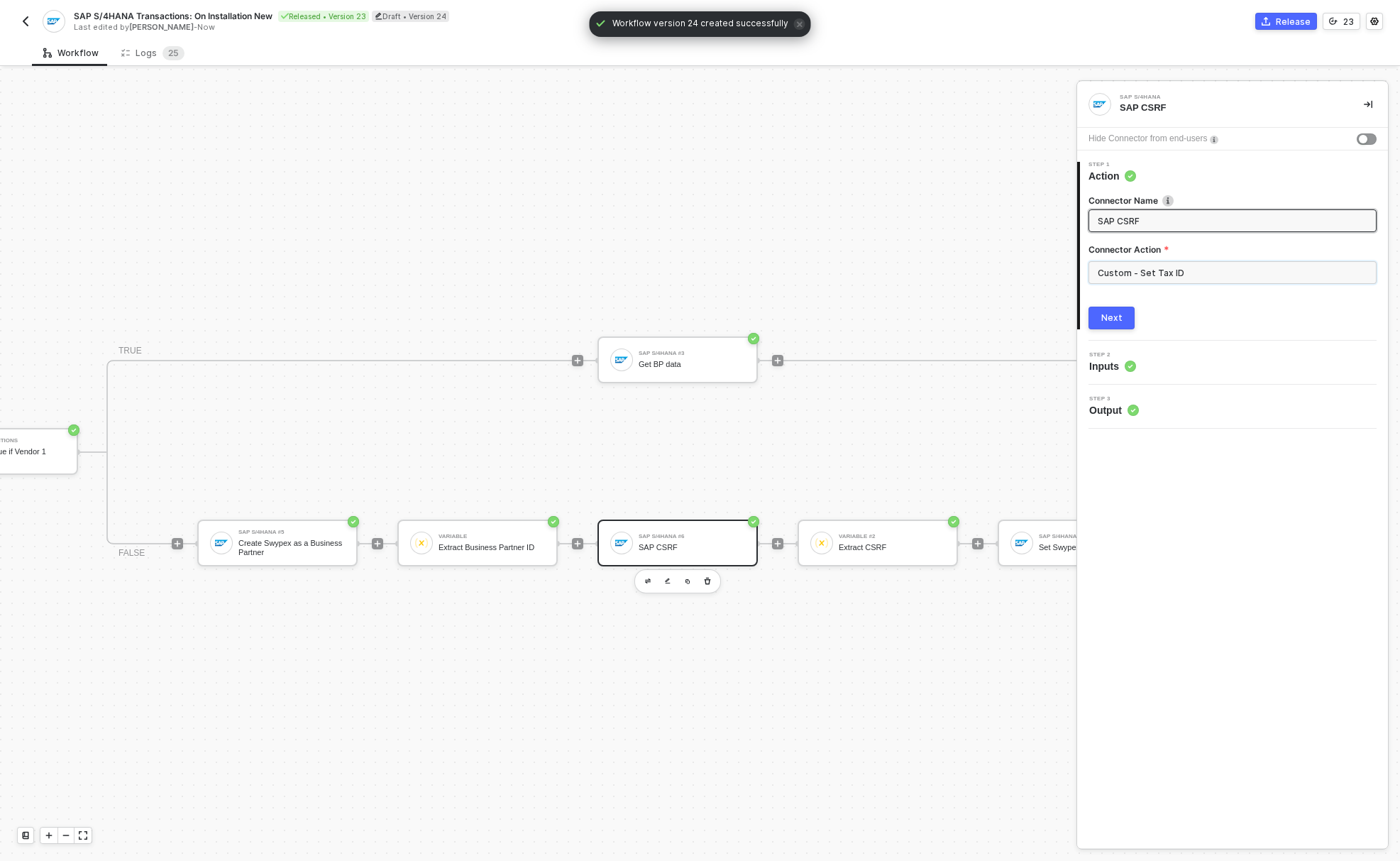
click at [1154, 274] on input "Custom - Set Tax ID" at bounding box center [1232, 273] width 288 height 22
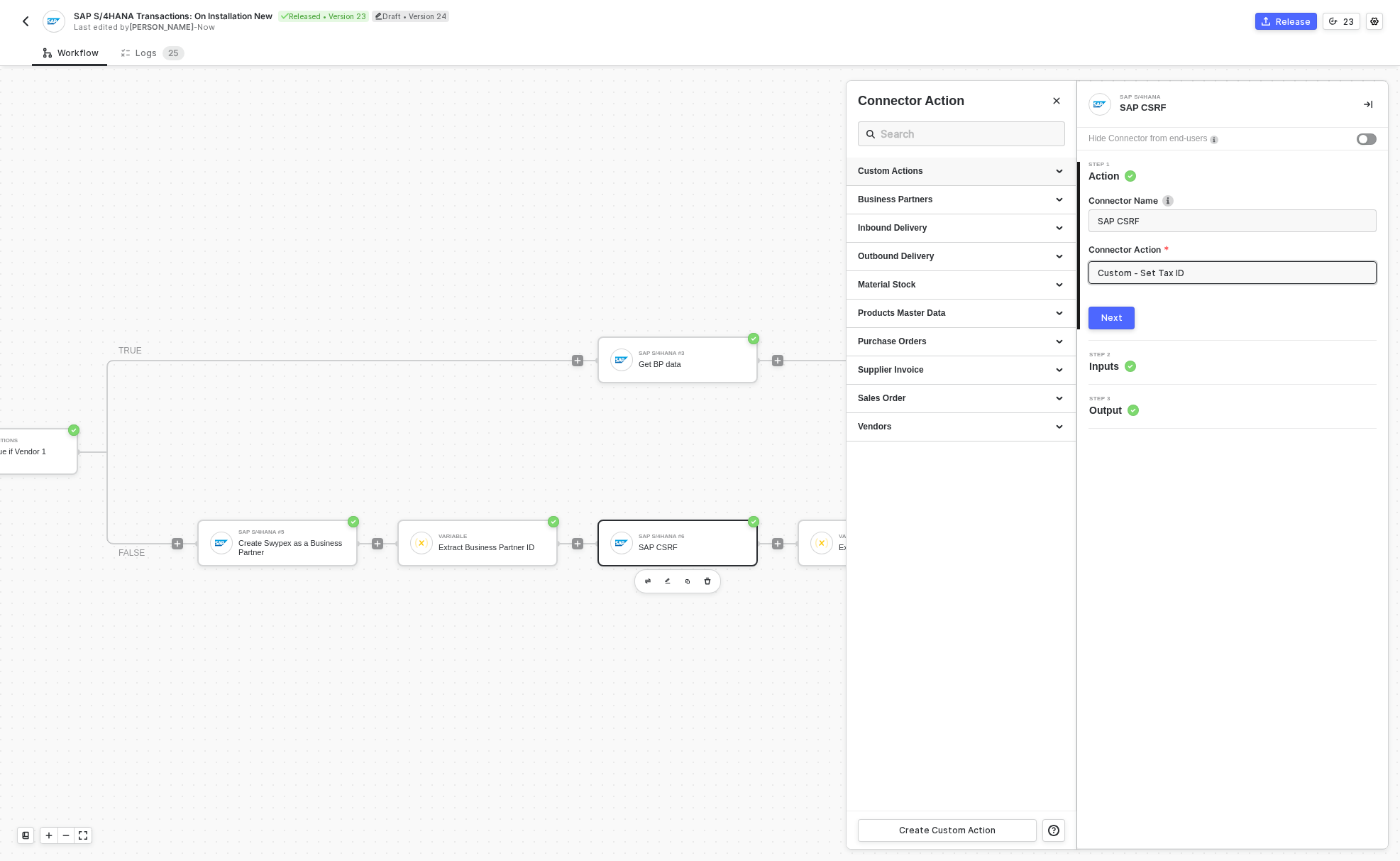
click at [923, 172] on div "Custom Actions" at bounding box center [961, 171] width 207 height 12
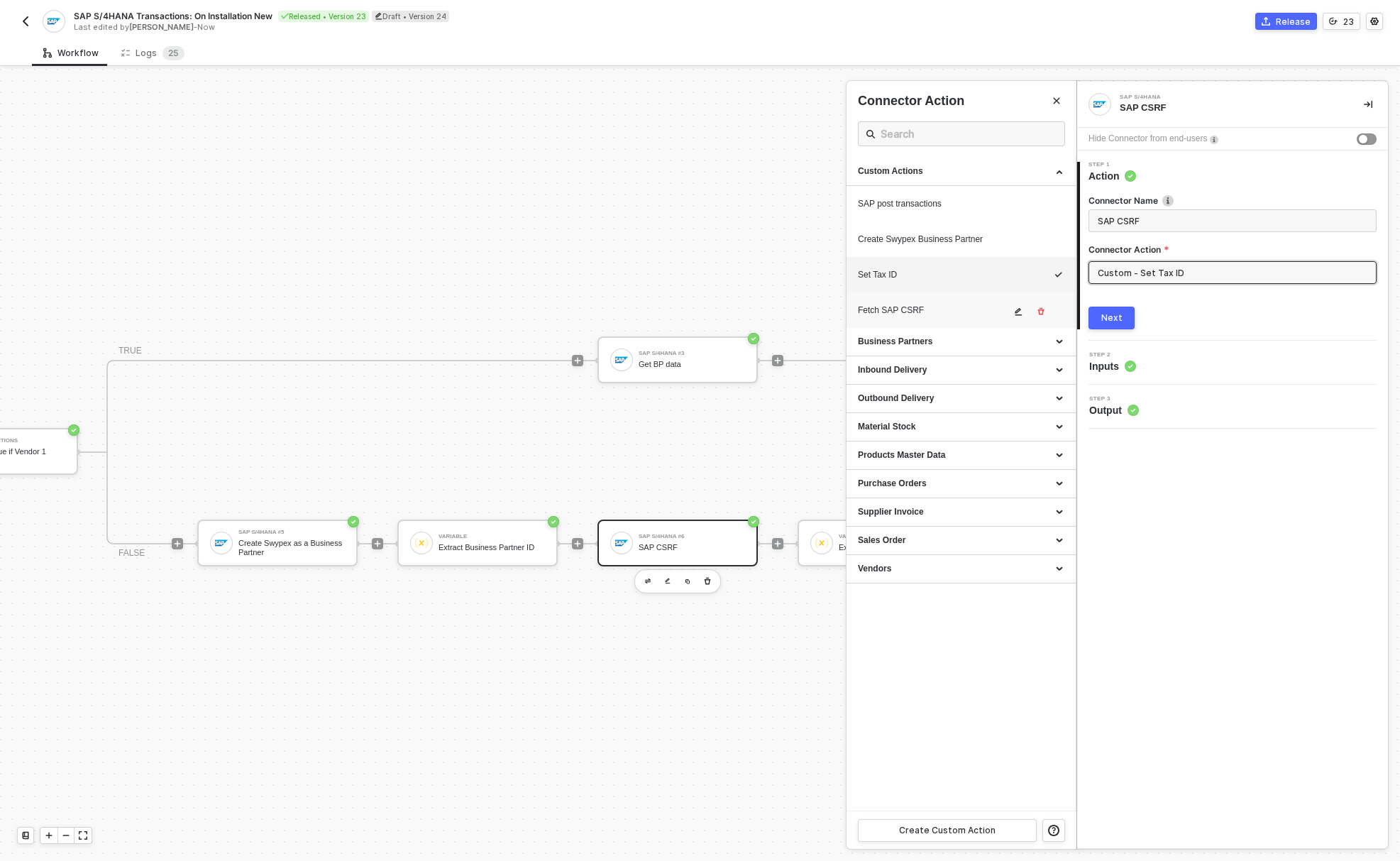
click at [919, 309] on div "Fetch SAP CSRF" at bounding box center [934, 310] width 152 height 12
type input "Custom - Fetch SAP CSRF"
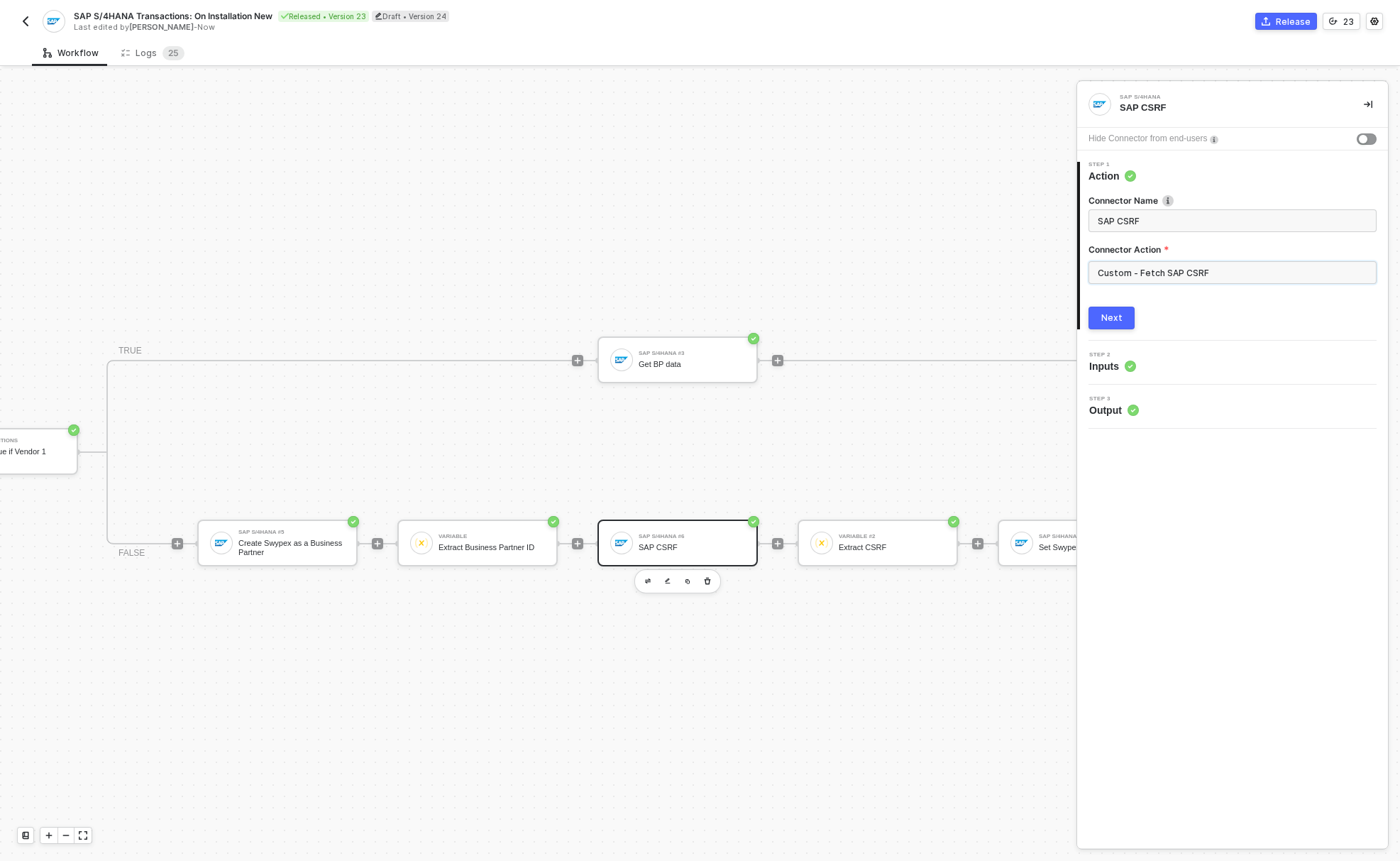
click at [1128, 274] on input "Custom - Fetch SAP CSRF" at bounding box center [1232, 273] width 288 height 22
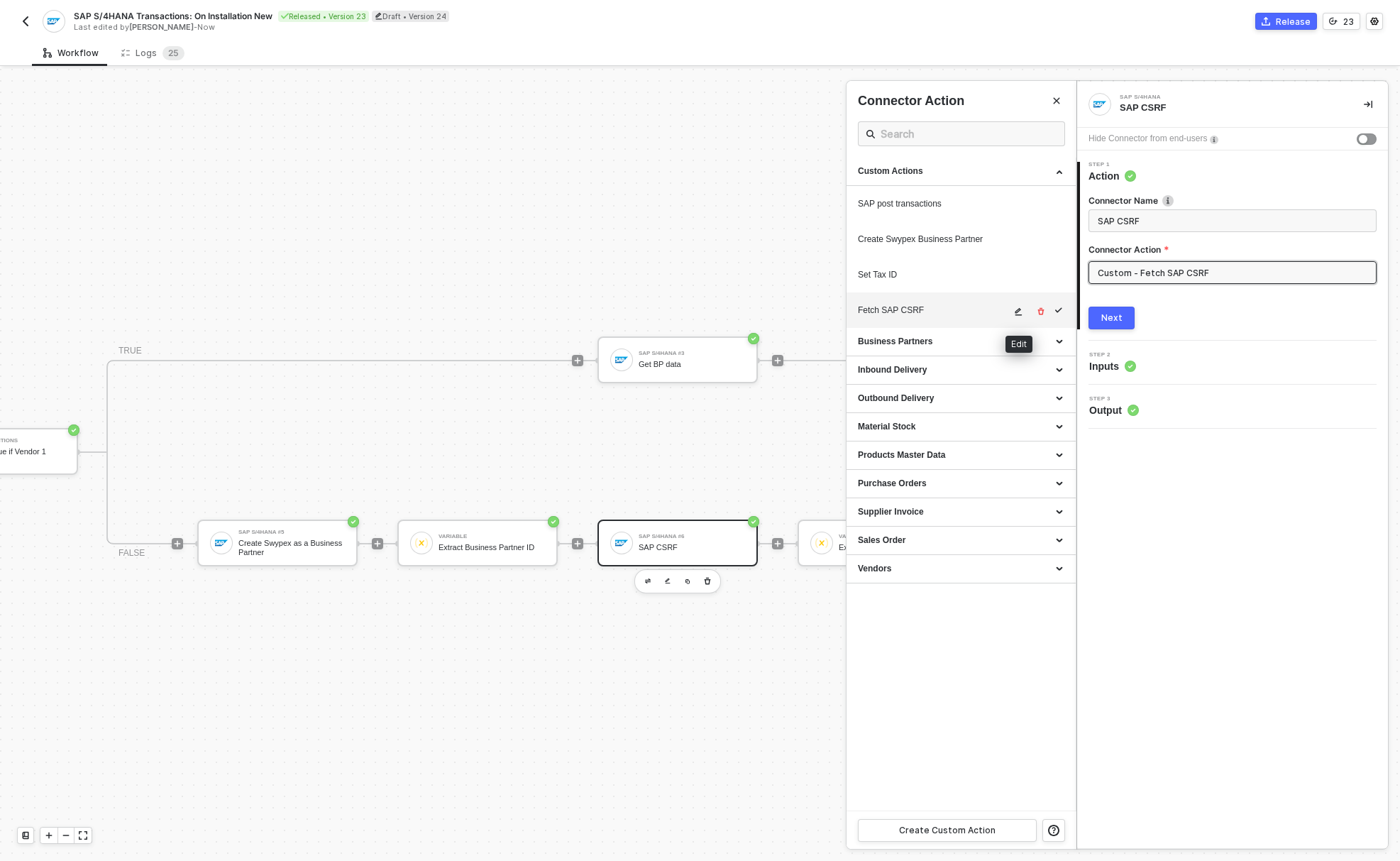
click at [1020, 311] on icon "icon-edit" at bounding box center [1018, 311] width 9 height 9
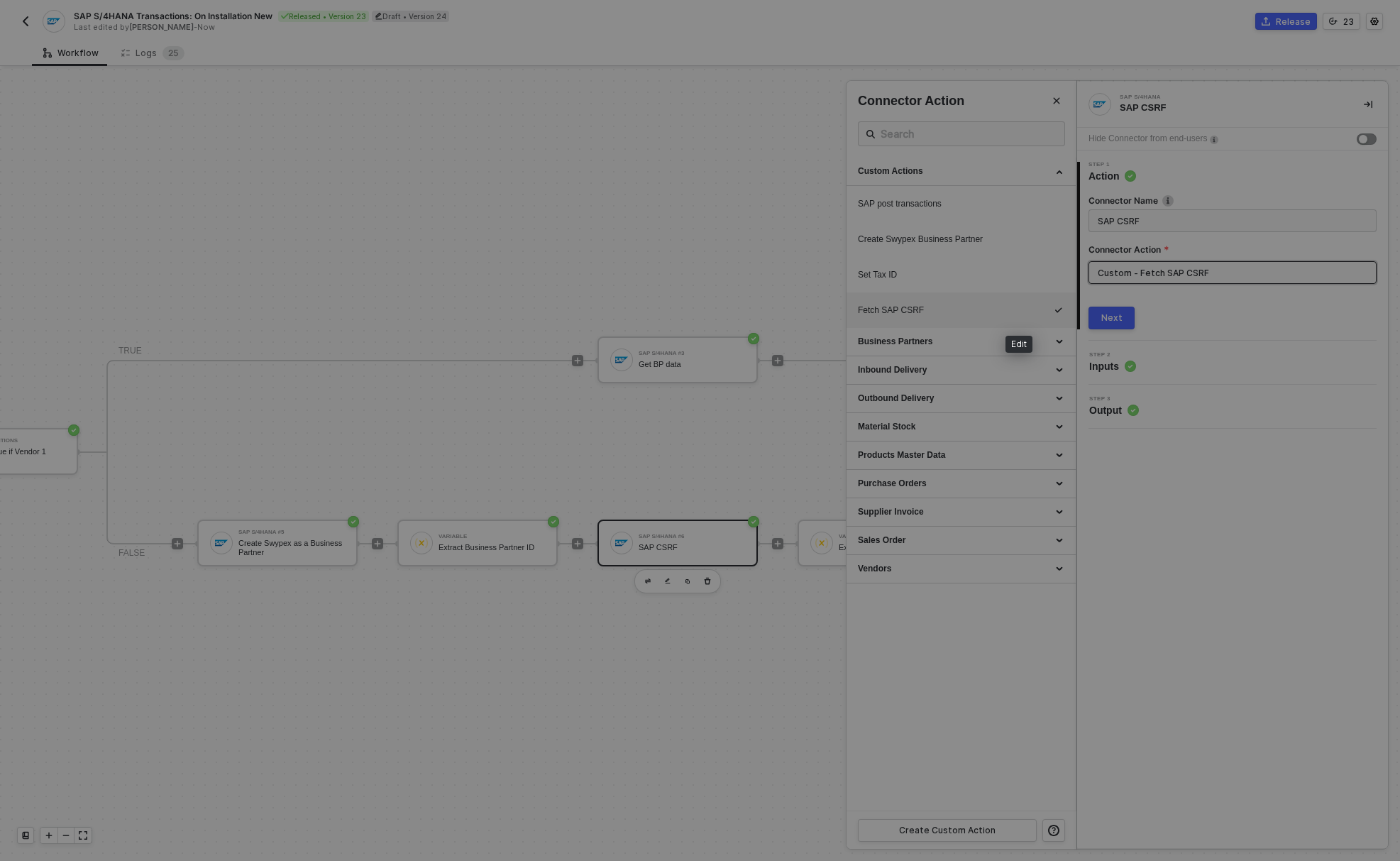
scroll to position [127, 0]
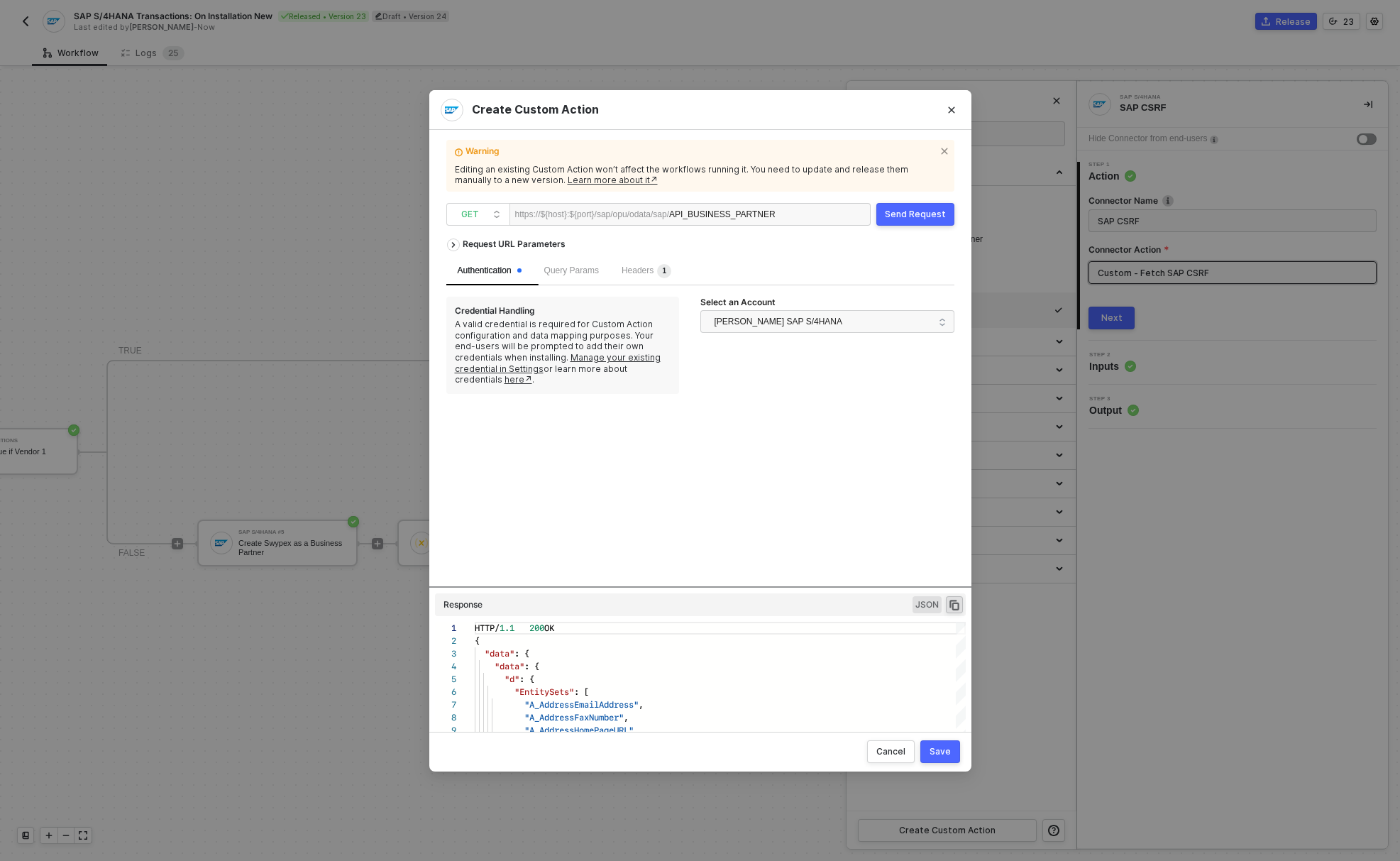
click at [824, 218] on div "https://${host}:${port}/sap/opu/odata/sap/ API_BUSINESS_PARTNER" at bounding box center [690, 214] width 361 height 22
click at [801, 209] on div "https://${host}:${port}/sap/opu/odata/sap/ API_BUSINESS_PARTNER" at bounding box center [690, 214] width 361 height 22
click at [776, 215] on div "API_BUSINESS_PARTNER" at bounding box center [722, 215] width 107 height 22
click at [884, 276] on div "Authentication Query Params Headers 1" at bounding box center [700, 270] width 508 height 28
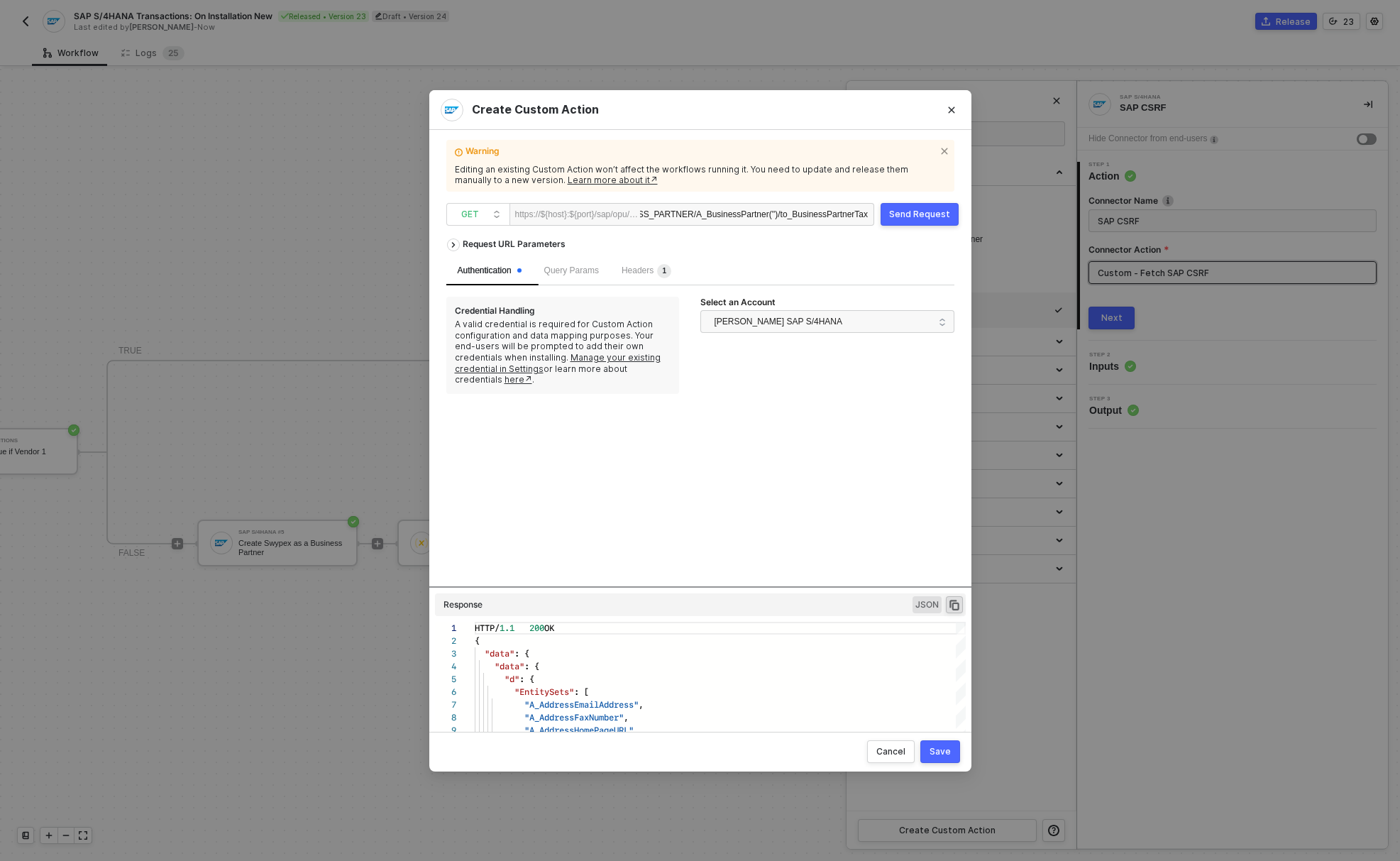
click at [932, 214] on div "Send Request" at bounding box center [919, 214] width 61 height 11
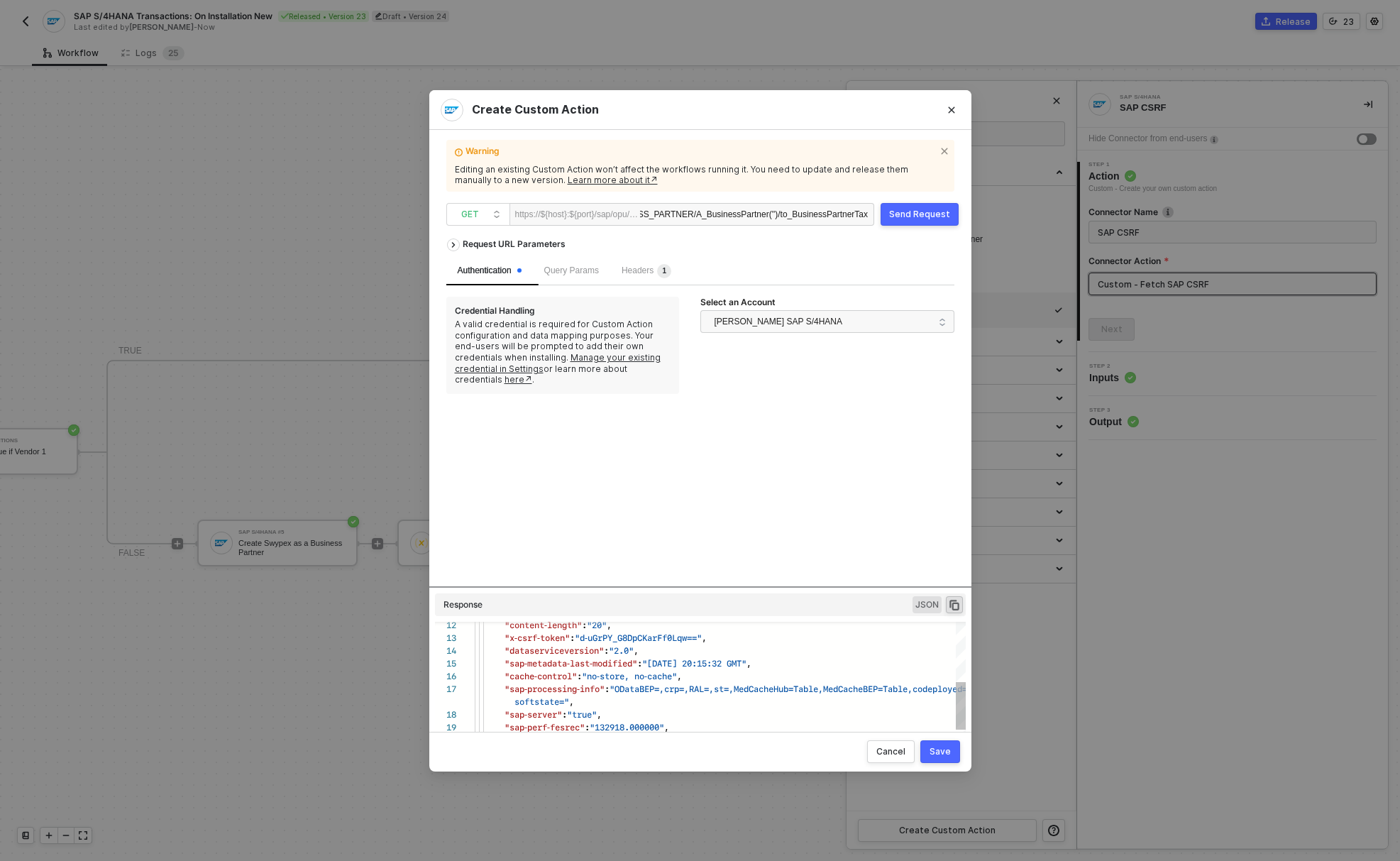
click at [765, 212] on div "API_BUSINESS_PARTNER/A_BusinessPartner('')/to_BusinessPartnerTax" at bounding box center [753, 215] width 228 height 22
click at [741, 263] on div "Authentication Query Params Headers 1" at bounding box center [700, 270] width 508 height 28
click at [720, 251] on div "Request URL Parameters" at bounding box center [700, 245] width 508 height 26
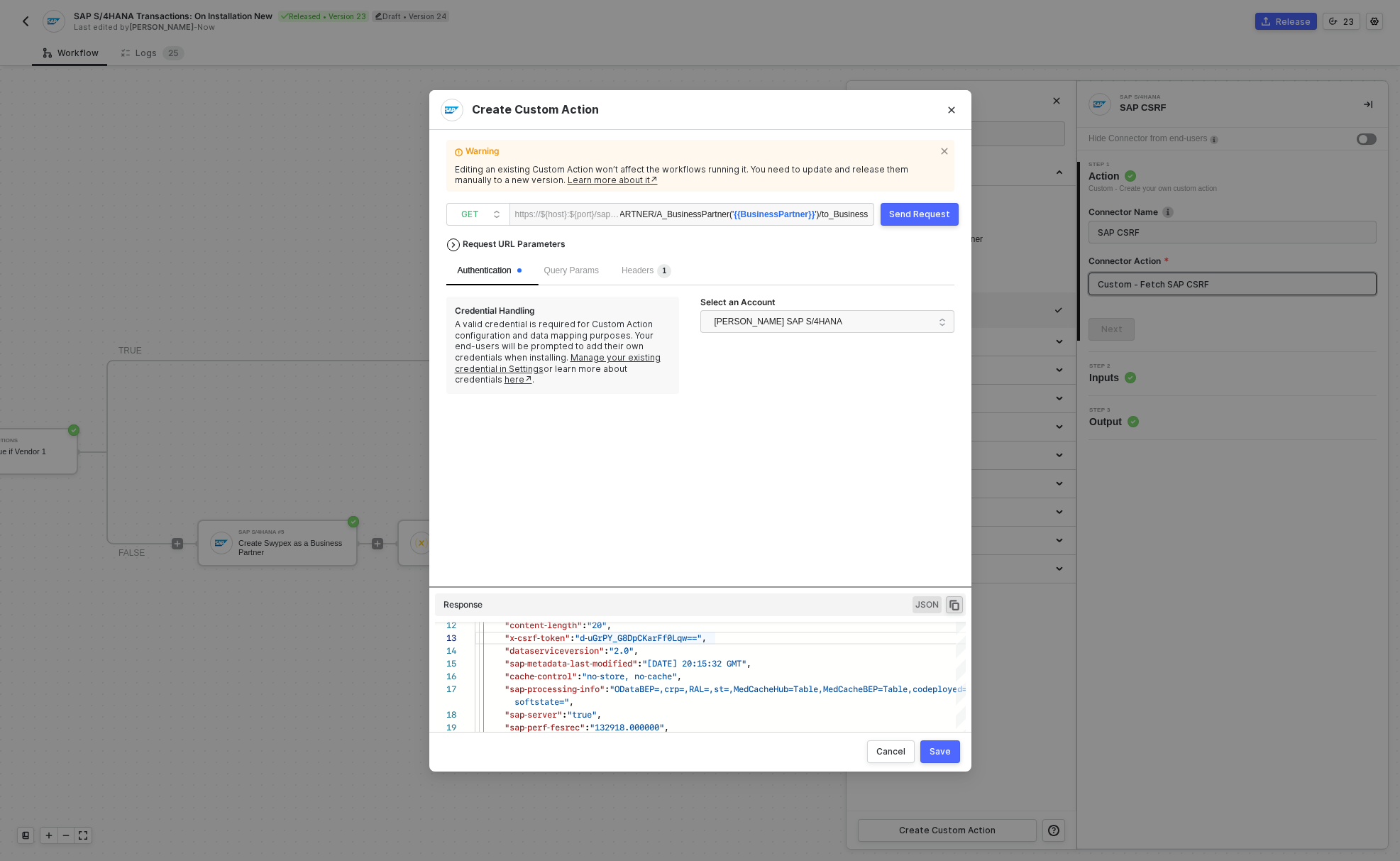
click at [450, 244] on icon "icon-arrow-right" at bounding box center [454, 245] width 11 height 6
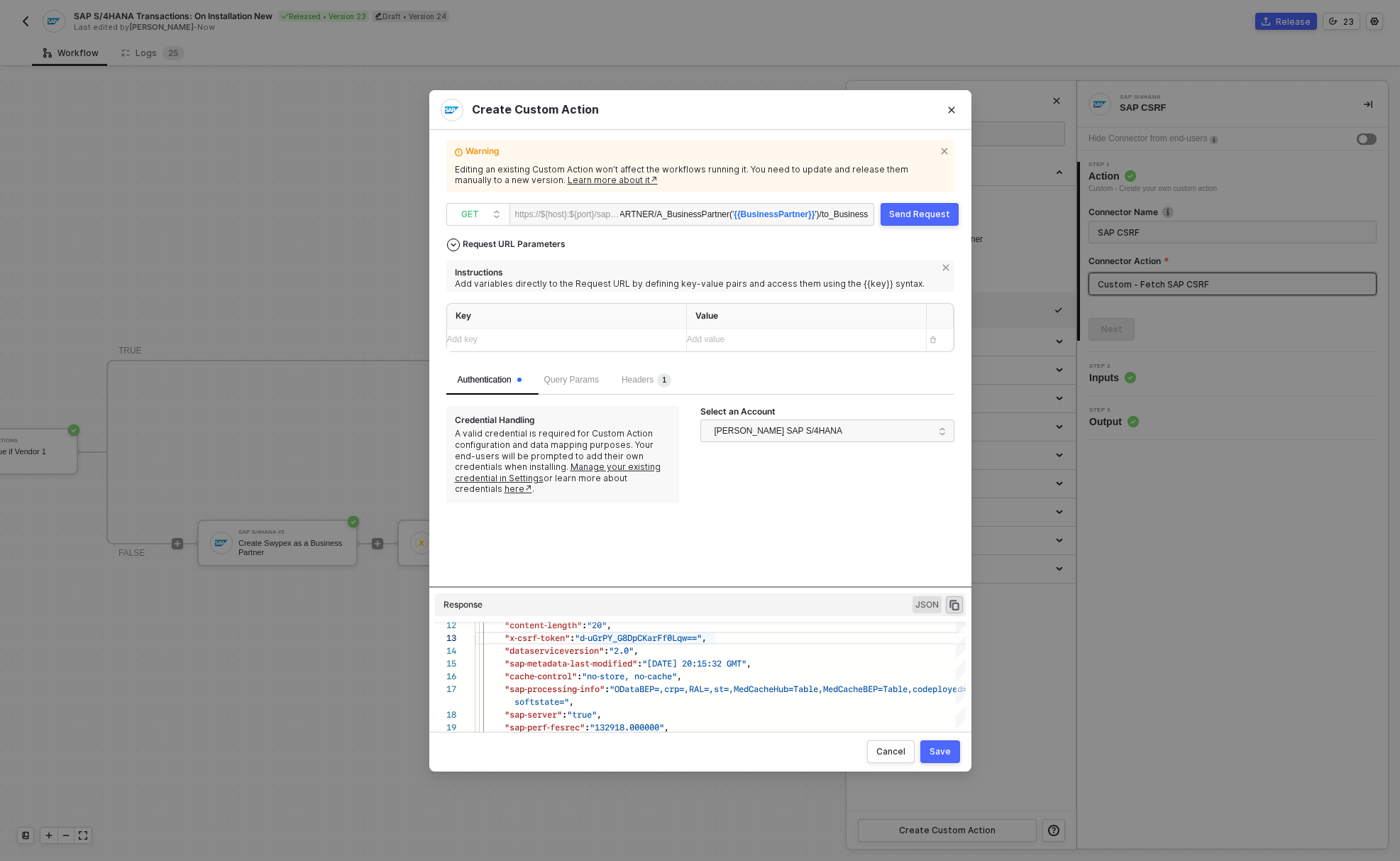
click at [515, 331] on div "Add key ﻿" at bounding box center [561, 340] width 228 height 22
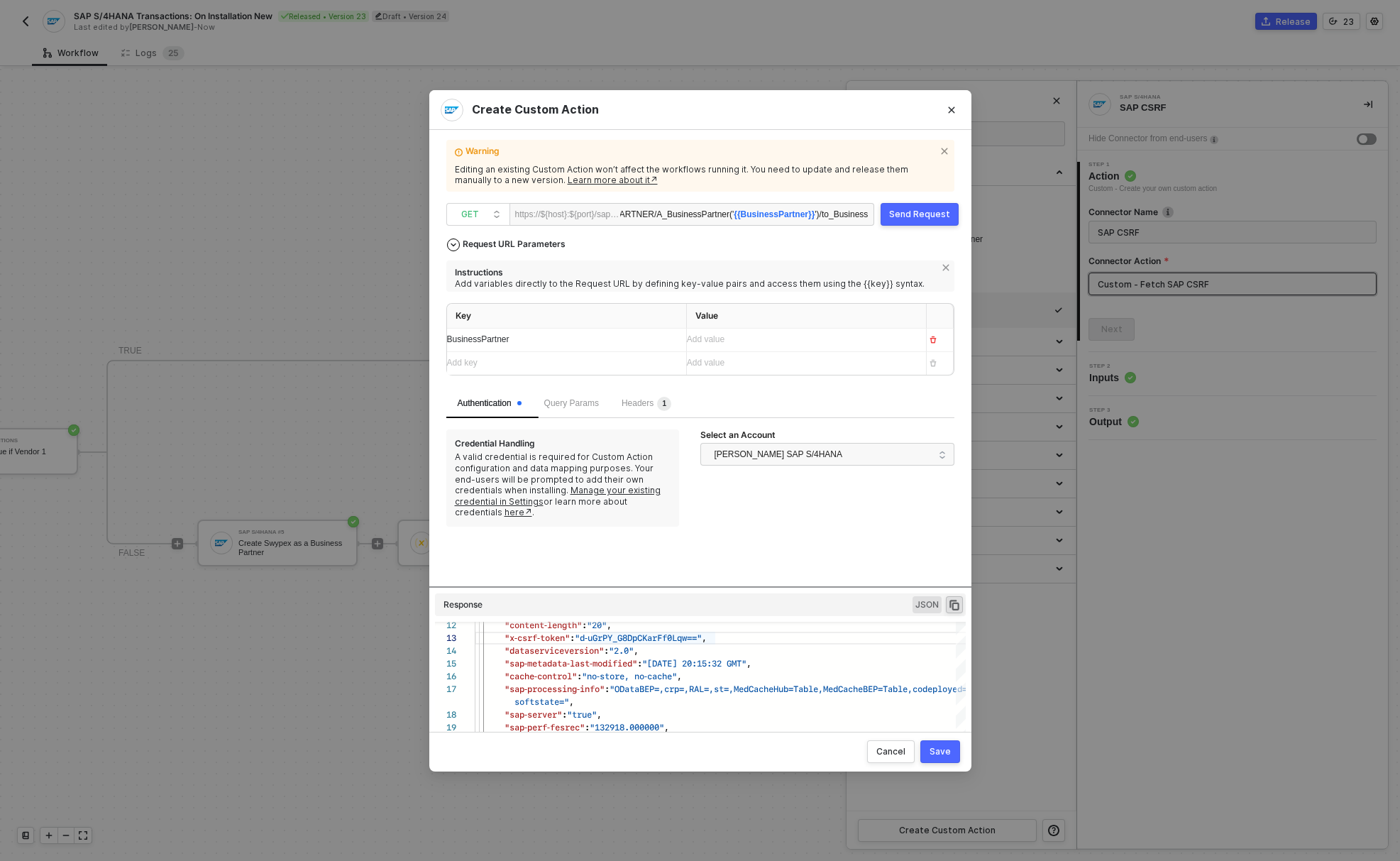
click at [715, 346] on div "Add value ﻿" at bounding box center [801, 339] width 228 height 14
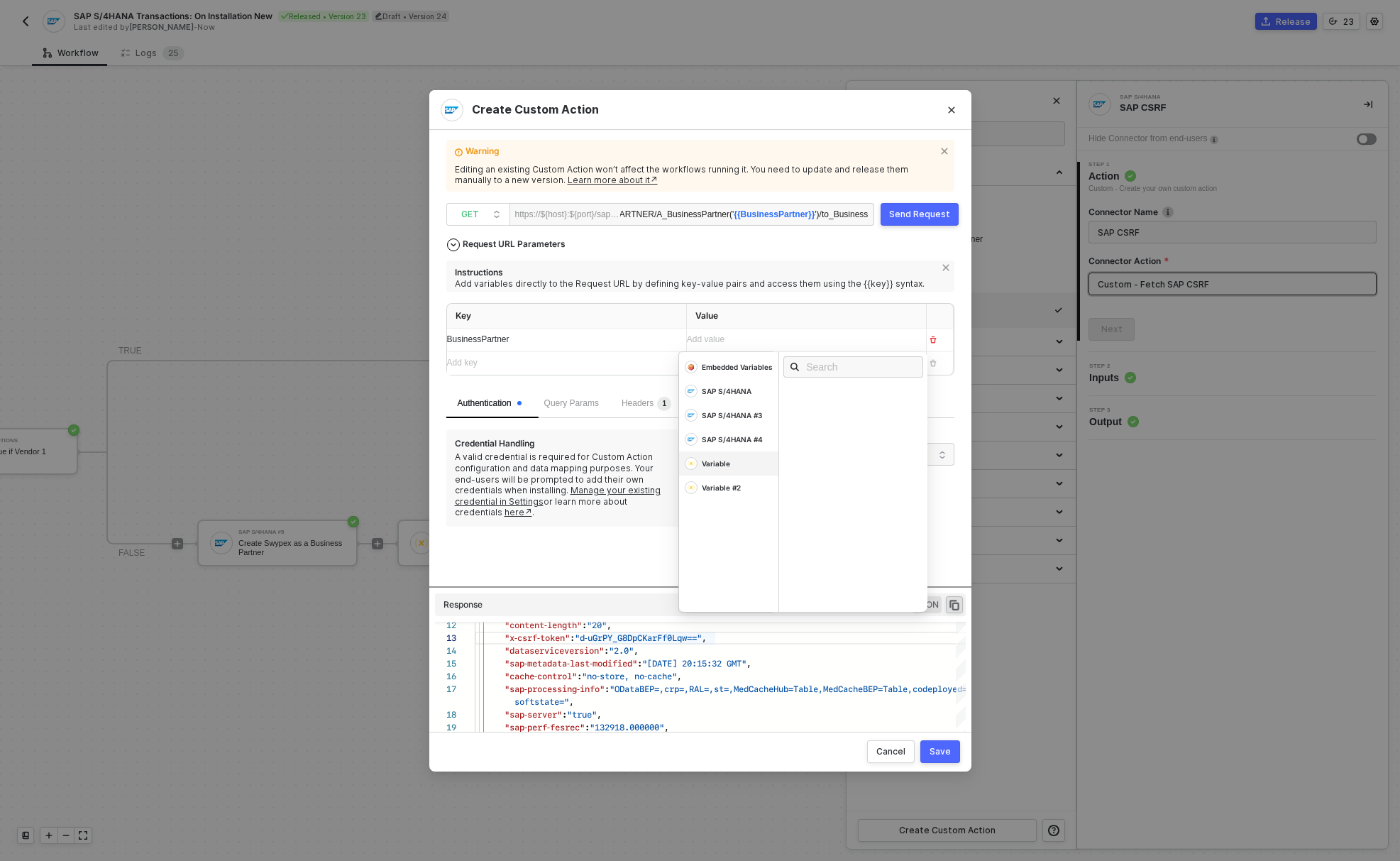
click at [736, 465] on div "Variable" at bounding box center [728, 463] width 99 height 24
click at [805, 418] on div "variables" at bounding box center [808, 422] width 34 height 8
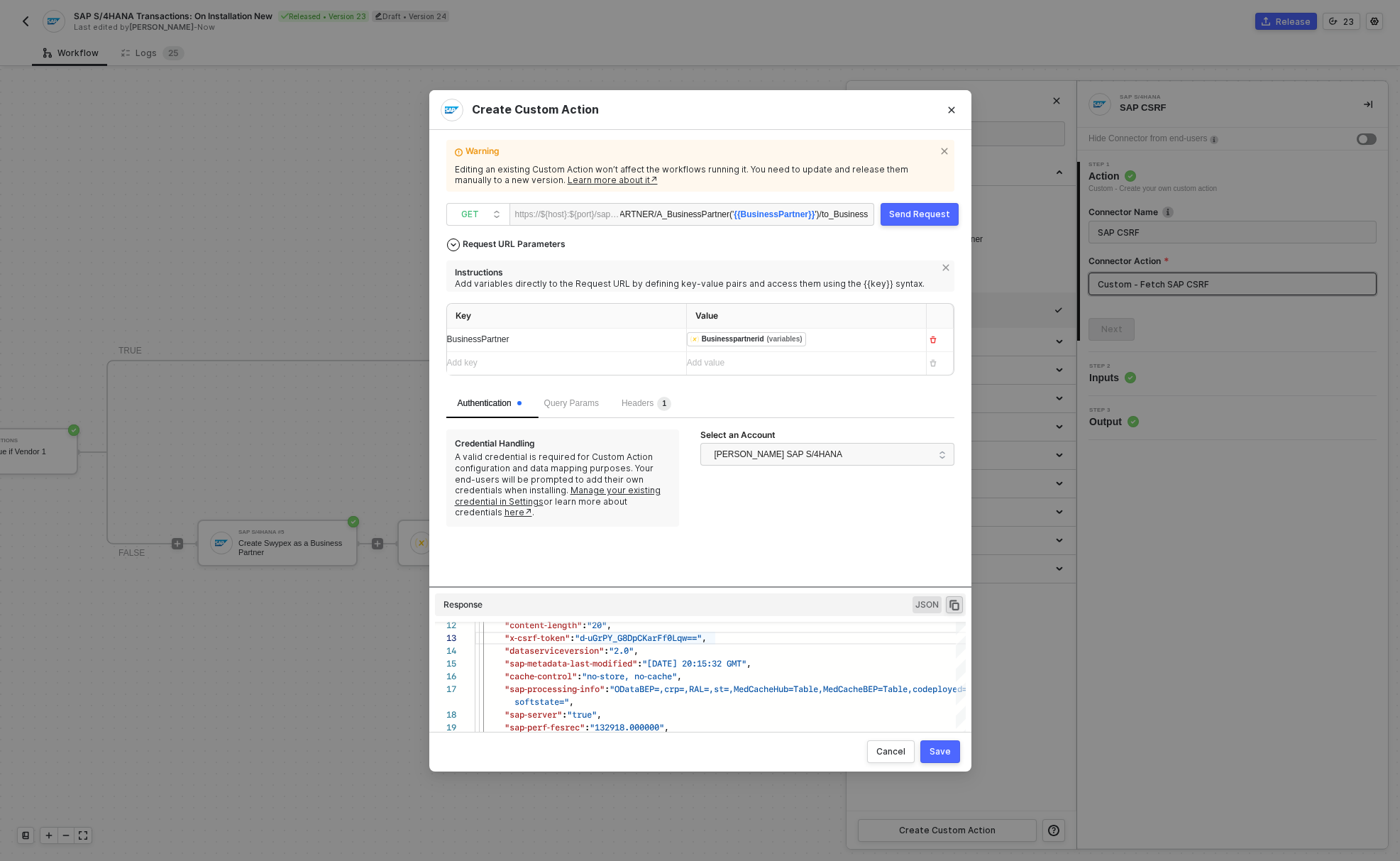
click at [869, 281] on div "Add variables directly to the Request URL by defining key-value pairs and acces…" at bounding box center [700, 284] width 491 height 11
click at [912, 216] on div "Send Request" at bounding box center [919, 214] width 61 height 11
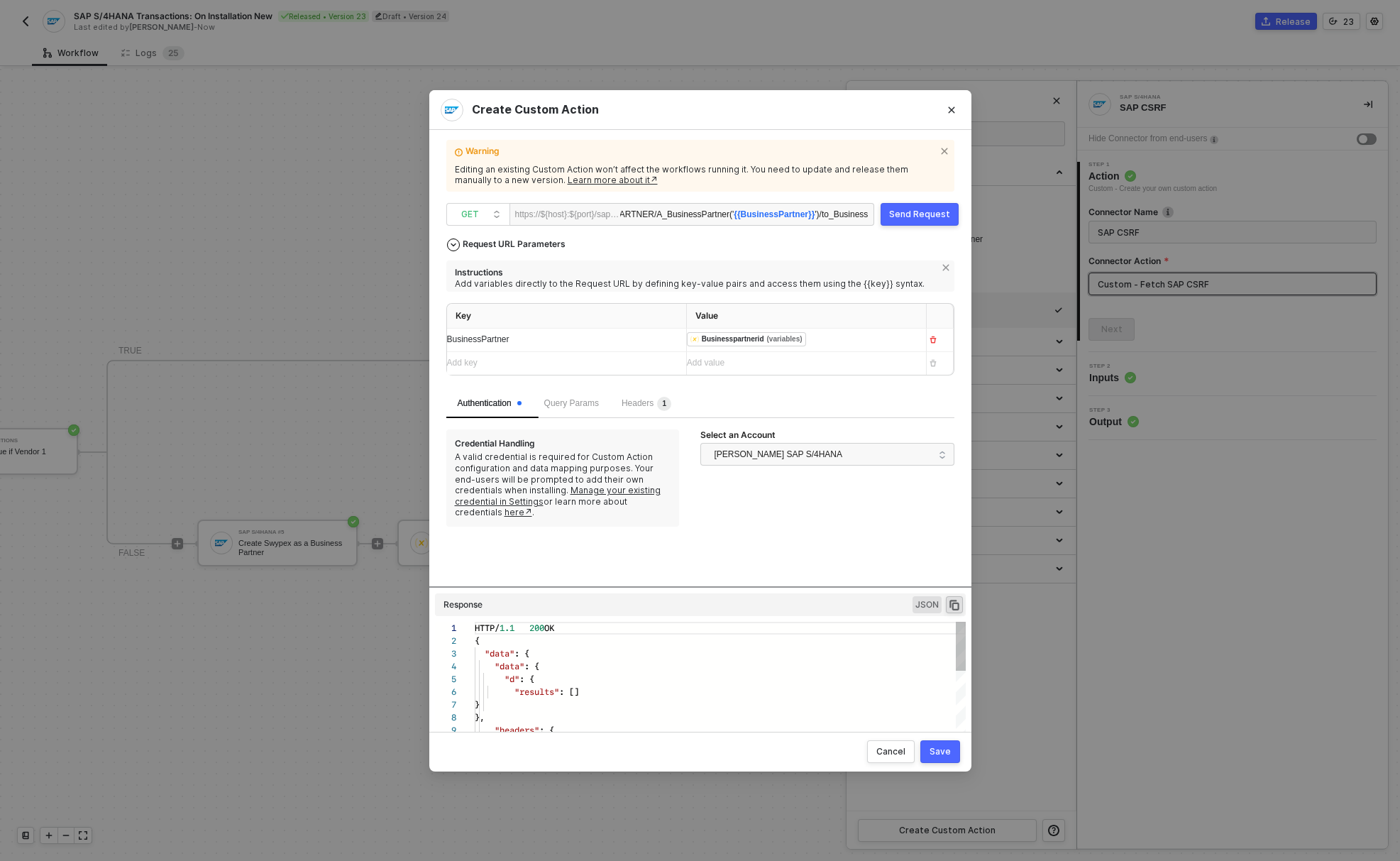
scroll to position [115, 0]
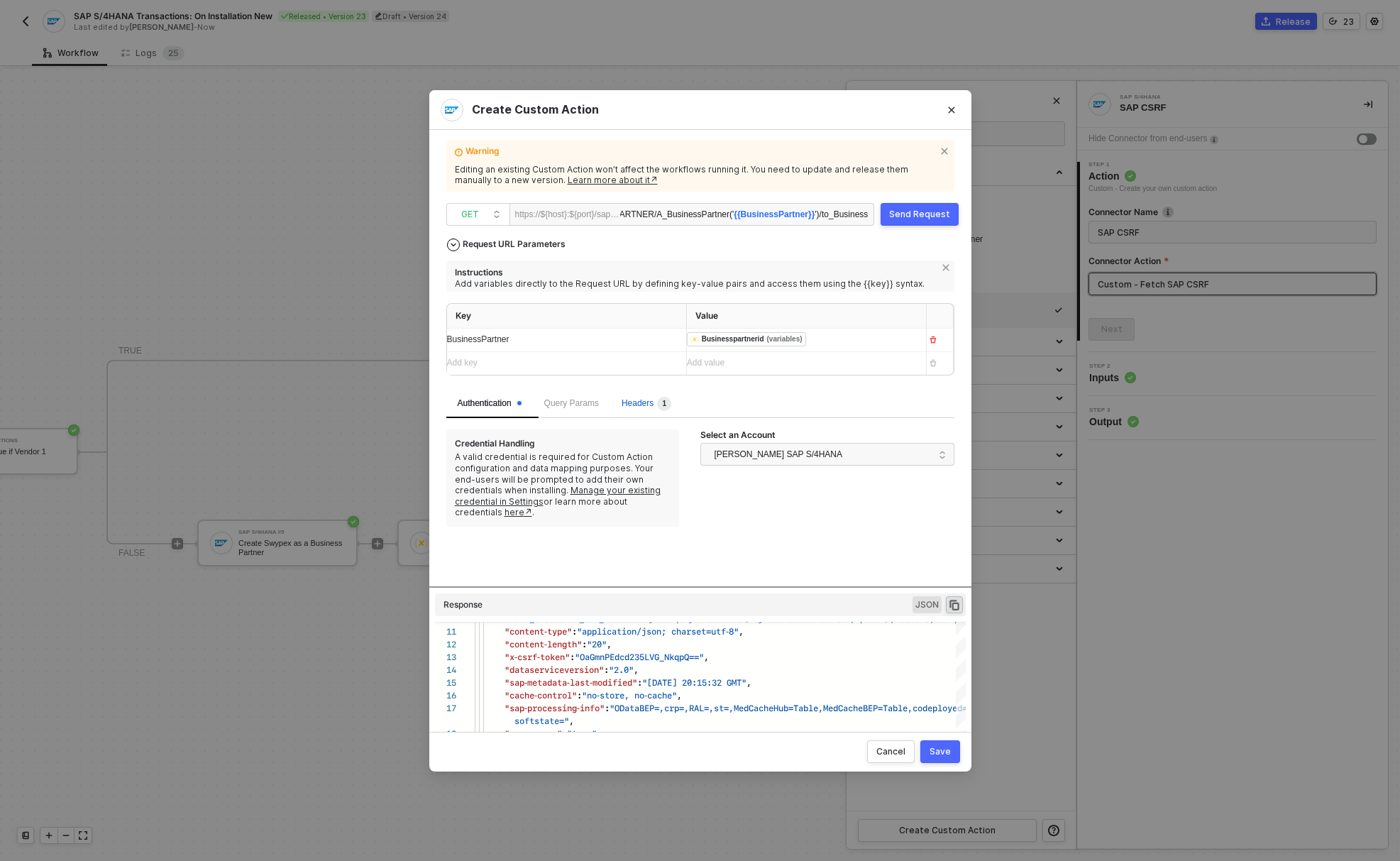
click at [646, 398] on div "Headers 1" at bounding box center [646, 404] width 50 height 14
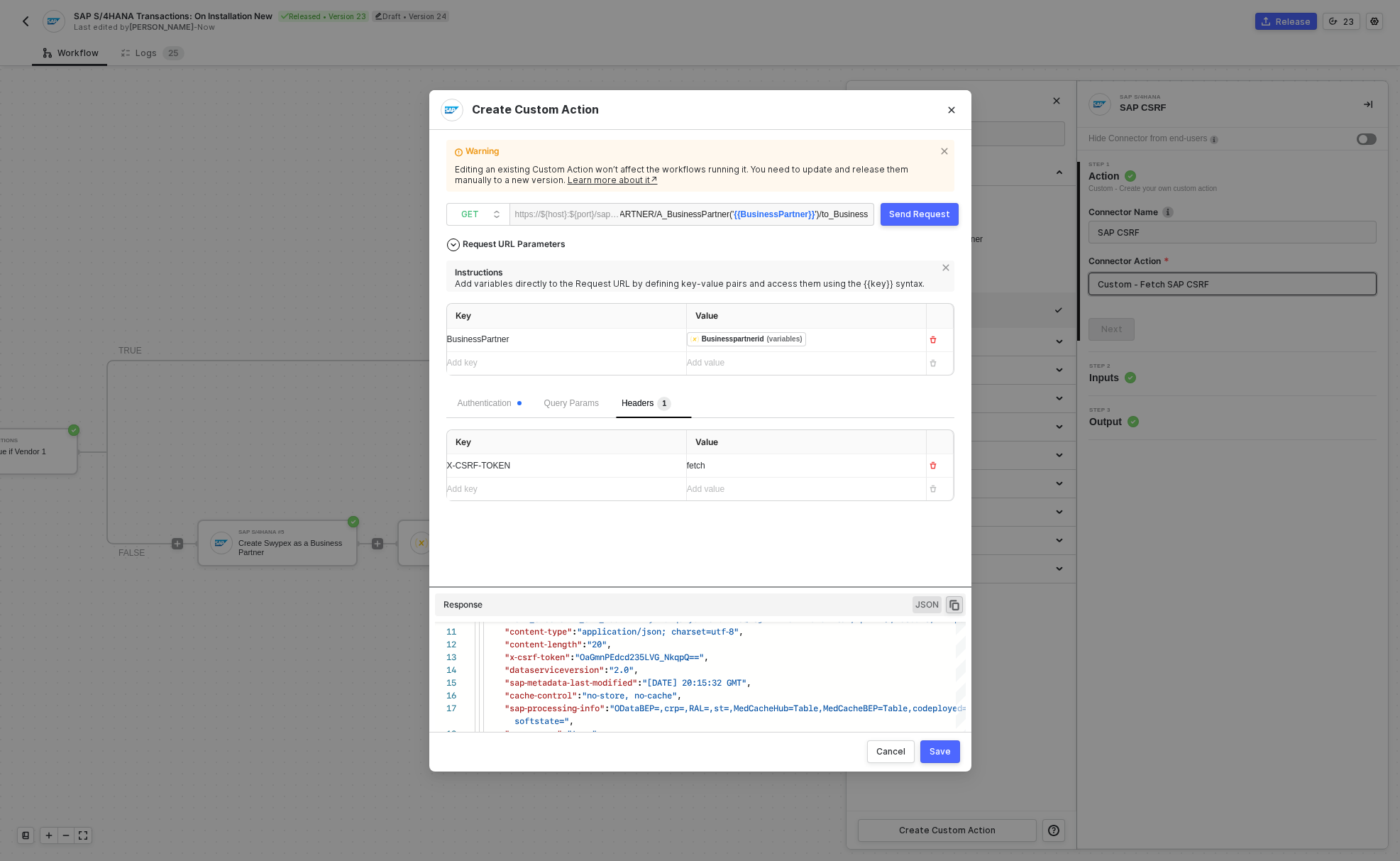
drag, startPoint x: 694, startPoint y: 467, endPoint x: 762, endPoint y: 516, distance: 83.8
click at [694, 467] on span "fetch" at bounding box center [696, 466] width 18 height 10
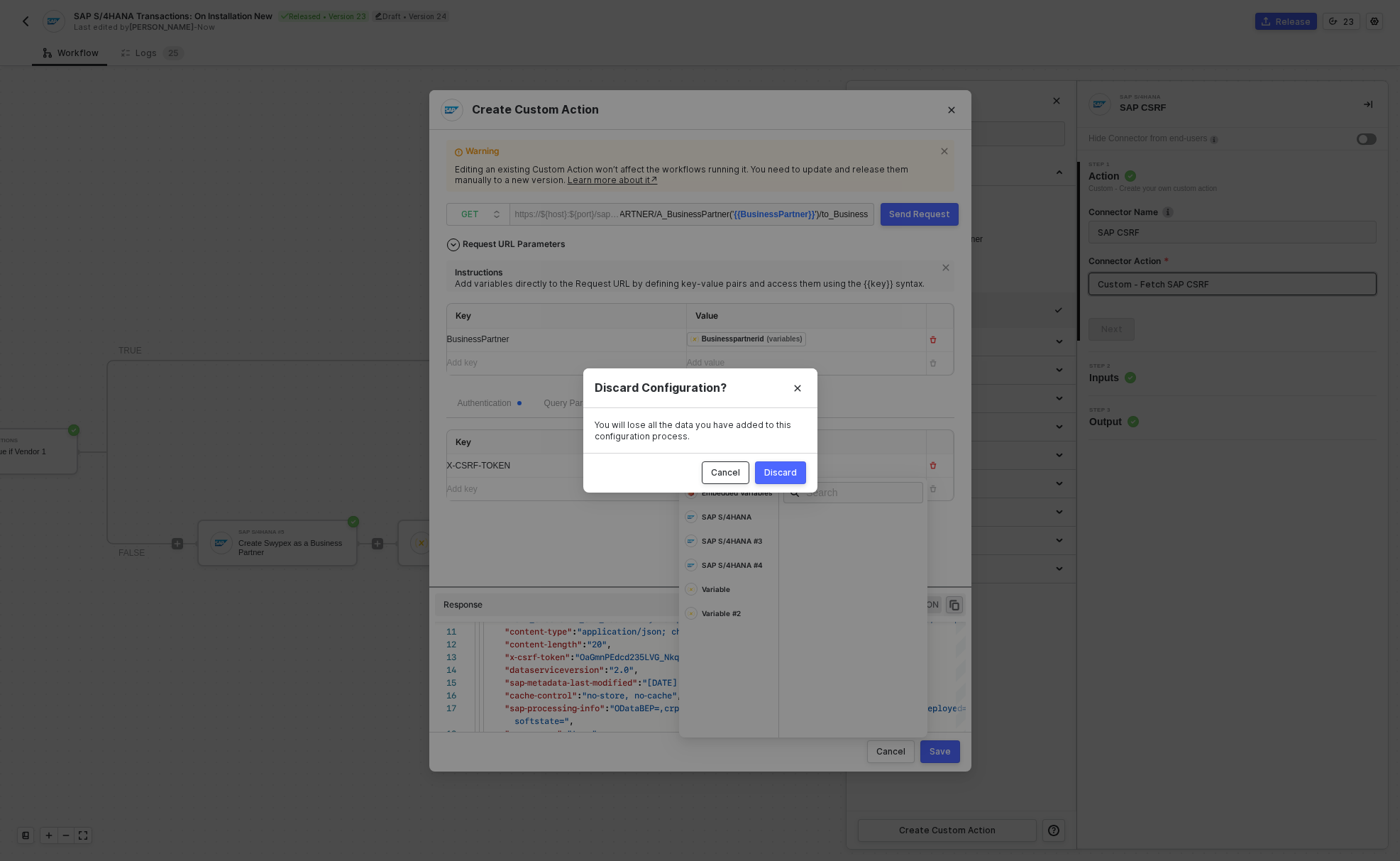
click at [726, 463] on button "Cancel" at bounding box center [724, 472] width 47 height 22
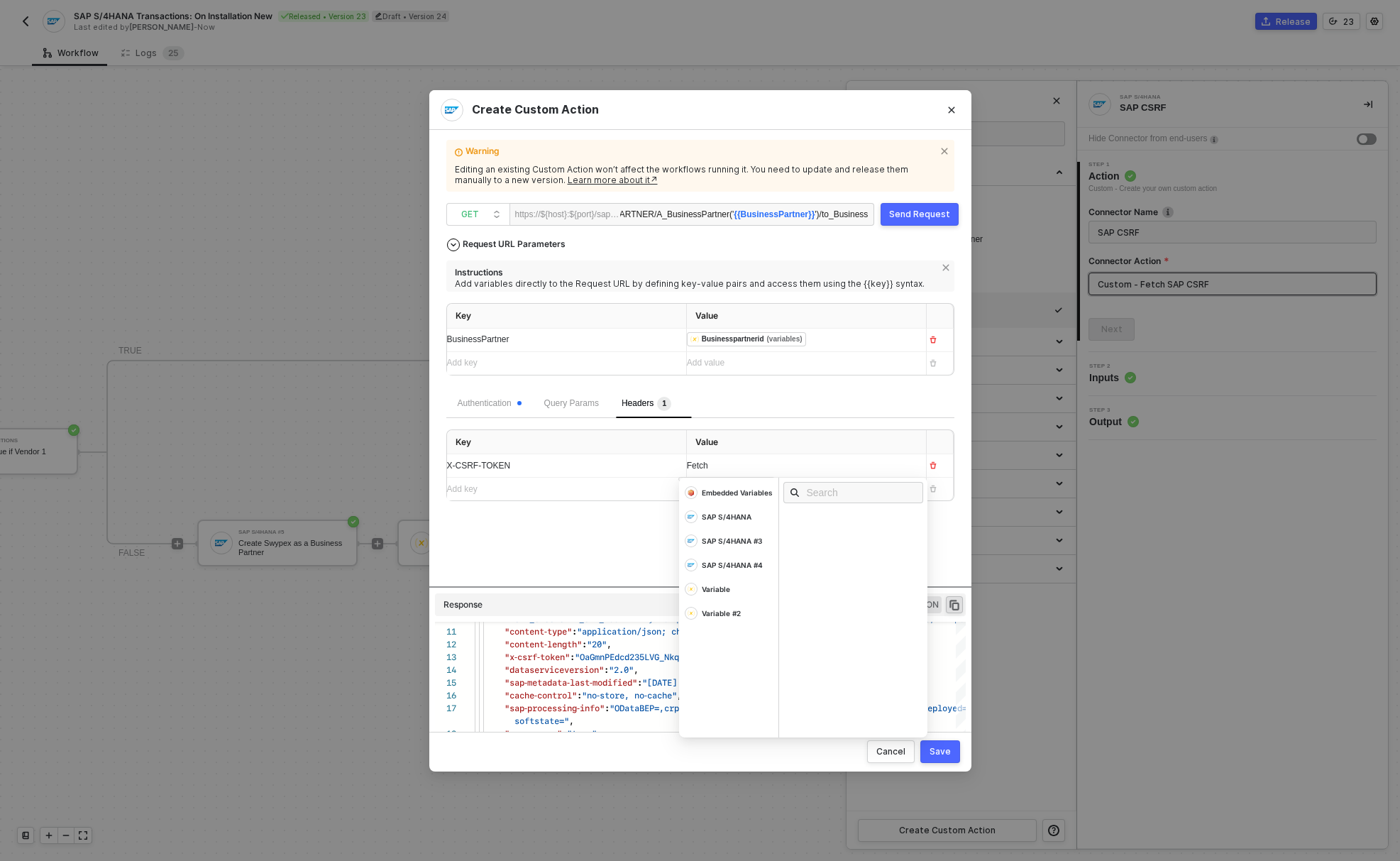
click at [762, 462] on div "Fetch" at bounding box center [793, 466] width 213 height 14
click at [623, 516] on div "Request URL Parameters Instructions Add variables directly to the Request URL b…" at bounding box center [700, 409] width 508 height 355
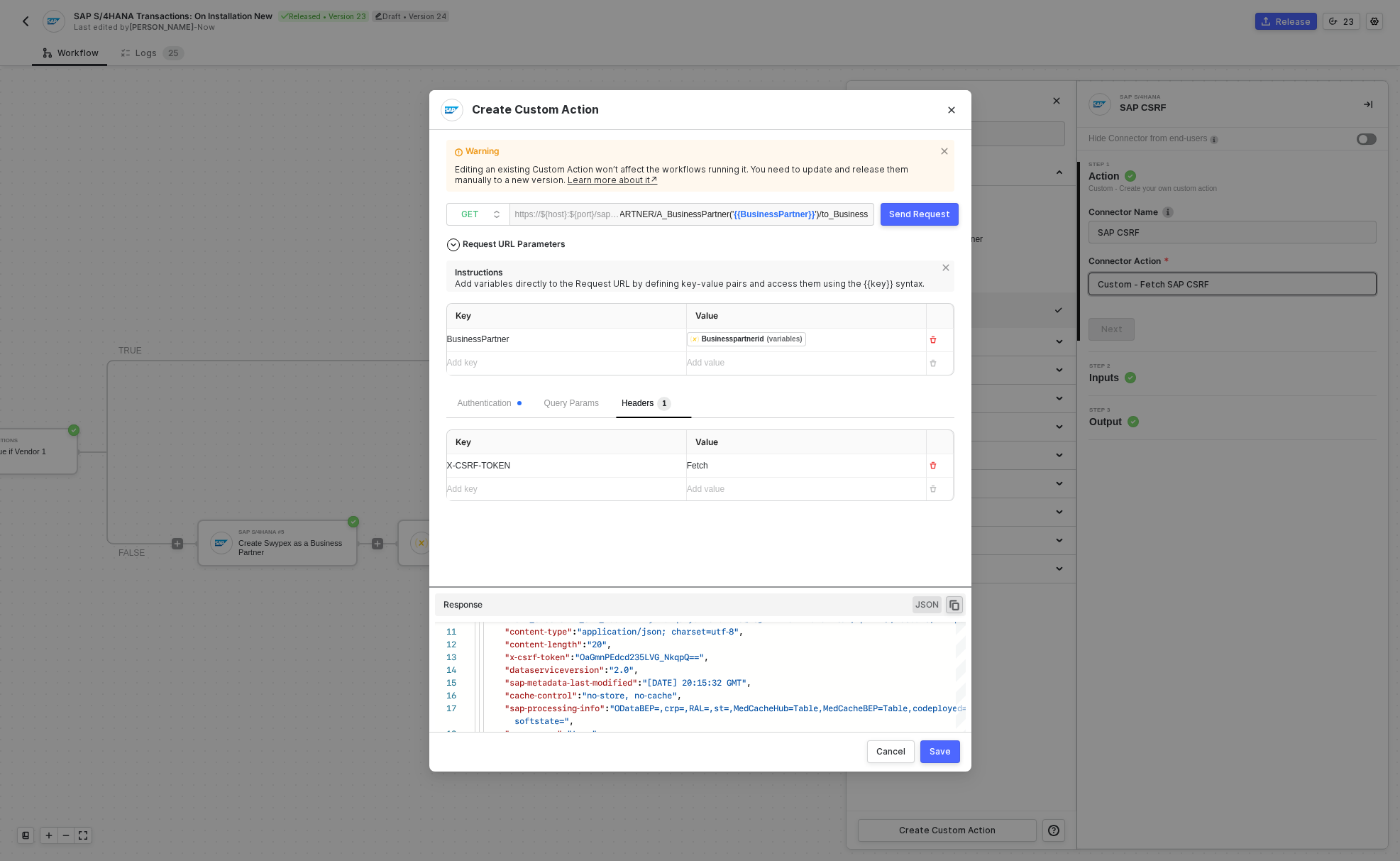
click at [898, 209] on div "Send Request" at bounding box center [919, 214] width 61 height 11
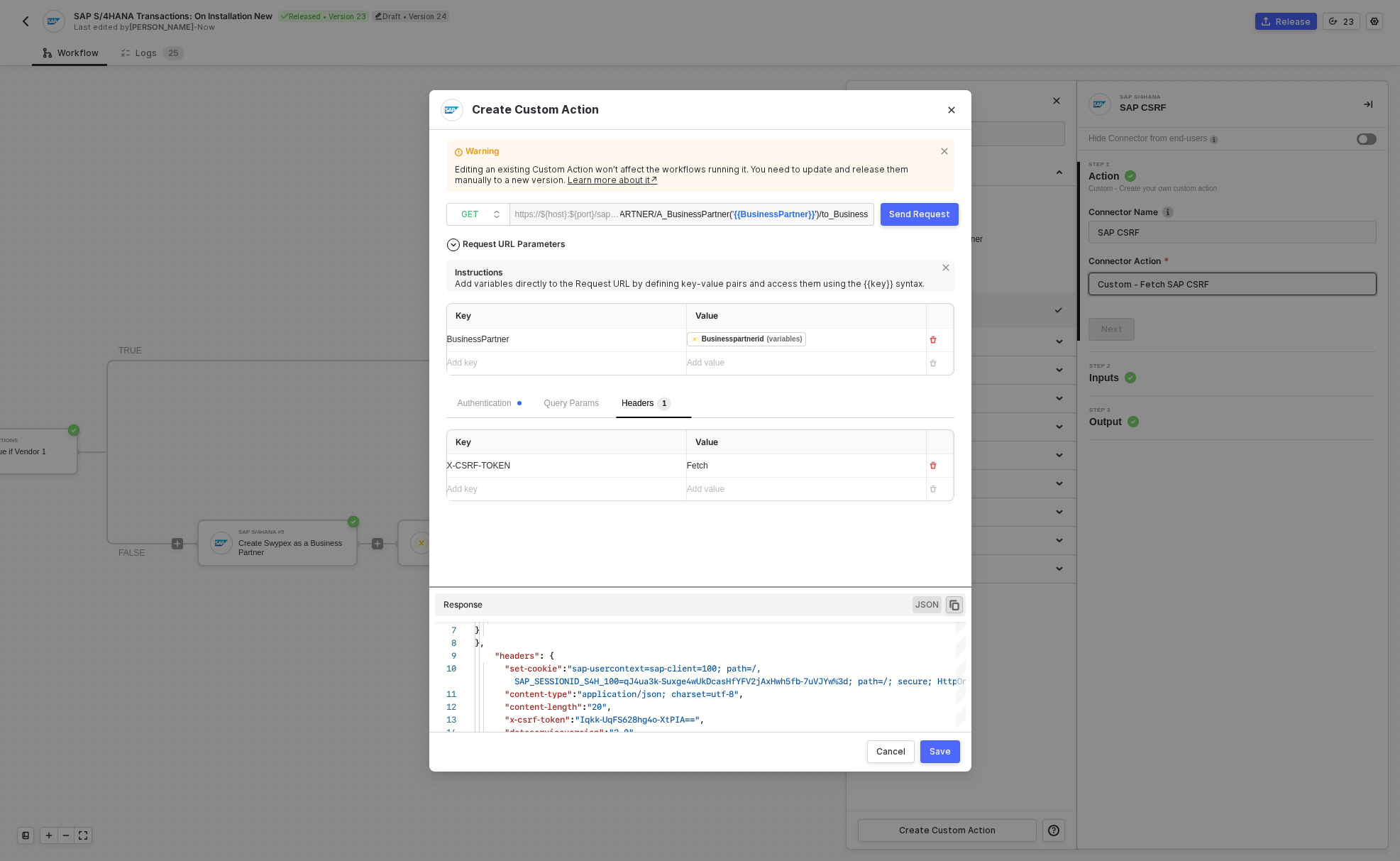
click at [469, 467] on span "X-CSRF-TOKEN" at bounding box center [479, 466] width 64 height 10
click at [563, 552] on div "Request URL Parameters Instructions Add variables directly to the Request URL b…" at bounding box center [700, 409] width 508 height 355
click at [920, 211] on div "Send Request" at bounding box center [919, 214] width 61 height 11
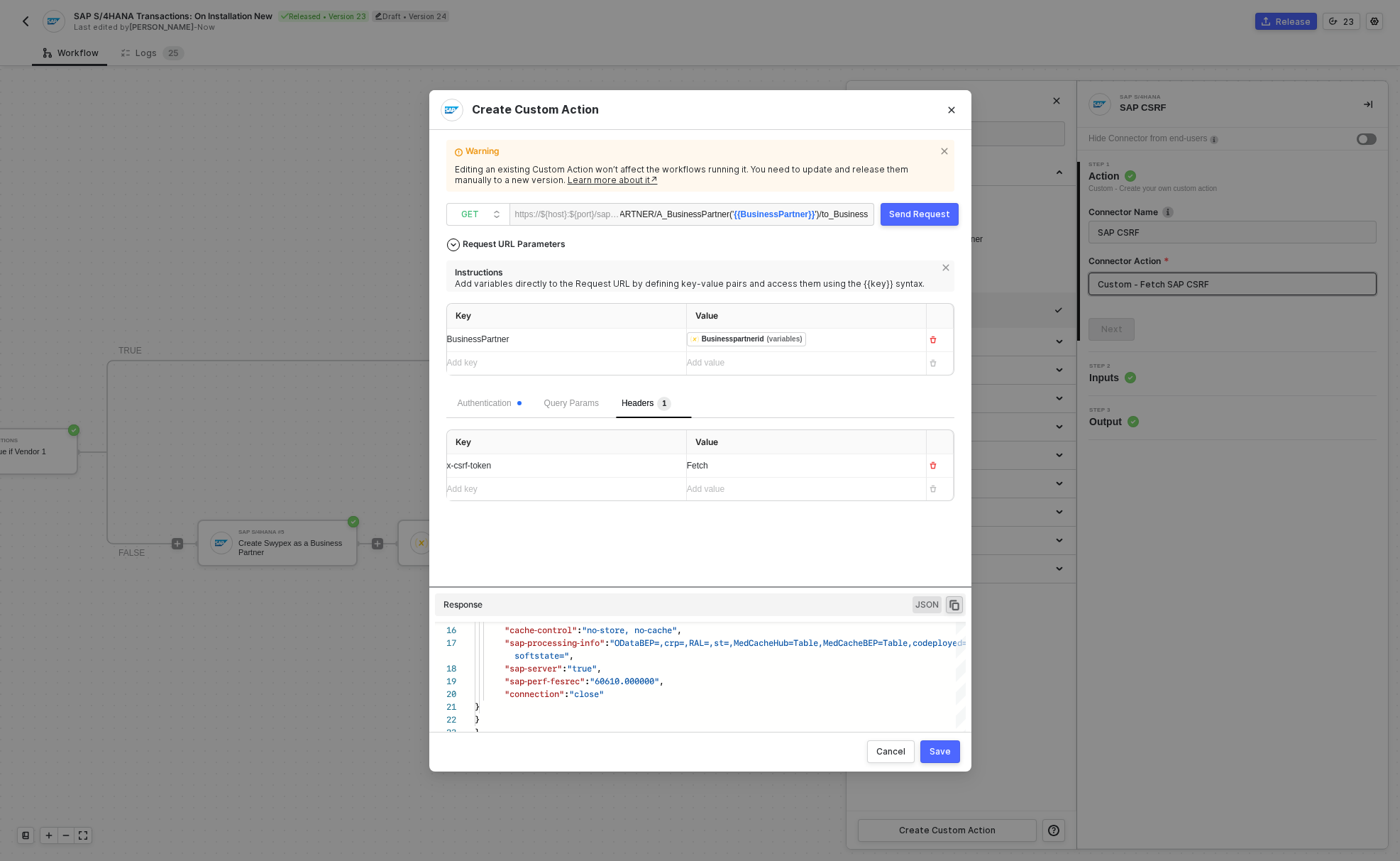
click at [946, 757] on div "Save" at bounding box center [940, 751] width 22 height 11
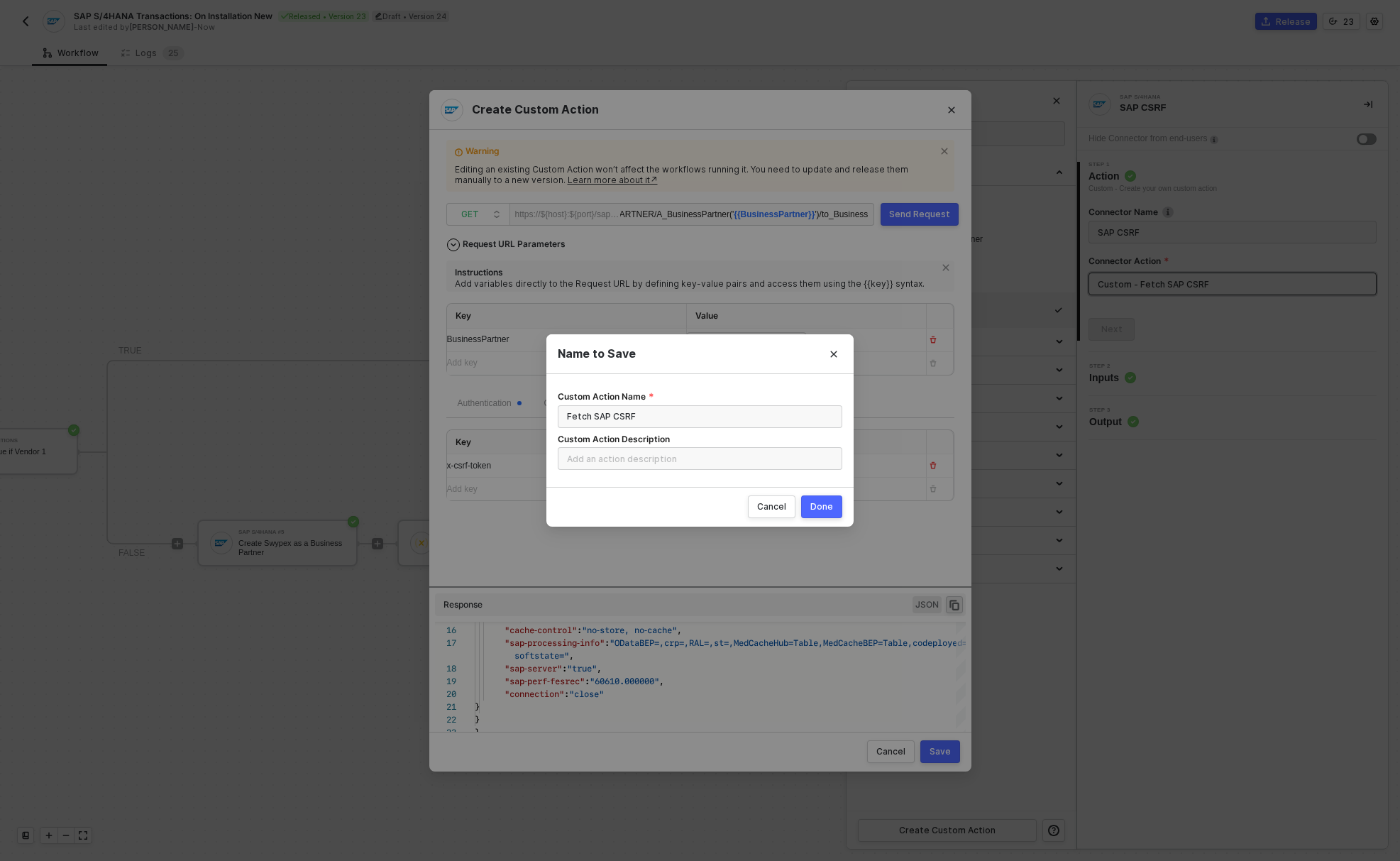
click at [811, 506] on button "Done" at bounding box center [821, 507] width 41 height 22
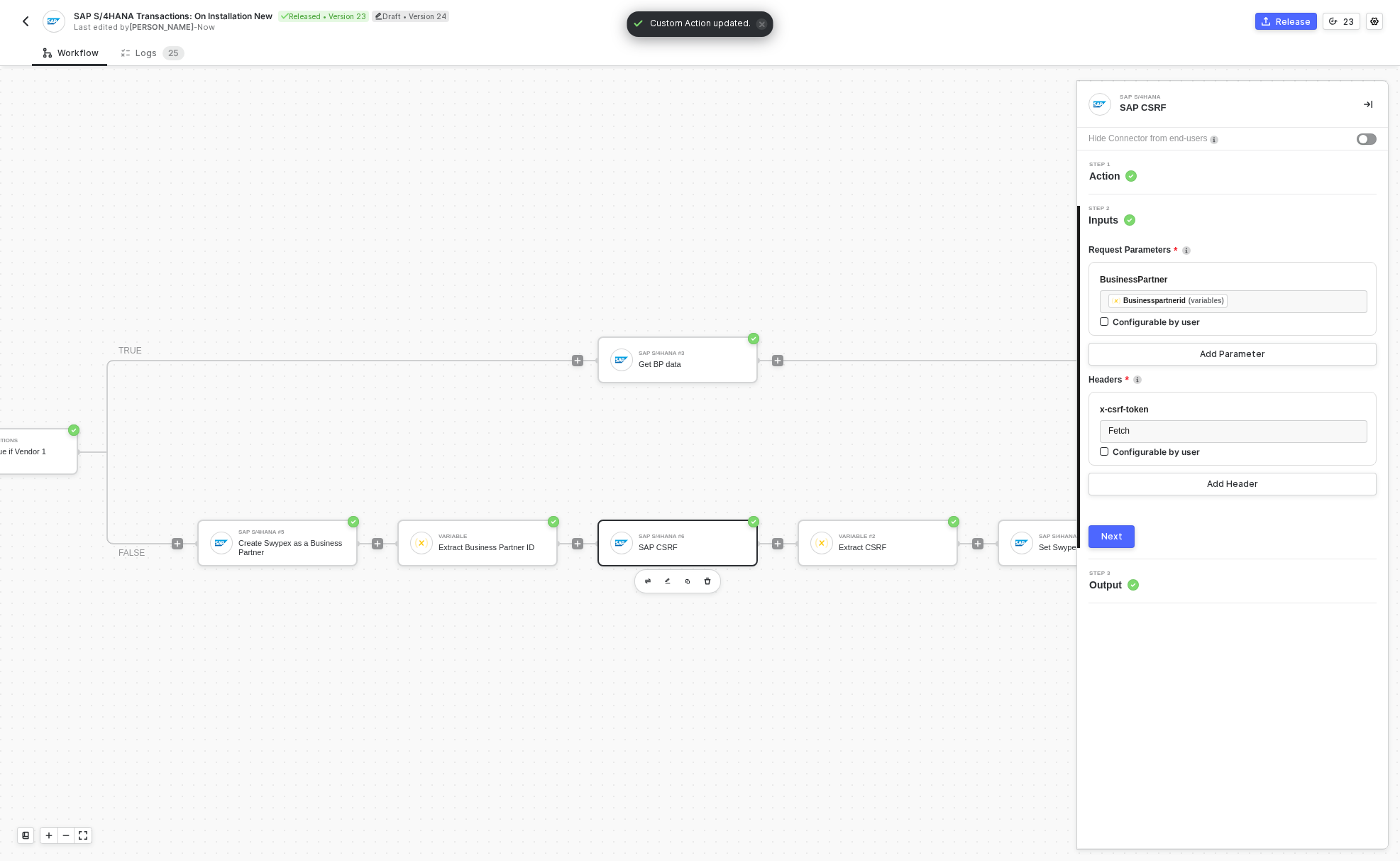
click at [1282, 22] on div "Release" at bounding box center [1293, 21] width 34 height 12
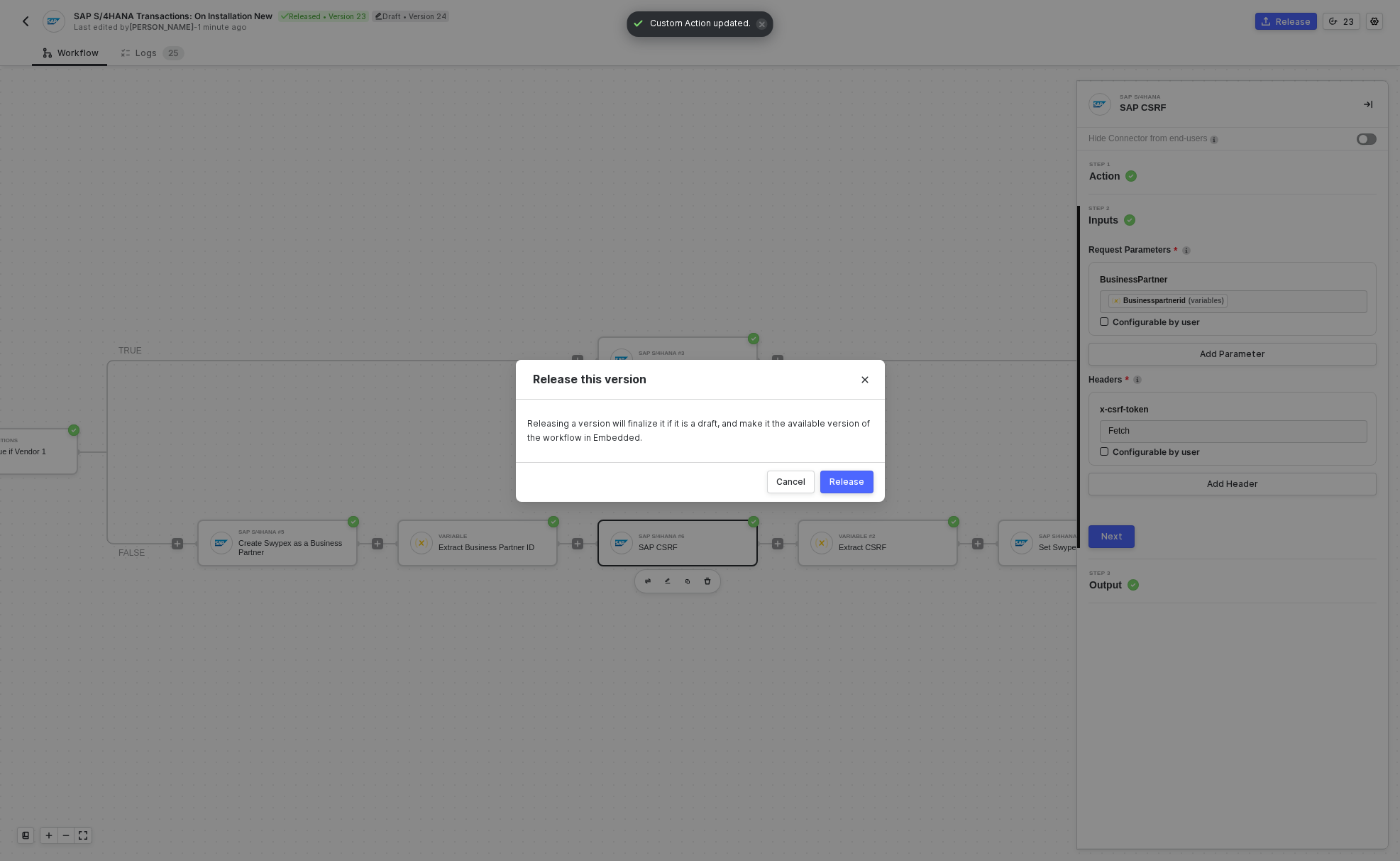
click at [854, 479] on div "Release" at bounding box center [846, 482] width 34 height 11
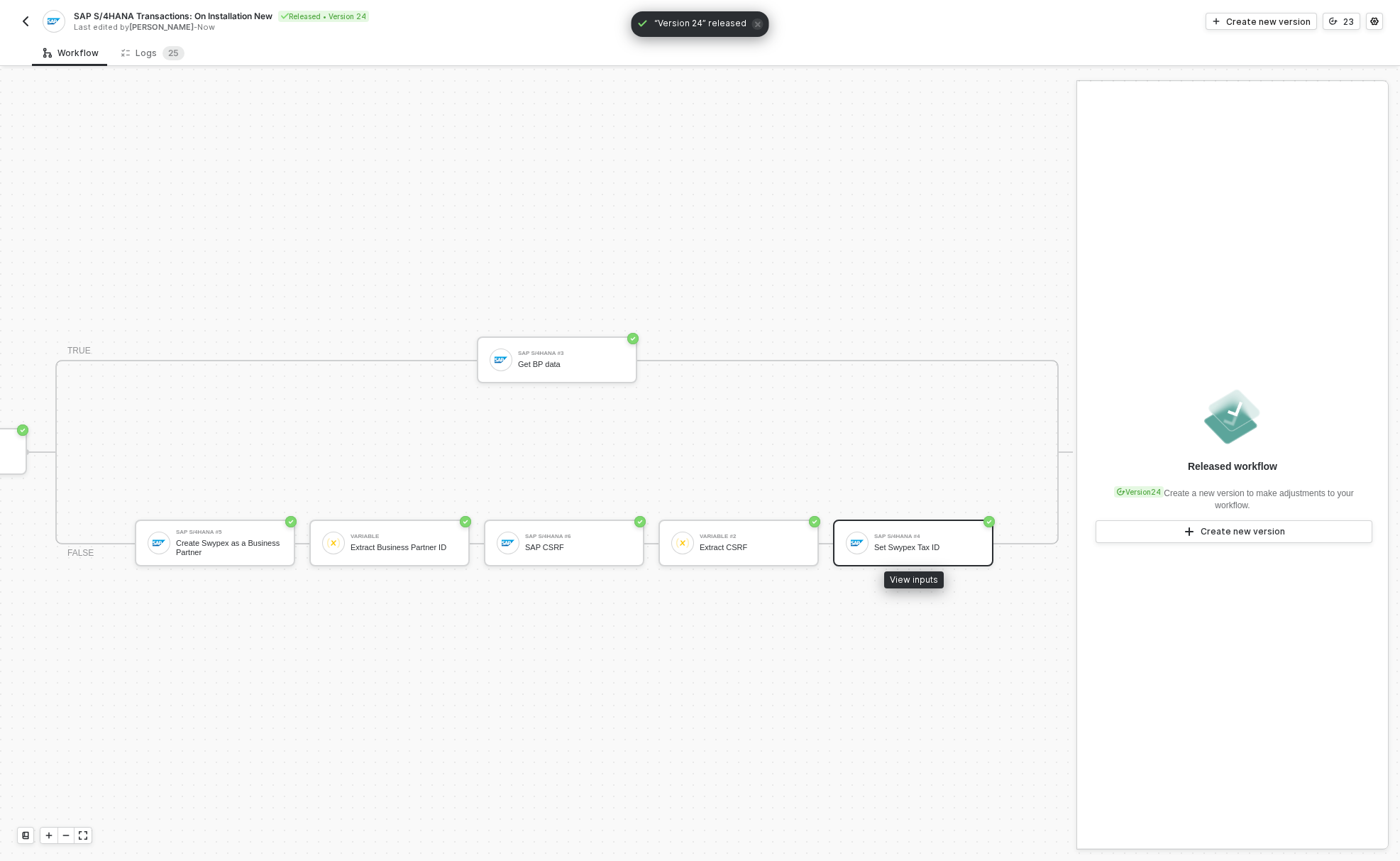
click at [926, 543] on div "Set Swypex Tax ID" at bounding box center [927, 548] width 107 height 10
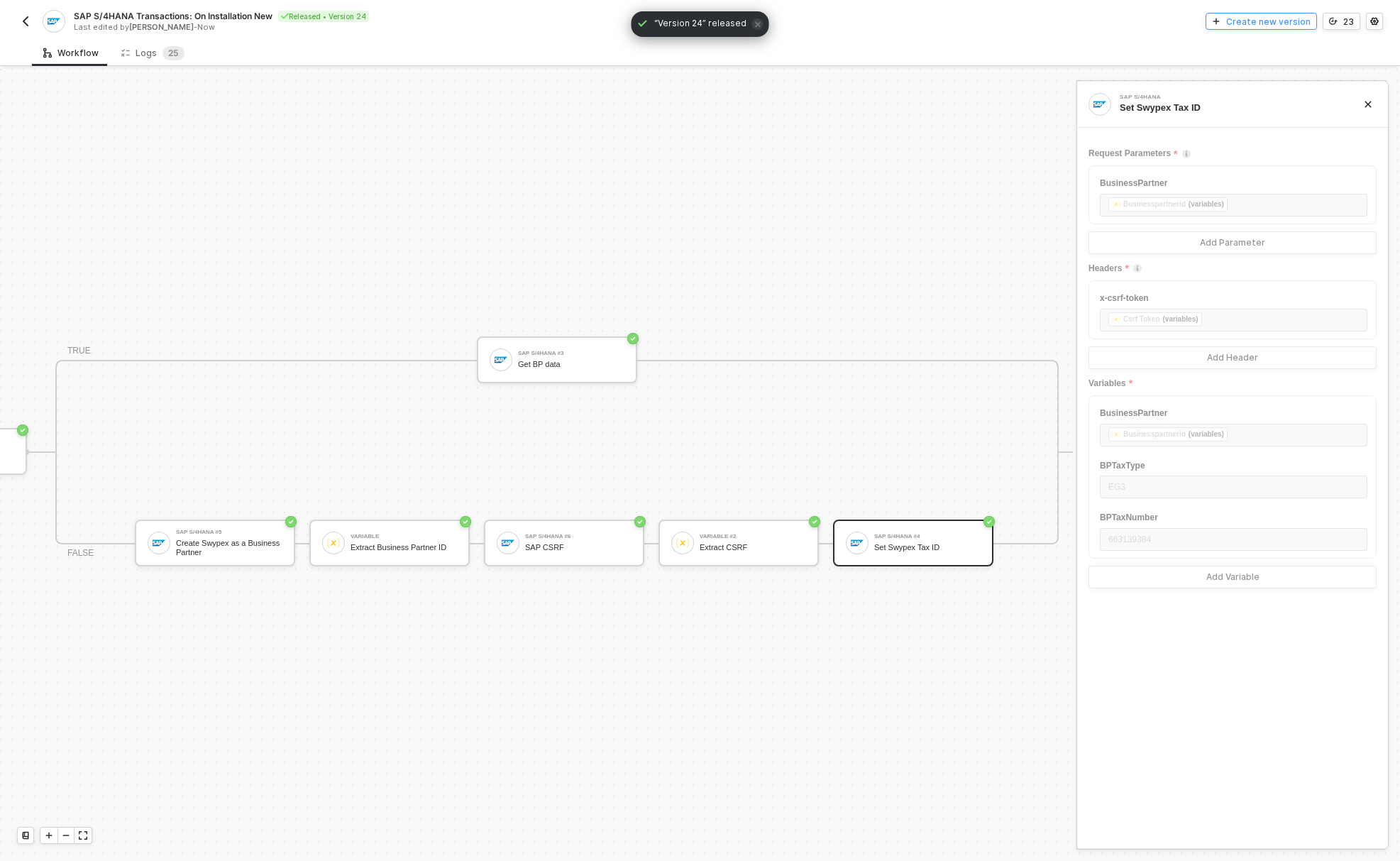
click at [1239, 21] on div "Create new version" at bounding box center [1268, 21] width 84 height 12
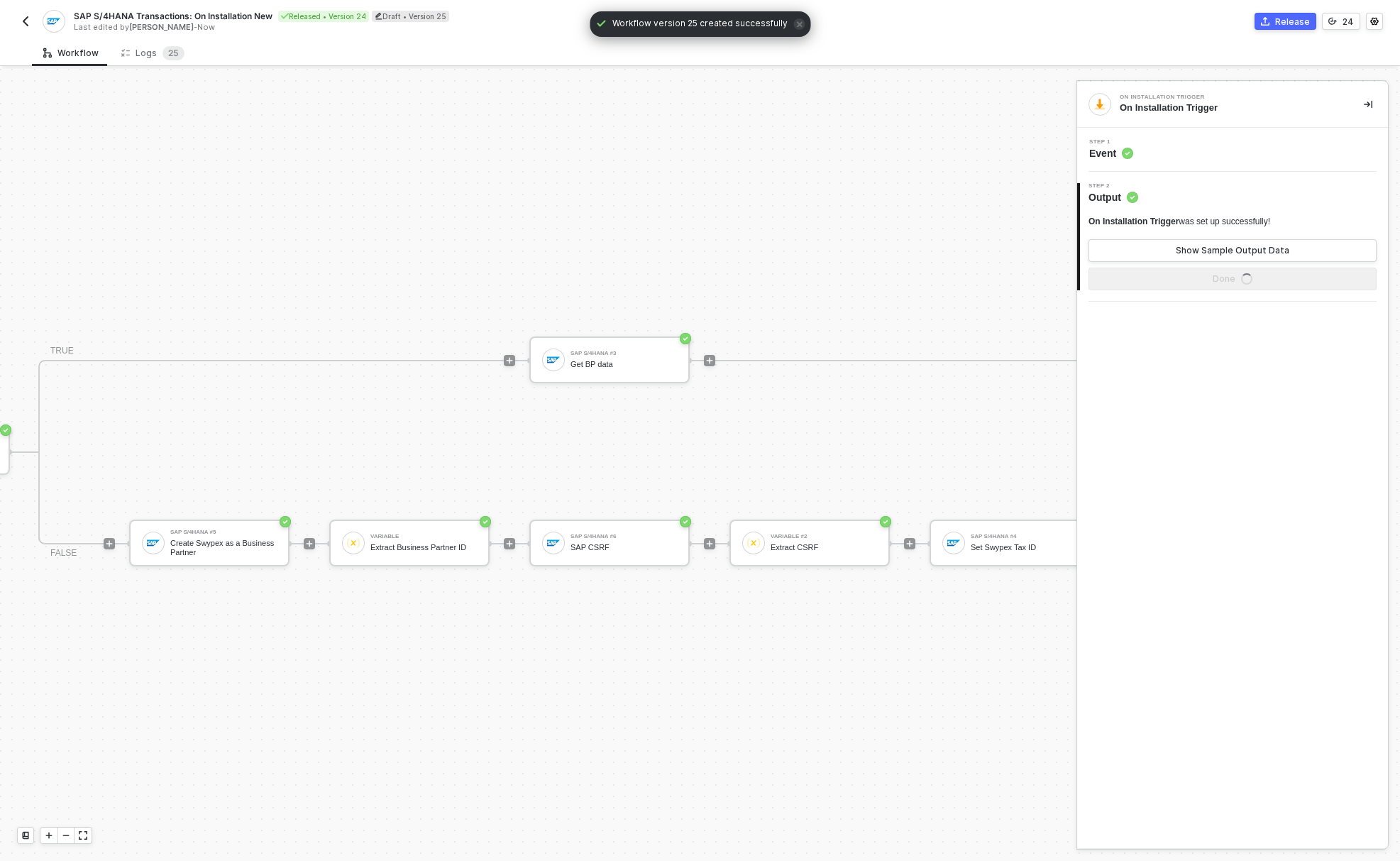
scroll to position [37, 772]
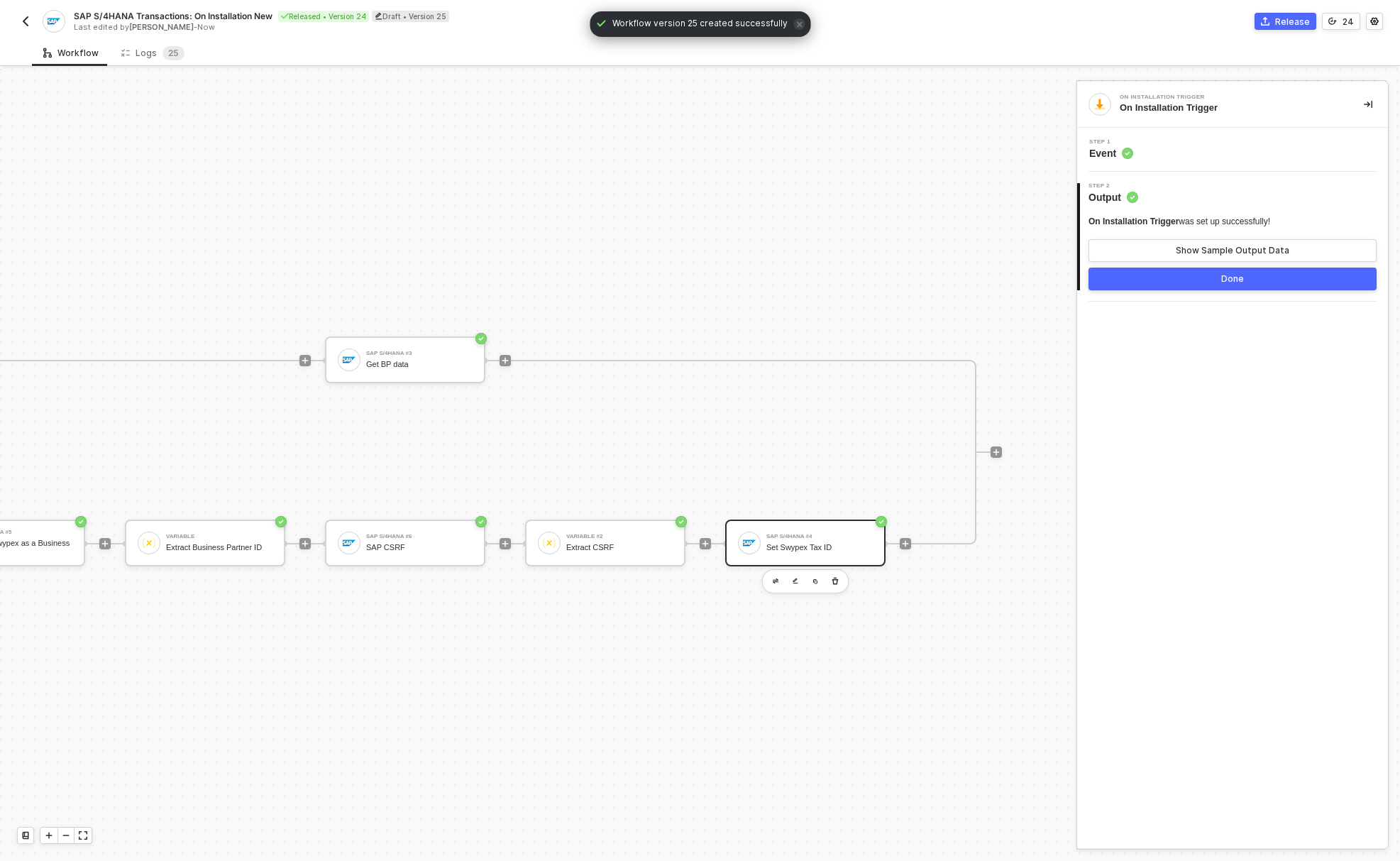
click at [829, 529] on div "SAP S/4HANA #4 Set Swypex Tax ID" at bounding box center [819, 543] width 107 height 27
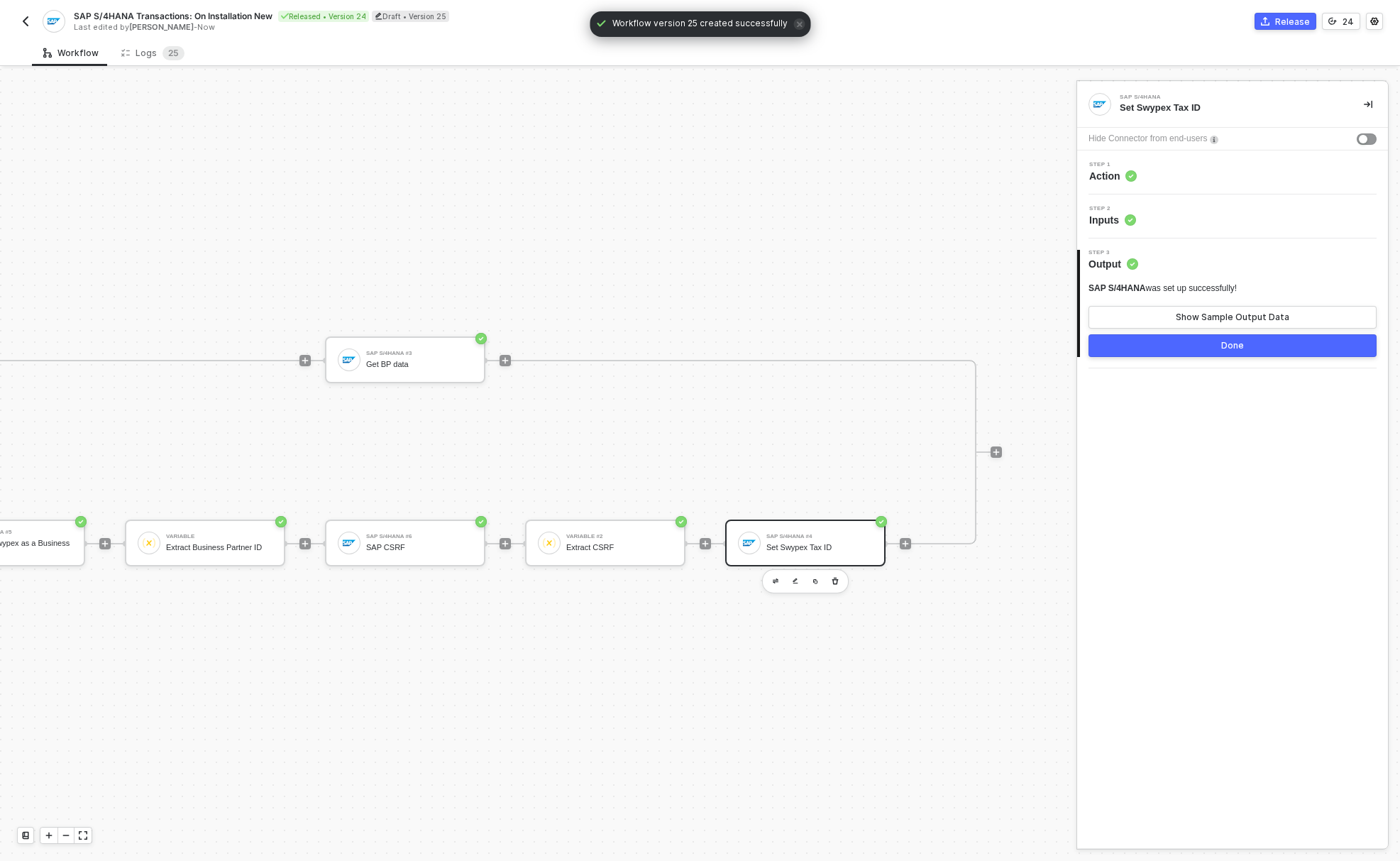
click at [1118, 178] on span "Action" at bounding box center [1112, 176] width 47 height 14
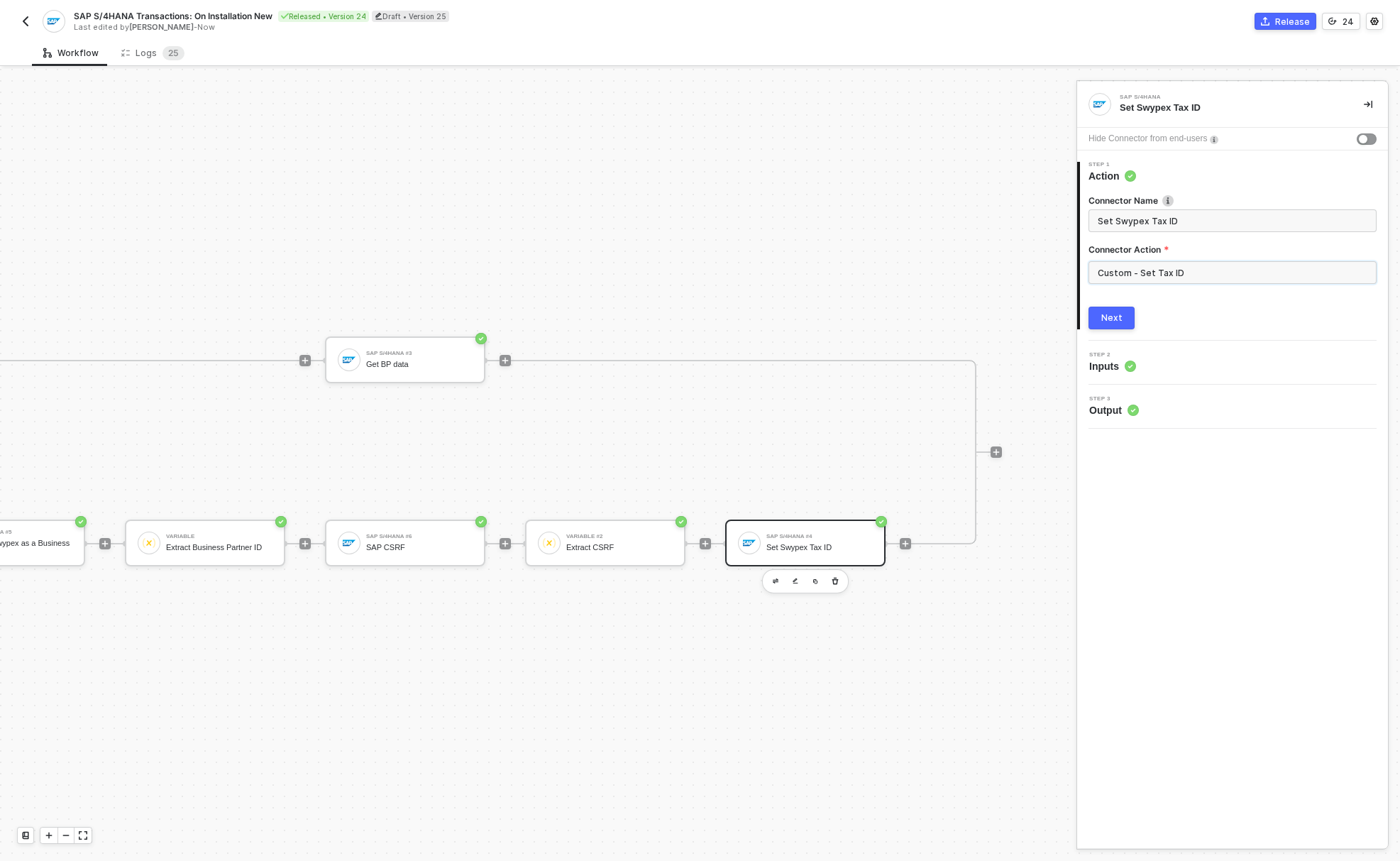
click at [1160, 268] on input "Custom - Set Tax ID" at bounding box center [1232, 273] width 288 height 22
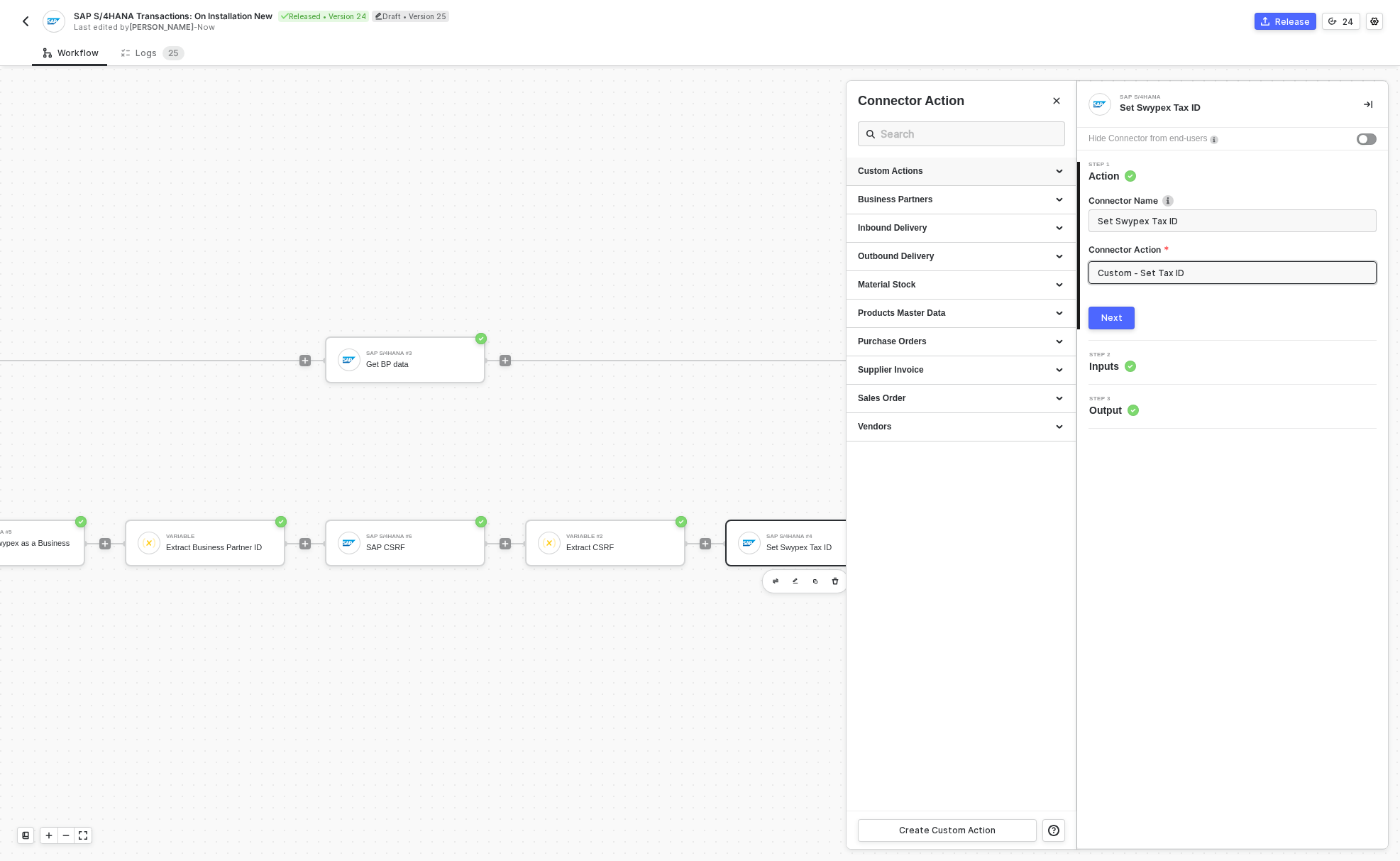
click at [961, 182] on div "Custom Actions" at bounding box center [961, 172] width 229 height 28
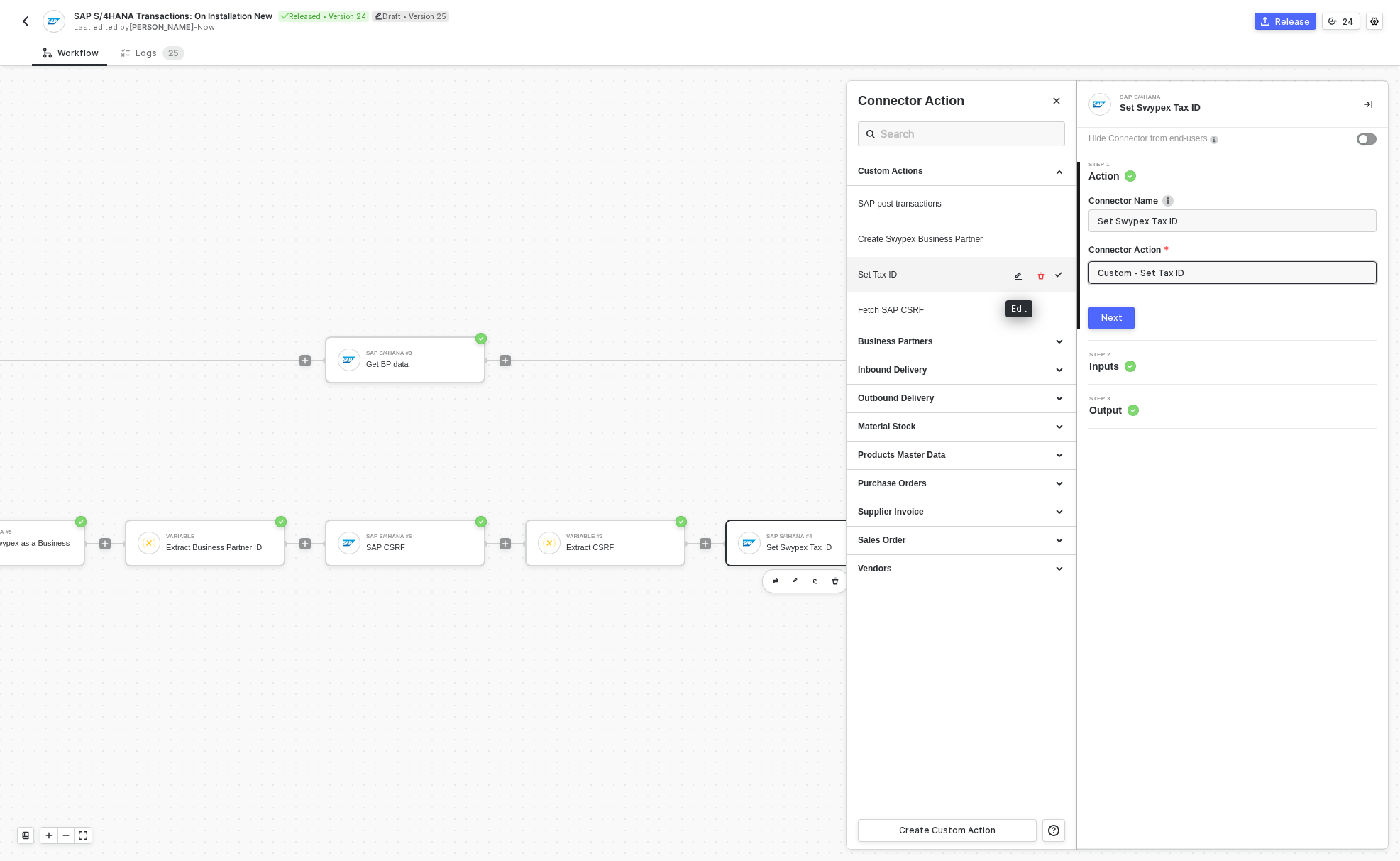
click at [1019, 270] on button "button" at bounding box center [1019, 276] width 17 height 17
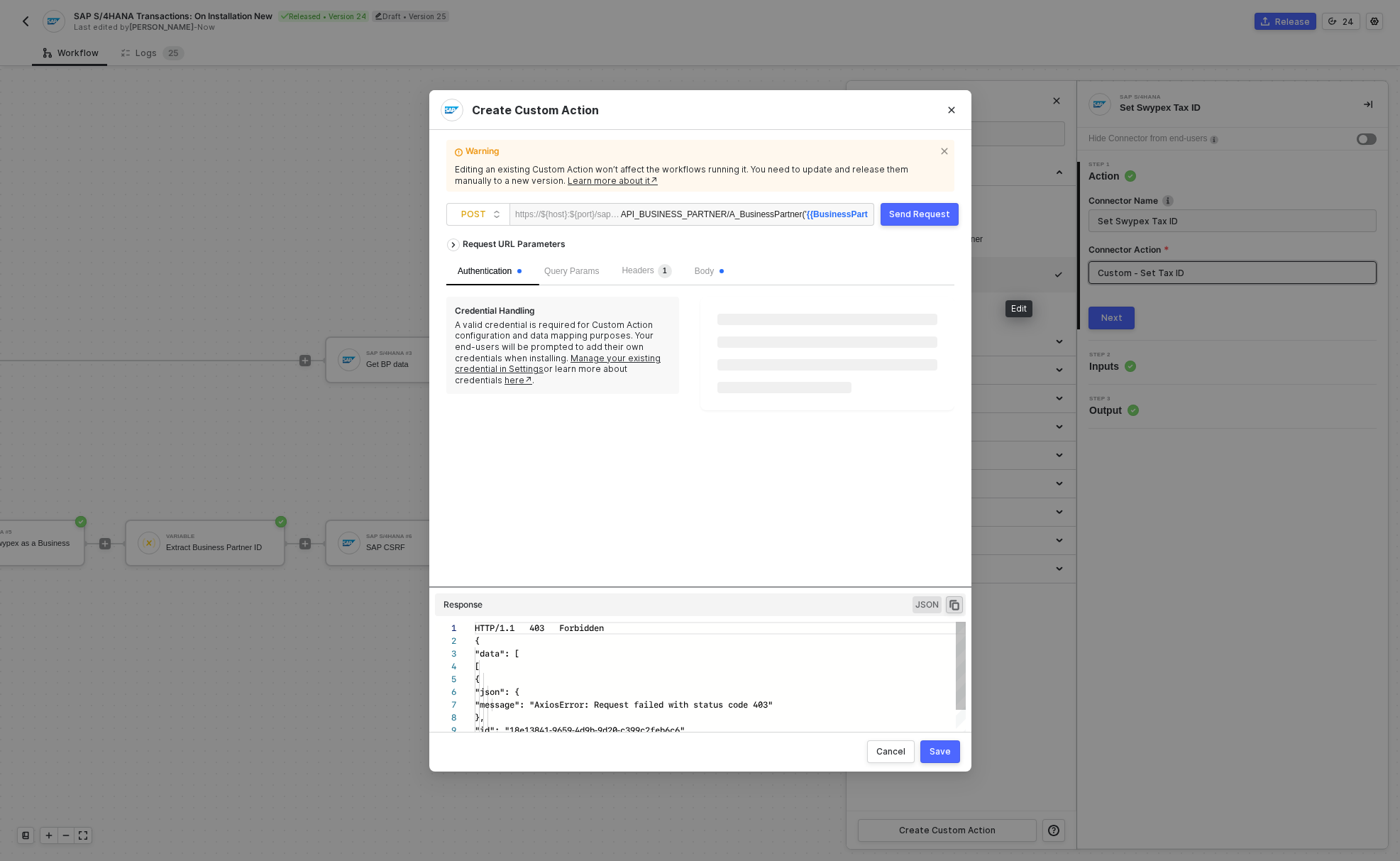
scroll to position [127, 0]
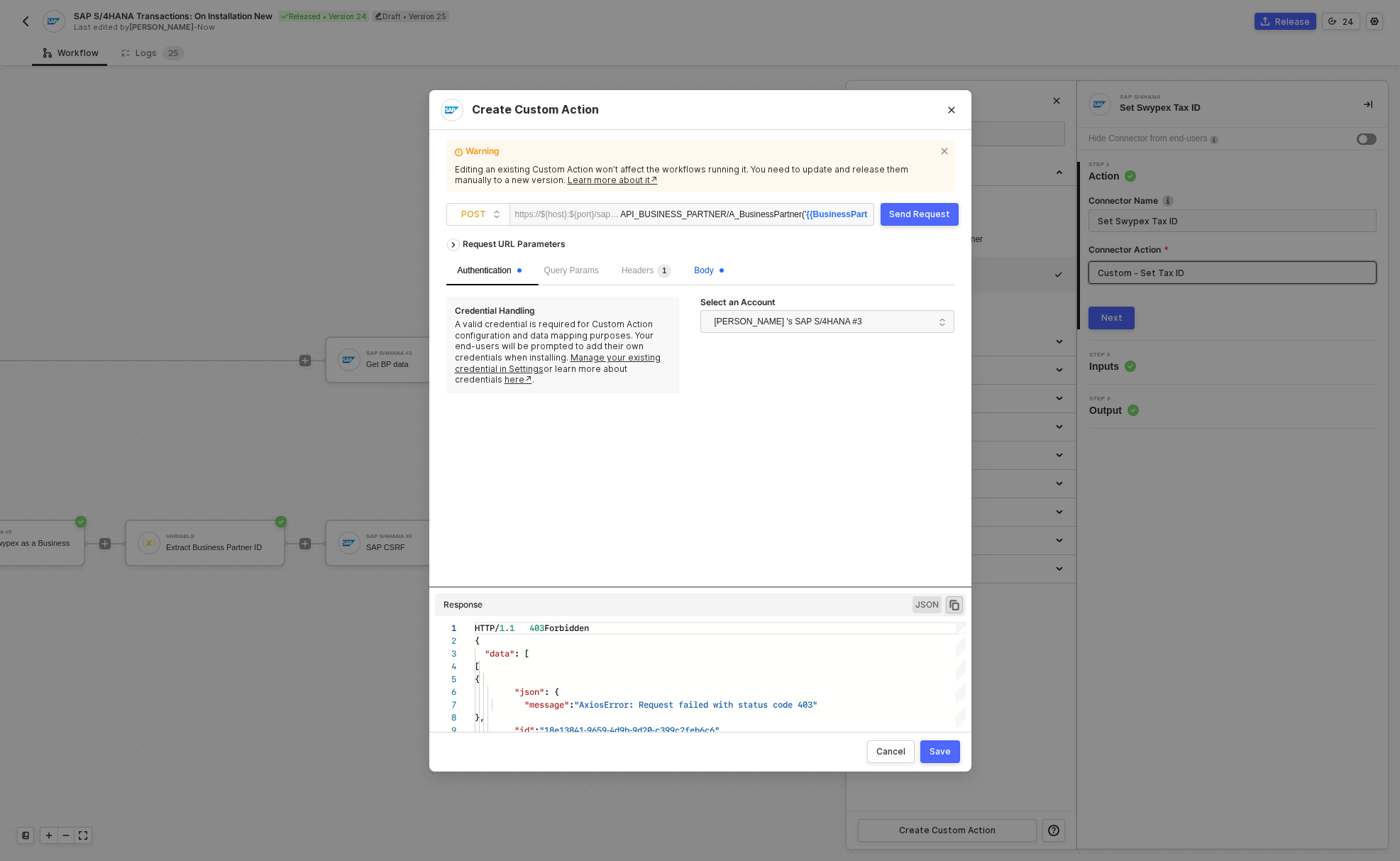
click at [717, 276] on div "Body" at bounding box center [708, 270] width 29 height 14
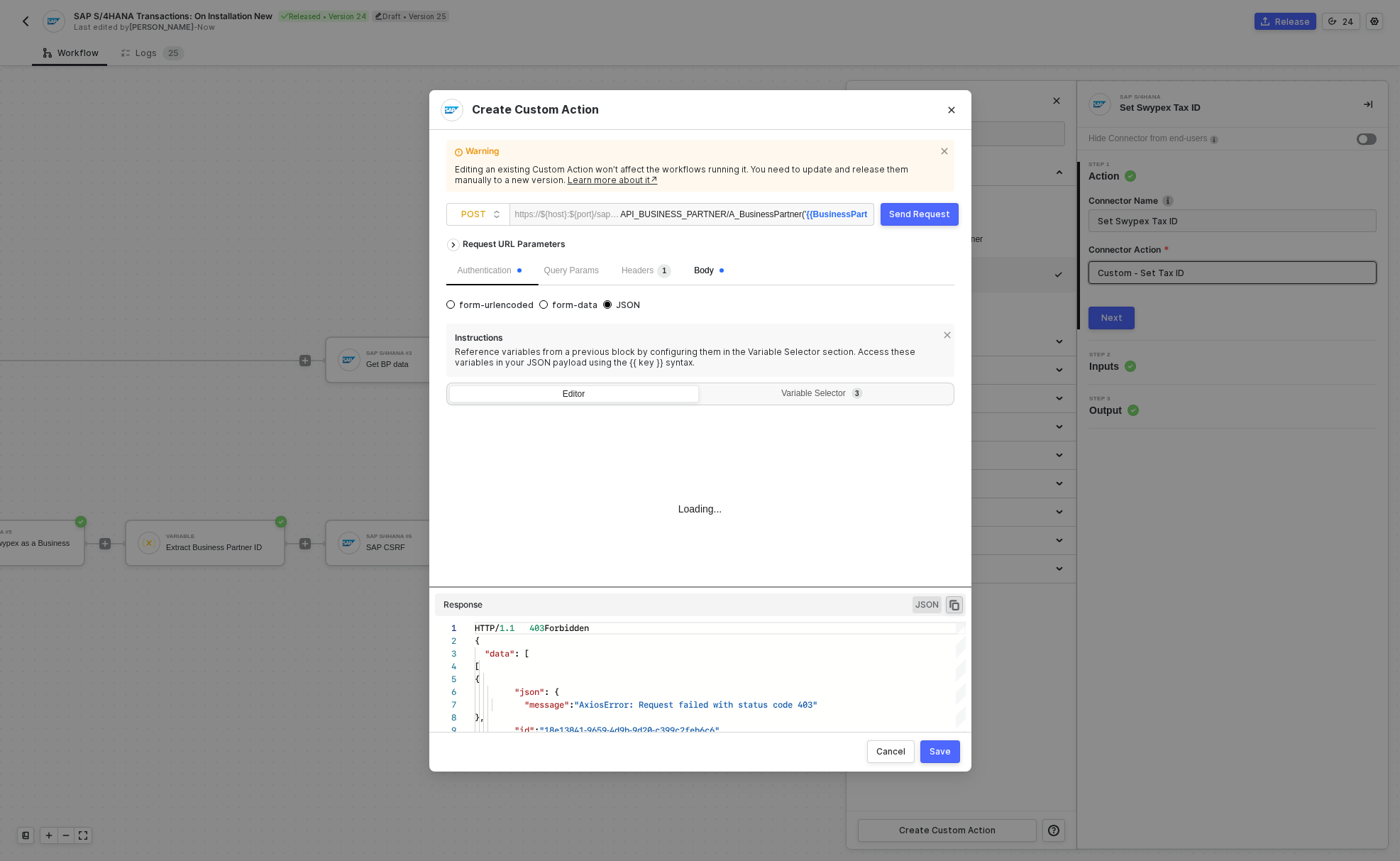
scroll to position [51, 0]
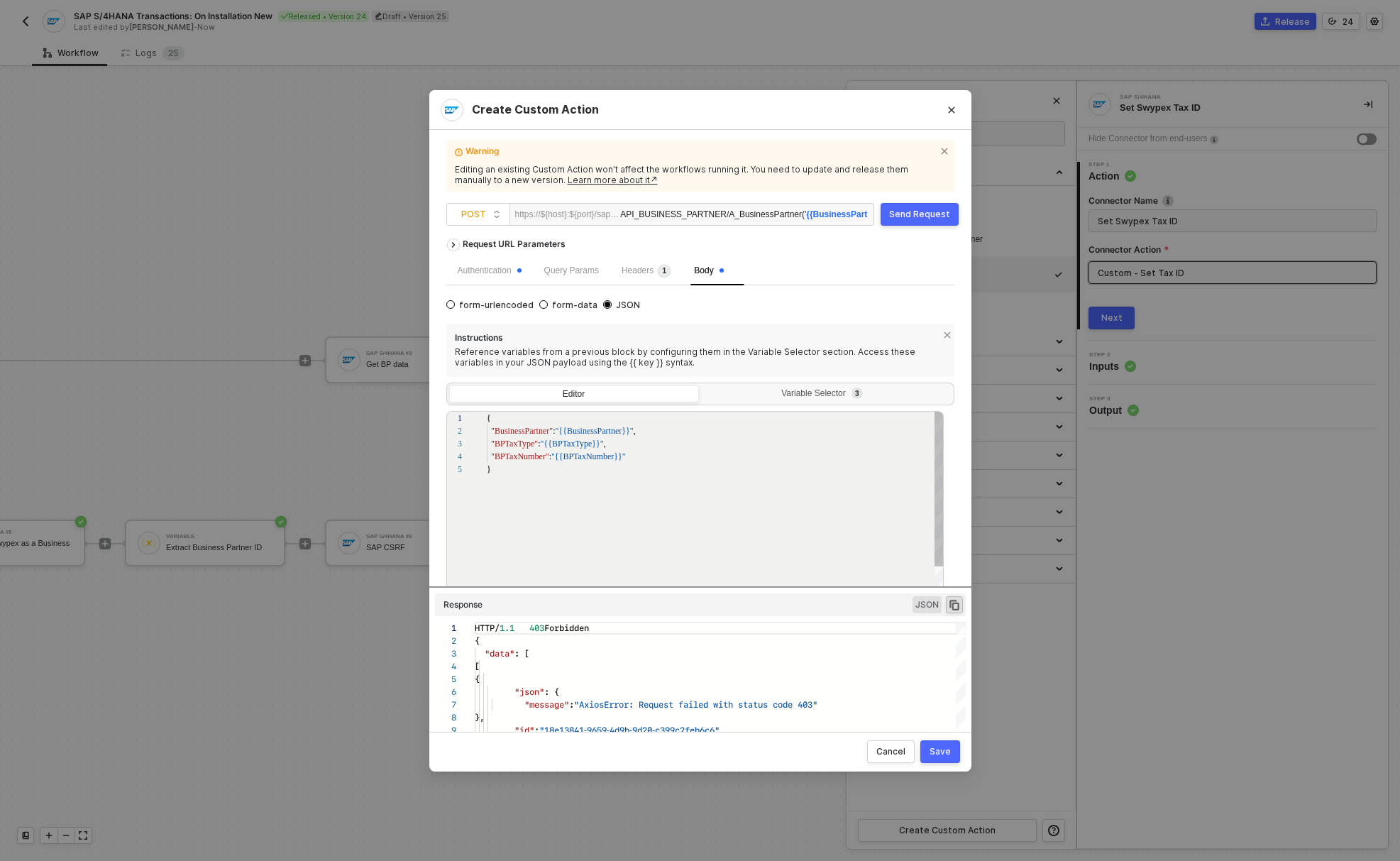
click at [558, 432] on span ""{{BusinessPartner}}"" at bounding box center [593, 430] width 78 height 10
click at [704, 464] on div "}" at bounding box center [715, 469] width 458 height 13
click at [949, 754] on div "Save" at bounding box center [940, 751] width 22 height 11
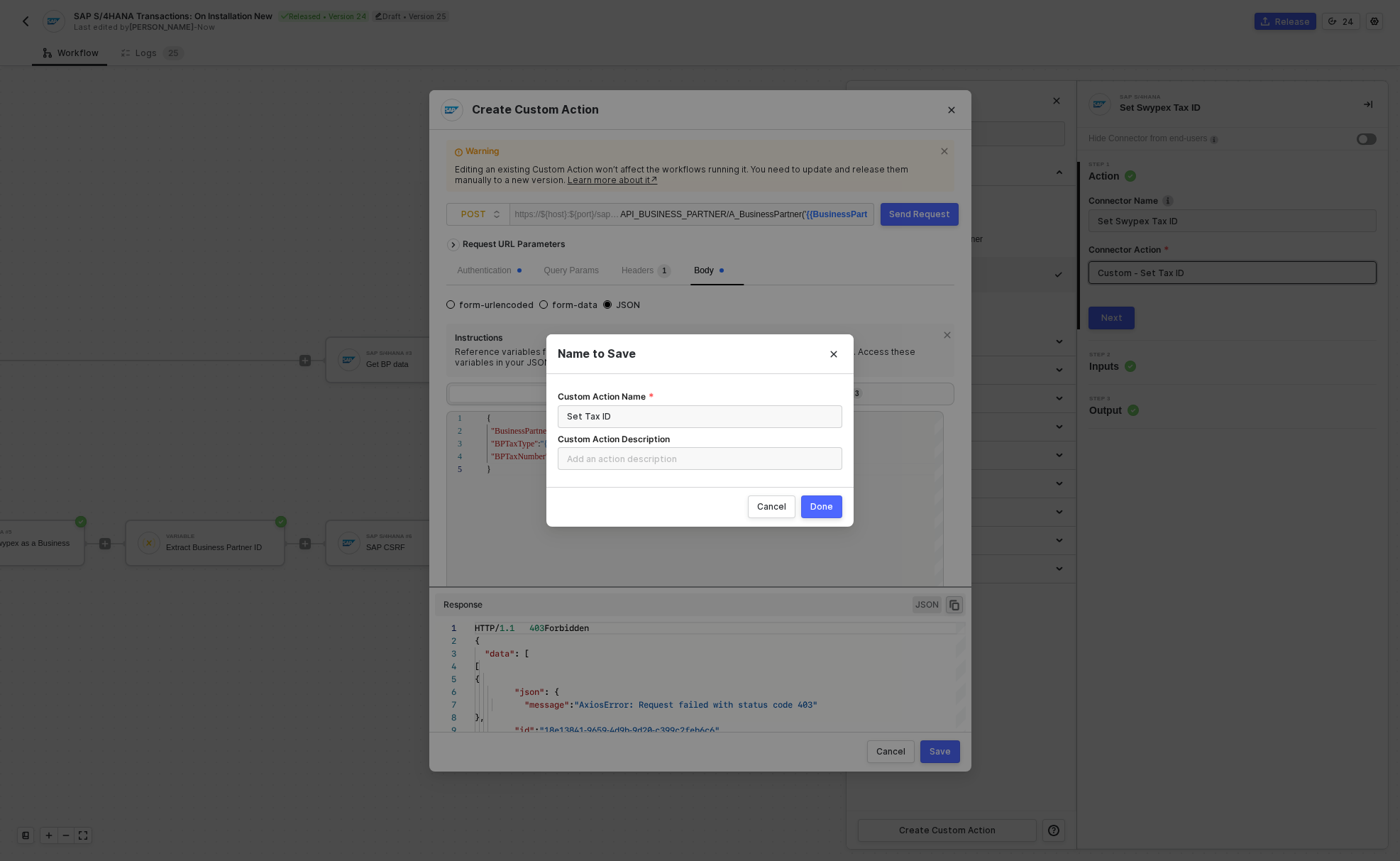
click at [828, 501] on button "Done" at bounding box center [821, 507] width 41 height 22
radio input "true"
radio input "false"
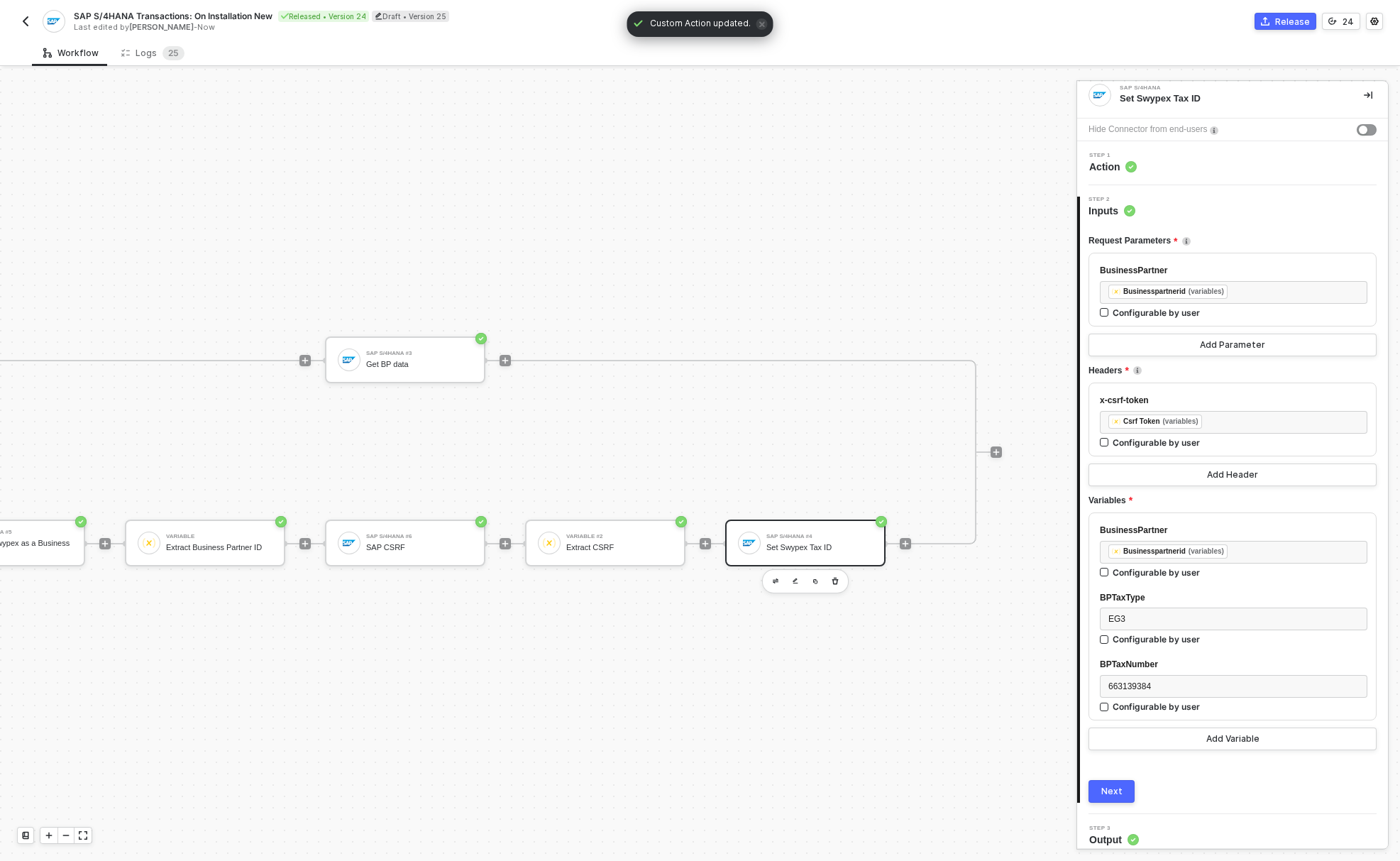
scroll to position [12, 0]
click at [1116, 794] on div "Next" at bounding box center [1112, 788] width 22 height 11
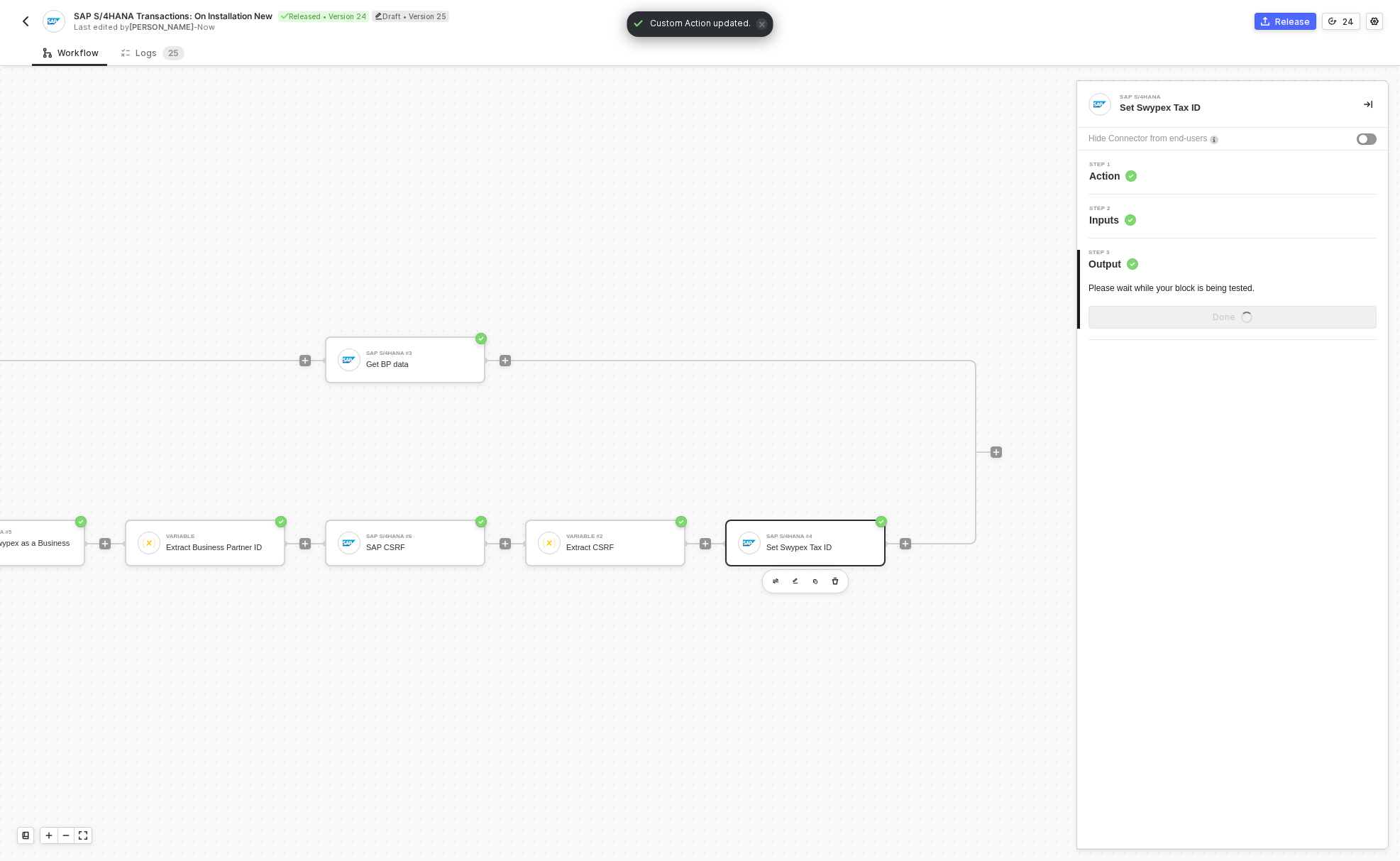
scroll to position [0, 0]
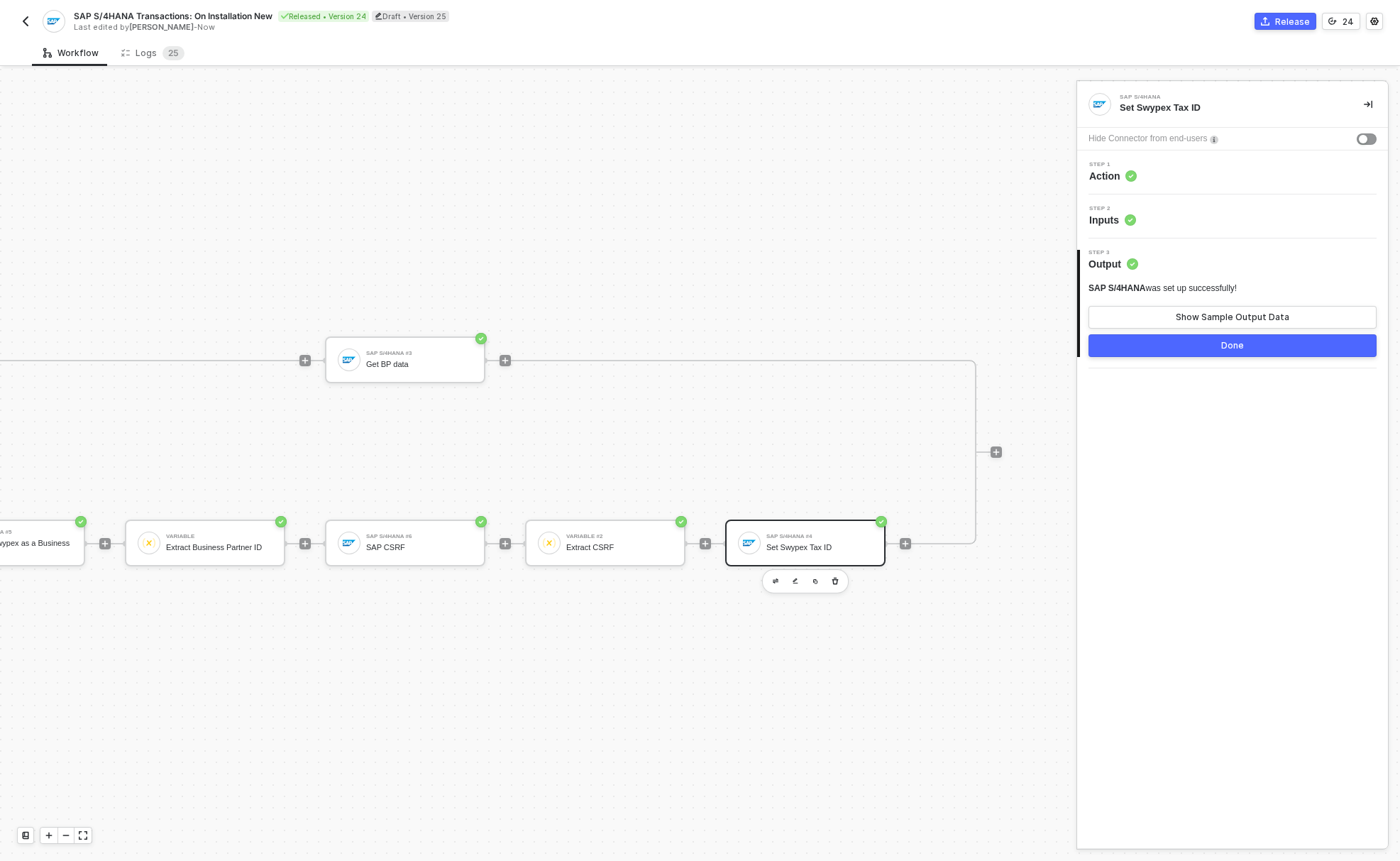
click at [1281, 17] on div "Release" at bounding box center [1292, 21] width 34 height 12
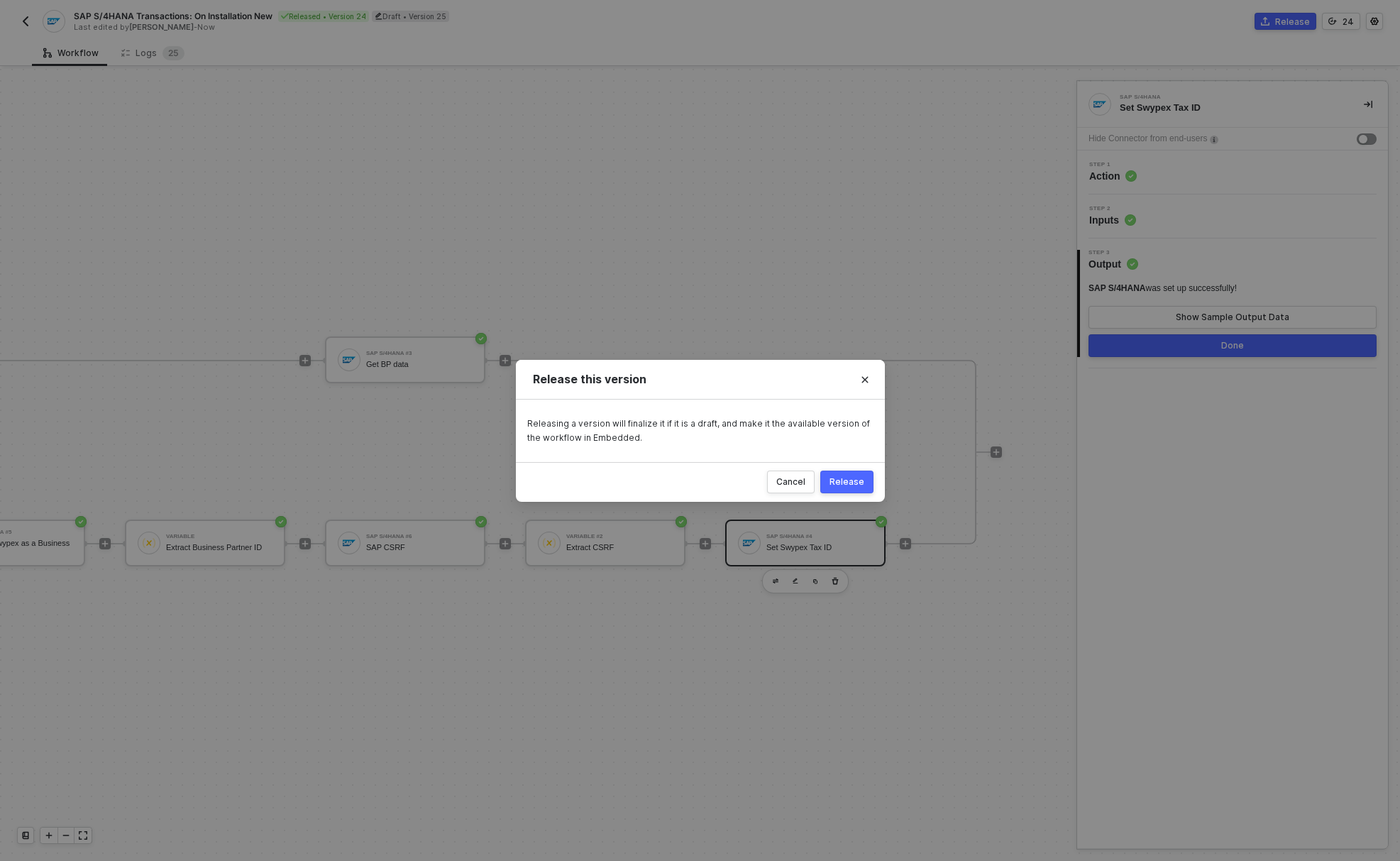
click at [847, 485] on div "Release" at bounding box center [846, 482] width 34 height 11
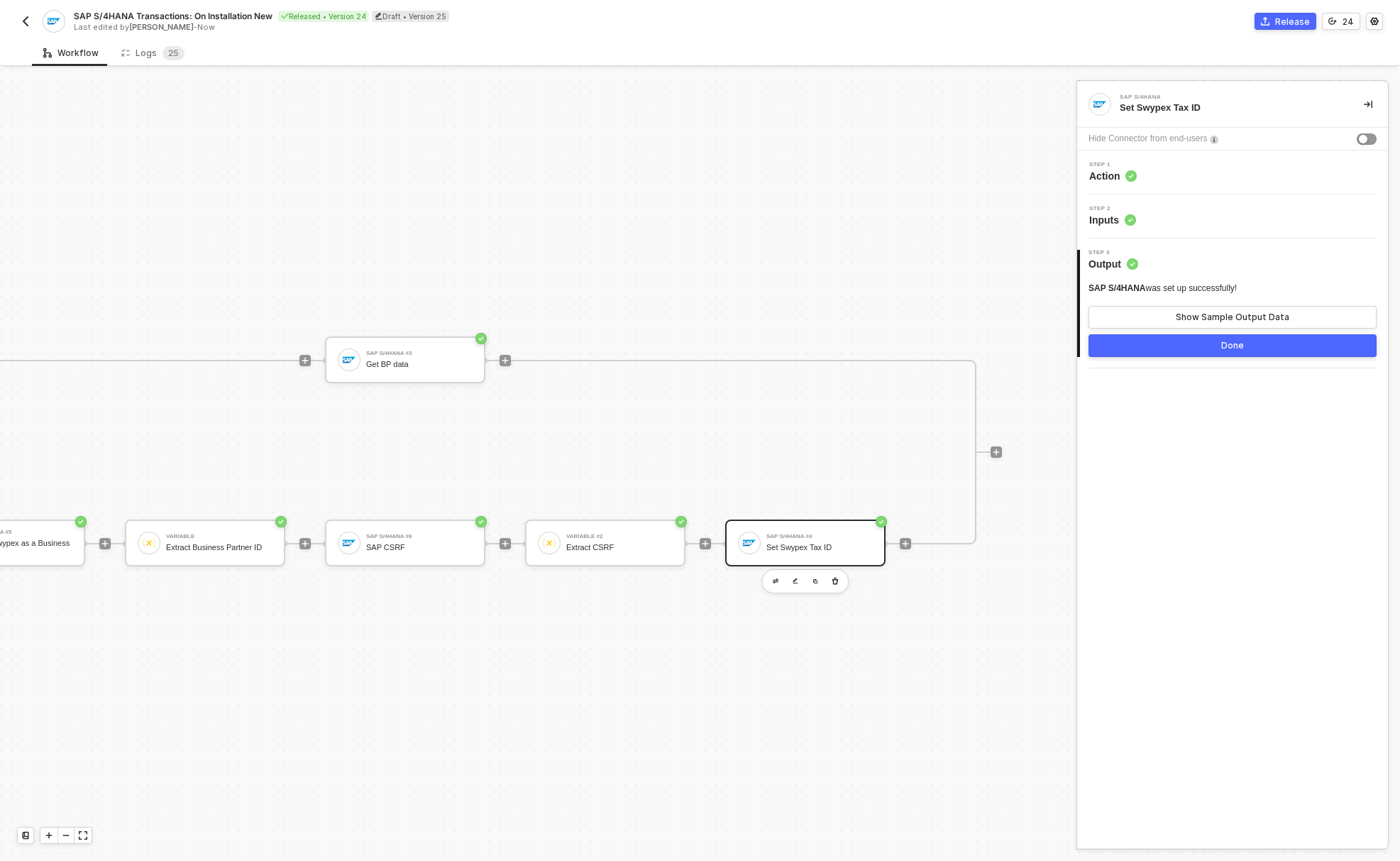
scroll to position [37, 499]
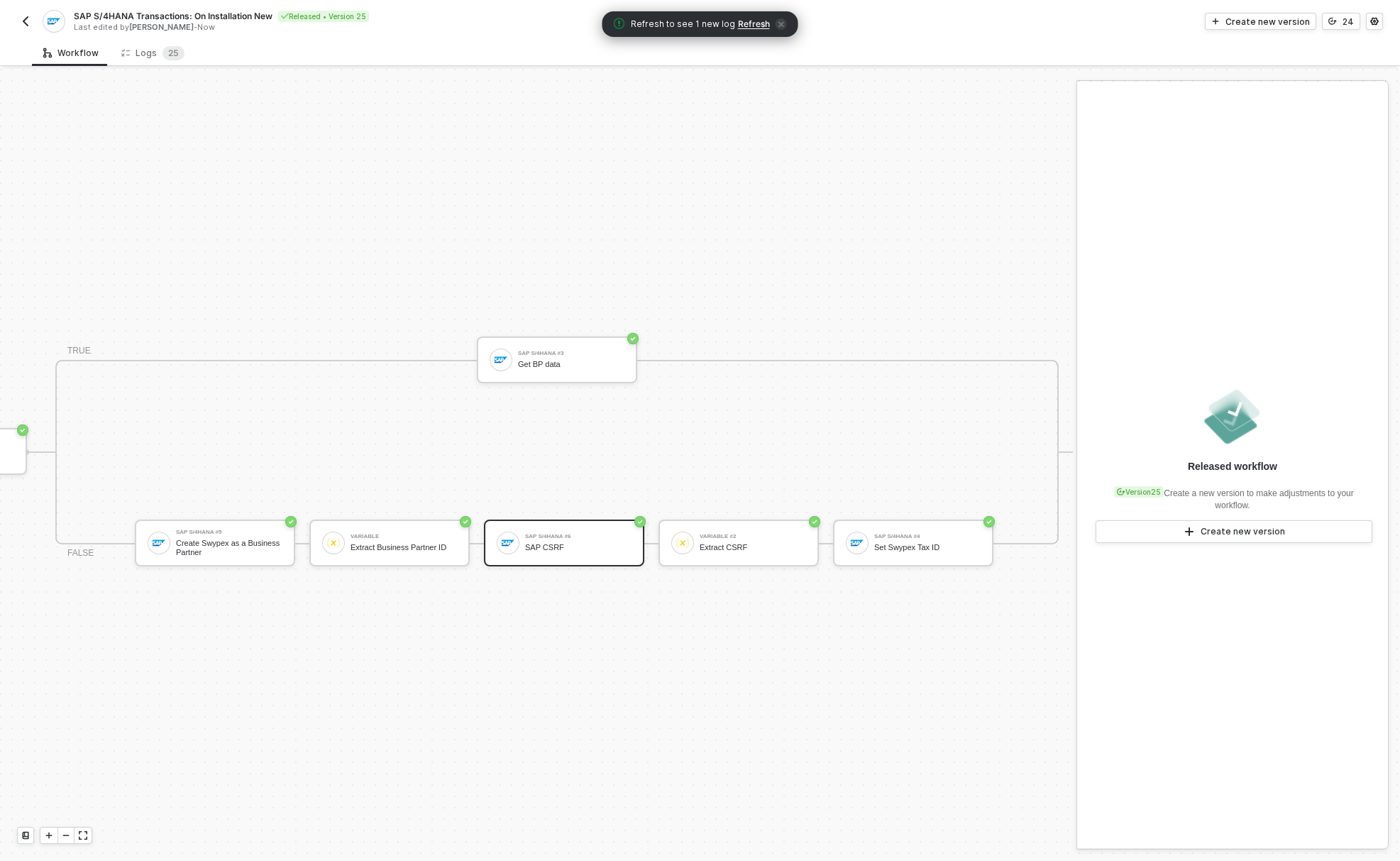
click at [576, 529] on div "SAP S/4HANA #6 SAP CSRF" at bounding box center [578, 543] width 107 height 27
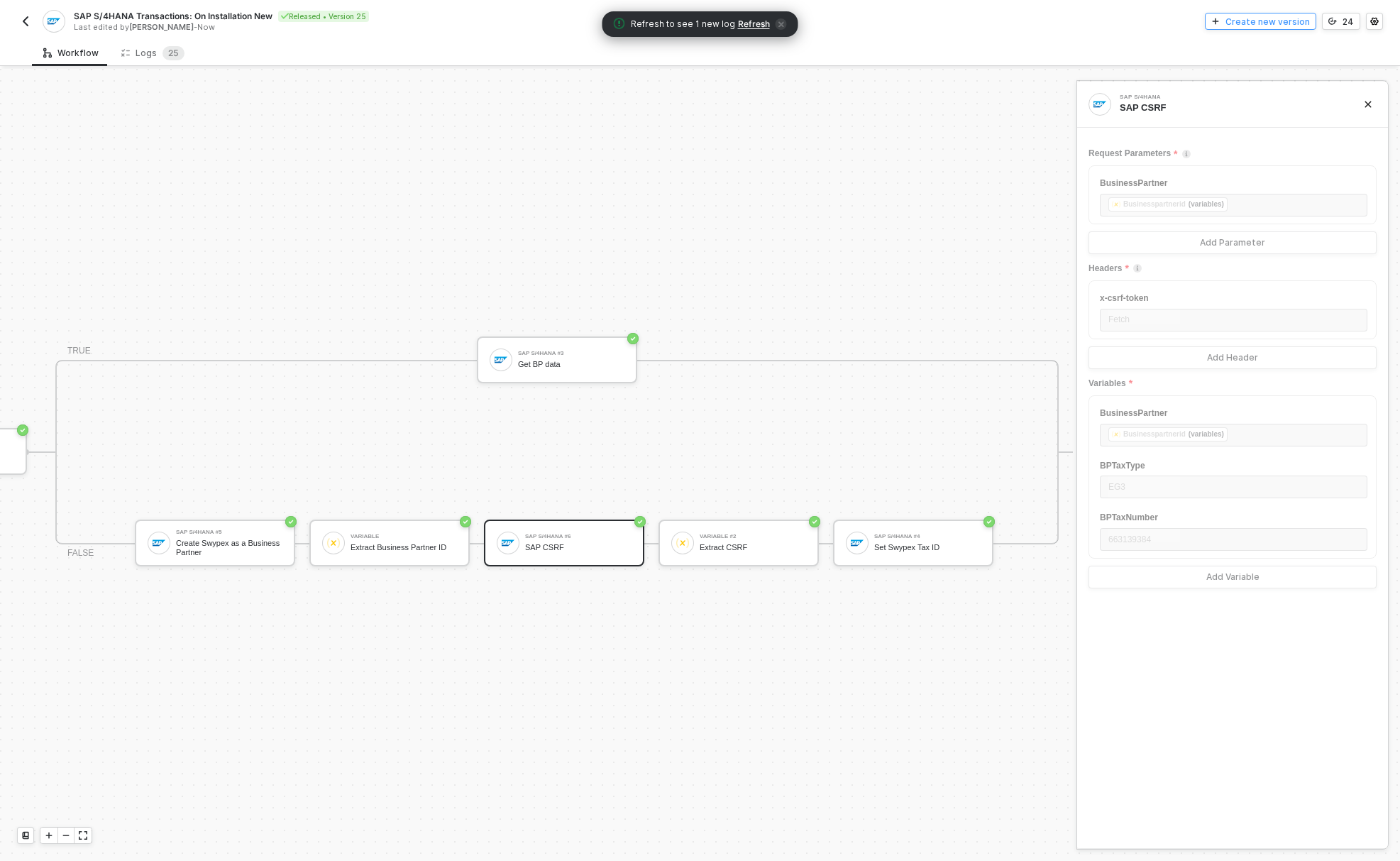
click at [1278, 16] on div "Create new version" at bounding box center [1267, 21] width 84 height 12
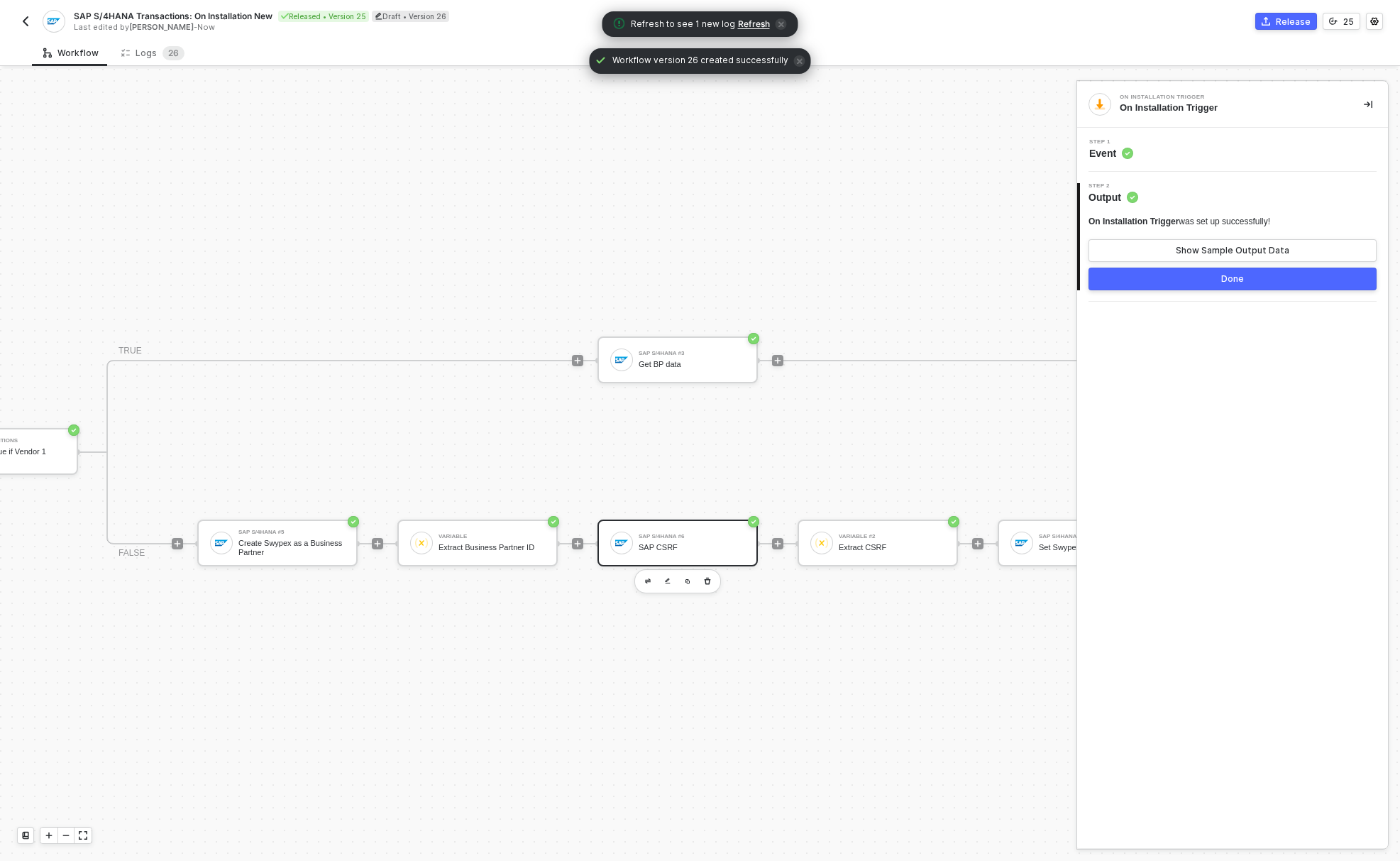
click at [676, 543] on div "SAP CSRF" at bounding box center [692, 548] width 107 height 10
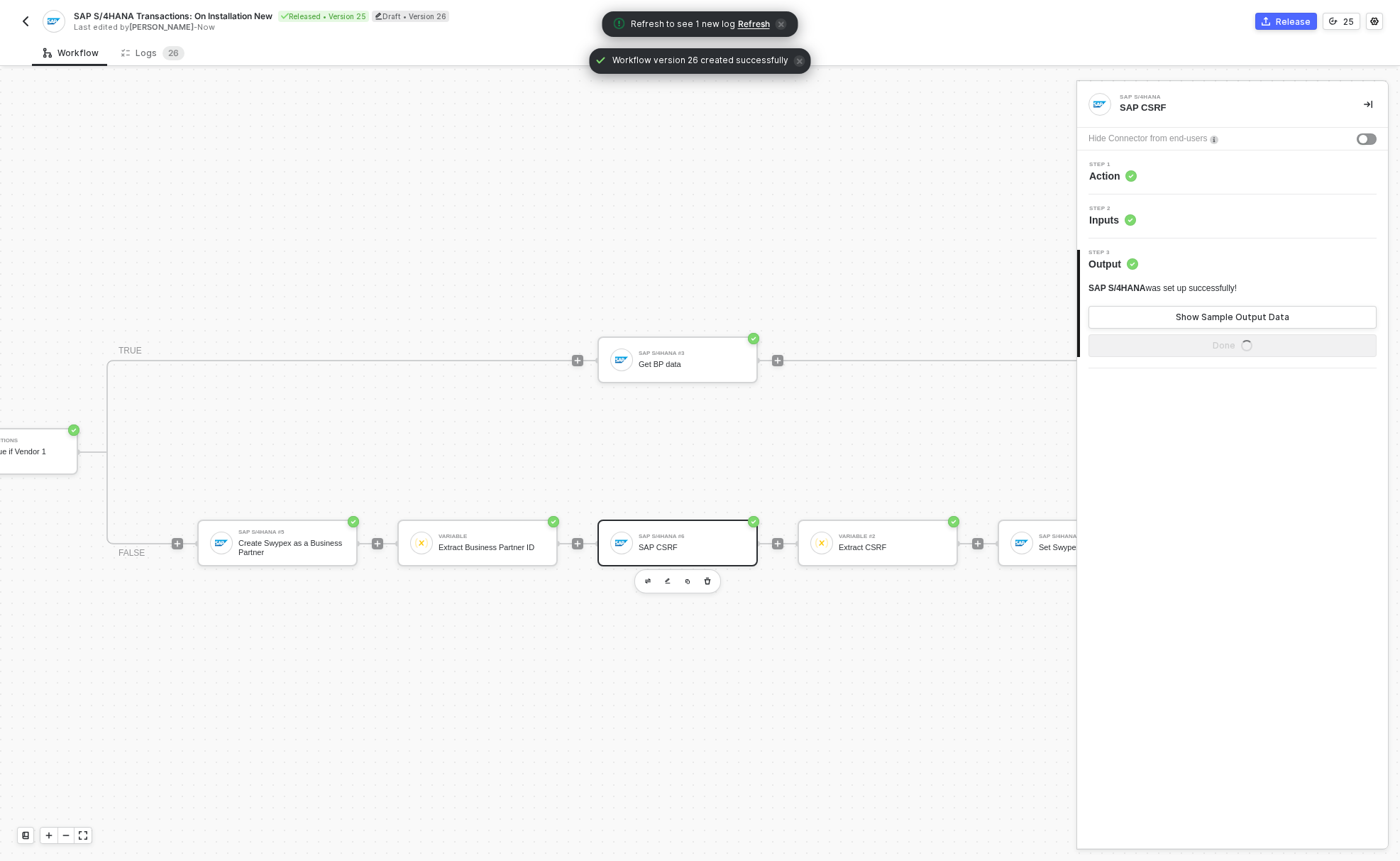
click at [1124, 220] on span "Inputs" at bounding box center [1112, 220] width 46 height 14
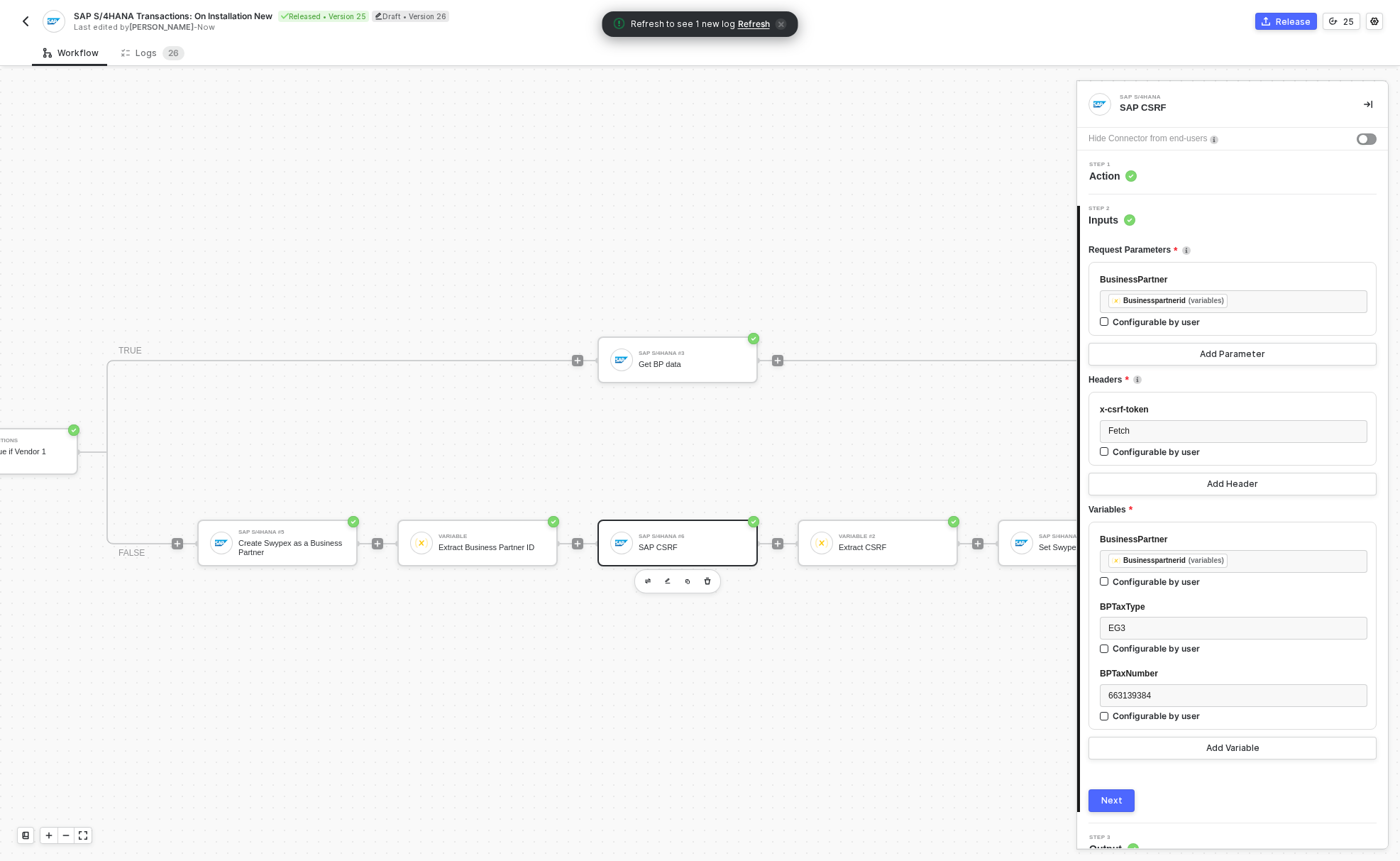
click at [1130, 182] on span "Action" at bounding box center [1112, 176] width 47 height 14
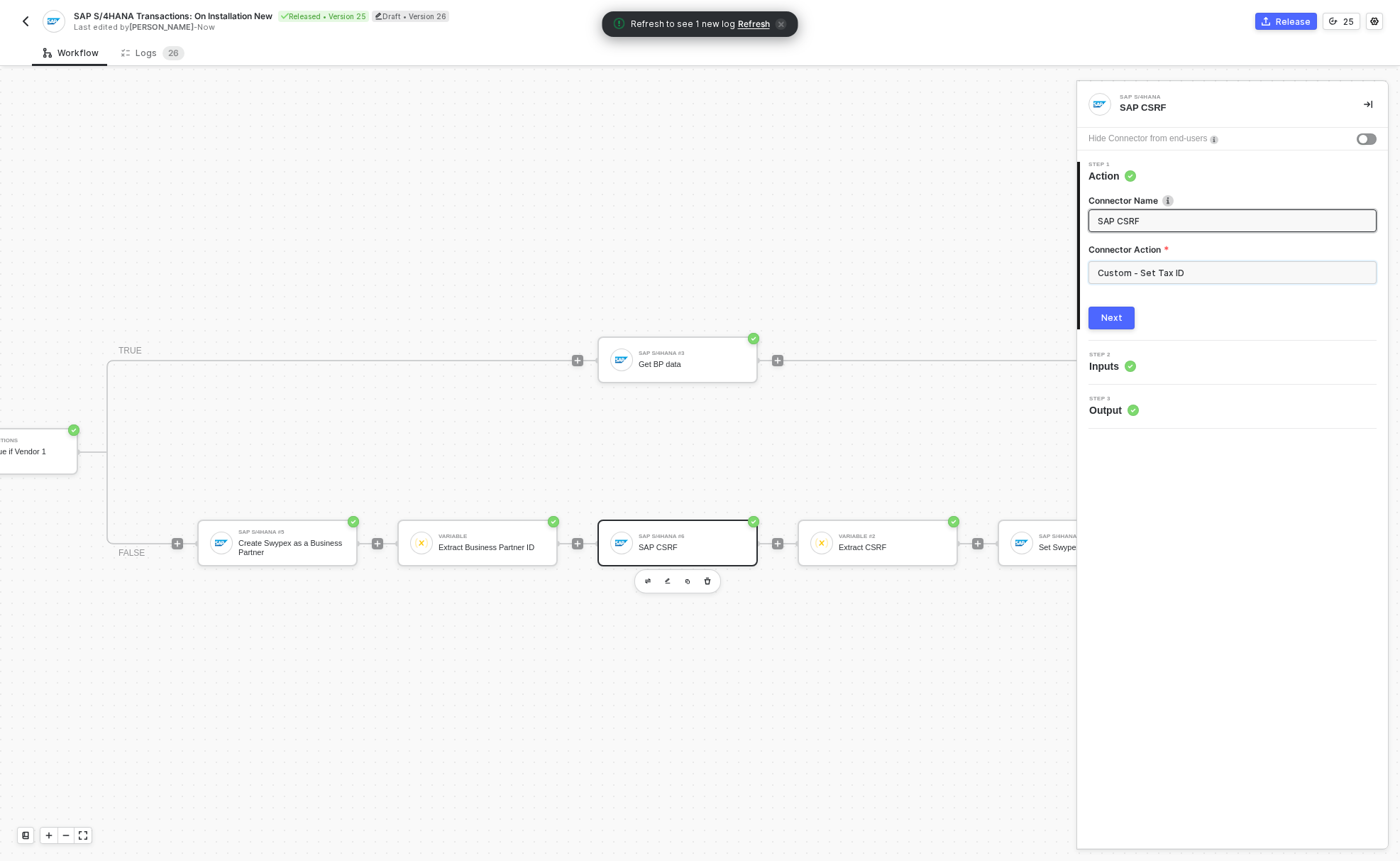
click at [1169, 270] on input "Custom - Set Tax ID" at bounding box center [1232, 273] width 288 height 22
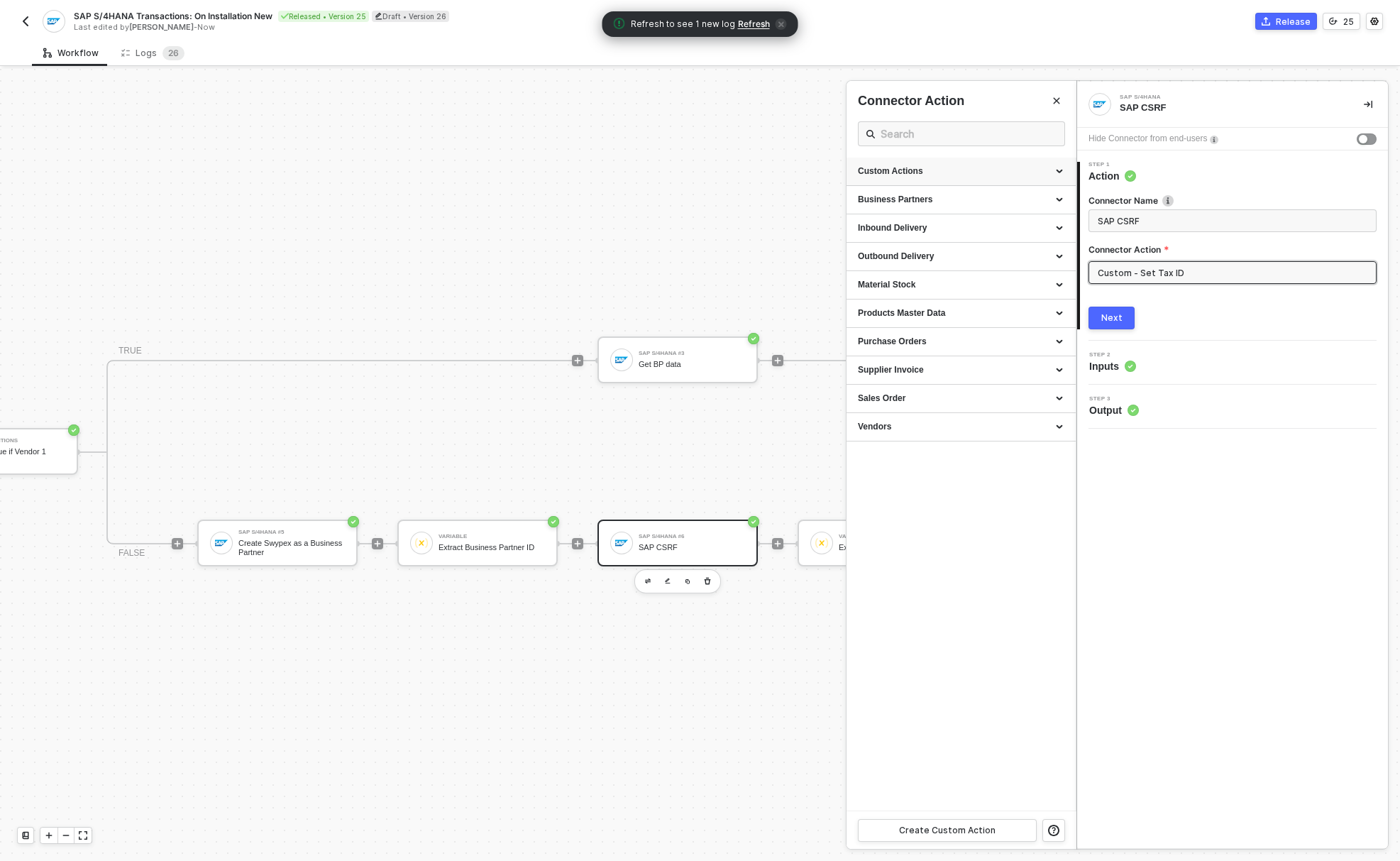
click at [937, 171] on div "Custom Actions" at bounding box center [961, 171] width 207 height 12
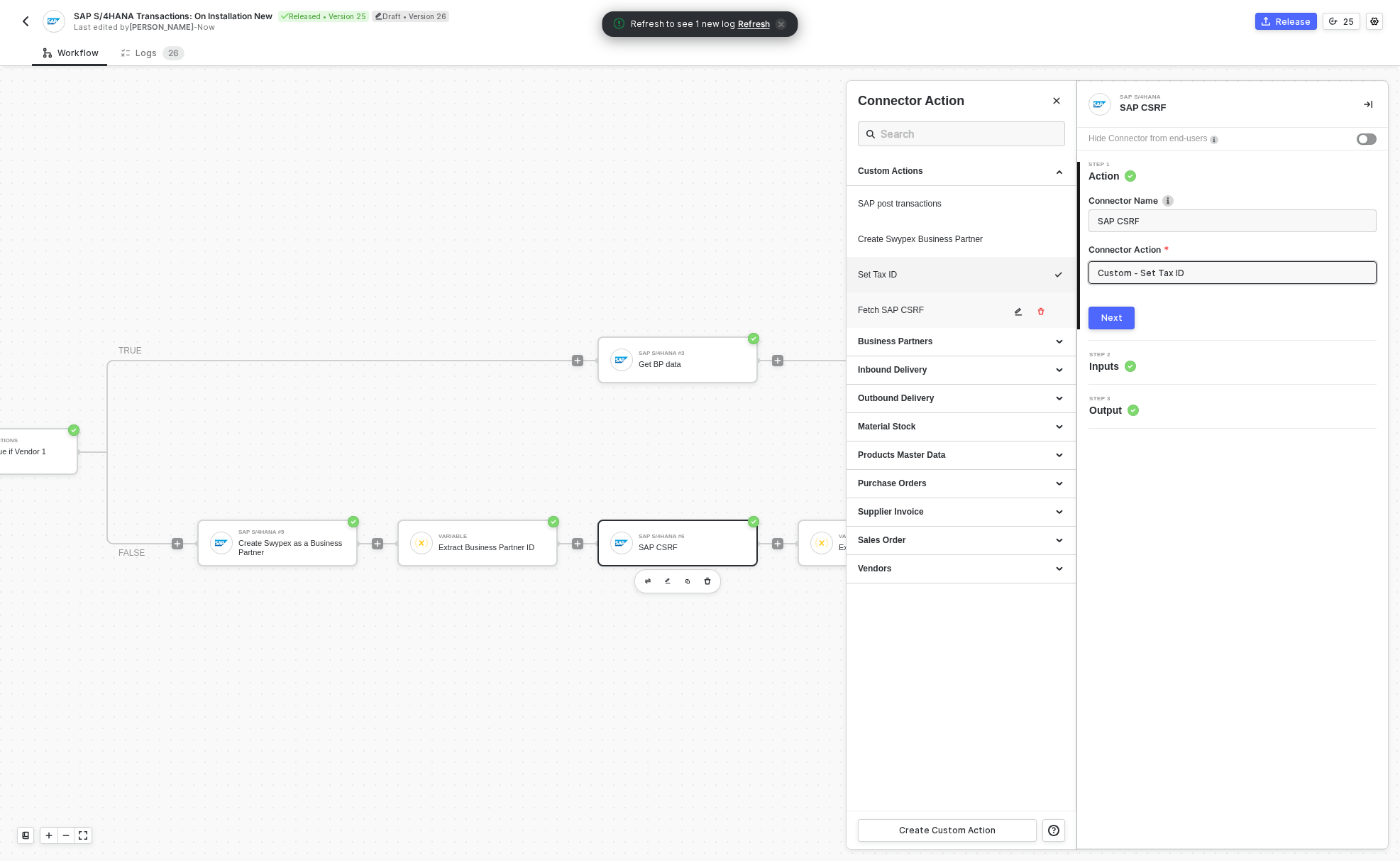
click at [918, 305] on div "Fetch SAP CSRF" at bounding box center [934, 310] width 152 height 12
type input "Custom - Fetch SAP CSRF"
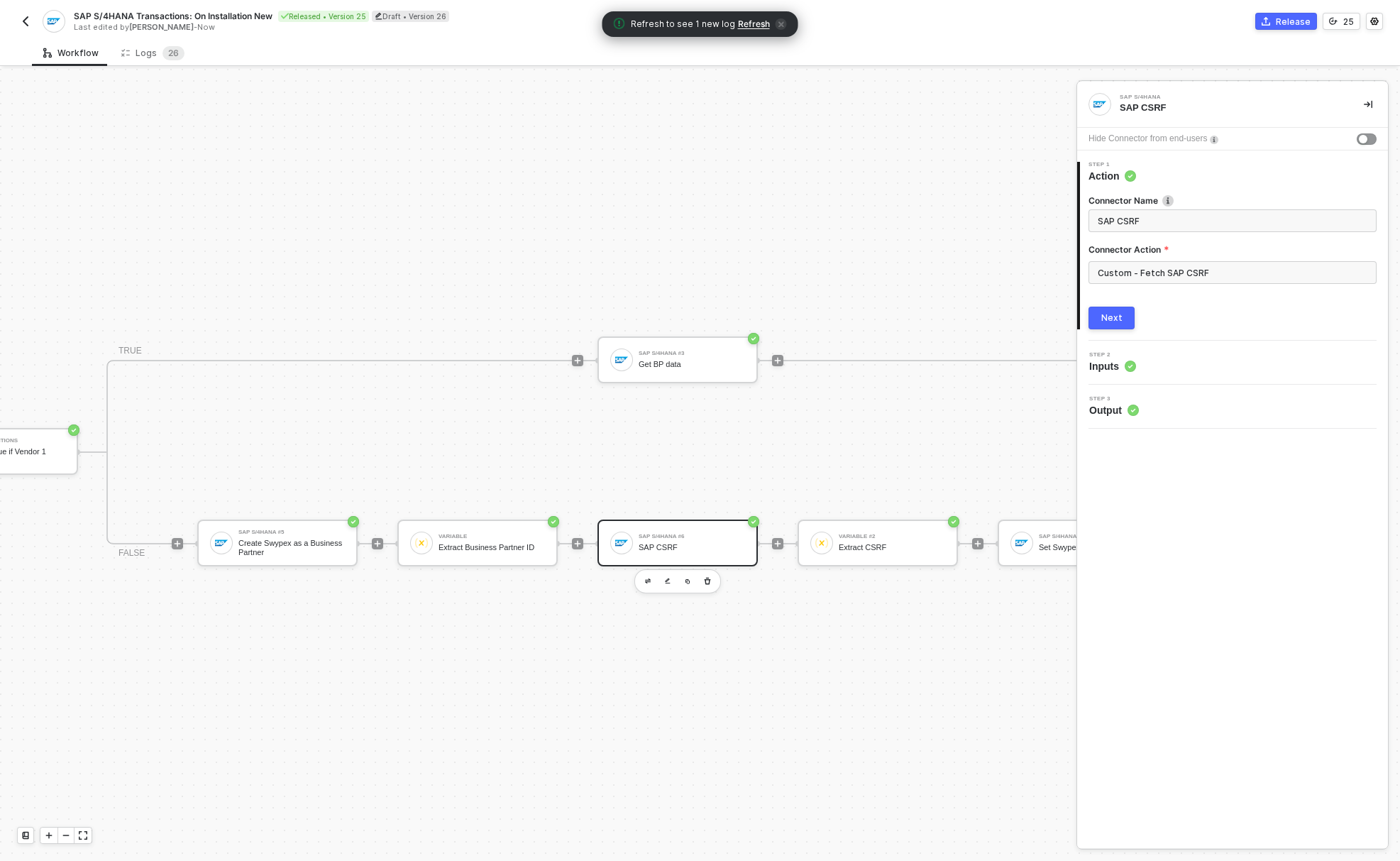
drag, startPoint x: 1116, startPoint y: 322, endPoint x: 1140, endPoint y: 350, distance: 36.9
click at [1116, 322] on div "Next" at bounding box center [1112, 317] width 22 height 11
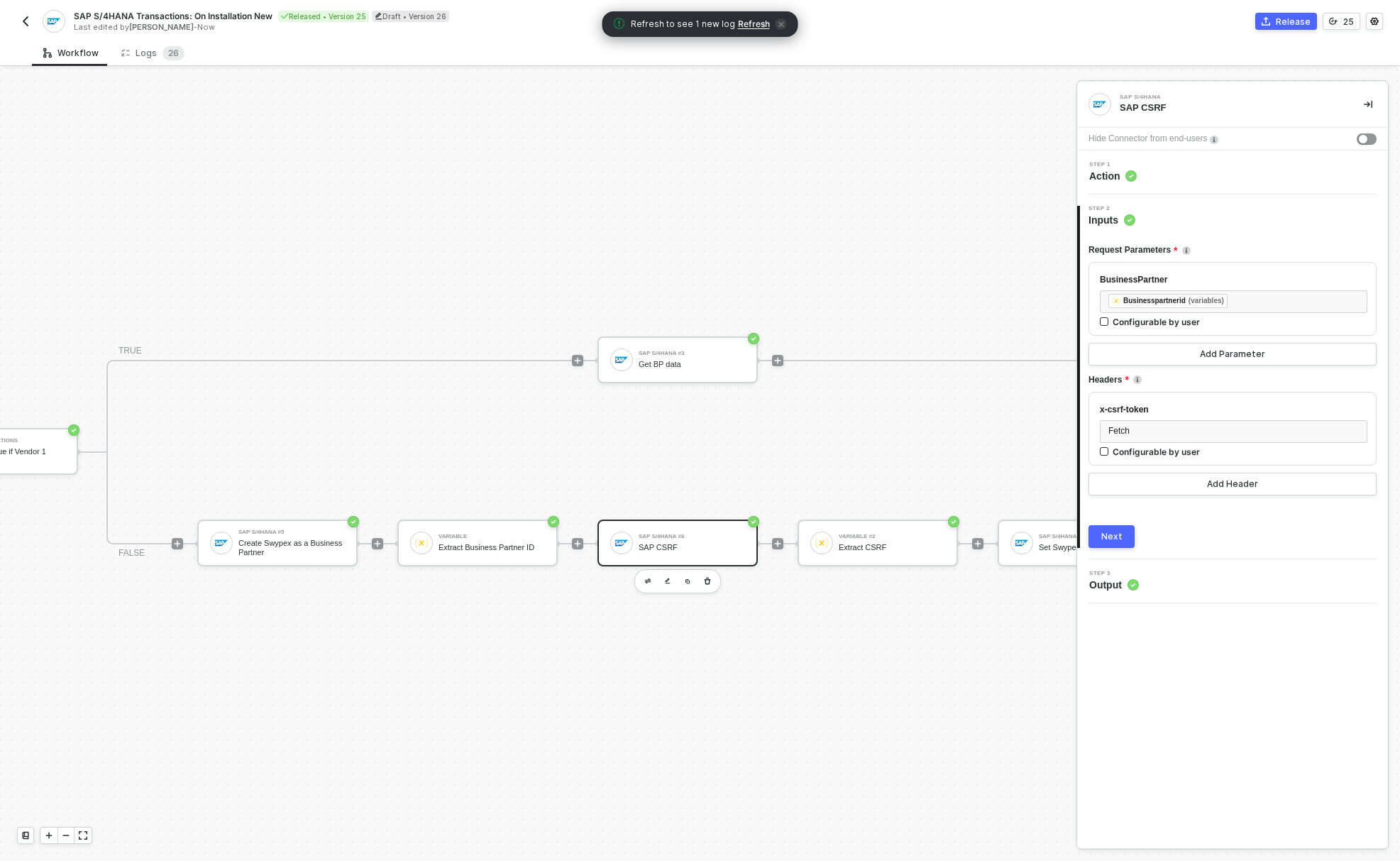
click at [1128, 541] on button "Next" at bounding box center [1112, 536] width 46 height 22
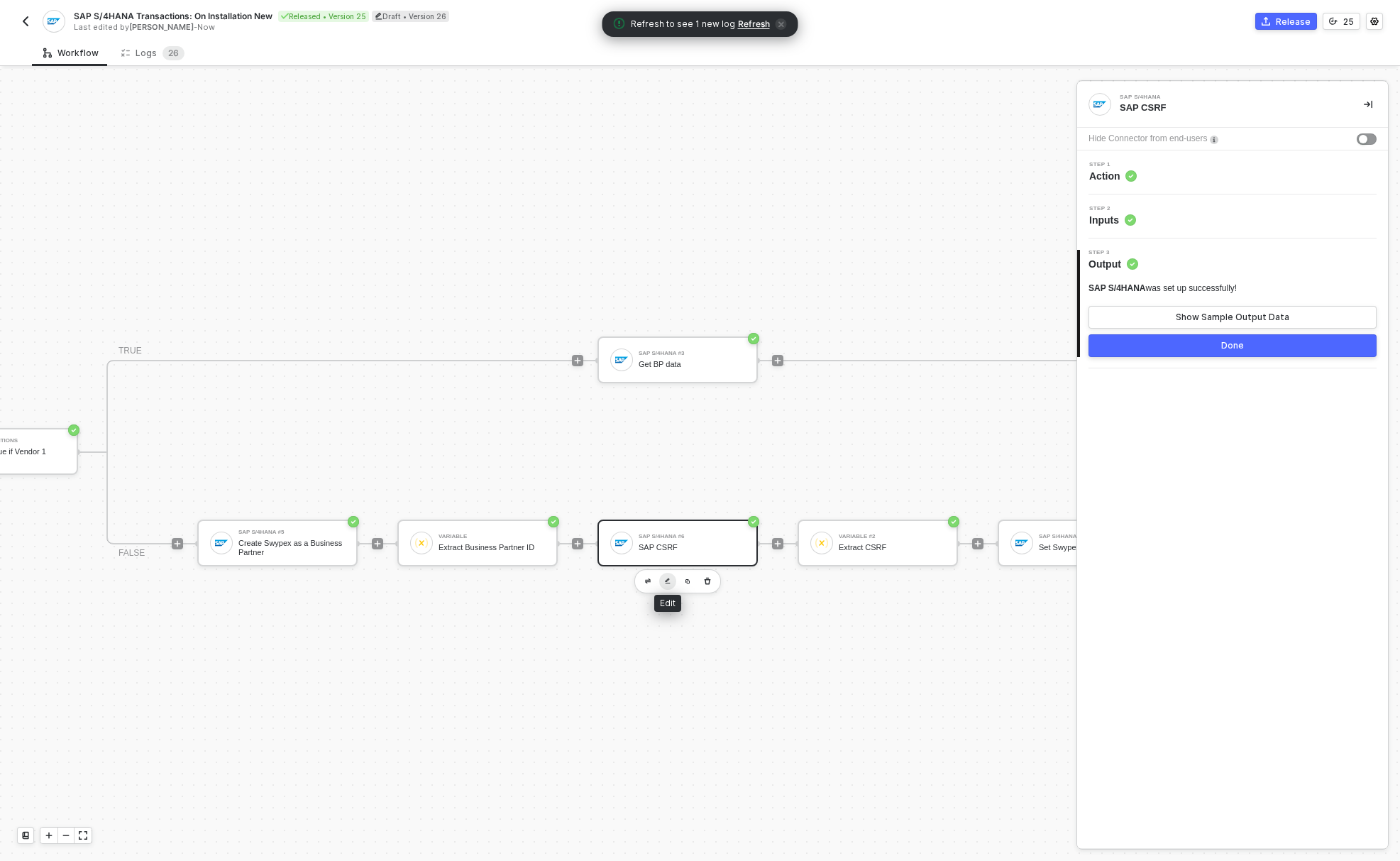
click at [666, 578] on img "button" at bounding box center [667, 581] width 6 height 6
click at [1143, 176] on div "Step 1 Action" at bounding box center [1233, 172] width 307 height 22
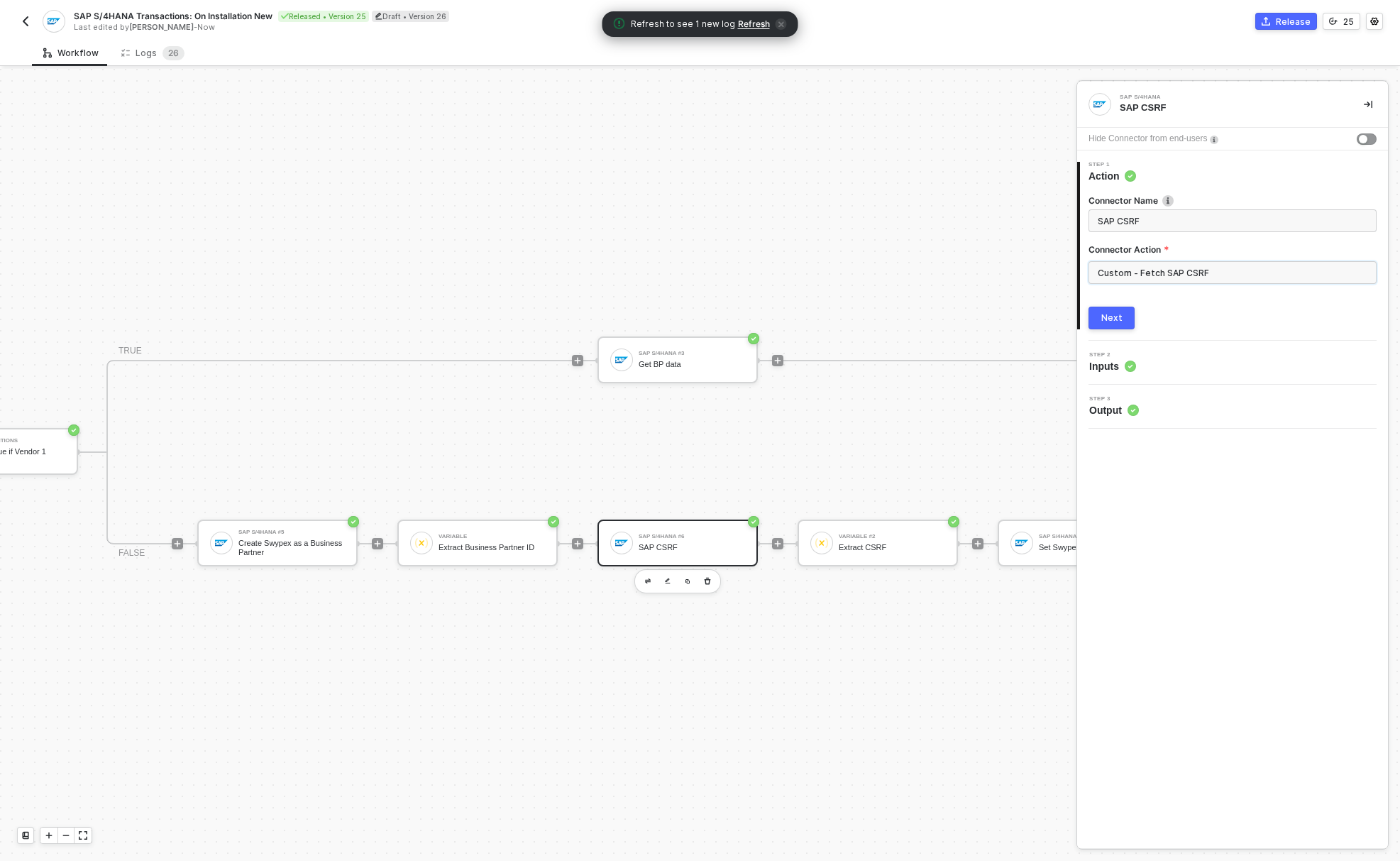
click at [1142, 281] on input "Custom - Fetch SAP CSRF" at bounding box center [1232, 273] width 288 height 22
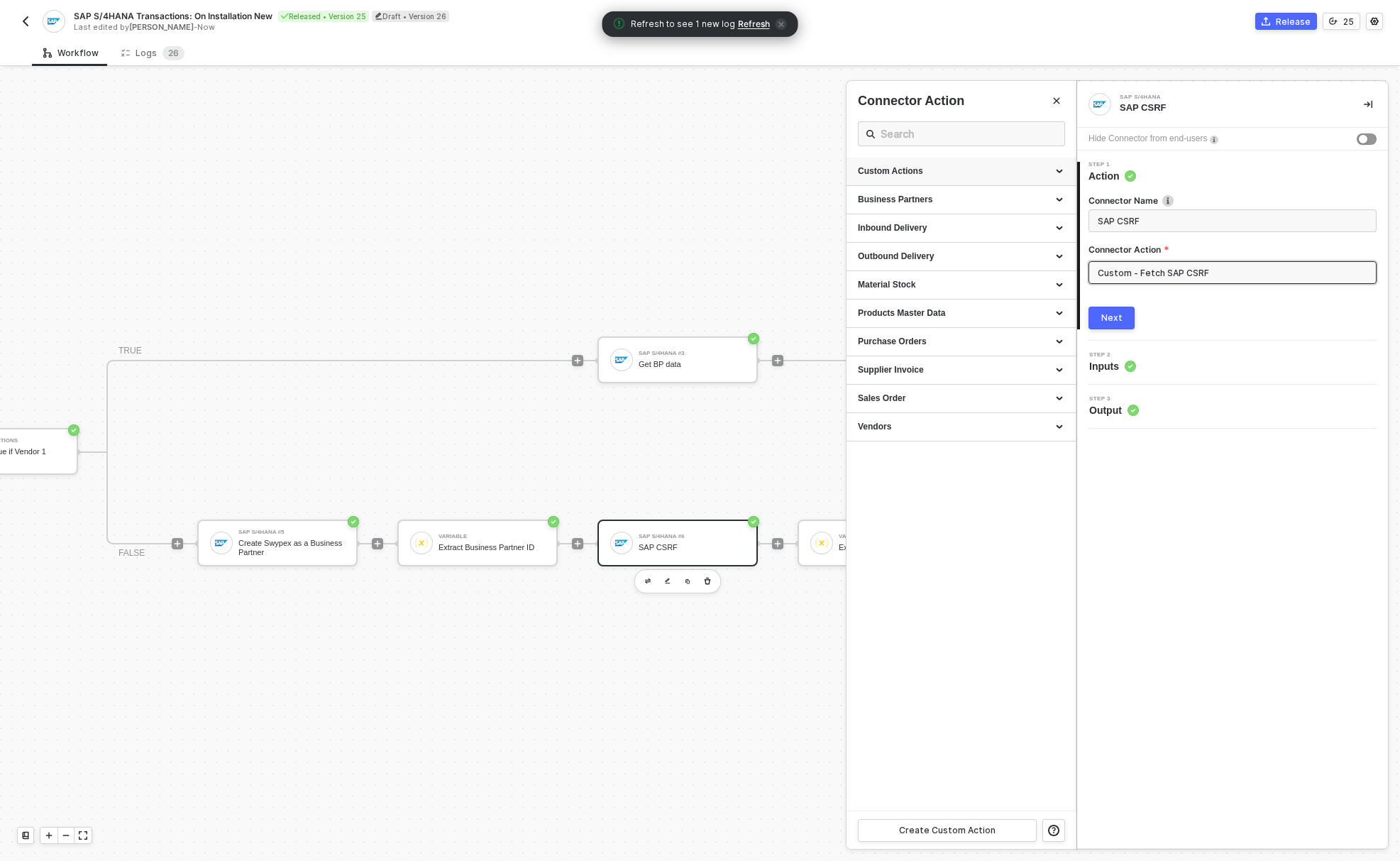
click at [1034, 170] on div "Custom Actions" at bounding box center [961, 171] width 207 height 12
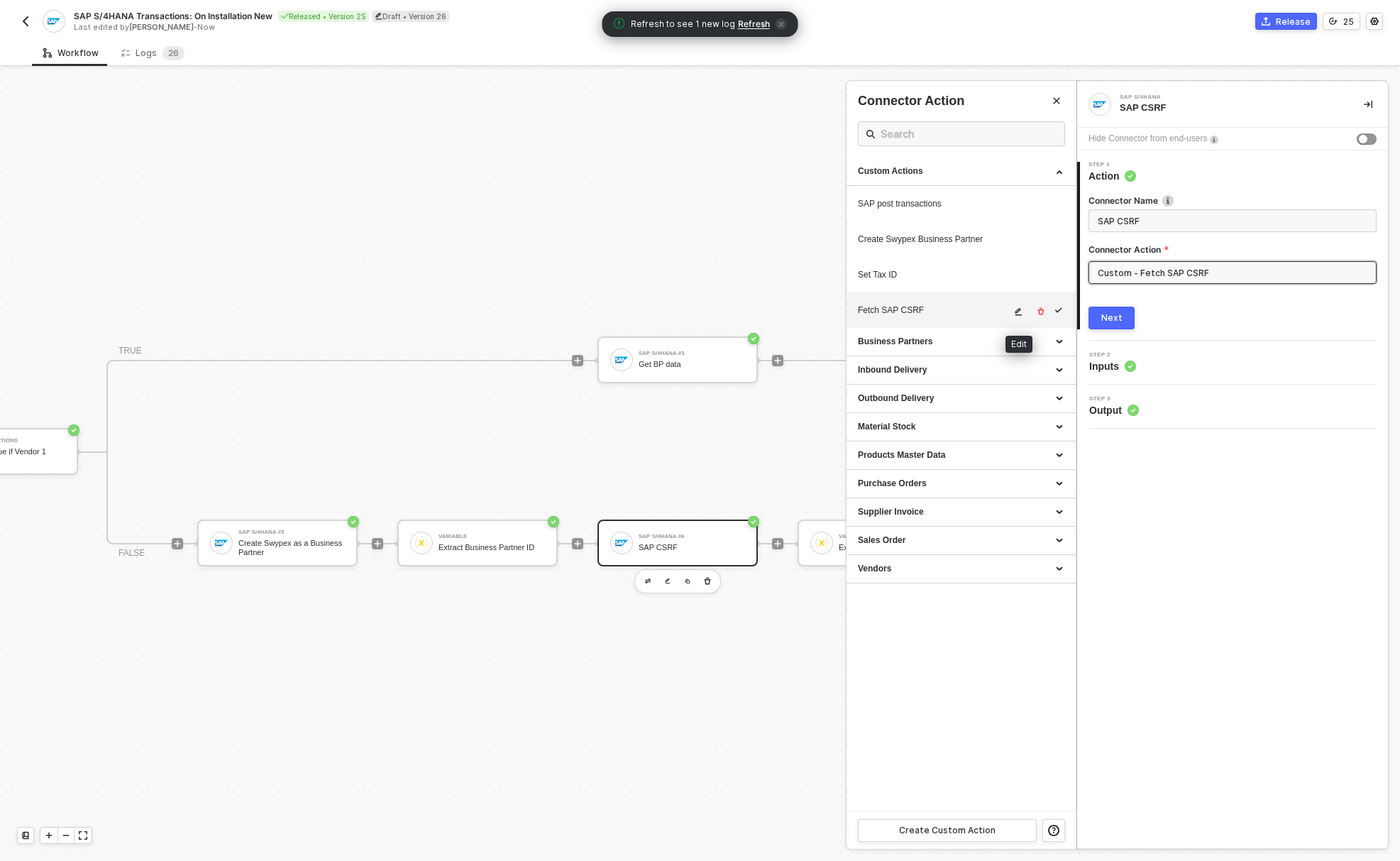
click at [1019, 313] on icon "icon-edit" at bounding box center [1018, 311] width 9 height 9
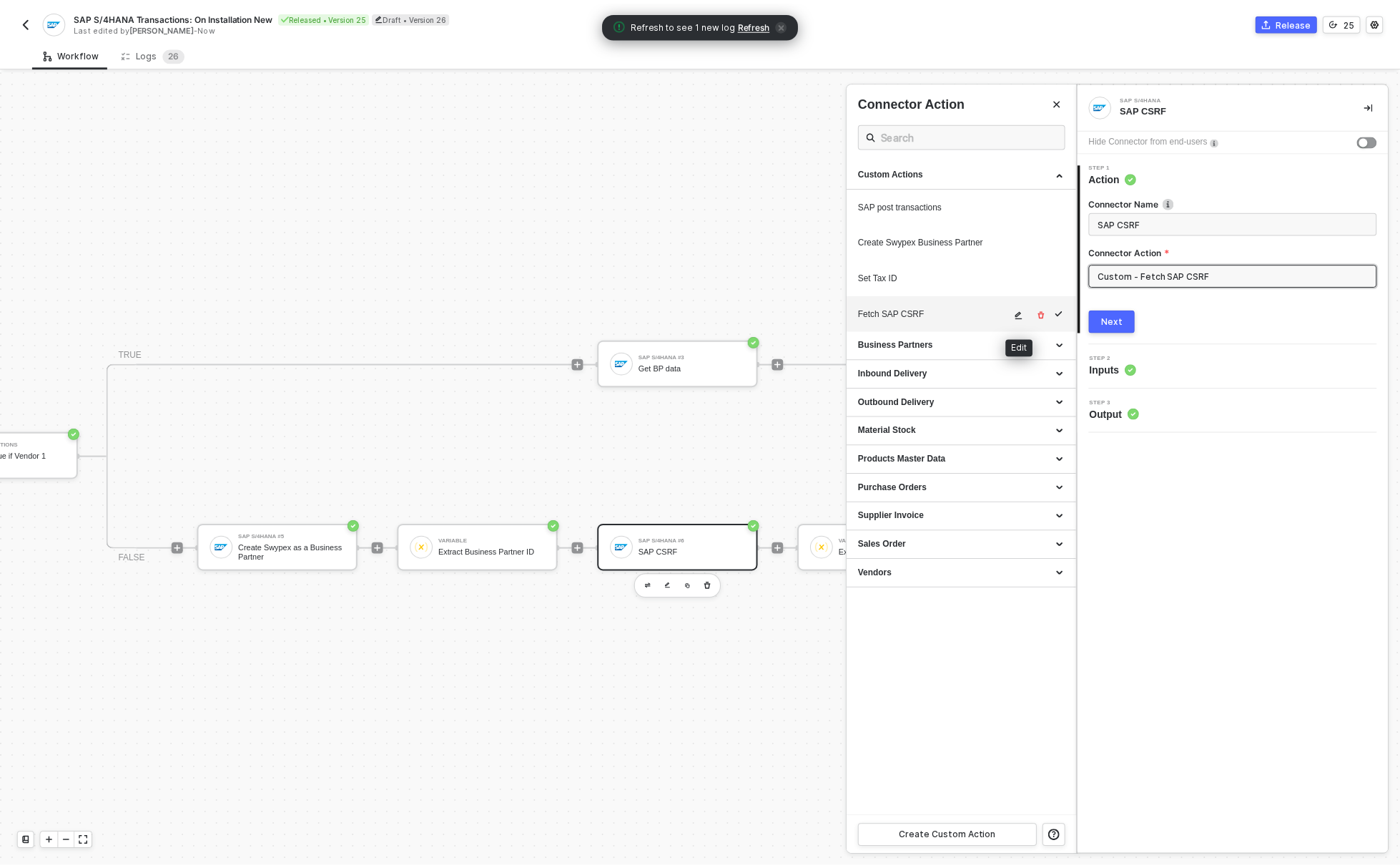
scroll to position [116, 0]
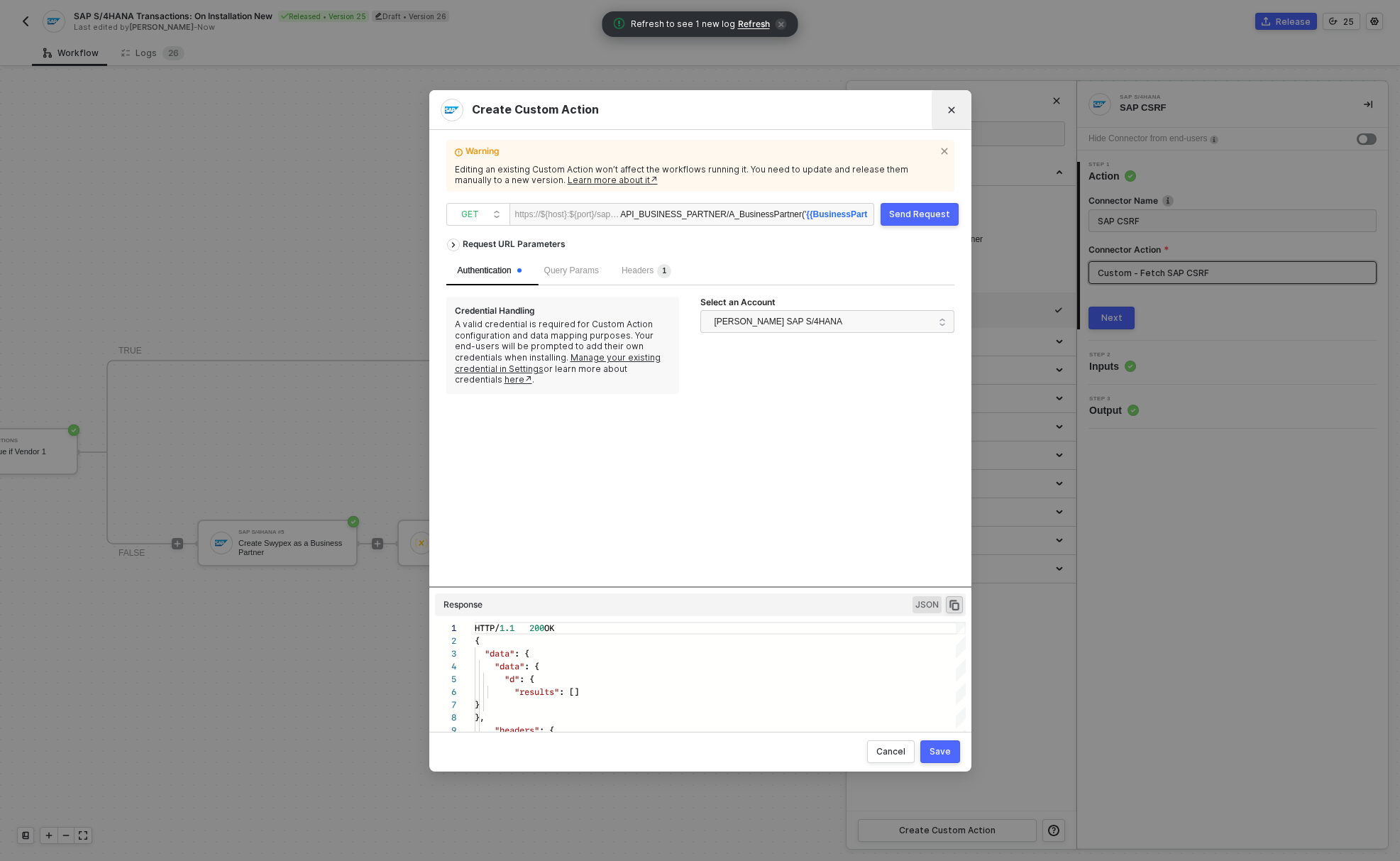
click at [954, 103] on button "Close" at bounding box center [951, 110] width 22 height 22
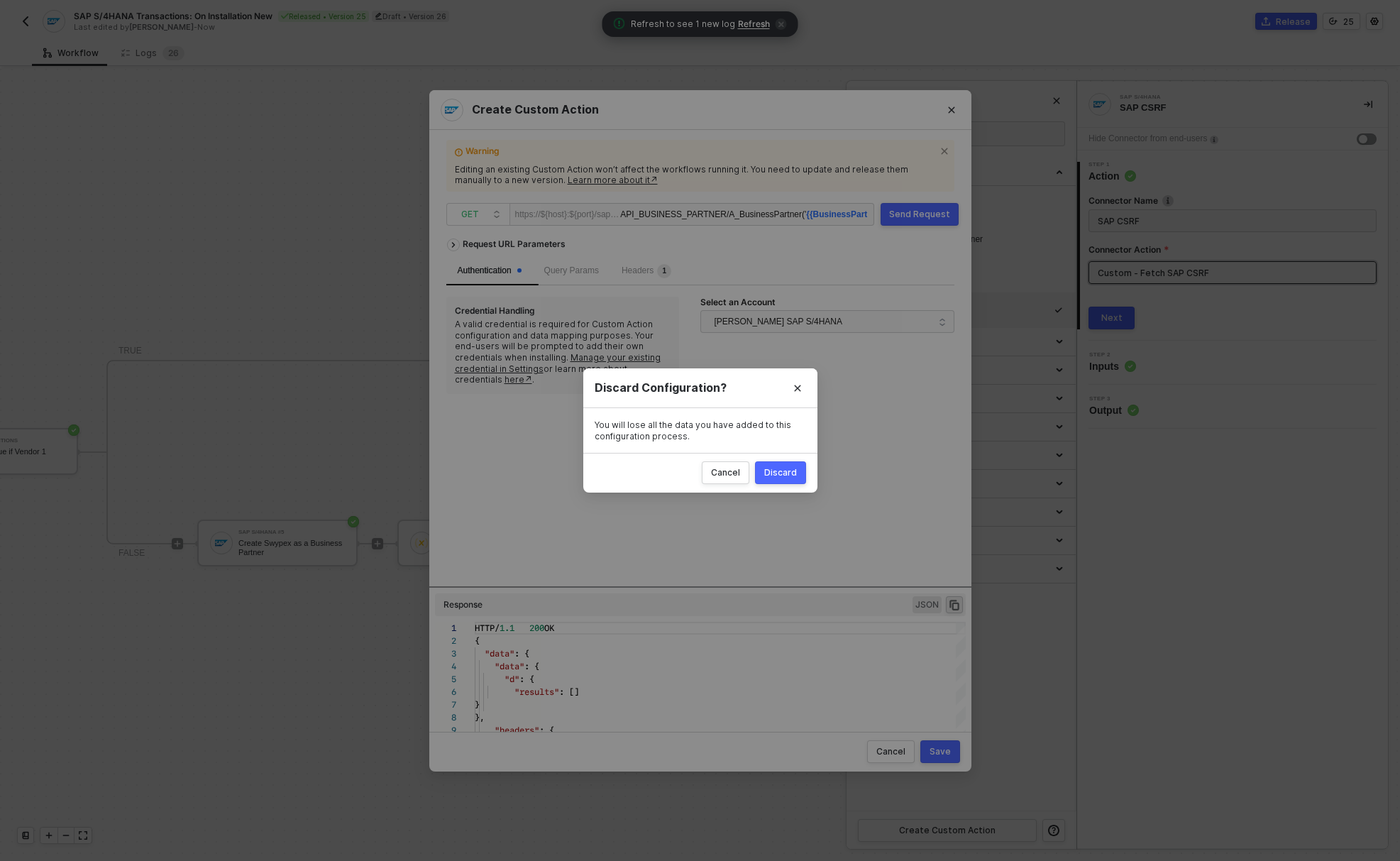
click at [791, 473] on div "Discard" at bounding box center [780, 472] width 33 height 11
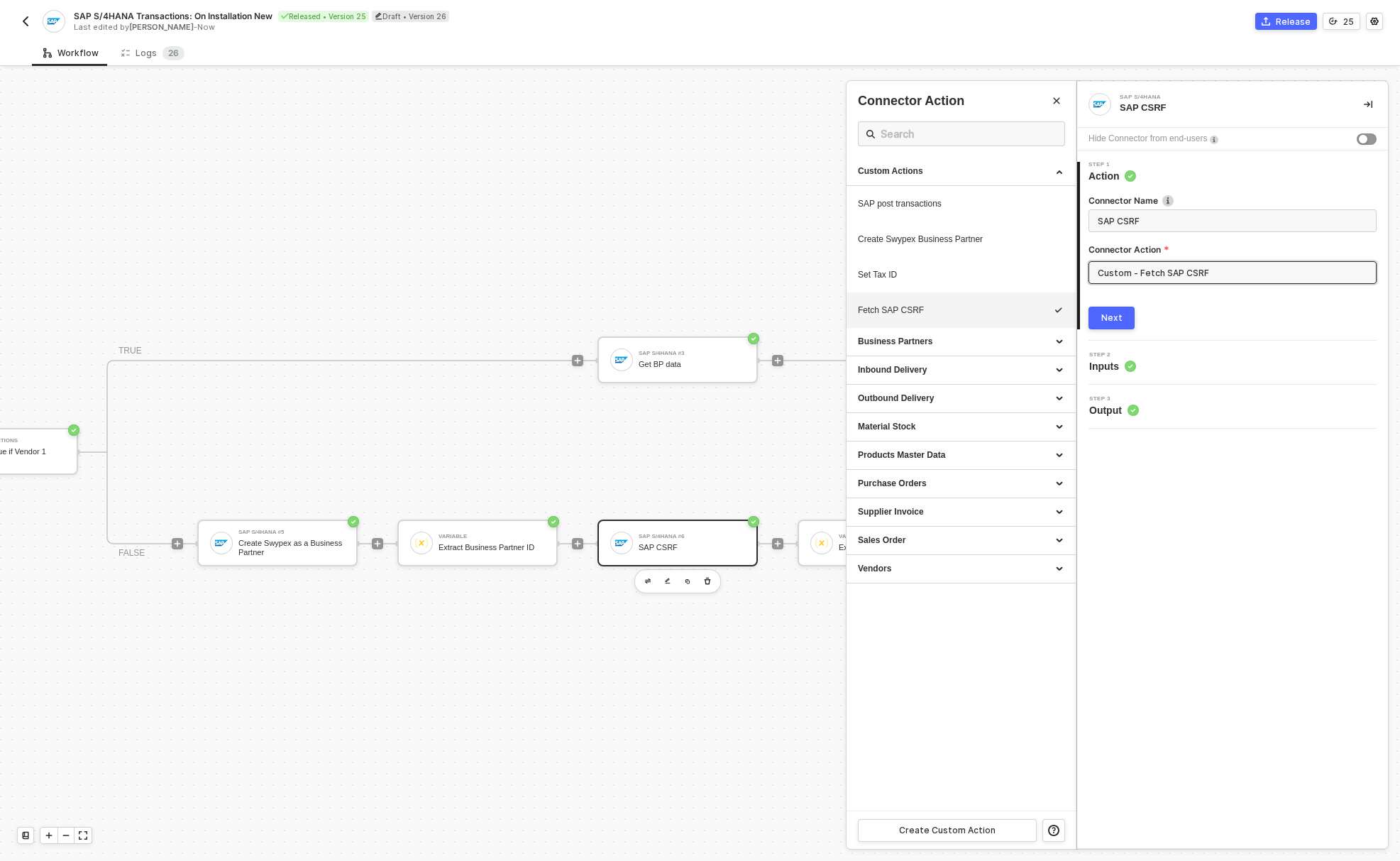
click at [1134, 317] on div "Next" at bounding box center [1232, 317] width 288 height 22
click at [1130, 317] on button "Next" at bounding box center [1112, 317] width 46 height 22
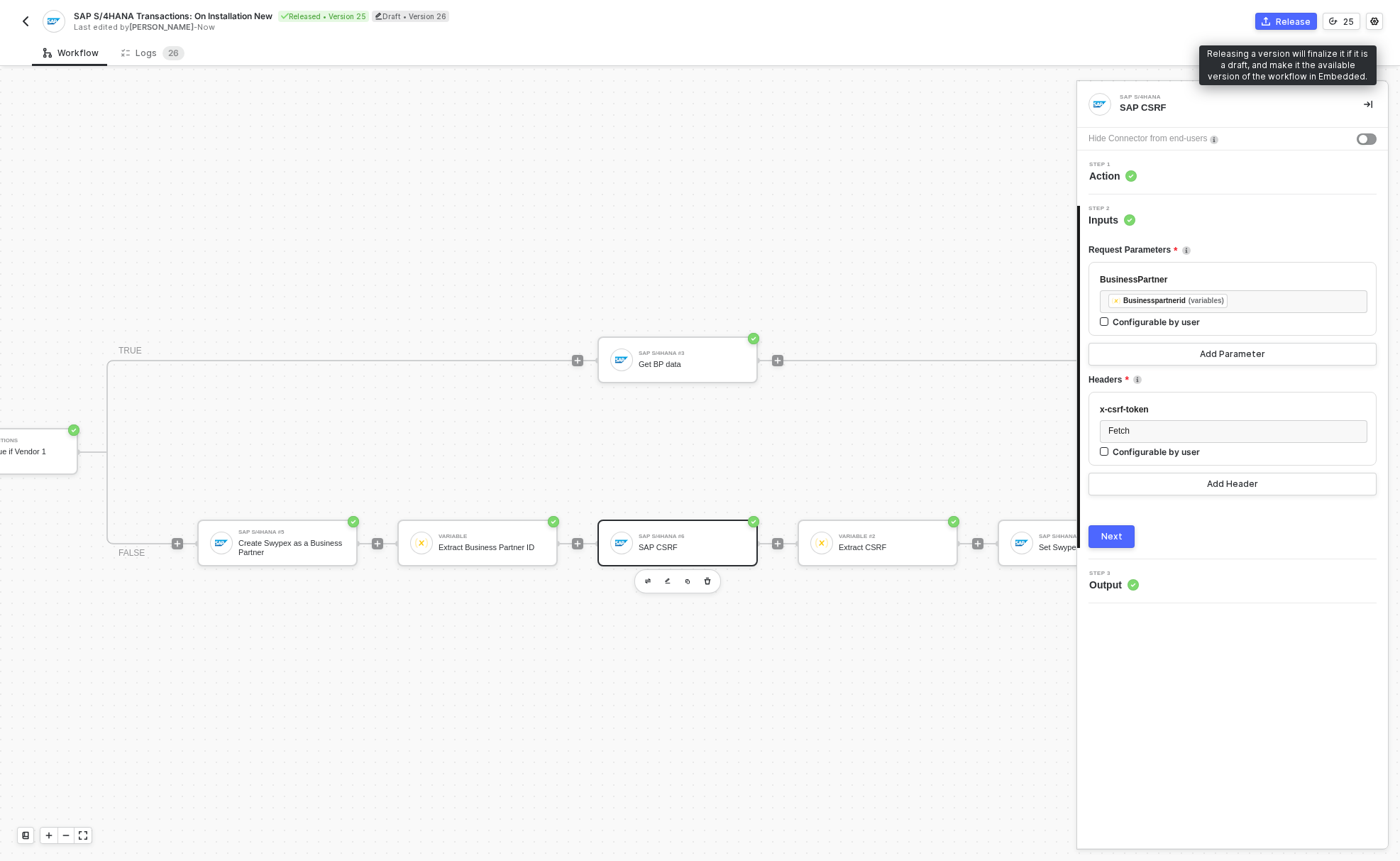
click at [1297, 22] on div "Release" at bounding box center [1293, 21] width 34 height 12
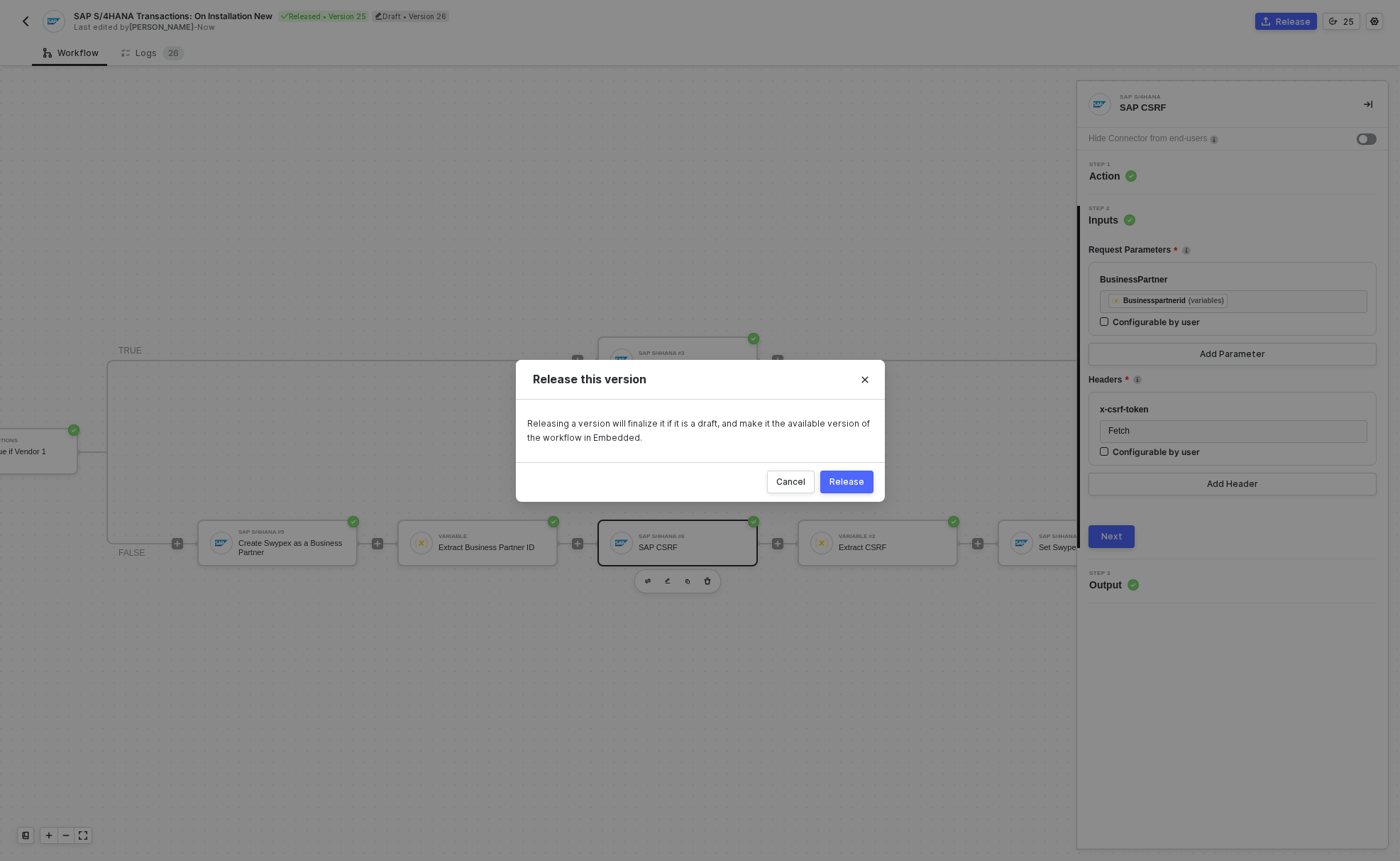
click at [861, 479] on div "Release" at bounding box center [846, 482] width 34 height 11
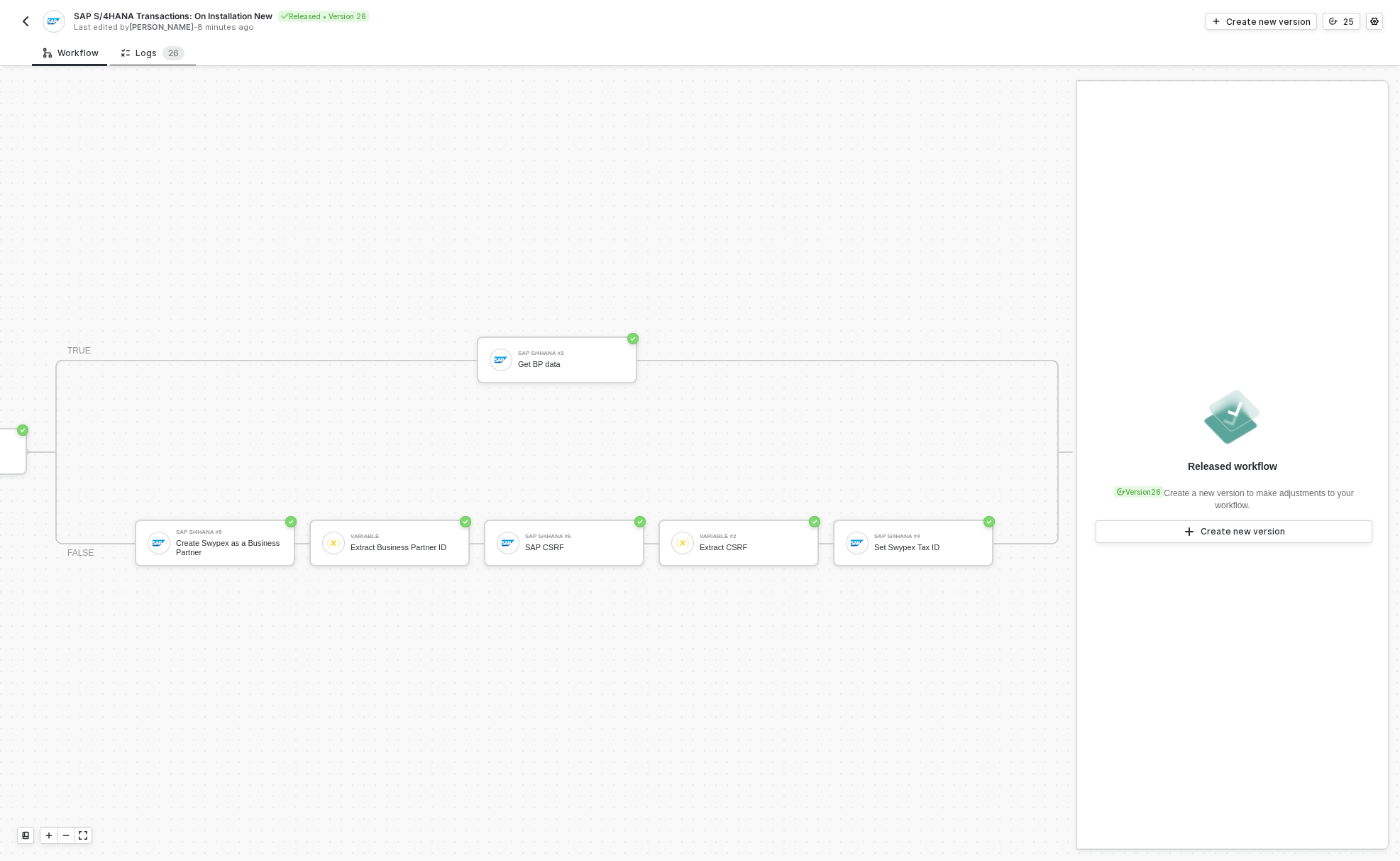
click at [139, 52] on div "Logs 2 6" at bounding box center [152, 54] width 63 height 14
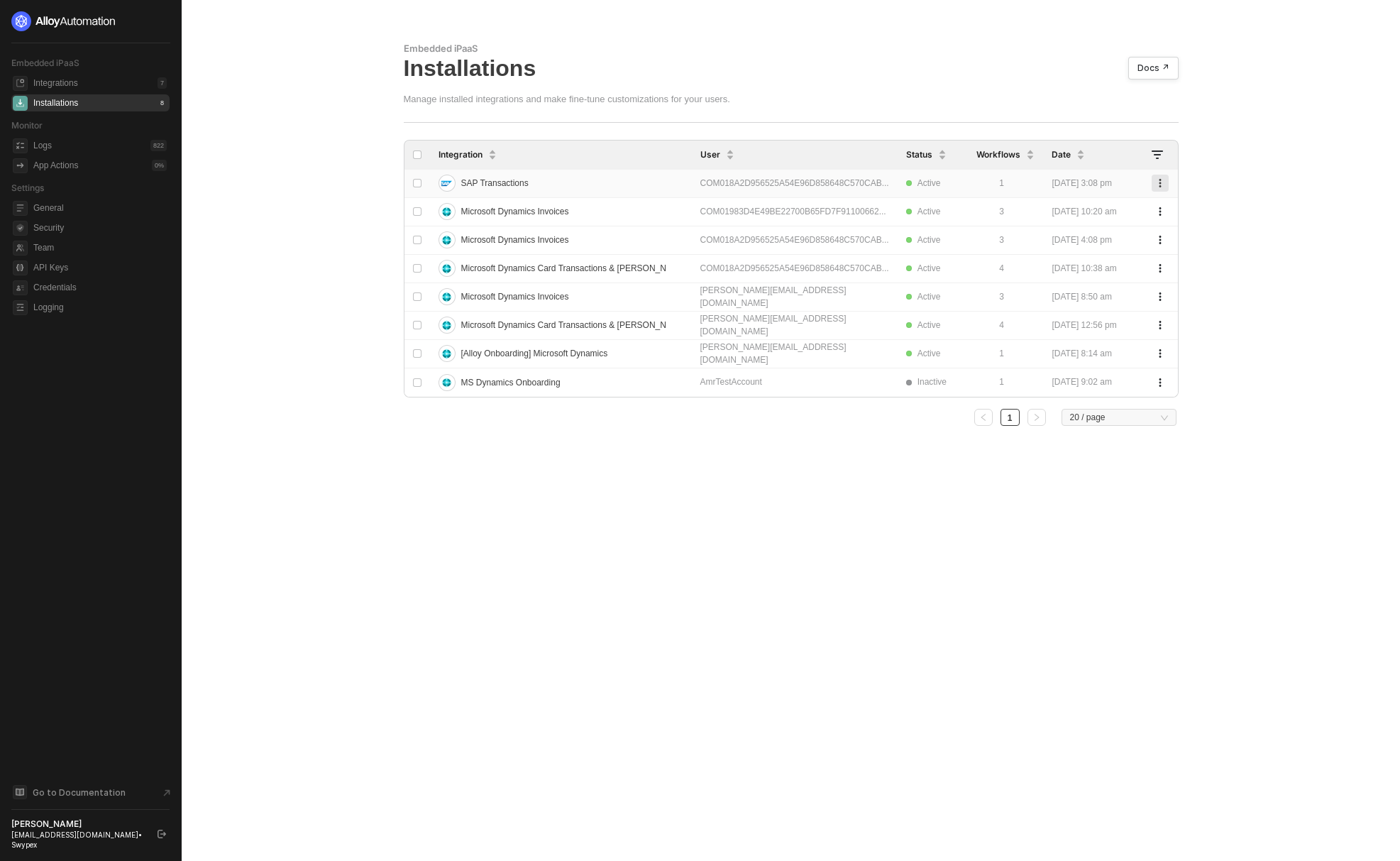
click at [1156, 180] on icon "button" at bounding box center [1160, 183] width 9 height 9
click at [1079, 213] on div "Delete" at bounding box center [1110, 212] width 88 height 14
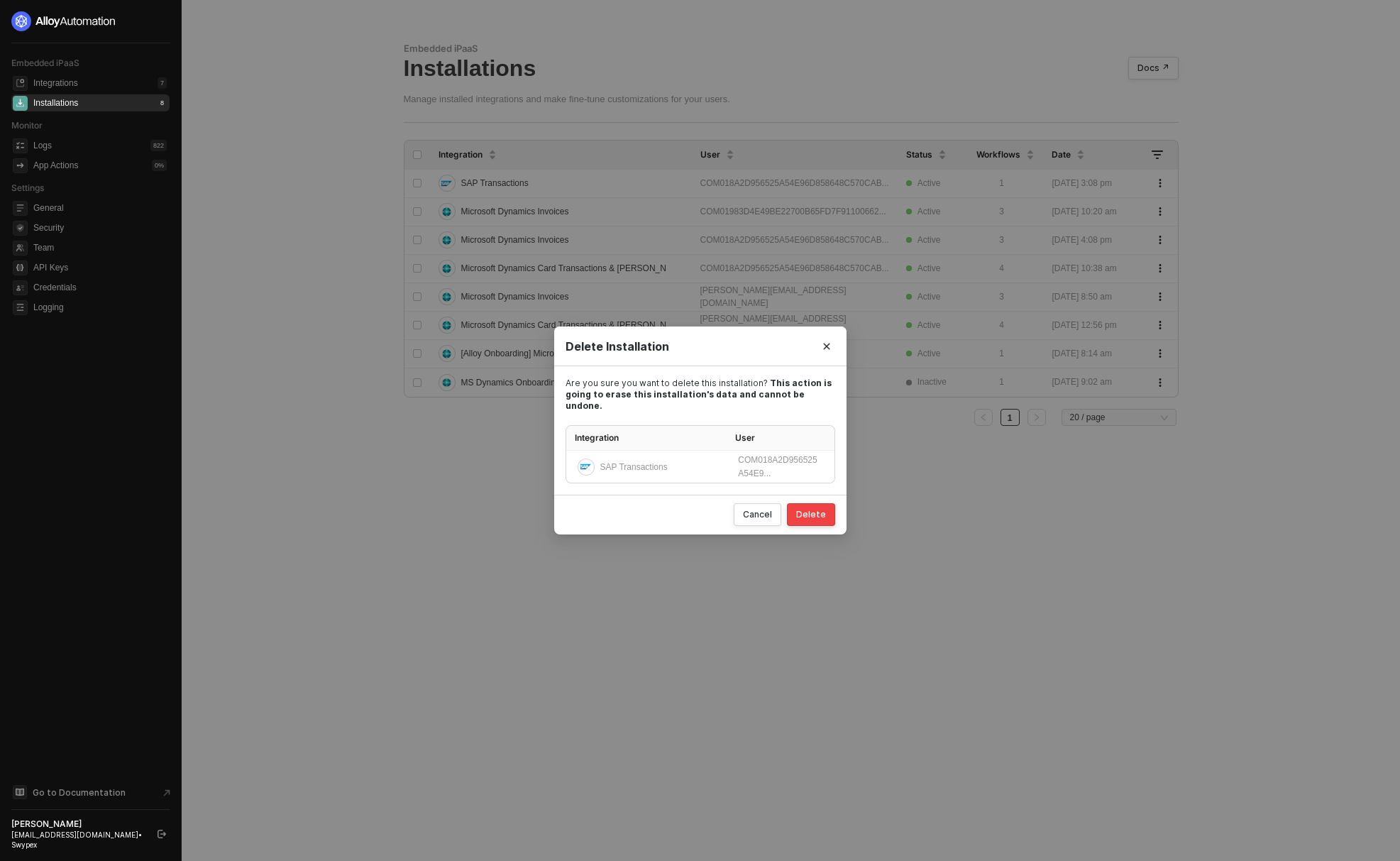
click at [822, 509] on div "Delete" at bounding box center [810, 515] width 30 height 11
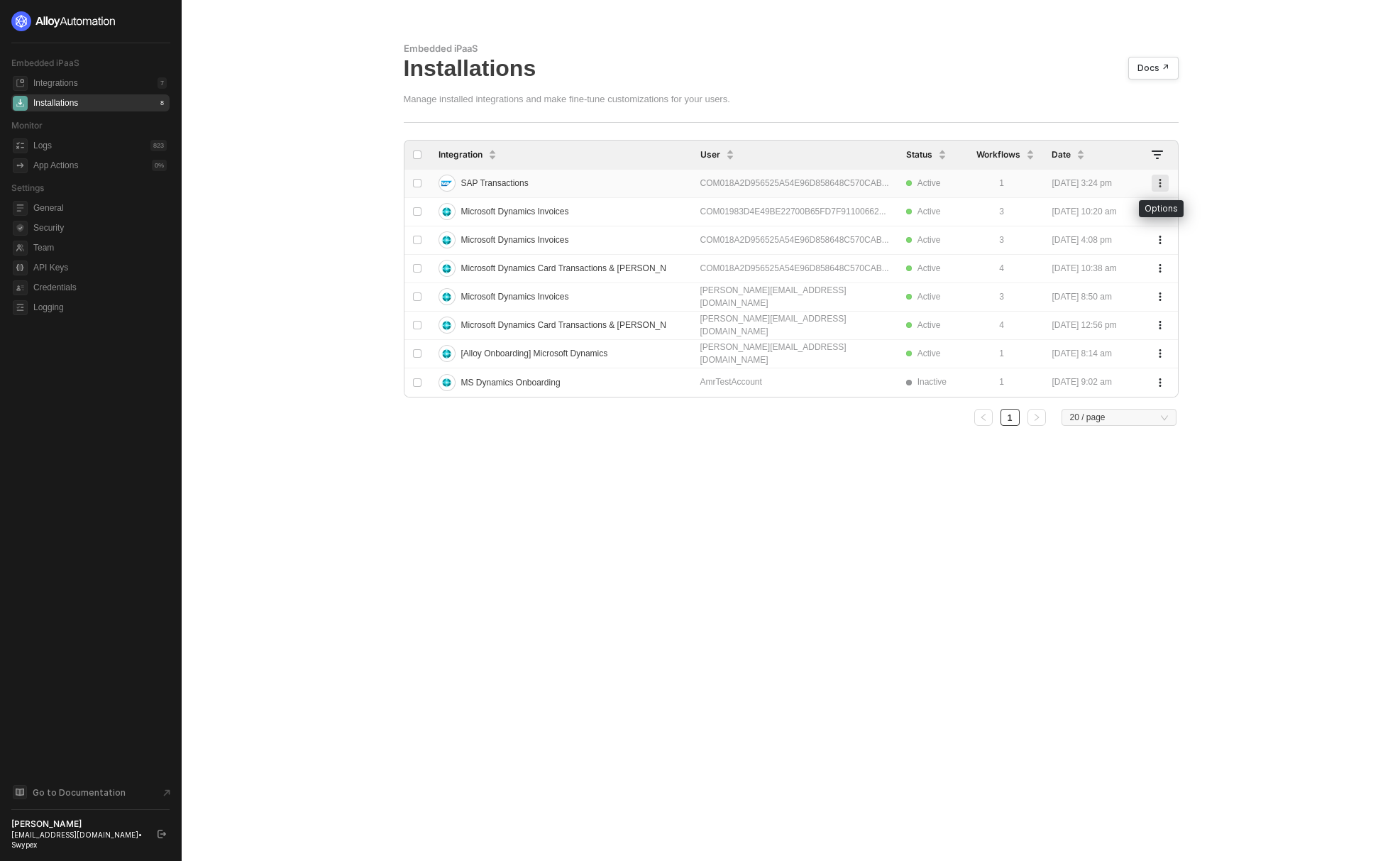
click at [1159, 185] on icon "button" at bounding box center [1160, 183] width 9 height 9
click at [1086, 216] on div "Delete" at bounding box center [1110, 212] width 88 height 14
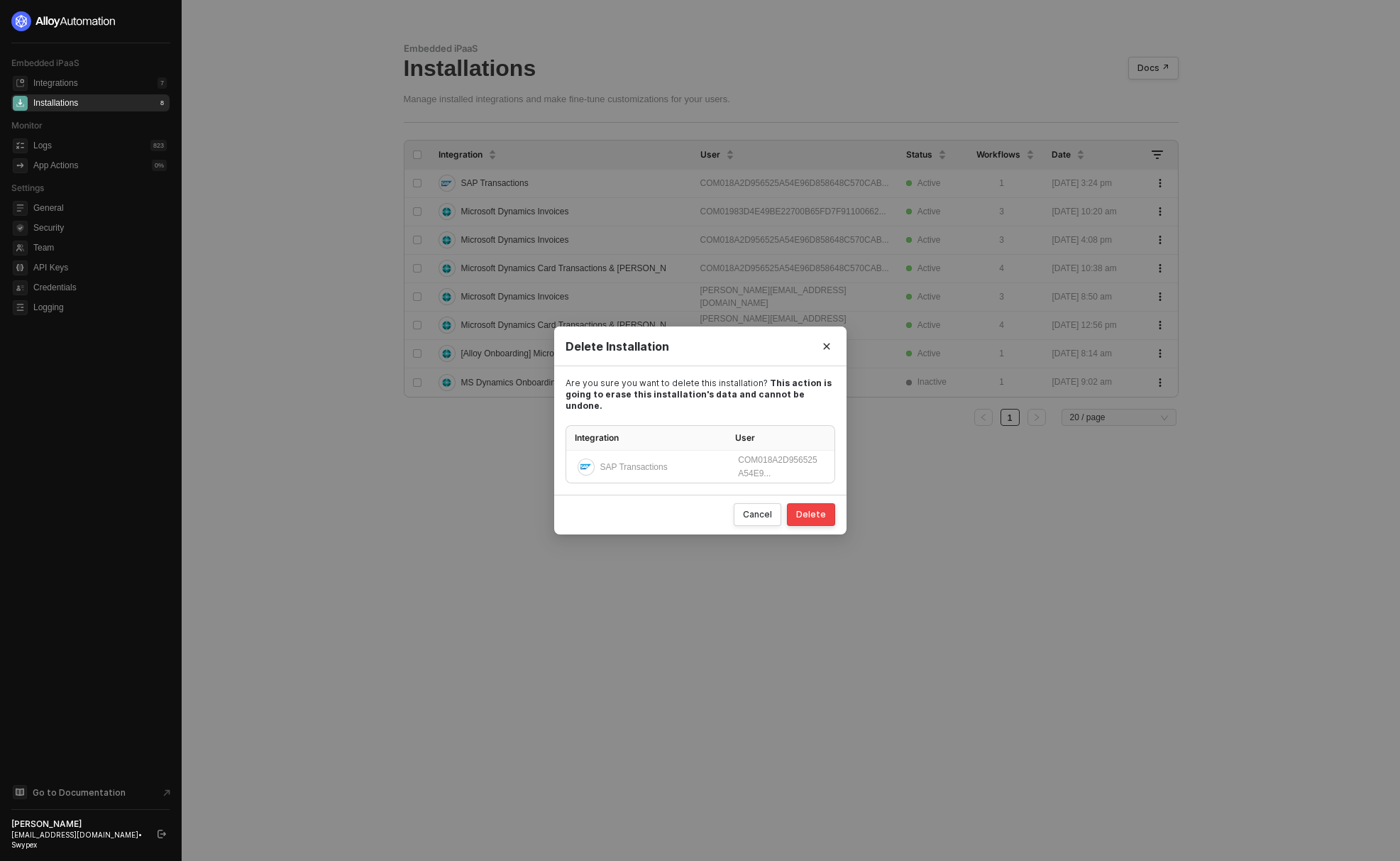
click at [820, 512] on div "Delete" at bounding box center [810, 515] width 30 height 11
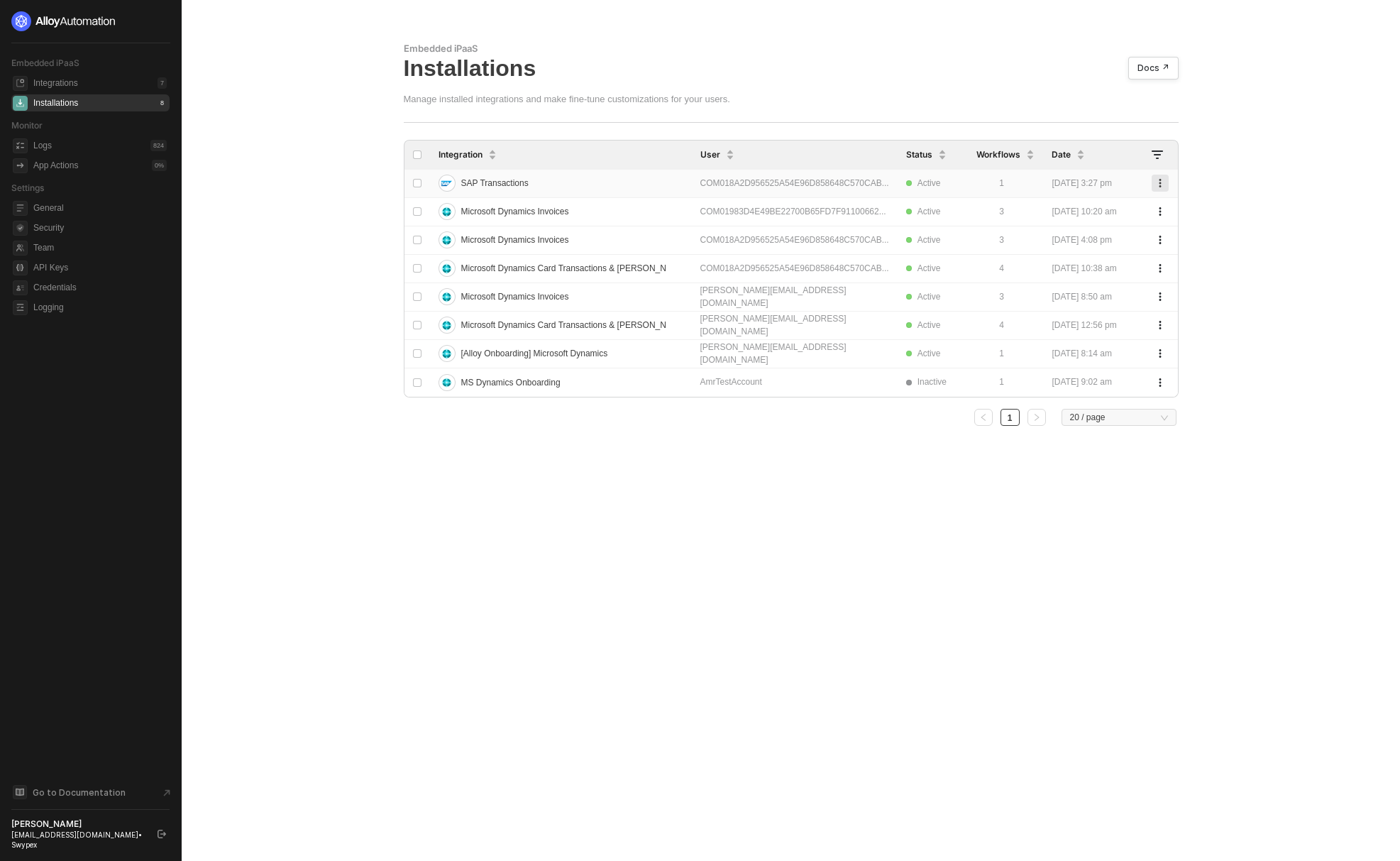
click at [1164, 181] on icon "button" at bounding box center [1160, 183] width 9 height 9
click at [1090, 211] on div "Delete" at bounding box center [1110, 212] width 88 height 14
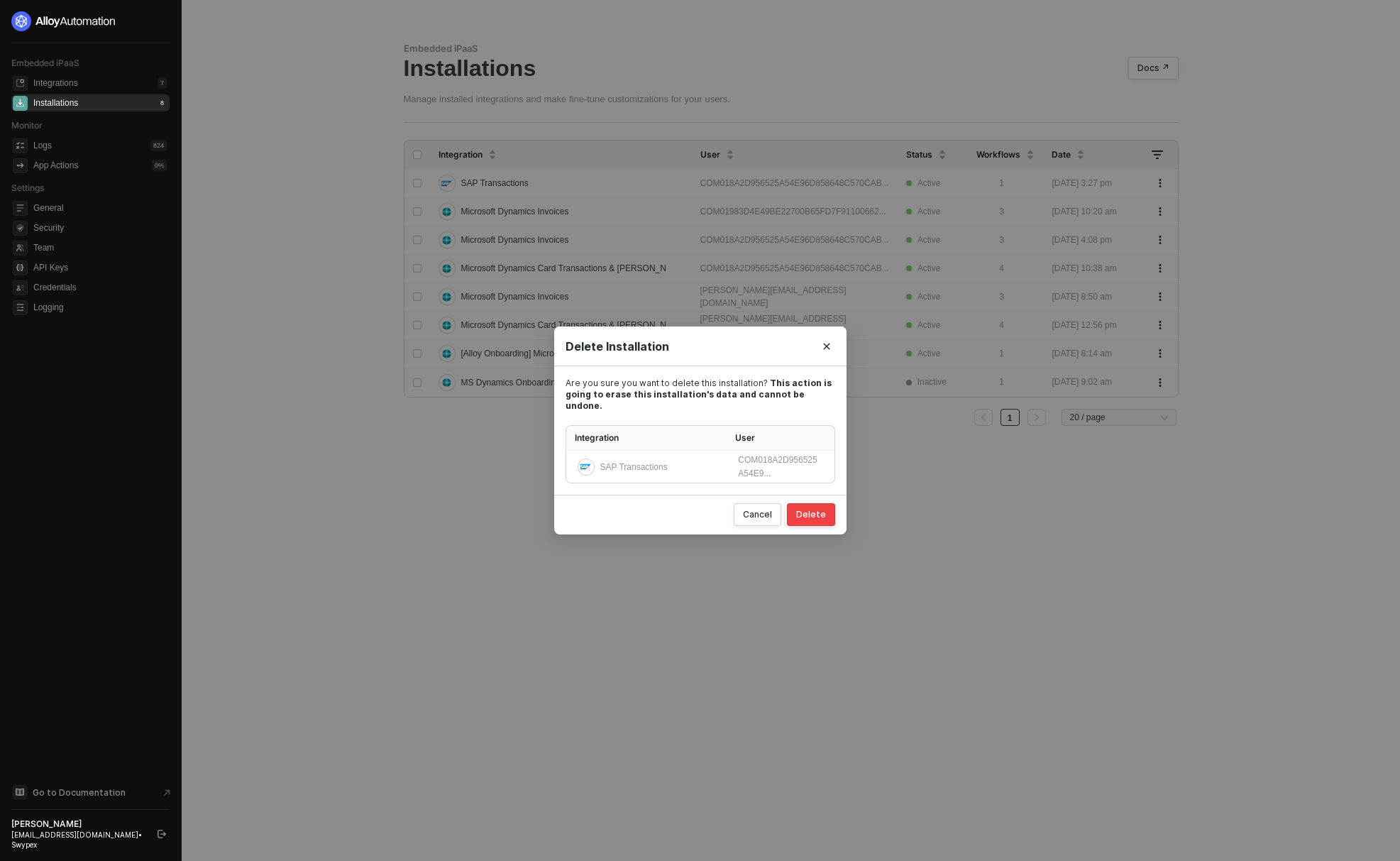
click at [813, 509] on div "Delete" at bounding box center [810, 515] width 30 height 11
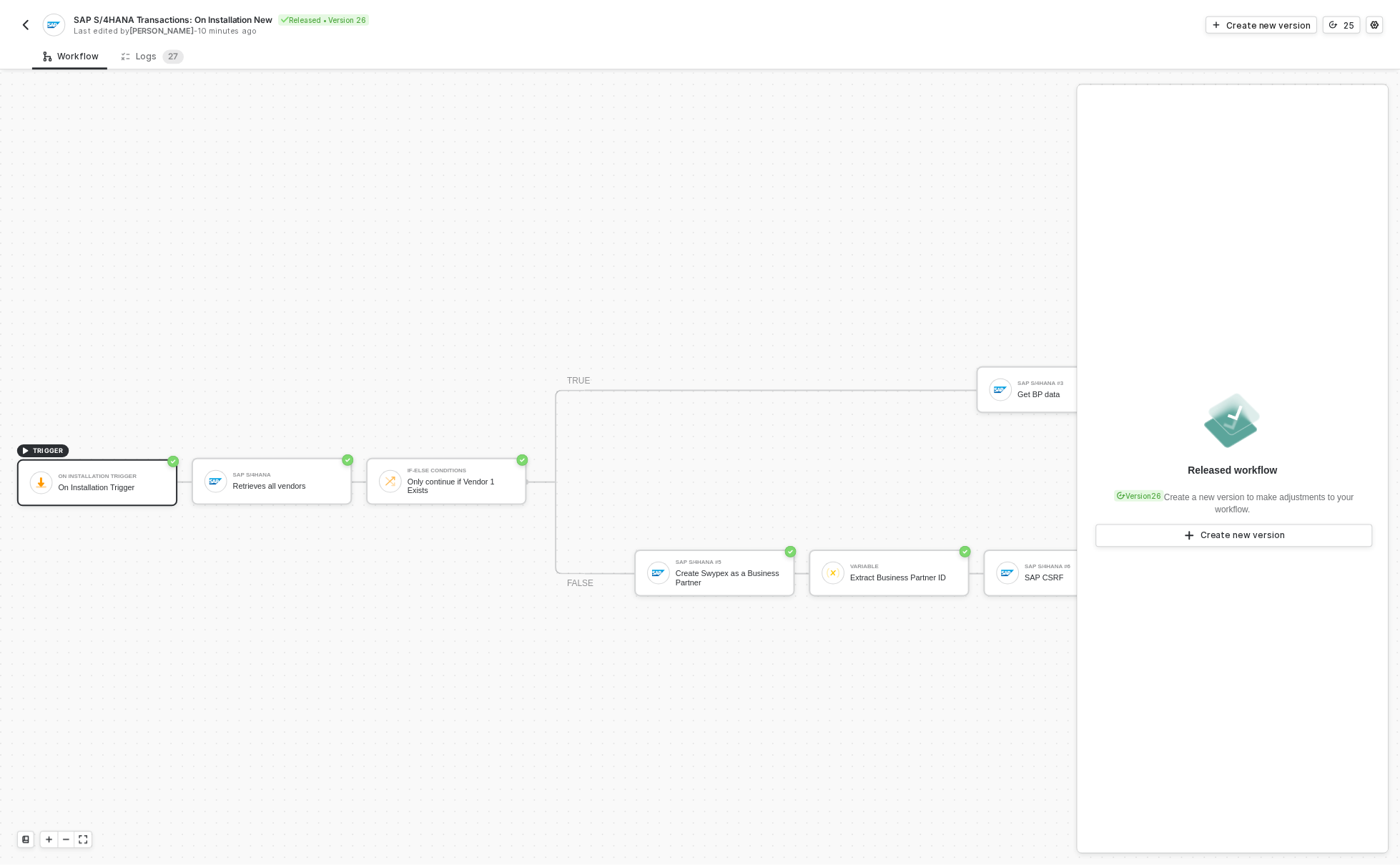
scroll to position [37, 0]
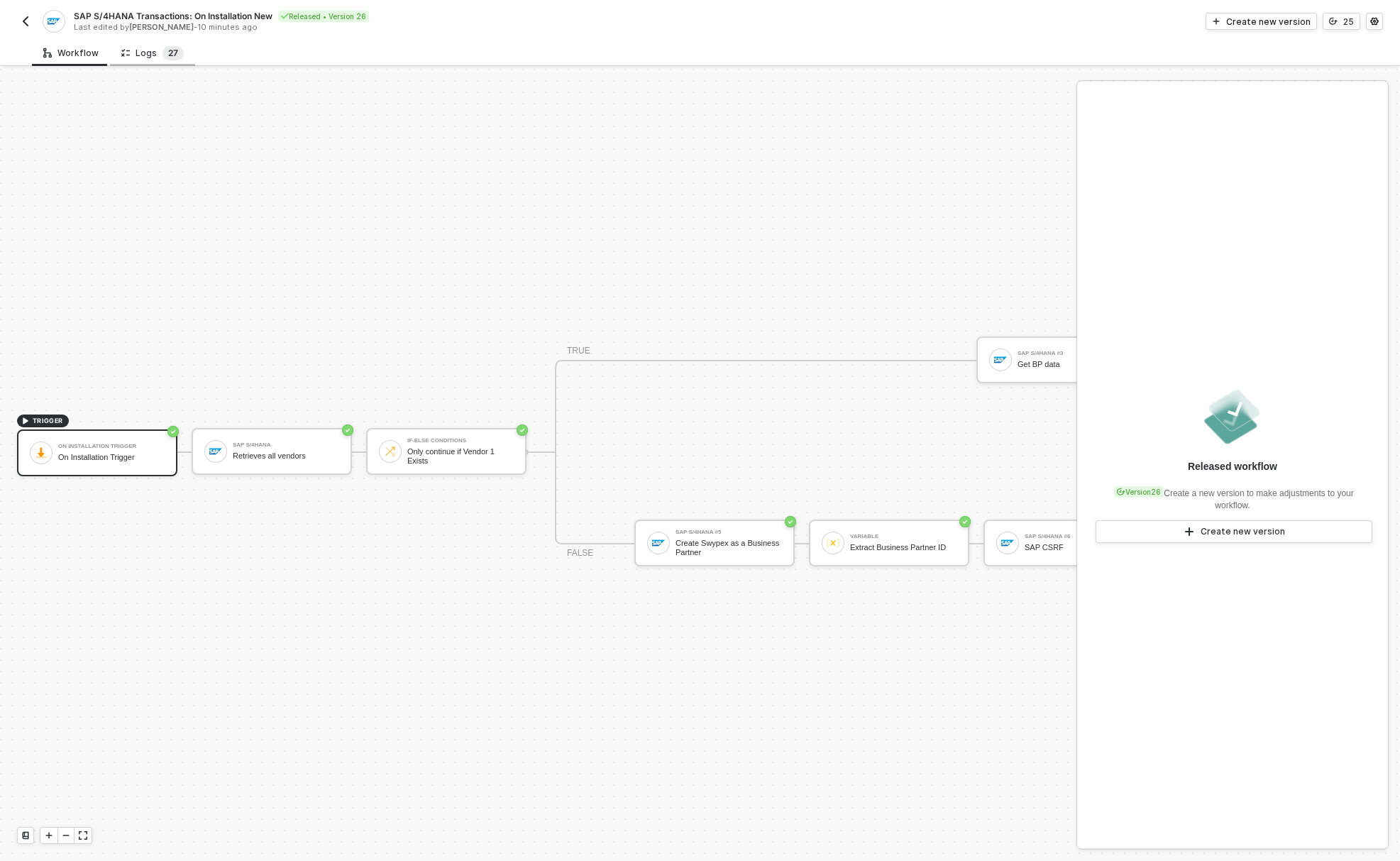
click at [163, 59] on sup "2 7" at bounding box center [173, 54] width 22 height 14
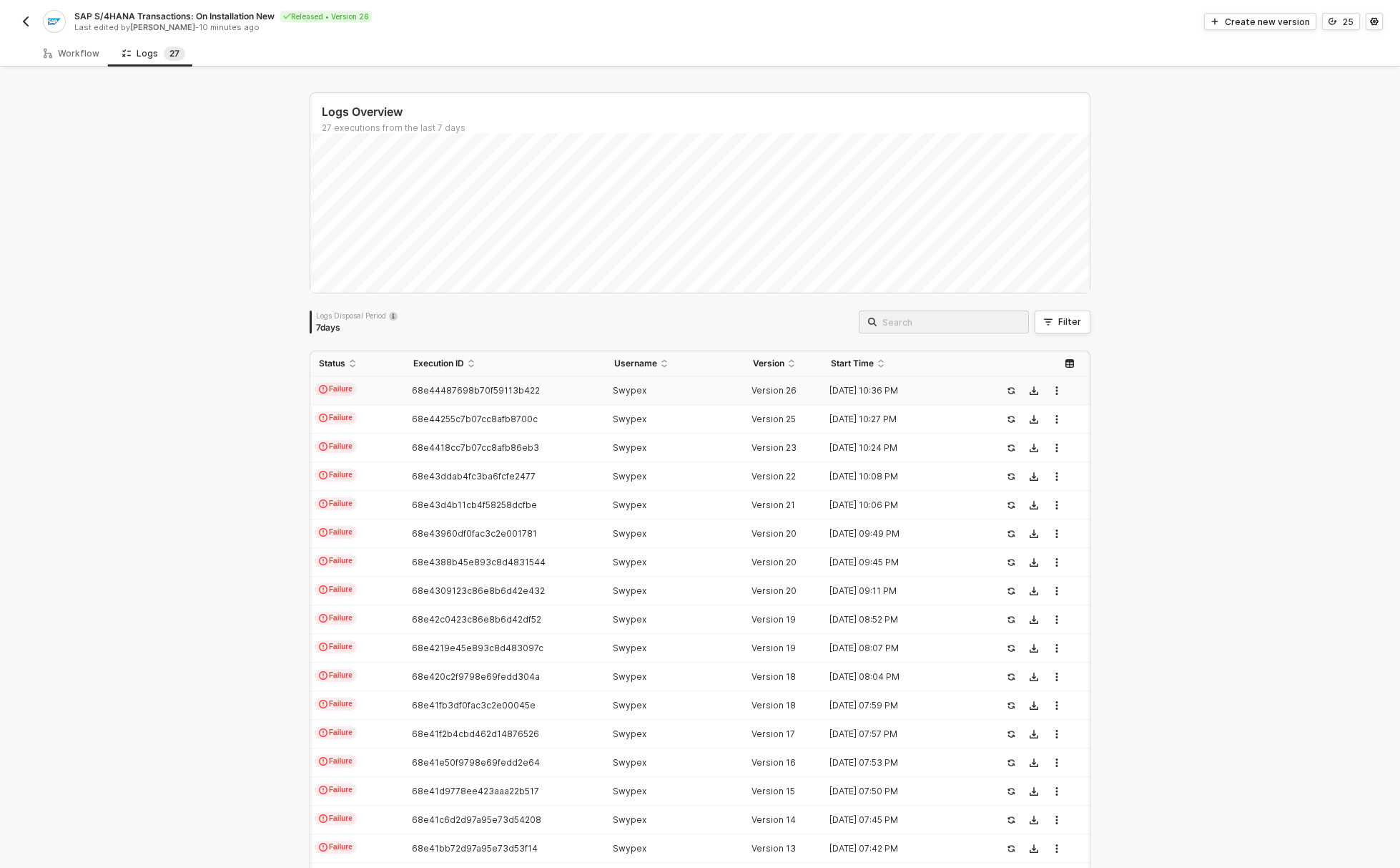
click at [565, 396] on td "68e44487698b70f59113b422" at bounding box center [505, 390] width 200 height 28
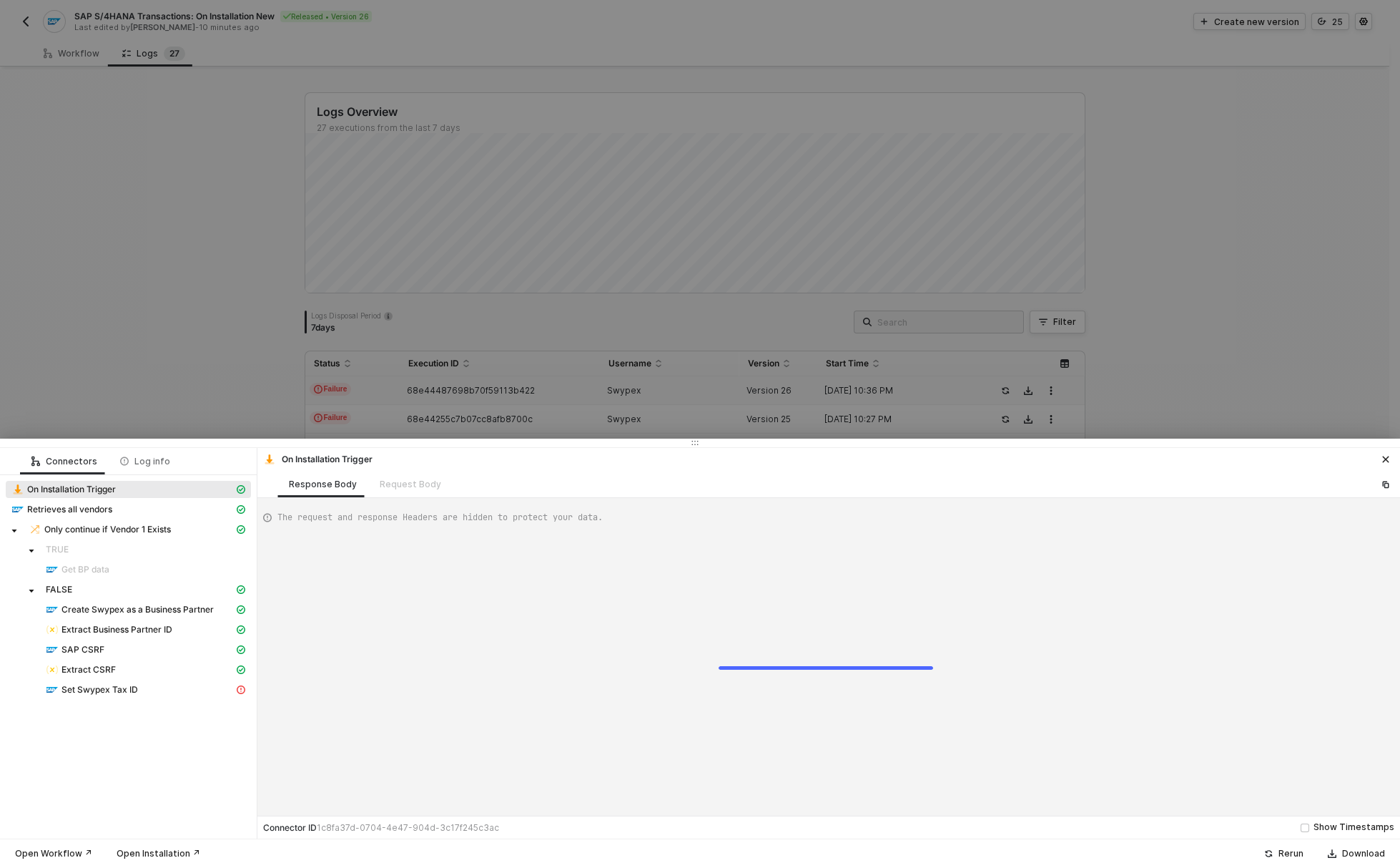
scroll to position [39, 0]
click at [161, 651] on div "SAP CSRF" at bounding box center [140, 650] width 188 height 13
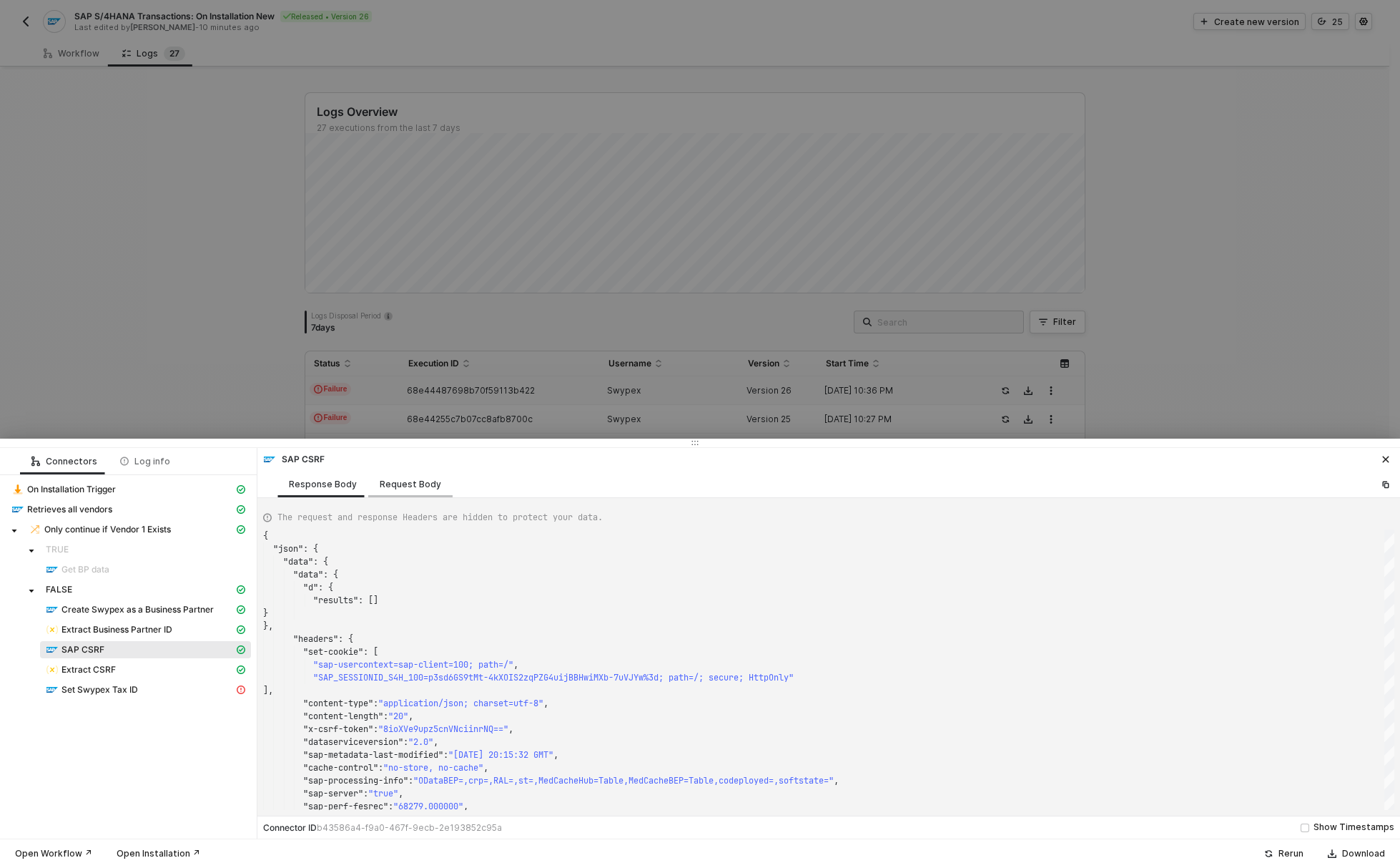
click at [401, 474] on div "Request Body" at bounding box center [410, 483] width 84 height 27
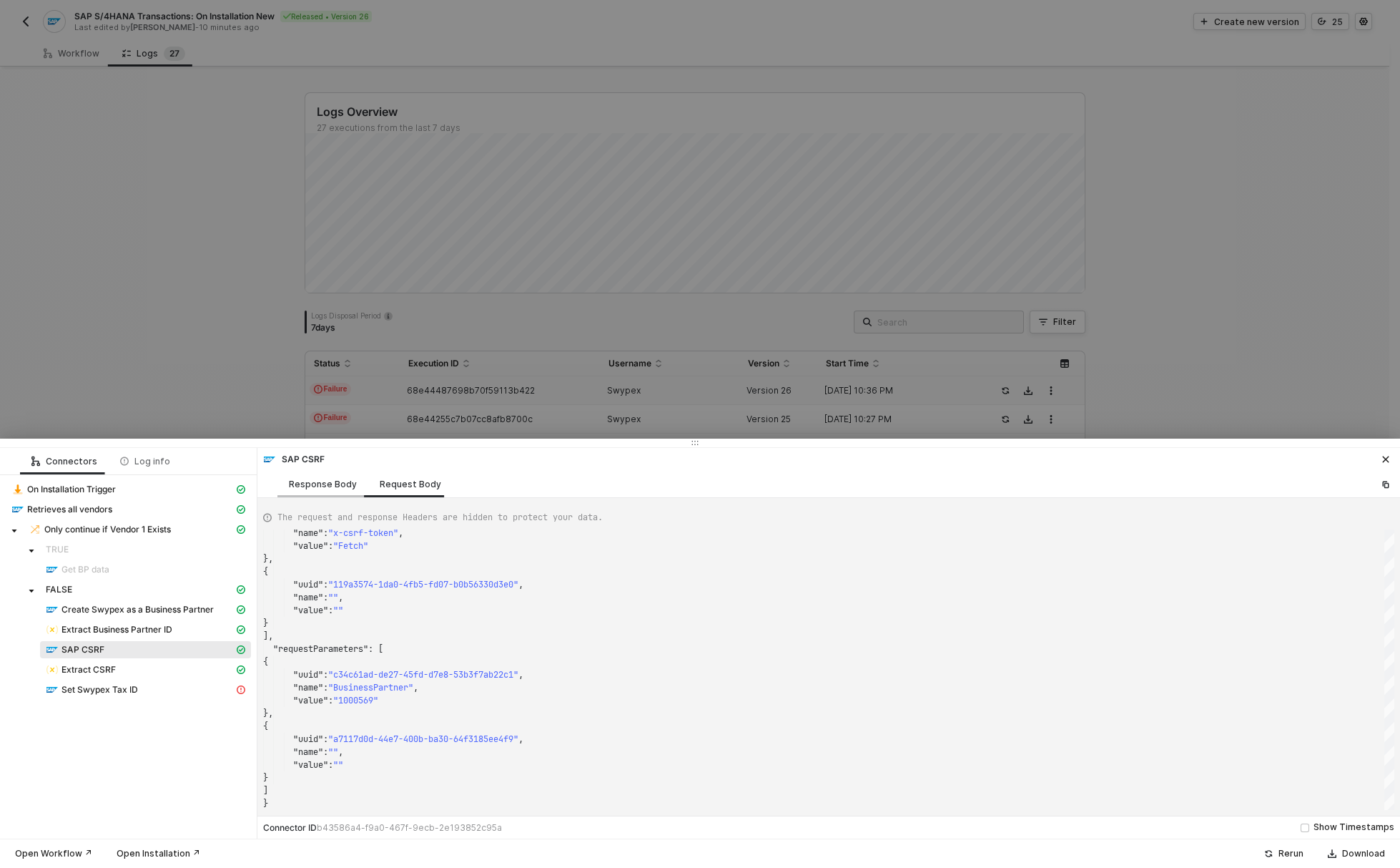
click at [328, 480] on div "Response Body" at bounding box center [323, 484] width 68 height 11
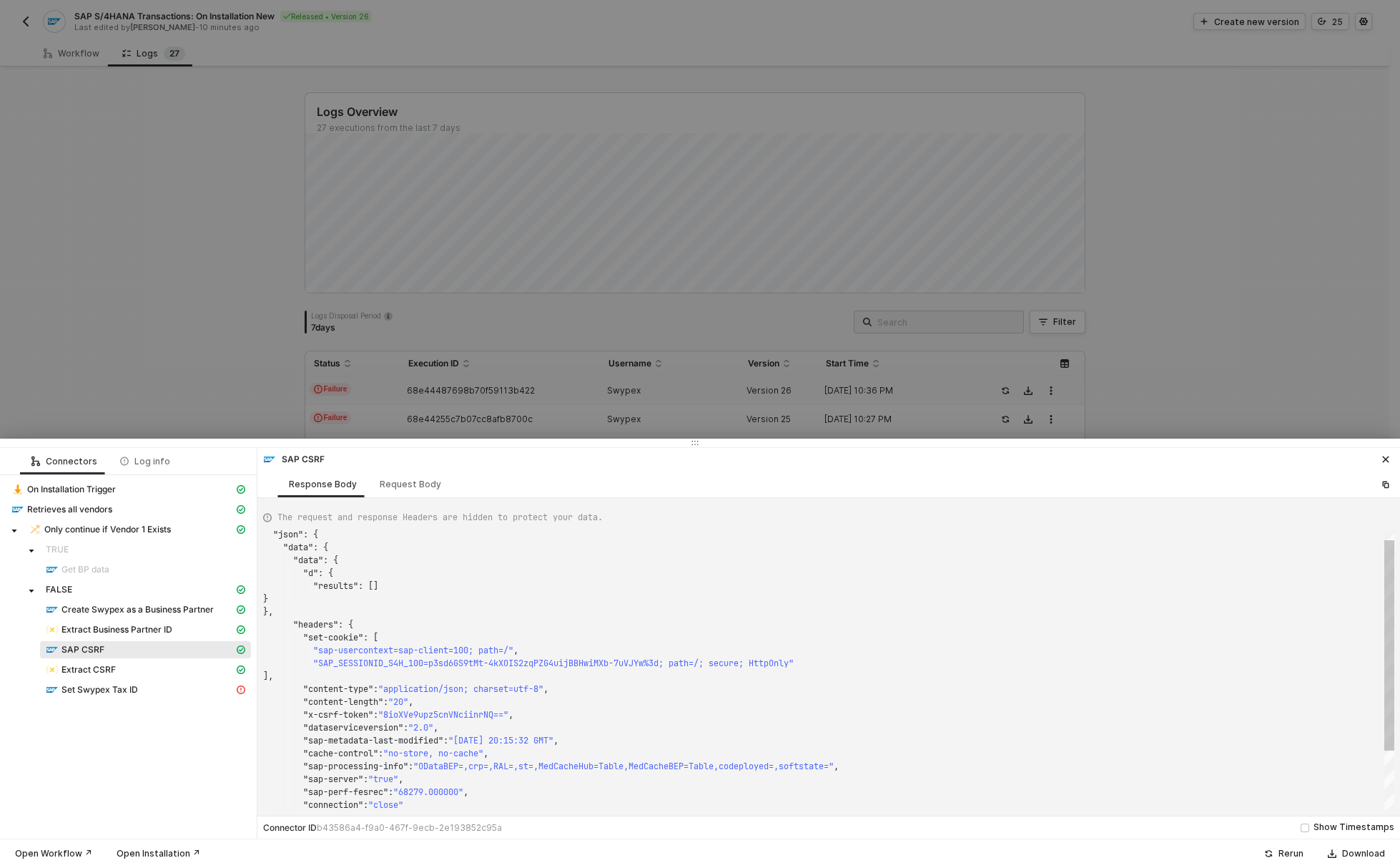
click at [458, 719] on span ""8ioXVe9upz5cnVNciinrNQ=="" at bounding box center [443, 714] width 130 height 11
click at [120, 672] on div "Extract CSRF" at bounding box center [140, 670] width 188 height 13
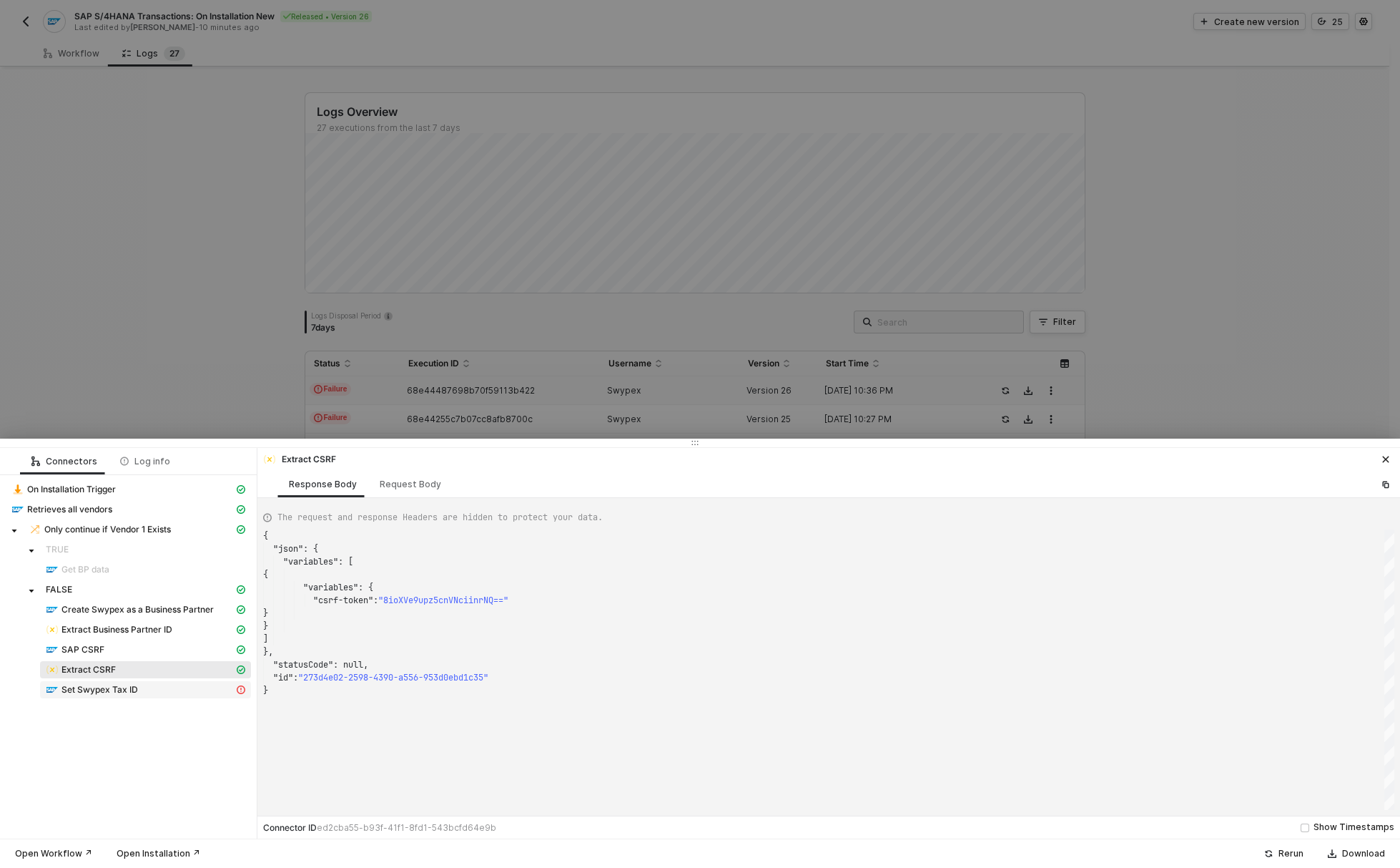
click at [116, 688] on span "Set Swypex Tax ID" at bounding box center [99, 689] width 77 height 11
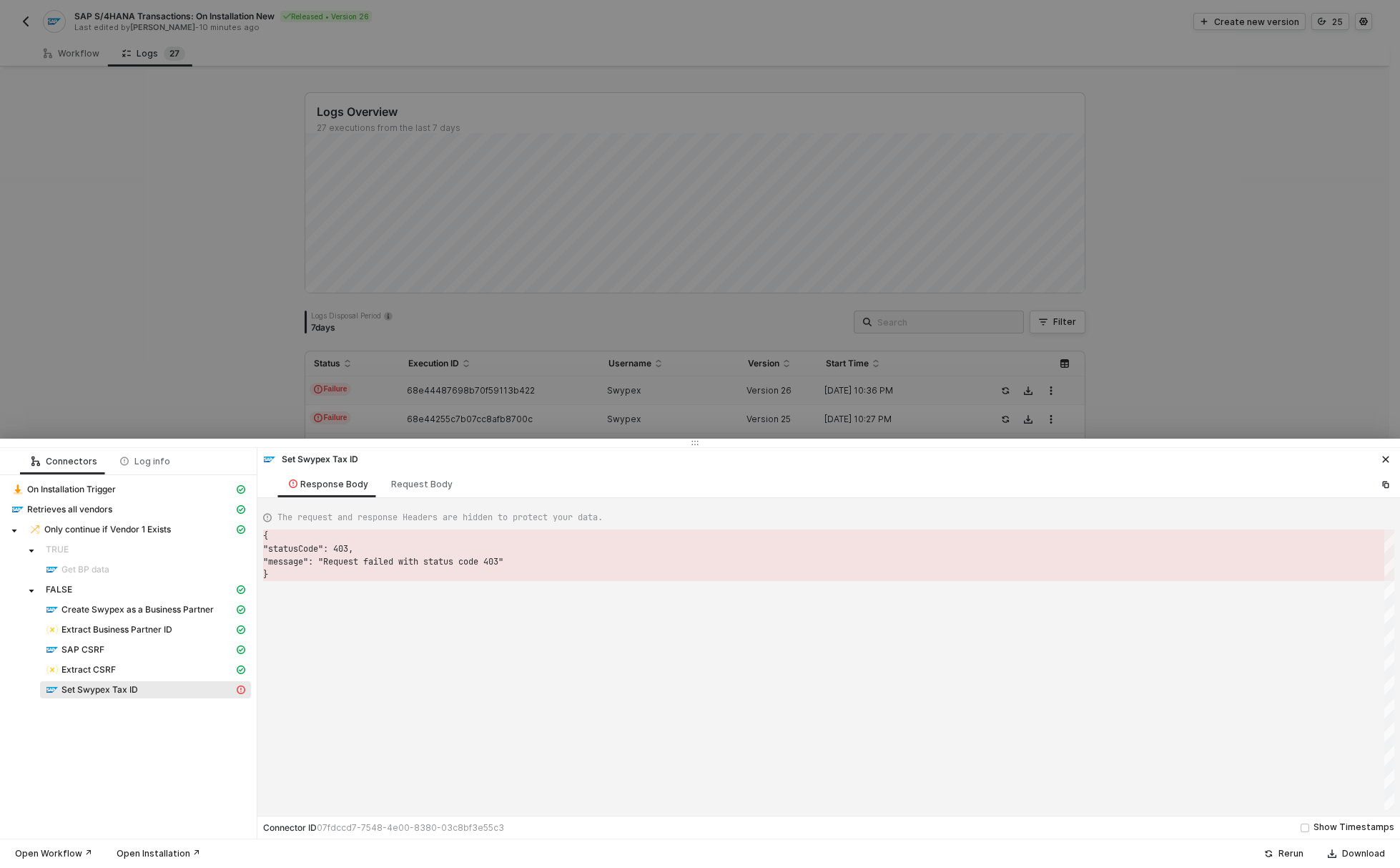
scroll to position [39, 0]
click at [425, 484] on div "Request Body" at bounding box center [422, 484] width 61 height 11
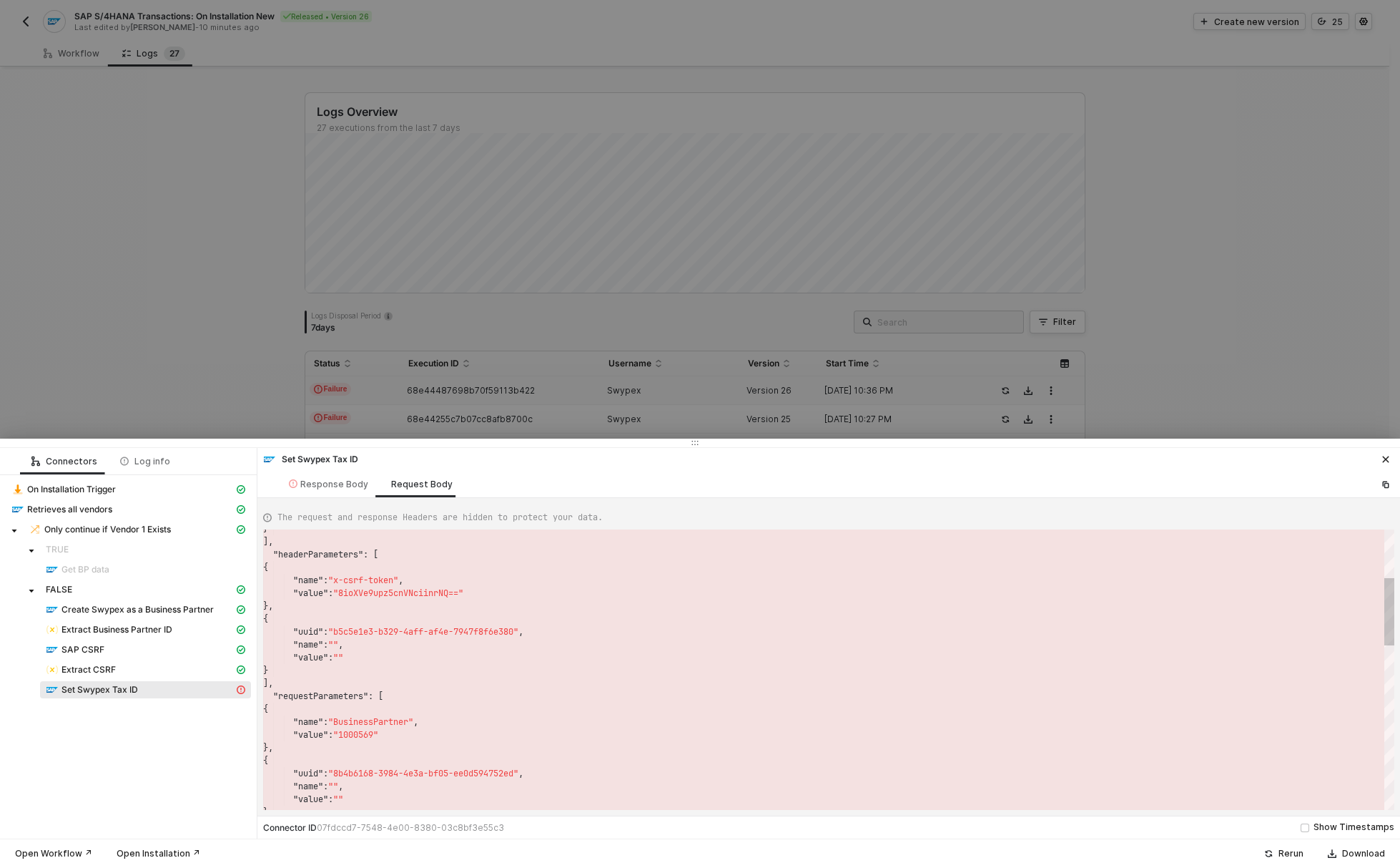
click at [409, 595] on span ""8ioXVe9upz5cnVNciinrNQ=="" at bounding box center [398, 593] width 130 height 11
click at [1390, 455] on button "button" at bounding box center [1385, 459] width 17 height 17
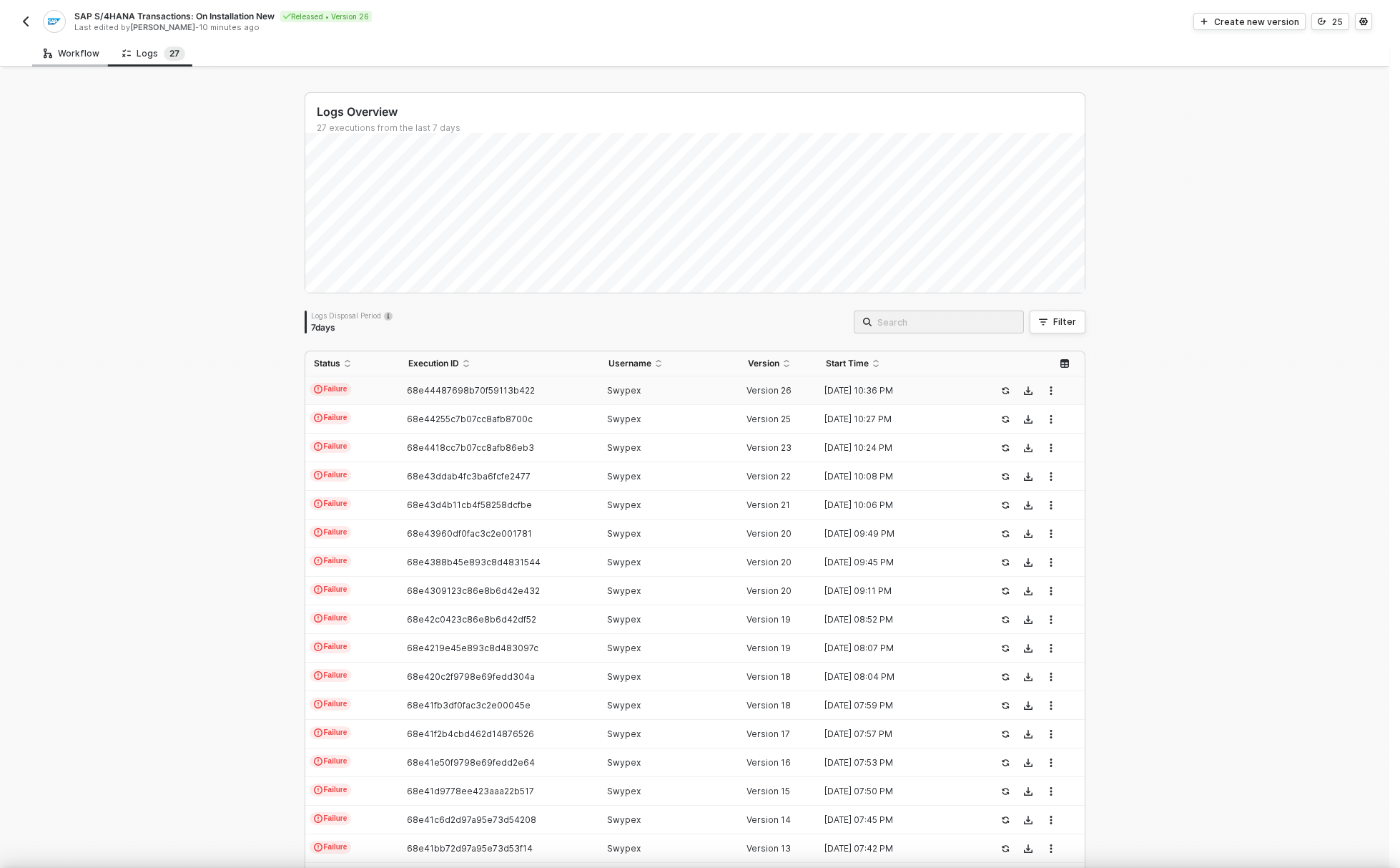
click at [78, 55] on div "Workflow" at bounding box center [71, 53] width 56 height 11
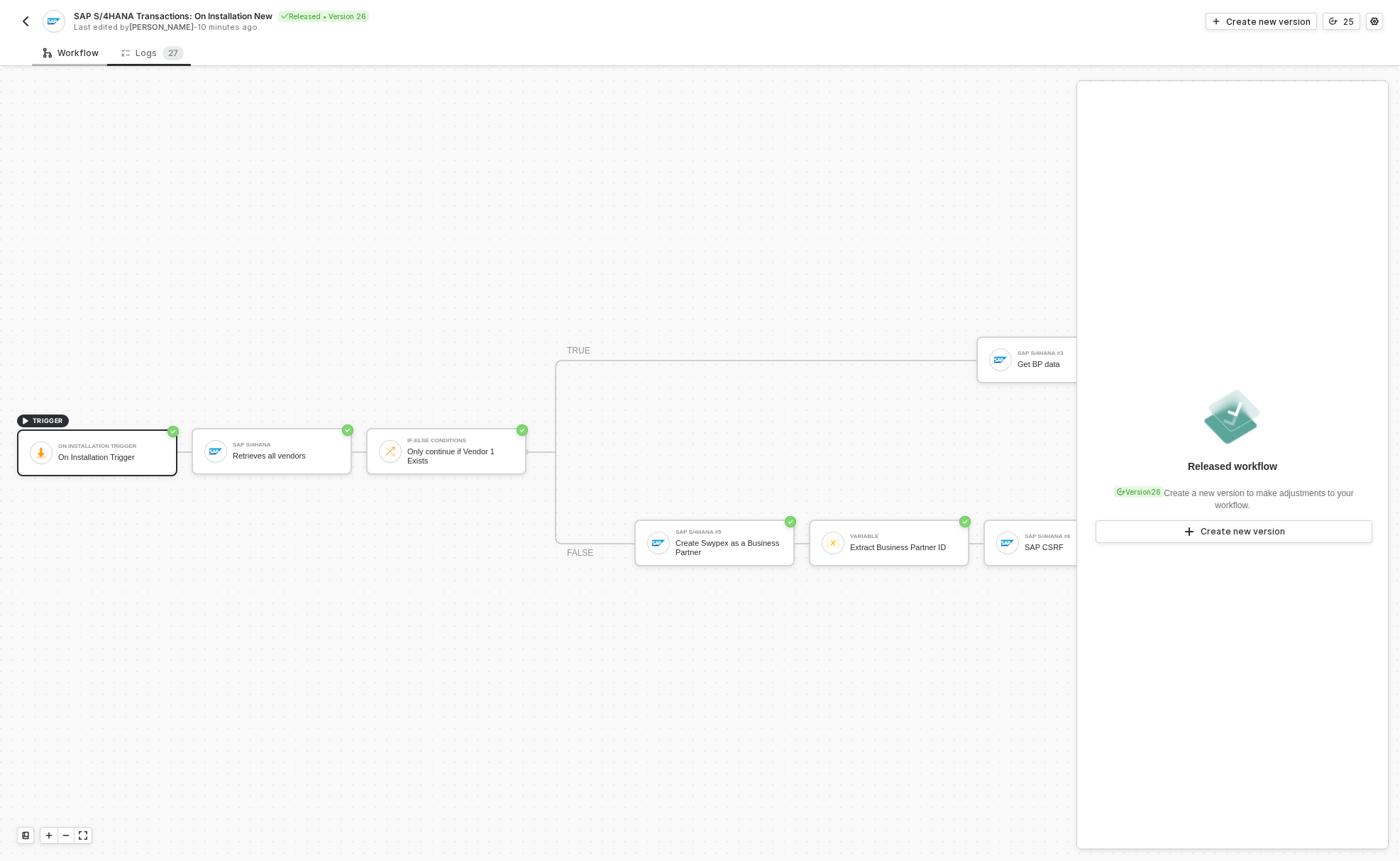
scroll to position [37, 0]
click at [1238, 18] on div "Create new version" at bounding box center [1268, 21] width 84 height 12
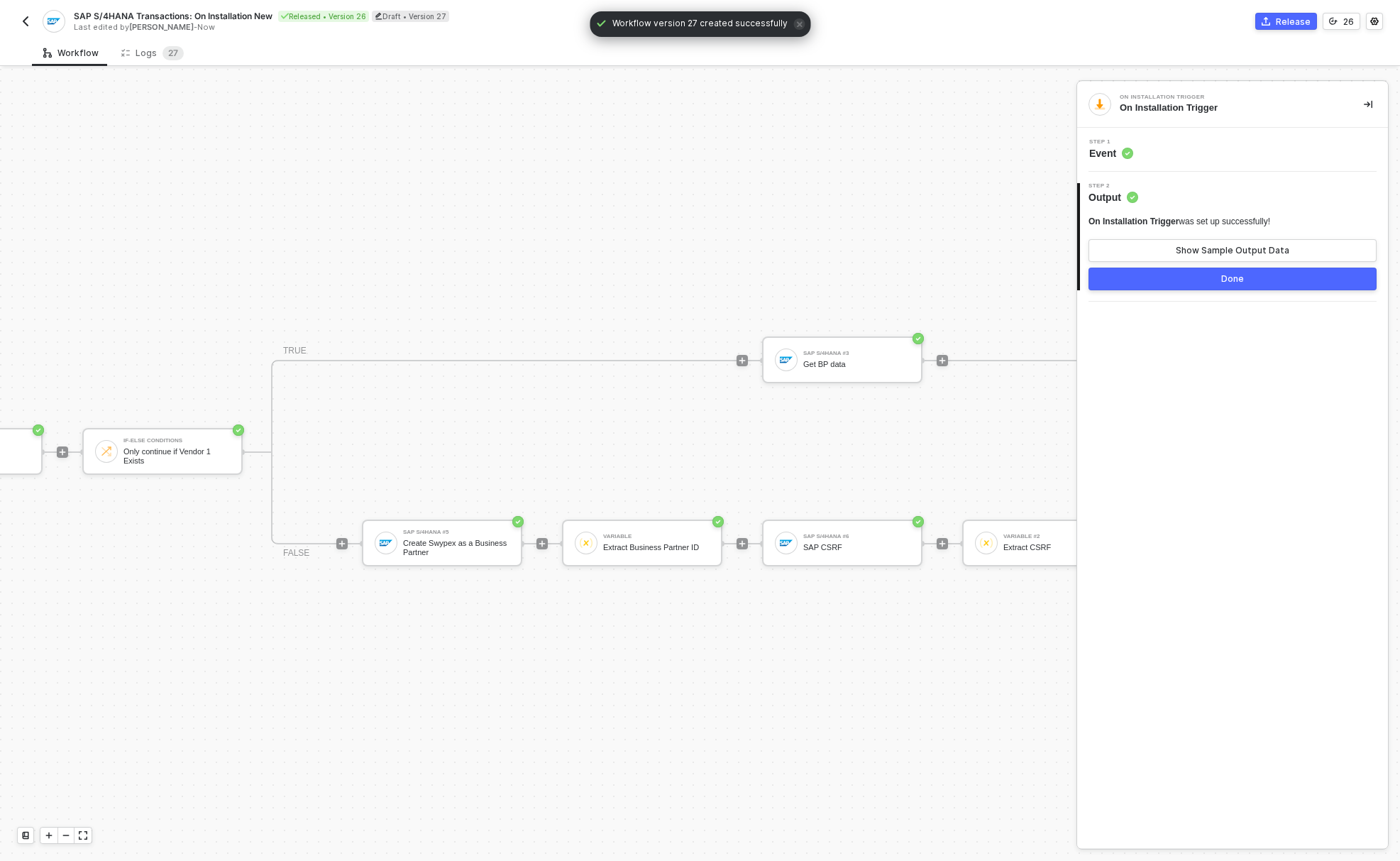
scroll to position [37, 386]
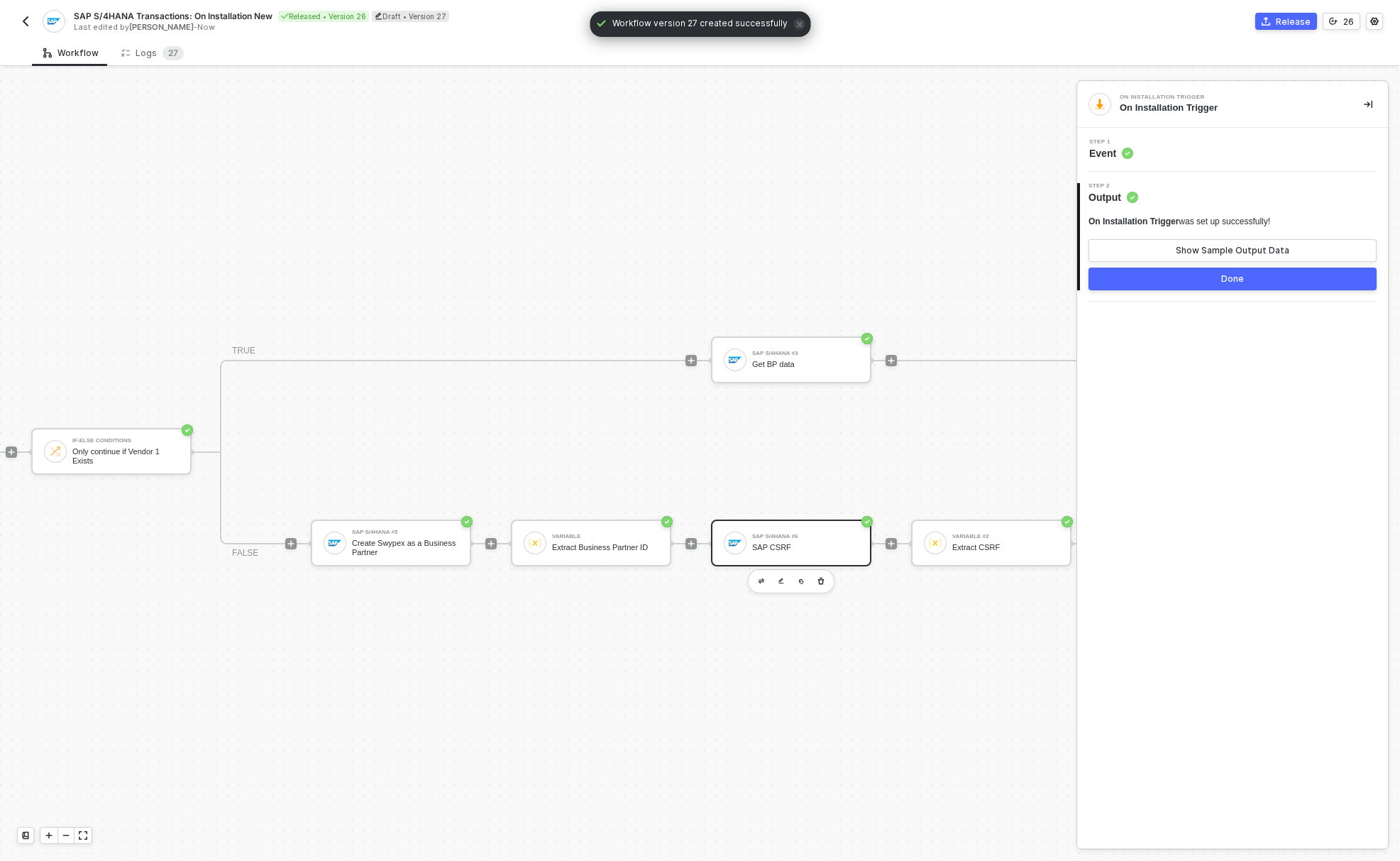
click at [772, 543] on div "SAP CSRF" at bounding box center [805, 548] width 107 height 10
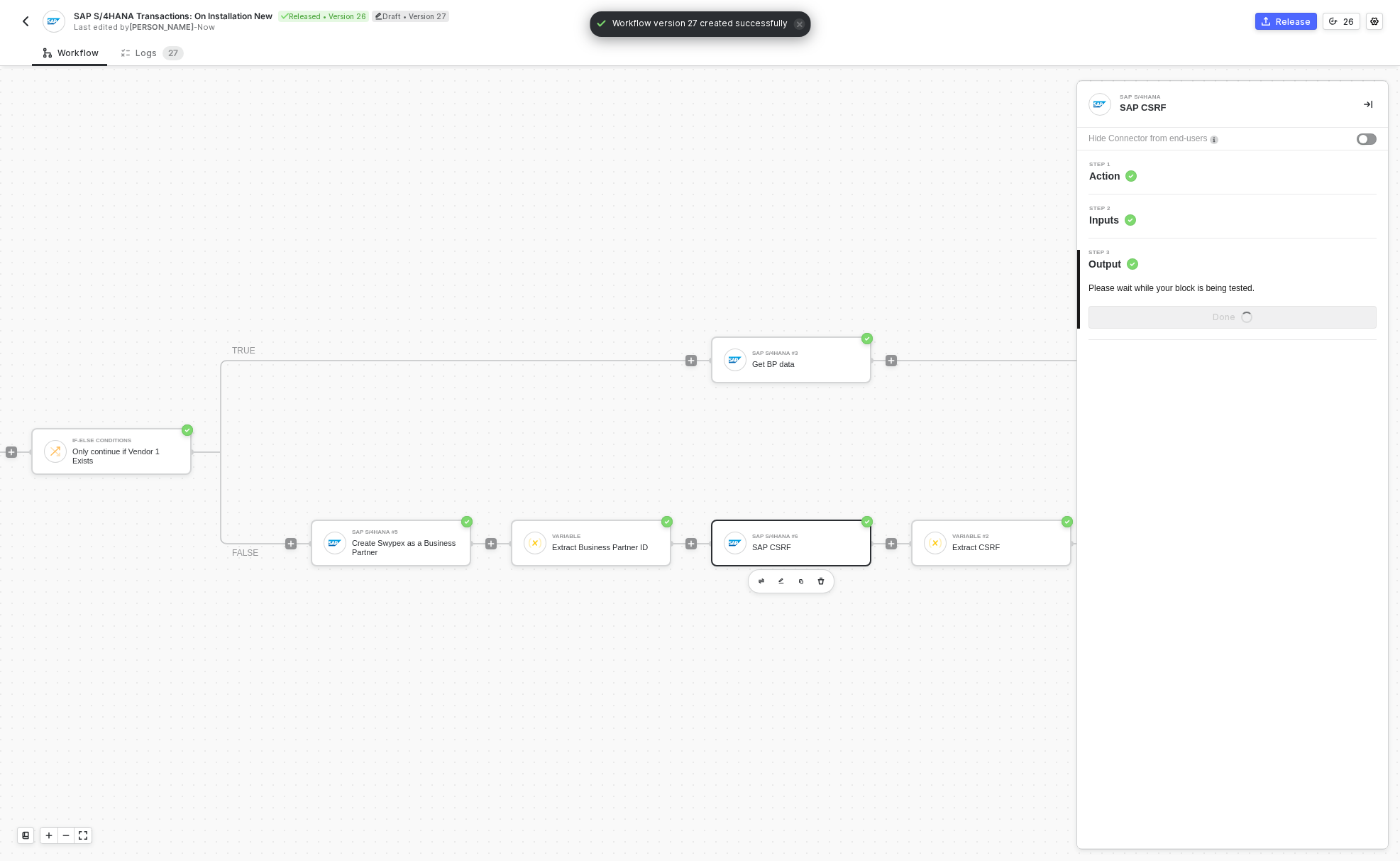
click at [1129, 175] on circle at bounding box center [1131, 176] width 11 height 11
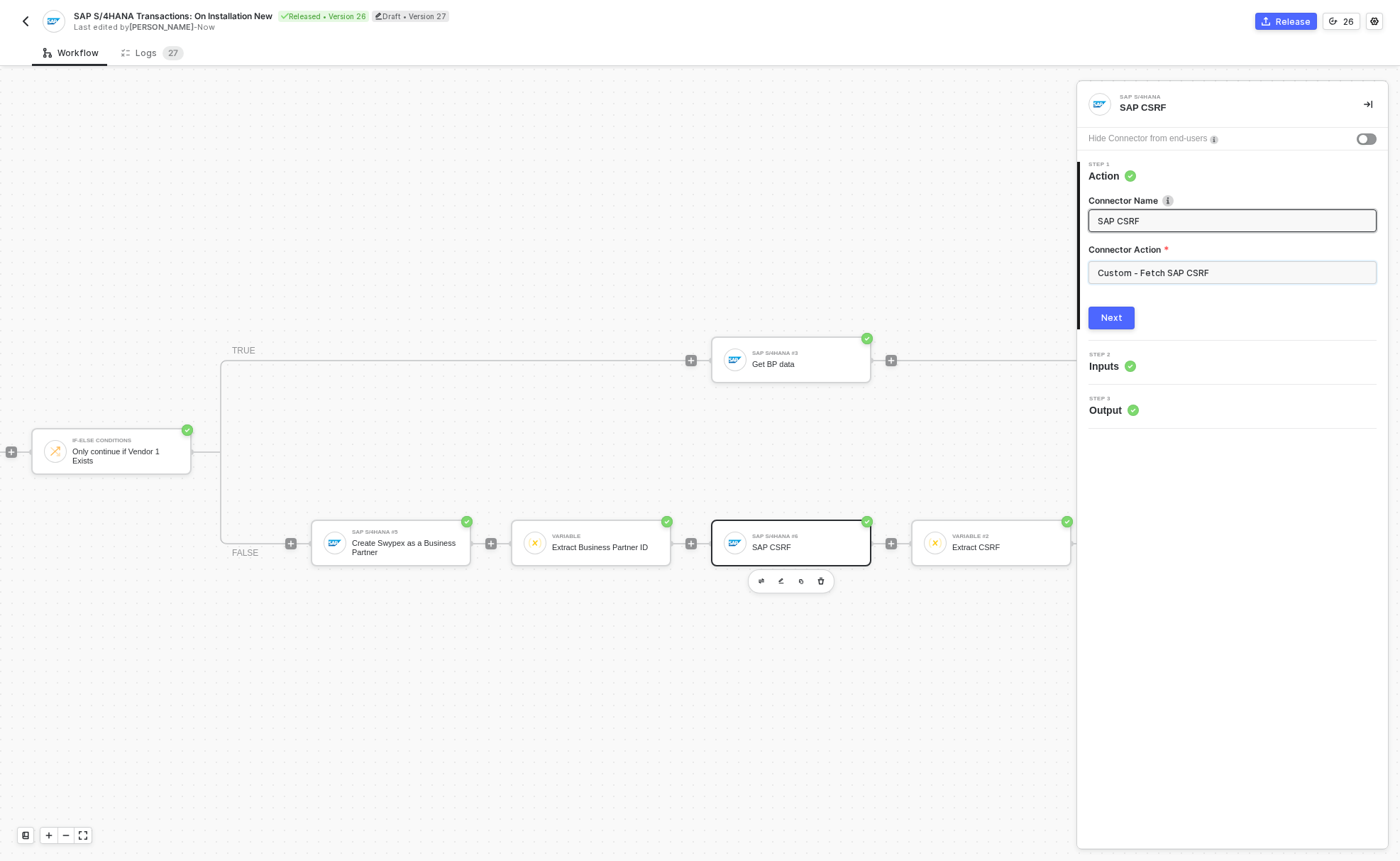
click at [1157, 269] on input "Custom - Fetch SAP CSRF" at bounding box center [1232, 273] width 288 height 22
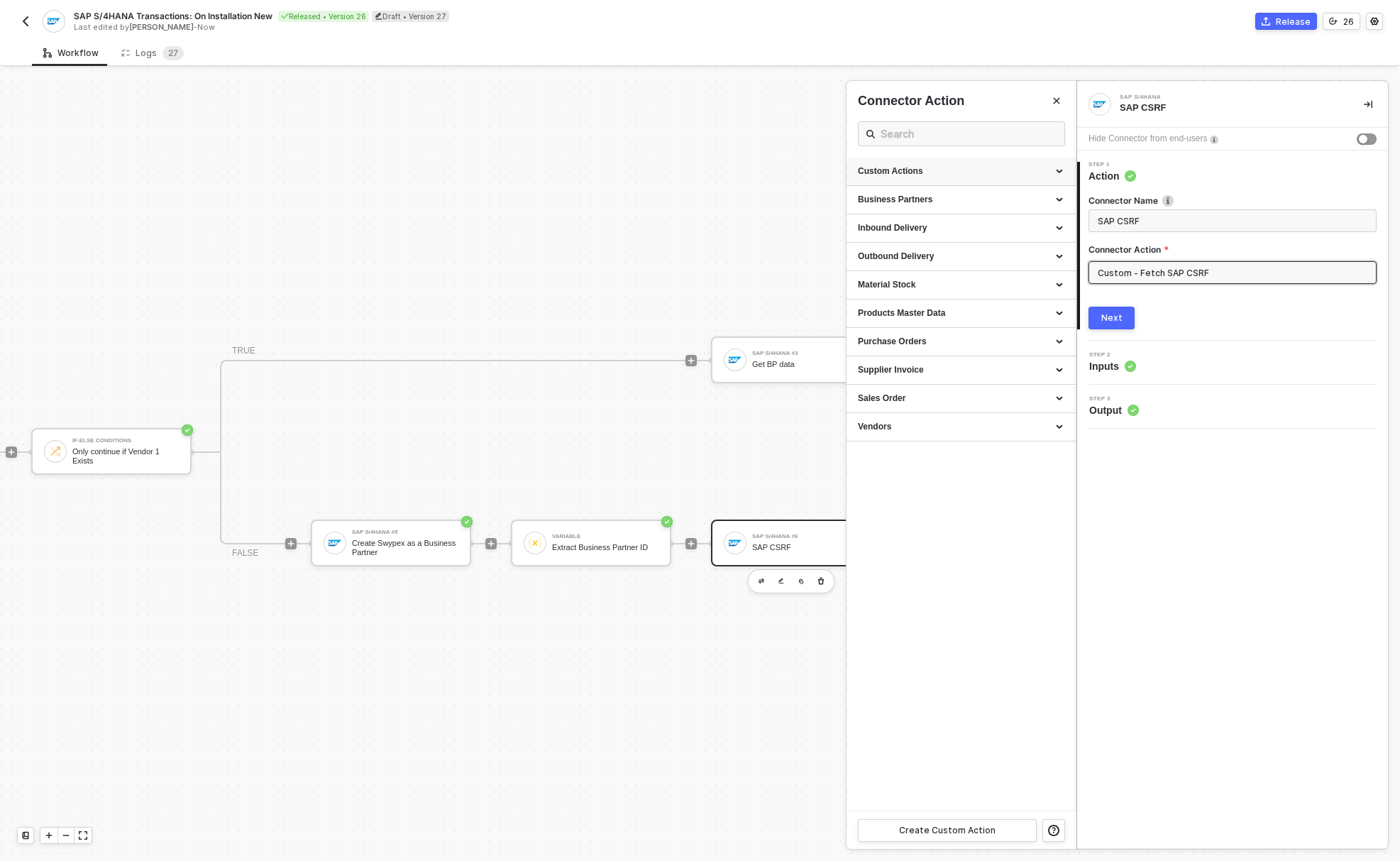
click at [909, 176] on div "Custom Actions" at bounding box center [961, 171] width 207 height 12
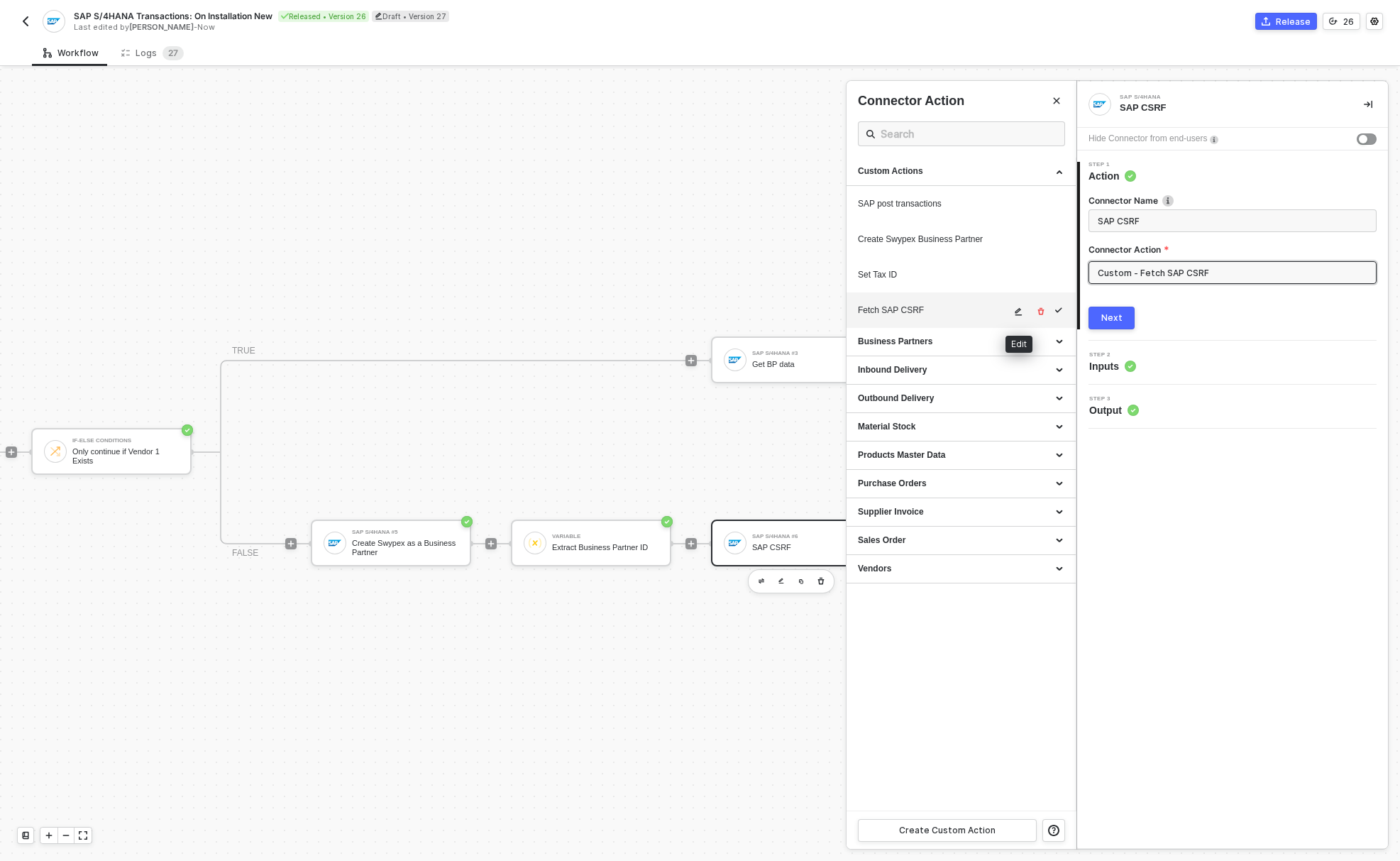
click at [1015, 313] on icon "icon-edit" at bounding box center [1018, 311] width 9 height 9
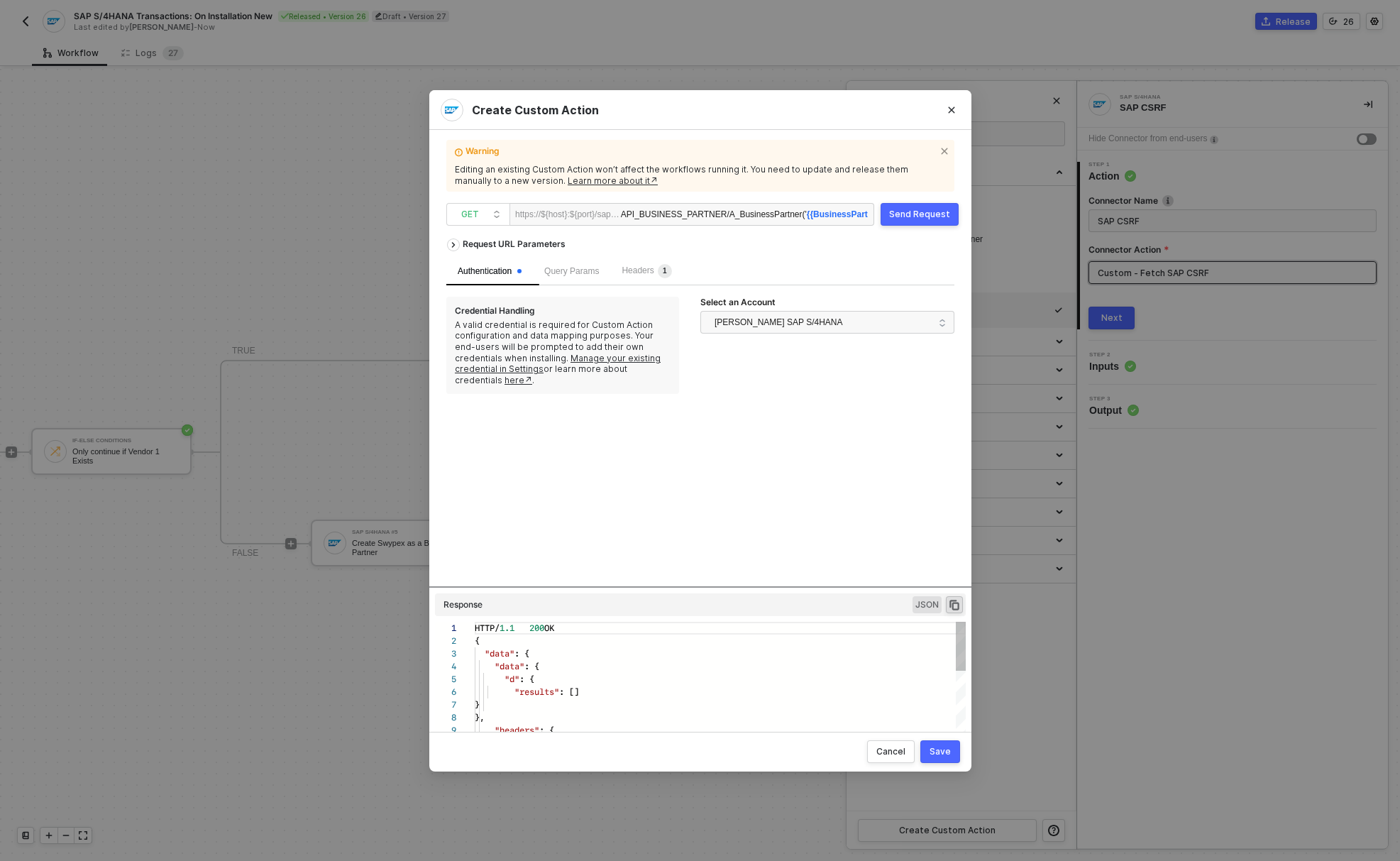
scroll to position [115, 0]
click at [480, 216] on span "GET" at bounding box center [481, 214] width 40 height 22
click at [645, 304] on div "Credential Handling A valid credential is required for Custom Action configurat…" at bounding box center [563, 345] width 232 height 97
click at [914, 218] on div "Send Request" at bounding box center [919, 214] width 61 height 11
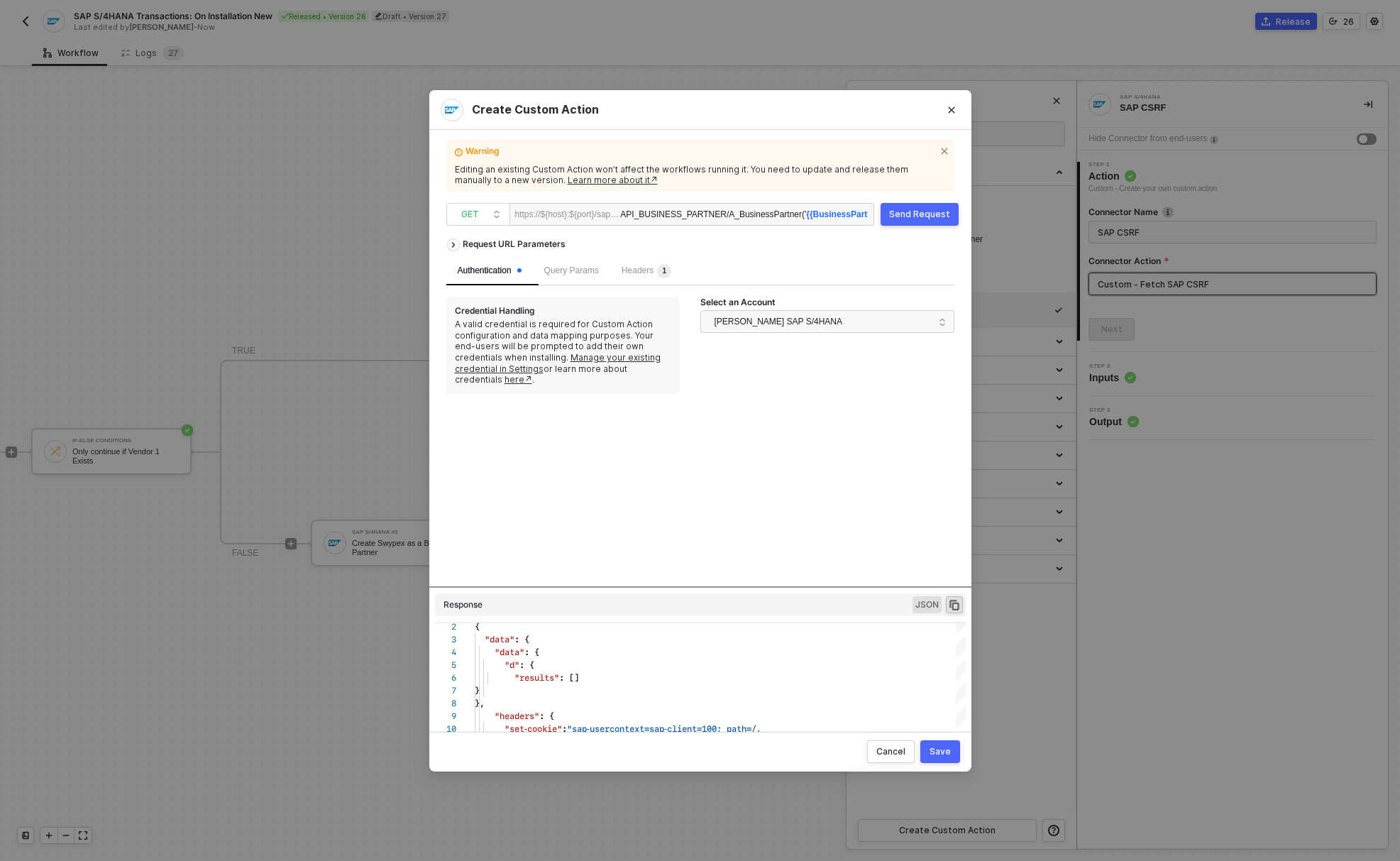
click at [688, 584] on div "Request URL Parameters Authentication Query Params Headers 1 Credential Handlin…" at bounding box center [700, 409] width 508 height 355
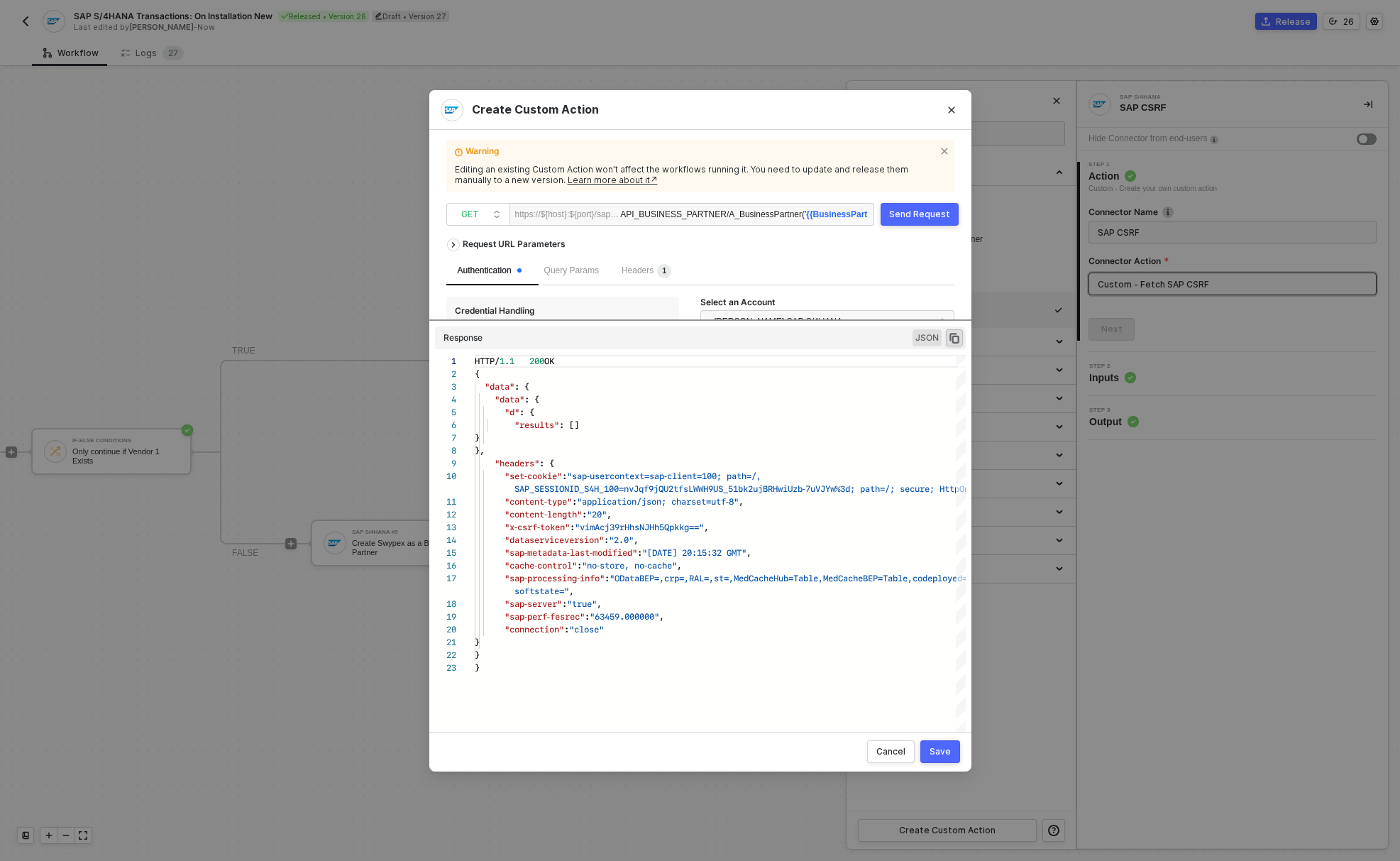
drag, startPoint x: 687, startPoint y: 586, endPoint x: 692, endPoint y: 372, distance: 214.1
click at [690, 359] on div "Request URL Parameters Authentication Query Params Headers 1 Credential Handlin…" at bounding box center [700, 475] width 508 height 488
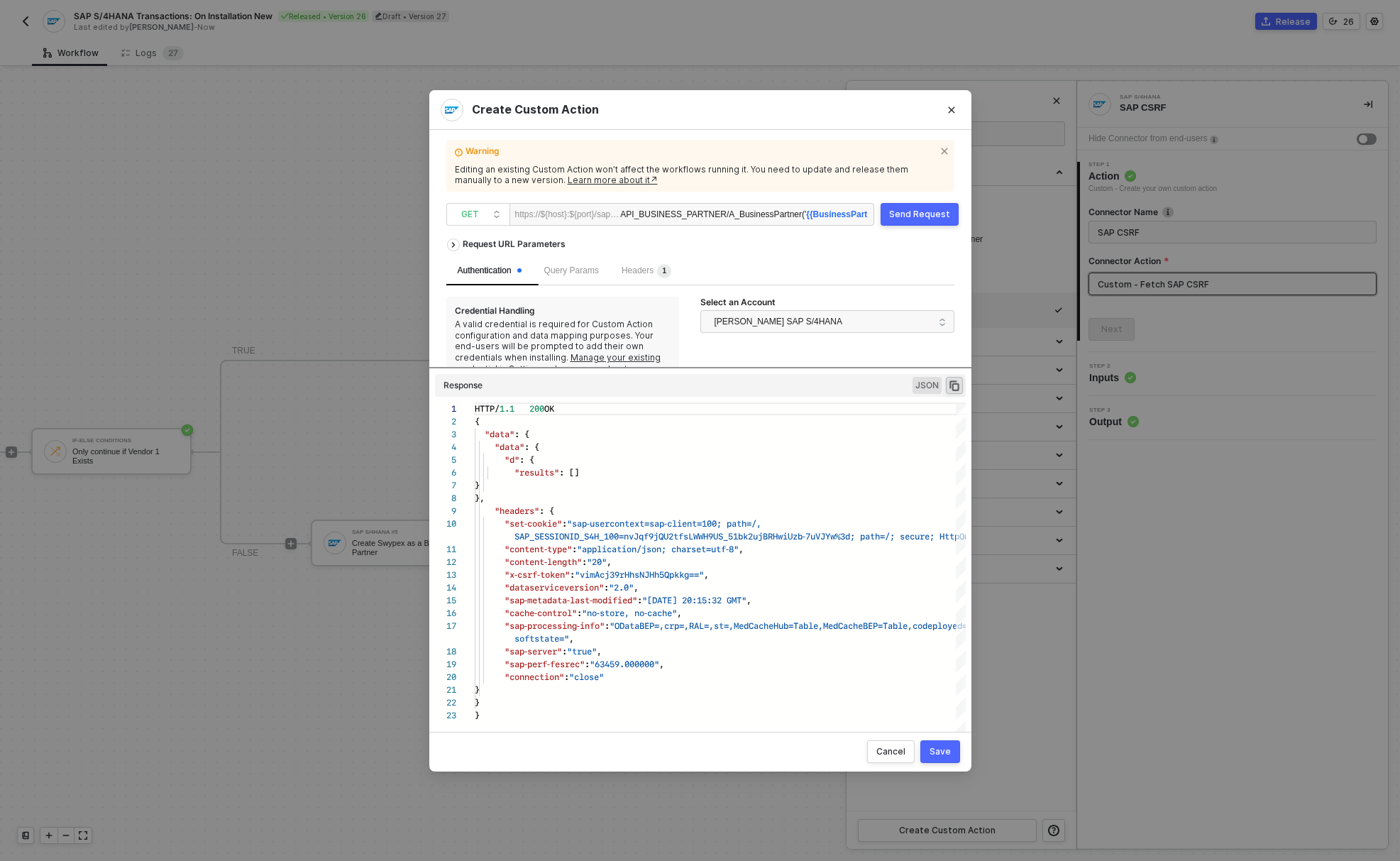
drag, startPoint x: 646, startPoint y: 317, endPoint x: 646, endPoint y: 386, distance: 69.0
click at [646, 368] on div at bounding box center [700, 368] width 553 height 2
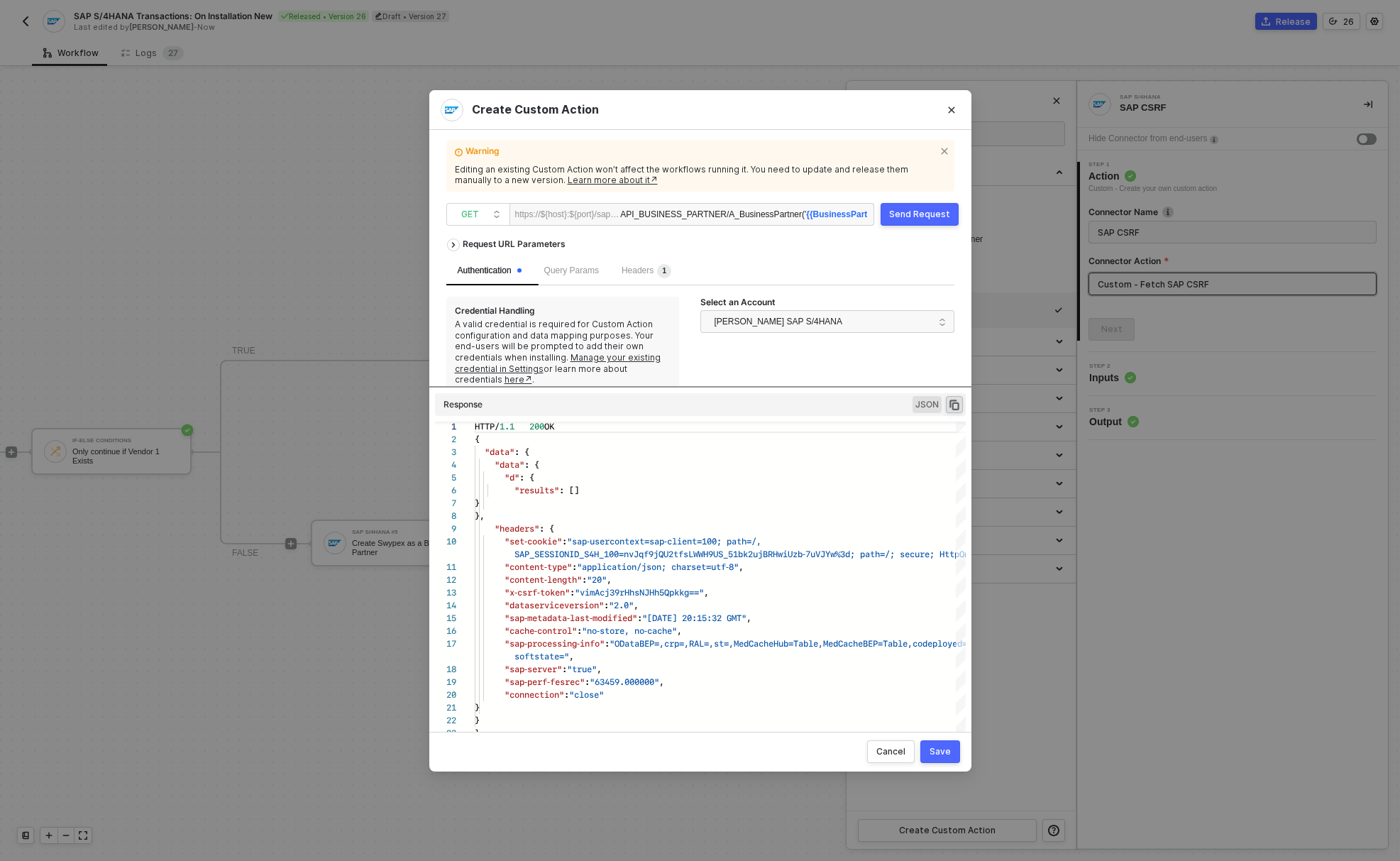
click at [904, 221] on button "Send Request" at bounding box center [919, 214] width 78 height 22
click at [923, 216] on div "Send Request" at bounding box center [919, 214] width 61 height 11
click at [1394, 462] on div "Create Custom Action Warning Editing an existing Custom Action won’t affect the…" at bounding box center [700, 430] width 1400 height 861
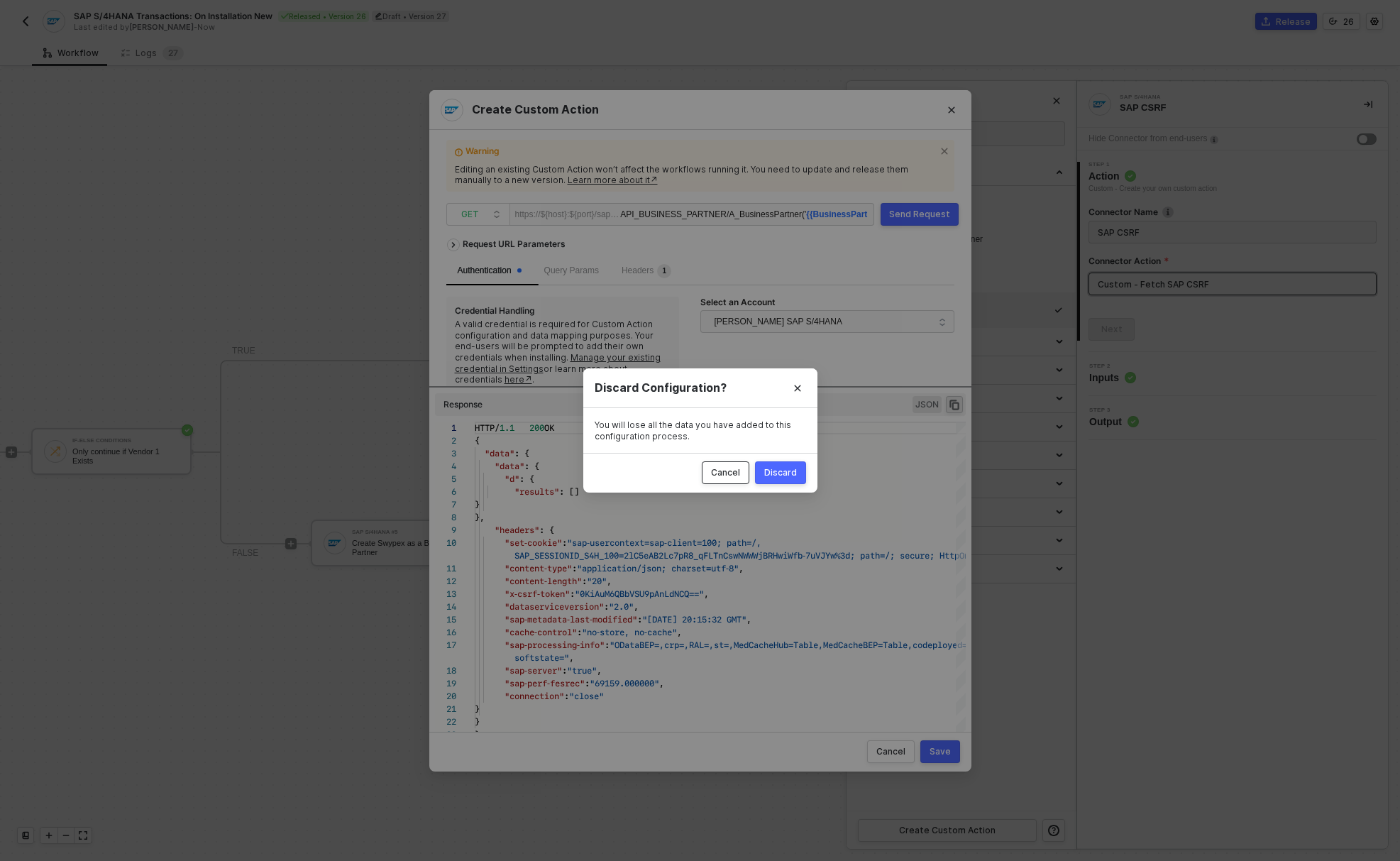
click at [744, 473] on button "Cancel" at bounding box center [724, 472] width 47 height 22
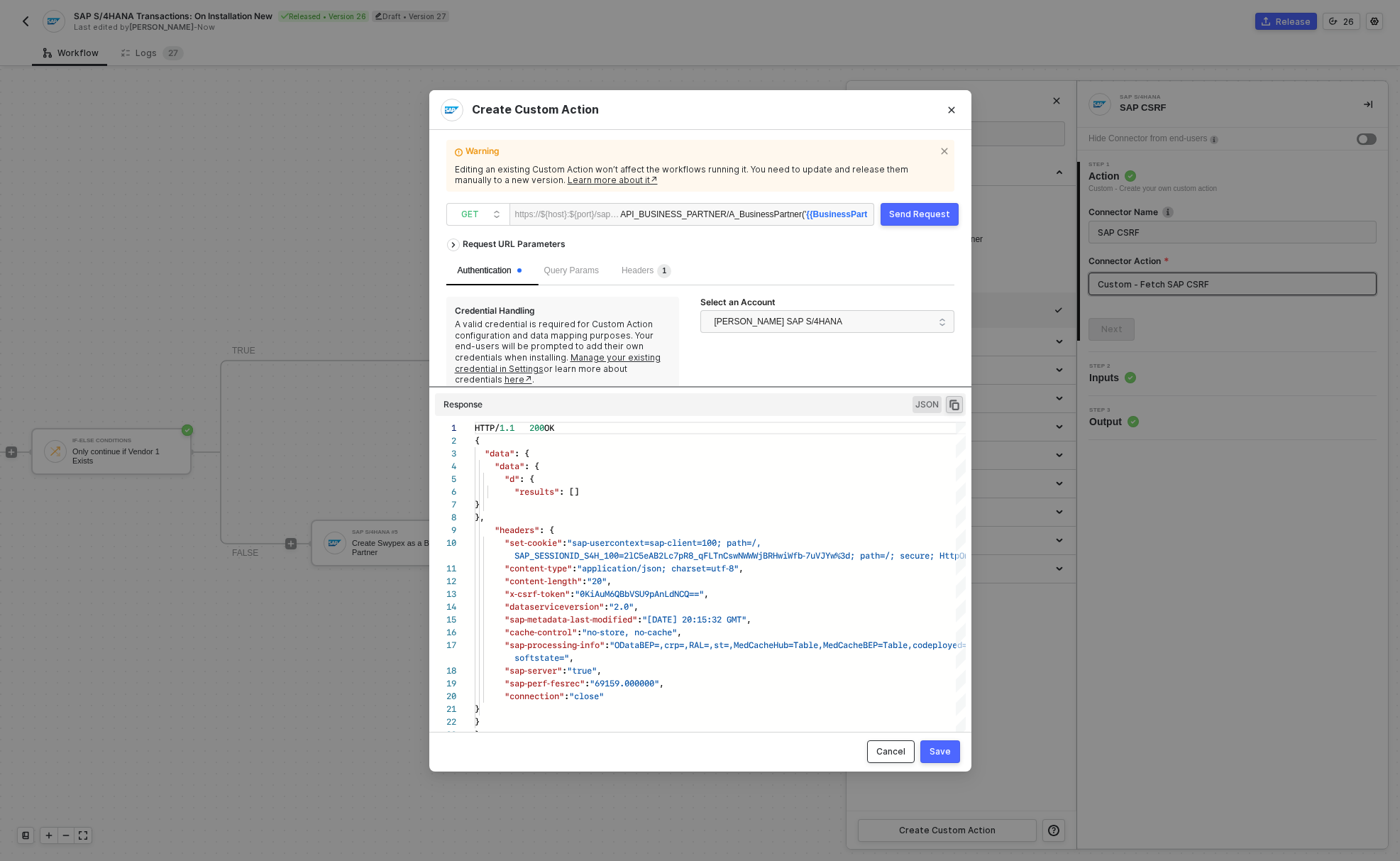
click at [906, 754] on button "Cancel" at bounding box center [890, 751] width 47 height 22
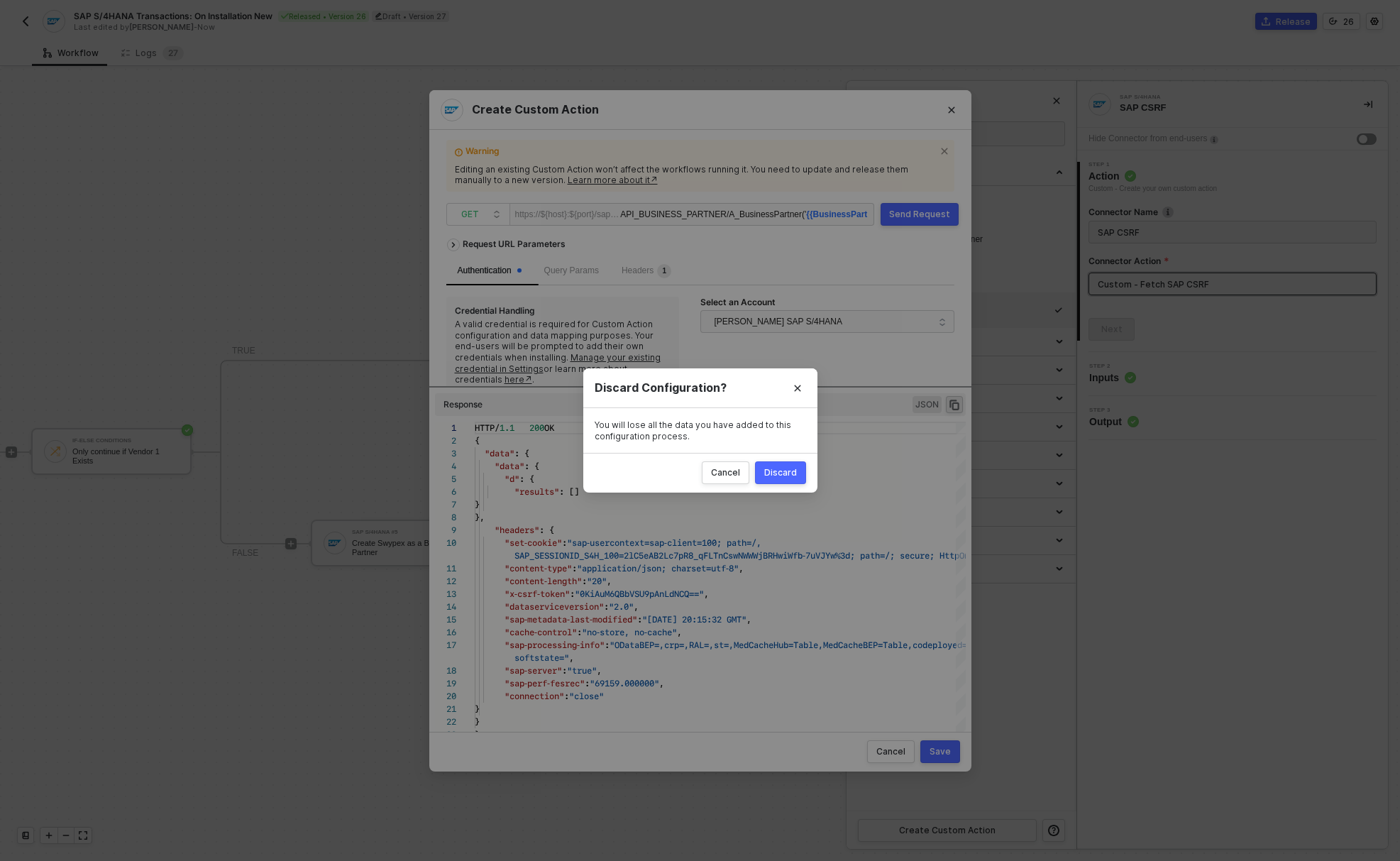
click at [789, 476] on div "Discard" at bounding box center [780, 472] width 33 height 11
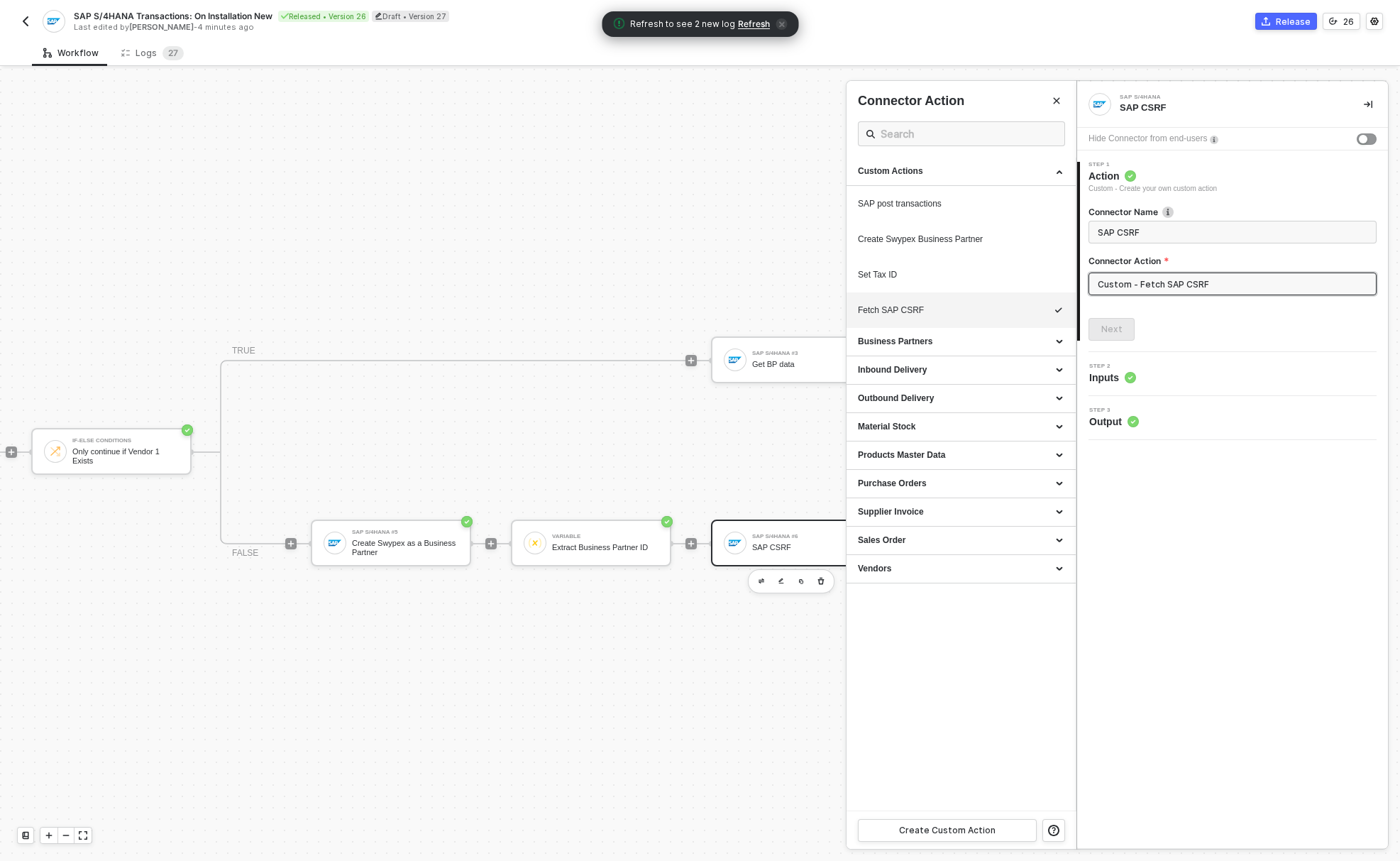
click at [778, 22] on icon "icon-close" at bounding box center [781, 24] width 6 height 6
click at [151, 51] on div "Logs 2 7" at bounding box center [152, 54] width 63 height 14
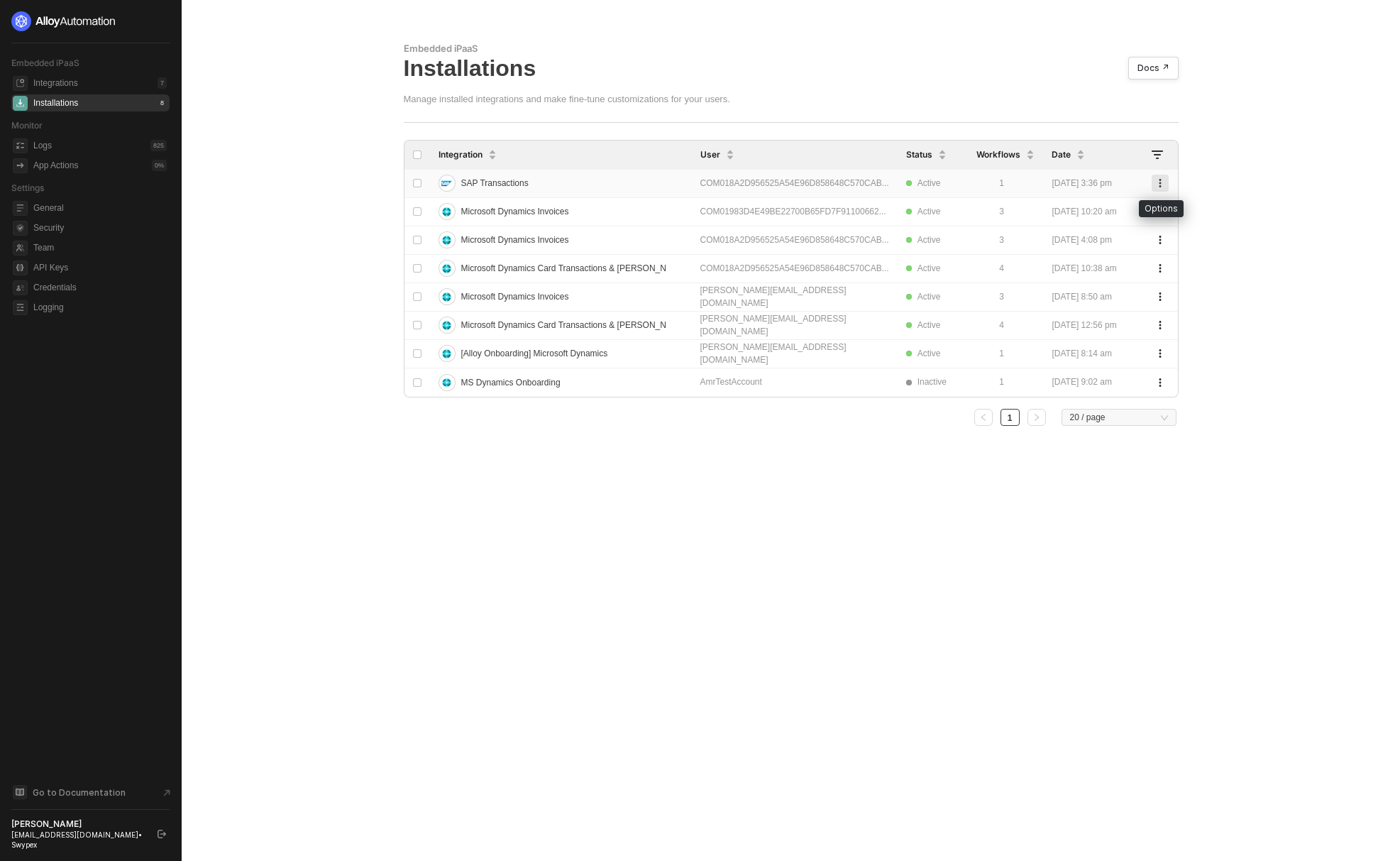
click at [1157, 184] on icon "button" at bounding box center [1160, 183] width 9 height 9
click at [1131, 212] on div "Delete" at bounding box center [1110, 212] width 88 height 14
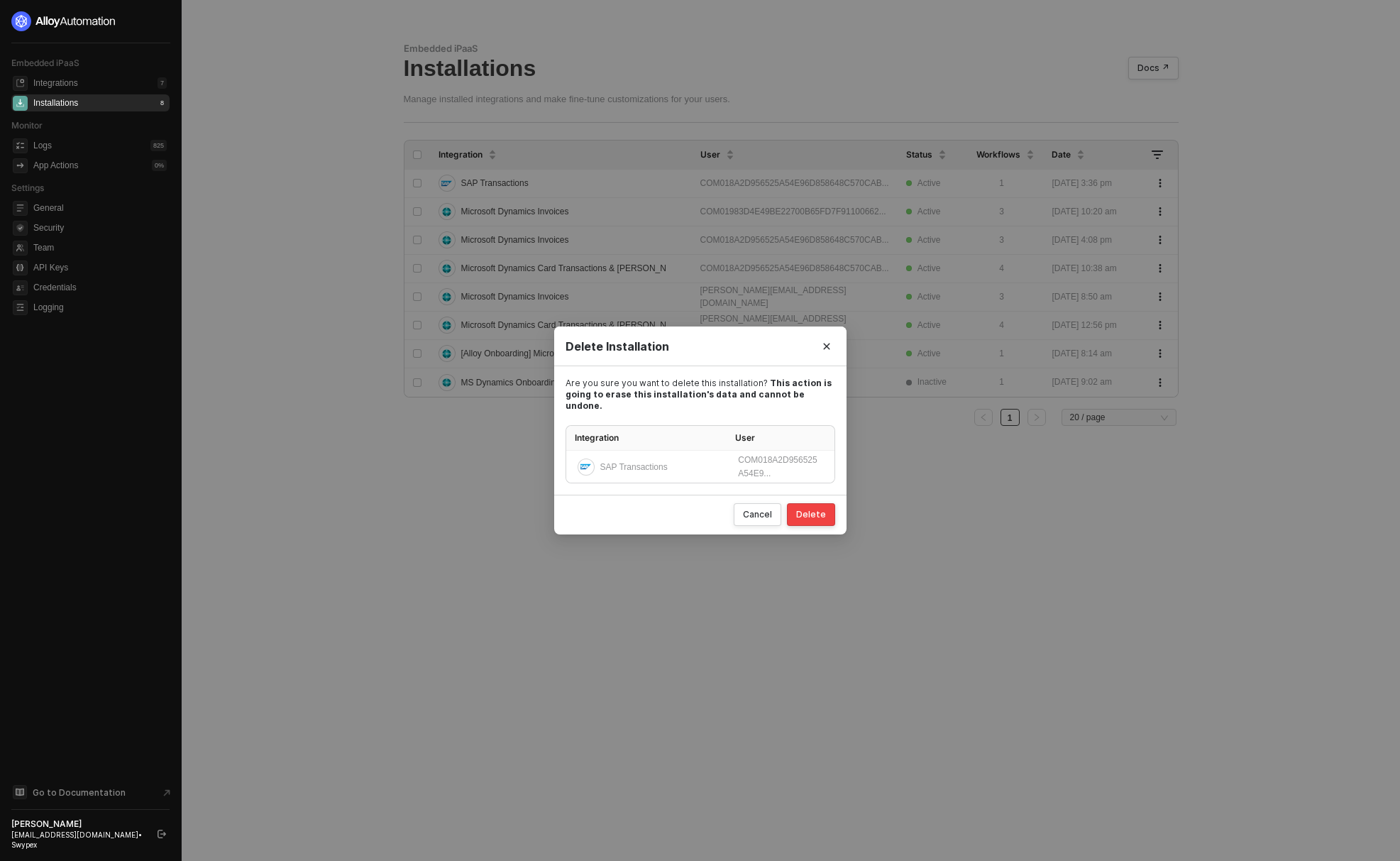
click at [832, 511] on button "Delete" at bounding box center [811, 515] width 48 height 22
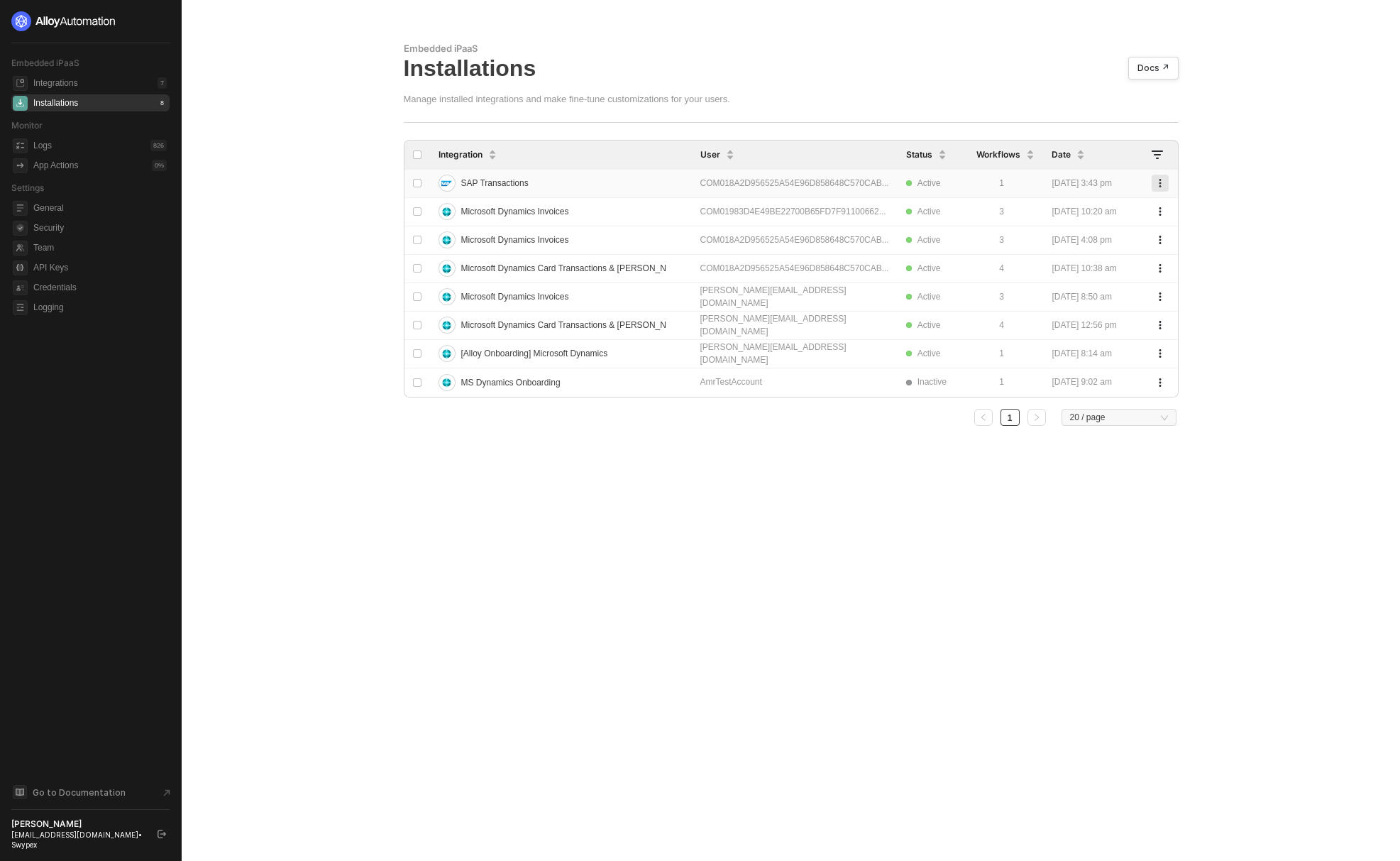
click at [1167, 180] on button "button" at bounding box center [1160, 183] width 17 height 17
drag, startPoint x: 1106, startPoint y: 214, endPoint x: 1088, endPoint y: 262, distance: 51.3
click at [1106, 215] on div "Delete" at bounding box center [1110, 212] width 88 height 14
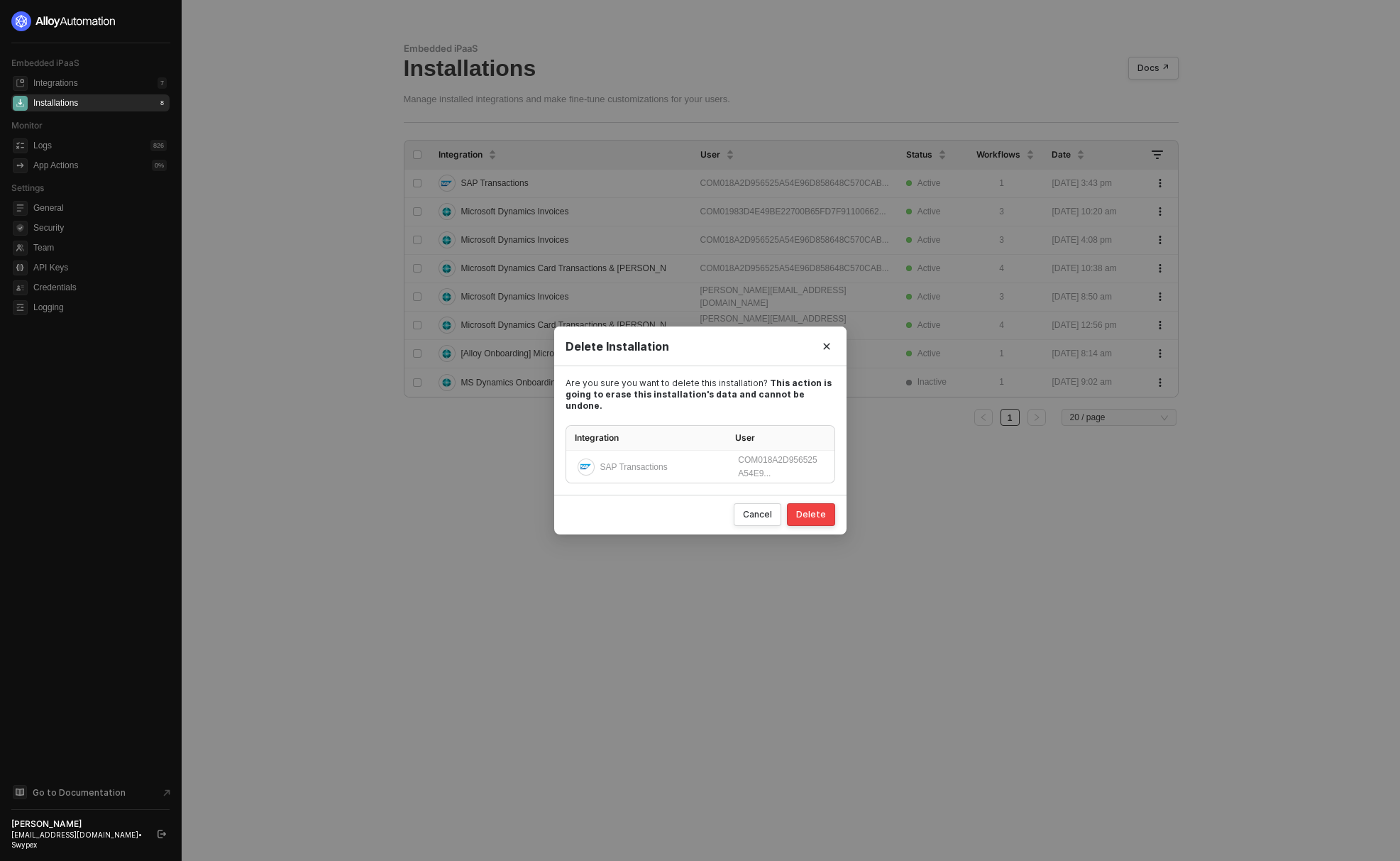
click at [837, 503] on div "Cancel Delete" at bounding box center [700, 515] width 293 height 40
click at [821, 514] on div "Delete" at bounding box center [810, 515] width 30 height 11
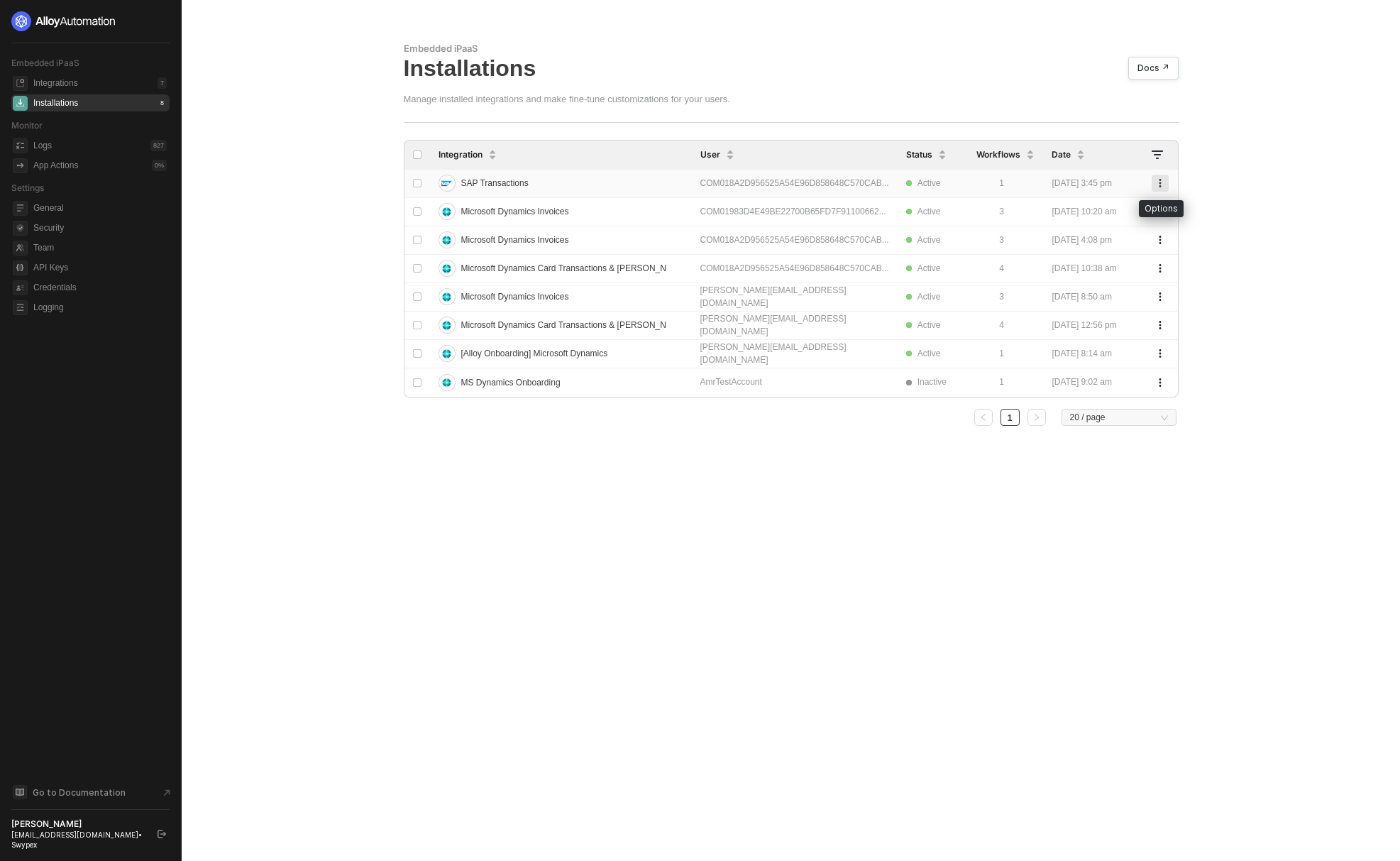
click at [1160, 177] on button "button" at bounding box center [1160, 183] width 17 height 17
click at [1085, 209] on div "Delete" at bounding box center [1110, 212] width 88 height 14
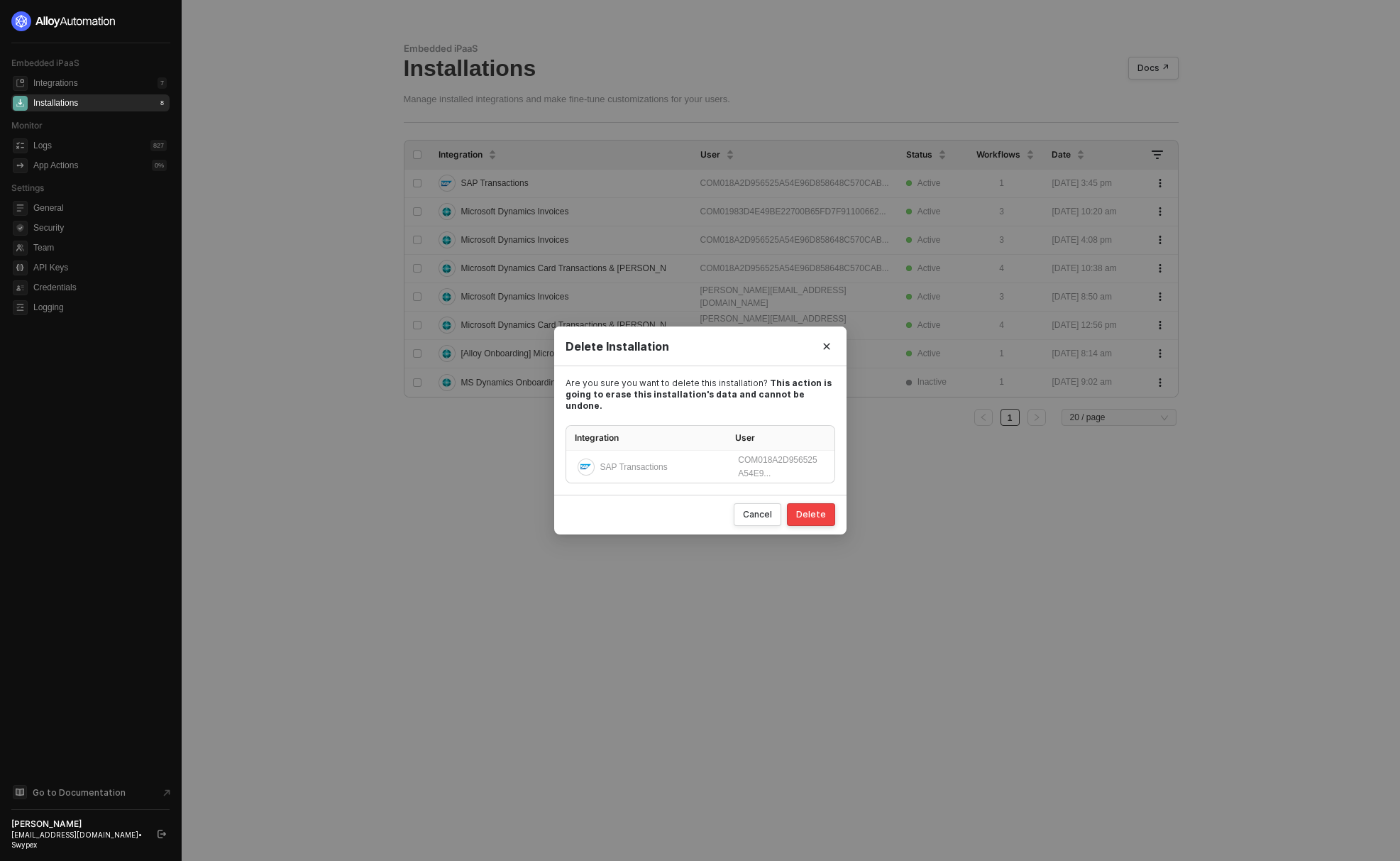
click at [806, 512] on div "Delete" at bounding box center [810, 515] width 30 height 11
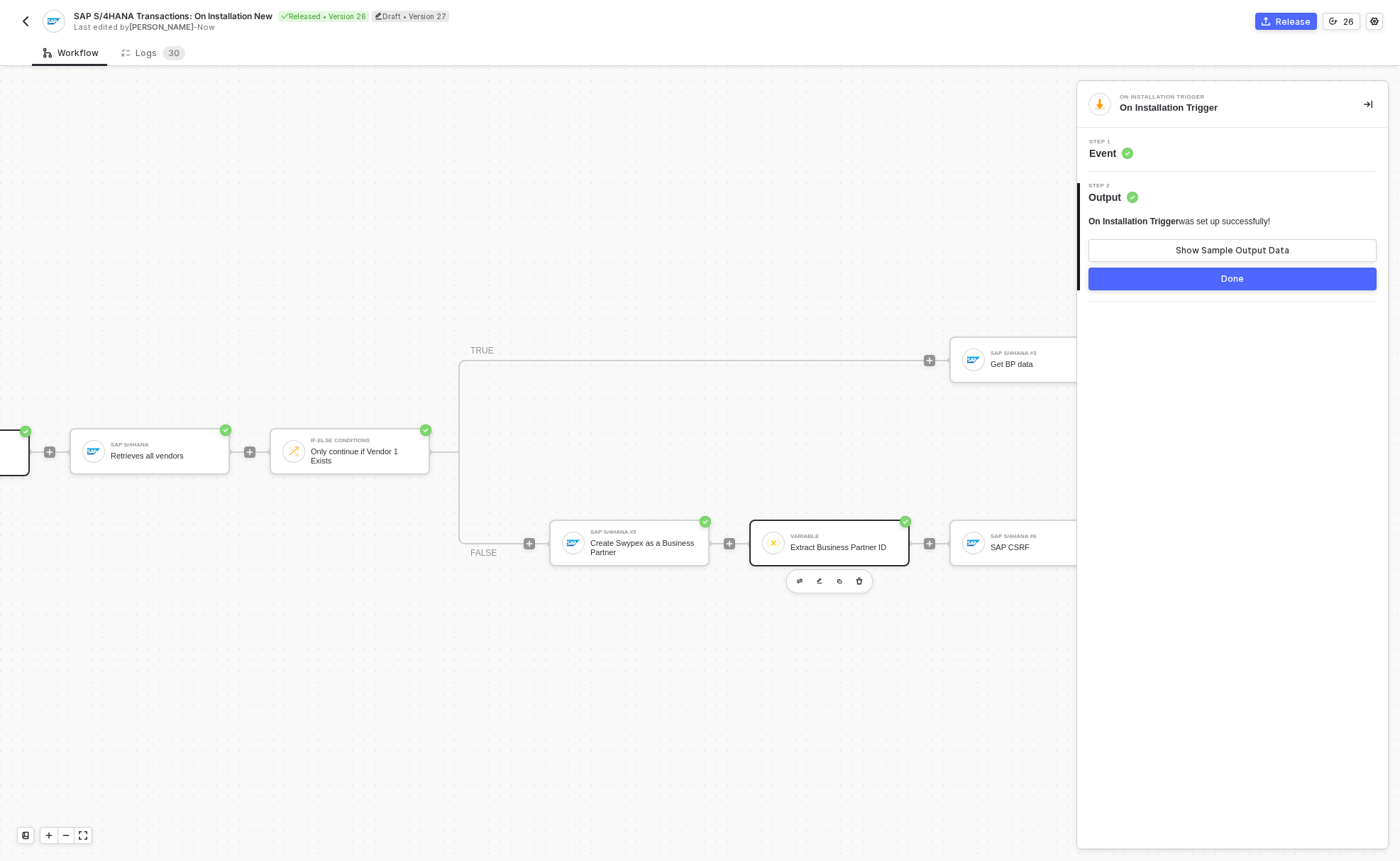
scroll to position [37, 386]
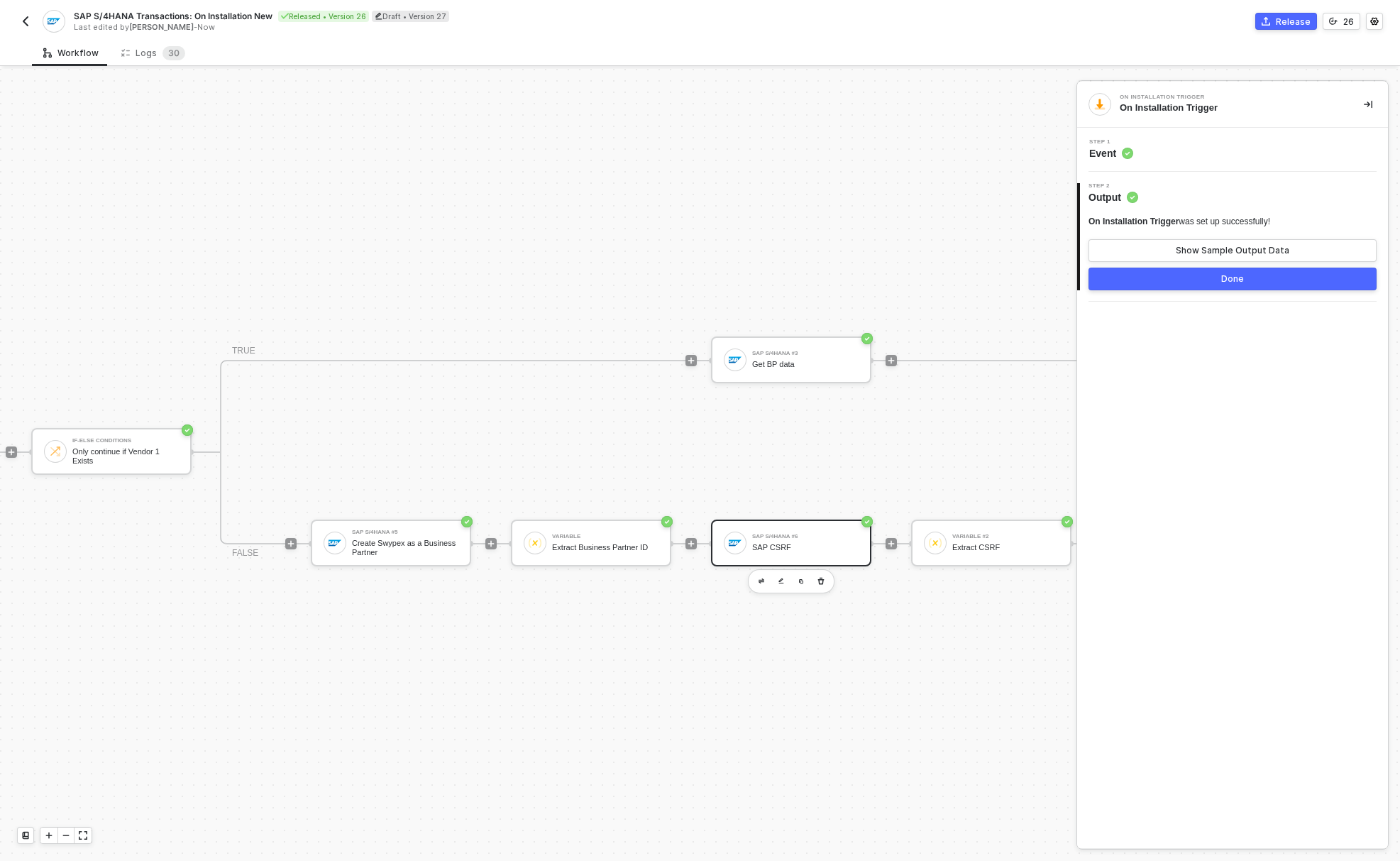
click at [765, 534] on div "SAP S/4HANA #6" at bounding box center [805, 536] width 107 height 6
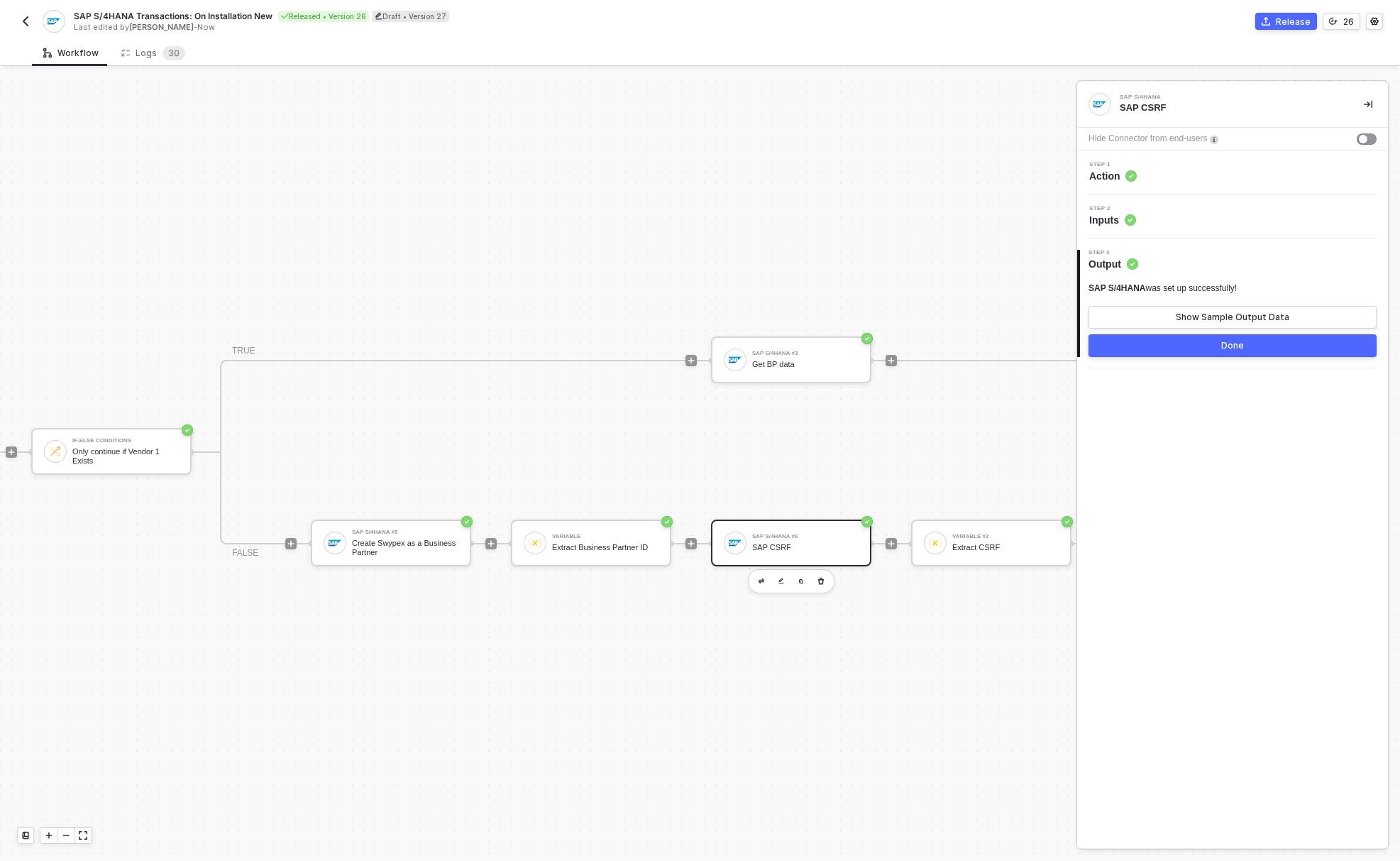
click at [1147, 178] on div "Step 1 Action" at bounding box center [1233, 172] width 307 height 22
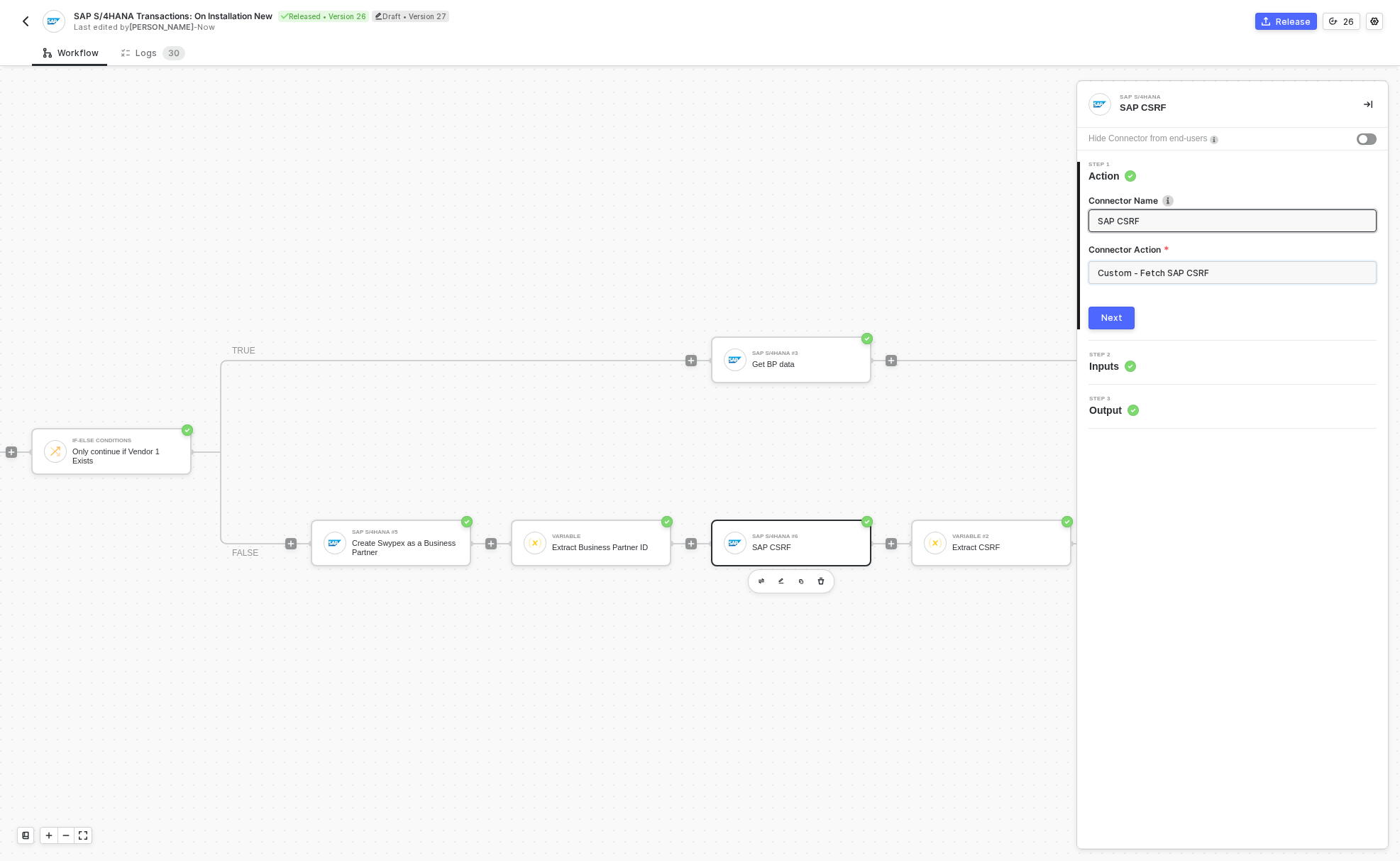
click at [1241, 269] on input "Custom - Fetch SAP CSRF" at bounding box center [1232, 273] width 288 height 22
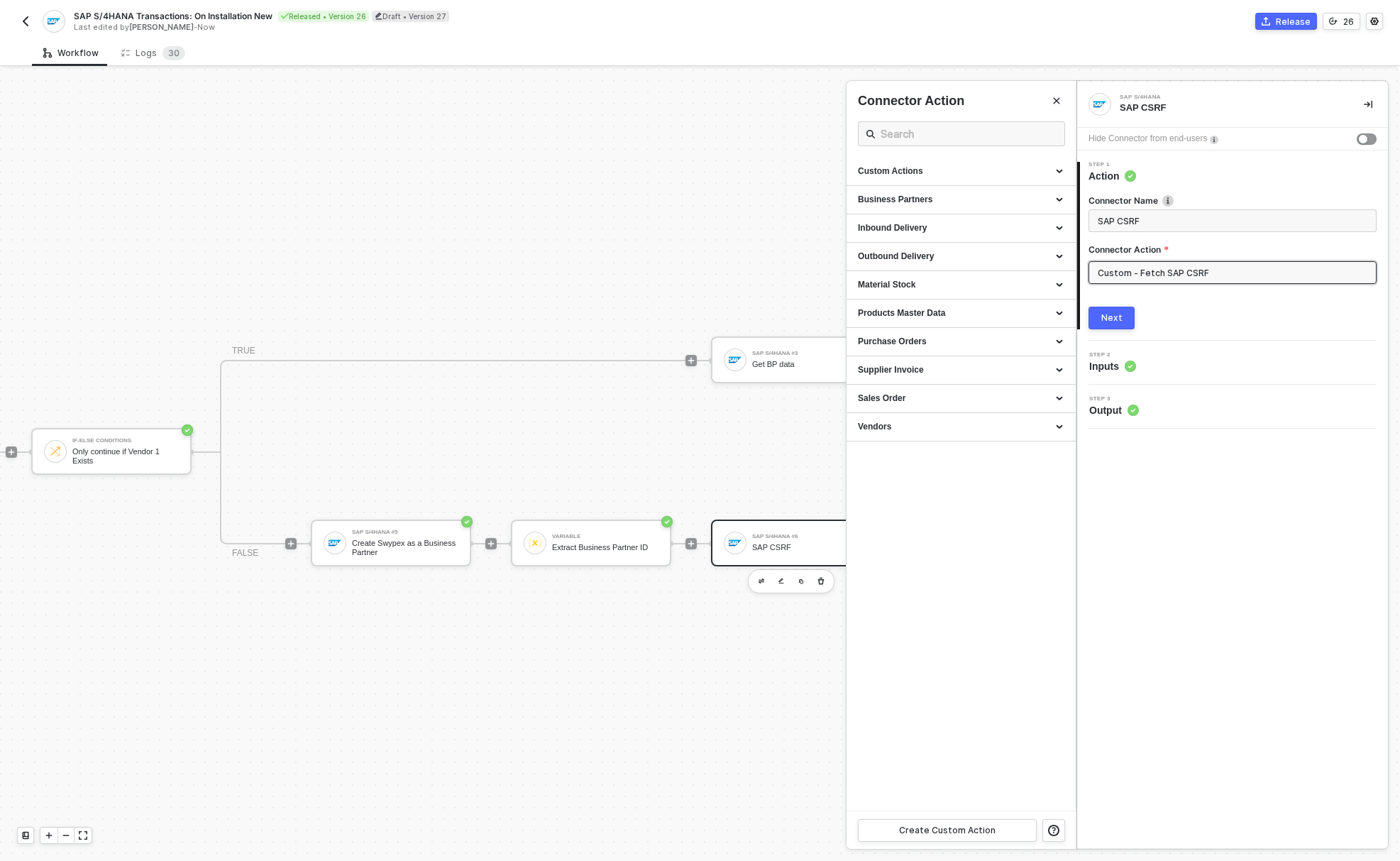
click at [688, 434] on div at bounding box center [700, 465] width 1400 height 792
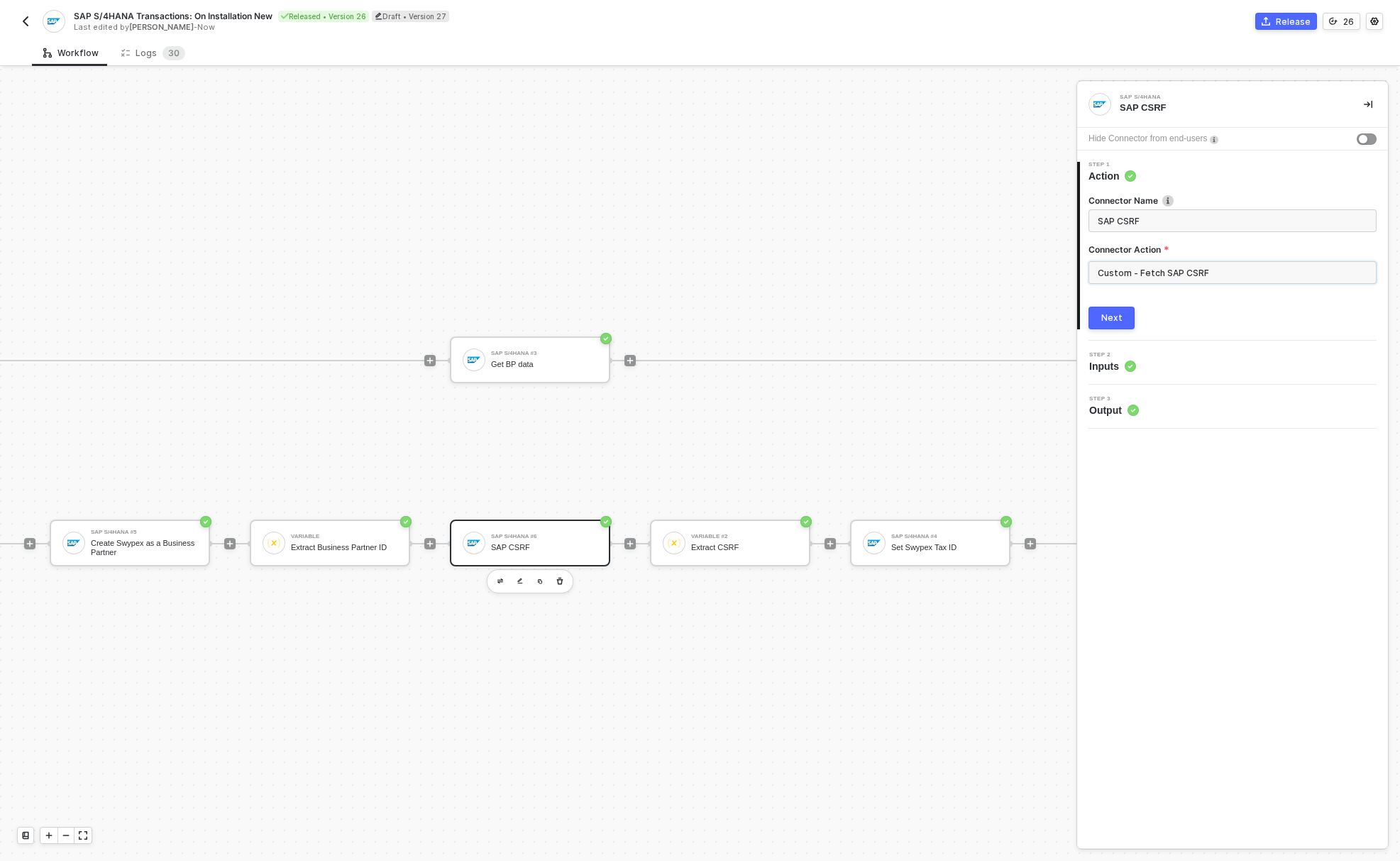
scroll to position [37, 797]
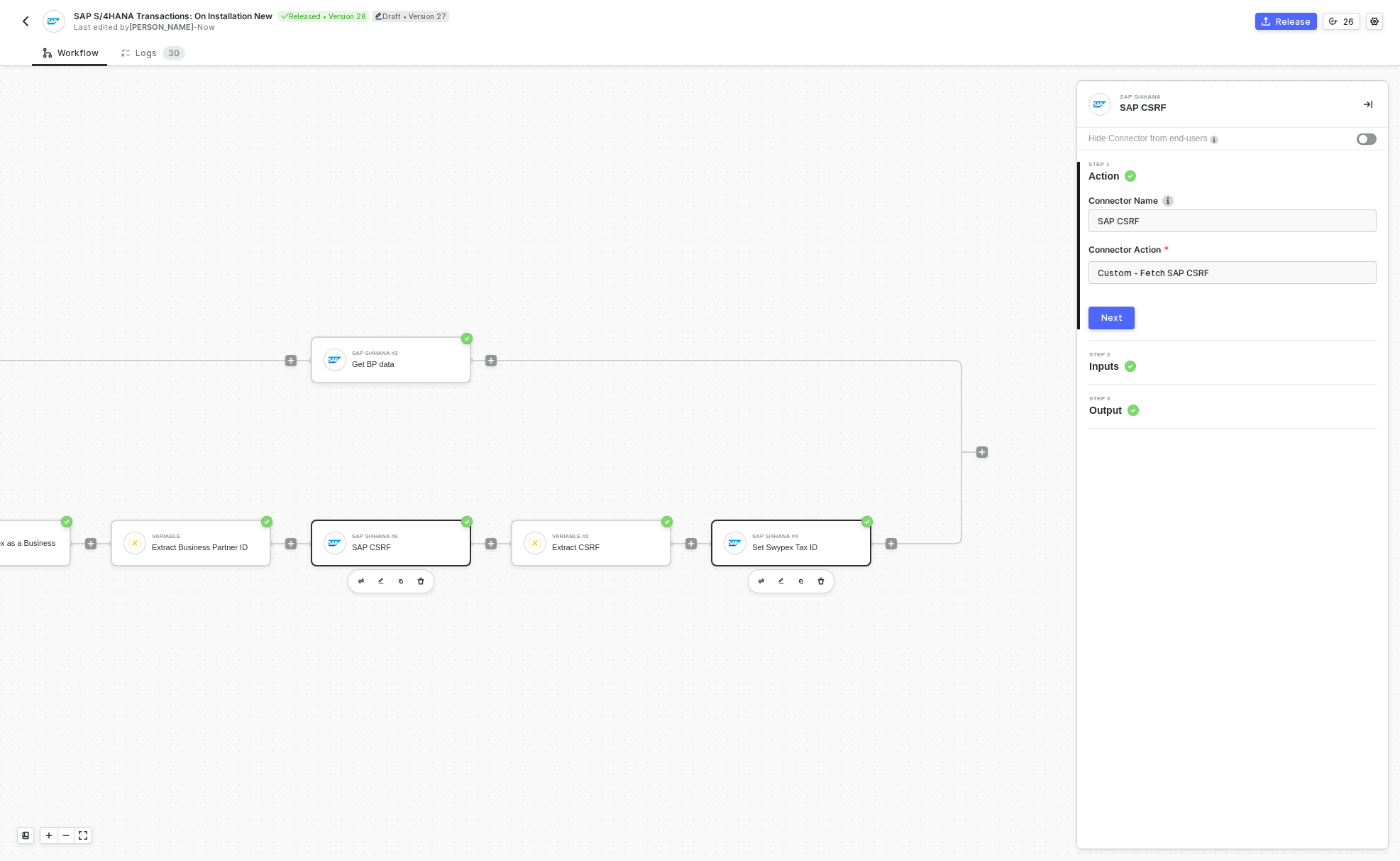
click at [761, 519] on div "SAP S/4HANA #4 Set Swypex Tax ID" at bounding box center [791, 543] width 160 height 46
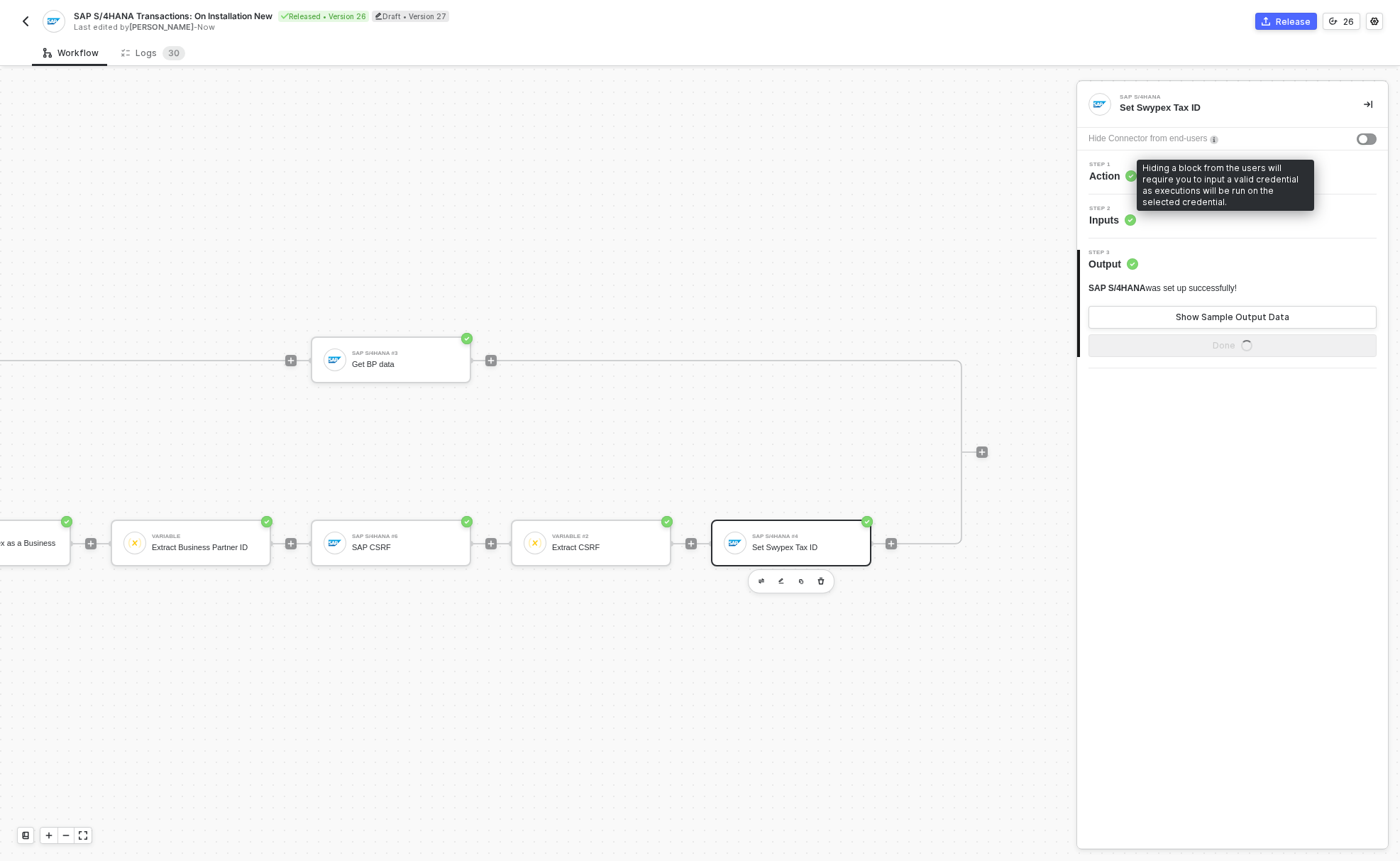
click at [1157, 172] on div "Hiding a block from the users will require you to input a valid credential as e…" at bounding box center [1224, 185] width 177 height 51
click at [1120, 173] on span "Action" at bounding box center [1112, 176] width 47 height 14
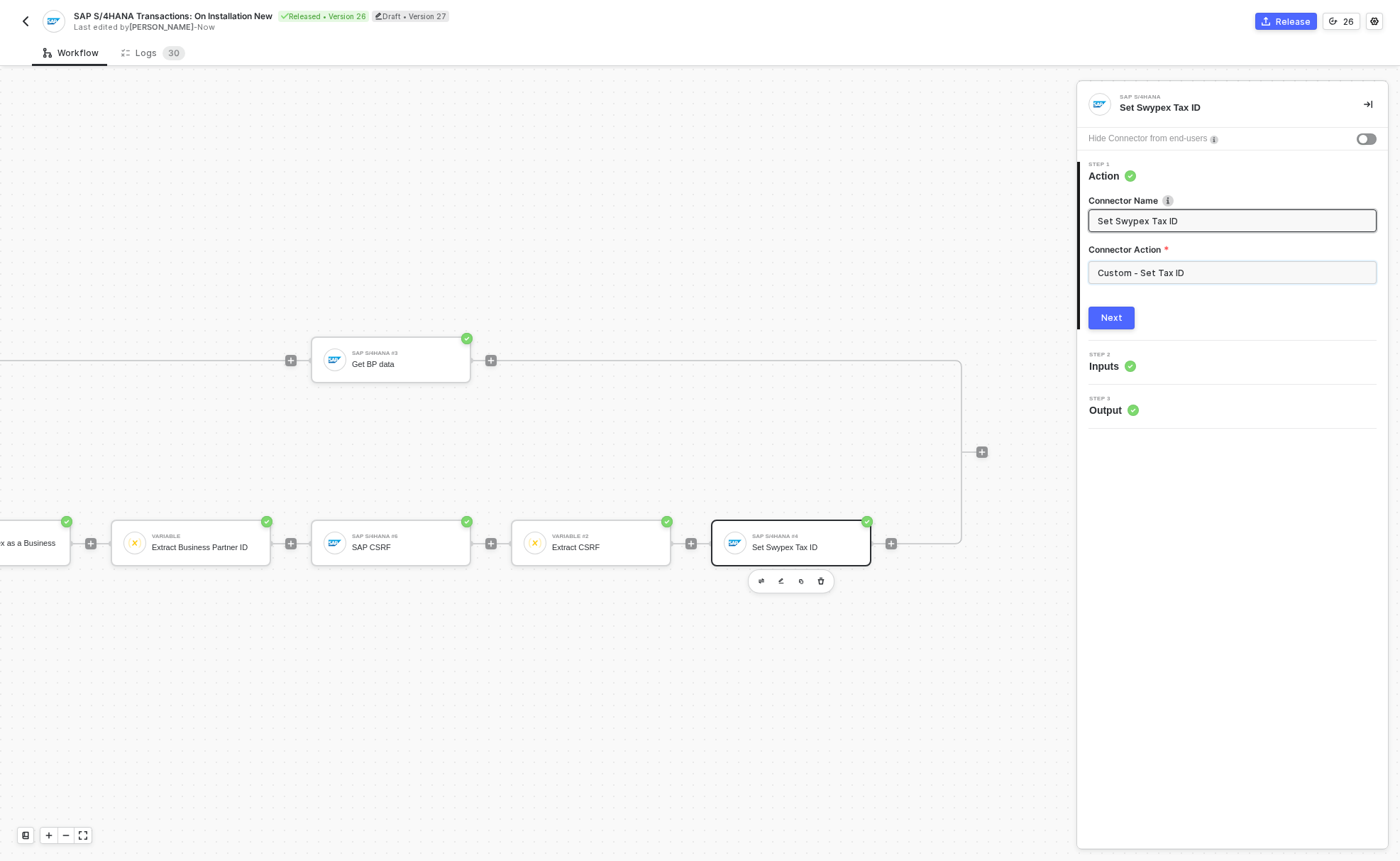
click at [1153, 278] on input "Custom - Set Tax ID" at bounding box center [1232, 273] width 288 height 22
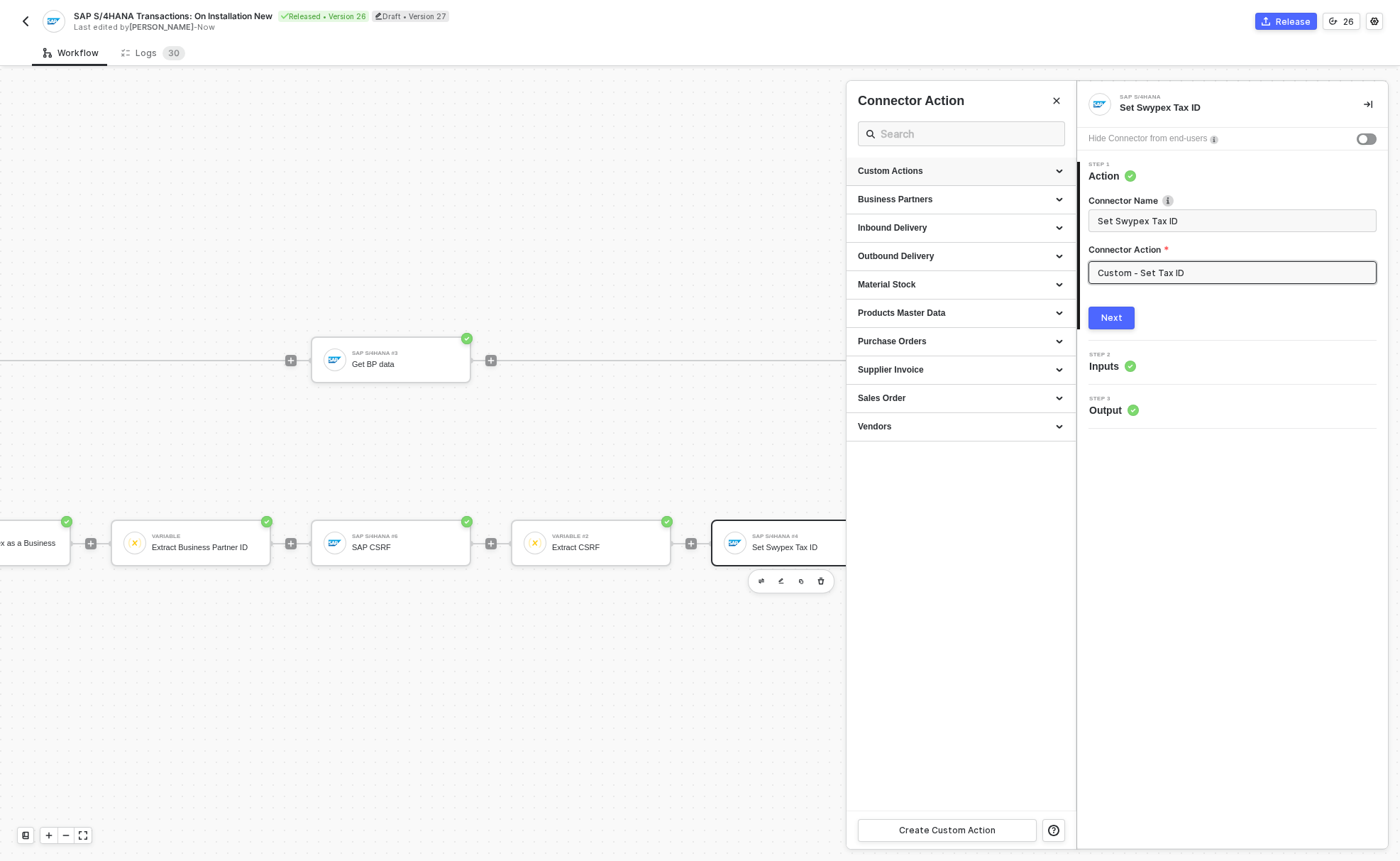
click at [911, 173] on div "Custom Actions" at bounding box center [961, 171] width 207 height 12
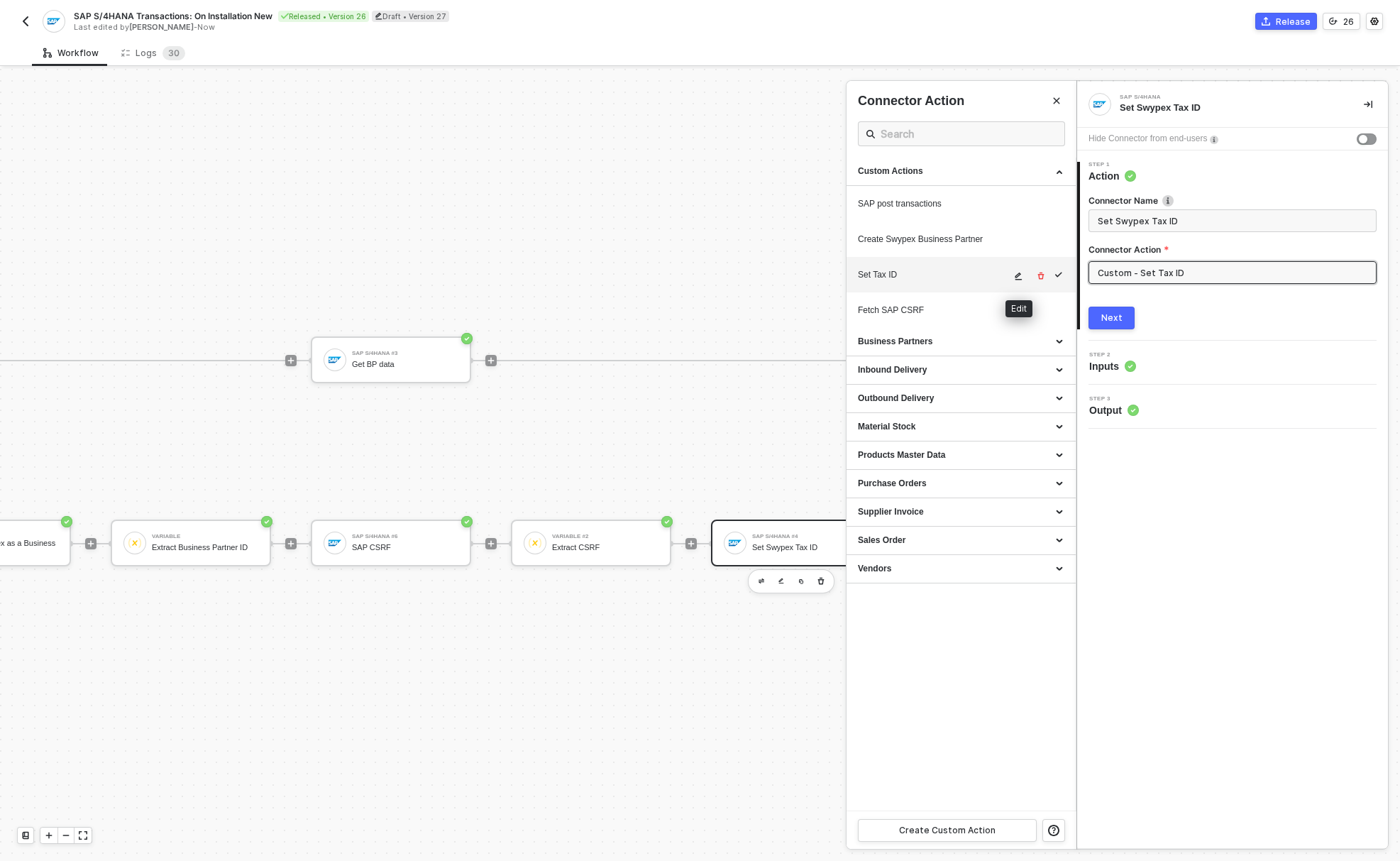
click at [1019, 275] on icon "icon-edit" at bounding box center [1019, 277] width 7 height 8
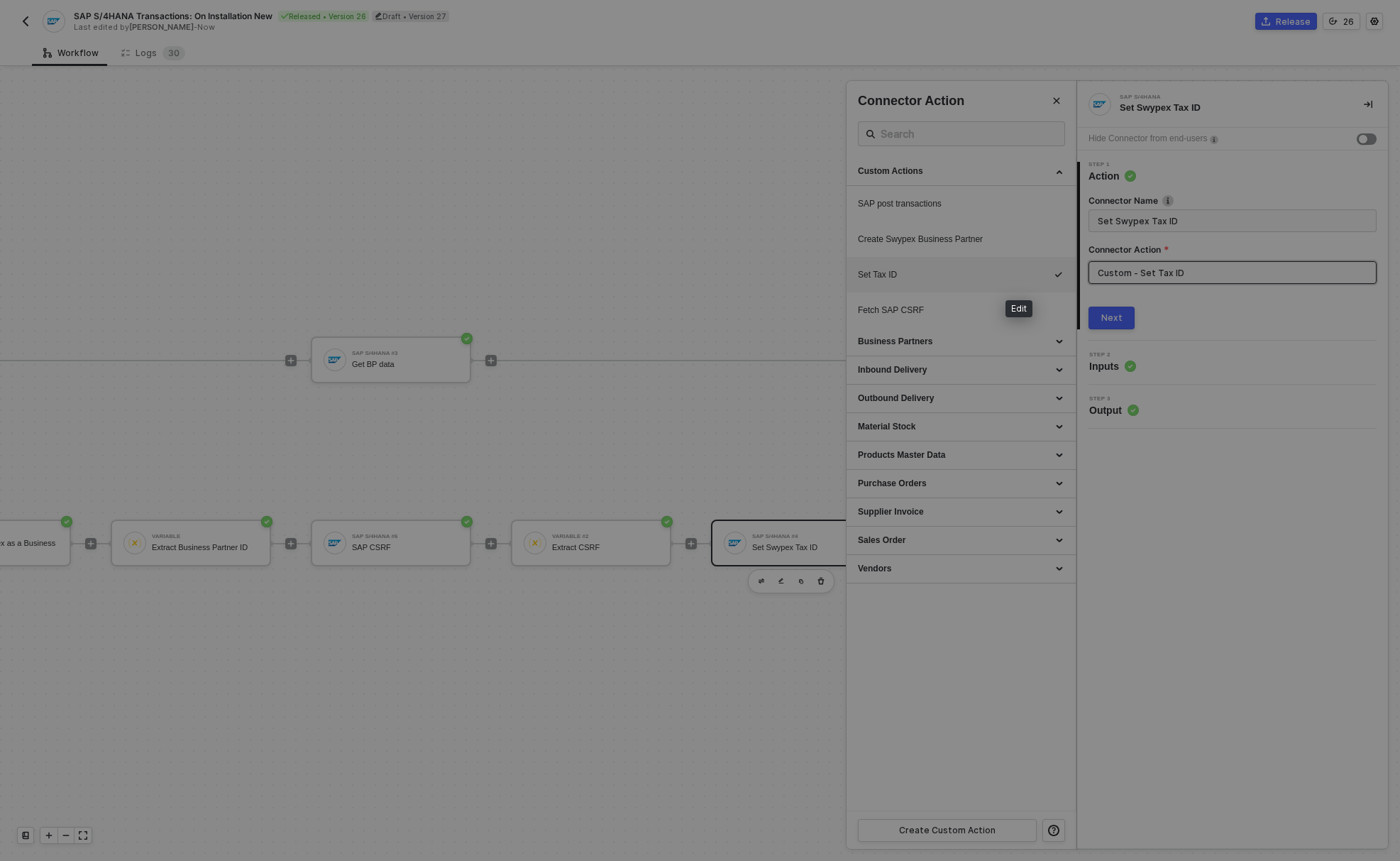
scroll to position [127, 0]
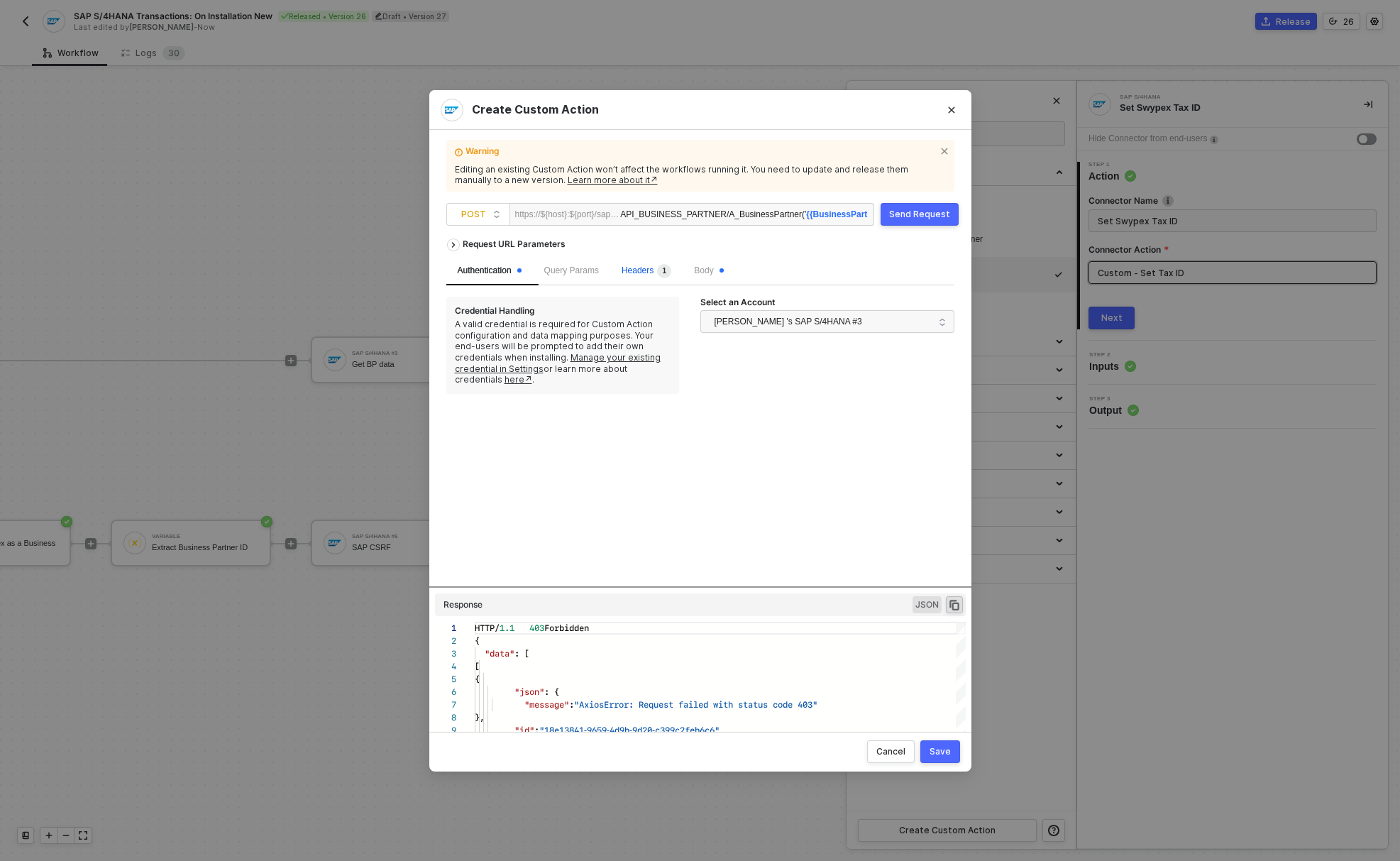
click at [639, 272] on span "Headers 1" at bounding box center [646, 270] width 50 height 10
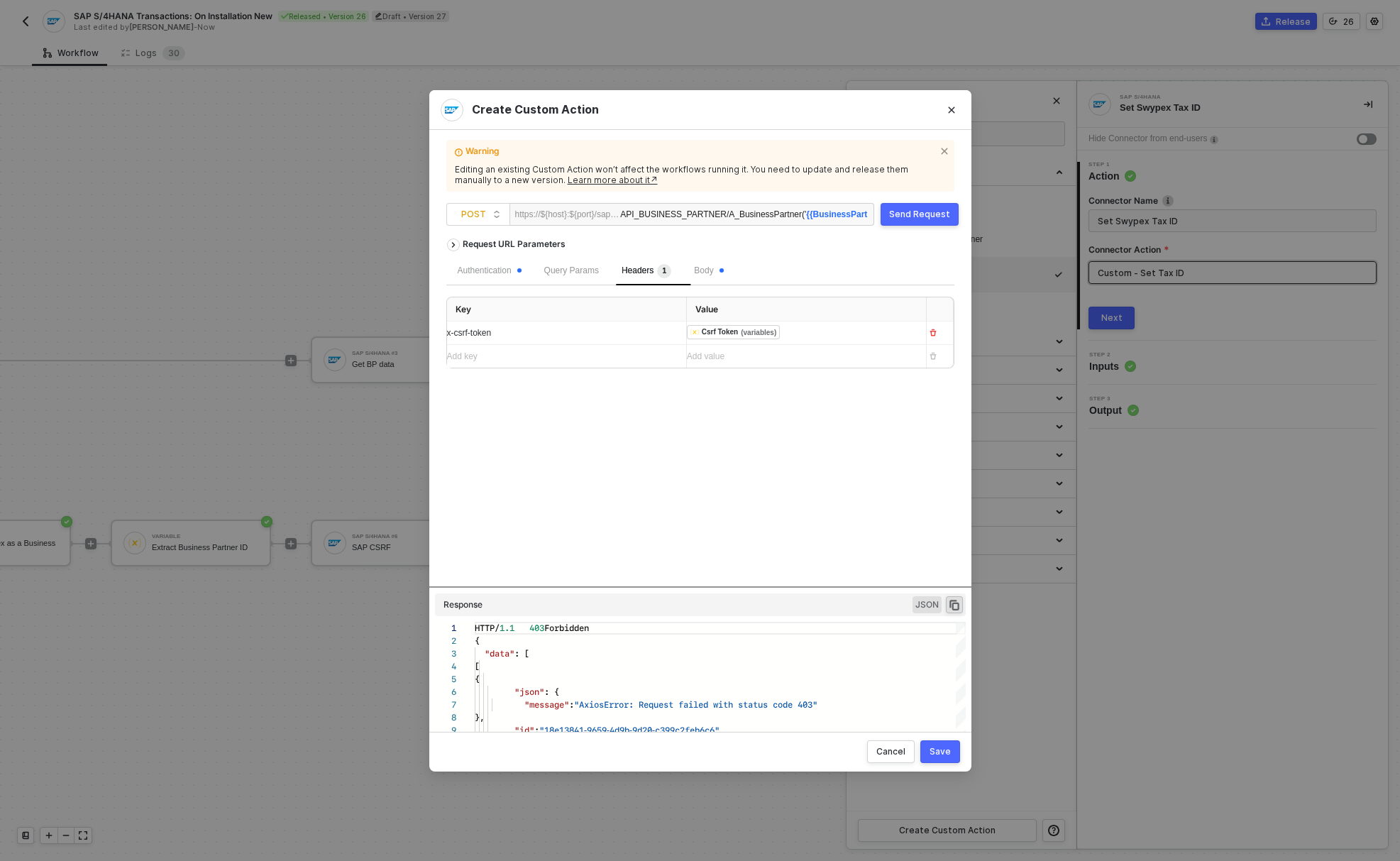
click at [555, 358] on div "Add key ﻿" at bounding box center [561, 356] width 228 height 14
click at [496, 358] on div "Add key ﻿" at bounding box center [554, 356] width 213 height 14
click at [719, 358] on div "Add value ﻿" at bounding box center [801, 356] width 228 height 14
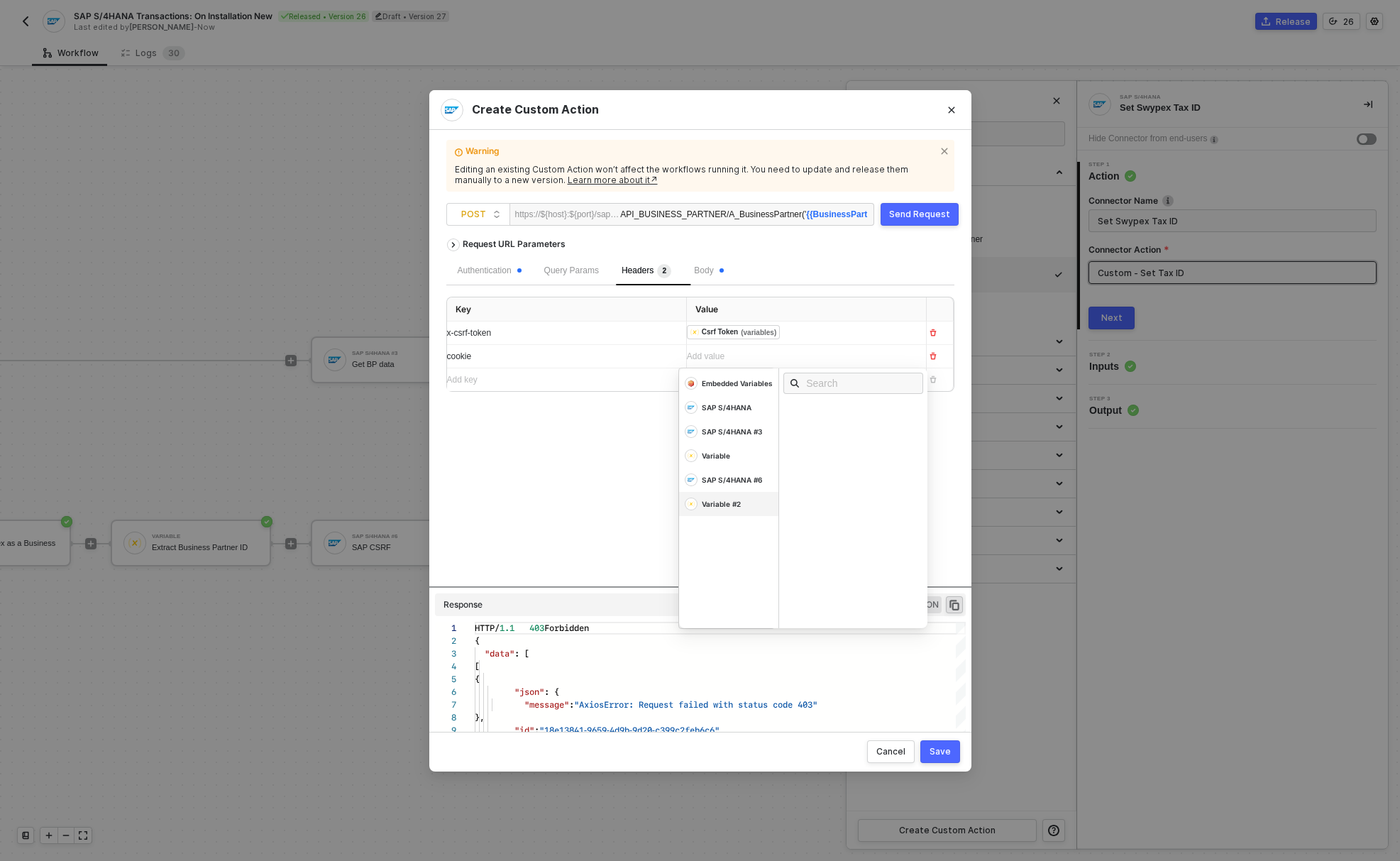
click at [728, 509] on div "Variable #2" at bounding box center [720, 503] width 39 height 10
drag, startPoint x: 536, startPoint y: 471, endPoint x: 892, endPoint y: 264, distance: 411.8
click at [537, 471] on div "Request URL Parameters Authentication Query Params Headers 2 Body Key Value x-c…" at bounding box center [700, 409] width 508 height 355
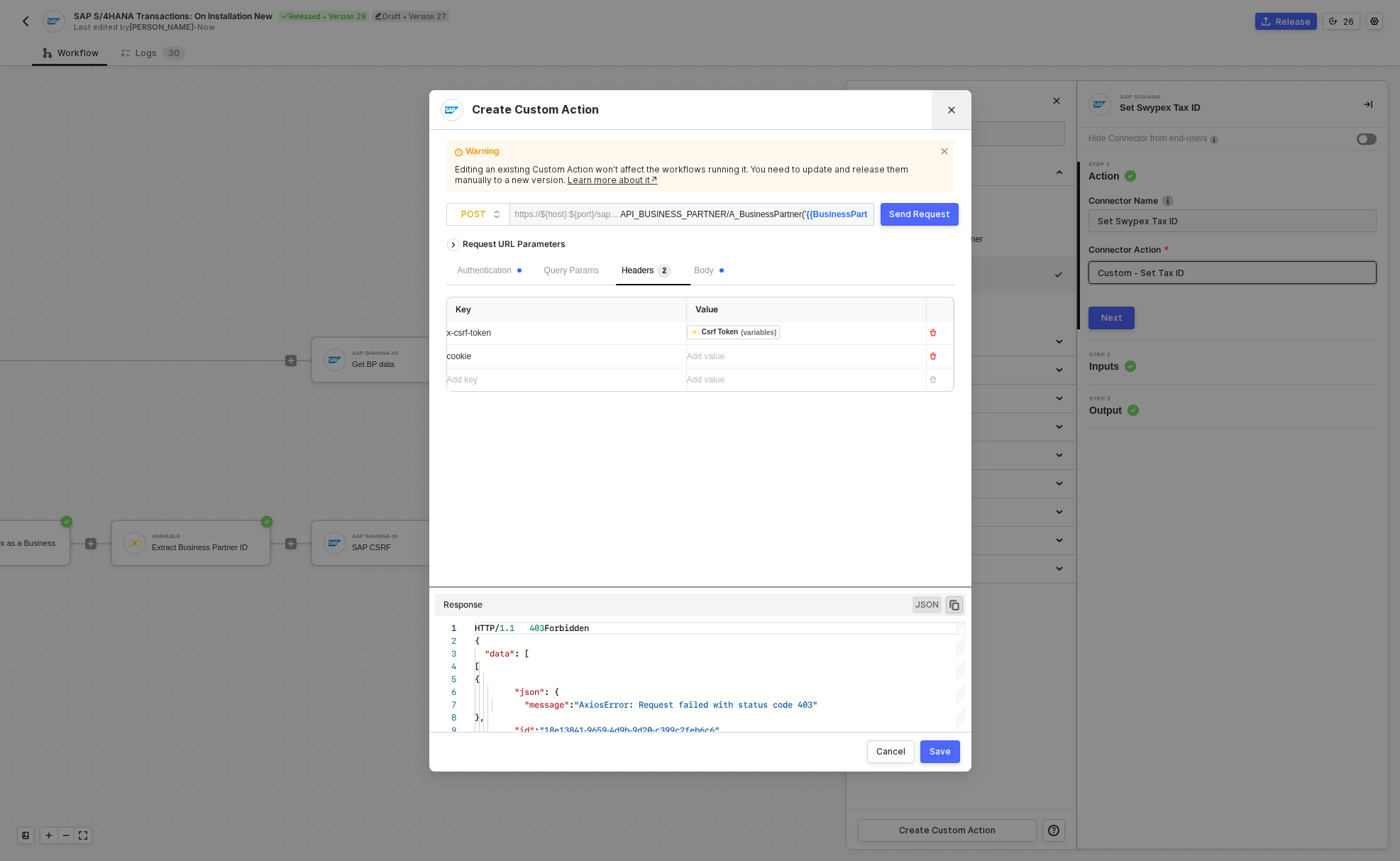
click at [949, 107] on icon "Close" at bounding box center [951, 110] width 9 height 9
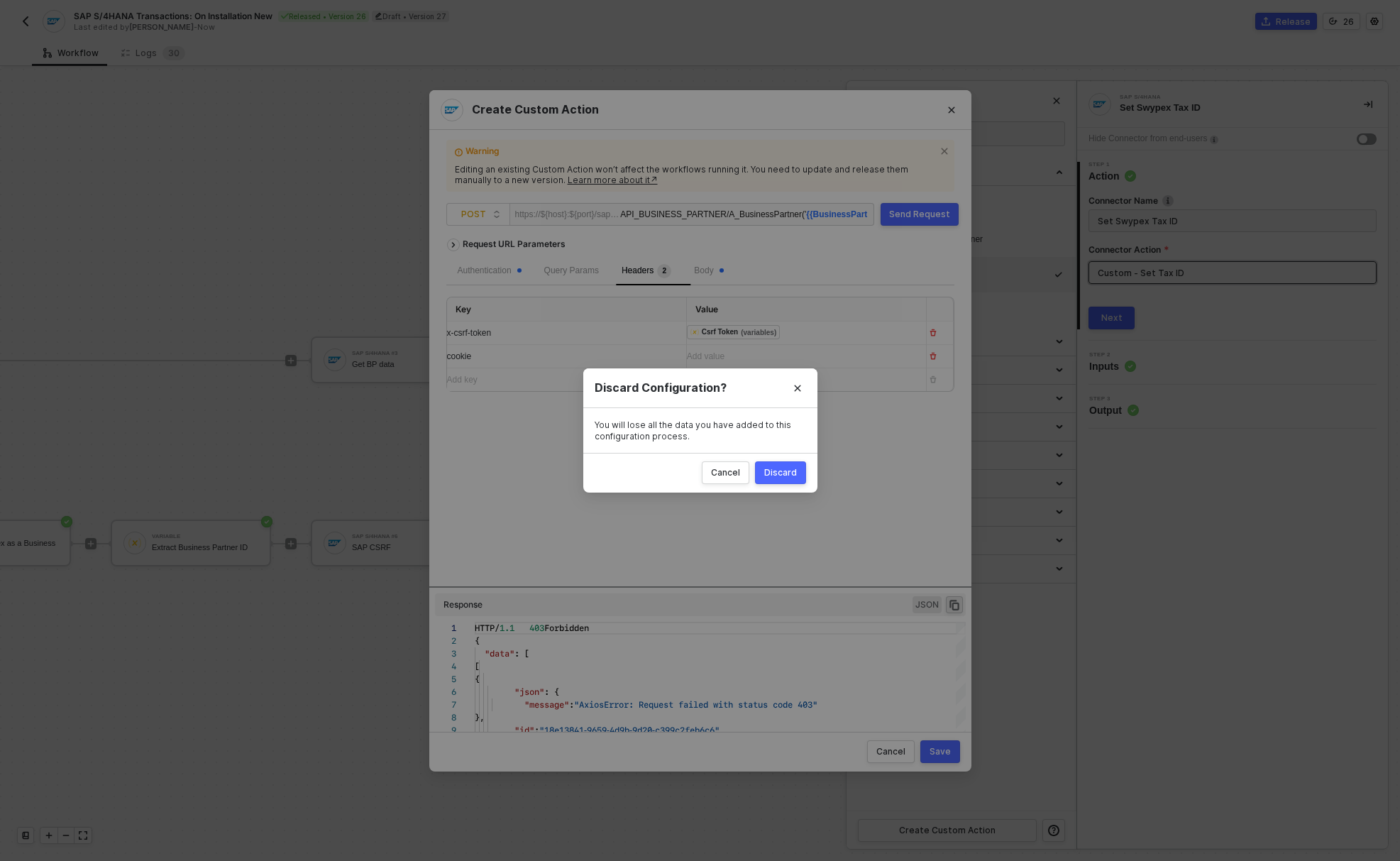
click at [772, 479] on button "Discard" at bounding box center [781, 472] width 51 height 22
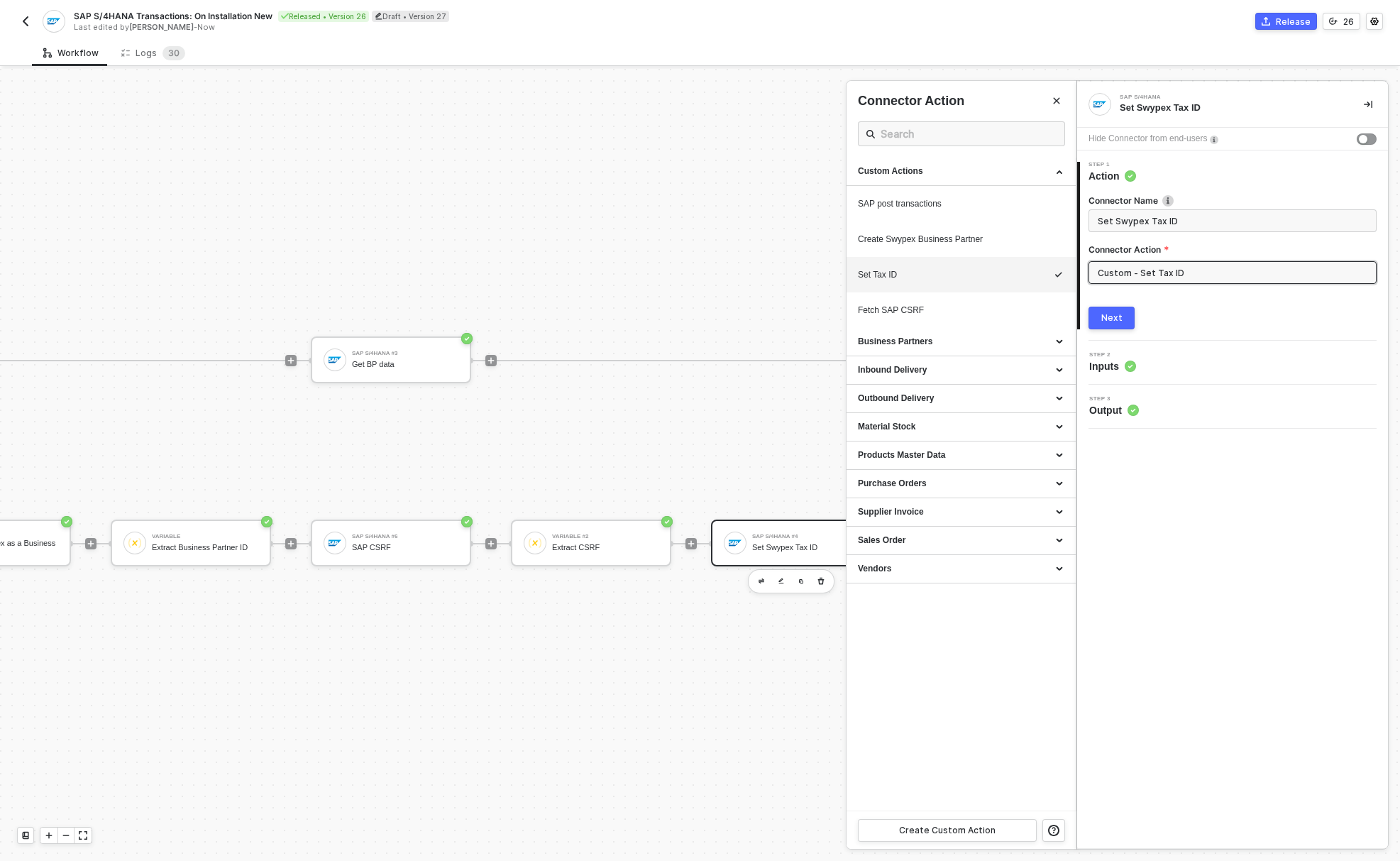
click at [527, 537] on div at bounding box center [700, 465] width 1400 height 792
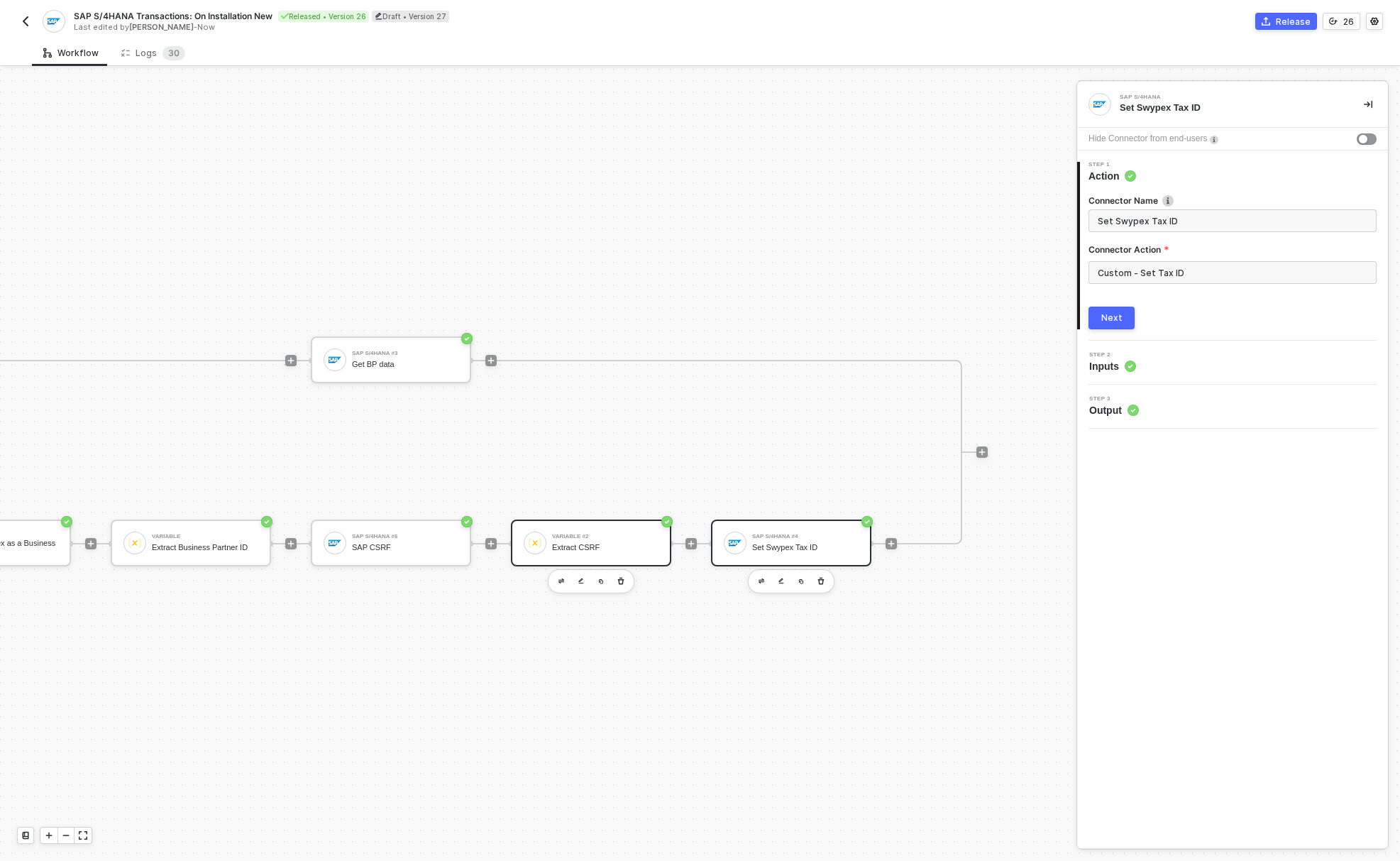
click at [585, 531] on div "Variable #2 Extract CSRF" at bounding box center [605, 543] width 107 height 27
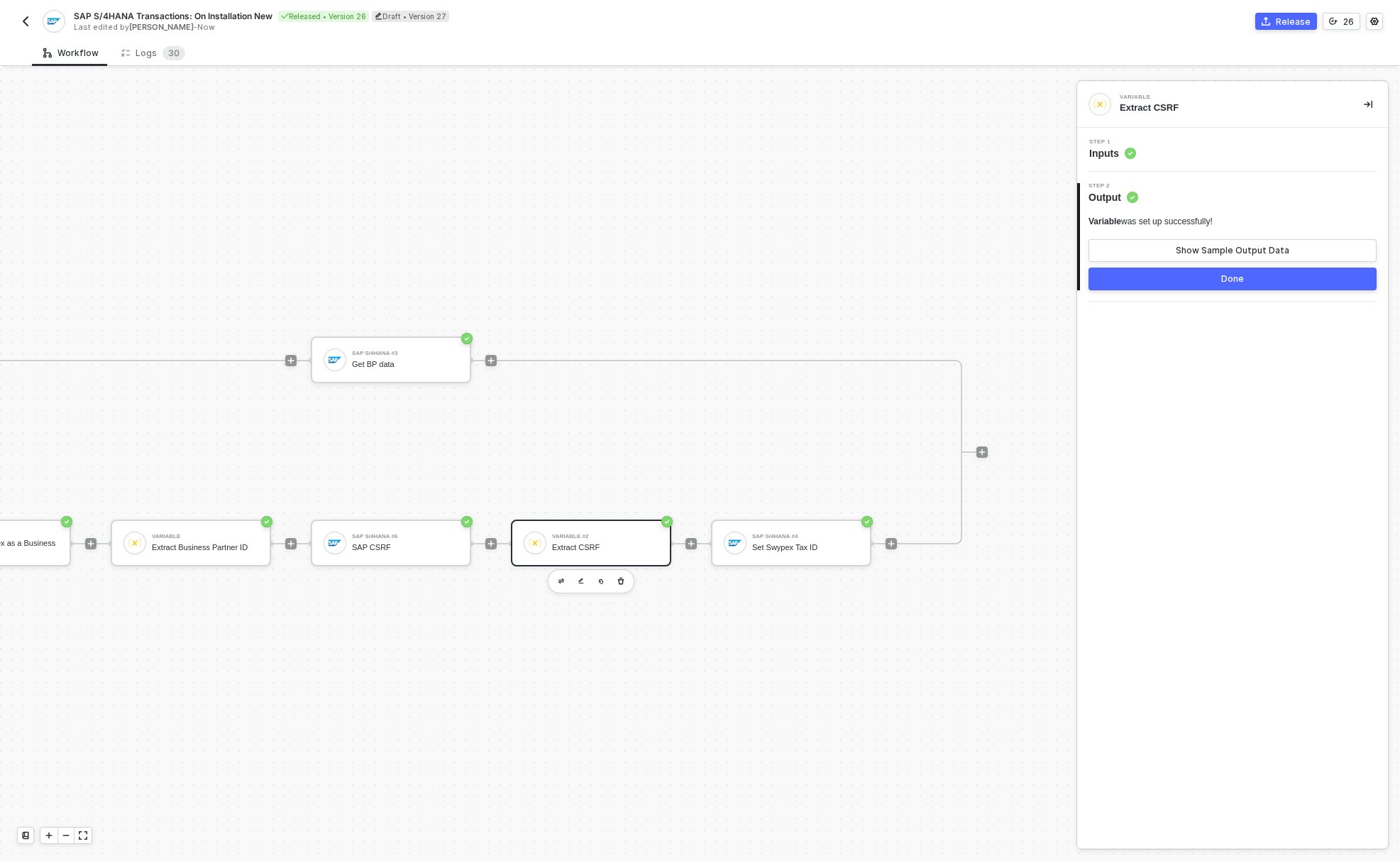
click at [1129, 153] on icon at bounding box center [1129, 154] width 3 height 3
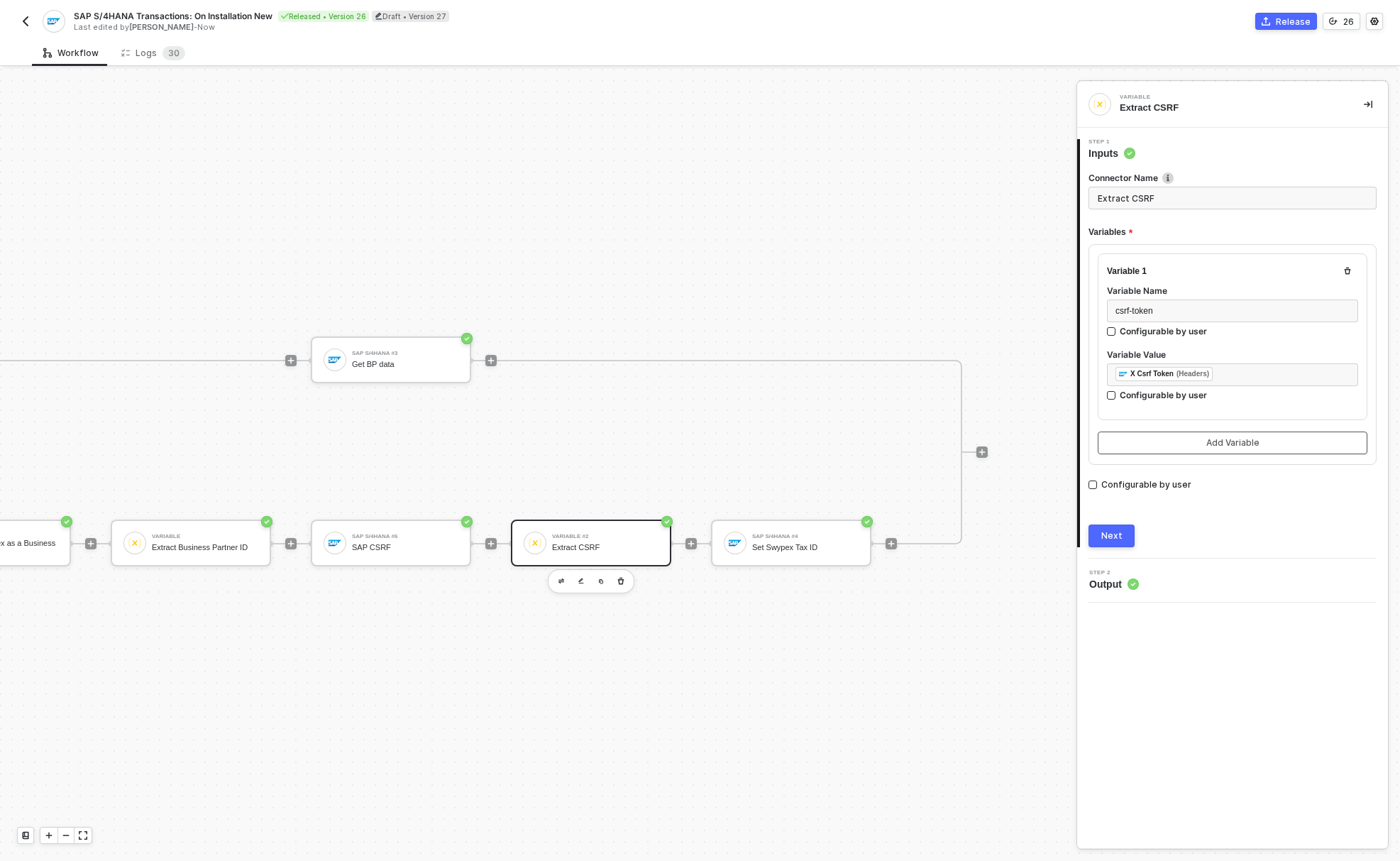
click at [1196, 447] on button "Add Variable" at bounding box center [1232, 443] width 269 height 22
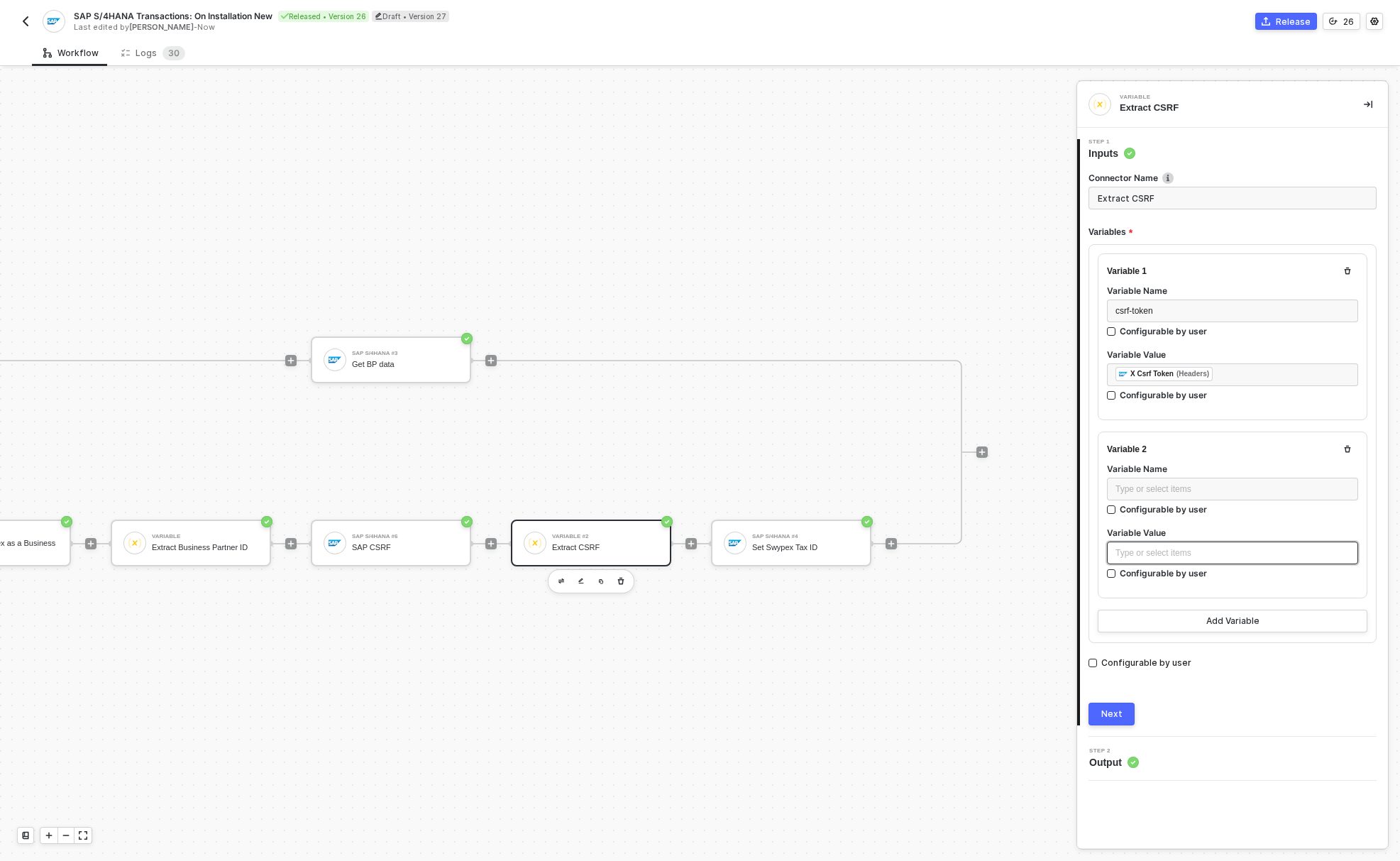
click at [1163, 547] on div "Type or select items ﻿" at bounding box center [1233, 553] width 234 height 14
click at [974, 232] on div "SAP CSRF" at bounding box center [977, 236] width 176 height 11
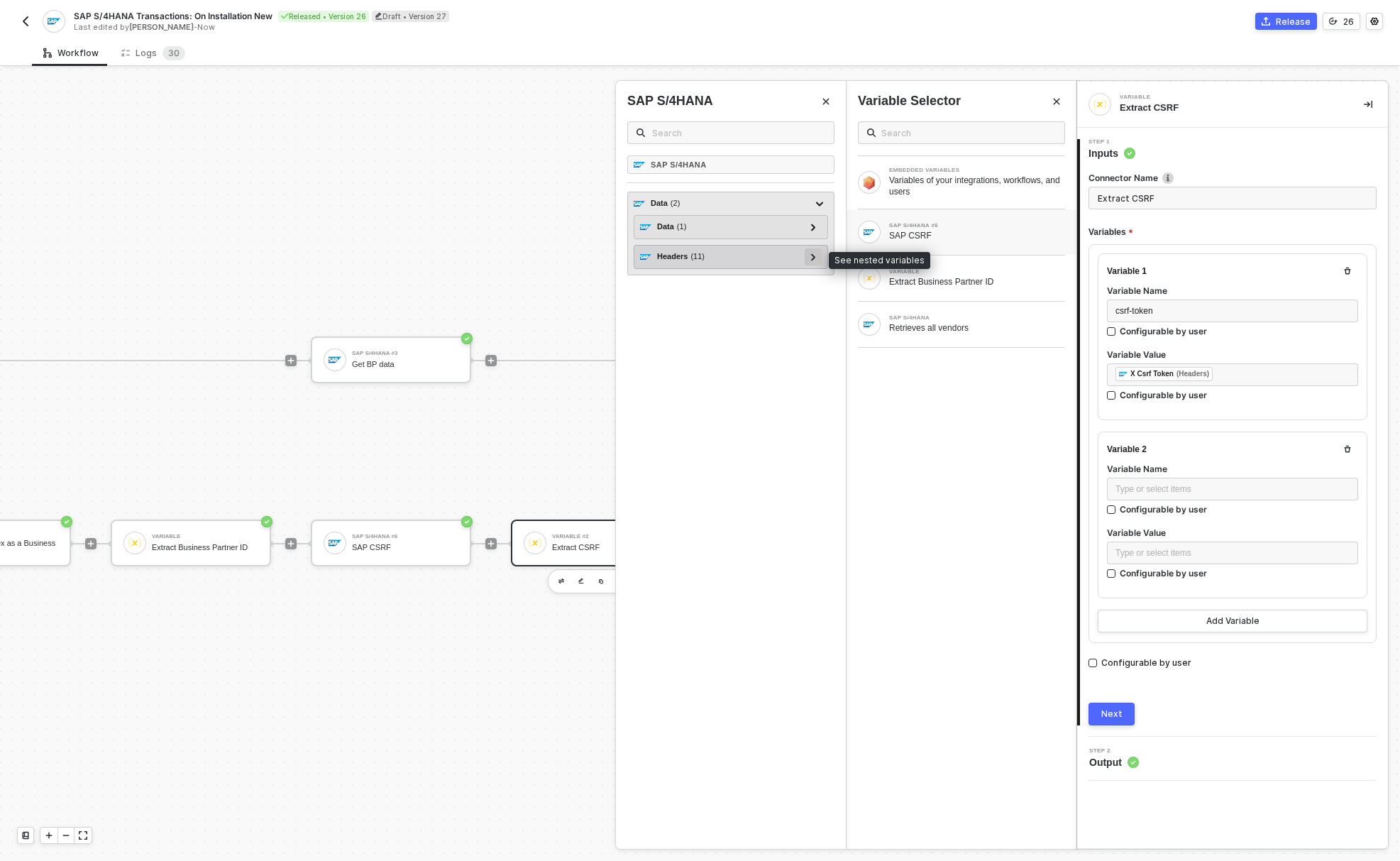
click at [815, 256] on icon at bounding box center [813, 257] width 5 height 7
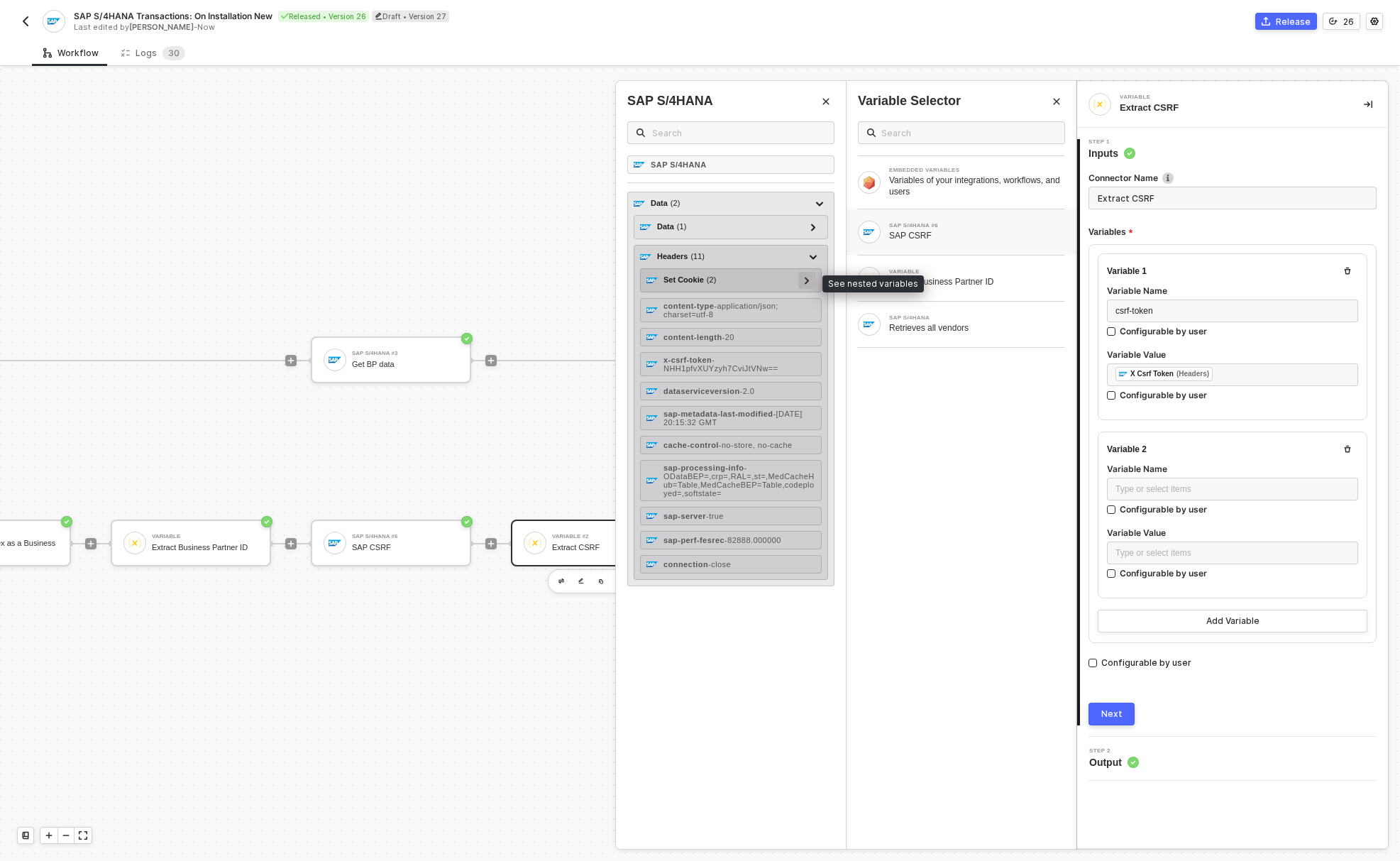
click at [804, 281] on div at bounding box center [806, 279] width 7 height 15
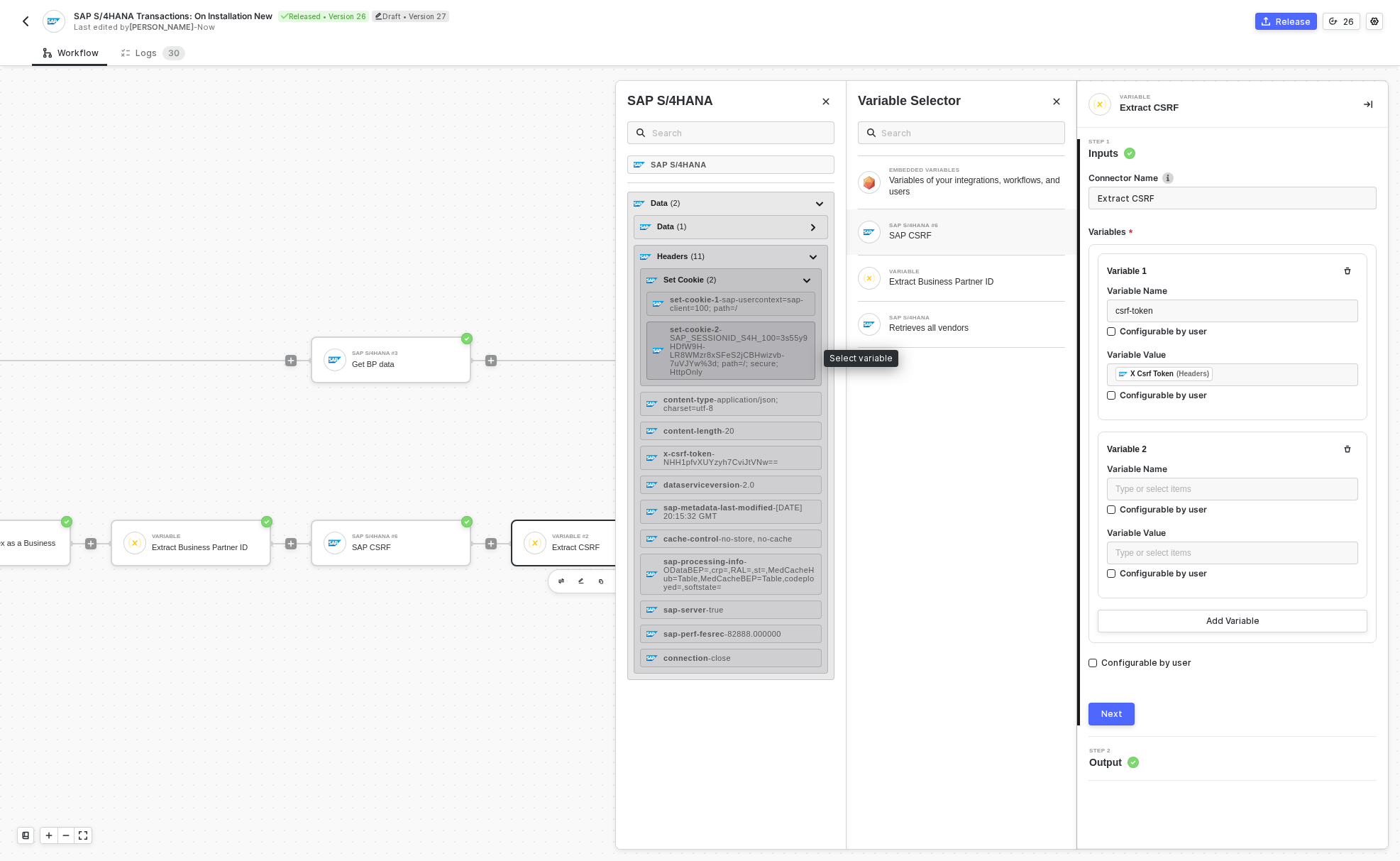
click at [754, 350] on span "- SAP_SESSIONID_S4H_100=3s55y9HDfW9H-LR8WMzr8xSFeS2jCBHwizvb-7uVJYw%3d; path=/;…" at bounding box center [739, 350] width 138 height 51
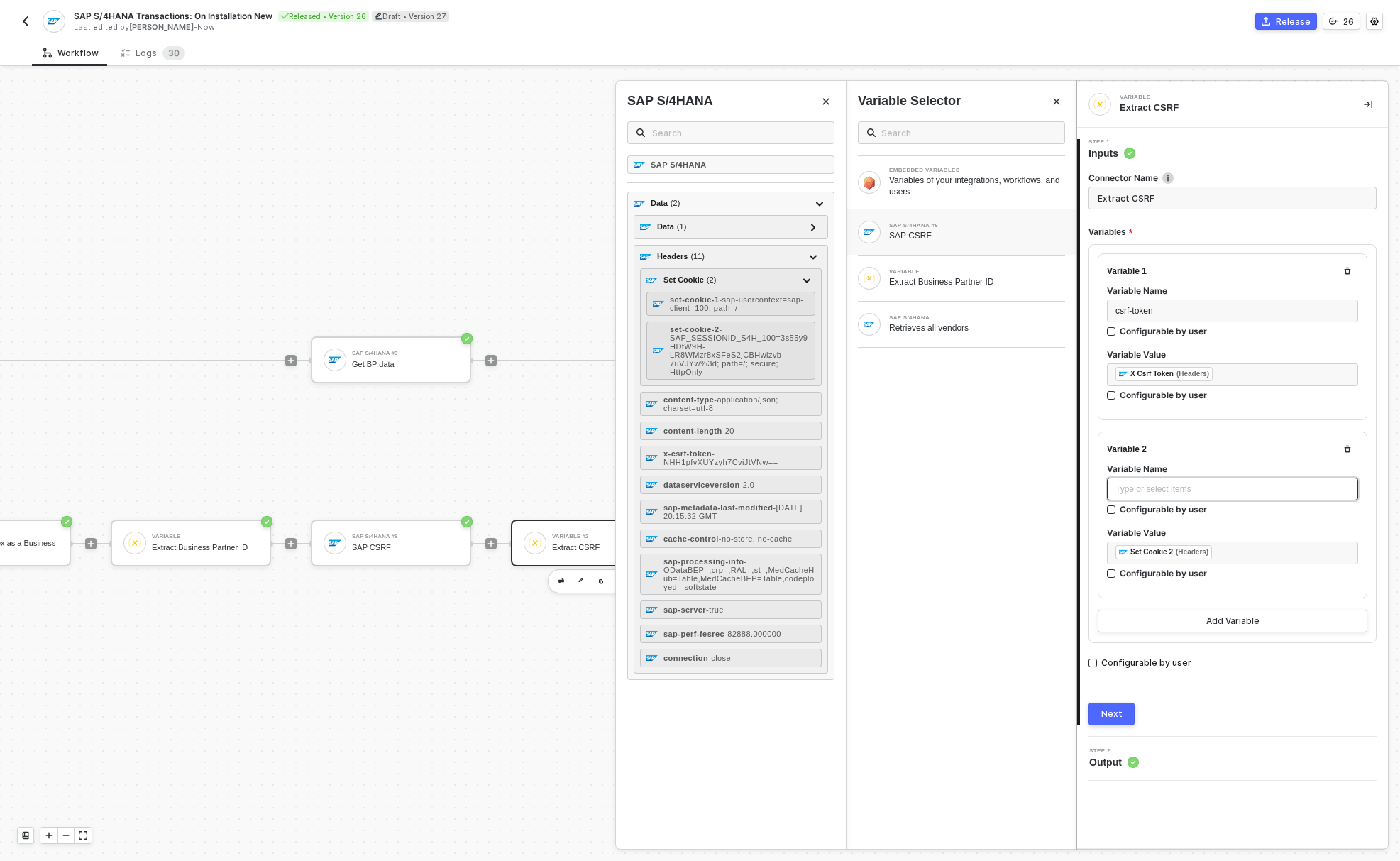
click at [1174, 486] on div "Type or select items ﻿" at bounding box center [1233, 489] width 234 height 14
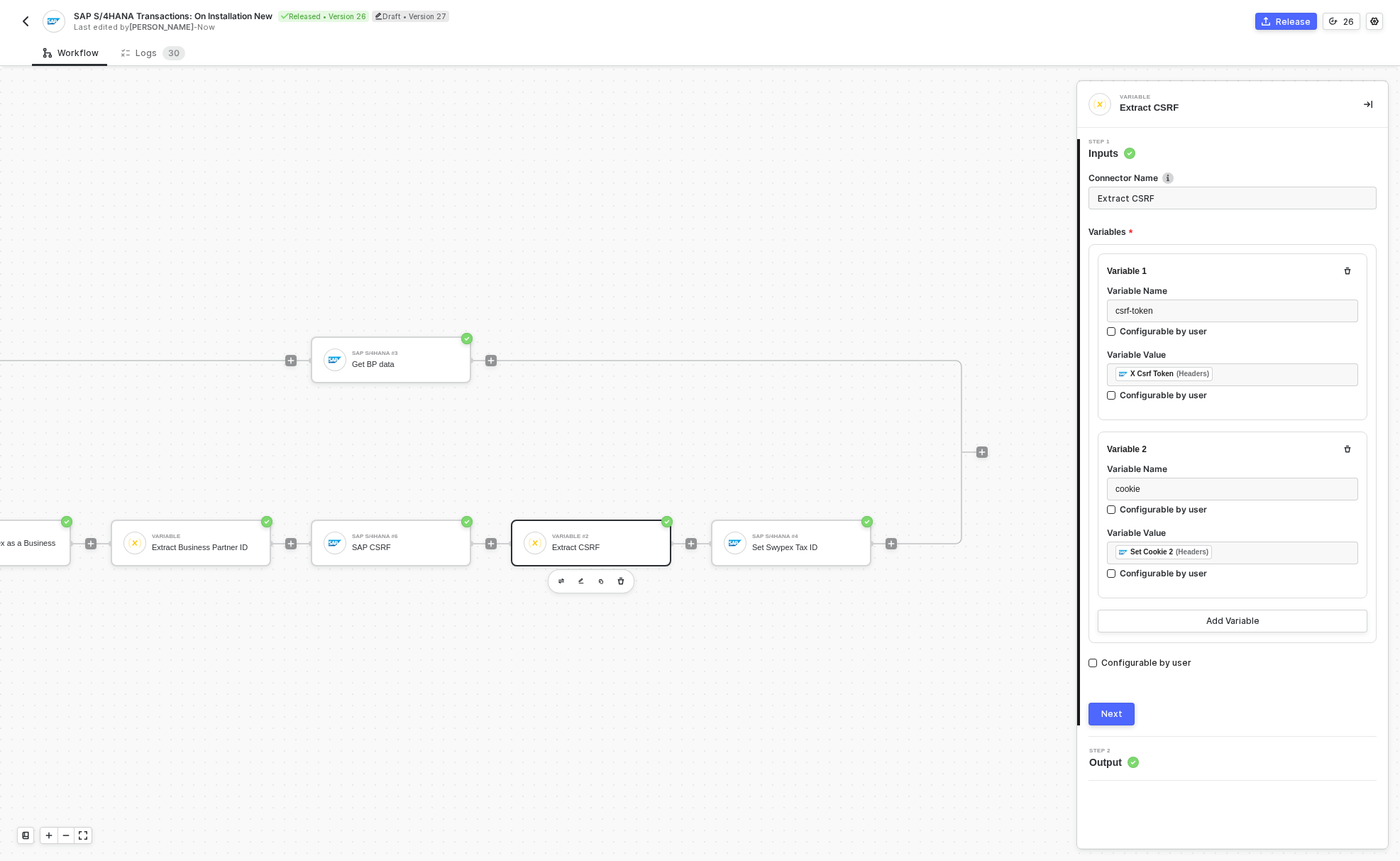
click at [1172, 696] on div "Connector Name Extract CSRF Variables Variable 1 Variable Name csrf-token Confi…" at bounding box center [1232, 443] width 288 height 565
click at [1121, 714] on button "Next" at bounding box center [1112, 713] width 46 height 22
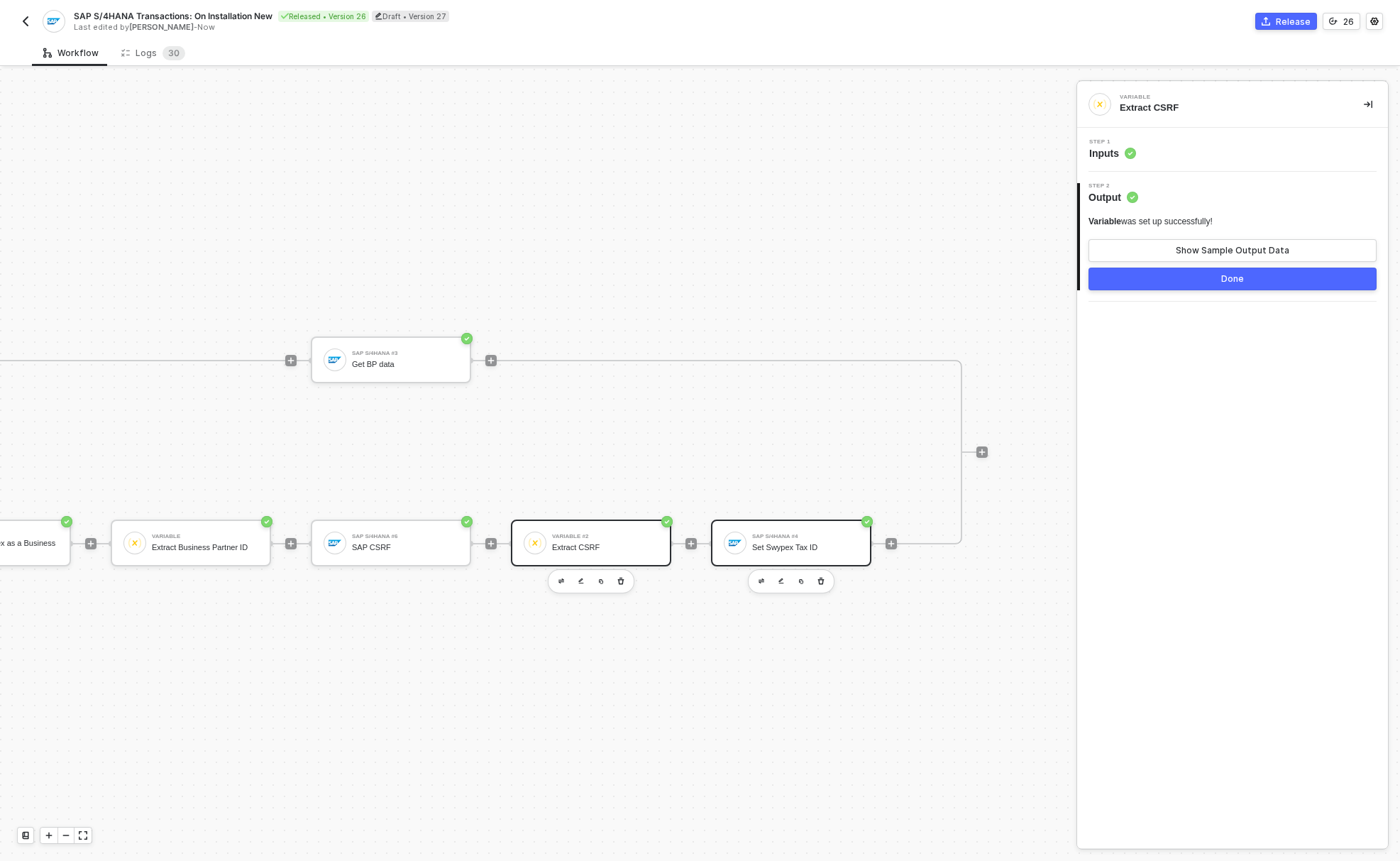
click at [778, 543] on div "Set Swypex Tax ID" at bounding box center [805, 548] width 107 height 10
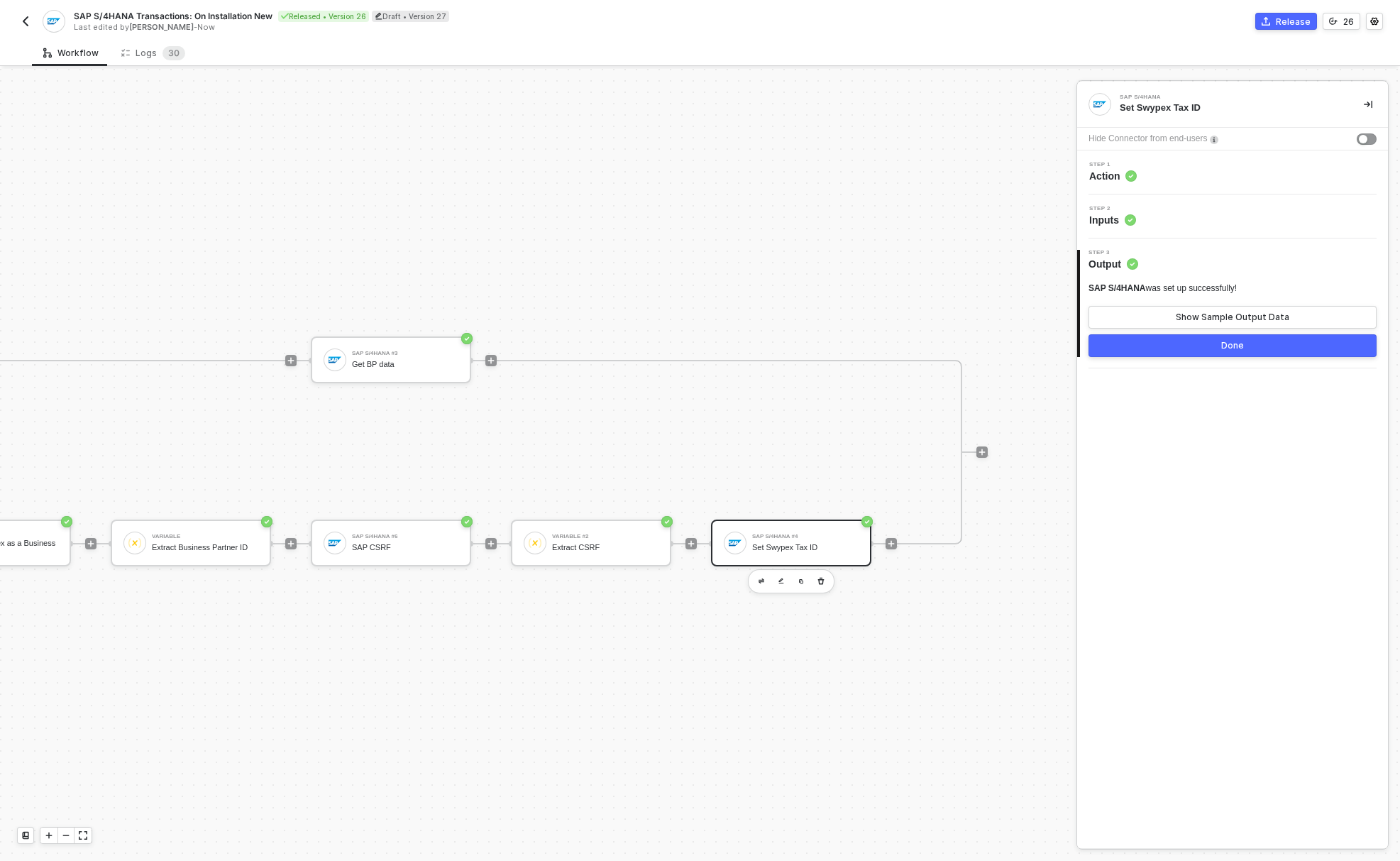
click at [1159, 172] on div "Step 1 Action" at bounding box center [1233, 172] width 307 height 22
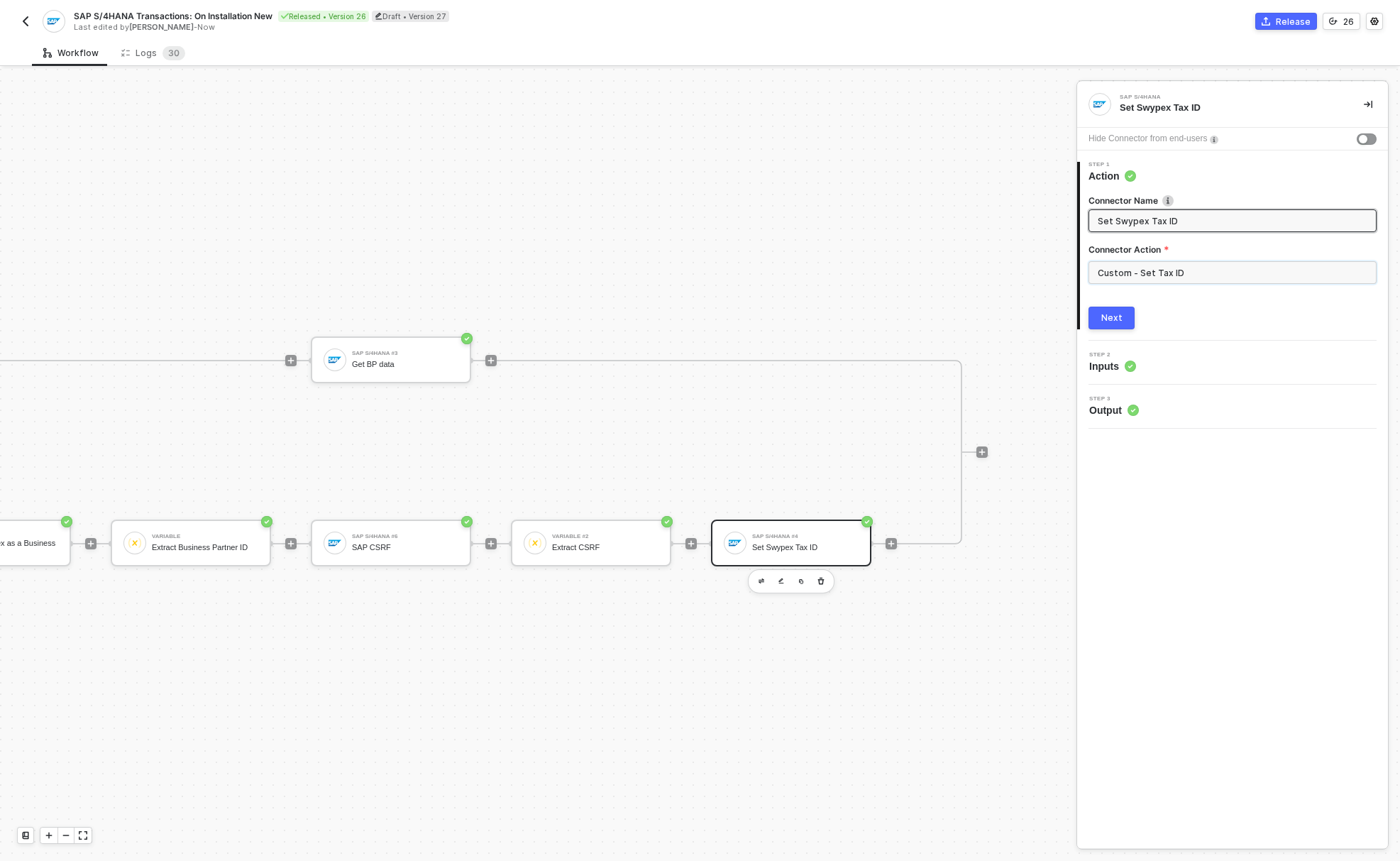
click at [1176, 269] on input "Custom - Set Tax ID" at bounding box center [1232, 273] width 288 height 22
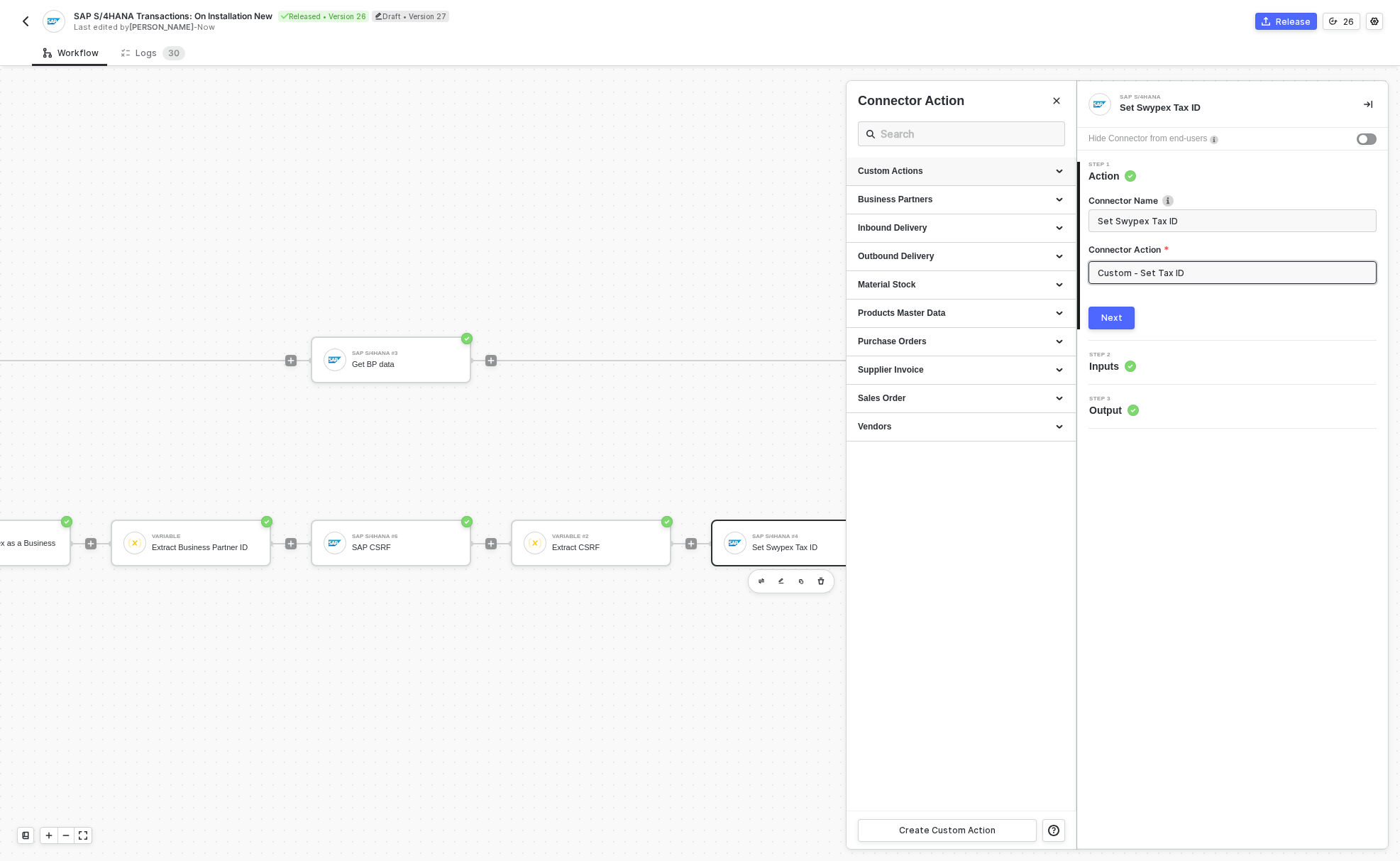
click at [914, 167] on div "Custom Actions" at bounding box center [961, 171] width 207 height 12
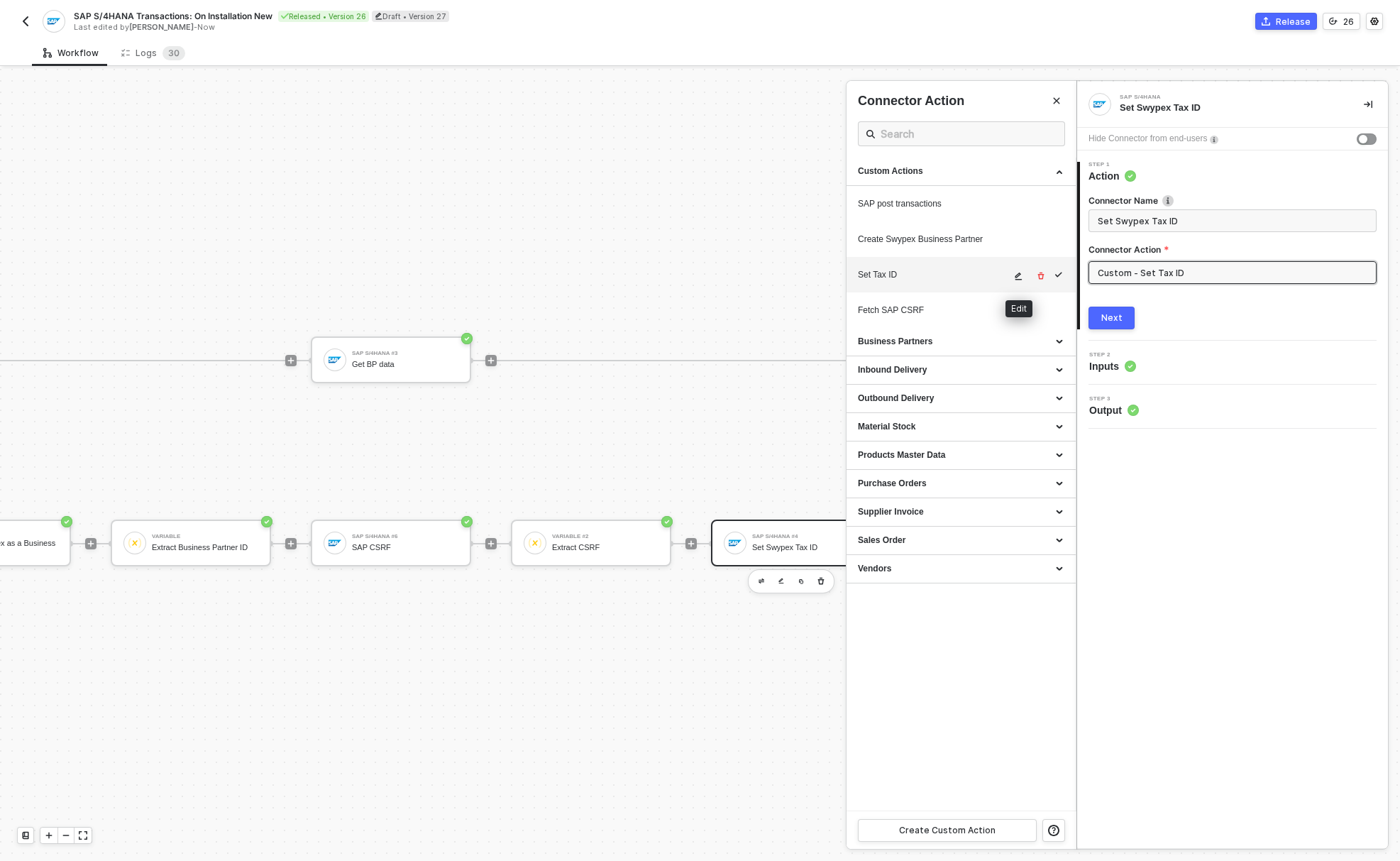
click at [1013, 273] on button "button" at bounding box center [1019, 276] width 17 height 17
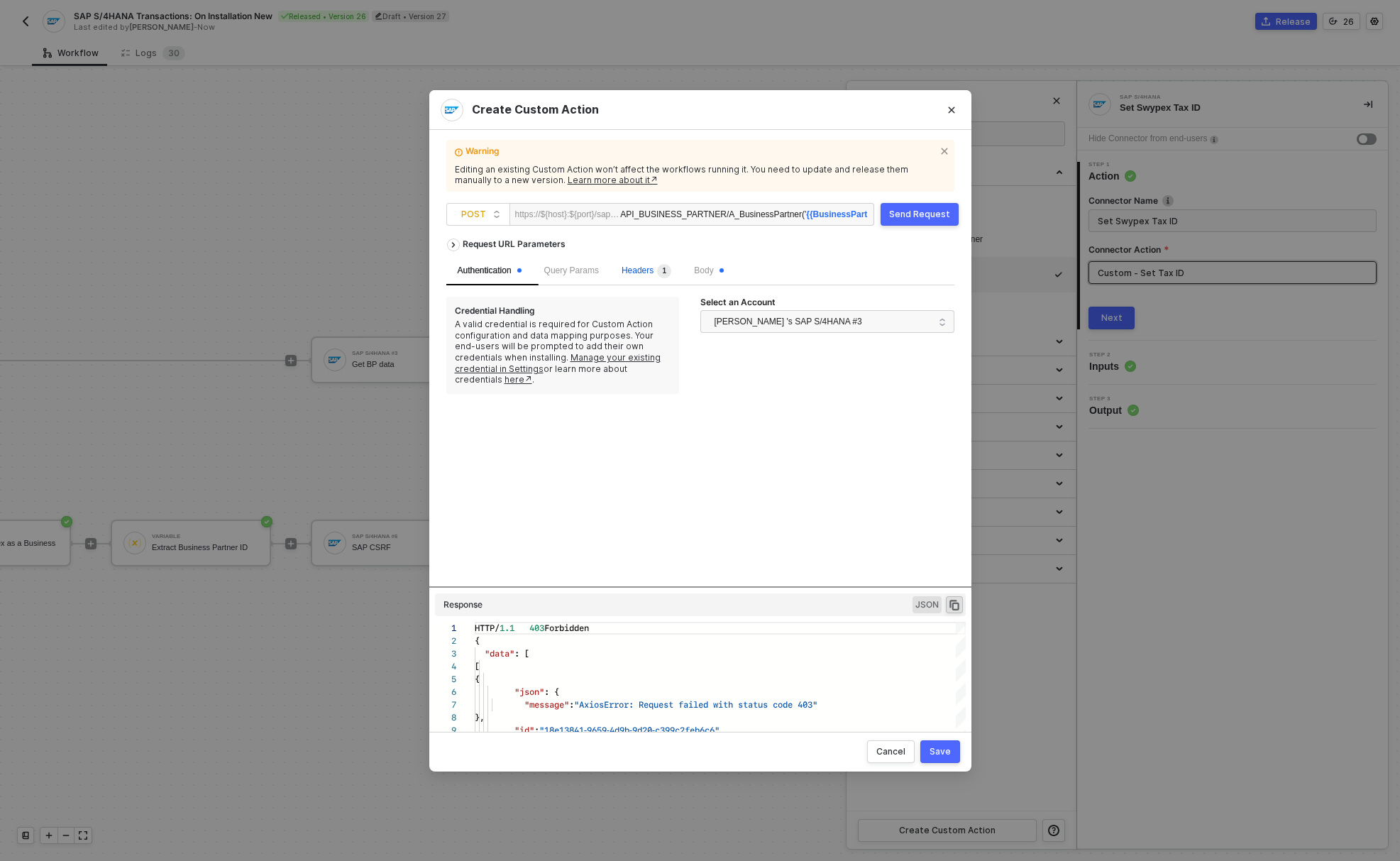
click at [646, 273] on span "Headers 1" at bounding box center [646, 270] width 50 height 10
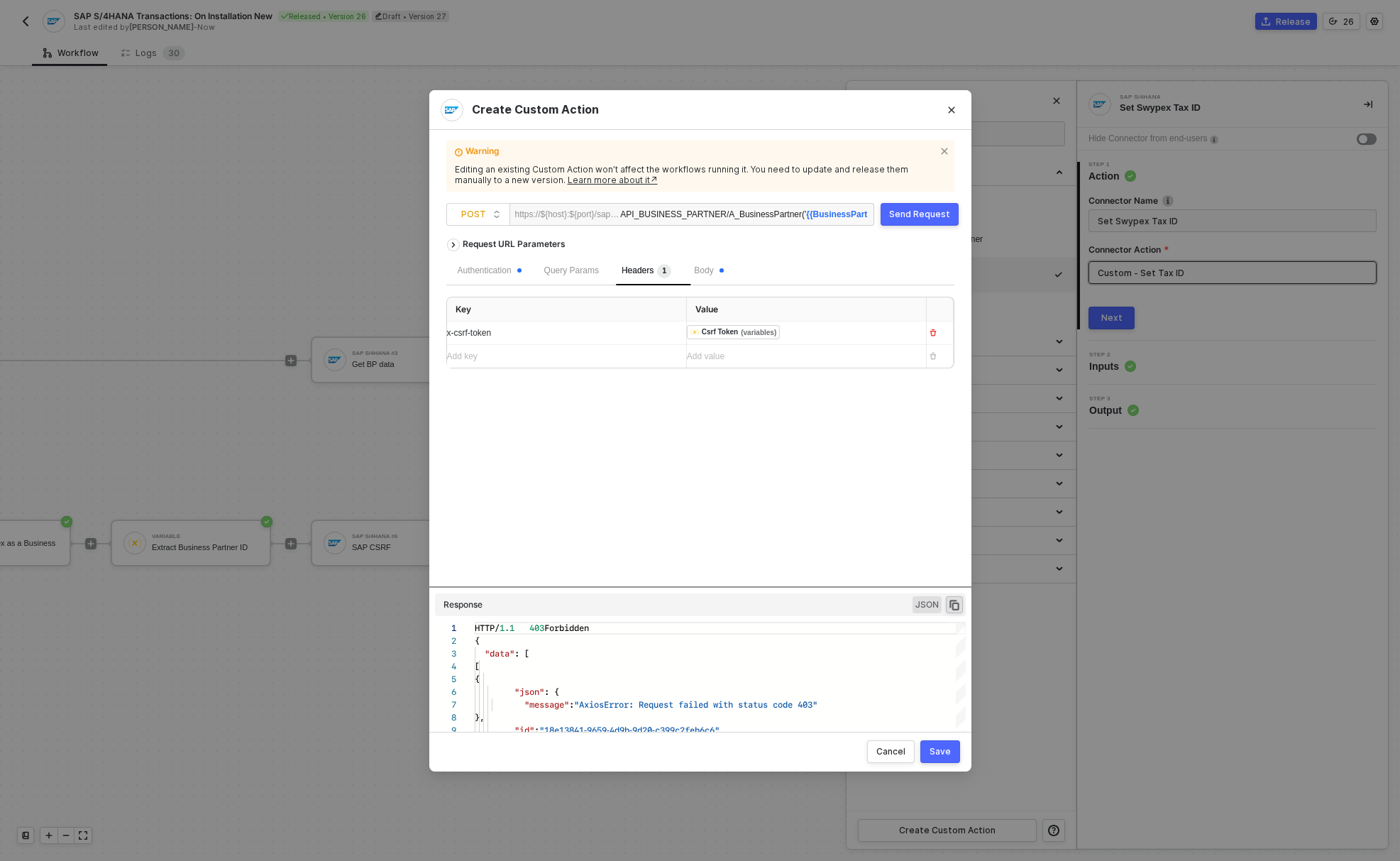
click at [553, 360] on div "Add key ﻿" at bounding box center [554, 356] width 213 height 14
click at [726, 358] on div "Add value ﻿" at bounding box center [793, 356] width 213 height 14
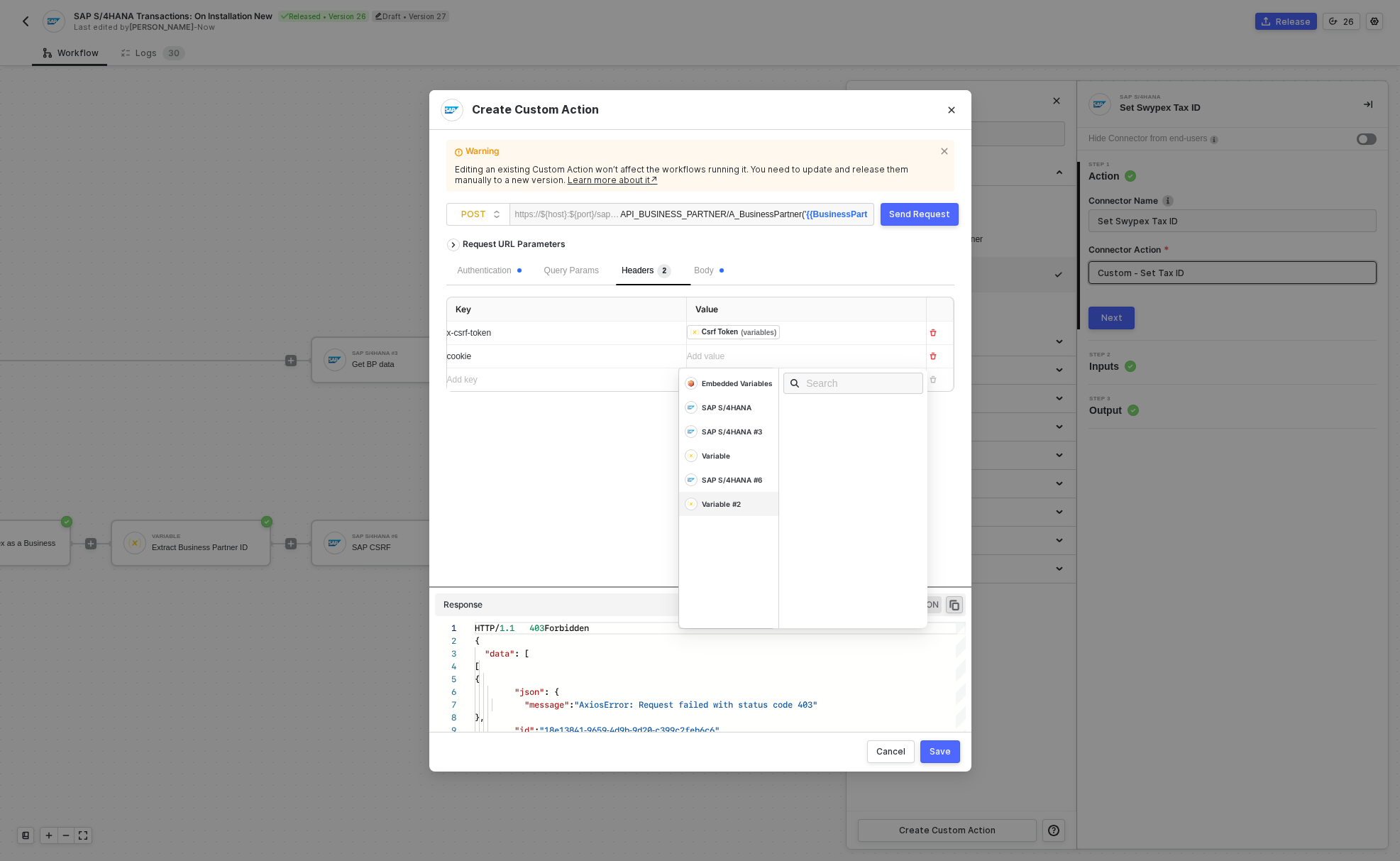
click at [739, 509] on div "Variable #2" at bounding box center [720, 503] width 39 height 10
click at [813, 454] on div "Cookie" at bounding box center [805, 455] width 27 height 10
click at [579, 473] on div "Request URL Parameters Authentication Query Params Headers 2 Body Key Value x-c…" at bounding box center [700, 409] width 508 height 355
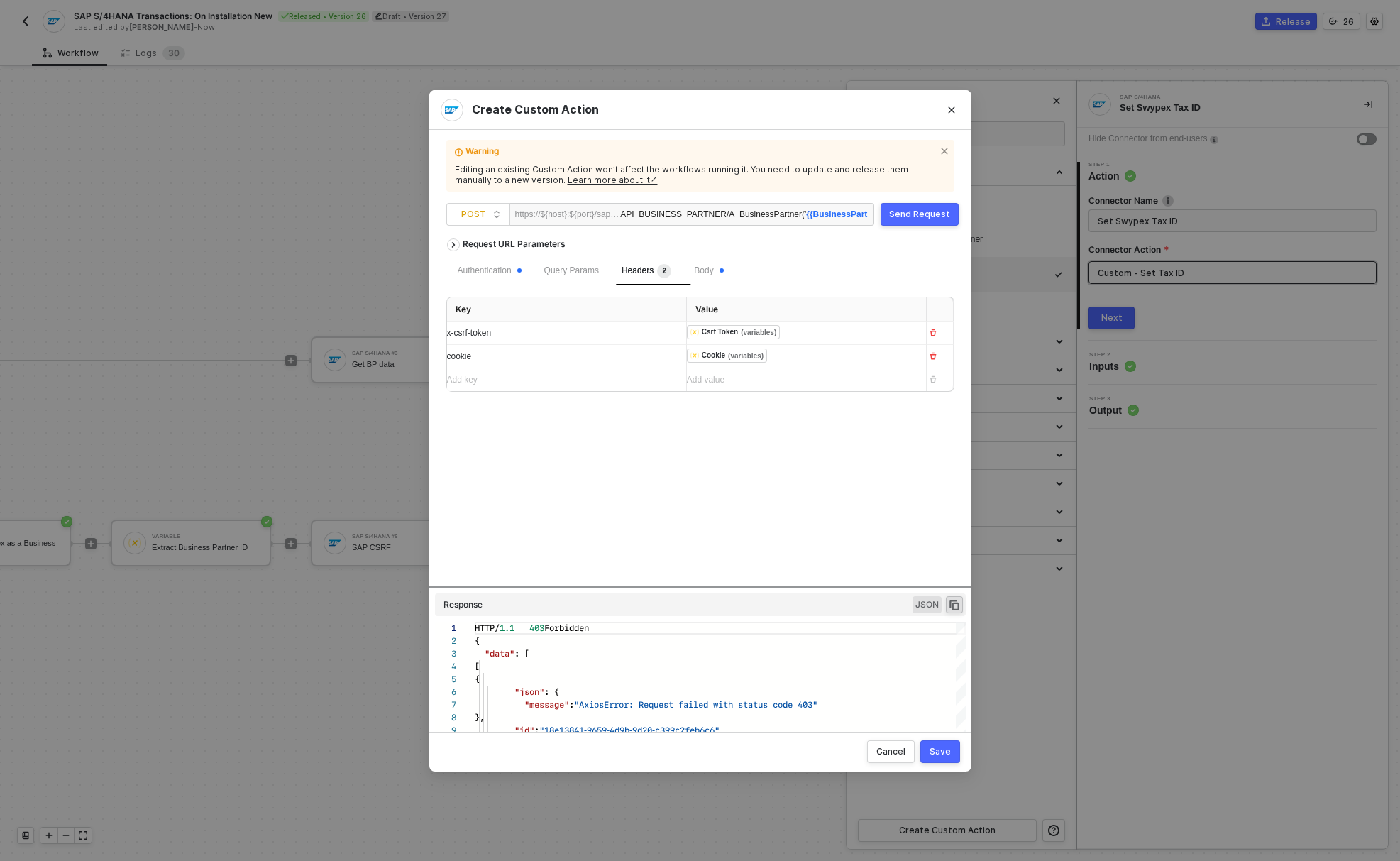
click at [951, 749] on button "Save" at bounding box center [940, 751] width 40 height 22
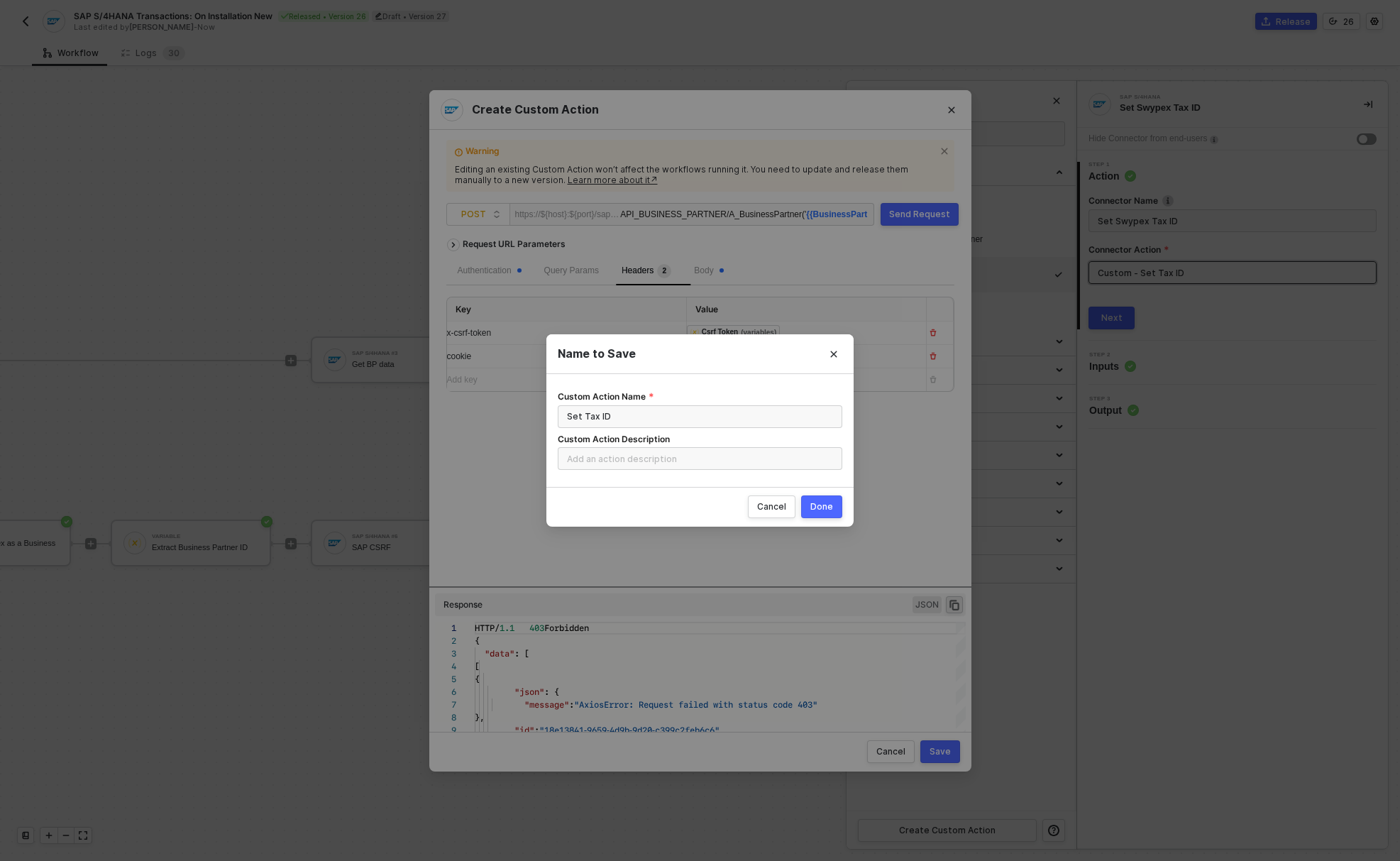
click at [840, 510] on button "Done" at bounding box center [821, 507] width 41 height 22
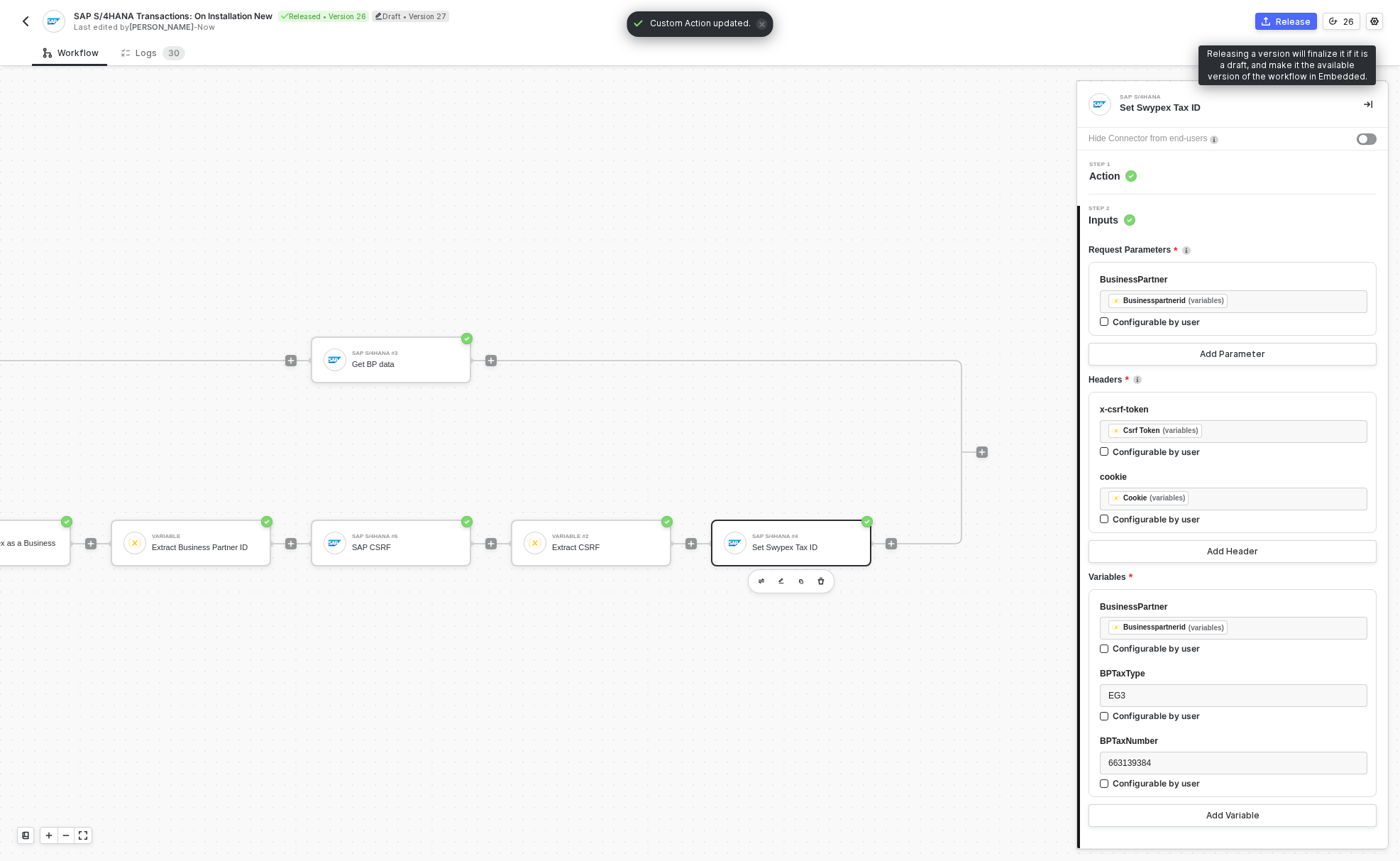
click at [1276, 23] on button "Release" at bounding box center [1285, 21] width 62 height 17
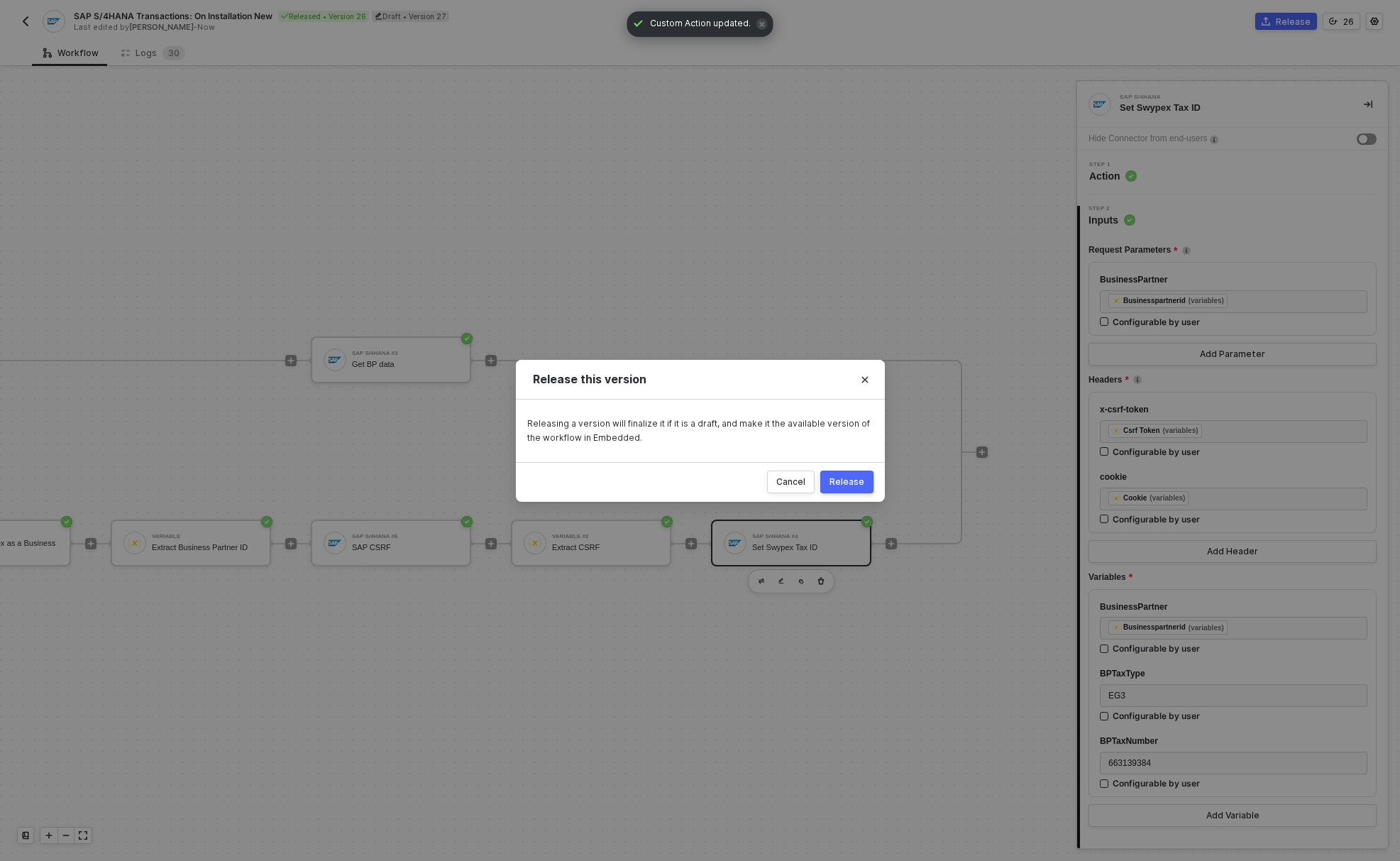
click at [850, 495] on div "Cancel Release" at bounding box center [700, 482] width 369 height 40
click at [856, 482] on div "Release" at bounding box center [846, 482] width 34 height 11
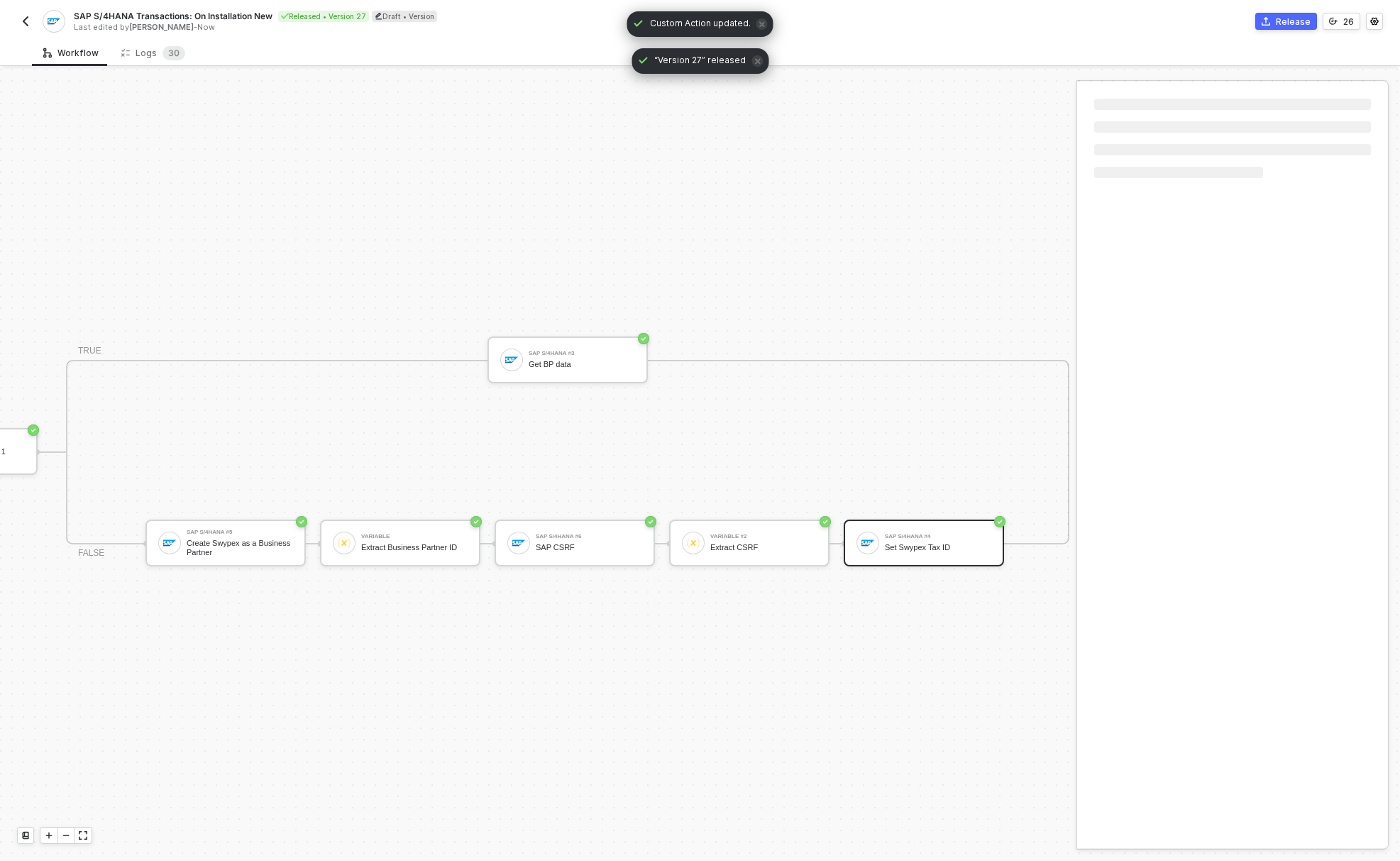
scroll to position [37, 499]
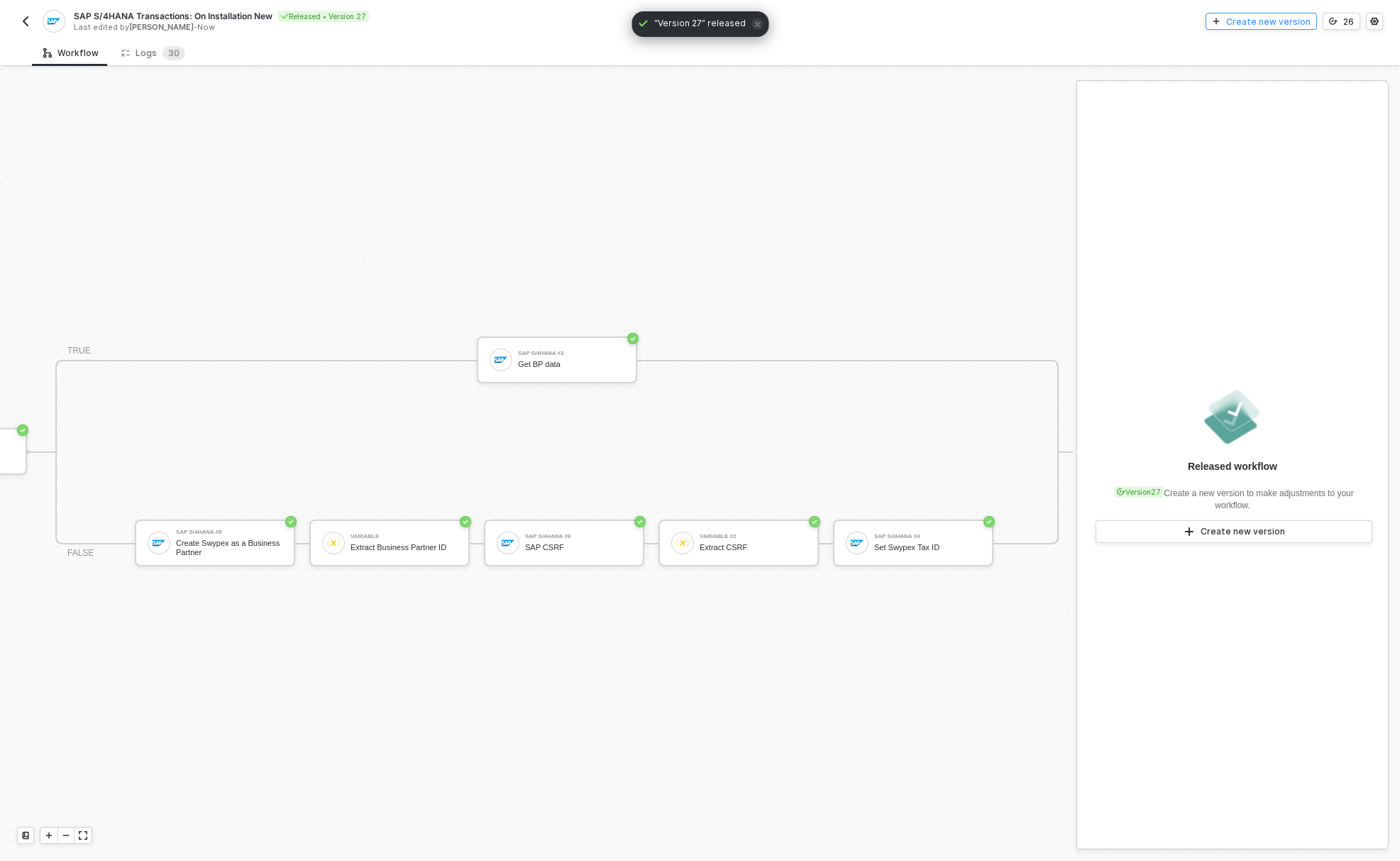
click at [1252, 21] on div "Create new version" at bounding box center [1268, 21] width 84 height 12
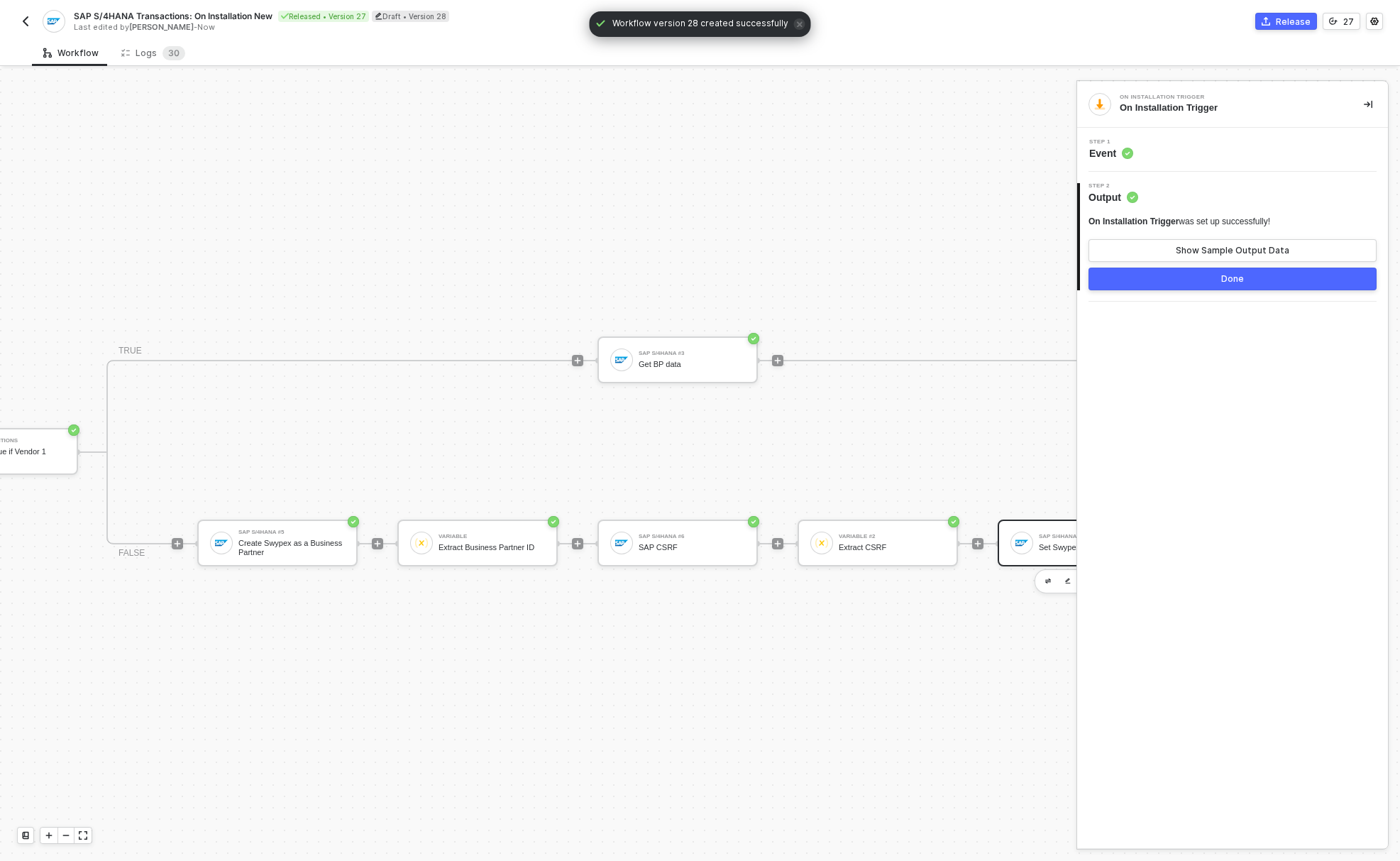
click at [1043, 542] on div "SAP S/4HANA #4 Set Swypex Tax ID" at bounding box center [1091, 543] width 107 height 27
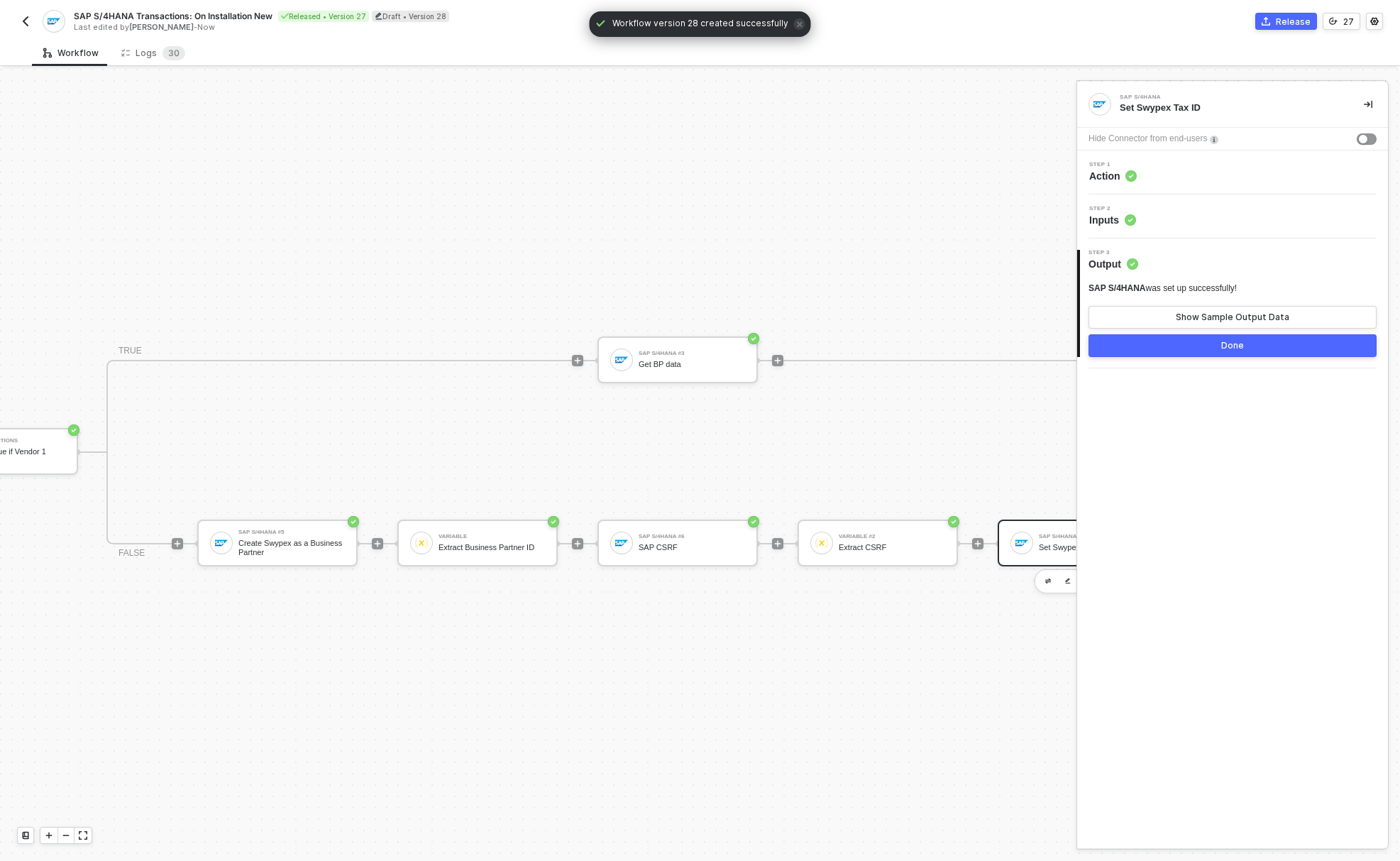
click at [1113, 170] on span "Action" at bounding box center [1112, 176] width 47 height 14
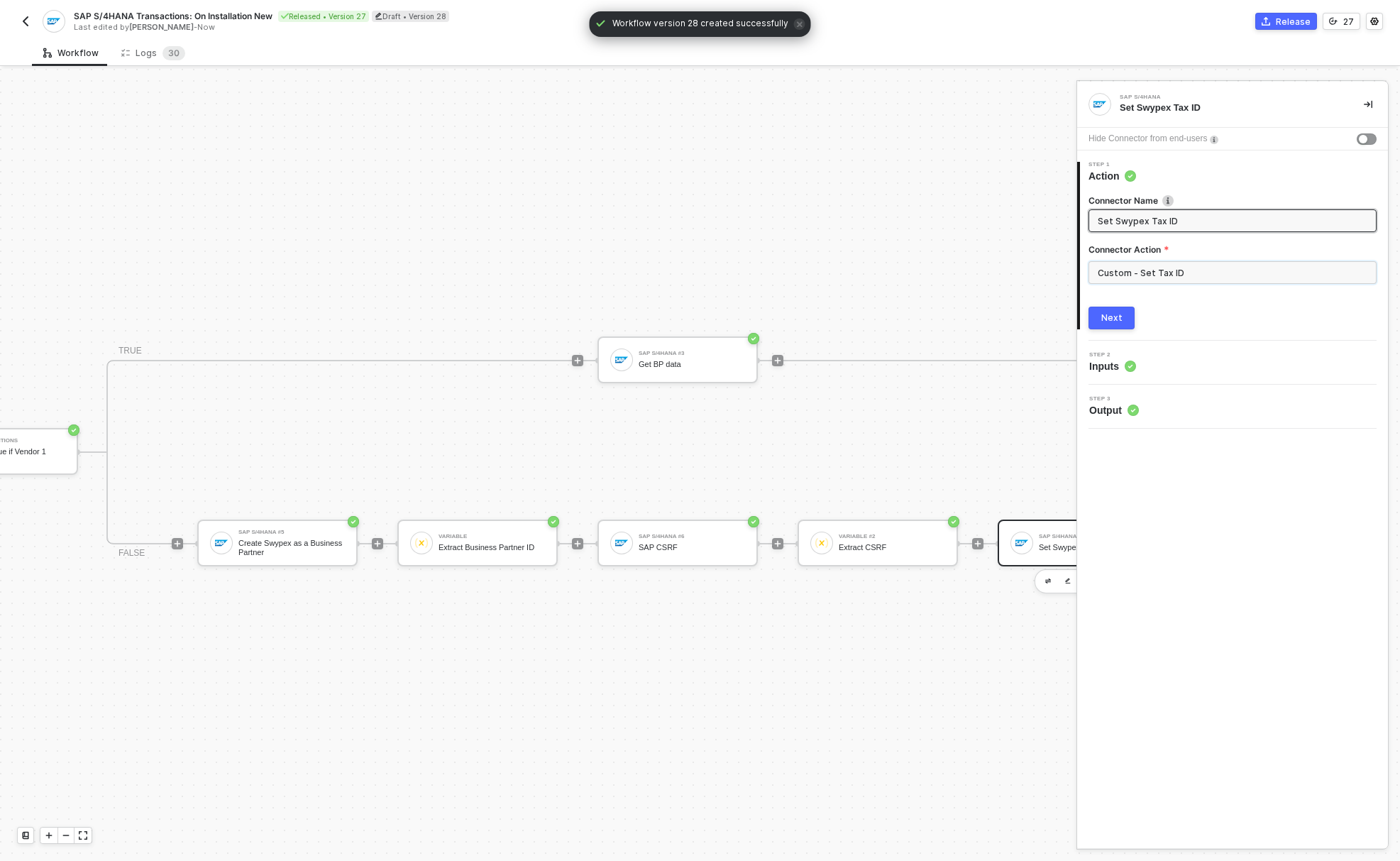
click at [1164, 280] on input "Custom - Set Tax ID" at bounding box center [1232, 273] width 288 height 22
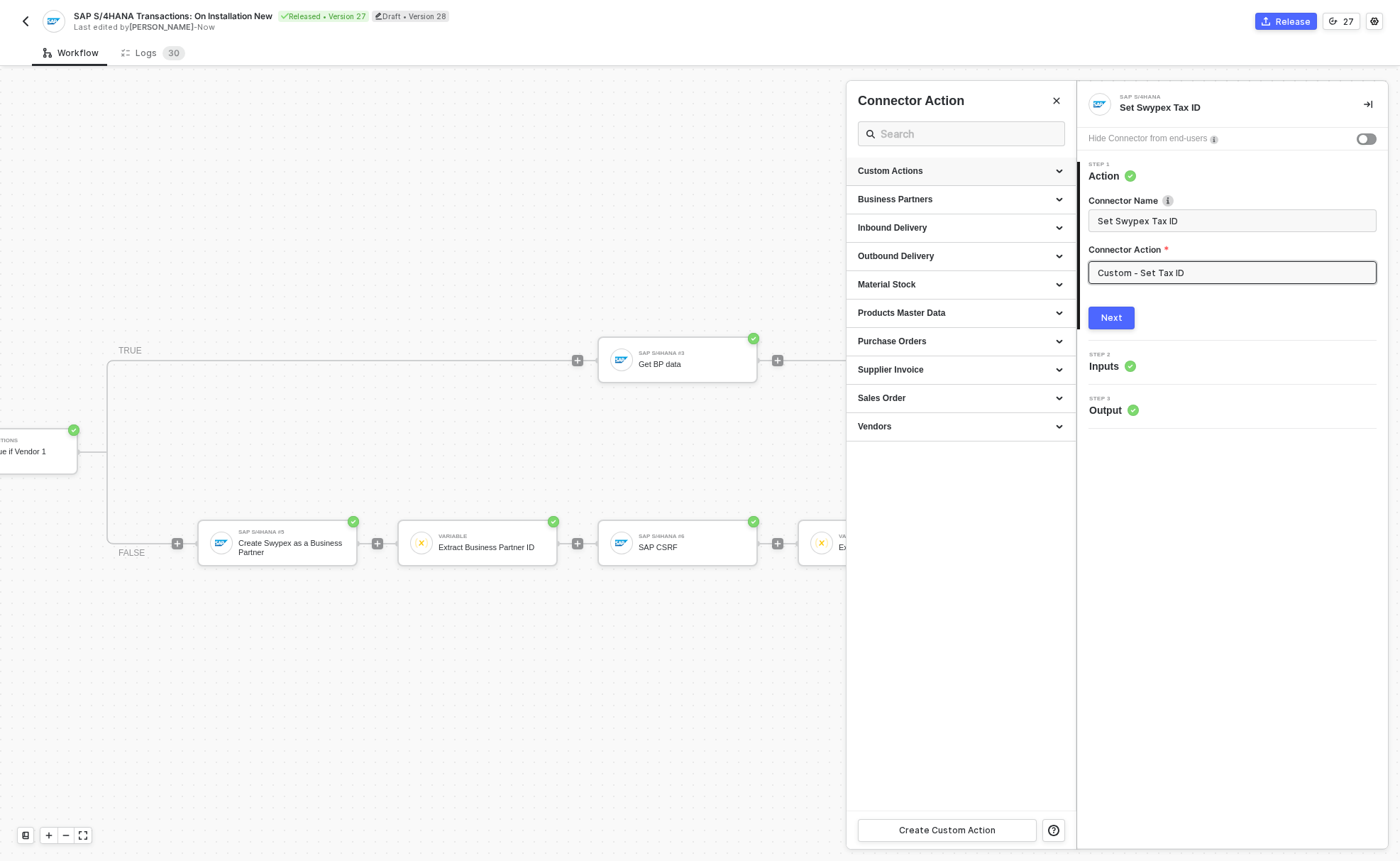
click at [986, 170] on div "Custom Actions" at bounding box center [961, 171] width 207 height 12
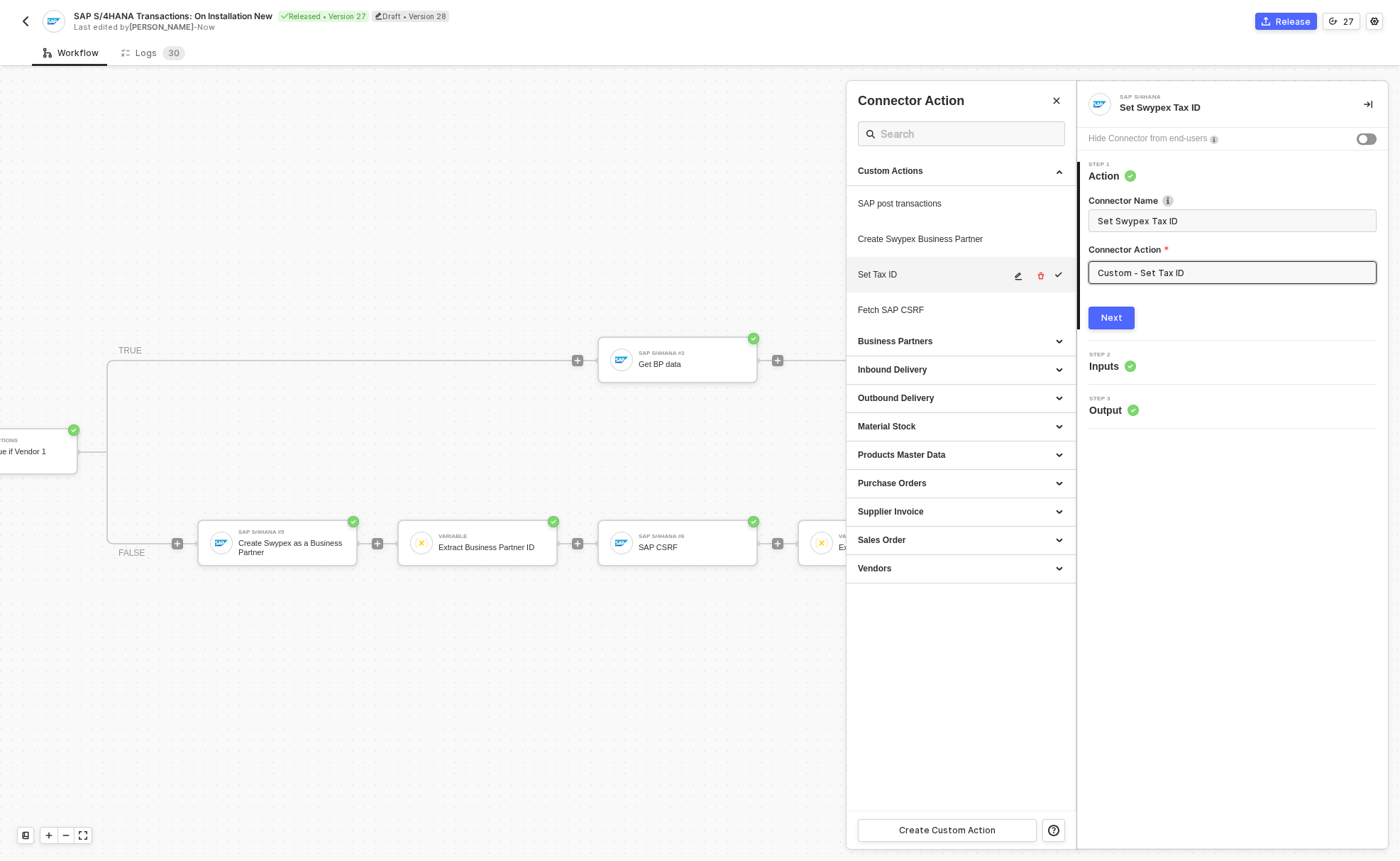
click at [1020, 275] on icon "icon-edit" at bounding box center [1018, 276] width 9 height 9
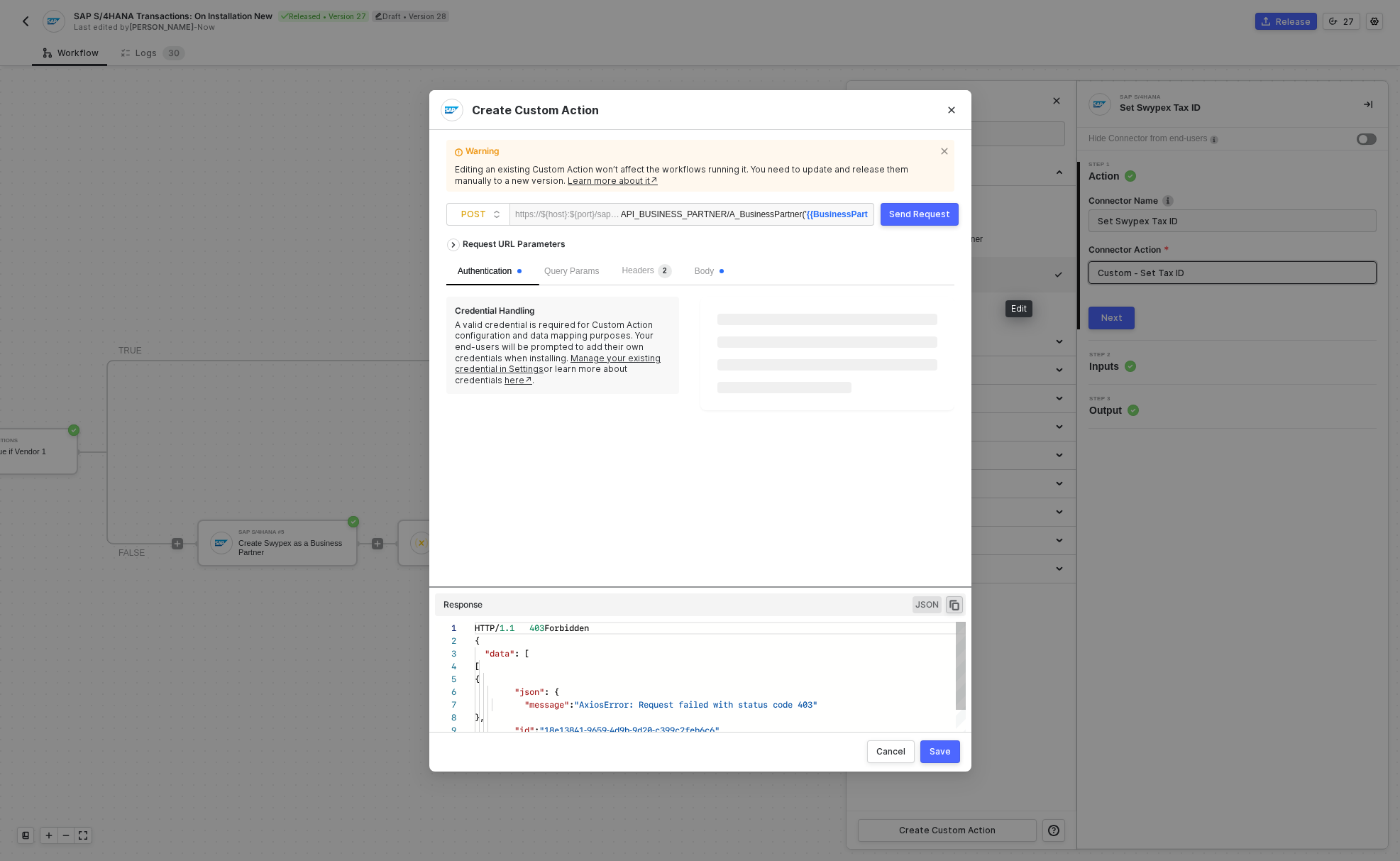
scroll to position [127, 0]
click at [719, 273] on span "Body" at bounding box center [708, 270] width 29 height 10
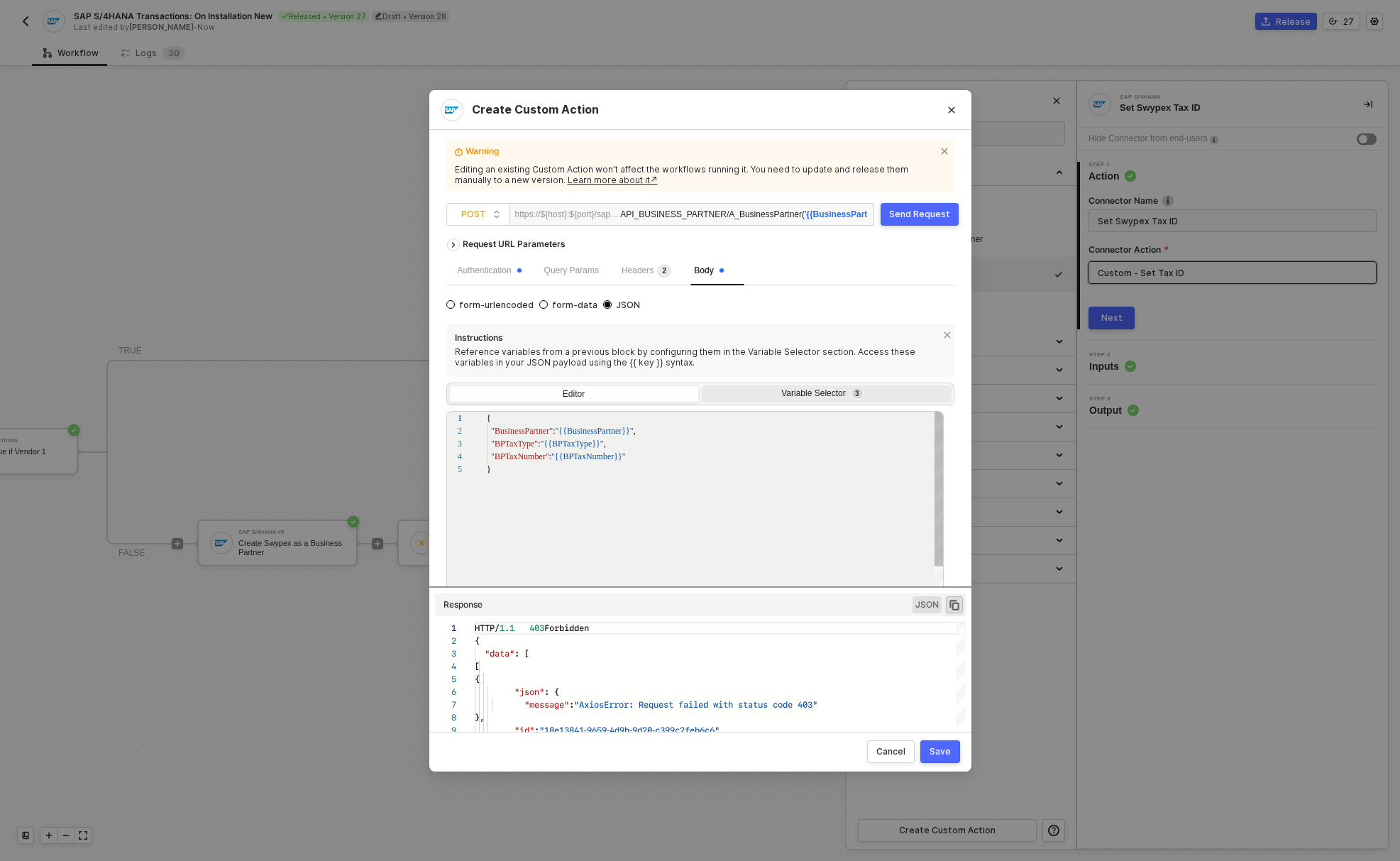
scroll to position [51, 0]
drag, startPoint x: 541, startPoint y: 443, endPoint x: 578, endPoint y: 467, distance: 44.1
click at [832, 522] on div "{ "BusinessPartner" : "{{BusinessPartner}}" , "BPTaxType" : "{{BPTaxType}}" , "…" at bounding box center [715, 535] width 458 height 247
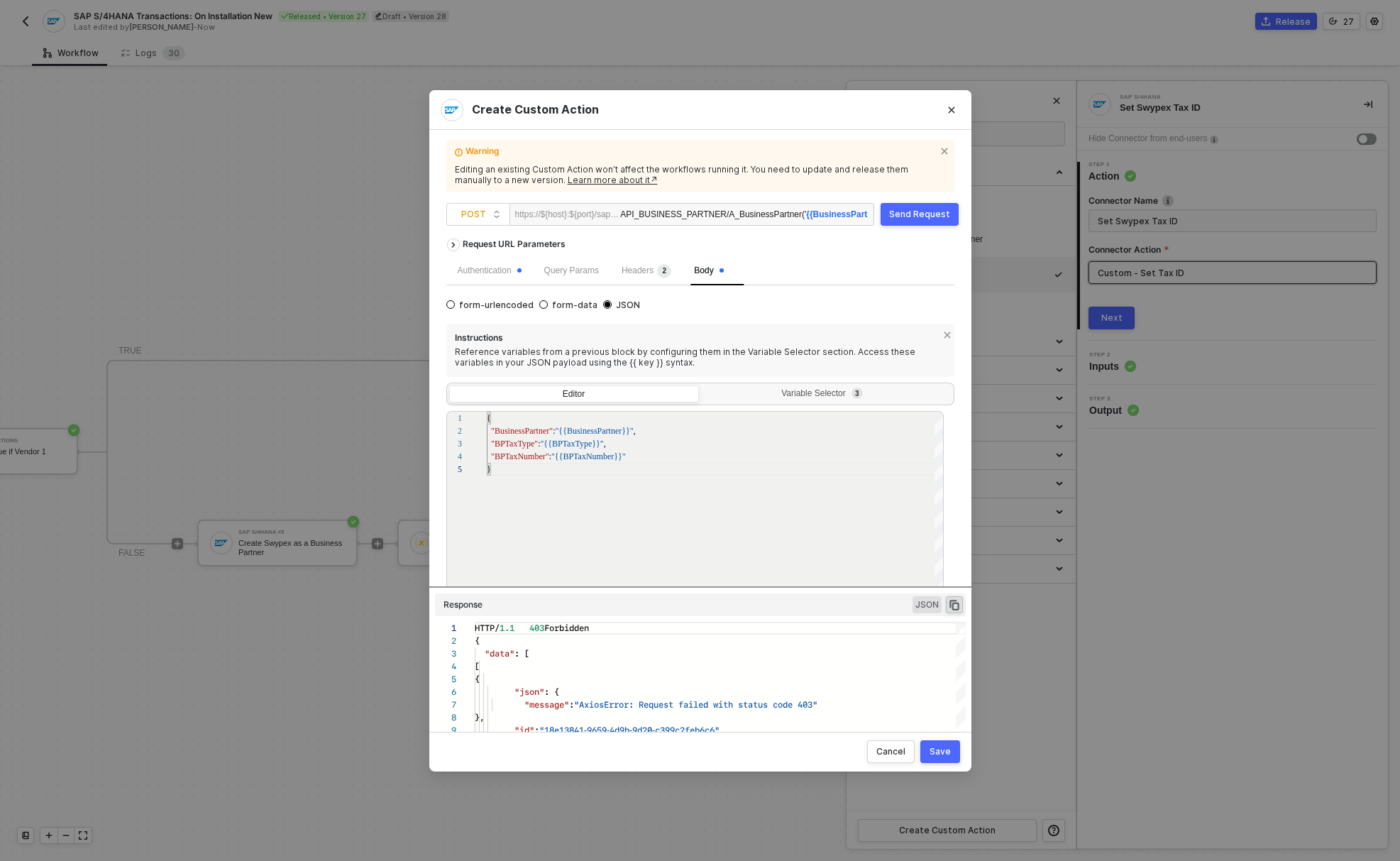
click at [945, 752] on div "Save" at bounding box center [940, 751] width 22 height 11
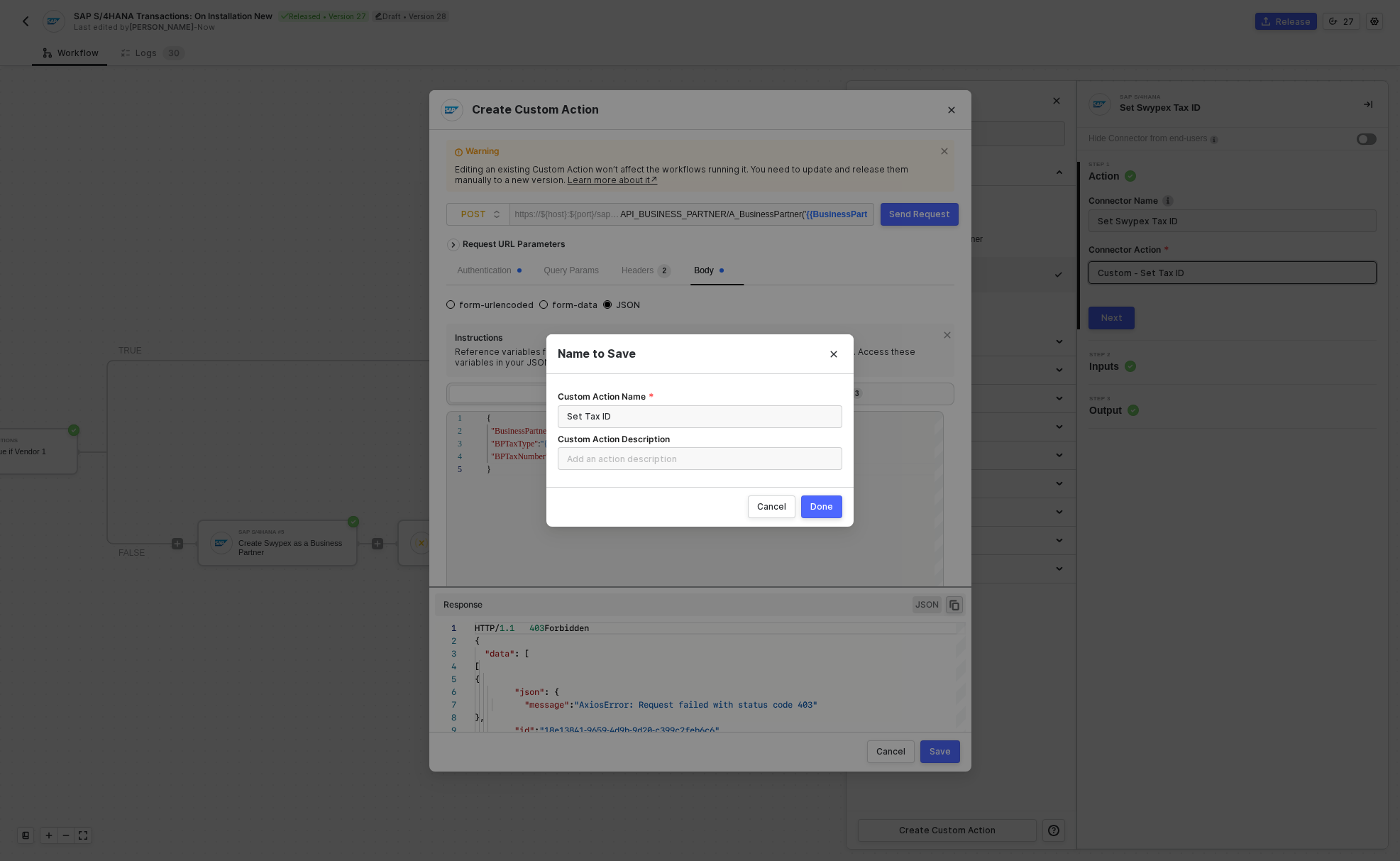
click at [827, 508] on div "Done" at bounding box center [821, 507] width 22 height 11
radio input "true"
radio input "false"
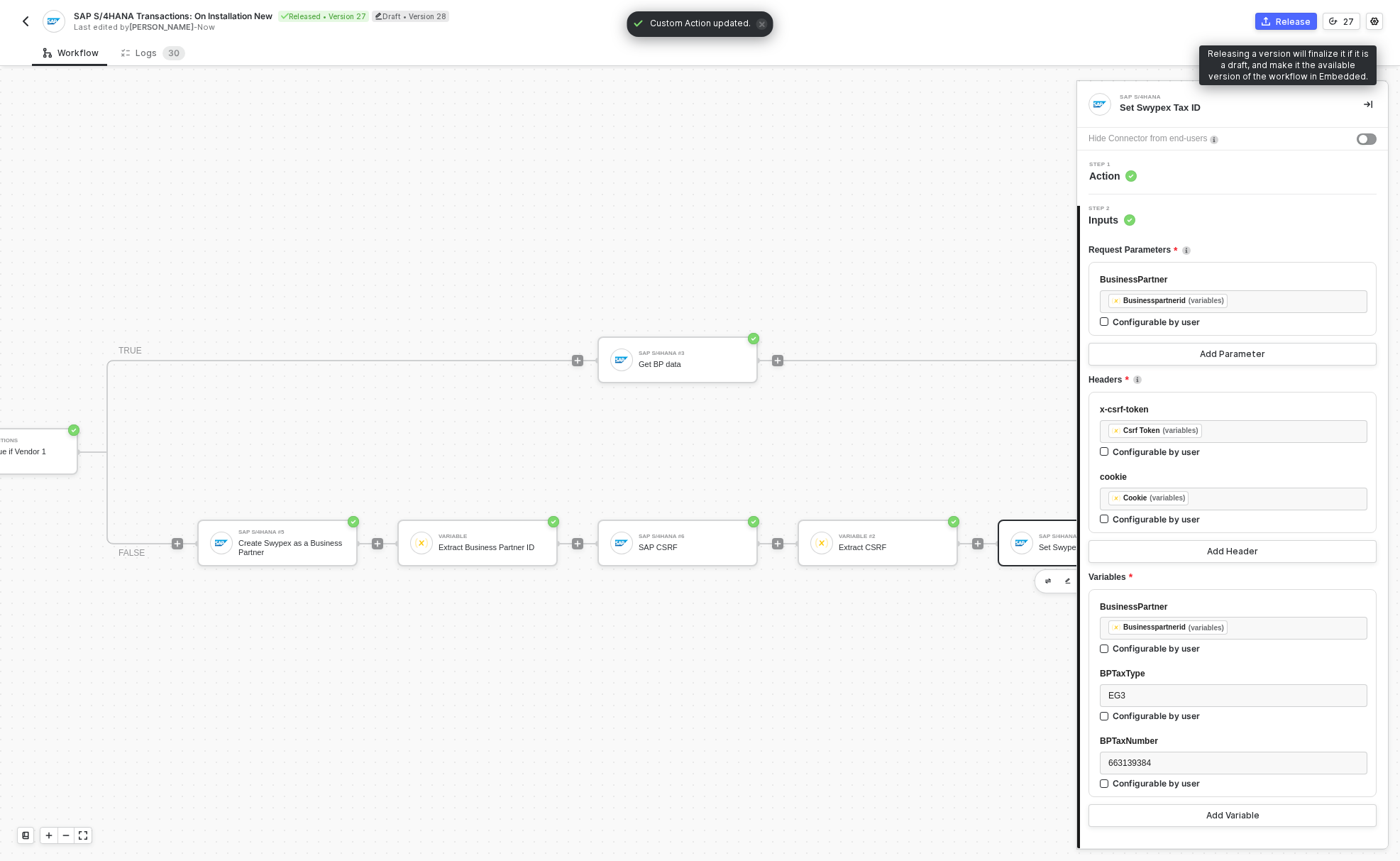
click at [1270, 22] on icon "icon-commerce" at bounding box center [1265, 21] width 9 height 9
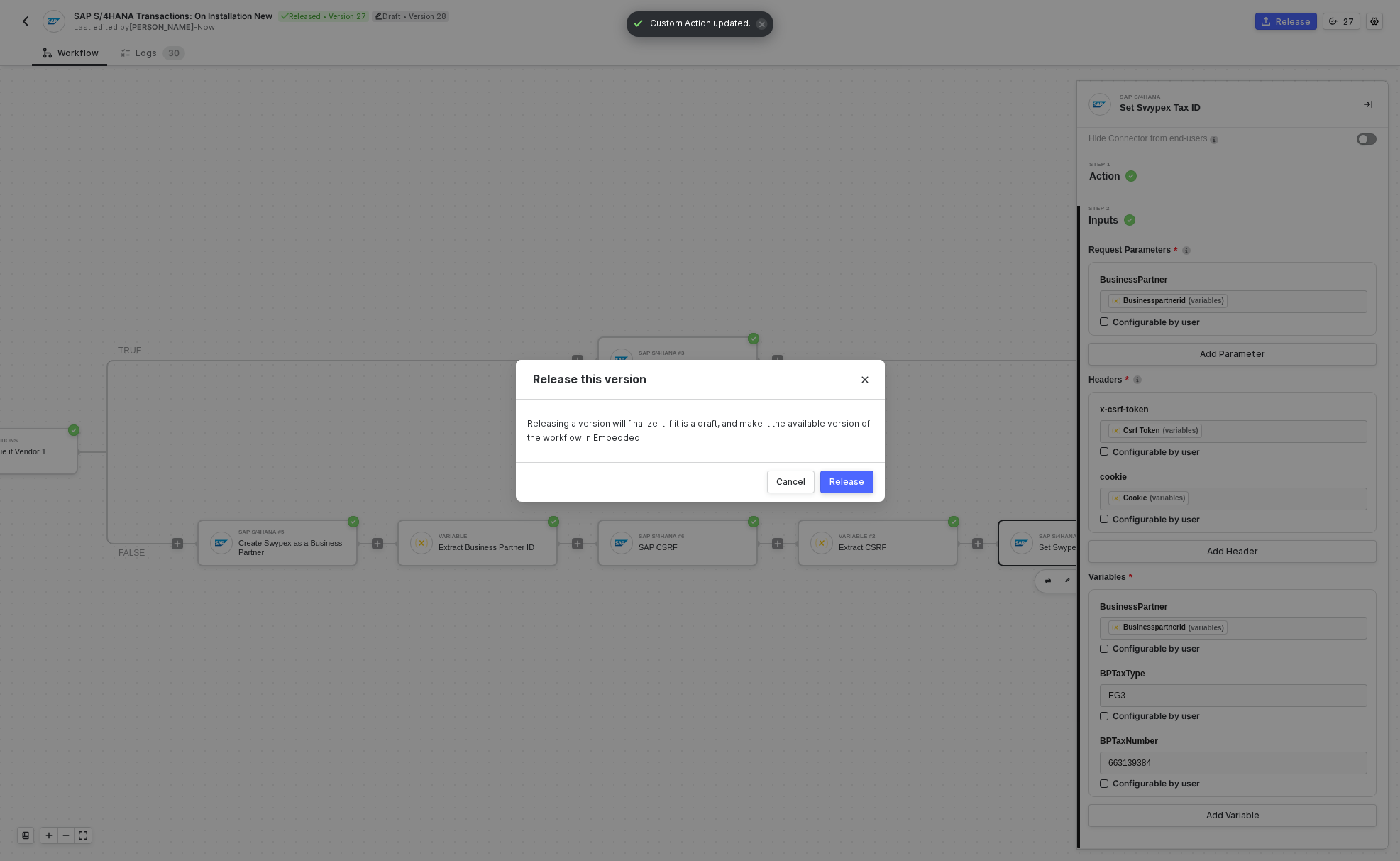
click at [854, 491] on button "Release" at bounding box center [846, 482] width 53 height 22
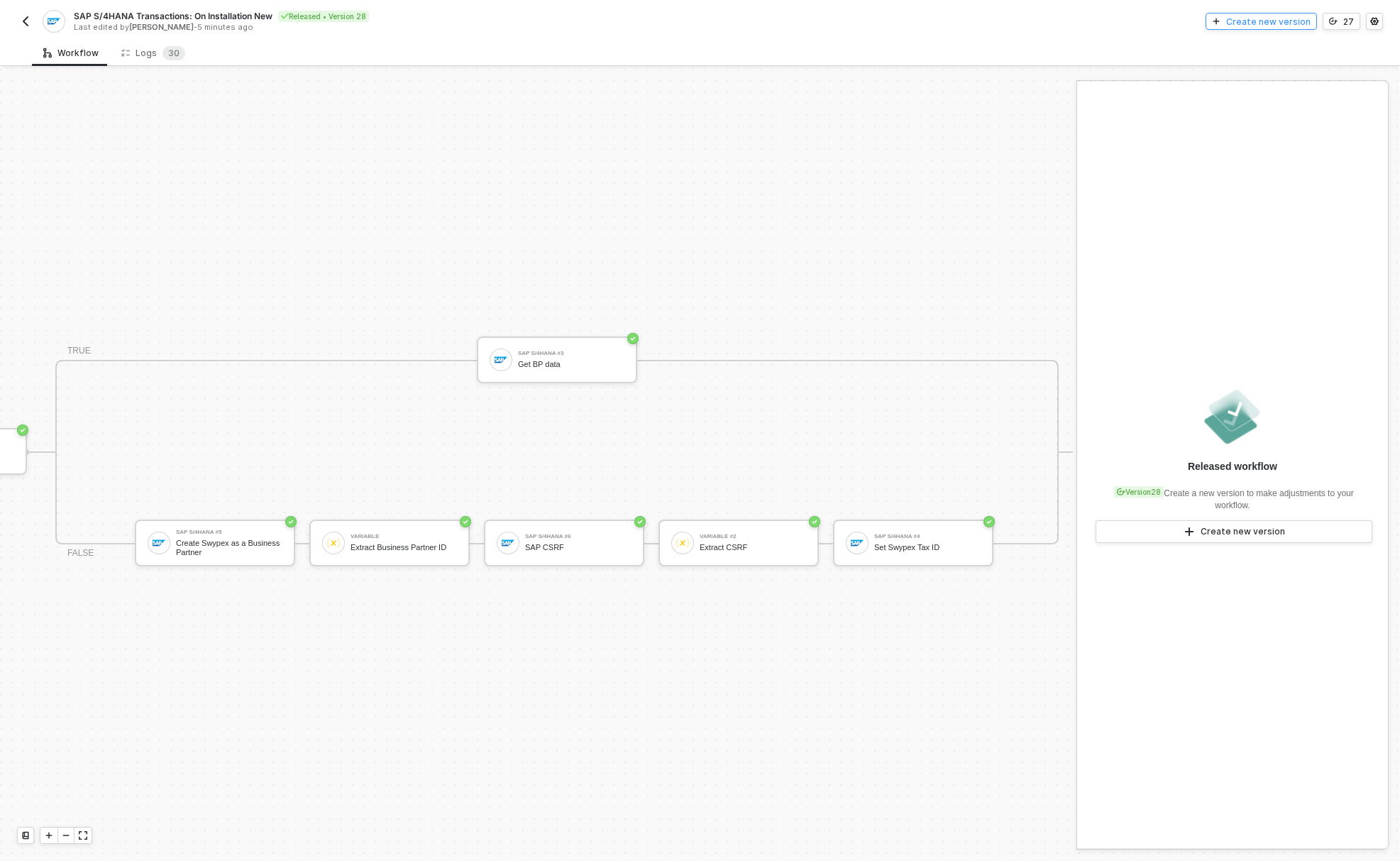
click at [1265, 19] on div "Create new version" at bounding box center [1268, 21] width 84 height 12
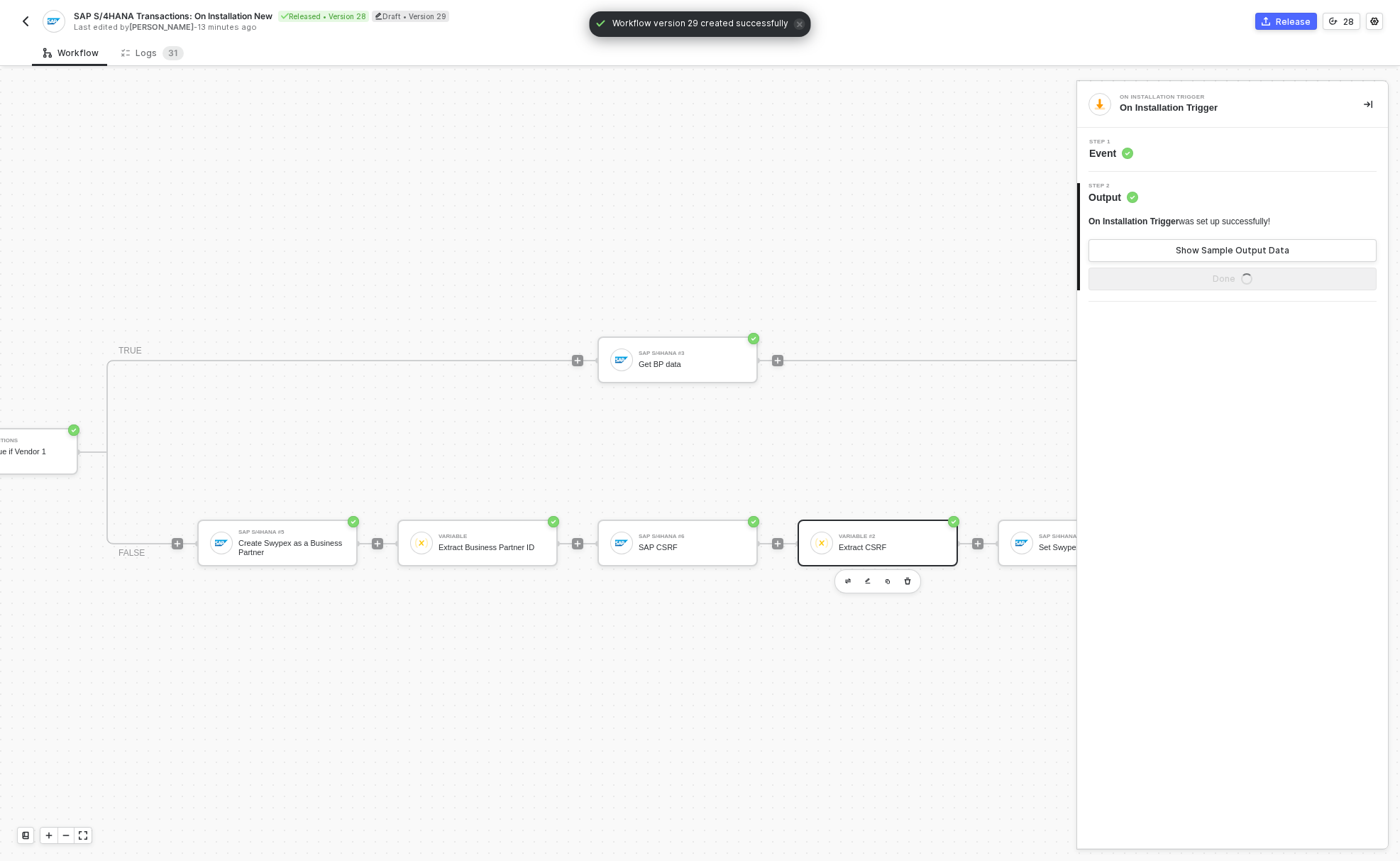
click at [876, 543] on div "Extract CSRF" at bounding box center [891, 548] width 107 height 10
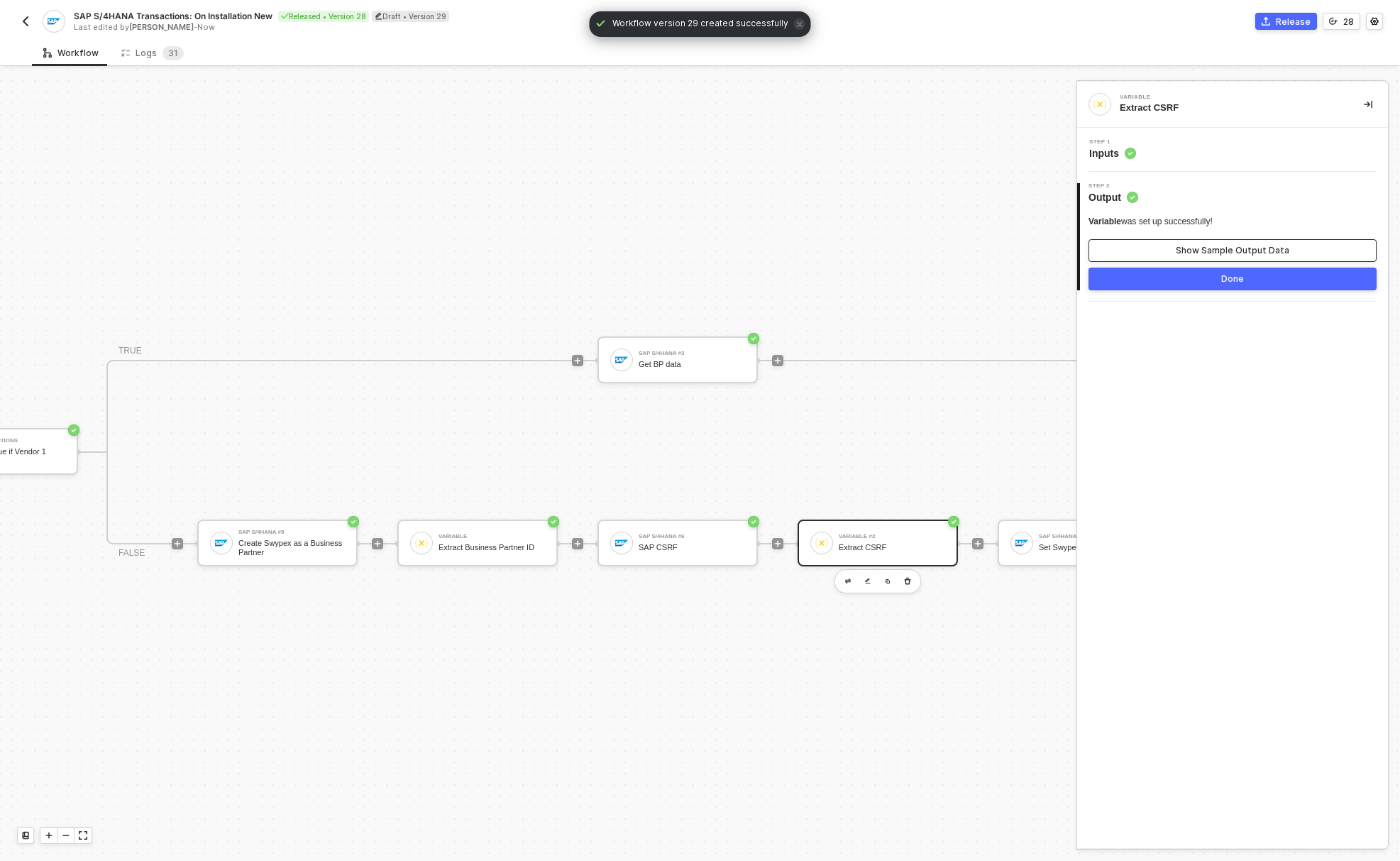
click at [1203, 256] on div "Show Sample Output Data" at bounding box center [1233, 250] width 114 height 11
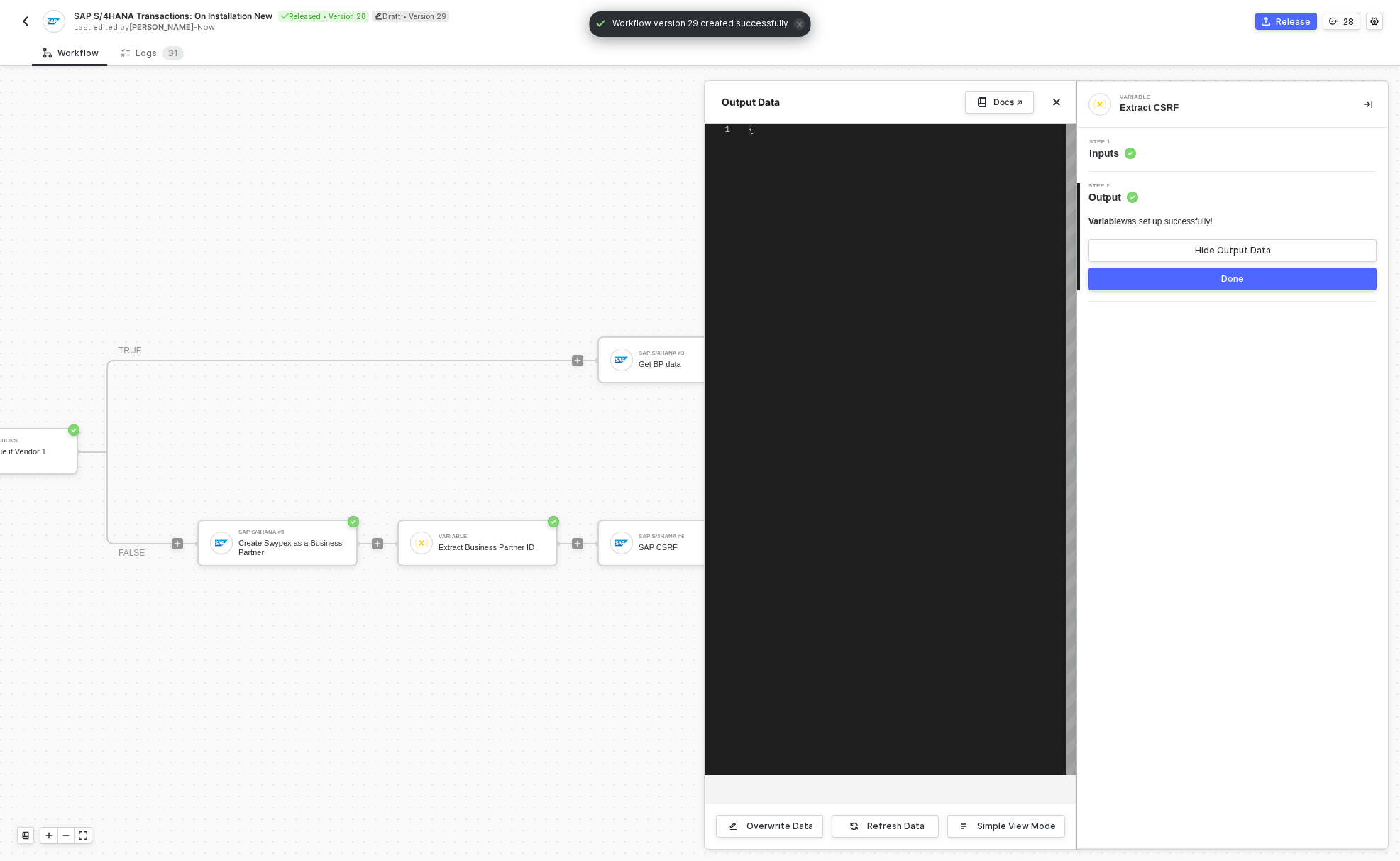
scroll to position [64, 0]
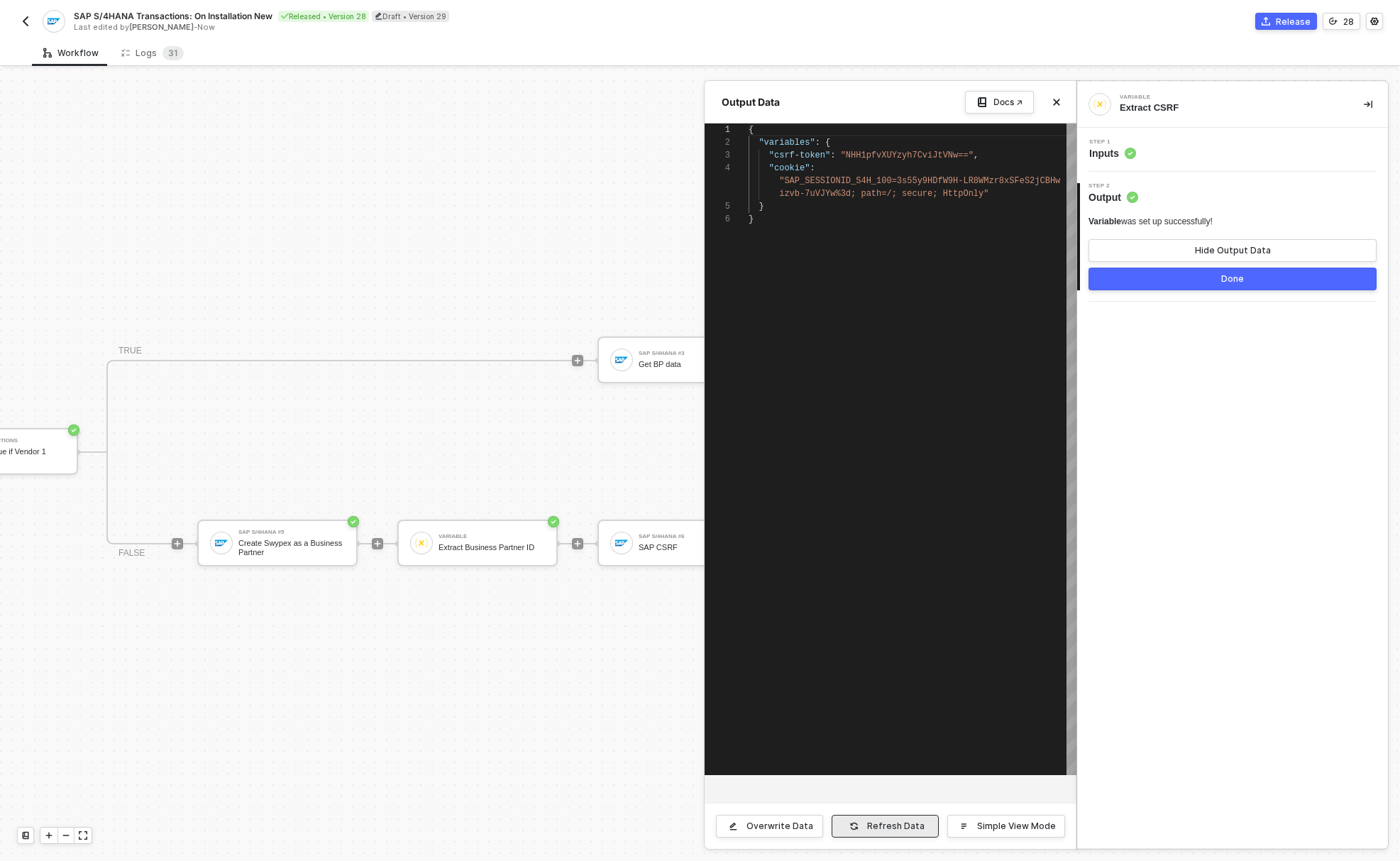
click at [882, 825] on div "Refresh Data" at bounding box center [896, 826] width 58 height 11
click at [1055, 103] on icon "icon-close" at bounding box center [1057, 103] width 6 height 6
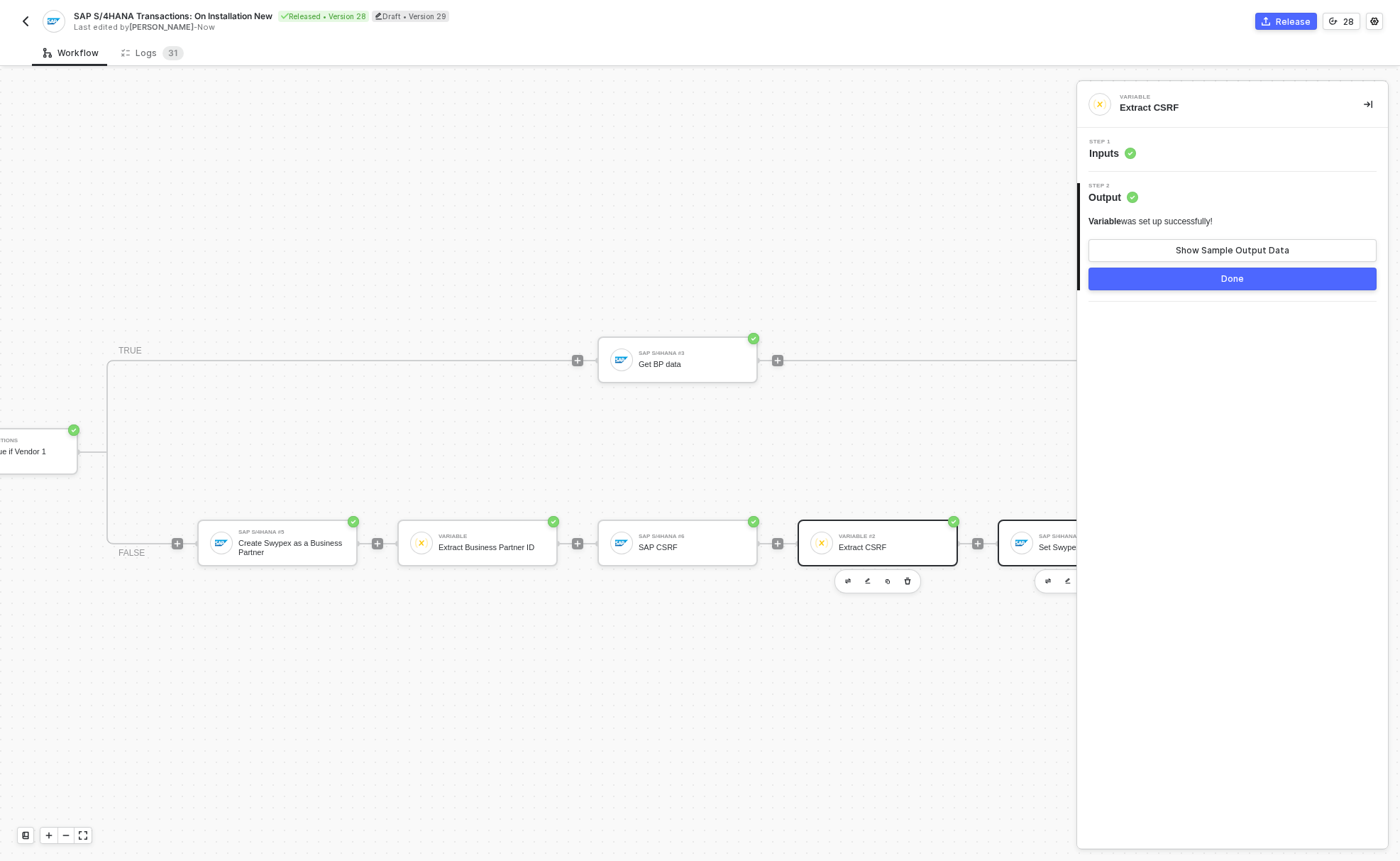
click at [1035, 529] on div "SAP S/4HANA #4 Set Swypex Tax ID" at bounding box center [1089, 543] width 112 height 27
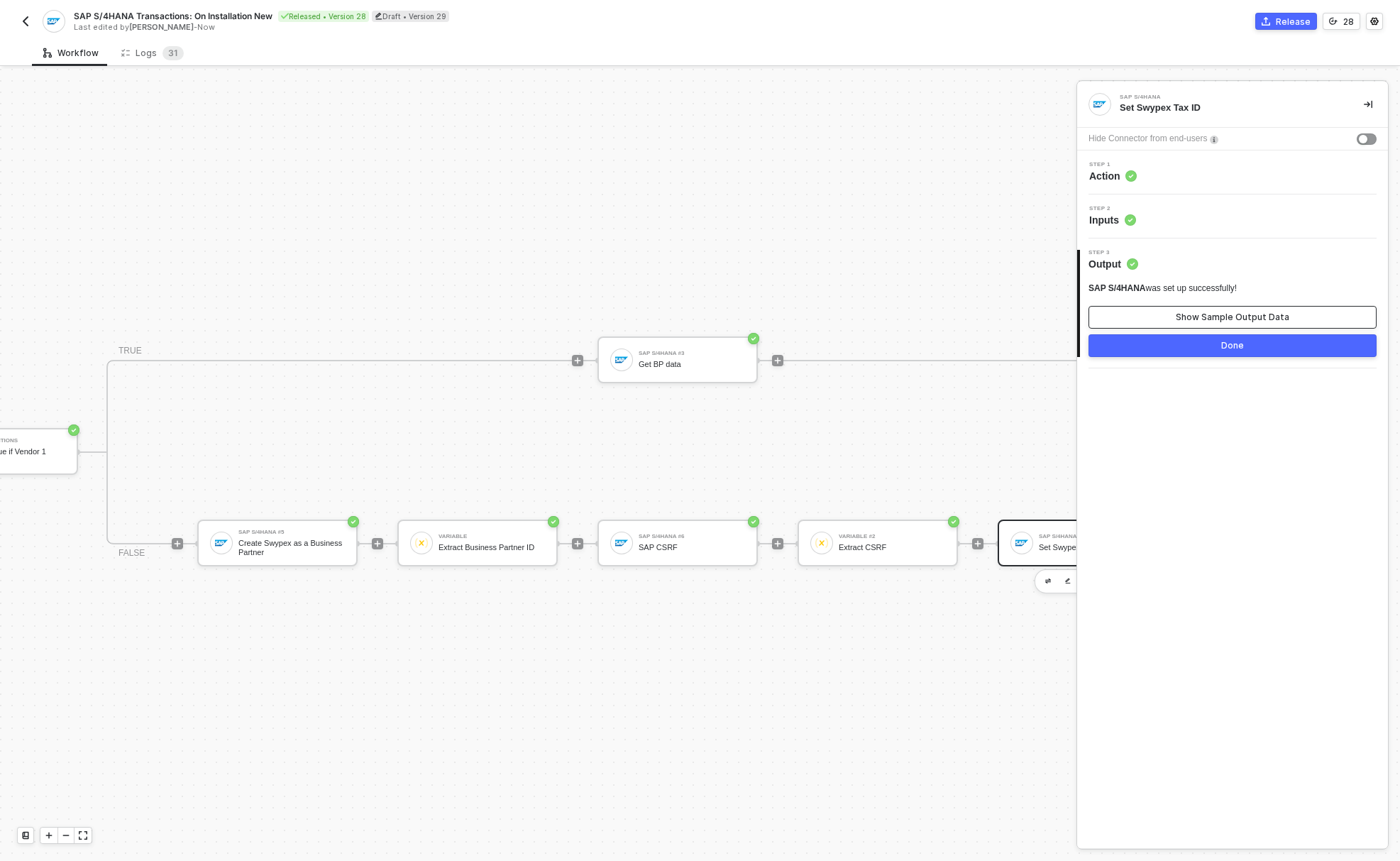
click at [1218, 312] on div "Show Sample Output Data" at bounding box center [1233, 317] width 114 height 11
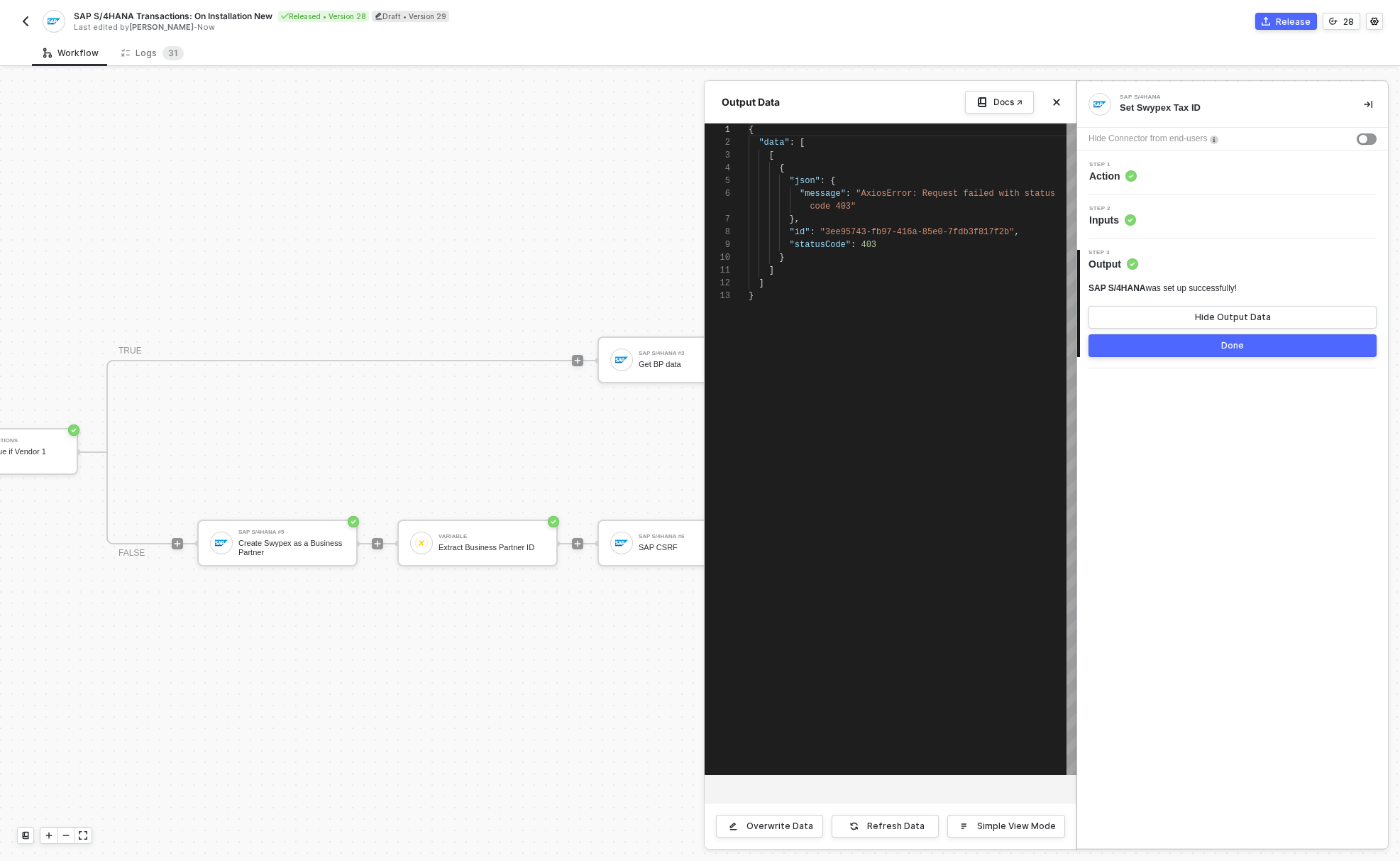
scroll to position [115, 0]
click at [1058, 96] on button "Close" at bounding box center [1055, 102] width 17 height 17
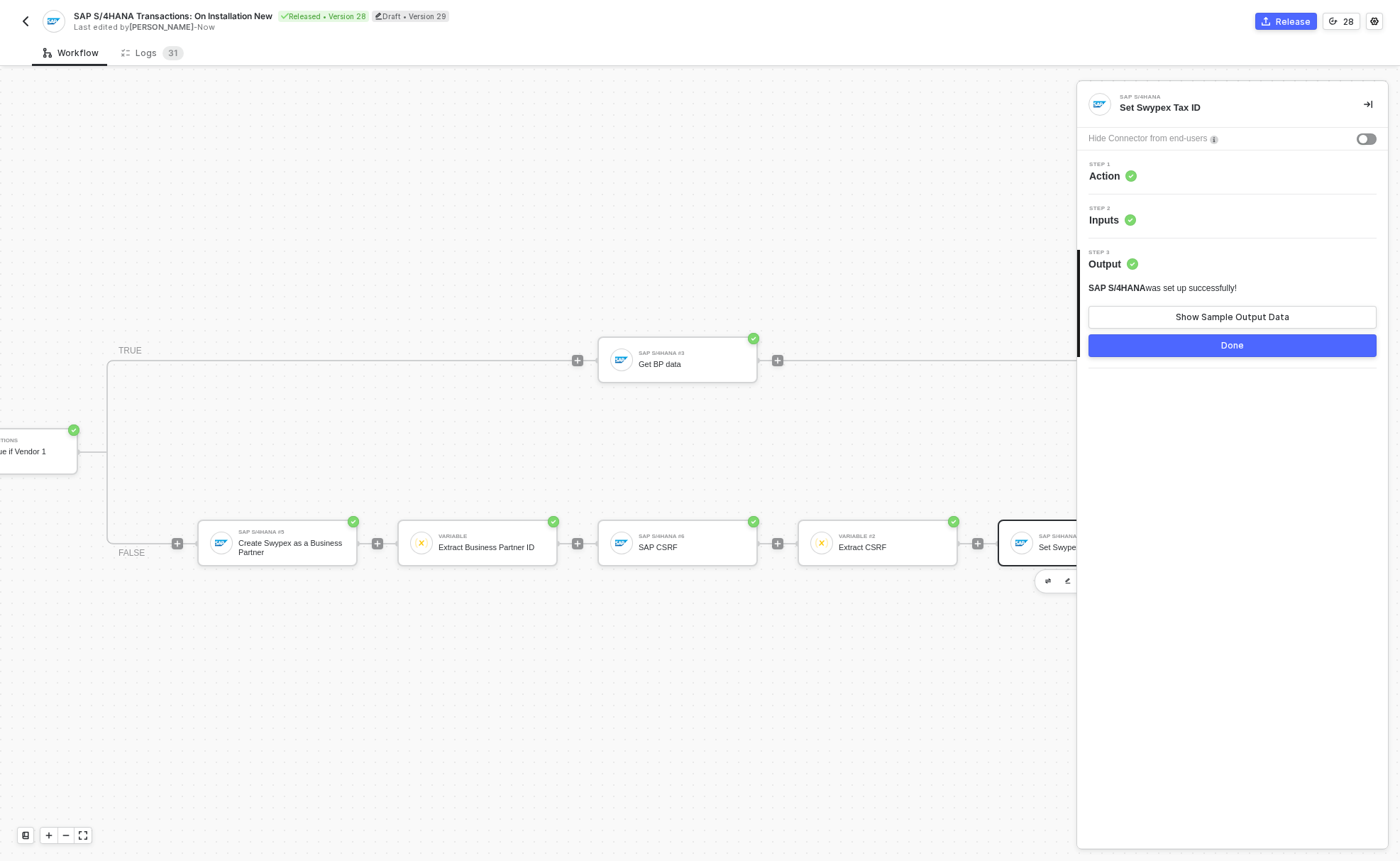
click at [1192, 179] on div "Step 1 Action" at bounding box center [1233, 172] width 307 height 22
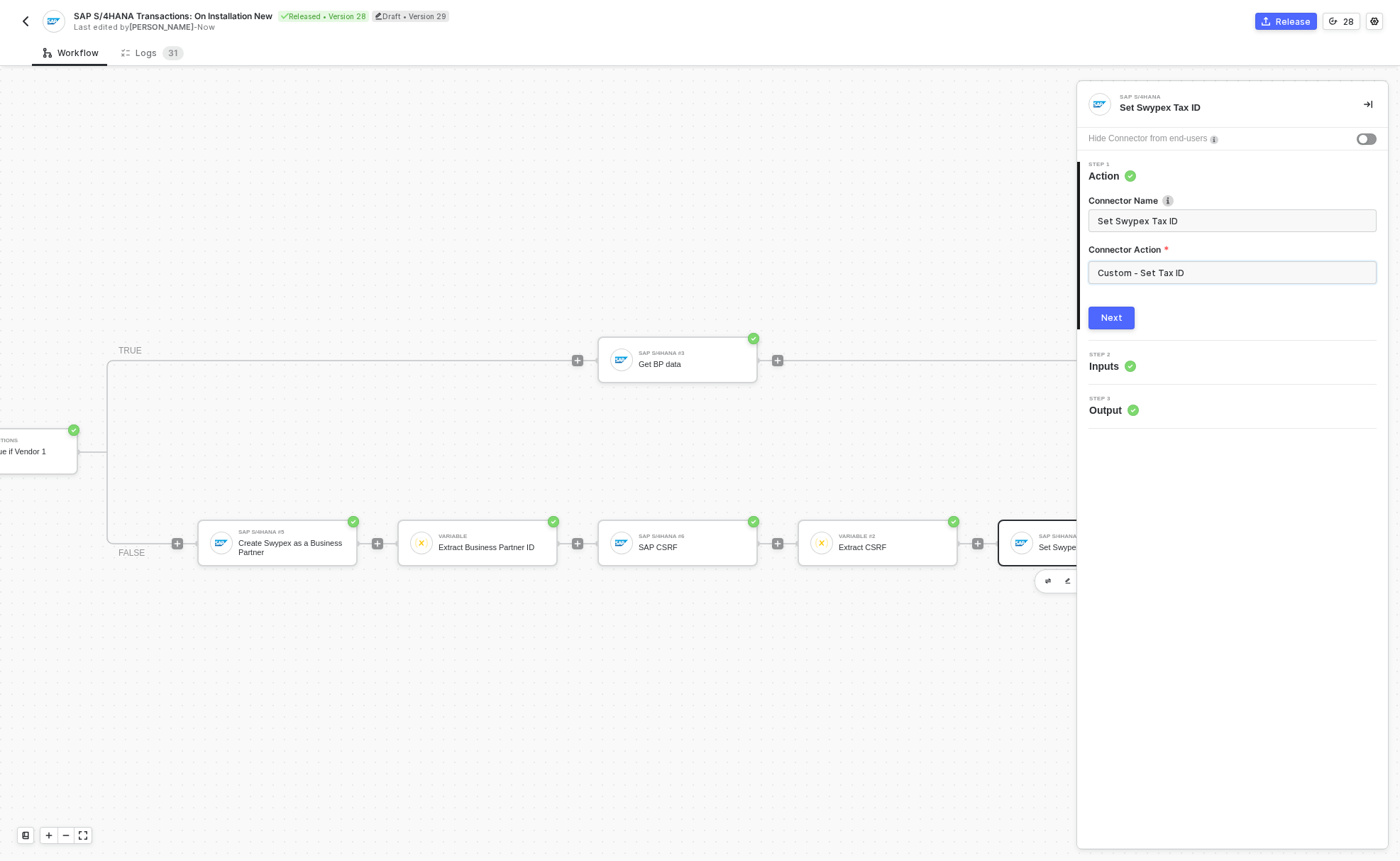
click at [1148, 269] on input "Custom - Set Tax ID" at bounding box center [1232, 273] width 288 height 22
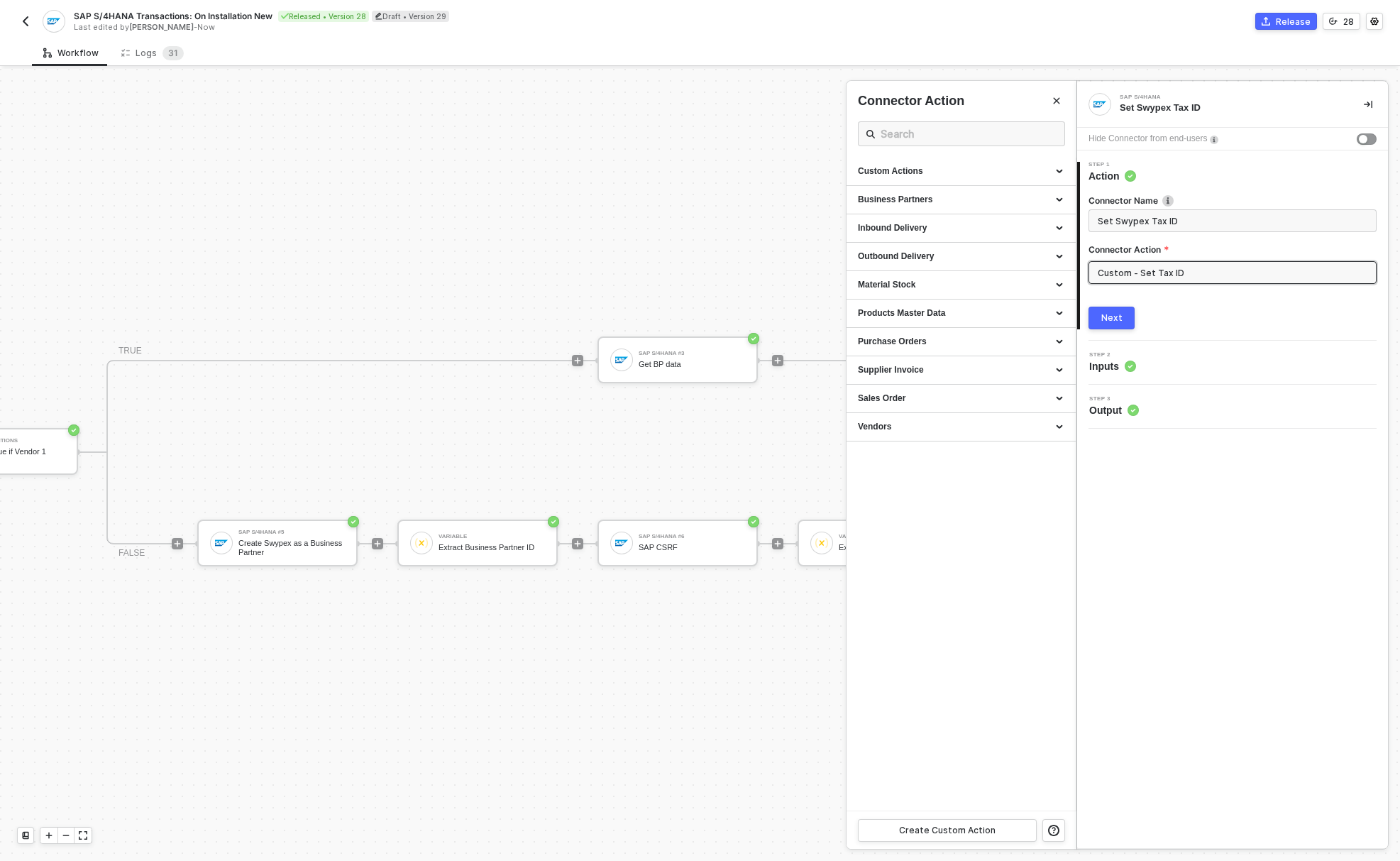
click at [1128, 316] on button "Next" at bounding box center [1112, 317] width 46 height 22
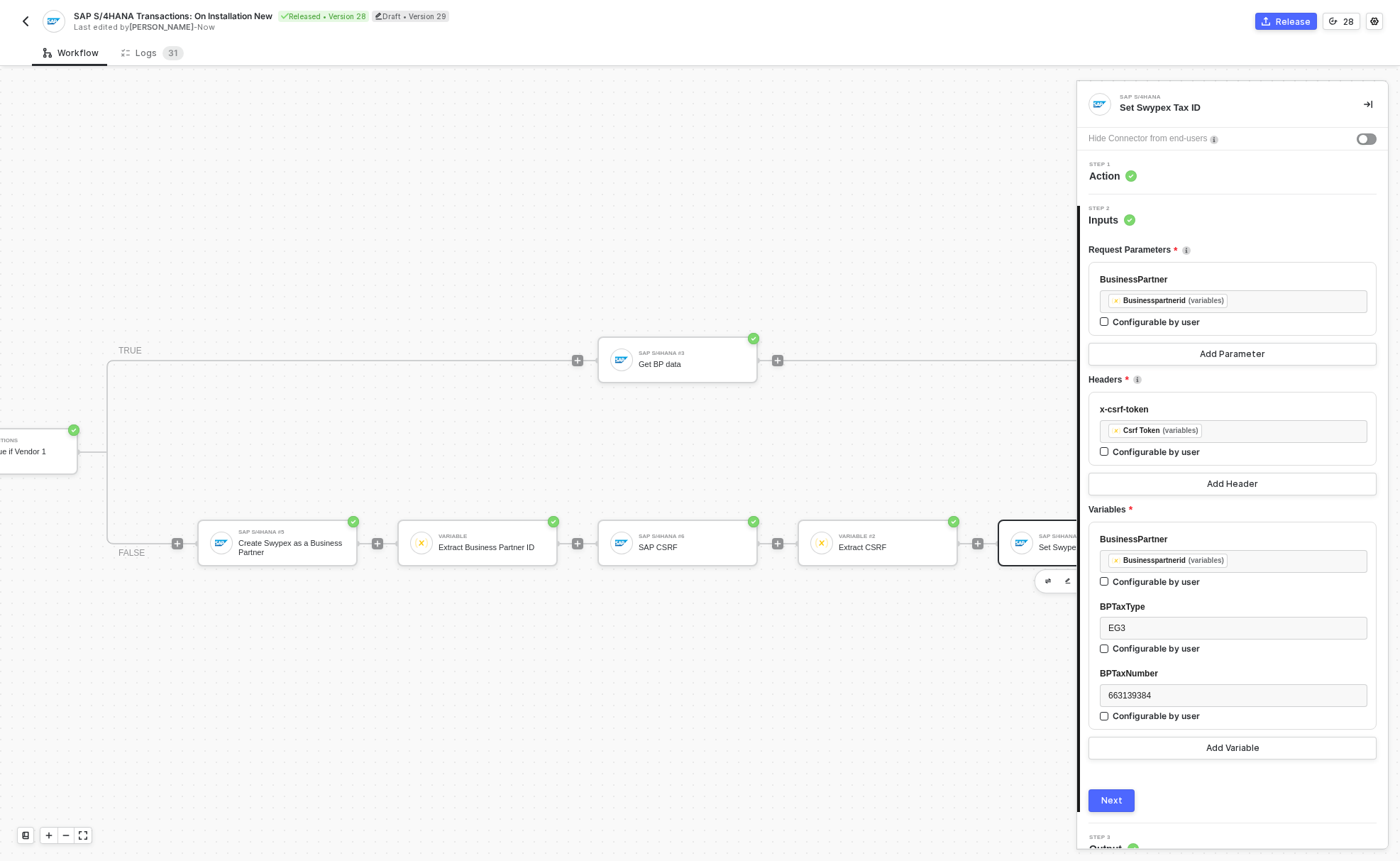
click at [1113, 172] on span "Action" at bounding box center [1112, 176] width 47 height 14
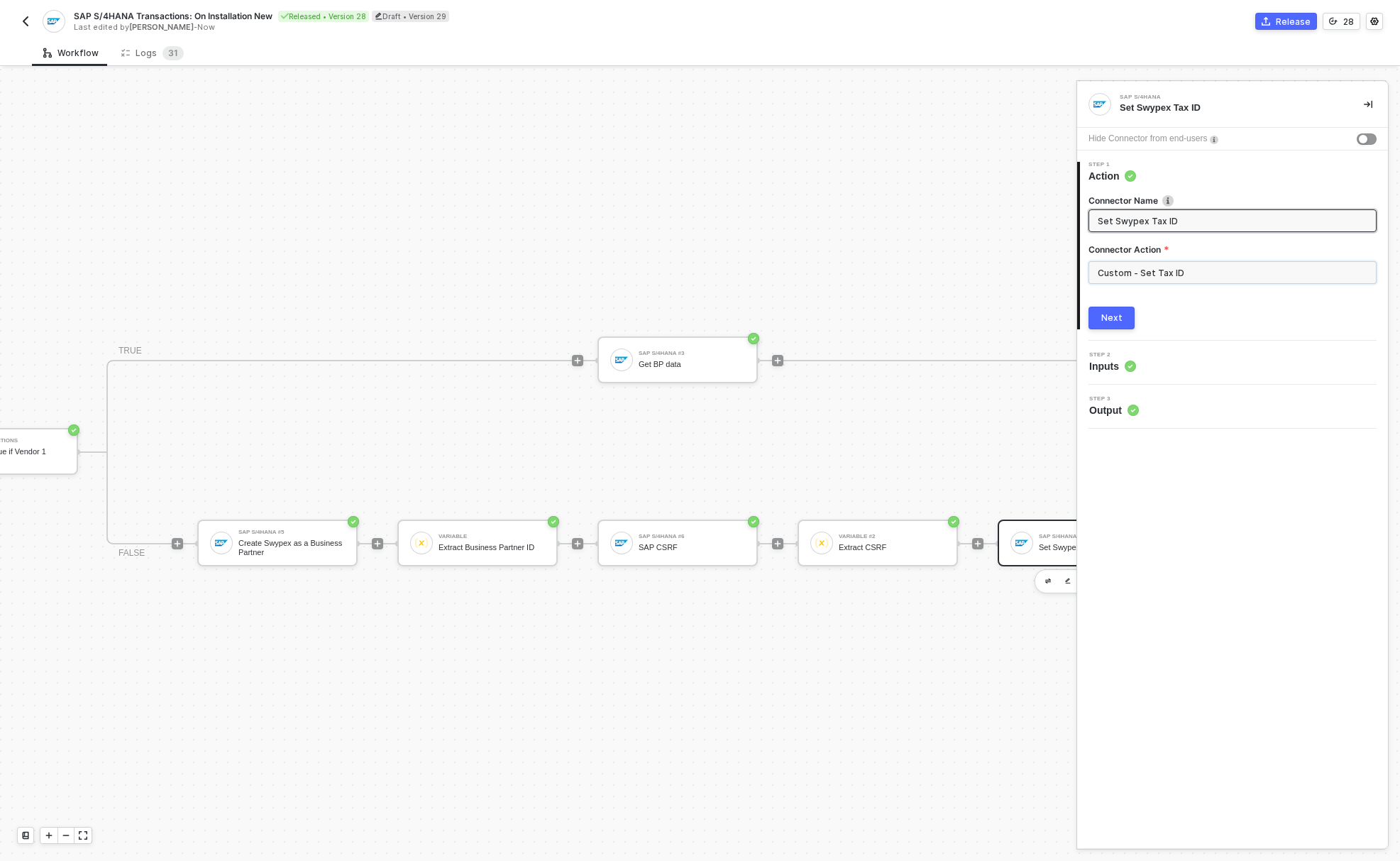
click at [1164, 280] on input "Custom - Set Tax ID" at bounding box center [1232, 273] width 288 height 22
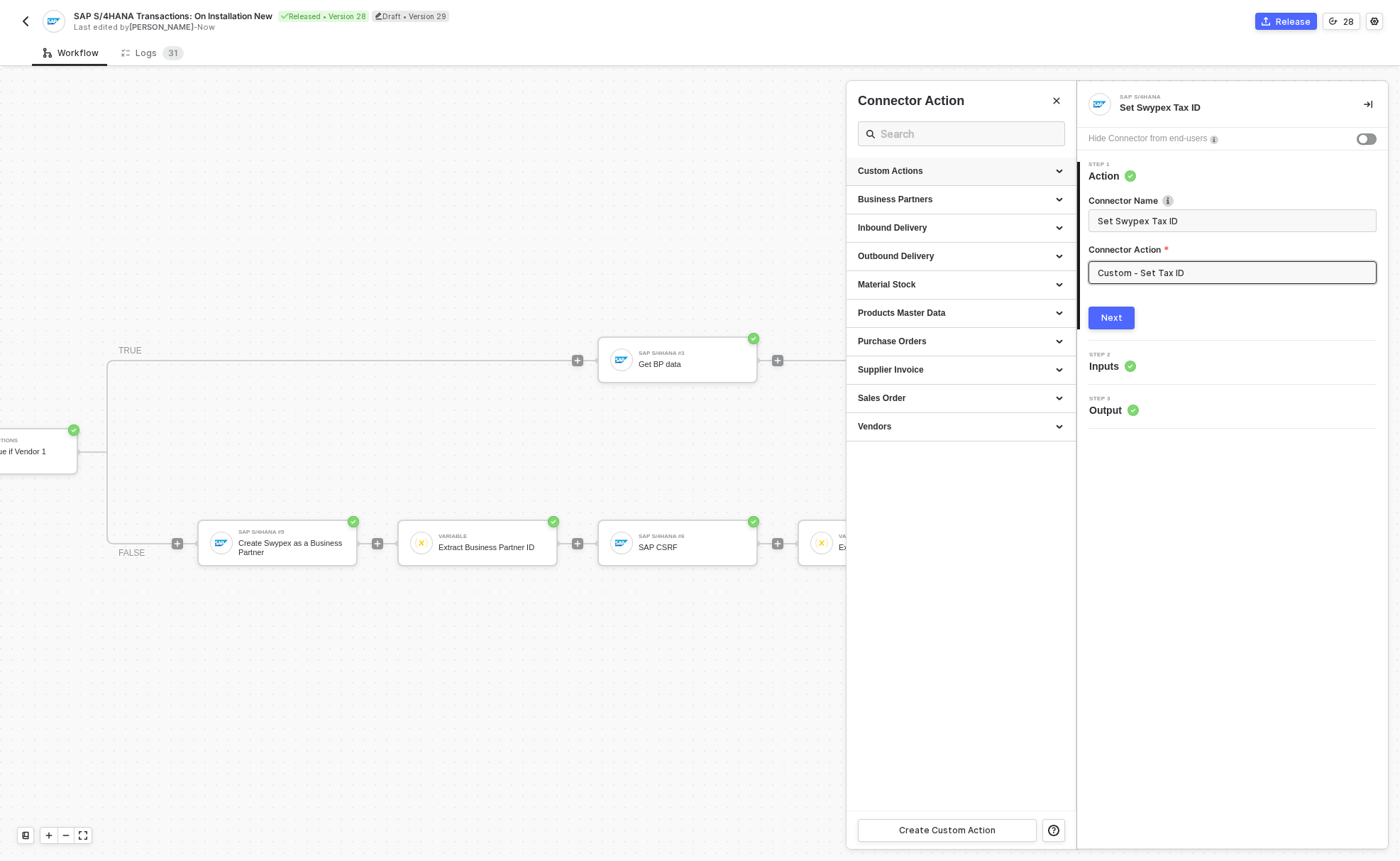
click at [940, 180] on div "Custom Actions" at bounding box center [961, 172] width 229 height 28
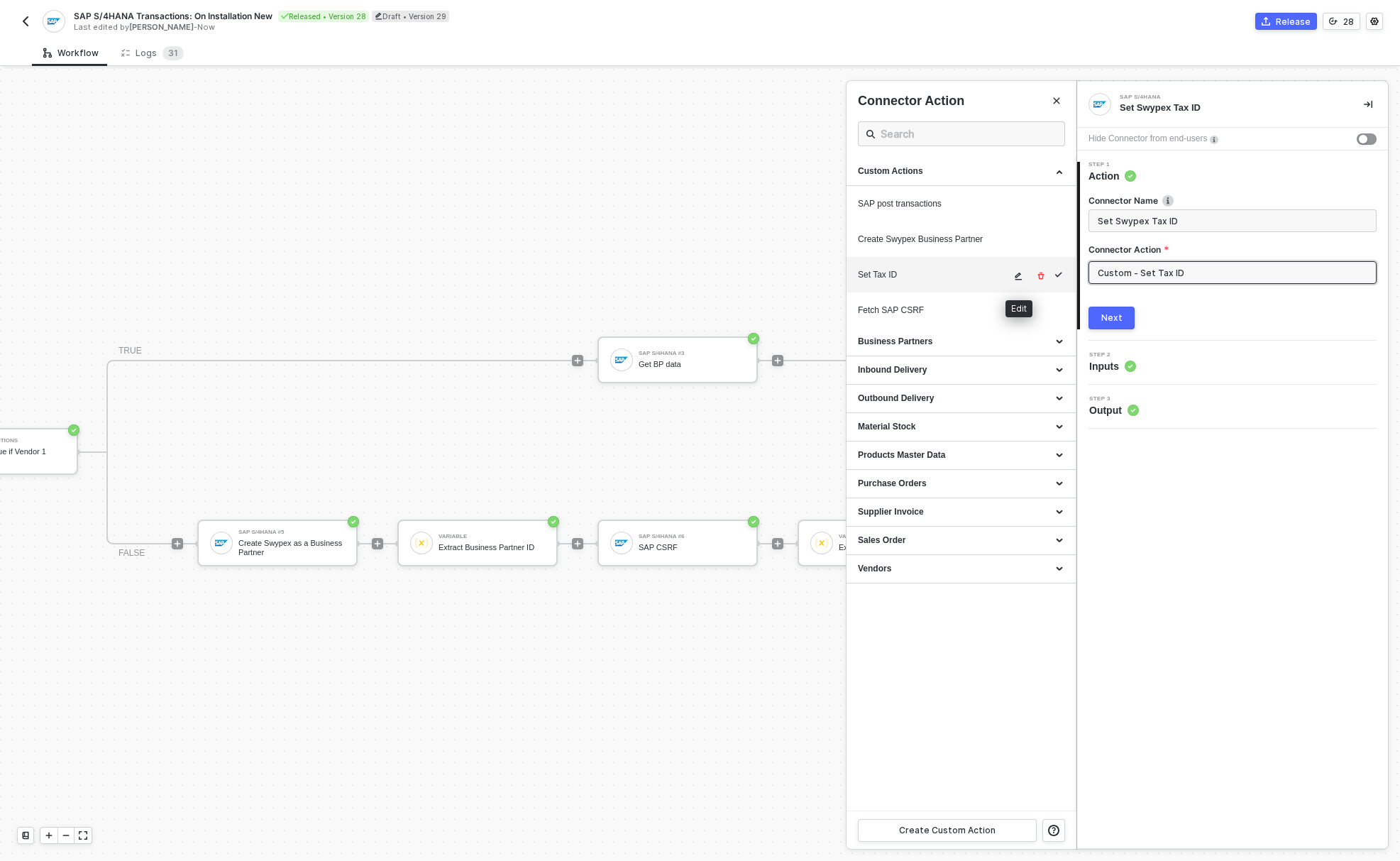
click at [1018, 275] on icon "icon-edit" at bounding box center [1019, 277] width 7 height 8
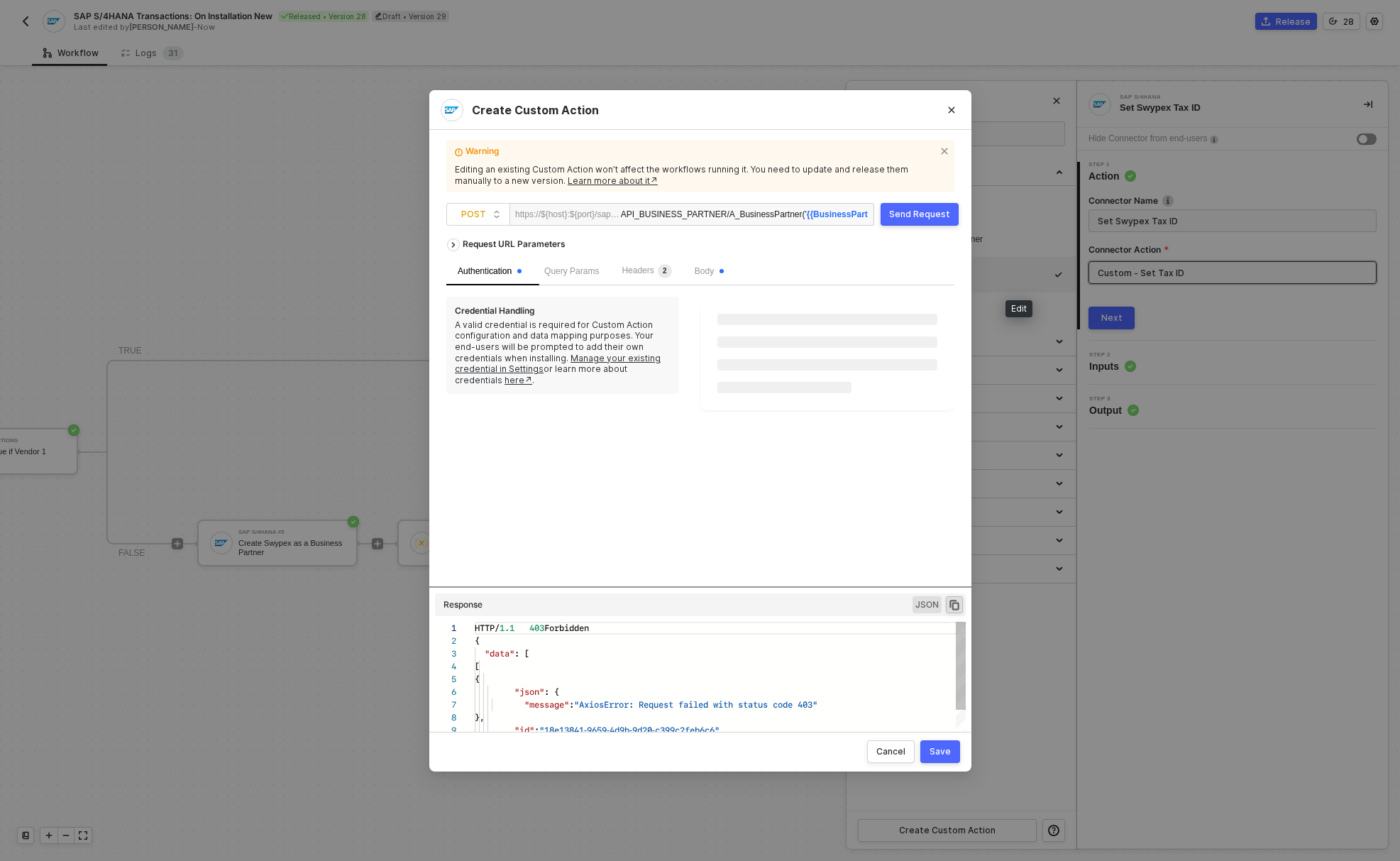
scroll to position [127, 0]
click at [658, 265] on span "Headers 2" at bounding box center [646, 270] width 50 height 10
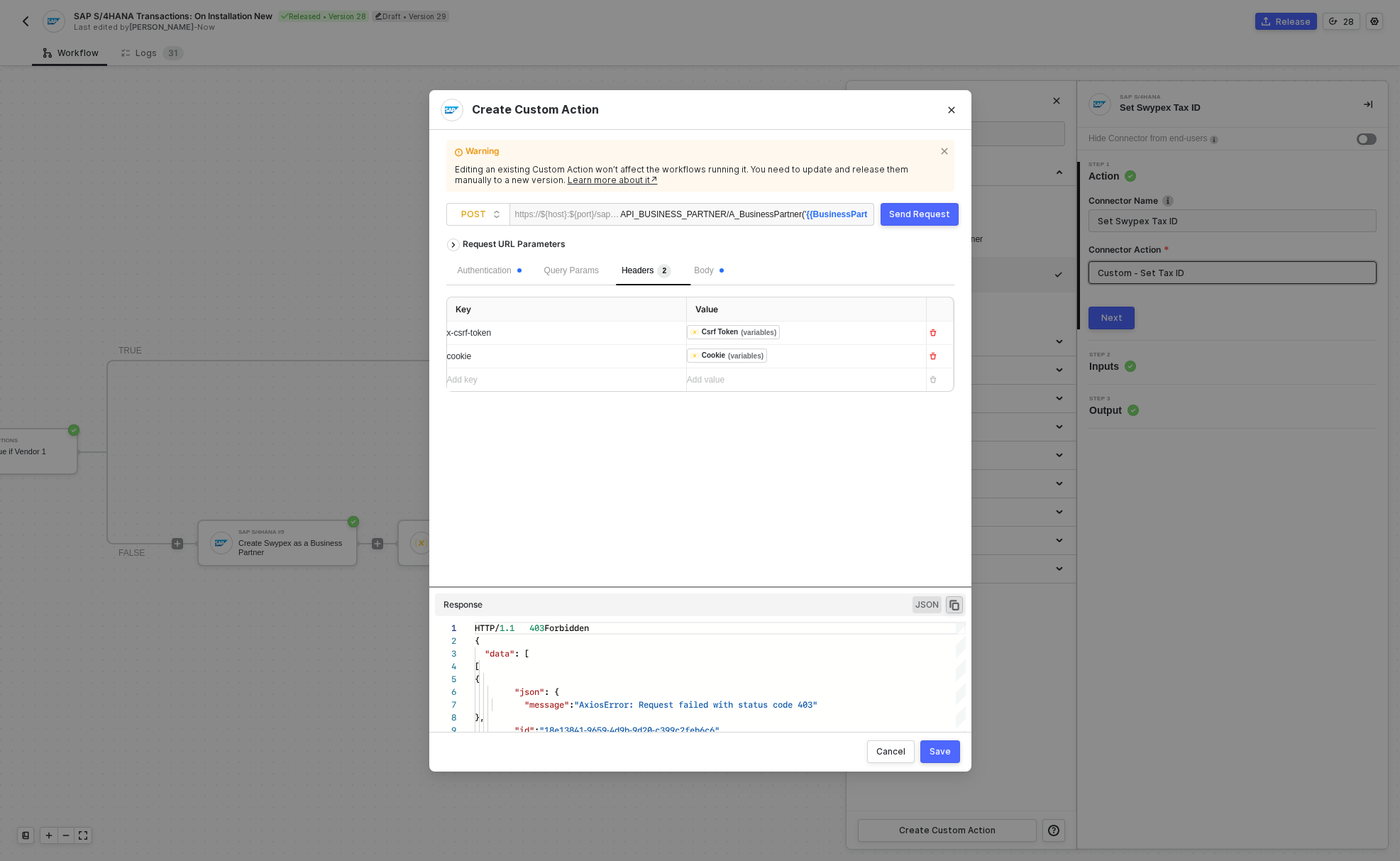
click at [949, 753] on div "Save" at bounding box center [940, 751] width 22 height 11
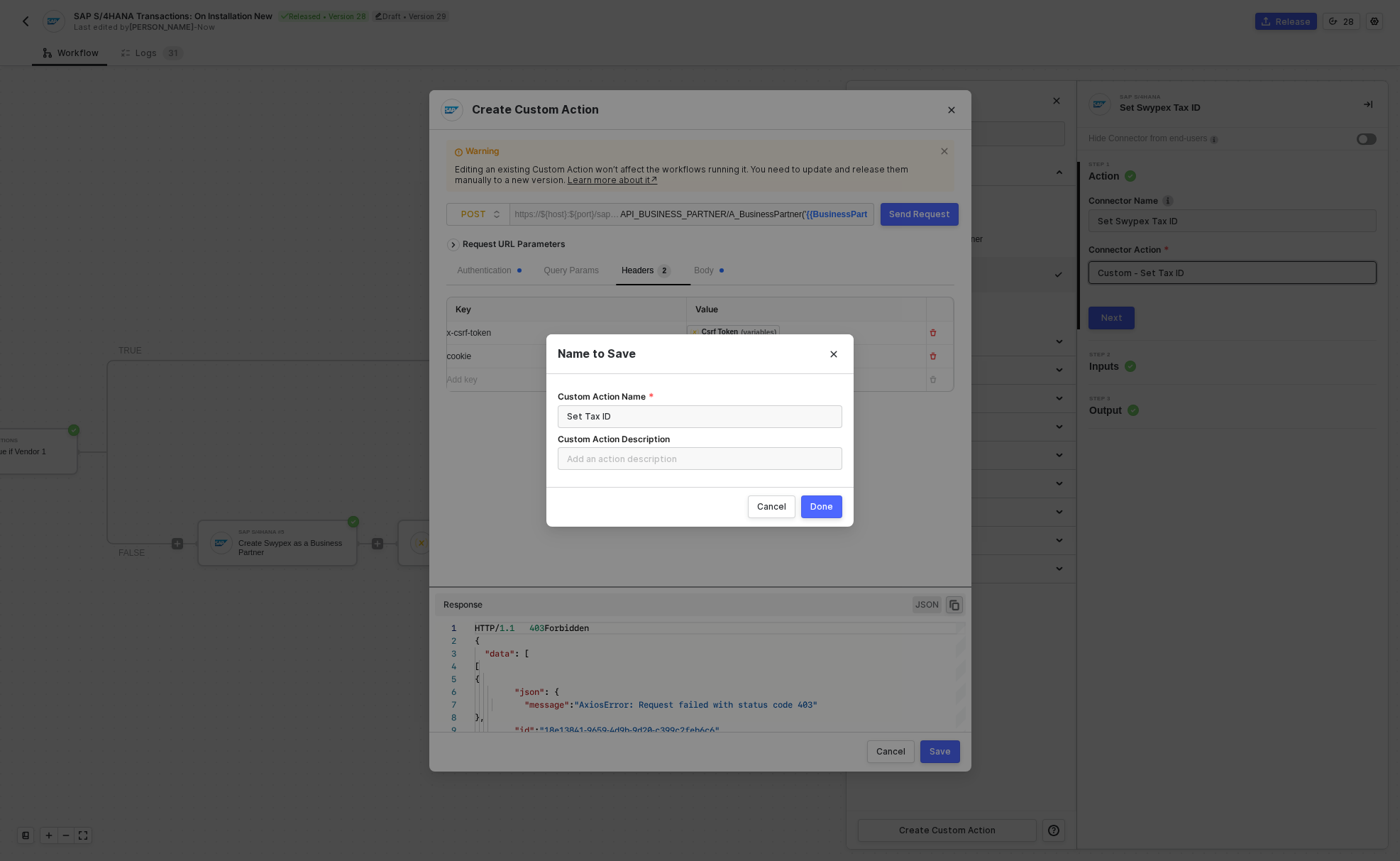
click at [824, 511] on div "Done" at bounding box center [821, 507] width 22 height 11
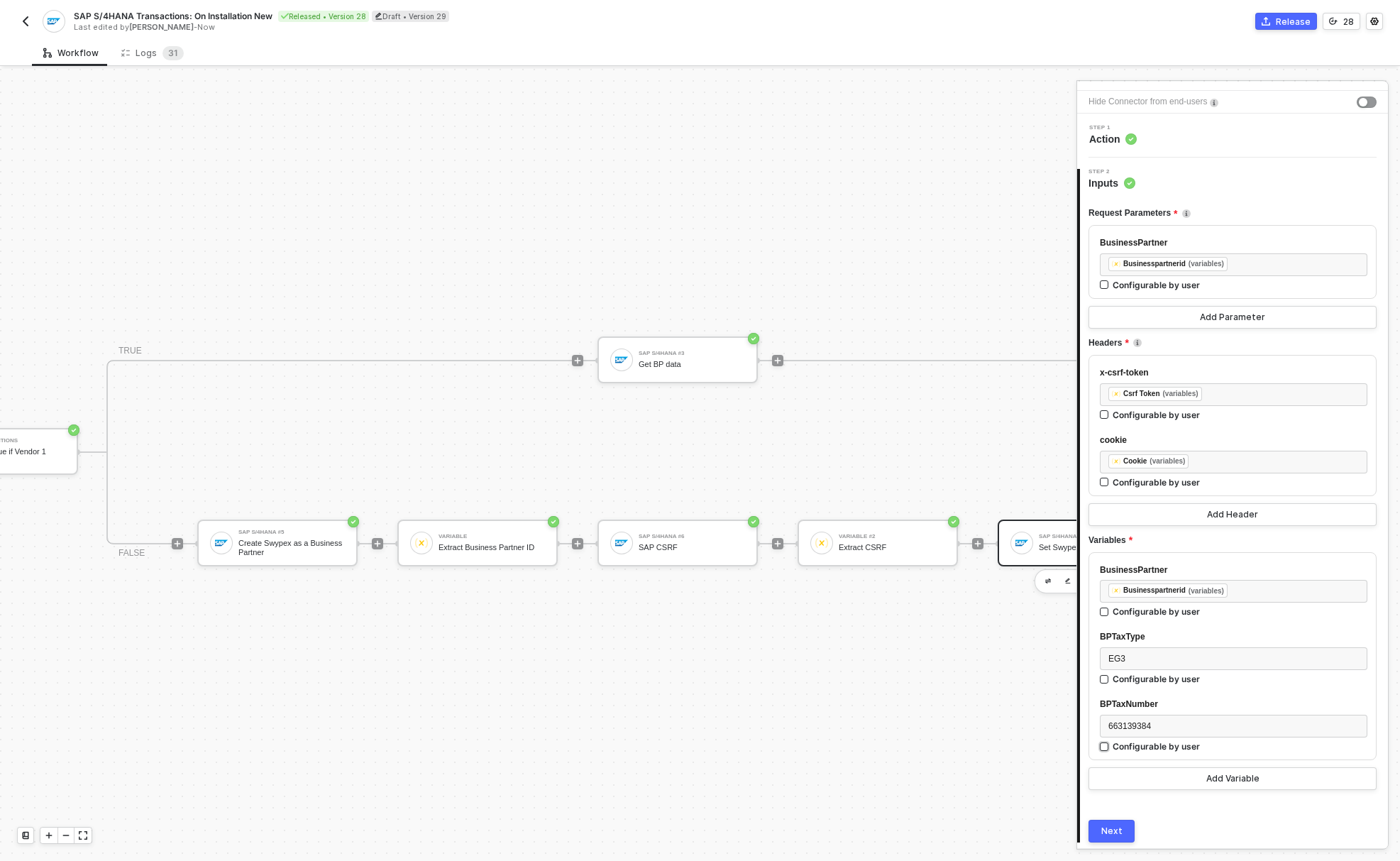
scroll to position [87, 0]
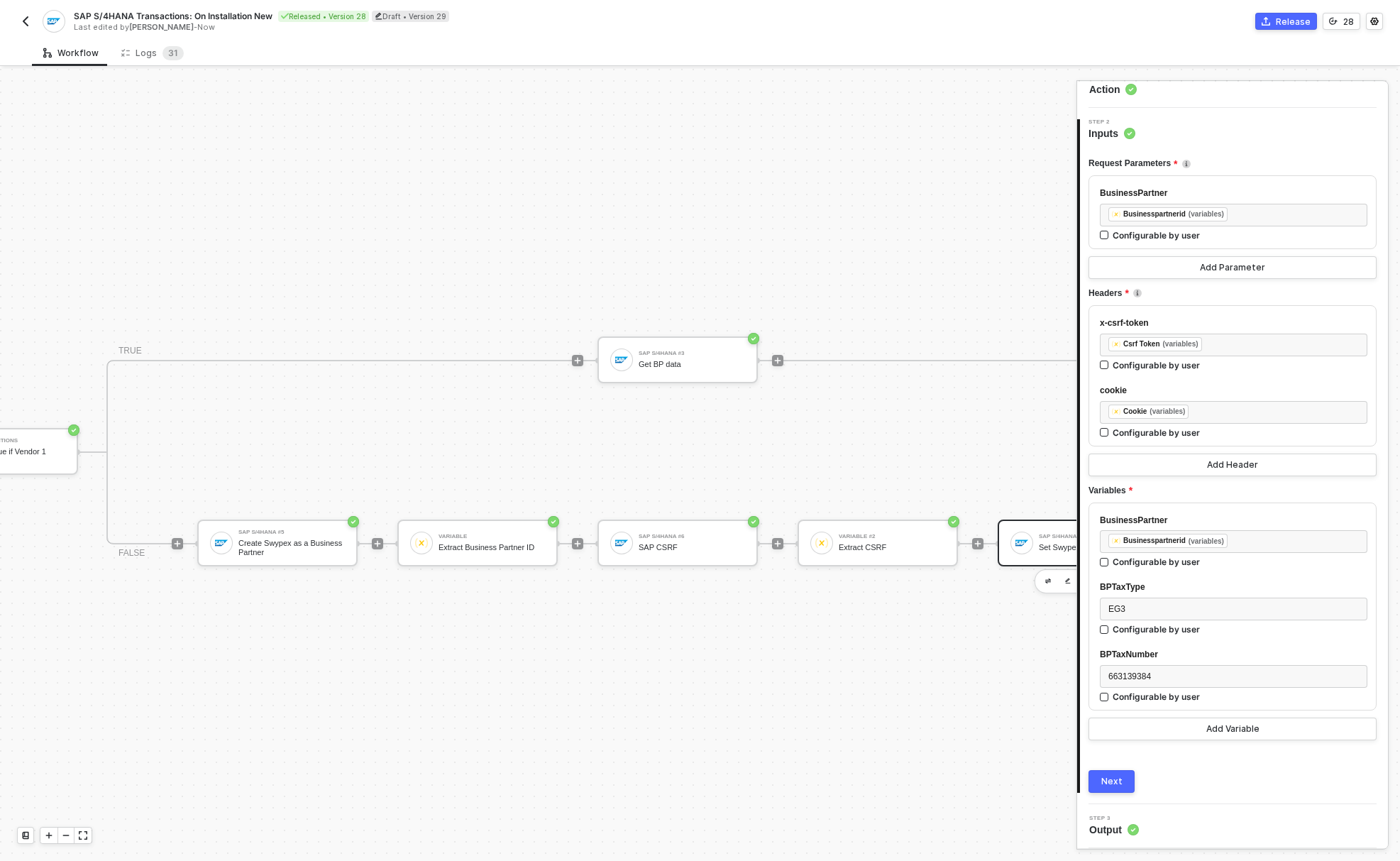
click at [1124, 778] on button "Next" at bounding box center [1112, 781] width 46 height 22
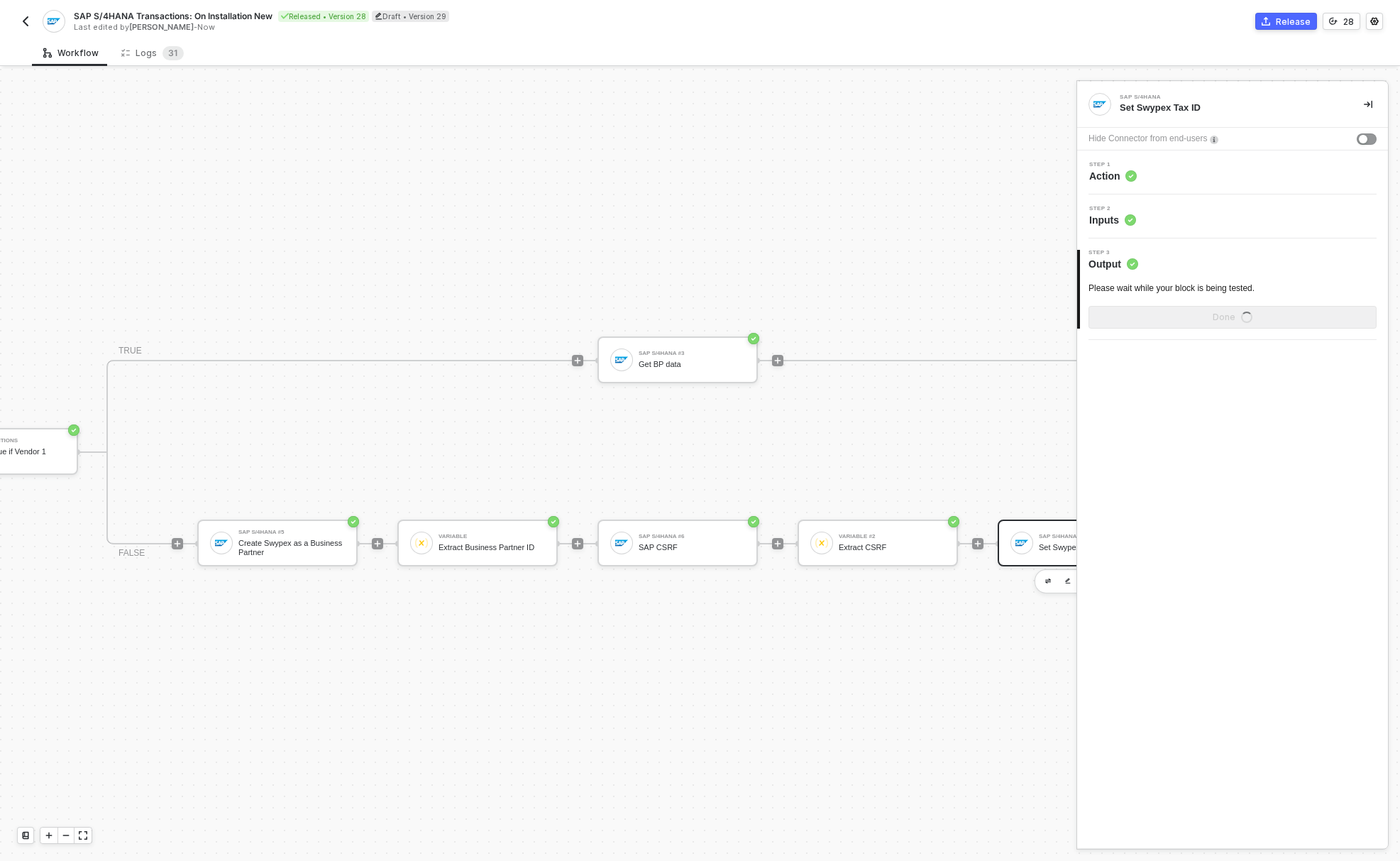
scroll to position [0, 0]
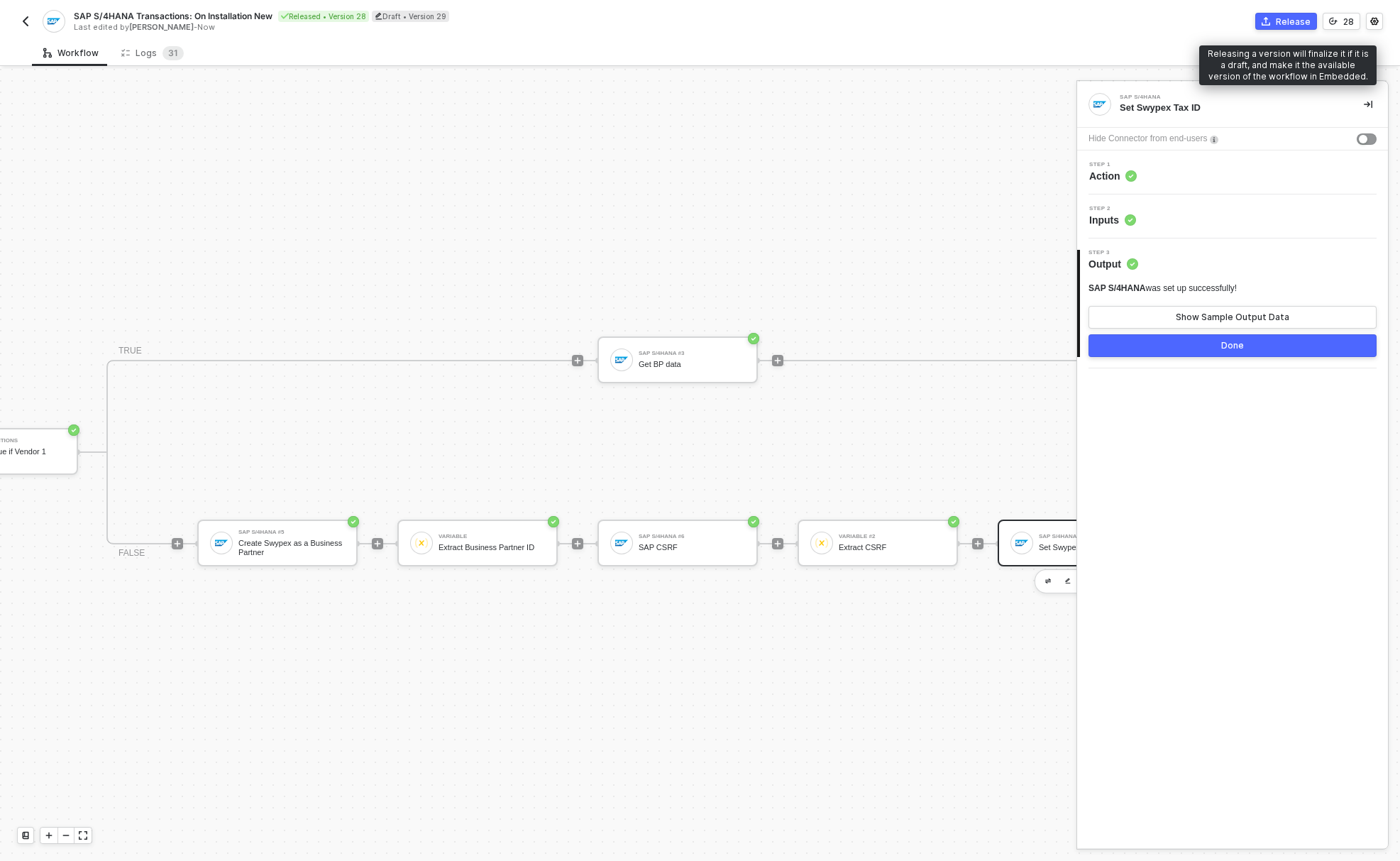
click at [1287, 25] on div "Release" at bounding box center [1293, 21] width 34 height 12
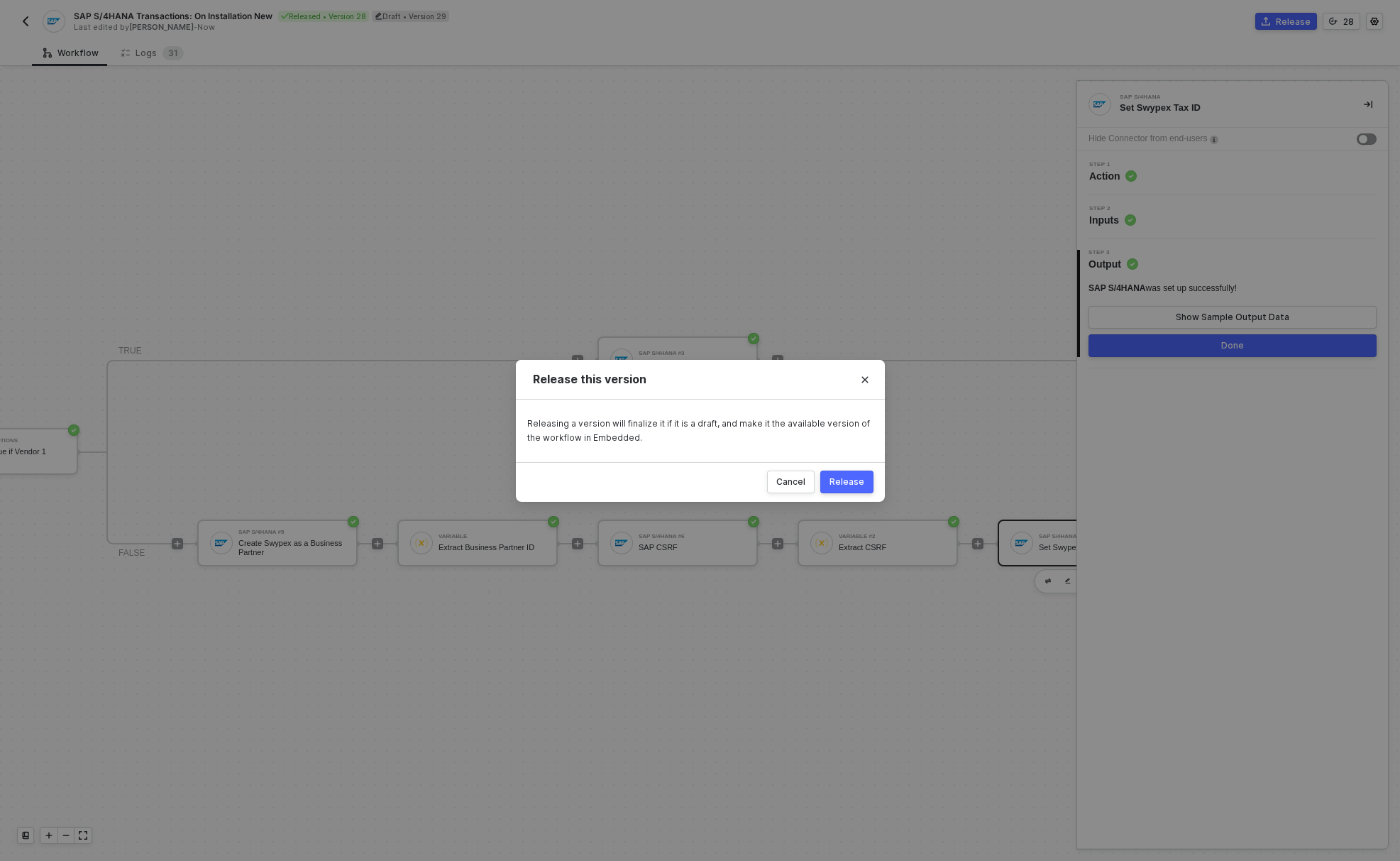
click at [865, 479] on button "Release" at bounding box center [846, 482] width 53 height 22
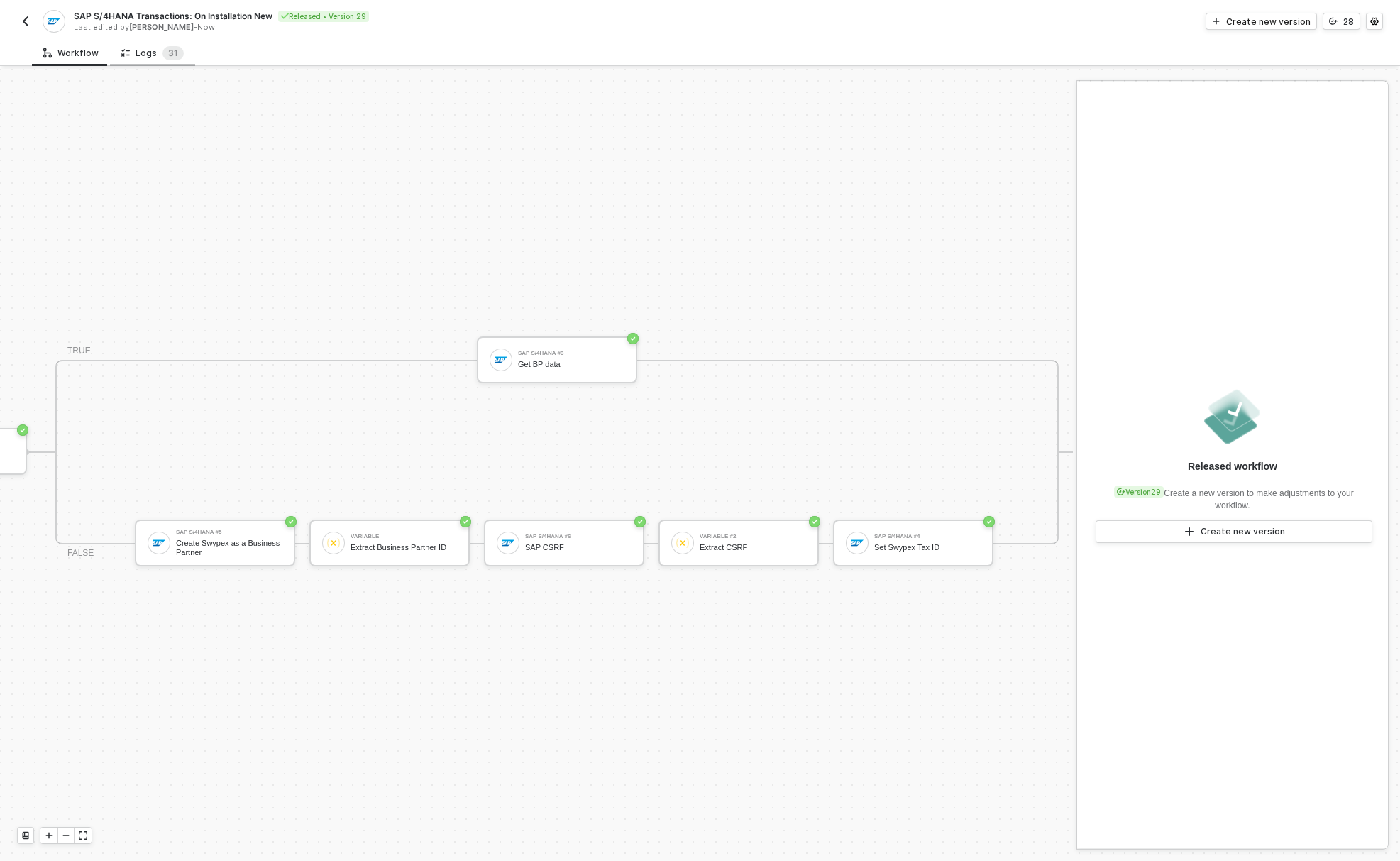
drag, startPoint x: 204, startPoint y: 150, endPoint x: 108, endPoint y: 51, distance: 137.9
click at [204, 150] on div "TRIGGER On Installation Trigger On Installation Trigger SAP S/4HANA Retrieves a…" at bounding box center [287, 451] width 1572 height 819
drag, startPoint x: 1247, startPoint y: 15, endPoint x: 1229, endPoint y: 50, distance: 39.4
click at [1248, 15] on div "Create new version" at bounding box center [1268, 21] width 84 height 12
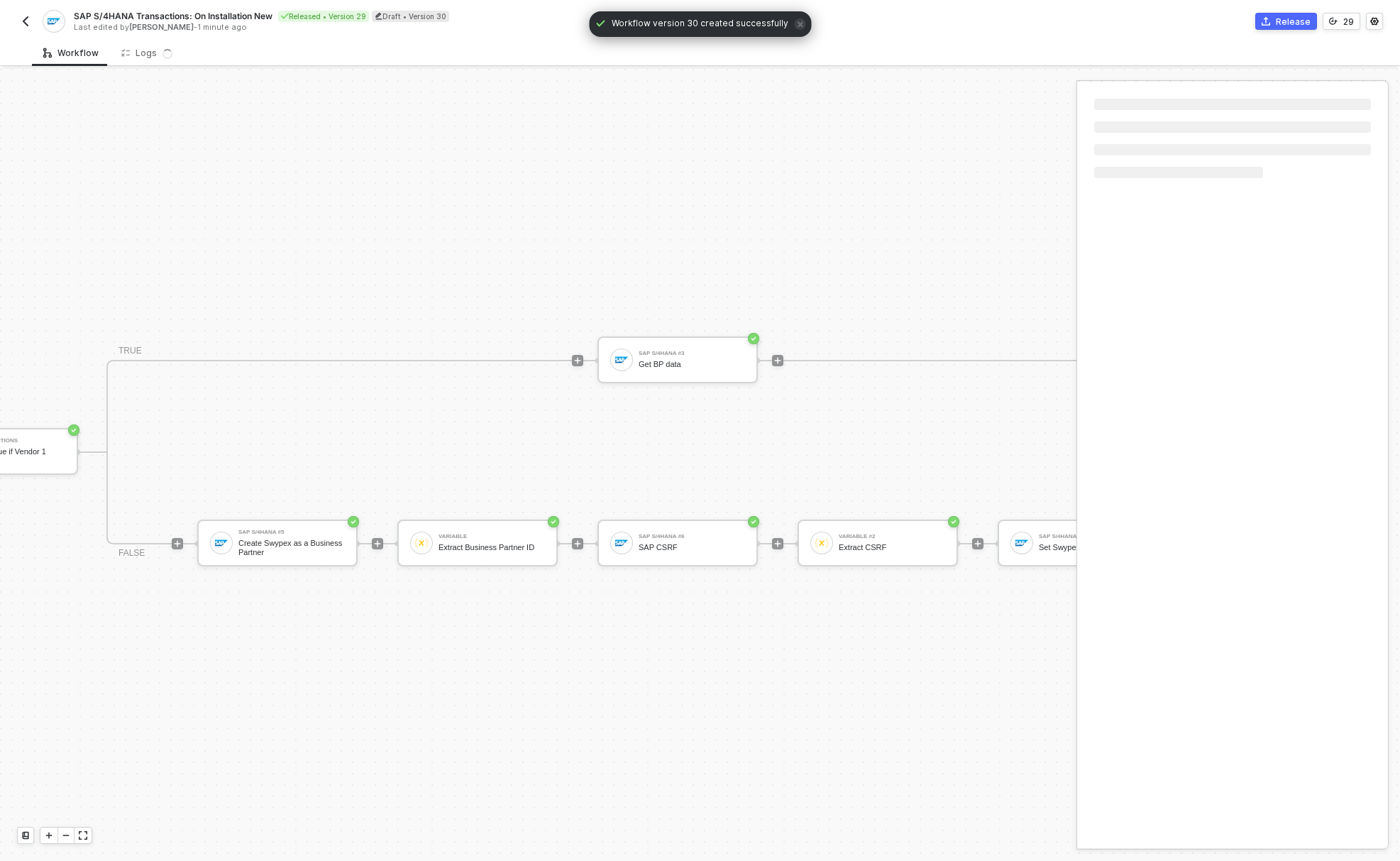
scroll to position [37, 641]
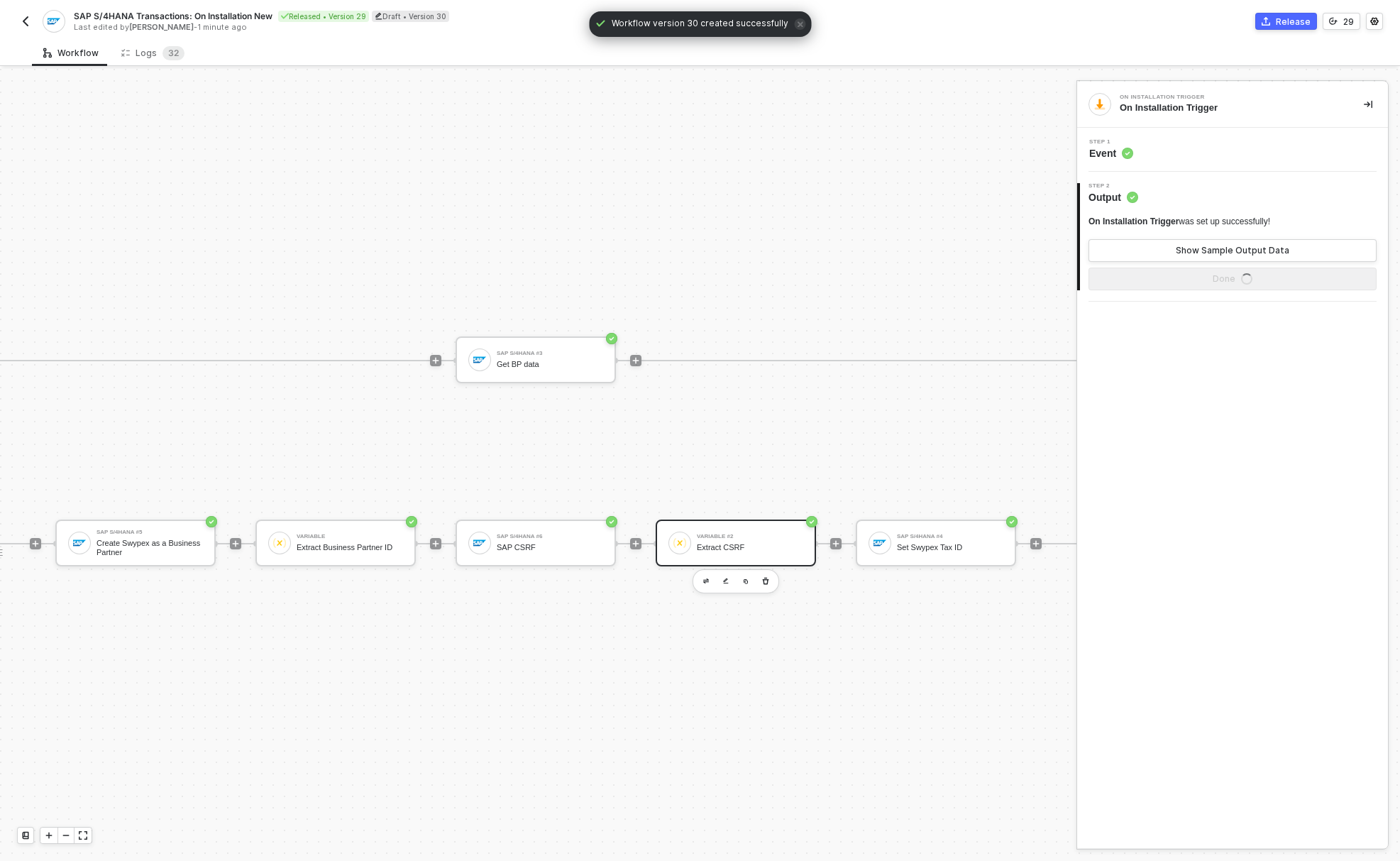
click at [729, 544] on div "Variable #2 Extract CSRF" at bounding box center [749, 543] width 107 height 27
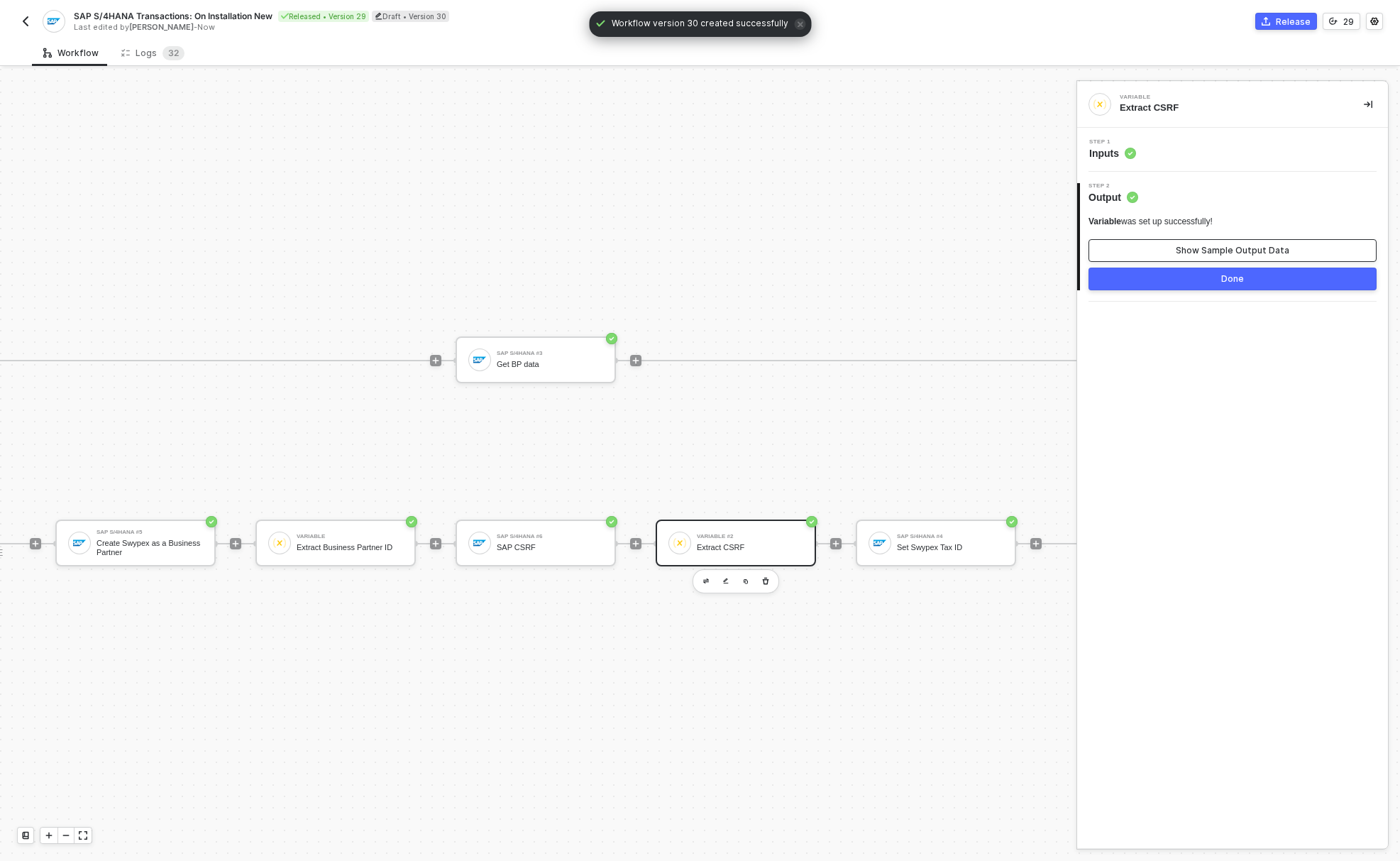
click at [1161, 245] on button "Show Sample Output Data" at bounding box center [1232, 250] width 288 height 22
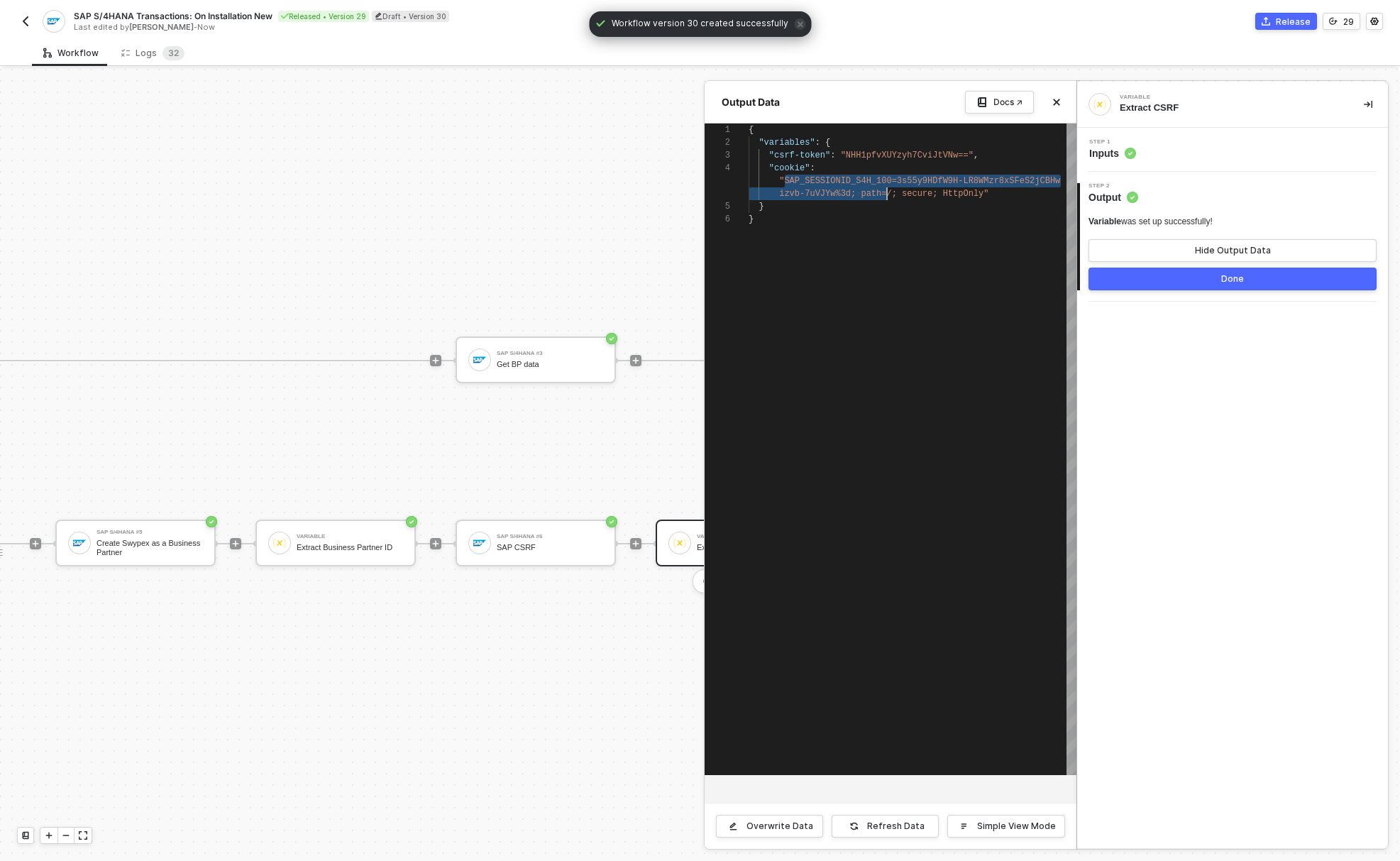
scroll to position [38, 143]
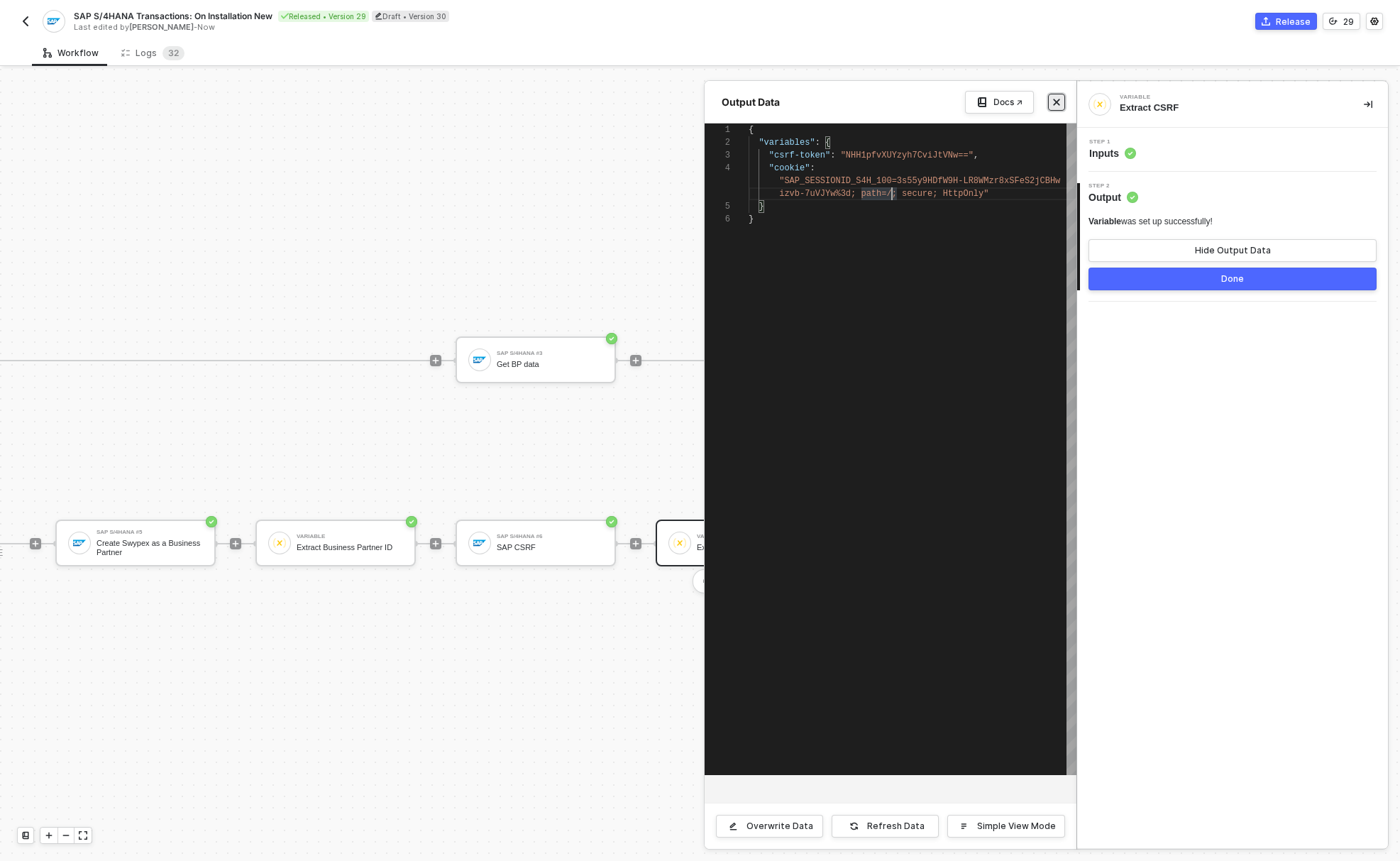
click at [1061, 103] on button "Close" at bounding box center [1055, 102] width 17 height 17
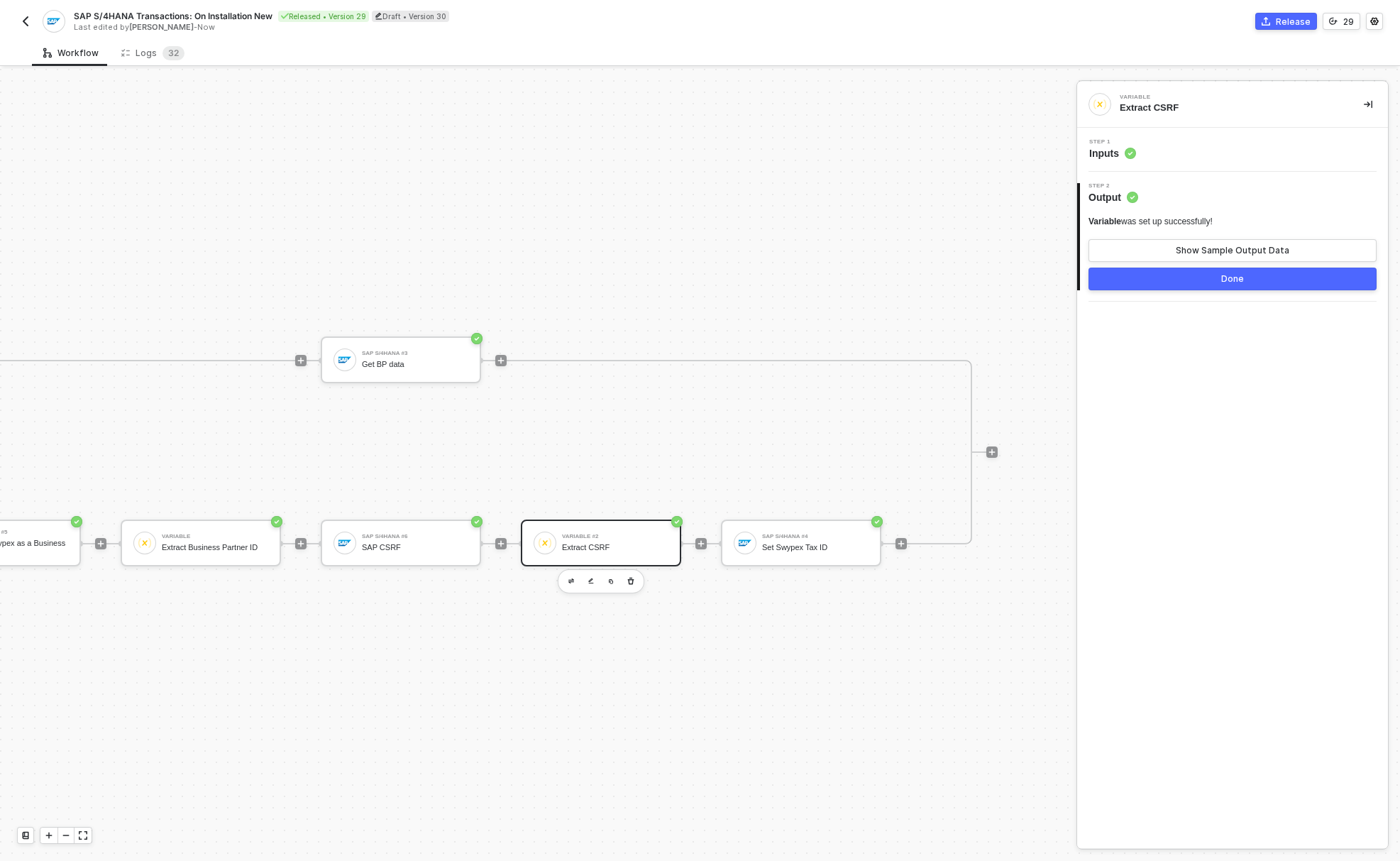
scroll to position [37, 789]
click at [788, 544] on div "SAP S/4HANA #4 Set Swypex Tax ID" at bounding box center [805, 543] width 107 height 27
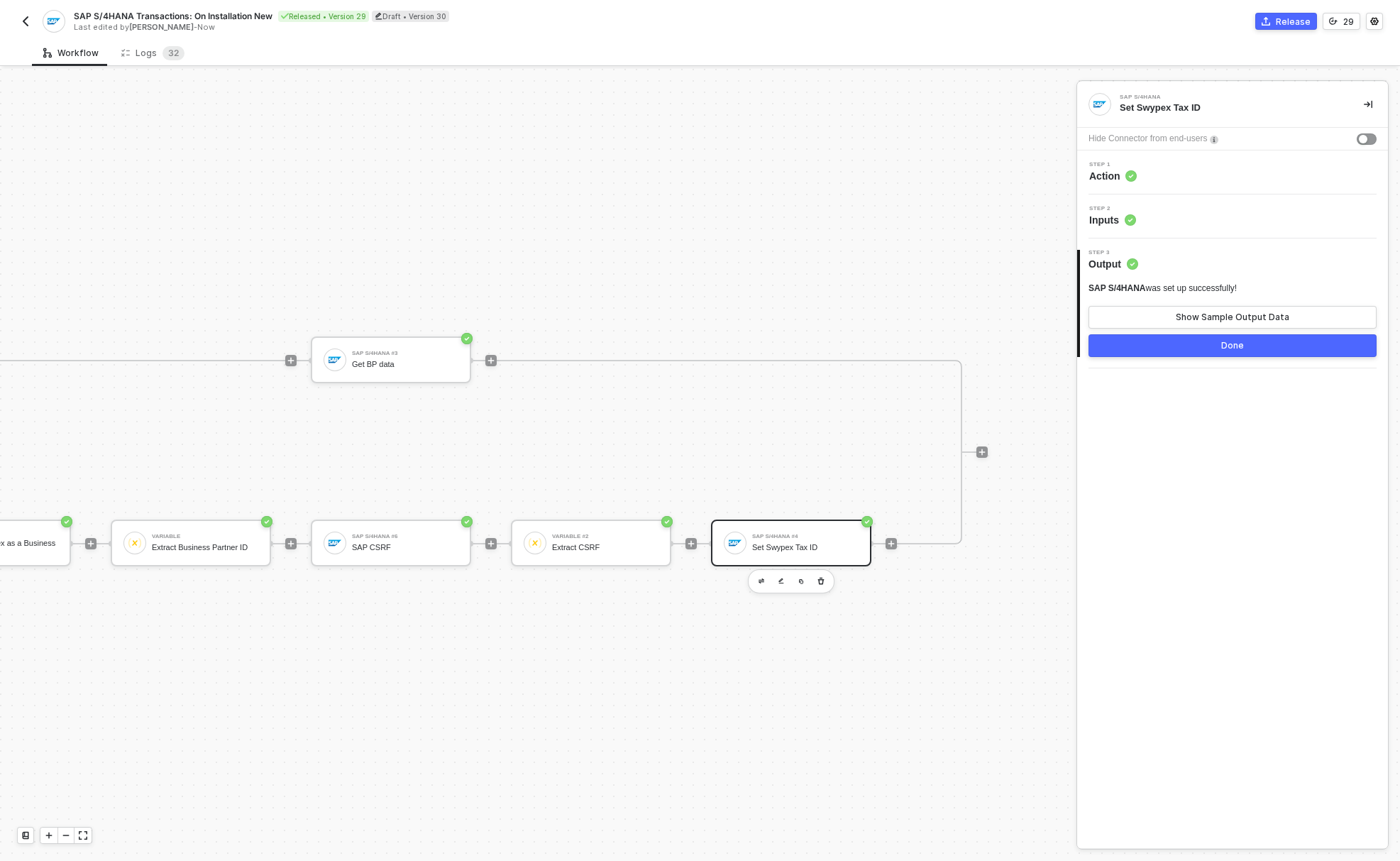
click at [1130, 176] on circle at bounding box center [1131, 176] width 11 height 11
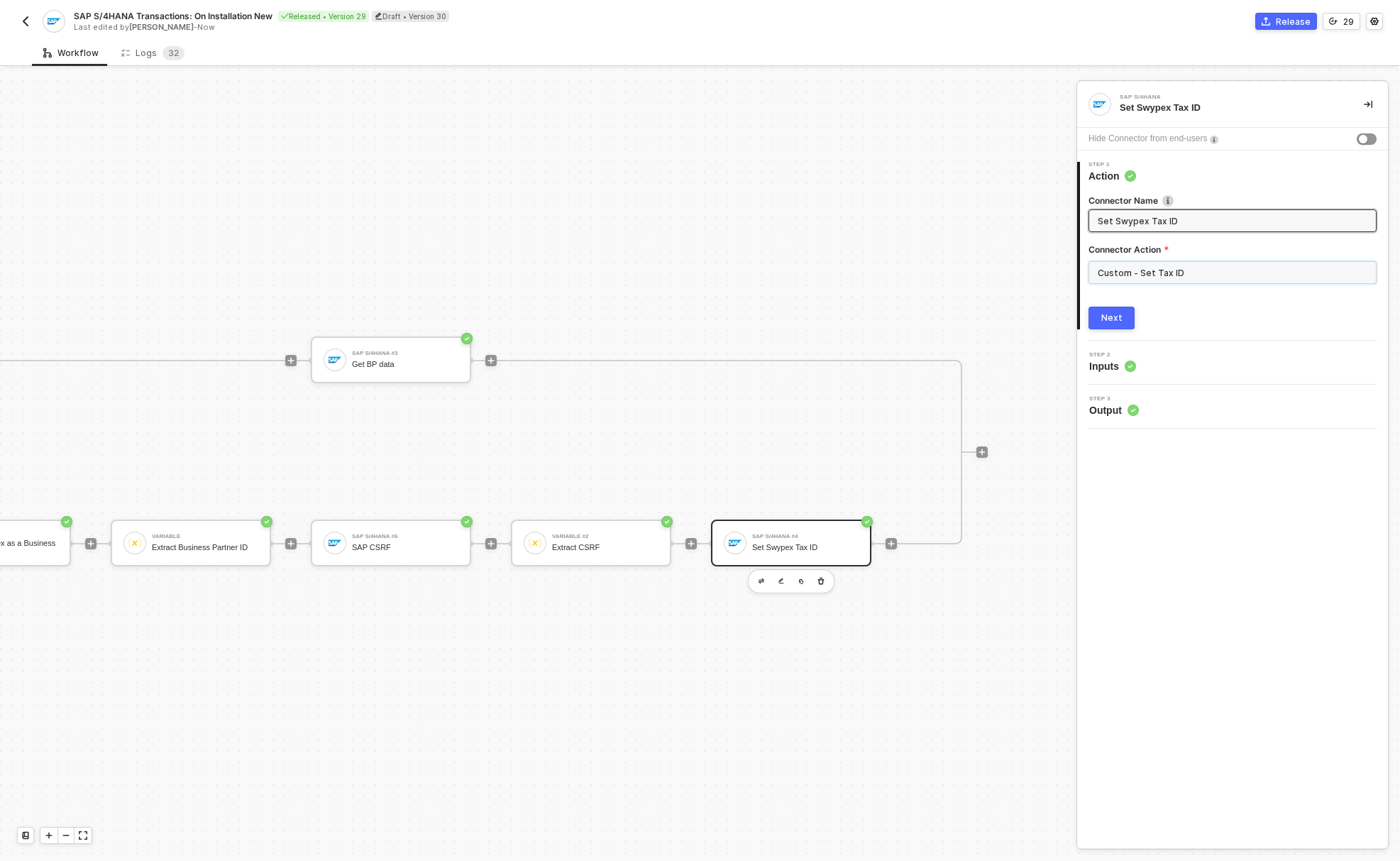
click at [1134, 272] on input "Custom - Set Tax ID" at bounding box center [1232, 273] width 288 height 22
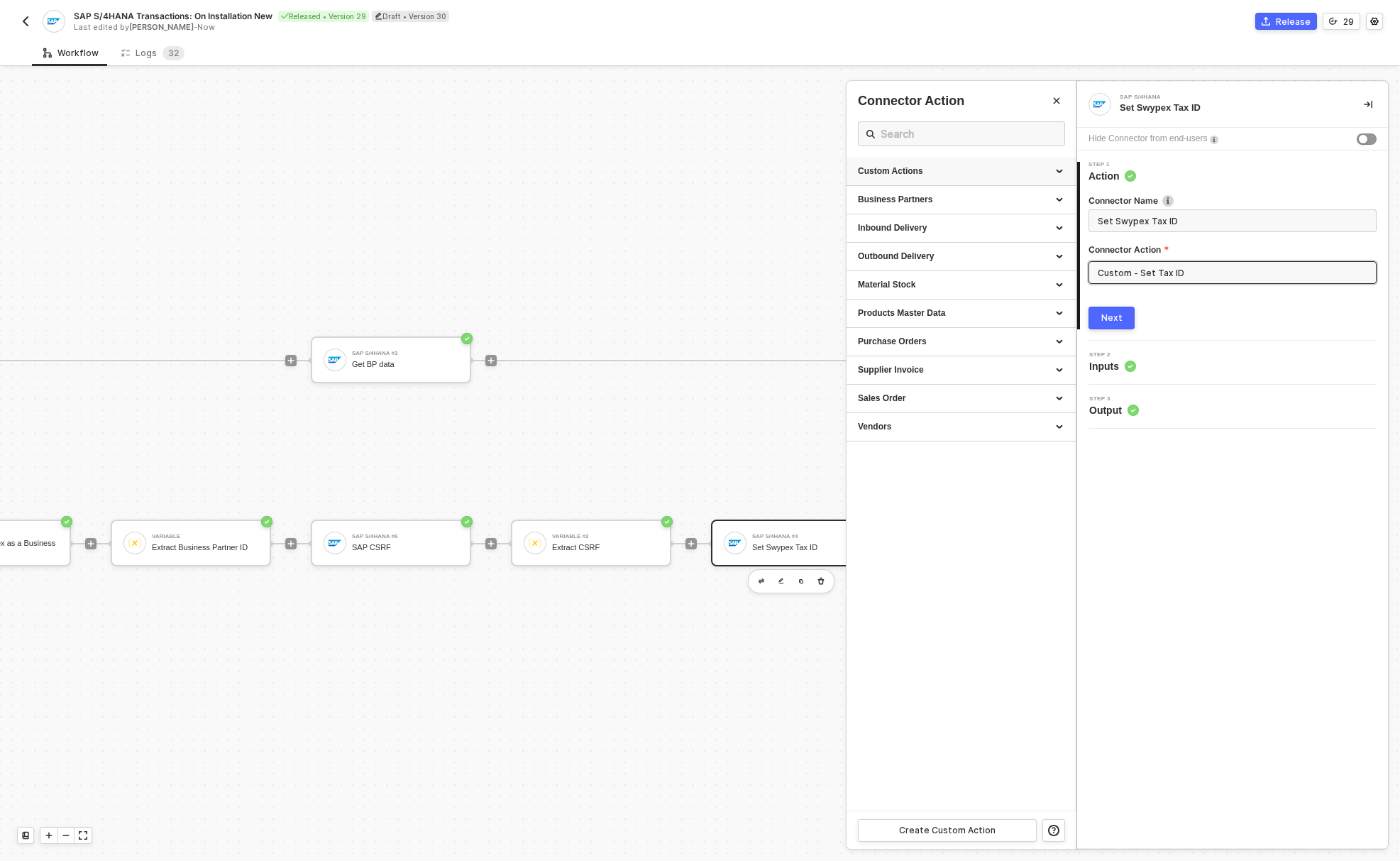
click at [886, 166] on div "Custom Actions" at bounding box center [961, 171] width 207 height 12
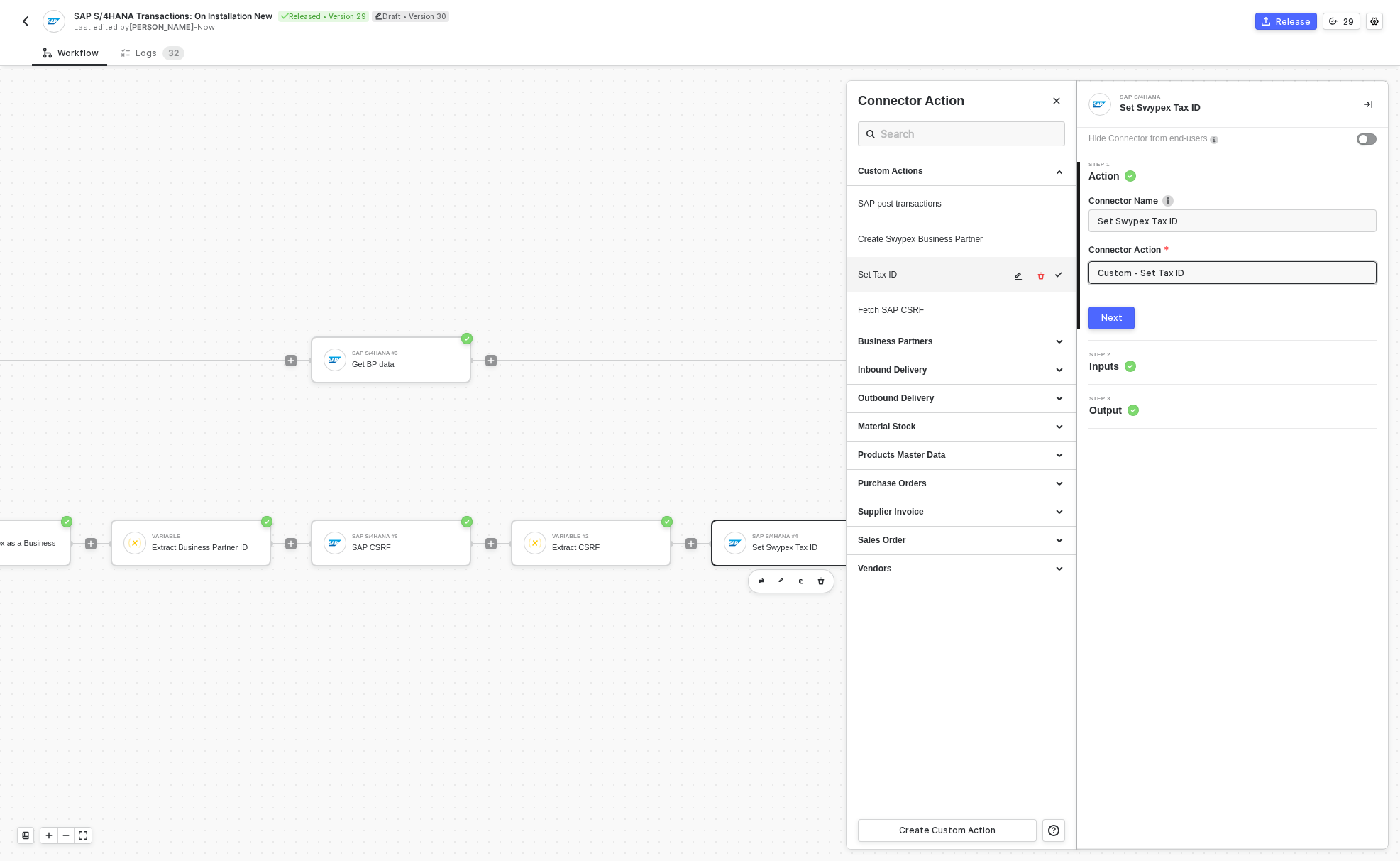
click at [1015, 277] on icon "icon-edit" at bounding box center [1018, 276] width 9 height 9
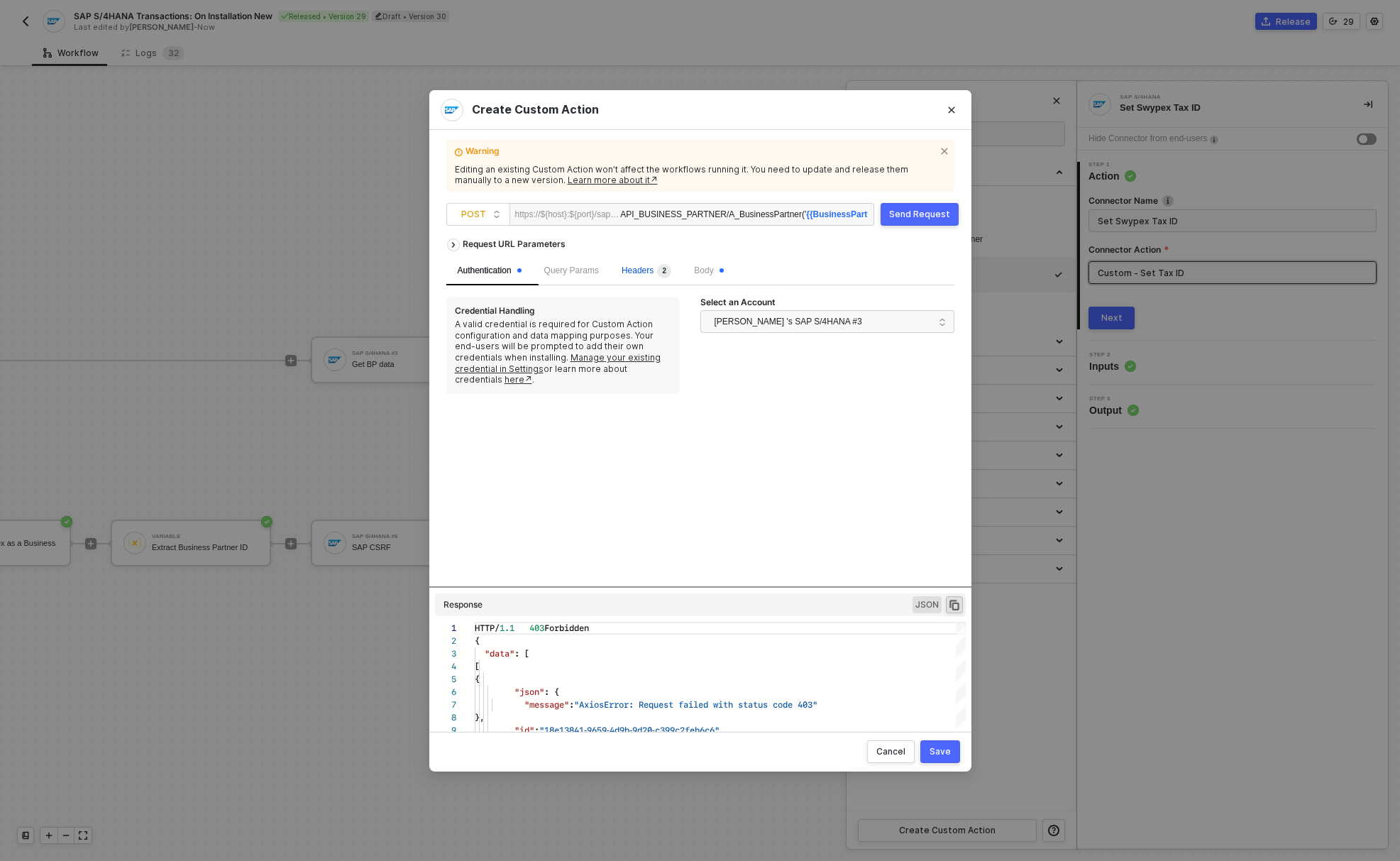
click at [671, 269] on sup "2" at bounding box center [664, 271] width 14 height 14
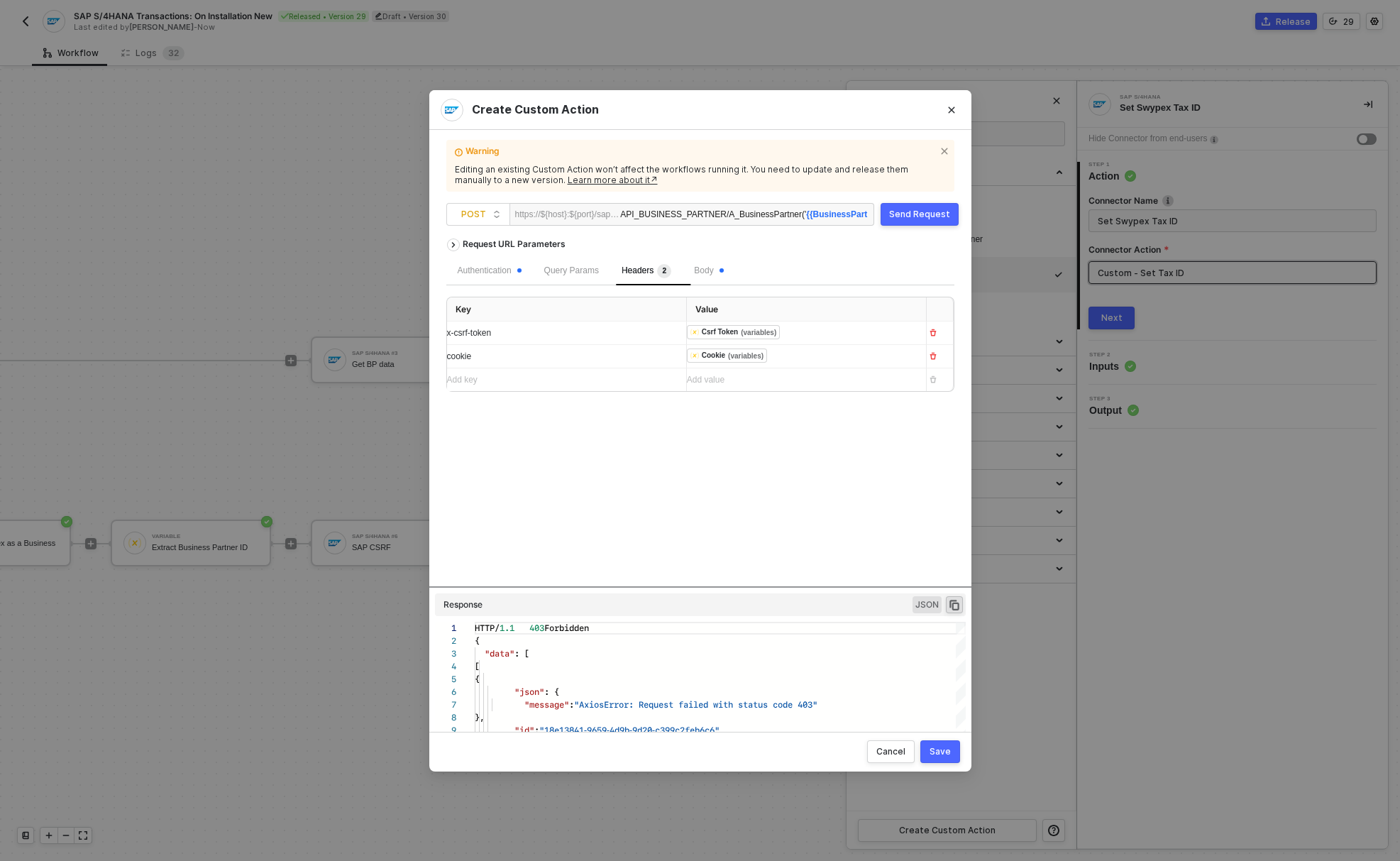
click at [516, 360] on div "cookie" at bounding box center [561, 356] width 228 height 14
click at [903, 450] on div "Request URL Parameters Authentication Query Params Headers 2 Body Key Value x-c…" at bounding box center [700, 409] width 508 height 355
click at [902, 220] on button "Send Request" at bounding box center [919, 214] width 78 height 22
drag, startPoint x: 779, startPoint y: 445, endPoint x: 777, endPoint y: 433, distance: 12.2
click at [779, 445] on div "Request URL Parameters Authentication Query Params Headers 2 Body Key Value x-c…" at bounding box center [700, 409] width 508 height 355
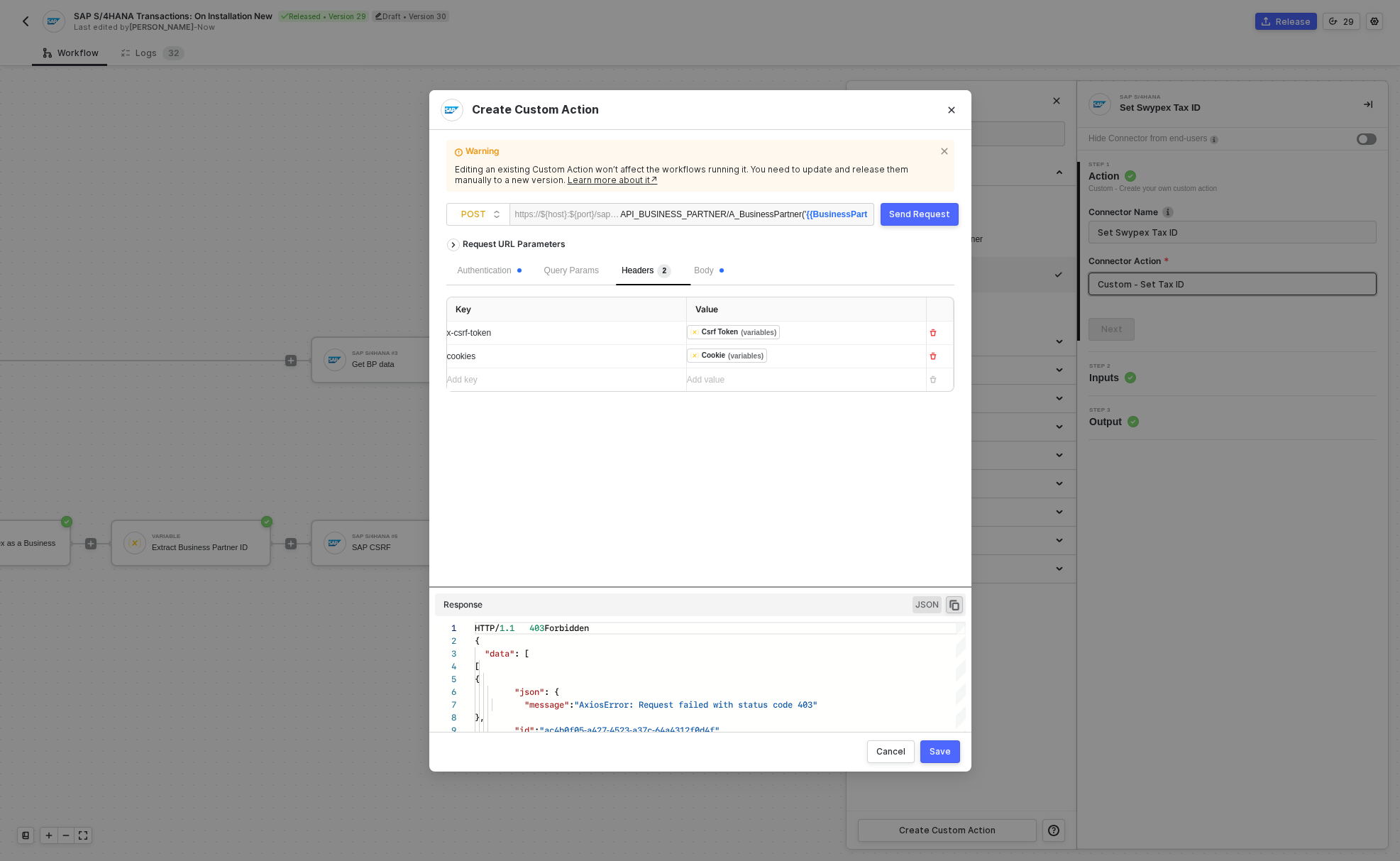
click at [729, 286] on div "Authentication Query Params Headers 2 Body Key Value x-csrf-token ﻿ ﻿ Csrf Toke…" at bounding box center [700, 324] width 508 height 135
click at [711, 267] on span "Body" at bounding box center [708, 270] width 29 height 10
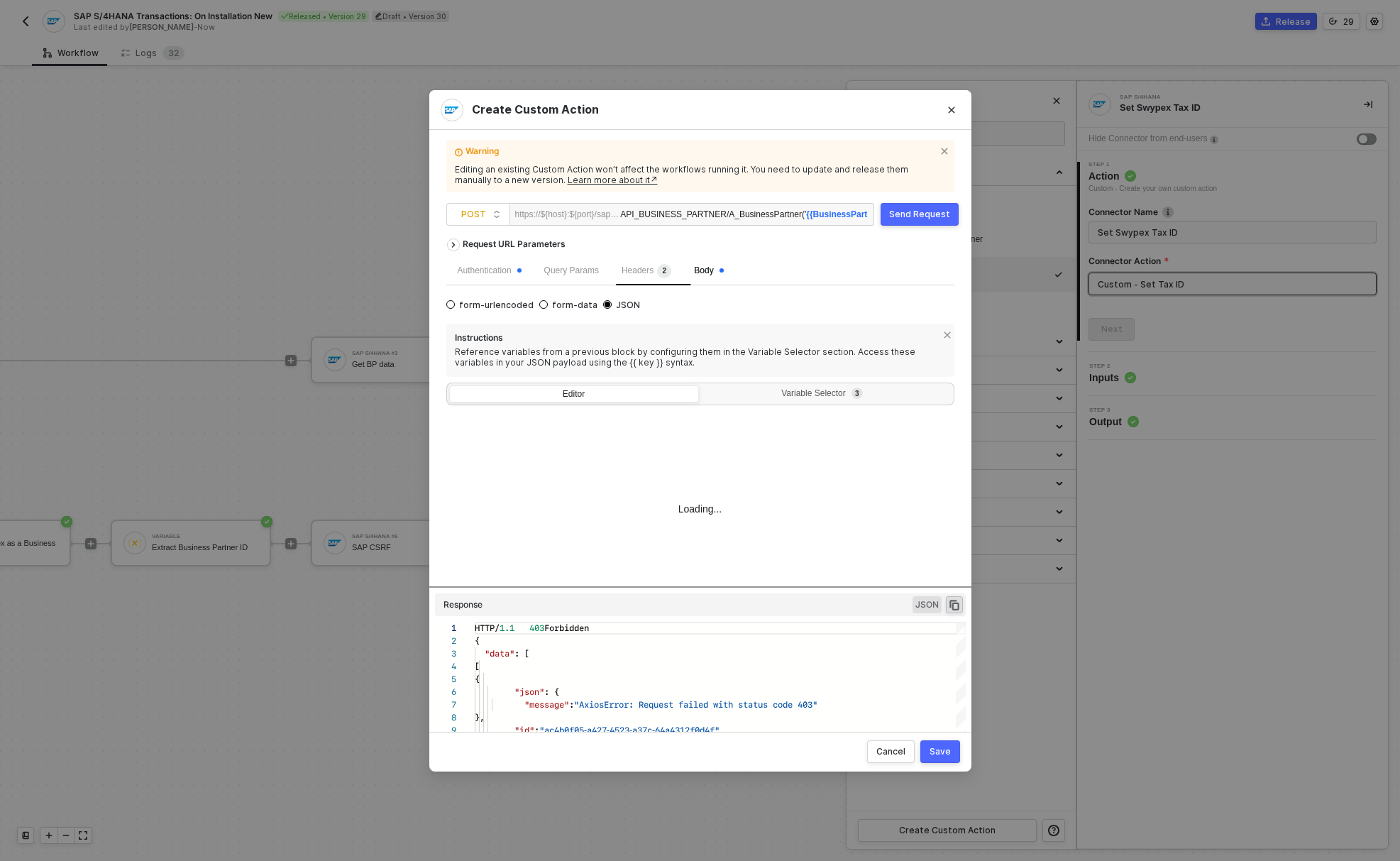
scroll to position [51, 0]
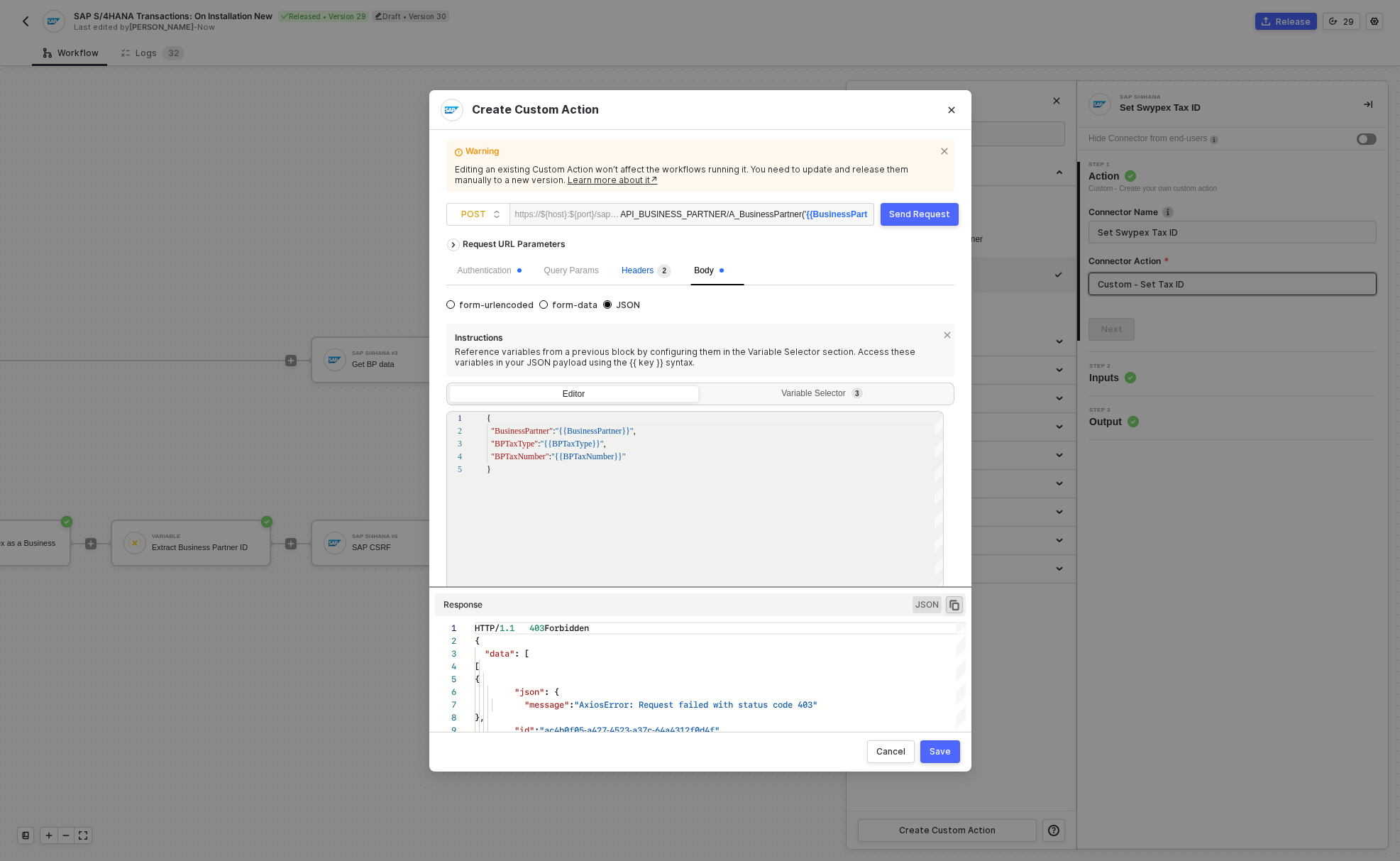
click at [656, 268] on span "Headers 2" at bounding box center [646, 270] width 50 height 10
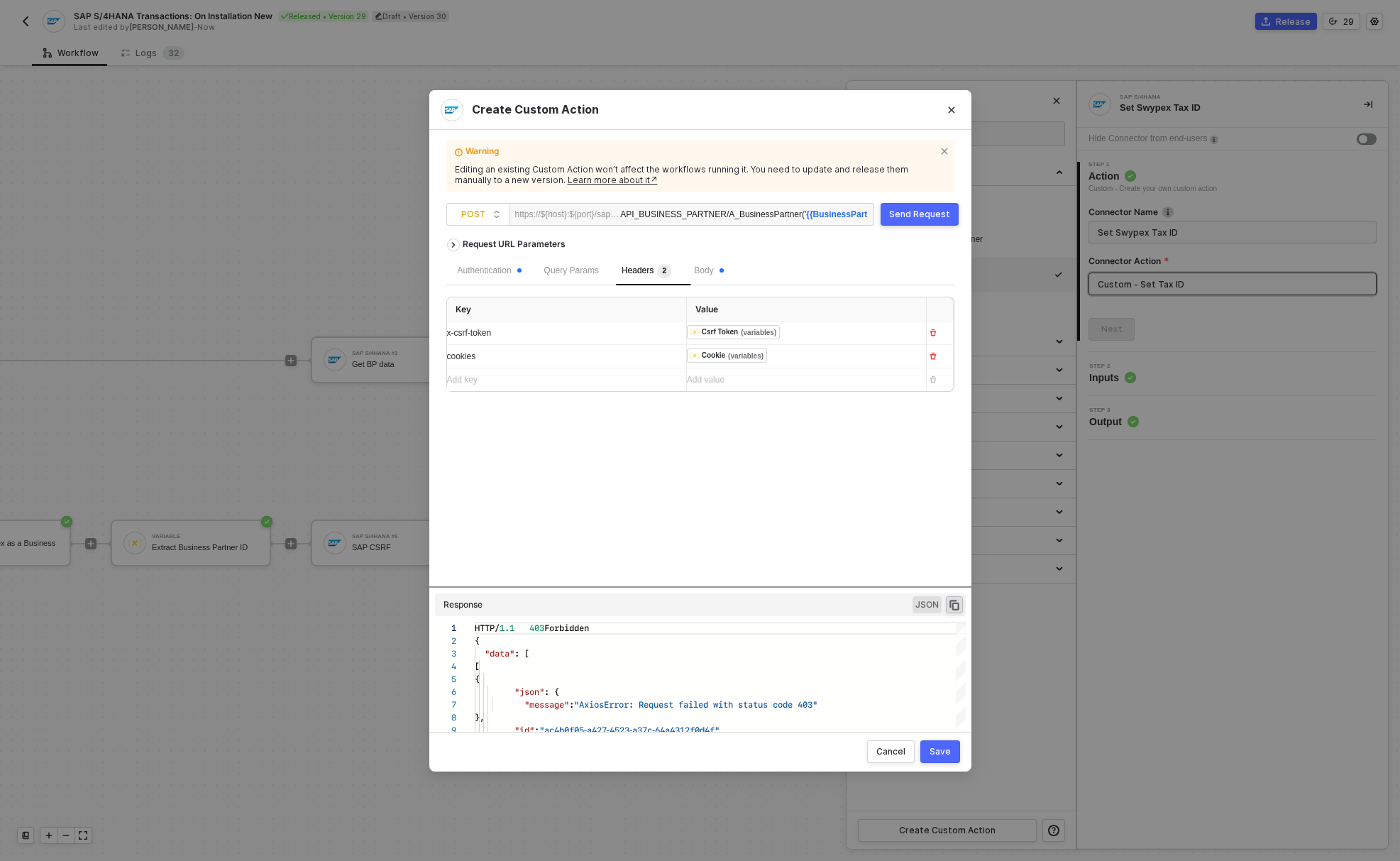
click at [949, 761] on button "Save" at bounding box center [940, 751] width 40 height 22
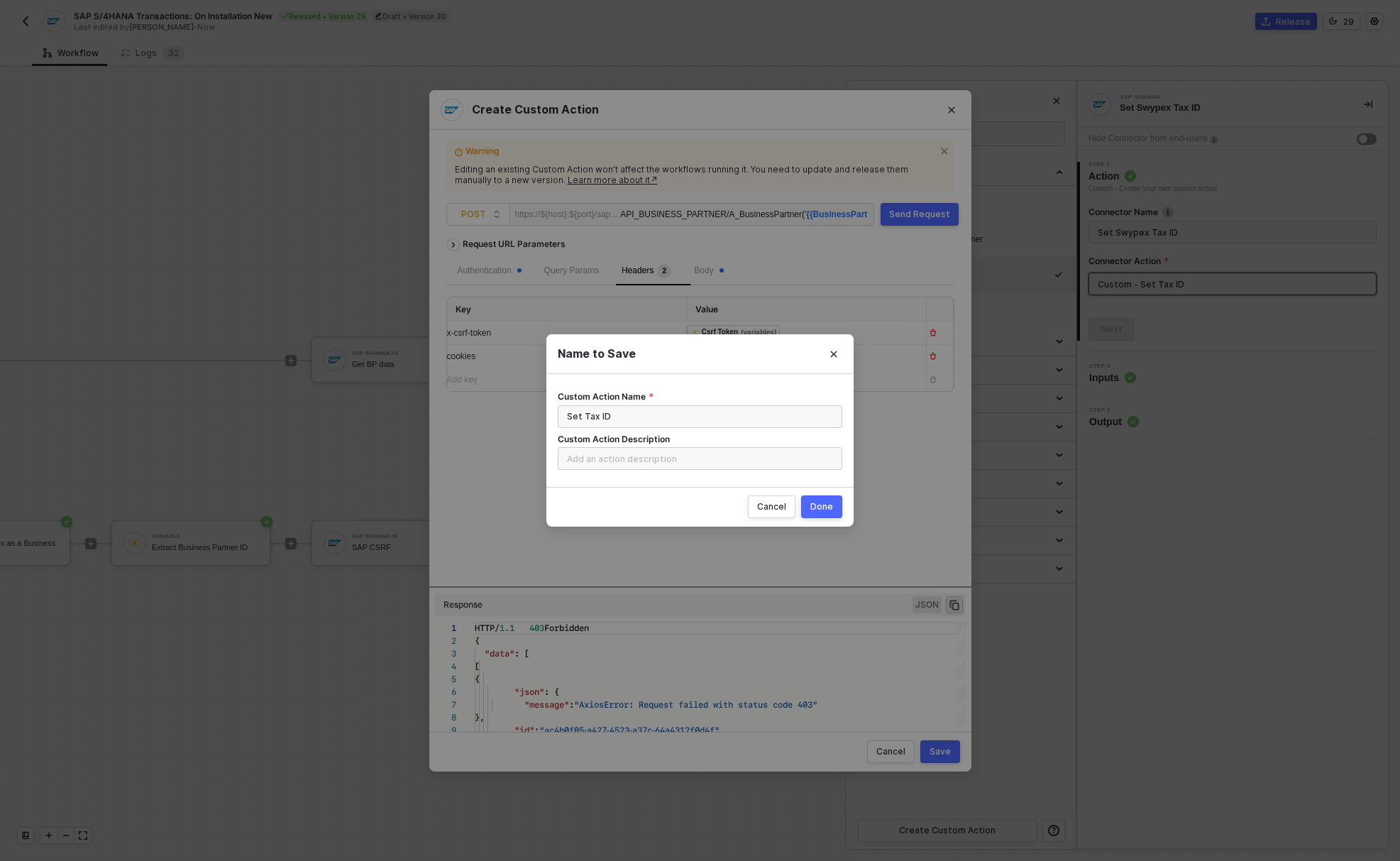
click at [837, 519] on div "Cancel Done" at bounding box center [700, 507] width 307 height 40
click at [832, 515] on button "Done" at bounding box center [821, 507] width 41 height 22
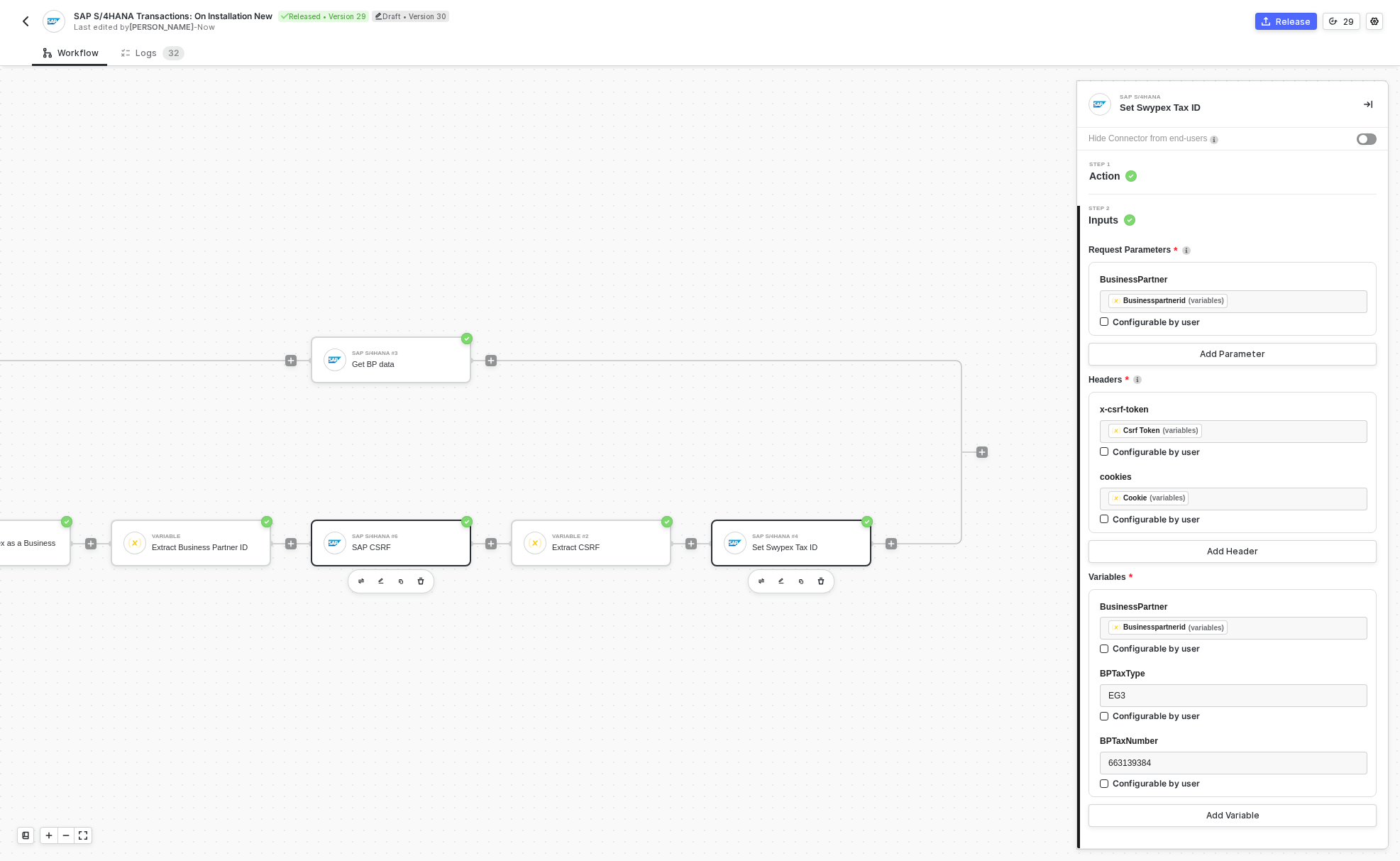
click at [401, 531] on div "SAP S/4HANA #6 SAP CSRF" at bounding box center [405, 543] width 107 height 27
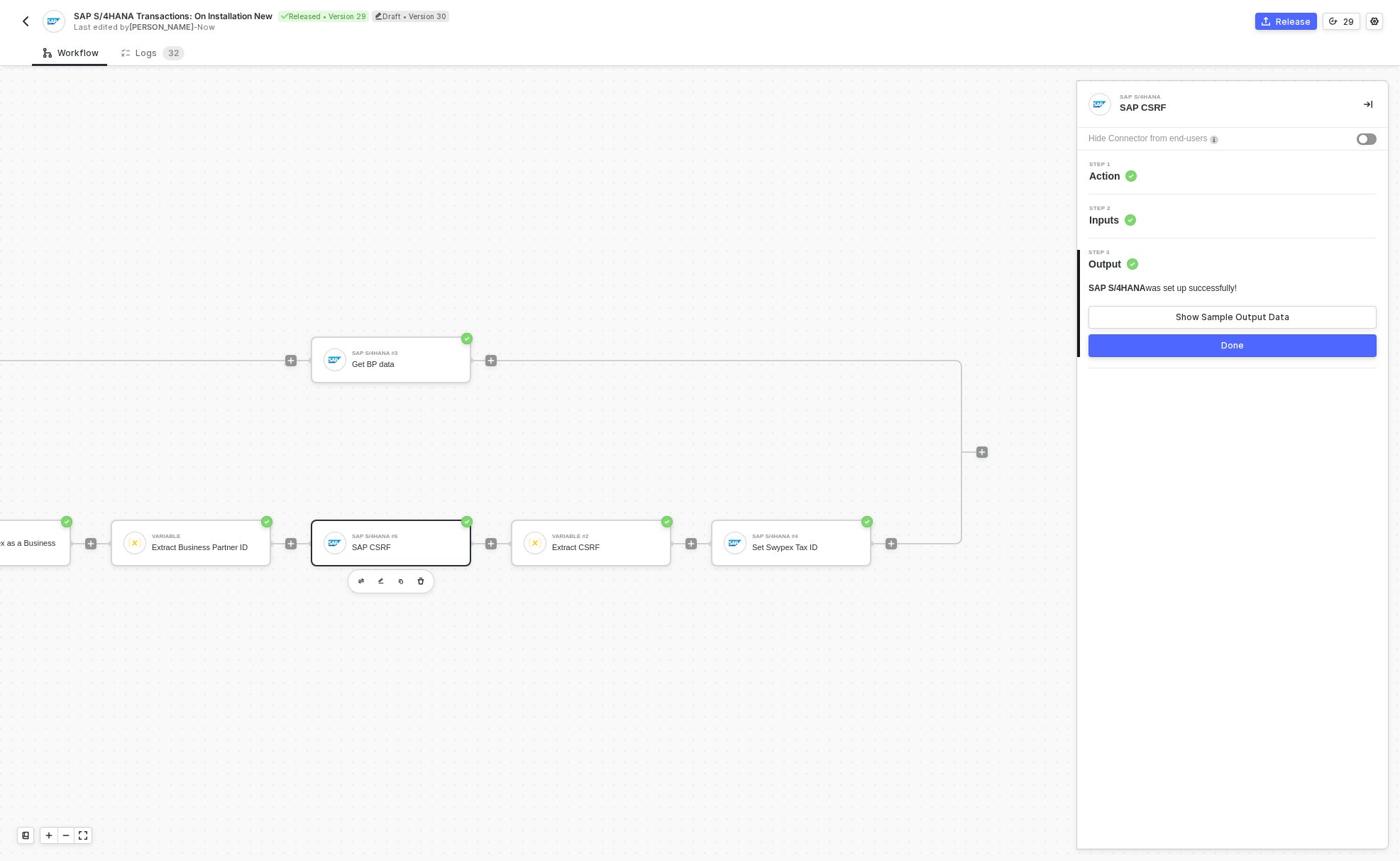
click at [1132, 209] on span "Step 2" at bounding box center [1112, 208] width 46 height 6
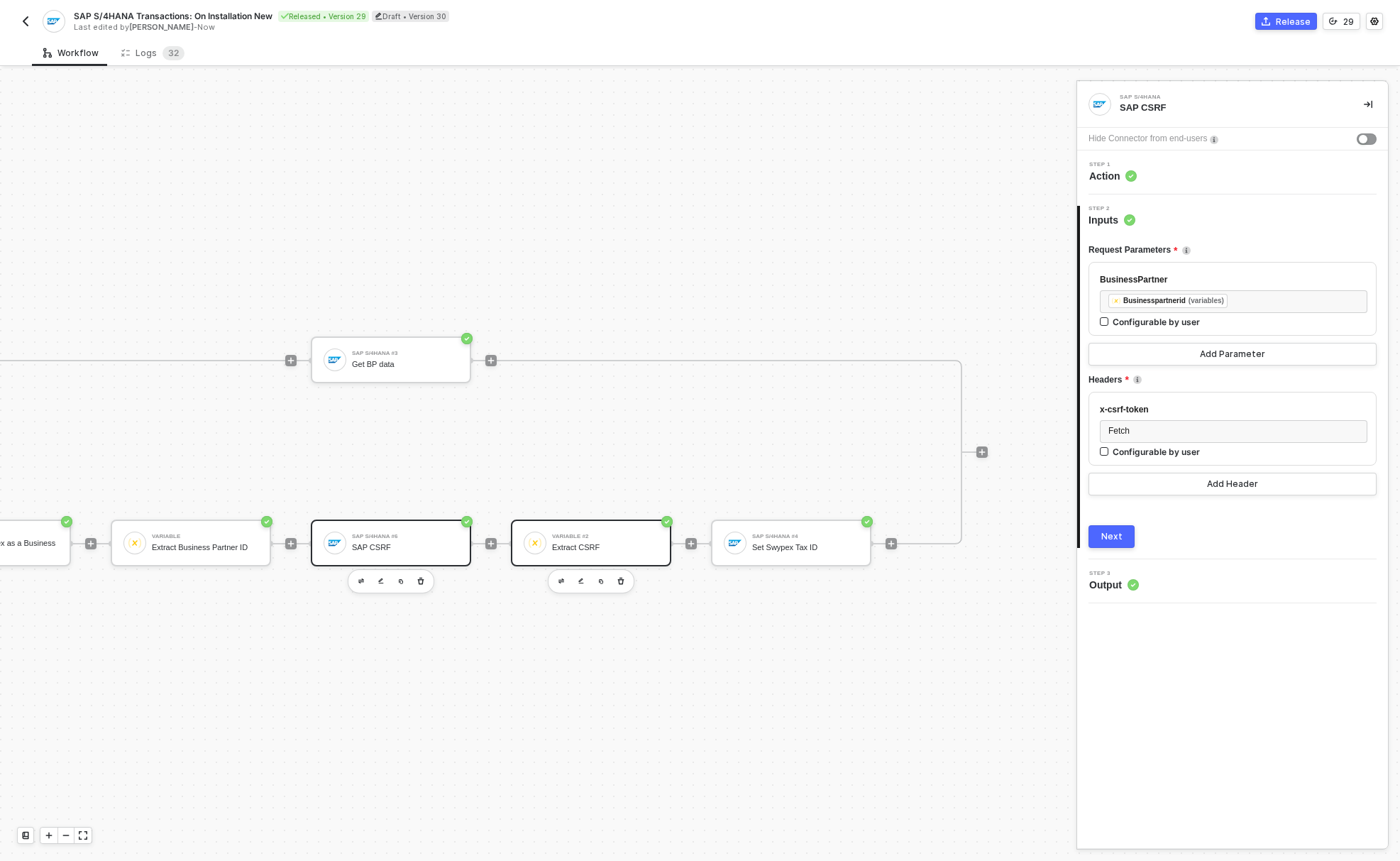
click at [595, 529] on div "Variable #2 Extract CSRF" at bounding box center [605, 543] width 107 height 27
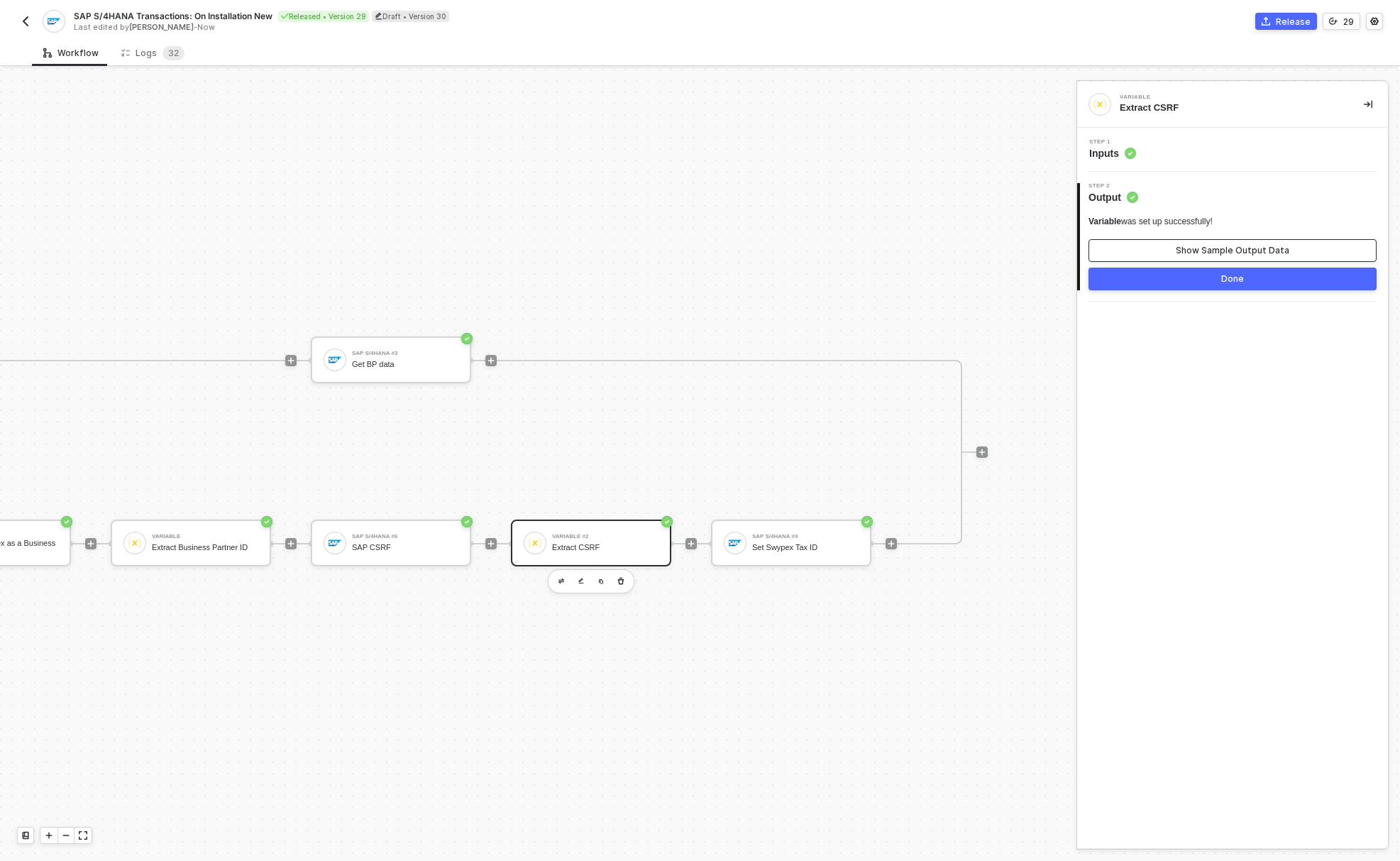
click at [1137, 240] on button "Show Sample Output Data" at bounding box center [1232, 250] width 288 height 22
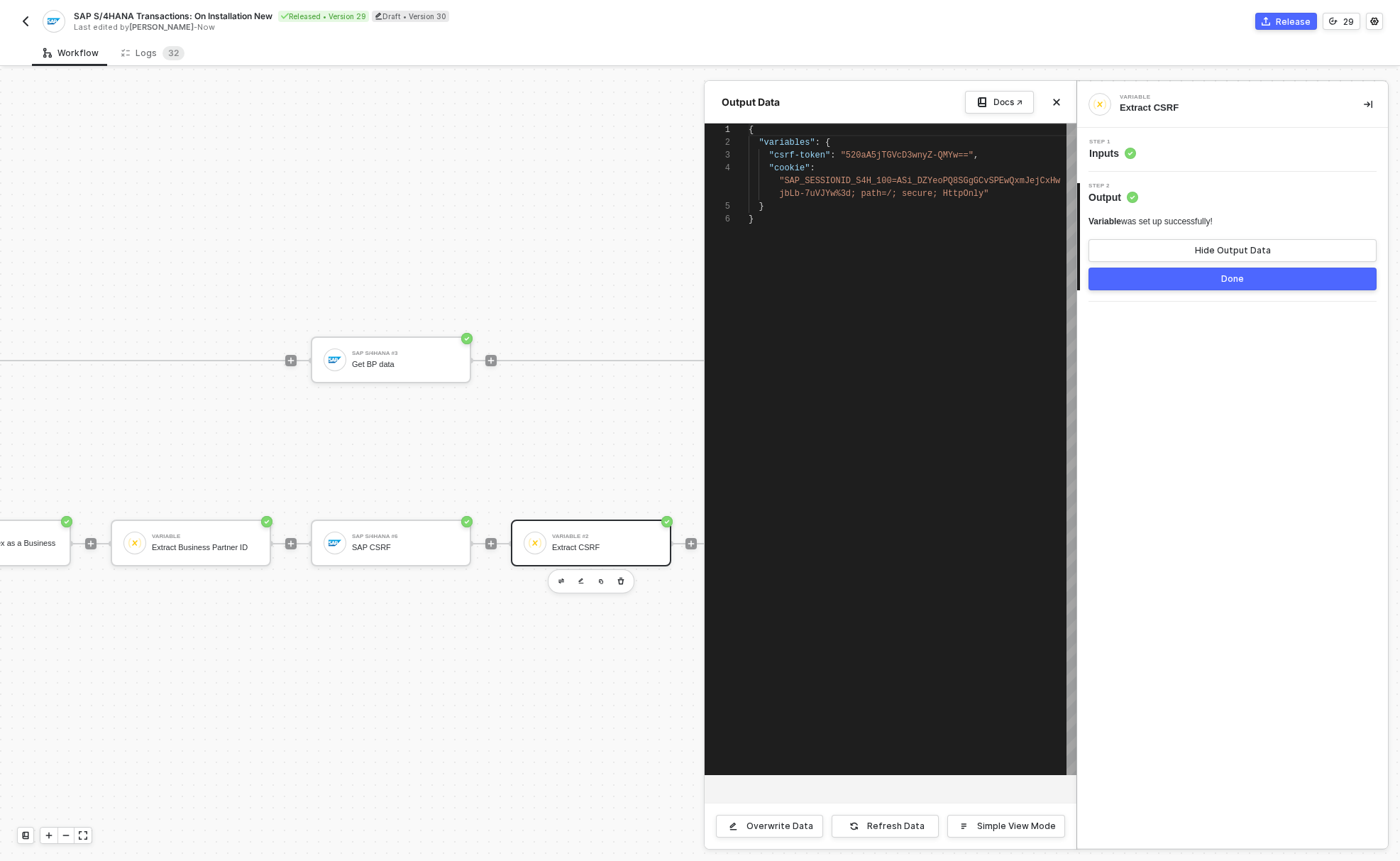
scroll to position [64, 0]
click at [392, 531] on div at bounding box center [700, 465] width 1400 height 792
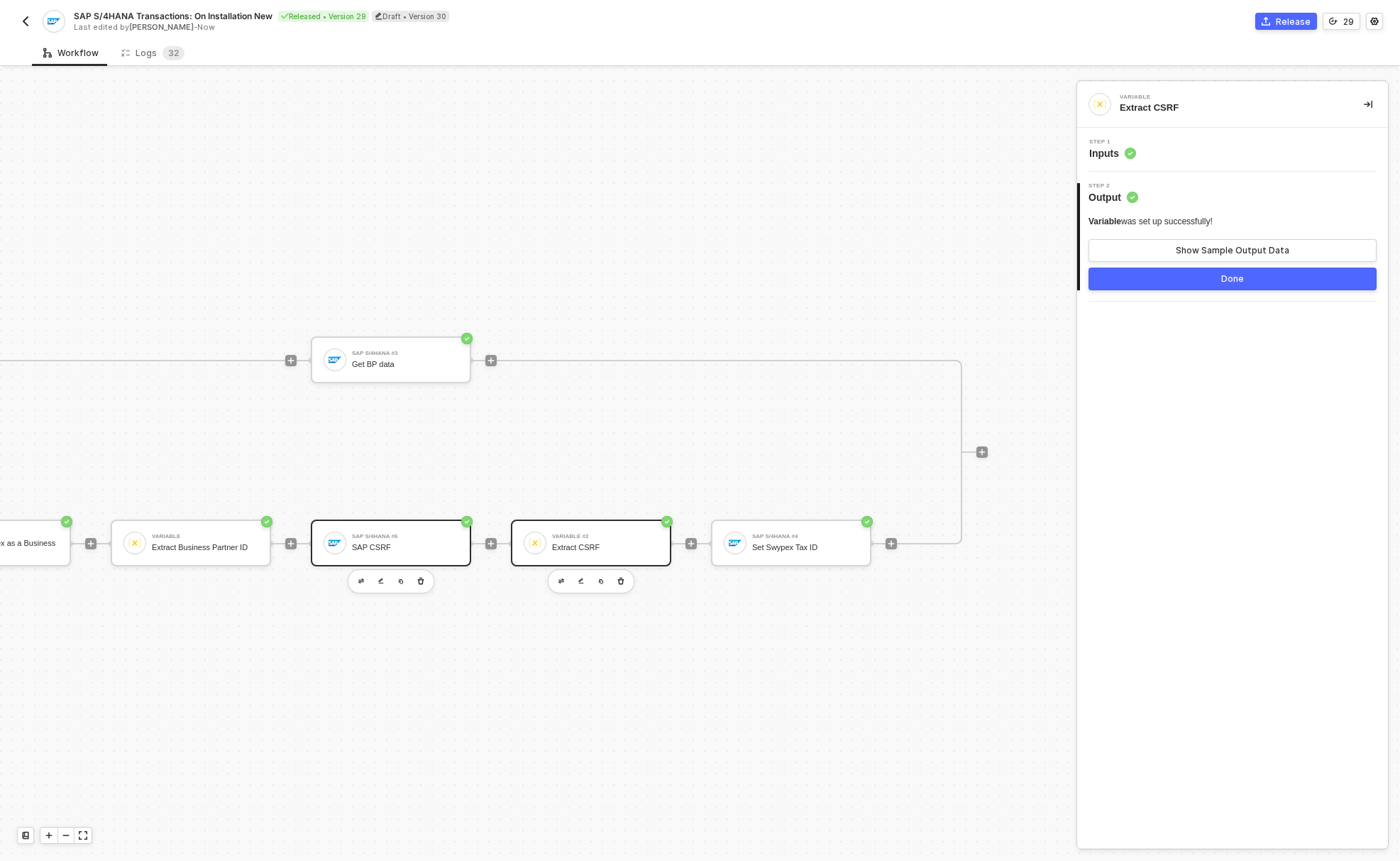
click at [405, 529] on div "SAP S/4HANA #6 SAP CSRF" at bounding box center [405, 543] width 107 height 27
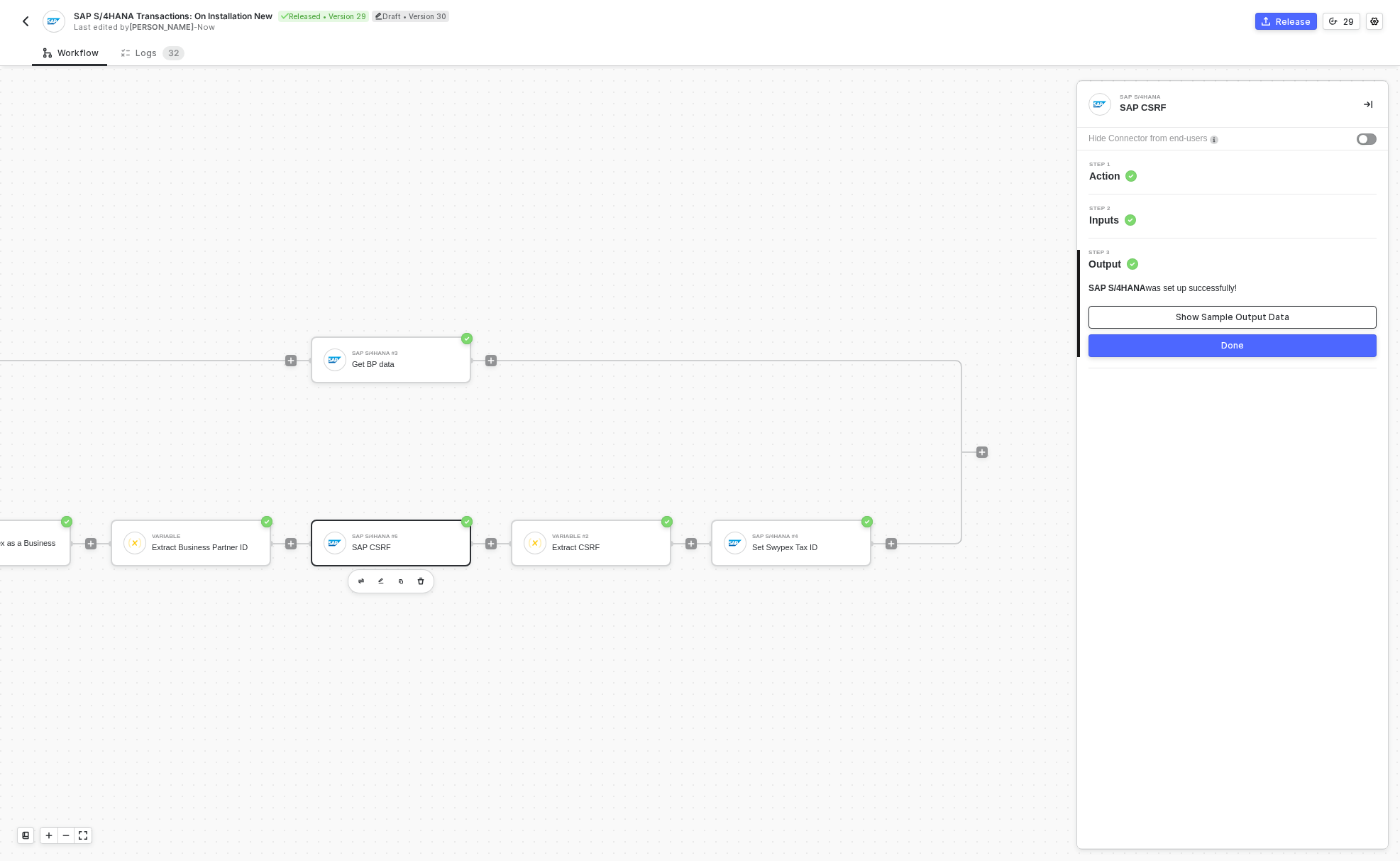
click at [1158, 317] on button "Show Sample Output Data" at bounding box center [1232, 317] width 288 height 22
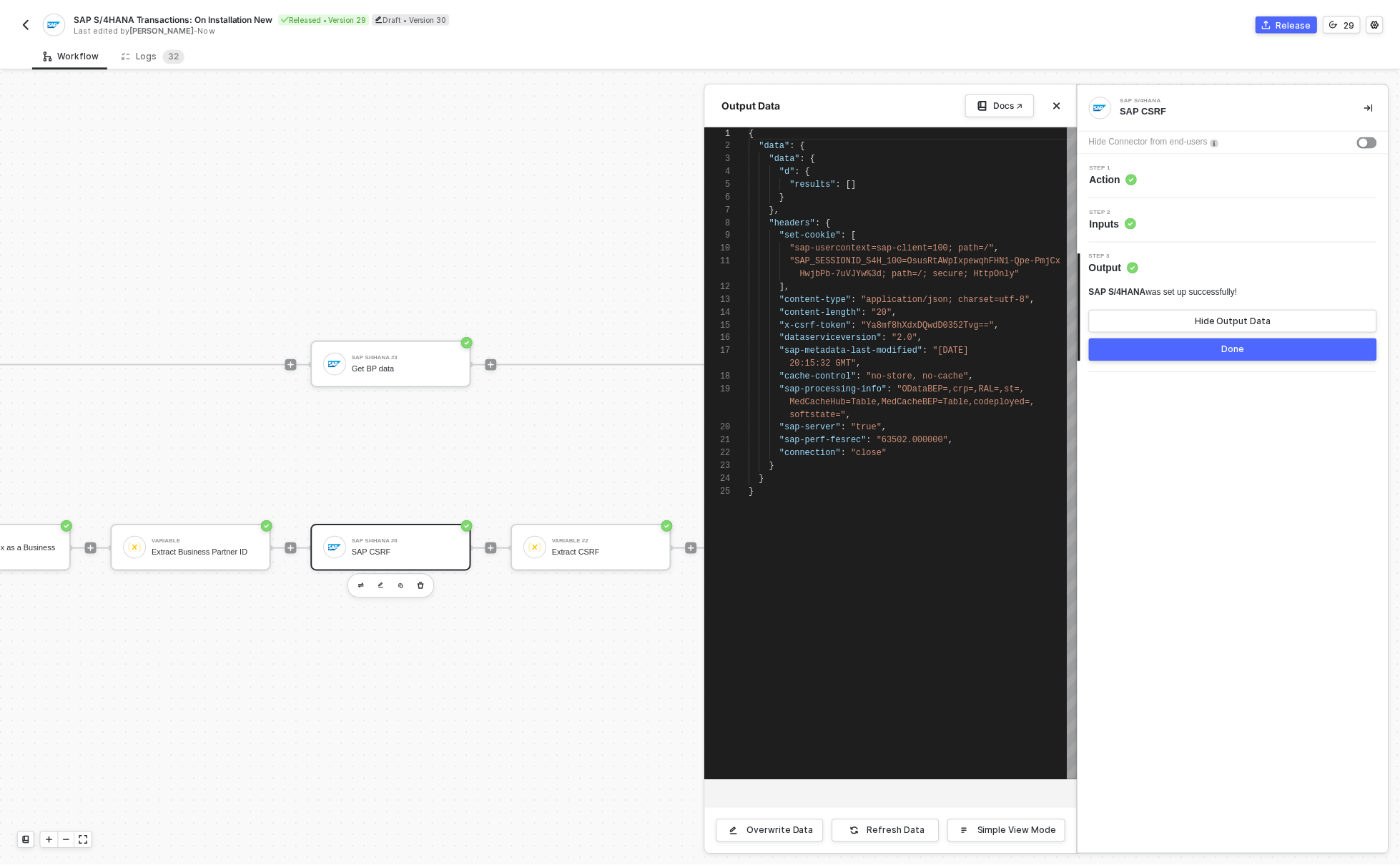
scroll to position [129, 0]
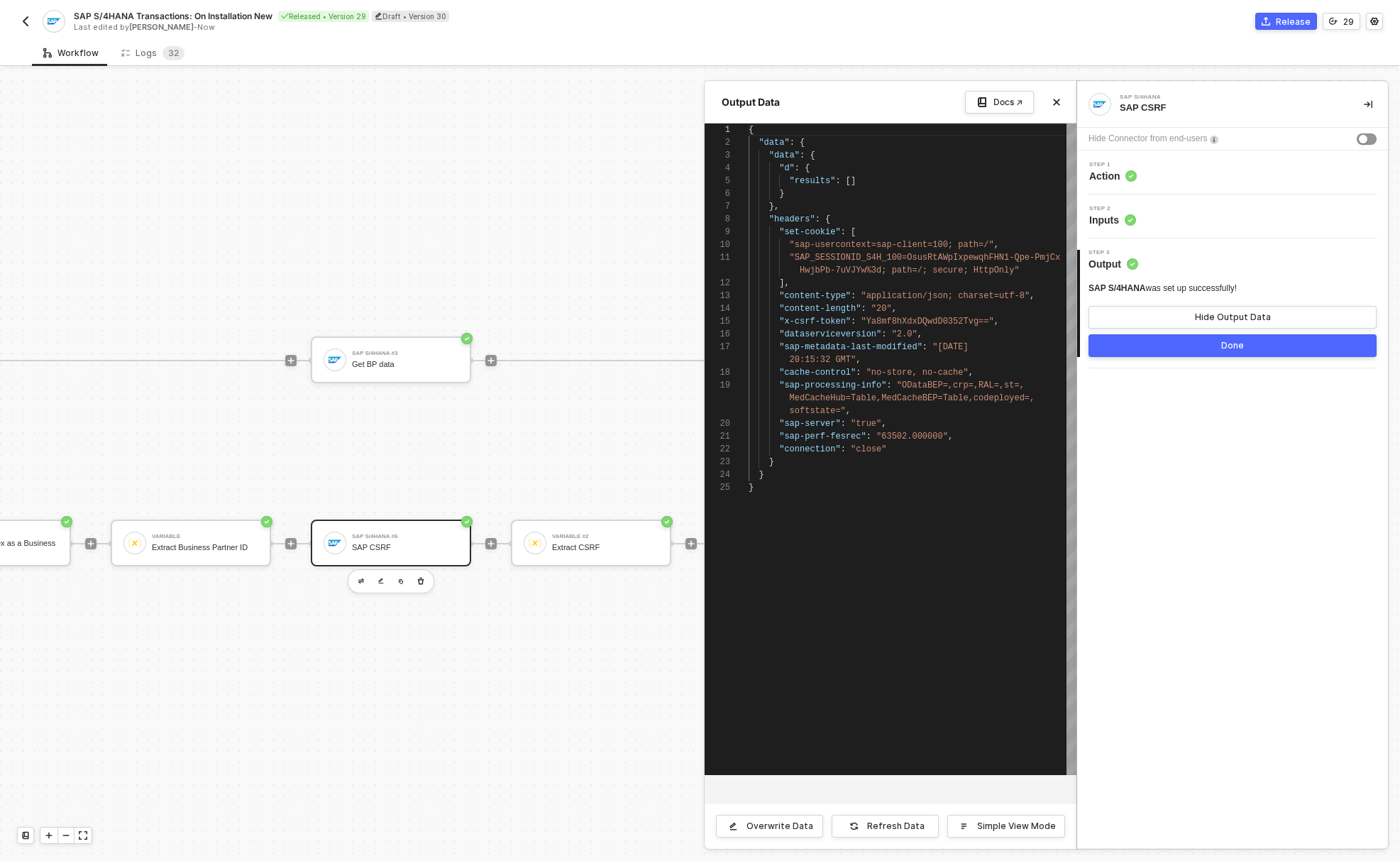
click at [577, 395] on div at bounding box center [700, 465] width 1400 height 792
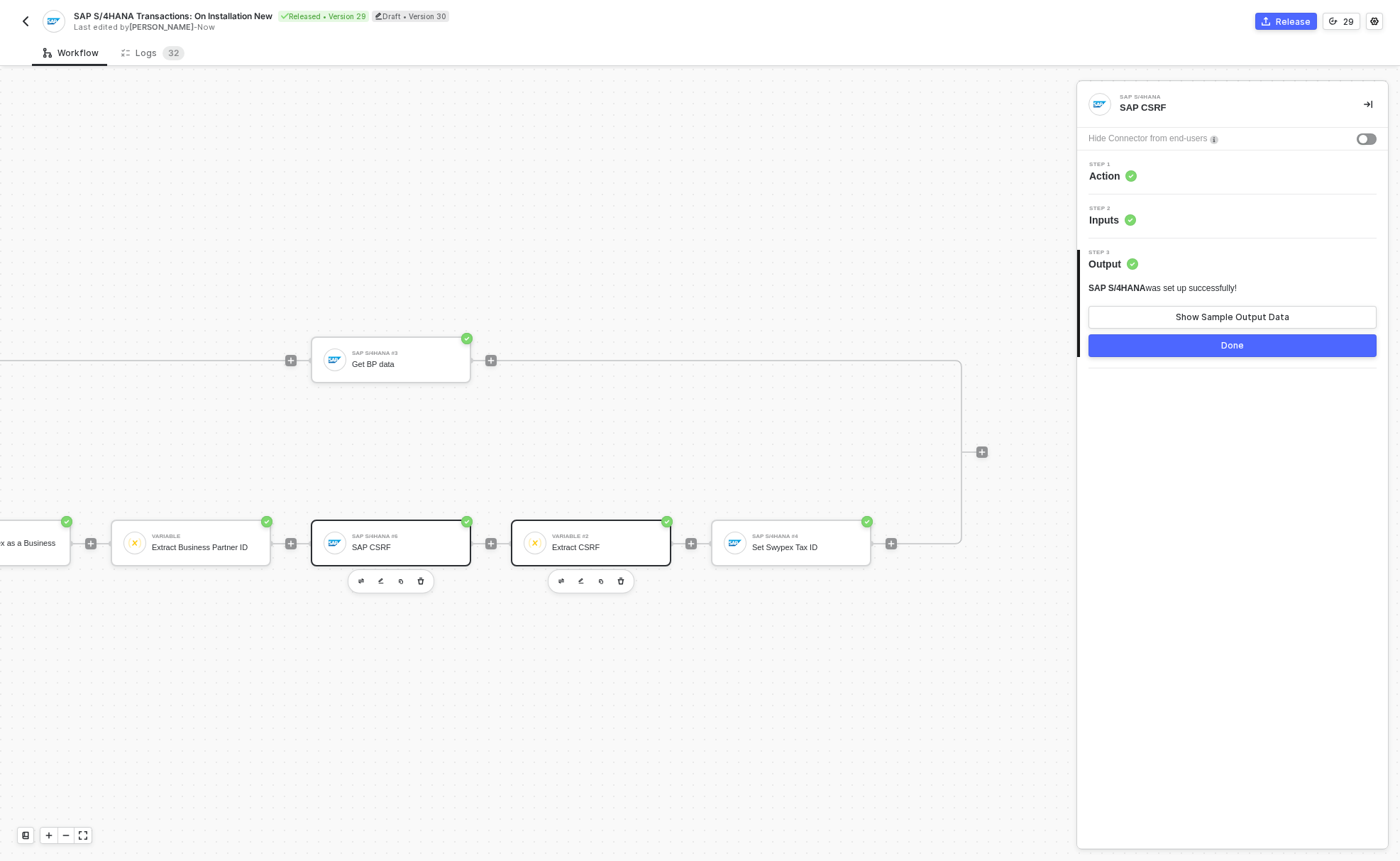
click at [564, 543] on div "Extract CSRF" at bounding box center [605, 548] width 107 height 10
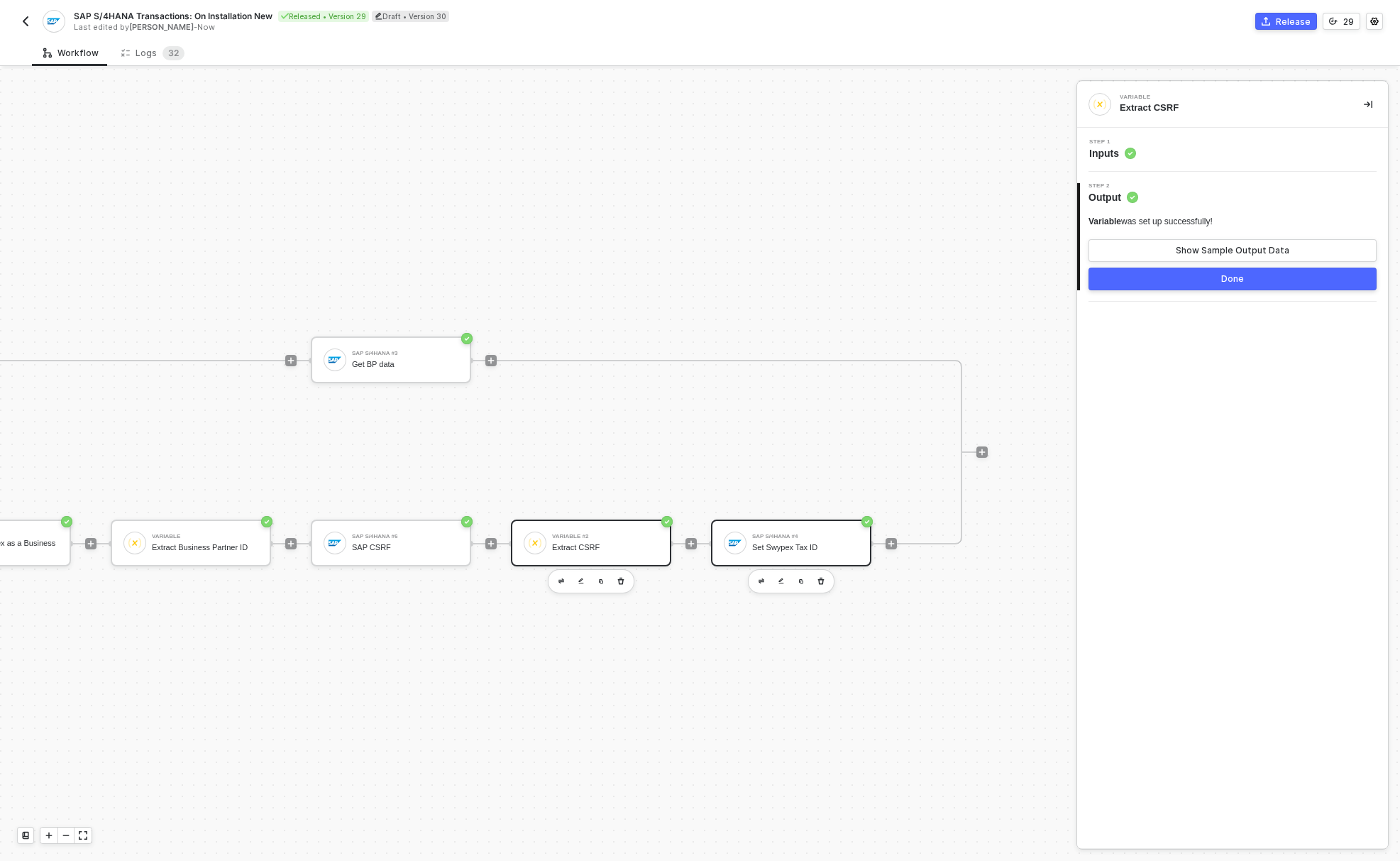
click at [788, 548] on div "SAP S/4HANA #4 Set Swypex Tax ID" at bounding box center [791, 543] width 160 height 46
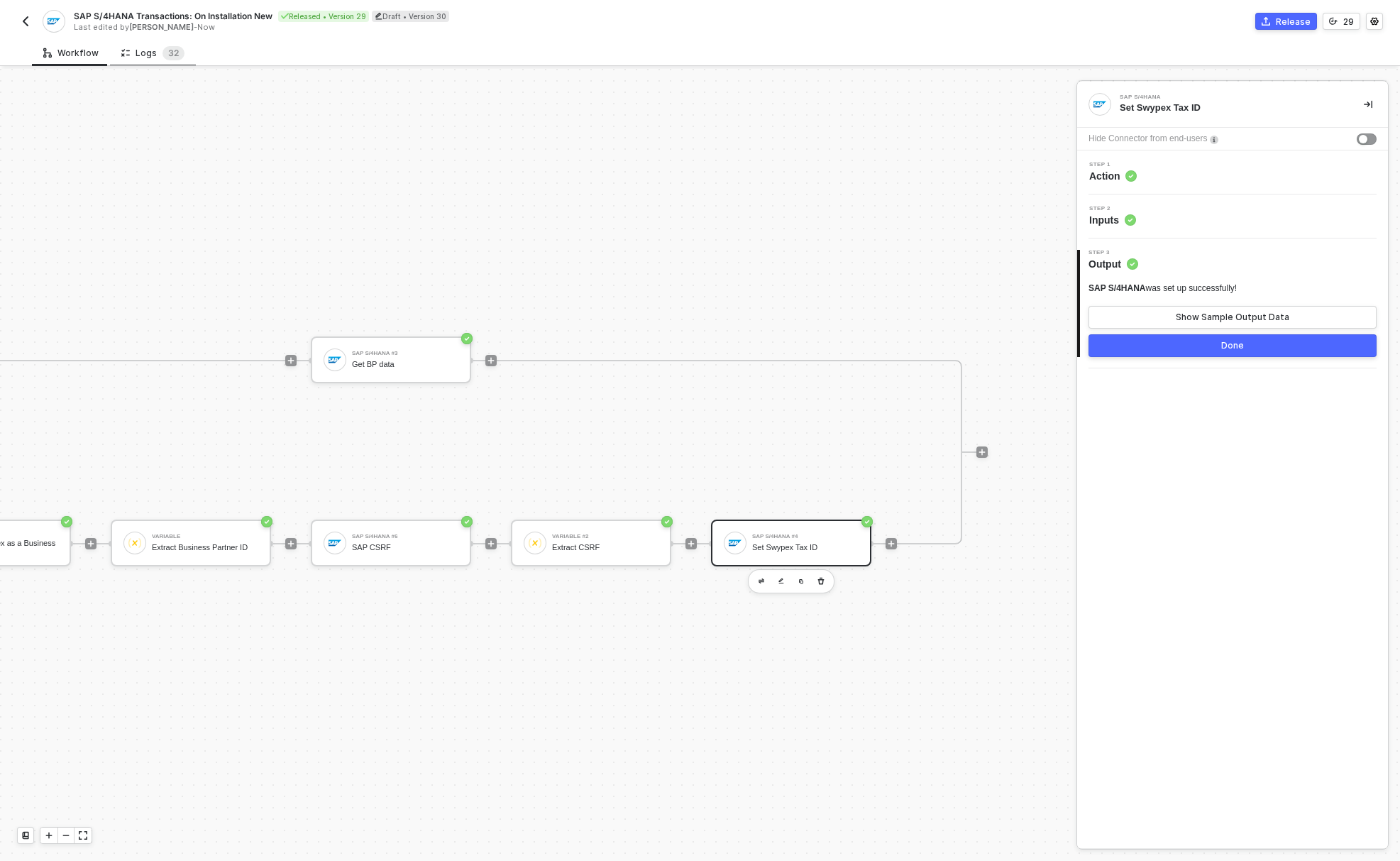
click at [151, 45] on div "Logs 3 2" at bounding box center [152, 53] width 86 height 26
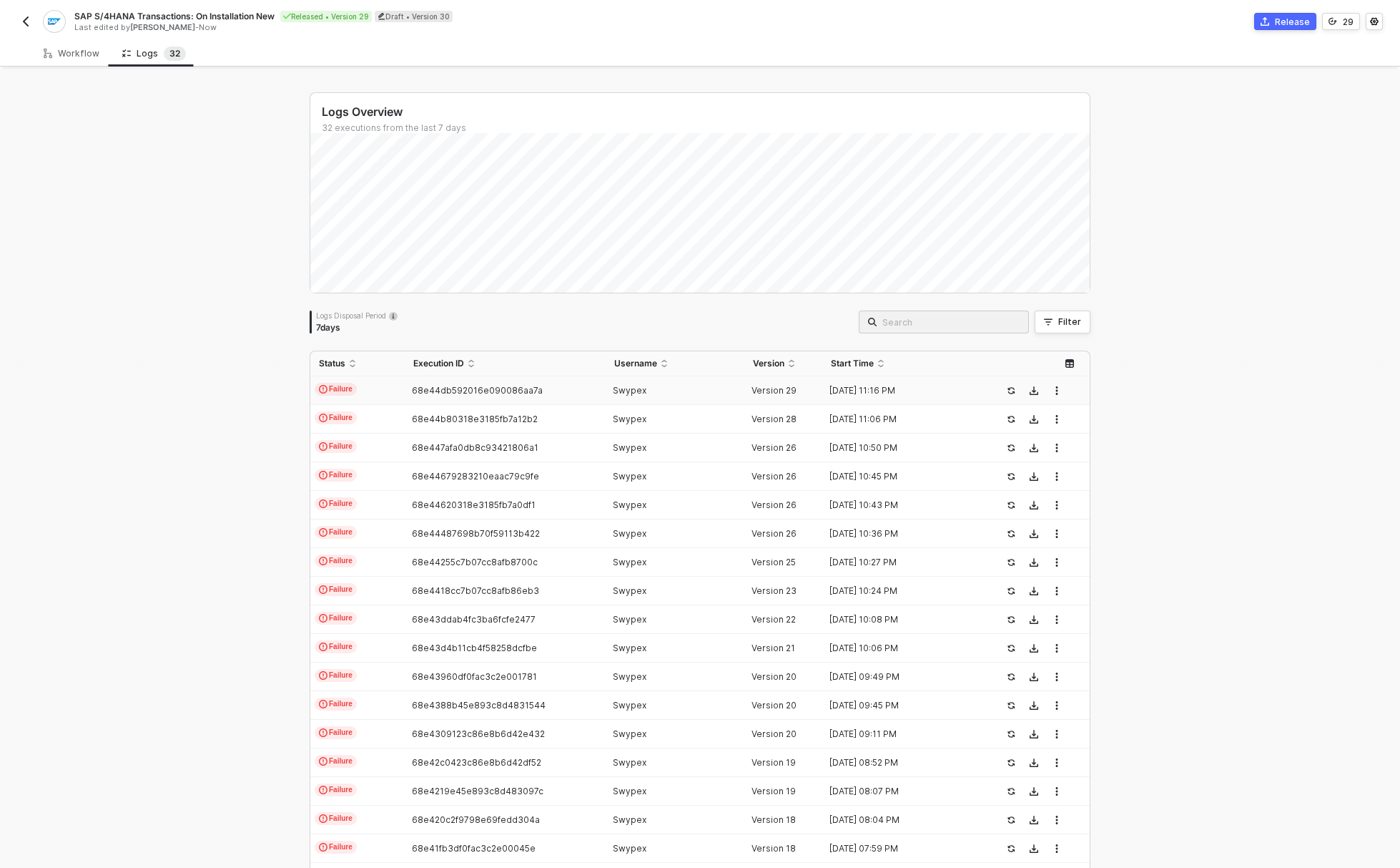
click at [445, 381] on td "68e44db592016e090086aa7a" at bounding box center [505, 390] width 200 height 28
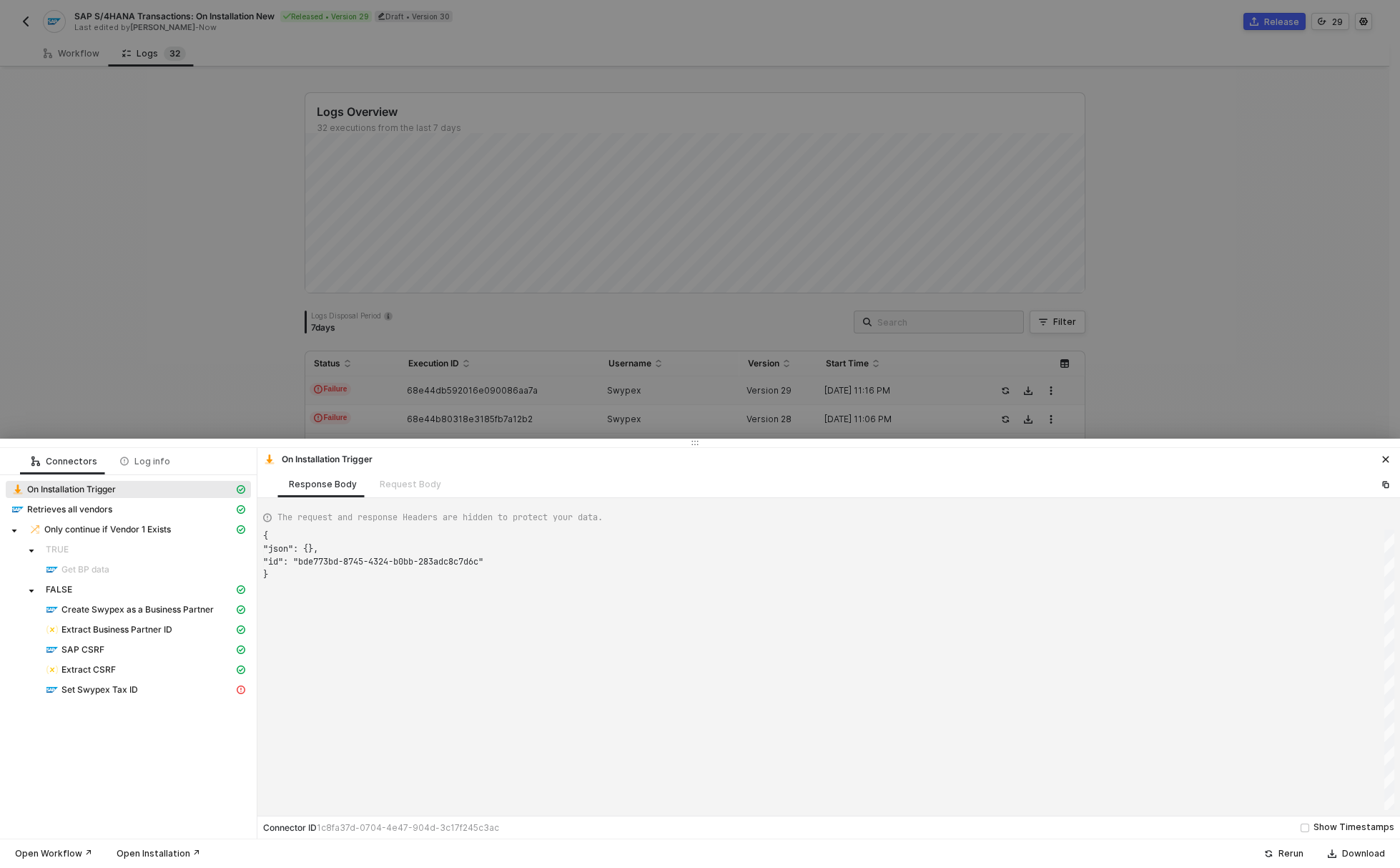
scroll to position [39, 0]
click at [124, 647] on div "SAP CSRF" at bounding box center [140, 650] width 188 height 13
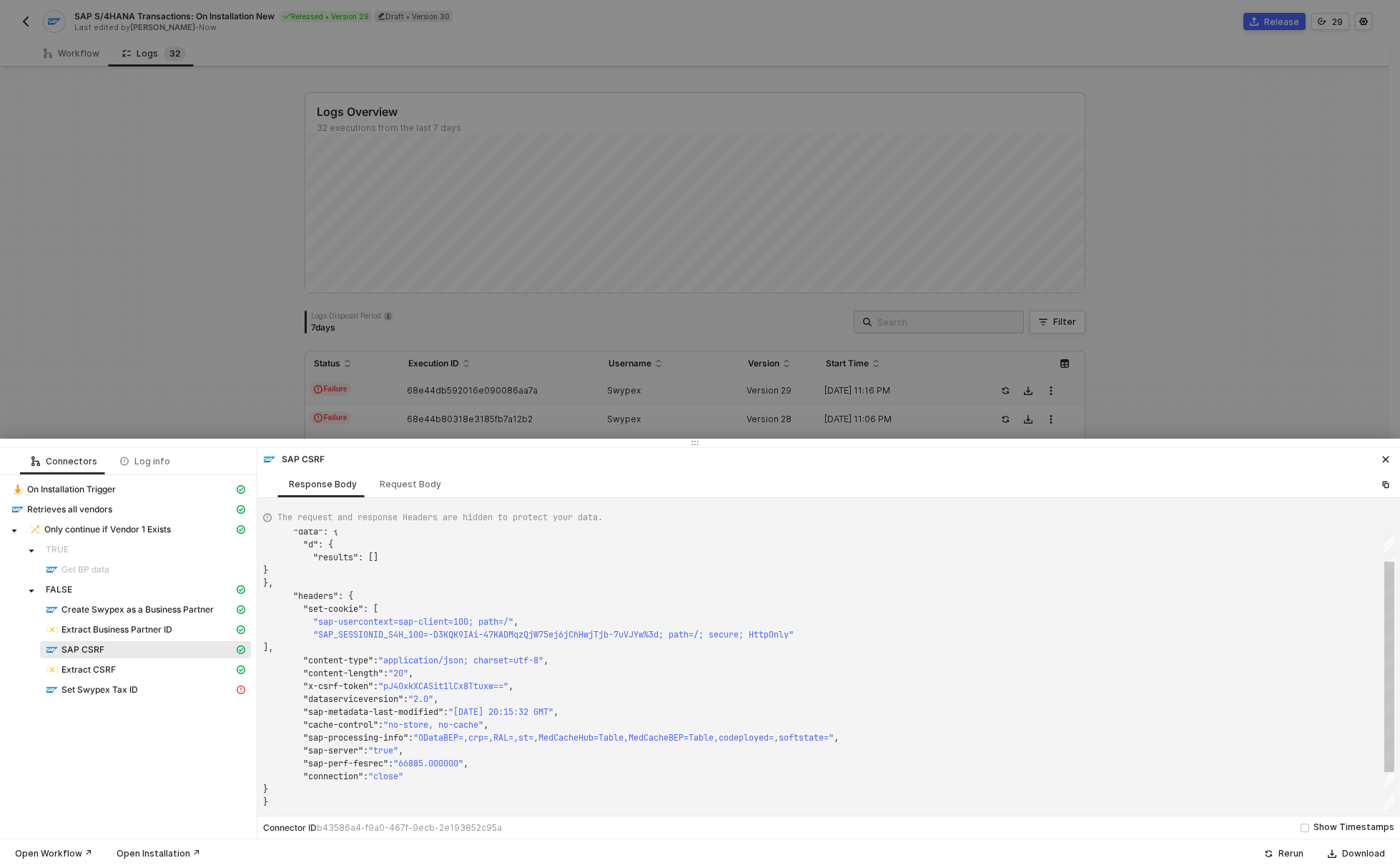
click at [358, 689] on span ""x-csrf-token"" at bounding box center [338, 686] width 70 height 11
click at [117, 666] on div "Extract CSRF" at bounding box center [140, 670] width 188 height 13
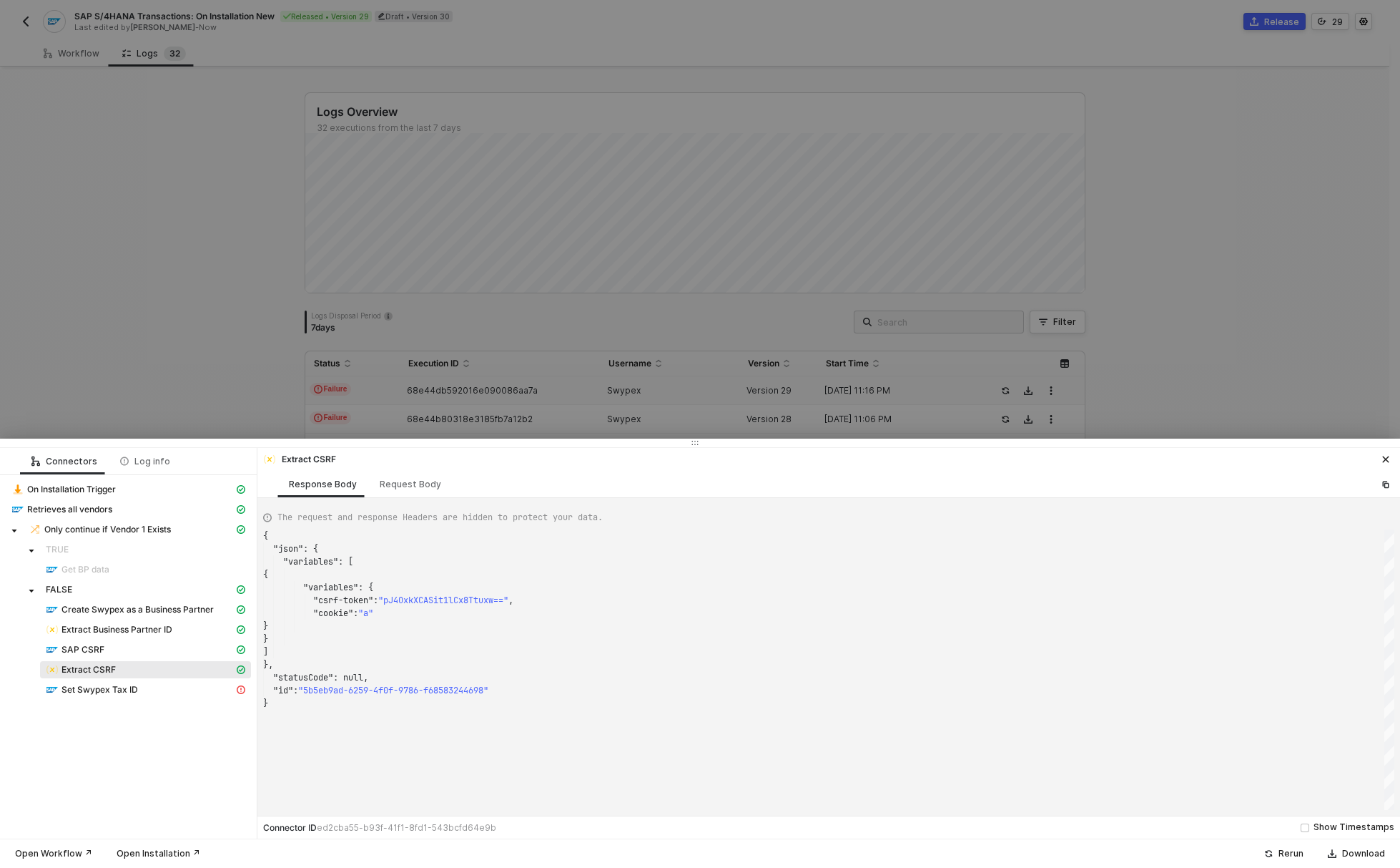
click at [114, 684] on div "Set Swypex Tax ID" at bounding box center [140, 689] width 188 height 13
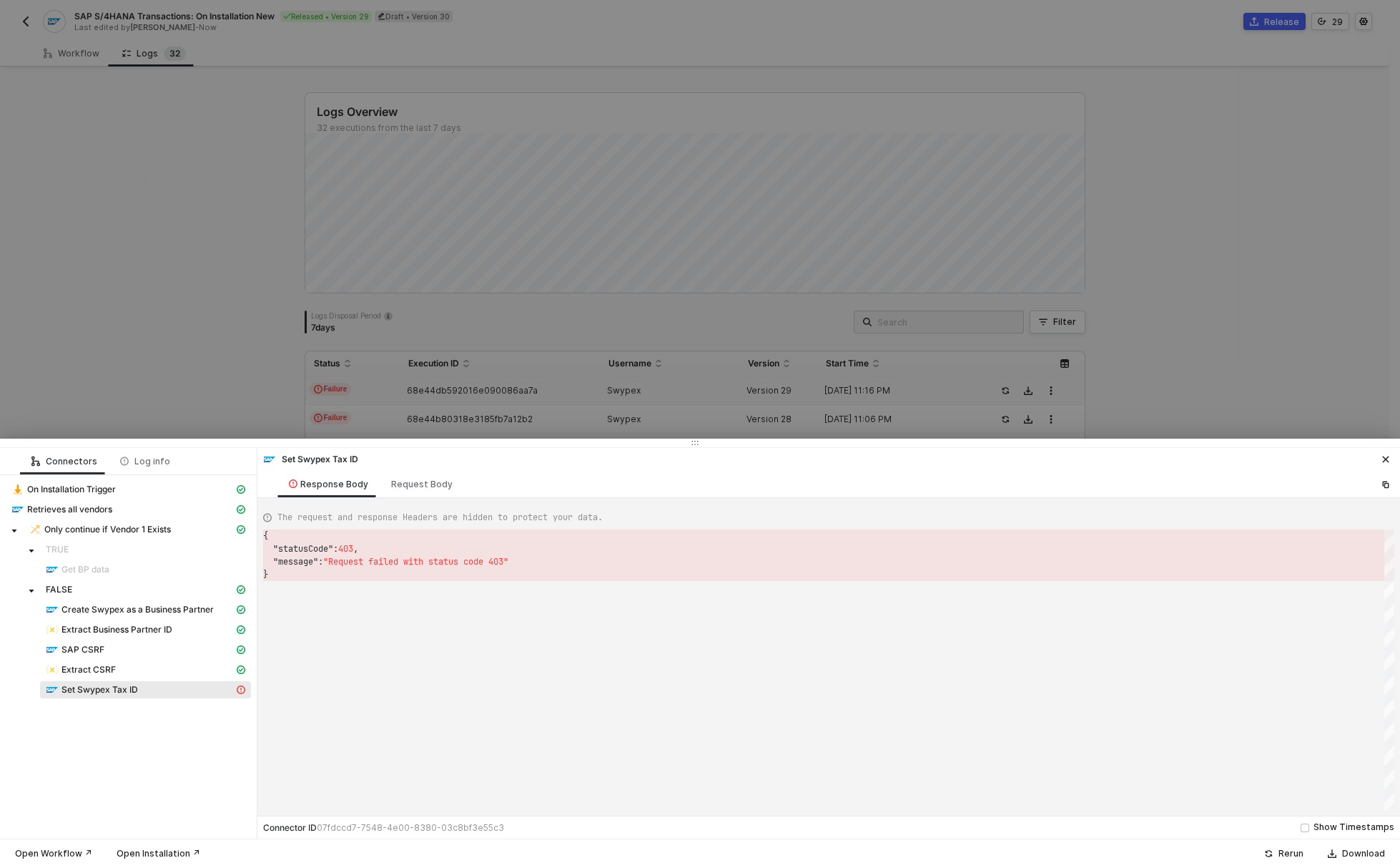
scroll to position [39, 0]
click at [414, 479] on div "Request Body" at bounding box center [422, 484] width 61 height 11
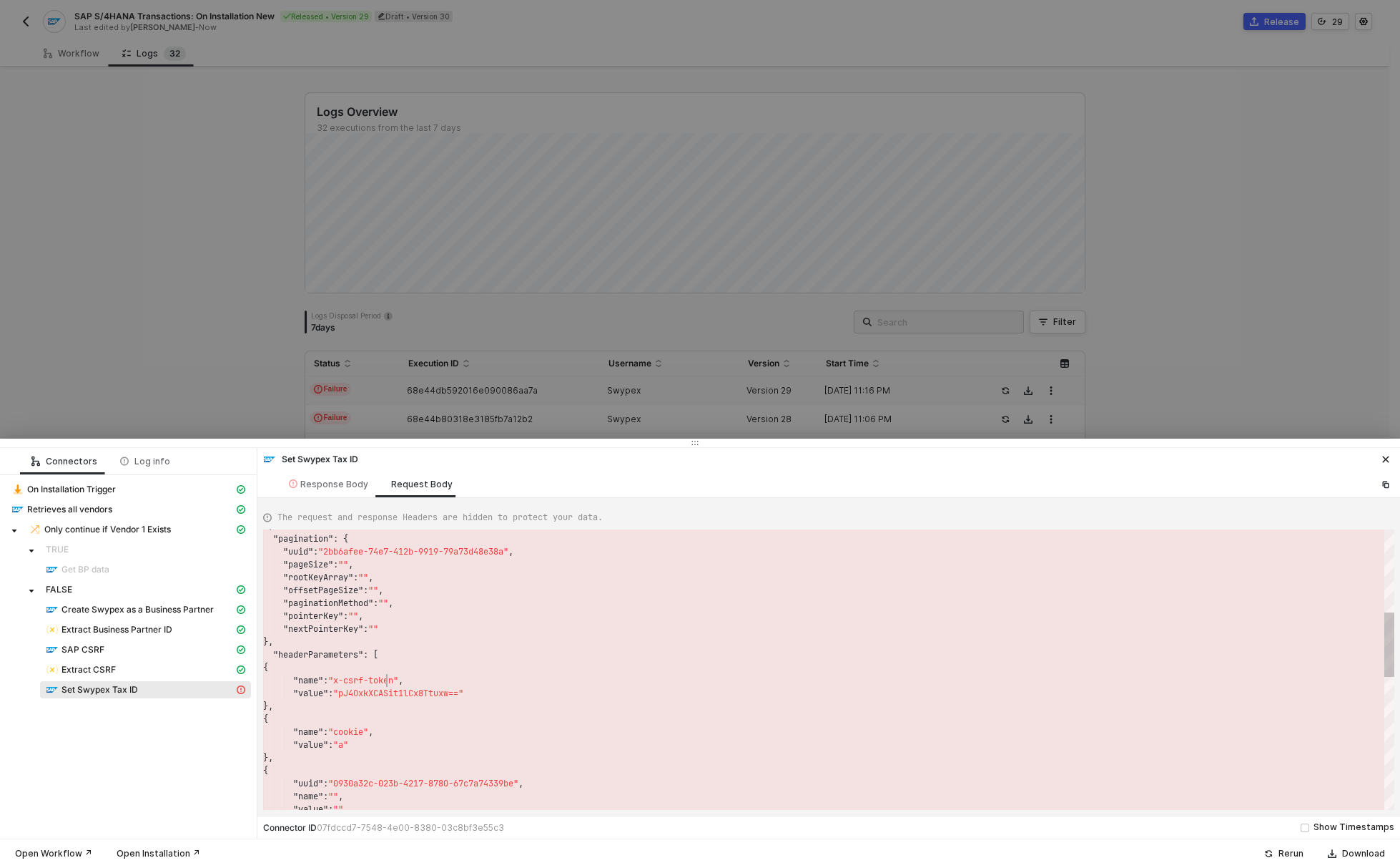
click at [455, 695] on span ""pJ4OxkXCASit1lCx8Ttuxw=="" at bounding box center [398, 693] width 130 height 11
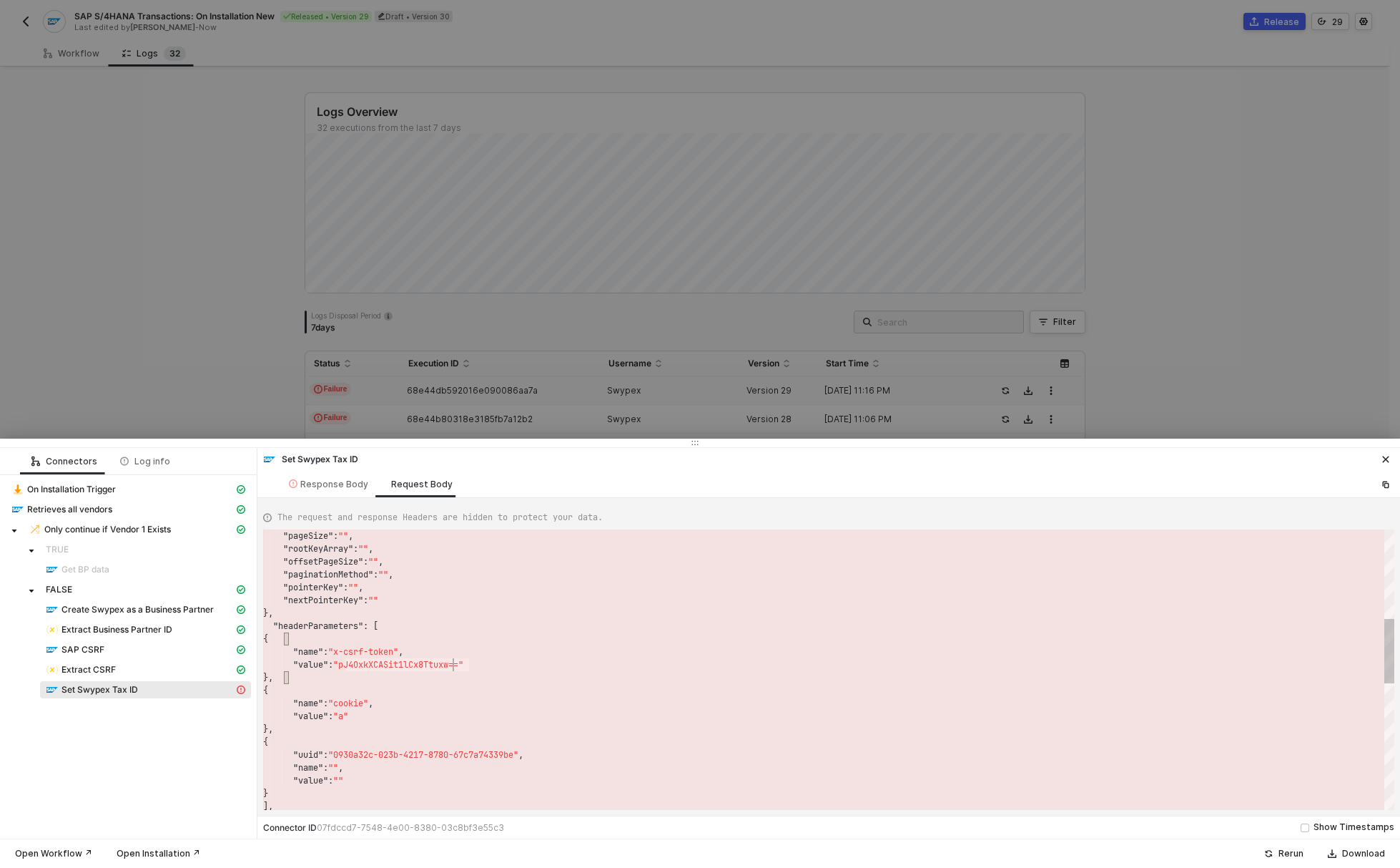
click at [423, 714] on div ""value" : "a"" at bounding box center [829, 716] width 1131 height 13
click at [440, 748] on div ""pageSize" : "" , "rootKeyArray" : "" , "offsetPageSize" : "" , "paginationMeth…" at bounding box center [829, 748] width 1131 height 1211
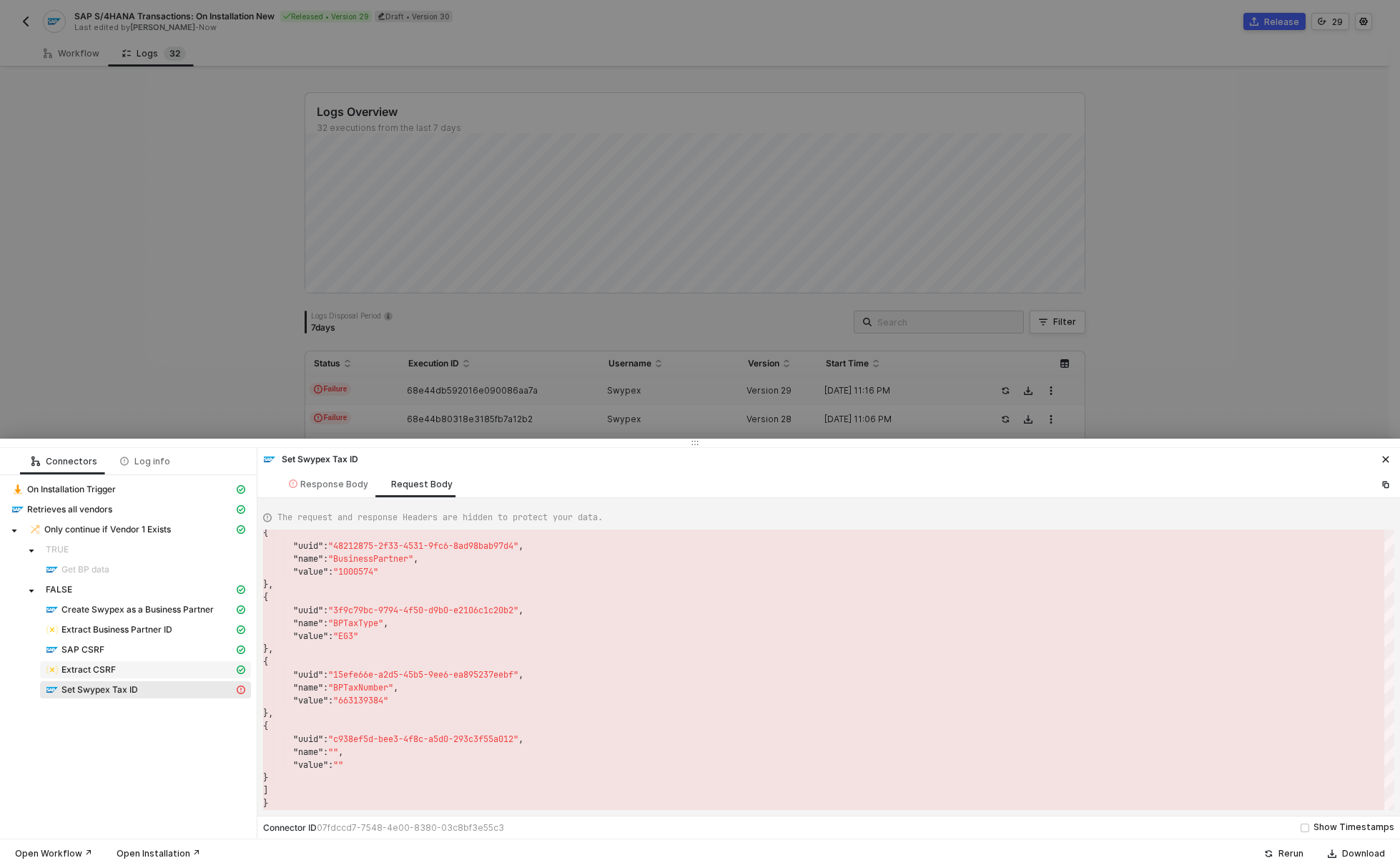
click at [118, 676] on div "Extract CSRF" at bounding box center [140, 670] width 188 height 13
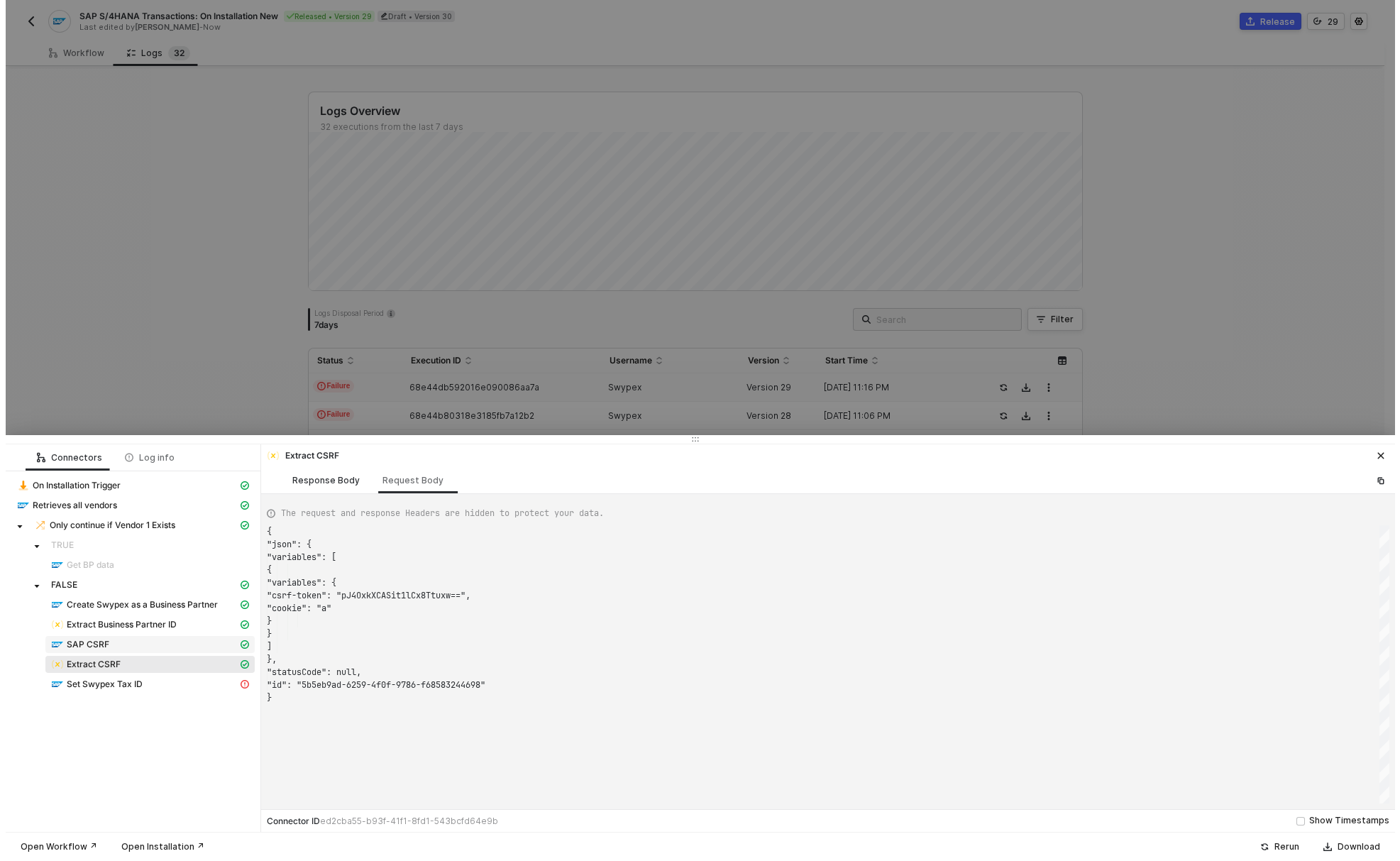
scroll to position [127, 0]
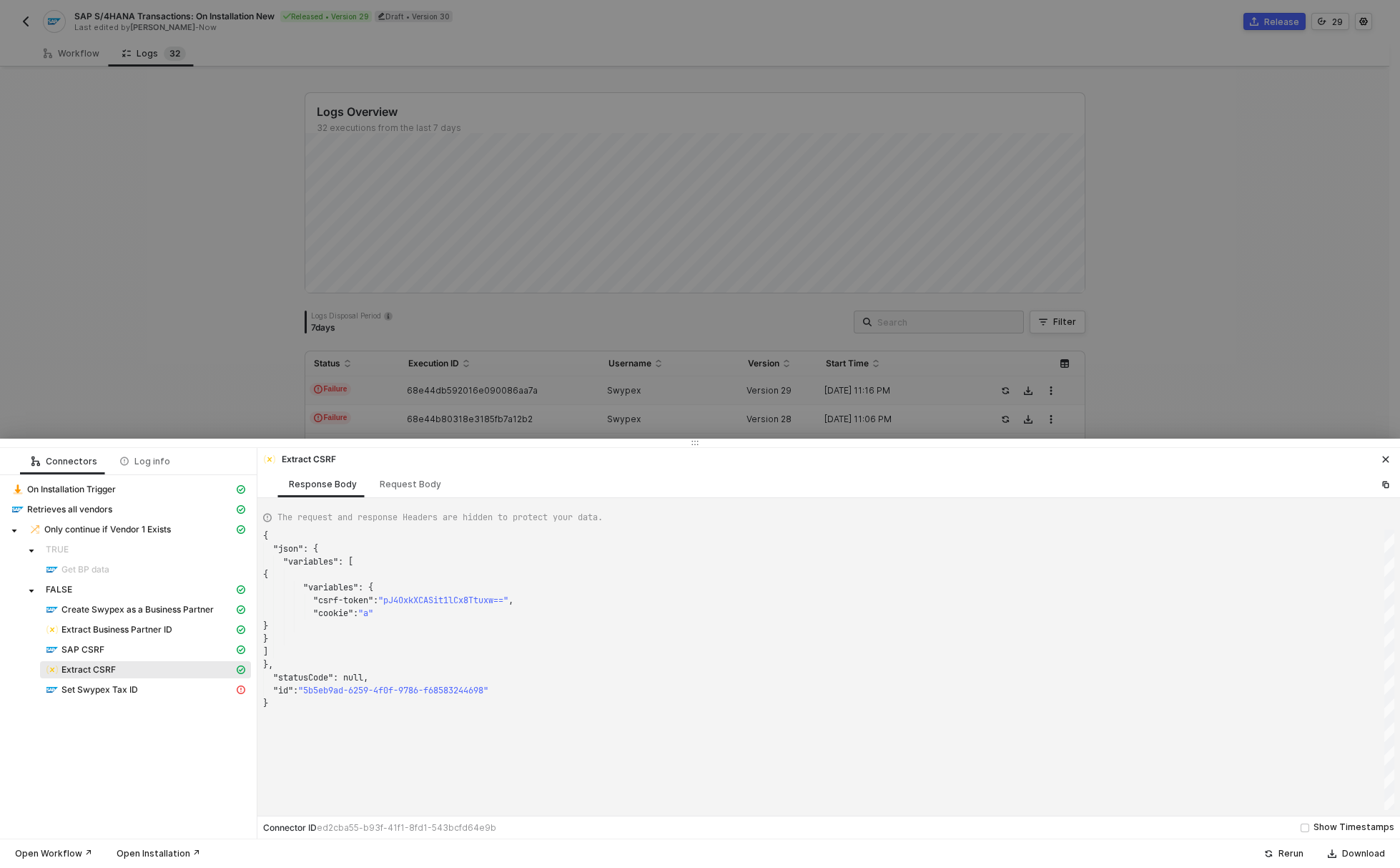
click at [1392, 454] on button "button" at bounding box center [1385, 459] width 17 height 17
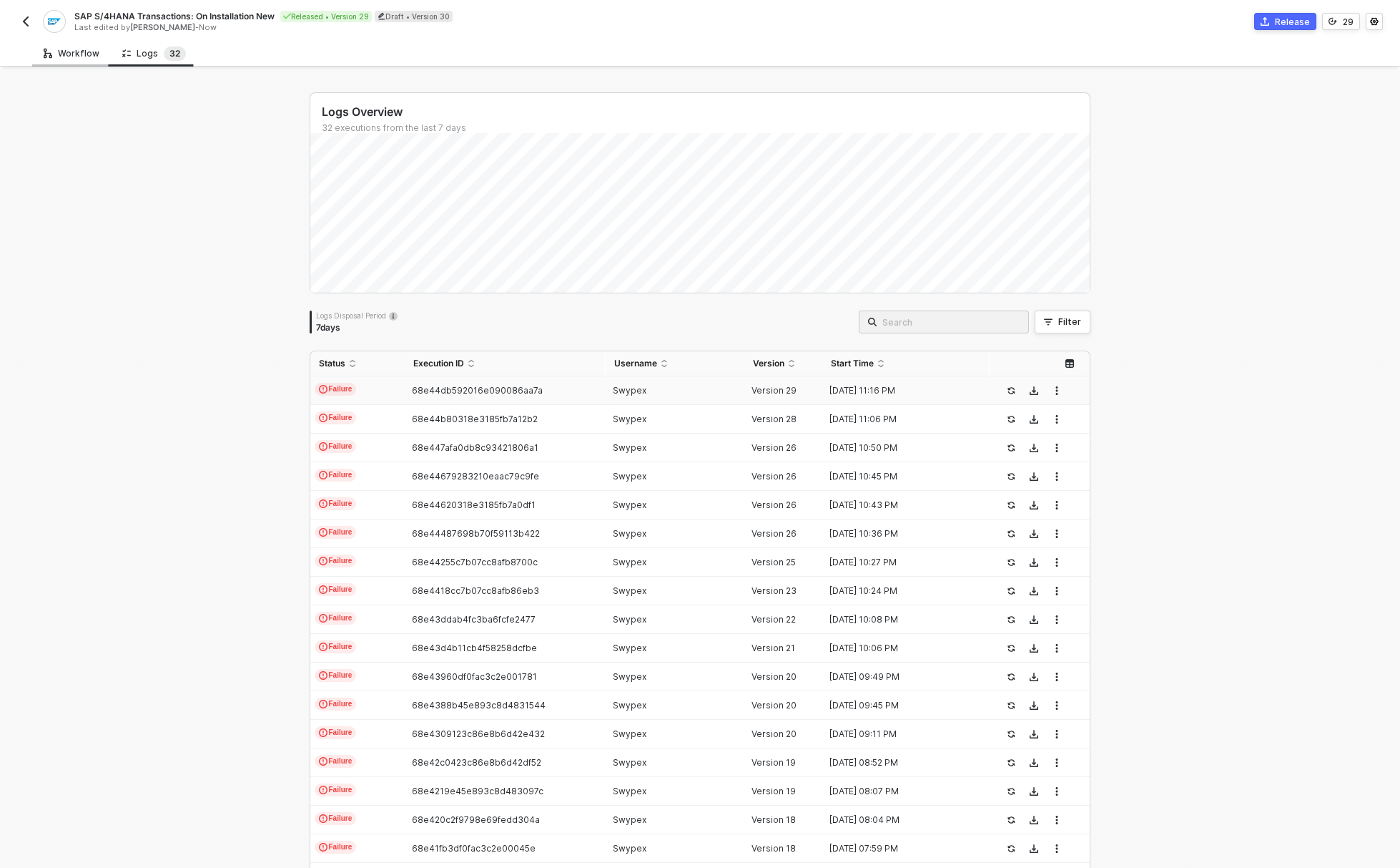
click at [55, 49] on div "Workflow" at bounding box center [71, 53] width 56 height 11
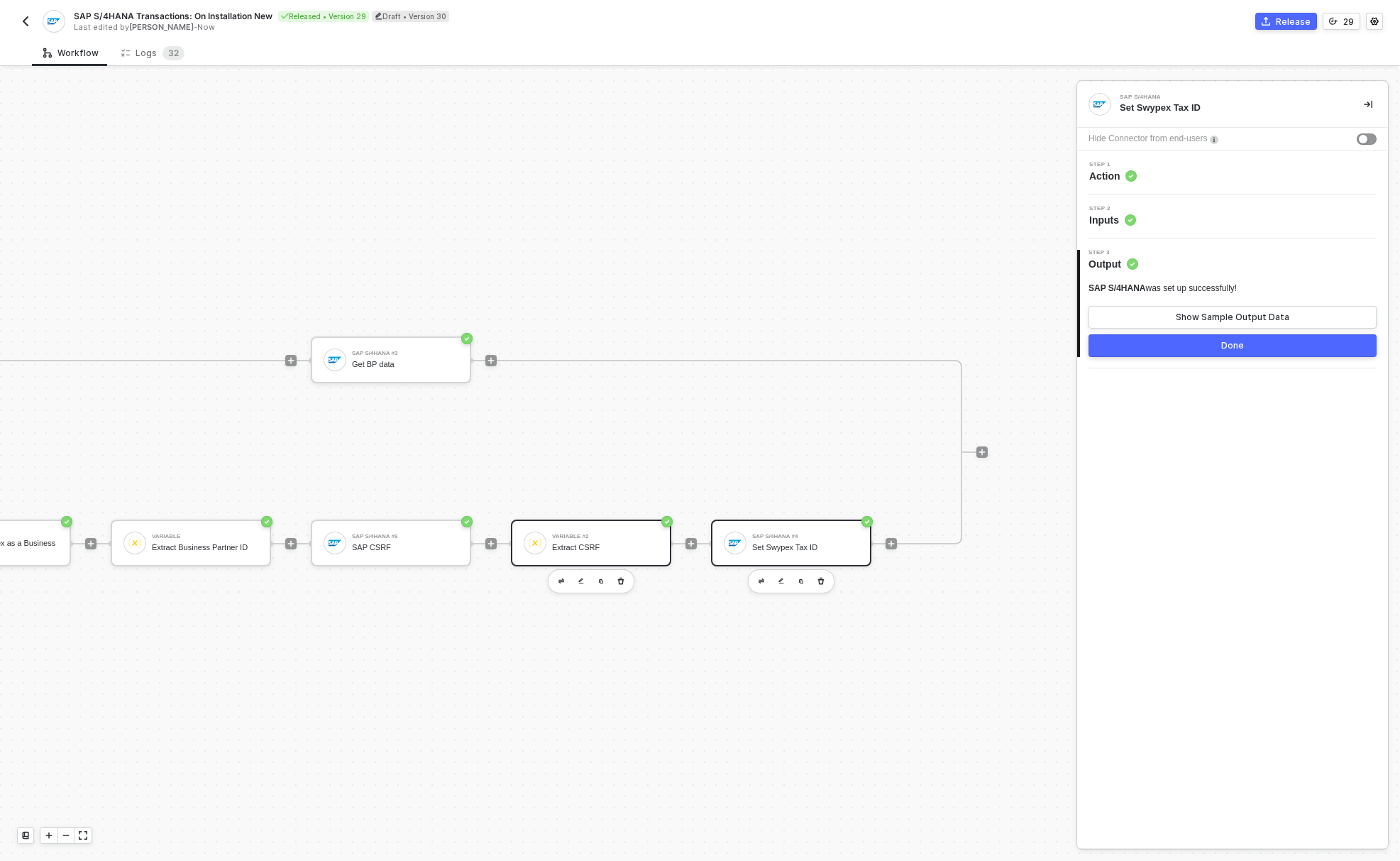
click at [559, 542] on div "Variable #2 Extract CSRF" at bounding box center [605, 543] width 107 height 27
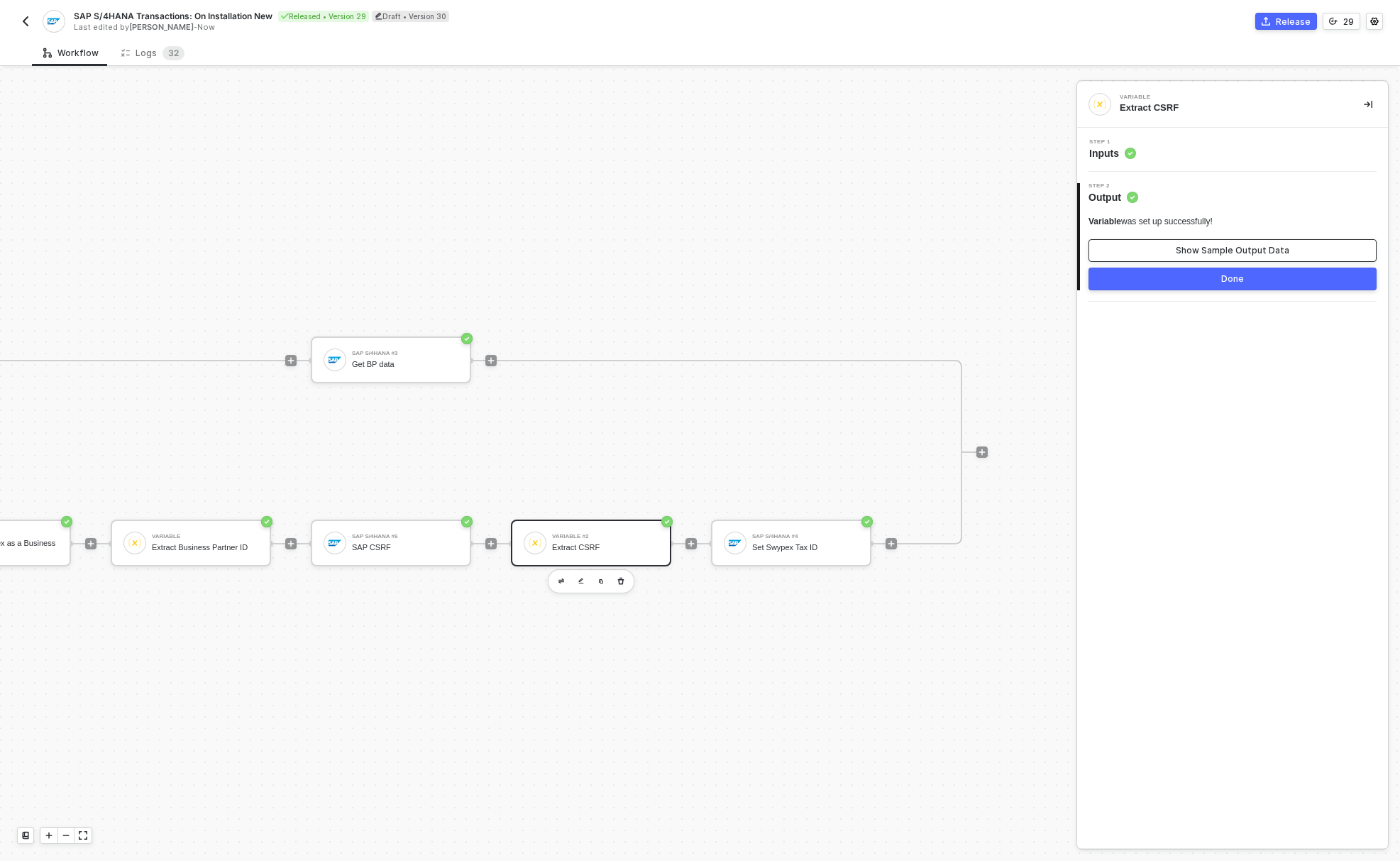
click at [1163, 249] on button "Show Sample Output Data" at bounding box center [1232, 250] width 288 height 22
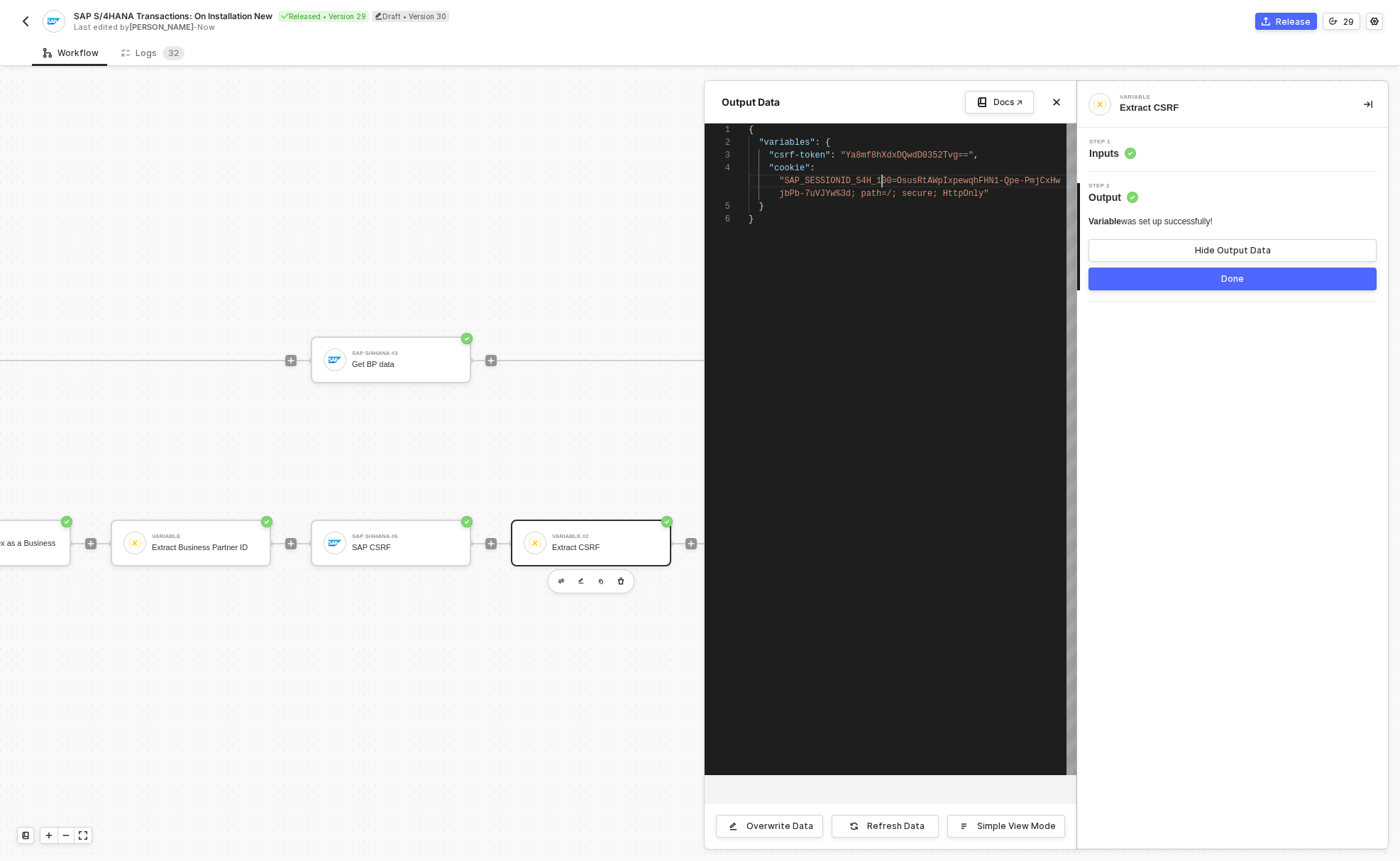
scroll to position [38, 133]
click at [1000, 200] on div "jbPb-7uVJYw%3d; path=/; secure; HttpOnly"" at bounding box center [912, 194] width 328 height 13
click at [822, 167] on div ""cookie" :" at bounding box center [912, 168] width 328 height 13
click at [1060, 101] on button "Close" at bounding box center [1055, 102] width 17 height 17
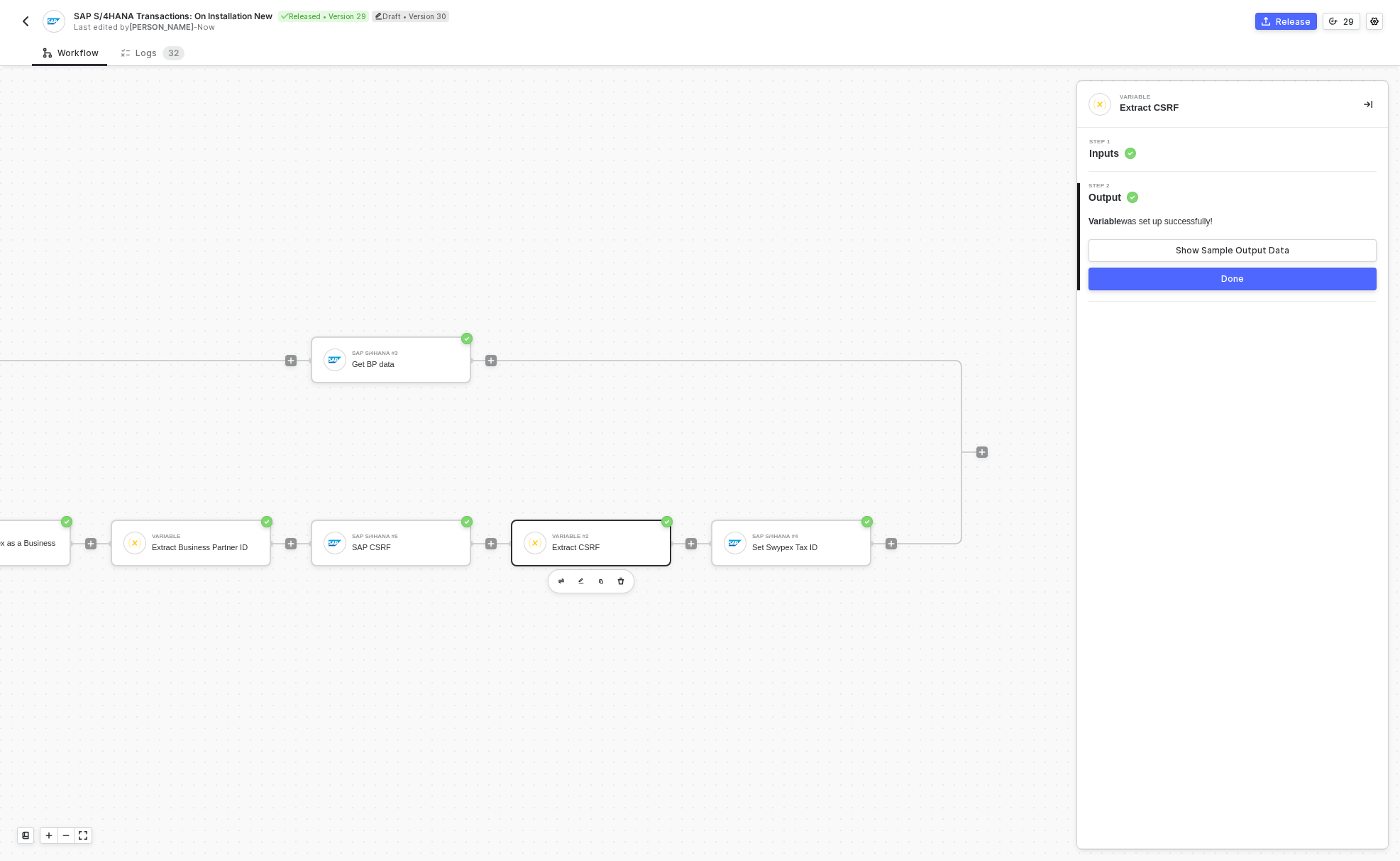
click at [1152, 139] on div "Step 1 Inputs" at bounding box center [1233, 150] width 307 height 22
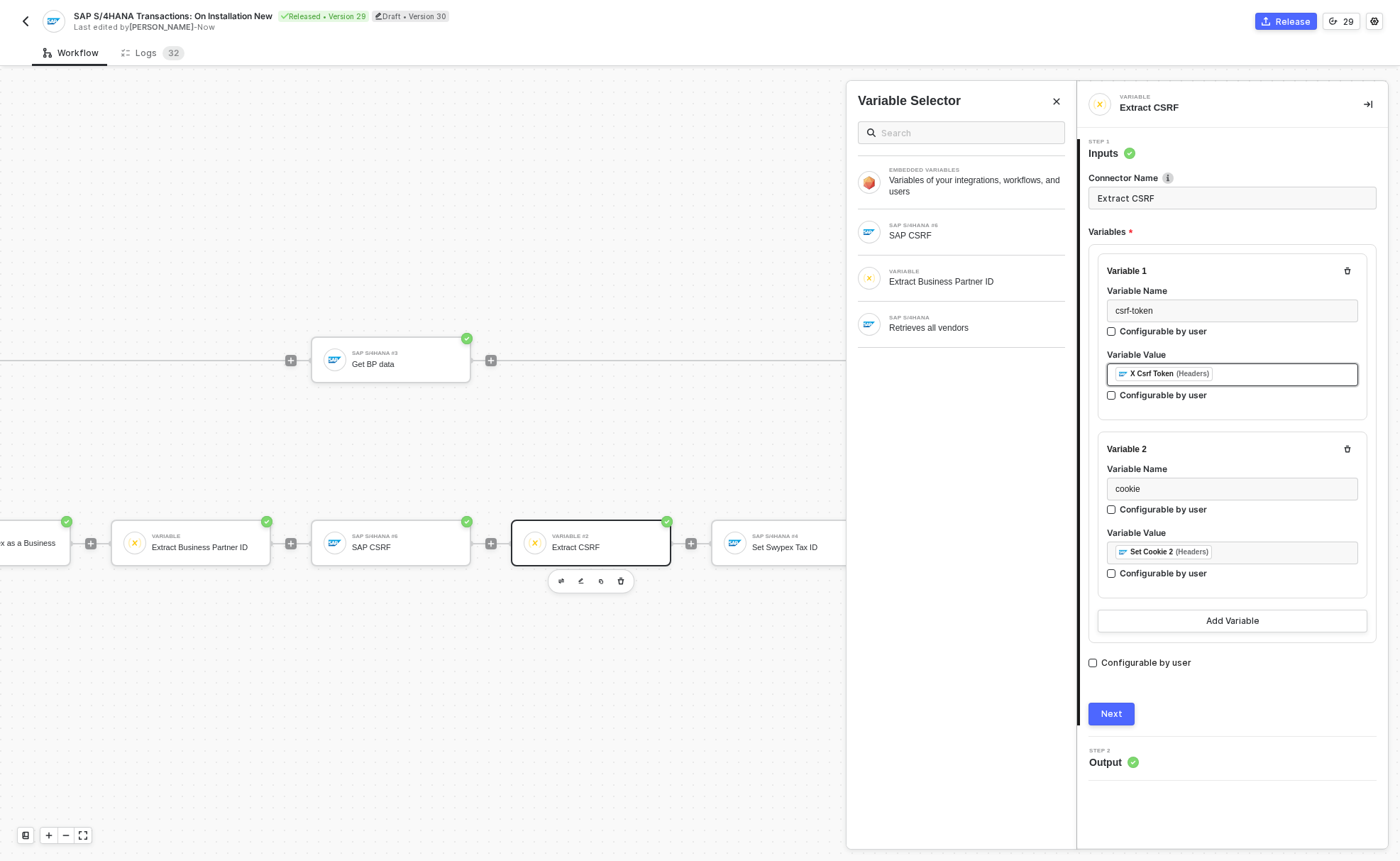
click at [1235, 370] on div "﻿ ﻿ X Csrf Token (Headers) ﻿" at bounding box center [1233, 374] width 234 height 15
click at [1245, 547] on div "﻿ ﻿ Set Cookie 2 (Headers) ﻿" at bounding box center [1233, 552] width 234 height 15
click at [1184, 541] on div "﻿ ﻿ Set Cookie 2 (Headers) ﻿" at bounding box center [1232, 552] width 251 height 22
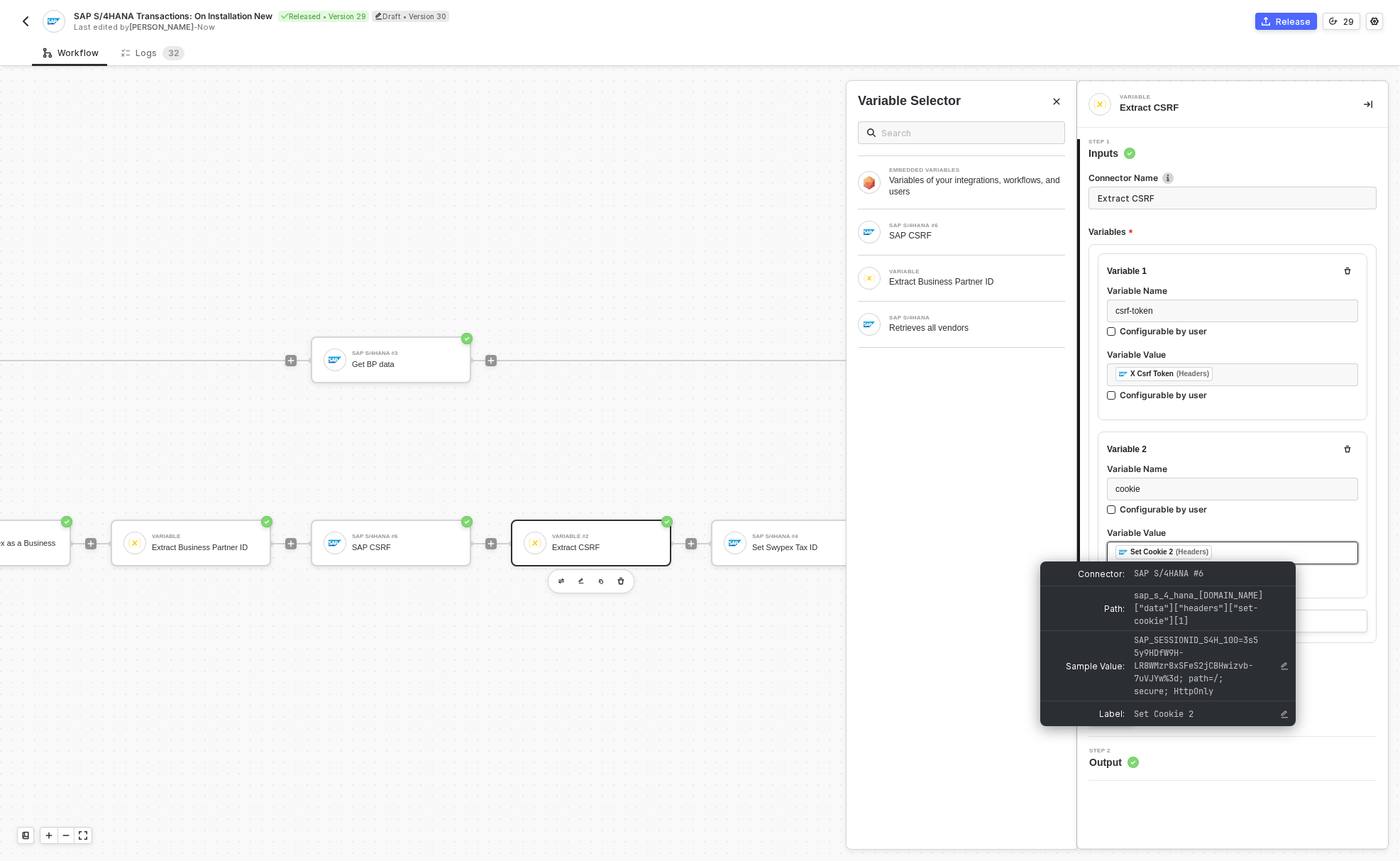
click at [1233, 556] on div "﻿ ﻿ Set Cookie 2 (Headers) ﻿" at bounding box center [1233, 552] width 234 height 15
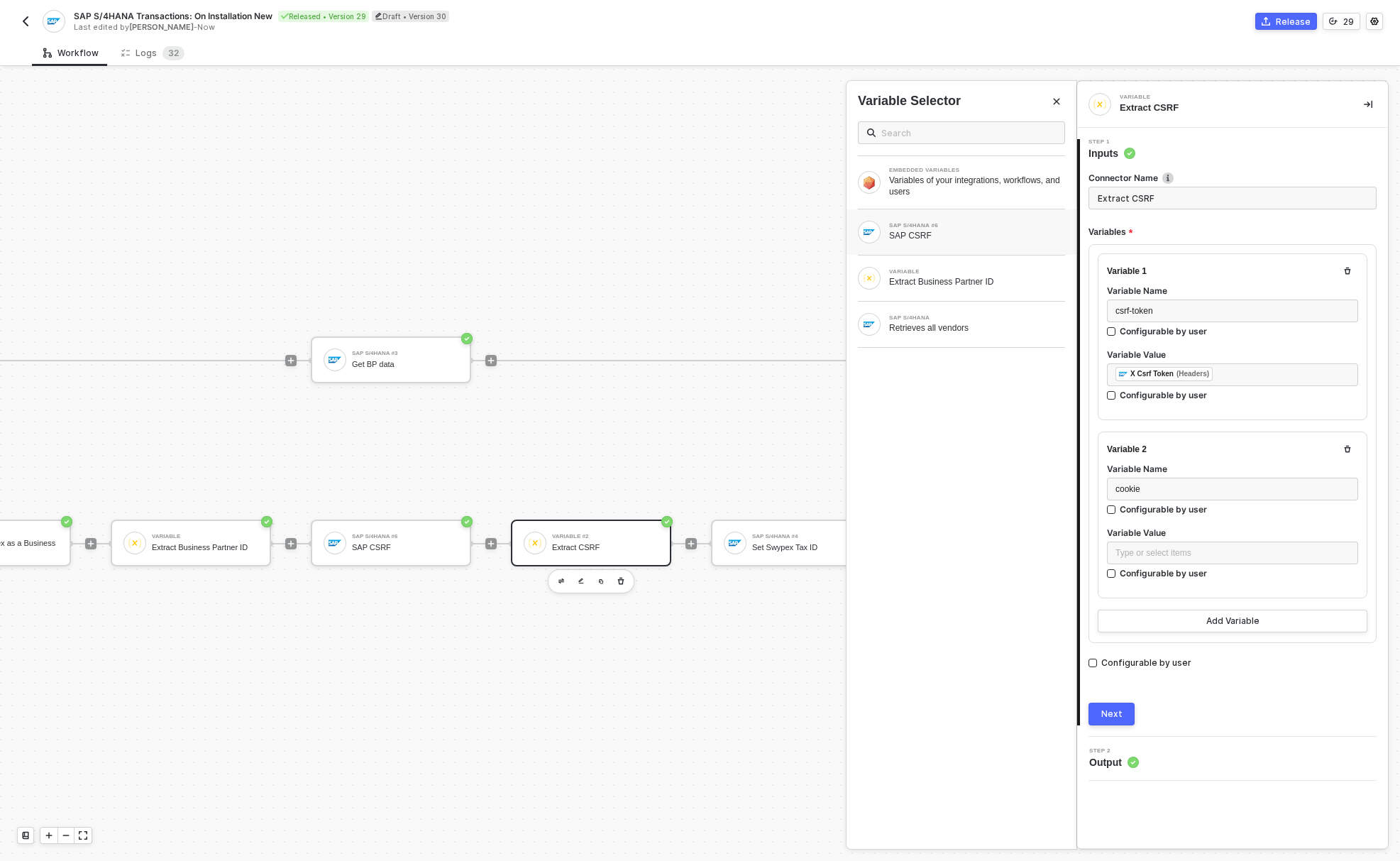
click at [951, 236] on div "SAP CSRF" at bounding box center [977, 236] width 176 height 11
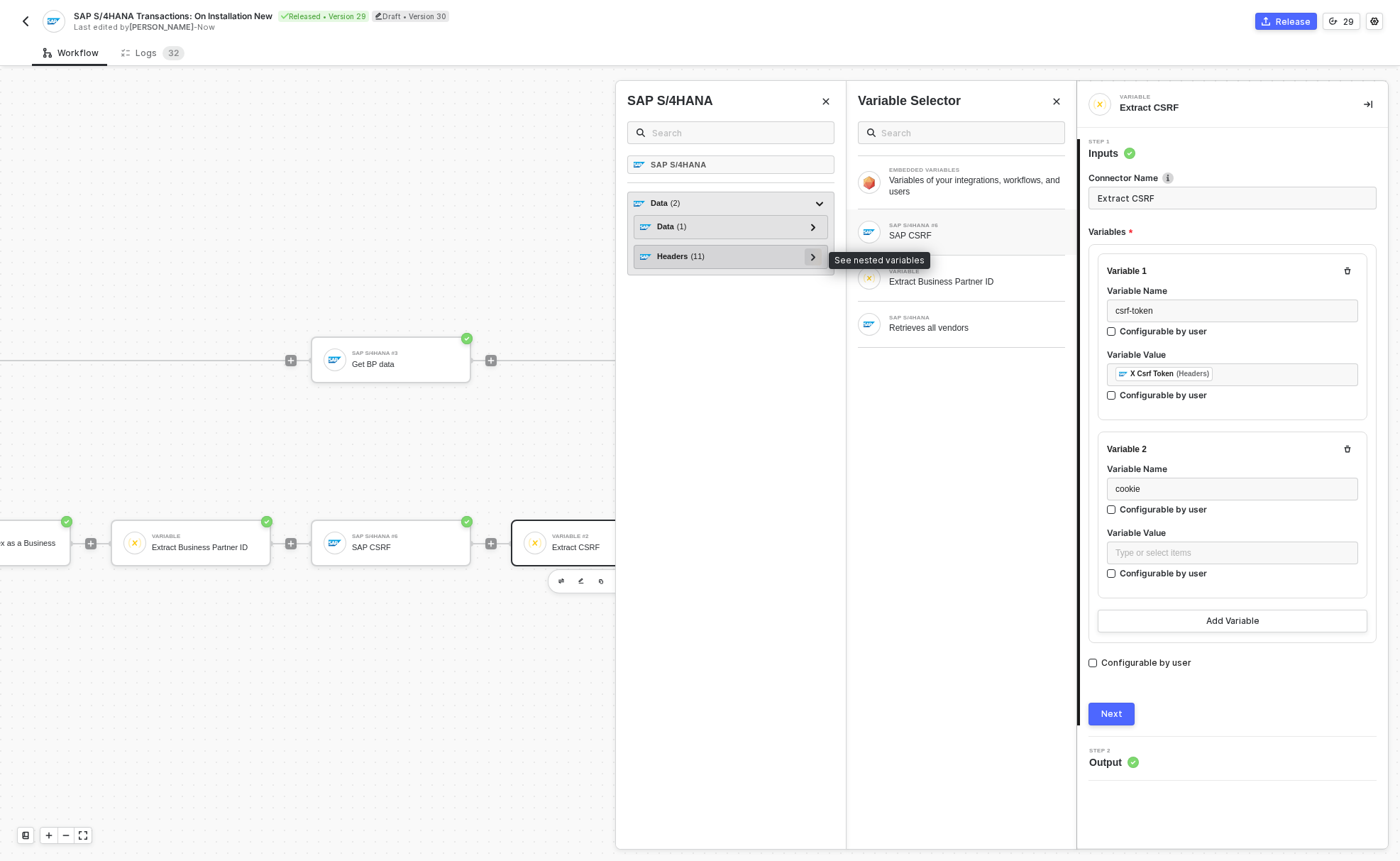
click at [813, 260] on icon at bounding box center [813, 257] width 4 height 7
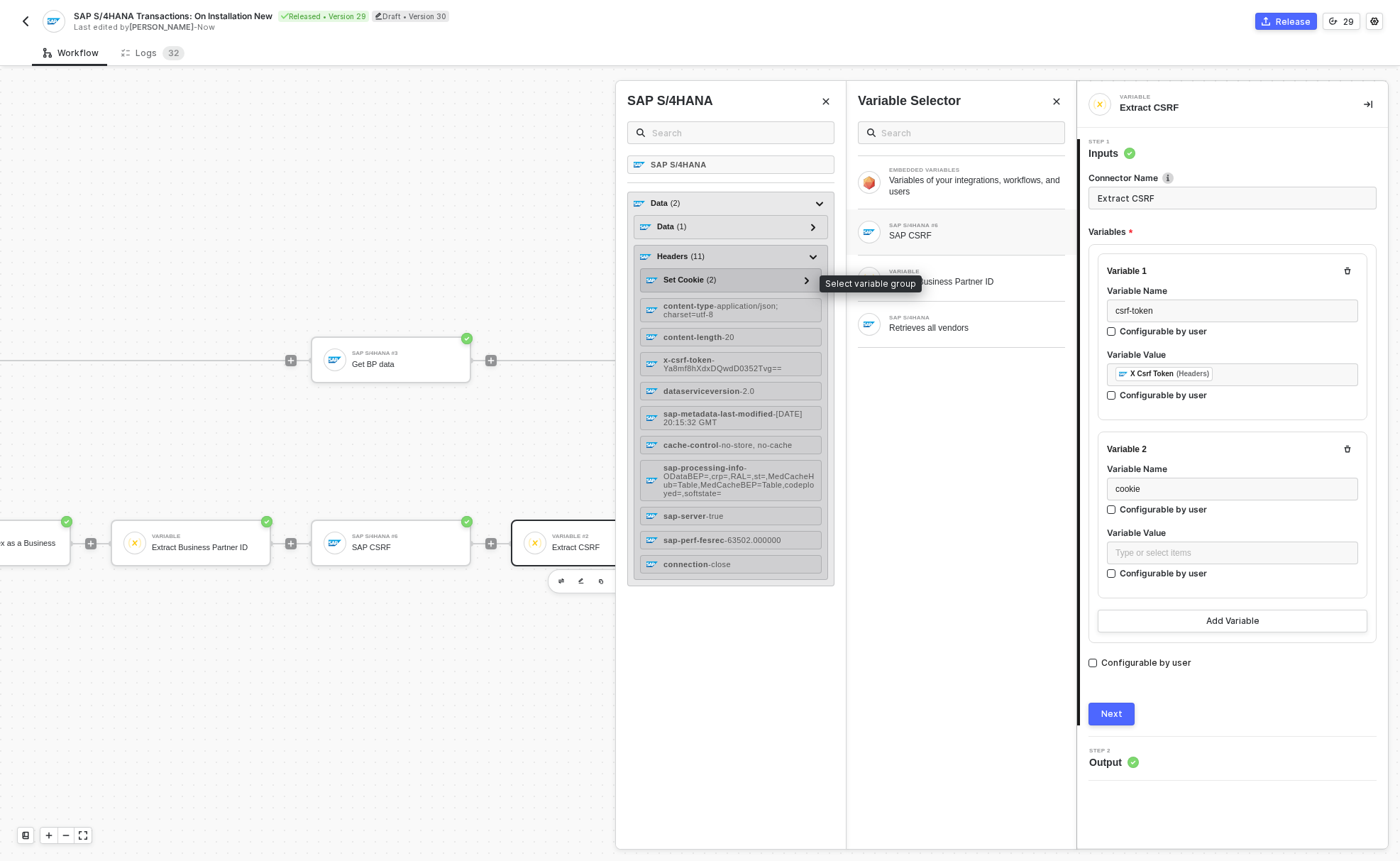
click at [757, 280] on div "Set Cookie ( 2 )" at bounding box center [721, 280] width 151 height 17
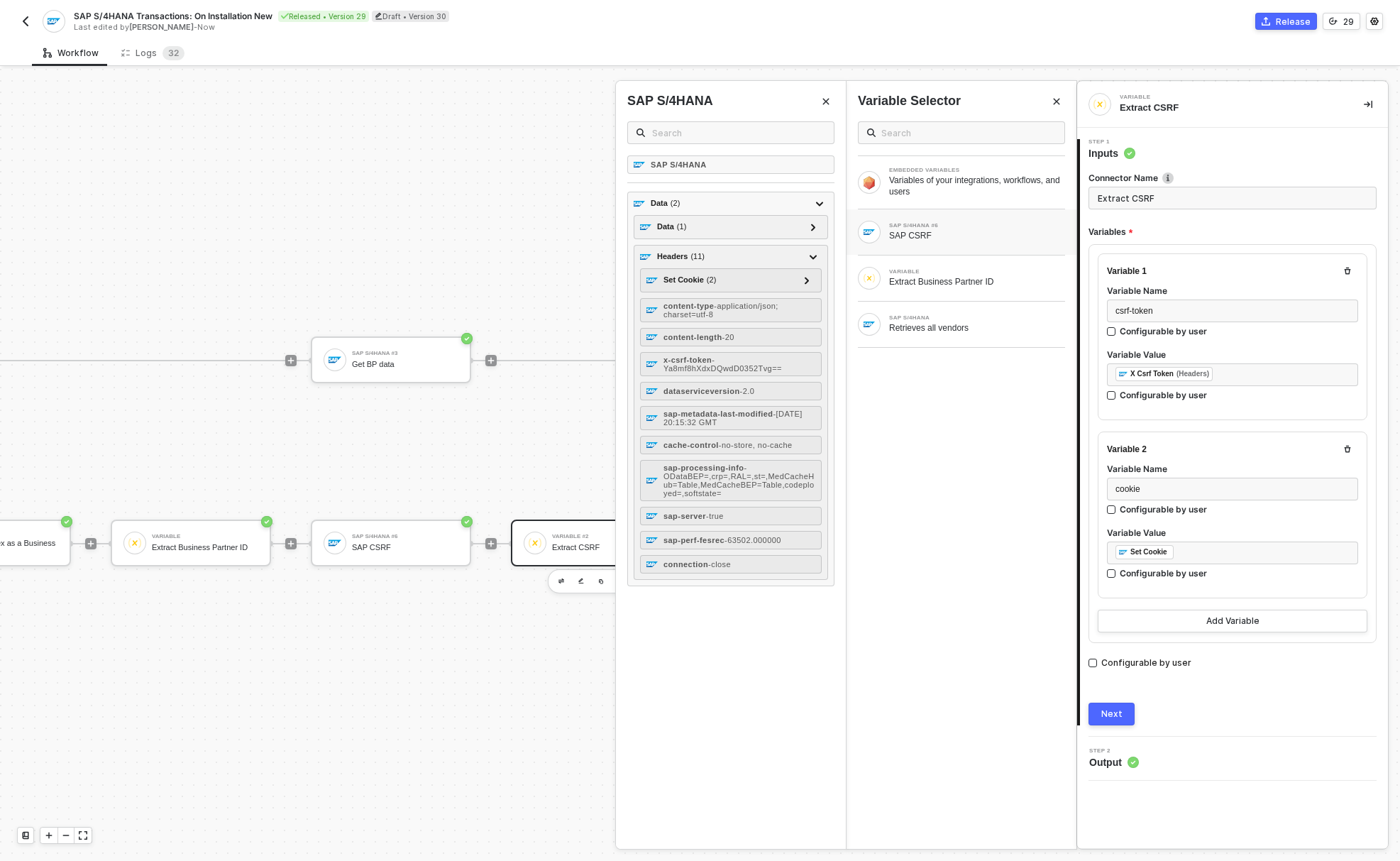
click at [1140, 713] on div "Next" at bounding box center [1232, 713] width 288 height 22
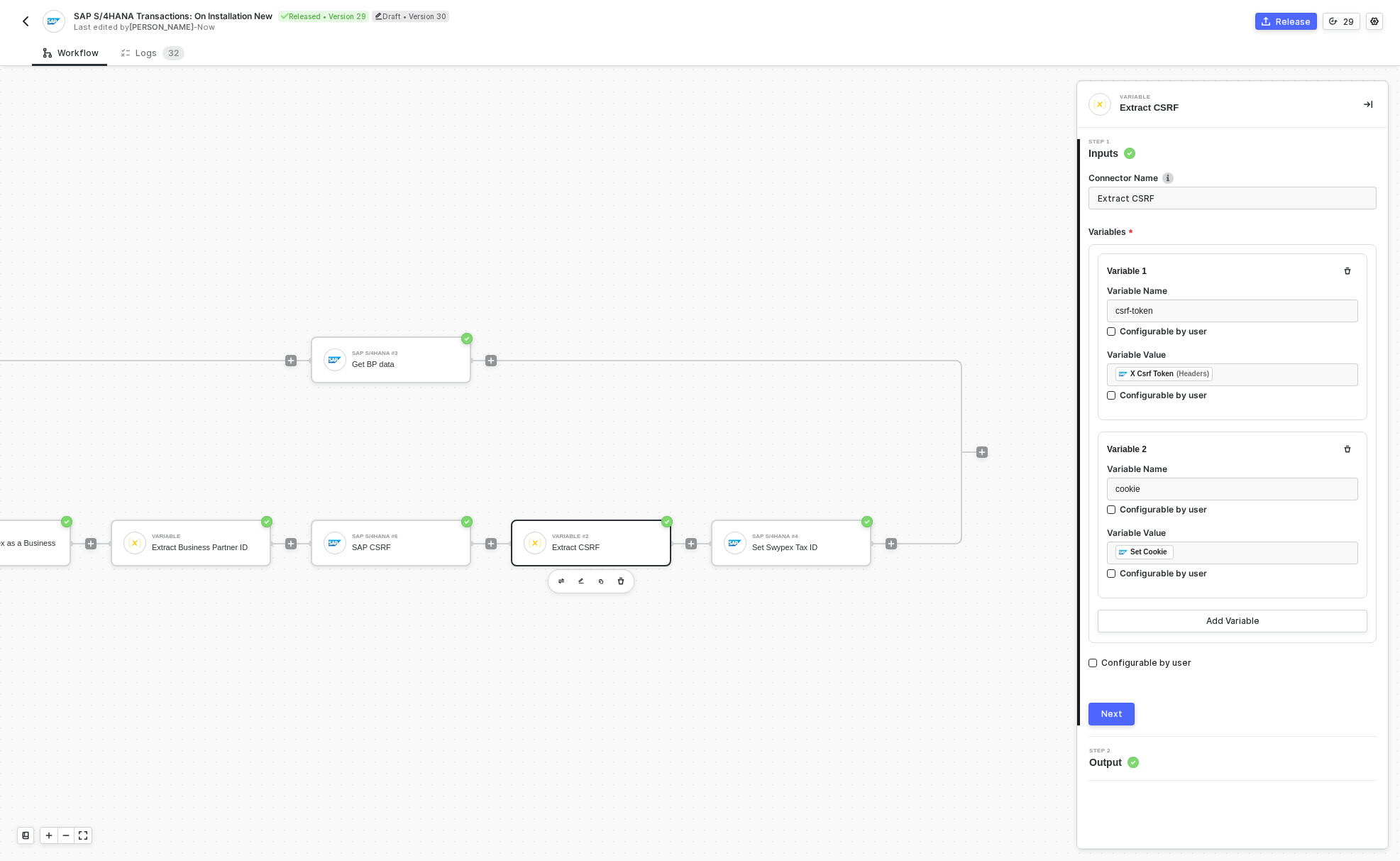
click at [1116, 720] on button "Next" at bounding box center [1112, 713] width 46 height 22
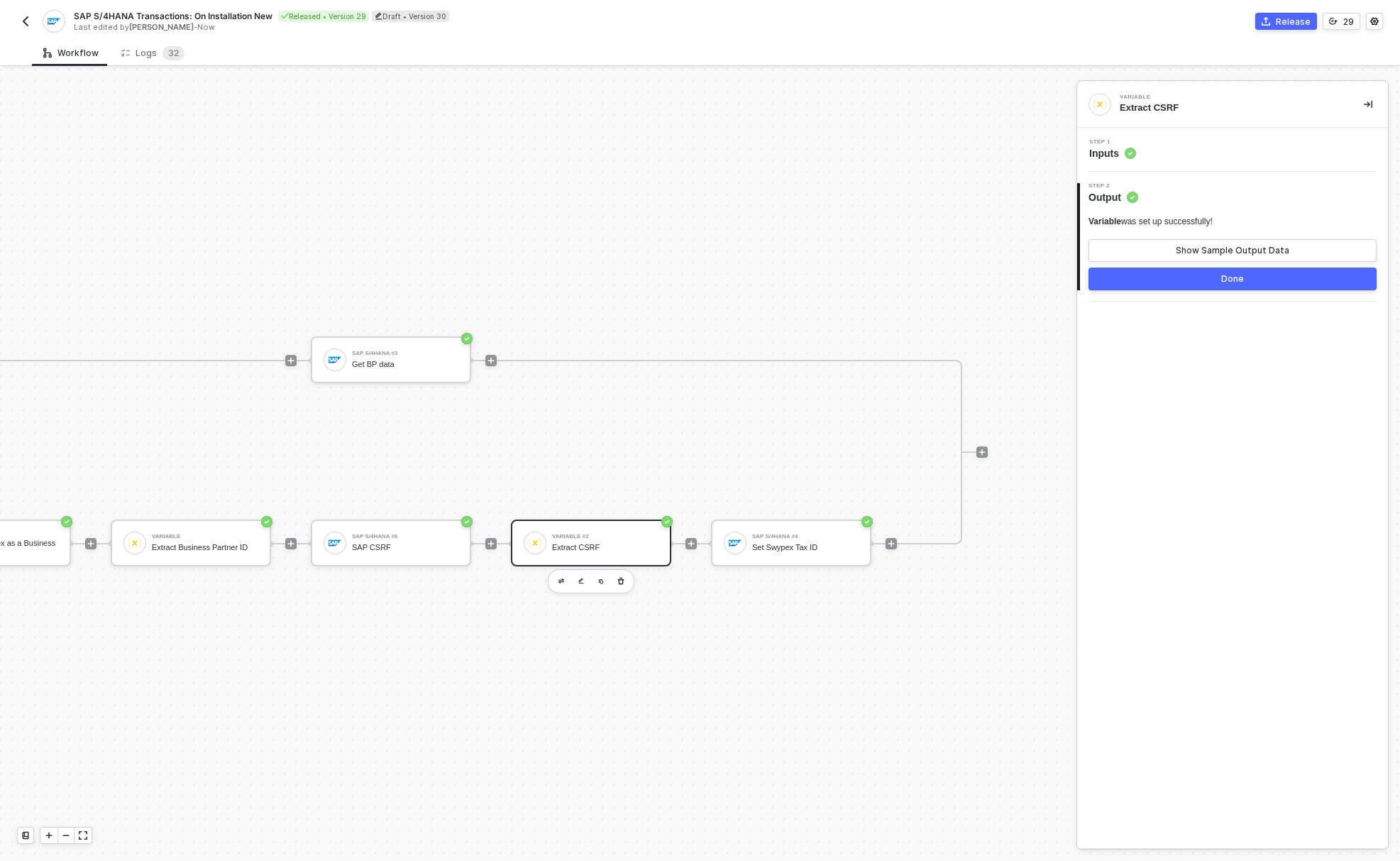
click at [1251, 278] on button "Done" at bounding box center [1232, 279] width 288 height 22
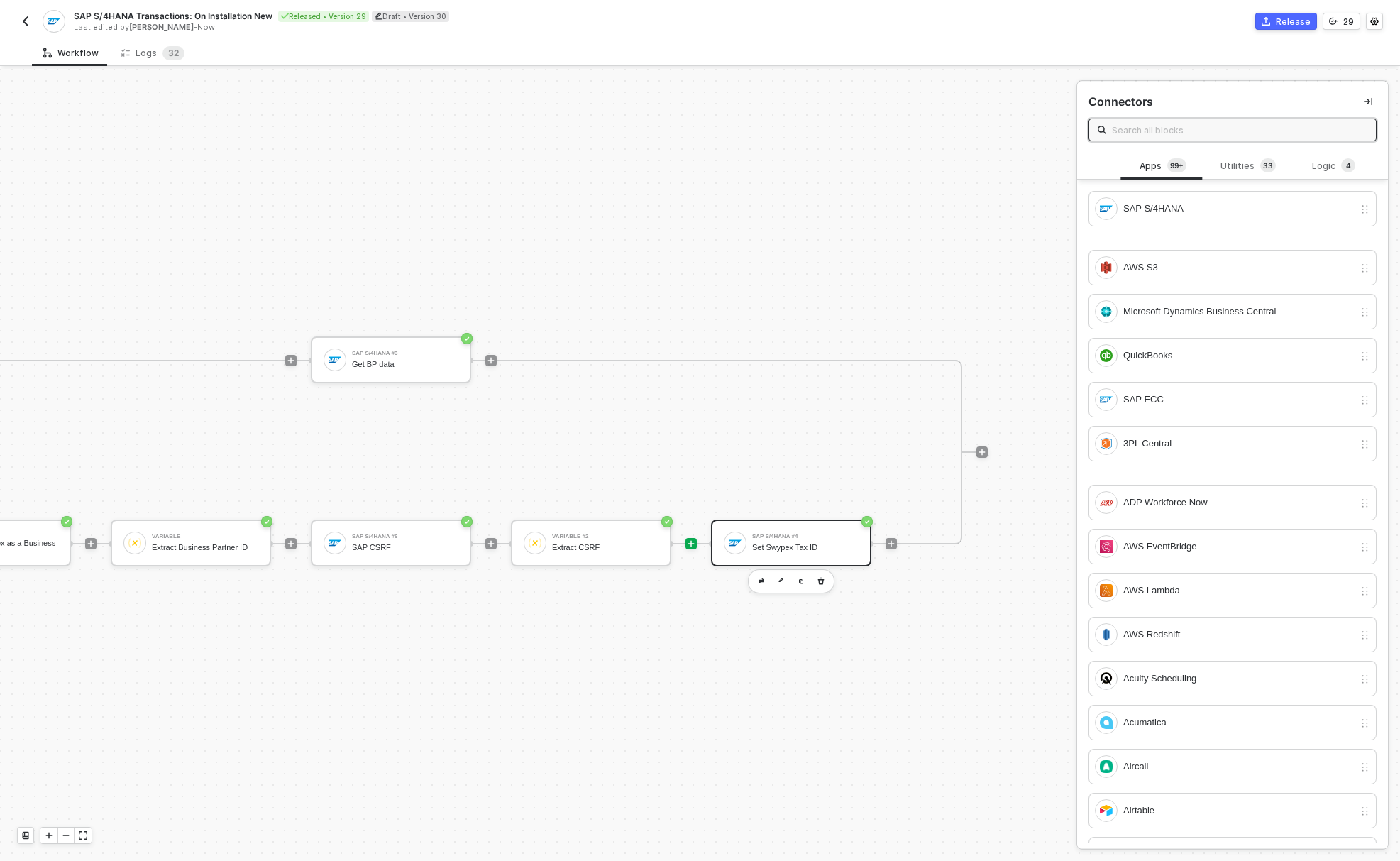
click at [790, 530] on div "SAP S/4HANA #4 Set Swypex Tax ID" at bounding box center [805, 543] width 107 height 27
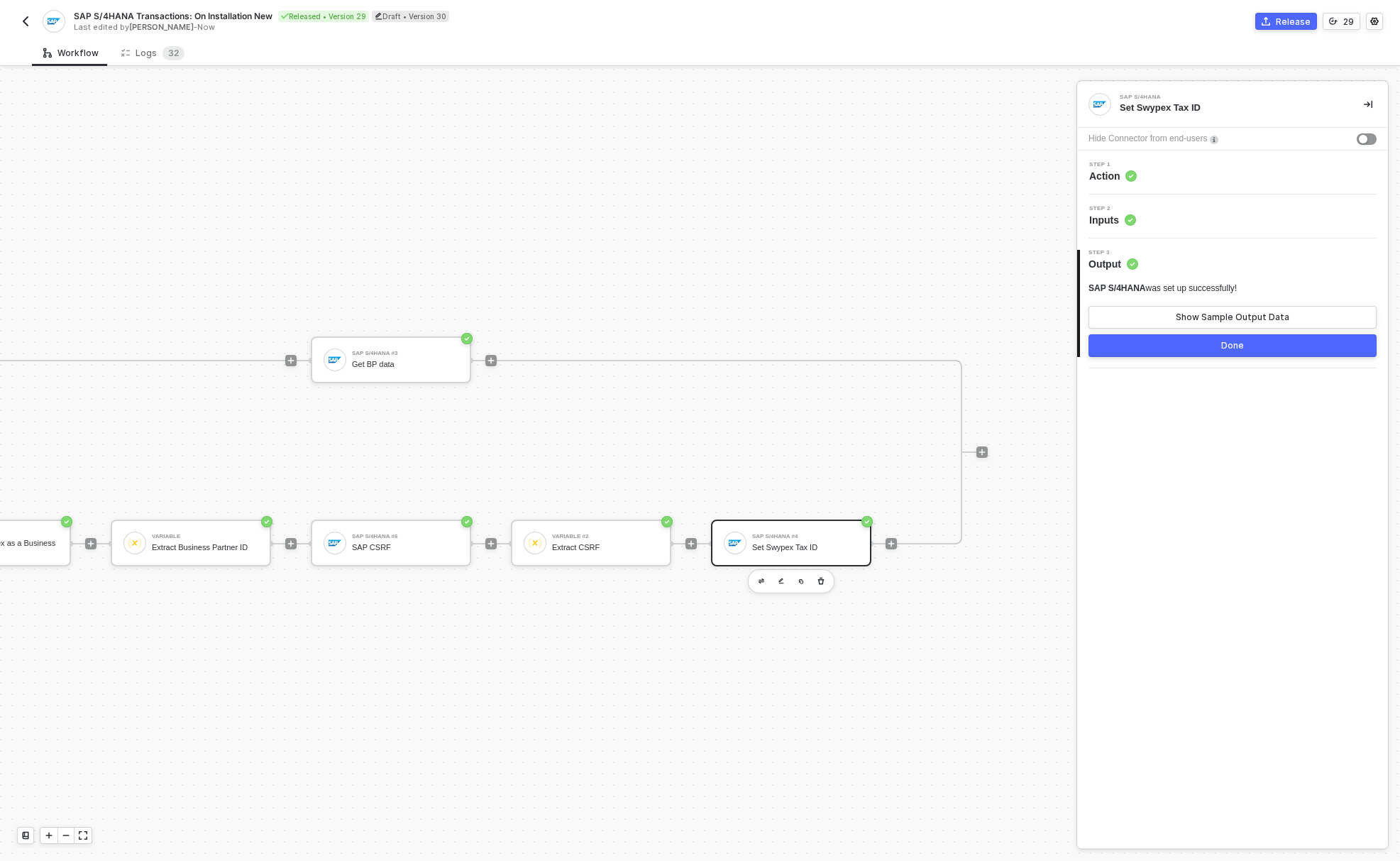
click at [1132, 172] on circle at bounding box center [1131, 176] width 11 height 11
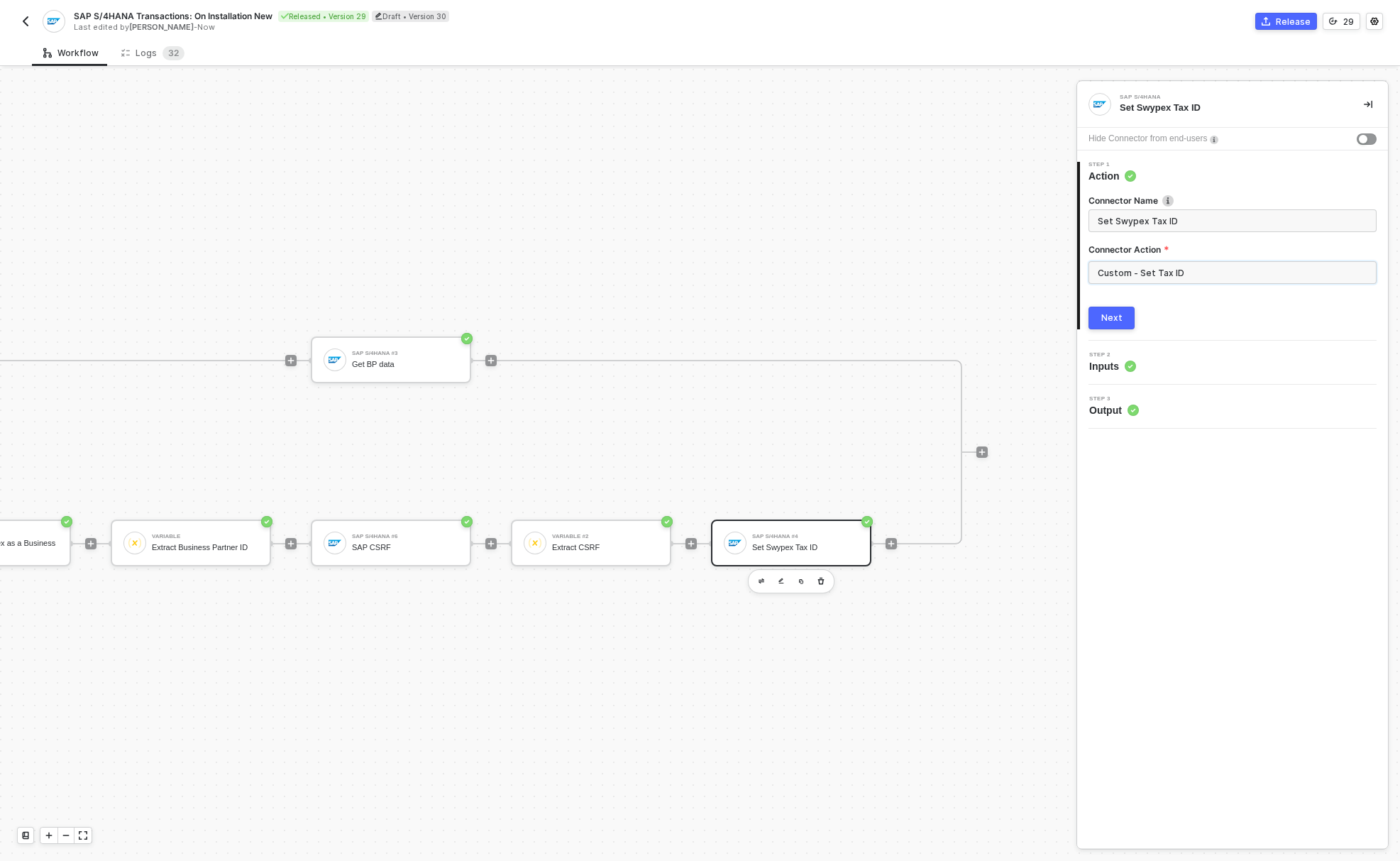
click at [1159, 274] on input "Custom - Set Tax ID" at bounding box center [1232, 273] width 288 height 22
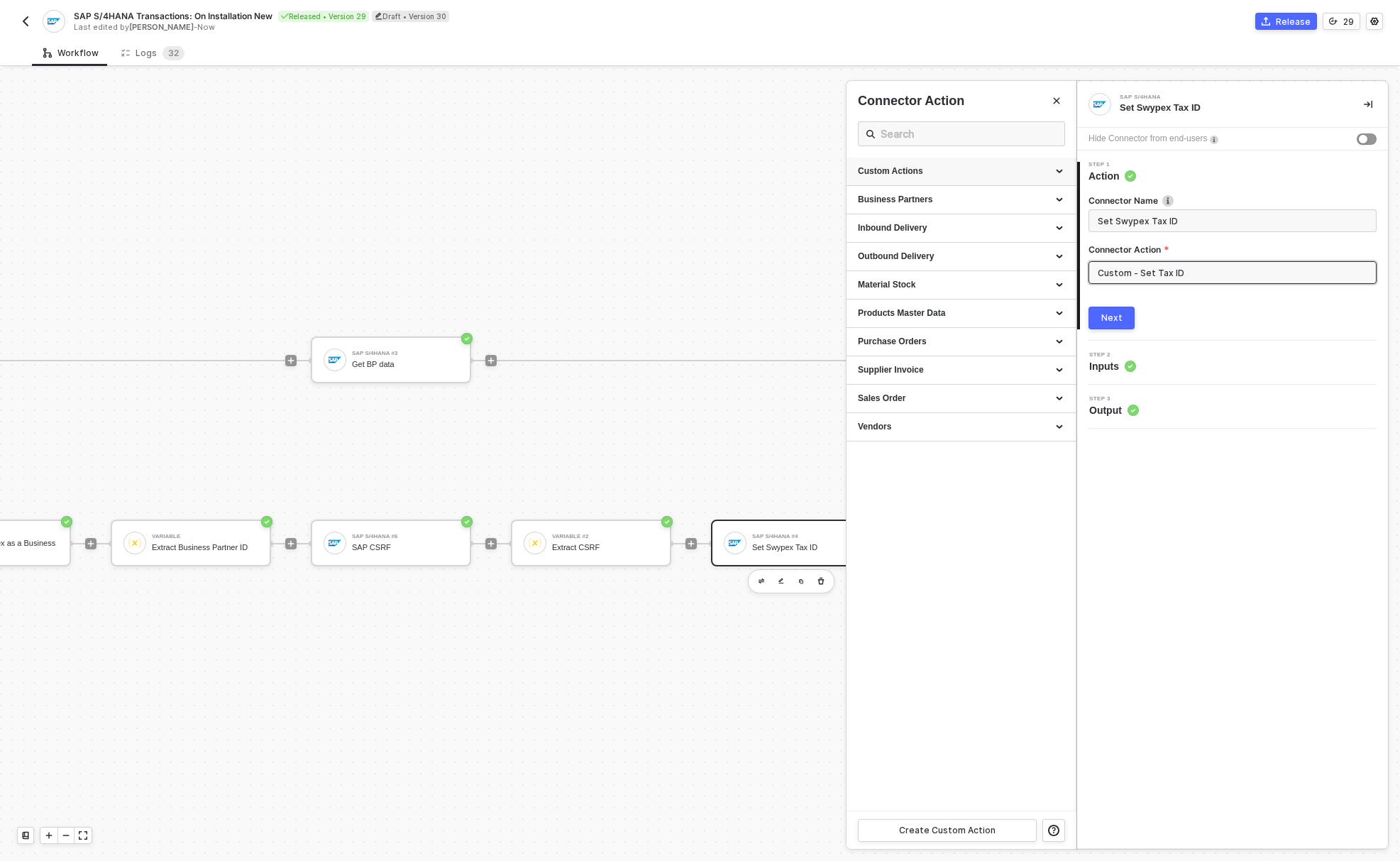
click at [927, 177] on div "Custom Actions" at bounding box center [961, 171] width 207 height 12
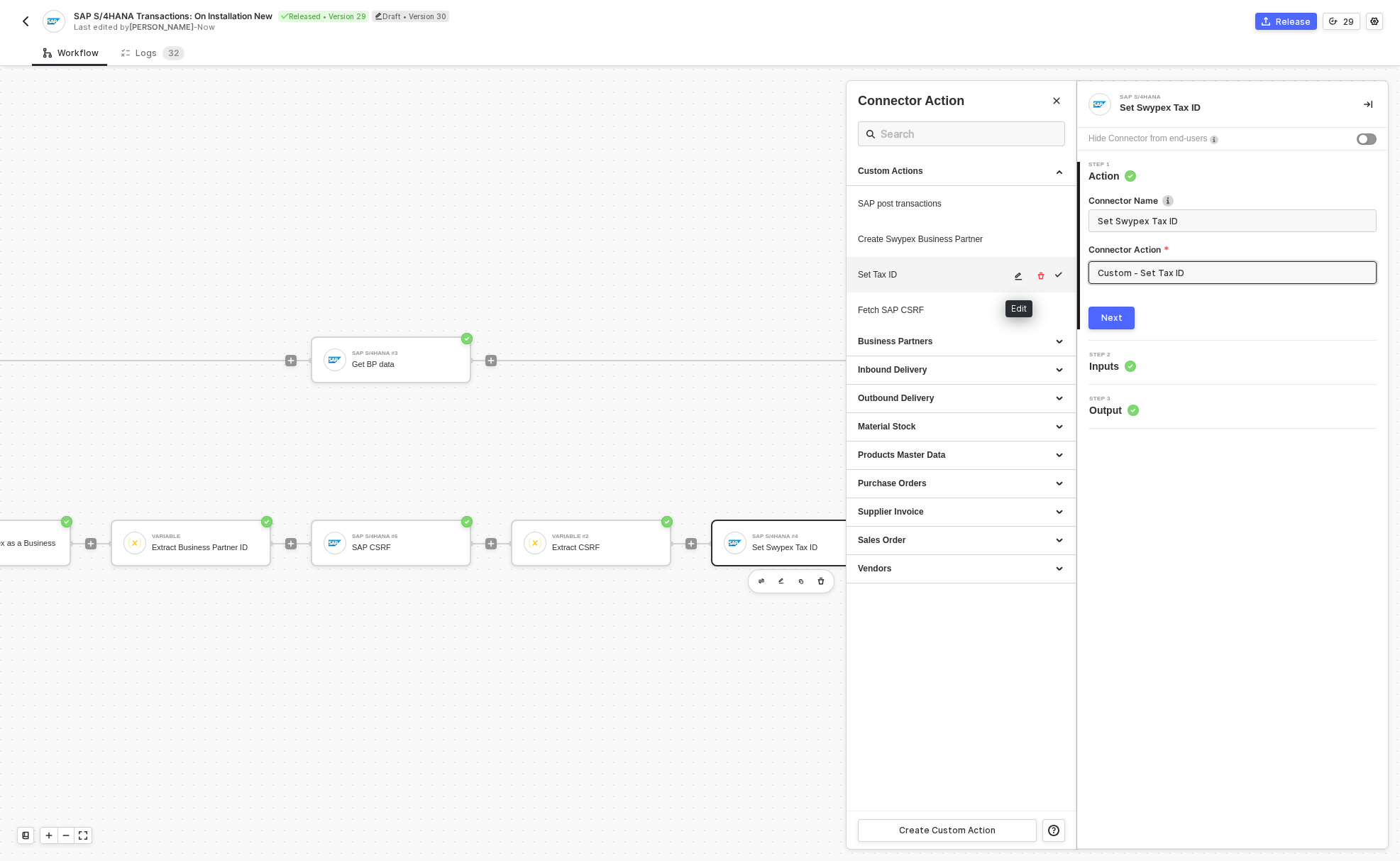
click at [1012, 273] on button "button" at bounding box center [1019, 276] width 17 height 17
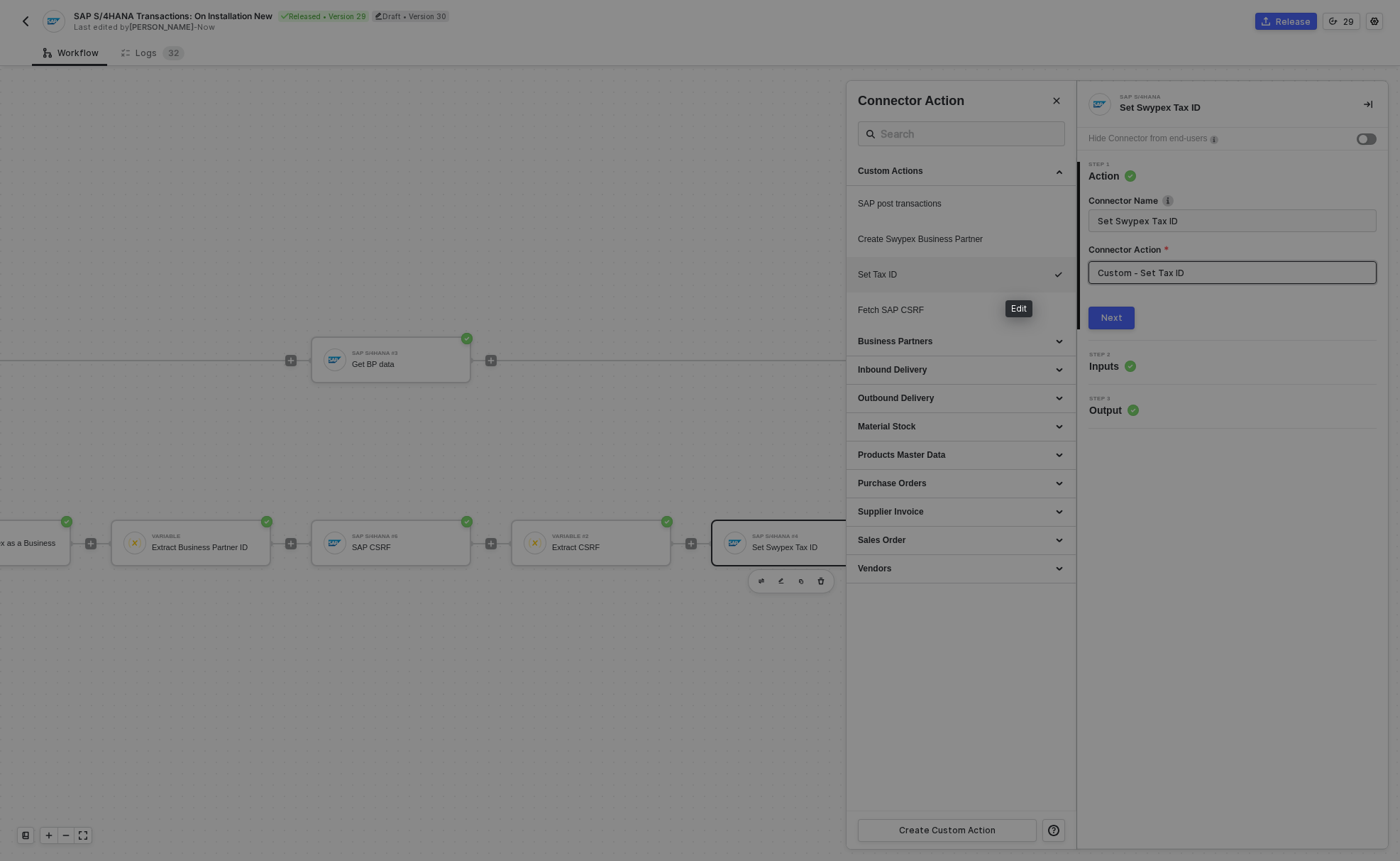
scroll to position [127, 0]
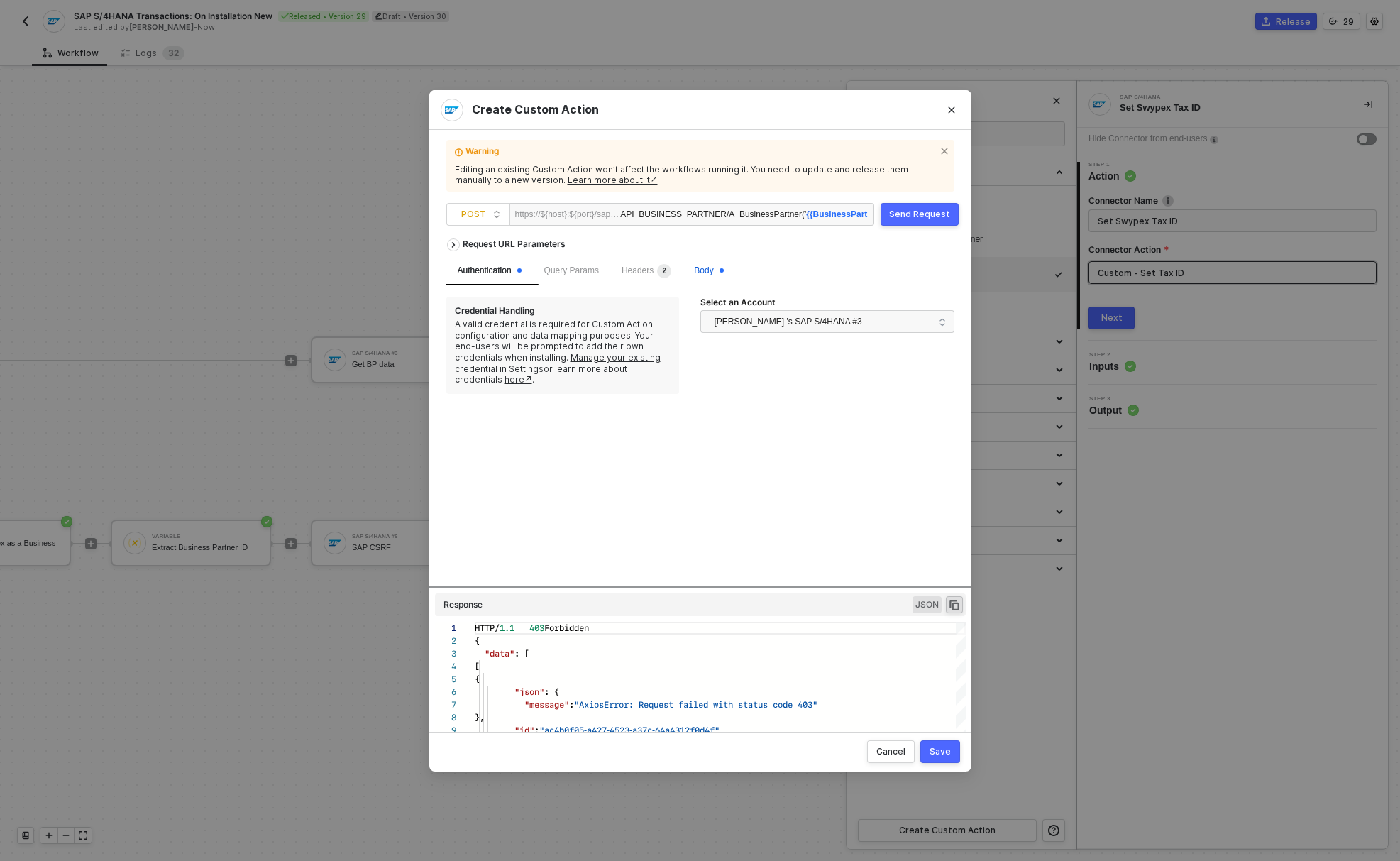
click at [717, 273] on span "Body" at bounding box center [708, 270] width 29 height 10
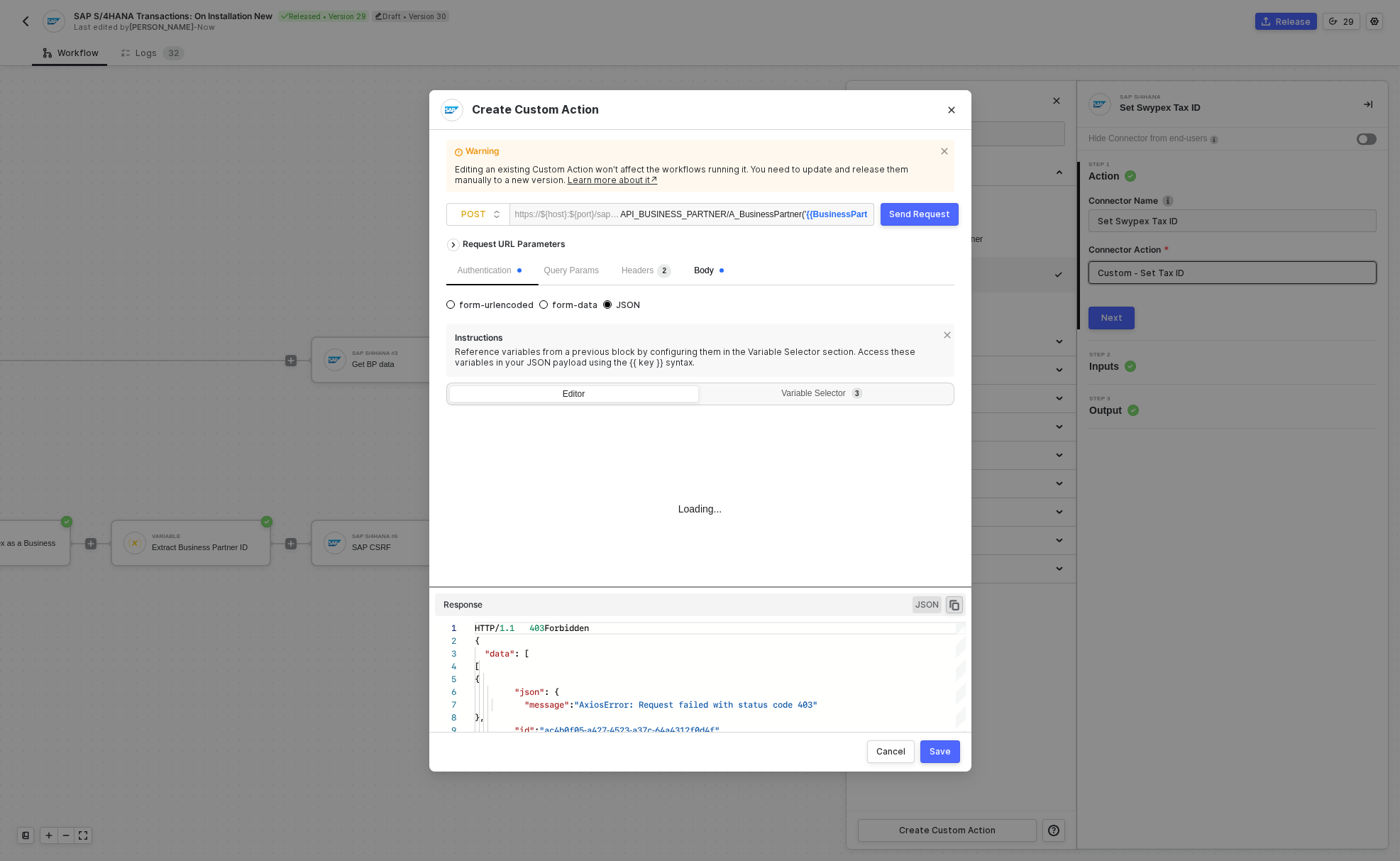
scroll to position [51, 0]
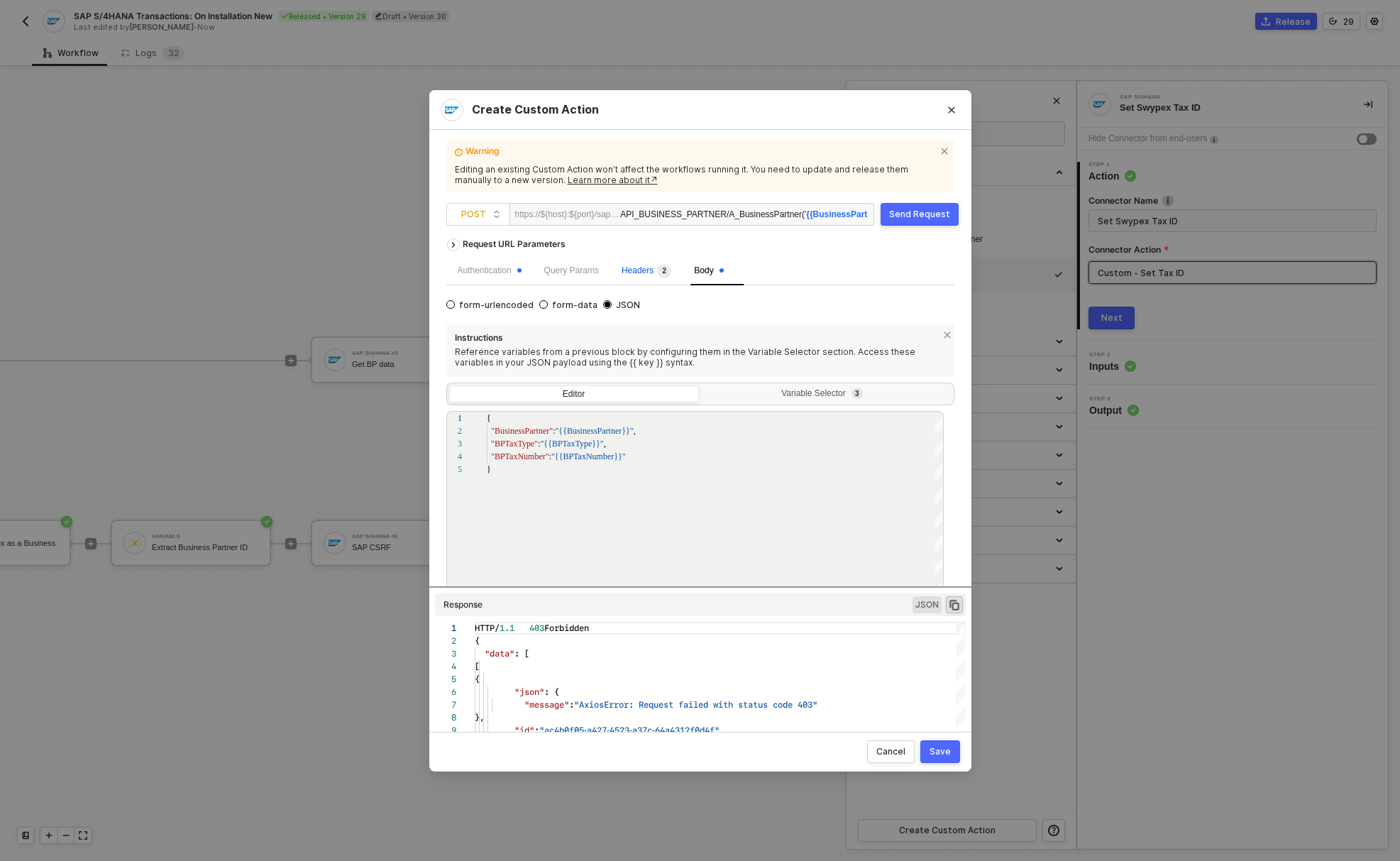
click at [669, 275] on sup "2" at bounding box center [664, 271] width 14 height 14
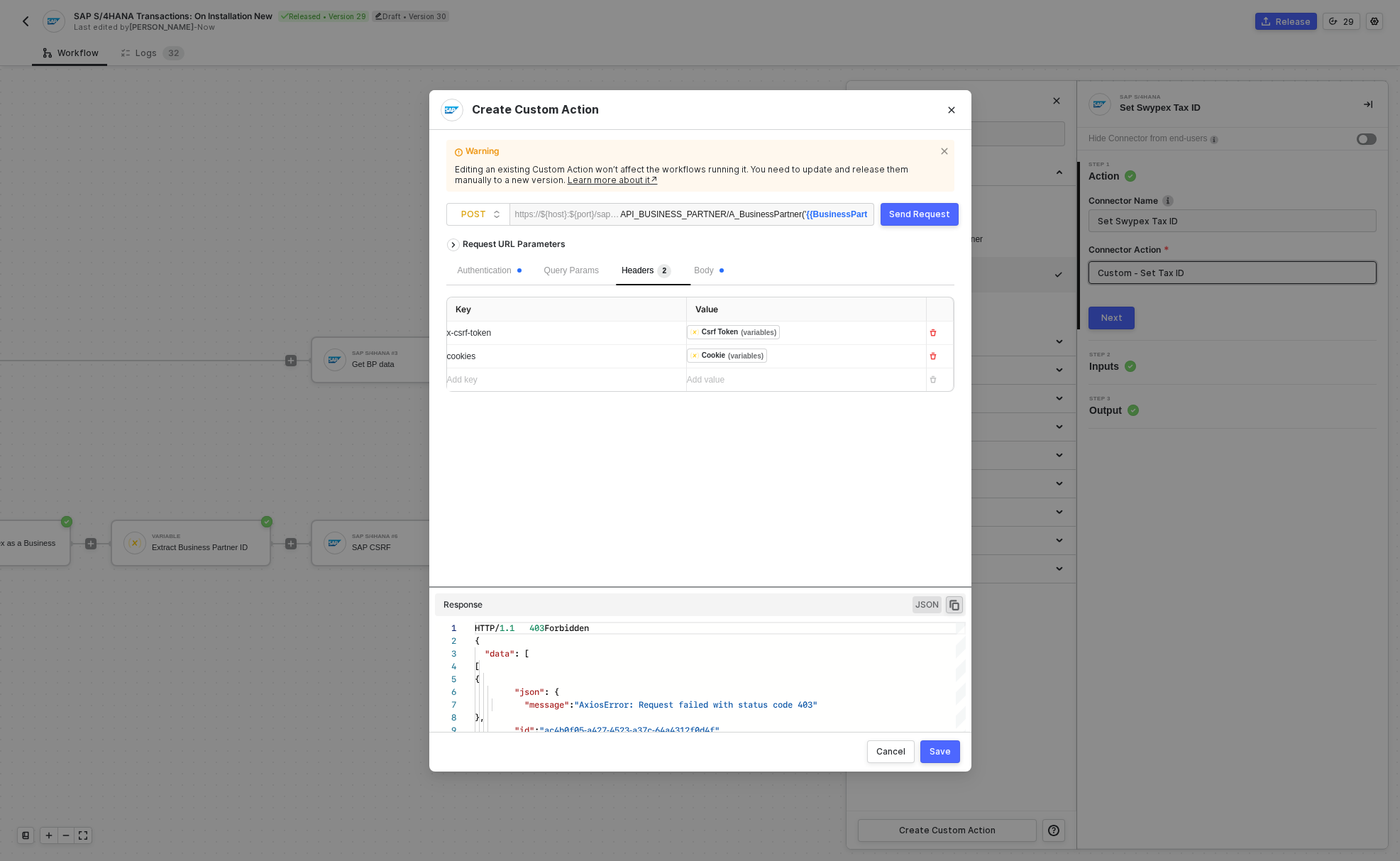
click at [534, 357] on div "cookies" at bounding box center [561, 356] width 228 height 14
click at [934, 750] on div "Save" at bounding box center [940, 751] width 22 height 11
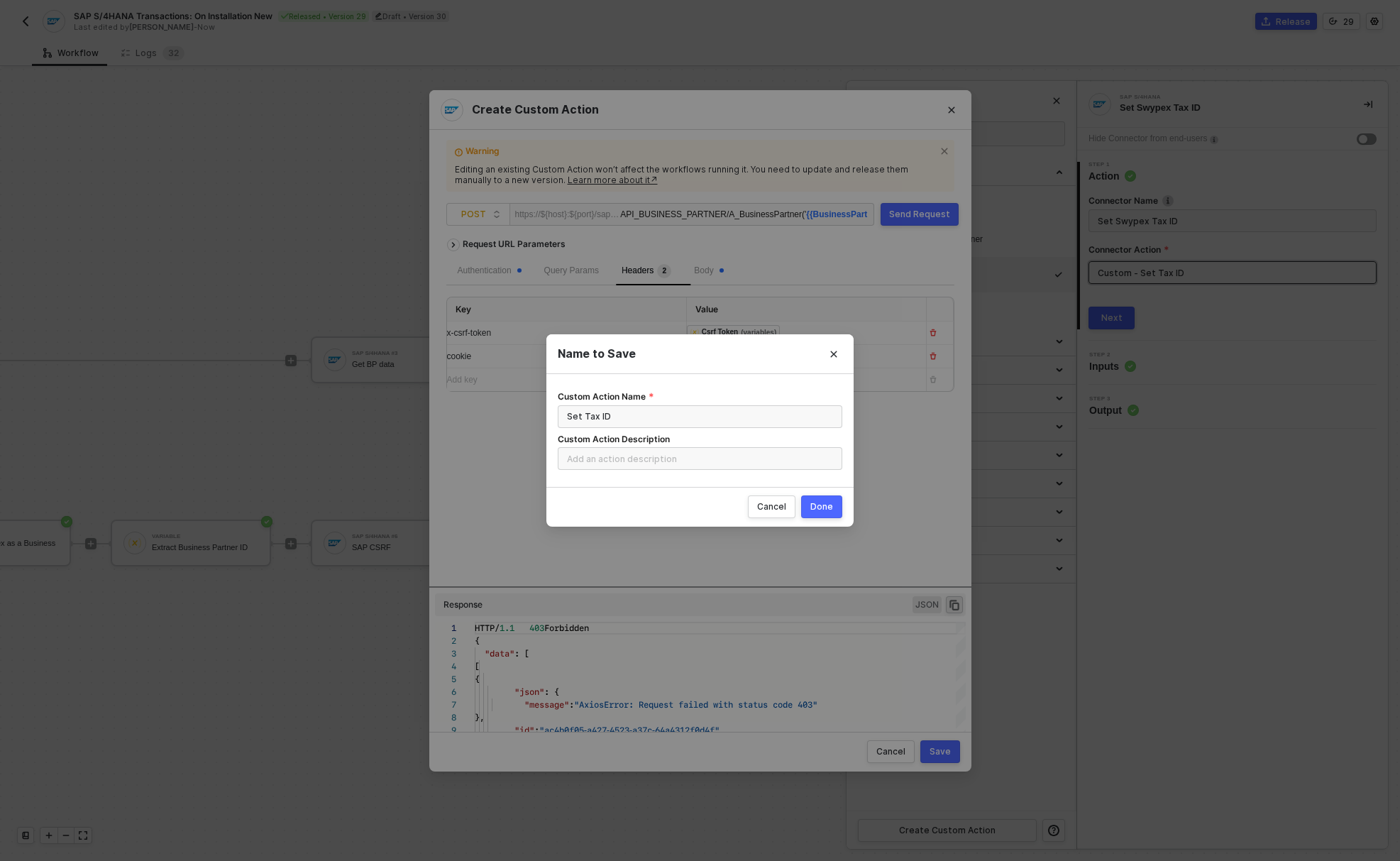
click at [828, 512] on button "Done" at bounding box center [821, 507] width 41 height 22
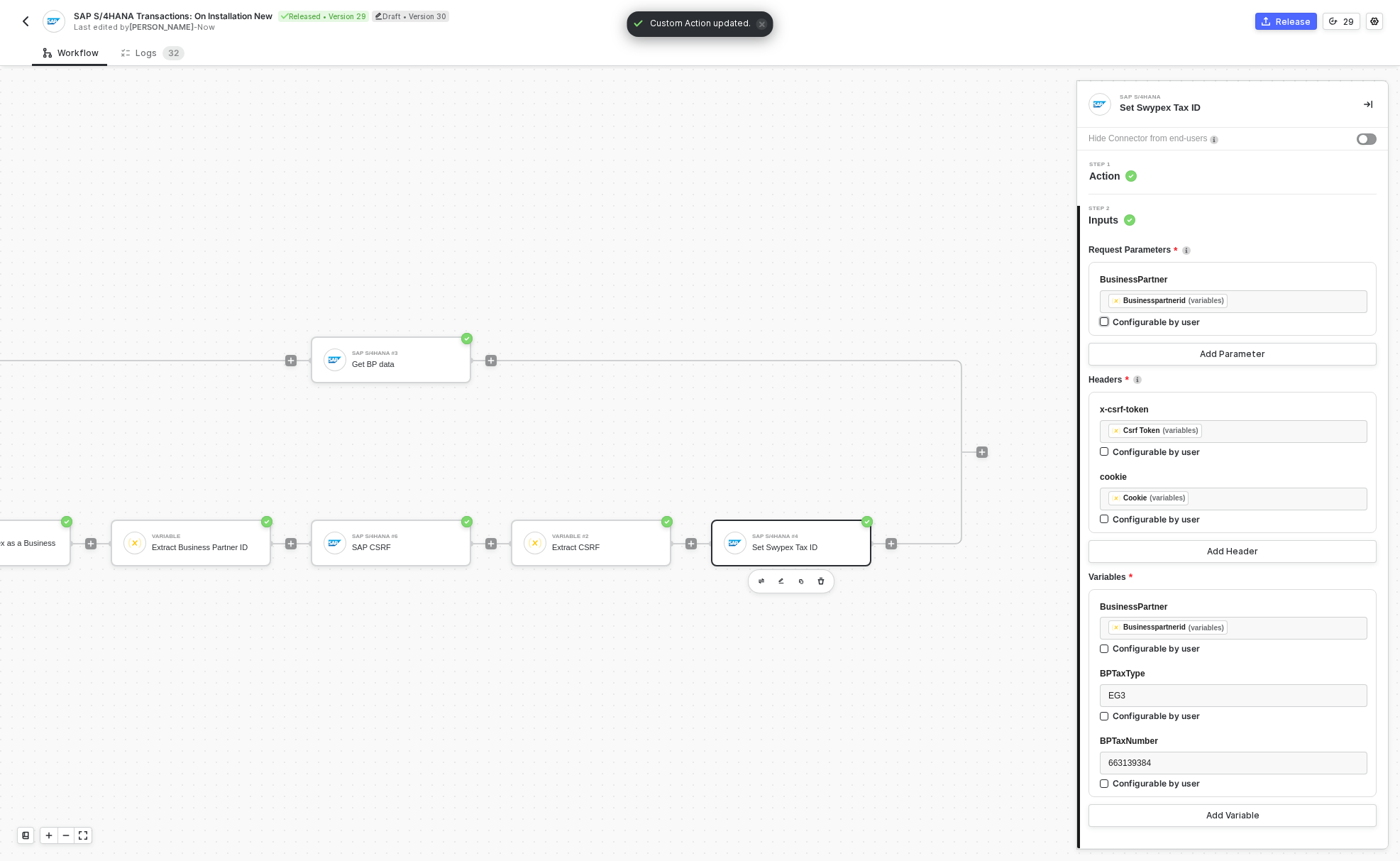
click at [1127, 321] on div "Configurable by user" at bounding box center [1156, 321] width 87 height 12
click at [1109, 321] on input "Configurable by user" at bounding box center [1104, 322] width 10 height 10
click at [1128, 324] on div "Configurable by user" at bounding box center [1156, 323] width 87 height 12
click at [1109, 324] on input "Configurable by user" at bounding box center [1104, 323] width 10 height 10
checkbox input "false"
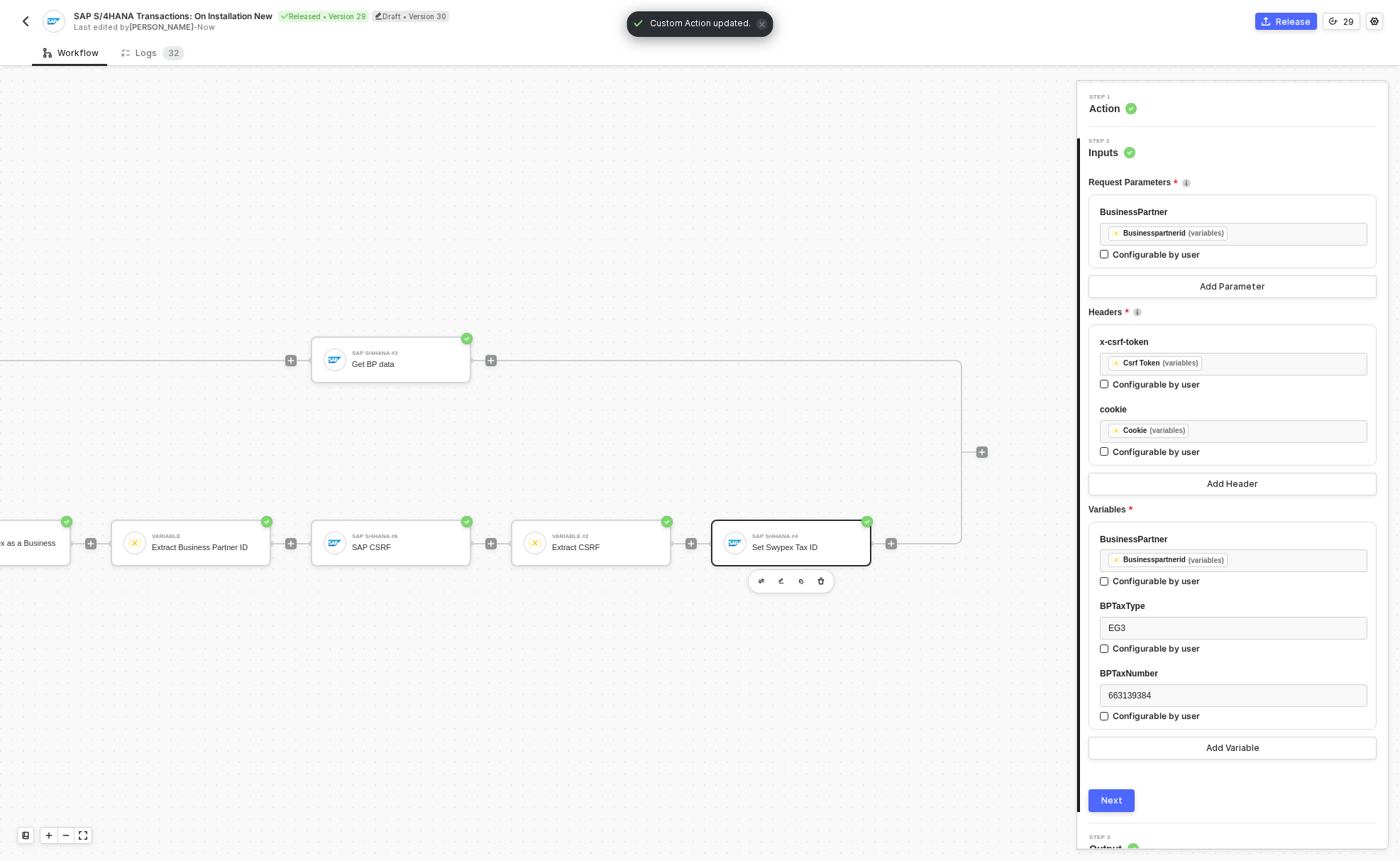
scroll to position [72, 0]
click at [1115, 794] on div "Next" at bounding box center [1112, 795] width 22 height 11
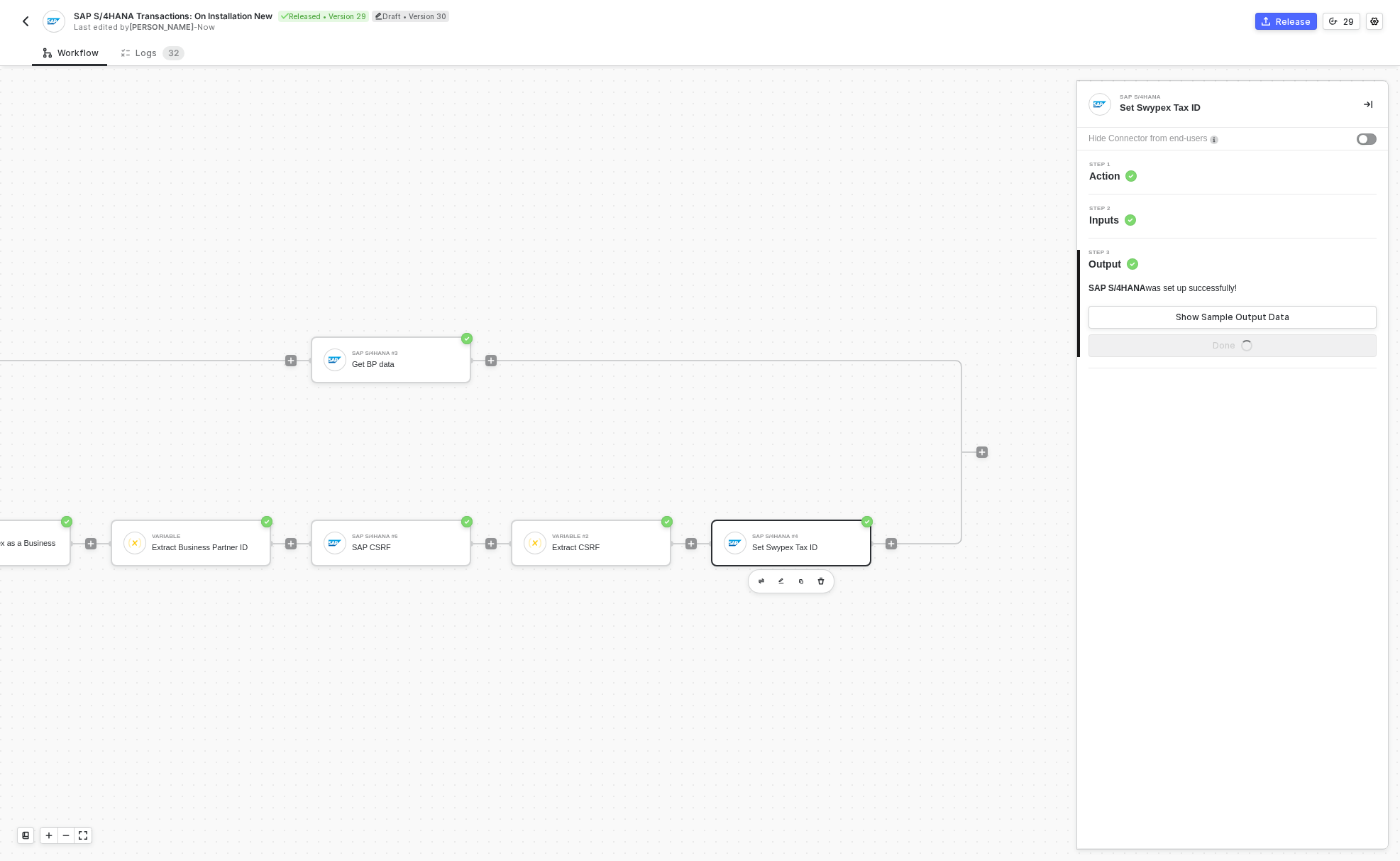
scroll to position [0, 0]
click at [1201, 356] on button "Done" at bounding box center [1232, 346] width 288 height 22
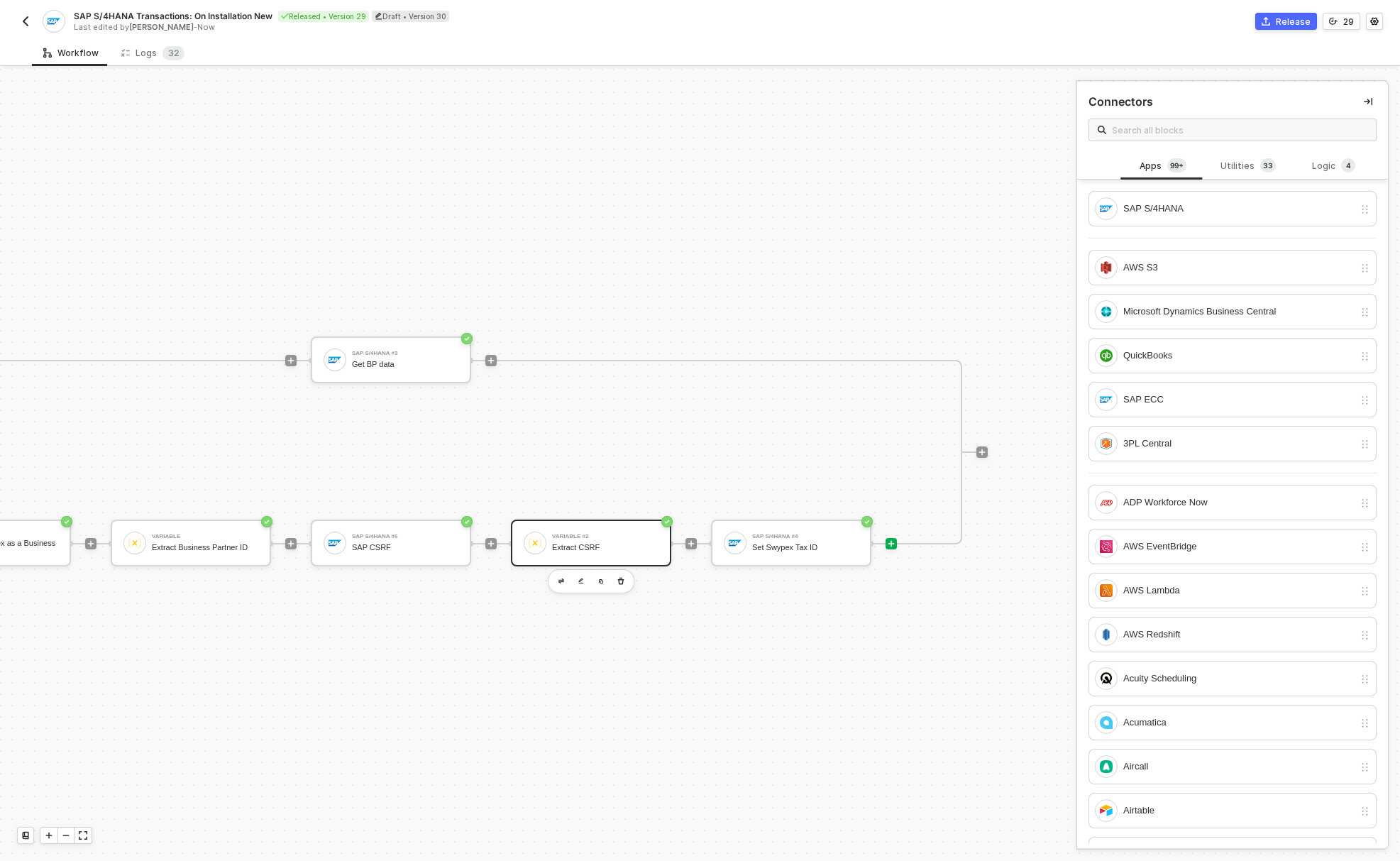
click at [626, 543] on div "Extract CSRF" at bounding box center [605, 548] width 107 height 10
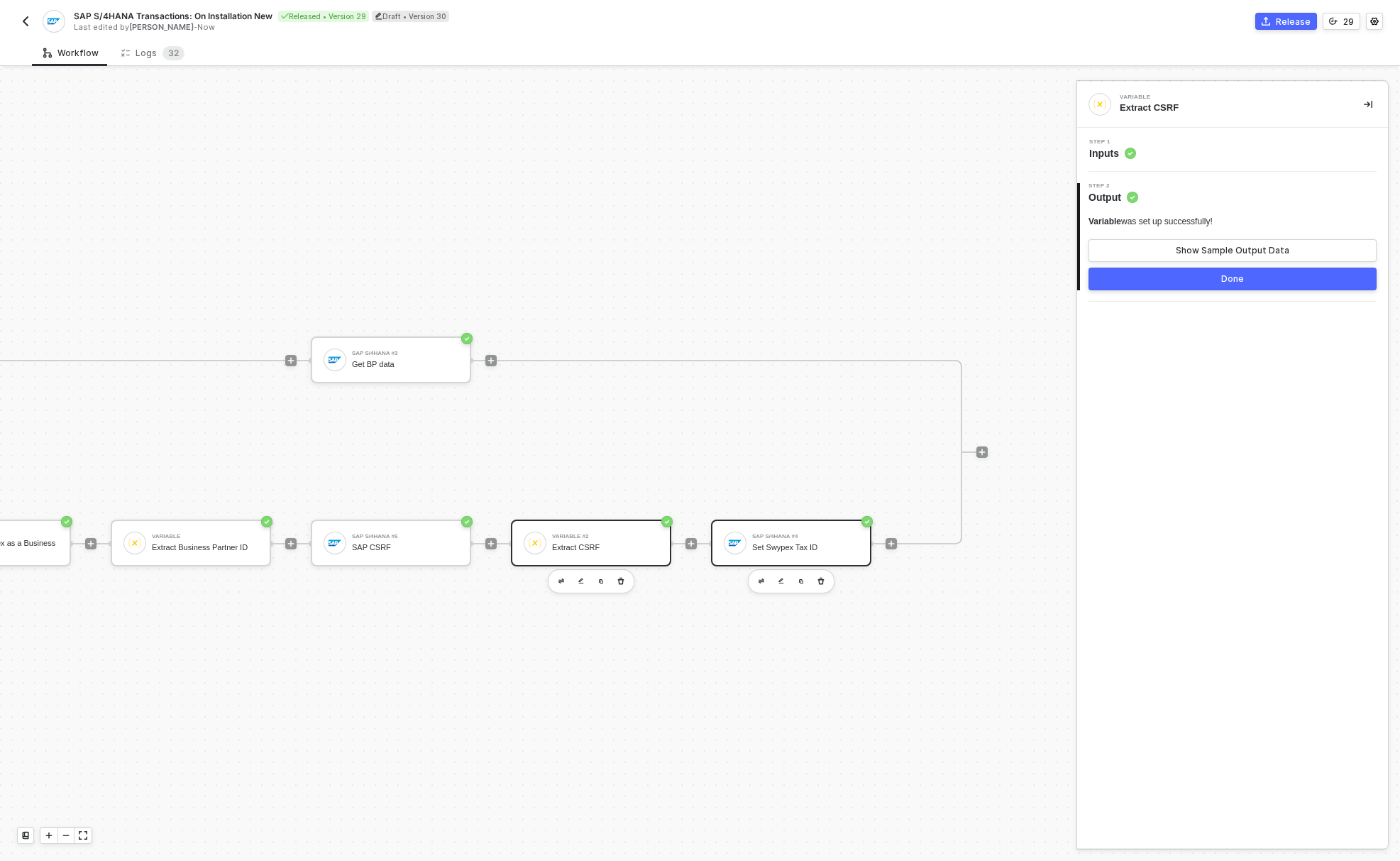
click at [821, 532] on div "SAP S/4HANA #4 Set Swypex Tax ID" at bounding box center [805, 543] width 107 height 27
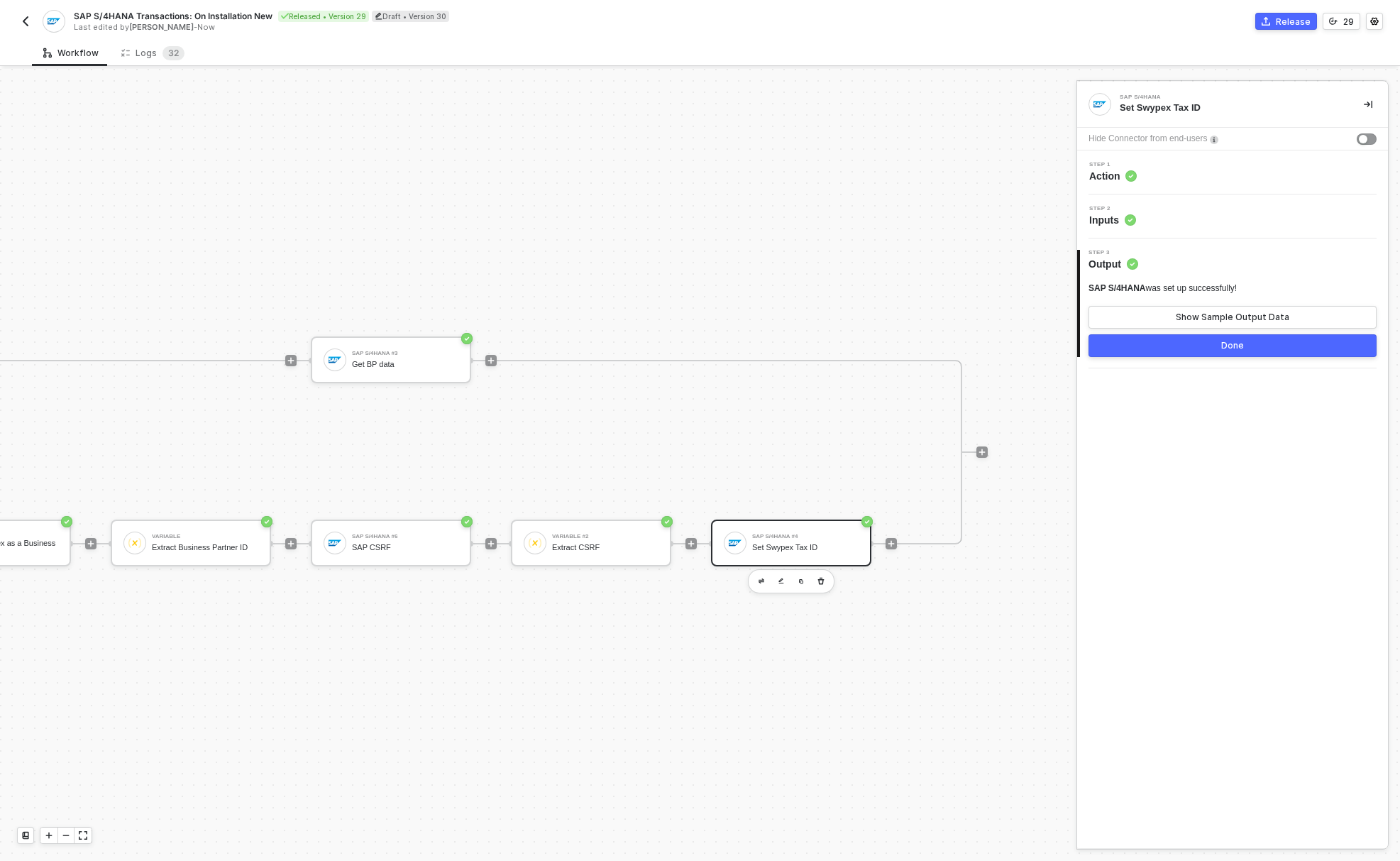
click at [1115, 218] on span "Inputs" at bounding box center [1112, 220] width 46 height 14
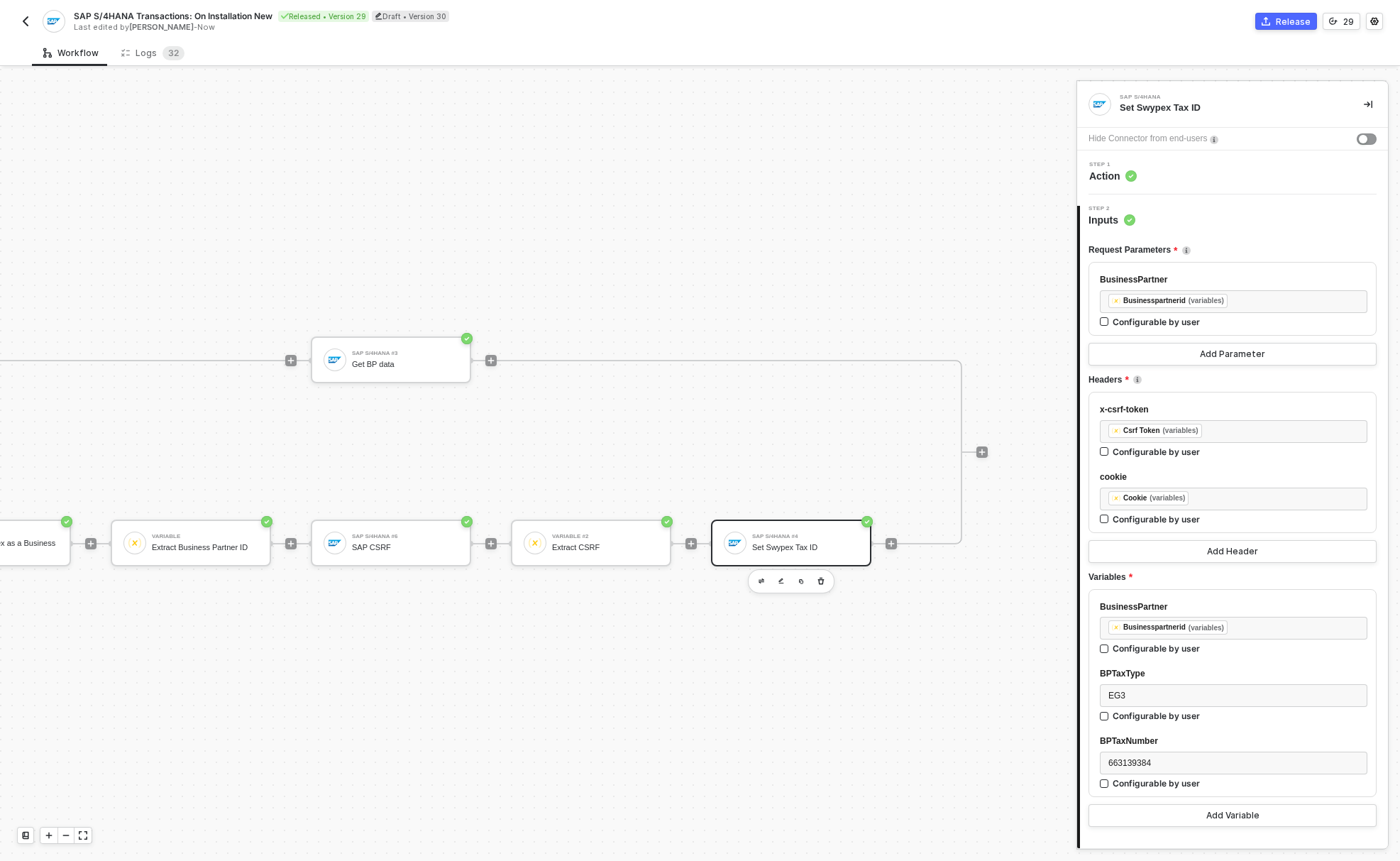
click at [1269, 17] on icon "icon-commerce" at bounding box center [1265, 21] width 9 height 9
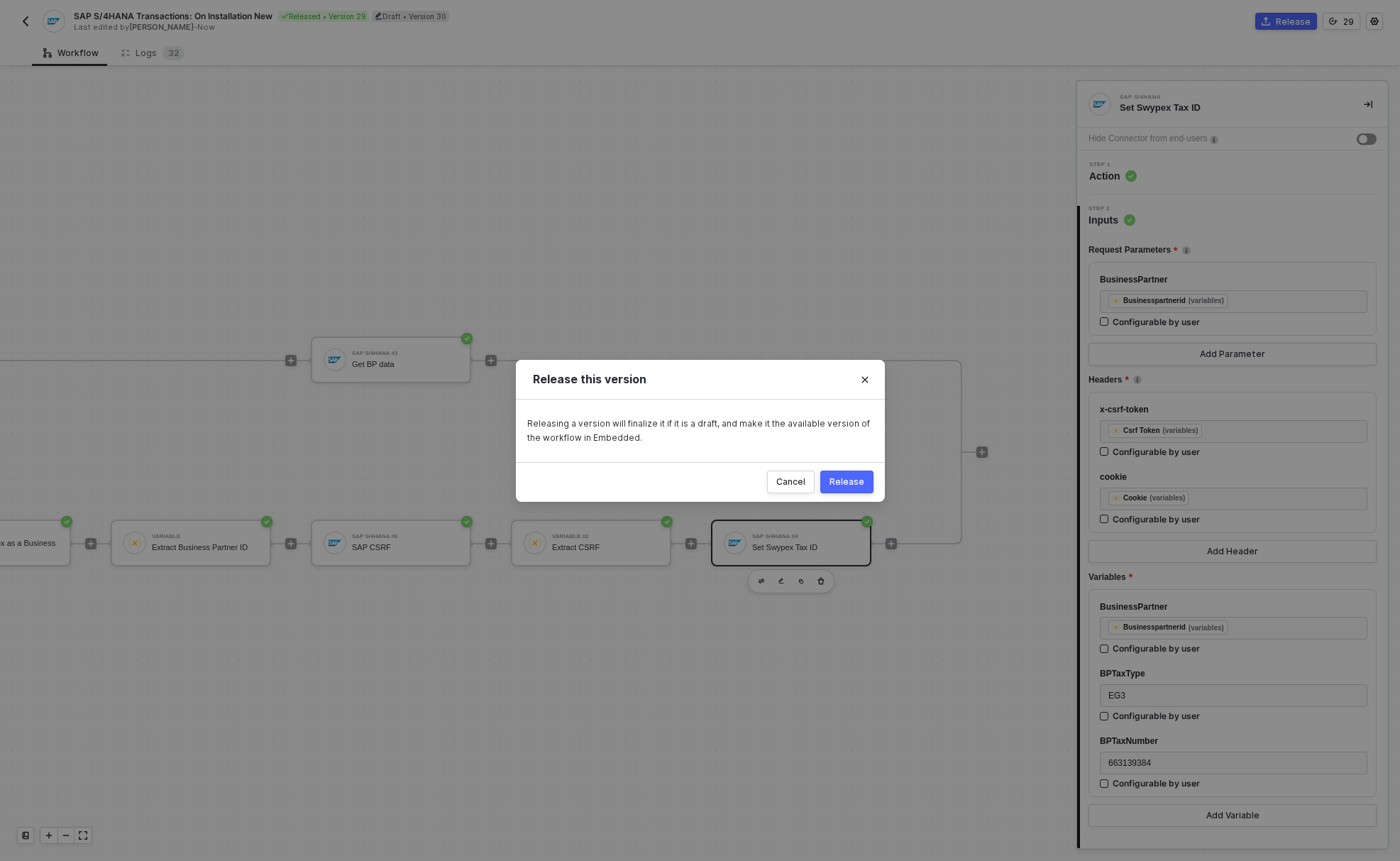
click at [860, 487] on div "Release" at bounding box center [846, 482] width 34 height 11
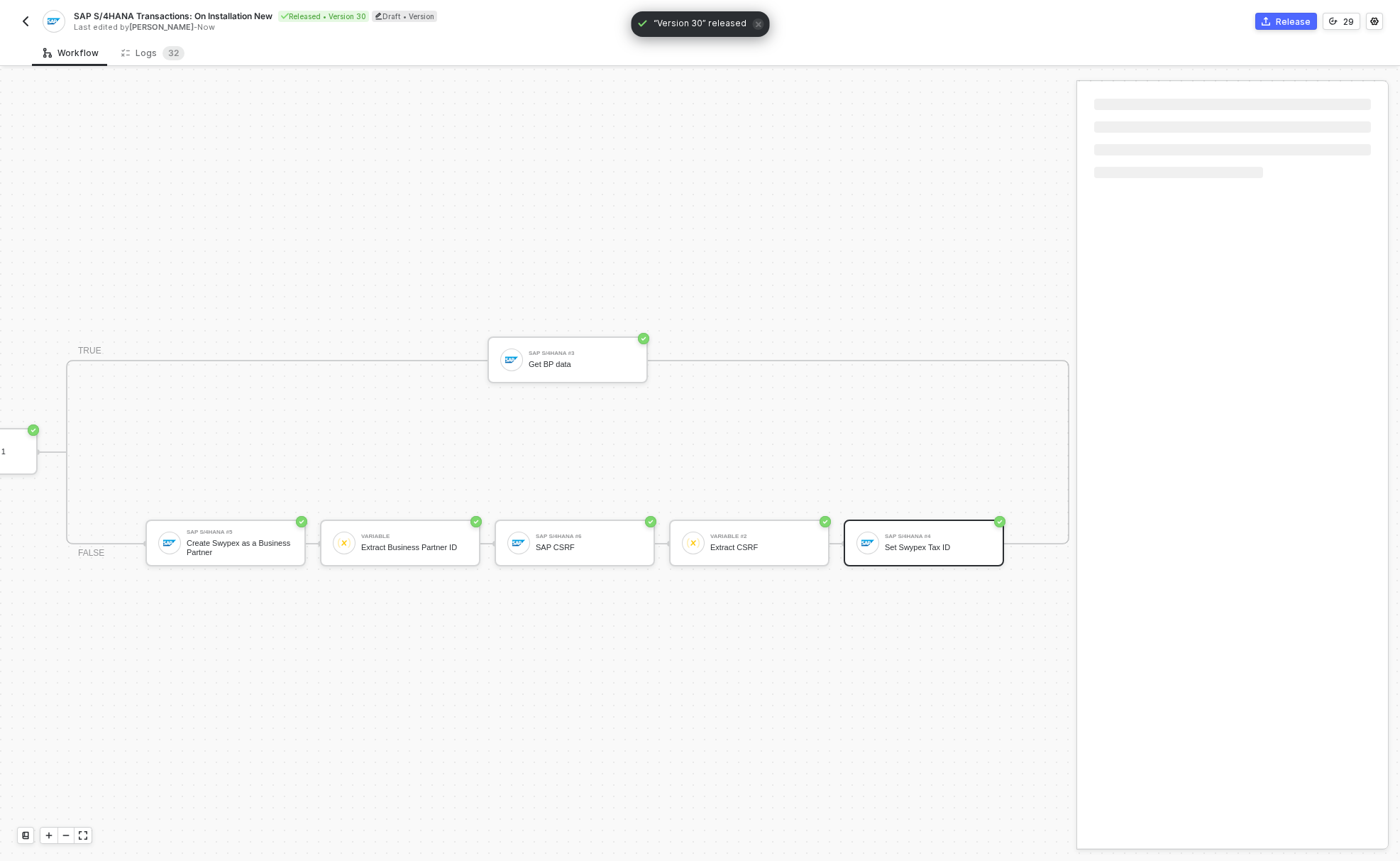
scroll to position [37, 499]
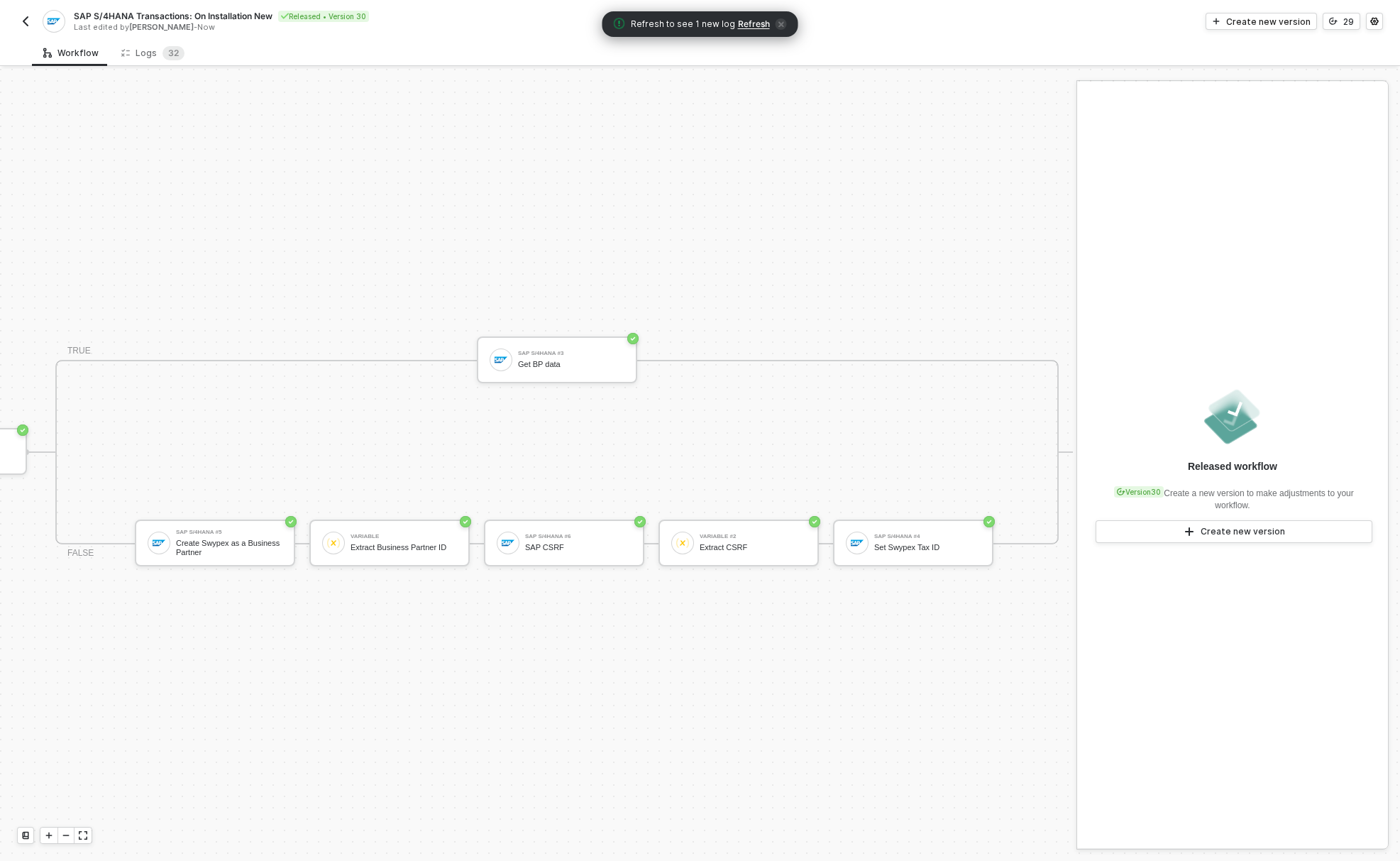
click at [470, 213] on div "TRIGGER On Installation Trigger On Installation Trigger SAP S/4HANA Retrieves a…" at bounding box center [287, 451] width 1572 height 819
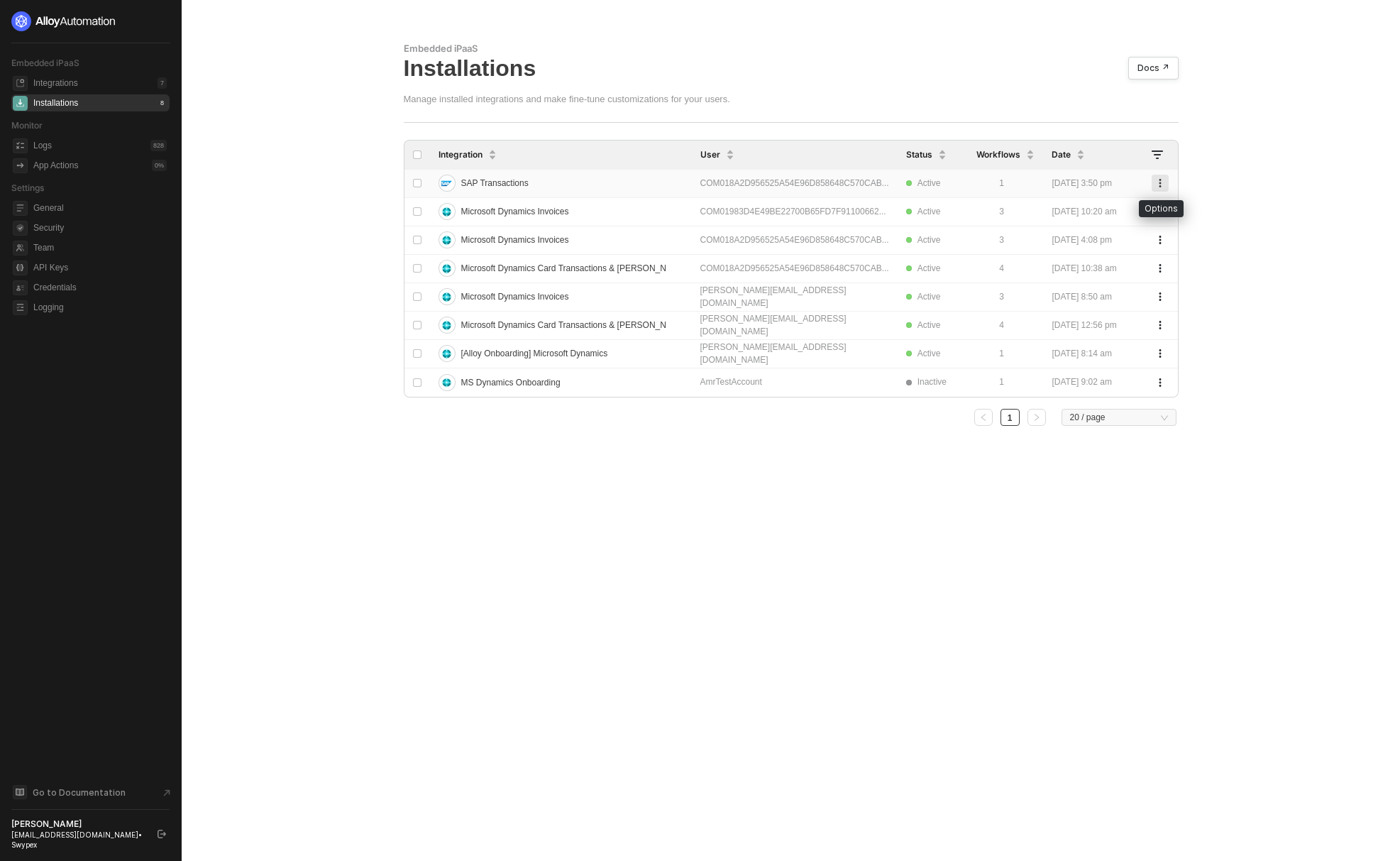
click at [1164, 179] on button "button" at bounding box center [1160, 183] width 17 height 17
click at [1071, 212] on div "Delete" at bounding box center [1110, 212] width 88 height 14
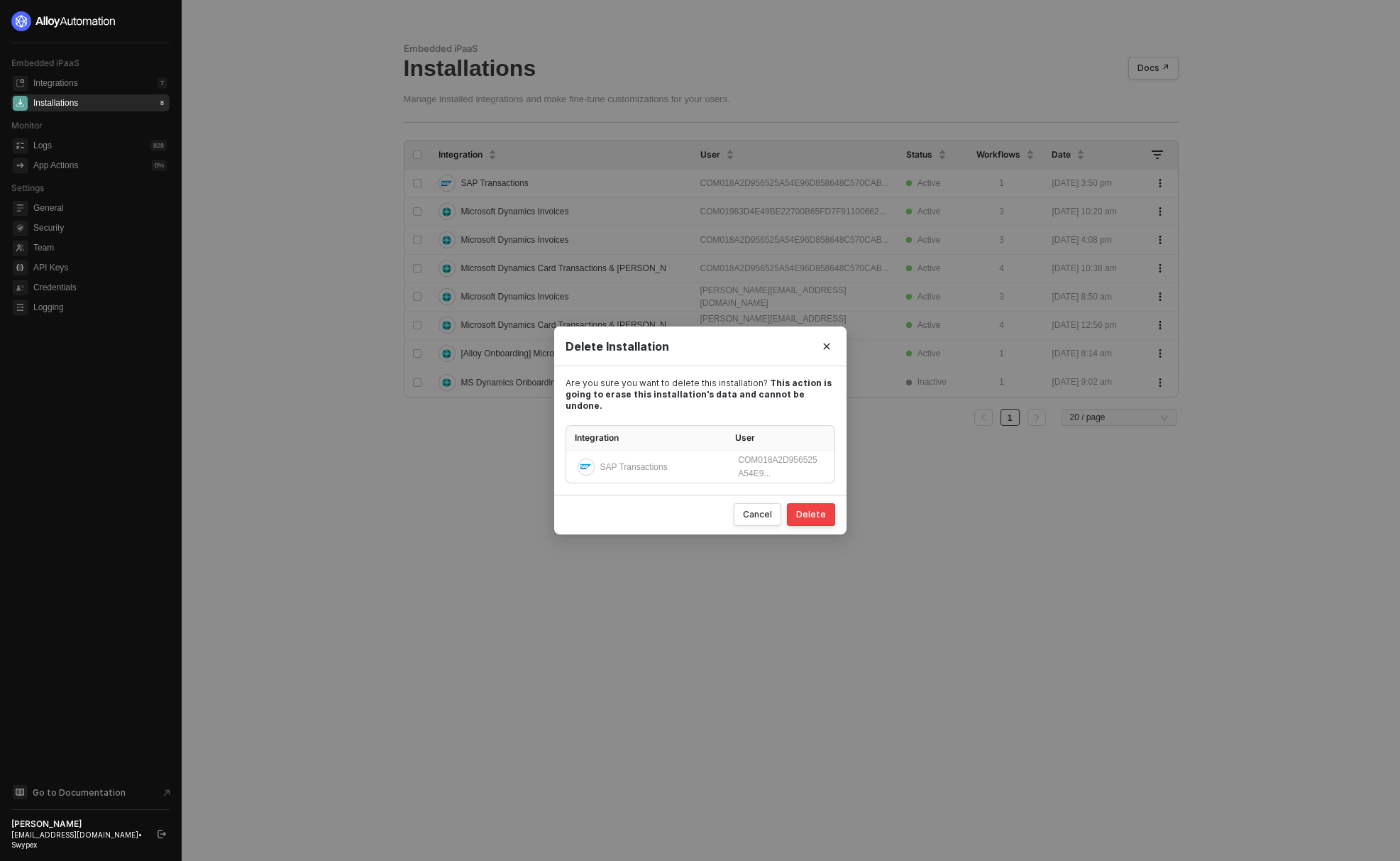
drag, startPoint x: 808, startPoint y: 515, endPoint x: 834, endPoint y: 504, distance: 28.2
click at [808, 515] on button "Delete" at bounding box center [811, 515] width 48 height 22
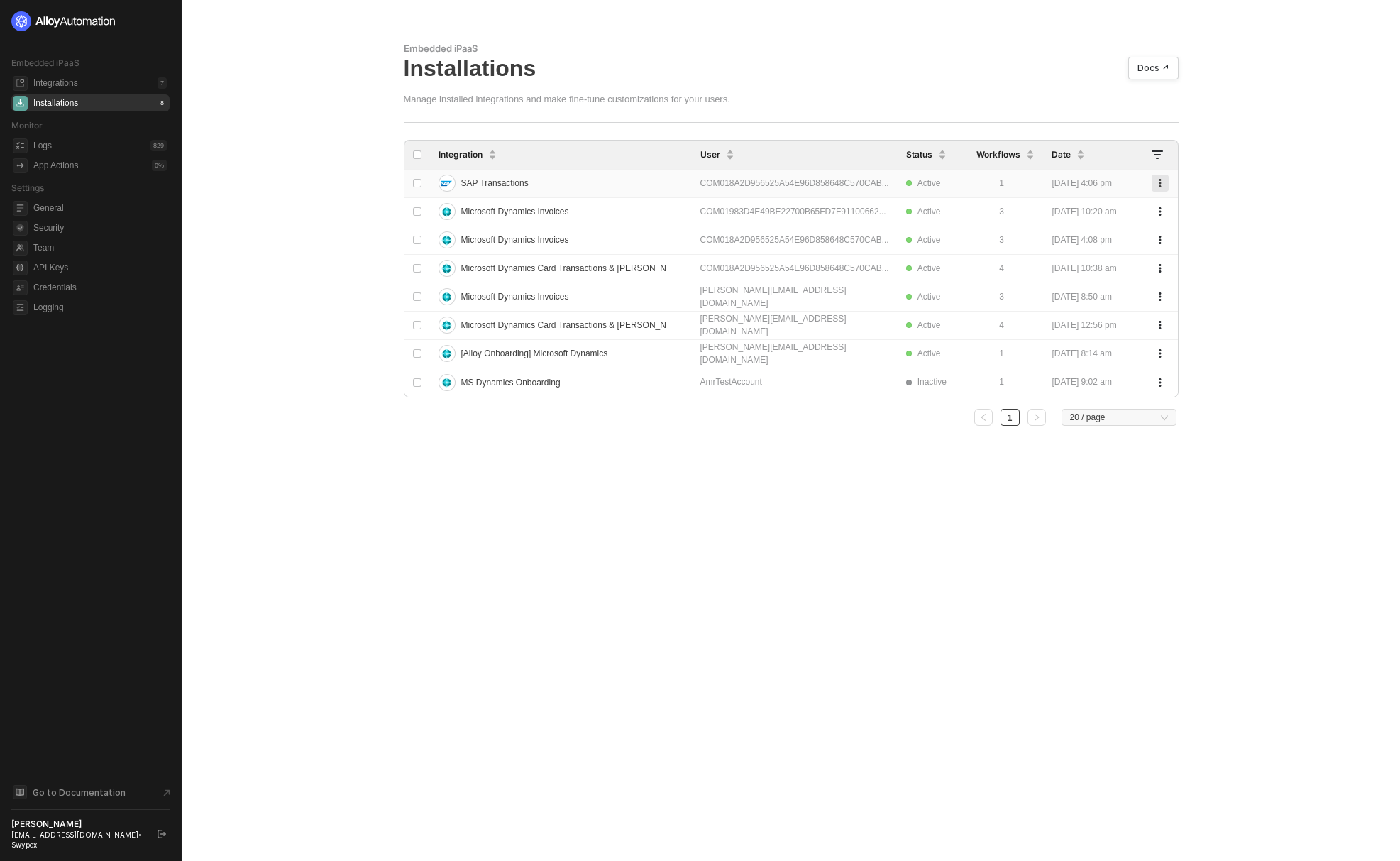
click at [1153, 188] on button "button" at bounding box center [1160, 183] width 17 height 17
click at [1093, 215] on div "Delete" at bounding box center [1110, 212] width 88 height 14
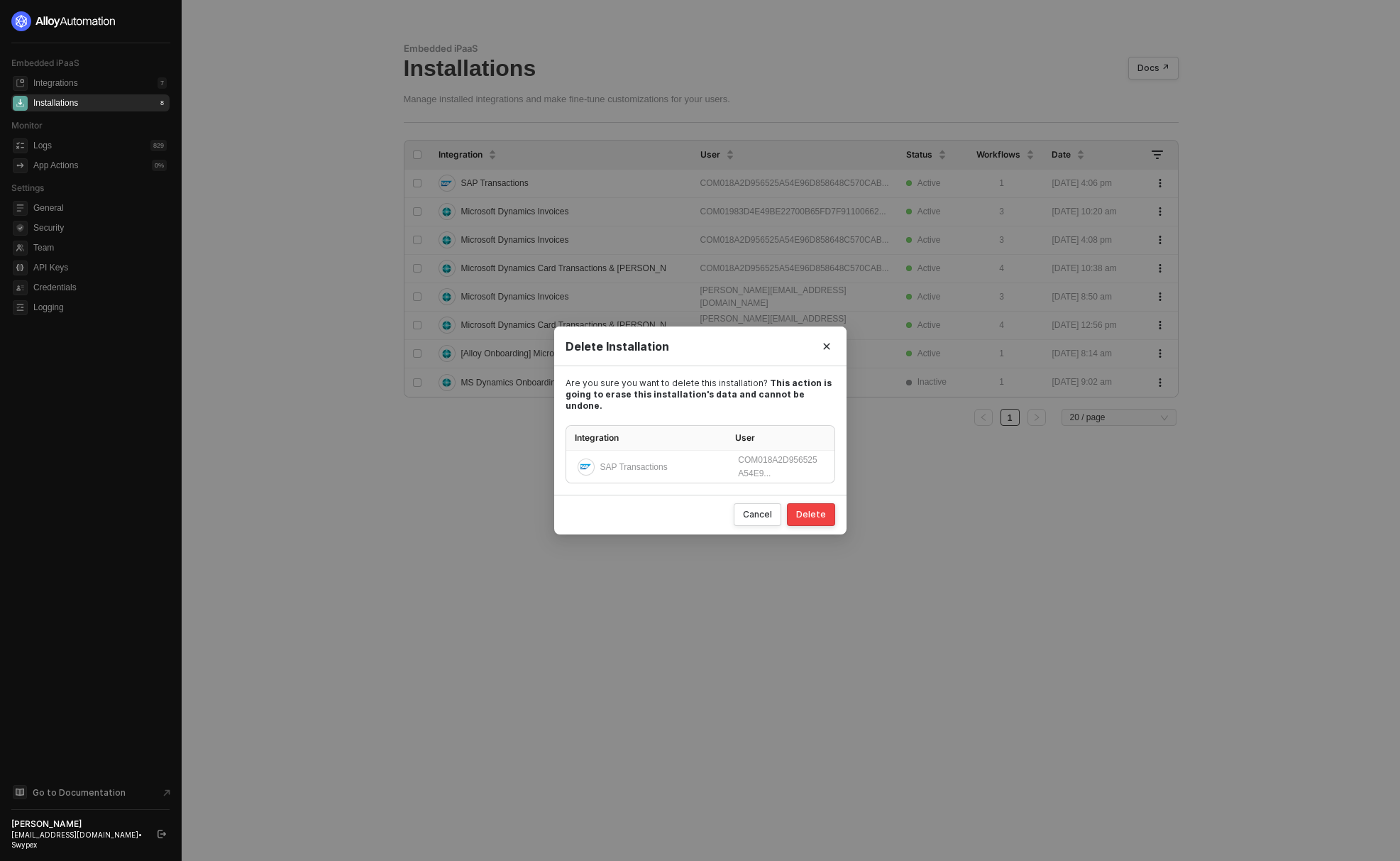
click at [811, 509] on div "Delete" at bounding box center [810, 515] width 30 height 11
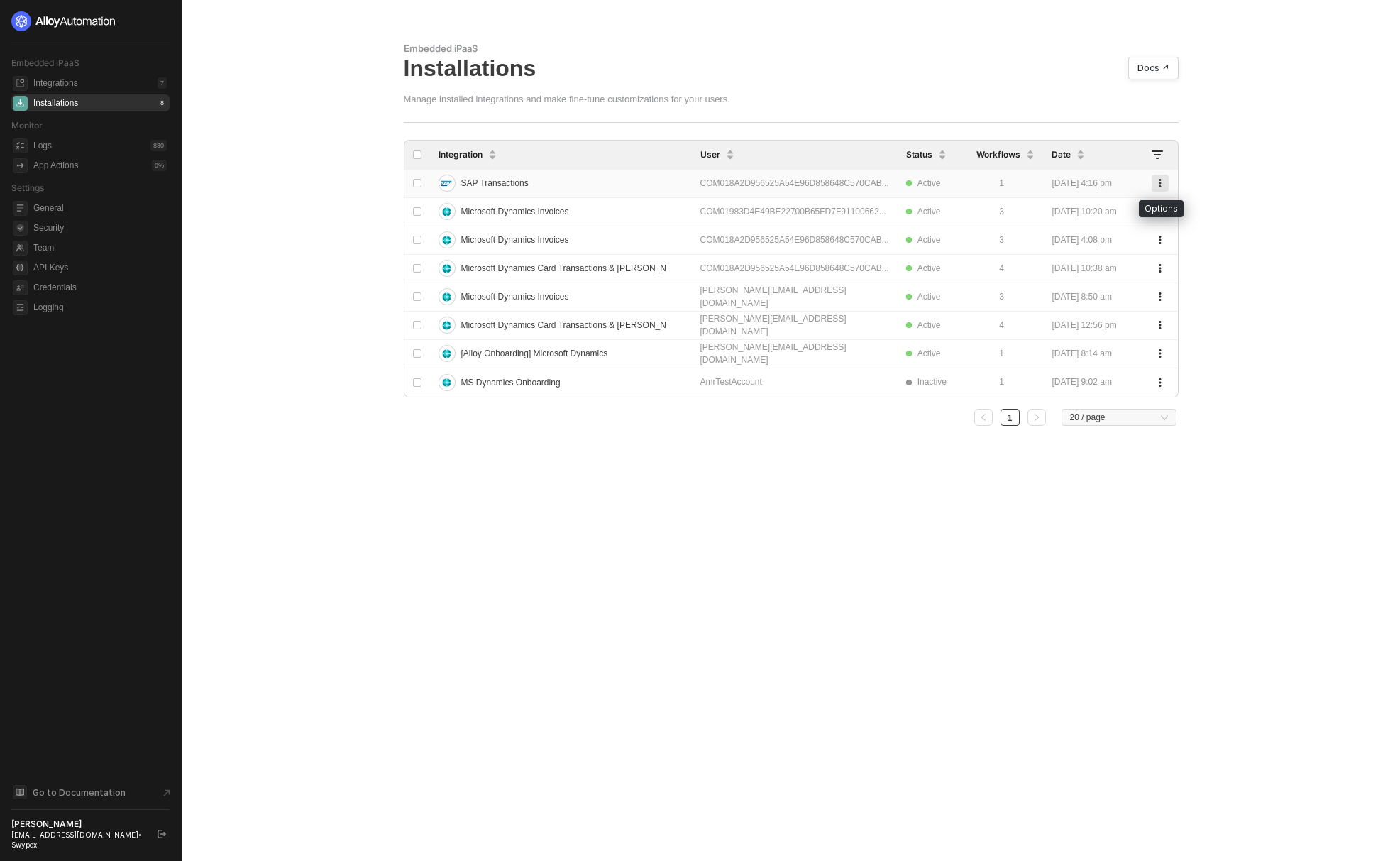
click at [1163, 182] on icon "button" at bounding box center [1160, 183] width 9 height 9
drag, startPoint x: 1096, startPoint y: 216, endPoint x: 1127, endPoint y: 284, distance: 74.7
click at [1096, 215] on div "Delete" at bounding box center [1110, 212] width 88 height 14
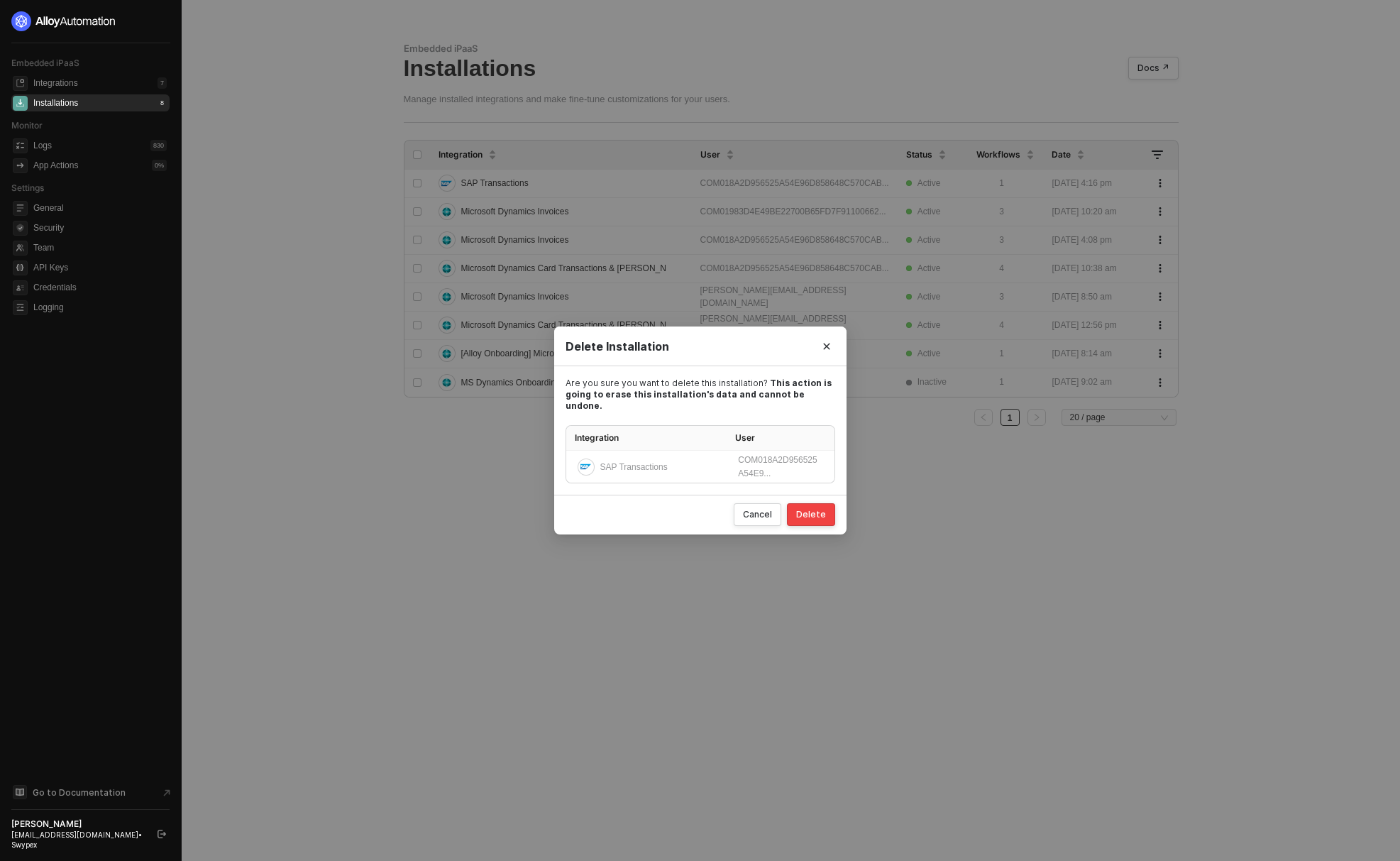
click at [823, 514] on div "Delete" at bounding box center [810, 515] width 30 height 11
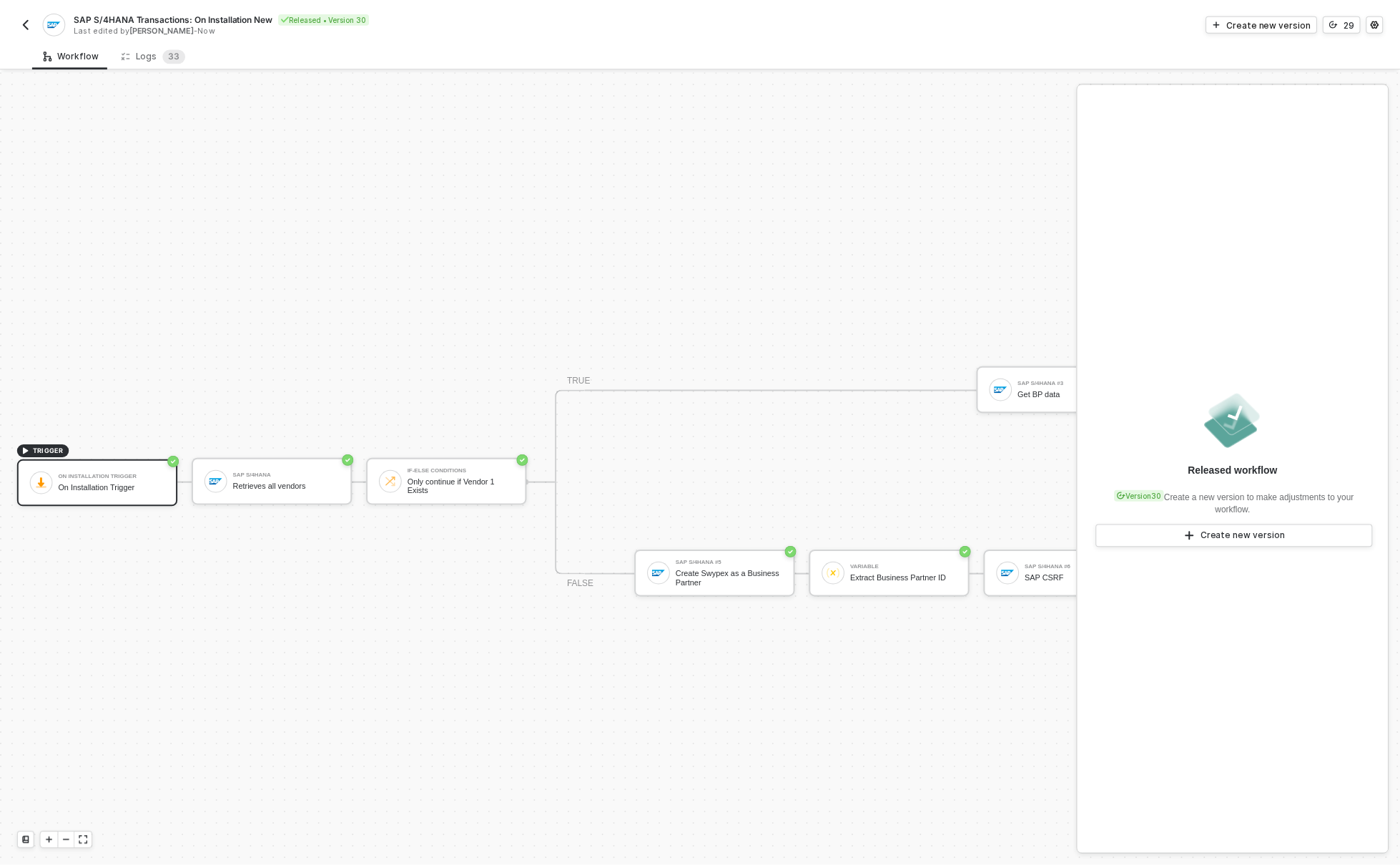
scroll to position [37, 0]
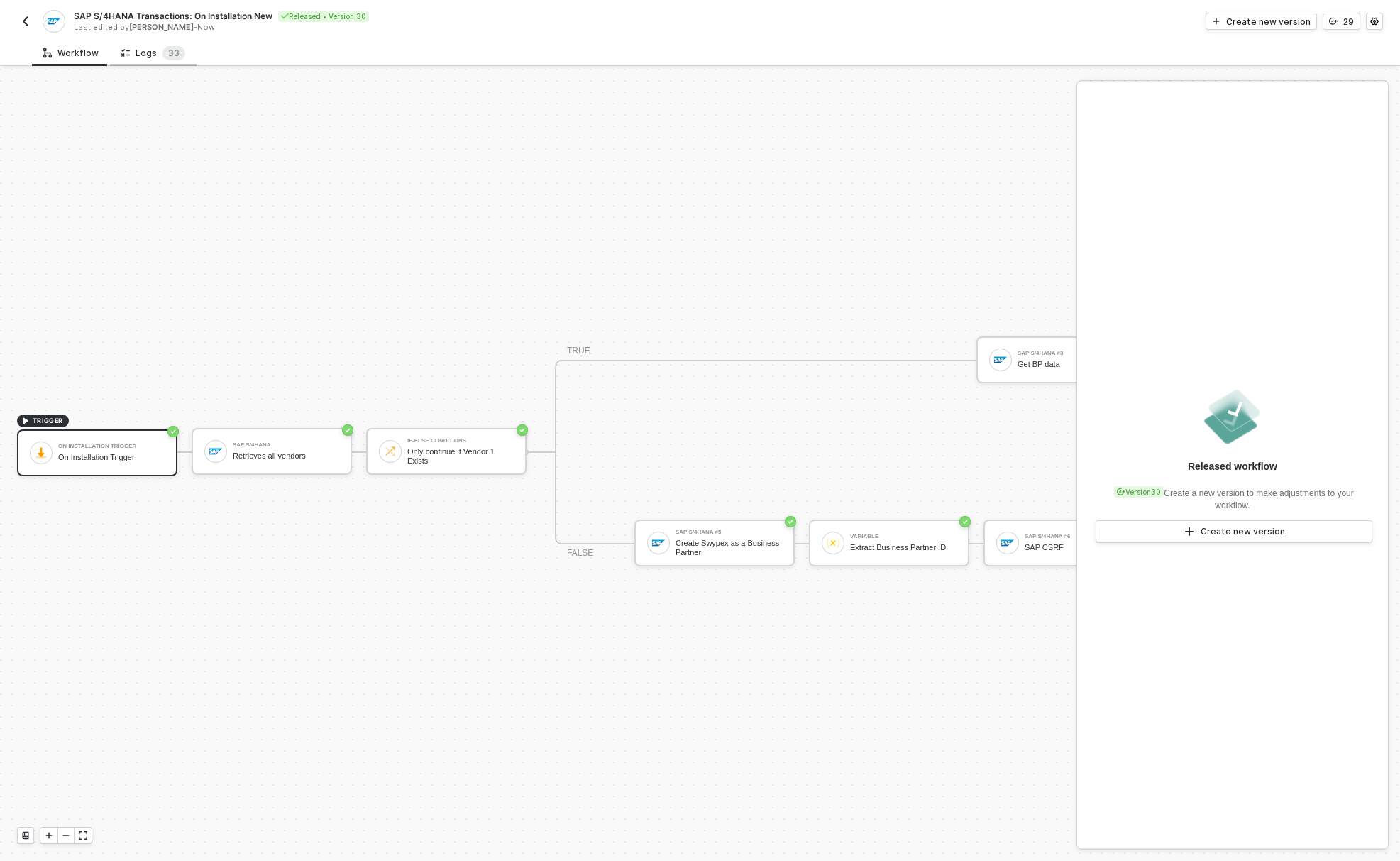
click at [151, 59] on div "Logs 3 3" at bounding box center [153, 54] width 64 height 14
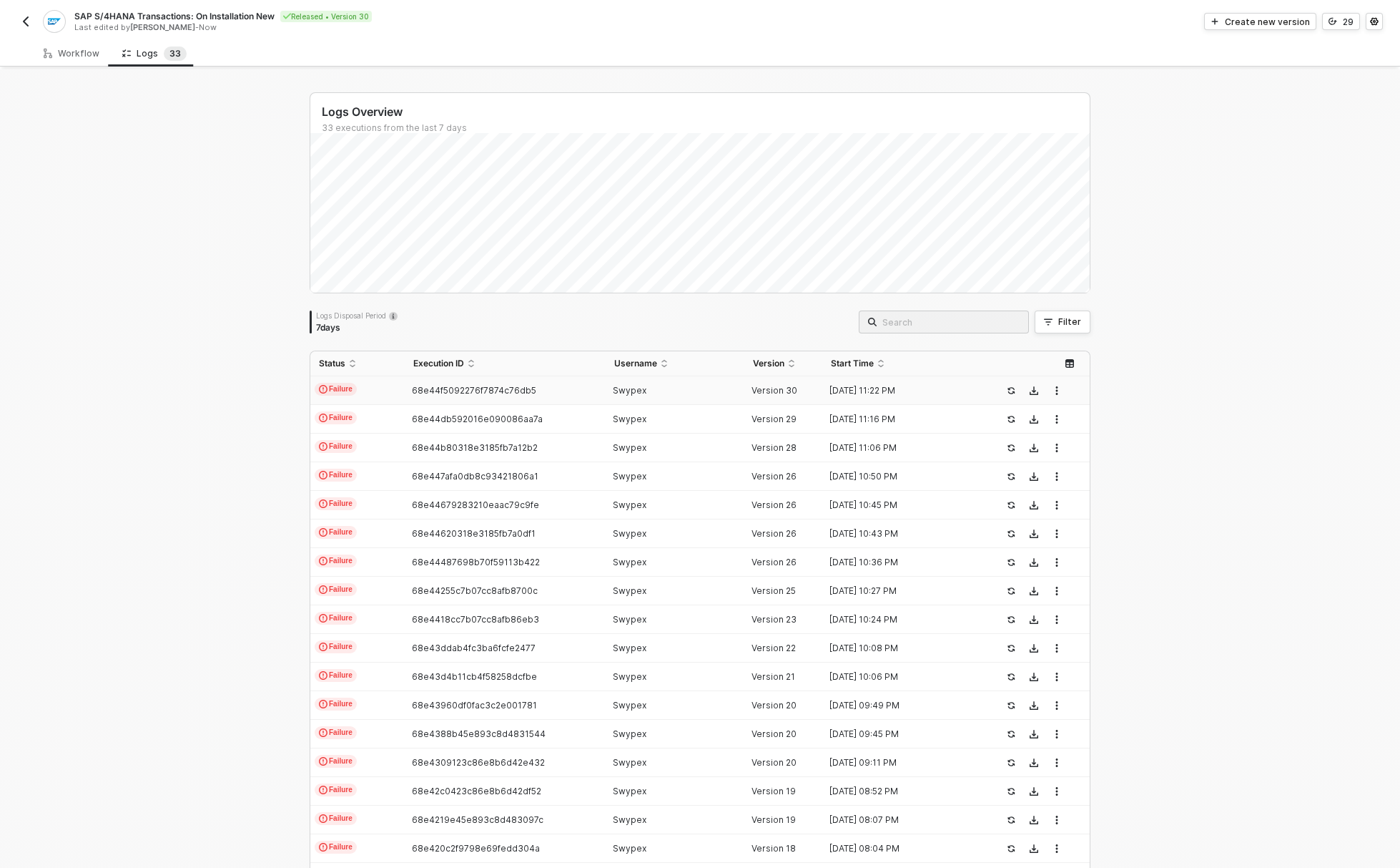
click at [474, 391] on span "68e44f5092276f7874c76db5" at bounding box center [474, 390] width 124 height 11
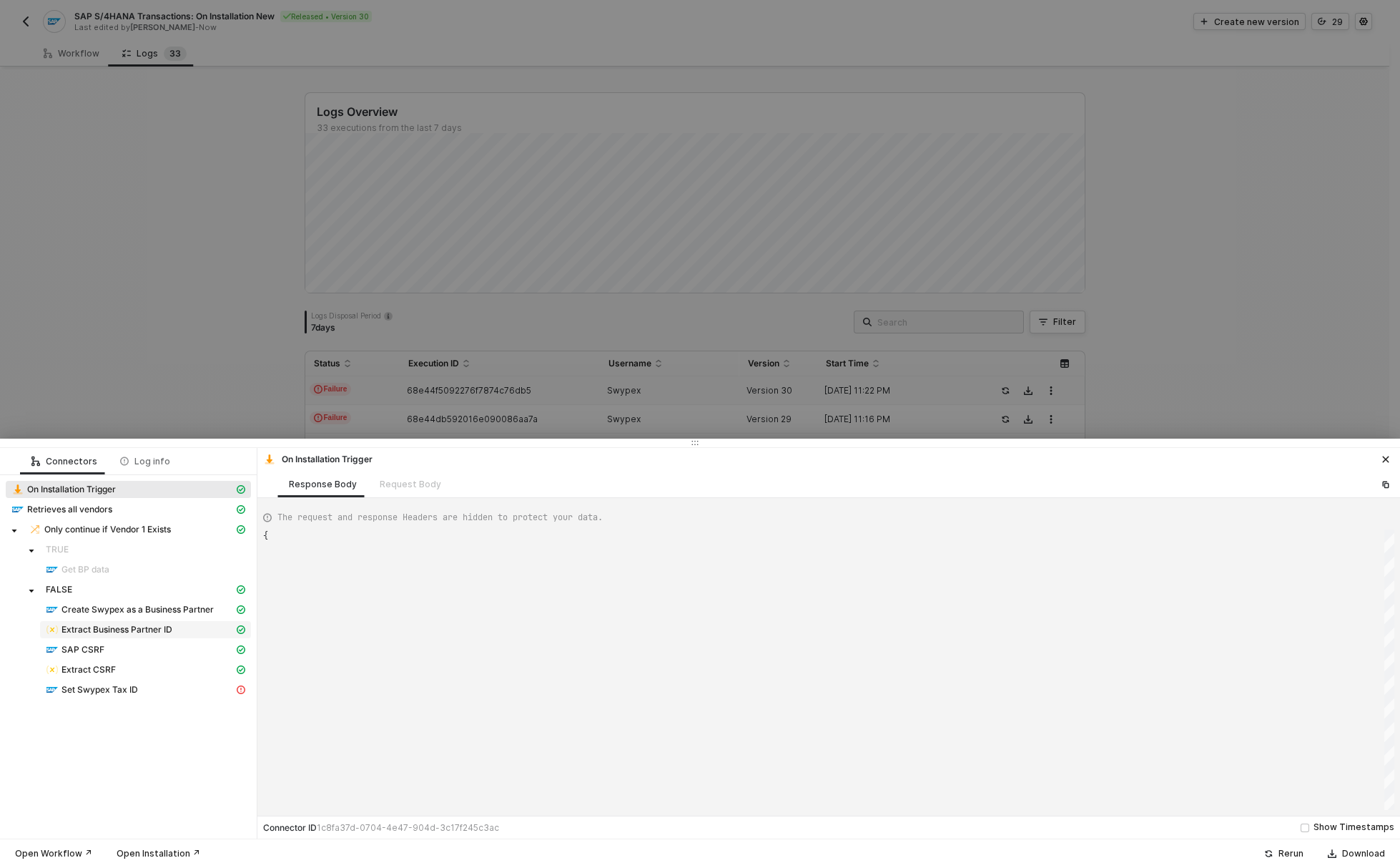
scroll to position [39, 0]
click at [111, 691] on span "Set Swypex Tax ID" at bounding box center [99, 689] width 77 height 11
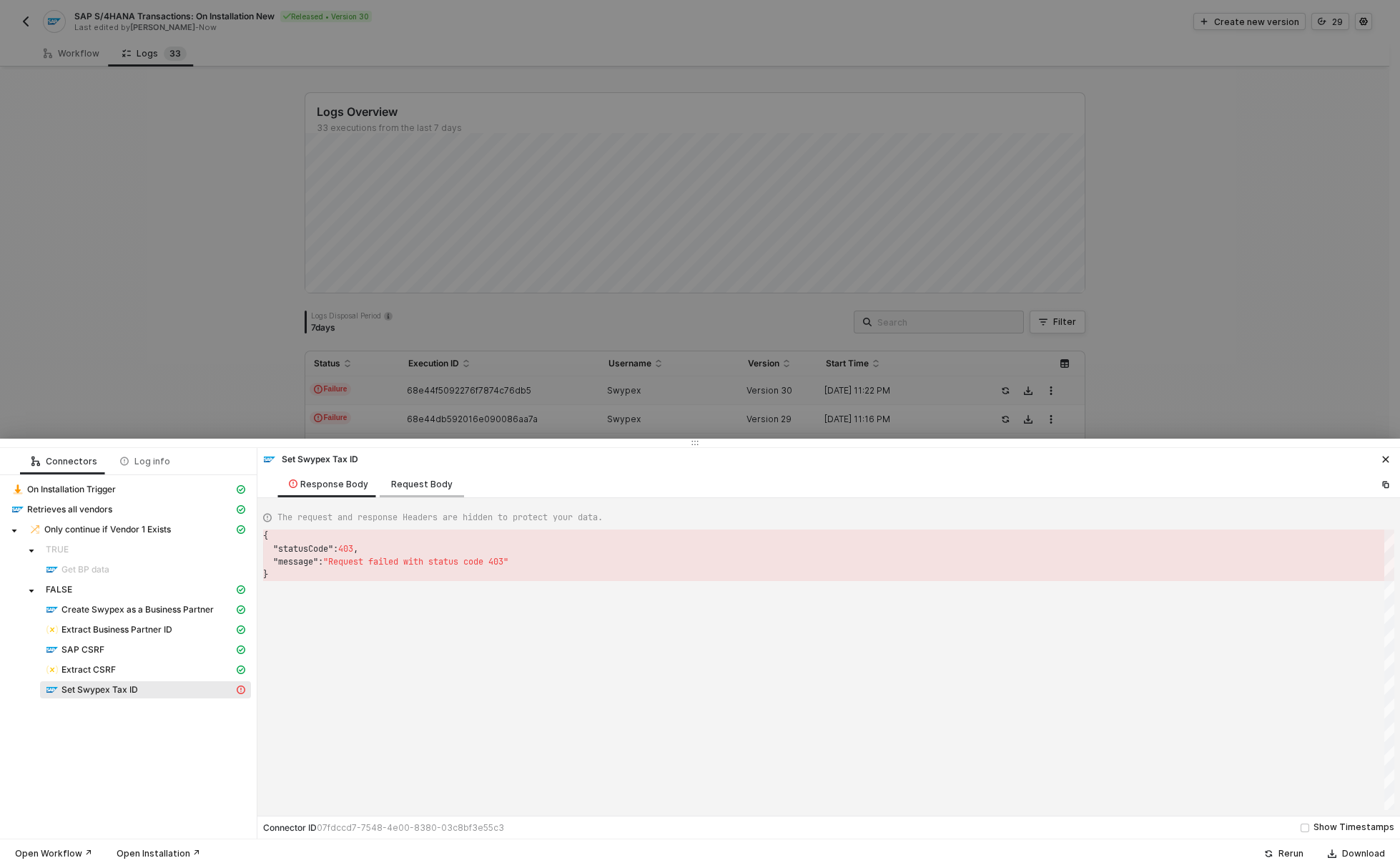
click at [423, 487] on div "Request Body" at bounding box center [422, 484] width 61 height 11
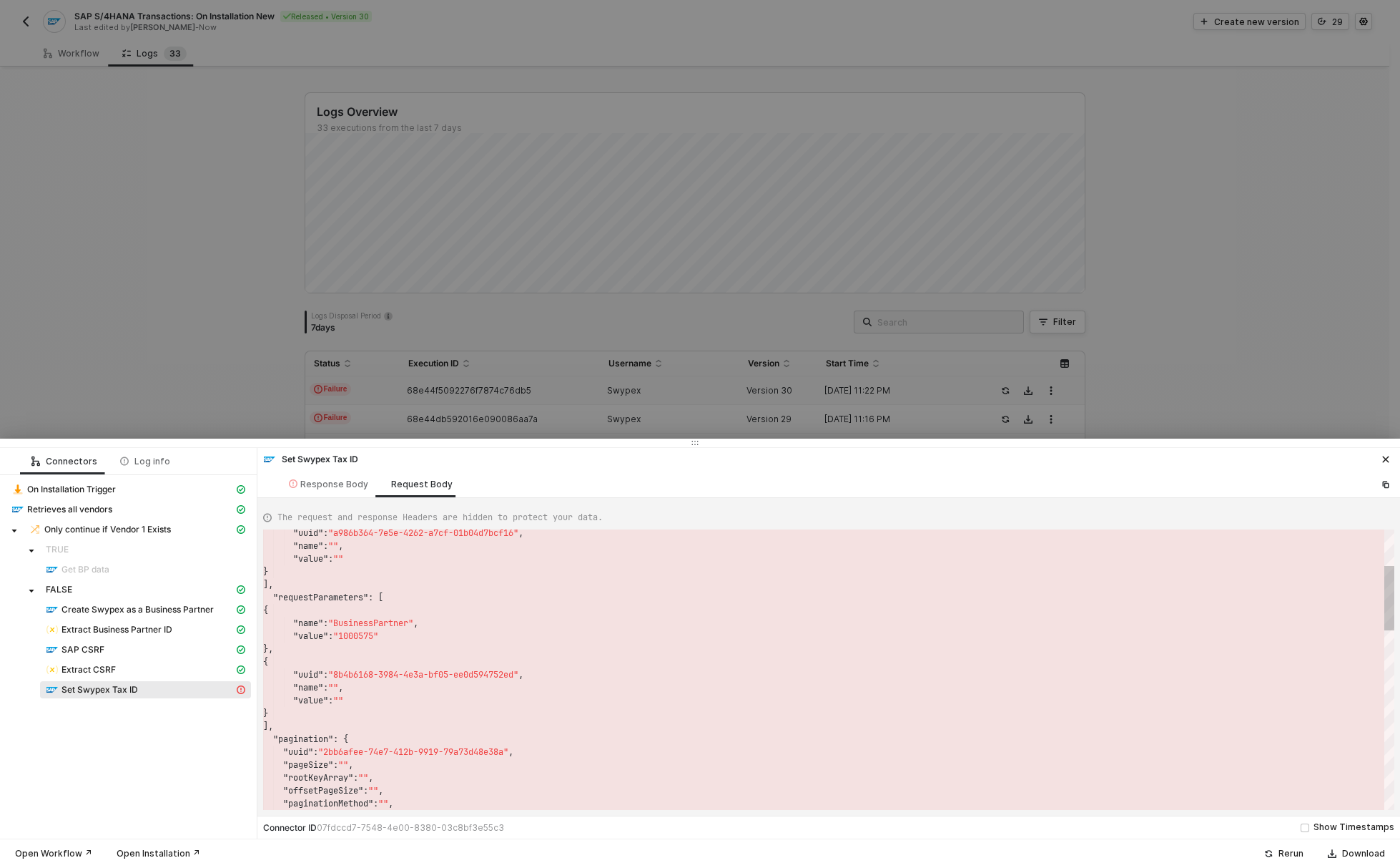
click at [384, 626] on span ""BusinessPartner"" at bounding box center [370, 623] width 85 height 11
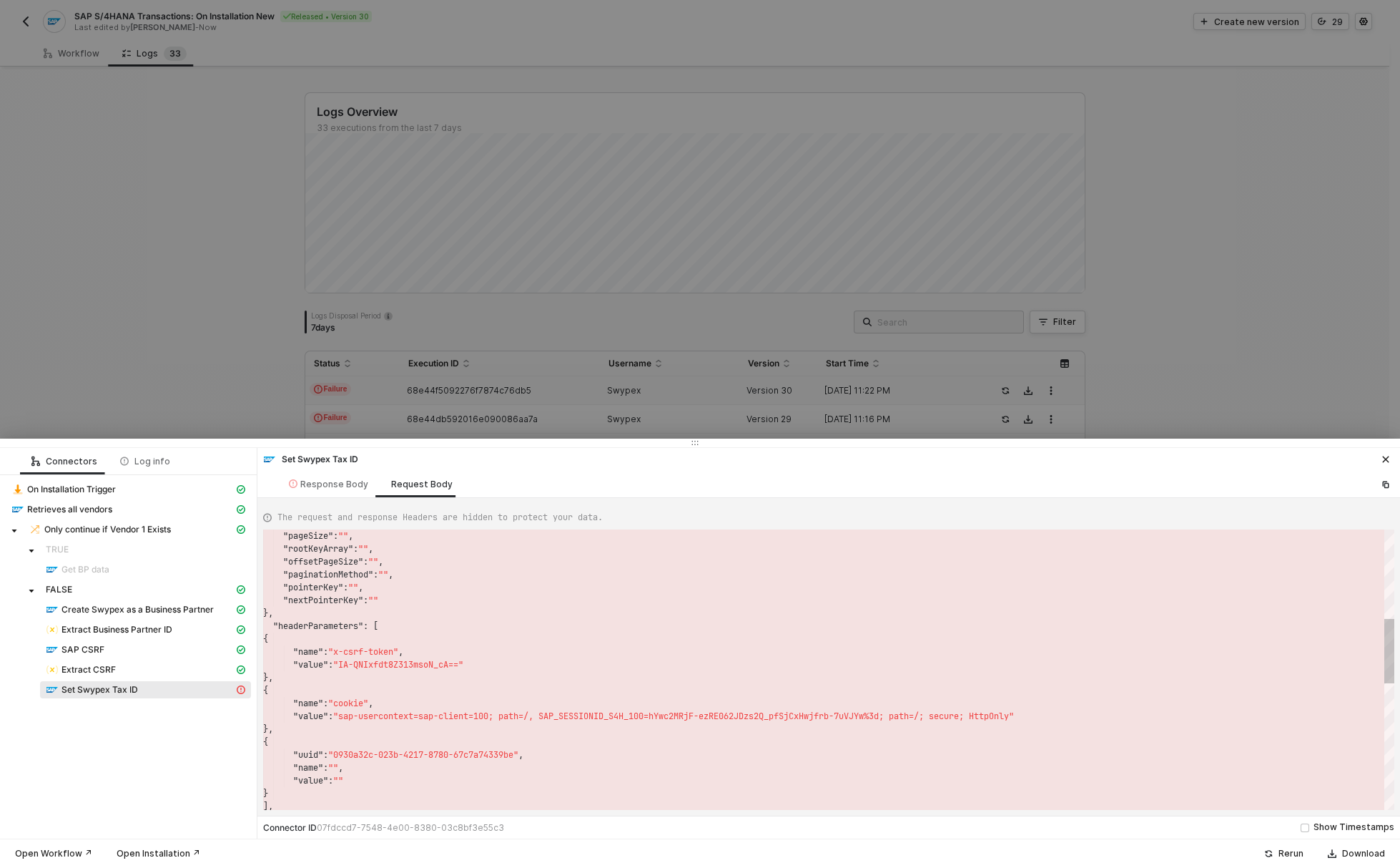
click at [355, 656] on span ""x-csrf-token"" at bounding box center [363, 651] width 70 height 11
click at [419, 710] on span ""sap-usercontext=sap-client=100; path=/, SAP_SESSI" at bounding box center [459, 716] width 250 height 11
drag, startPoint x: 408, startPoint y: 679, endPoint x: 486, endPoint y: 695, distance: 79.6
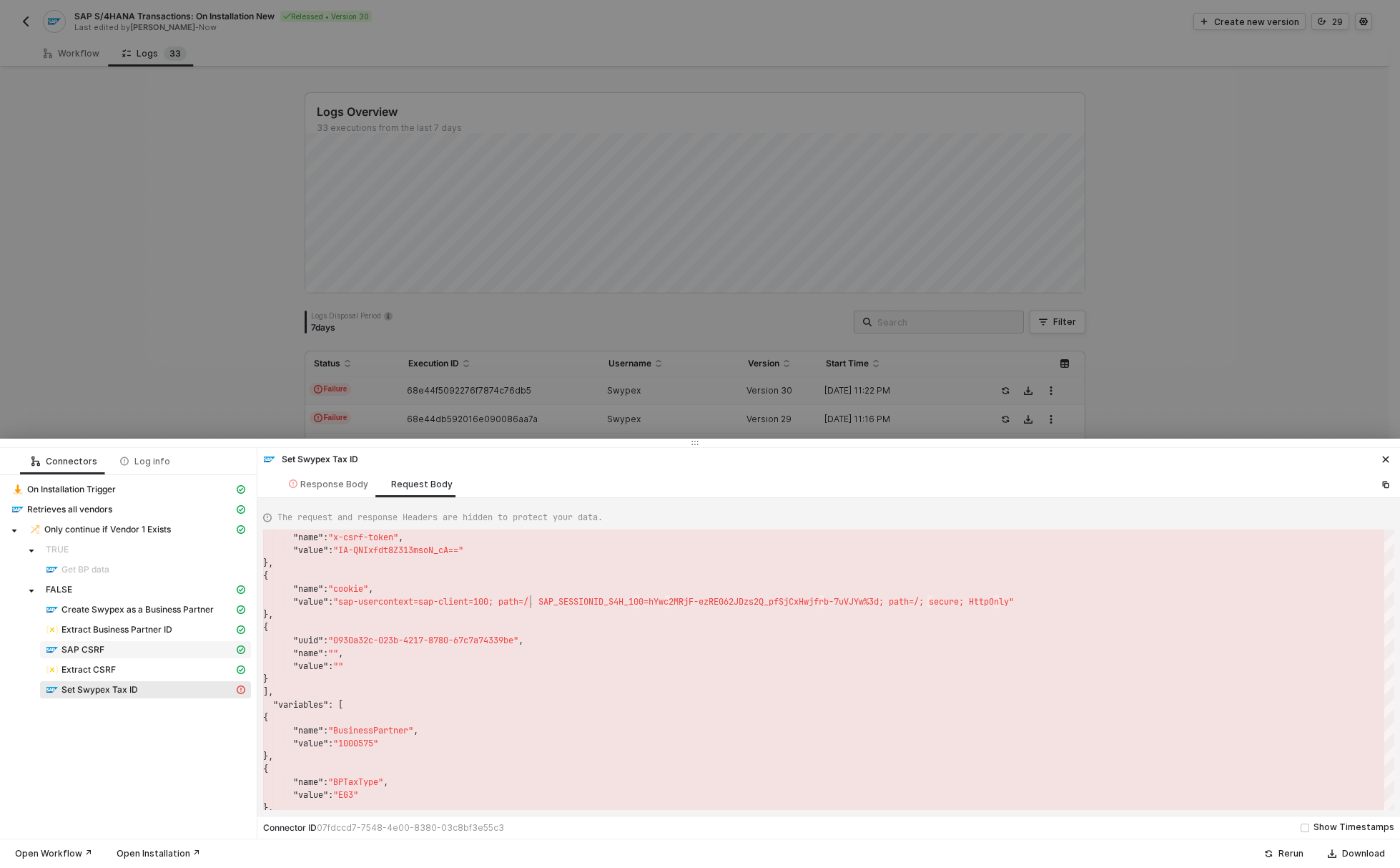
click at [129, 651] on div "SAP CSRF" at bounding box center [140, 650] width 188 height 13
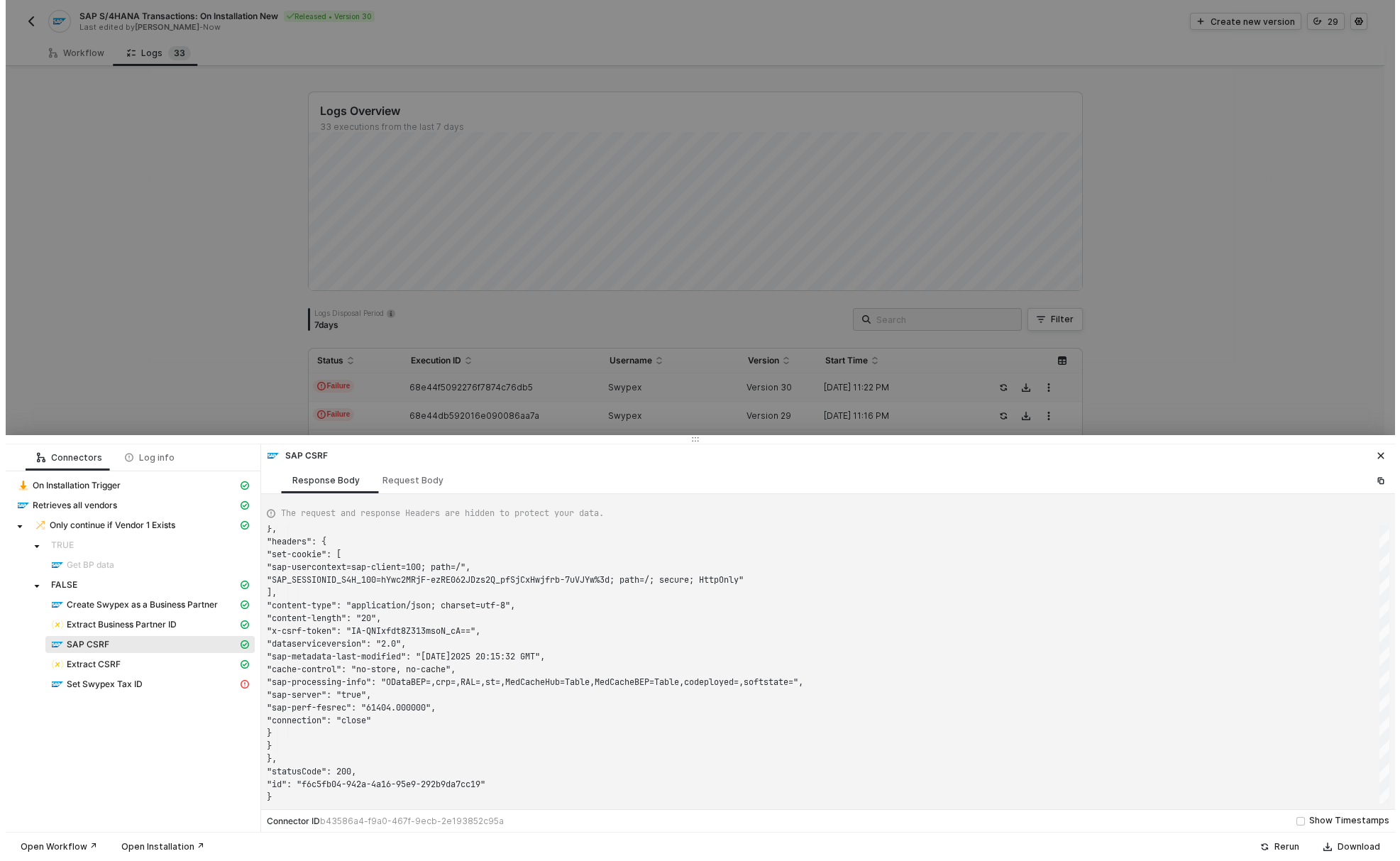
scroll to position [51, 118]
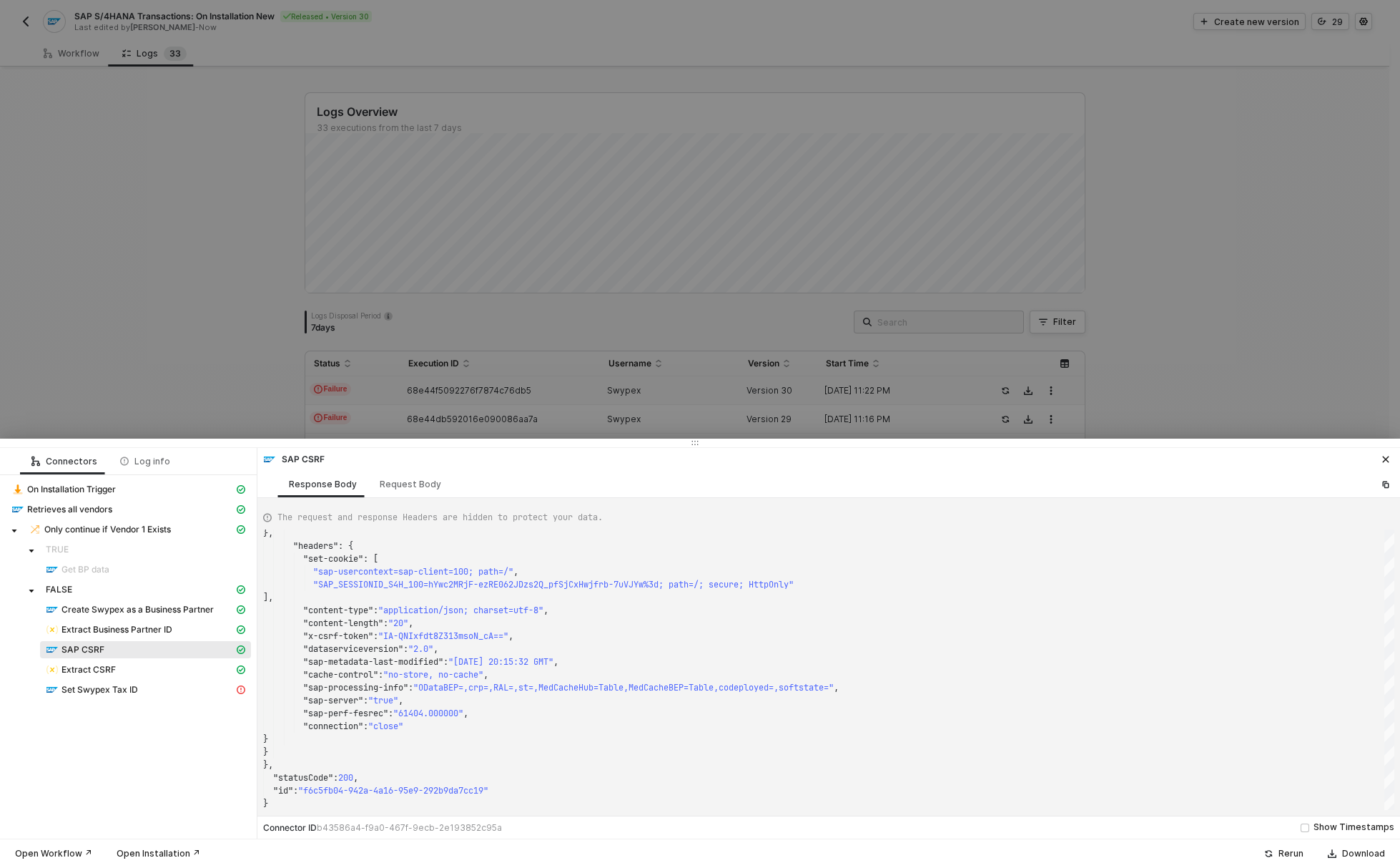
click at [663, 291] on div at bounding box center [700, 434] width 1400 height 868
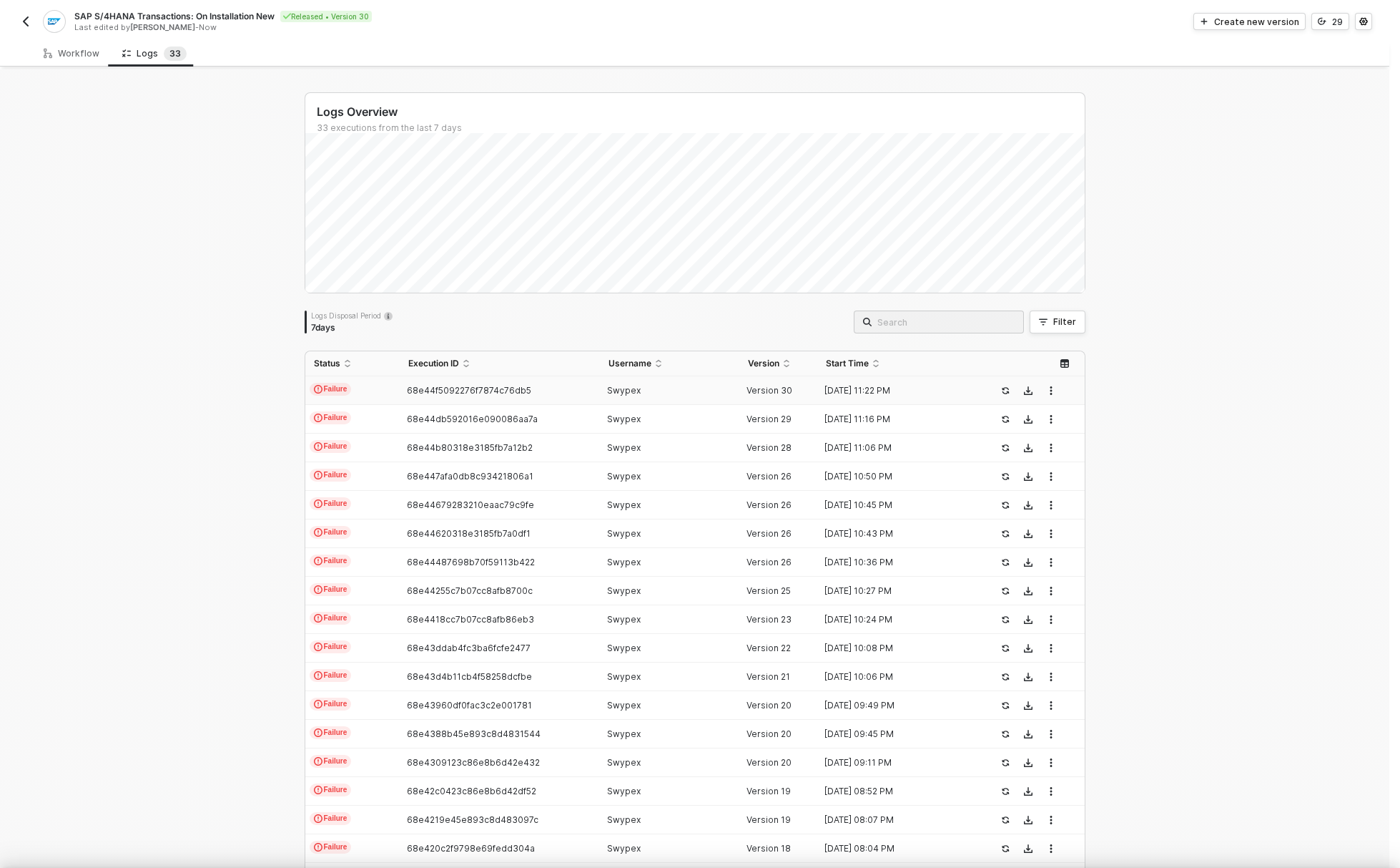
click at [50, 47] on div at bounding box center [700, 434] width 1400 height 868
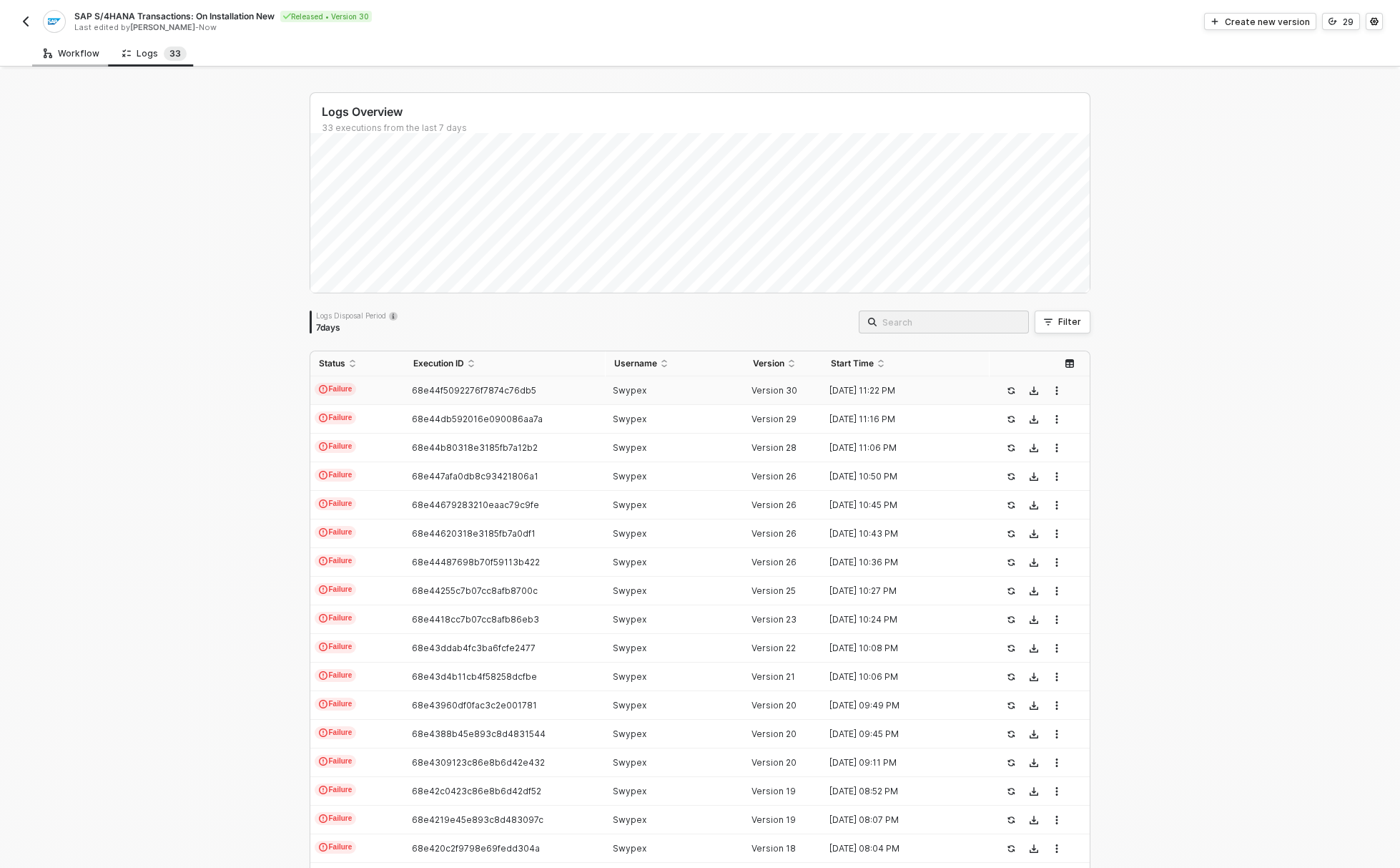
click at [66, 56] on div "Workflow" at bounding box center [71, 53] width 56 height 11
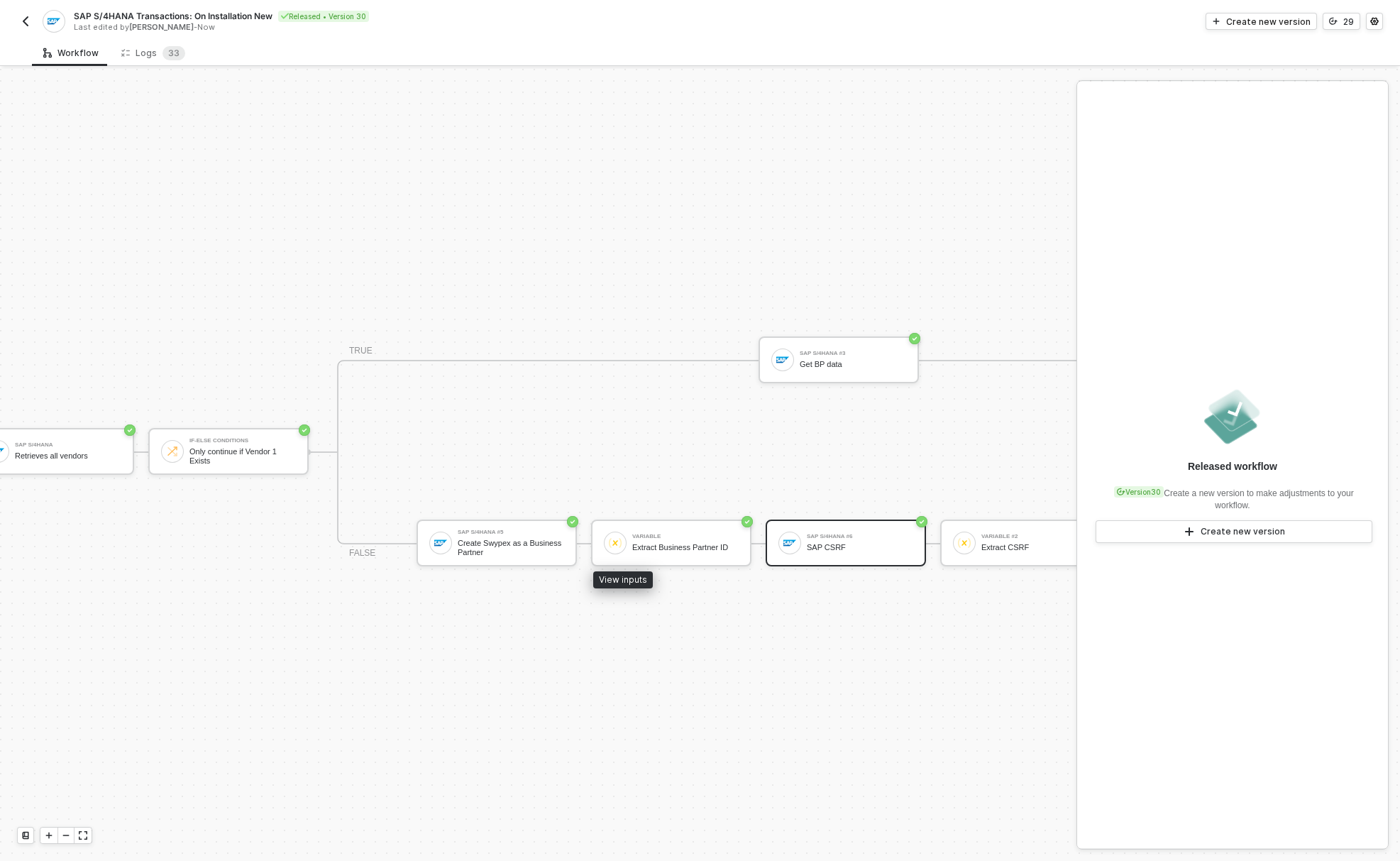
scroll to position [37, 267]
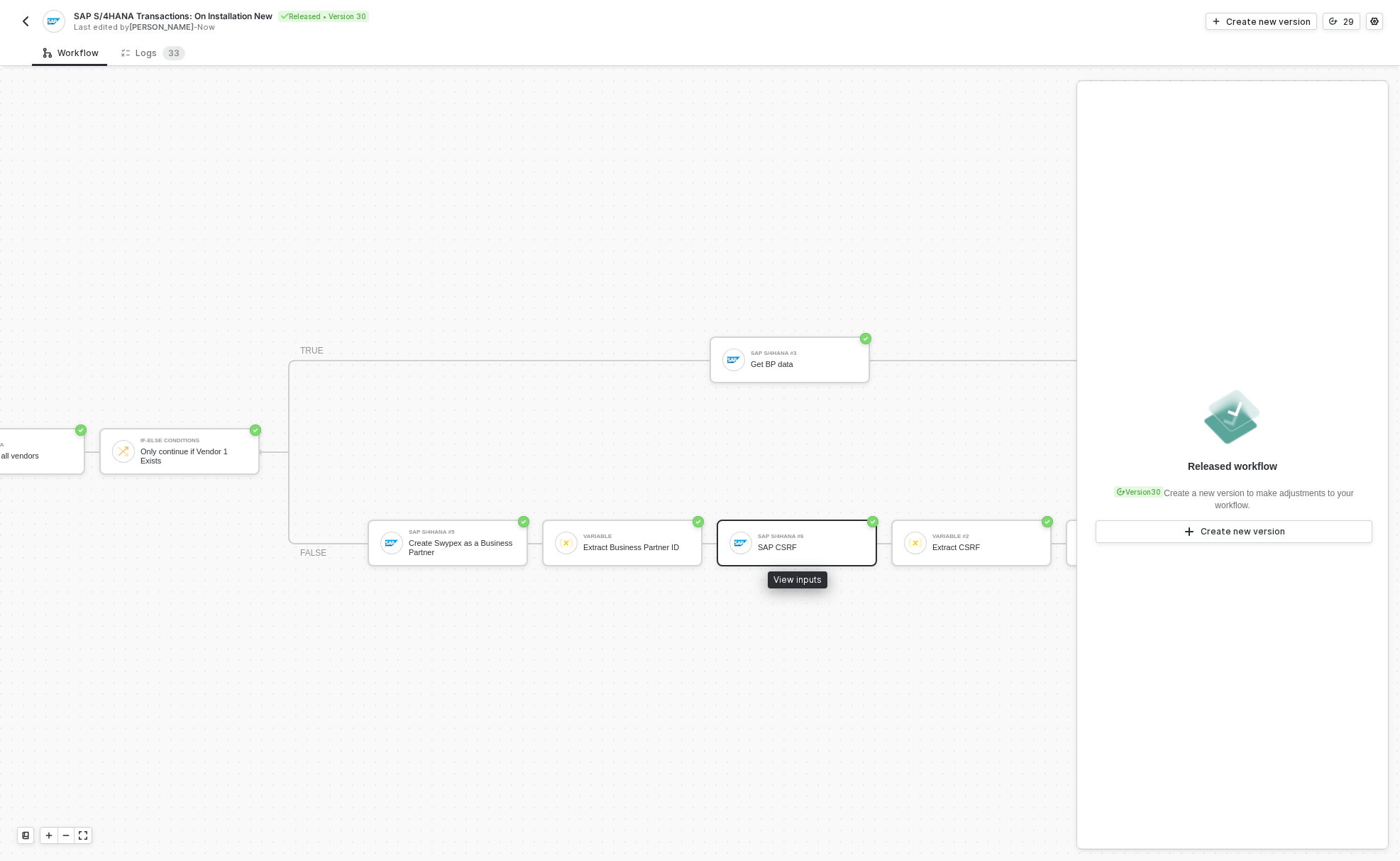
click at [794, 543] on div "SAP CSRF" at bounding box center [810, 548] width 107 height 10
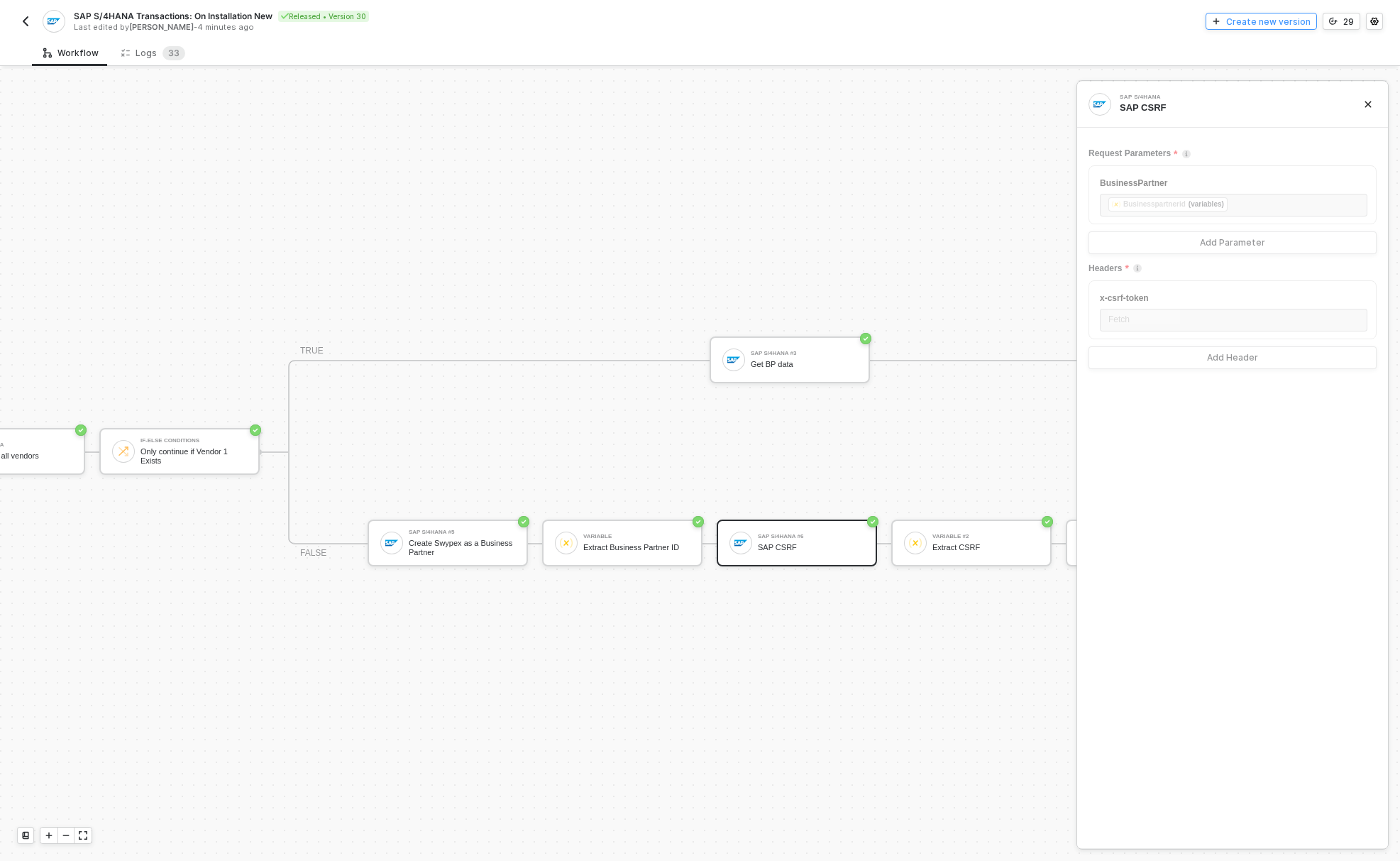
click at [1302, 27] on div "Create new version" at bounding box center [1268, 21] width 84 height 12
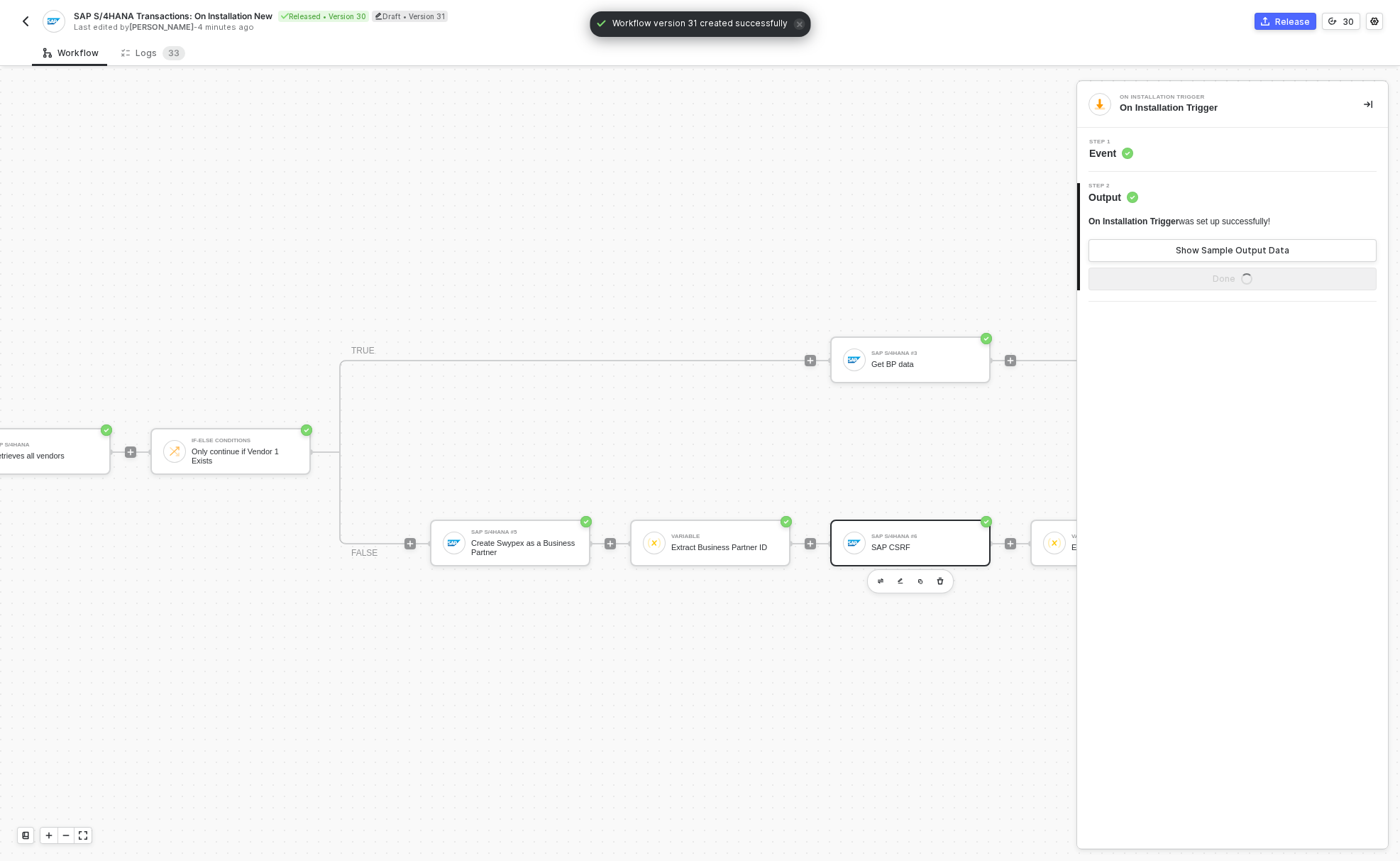
click at [902, 543] on div "SAP CSRF" at bounding box center [924, 548] width 107 height 10
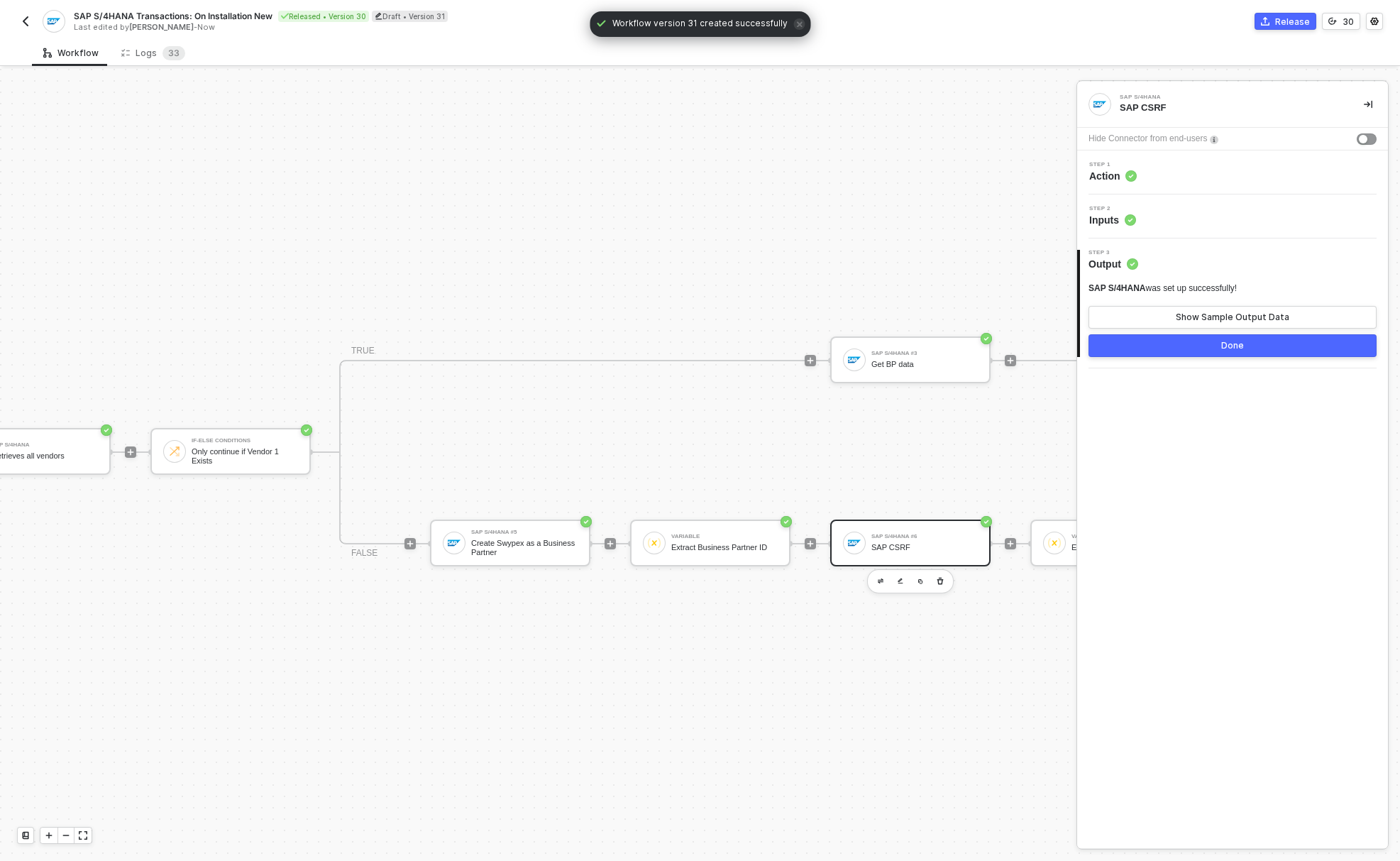
click at [1120, 175] on span "Action" at bounding box center [1112, 176] width 47 height 14
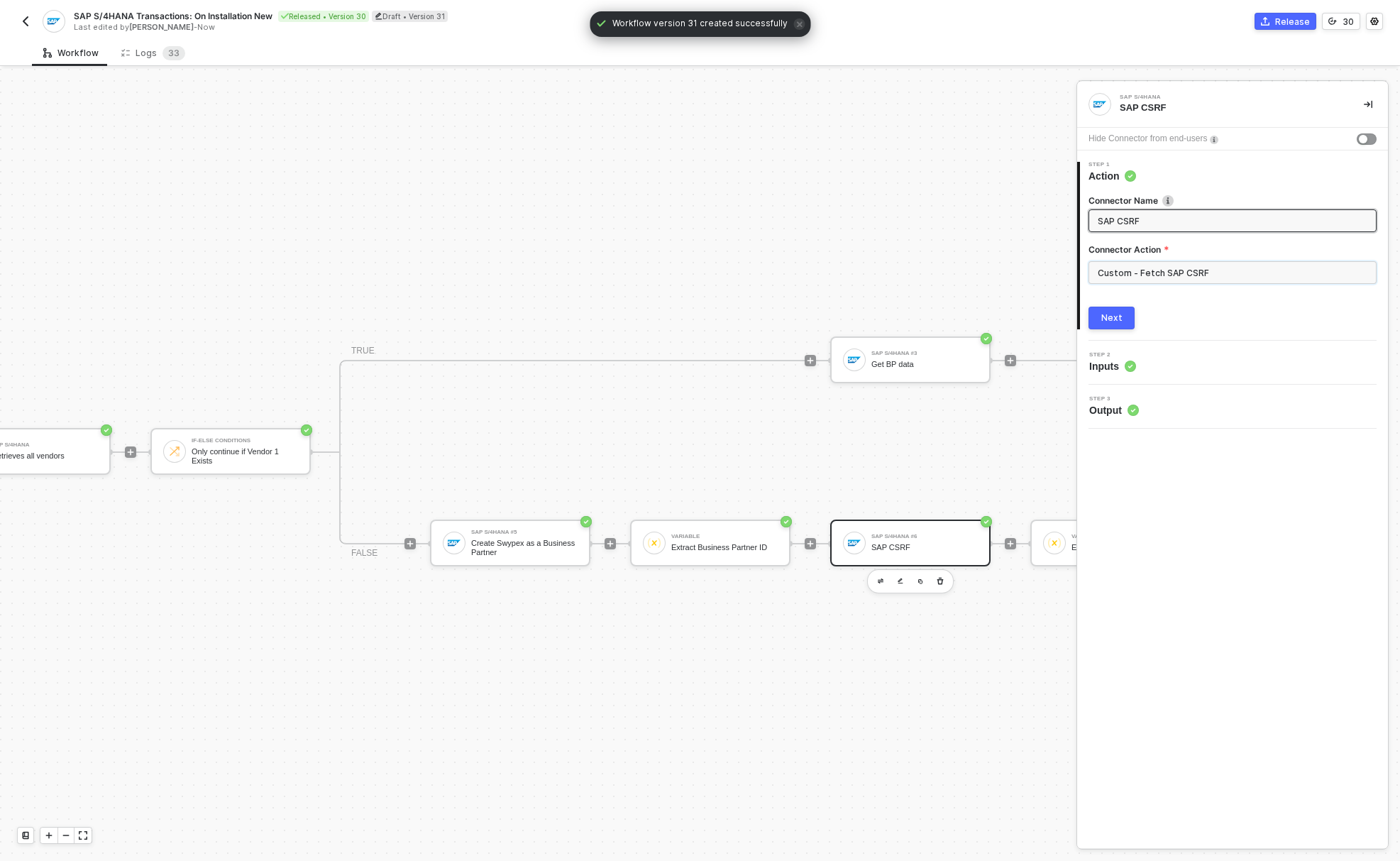
click at [1157, 270] on input "Custom - Fetch SAP CSRF" at bounding box center [1232, 273] width 288 height 22
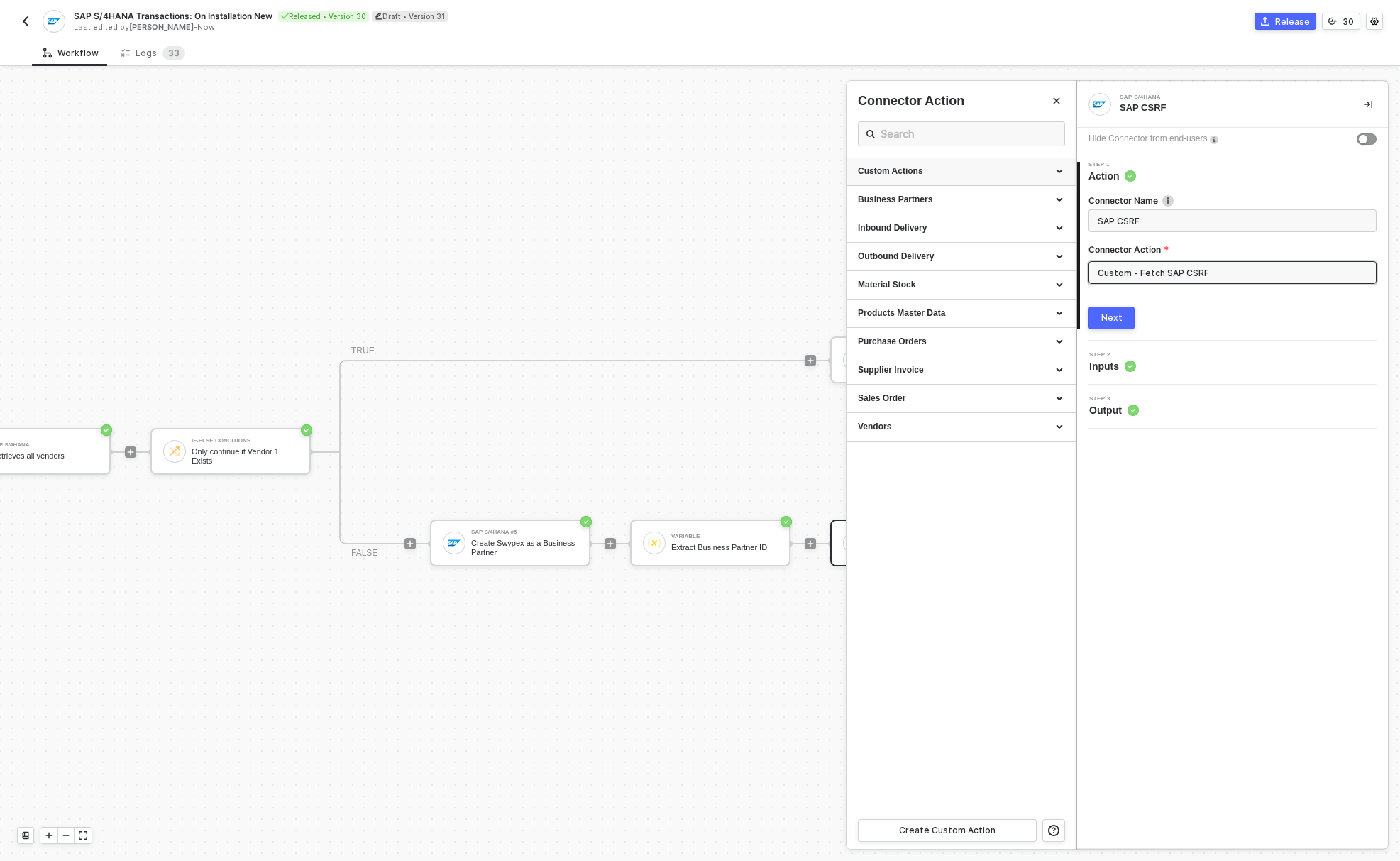
click at [968, 172] on div "Custom Actions" at bounding box center [961, 171] width 207 height 12
click at [1019, 315] on icon "icon-edit" at bounding box center [1019, 312] width 7 height 8
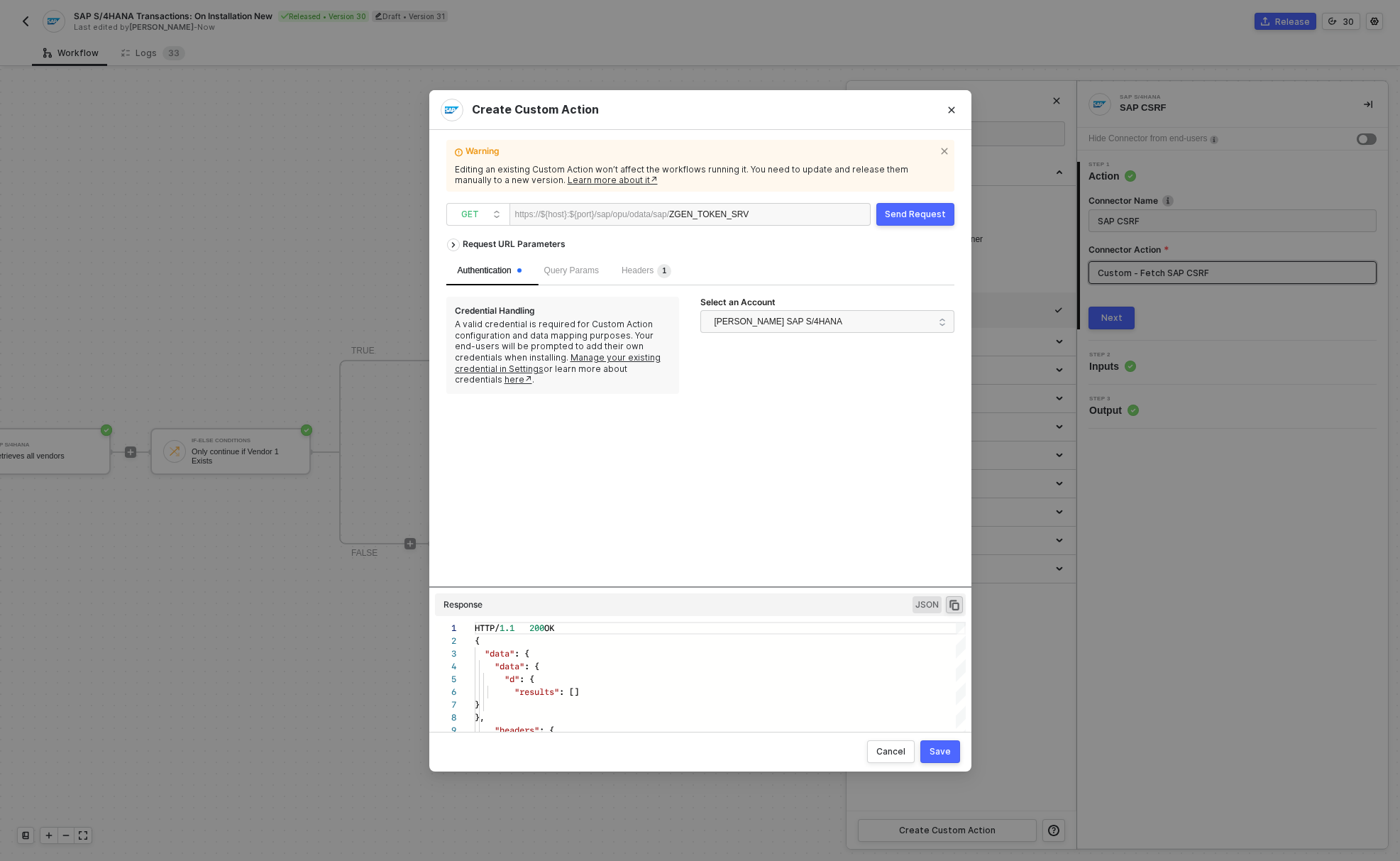
click at [908, 220] on button "Send Request" at bounding box center [914, 214] width 78 height 22
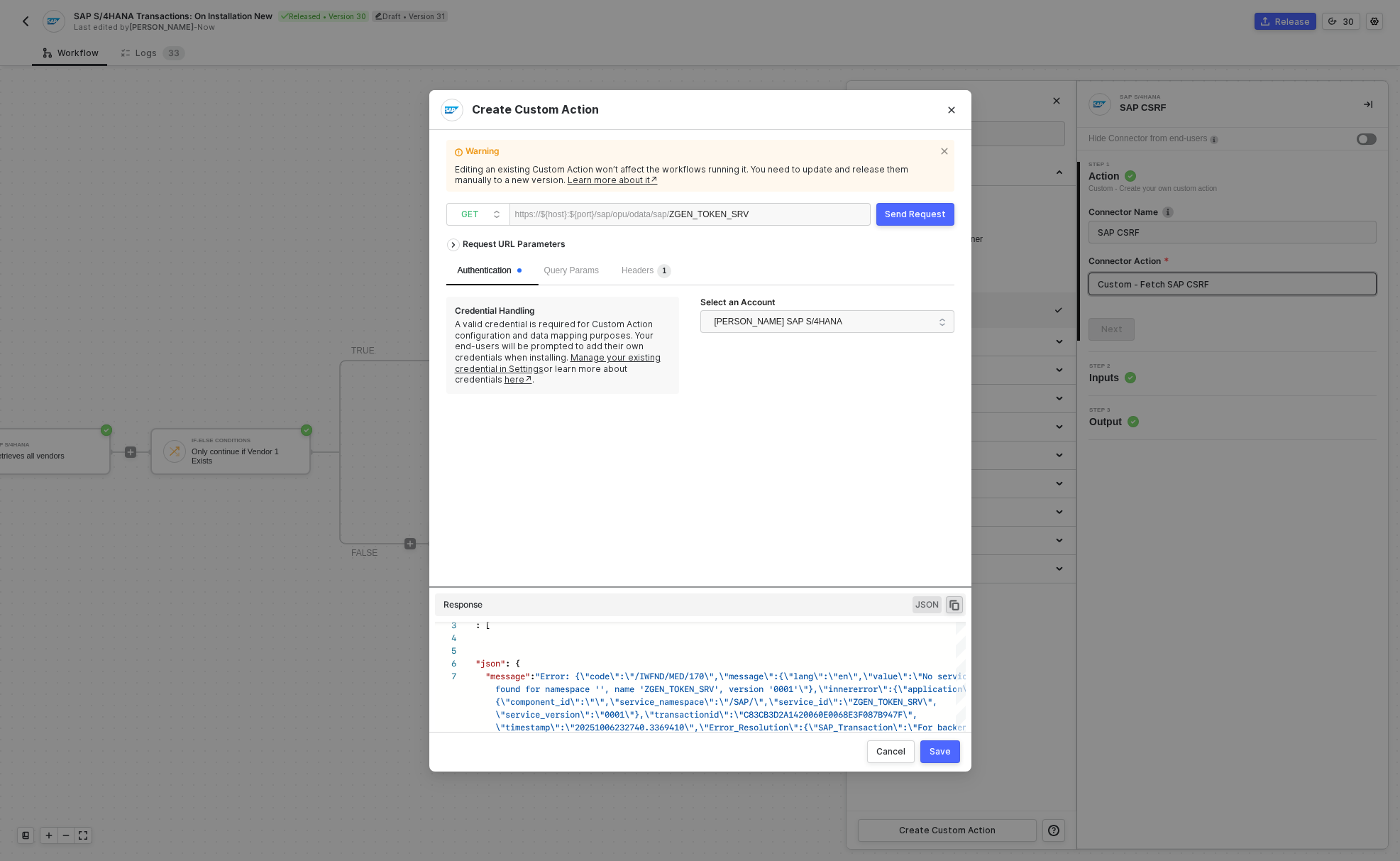
click at [746, 216] on div "ZGEN_TOKEN_SRV" at bounding box center [712, 215] width 87 height 22
click at [912, 216] on div "Send Request" at bounding box center [915, 214] width 61 height 11
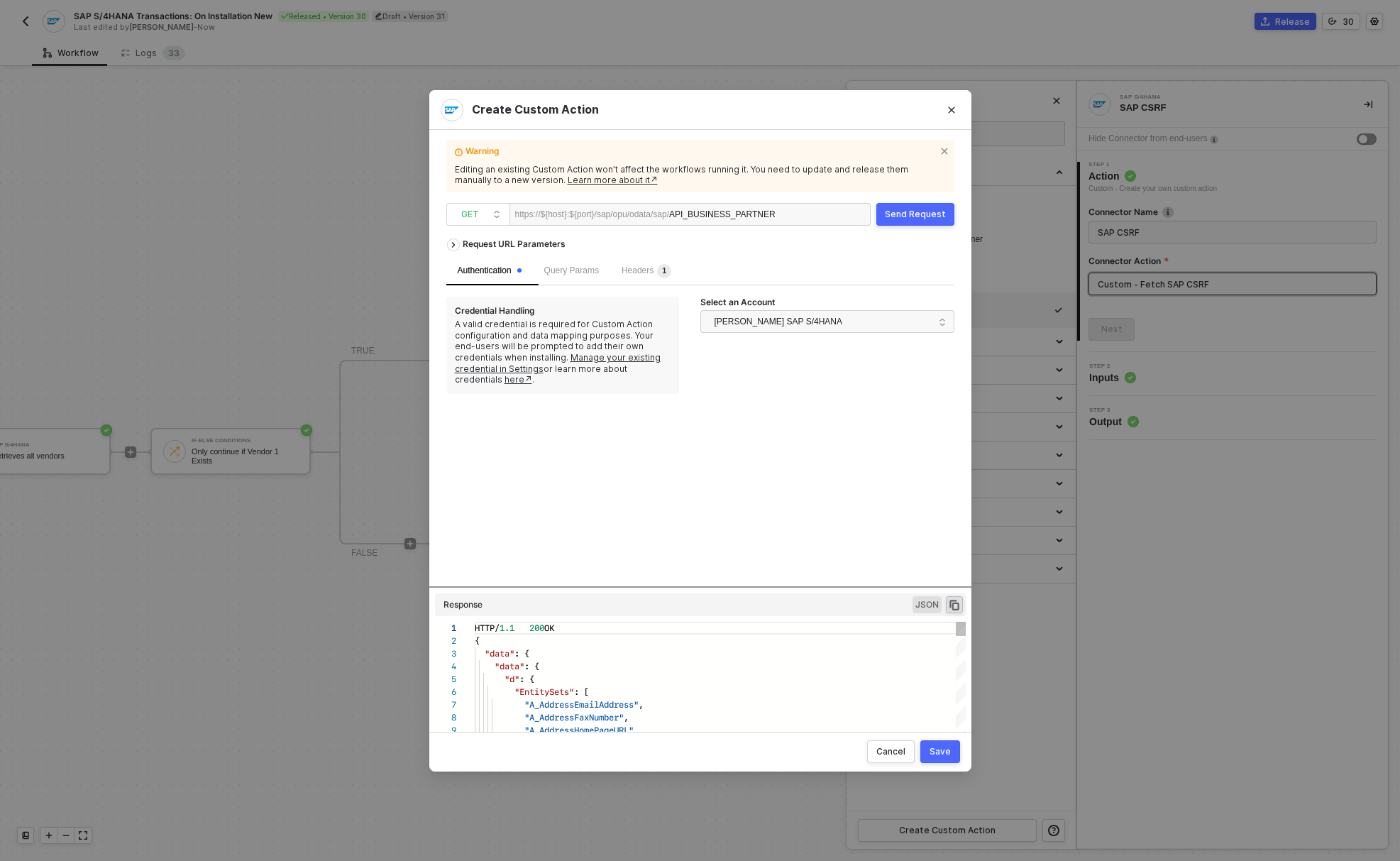
scroll to position [127, 0]
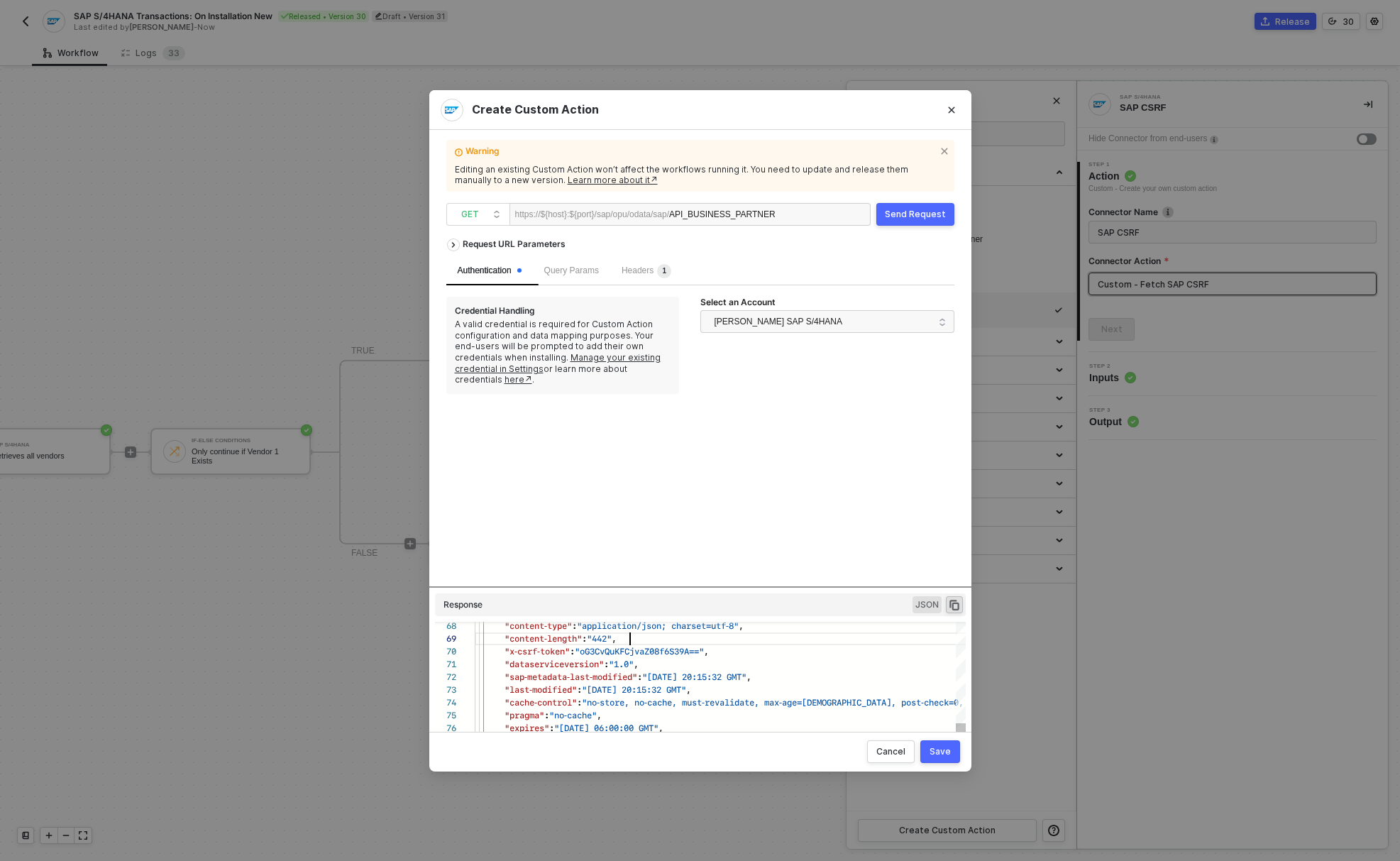
click at [638, 643] on div ""content-length" : "442" ," at bounding box center [747, 639] width 545 height 13
click at [639, 646] on span ""oG3CvQuKFCjvaZ08f6S39A=="" at bounding box center [639, 651] width 129 height 14
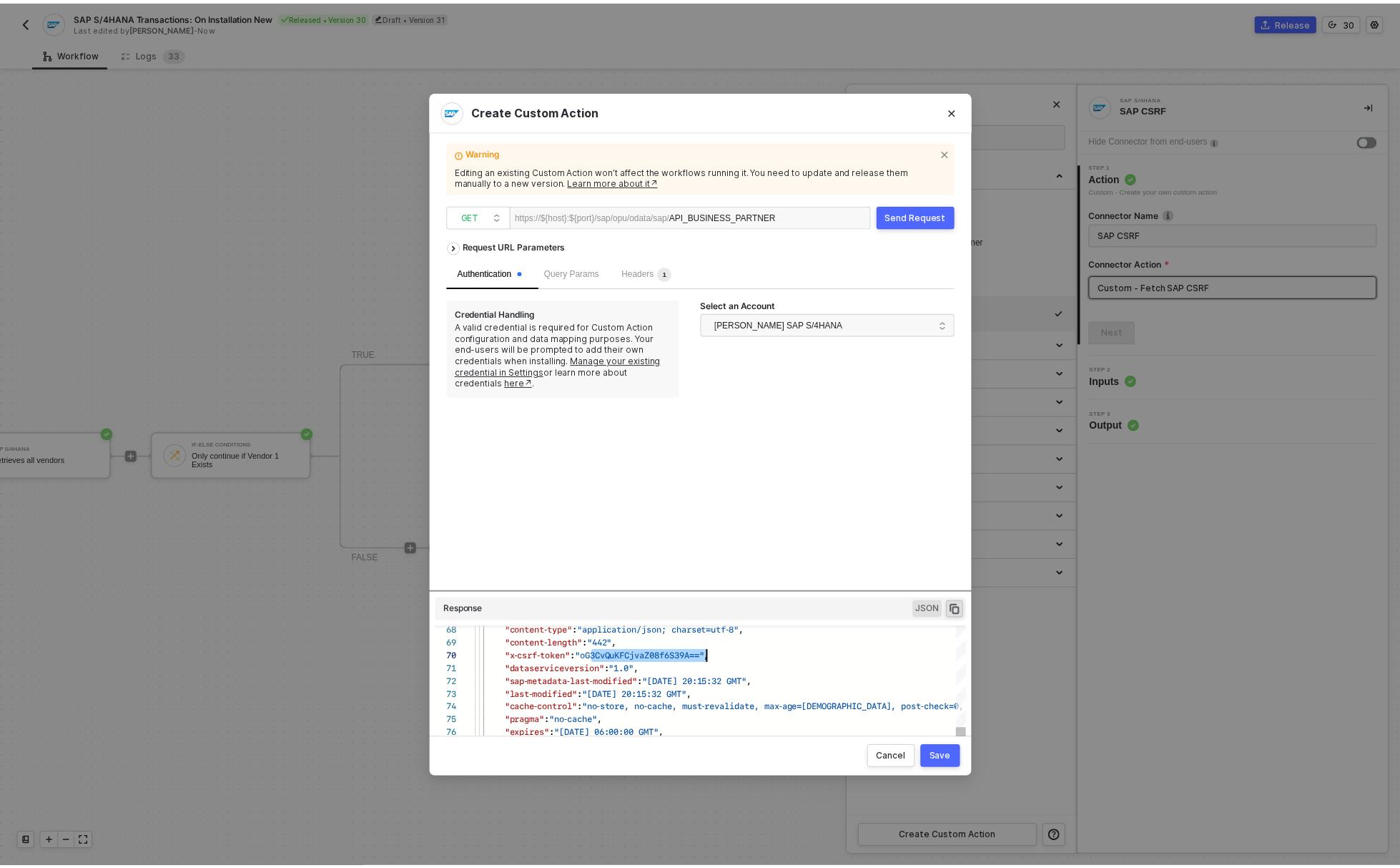
scroll to position [0, 233]
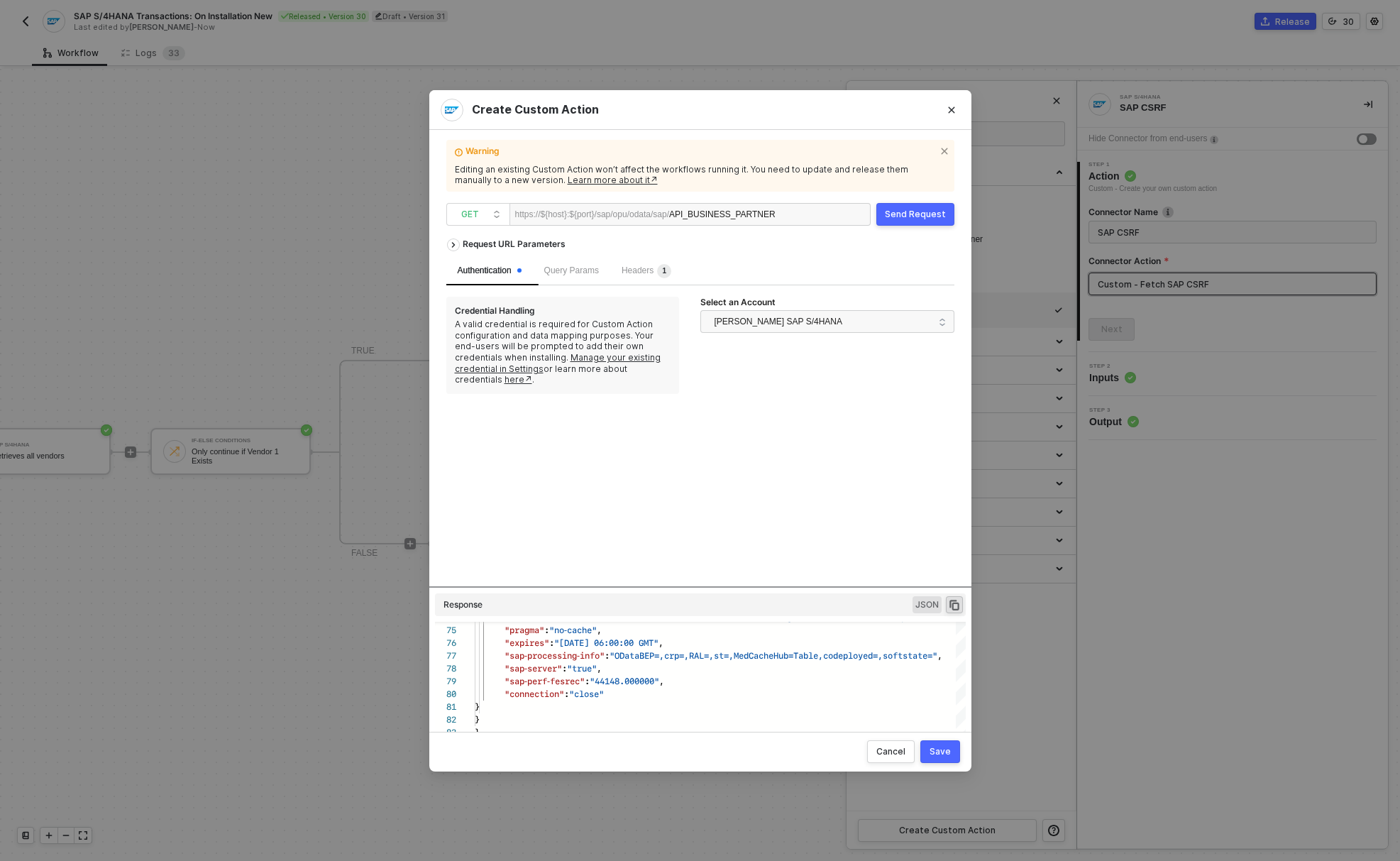
click at [944, 751] on div "Save" at bounding box center [940, 751] width 22 height 11
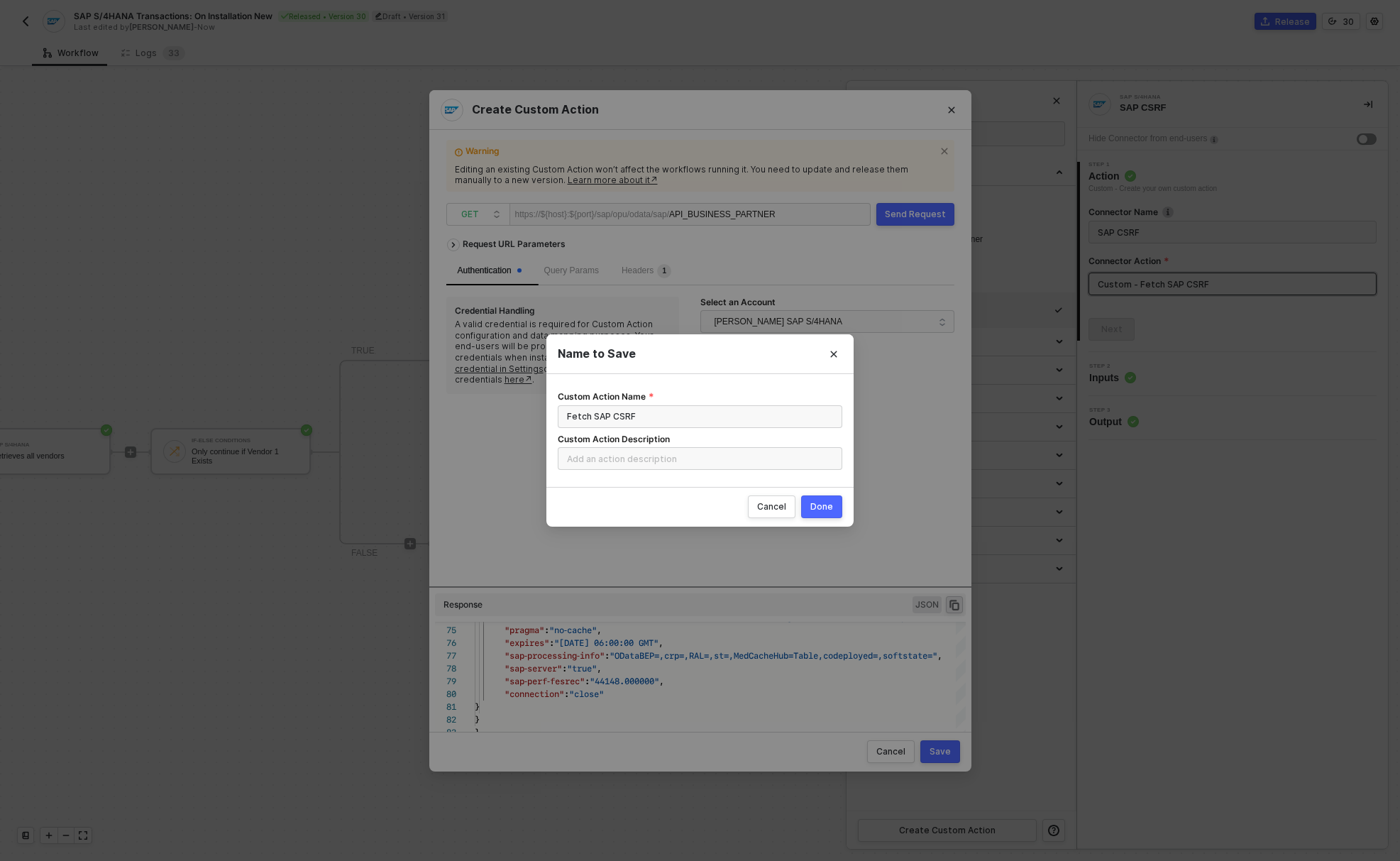
click at [819, 523] on div "Cancel Done" at bounding box center [700, 507] width 307 height 40
click at [821, 507] on div "Done" at bounding box center [821, 507] width 22 height 11
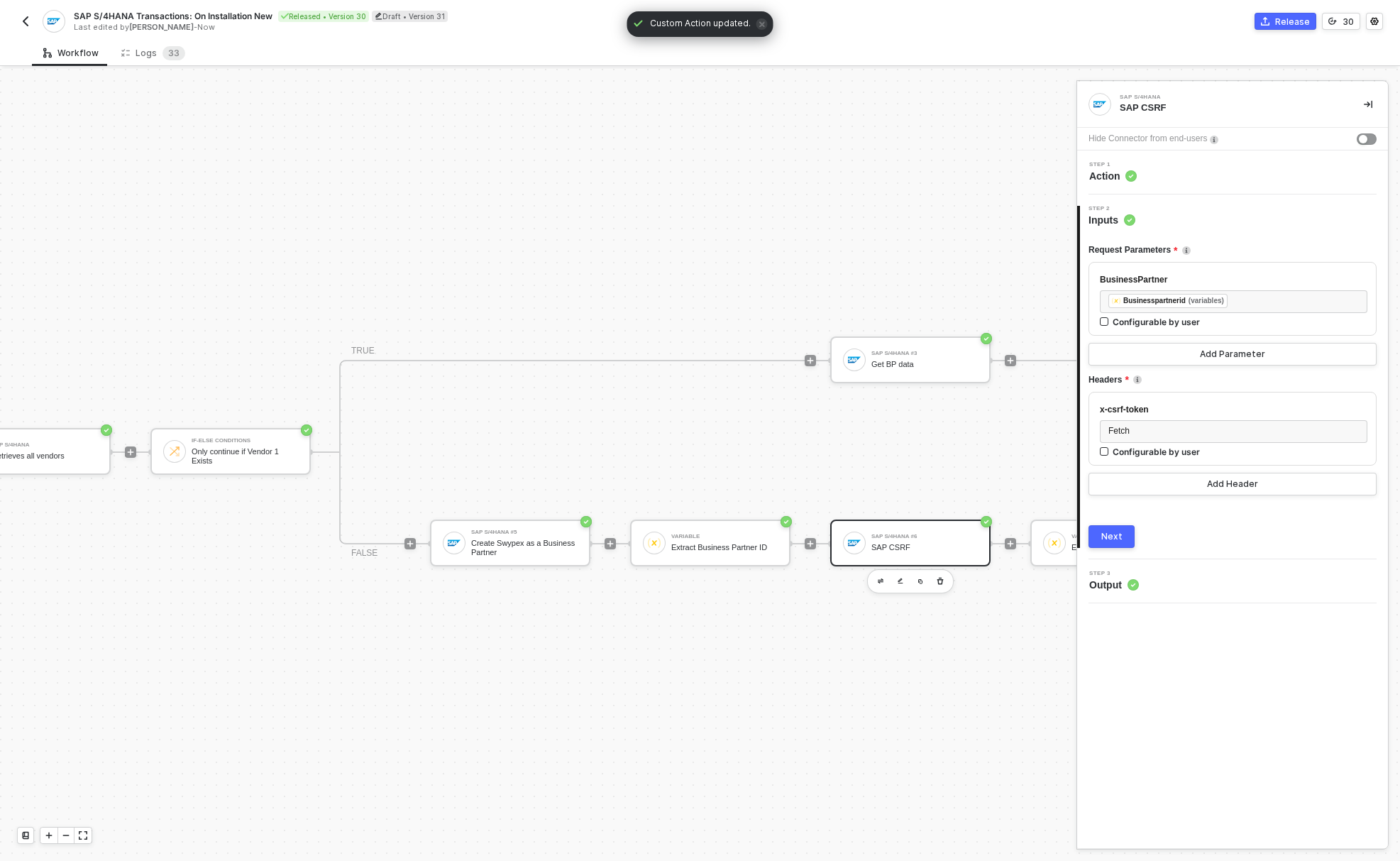
click at [1118, 541] on div "Next" at bounding box center [1112, 536] width 22 height 11
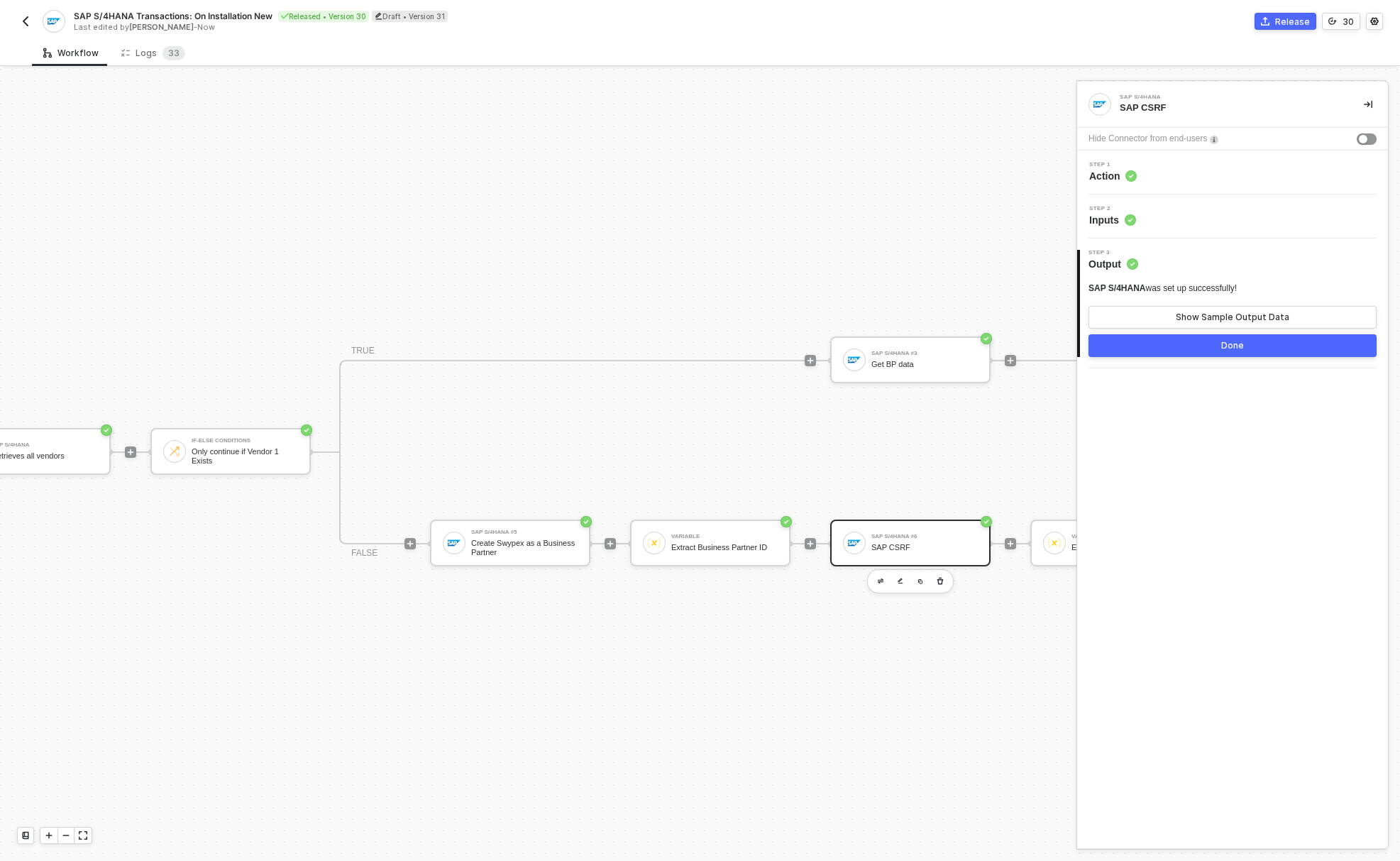
click at [1233, 350] on div "Done" at bounding box center [1232, 346] width 22 height 11
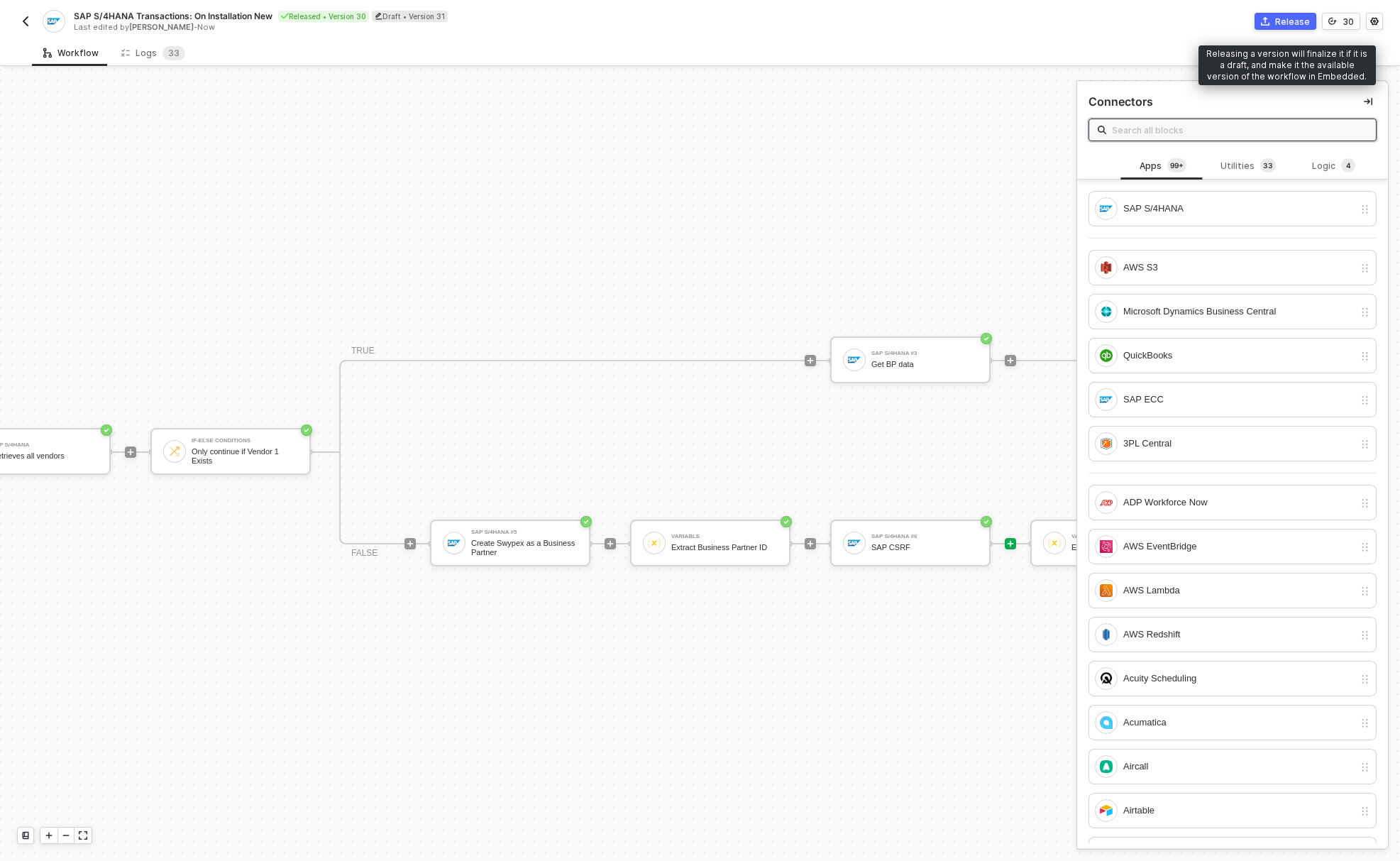
click at [1269, 22] on icon "icon-commerce" at bounding box center [1265, 21] width 9 height 9
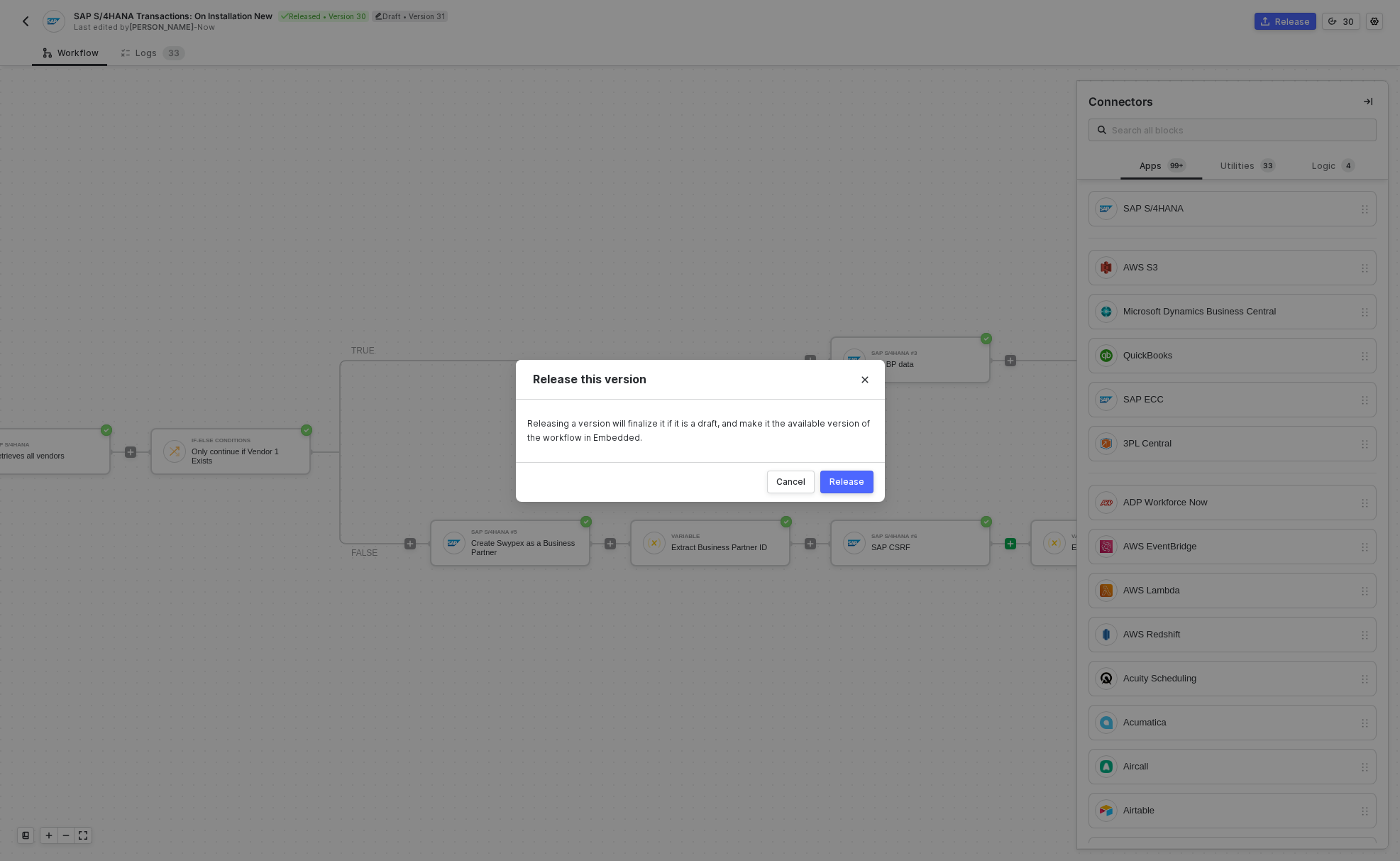
click at [850, 483] on div "Release" at bounding box center [846, 482] width 34 height 11
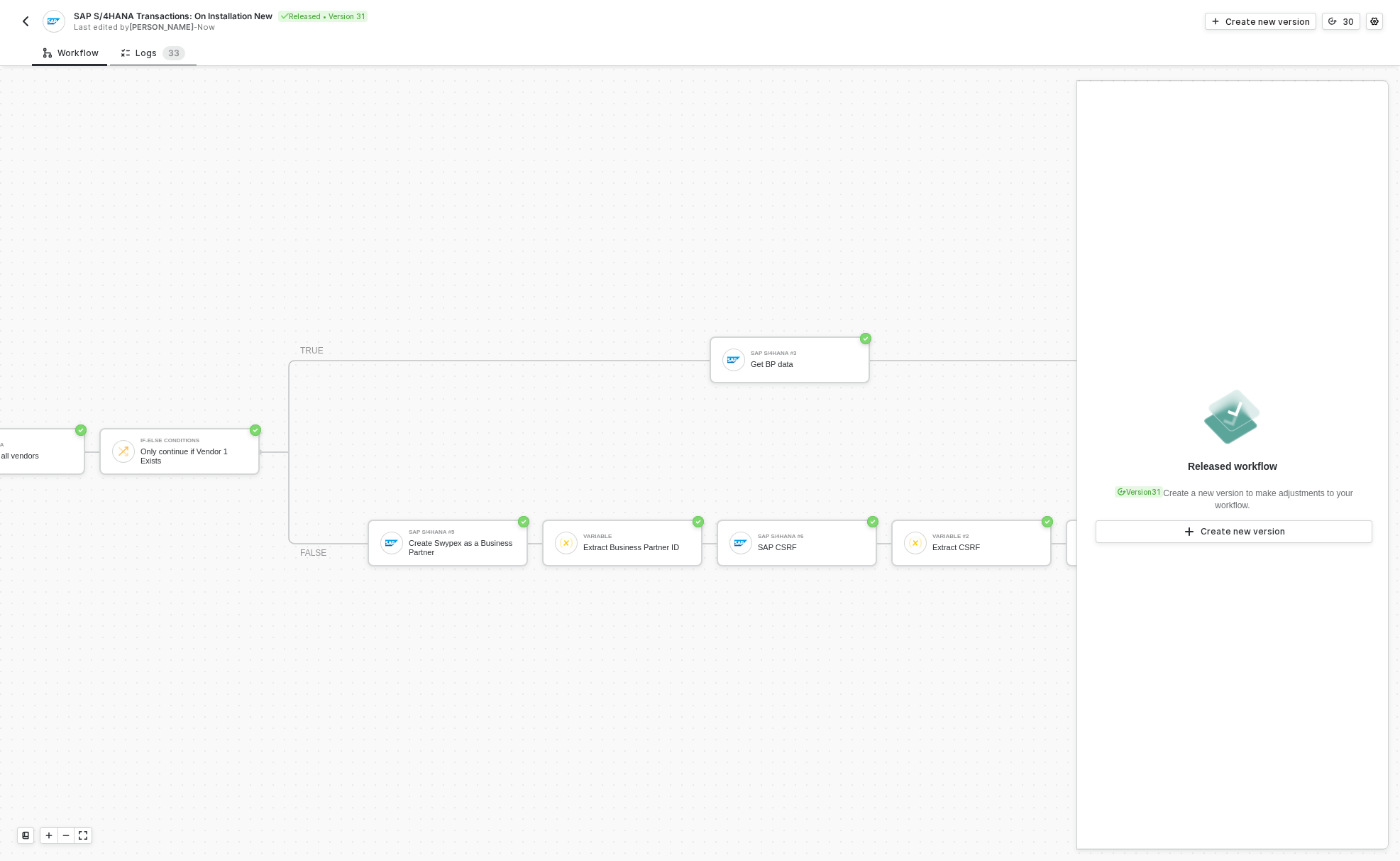
click at [158, 57] on div "Logs 3 3" at bounding box center [153, 54] width 64 height 14
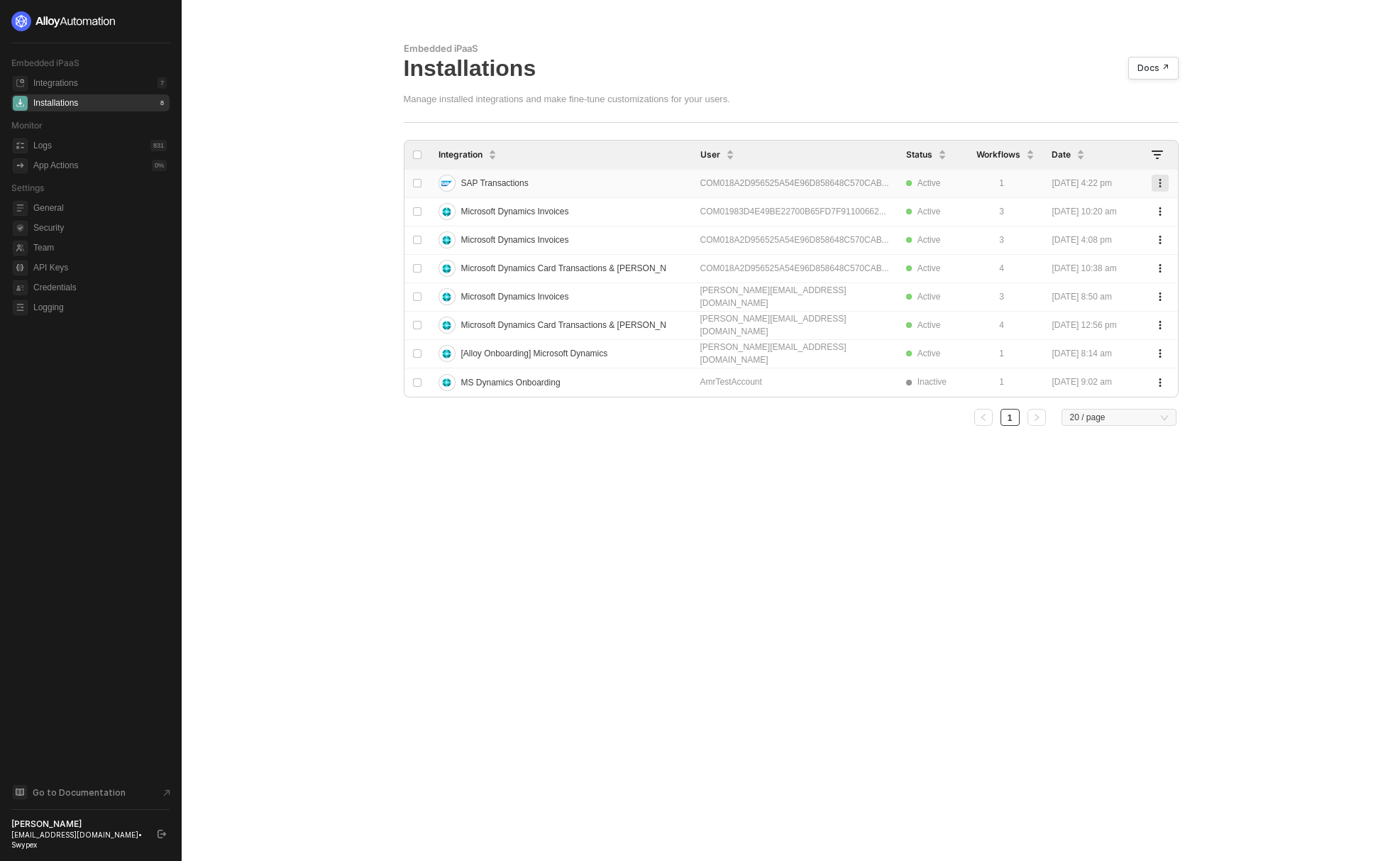
click at [1165, 181] on button "button" at bounding box center [1160, 183] width 17 height 17
click at [1075, 217] on div "Delete" at bounding box center [1110, 212] width 88 height 14
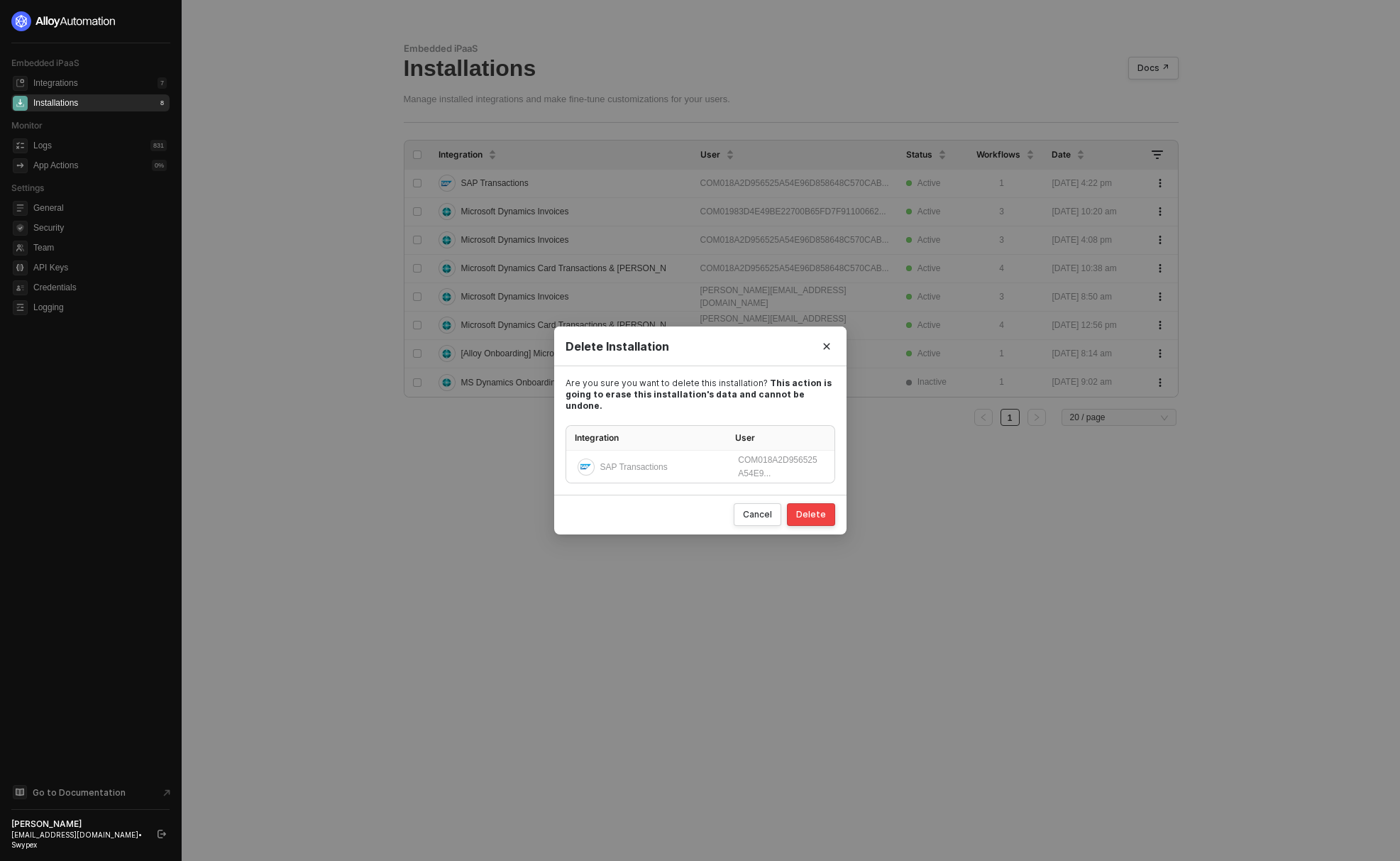
click at [815, 510] on div "Delete" at bounding box center [810, 515] width 30 height 11
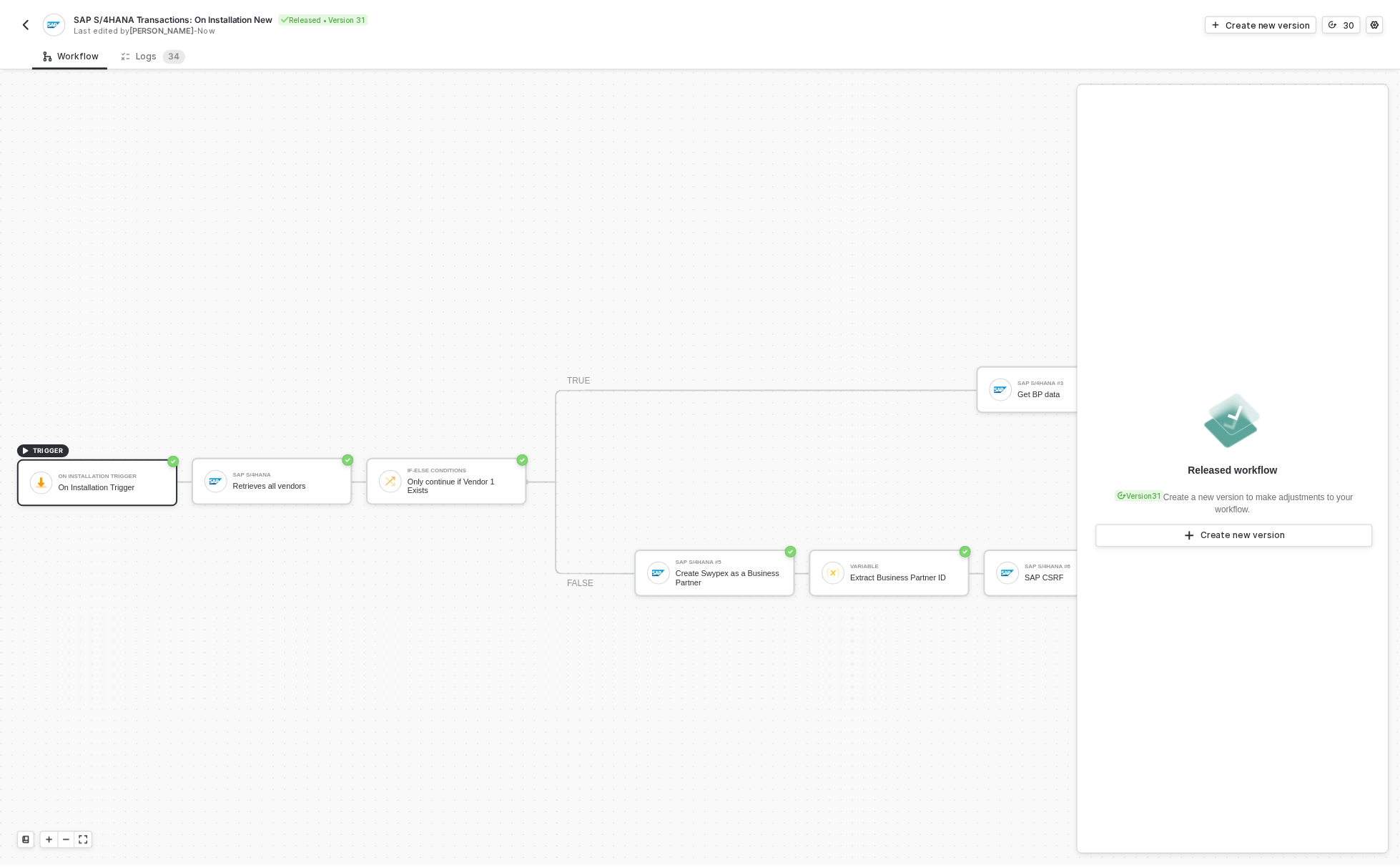
scroll to position [37, 0]
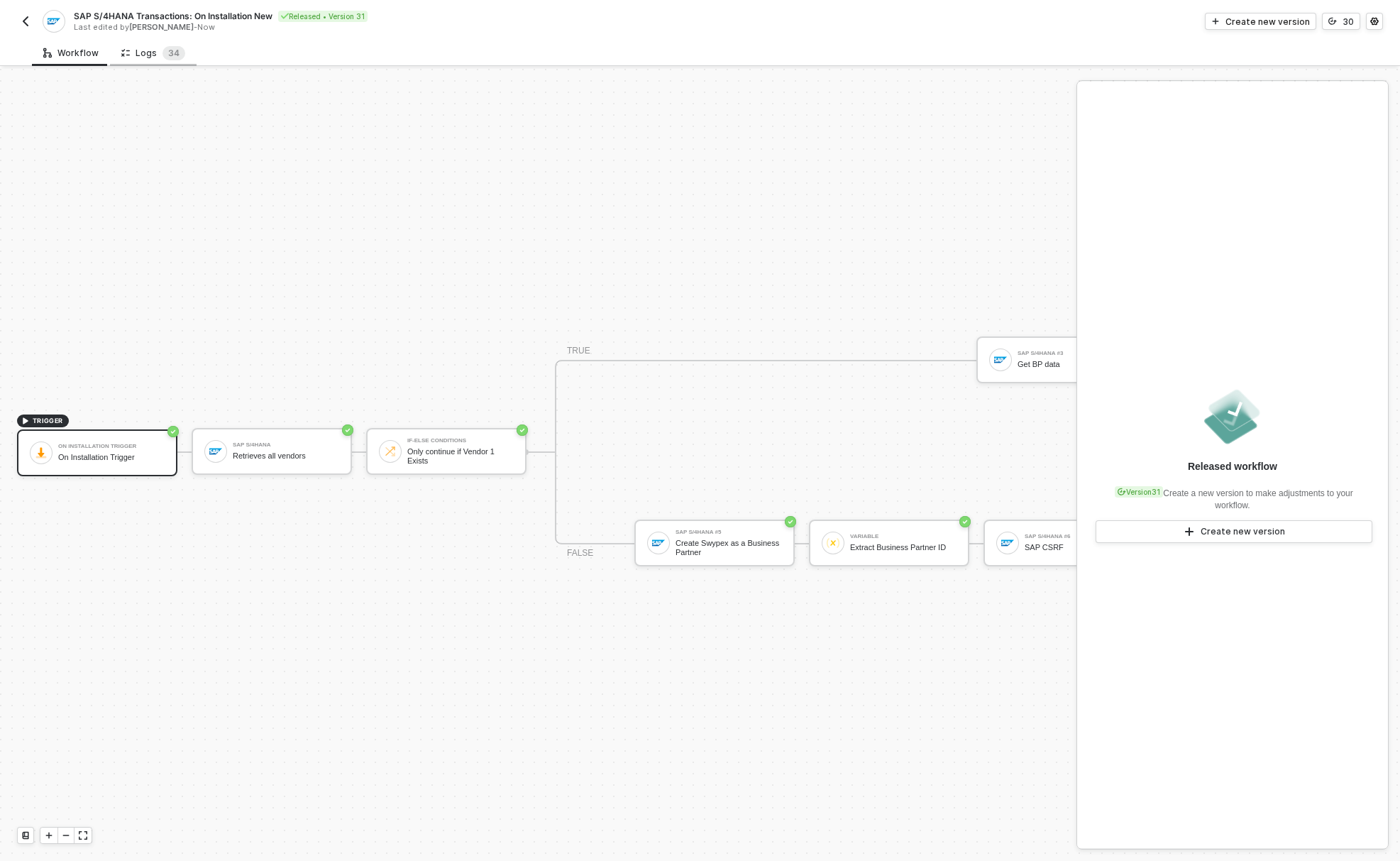
click at [143, 53] on div "Logs 3 4" at bounding box center [153, 54] width 64 height 14
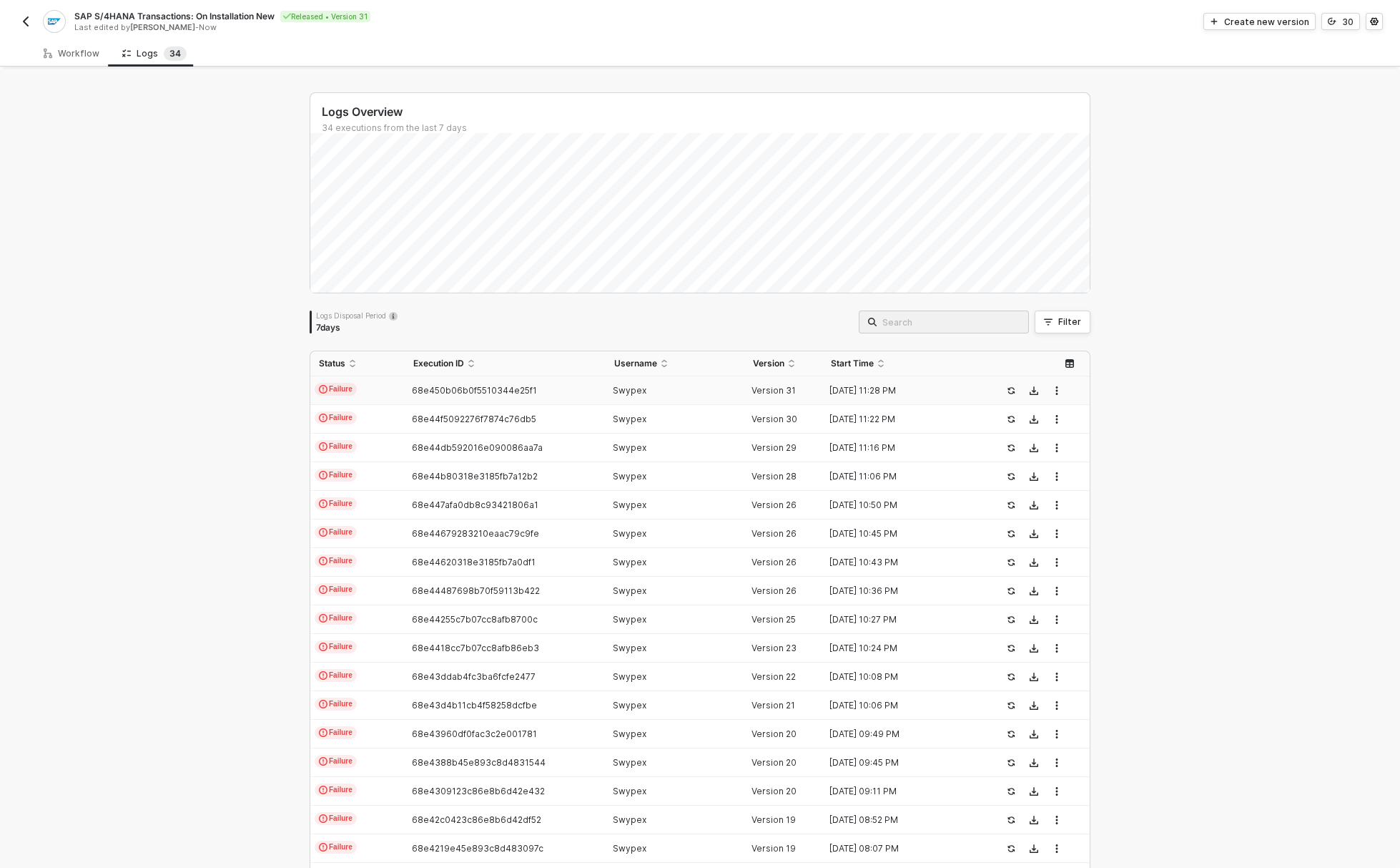
click at [510, 390] on span "68e450b06b0f5510344e25f1" at bounding box center [474, 390] width 125 height 11
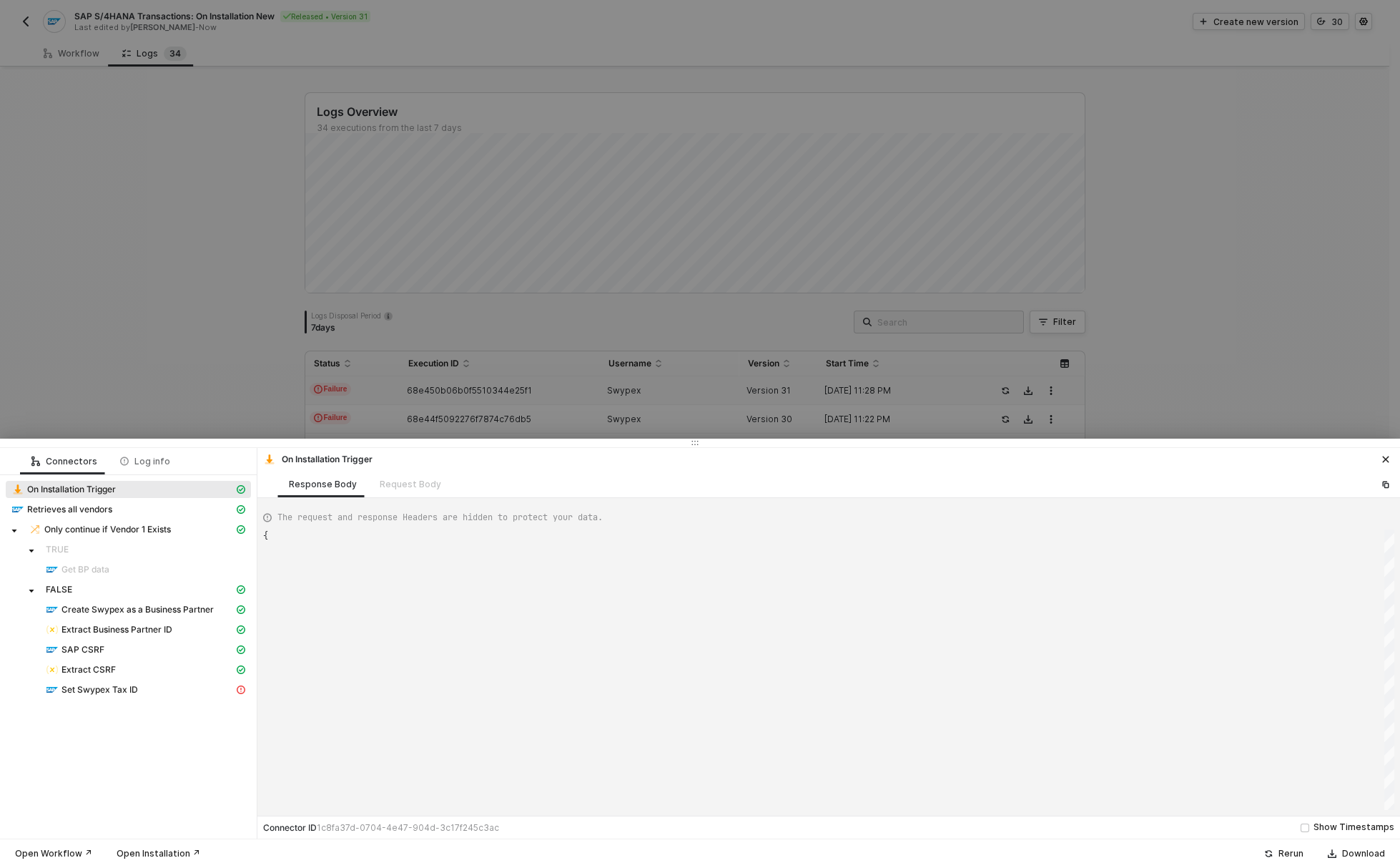
scroll to position [39, 0]
click at [98, 659] on div "SAP CSRF" at bounding box center [128, 651] width 246 height 20
click at [99, 651] on span "SAP CSRF" at bounding box center [82, 650] width 43 height 11
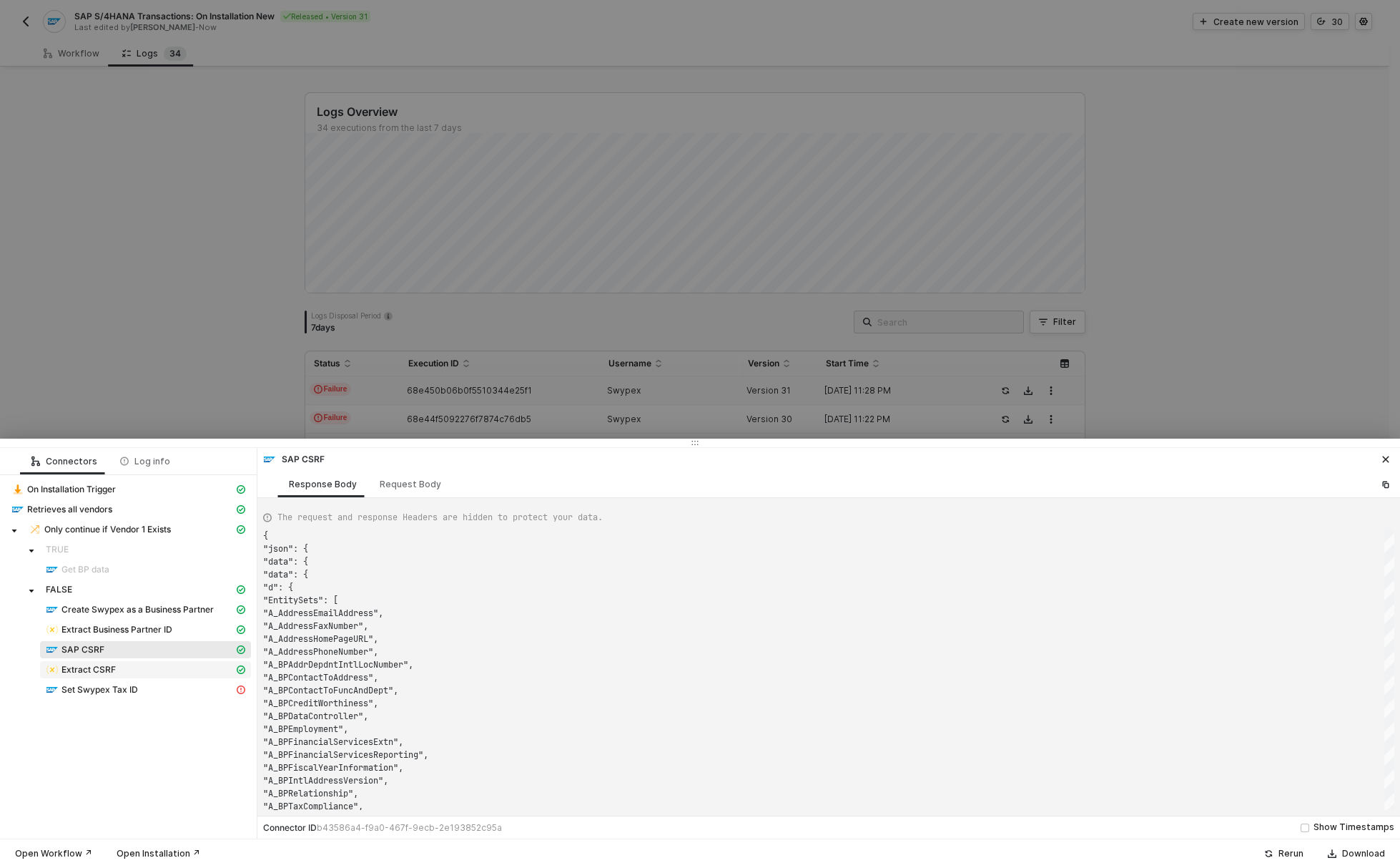
scroll to position [129, 0]
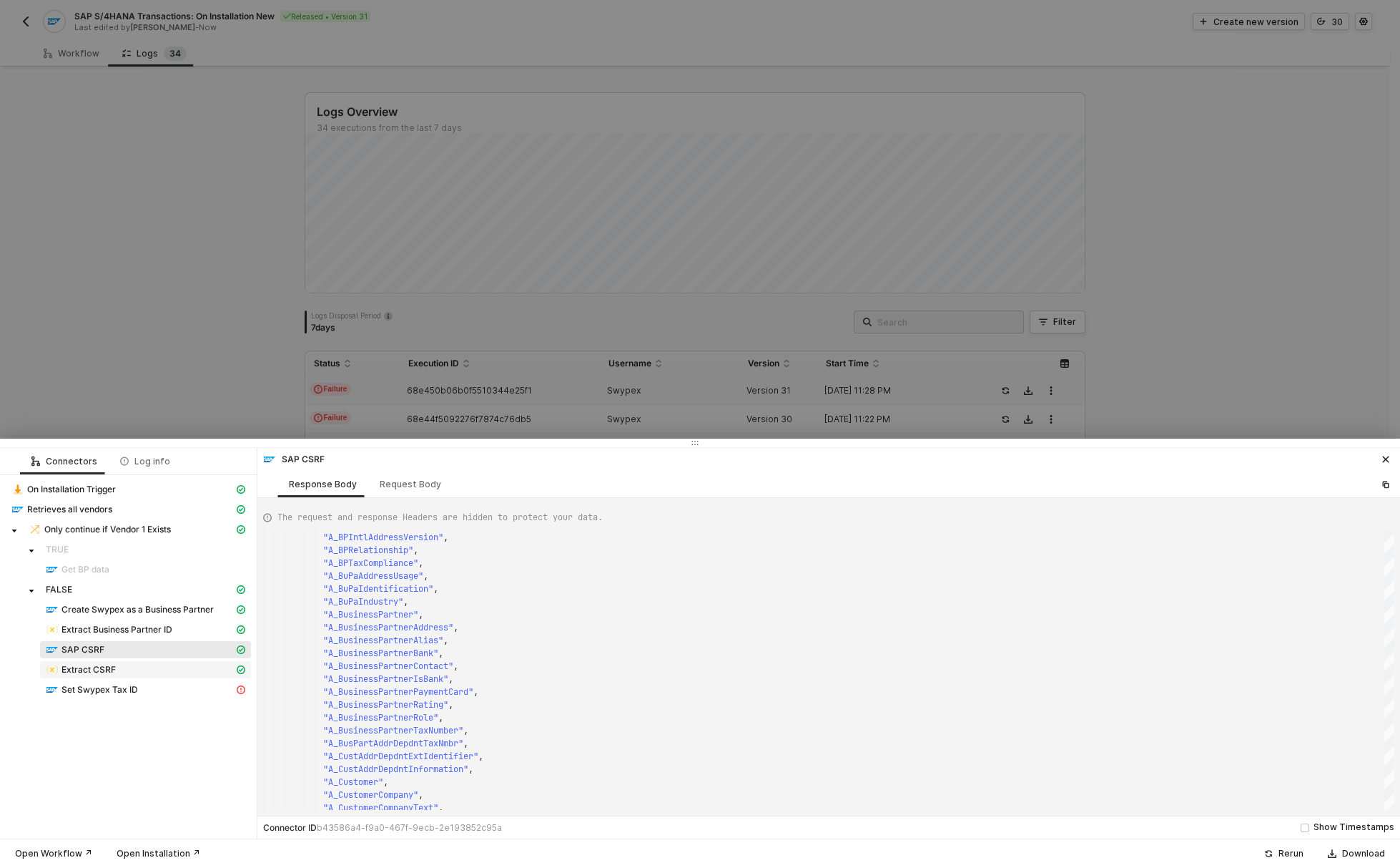
click at [87, 672] on span "Extract CSRF" at bounding box center [88, 669] width 54 height 11
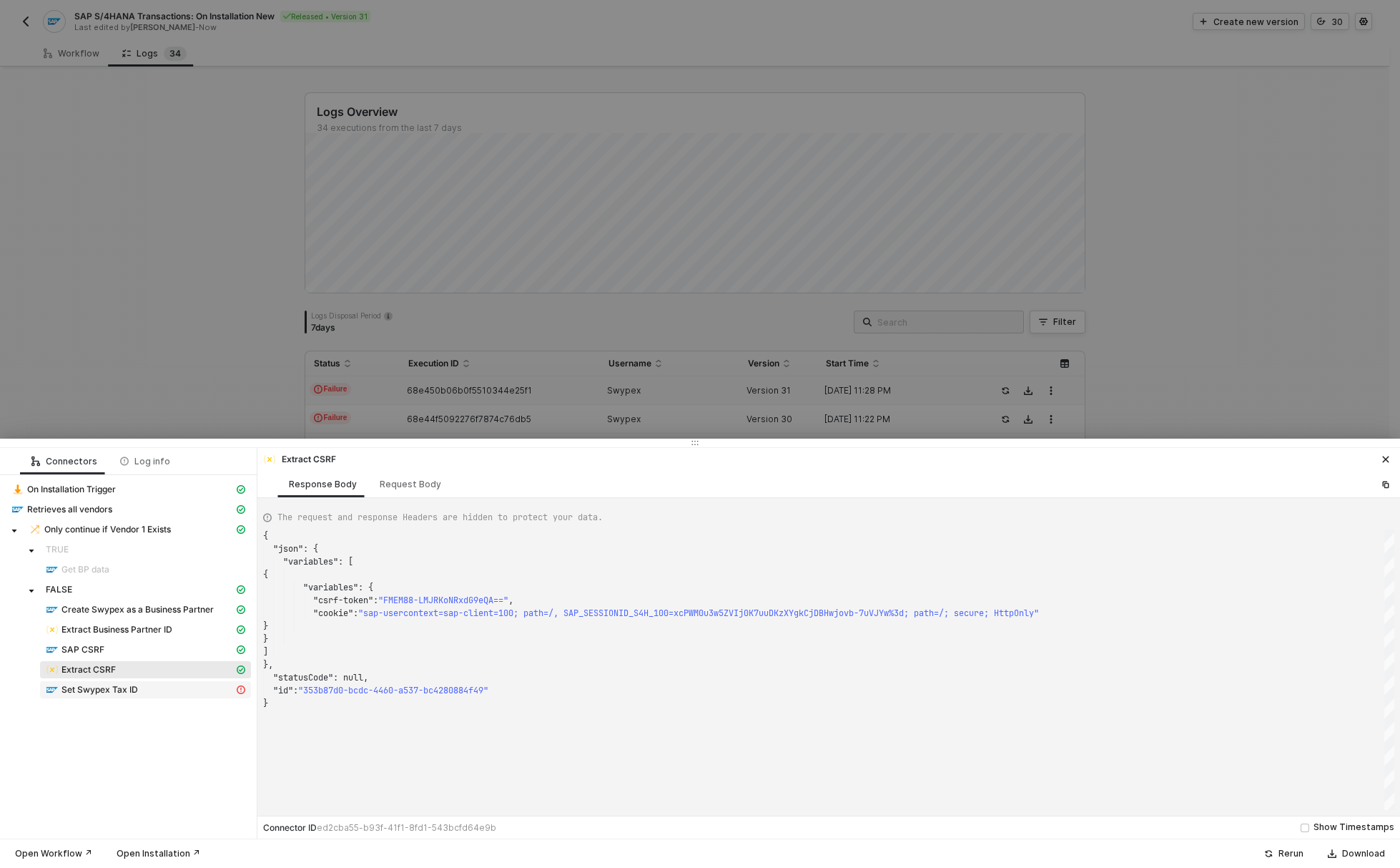
click at [158, 689] on div "Set Swypex Tax ID" at bounding box center [140, 689] width 188 height 13
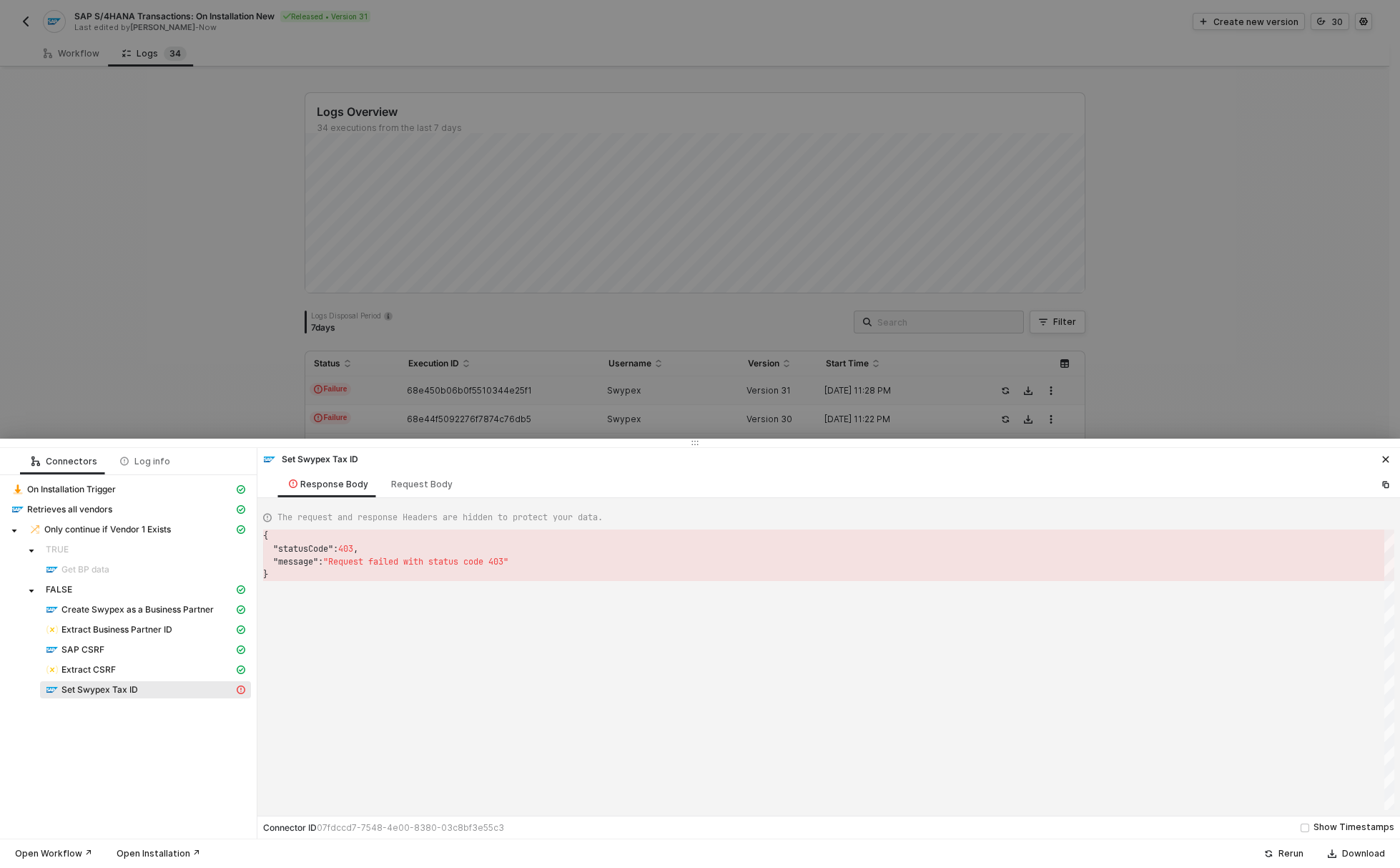
scroll to position [39, 0]
click at [410, 485] on div "Request Body" at bounding box center [422, 484] width 61 height 11
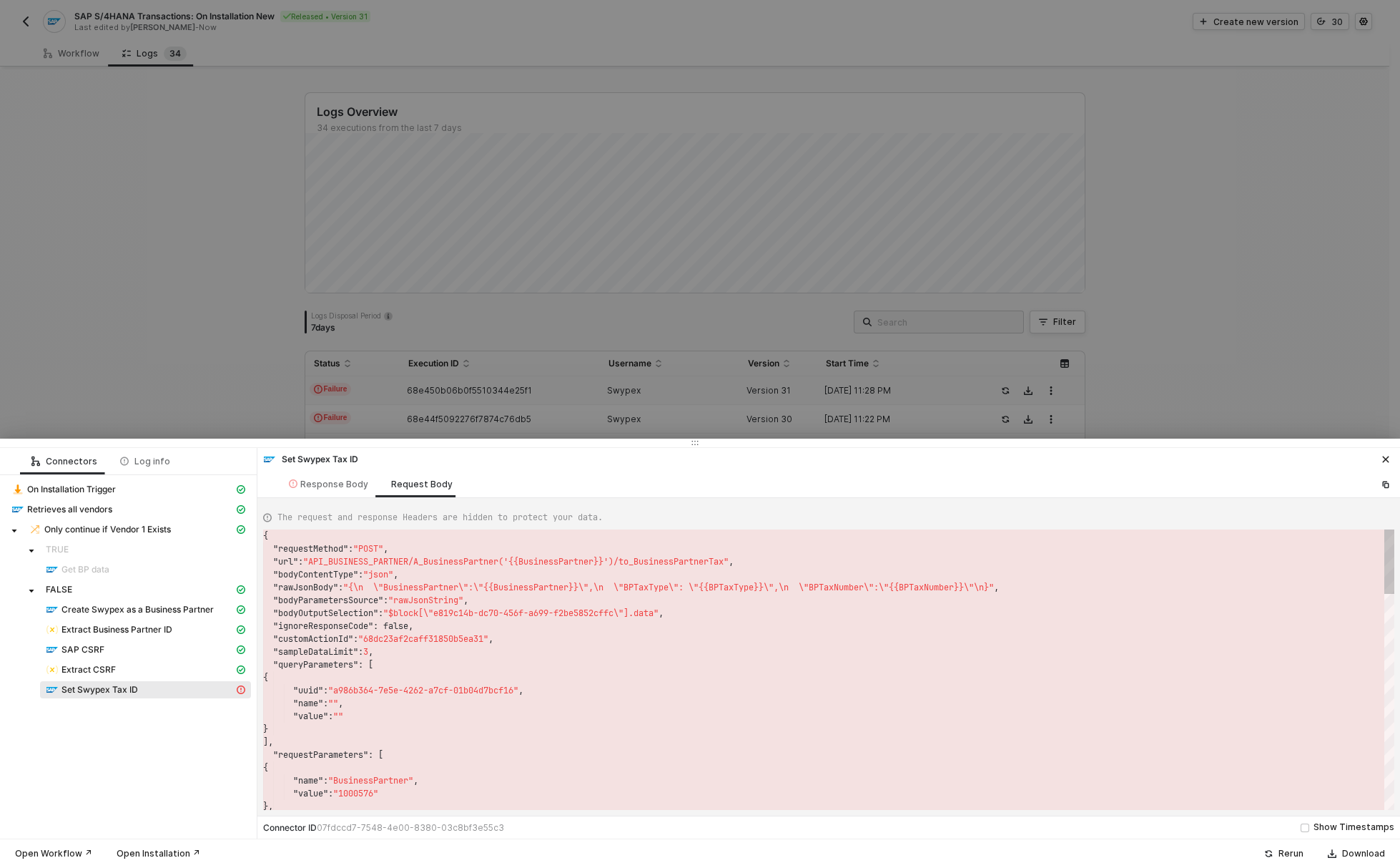
scroll to position [103, 0]
click at [131, 670] on div "Extract CSRF" at bounding box center [140, 670] width 188 height 13
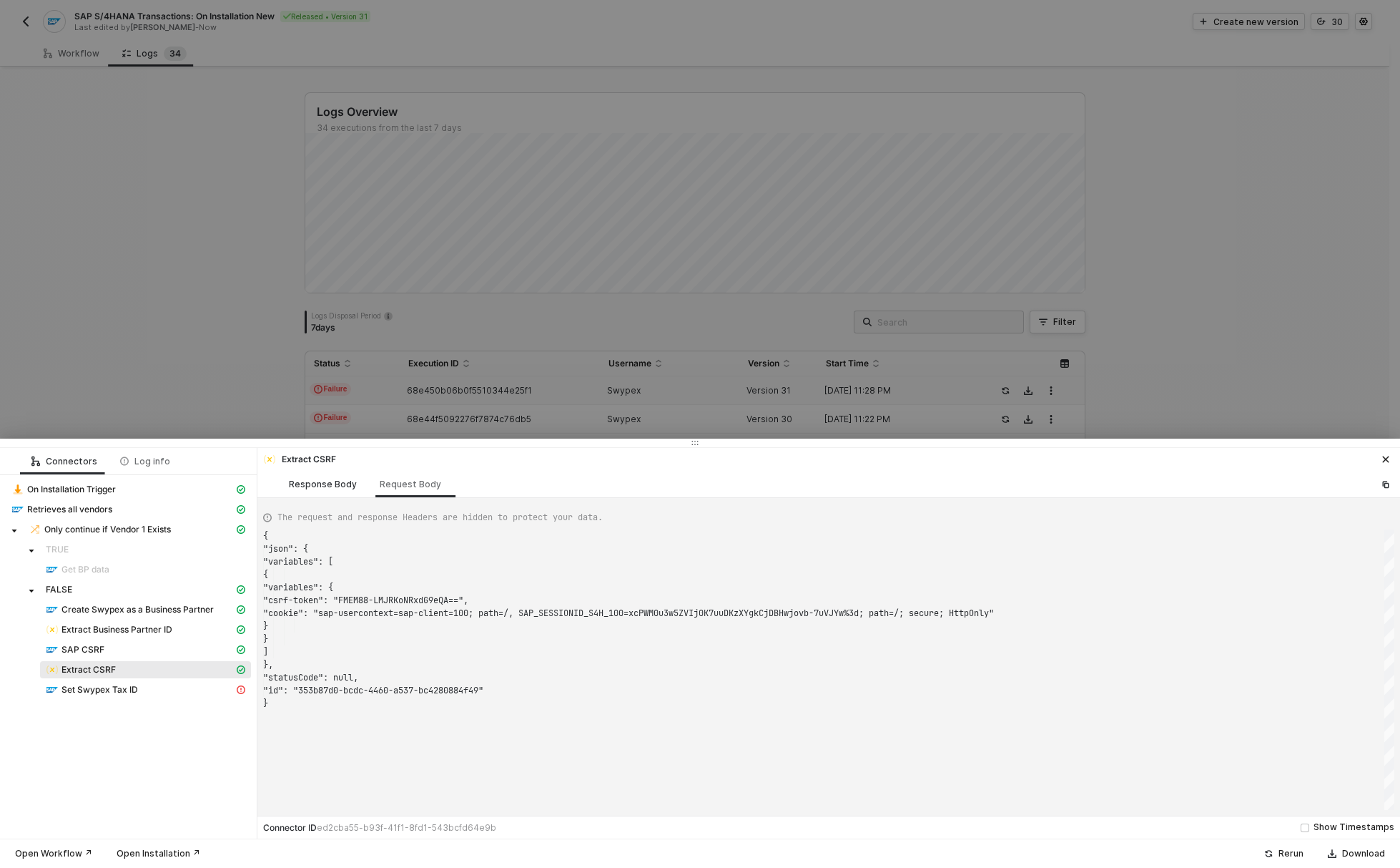
scroll to position [129, 0]
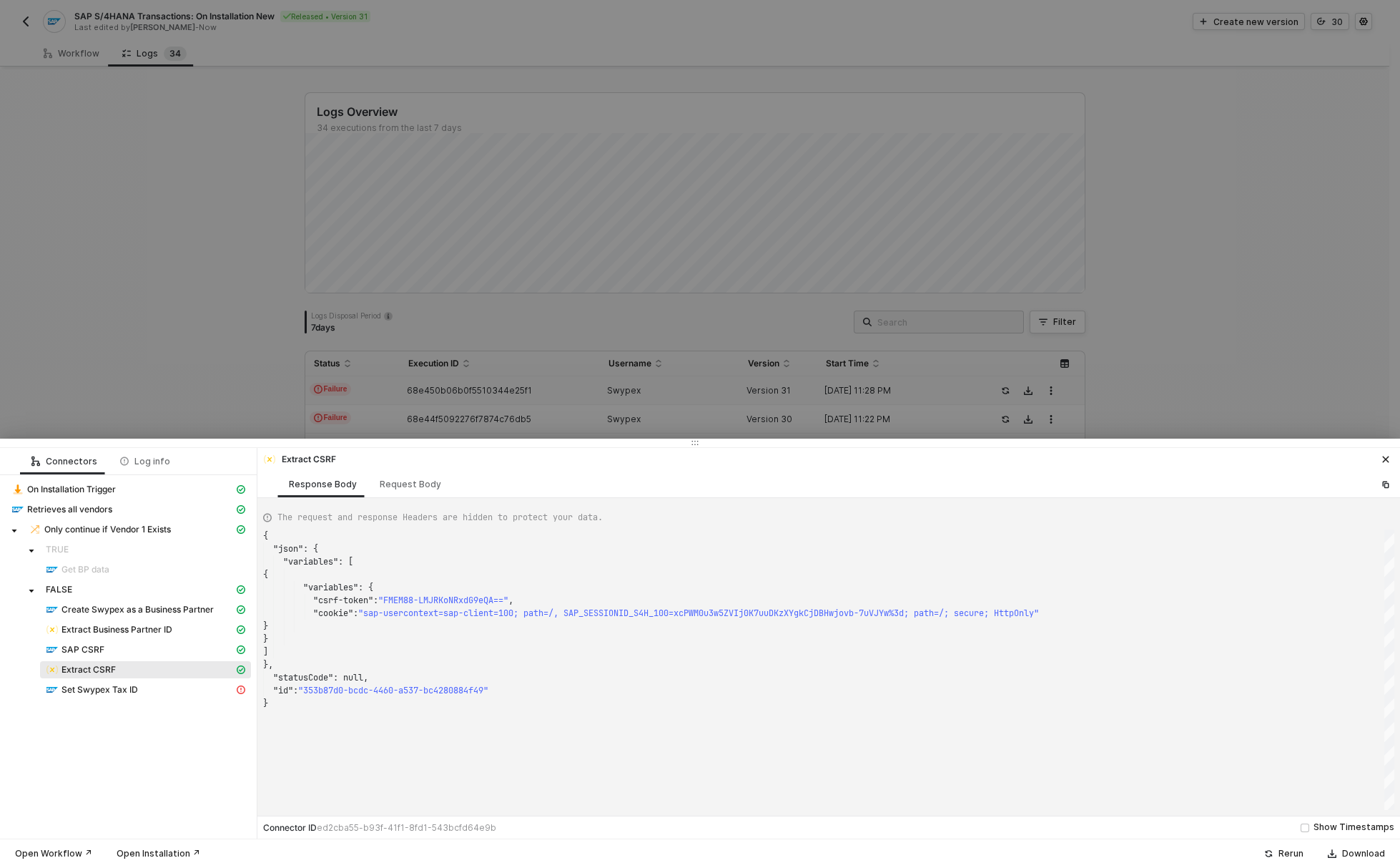
click at [393, 613] on span ""sap-usercontext=sap-client=100; path=/, SAP_SESSI" at bounding box center [483, 613] width 250 height 11
click at [417, 482] on div "Request Body" at bounding box center [410, 484] width 61 height 11
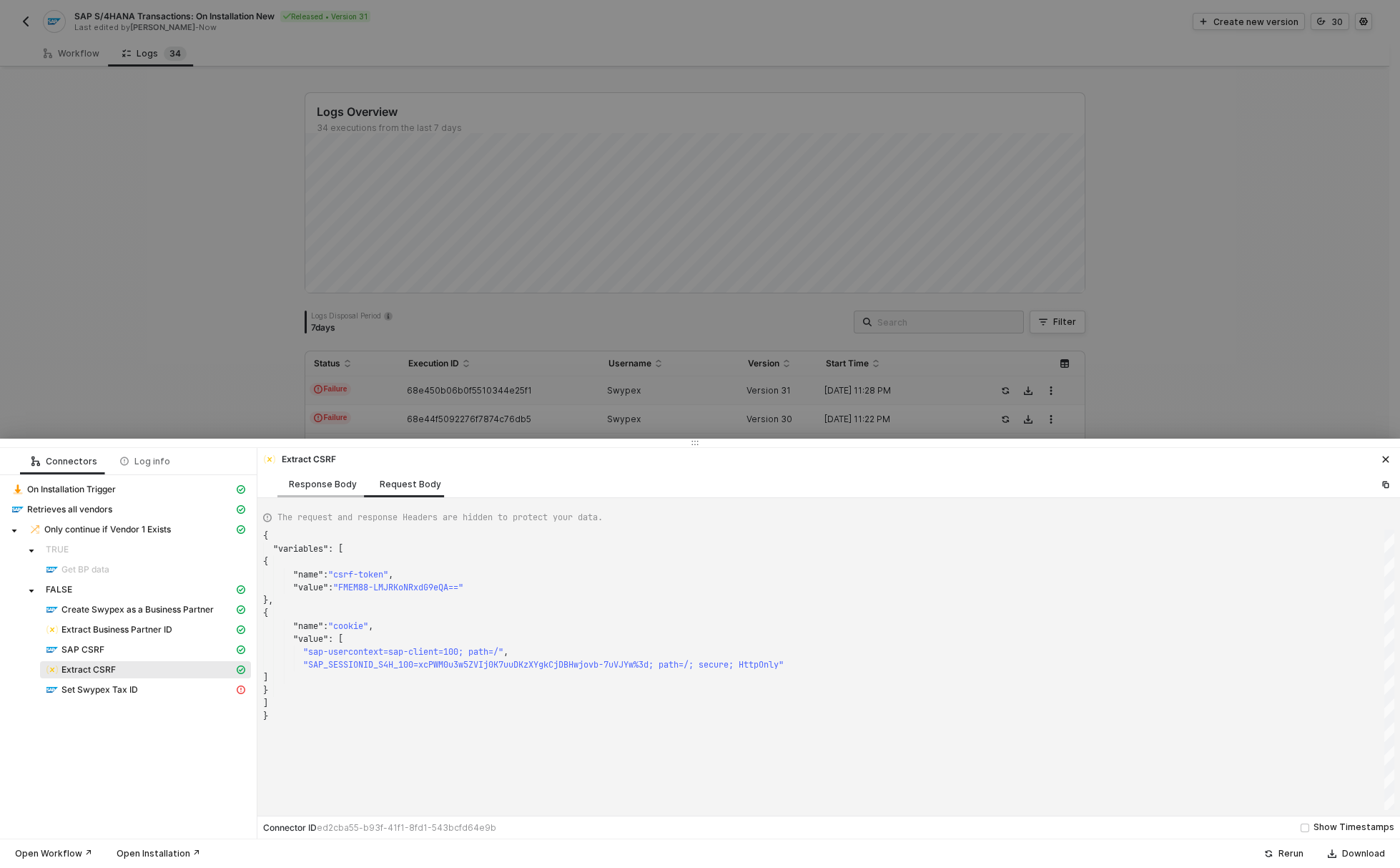
click at [330, 487] on div "Response Body" at bounding box center [323, 484] width 68 height 11
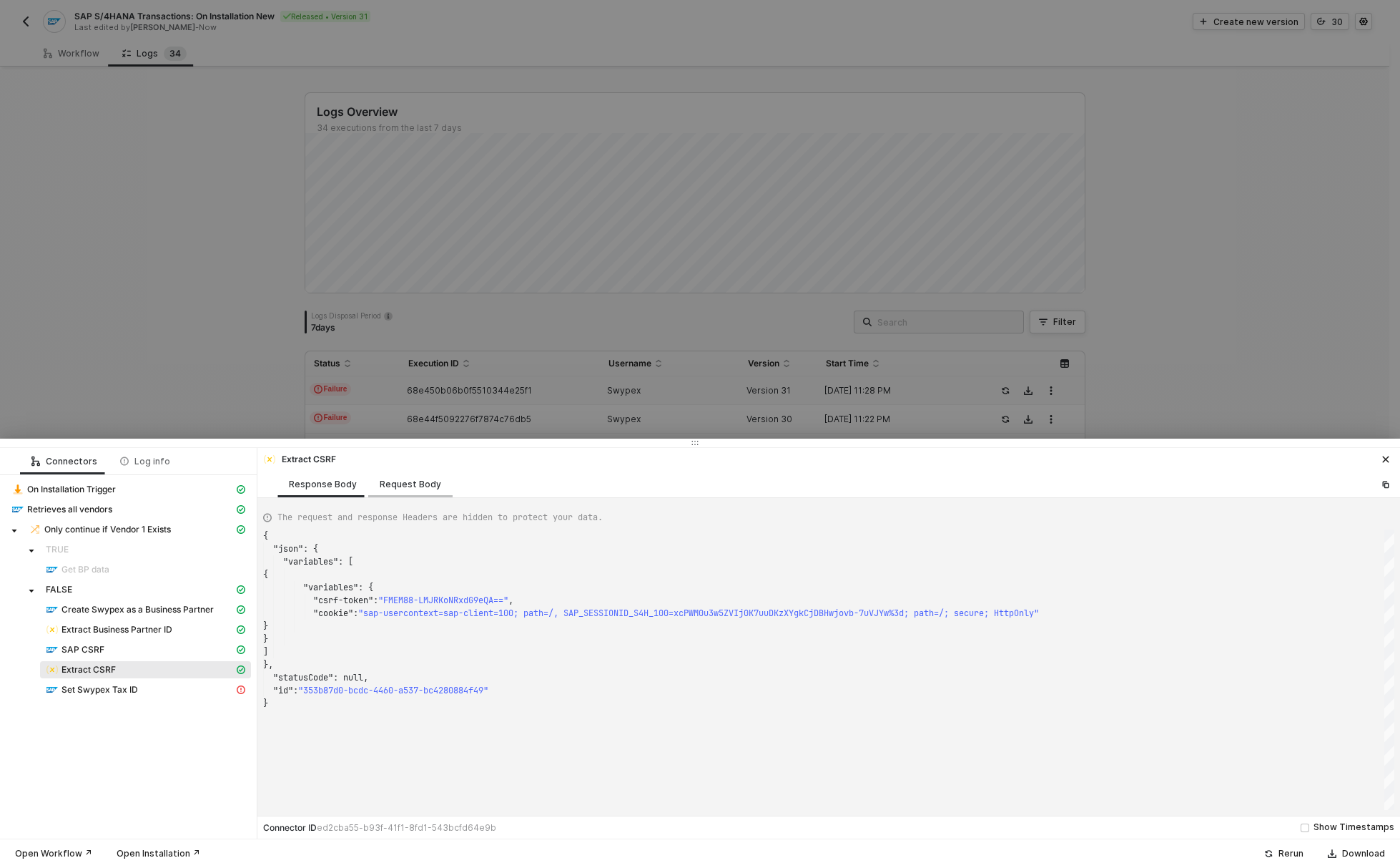
click at [405, 483] on div "Request Body" at bounding box center [410, 484] width 61 height 11
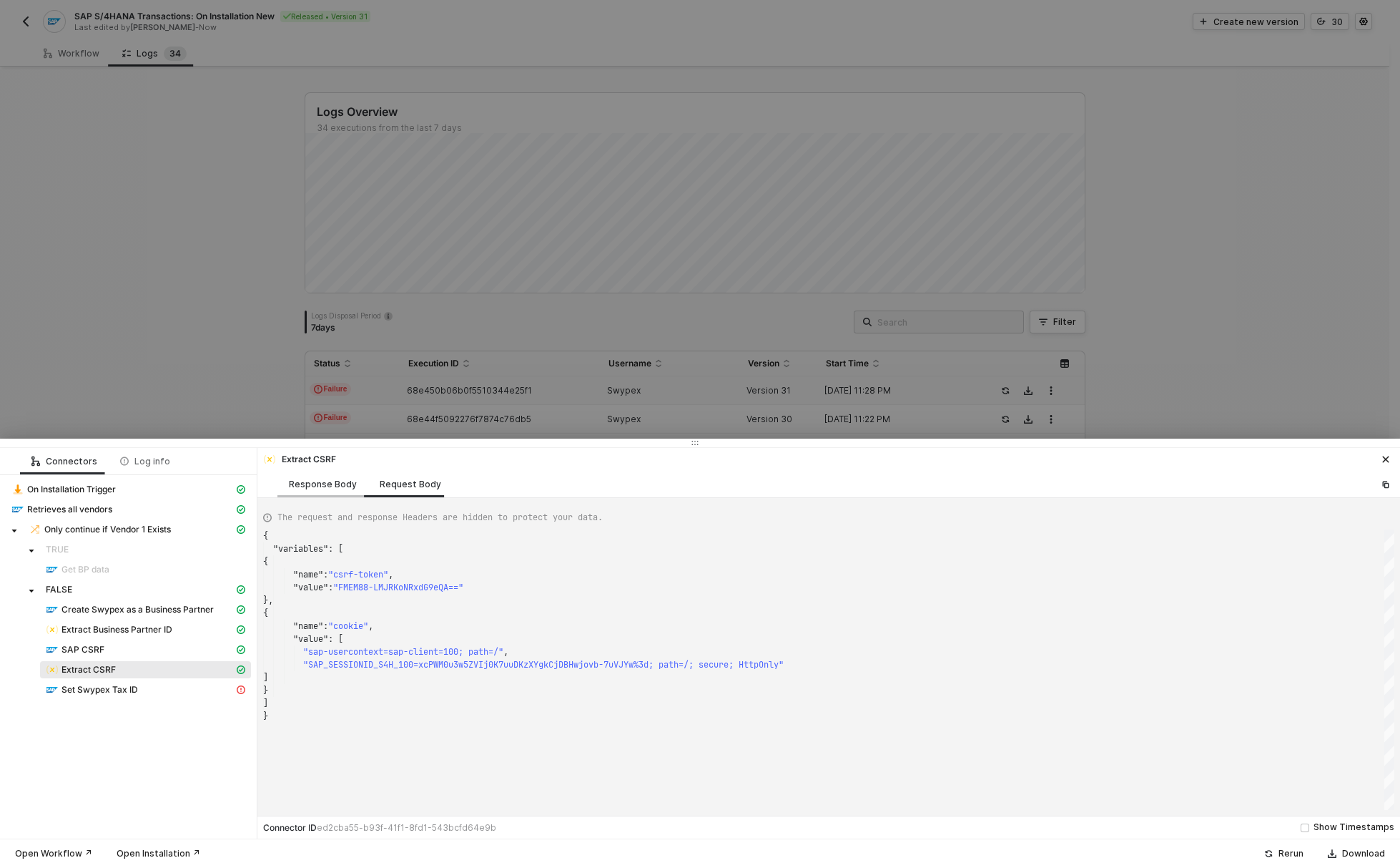
click at [334, 489] on div "Response Body" at bounding box center [323, 484] width 68 height 11
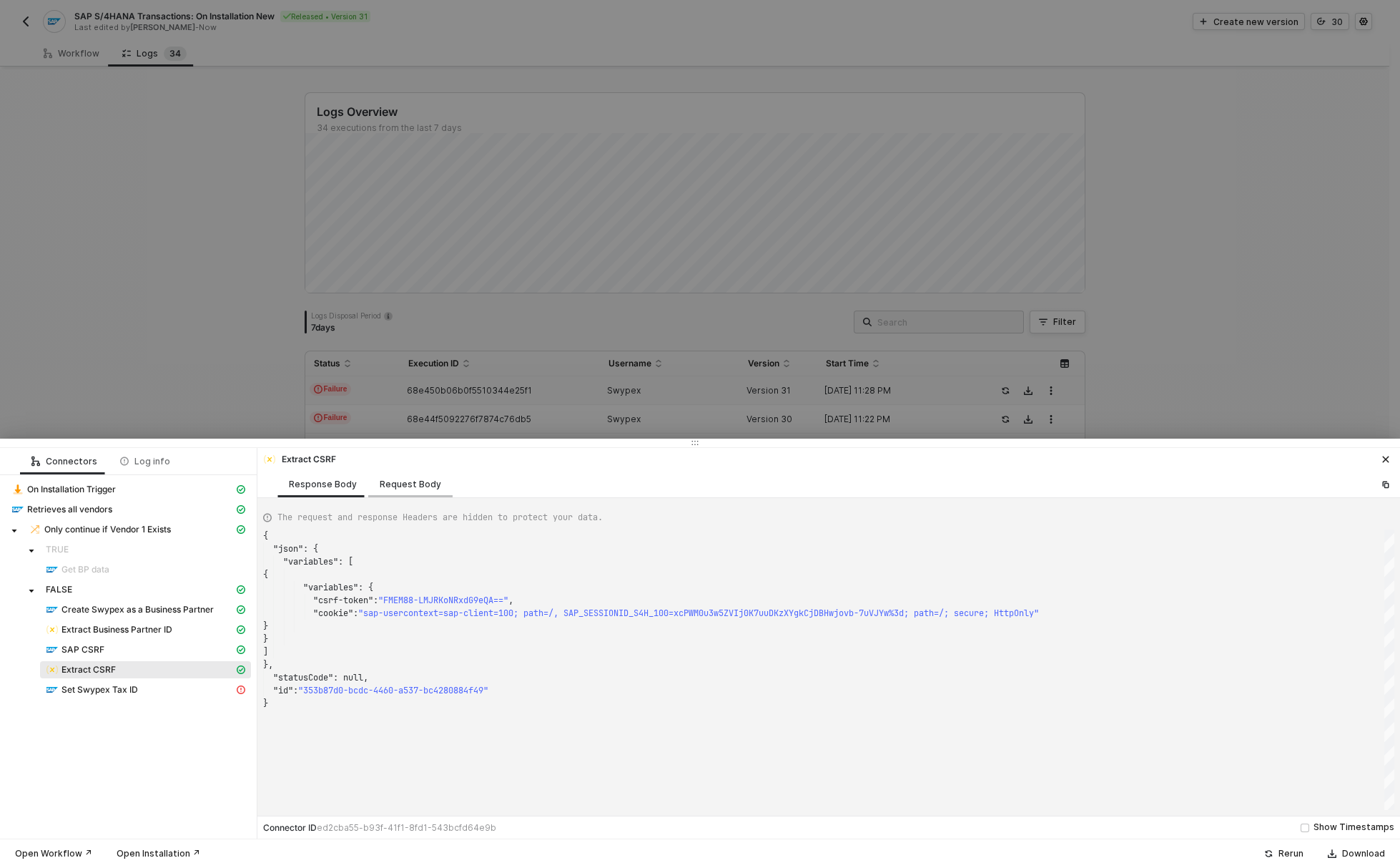
click at [427, 489] on div "Request Body" at bounding box center [410, 484] width 61 height 11
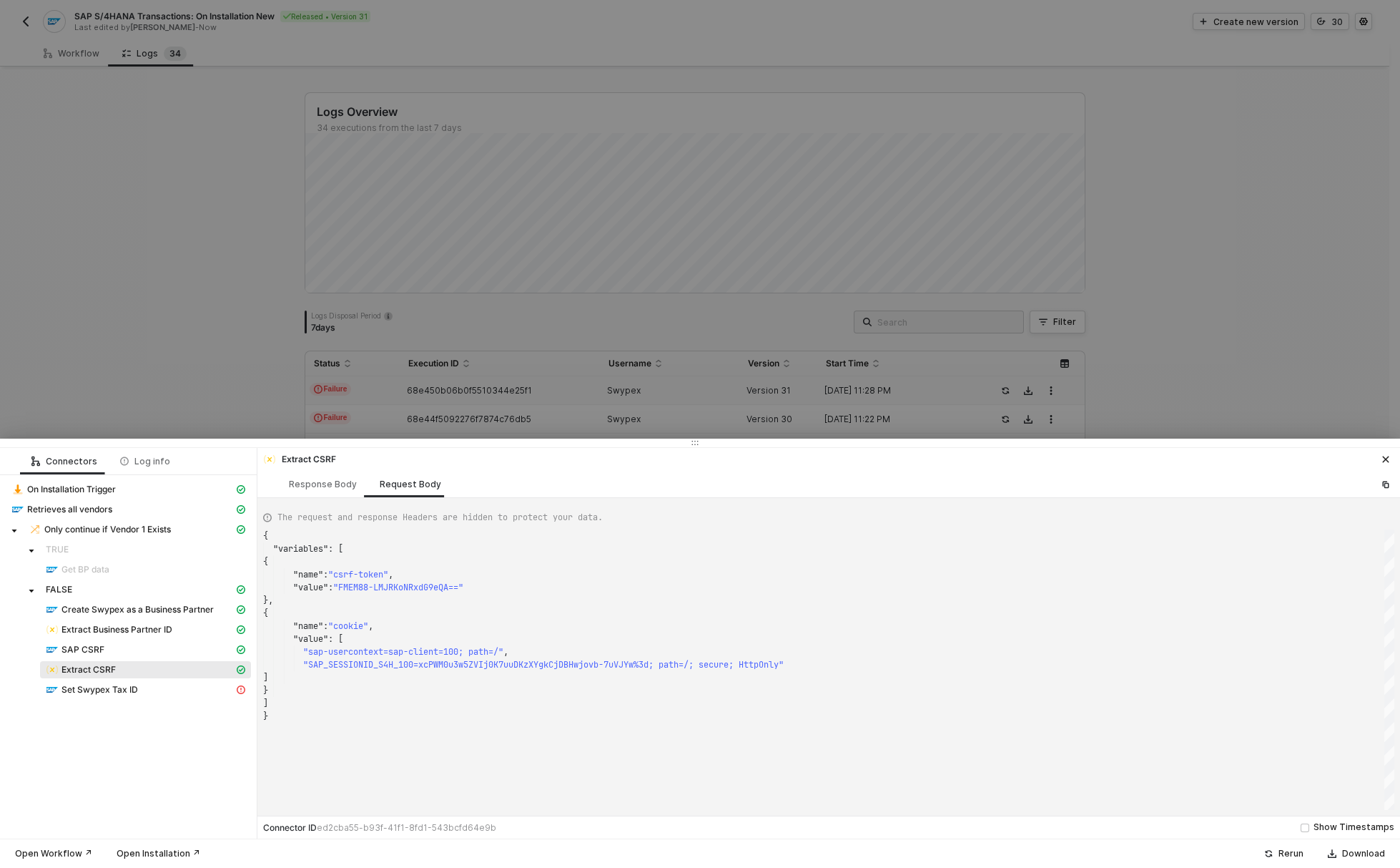
click at [344, 662] on span ""SAP_SESSIONID_S4H_100=xcPWM0u3w5ZVIj0K7uuDKzXYgkC" at bounding box center [428, 664] width 250 height 11
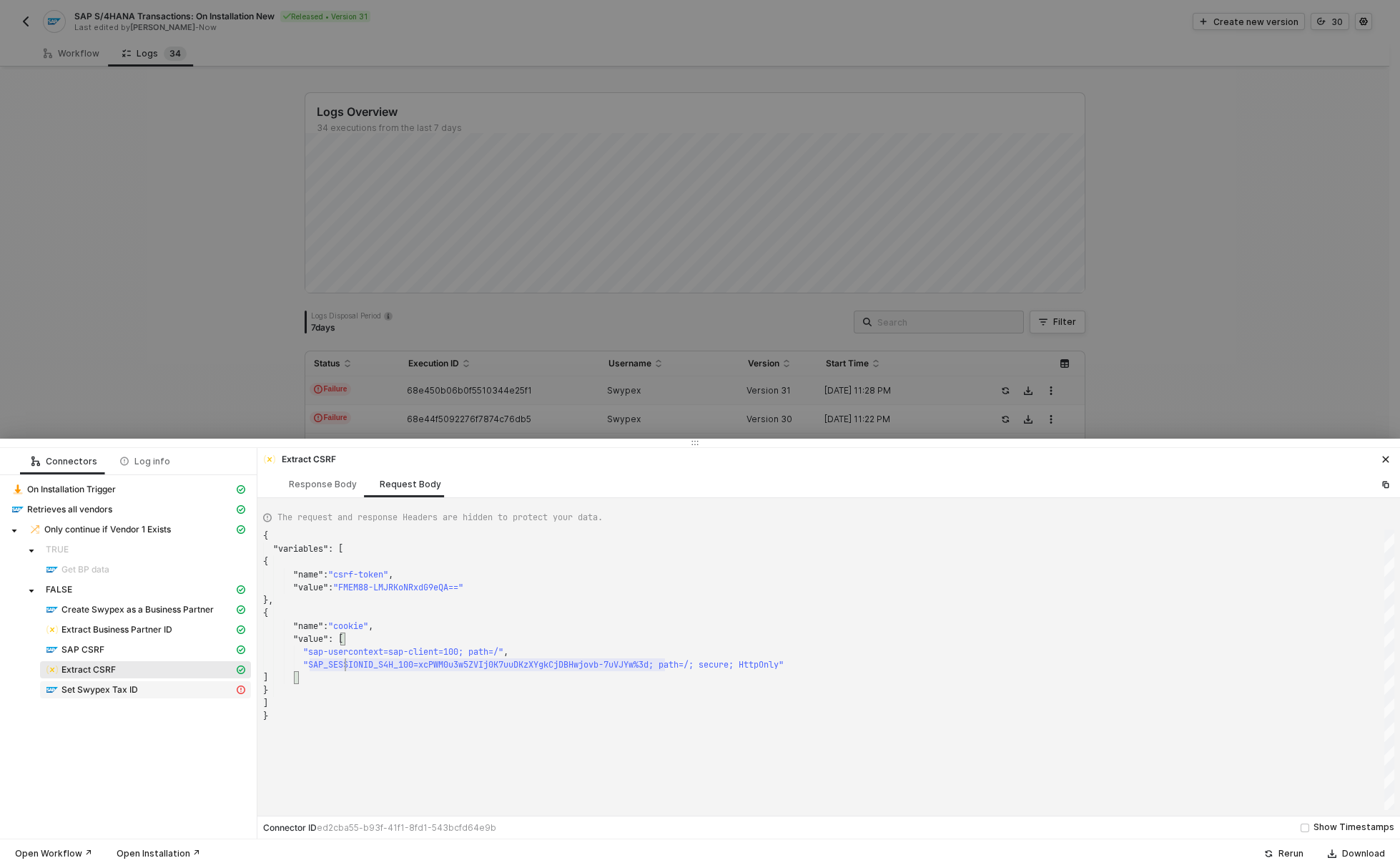
click at [157, 688] on div "Set Swypex Tax ID" at bounding box center [140, 689] width 188 height 13
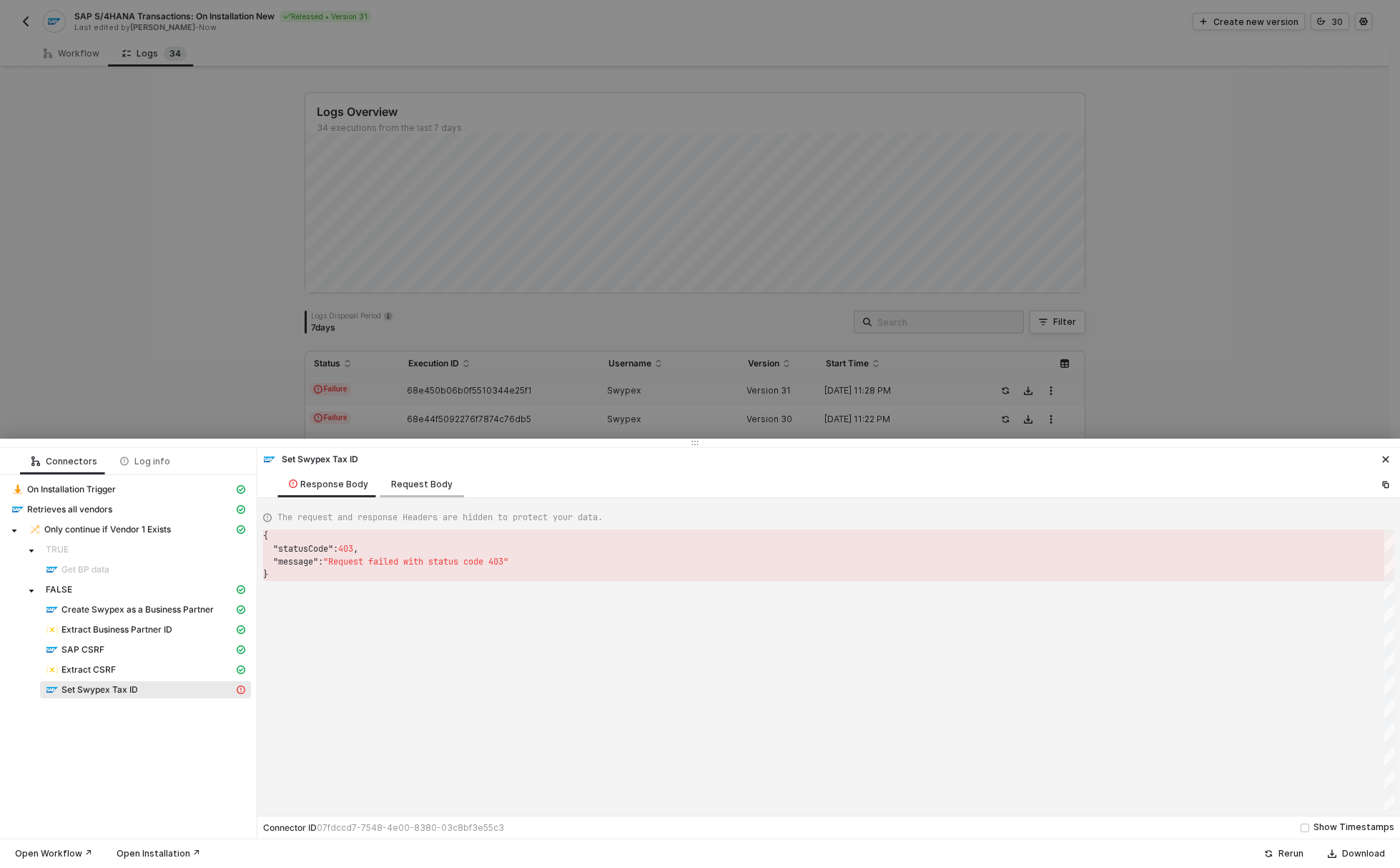
click at [420, 491] on div "Request Body" at bounding box center [422, 483] width 84 height 27
